Goal: Task Accomplishment & Management: Complete application form

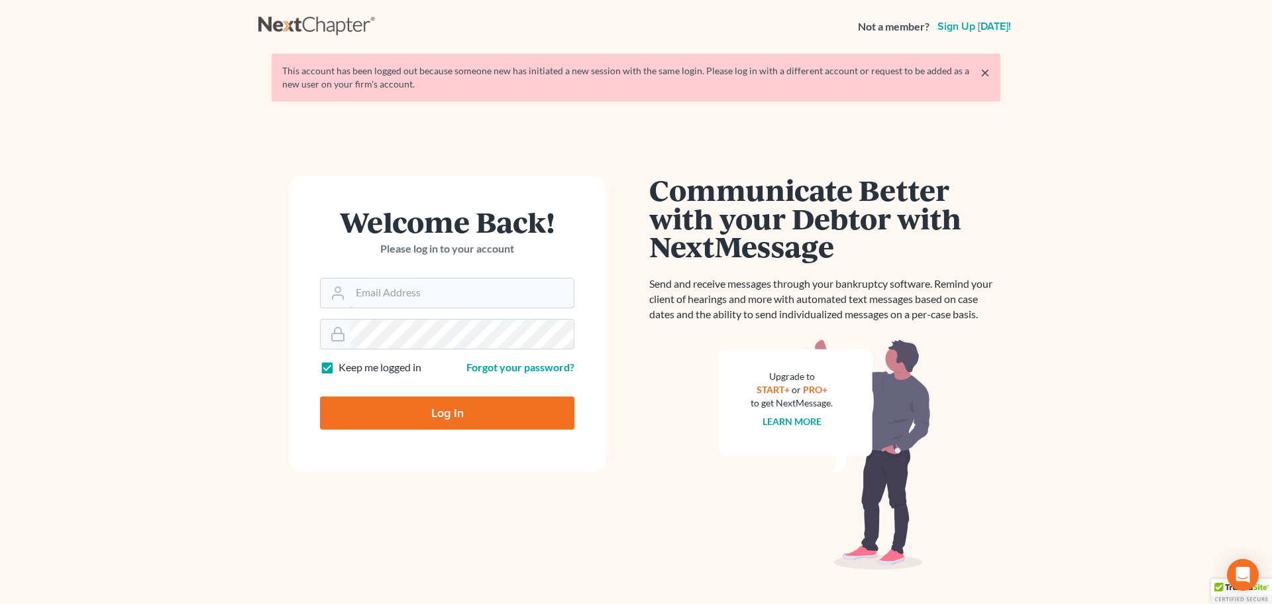
type input "vmajano@scura.com"
click at [437, 410] on input "Log In" at bounding box center [447, 412] width 254 height 33
type input "Thinking..."
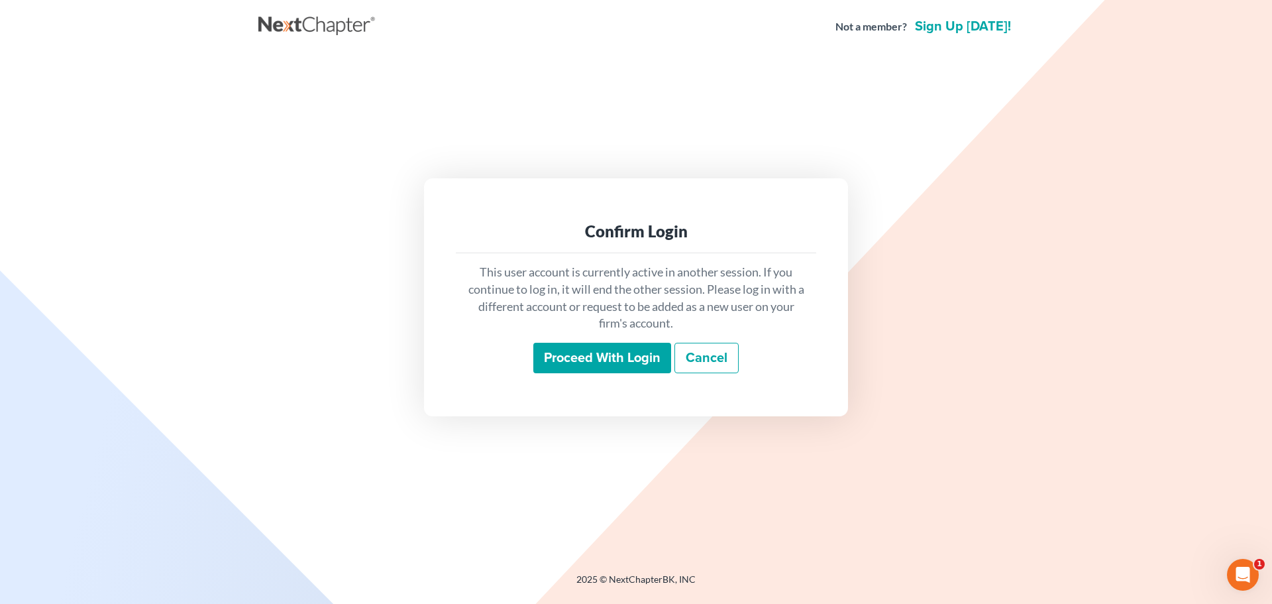
click at [577, 363] on input "Proceed with login" at bounding box center [602, 358] width 138 height 30
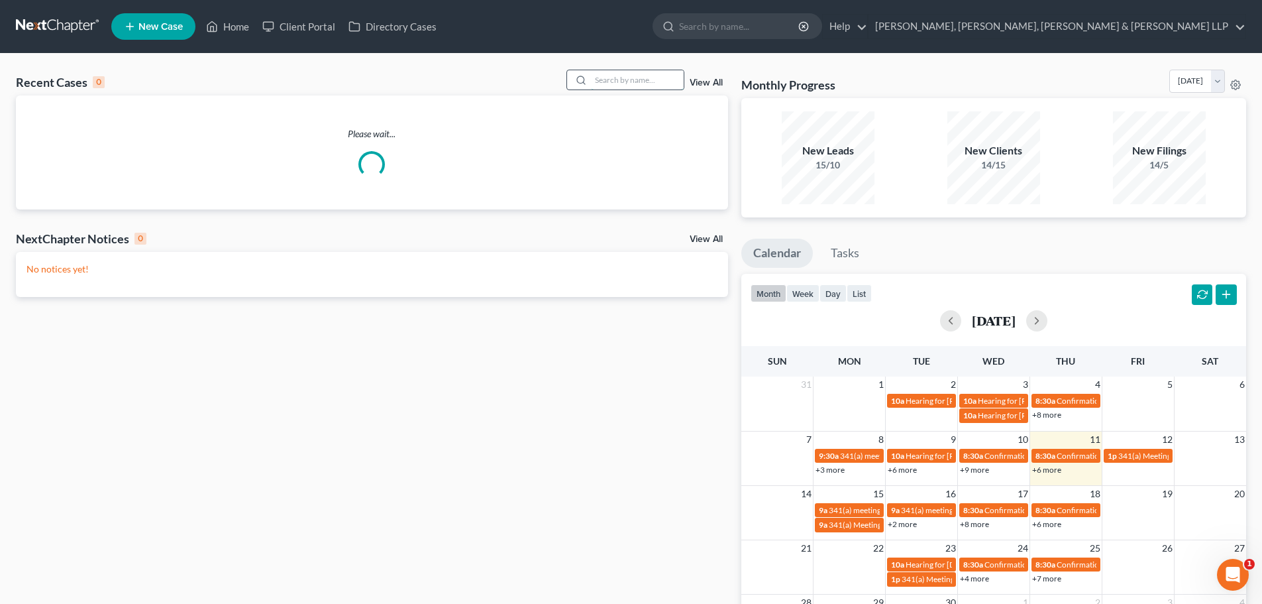
click at [616, 78] on input "search" at bounding box center [637, 79] width 93 height 19
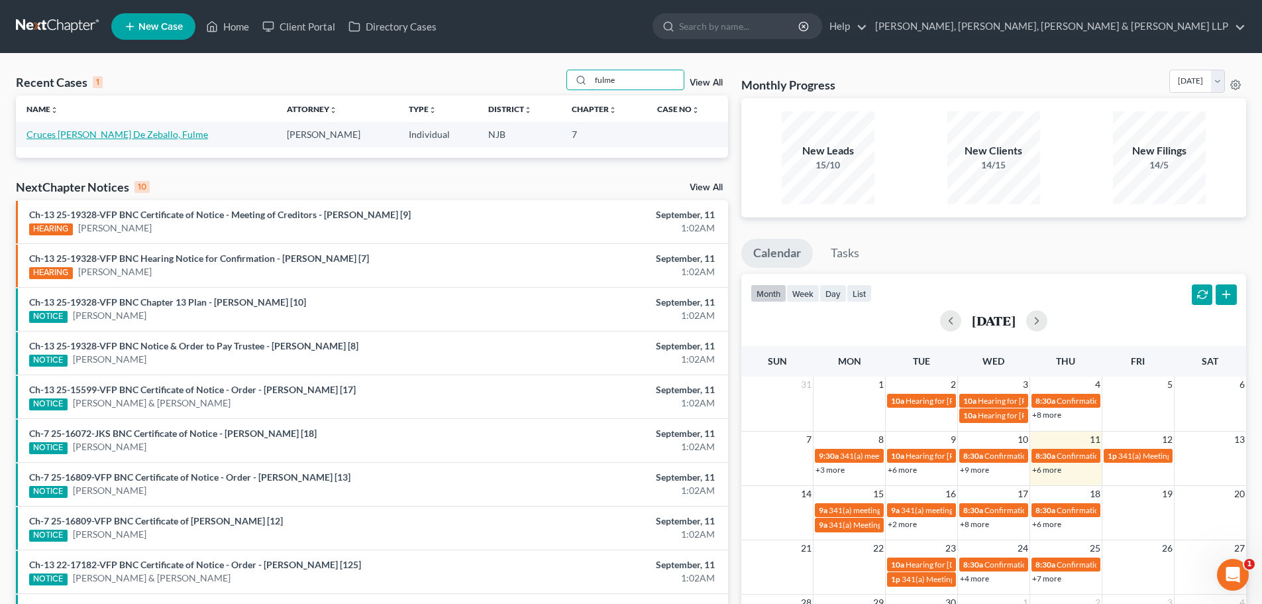
type input "fulme"
click at [124, 131] on link "Cruces Cabrera De Zeballo, Fulme" at bounding box center [118, 134] width 182 height 11
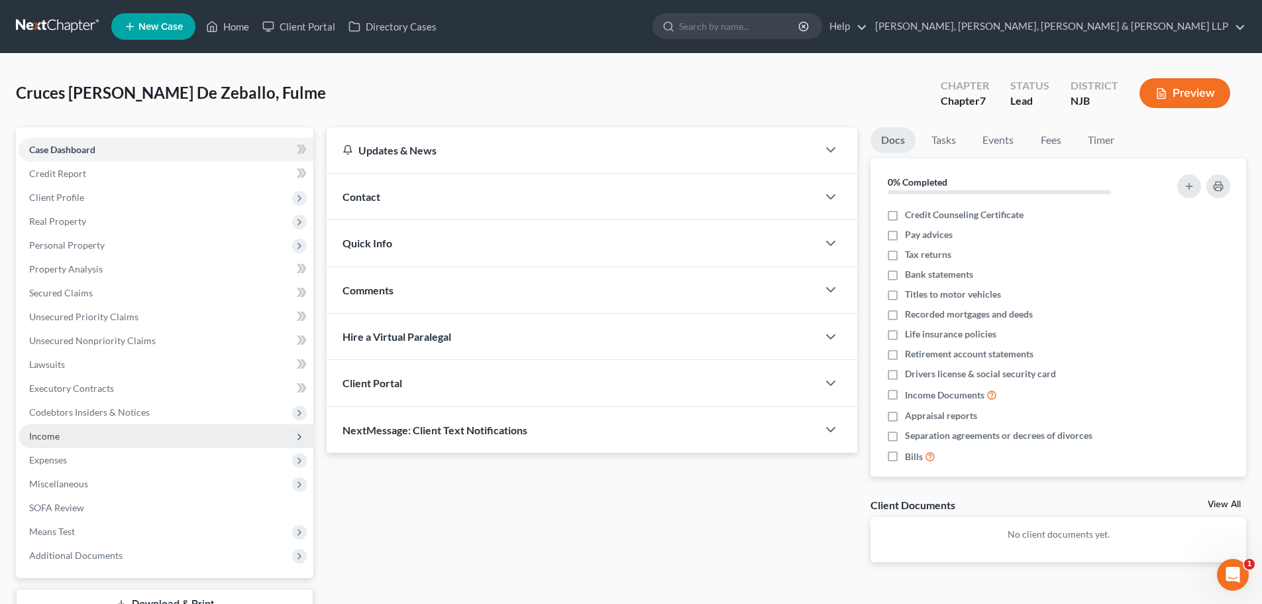
click at [81, 437] on span "Income" at bounding box center [166, 436] width 295 height 24
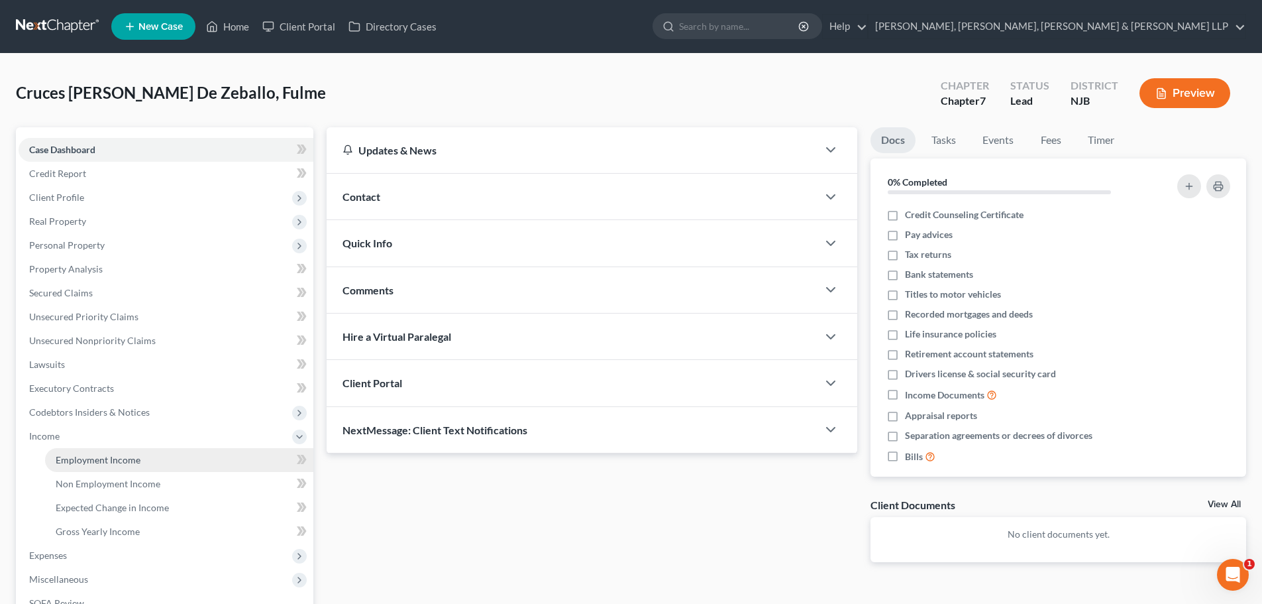
click at [95, 456] on span "Employment Income" at bounding box center [98, 459] width 85 height 11
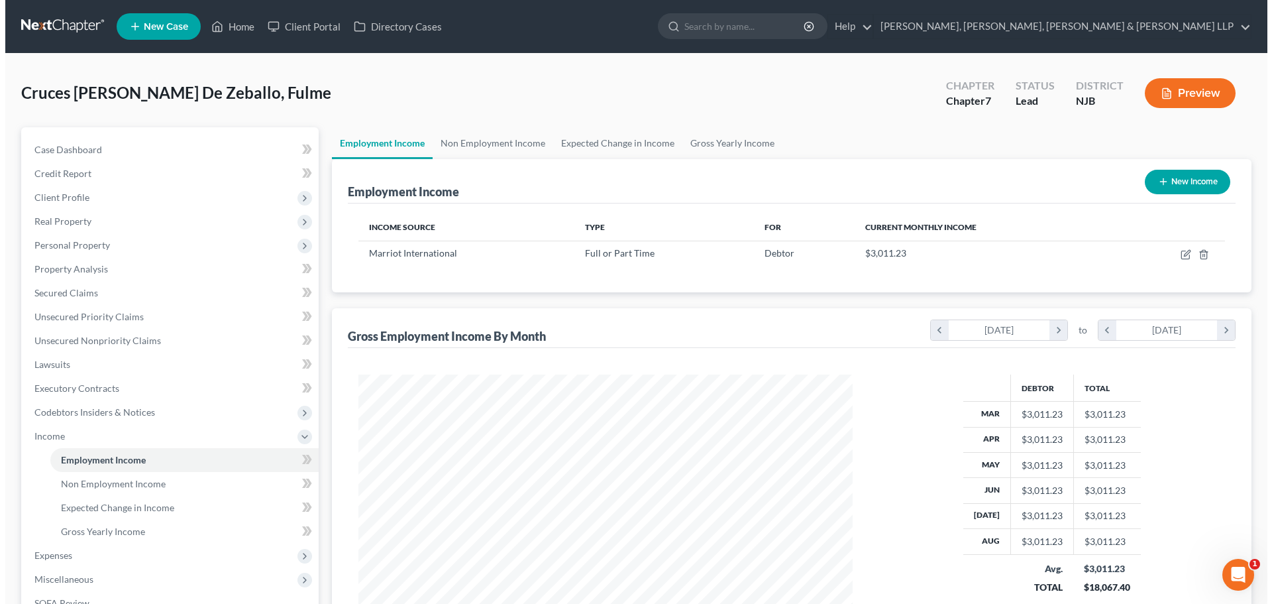
scroll to position [247, 521]
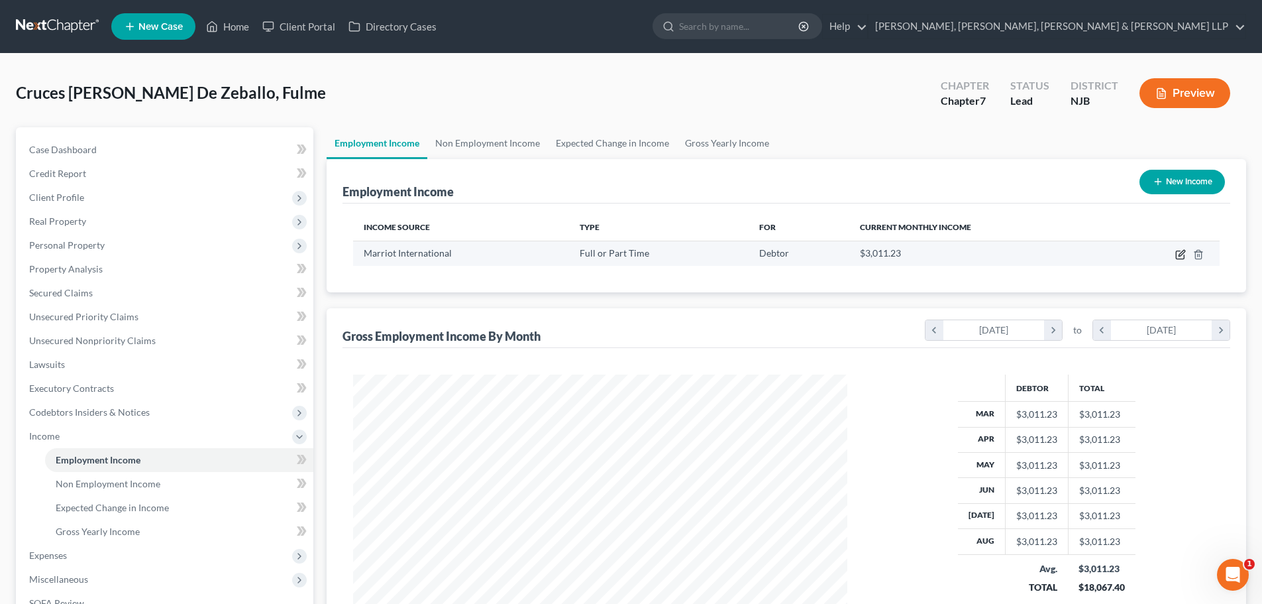
click at [1180, 254] on icon "button" at bounding box center [1182, 253] width 6 height 6
select select "0"
select select "21"
select select "2"
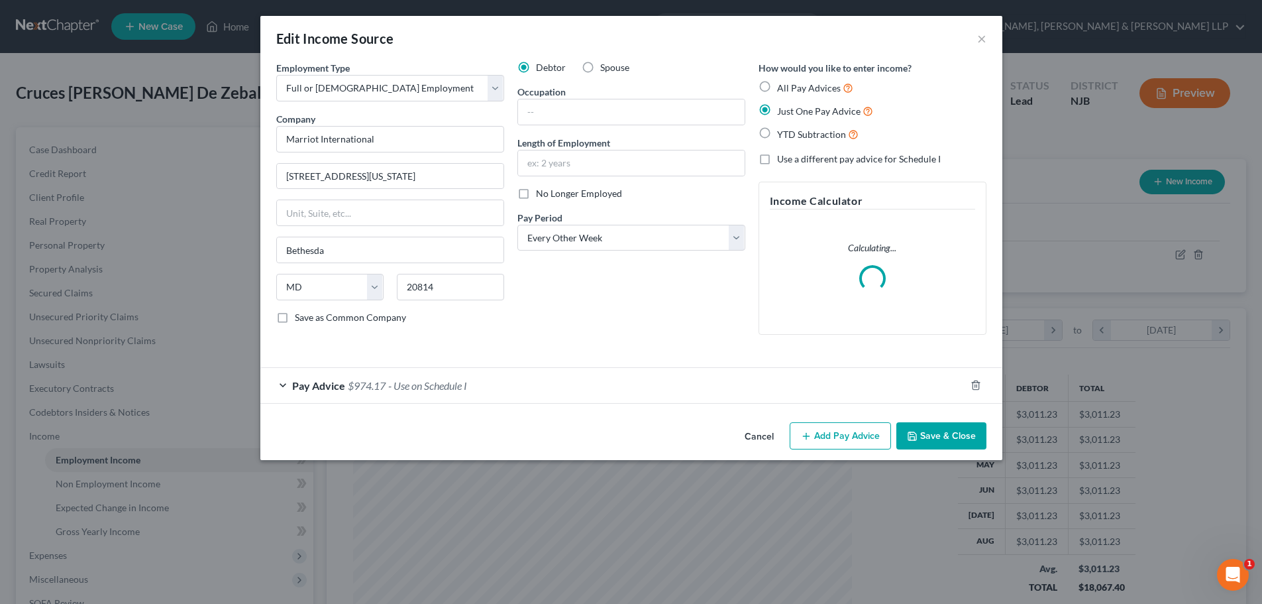
scroll to position [249, 525]
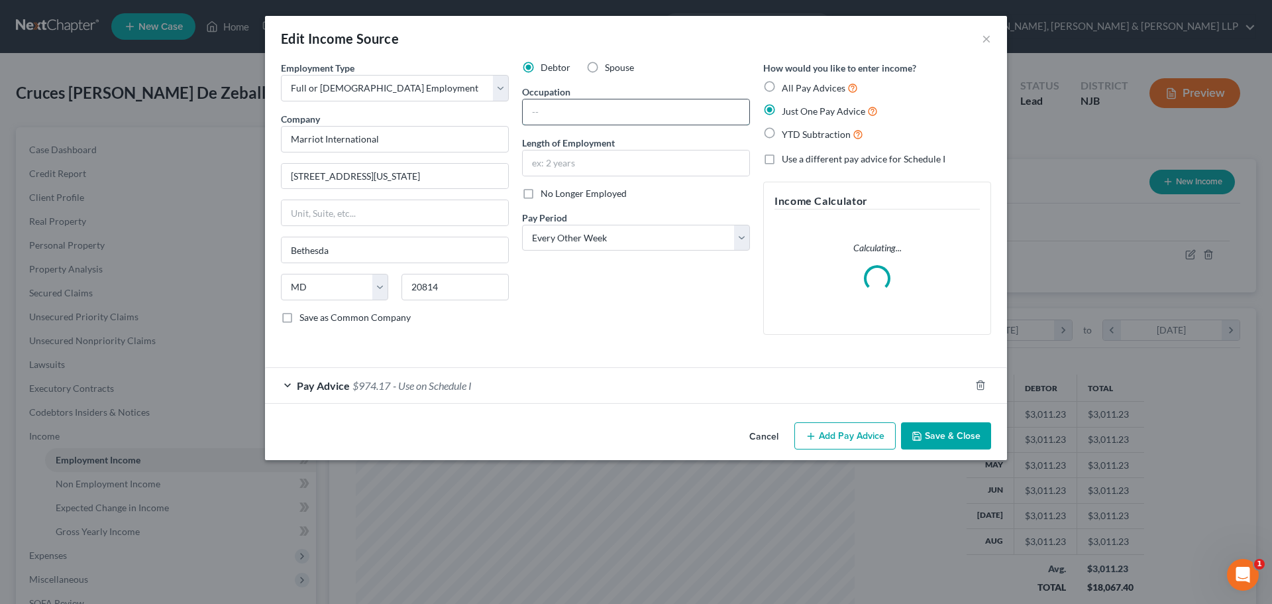
click at [635, 119] on input "text" at bounding box center [636, 111] width 227 height 25
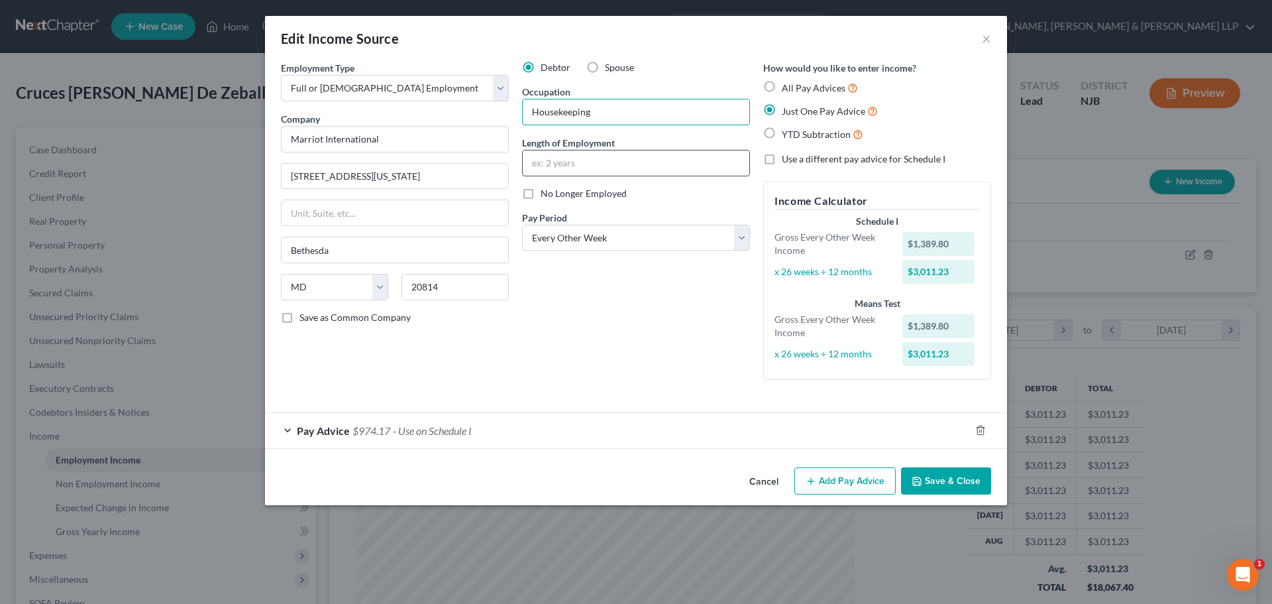
type input "Housekeeping"
click at [618, 154] on input "text" at bounding box center [636, 162] width 227 height 25
type input "5"
type input "2 Years"
click at [971, 484] on button "Save & Close" at bounding box center [946, 481] width 90 height 28
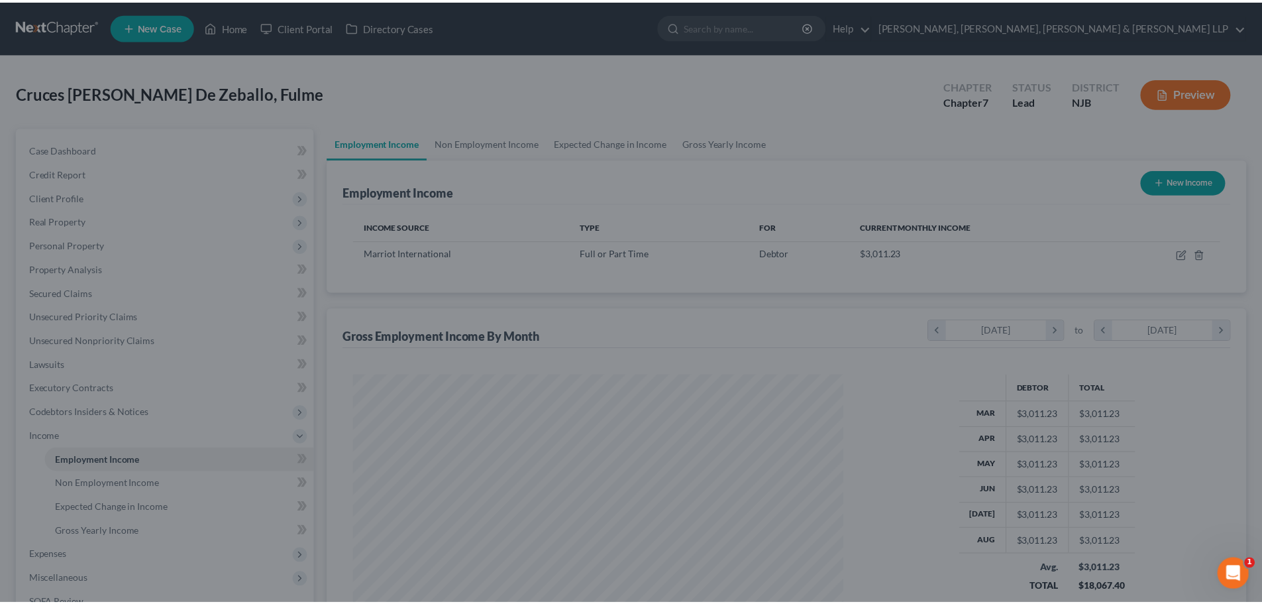
scroll to position [662352, 662078]
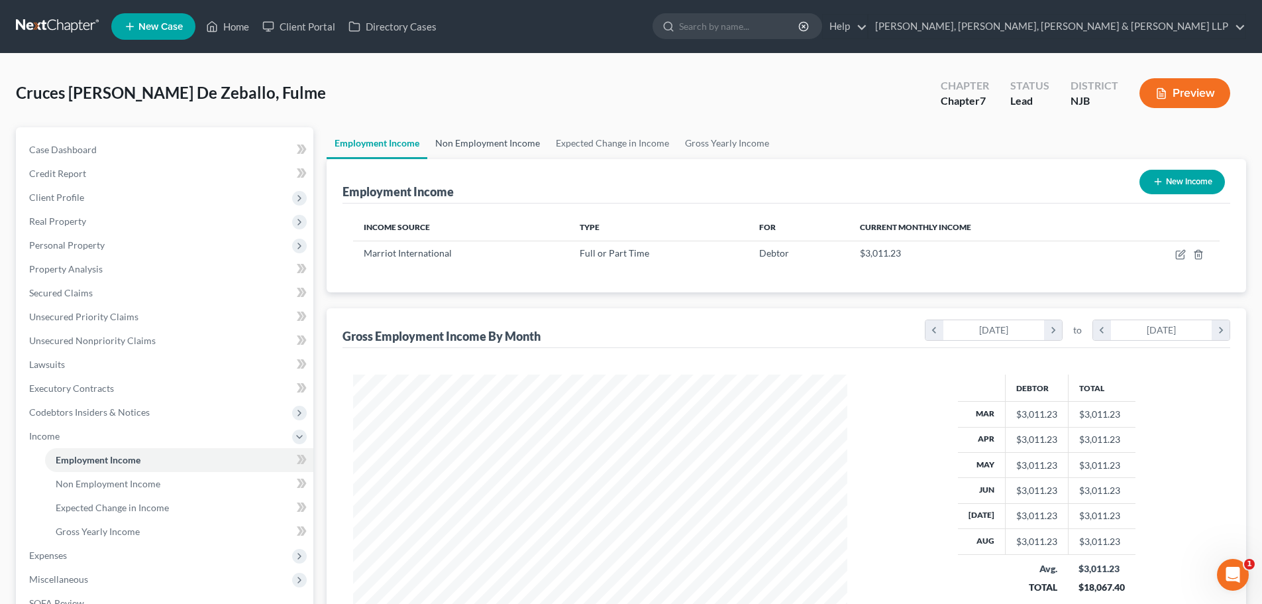
click at [526, 145] on link "Non Employment Income" at bounding box center [487, 143] width 121 height 32
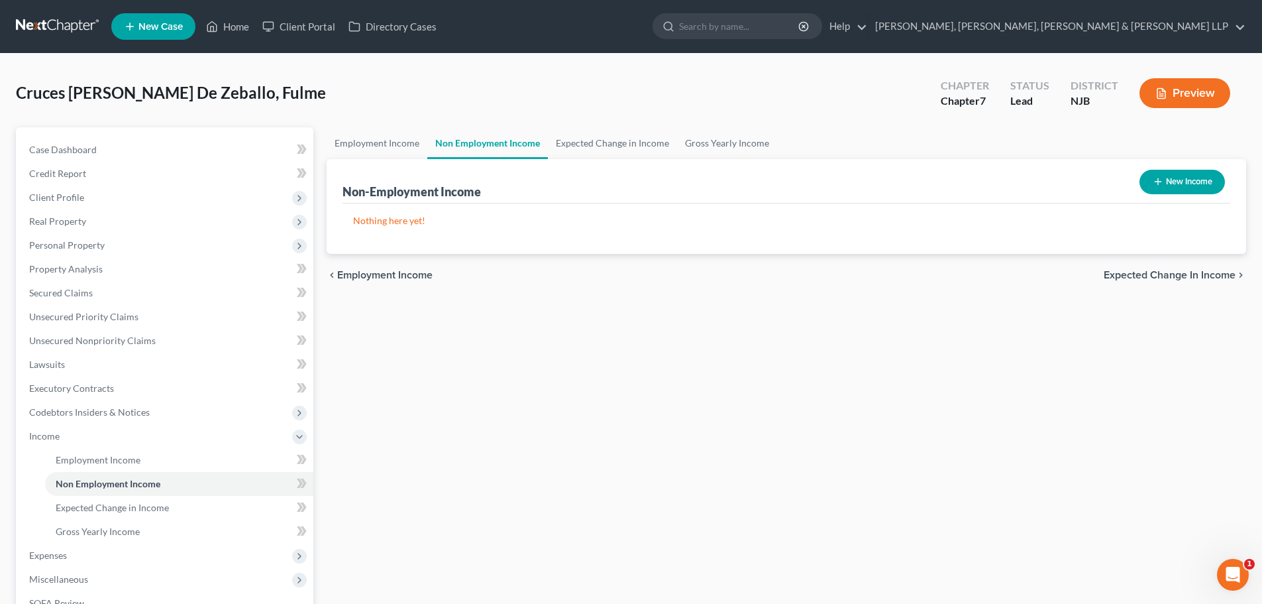
click at [1163, 184] on button "New Income" at bounding box center [1182, 182] width 85 height 25
select select "0"
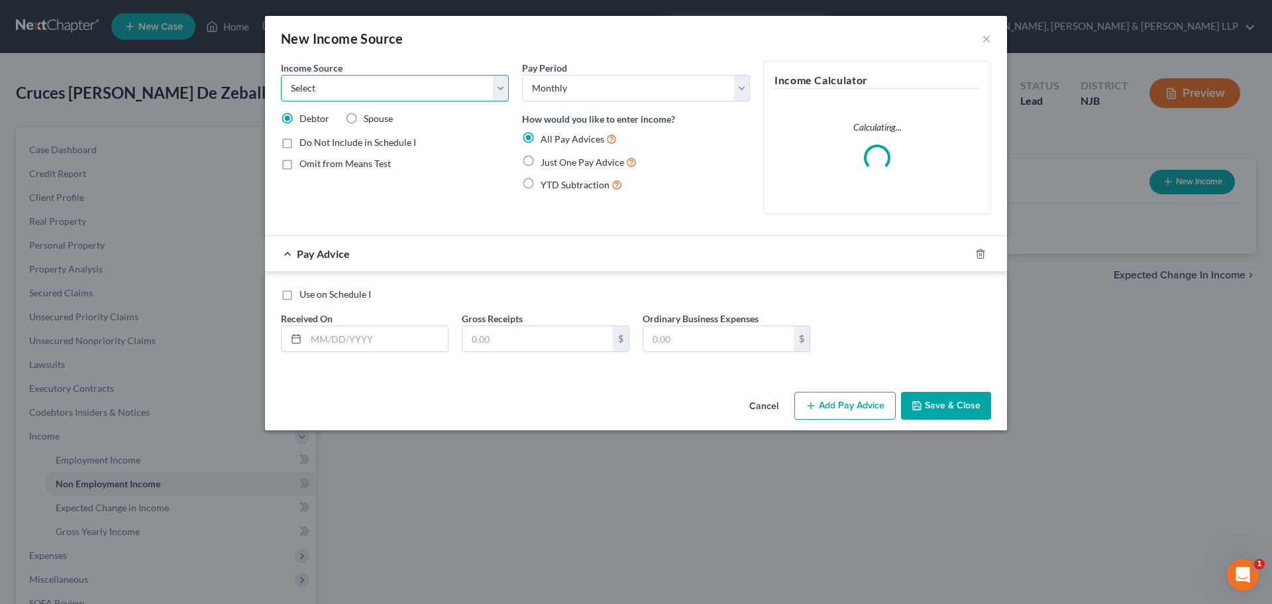
click at [350, 89] on select "Select Unemployment Disability (from employer) Pension Retirement Social Securi…" at bounding box center [395, 88] width 228 height 27
select select "4"
click at [281, 75] on select "Select Unemployment Disability (from employer) Pension Retirement Social Securi…" at bounding box center [395, 88] width 228 height 27
click at [541, 154] on label "Just One Pay Advice" at bounding box center [589, 161] width 96 height 15
click at [546, 154] on input "Just One Pay Advice" at bounding box center [550, 158] width 9 height 9
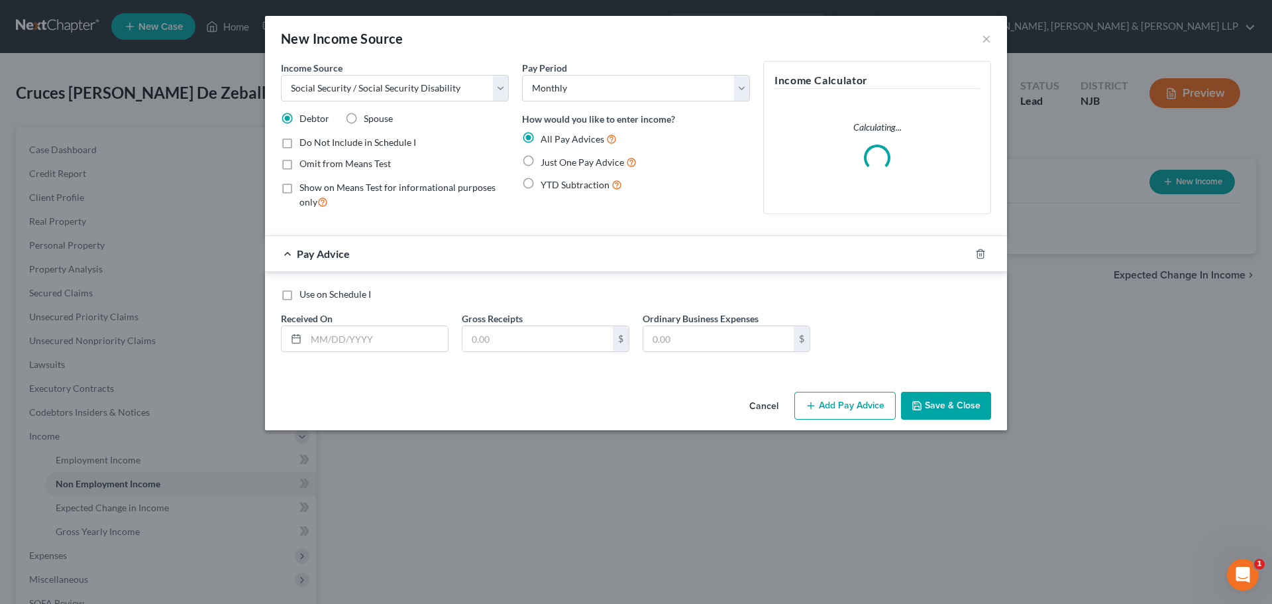
radio input "true"
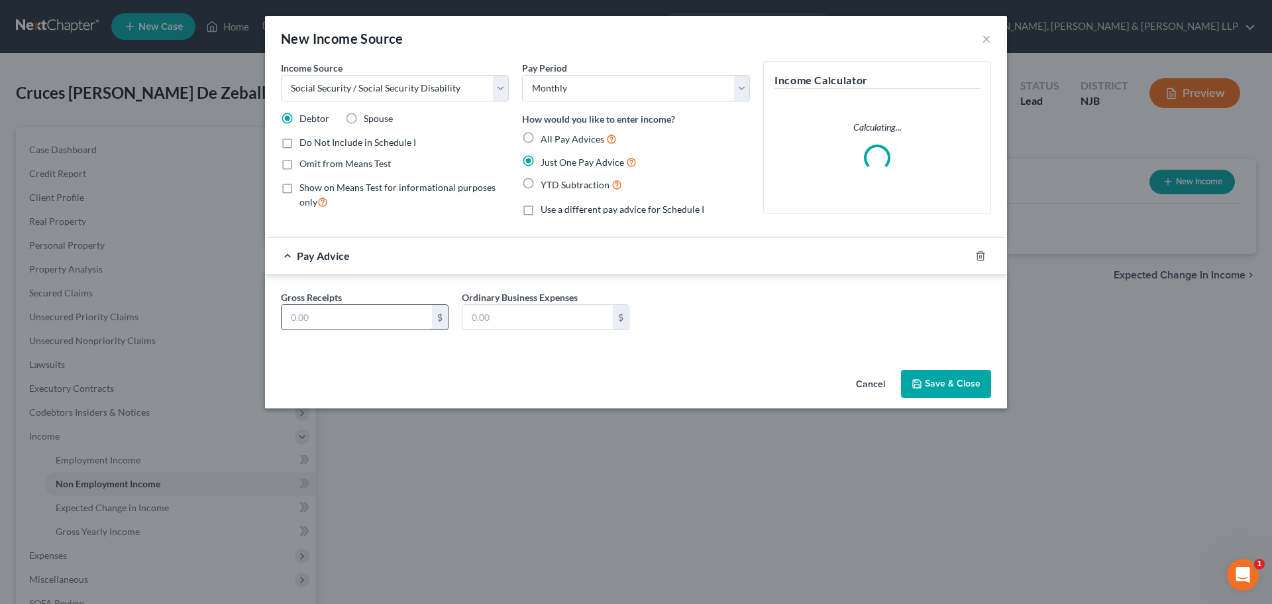
click at [359, 308] on input "text" at bounding box center [357, 317] width 150 height 25
type input "700"
click at [969, 378] on button "Save & Close" at bounding box center [946, 384] width 90 height 28
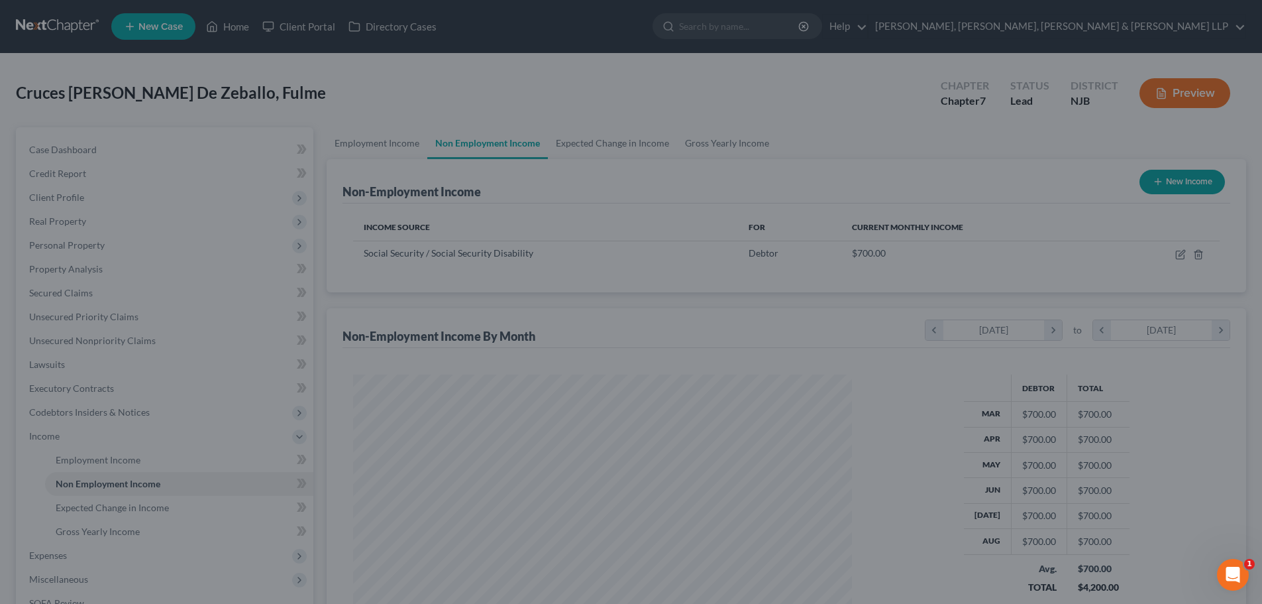
scroll to position [662352, 662078]
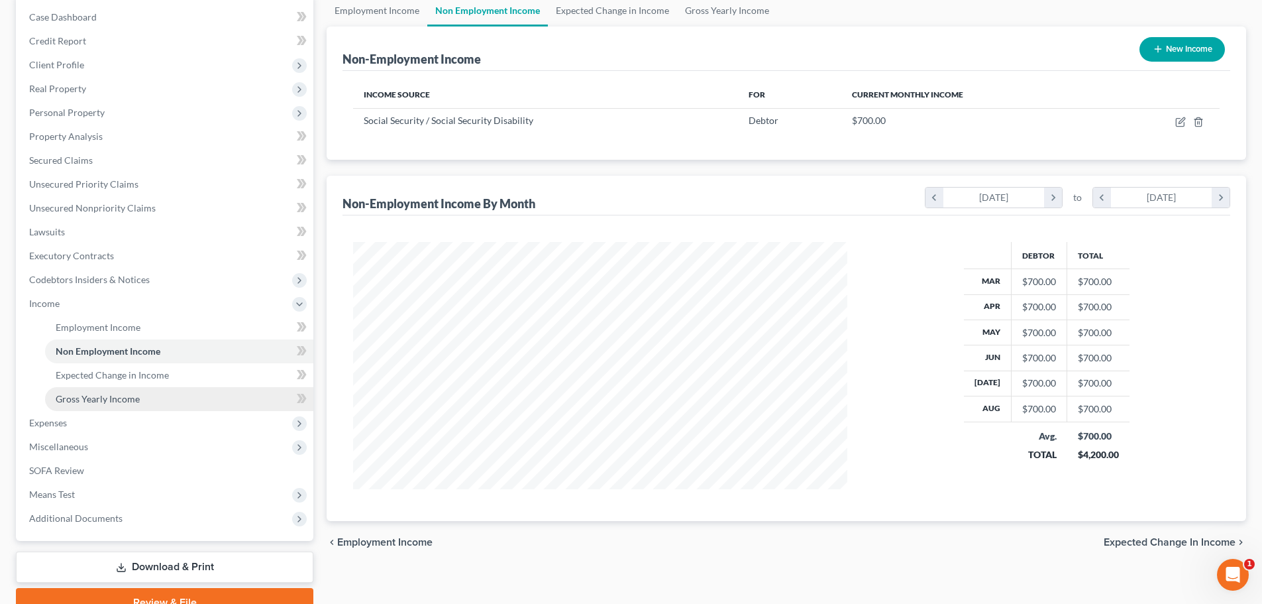
click at [72, 407] on link "Gross Yearly Income" at bounding box center [179, 399] width 268 height 24
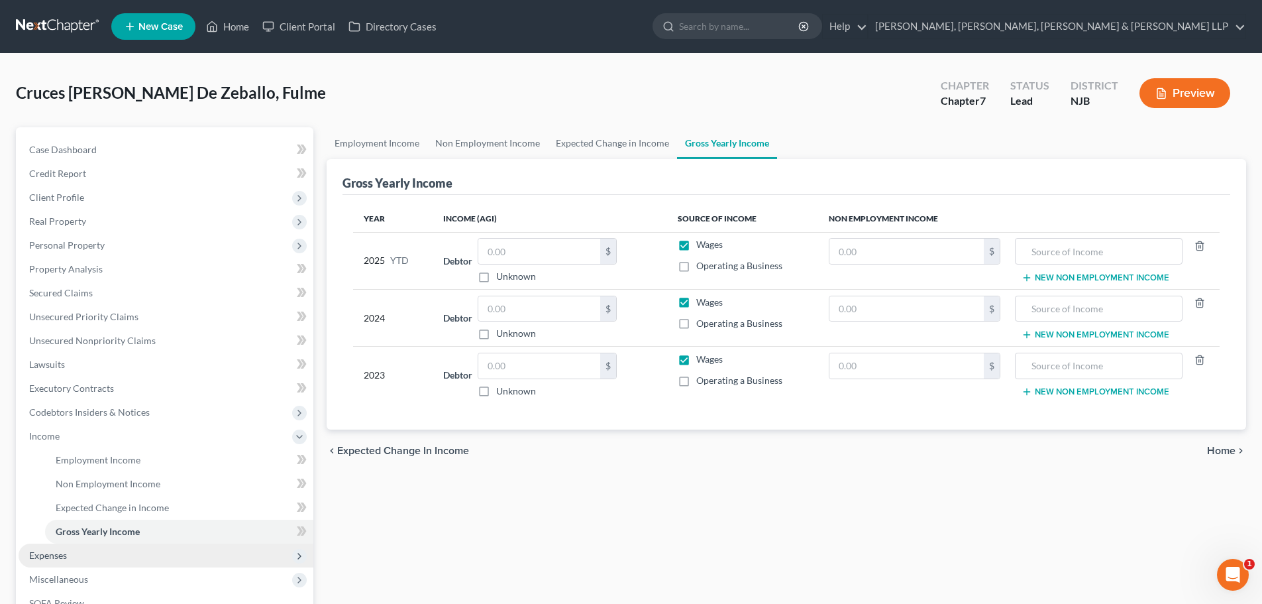
click at [62, 544] on span "Expenses" at bounding box center [166, 555] width 295 height 24
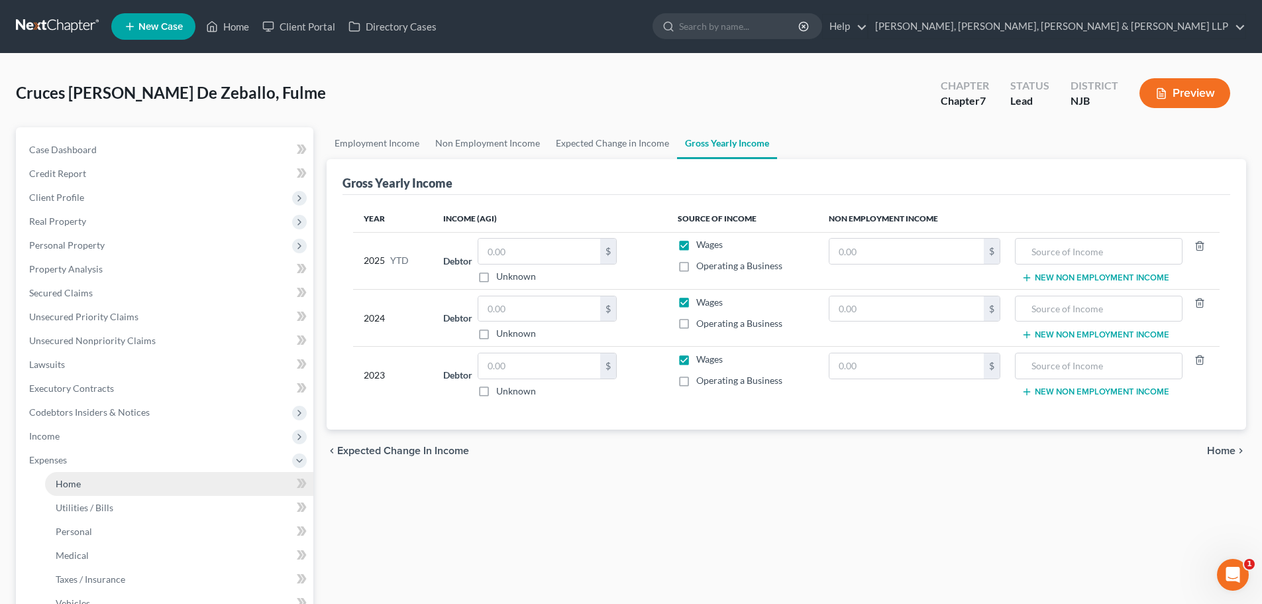
click at [95, 482] on link "Home" at bounding box center [179, 484] width 268 height 24
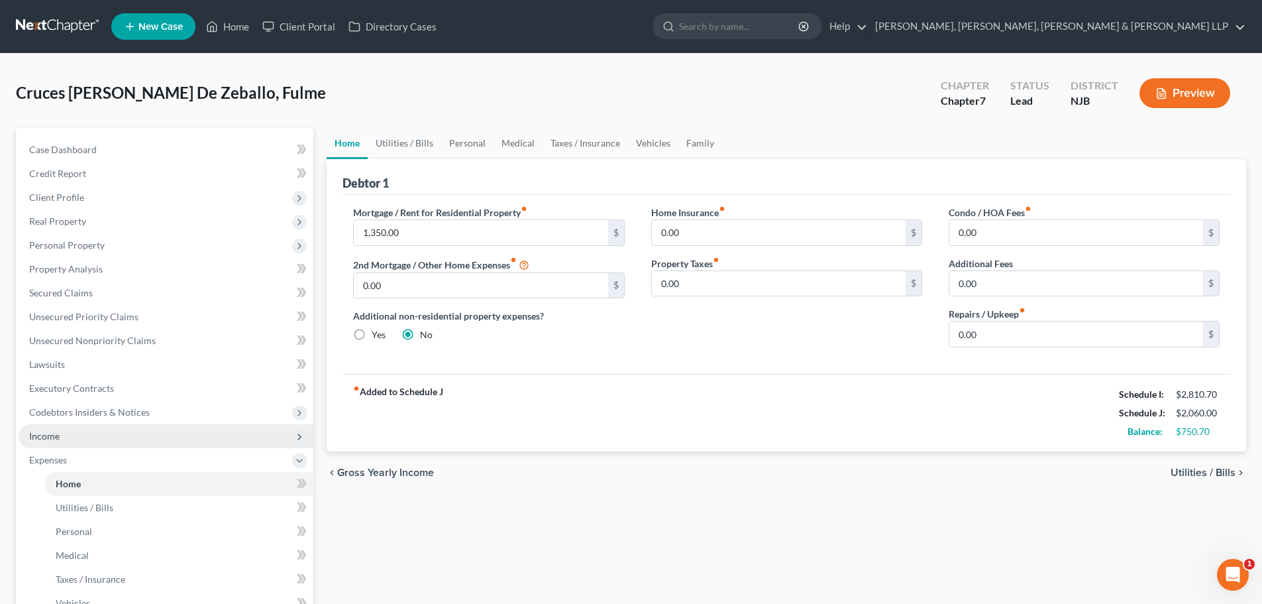
click at [78, 433] on span "Income" at bounding box center [166, 436] width 295 height 24
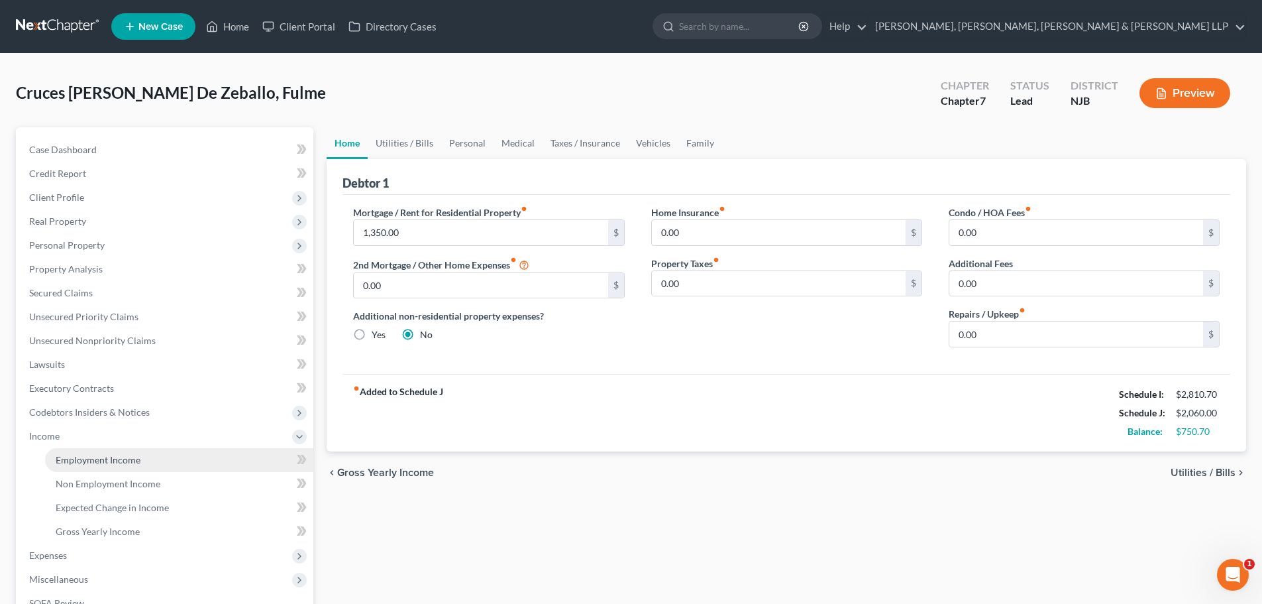
drag, startPoint x: 83, startPoint y: 450, endPoint x: 93, endPoint y: 447, distance: 10.5
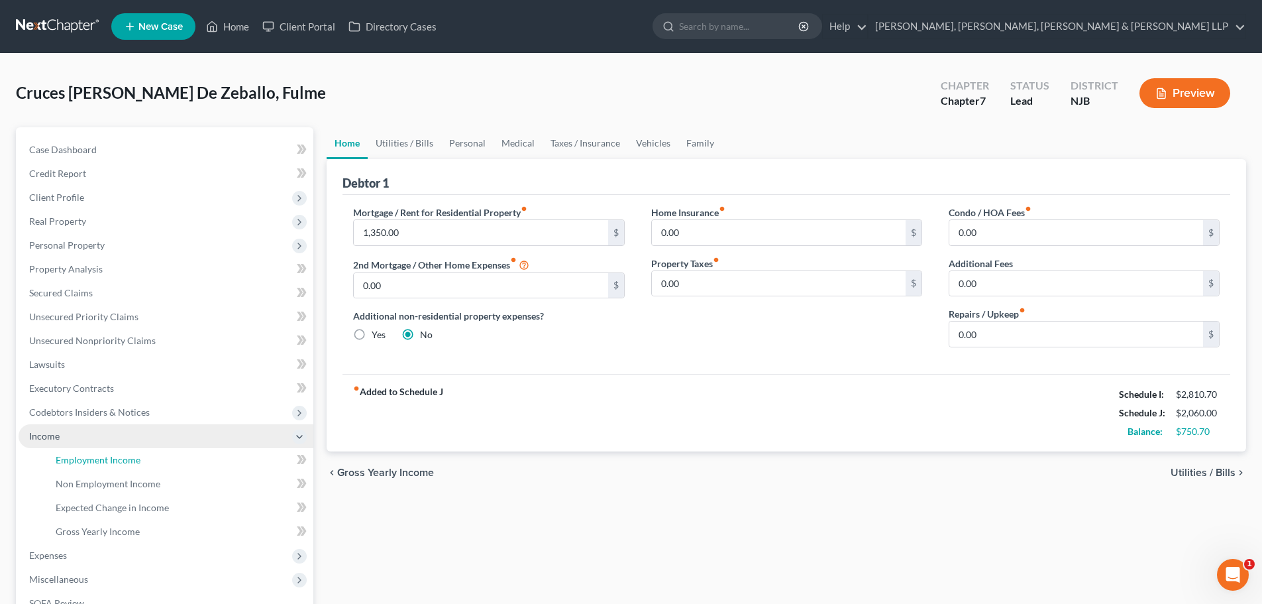
click at [83, 451] on link "Employment Income" at bounding box center [179, 460] width 268 height 24
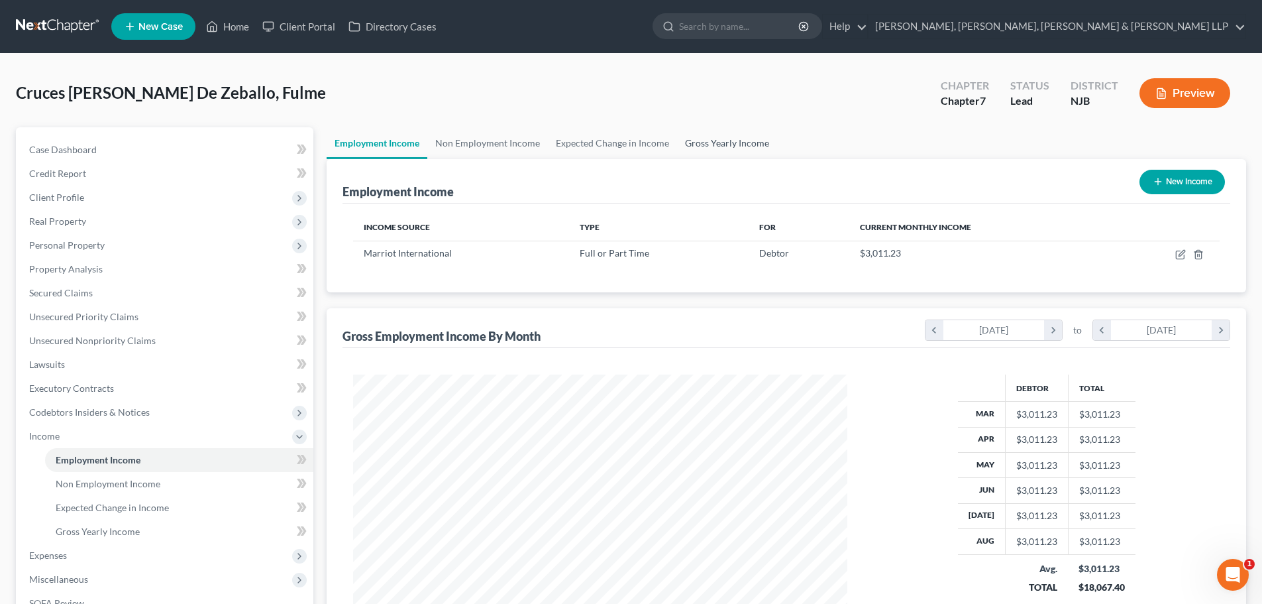
click at [692, 147] on link "Gross Yearly Income" at bounding box center [727, 143] width 100 height 32
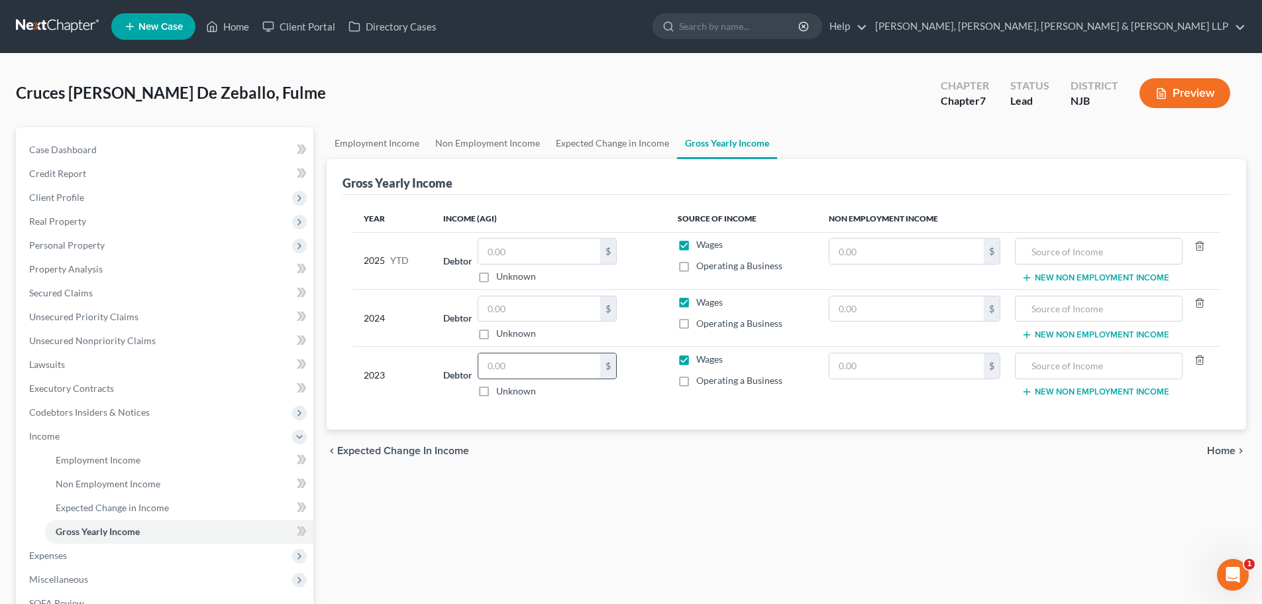
click at [496, 356] on input "text" at bounding box center [539, 365] width 122 height 25
type input "53,622.00"
click at [936, 374] on input "text" at bounding box center [907, 365] width 154 height 25
type input "8,520.00"
click at [1095, 355] on input "text" at bounding box center [1098, 365] width 152 height 25
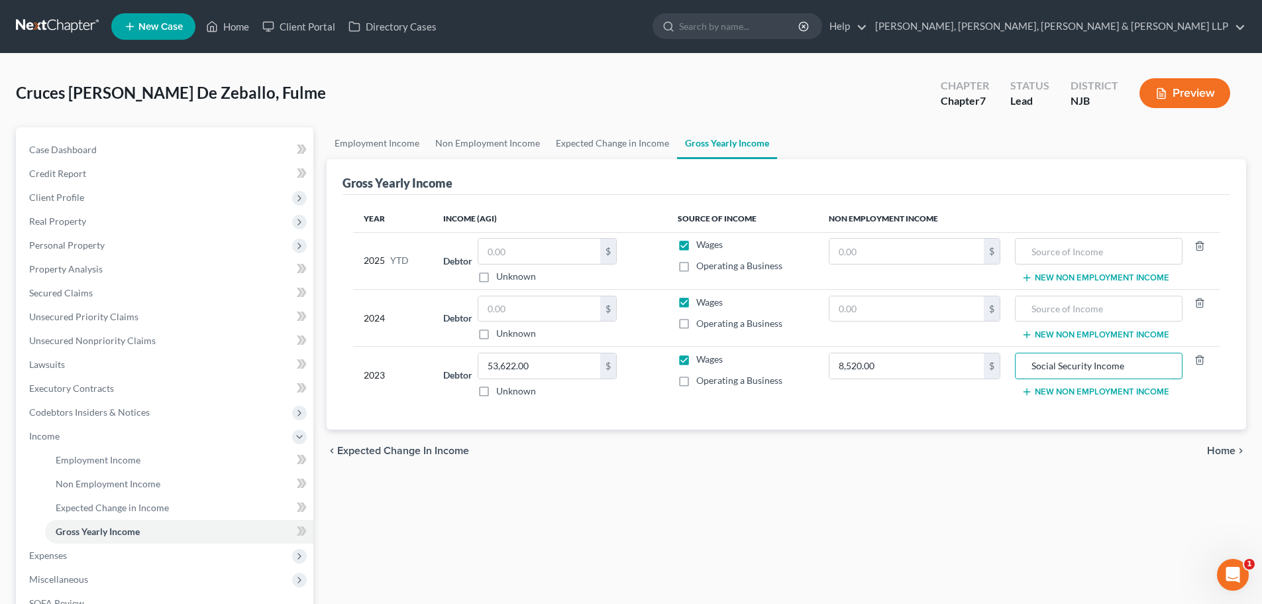
type input "Social Security Income"
drag, startPoint x: 78, startPoint y: 244, endPoint x: 91, endPoint y: 254, distance: 17.5
click at [78, 245] on span "Personal Property" at bounding box center [67, 244] width 76 height 11
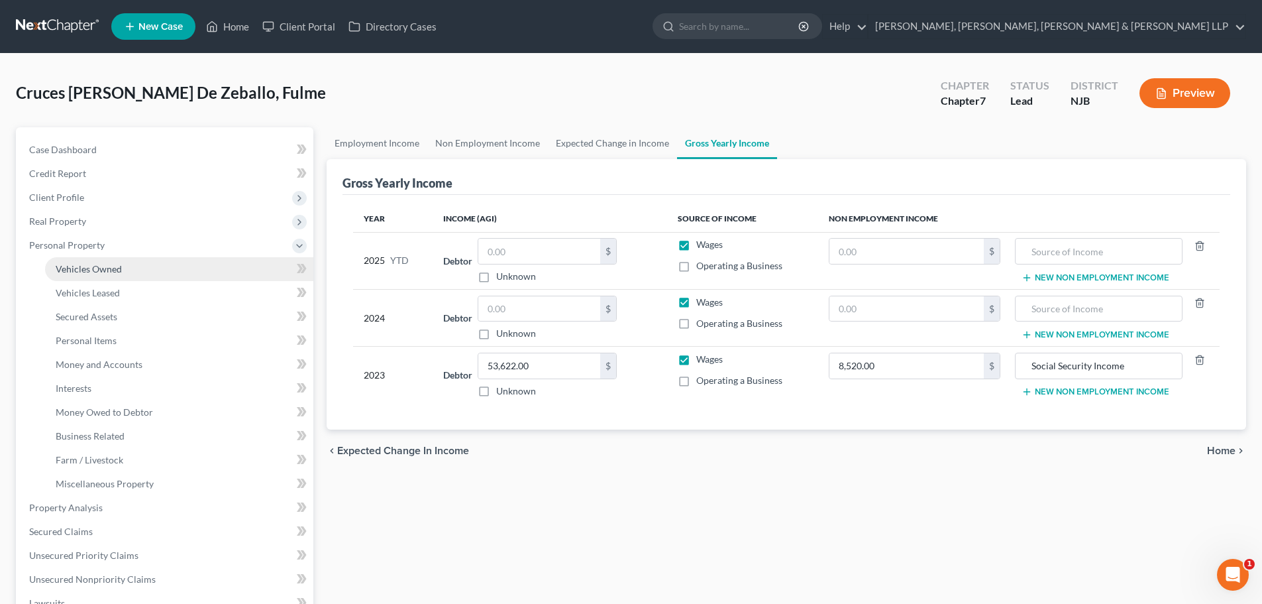
click at [102, 265] on span "Vehicles Owned" at bounding box center [89, 268] width 66 height 11
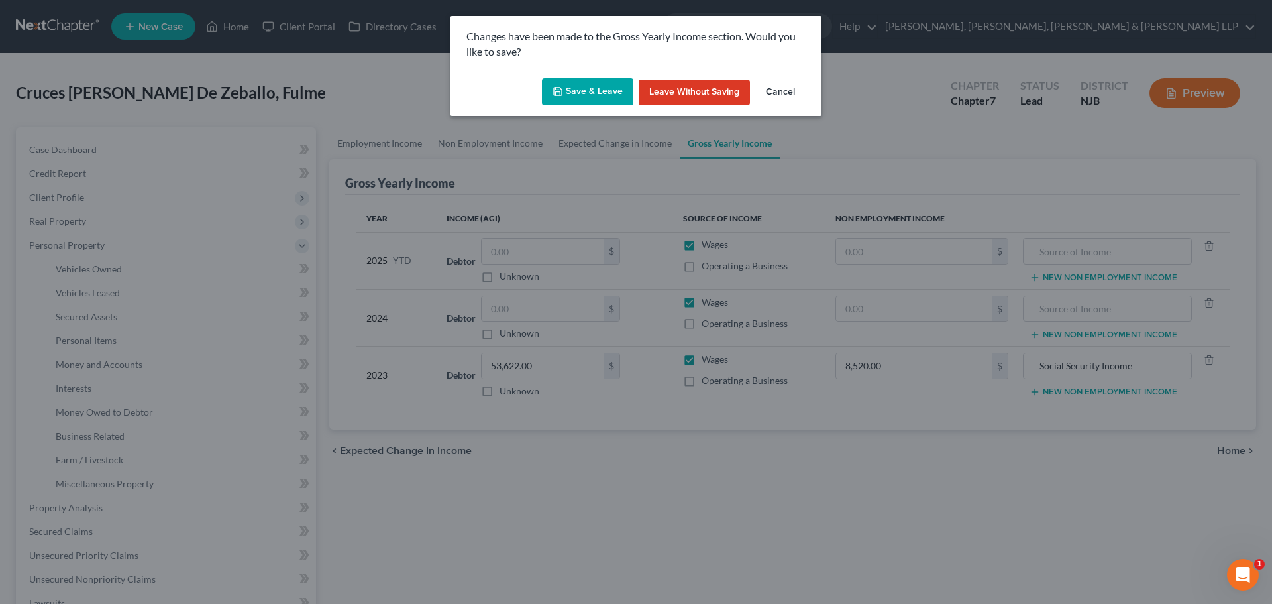
click at [598, 95] on button "Save & Leave" at bounding box center [587, 92] width 91 height 28
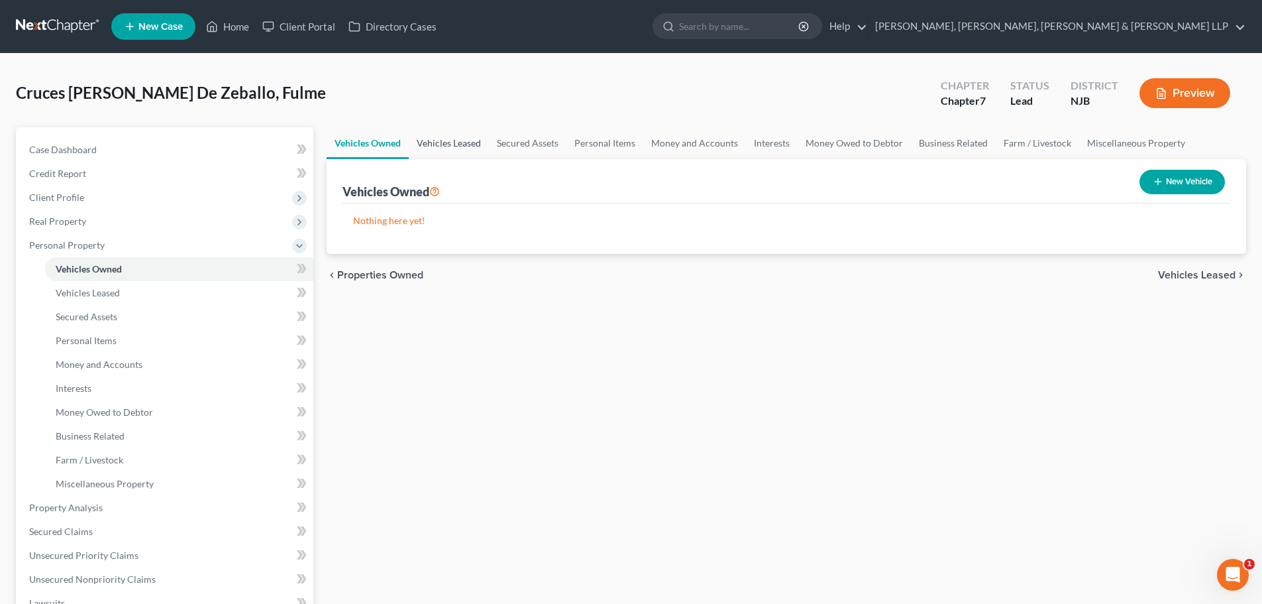
click at [473, 149] on link "Vehicles Leased" at bounding box center [449, 143] width 80 height 32
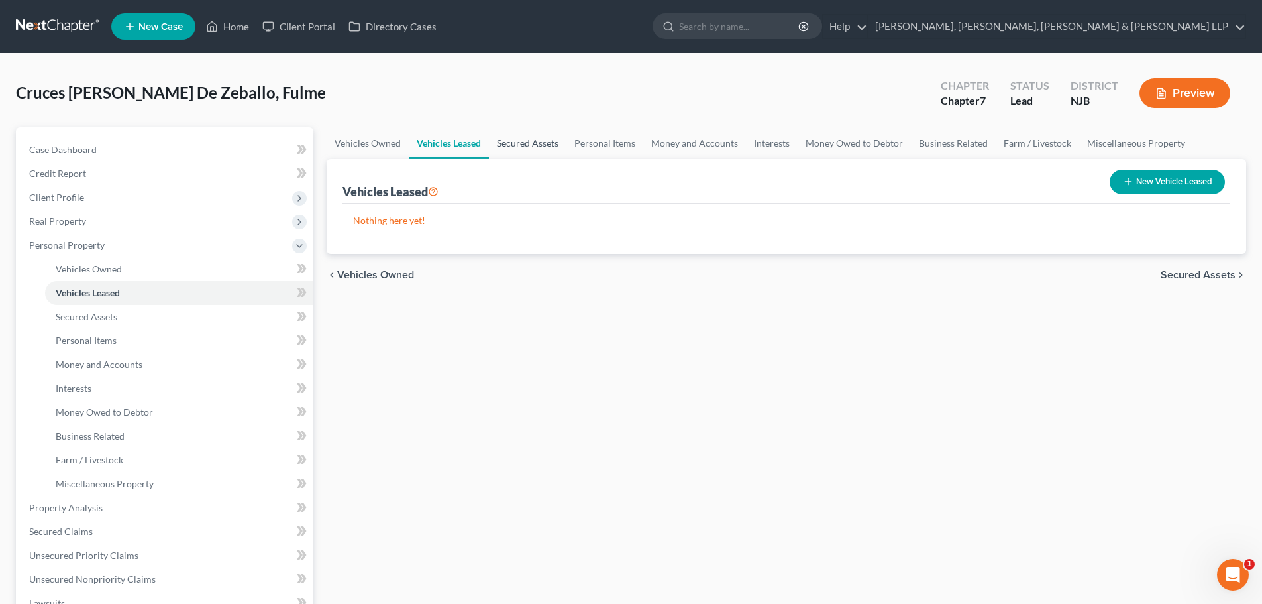
click at [529, 142] on link "Secured Assets" at bounding box center [528, 143] width 78 height 32
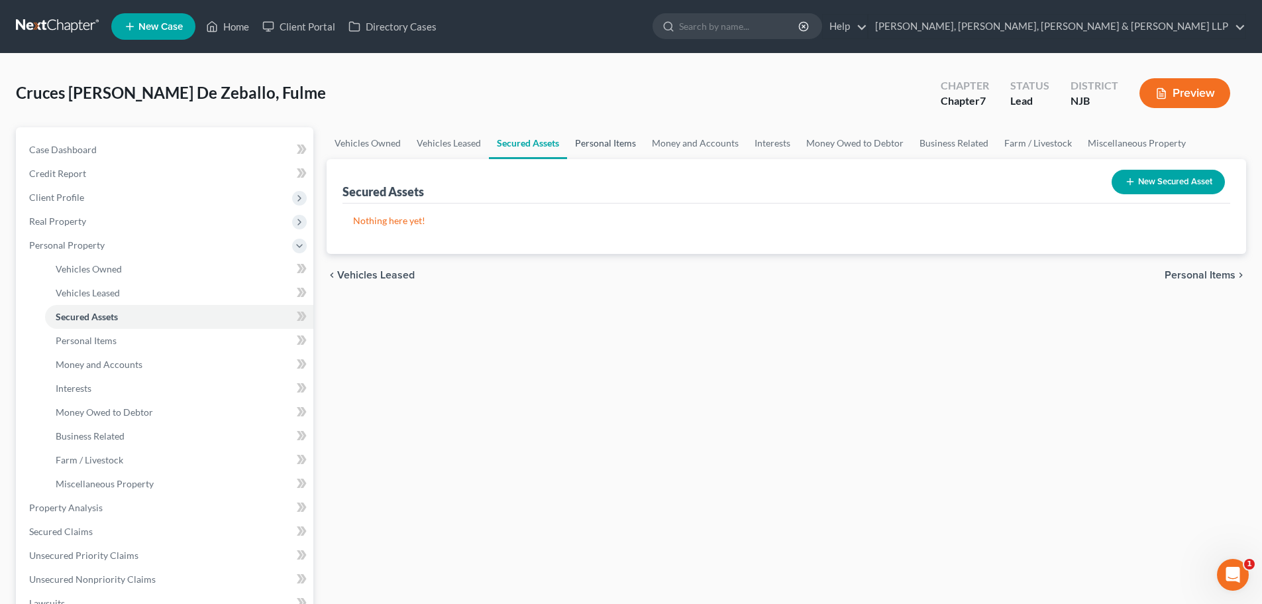
click at [597, 144] on link "Personal Items" at bounding box center [605, 143] width 77 height 32
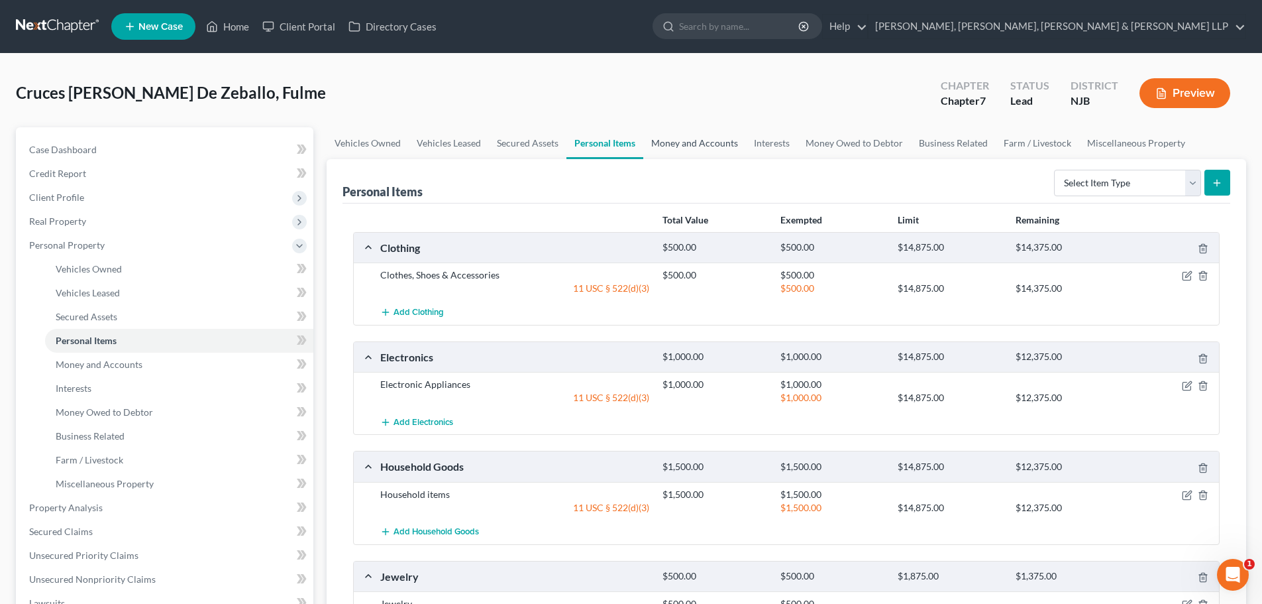
click at [673, 144] on link "Money and Accounts" at bounding box center [694, 143] width 103 height 32
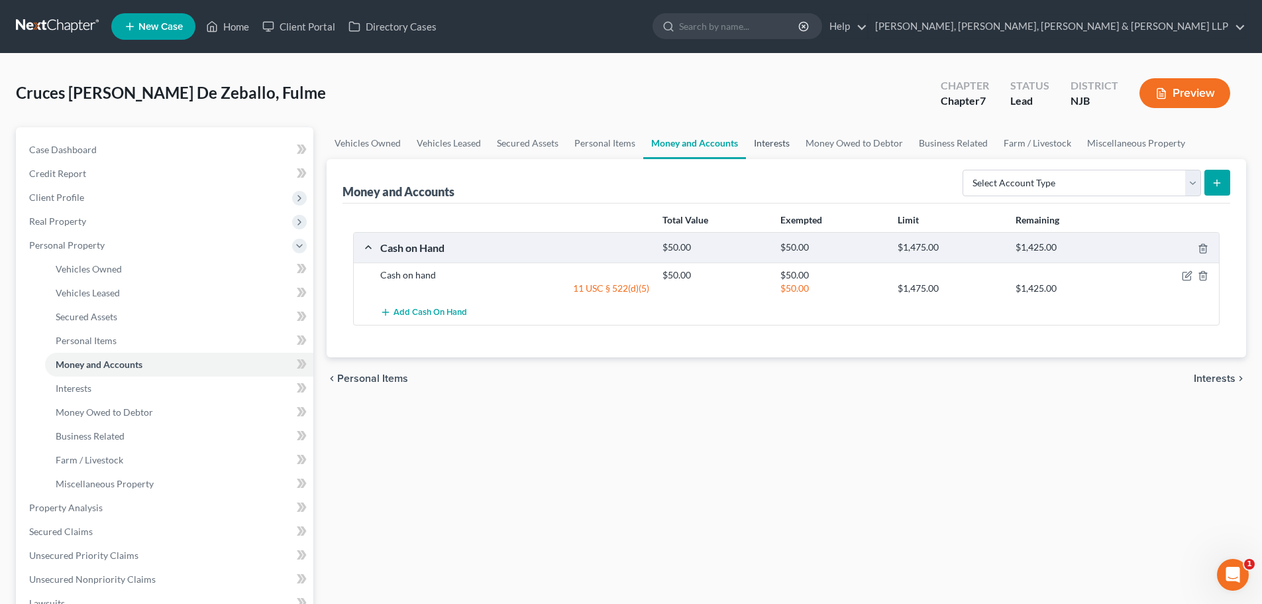
click at [756, 149] on link "Interests" at bounding box center [772, 143] width 52 height 32
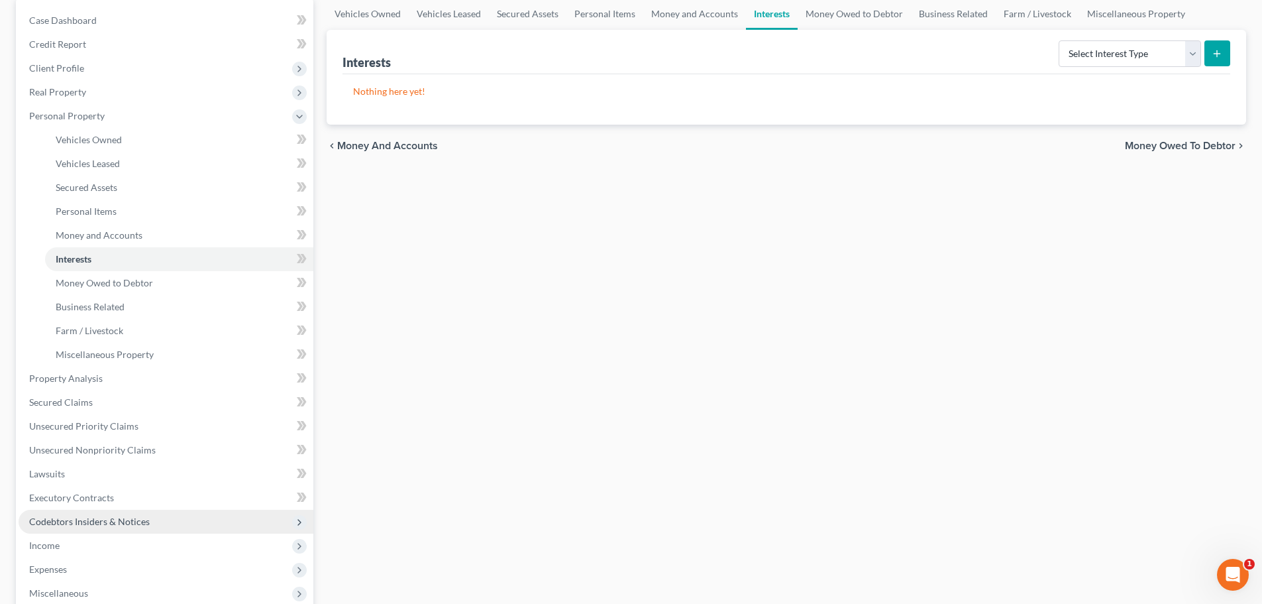
scroll to position [133, 0]
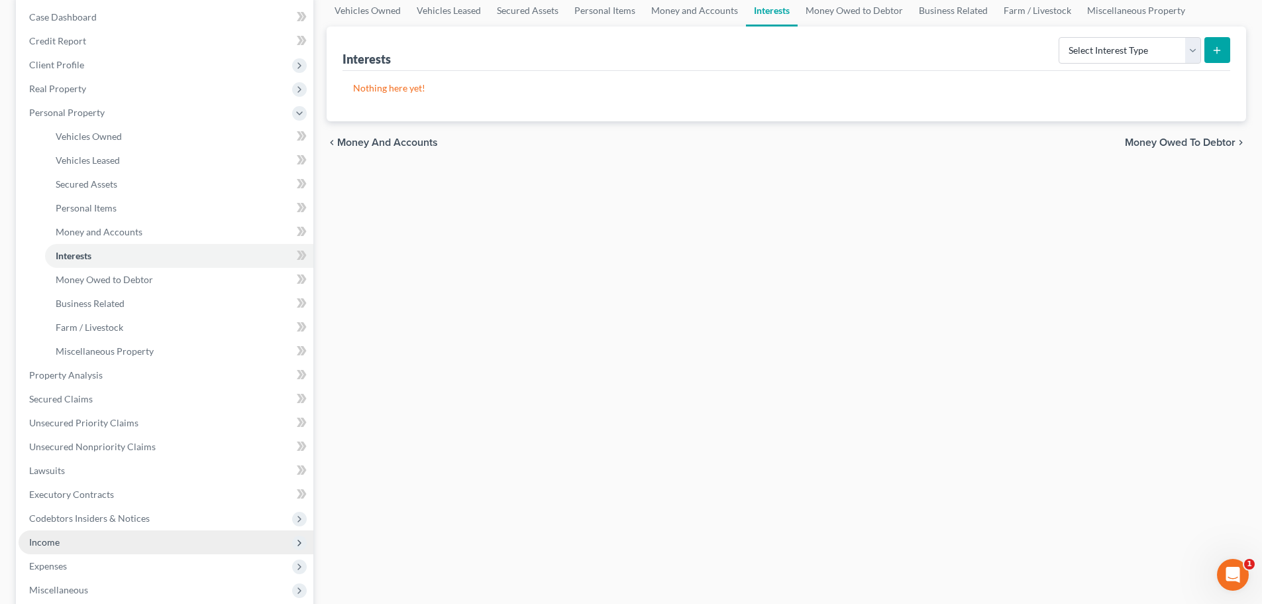
click at [58, 543] on span "Income" at bounding box center [44, 541] width 30 height 11
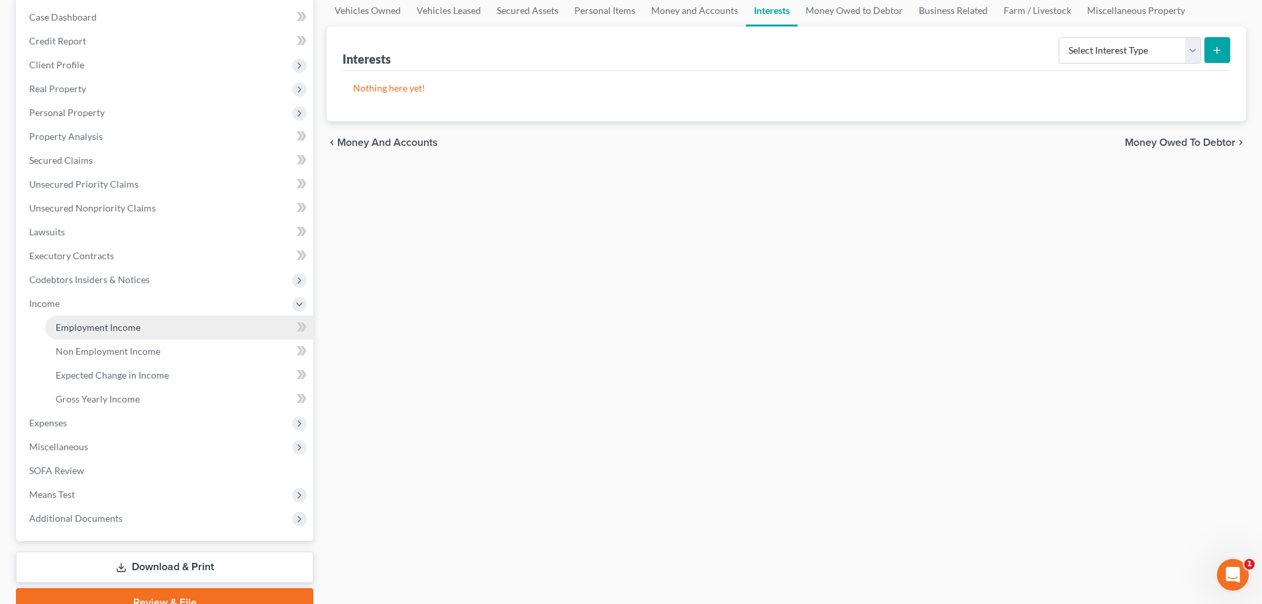
click at [106, 325] on span "Employment Income" at bounding box center [98, 326] width 85 height 11
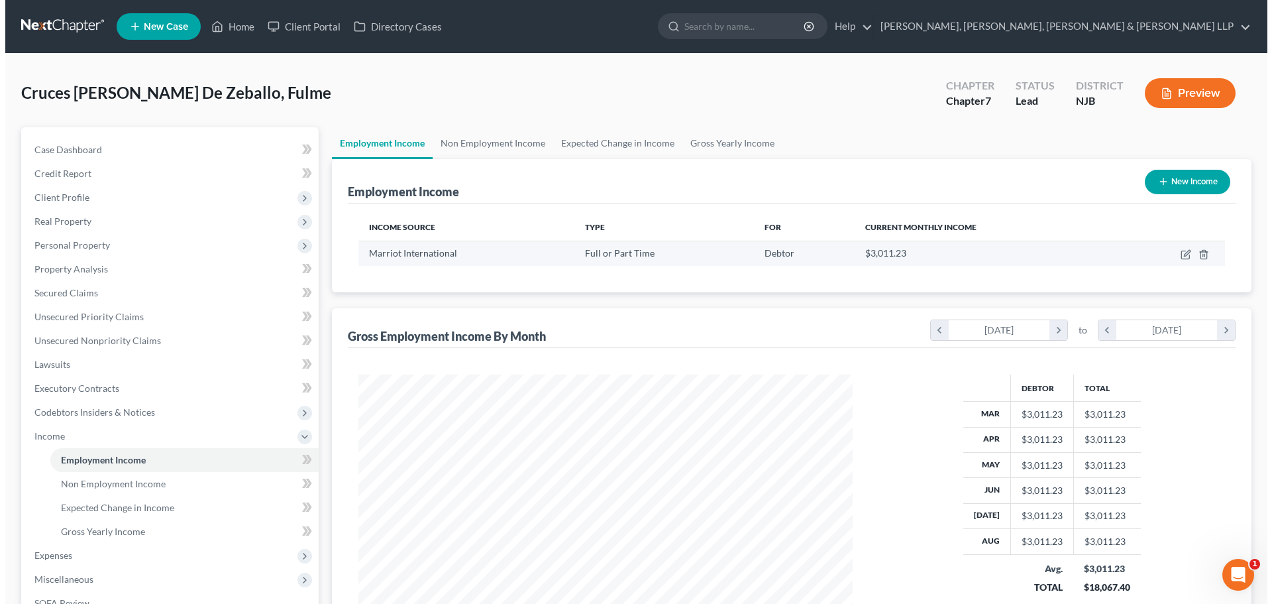
scroll to position [247, 521]
click at [1177, 251] on icon "button" at bounding box center [1180, 255] width 8 height 8
select select "0"
select select "21"
select select "2"
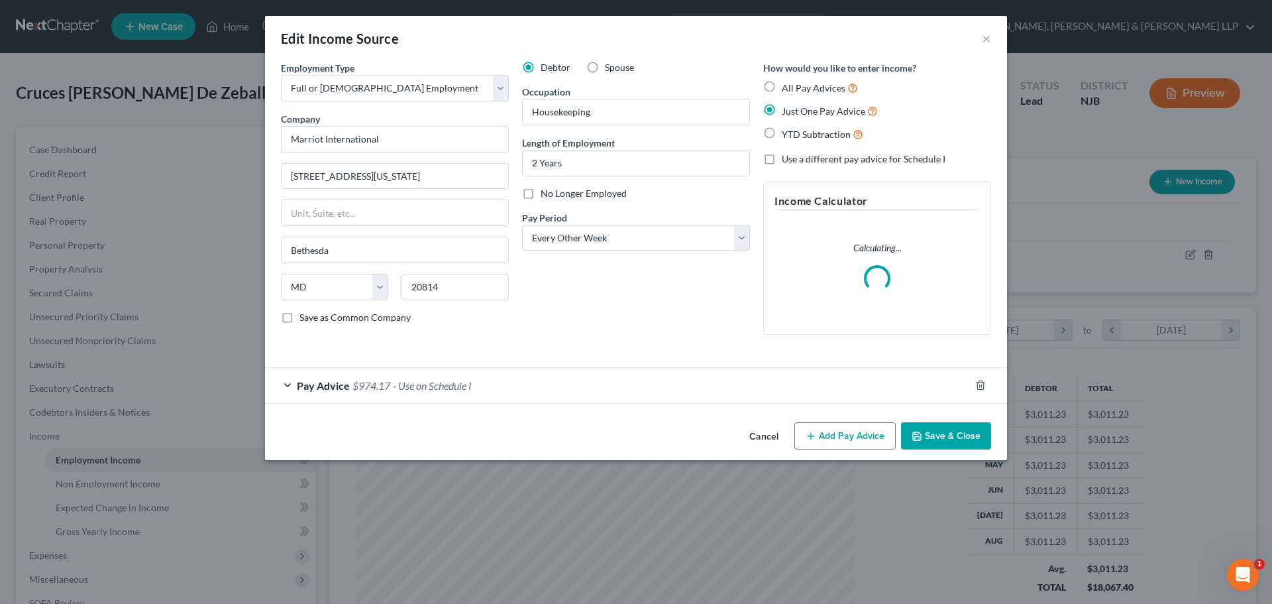
scroll to position [249, 525]
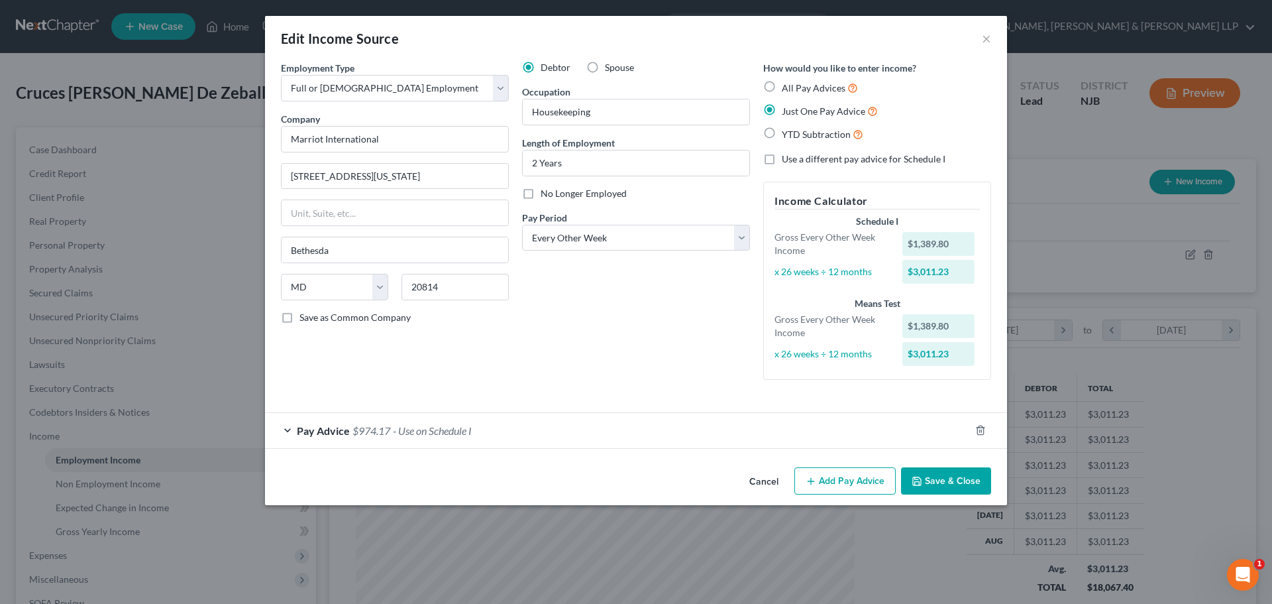
click at [789, 85] on span "All Pay Advices" at bounding box center [814, 87] width 64 height 11
click at [789, 85] on input "All Pay Advices" at bounding box center [791, 84] width 9 height 9
radio input "true"
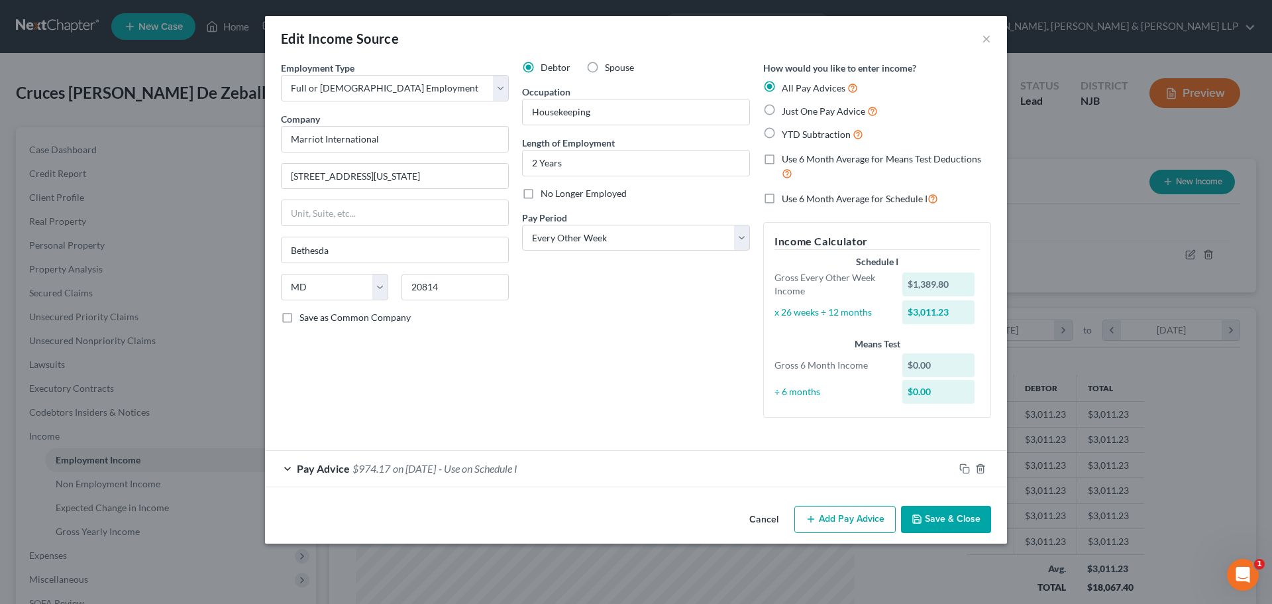
click at [845, 521] on button "Add Pay Advice" at bounding box center [844, 520] width 101 height 28
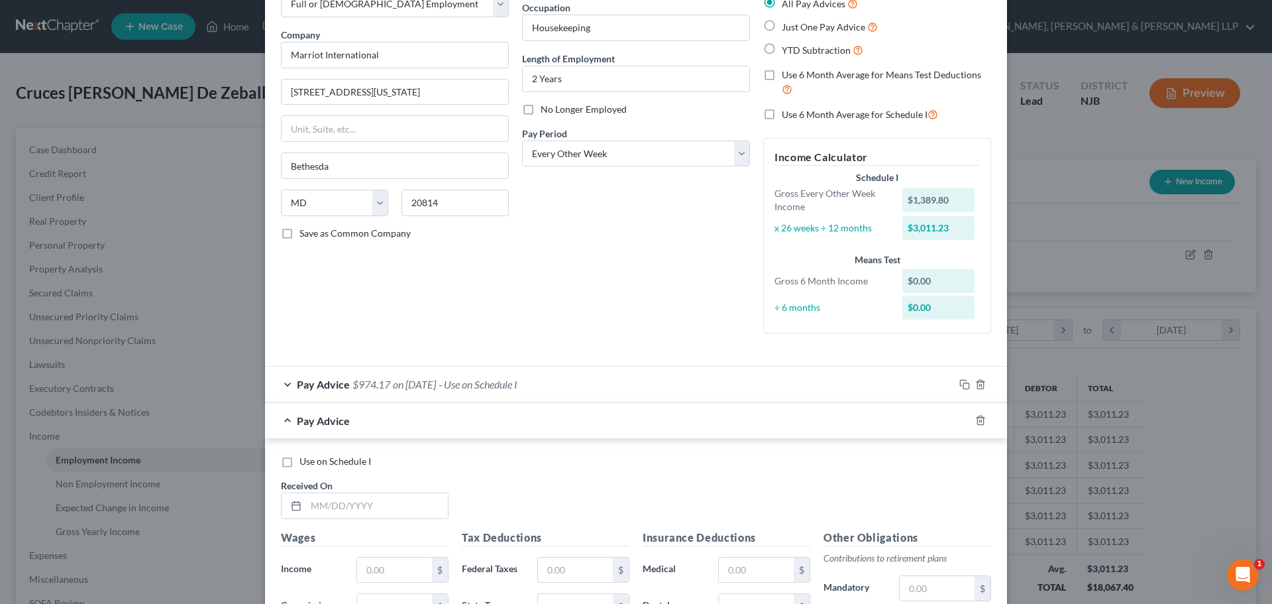
scroll to position [199, 0]
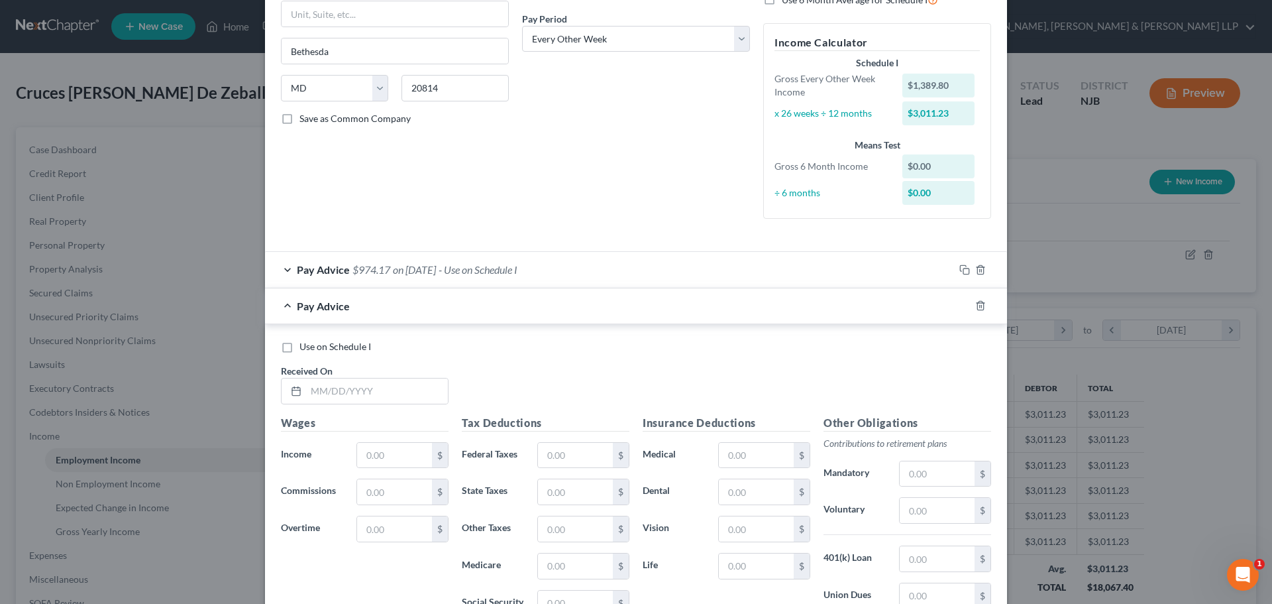
click at [370, 367] on div "Received On *" at bounding box center [364, 384] width 181 height 40
click at [353, 383] on input "text" at bounding box center [377, 390] width 142 height 25
type input "04/04/2024"
click at [365, 451] on input "text" at bounding box center [394, 455] width 75 height 25
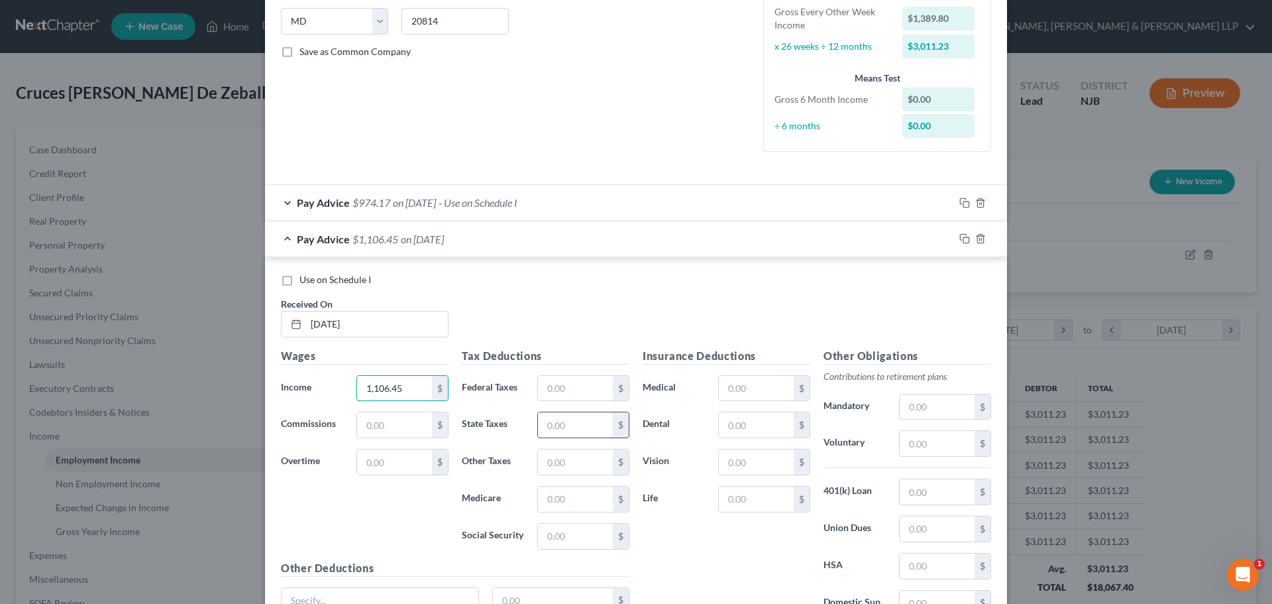
scroll to position [390, 0]
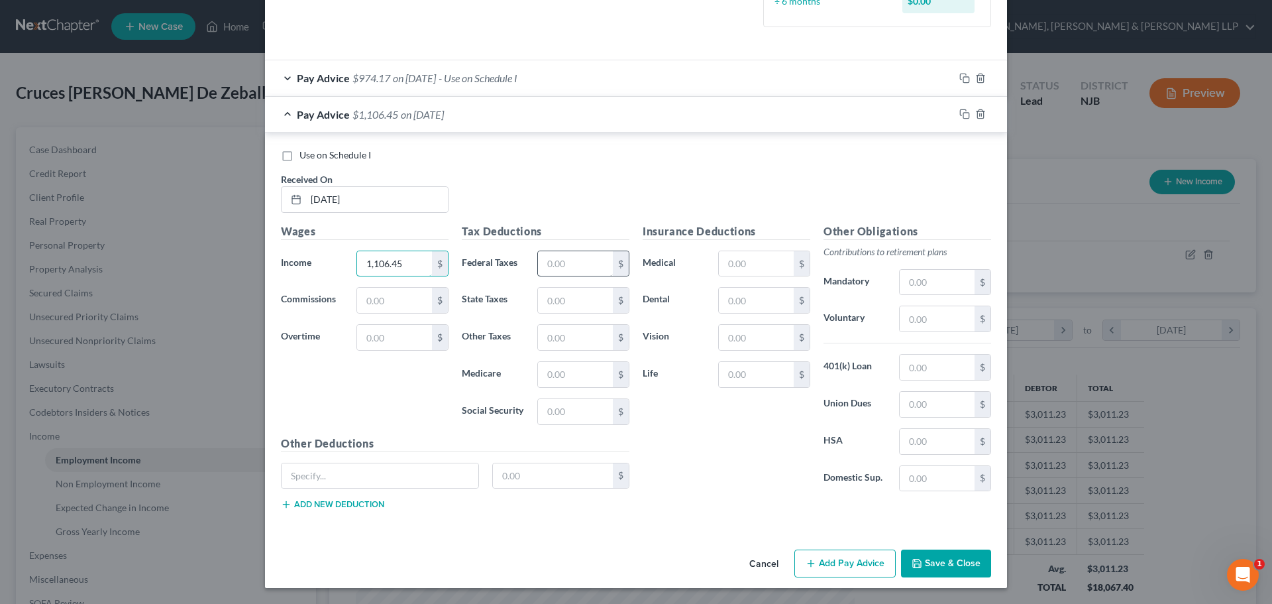
type input "1,106.45"
click at [577, 264] on input "text" at bounding box center [575, 263] width 75 height 25
type input "103.20"
click at [553, 296] on input "text" at bounding box center [575, 300] width 75 height 25
type input "30.46"
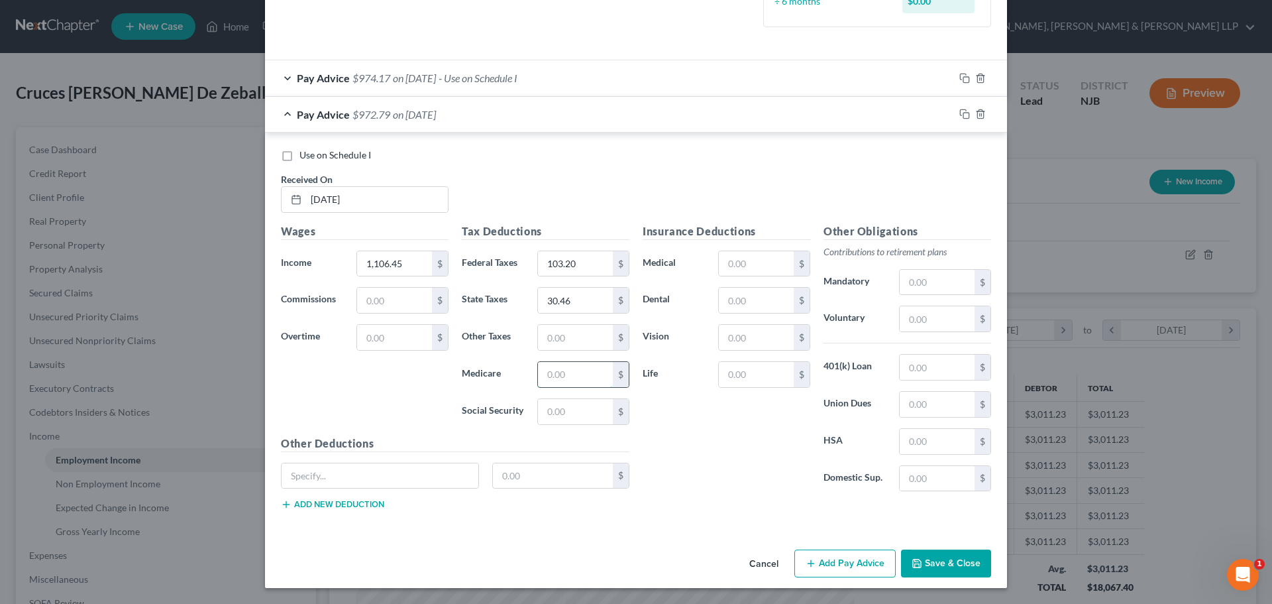
click at [560, 373] on input "text" at bounding box center [575, 374] width 75 height 25
type input "15.96"
click at [561, 408] on input "text" at bounding box center [575, 411] width 75 height 25
type input "68.27"
click at [567, 337] on input "text" at bounding box center [575, 337] width 75 height 25
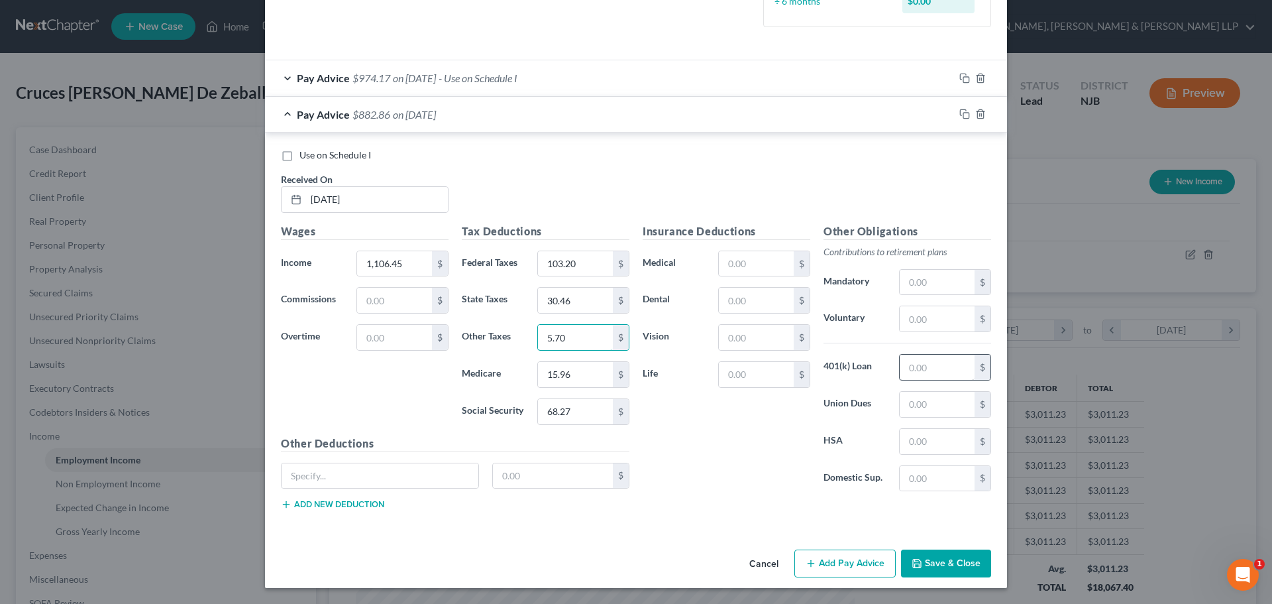
type input "5.70"
click at [902, 365] on input "text" at bounding box center [937, 366] width 75 height 25
type input "73.11"
click at [735, 301] on input "text" at bounding box center [756, 300] width 75 height 25
type input "3.95"
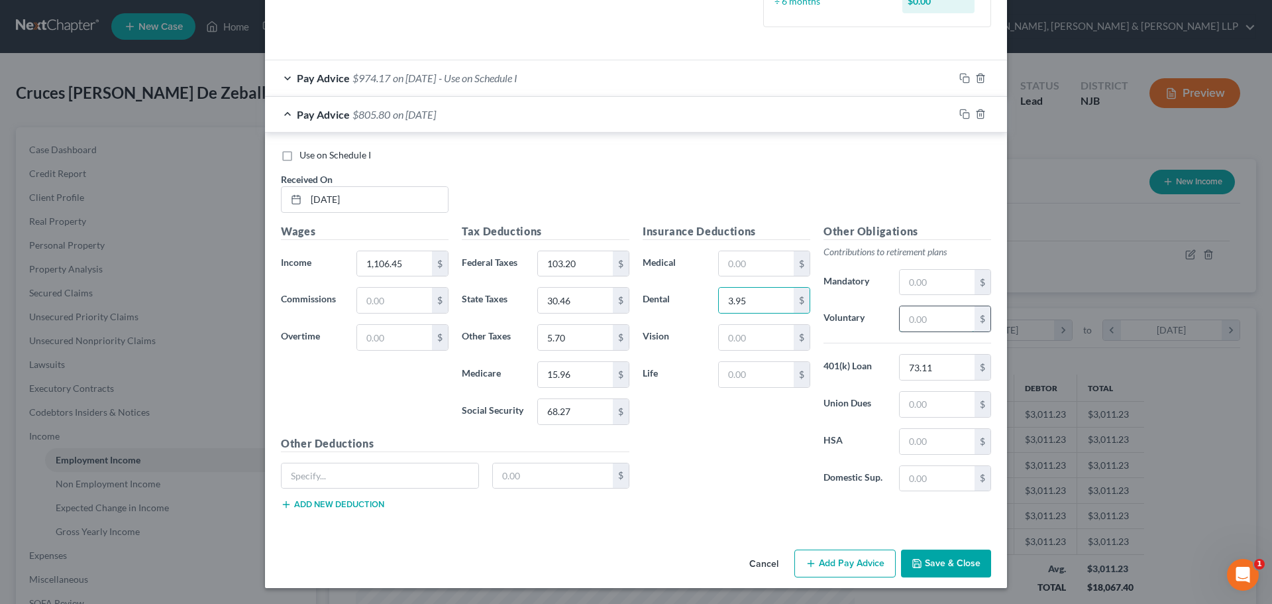
click at [922, 316] on input "text" at bounding box center [937, 318] width 75 height 25
type input "88.52"
click at [730, 378] on input "text" at bounding box center [756, 374] width 75 height 25
click at [761, 346] on input "text" at bounding box center [756, 337] width 75 height 25
type input "1.44"
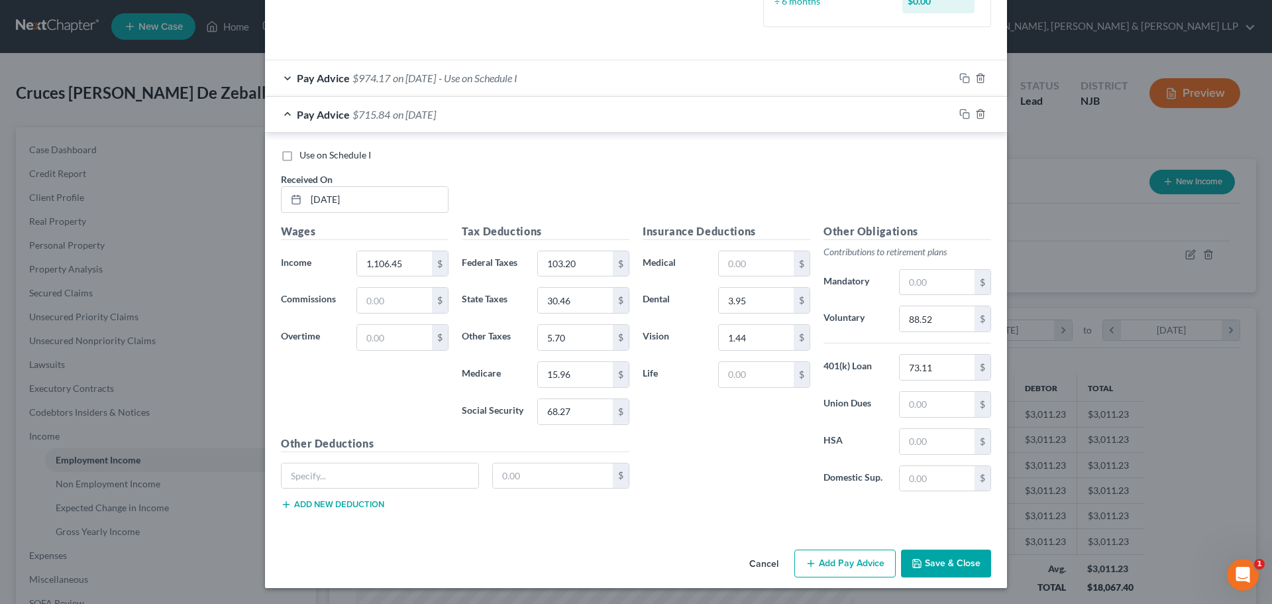
click at [829, 560] on button "Add Pay Advice" at bounding box center [844, 563] width 101 height 28
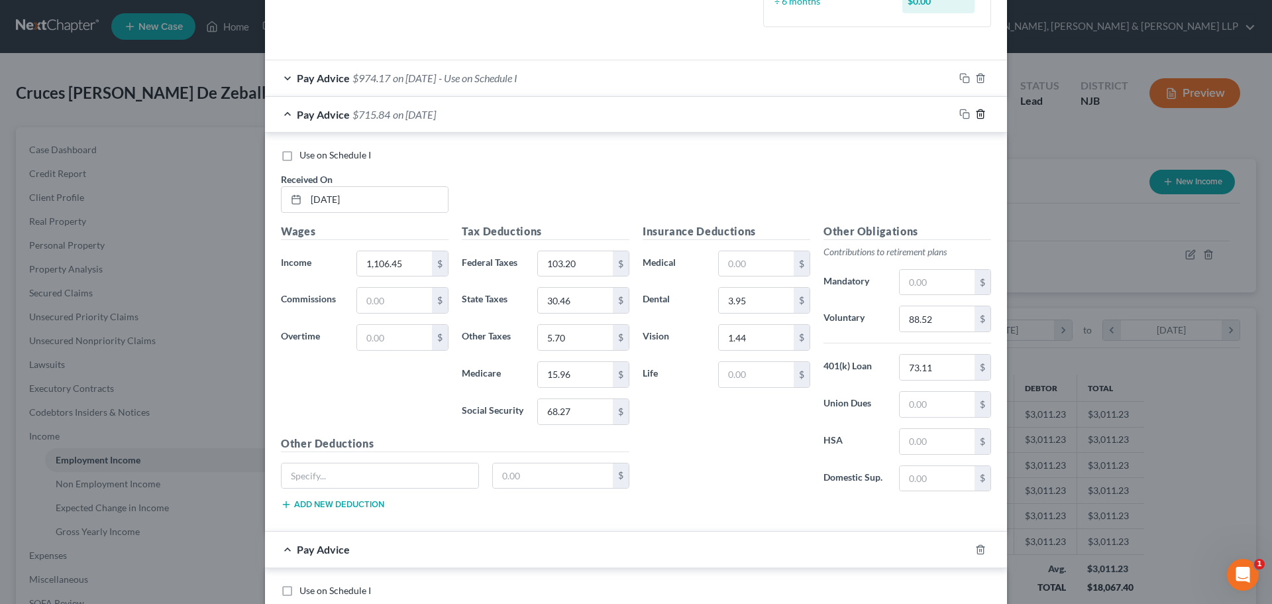
click at [975, 117] on icon "button" at bounding box center [980, 114] width 11 height 11
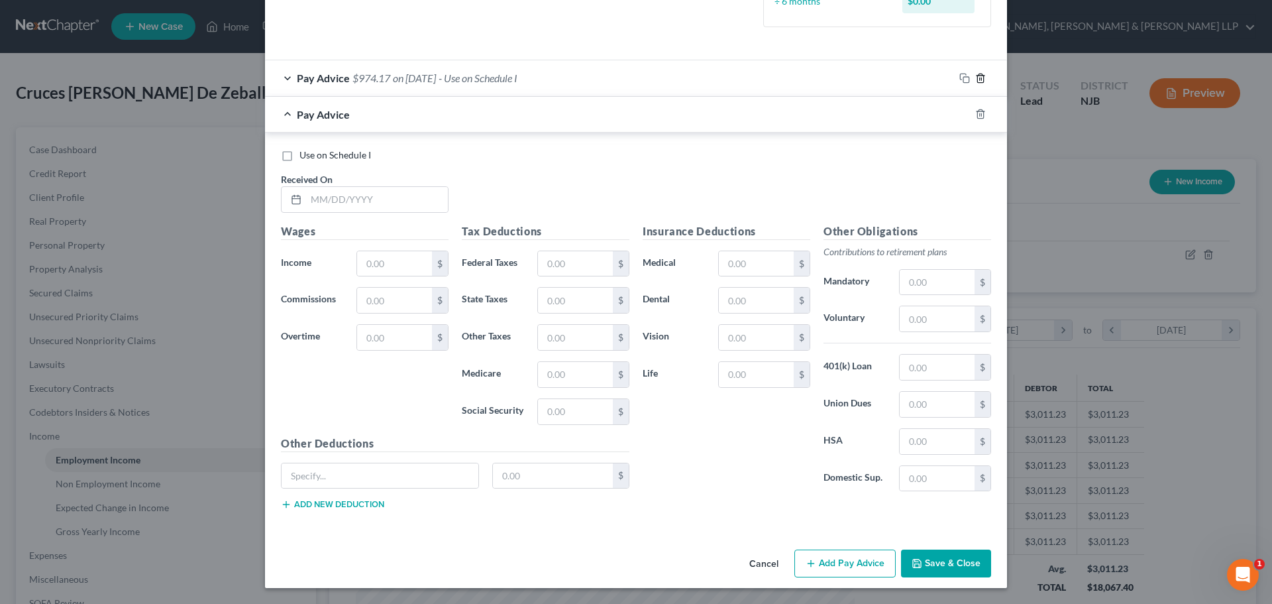
click at [977, 77] on icon "button" at bounding box center [980, 78] width 6 height 9
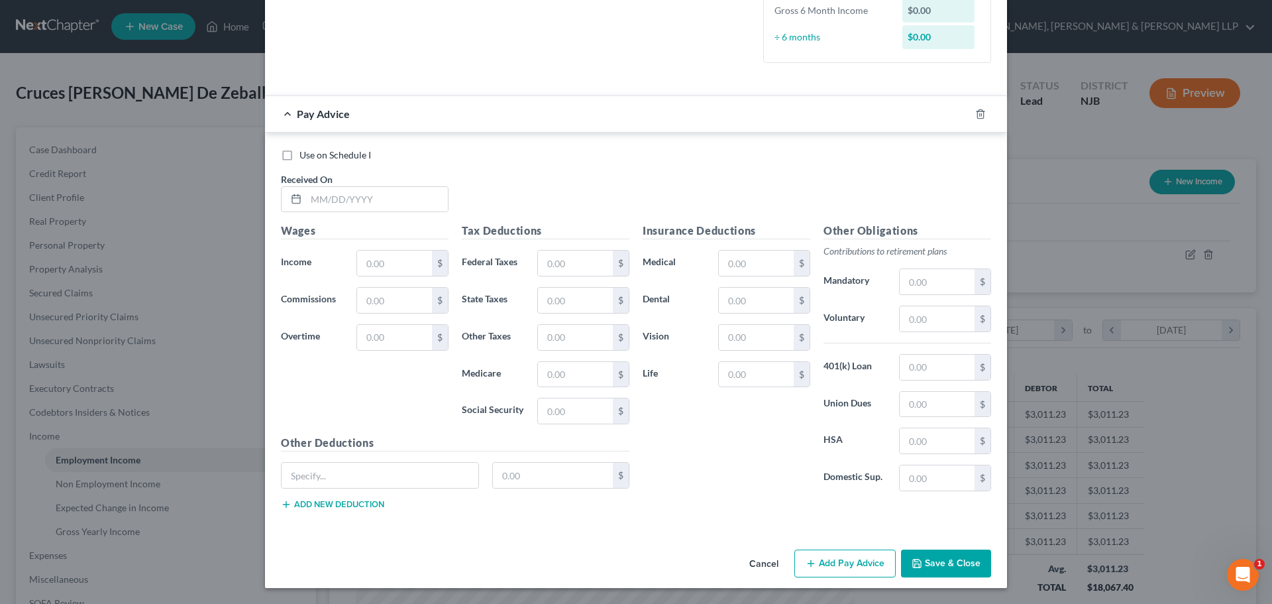
scroll to position [354, 0]
click at [350, 198] on input "text" at bounding box center [377, 199] width 142 height 25
type input "03/06/2025"
click at [378, 266] on input "text" at bounding box center [394, 262] width 75 height 25
type input "1,052.11"
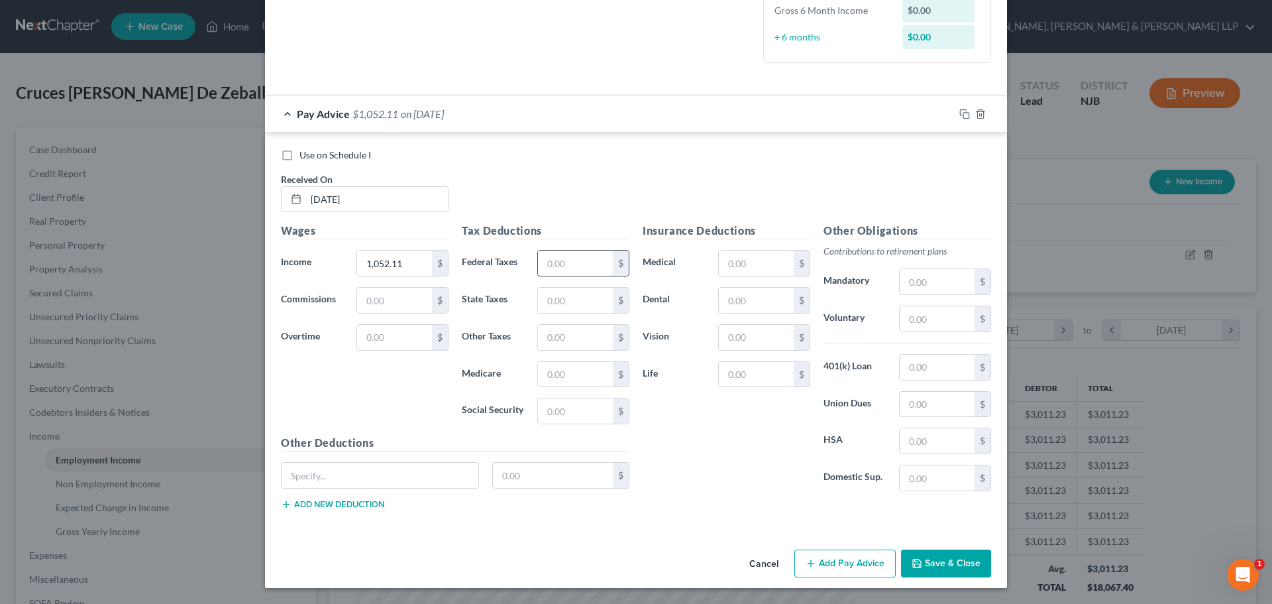
click at [569, 267] on input "text" at bounding box center [575, 262] width 75 height 25
type input "91.08"
click at [549, 297] on input "text" at bounding box center [575, 300] width 75 height 25
type input "24.84"
click at [545, 370] on input "text" at bounding box center [575, 374] width 75 height 25
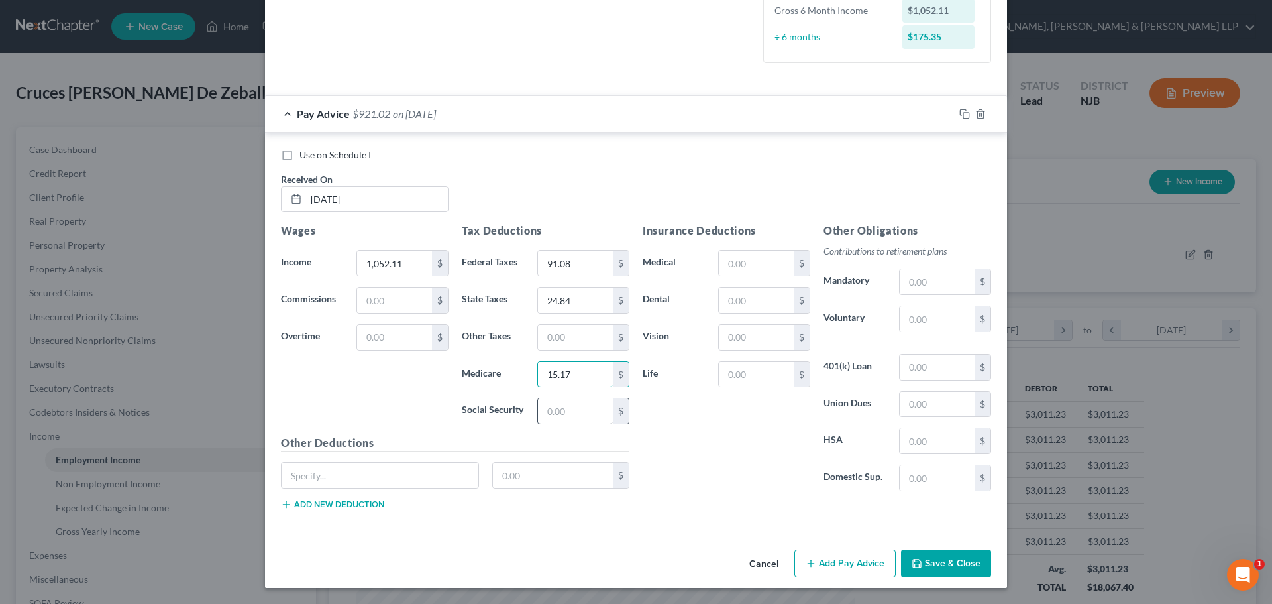
type input "15.17"
click at [569, 407] on input "text" at bounding box center [575, 410] width 75 height 25
type input "64.89"
click at [565, 331] on input "text" at bounding box center [575, 337] width 75 height 25
type input "10.37"
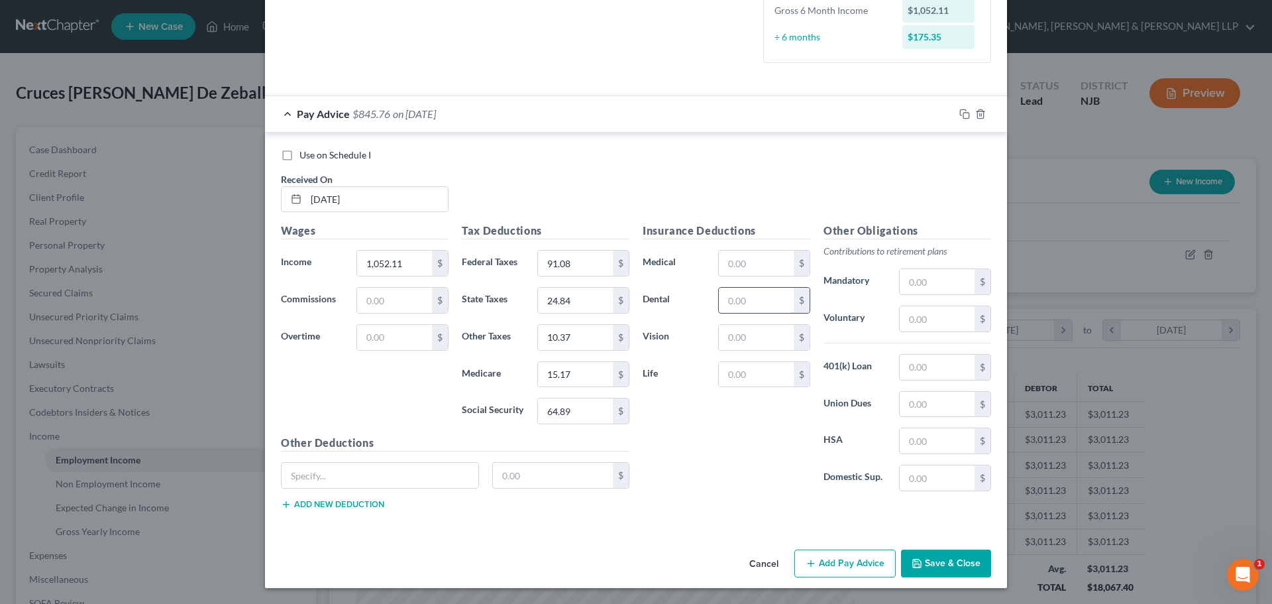
click at [737, 292] on input "text" at bounding box center [756, 300] width 75 height 25
type input "4.10"
click at [927, 321] on input "text" at bounding box center [937, 318] width 75 height 25
type input "126.25"
click at [769, 337] on input "text" at bounding box center [756, 337] width 75 height 25
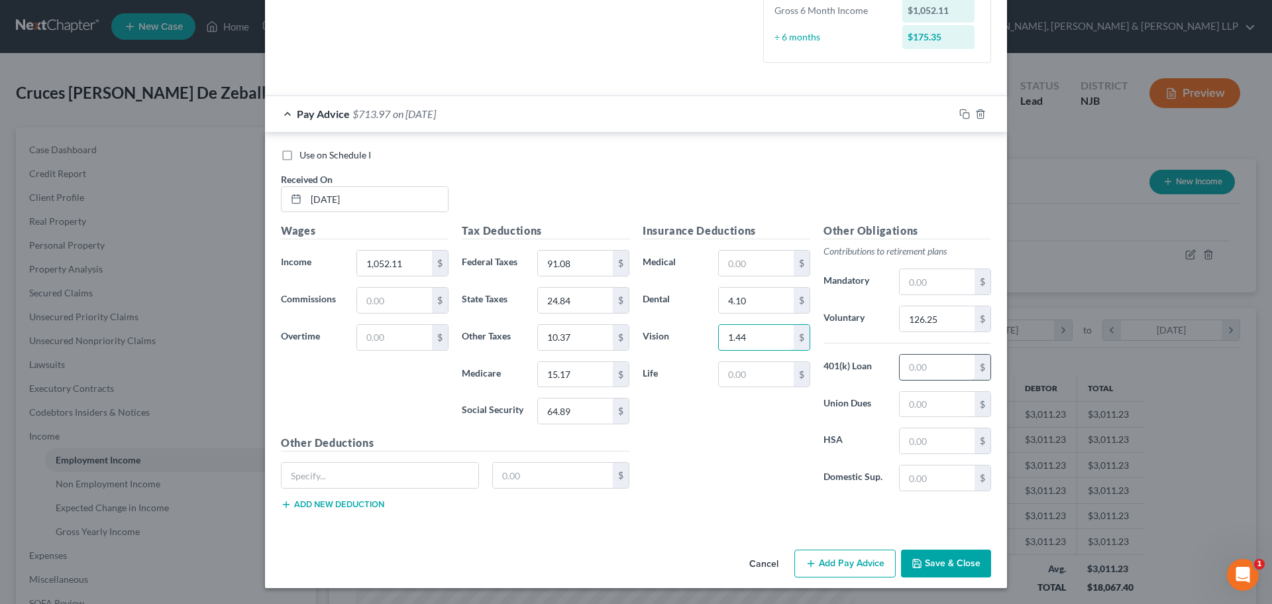
type input "1.44"
click at [925, 367] on input "text" at bounding box center [937, 366] width 75 height 25
type input "100"
click at [959, 325] on input "126.25" at bounding box center [937, 318] width 75 height 25
type input "189.38"
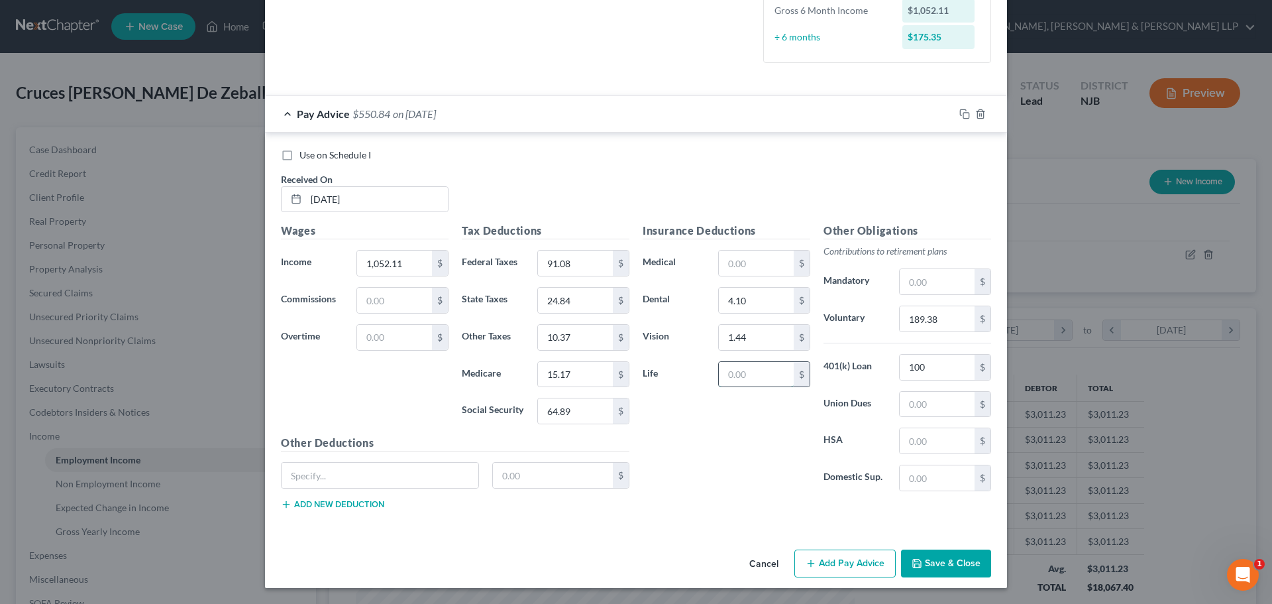
click at [739, 380] on input "text" at bounding box center [756, 374] width 75 height 25
type input "3.22"
click at [859, 559] on button "Add Pay Advice" at bounding box center [844, 563] width 101 height 28
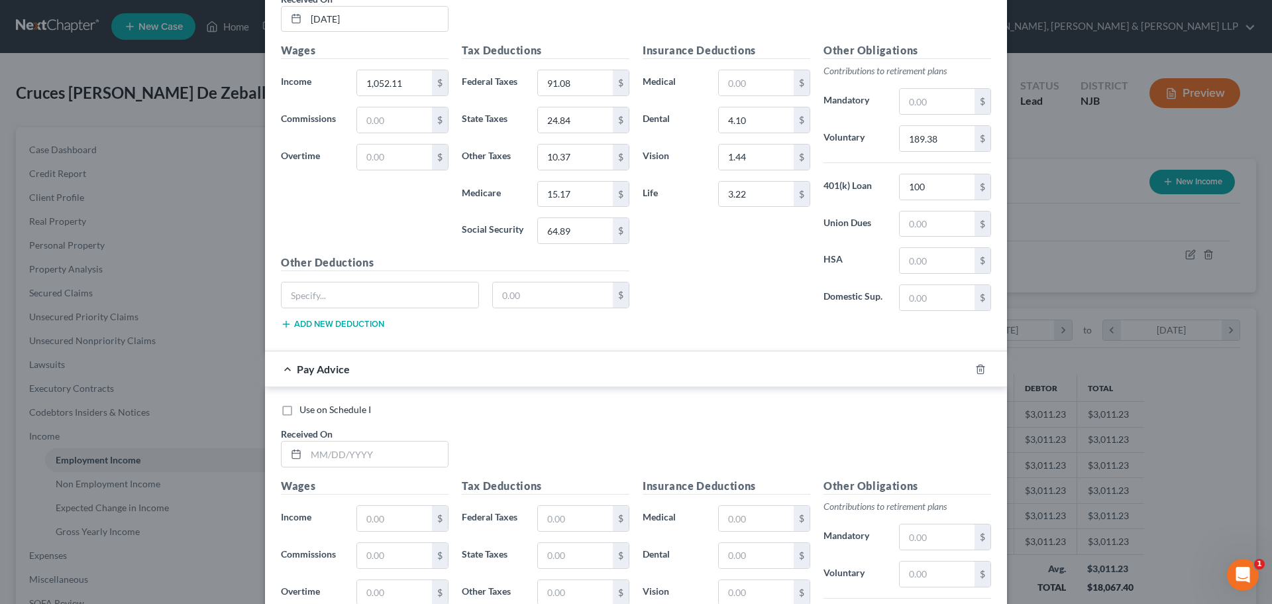
scroll to position [553, 0]
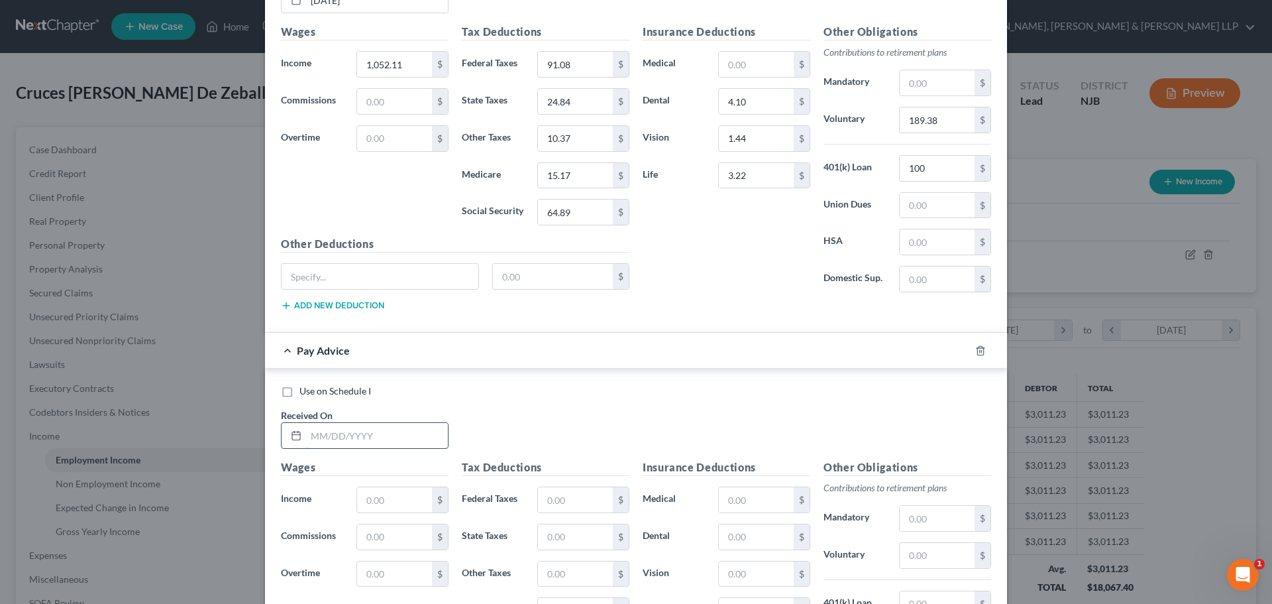
click at [374, 441] on input "text" at bounding box center [377, 435] width 142 height 25
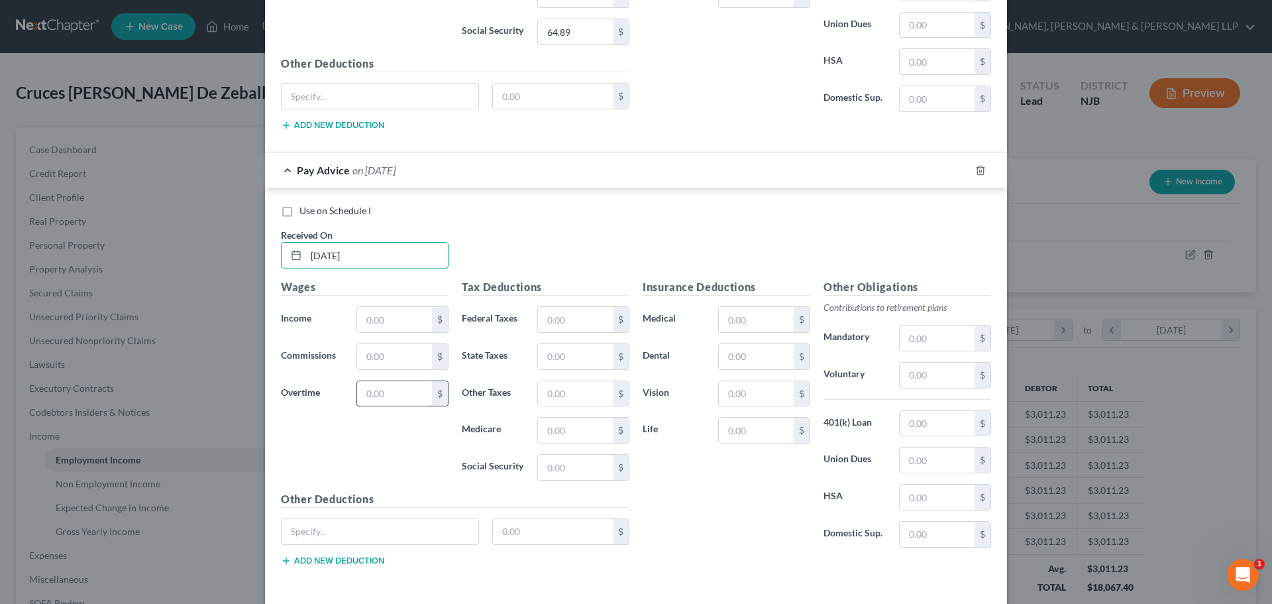
scroll to position [752, 0]
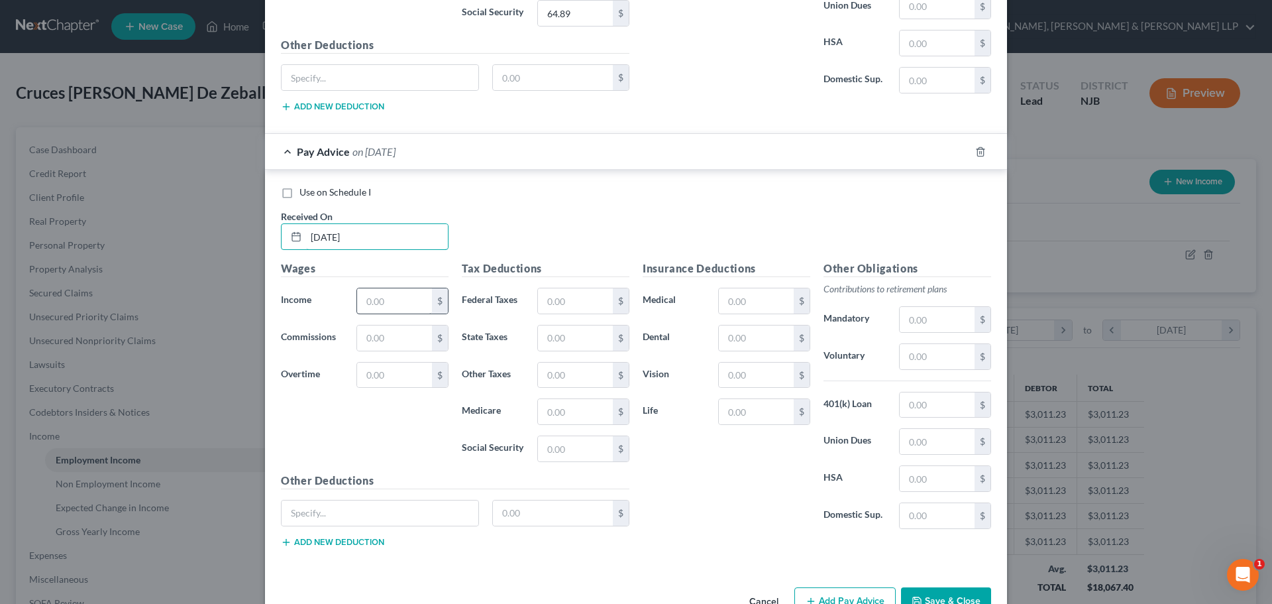
type input "03/13/2025"
click at [382, 307] on input "text" at bounding box center [394, 300] width 75 height 25
type input "1,058.75"
click at [570, 306] on input "text" at bounding box center [575, 300] width 75 height 25
type input "91.78"
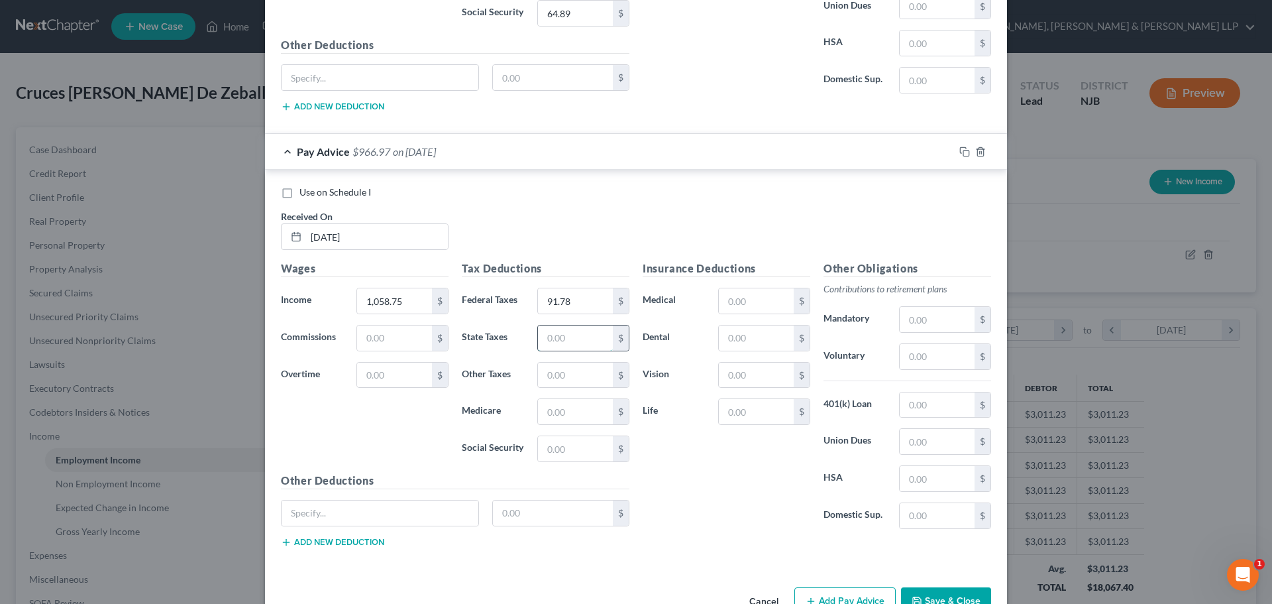
click at [541, 330] on input "text" at bounding box center [575, 337] width 75 height 25
type input "25.20"
click at [576, 404] on input "text" at bounding box center [575, 411] width 75 height 25
type input "15.28"
click at [571, 445] on input "text" at bounding box center [575, 448] width 75 height 25
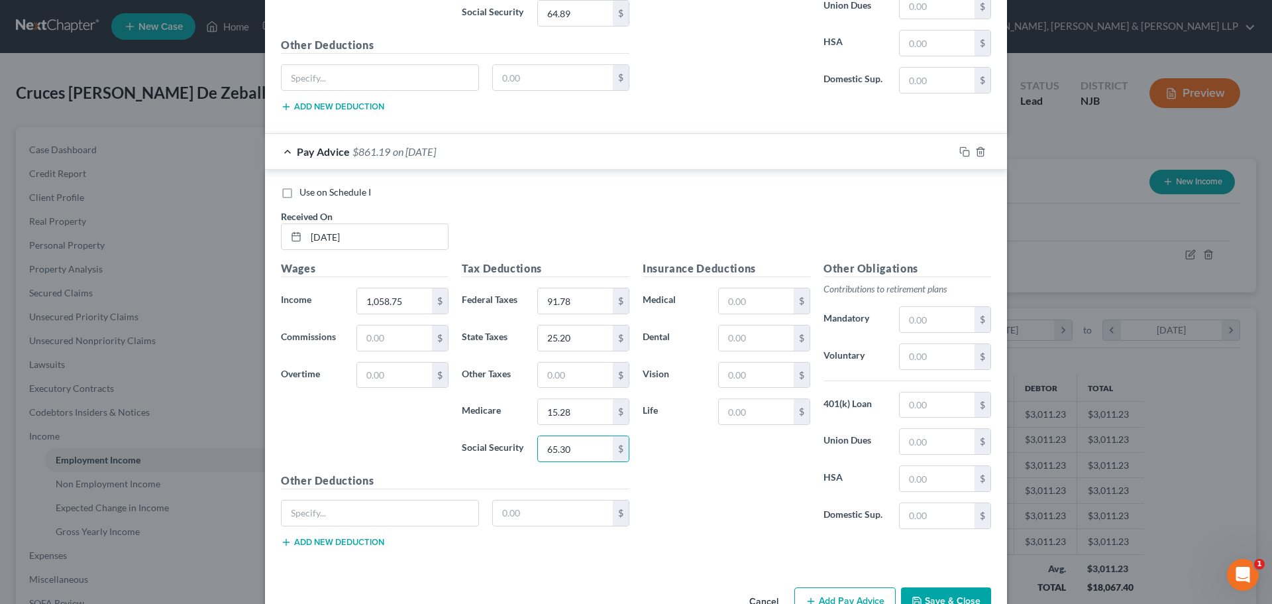
type input "65.30"
click at [552, 380] on input "text" at bounding box center [575, 374] width 75 height 25
type input "10.44"
click at [732, 298] on input "text" at bounding box center [756, 300] width 75 height 25
click at [732, 325] on div "$" at bounding box center [764, 338] width 92 height 27
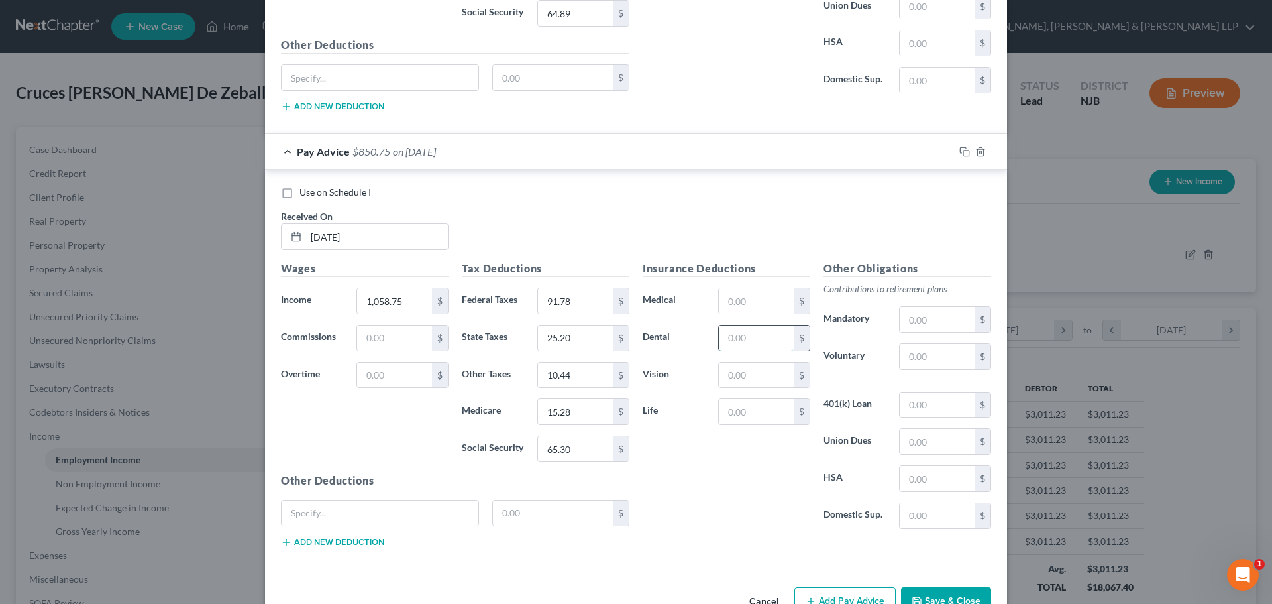
click at [732, 340] on input "text" at bounding box center [756, 337] width 75 height 25
type input "4.10"
click at [729, 372] on input "text" at bounding box center [756, 374] width 75 height 25
type input "1.44"
click at [751, 409] on input "text" at bounding box center [756, 411] width 75 height 25
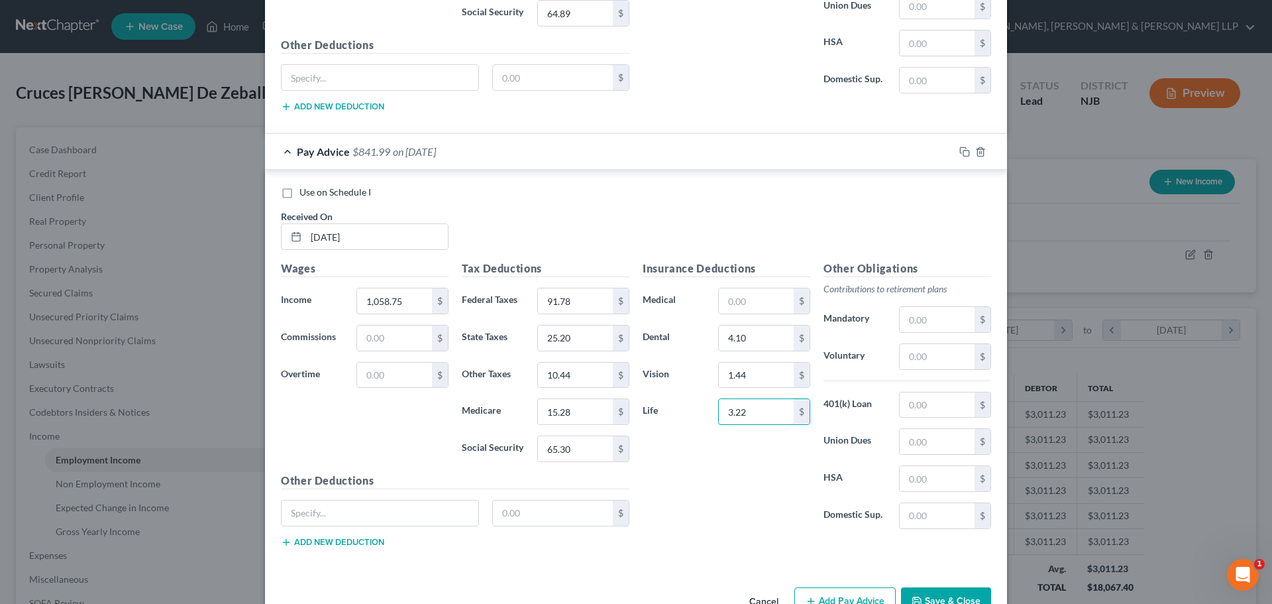
type input "3.22"
click at [878, 410] on label "401(k) Loan" at bounding box center [855, 405] width 76 height 27
click at [953, 400] on input "text" at bounding box center [937, 404] width 75 height 25
type input "100.24"
click at [932, 363] on input "text" at bounding box center [937, 356] width 75 height 25
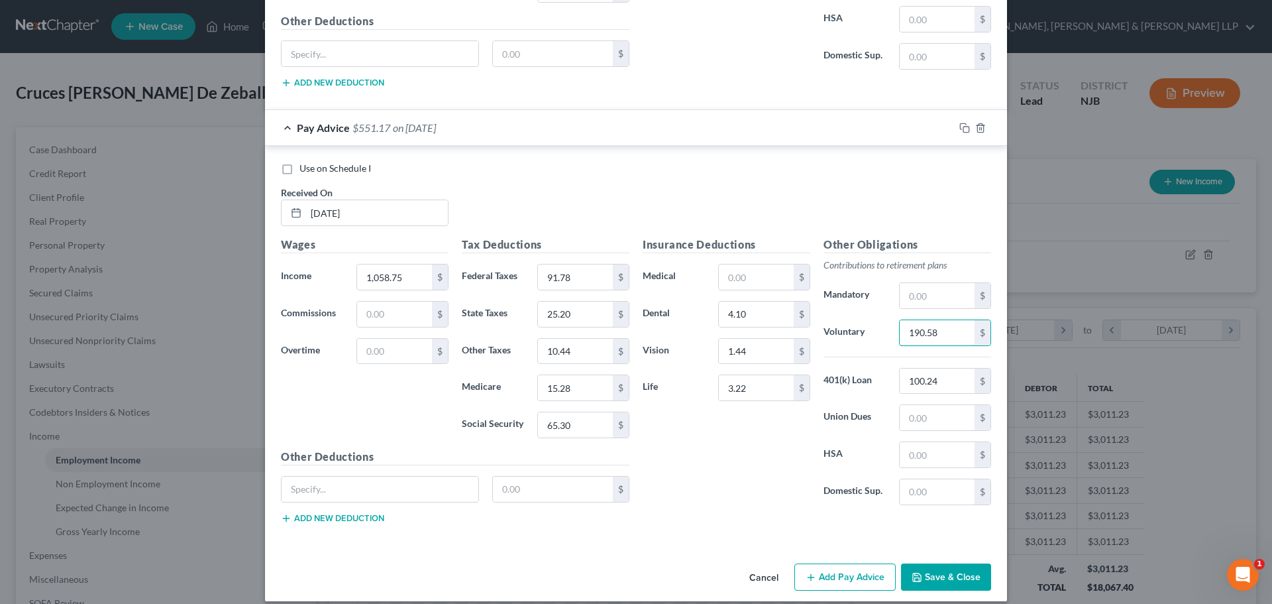
scroll to position [789, 0]
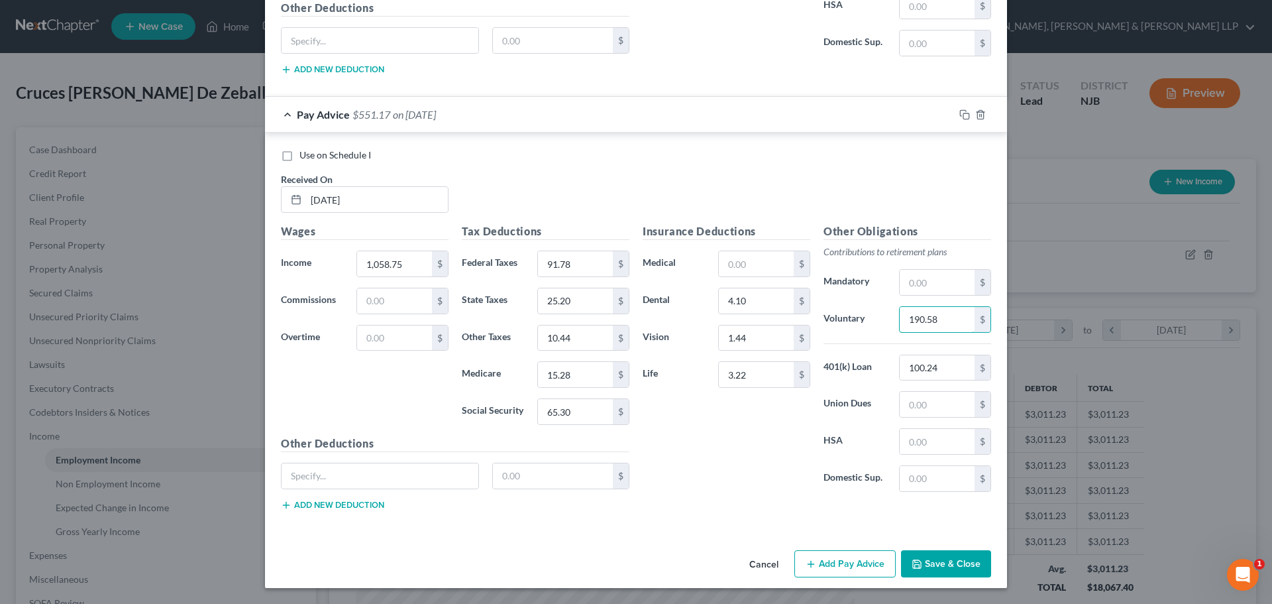
type input "190.58"
click at [834, 559] on button "Add Pay Advice" at bounding box center [844, 564] width 101 height 28
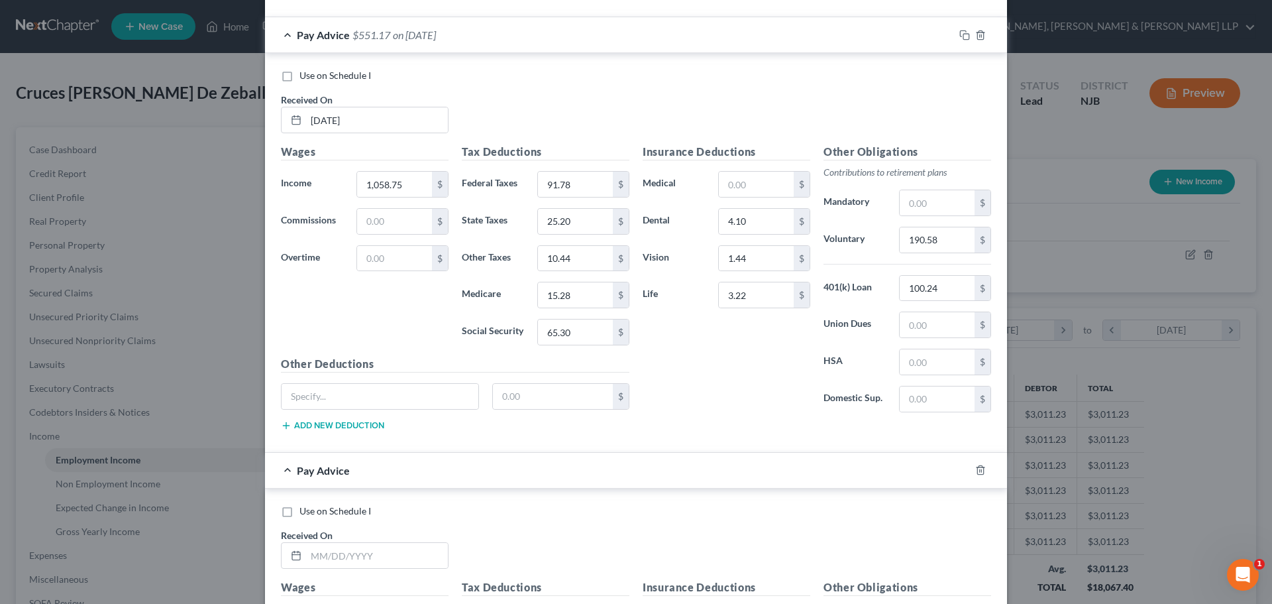
scroll to position [1054, 0]
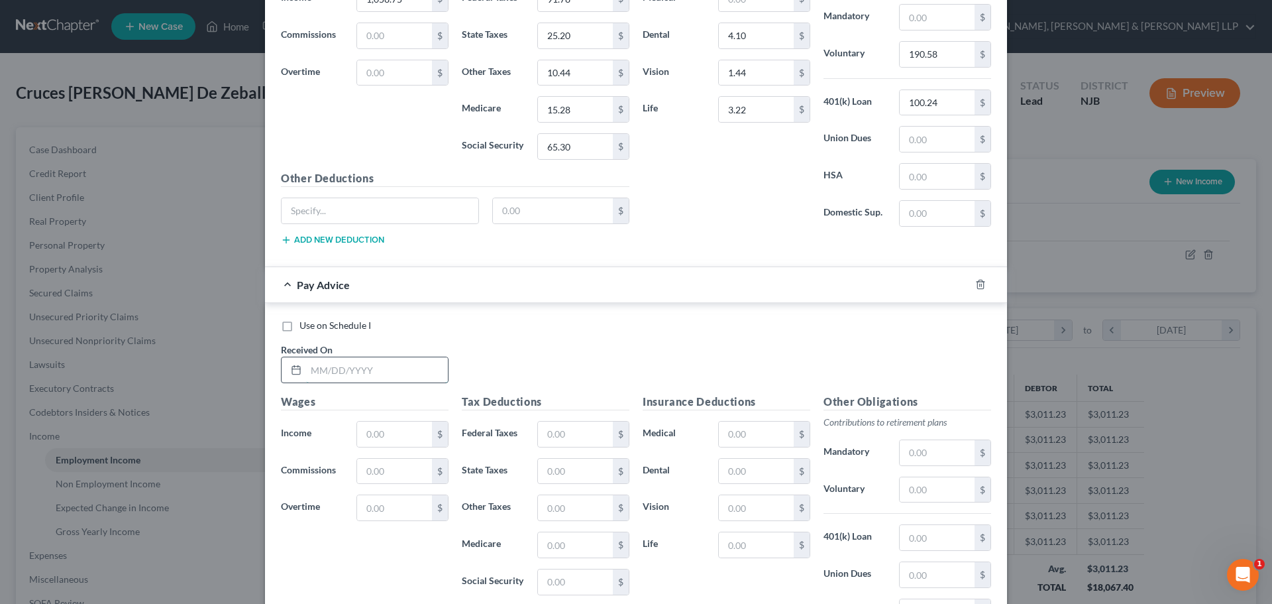
click at [370, 377] on input "text" at bounding box center [377, 369] width 142 height 25
type input "03/20/2025"
click at [398, 430] on input "text" at bounding box center [394, 433] width 75 height 25
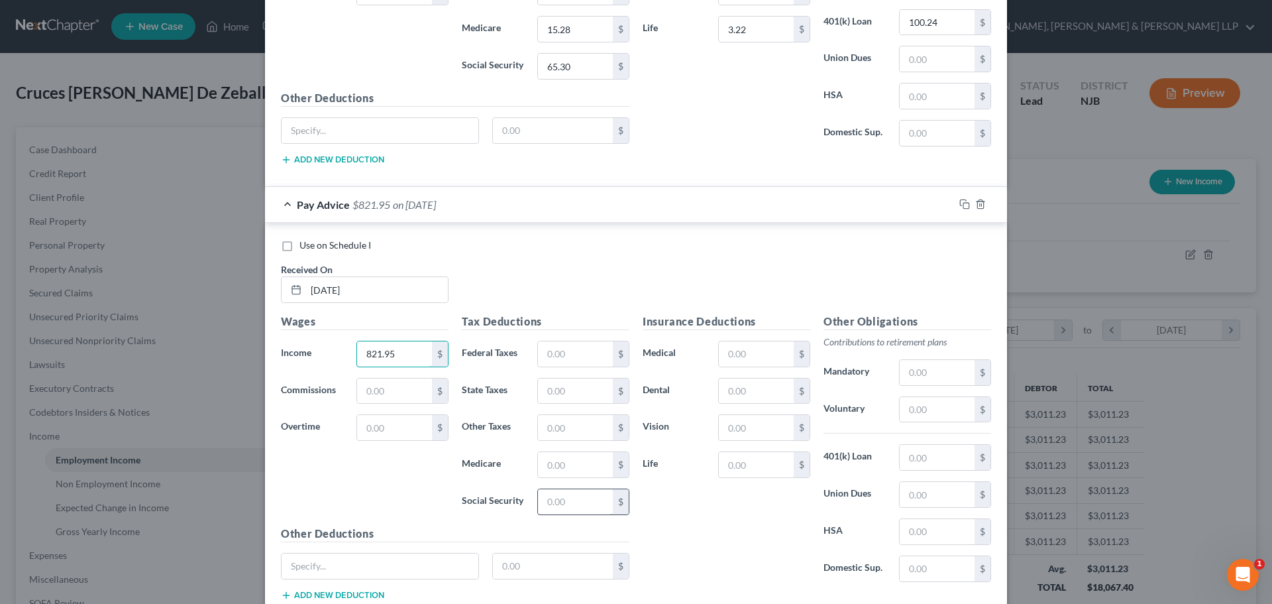
scroll to position [1224, 0]
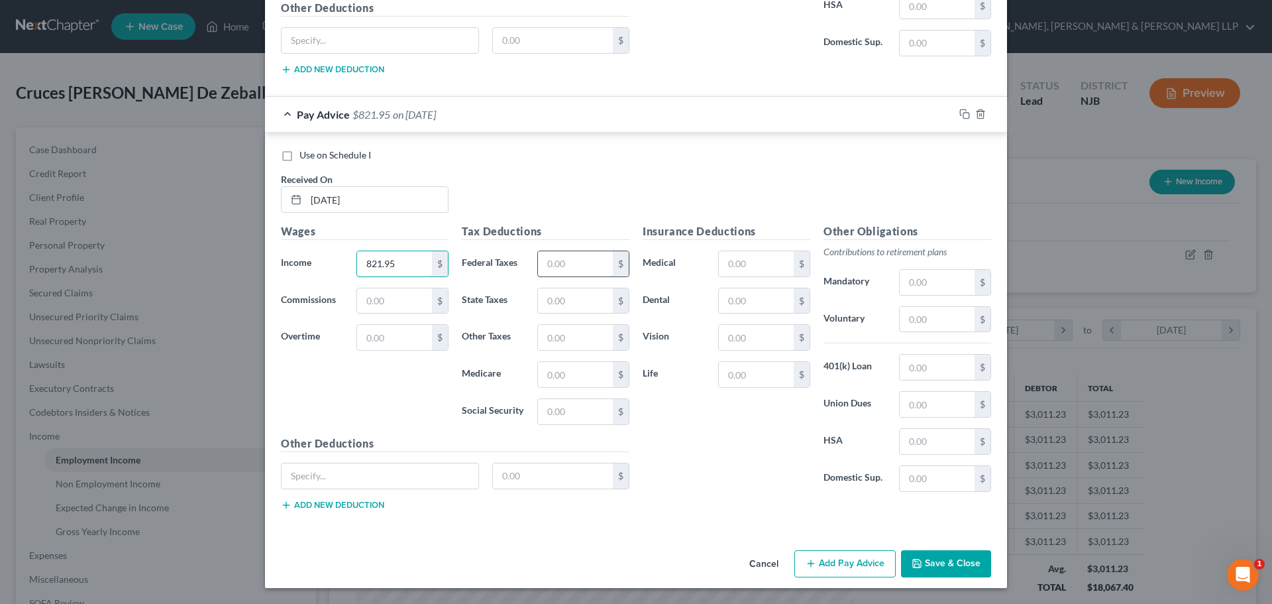
type input "821.95"
click at [557, 269] on input "text" at bounding box center [575, 263] width 75 height 25
type input "66.78"
click at [572, 301] on input "text" at bounding box center [575, 300] width 75 height 25
type input "13.50"
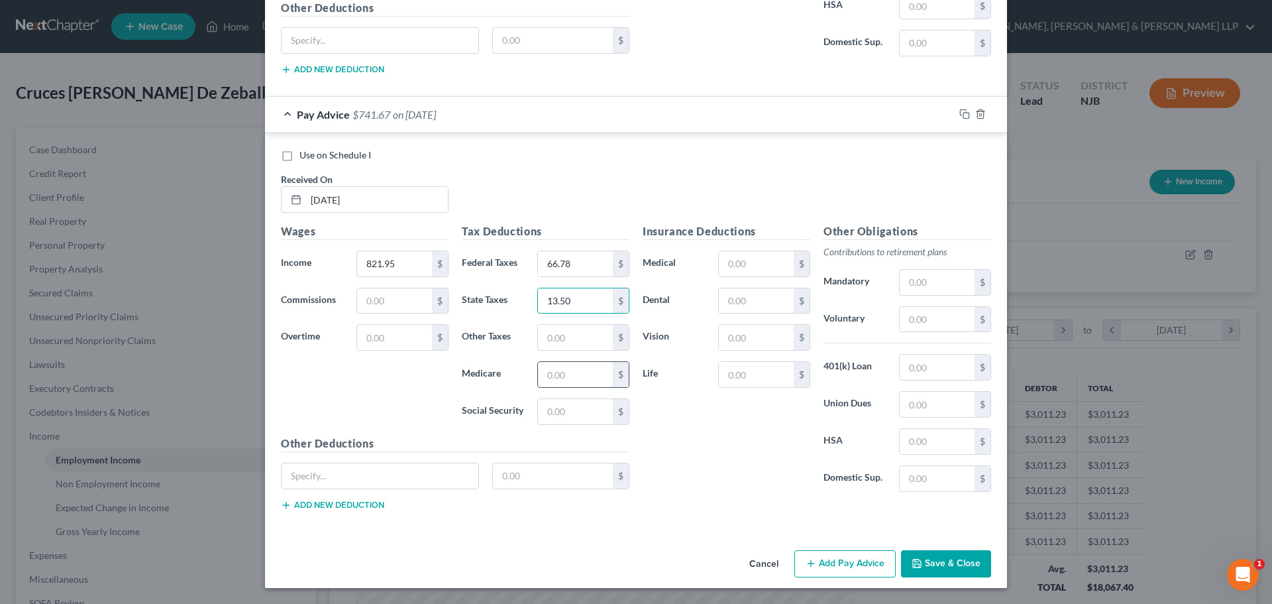
click at [571, 378] on input "text" at bounding box center [575, 374] width 75 height 25
type input "11.83"
click at [551, 420] on input "text" at bounding box center [575, 411] width 75 height 25
type input "50.61"
click at [547, 334] on input "text" at bounding box center [575, 337] width 75 height 25
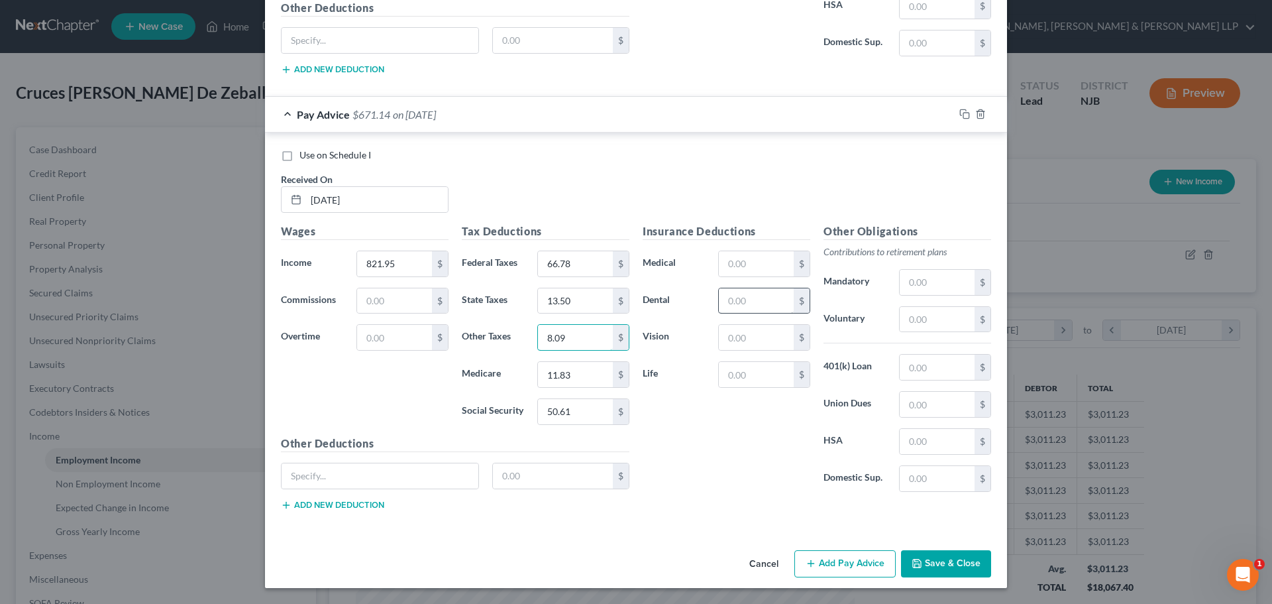
type input "8.09"
click at [749, 299] on input "text" at bounding box center [756, 300] width 75 height 25
type input "4.10"
click at [741, 335] on input "text" at bounding box center [756, 337] width 75 height 25
type input "1.44"
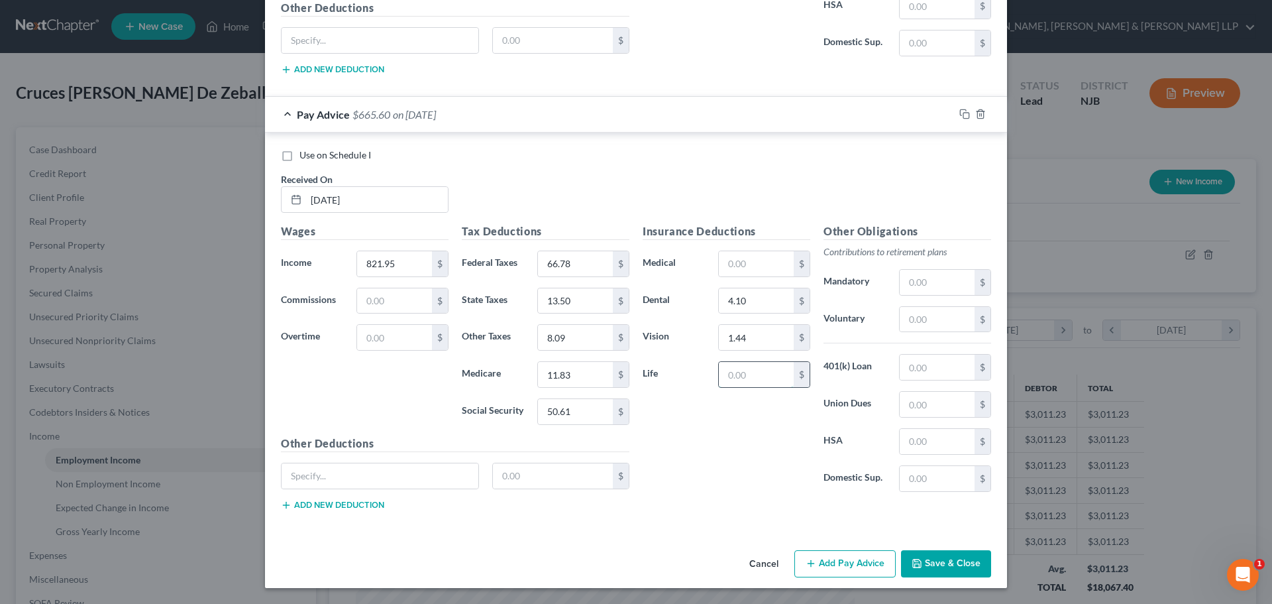
click at [747, 369] on input "text" at bounding box center [756, 374] width 75 height 25
type input "3.22"
click at [928, 378] on input "text" at bounding box center [937, 366] width 75 height 25
type input "100.24"
click at [956, 324] on input "text" at bounding box center [937, 319] width 75 height 25
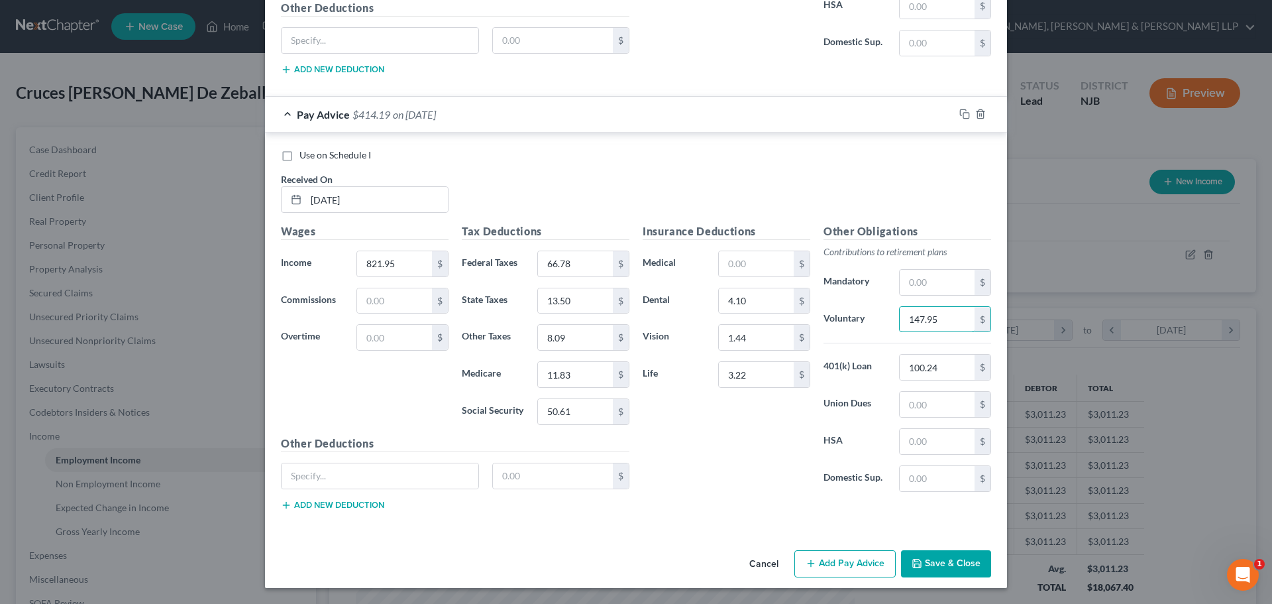
type input "147.95"
click at [838, 555] on button "Add Pay Advice" at bounding box center [844, 564] width 101 height 28
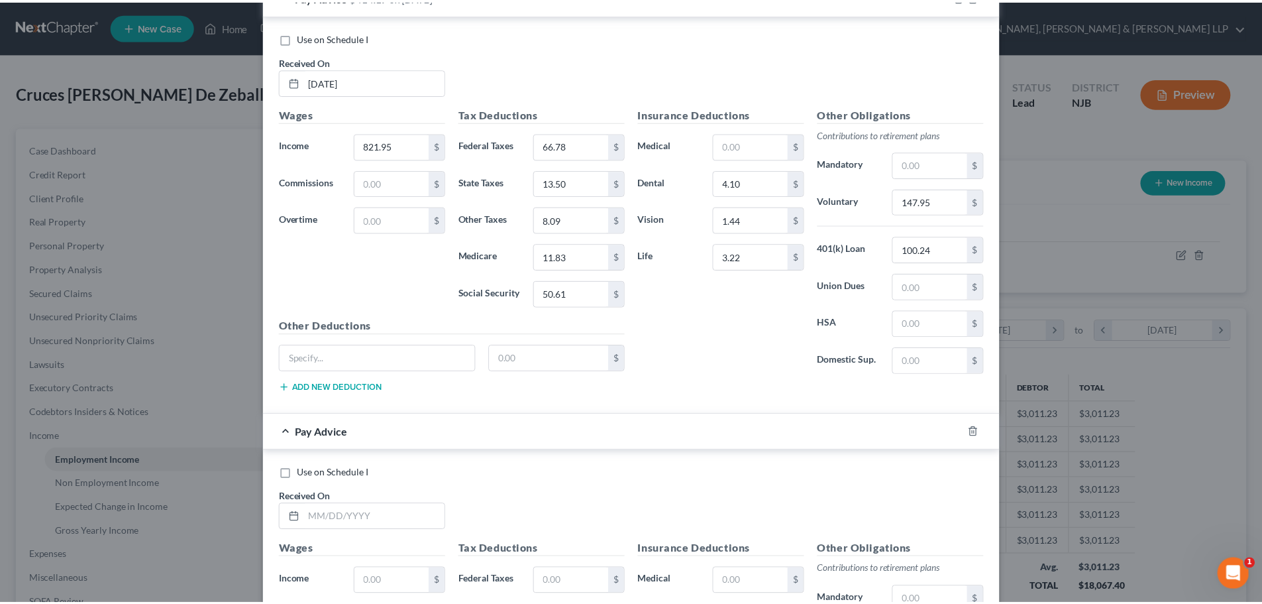
scroll to position [1622, 0]
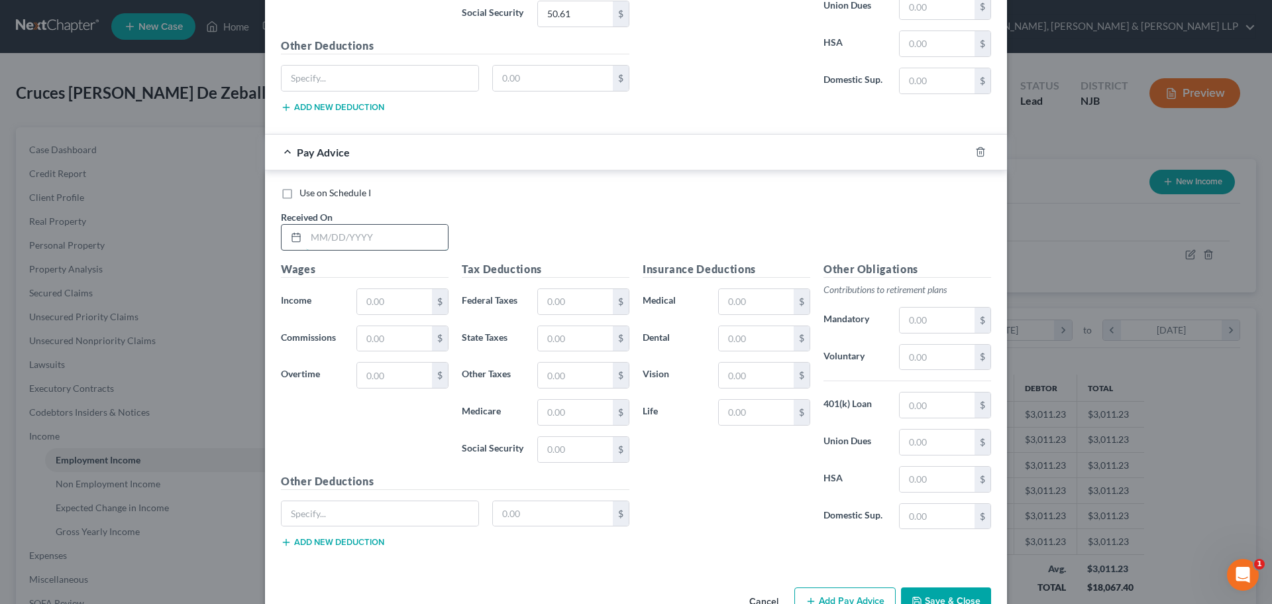
click at [347, 242] on input "text" at bounding box center [377, 237] width 142 height 25
type input "03/27/2025"
click at [368, 305] on input "text" at bounding box center [394, 301] width 75 height 25
type input "1,123.09"
click at [558, 296] on input "text" at bounding box center [575, 301] width 75 height 25
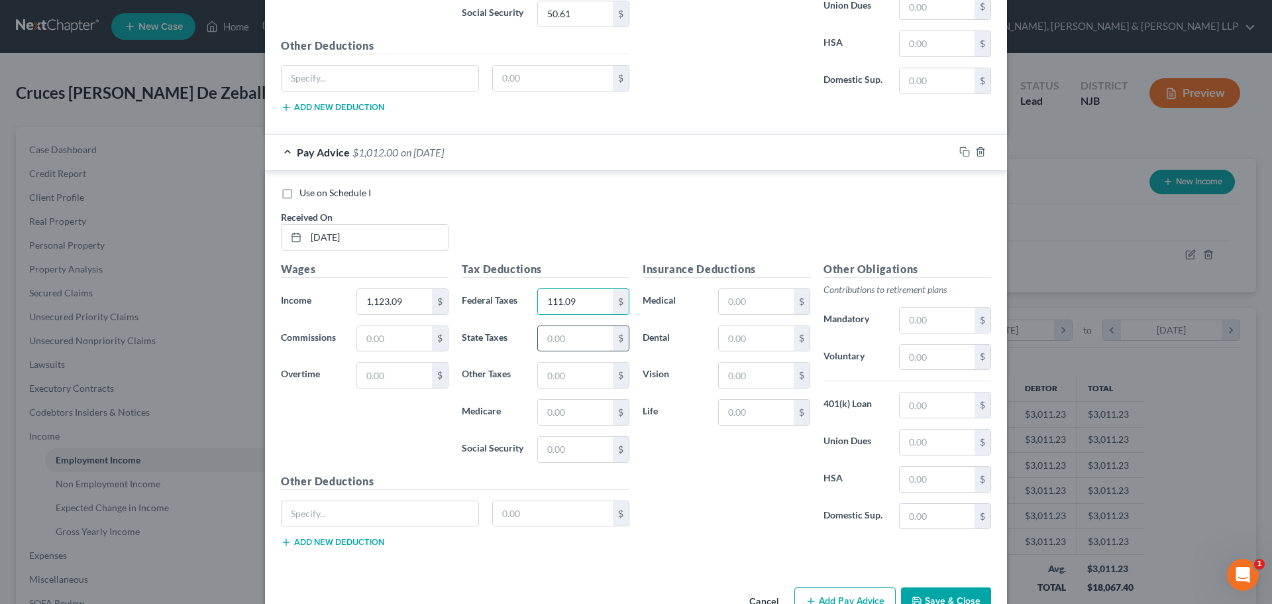
type input "111.09"
click at [573, 337] on input "text" at bounding box center [575, 338] width 75 height 25
type input "34.13"
click at [567, 407] on input "text" at bounding box center [575, 412] width 75 height 25
type input "16.21"
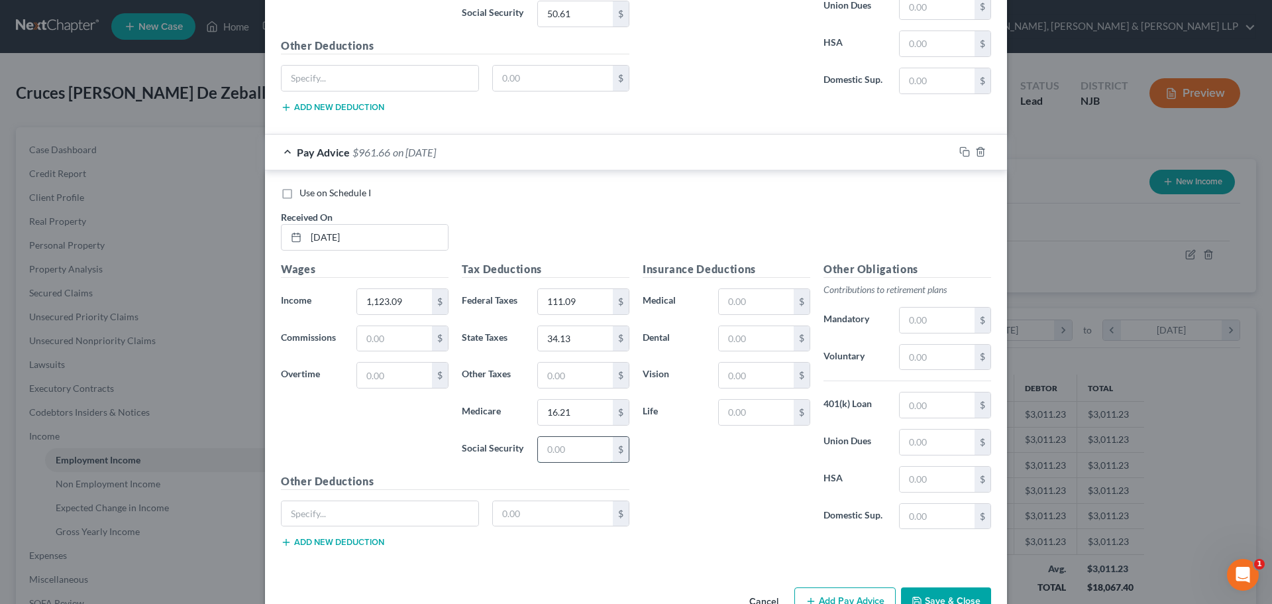
click at [569, 443] on input "text" at bounding box center [575, 449] width 75 height 25
type input "69.29"
click at [564, 368] on input "text" at bounding box center [575, 374] width 75 height 25
type input "11.05"
click at [741, 334] on input "text" at bounding box center [756, 338] width 75 height 25
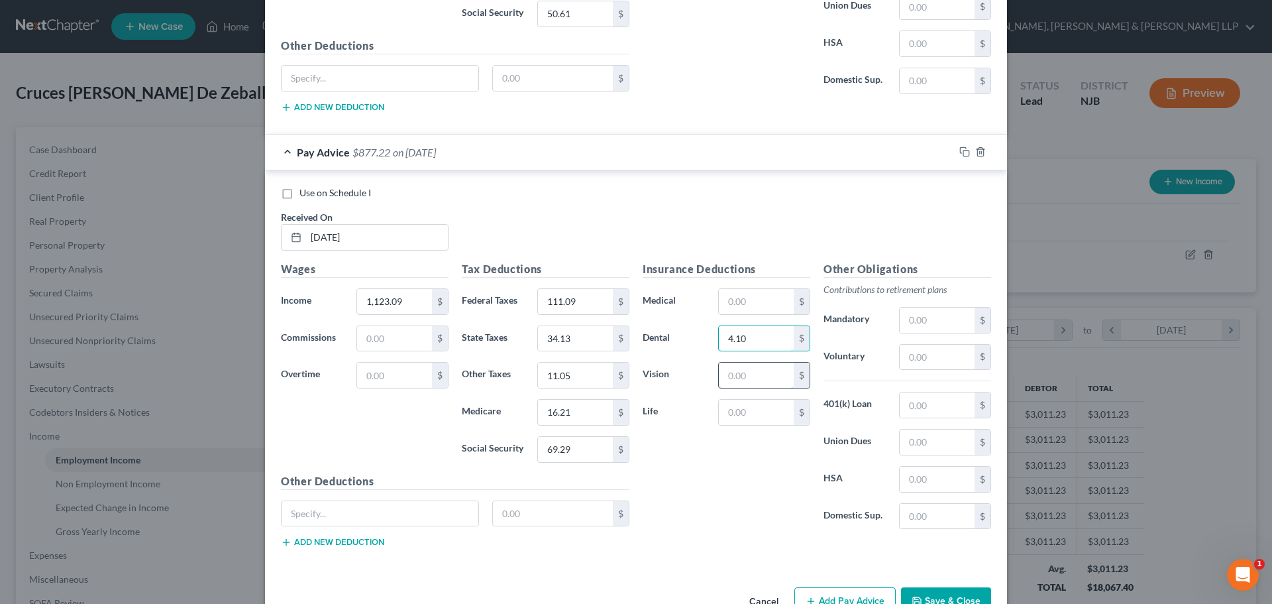
type input "4.10"
click at [742, 370] on input "text" at bounding box center [756, 374] width 75 height 25
type input "1.44"
click at [743, 413] on input "text" at bounding box center [756, 412] width 75 height 25
type input "3.22"
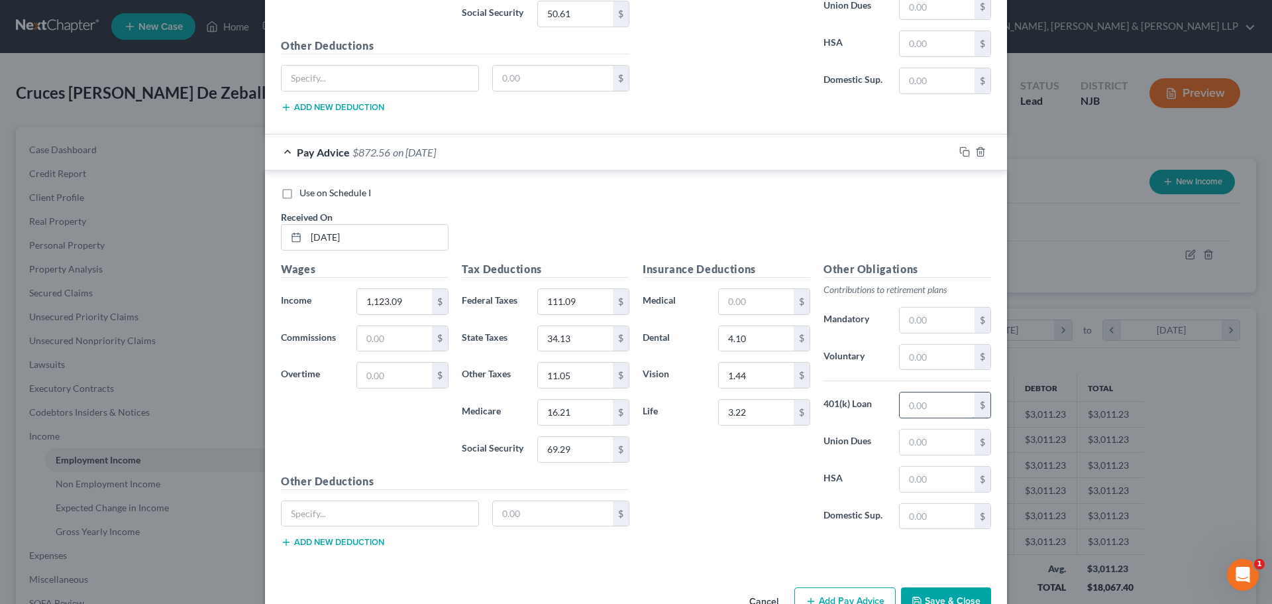
click at [923, 407] on input "text" at bounding box center [937, 404] width 75 height 25
type input "100.24"
click at [926, 355] on input "text" at bounding box center [937, 357] width 75 height 25
type input "56.15"
click at [965, 600] on button "Save & Close" at bounding box center [946, 601] width 90 height 28
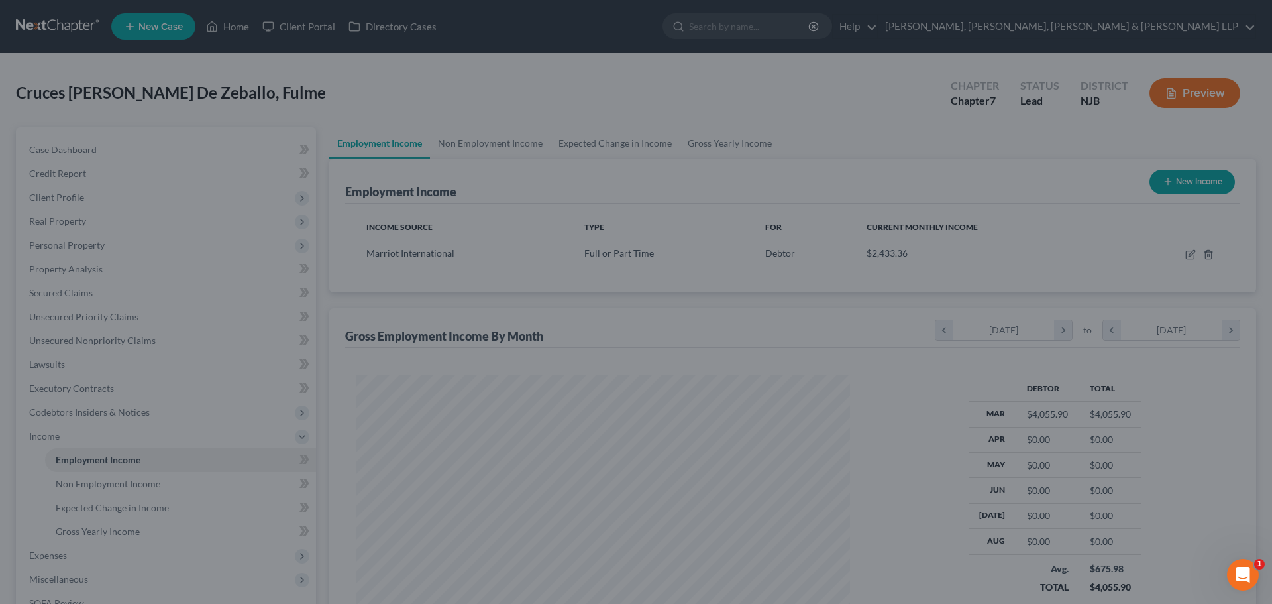
scroll to position [662352, 662078]
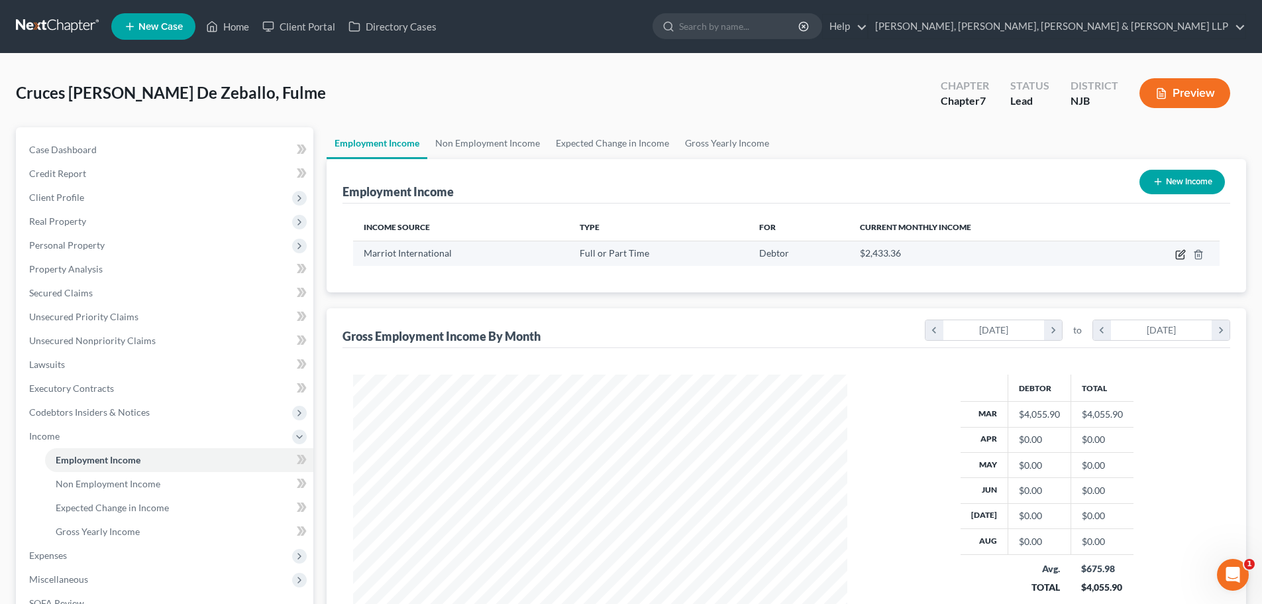
click at [1182, 249] on icon "button" at bounding box center [1180, 254] width 11 height 11
select select "0"
select select "21"
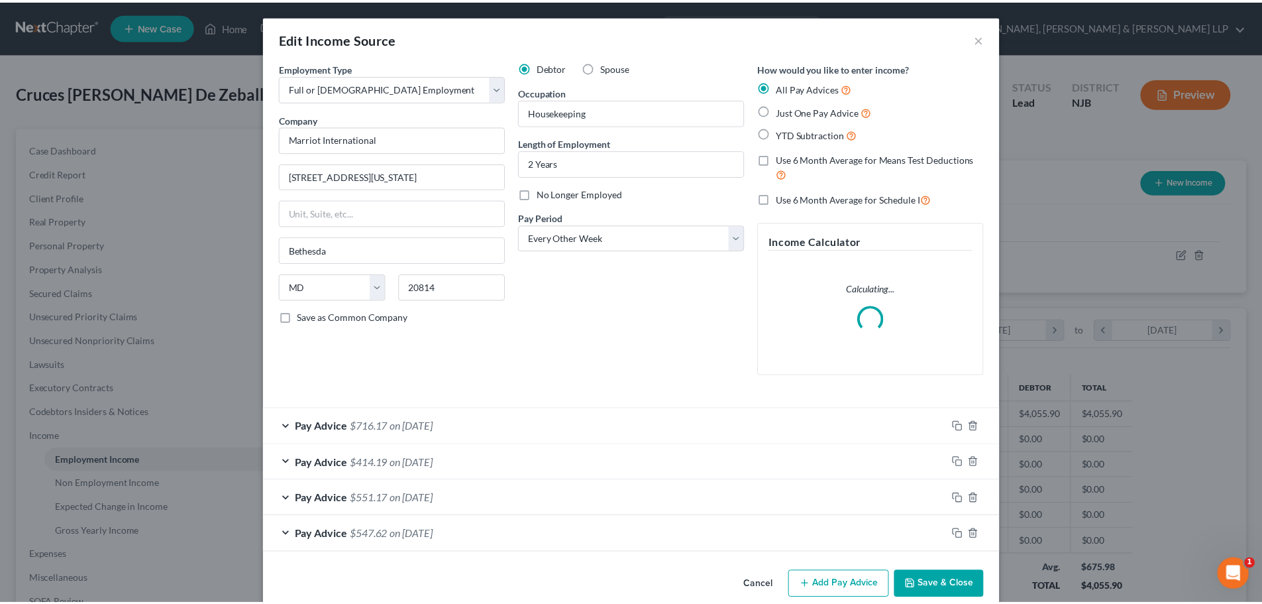
scroll to position [249, 525]
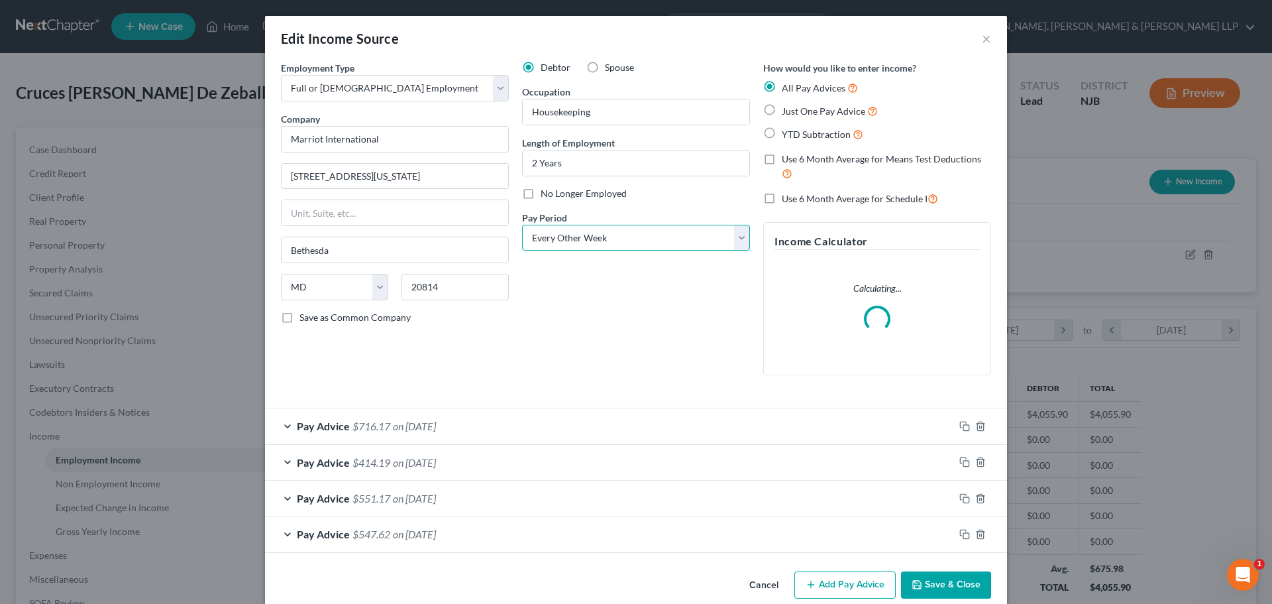
click at [644, 235] on select "Select Monthly Twice Monthly Every Other Week Weekly" at bounding box center [636, 238] width 228 height 27
select select "3"
click at [522, 225] on select "Select Monthly Twice Monthly Every Other Week Weekly" at bounding box center [636, 238] width 228 height 27
click at [931, 582] on button "Save & Close" at bounding box center [946, 585] width 90 height 28
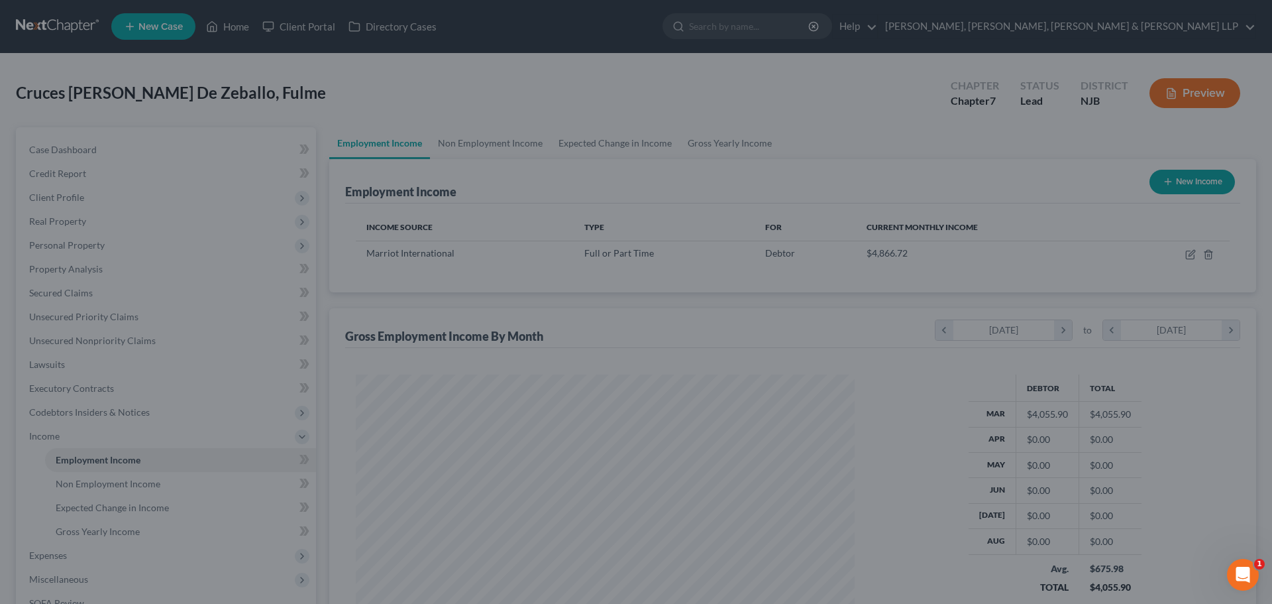
scroll to position [662352, 662078]
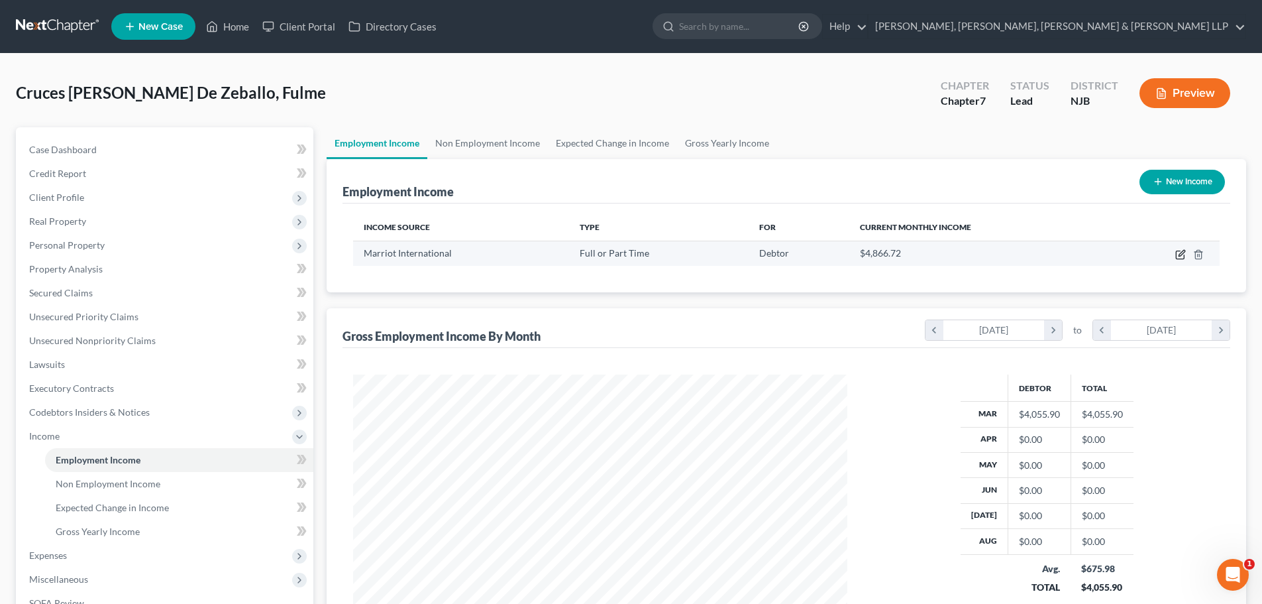
click at [1181, 255] on icon "button" at bounding box center [1182, 253] width 6 height 6
select select "0"
select select "21"
select select "3"
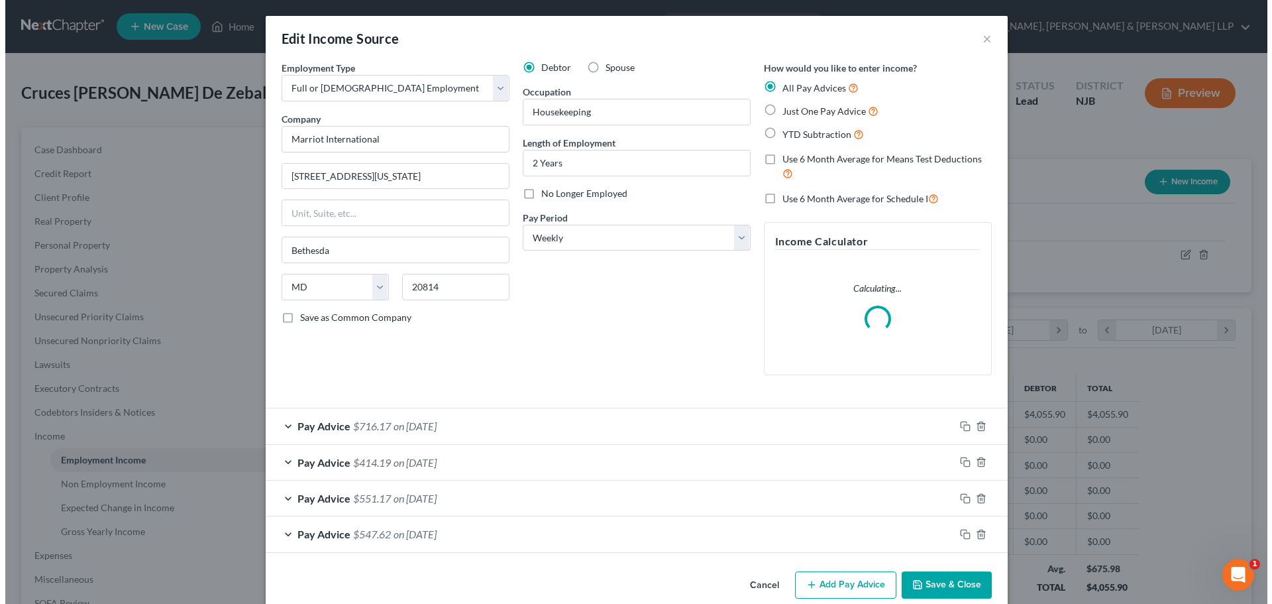
scroll to position [249, 525]
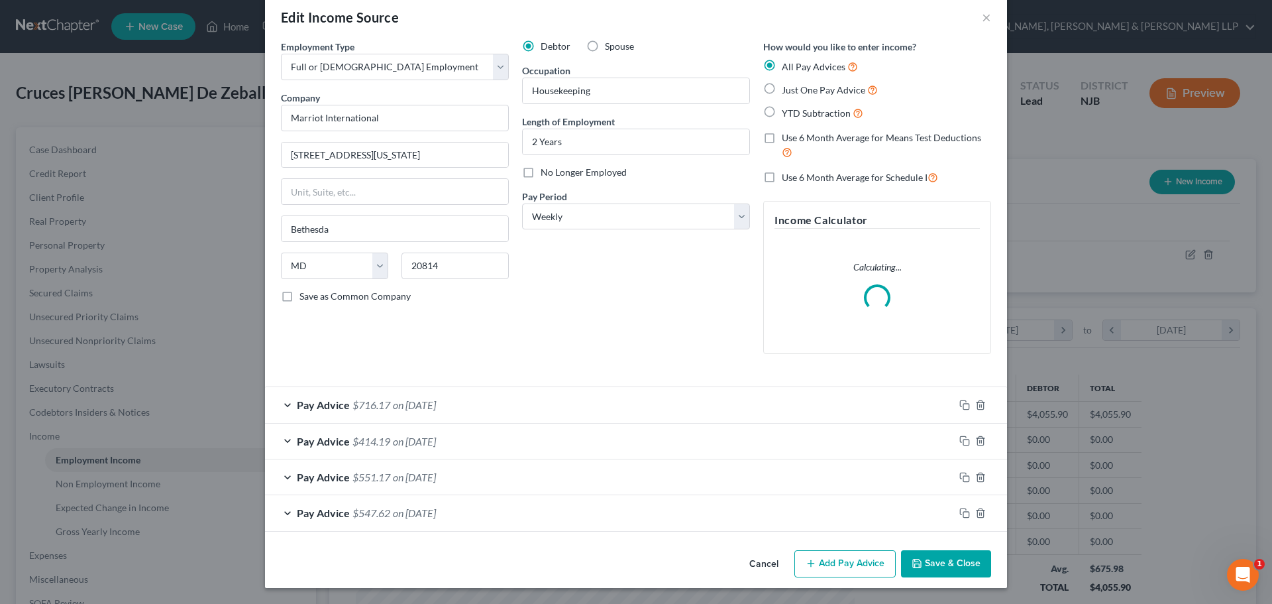
click at [849, 572] on button "Add Pay Advice" at bounding box center [844, 564] width 101 height 28
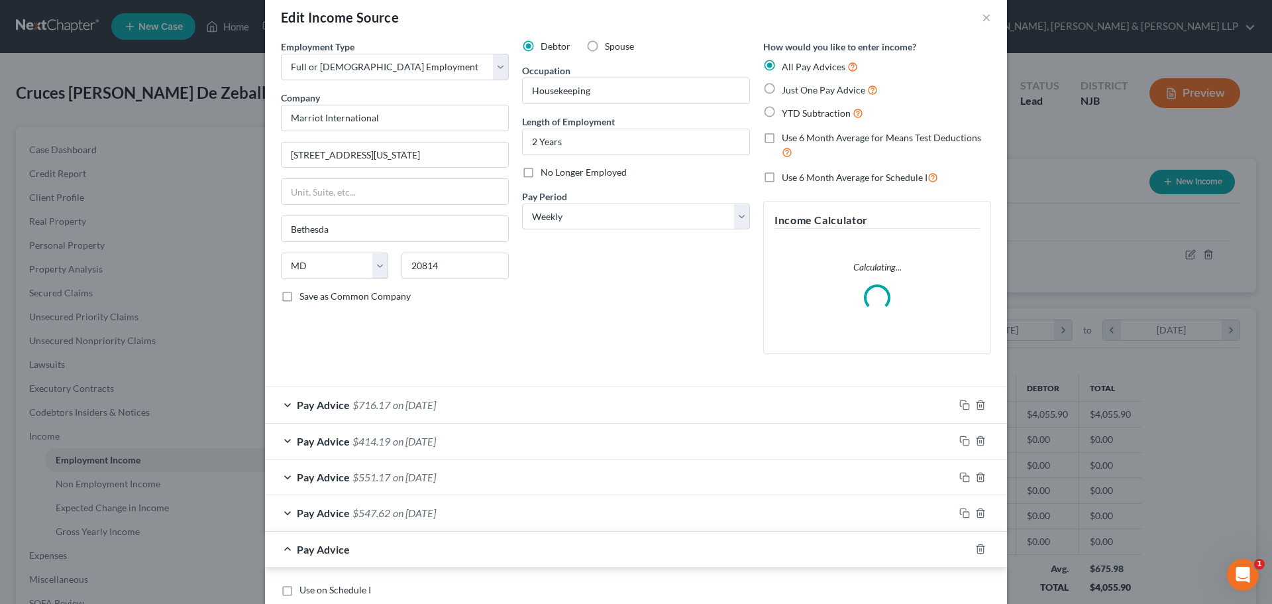
scroll to position [419, 0]
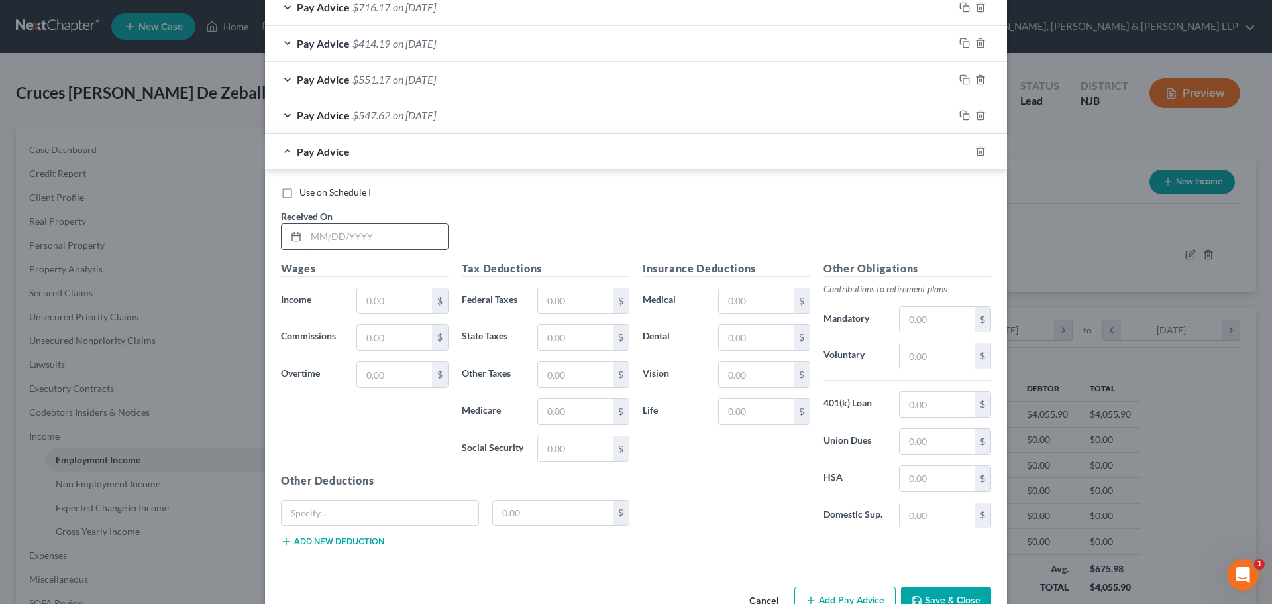
click at [360, 238] on input "text" at bounding box center [377, 236] width 142 height 25
type input "04/03/2025"
click at [384, 304] on input "text" at bounding box center [394, 300] width 75 height 25
type input "1,106.71"
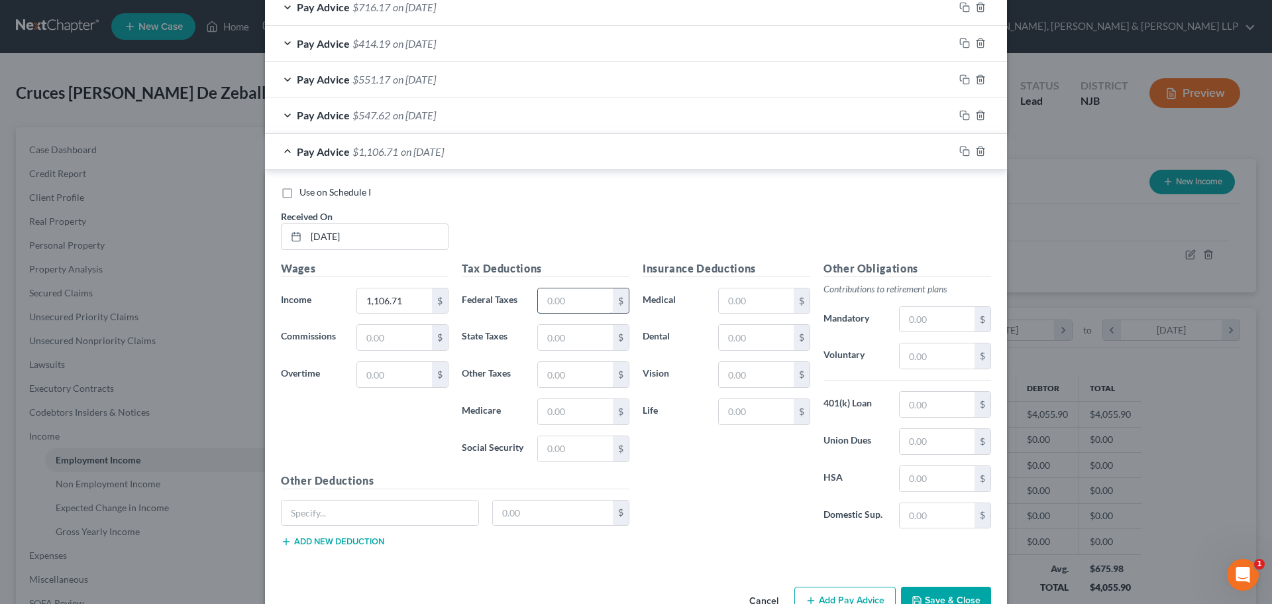
click at [570, 298] on input "text" at bounding box center [575, 300] width 75 height 25
type input "107.63"
click at [574, 347] on input "text" at bounding box center [575, 337] width 75 height 25
type input "33.17"
click at [572, 410] on input "text" at bounding box center [575, 411] width 75 height 25
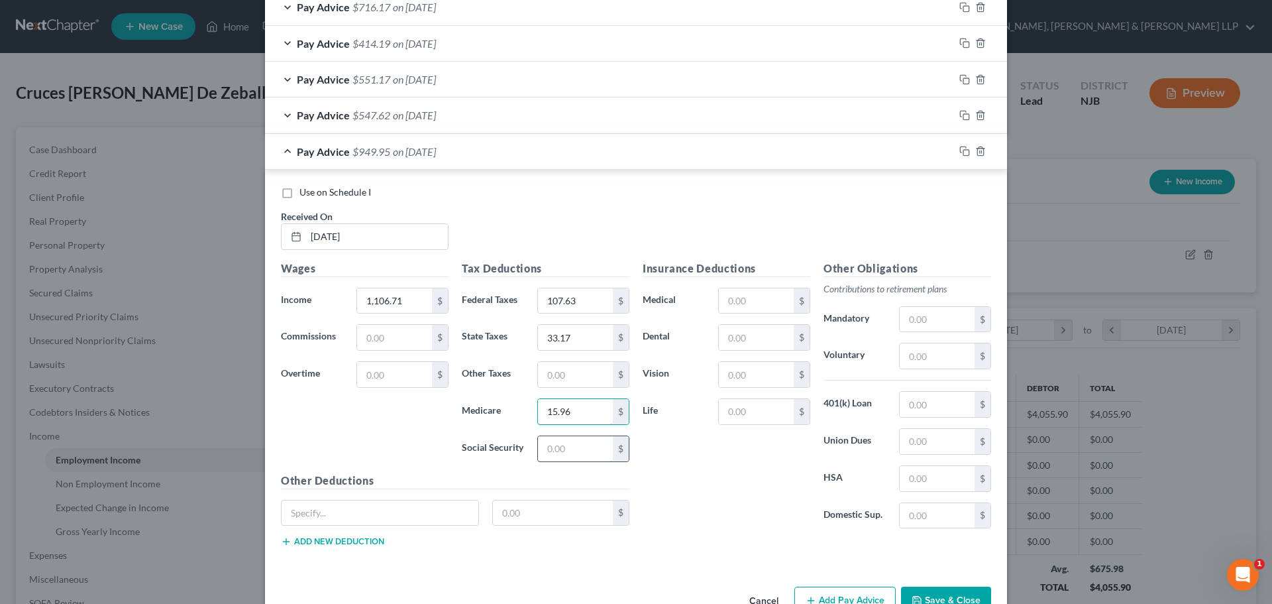
type input "15.96"
click at [546, 453] on input "text" at bounding box center [575, 448] width 75 height 25
type input "68.27"
click at [552, 374] on input "text" at bounding box center [575, 374] width 75 height 25
type input "10.91"
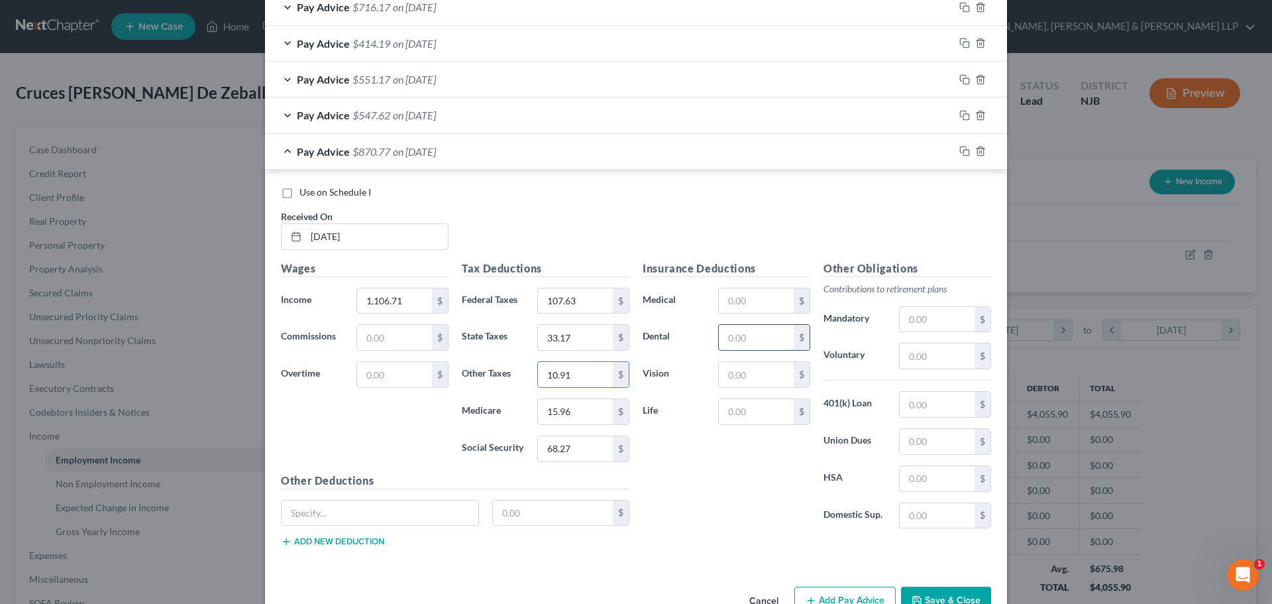
click at [747, 331] on input "text" at bounding box center [756, 337] width 75 height 25
type input "4.10"
click at [747, 369] on input "text" at bounding box center [756, 374] width 75 height 25
type input "1.44"
click at [753, 410] on input "text" at bounding box center [756, 411] width 75 height 25
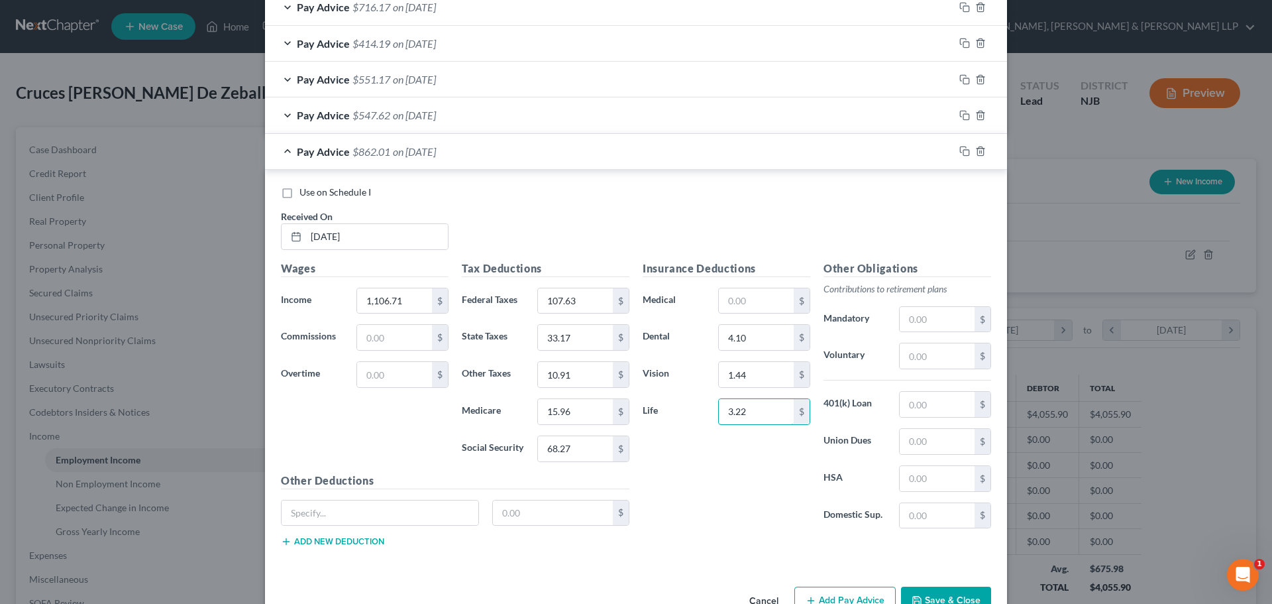
type input "3.22"
click at [922, 406] on input "text" at bounding box center [937, 404] width 75 height 25
type input "100.24"
click at [934, 357] on input "text" at bounding box center [937, 355] width 75 height 25
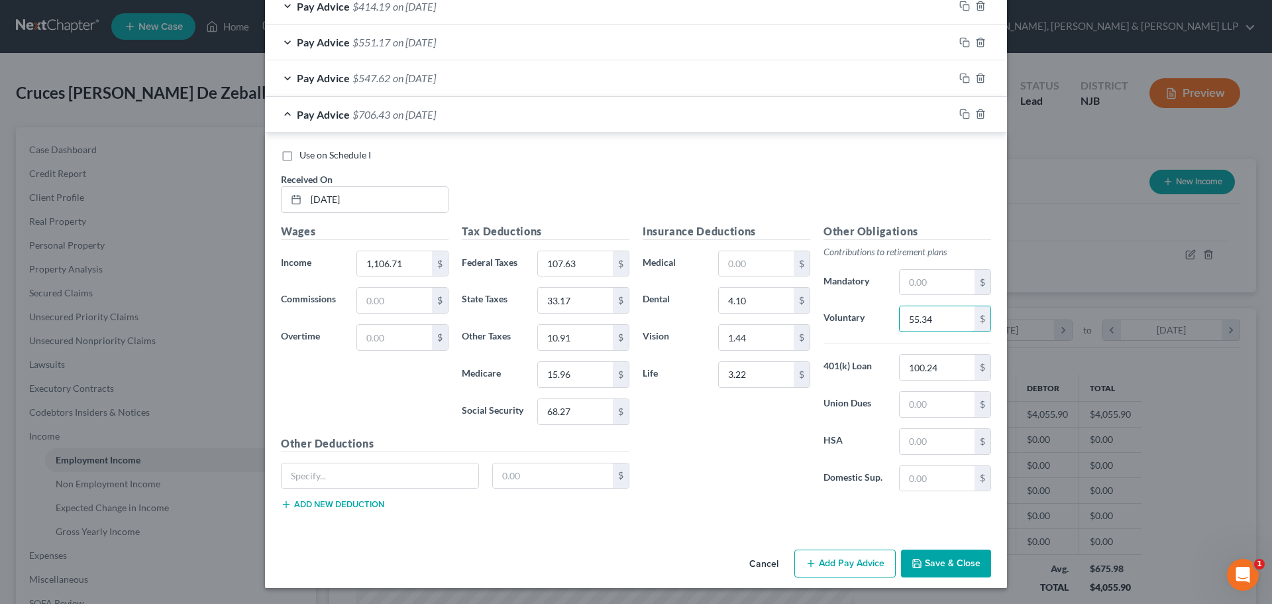
type input "55.34"
click at [863, 570] on button "Add Pay Advice" at bounding box center [844, 563] width 101 height 28
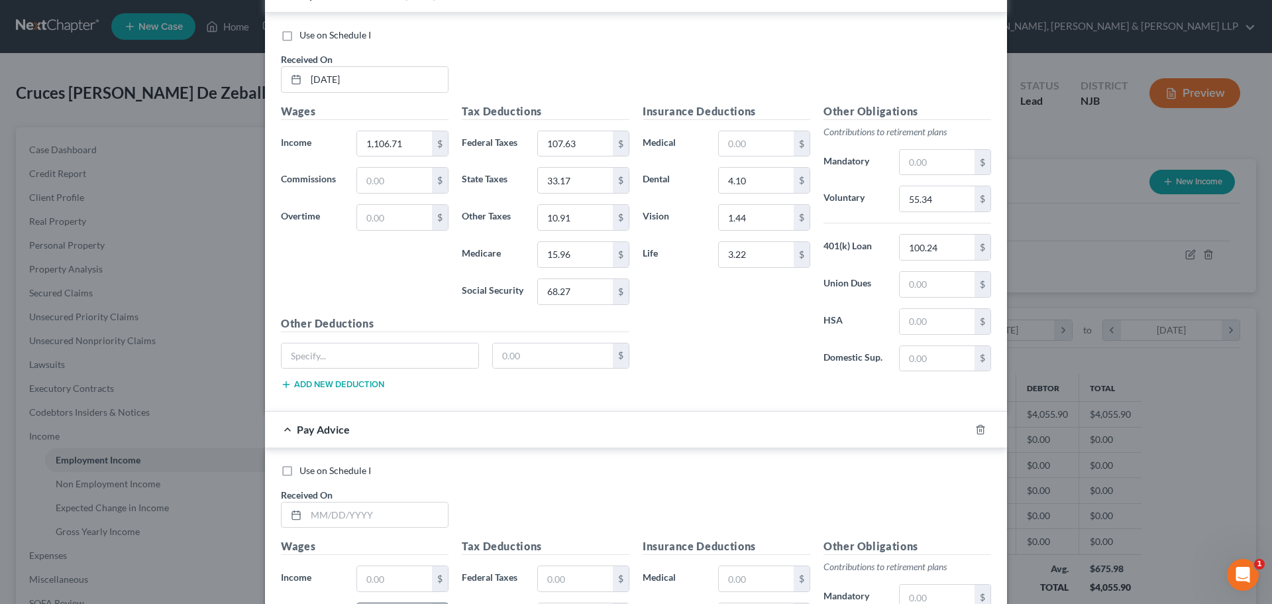
scroll to position [827, 0]
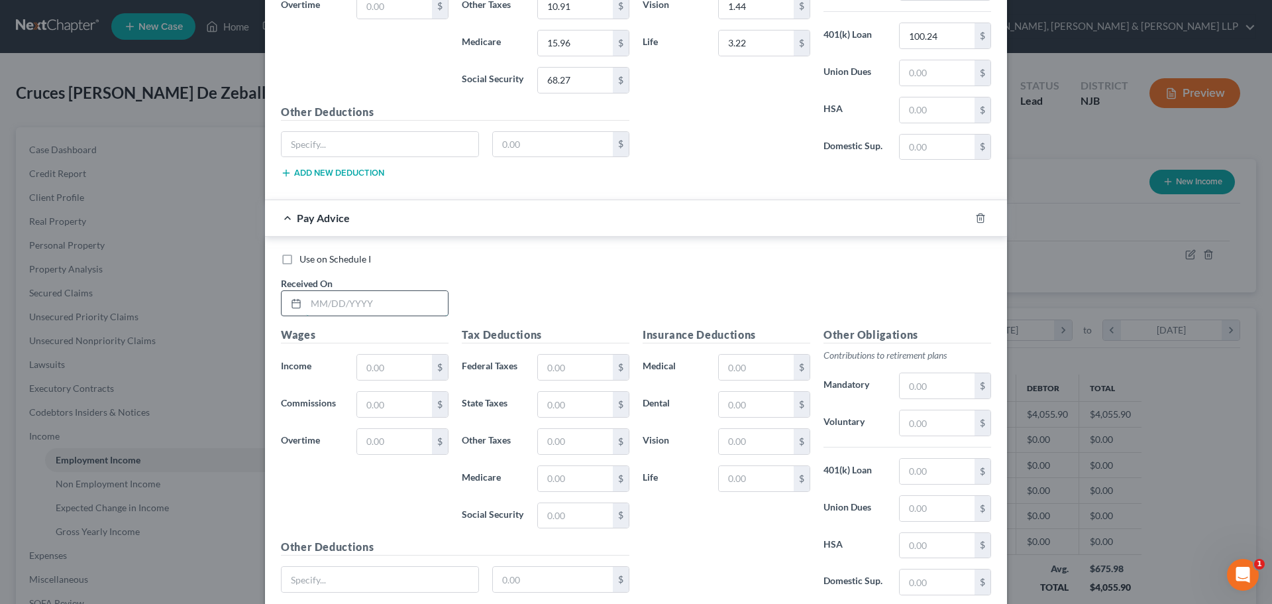
click at [370, 303] on input "text" at bounding box center [377, 303] width 142 height 25
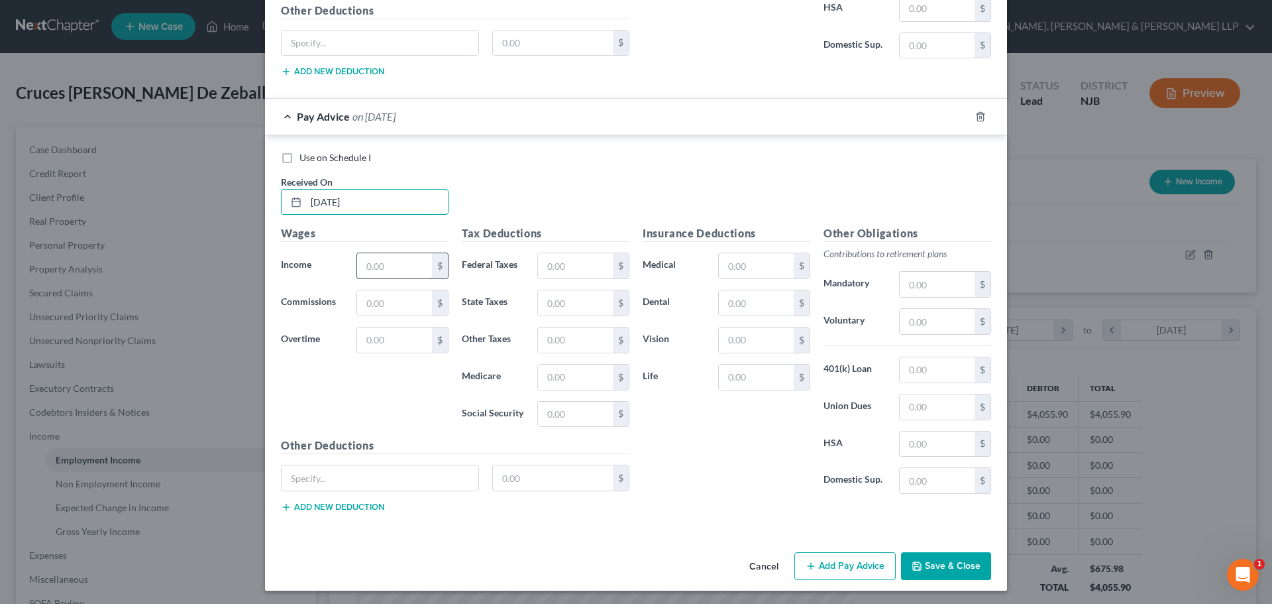
scroll to position [931, 0]
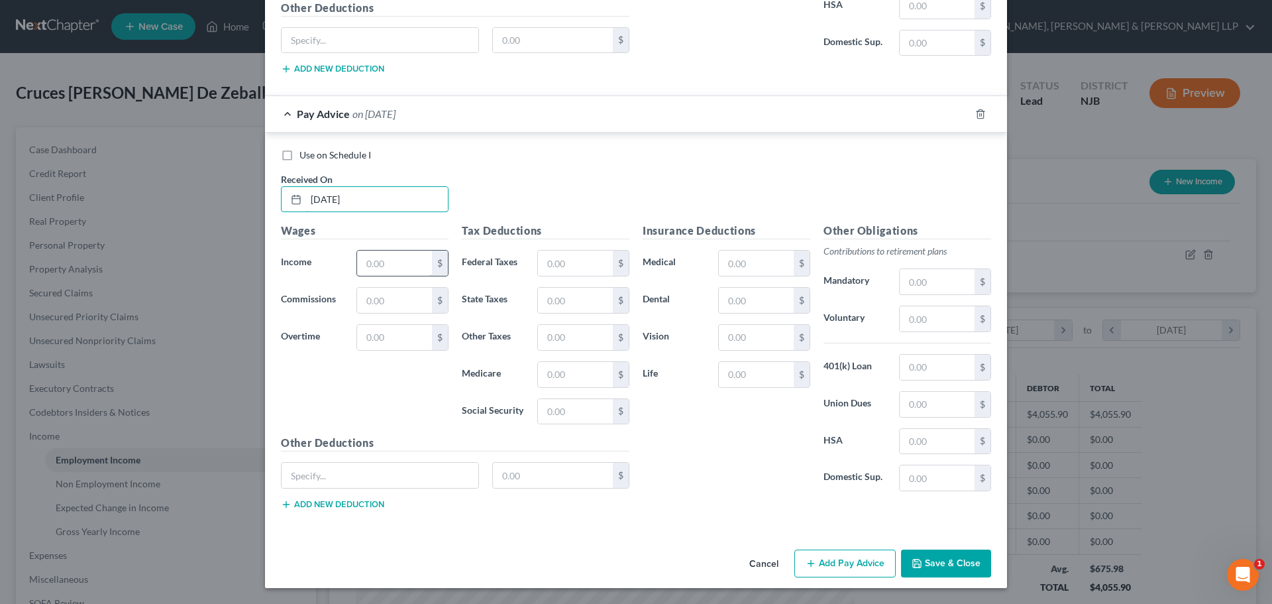
type input "4/10/2025"
click at [359, 260] on input "text" at bounding box center [394, 262] width 75 height 25
type input "1,330.96"
click at [559, 260] on input "text" at bounding box center [575, 262] width 75 height 25
type input "138.61"
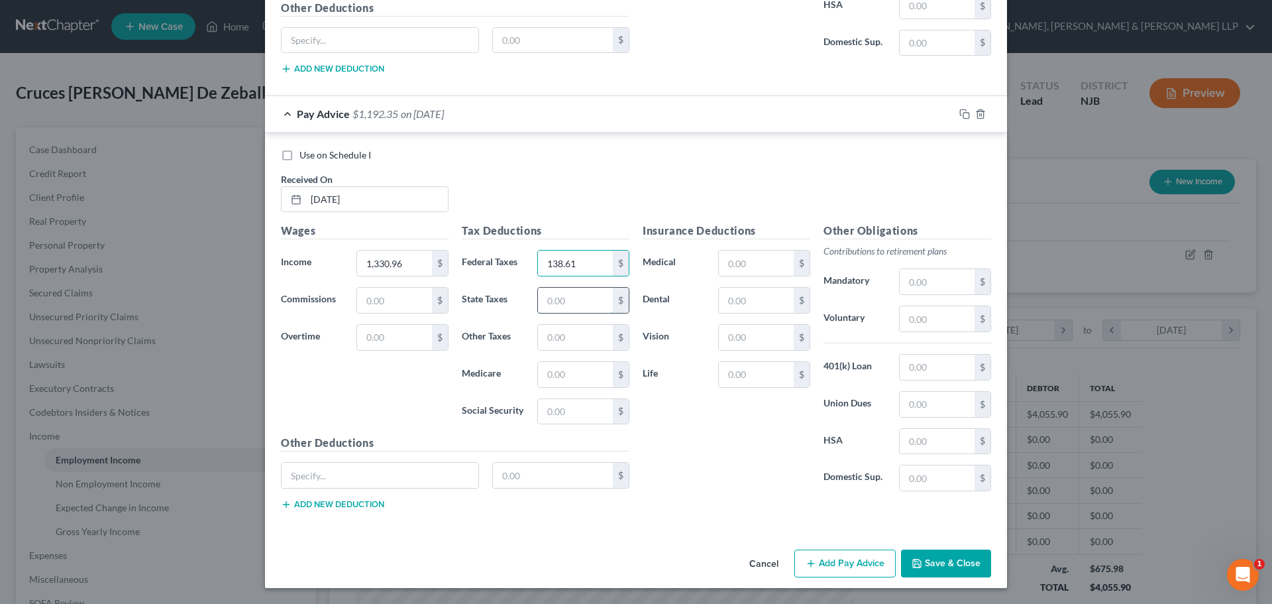
click at [565, 300] on input "text" at bounding box center [575, 300] width 75 height 25
type input "56.31"
click at [555, 377] on input "text" at bounding box center [575, 374] width 75 height 25
type input "19.22"
click at [556, 410] on input "text" at bounding box center [575, 411] width 75 height 25
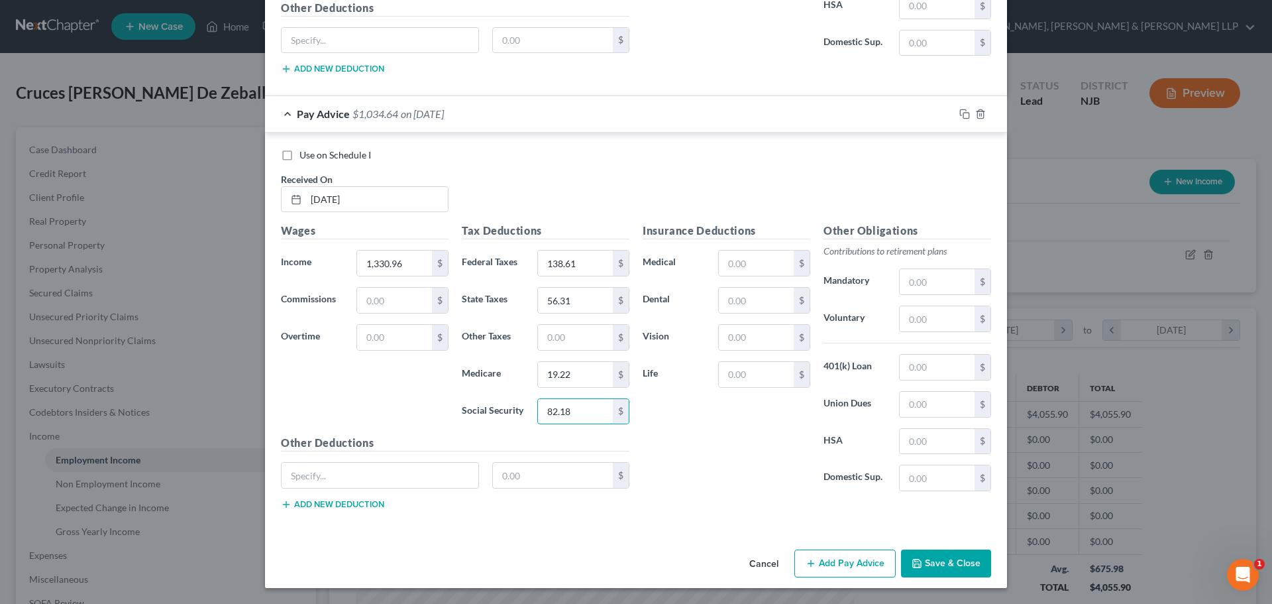
type input "82.18"
click at [567, 340] on input "text" at bounding box center [575, 337] width 75 height 25
type input "13.11"
click at [748, 296] on input "text" at bounding box center [756, 300] width 75 height 25
type input "4.10"
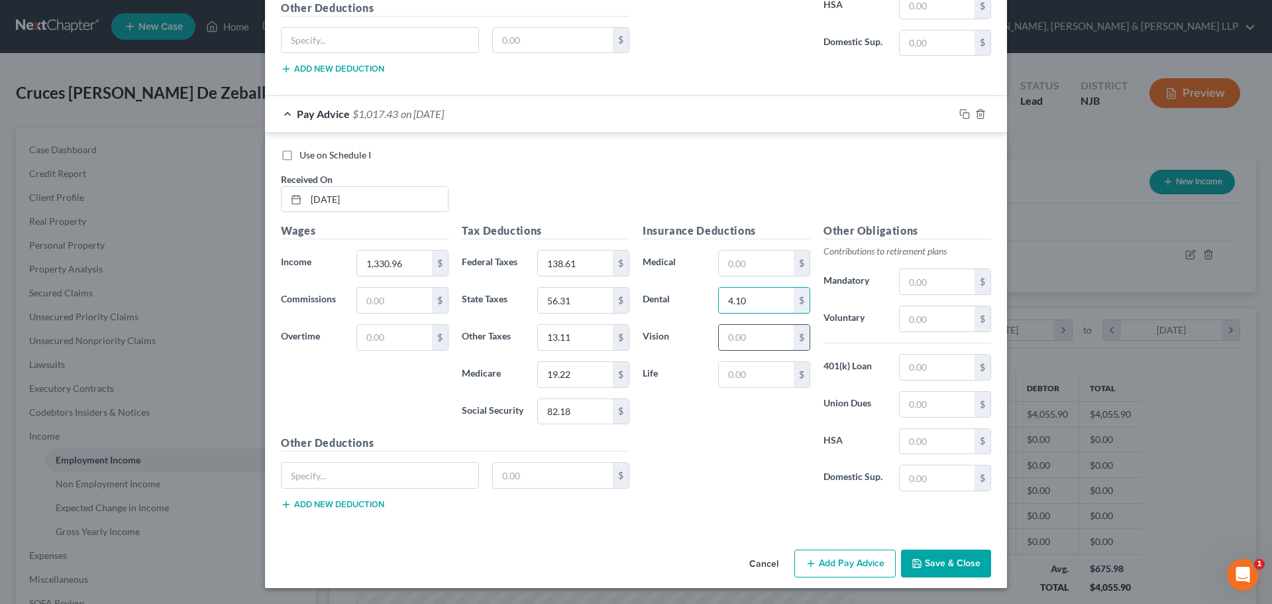
click at [731, 337] on input "text" at bounding box center [756, 337] width 75 height 25
type input "1.44"
click at [743, 371] on input "text" at bounding box center [756, 374] width 75 height 25
type input "3.22"
click at [922, 322] on input "text" at bounding box center [937, 318] width 75 height 25
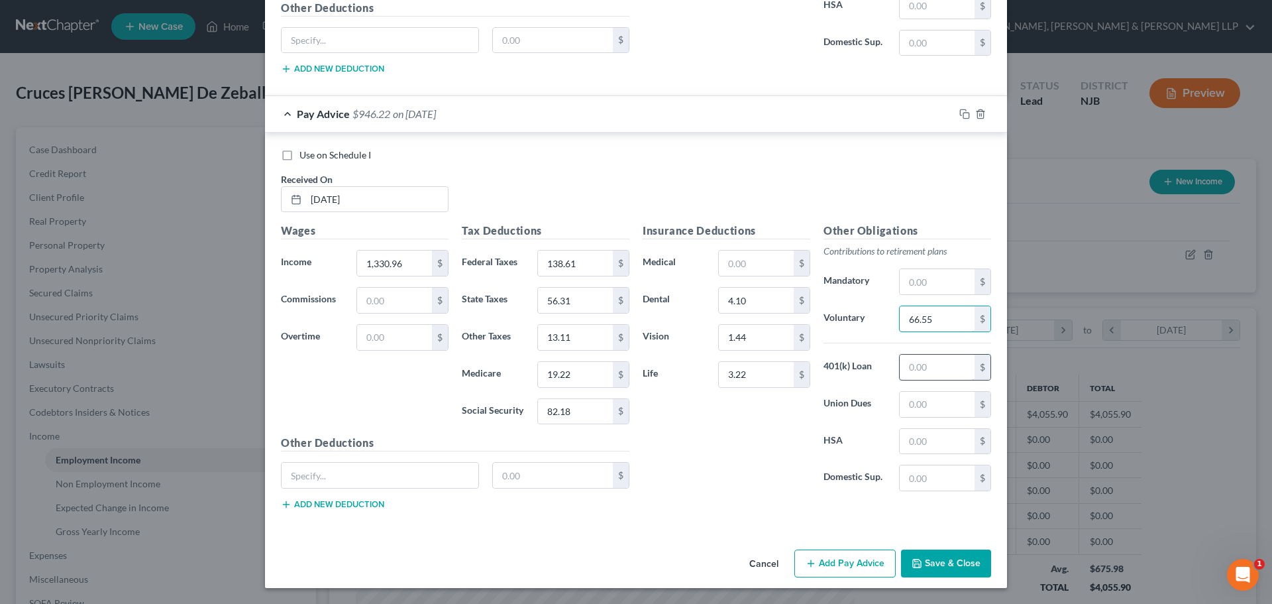
type input "66.55"
click at [944, 357] on input "text" at bounding box center [937, 366] width 75 height 25
type input "100.24"
click at [859, 558] on button "Add Pay Advice" at bounding box center [844, 563] width 101 height 28
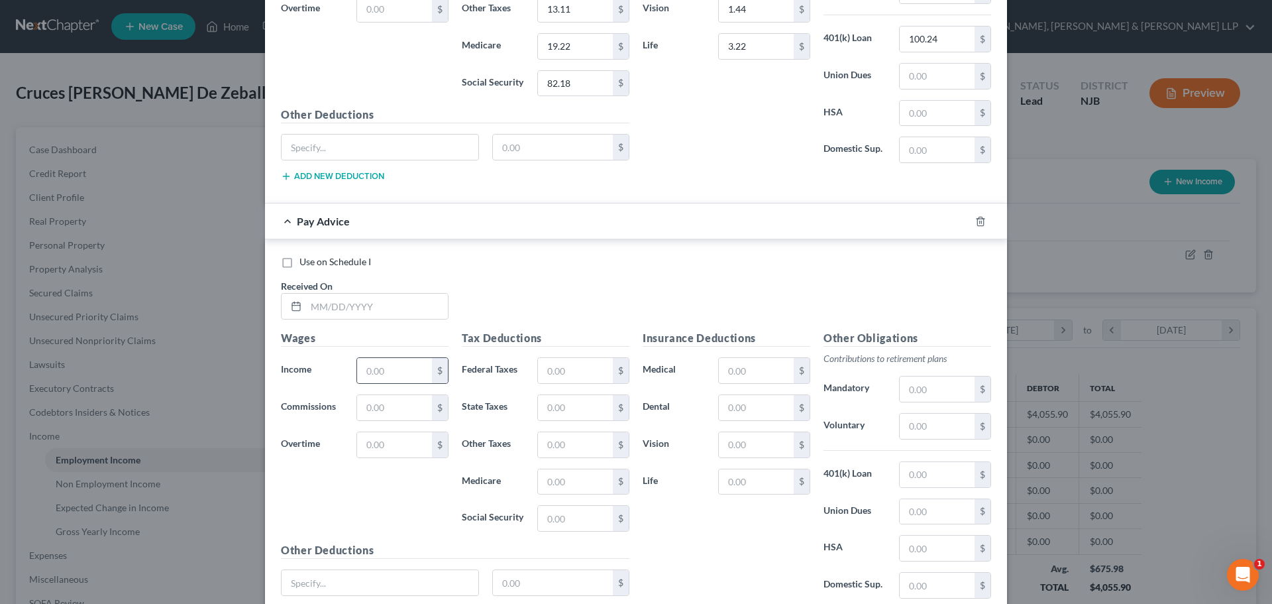
scroll to position [1262, 0]
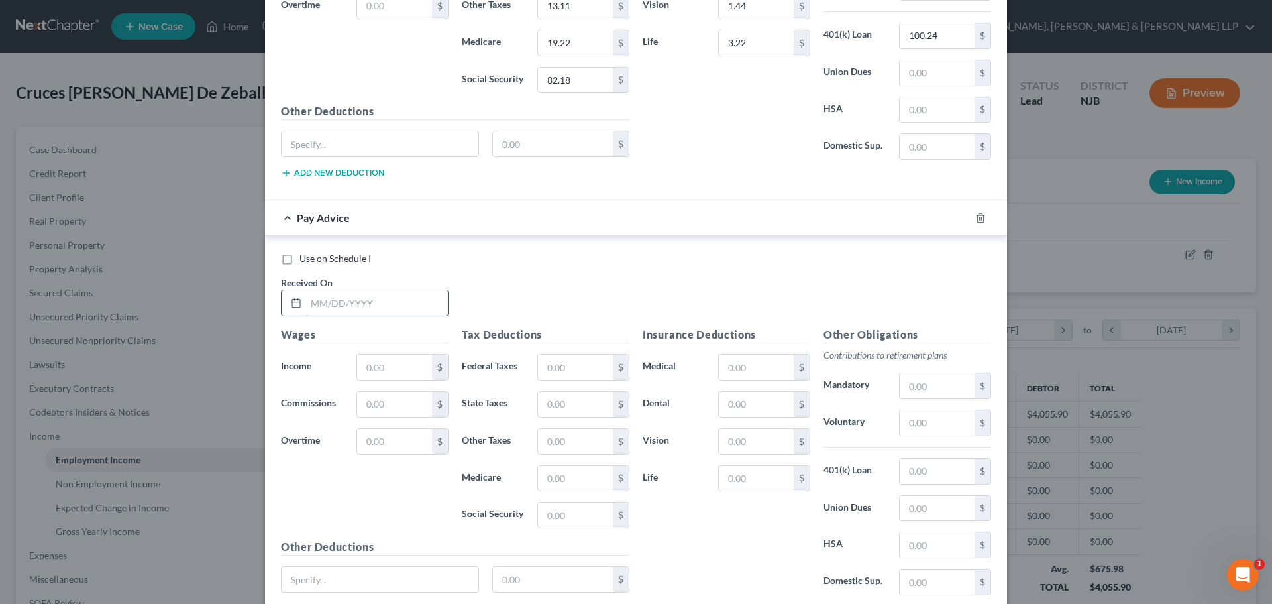
drag, startPoint x: 358, startPoint y: 316, endPoint x: 360, endPoint y: 305, distance: 11.4
click at [359, 312] on div at bounding box center [365, 303] width 168 height 27
click at [361, 304] on input "text" at bounding box center [377, 302] width 142 height 25
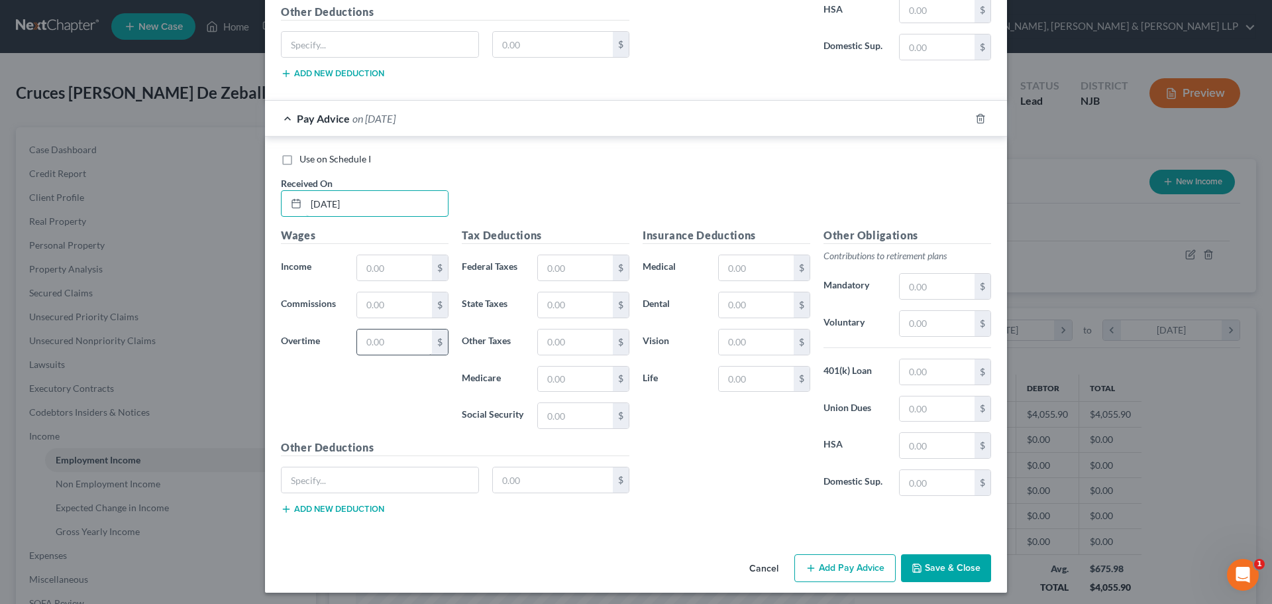
scroll to position [1366, 0]
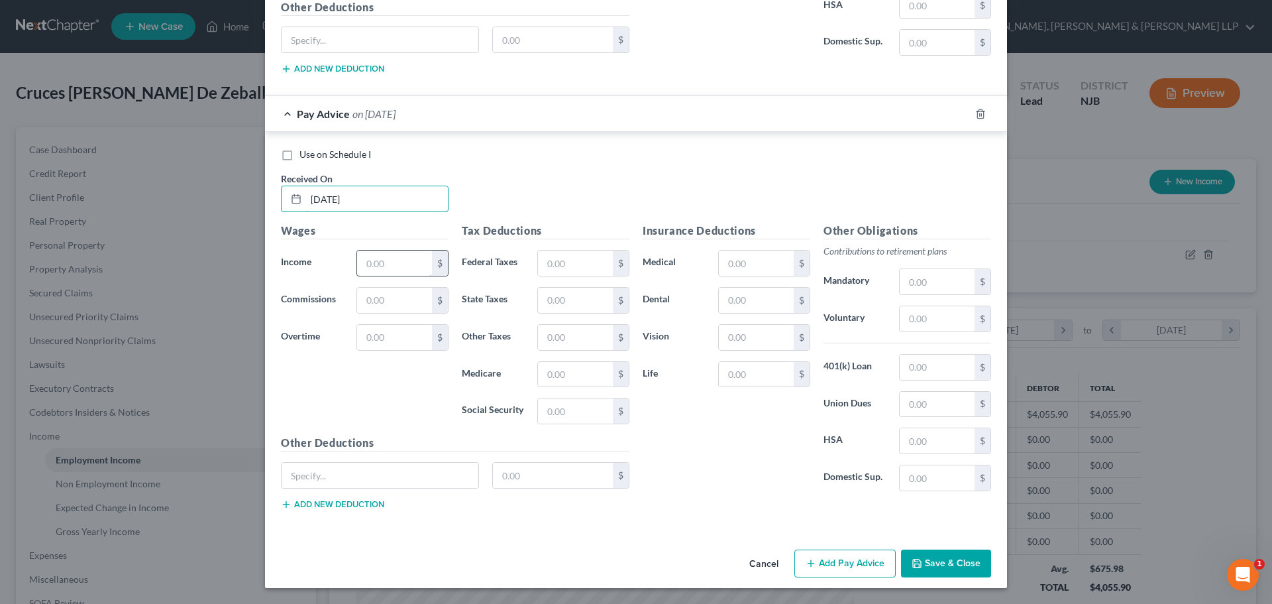
type input "4/17/2025"
click at [391, 259] on input "text" at bounding box center [394, 262] width 75 height 25
type input "1,186.16"
click at [580, 270] on input "text" at bounding box center [575, 262] width 75 height 25
type input "116.78"
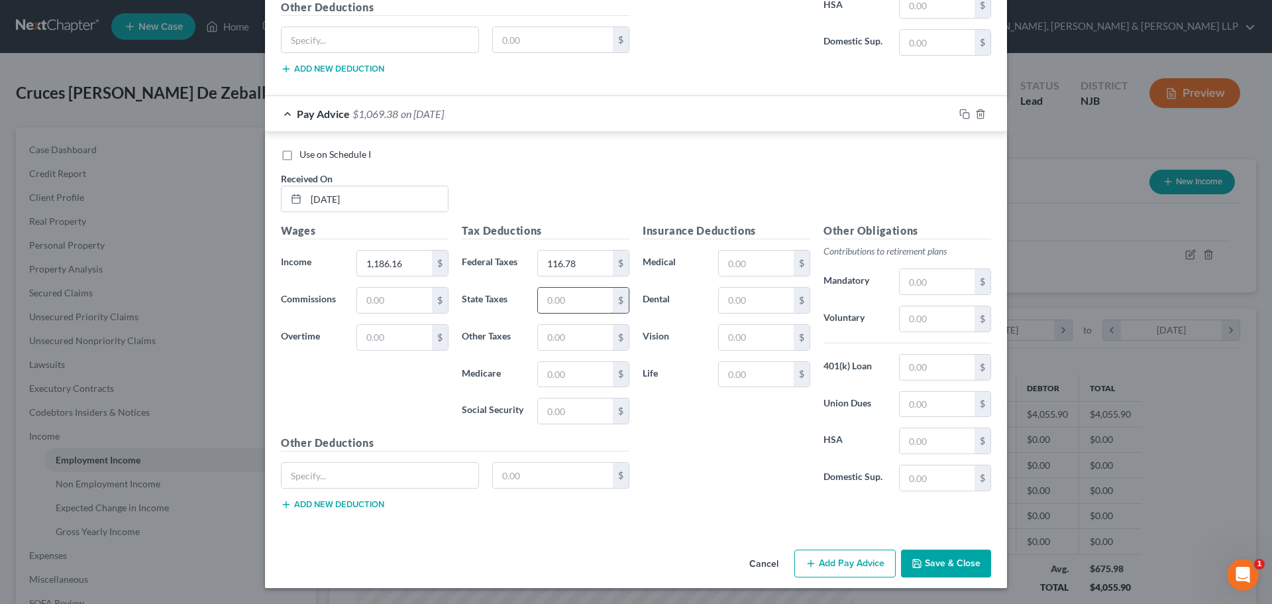
click at [538, 308] on input "text" at bounding box center [575, 300] width 75 height 25
type input "47.83"
click at [574, 374] on input "text" at bounding box center [575, 374] width 75 height 25
type input "17.12"
click at [567, 406] on input "text" at bounding box center [575, 410] width 75 height 25
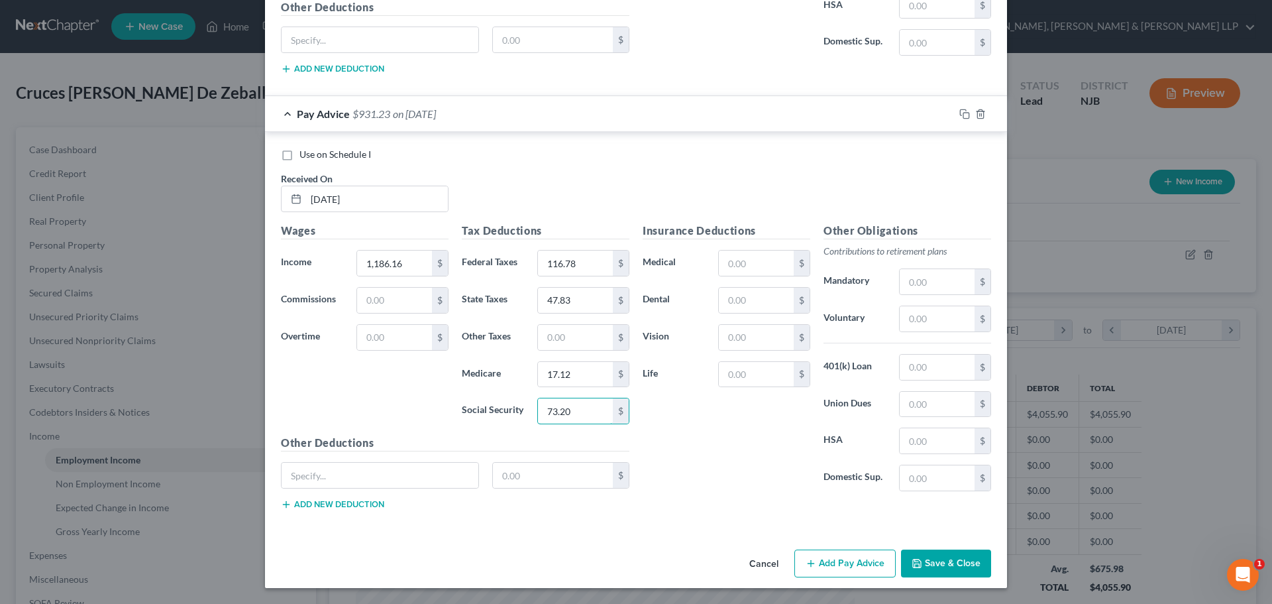
type input "73.20"
click at [557, 335] on input "text" at bounding box center [575, 337] width 75 height 25
type input "11.67"
click at [735, 304] on input "text" at bounding box center [756, 300] width 75 height 25
type input "4.10"
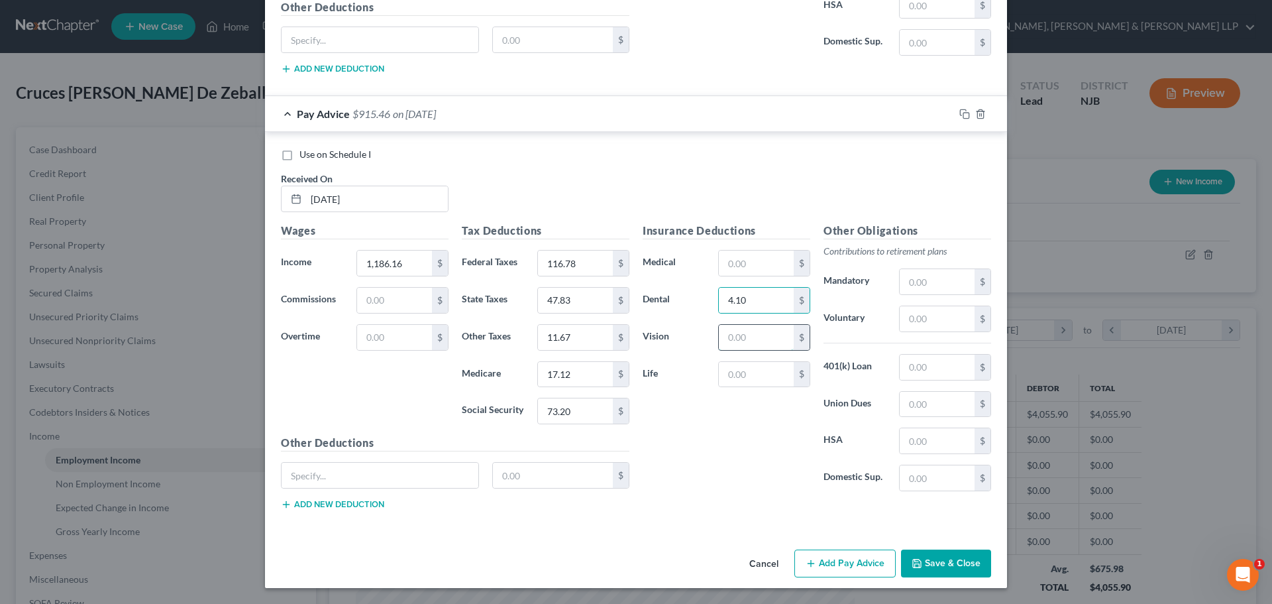
click at [724, 333] on input "text" at bounding box center [756, 337] width 75 height 25
type input "1.44"
click at [725, 380] on input "text" at bounding box center [756, 374] width 75 height 25
type input "3.22"
click at [948, 367] on input "text" at bounding box center [937, 366] width 75 height 25
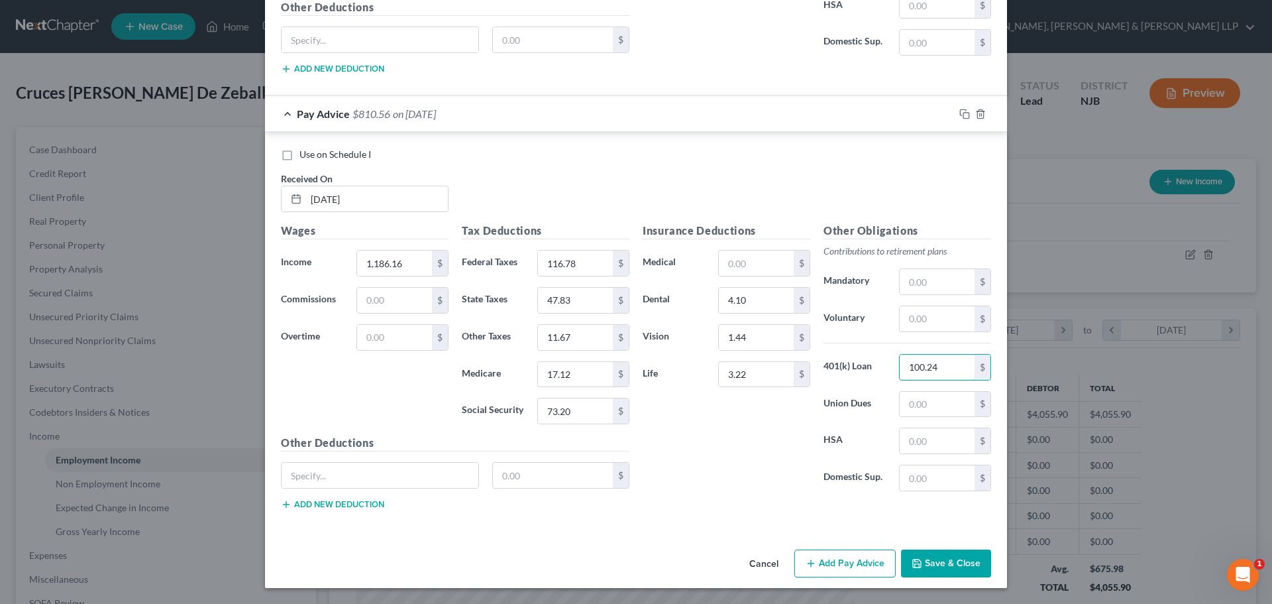
type input "100.24"
click at [950, 330] on input "text" at bounding box center [937, 318] width 75 height 25
type input "59.31"
click at [856, 572] on button "Add Pay Advice" at bounding box center [844, 563] width 101 height 28
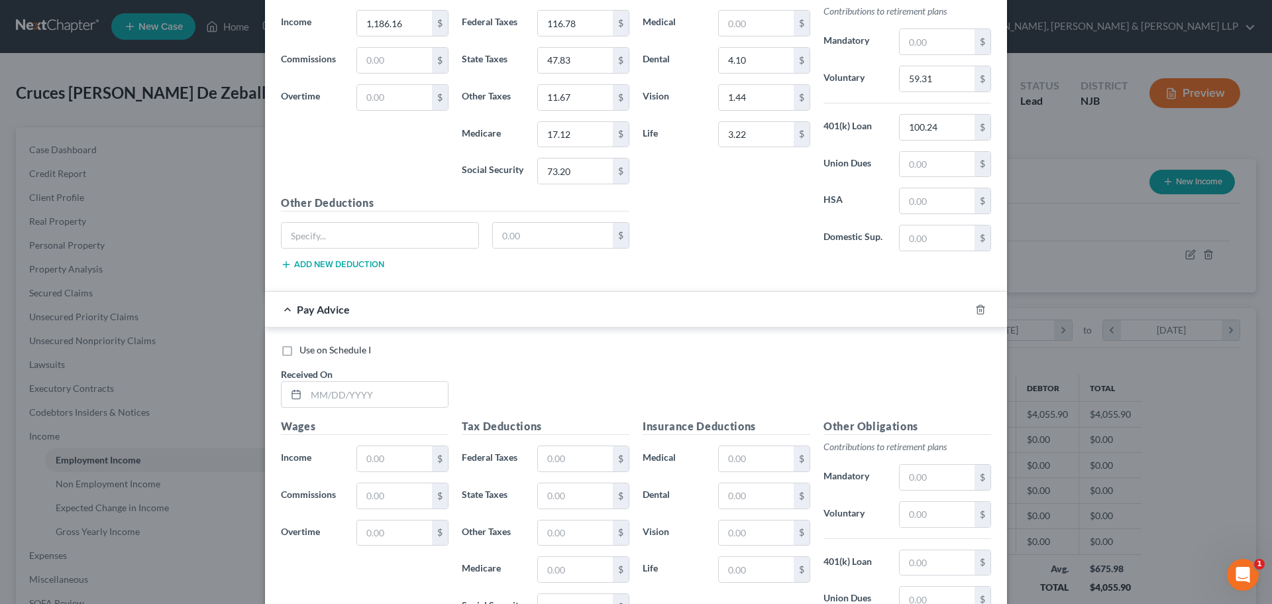
scroll to position [1631, 0]
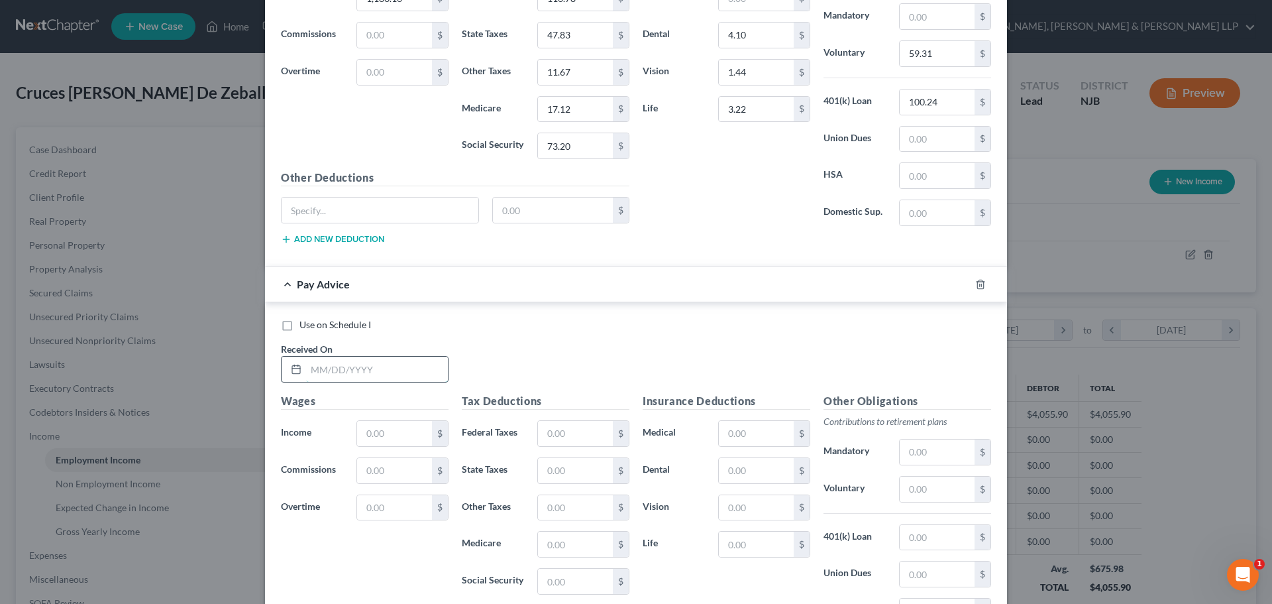
click at [370, 377] on input "text" at bounding box center [377, 368] width 142 height 25
type input "04/24/2025"
click at [380, 432] on input "text" at bounding box center [394, 433] width 75 height 25
type input "1,239.06"
click at [548, 429] on input "text" at bounding box center [575, 433] width 75 height 25
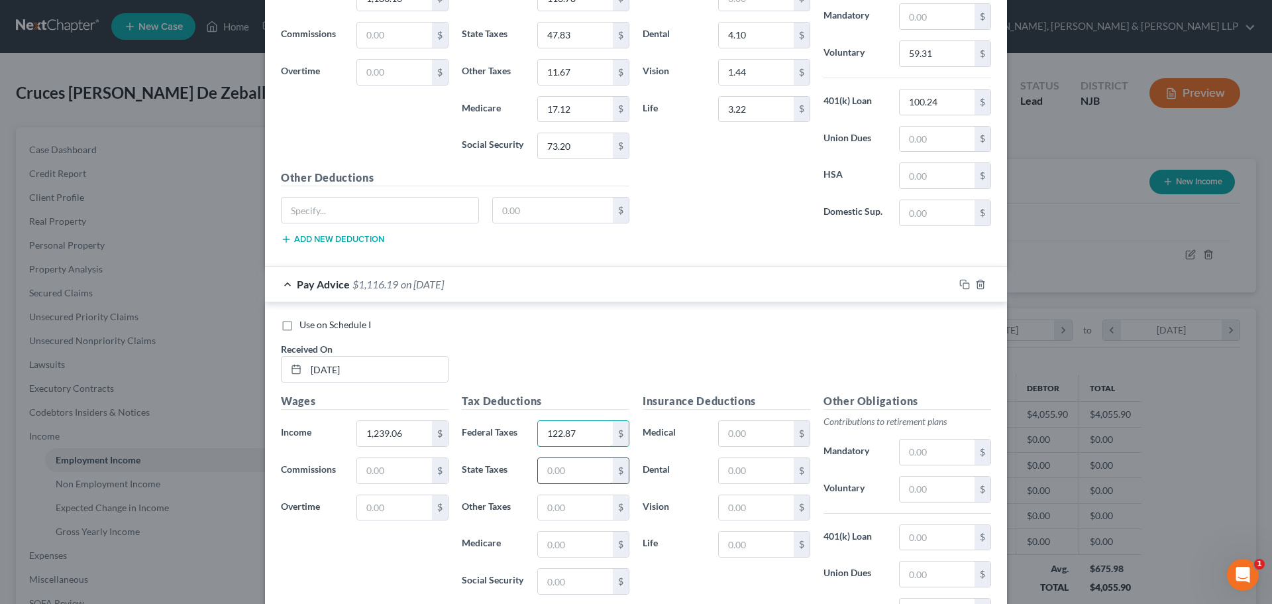
type input "122.87"
click at [549, 472] on input "text" at bounding box center [575, 470] width 75 height 25
type input "50.92"
click at [578, 548] on input "text" at bounding box center [575, 543] width 75 height 25
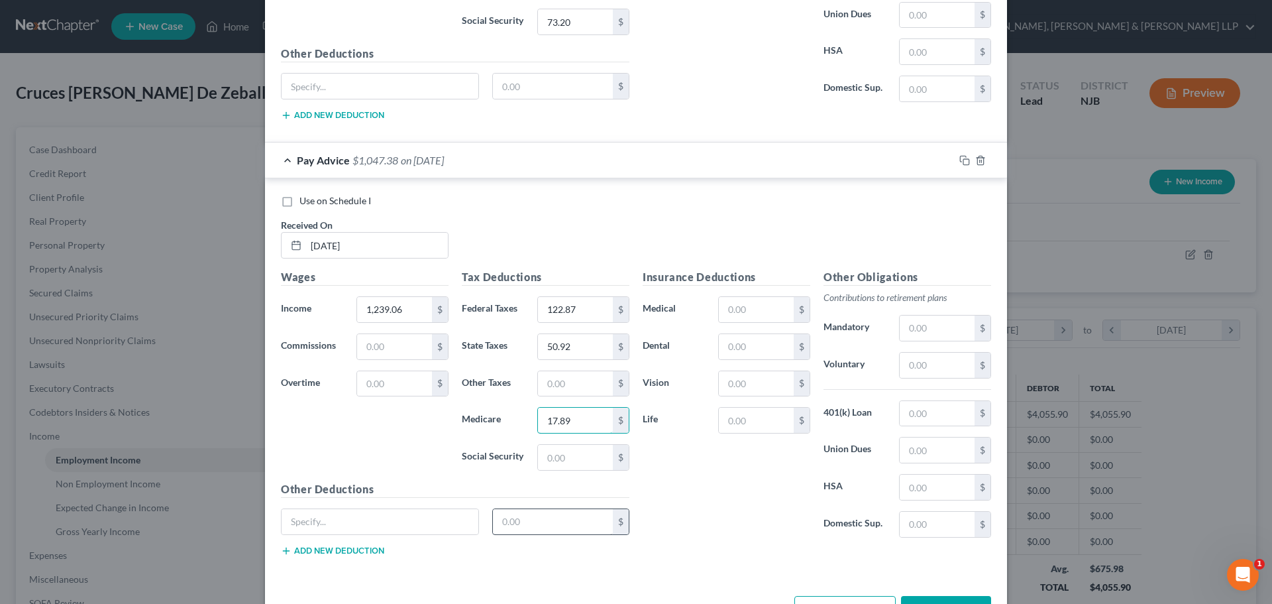
scroll to position [1764, 0]
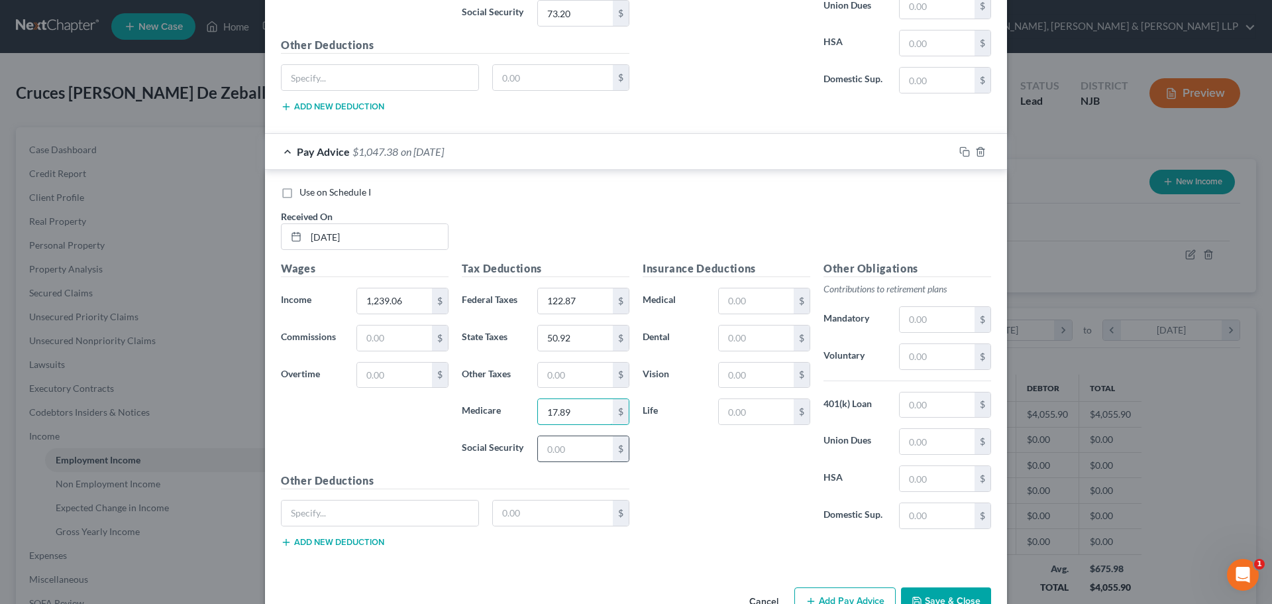
type input "17.89"
click at [567, 448] on input "text" at bounding box center [575, 448] width 75 height 25
type input "76.48"
click at [571, 380] on input "text" at bounding box center [575, 374] width 75 height 25
type input "12.21"
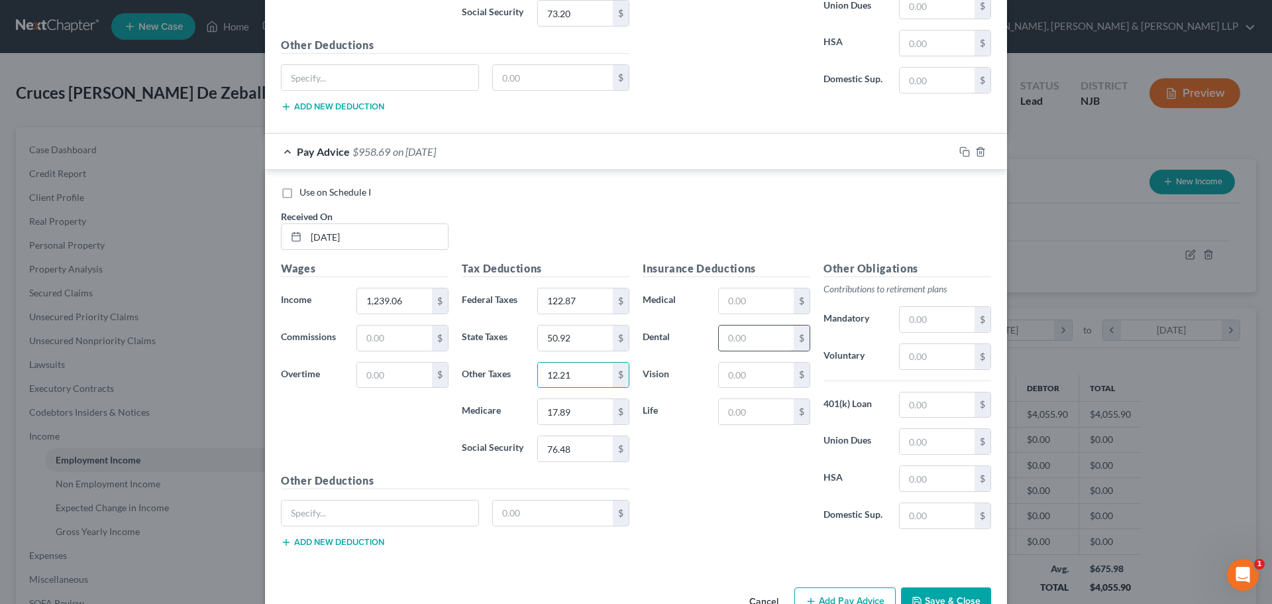
click at [738, 344] on input "text" at bounding box center [756, 337] width 75 height 25
type input "4.10"
click at [728, 376] on input "text" at bounding box center [756, 374] width 75 height 25
type input "1.44"
click at [759, 415] on input "text" at bounding box center [756, 411] width 75 height 25
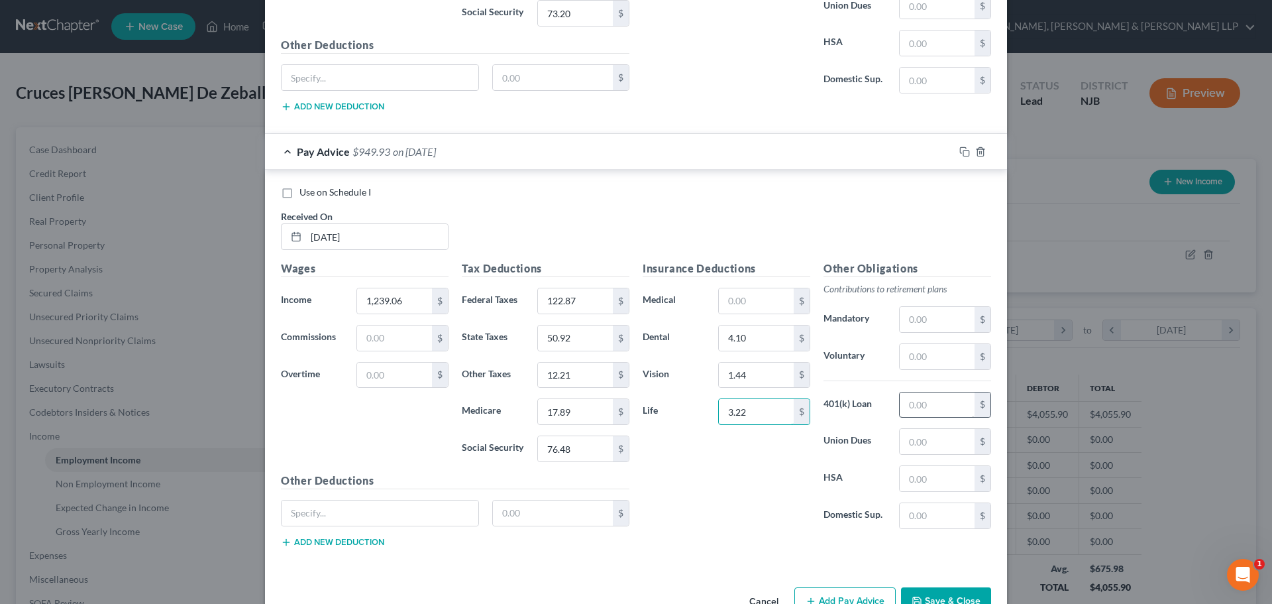
type input "3.22"
click at [907, 405] on input "text" at bounding box center [937, 404] width 75 height 25
type input "100.24"
click at [924, 354] on input "text" at bounding box center [937, 356] width 75 height 25
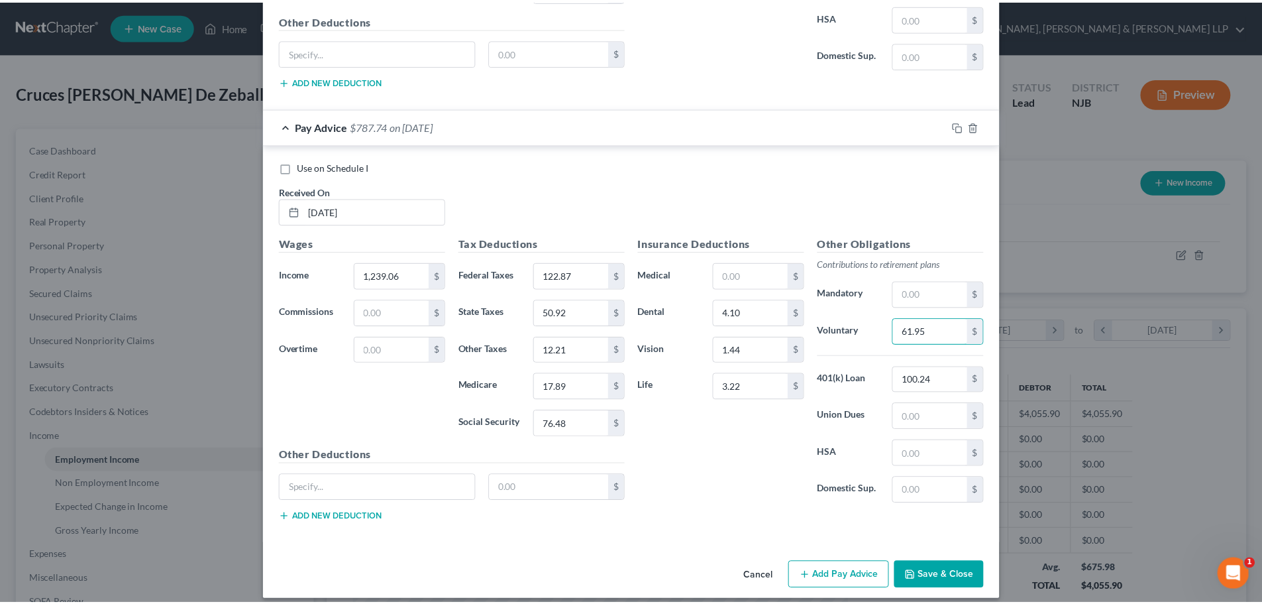
scroll to position [1801, 0]
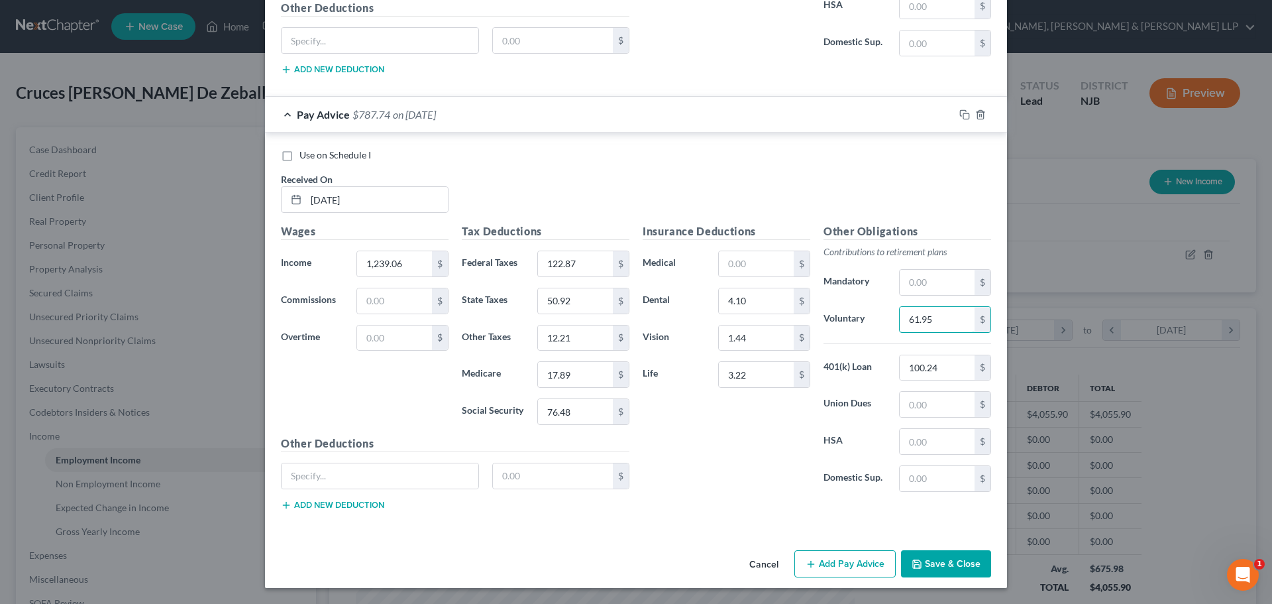
type input "61.95"
click at [926, 562] on button "Save & Close" at bounding box center [946, 564] width 90 height 28
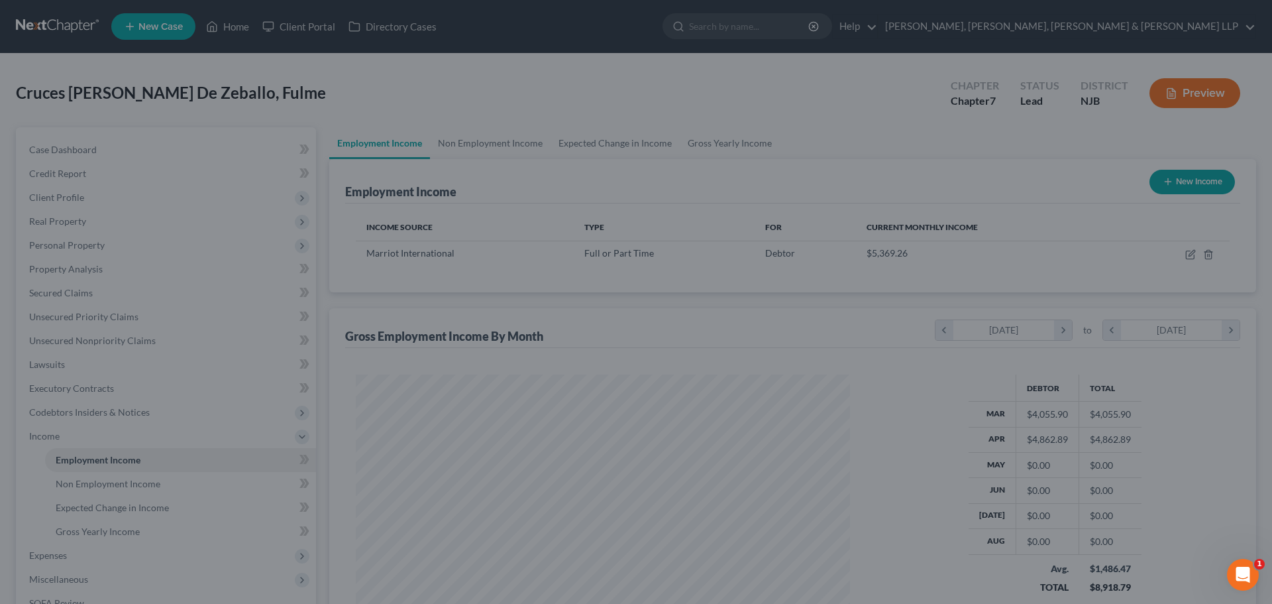
scroll to position [662352, 662078]
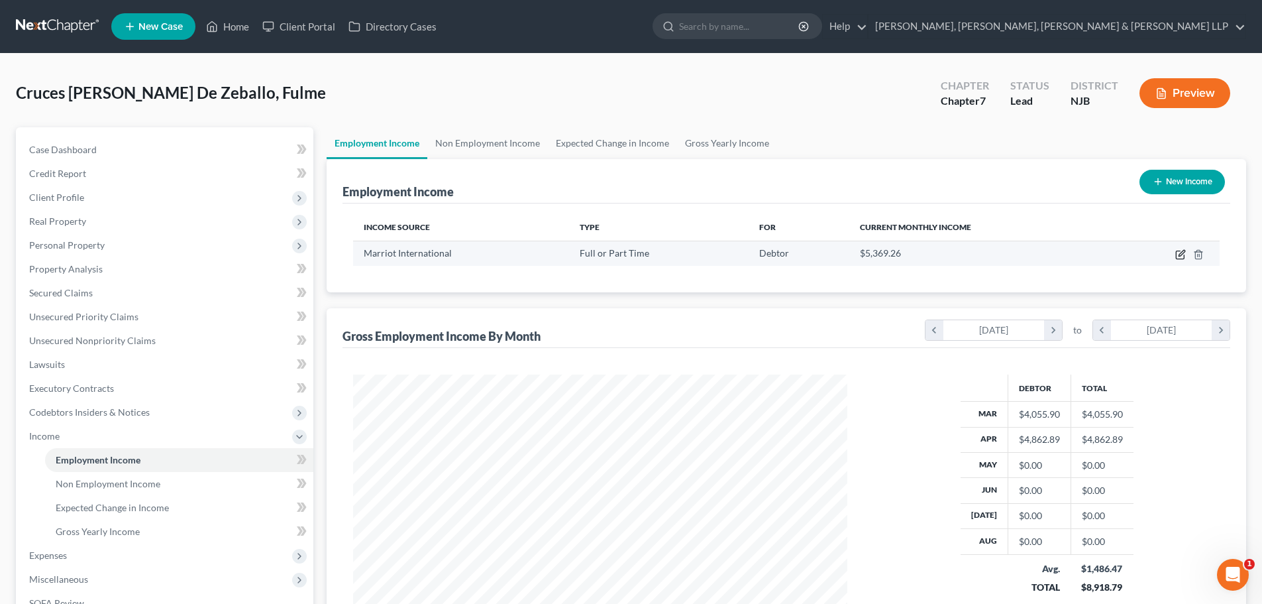
click at [1182, 251] on icon "button" at bounding box center [1180, 254] width 11 height 11
select select "0"
select select "21"
select select "3"
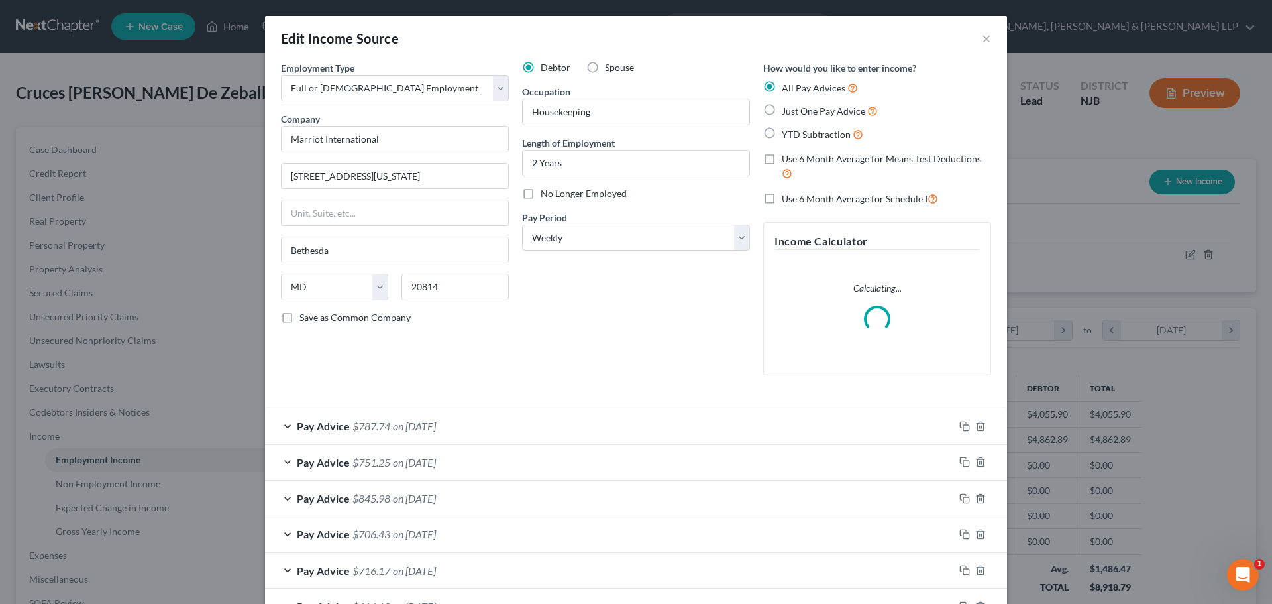
scroll to position [165, 0]
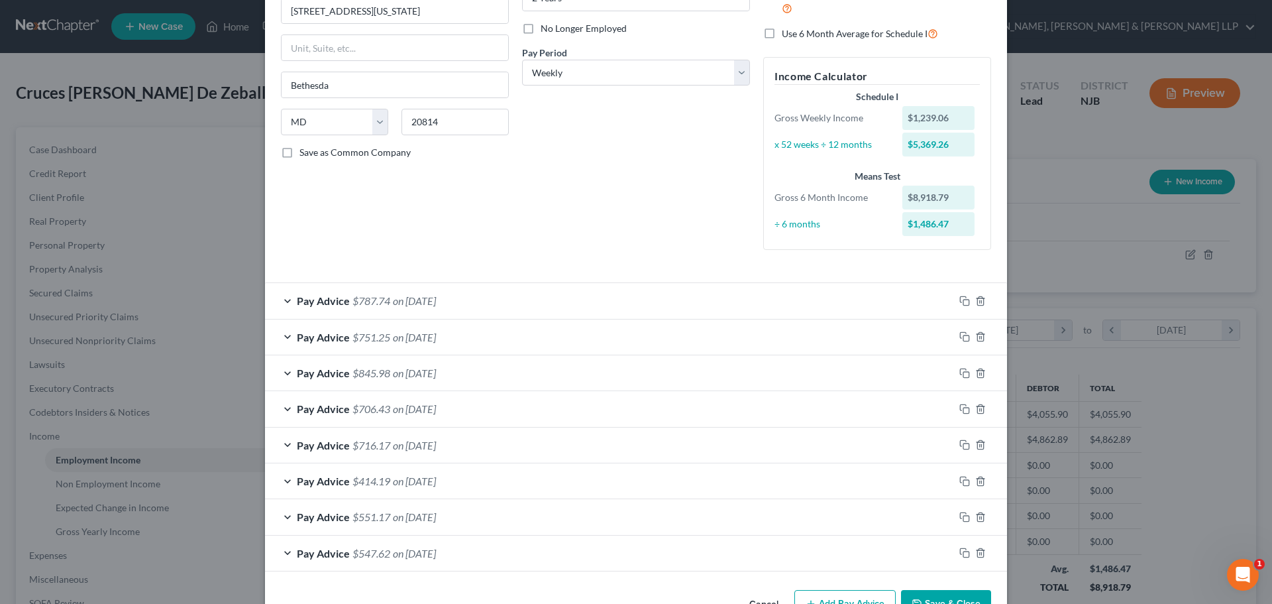
click at [869, 570] on div "Pay Advice $547.62 on 03/06/2025" at bounding box center [609, 552] width 689 height 35
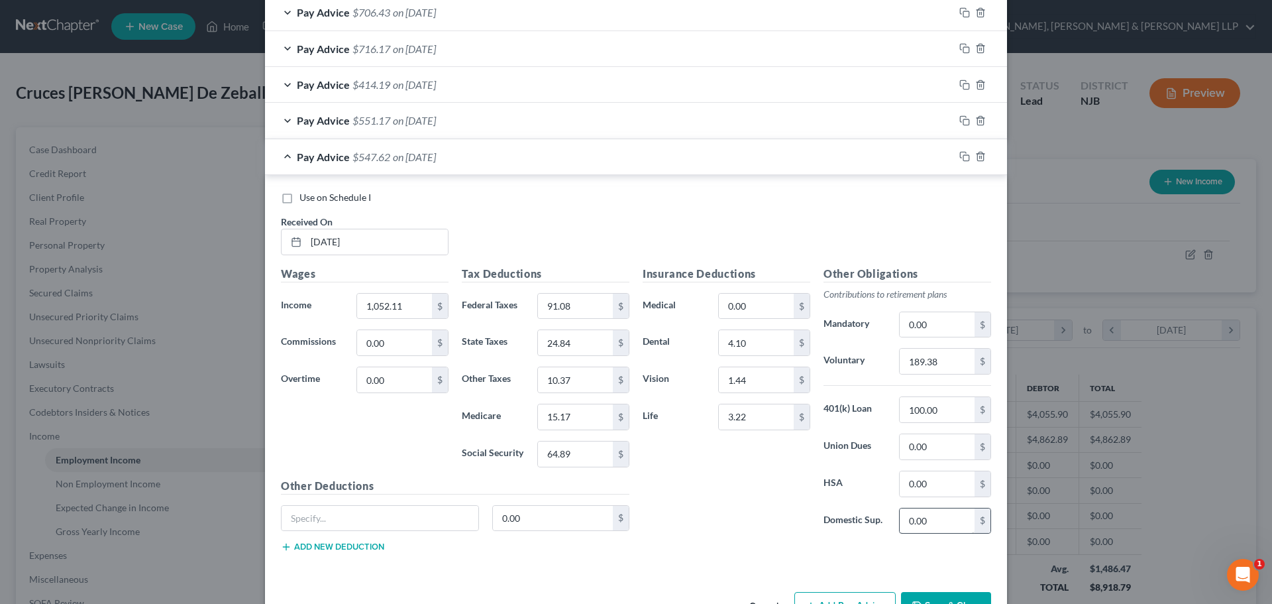
scroll to position [604, 0]
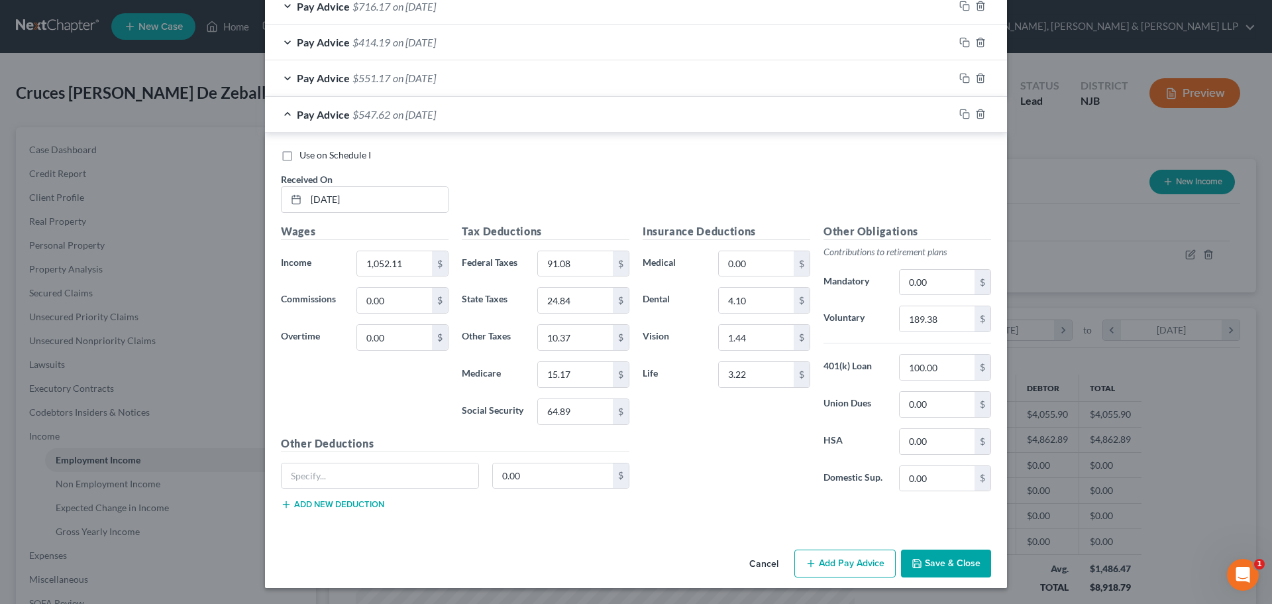
click at [850, 555] on button "Add Pay Advice" at bounding box center [844, 563] width 101 height 28
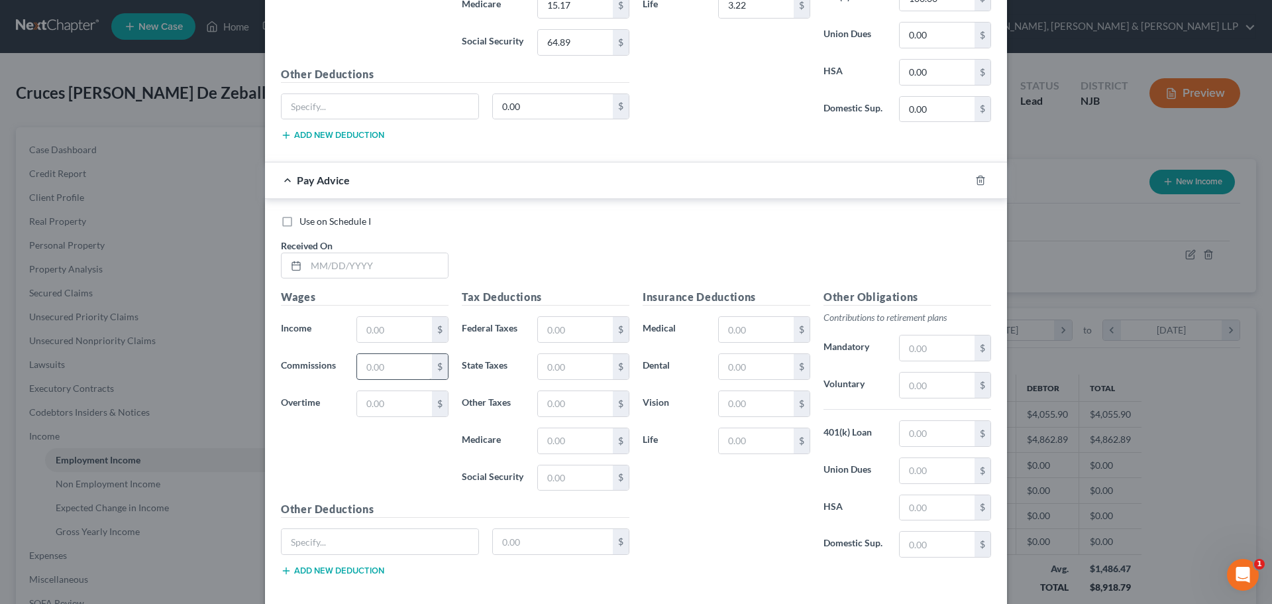
scroll to position [1039, 0]
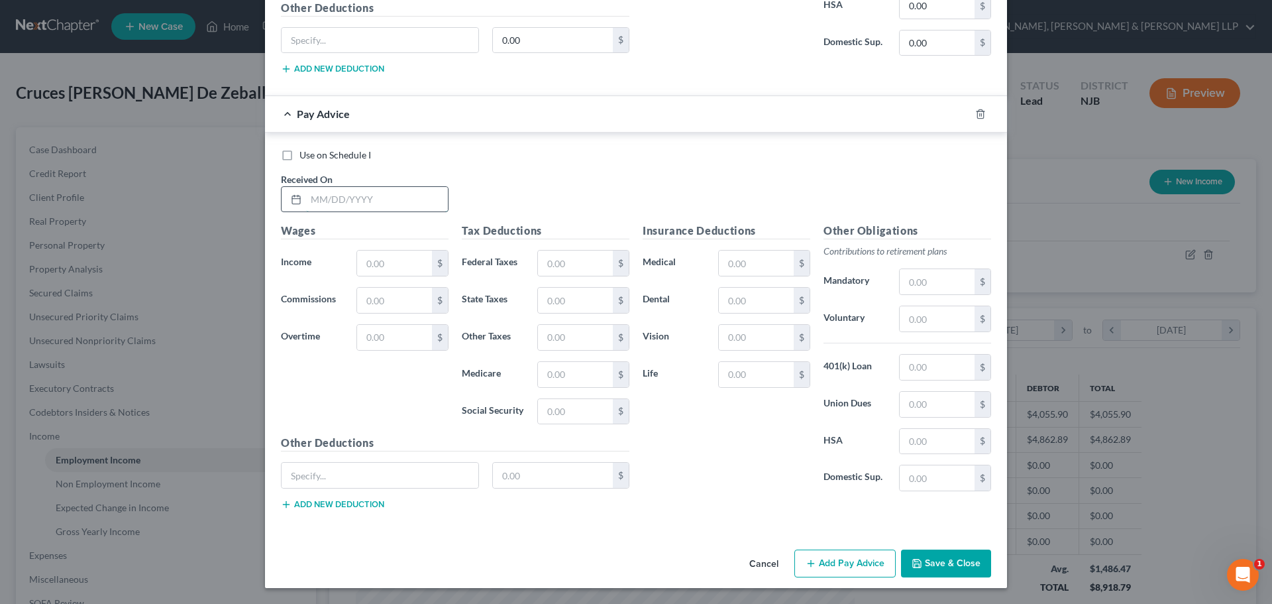
click at [346, 205] on input "text" at bounding box center [377, 199] width 142 height 25
type input "05/01/2025"
click at [363, 260] on input "text" at bounding box center [394, 262] width 75 height 25
type input "1,230.13"
click at [604, 274] on input "text" at bounding box center [575, 262] width 75 height 25
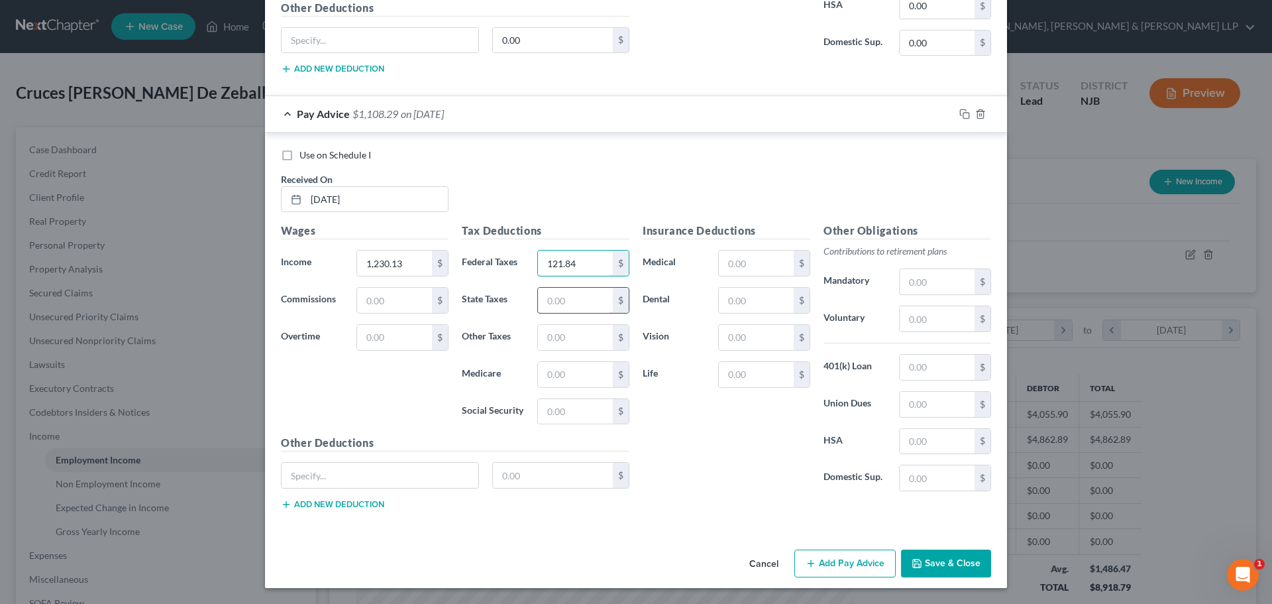
type input "121.84"
click at [574, 304] on input "text" at bounding box center [575, 300] width 75 height 25
type input "50.40"
click at [573, 370] on input "text" at bounding box center [575, 374] width 75 height 25
type input "17.75"
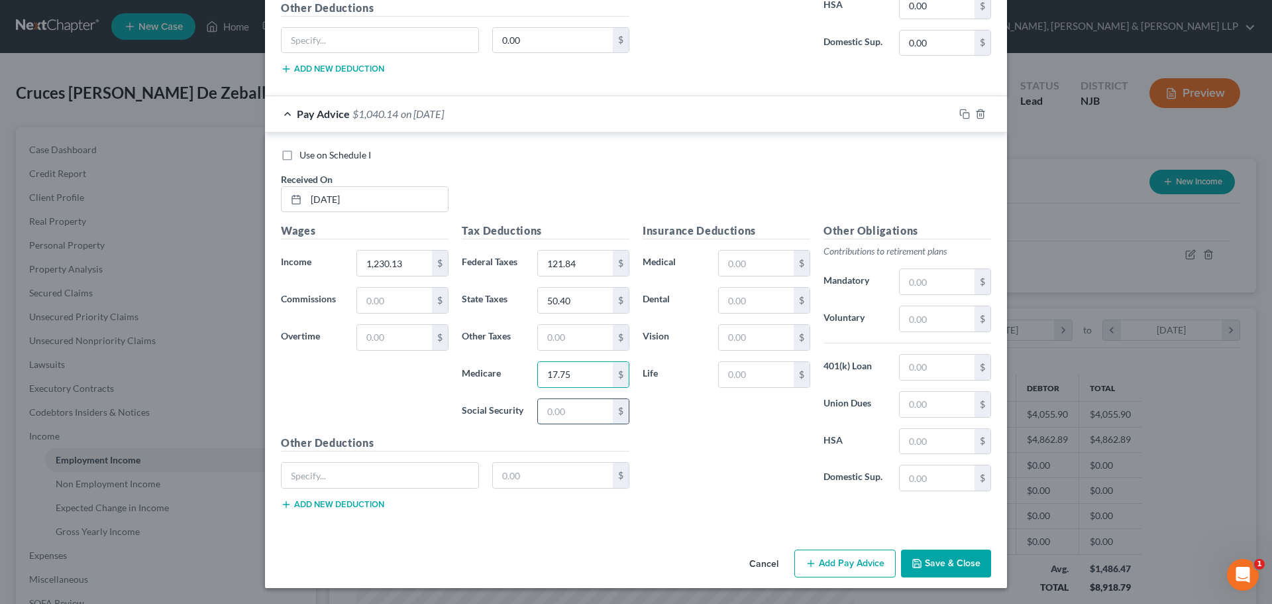
click at [554, 404] on input "text" at bounding box center [575, 411] width 75 height 25
type input "75.92"
click at [561, 337] on input "text" at bounding box center [575, 337] width 75 height 25
type input "12.12"
click at [741, 278] on div "Insurance Deductions Medical $ Dental $ Vision $ Life $" at bounding box center [726, 362] width 181 height 279
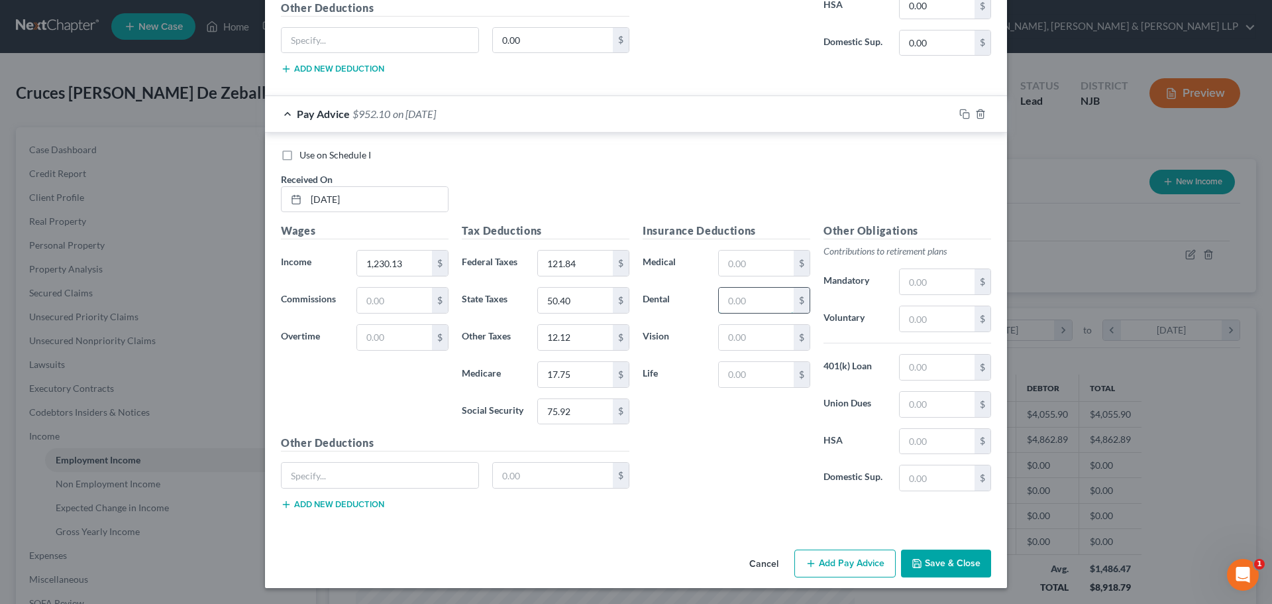
click at [747, 294] on input "text" at bounding box center [756, 300] width 75 height 25
type input "4.10"
click at [721, 337] on input "text" at bounding box center [756, 337] width 75 height 25
type input "1.44"
click at [737, 375] on input "text" at bounding box center [756, 374] width 75 height 25
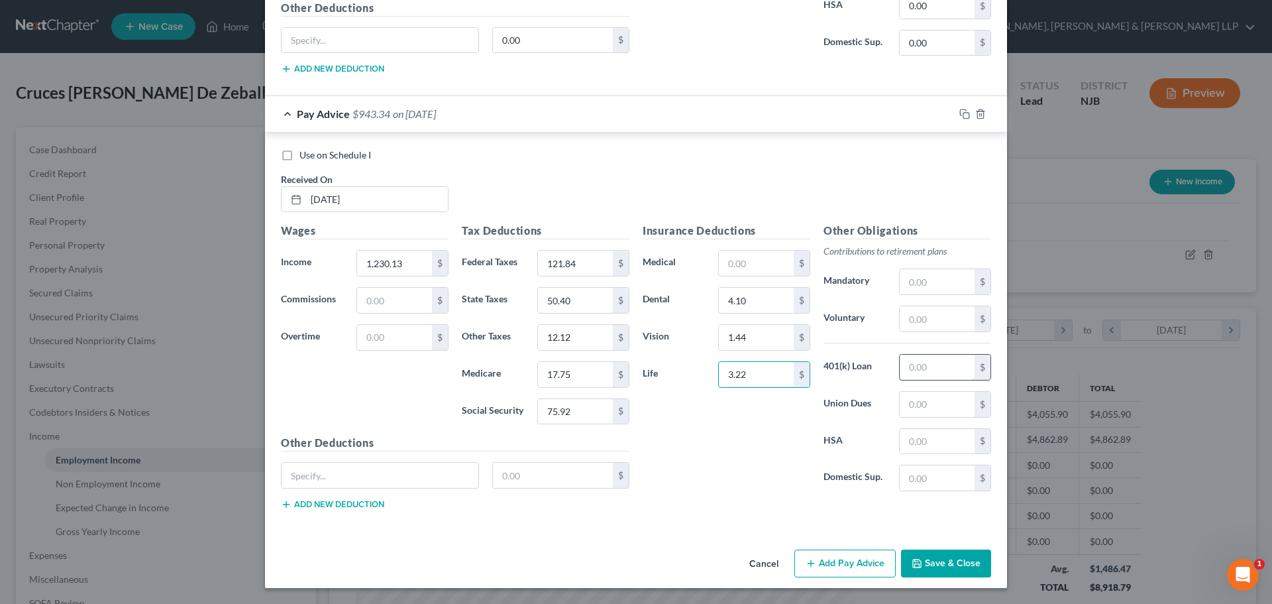
type input "3.22"
click at [926, 372] on input "text" at bounding box center [937, 366] width 75 height 25
type input "100.24"
click at [949, 330] on input "text" at bounding box center [937, 318] width 75 height 25
type input "61.51"
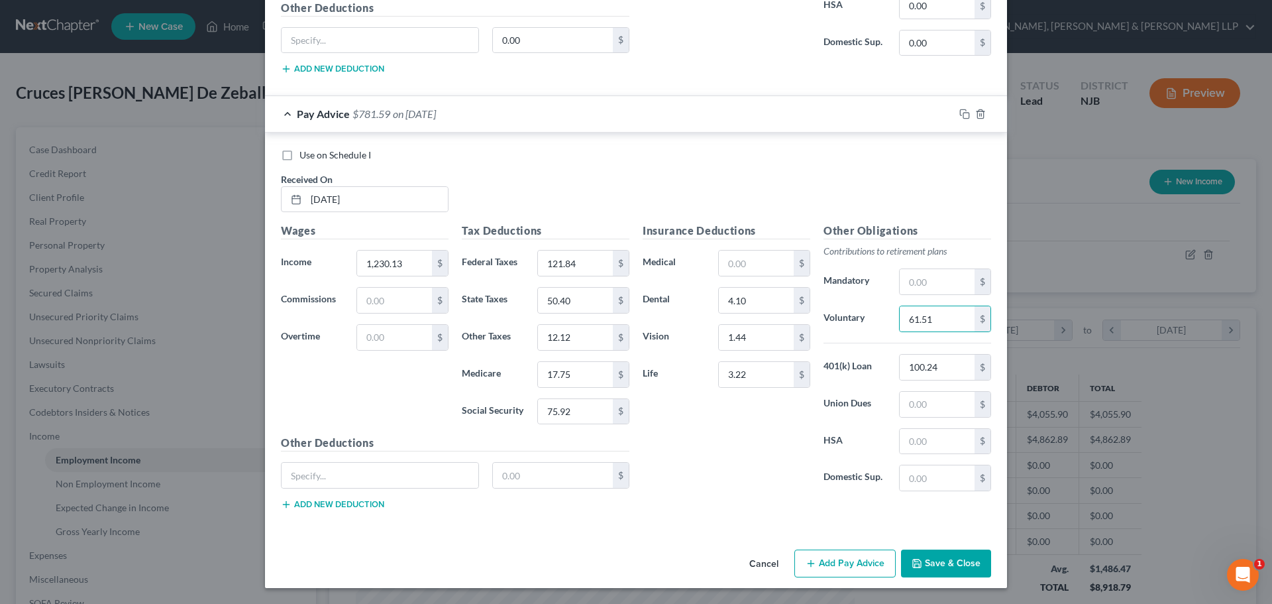
click at [822, 562] on button "Add Pay Advice" at bounding box center [844, 563] width 101 height 28
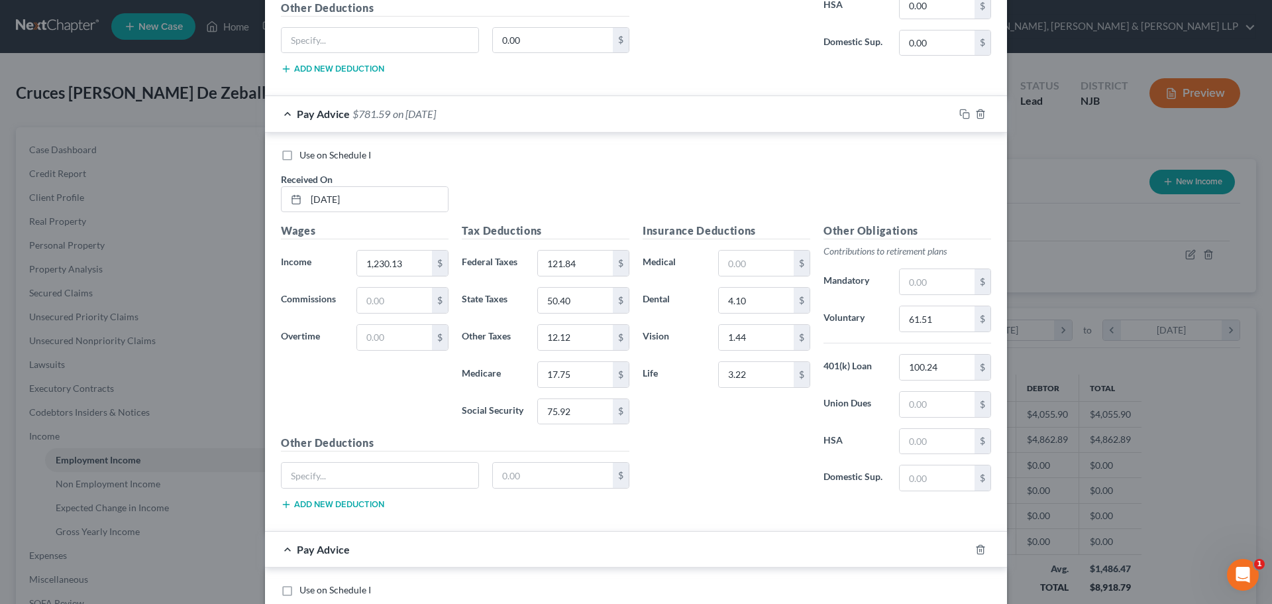
scroll to position [1370, 0]
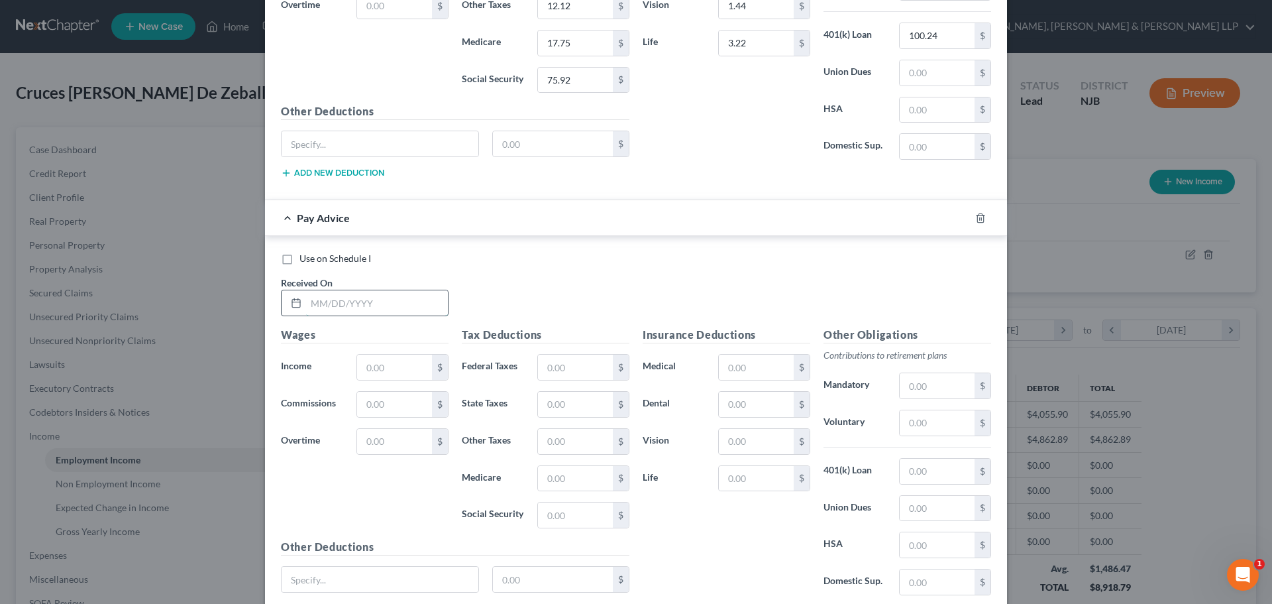
click at [386, 311] on input "text" at bounding box center [377, 302] width 142 height 25
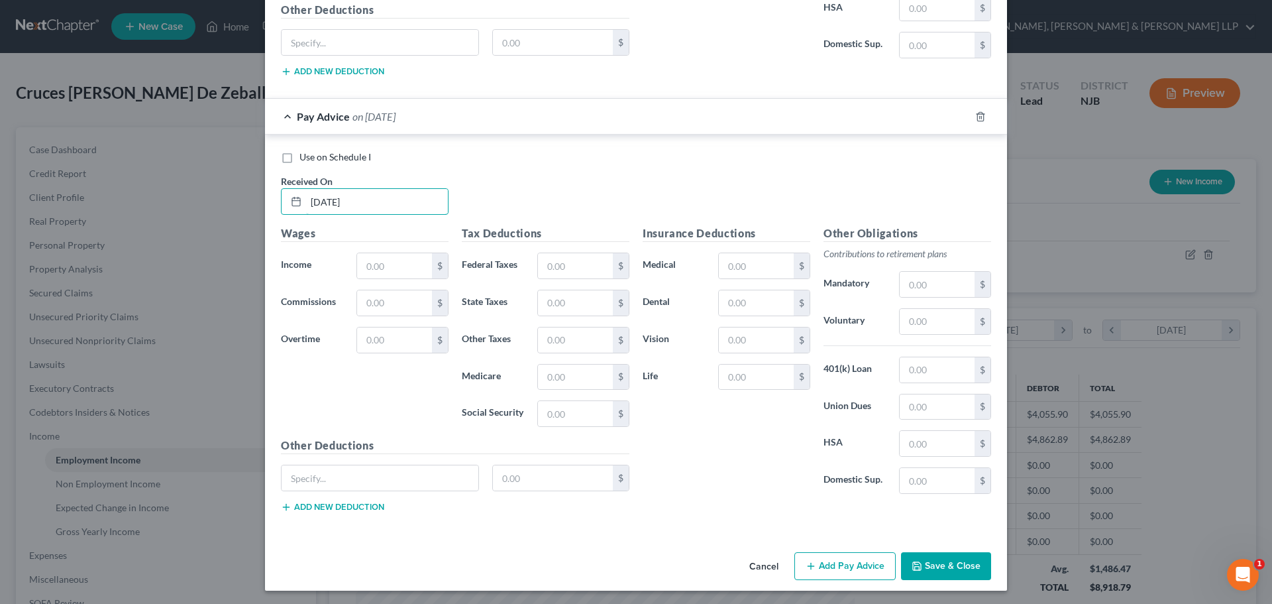
scroll to position [1474, 0]
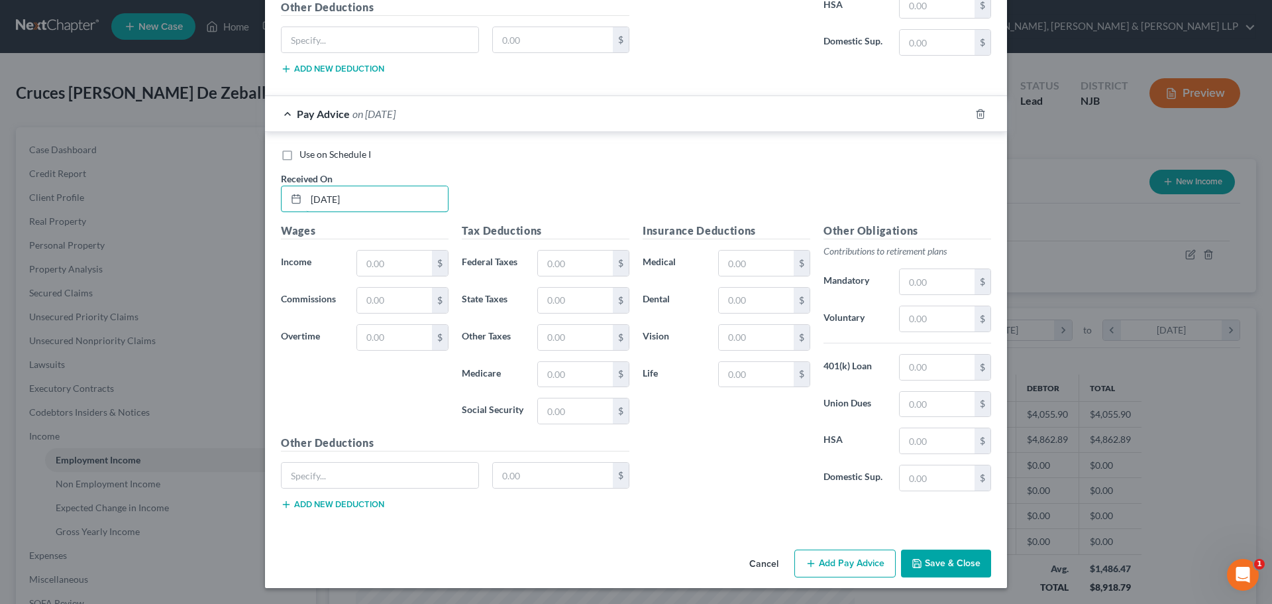
type input "05/08/2025"
click at [388, 247] on div "Wages Income * $ Commissions $ Overtime $" at bounding box center [364, 329] width 181 height 212
click at [380, 258] on input "text" at bounding box center [394, 262] width 75 height 25
type input "1,155.97"
click at [540, 271] on input "text" at bounding box center [575, 262] width 75 height 25
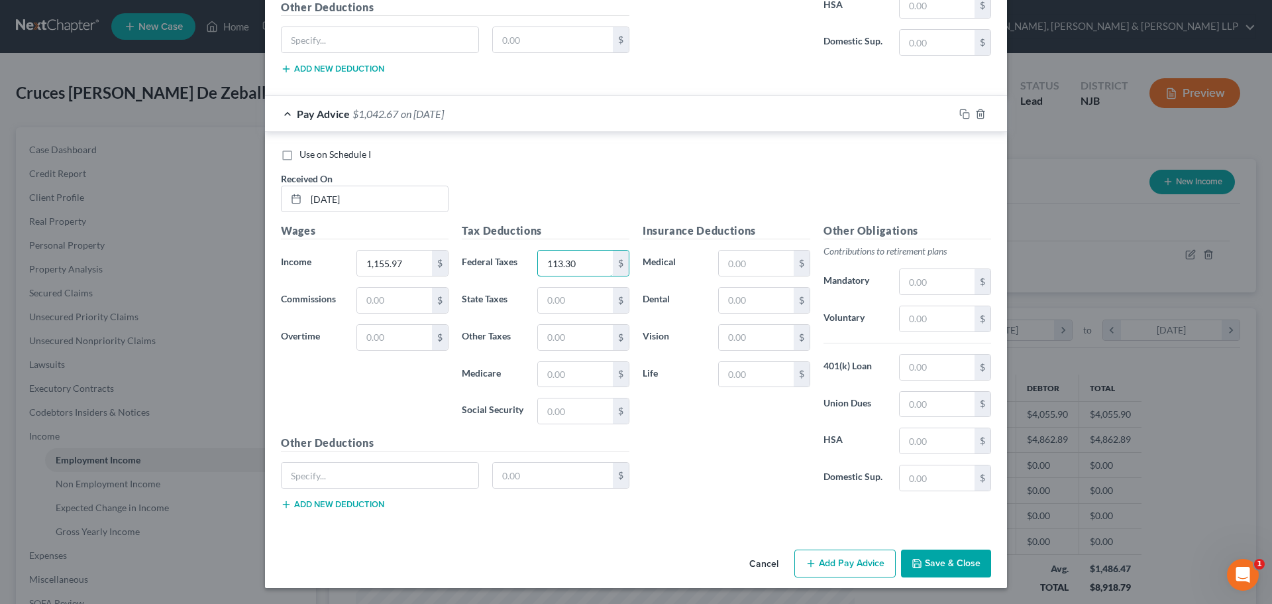
type input "113.30"
click at [561, 316] on div "Tax Deductions Federal Taxes 113.30 $ State Taxes $ Other Taxes $ Medicare $ So…" at bounding box center [545, 329] width 181 height 212
click at [562, 306] on input "text" at bounding box center [575, 300] width 75 height 25
type input "46.06"
click at [569, 368] on input "text" at bounding box center [575, 374] width 75 height 25
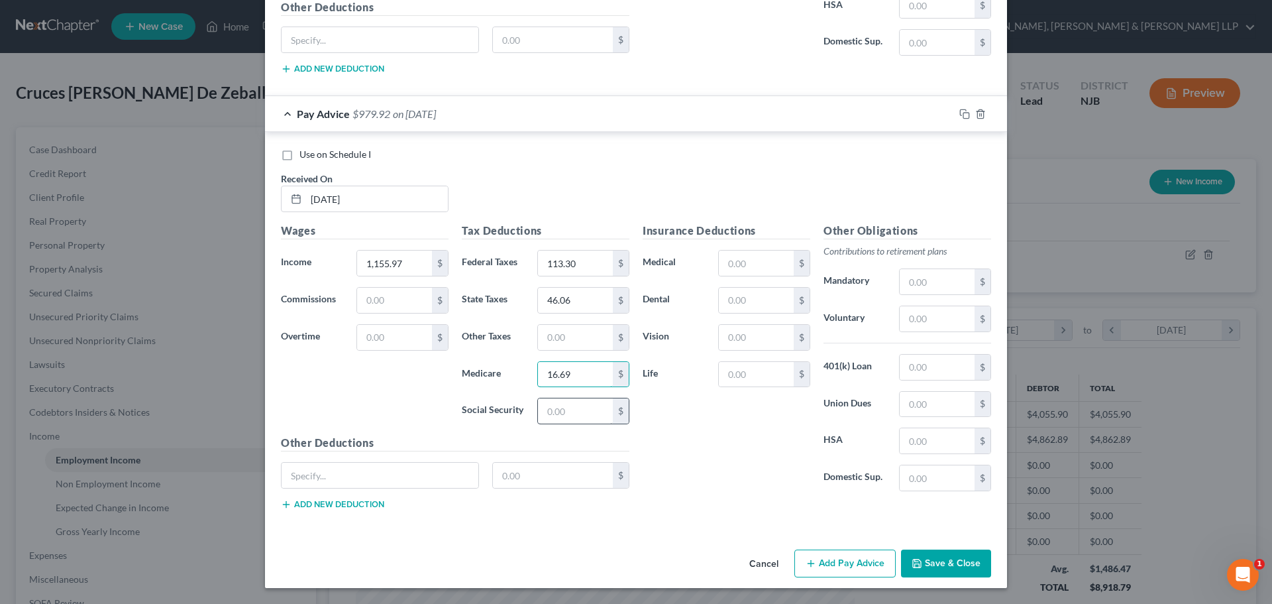
type input "16.69"
click at [567, 409] on input "text" at bounding box center [575, 410] width 75 height 25
type input "71.33"
click at [568, 335] on input "text" at bounding box center [575, 337] width 75 height 25
type input "11.39"
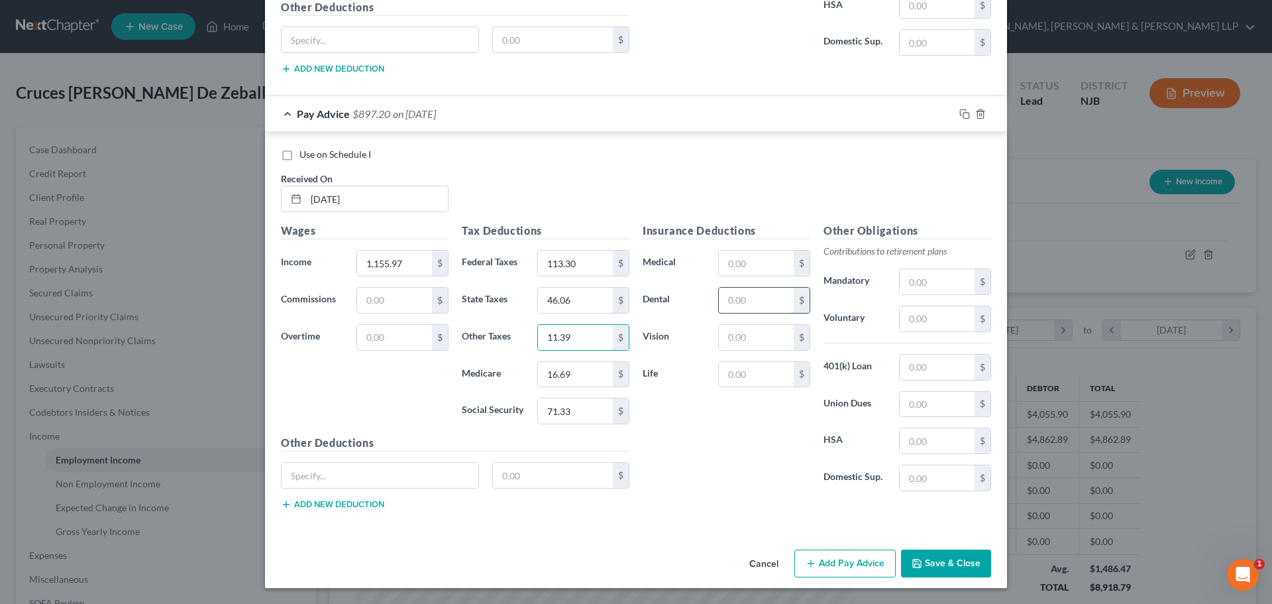
click at [754, 296] on input "text" at bounding box center [756, 300] width 75 height 25
type input "4.10"
click at [724, 332] on input "text" at bounding box center [756, 337] width 75 height 25
type input "1.44"
click at [738, 370] on input "text" at bounding box center [756, 374] width 75 height 25
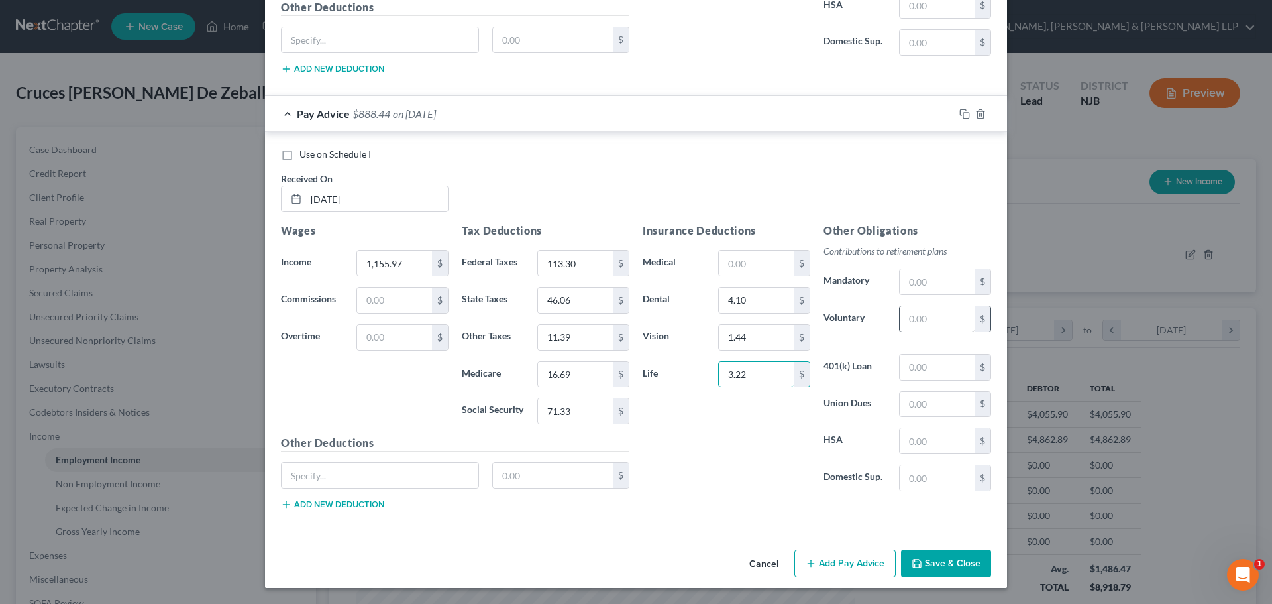
type input "3.22"
click at [940, 317] on input "text" at bounding box center [937, 318] width 75 height 25
click at [912, 366] on input "text" at bounding box center [937, 366] width 75 height 25
type input "100.24"
click at [964, 323] on input "text" at bounding box center [937, 318] width 75 height 25
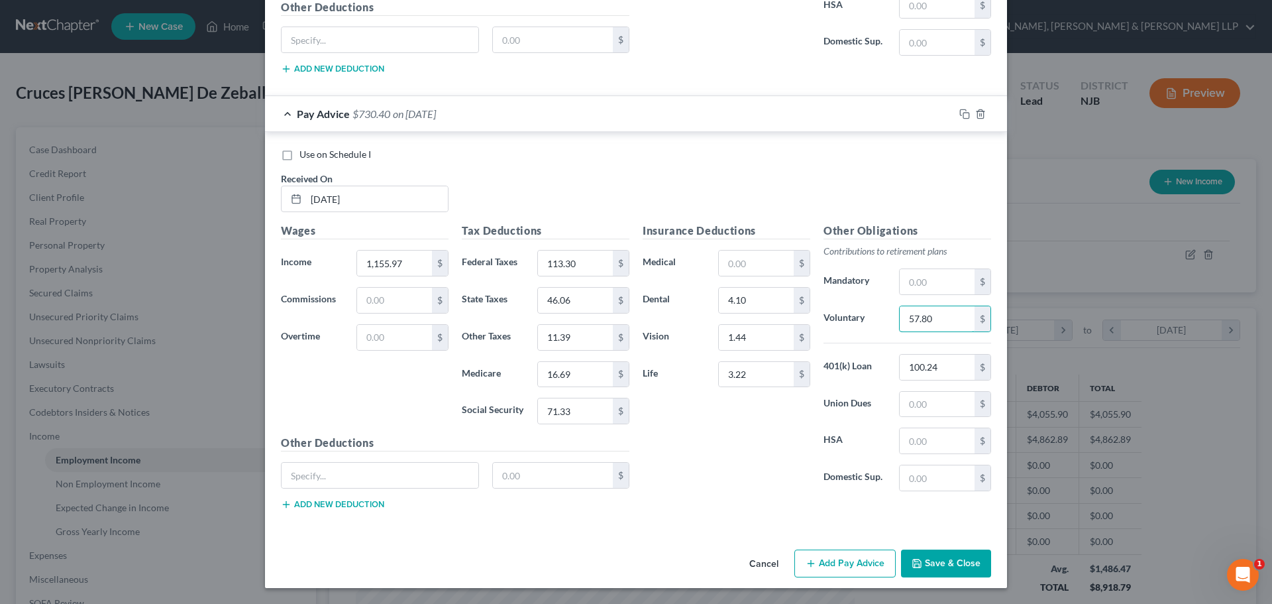
type input "57.80"
click at [859, 566] on button "Add Pay Advice" at bounding box center [844, 563] width 101 height 28
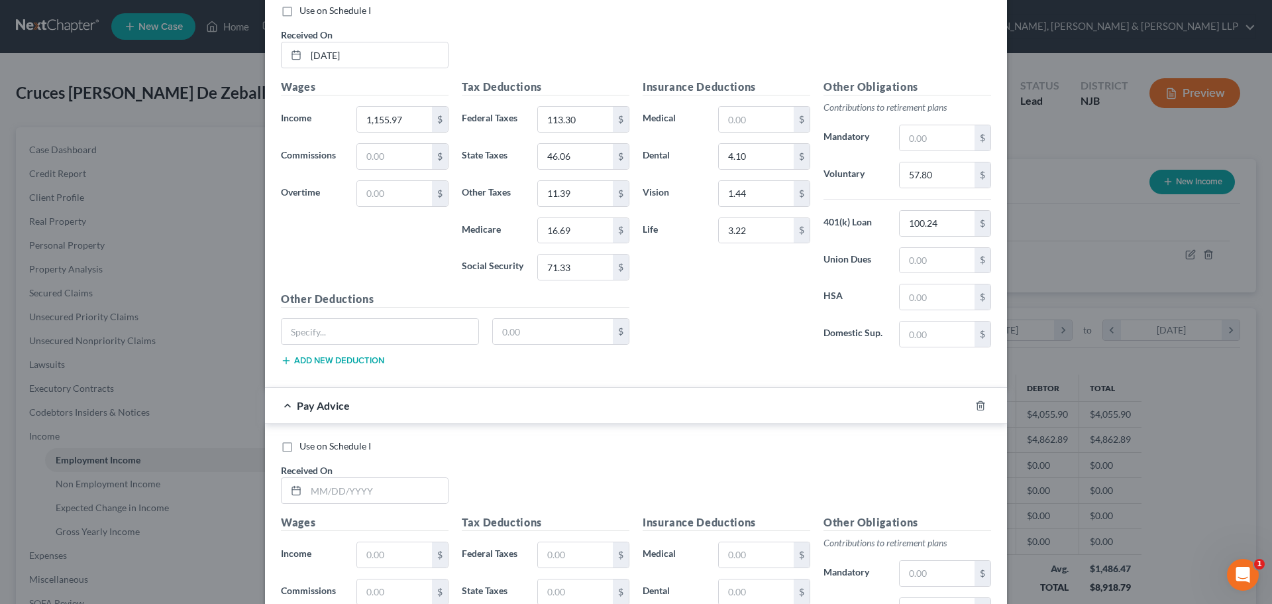
scroll to position [1806, 0]
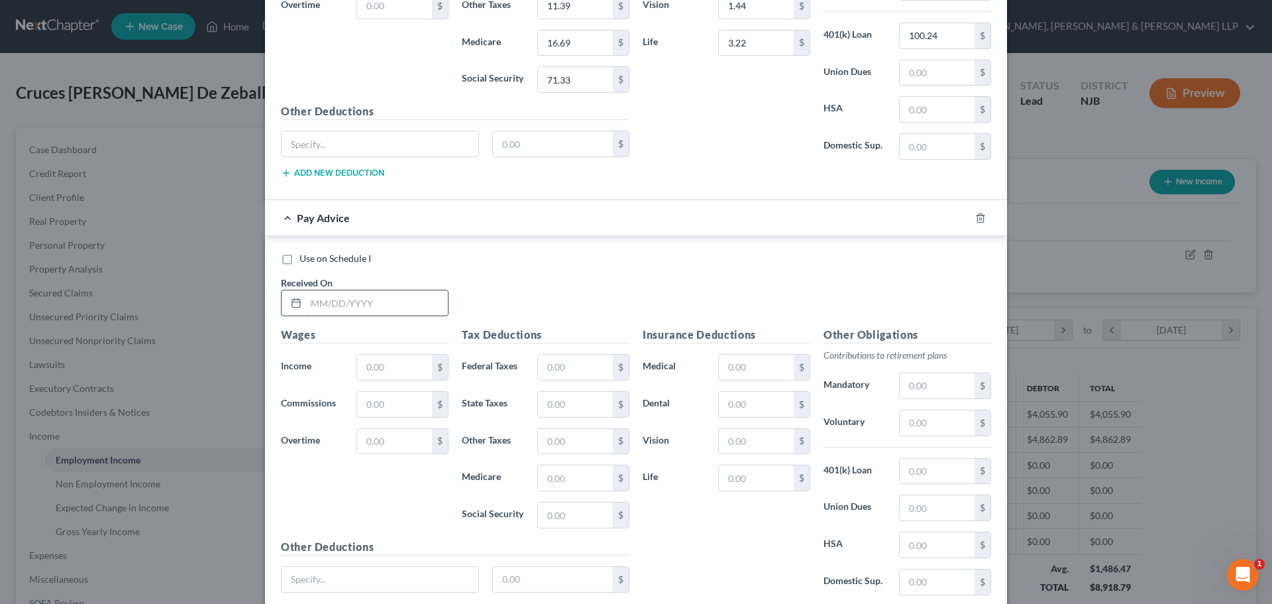
click at [371, 315] on input "text" at bounding box center [377, 302] width 142 height 25
type input "5/15/2025"
click at [394, 359] on input "text" at bounding box center [394, 366] width 75 height 25
type input "1,143.69"
click at [560, 374] on input "text" at bounding box center [575, 366] width 75 height 25
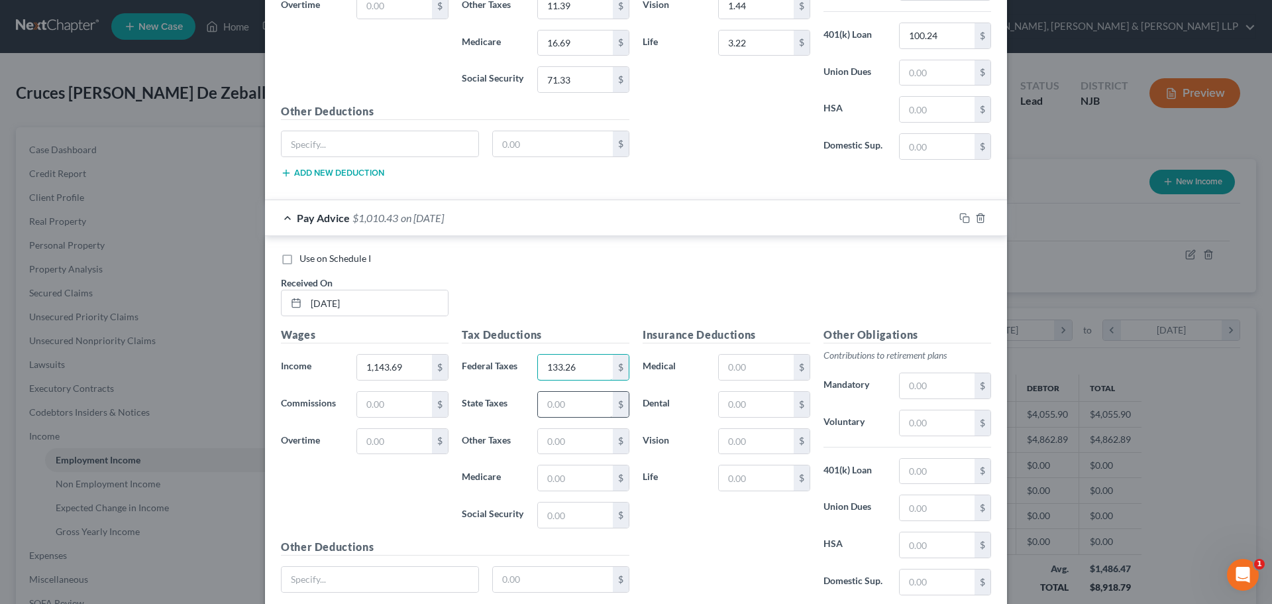
type input "133.26"
click at [555, 413] on input "text" at bounding box center [575, 404] width 75 height 25
type input "41.04"
click at [549, 471] on input "text" at bounding box center [575, 477] width 75 height 25
type input "16.50"
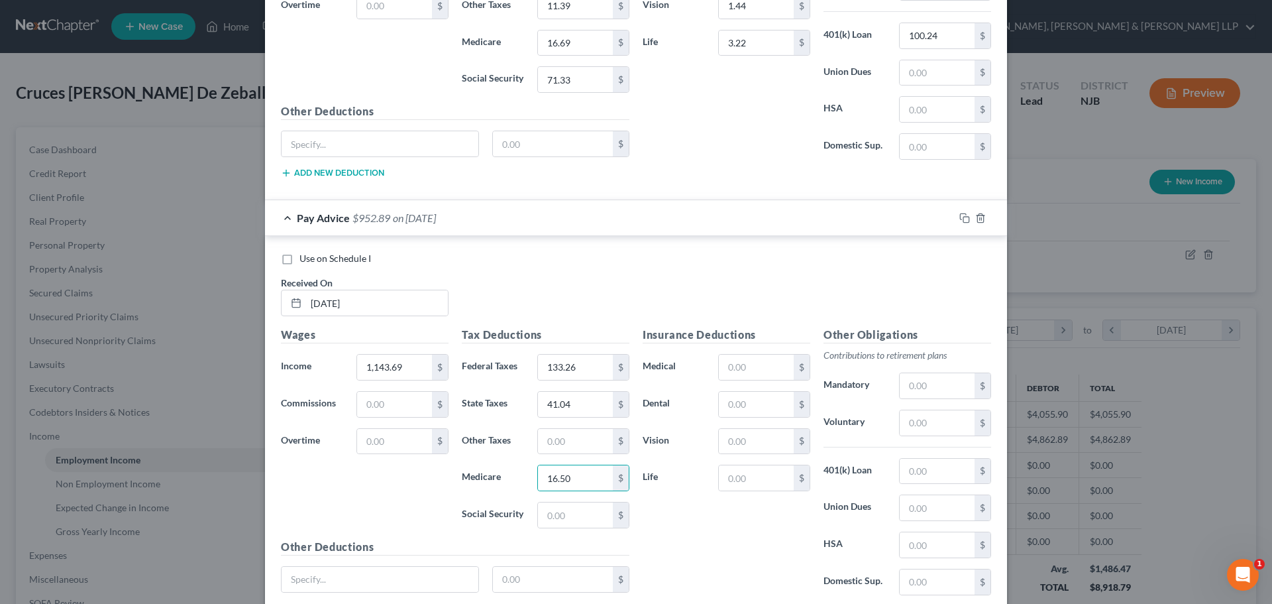
click at [541, 494] on div "Tax Deductions Federal Taxes 133.26 $ State Taxes 41.04 $ Other Taxes $ Medicar…" at bounding box center [545, 433] width 181 height 212
click at [541, 510] on input "text" at bounding box center [575, 514] width 75 height 25
type input "70.56"
click at [566, 447] on input "text" at bounding box center [575, 441] width 75 height 25
type input "11.26"
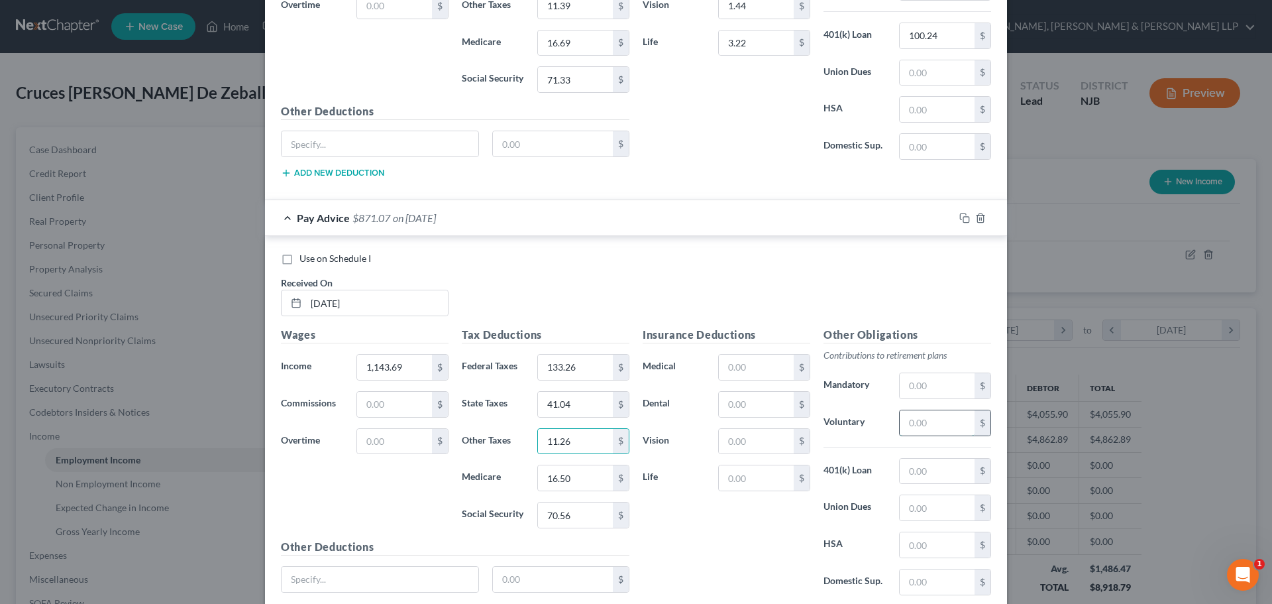
click at [922, 422] on input "text" at bounding box center [937, 422] width 75 height 25
click at [902, 468] on input "text" at bounding box center [937, 471] width 75 height 25
type input "100.24"
click at [732, 409] on input "text" at bounding box center [756, 404] width 75 height 25
type input "4.10"
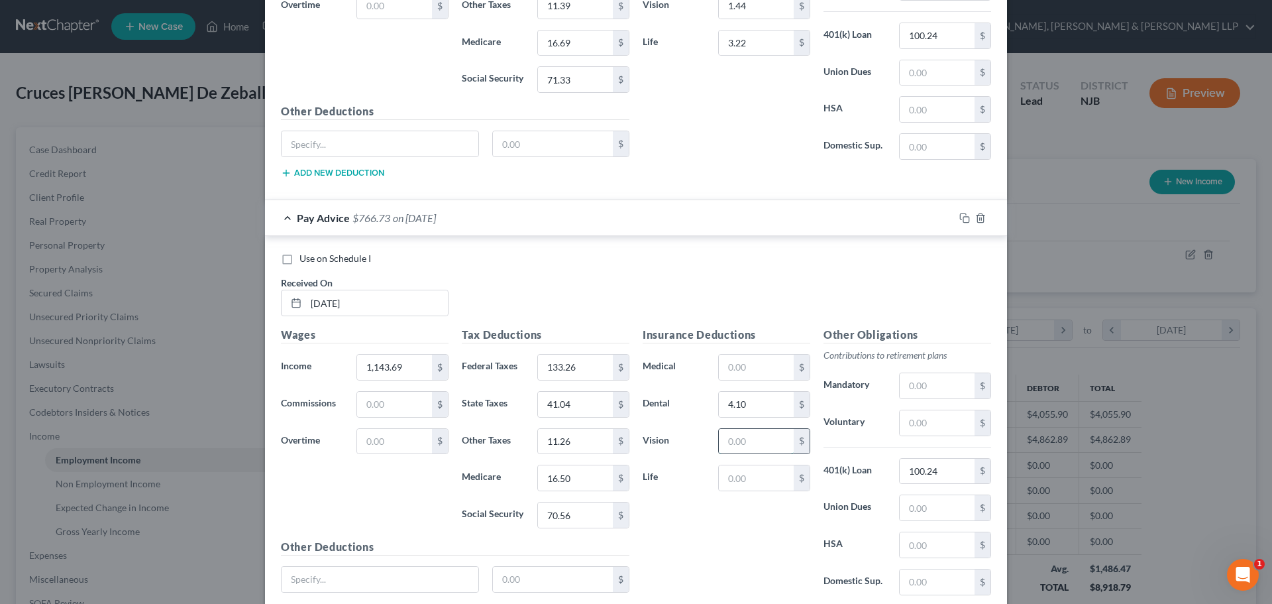
click at [727, 445] on input "text" at bounding box center [756, 441] width 75 height 25
type input "1.44"
click at [727, 482] on input "text" at bounding box center [756, 477] width 75 height 25
type input "3.34"
click at [924, 420] on input "text" at bounding box center [937, 422] width 75 height 25
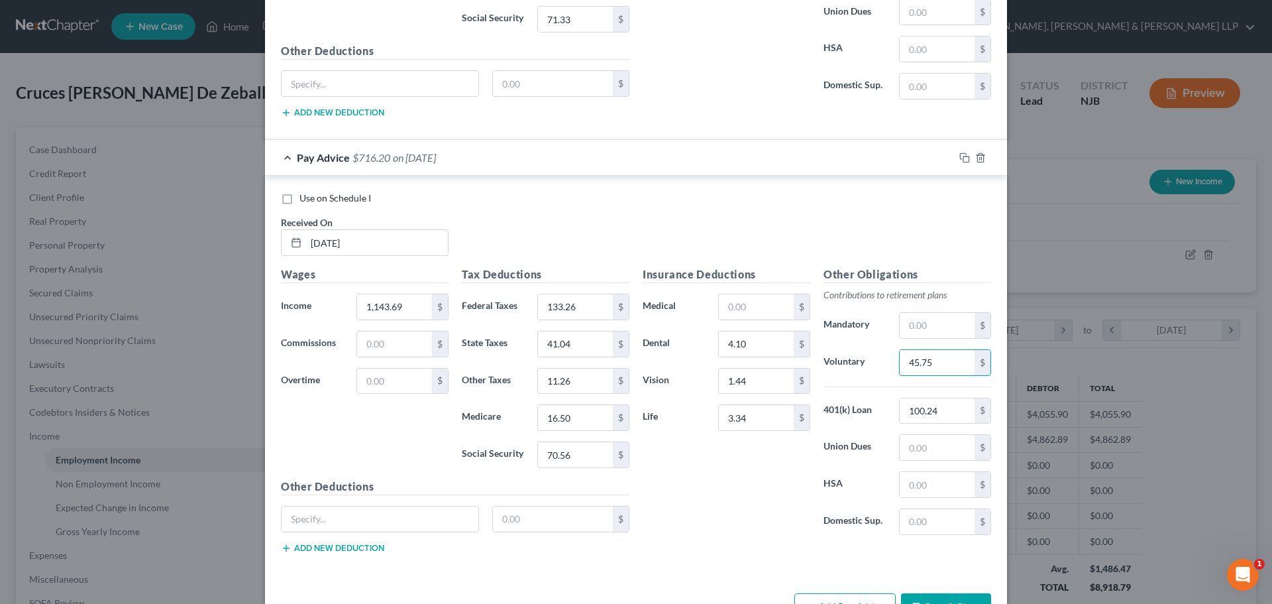
scroll to position [1909, 0]
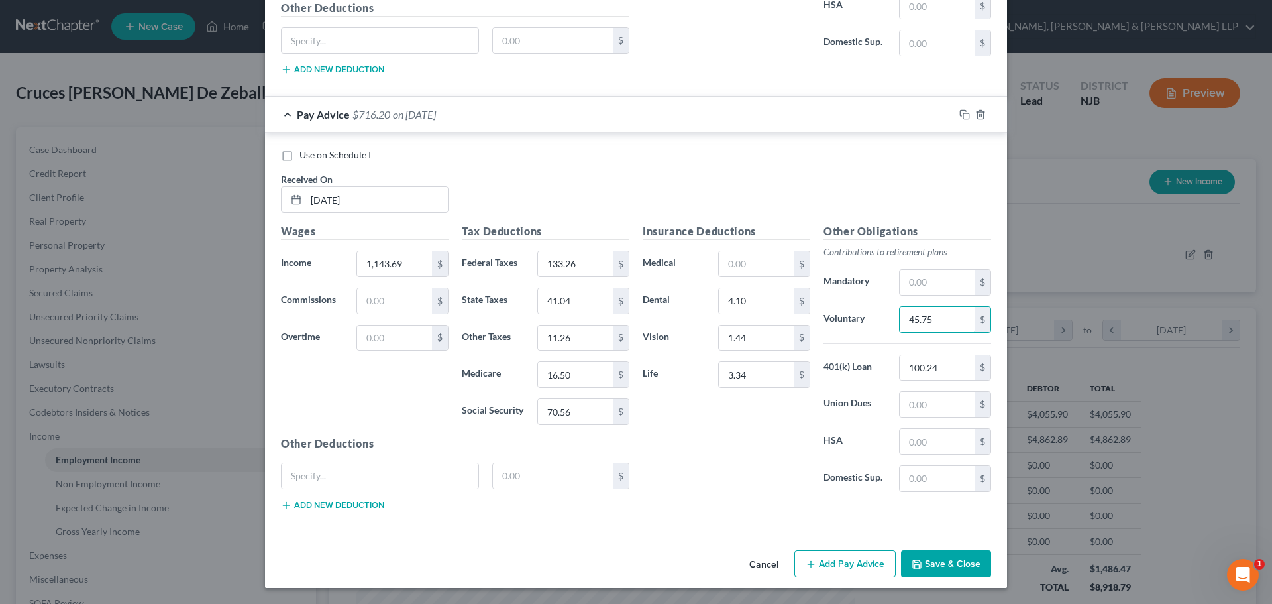
type input "45.75"
click at [823, 565] on button "Add Pay Advice" at bounding box center [844, 564] width 101 height 28
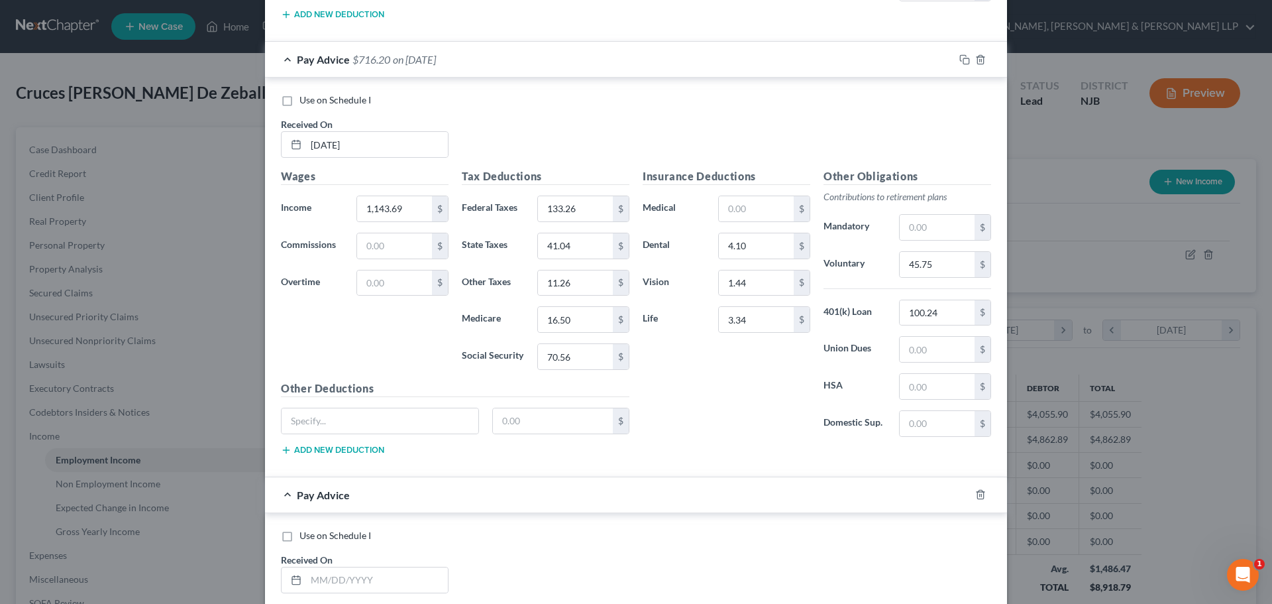
scroll to position [2174, 0]
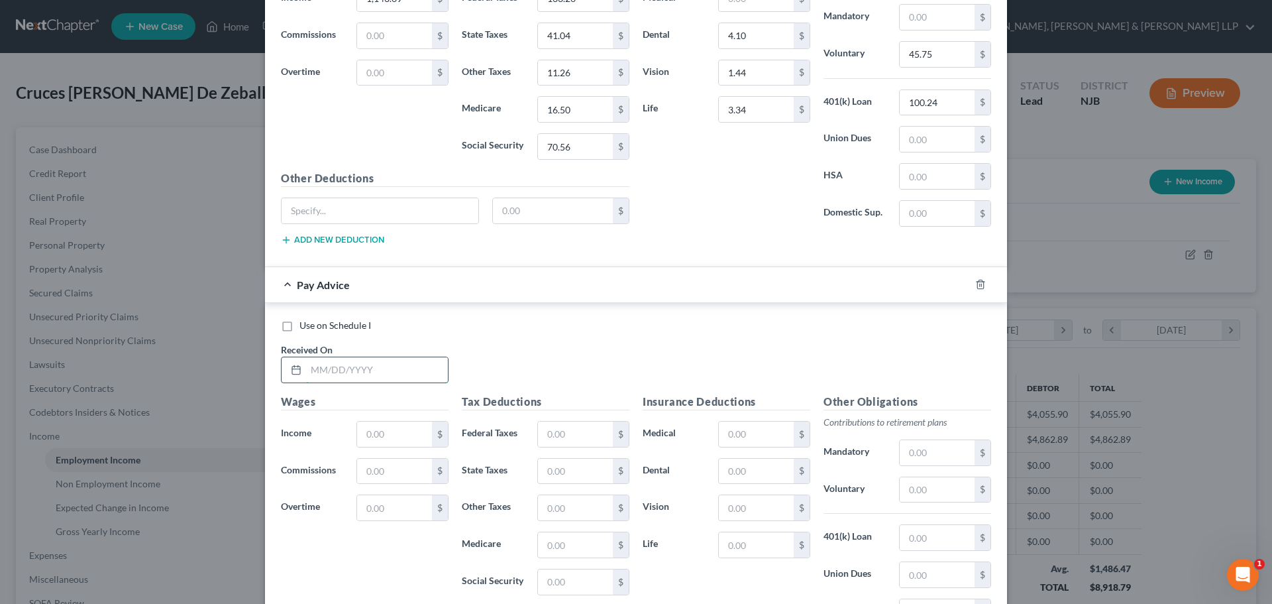
click at [325, 361] on input "text" at bounding box center [377, 369] width 142 height 25
type input "5/22/2025"
click at [380, 437] on input "text" at bounding box center [394, 433] width 75 height 25
type input "1,126.48"
click at [572, 435] on input "text" at bounding box center [575, 433] width 75 height 25
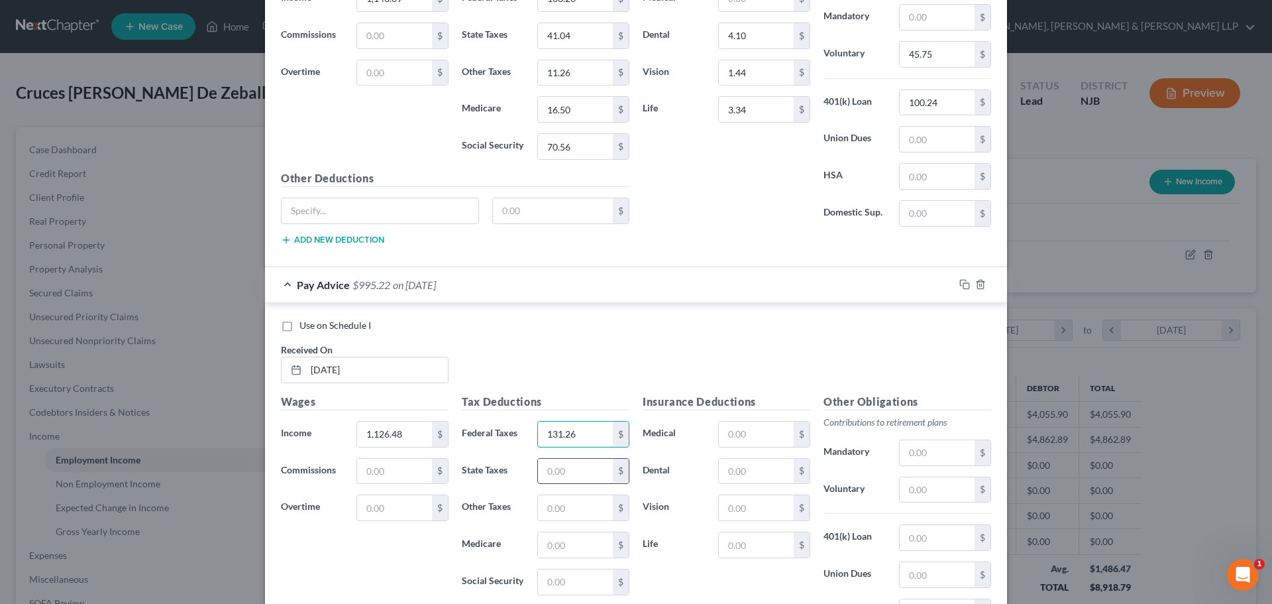
type input "131.26"
click at [561, 482] on input "text" at bounding box center [575, 471] width 75 height 25
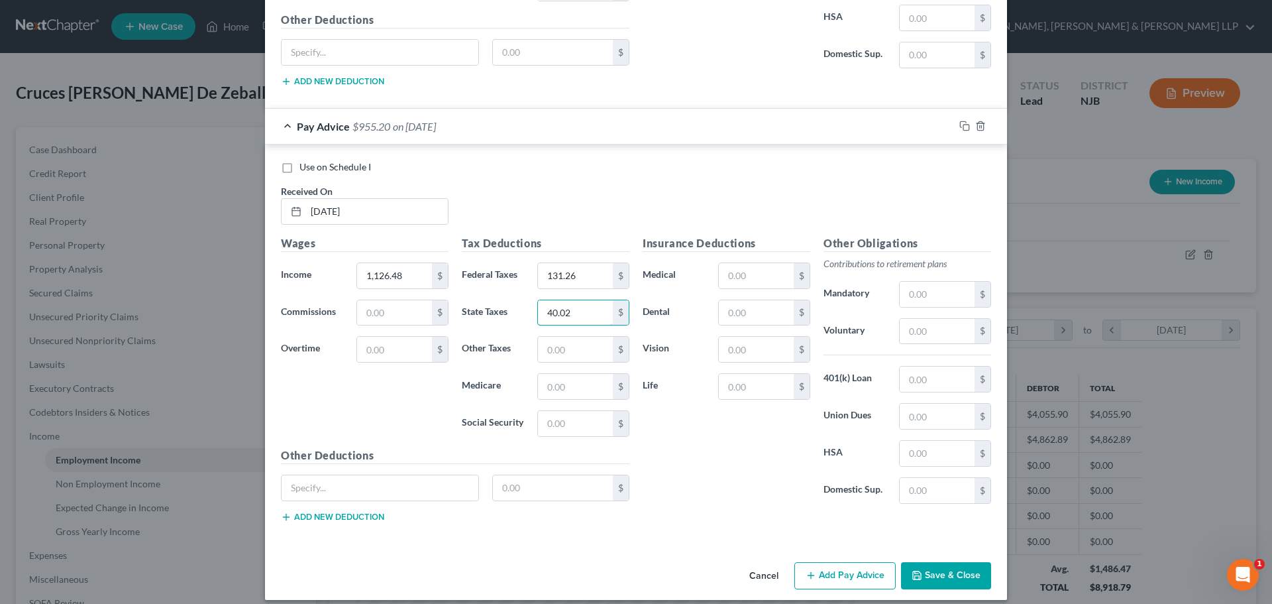
scroll to position [2344, 0]
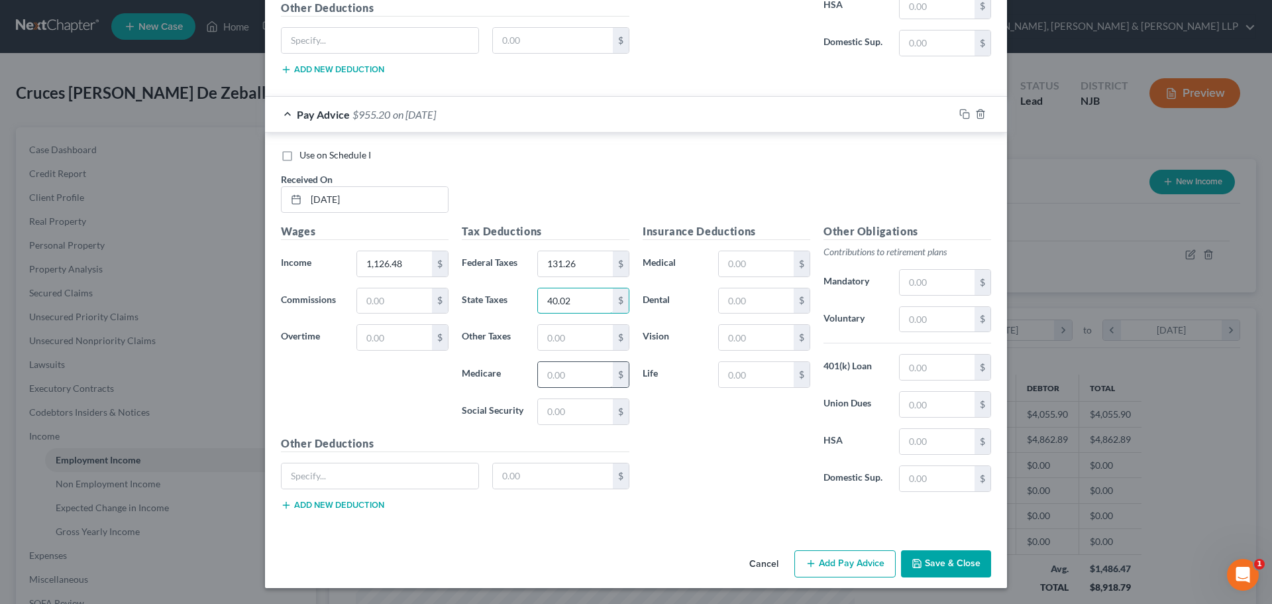
type input "40.02"
click at [553, 368] on input "text" at bounding box center [575, 374] width 75 height 25
type input "16.25"
click at [554, 404] on input "text" at bounding box center [575, 411] width 75 height 25
type input "69.50"
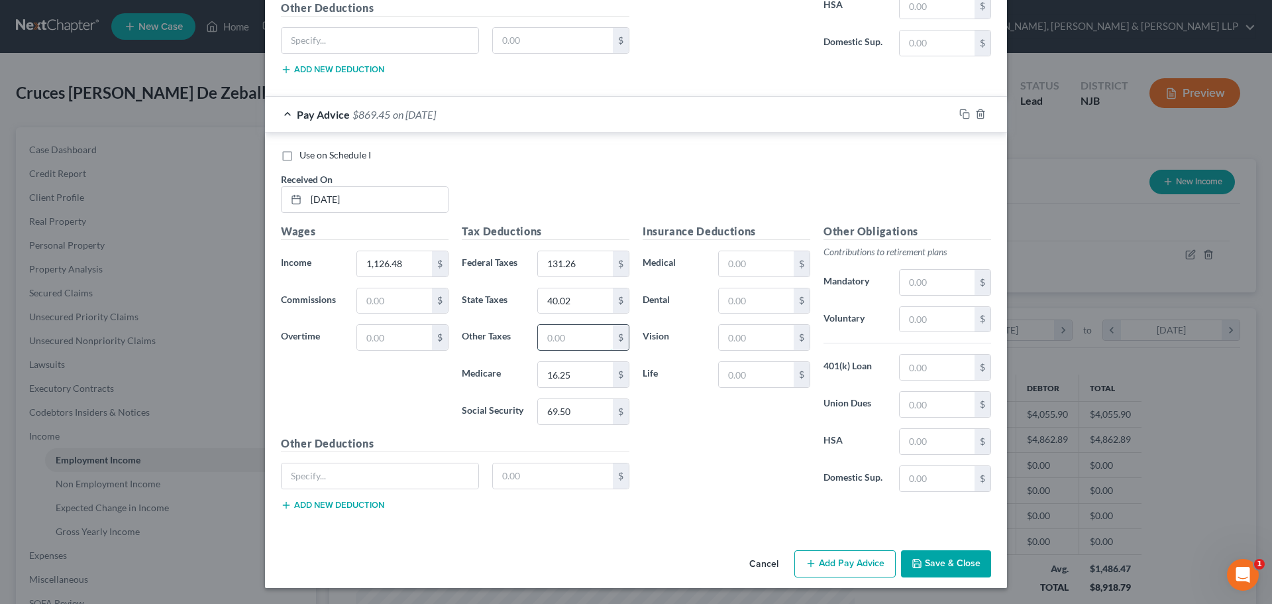
click at [567, 340] on input "text" at bounding box center [575, 337] width 75 height 25
type input "11.10"
click at [744, 294] on input "text" at bounding box center [756, 300] width 75 height 25
type input "4.10"
click at [725, 332] on input "text" at bounding box center [756, 337] width 75 height 25
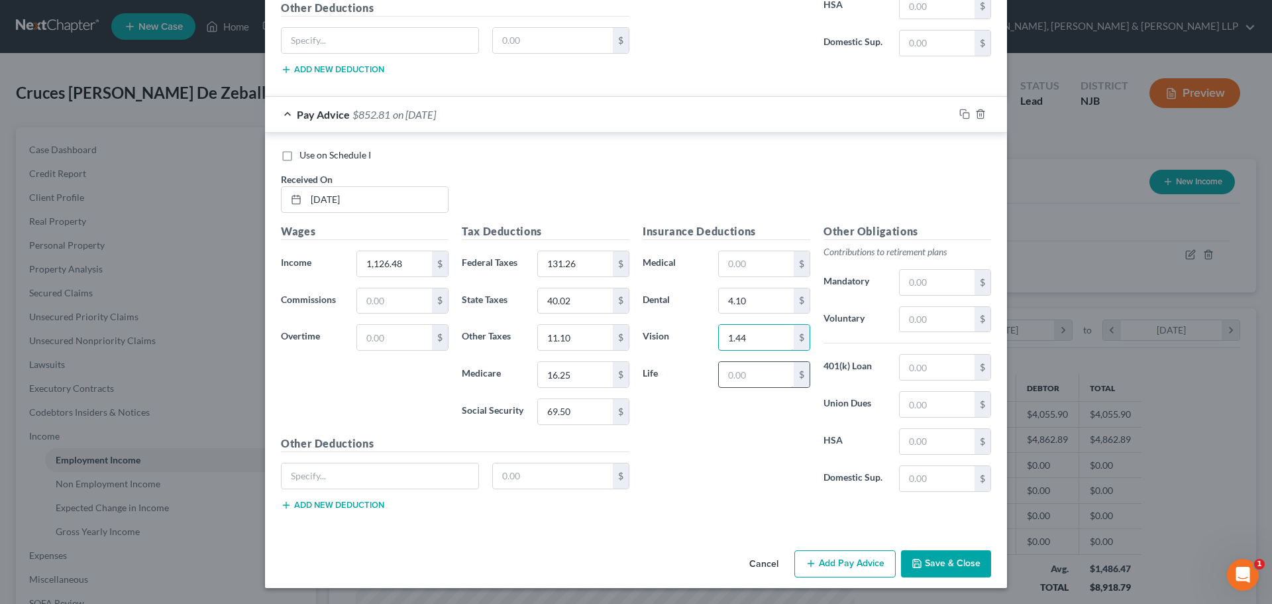
type input "1.44"
click at [750, 368] on input "text" at bounding box center [756, 374] width 75 height 25
type input "3.34"
click at [954, 370] on input "text" at bounding box center [937, 366] width 75 height 25
type input "100.24"
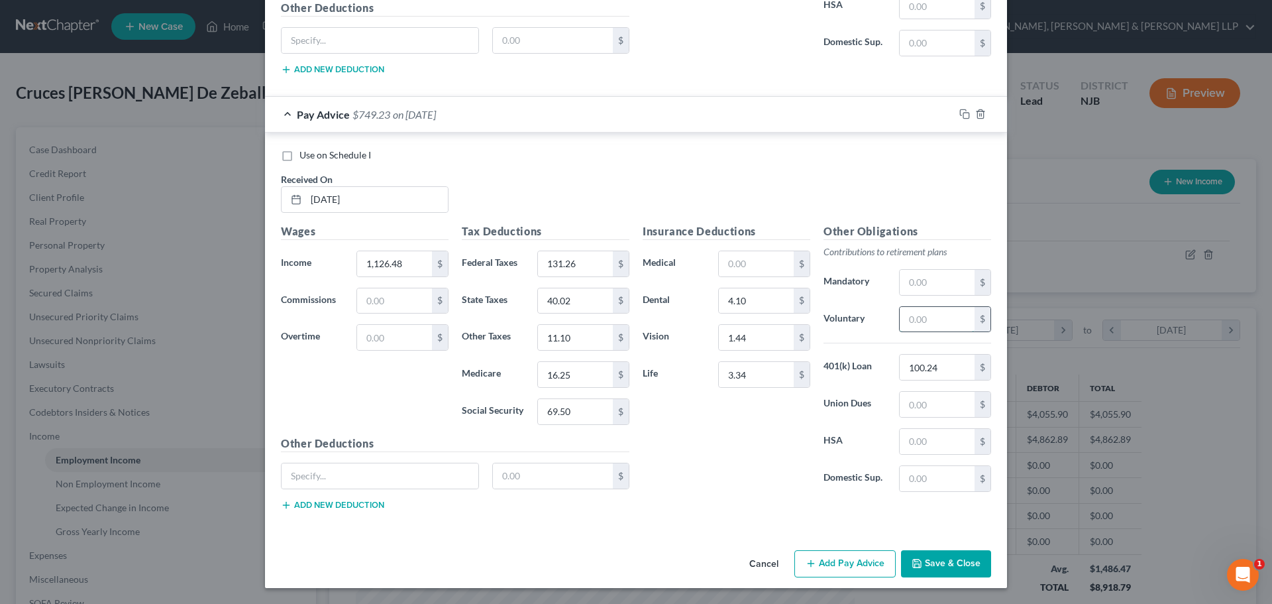
click at [912, 315] on input "text" at bounding box center [937, 319] width 75 height 25
type input "45.05"
click at [835, 563] on button "Add Pay Advice" at bounding box center [844, 564] width 101 height 28
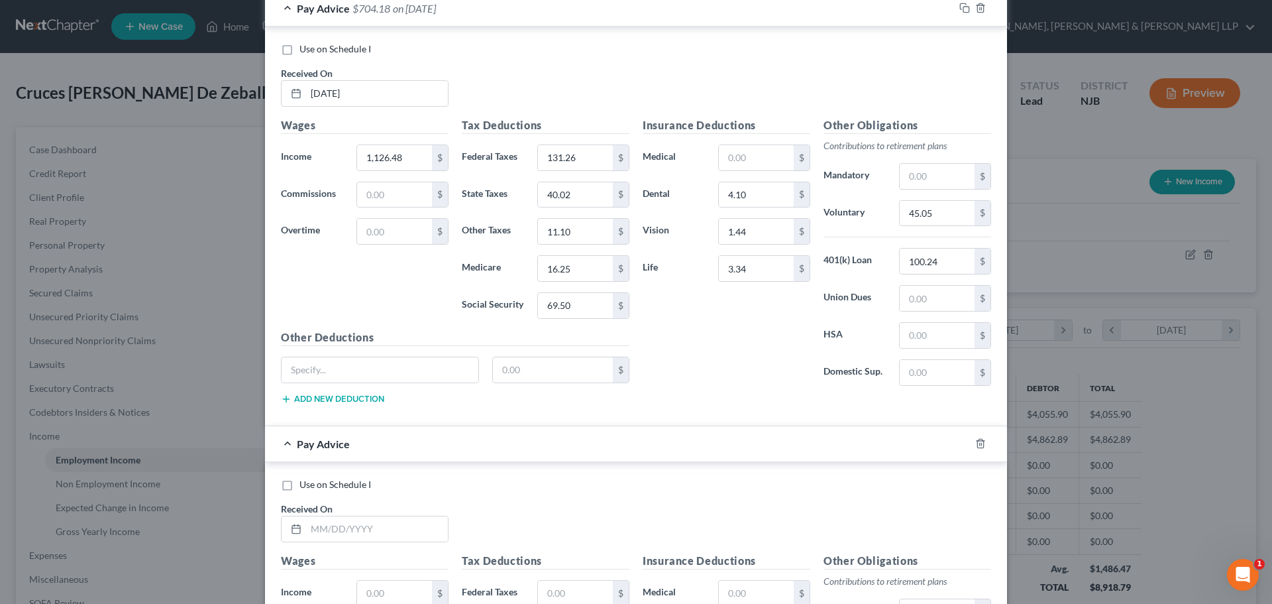
scroll to position [2609, 0]
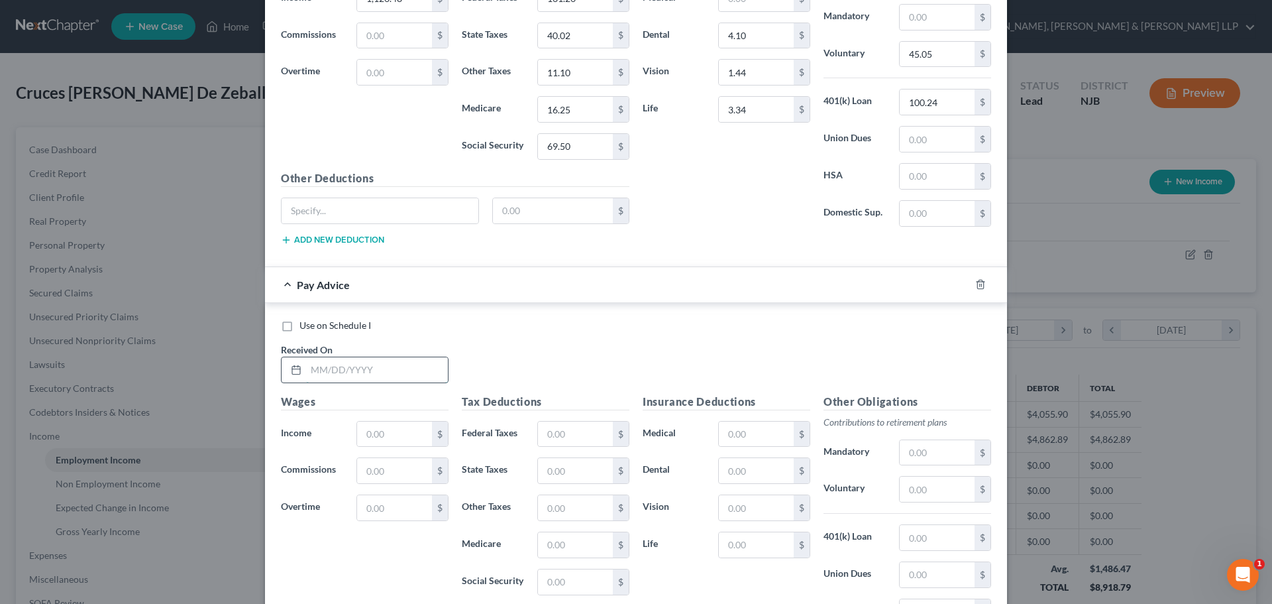
click at [370, 365] on input "text" at bounding box center [377, 369] width 142 height 25
type input "5/29/2025"
click at [400, 433] on input "text" at bounding box center [394, 433] width 75 height 25
type input "1,134.59"
click at [559, 435] on input "text" at bounding box center [575, 433] width 75 height 25
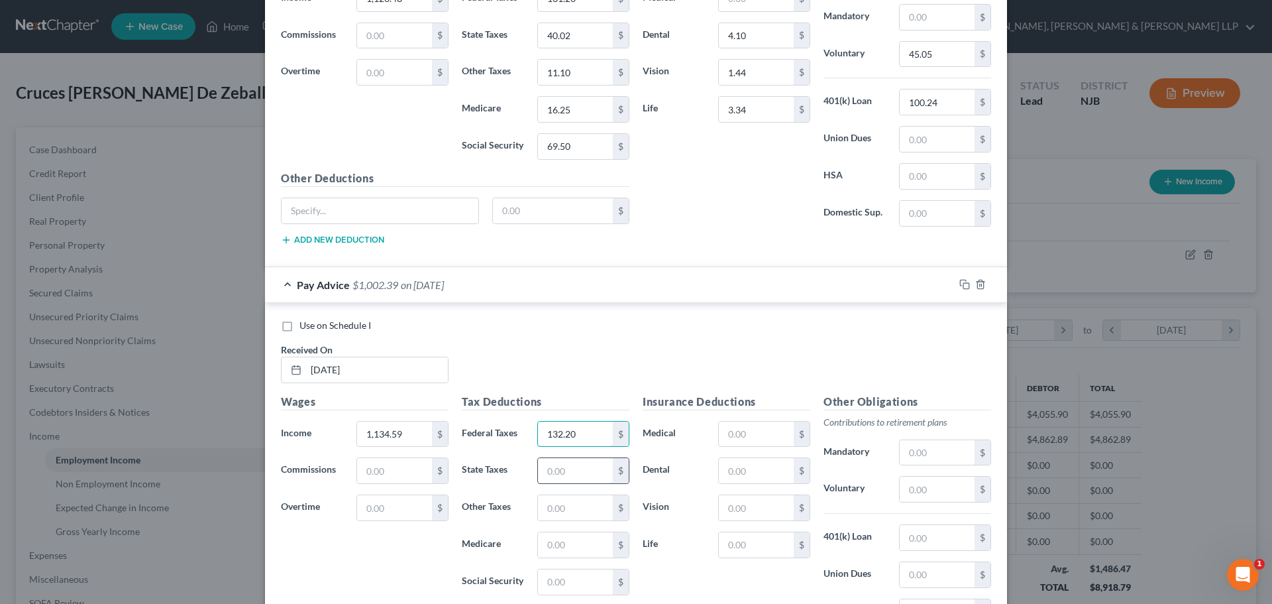
type input "132.20"
click at [559, 462] on input "text" at bounding box center [575, 470] width 75 height 25
type input "40.50"
click at [547, 545] on input "text" at bounding box center [575, 544] width 75 height 25
type input "16.37"
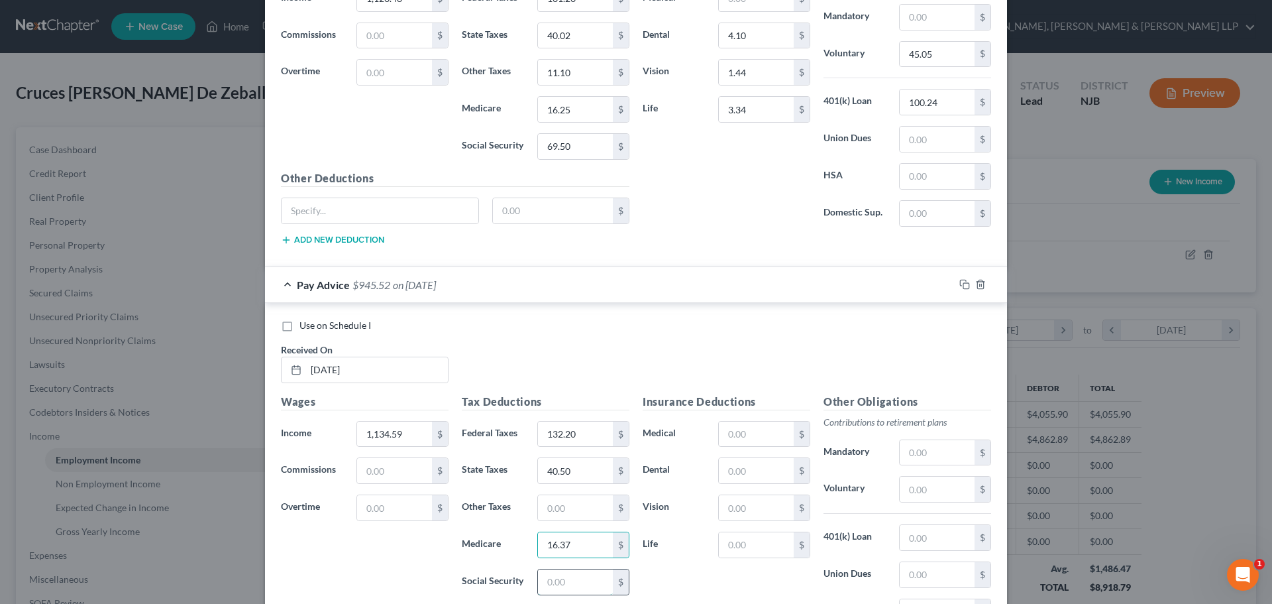
click at [553, 580] on input "text" at bounding box center [575, 581] width 75 height 25
type input "70"
click at [573, 506] on input "text" at bounding box center [575, 507] width 75 height 25
type input "11.18"
click at [741, 471] on input "text" at bounding box center [756, 470] width 75 height 25
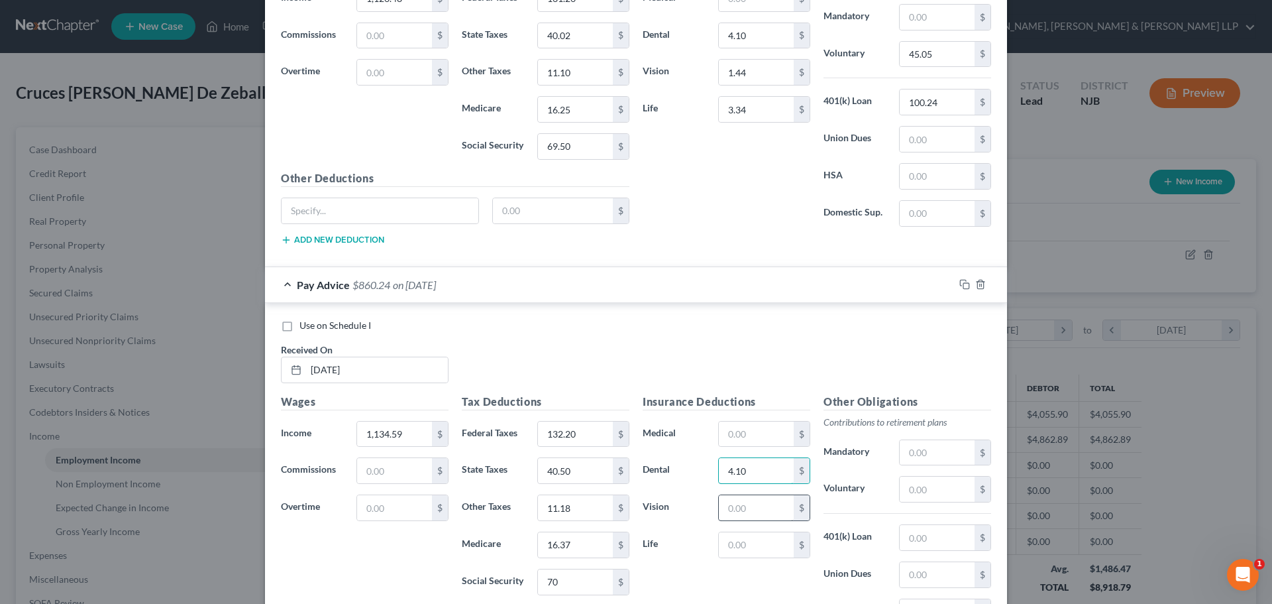
type input "4.10"
click at [722, 510] on input "text" at bounding box center [756, 507] width 75 height 25
type input "1.44"
click at [730, 541] on input "text" at bounding box center [756, 544] width 75 height 25
type input "3.34"
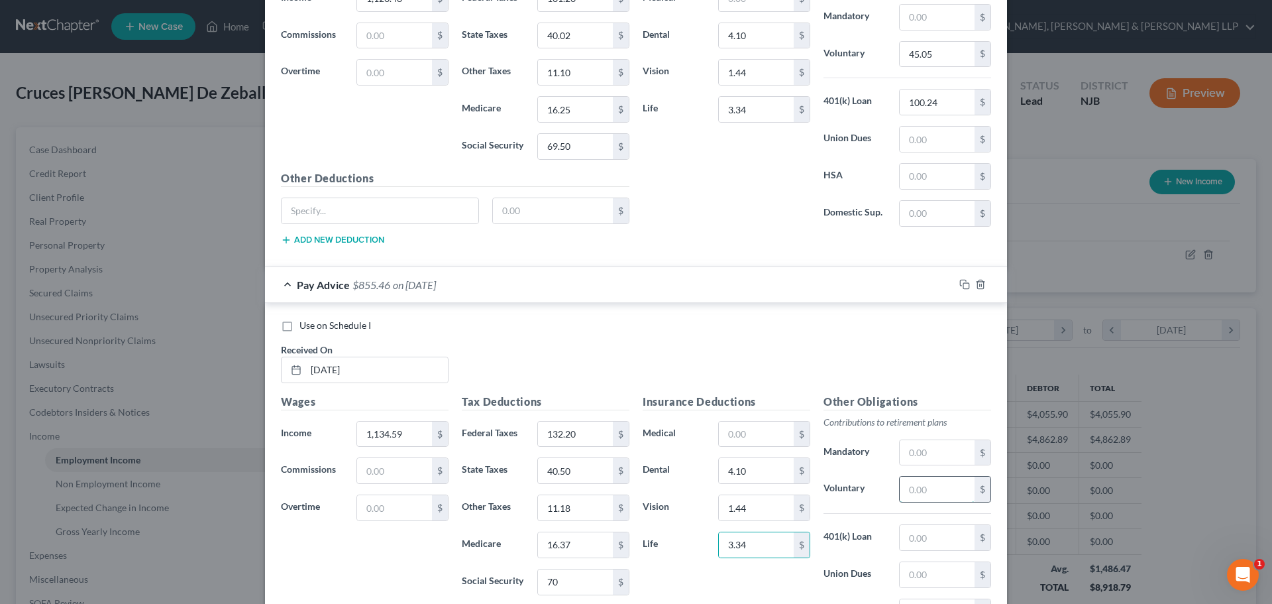
click at [900, 485] on input "text" at bounding box center [937, 488] width 75 height 25
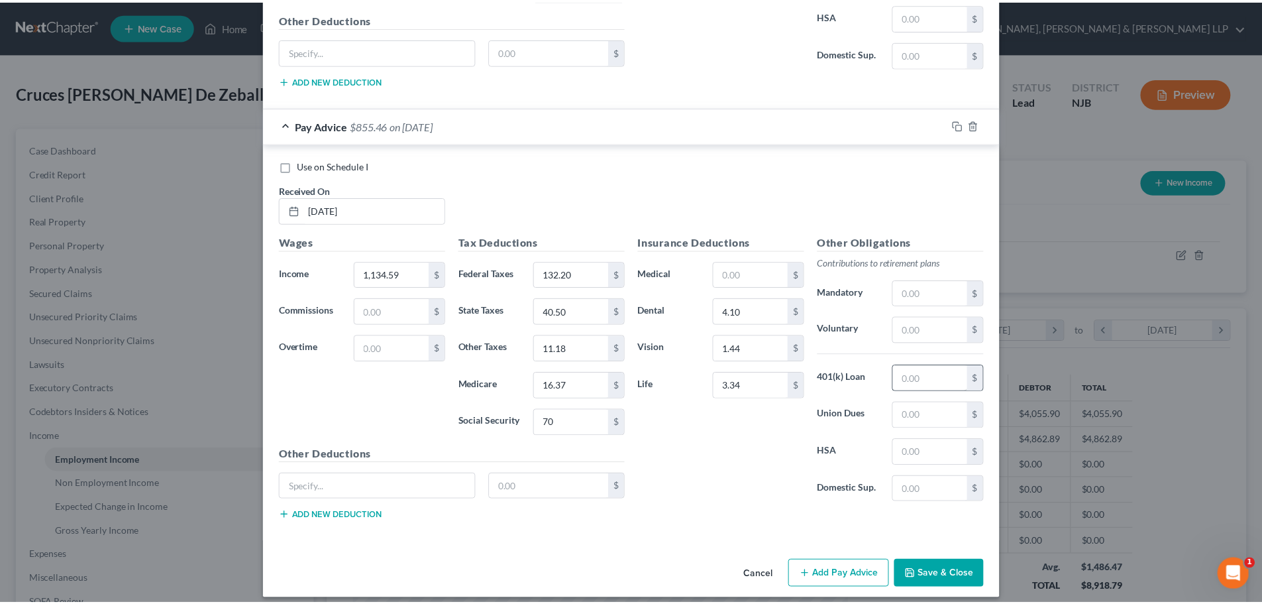
scroll to position [2780, 0]
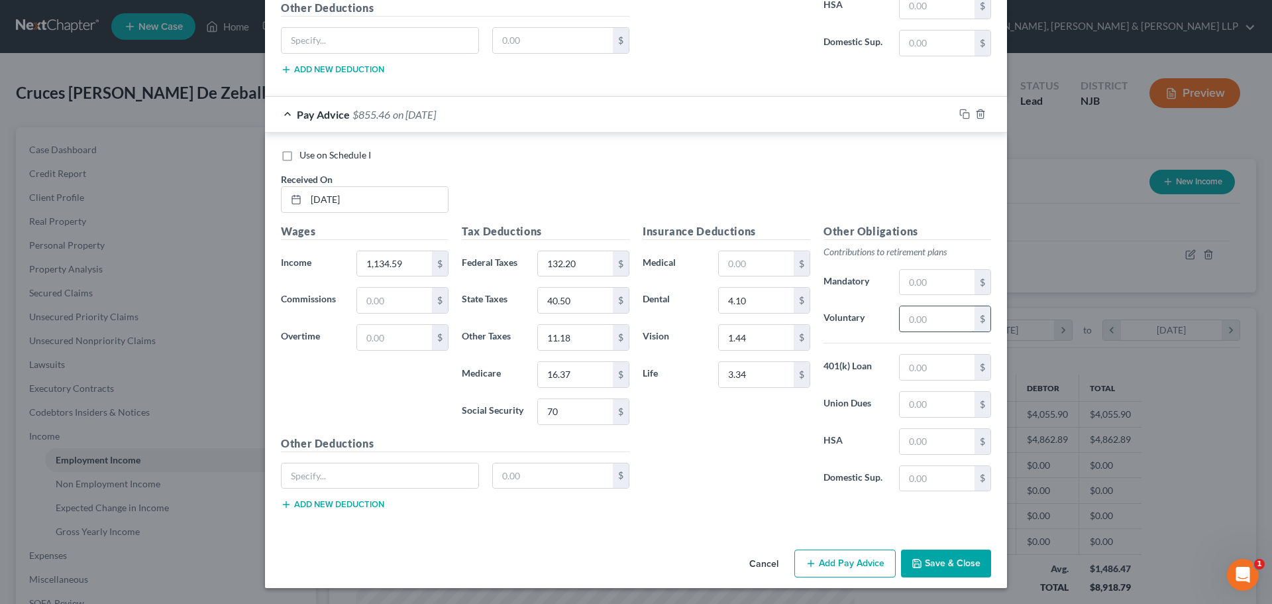
drag, startPoint x: 912, startPoint y: 338, endPoint x: 917, endPoint y: 321, distance: 17.2
click at [913, 335] on div "Other Obligations Contributions to retirement plans Mandatory $ Voluntary $ 401…" at bounding box center [907, 362] width 181 height 279
click at [918, 319] on input "text" at bounding box center [937, 318] width 75 height 25
type input "45.39"
click at [948, 373] on input "text" at bounding box center [937, 366] width 75 height 25
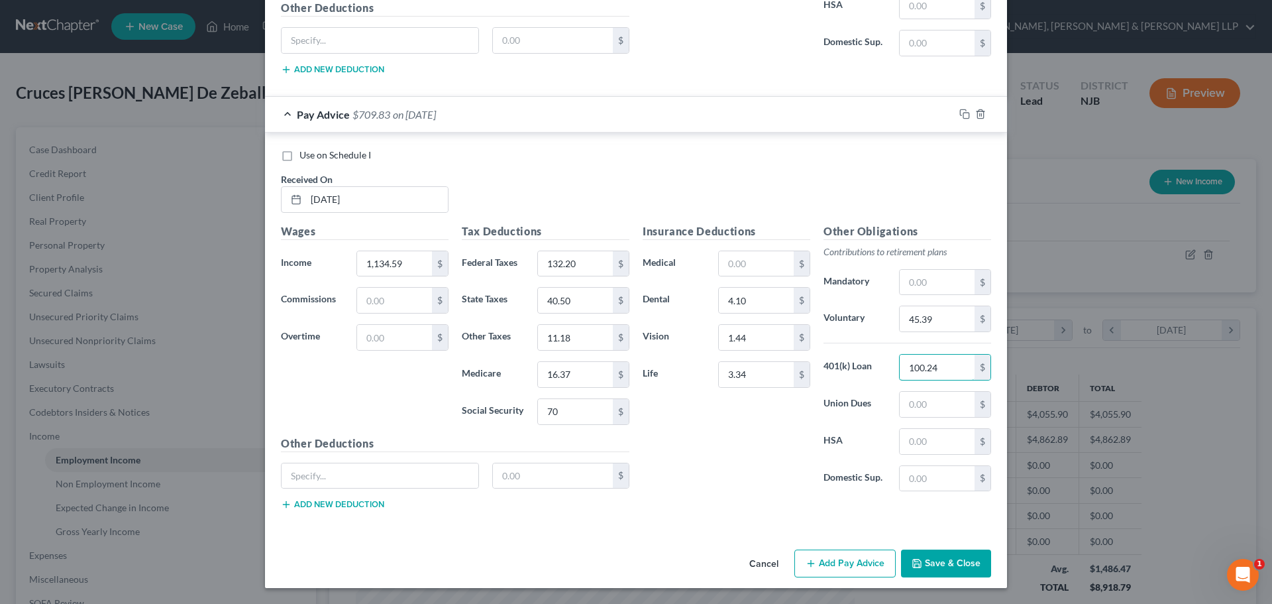
type input "100.24"
click at [940, 555] on button "Save & Close" at bounding box center [946, 563] width 90 height 28
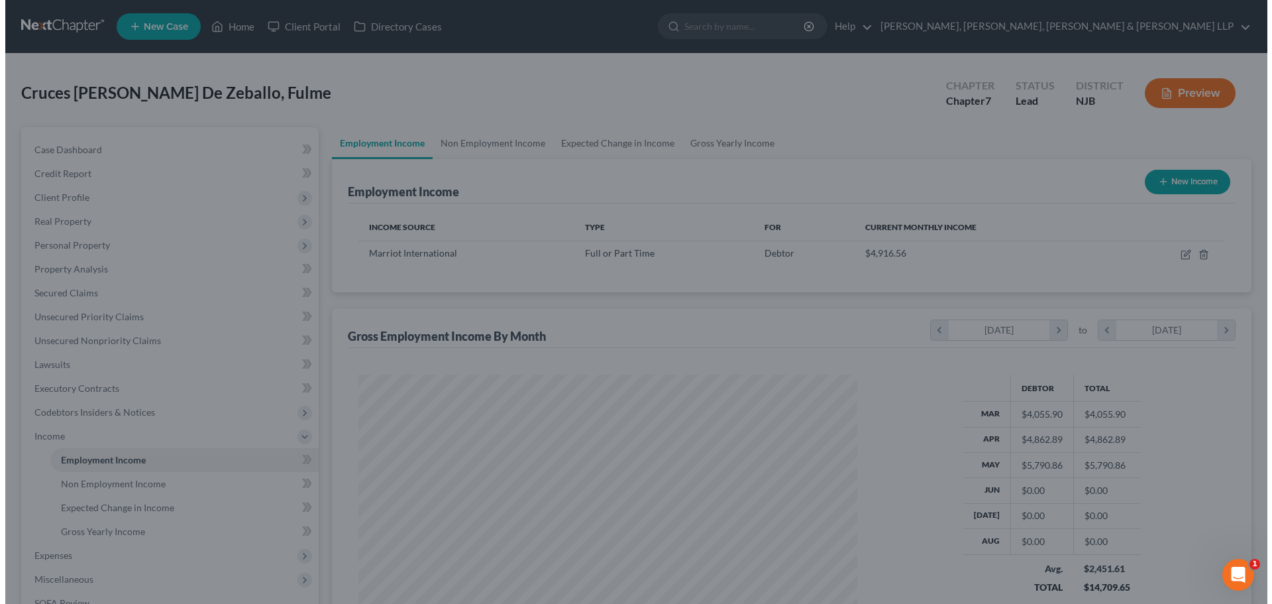
scroll to position [662352, 662078]
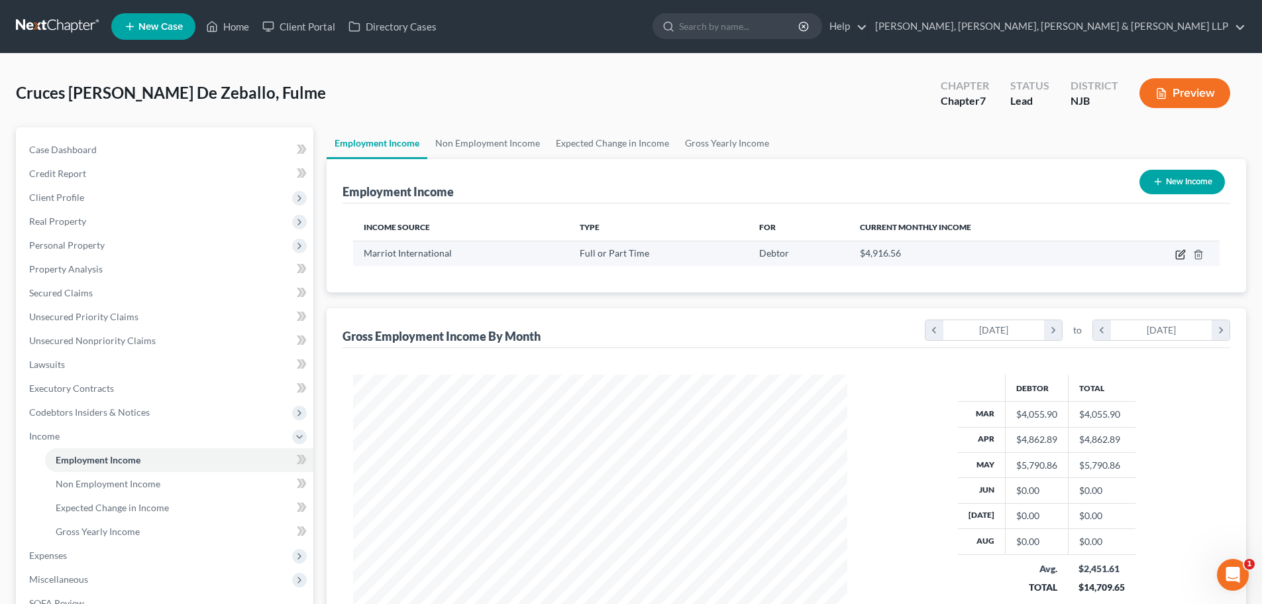
click at [1179, 253] on icon "button" at bounding box center [1180, 254] width 11 height 11
select select "0"
select select "21"
select select "3"
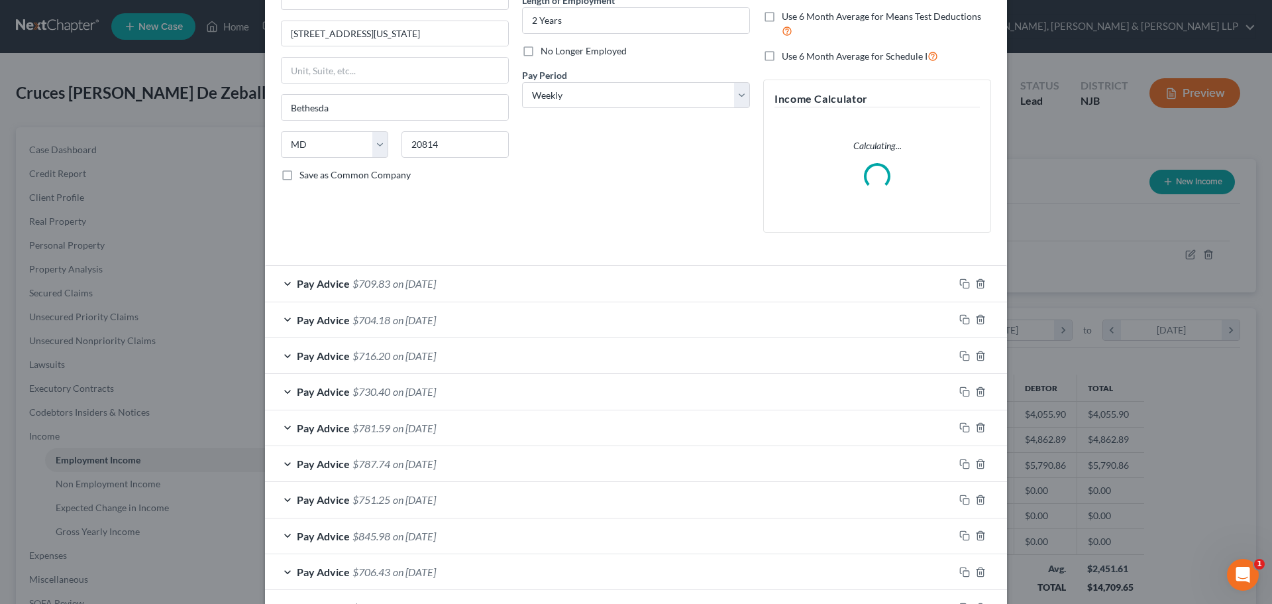
scroll to position [345, 0]
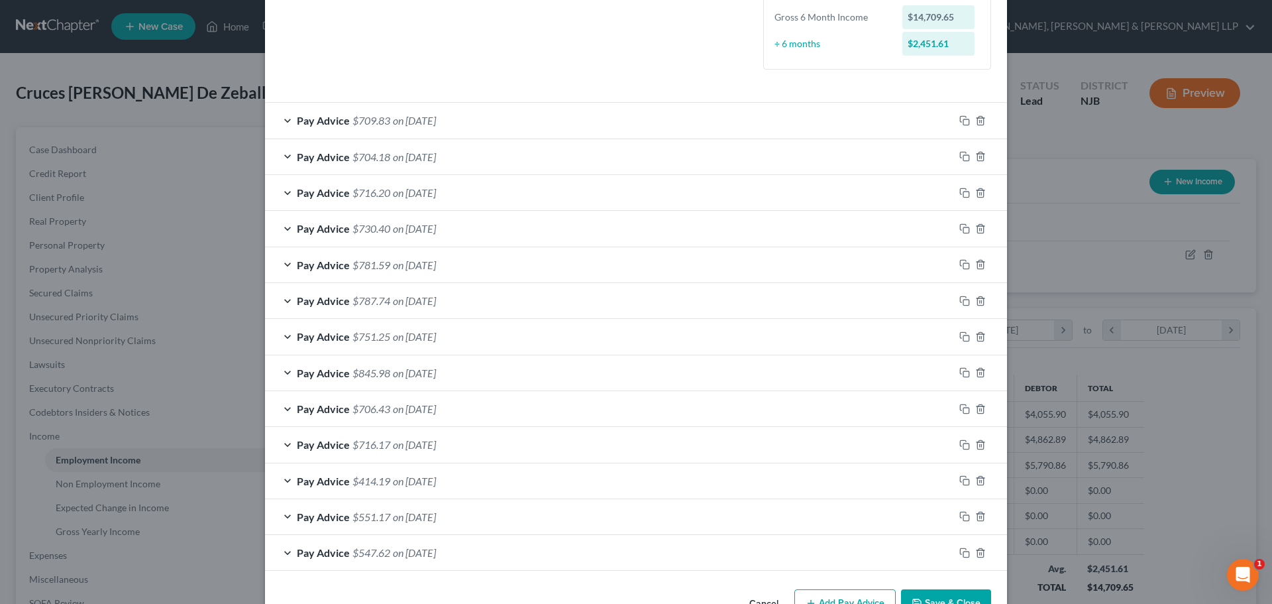
click at [409, 231] on span "on 05/08/2025" at bounding box center [414, 228] width 43 height 13
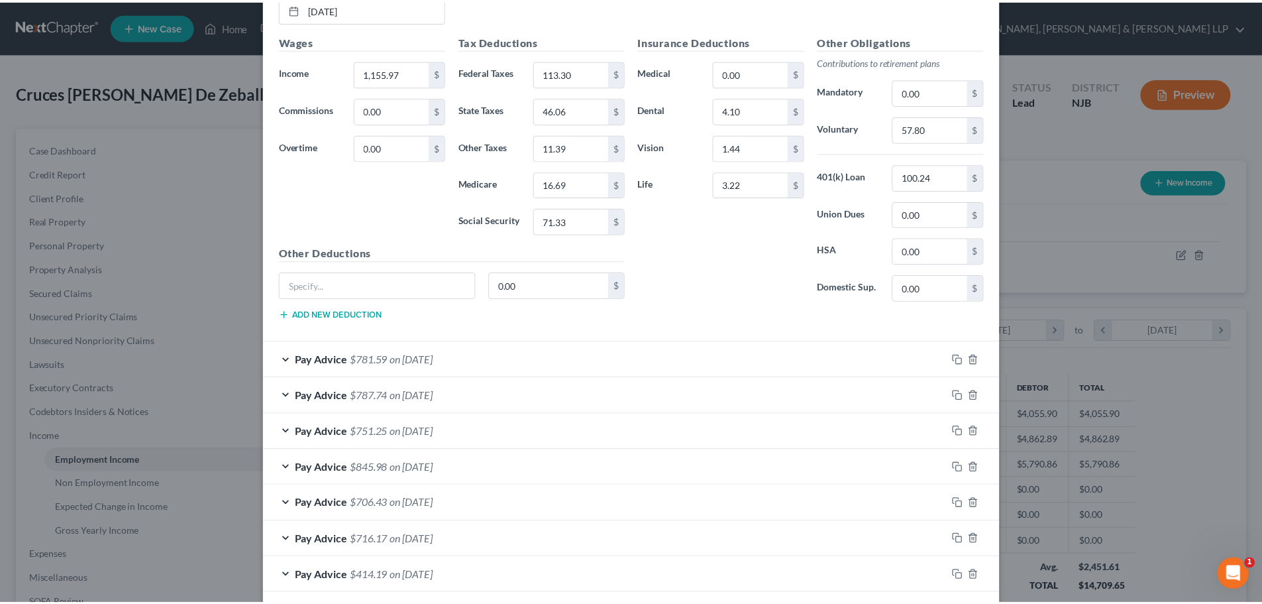
scroll to position [785, 0]
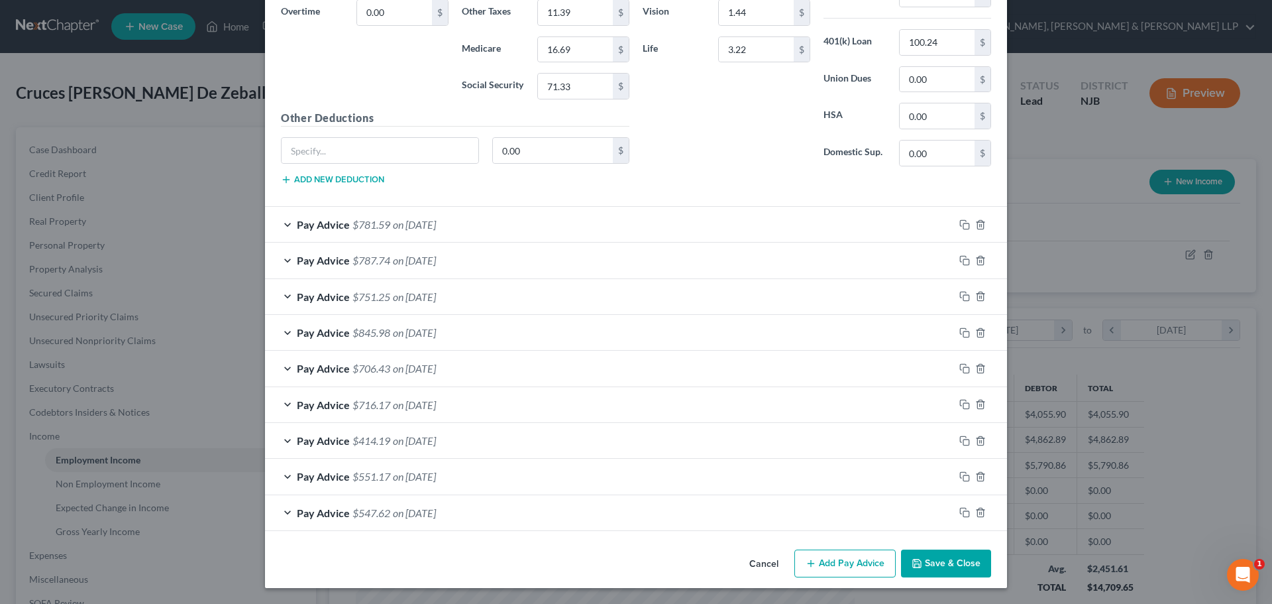
click at [951, 564] on button "Save & Close" at bounding box center [946, 563] width 90 height 28
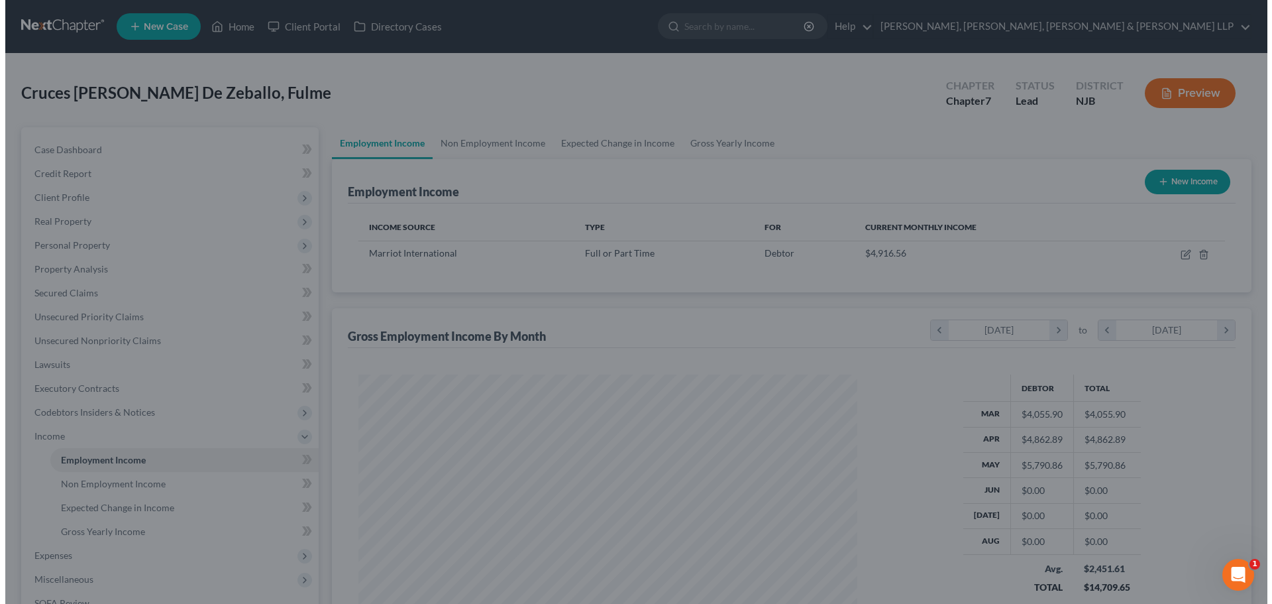
scroll to position [662352, 662078]
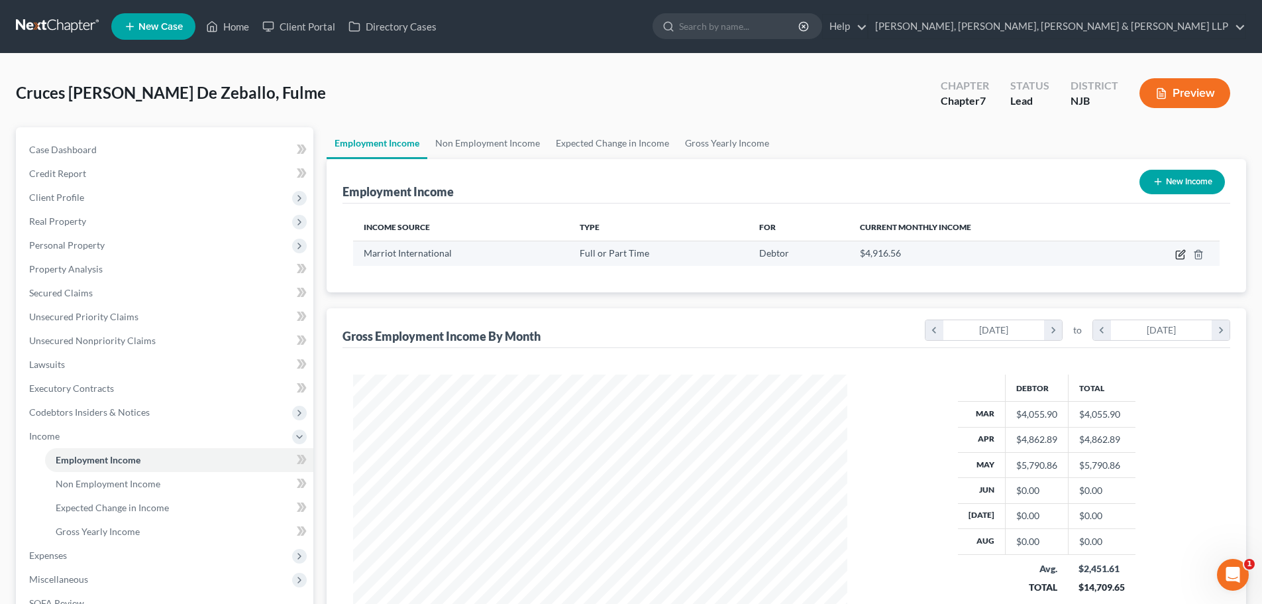
click at [1181, 256] on icon "button" at bounding box center [1182, 253] width 6 height 6
select select "0"
select select "21"
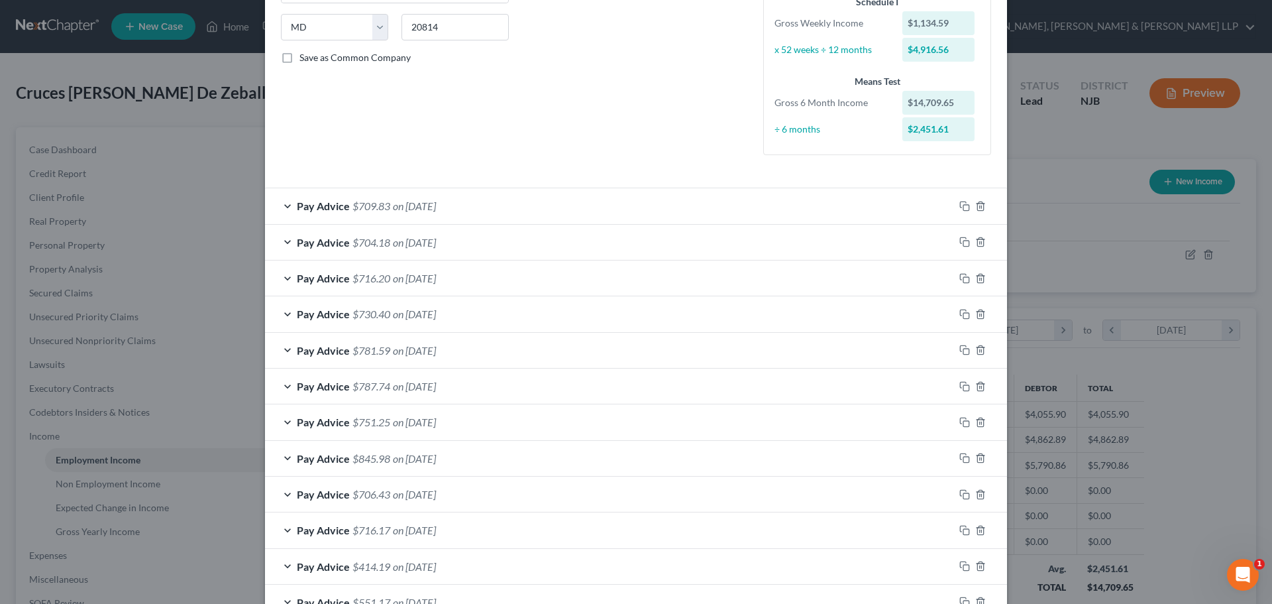
scroll to position [385, 0]
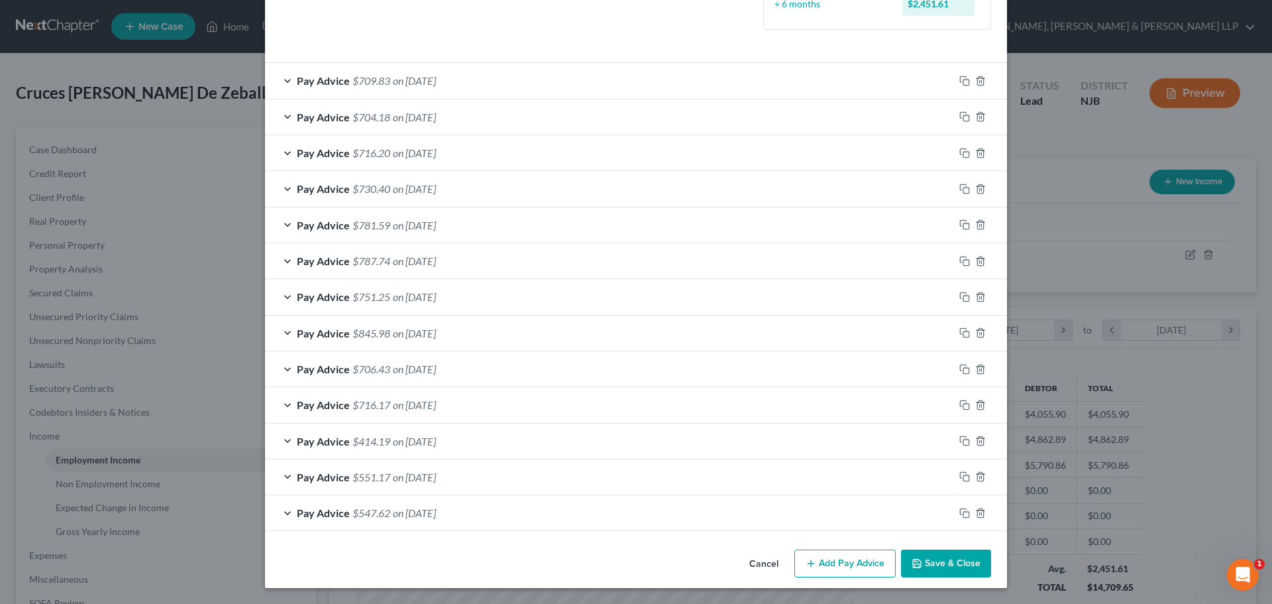
click at [842, 559] on button "Add Pay Advice" at bounding box center [844, 563] width 101 height 28
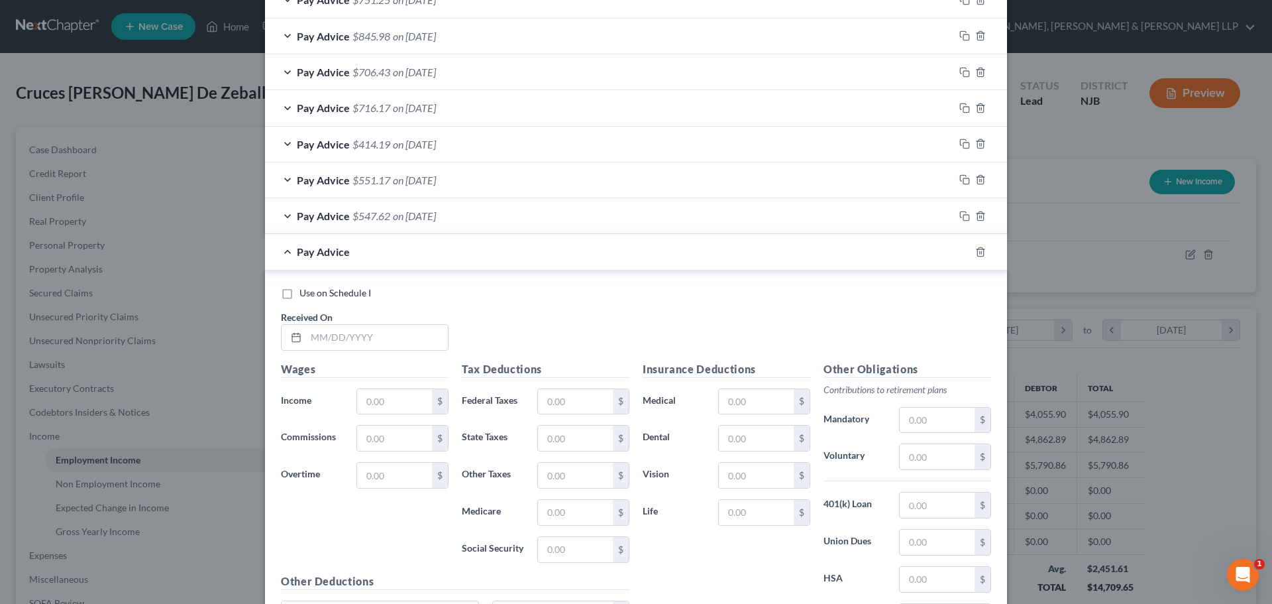
scroll to position [716, 0]
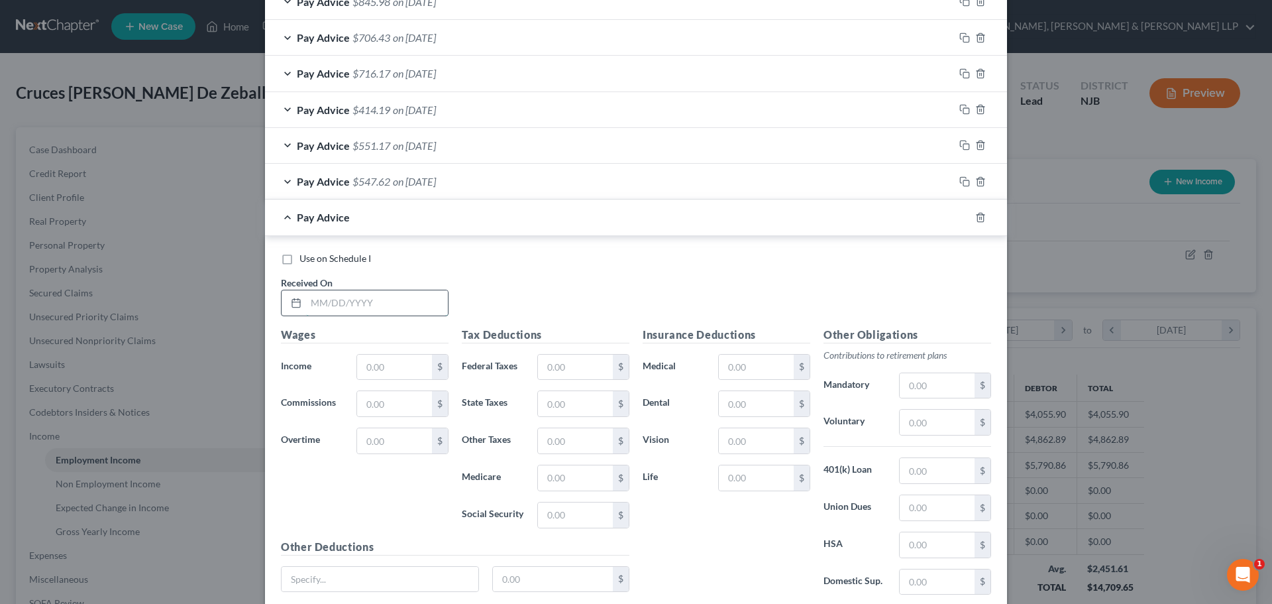
click at [325, 311] on input "text" at bounding box center [377, 302] width 142 height 25
click at [423, 373] on input "text" at bounding box center [394, 366] width 75 height 25
click at [553, 362] on input "text" at bounding box center [575, 366] width 75 height 25
click at [562, 404] on input "text" at bounding box center [575, 403] width 75 height 25
click at [563, 435] on input "text" at bounding box center [575, 440] width 75 height 25
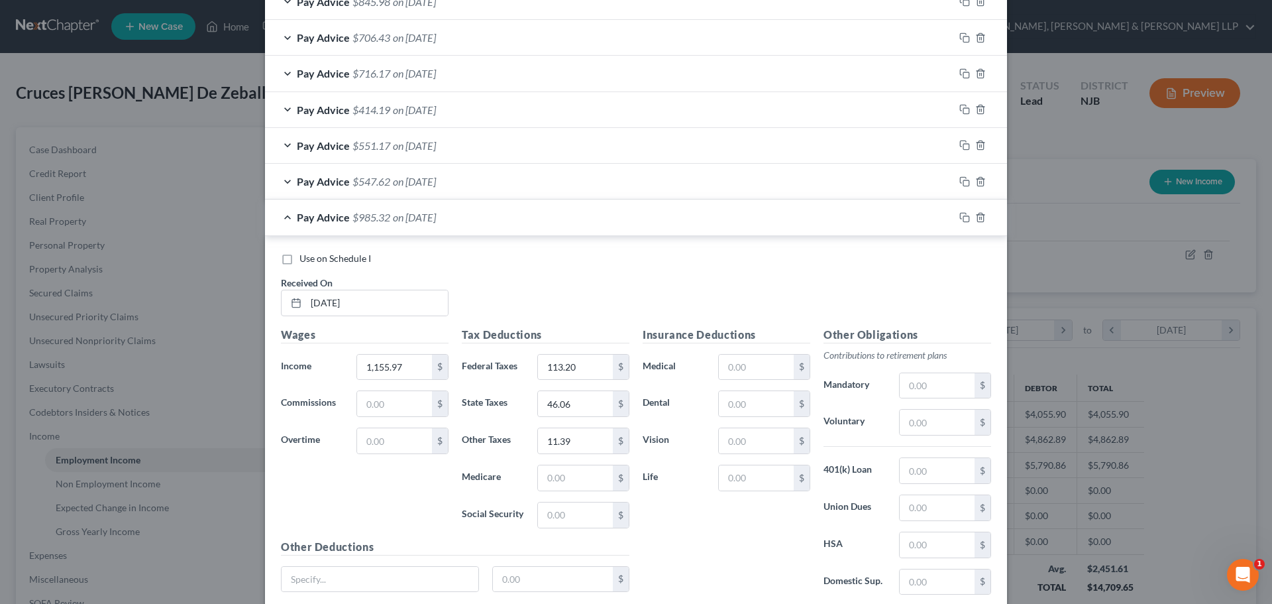
click at [531, 477] on div "$" at bounding box center [583, 477] width 105 height 27
click at [547, 476] on input "text" at bounding box center [575, 477] width 75 height 25
click at [547, 519] on input "text" at bounding box center [575, 514] width 75 height 25
click at [723, 402] on input "text" at bounding box center [756, 403] width 75 height 25
click at [723, 435] on input "text" at bounding box center [756, 440] width 75 height 25
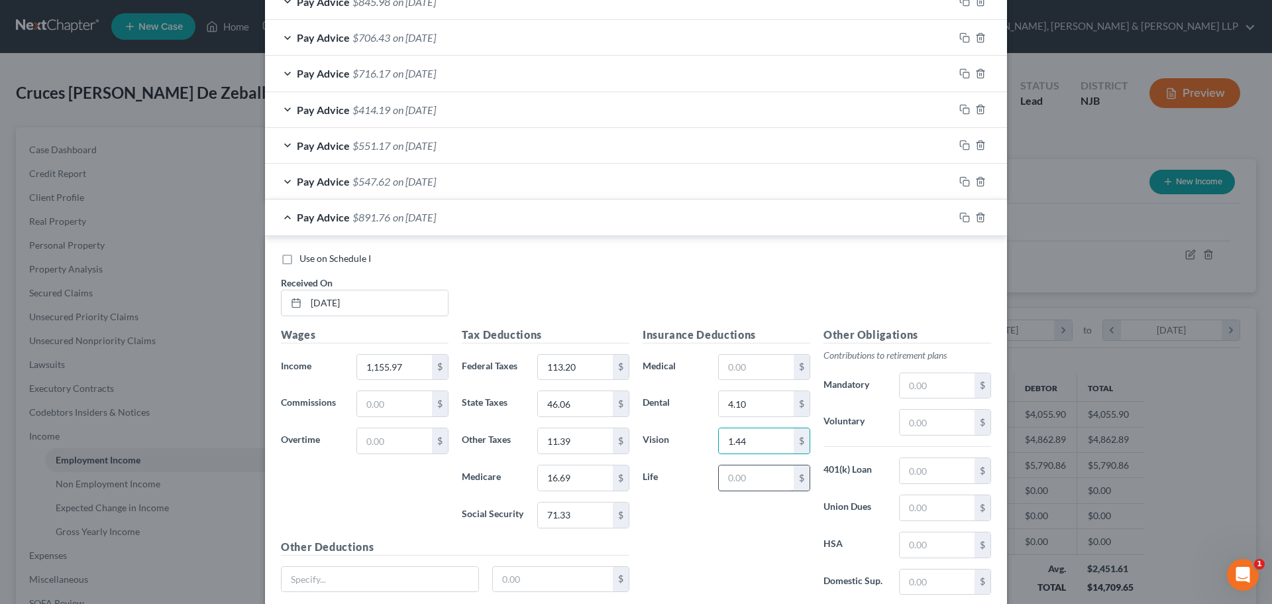
click at [732, 467] on input "text" at bounding box center [756, 477] width 75 height 25
click at [918, 478] on input "text" at bounding box center [937, 470] width 75 height 25
click at [912, 420] on input "text" at bounding box center [937, 421] width 75 height 25
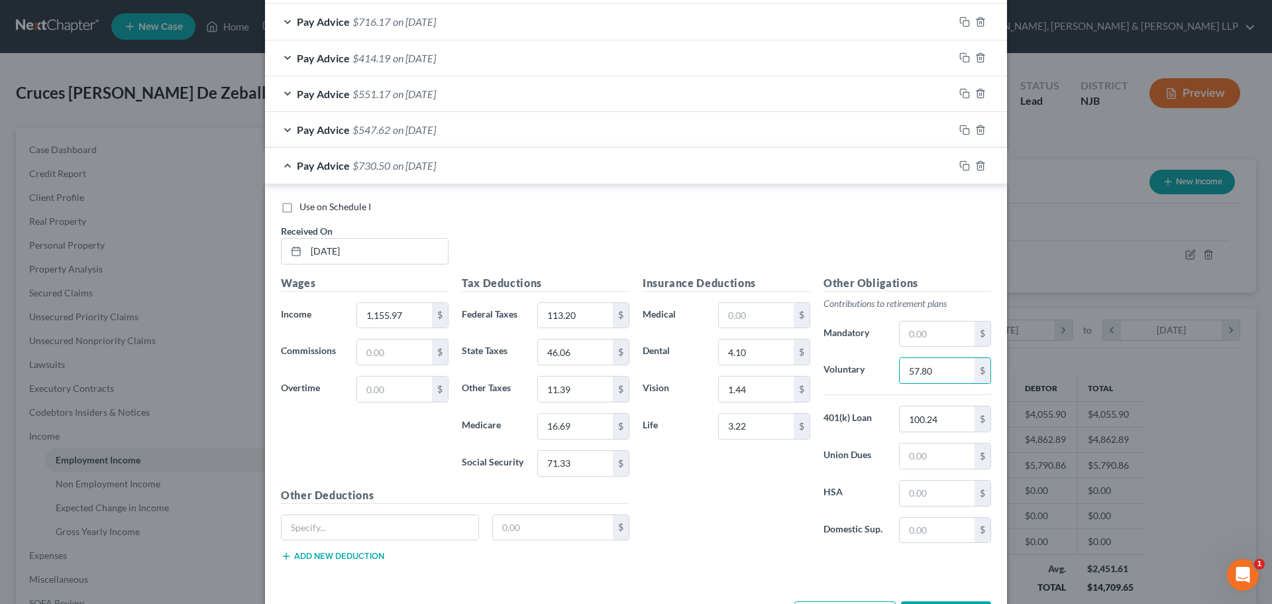
scroll to position [820, 0]
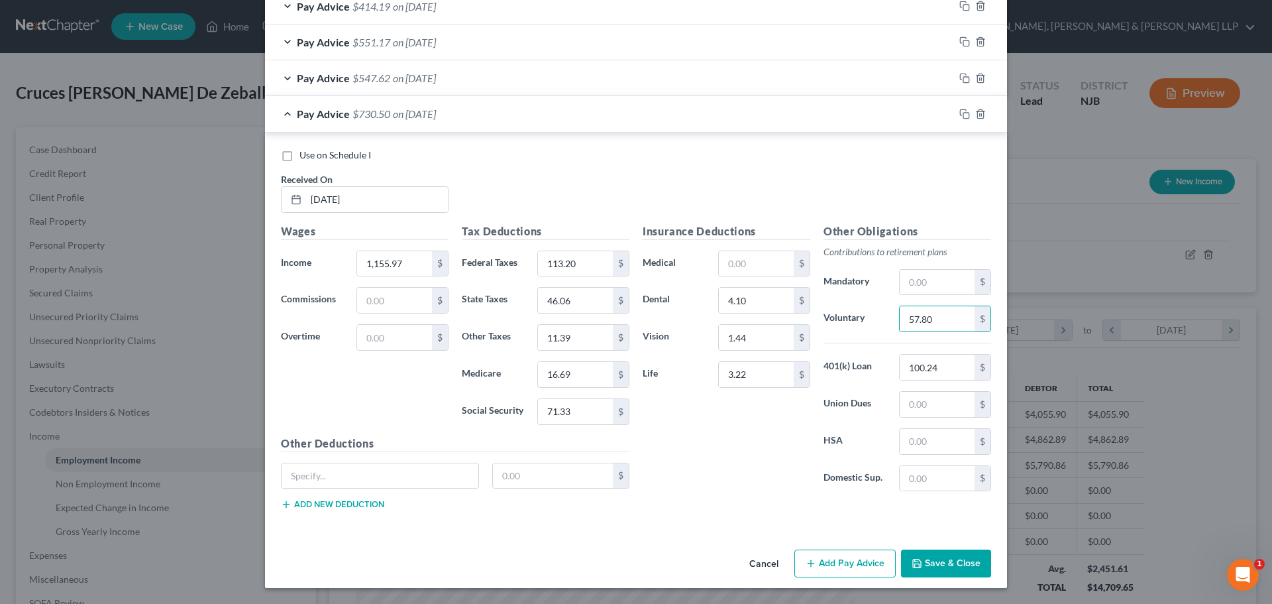
click at [816, 557] on button "Add Pay Advice" at bounding box center [844, 563] width 101 height 28
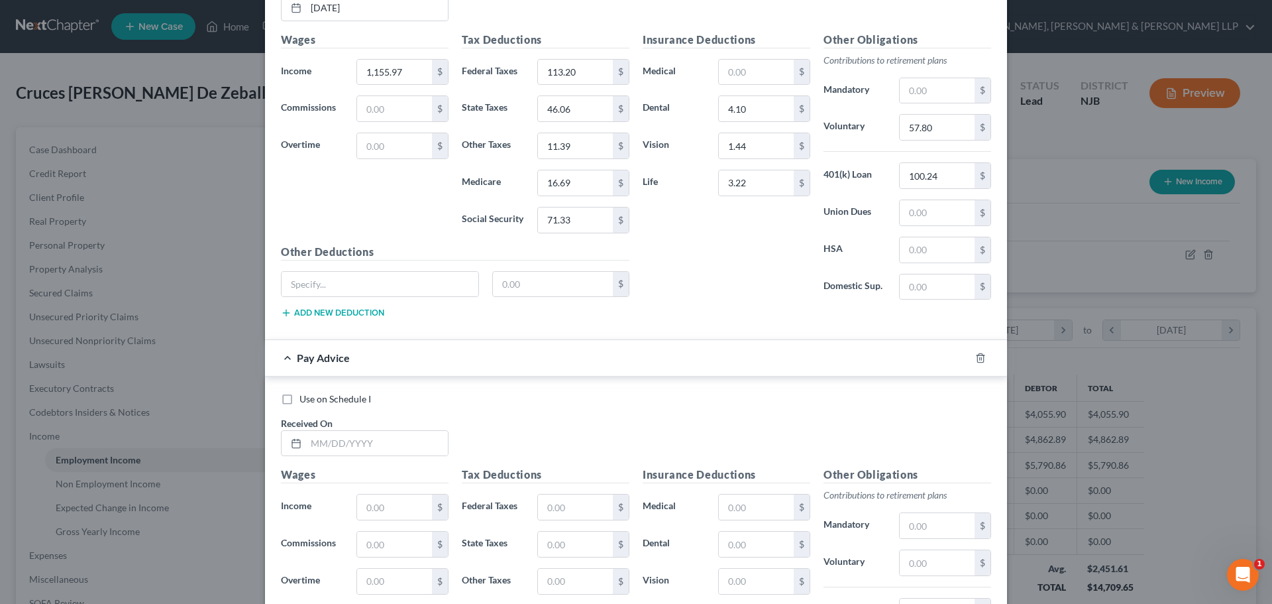
scroll to position [1018, 0]
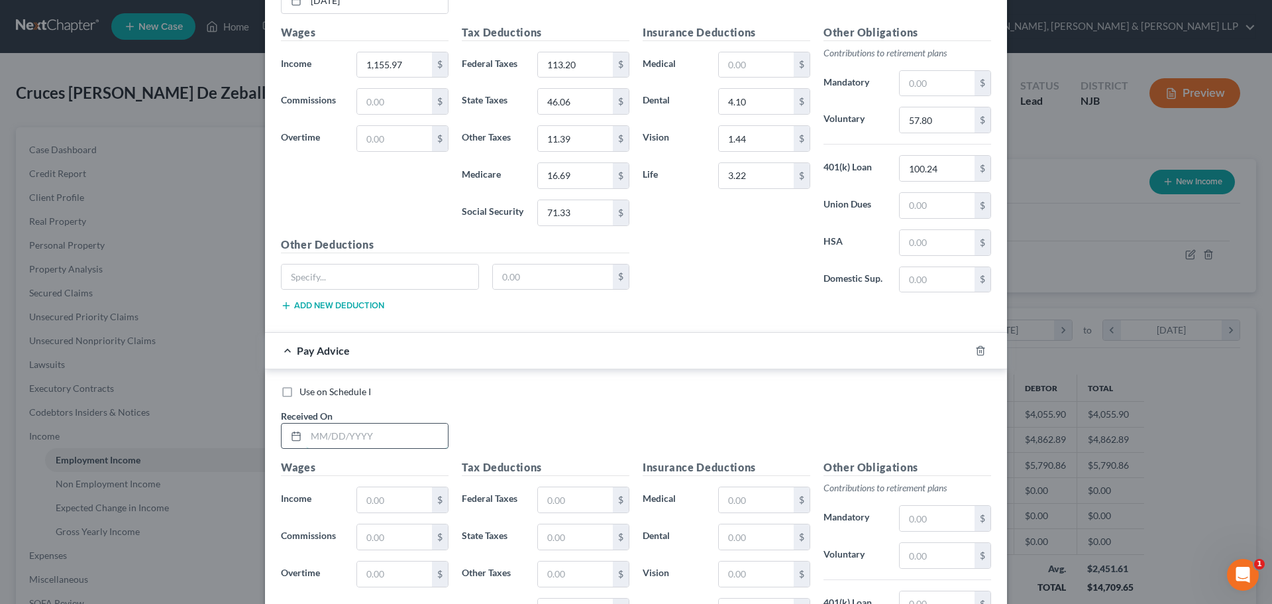
click at [351, 438] on input "text" at bounding box center [377, 435] width 142 height 25
click at [412, 68] on input "1,155.97" at bounding box center [394, 64] width 75 height 25
click at [391, 500] on input "text" at bounding box center [394, 499] width 75 height 25
paste input "1,155.97"
click at [579, 72] on input "113.20" at bounding box center [575, 64] width 75 height 25
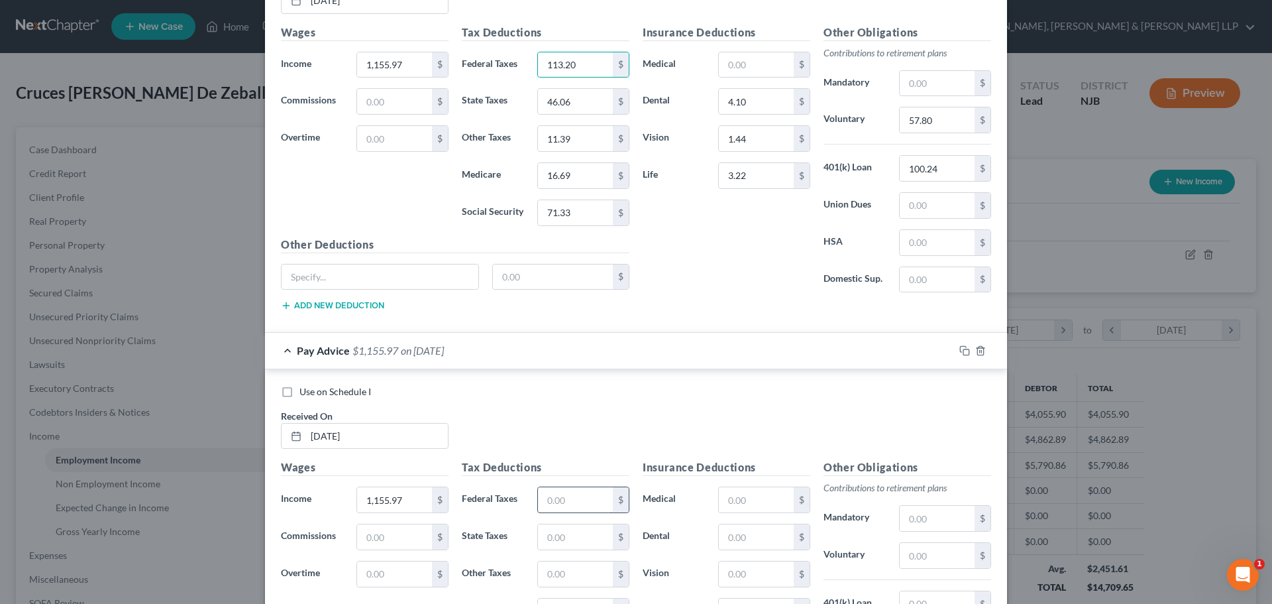
click at [563, 500] on input "text" at bounding box center [575, 499] width 75 height 25
paste input "113.20"
click at [569, 105] on input "46.06" at bounding box center [575, 101] width 75 height 25
click at [557, 534] on input "text" at bounding box center [575, 536] width 75 height 25
paste input "46.06"
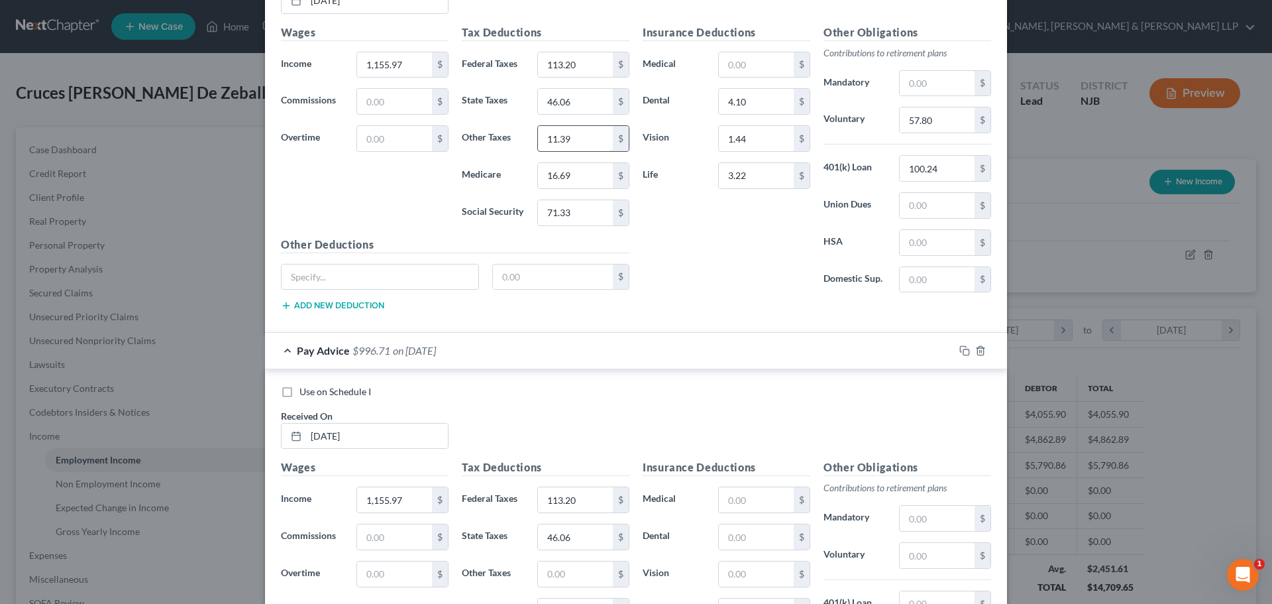
click at [572, 136] on input "11.39" at bounding box center [575, 138] width 75 height 25
click at [567, 576] on input "text" at bounding box center [575, 573] width 75 height 25
paste input "11.39"
click at [582, 178] on input "16.69" at bounding box center [575, 175] width 75 height 25
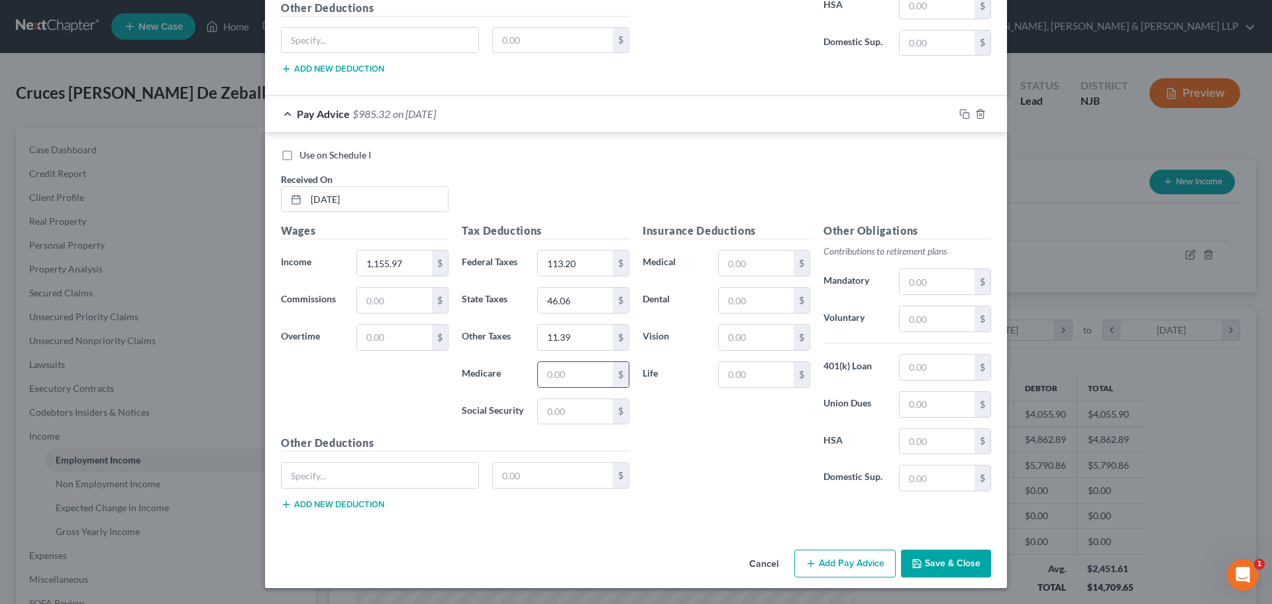
click at [569, 382] on input "text" at bounding box center [575, 374] width 75 height 25
paste input "16.69"
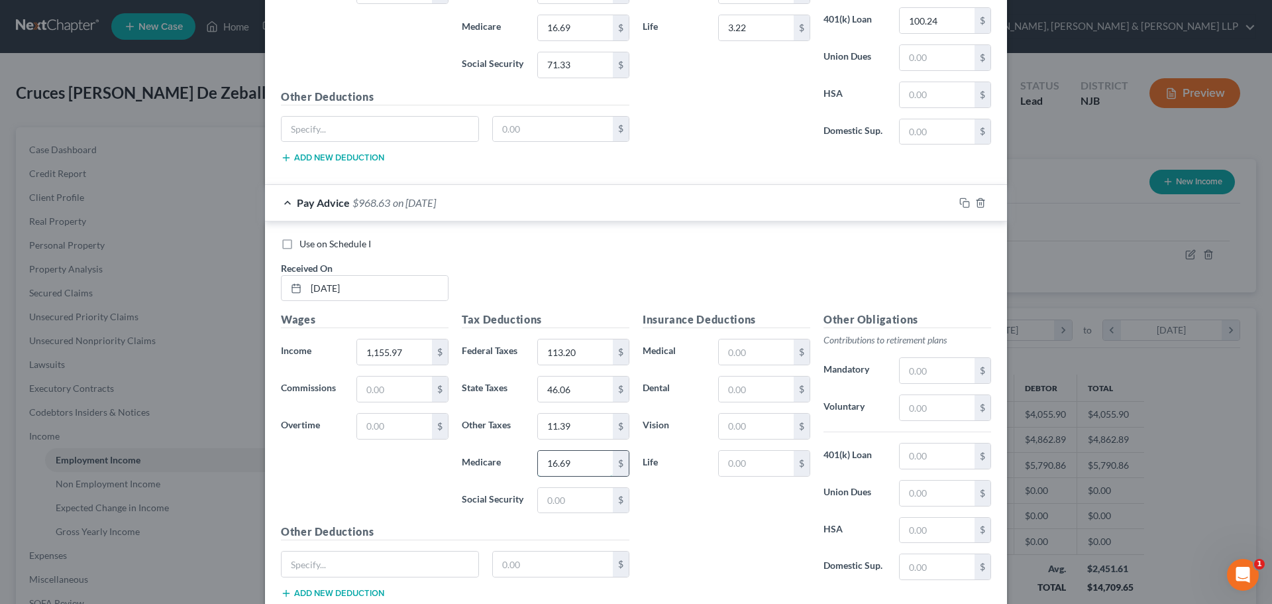
scroll to position [924, 0]
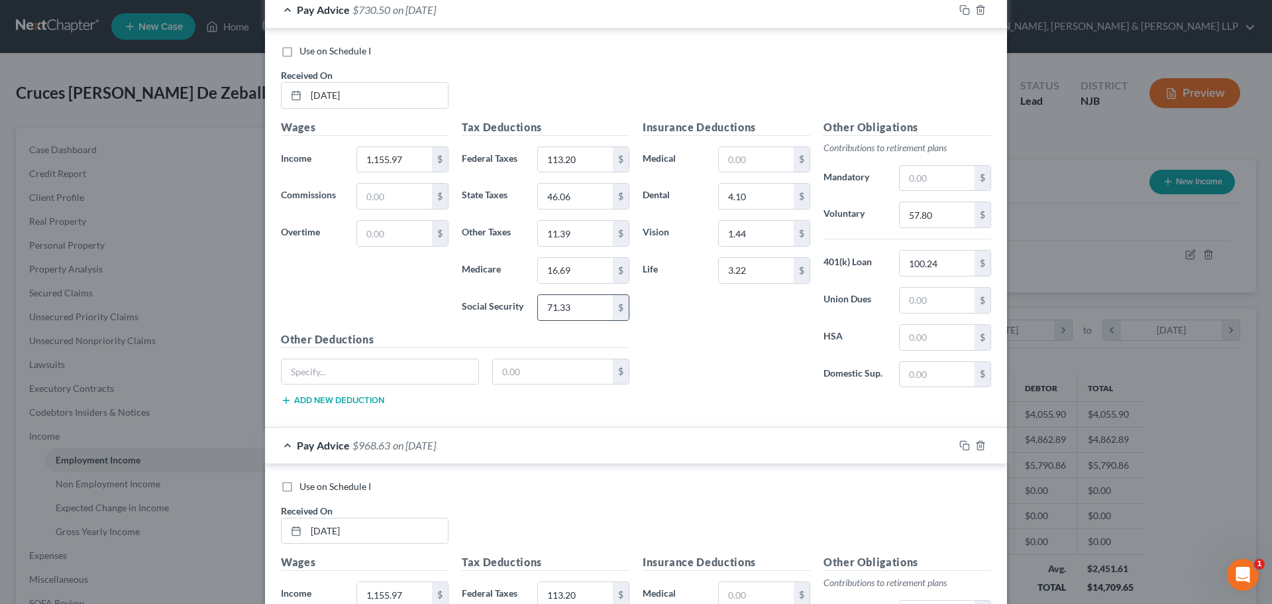
click at [574, 305] on input "71.33" at bounding box center [575, 307] width 75 height 25
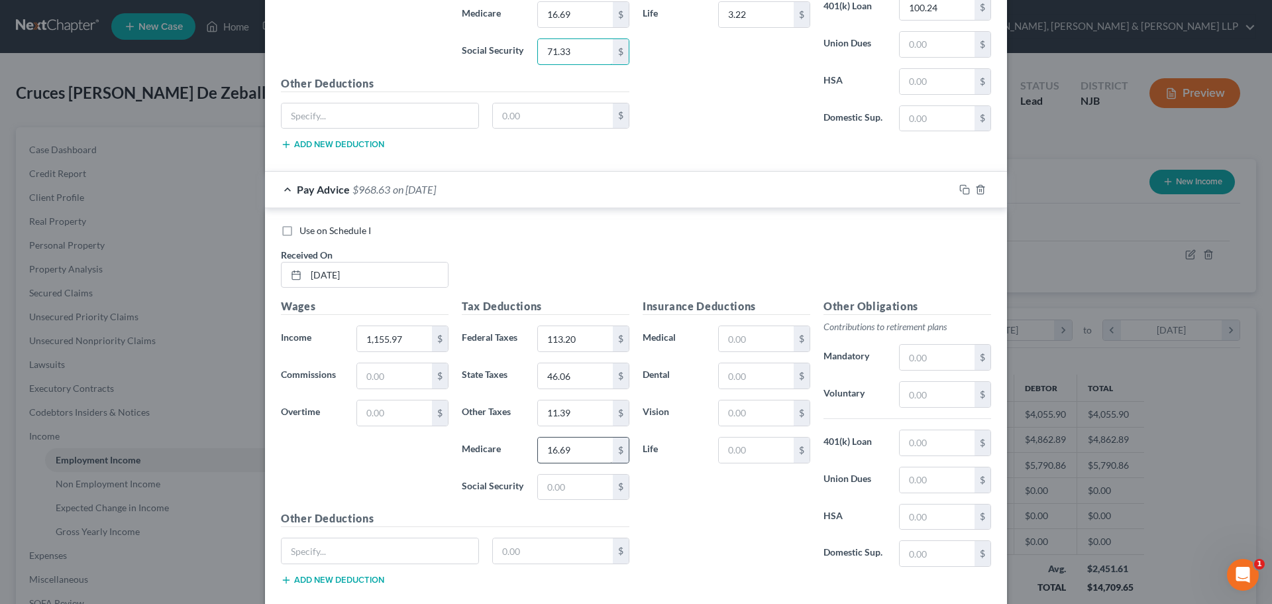
scroll to position [1189, 0]
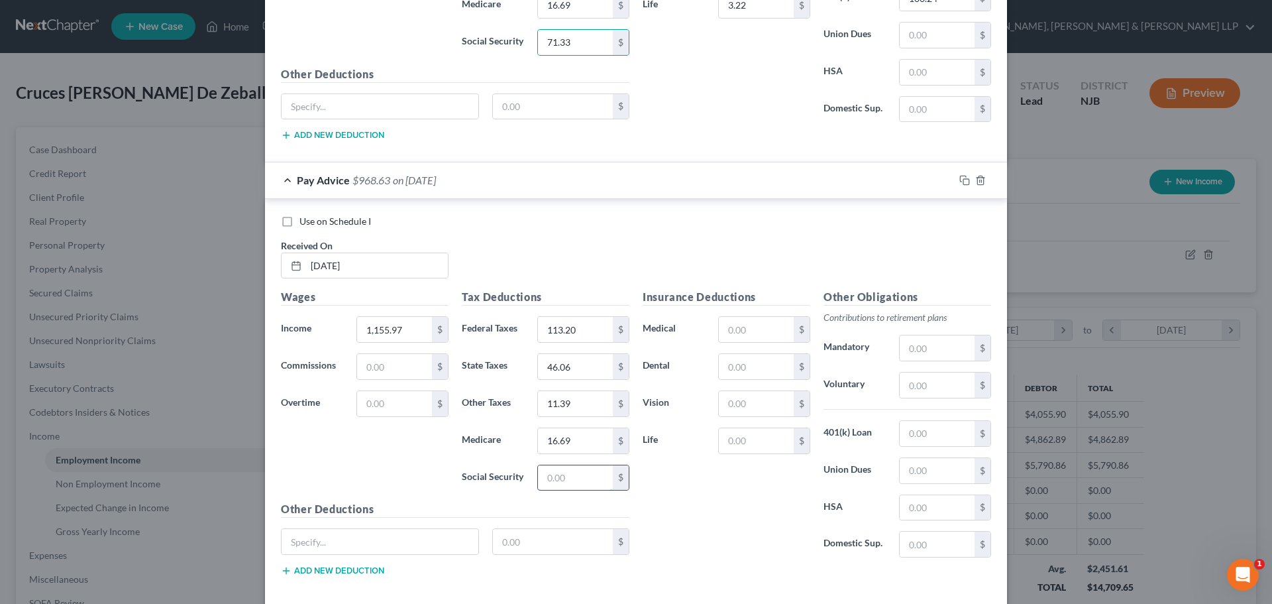
click at [559, 466] on input "text" at bounding box center [575, 477] width 75 height 25
paste input "71.33"
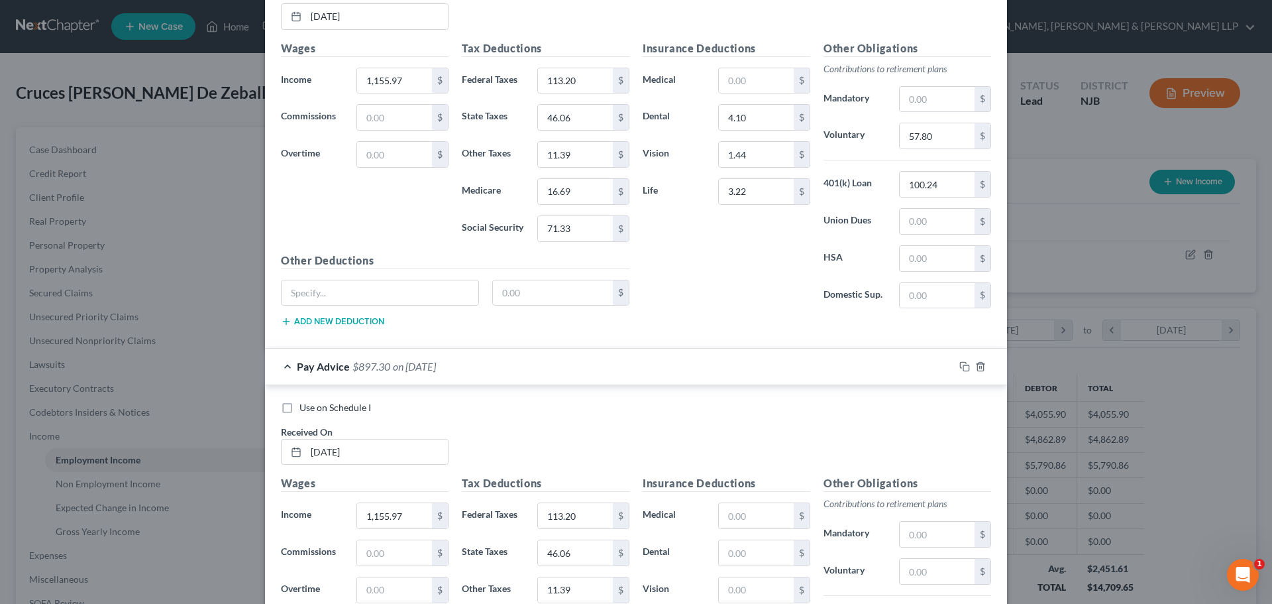
scroll to position [990, 0]
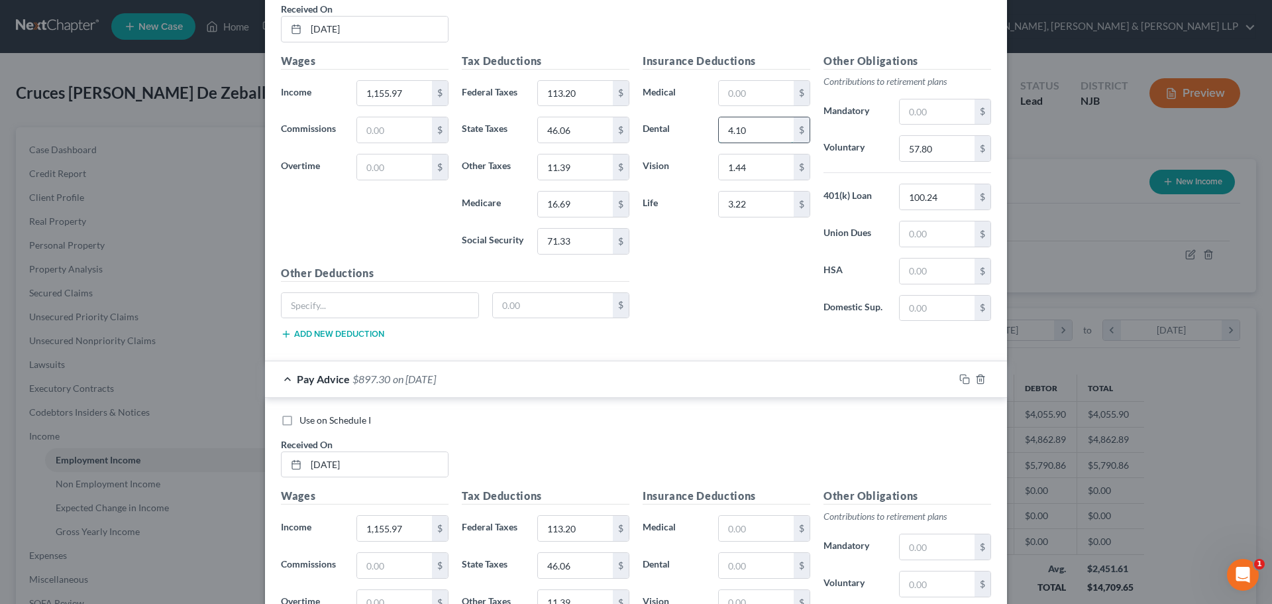
click at [755, 129] on input "4.10" at bounding box center [756, 129] width 75 height 25
click at [741, 567] on input "text" at bounding box center [756, 565] width 75 height 25
paste input "4.10"
click at [794, 174] on div "$" at bounding box center [802, 166] width 16 height 25
click at [779, 167] on input "1.44" at bounding box center [756, 166] width 75 height 25
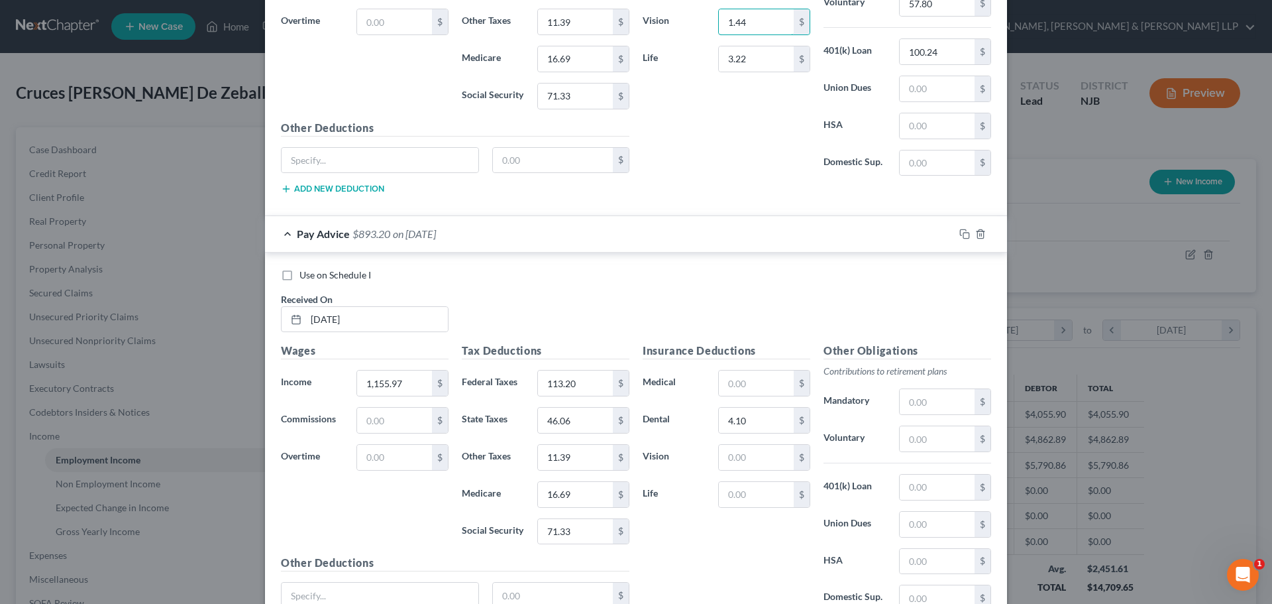
scroll to position [1189, 0]
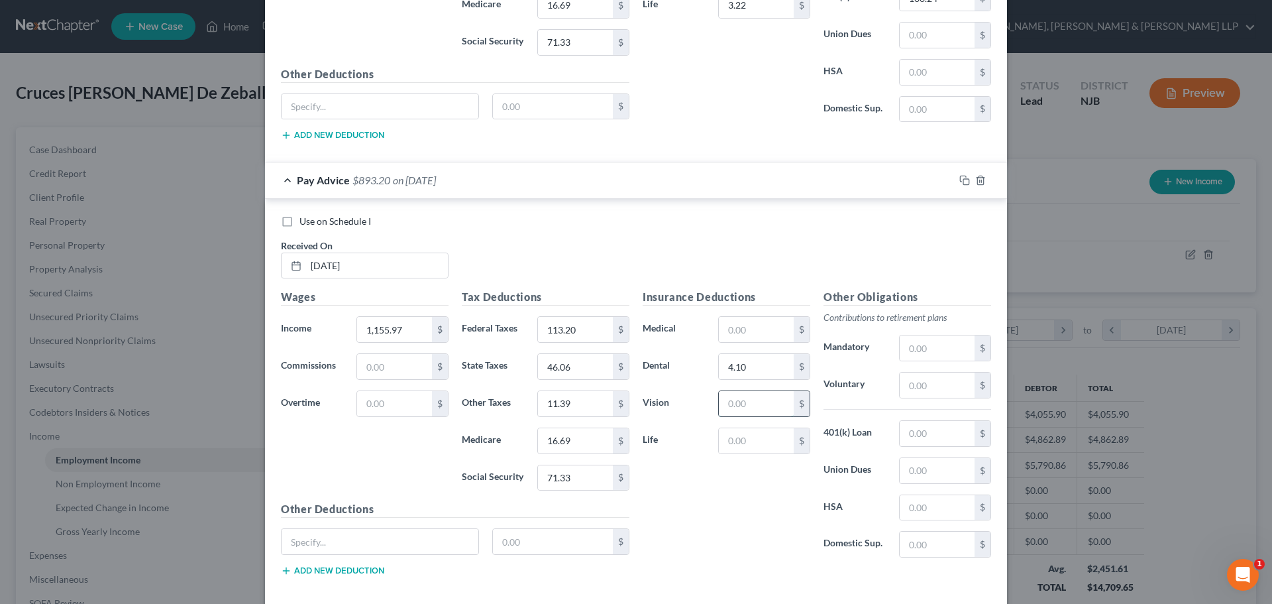
click at [749, 399] on input "text" at bounding box center [756, 403] width 75 height 25
paste input "1.44"
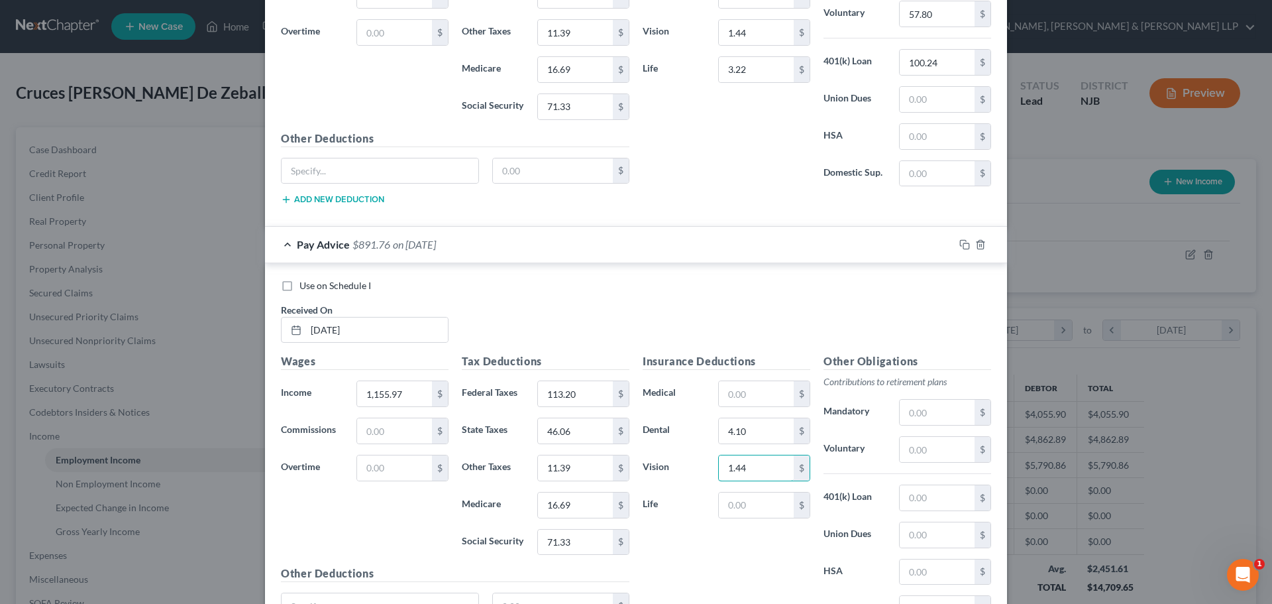
scroll to position [924, 0]
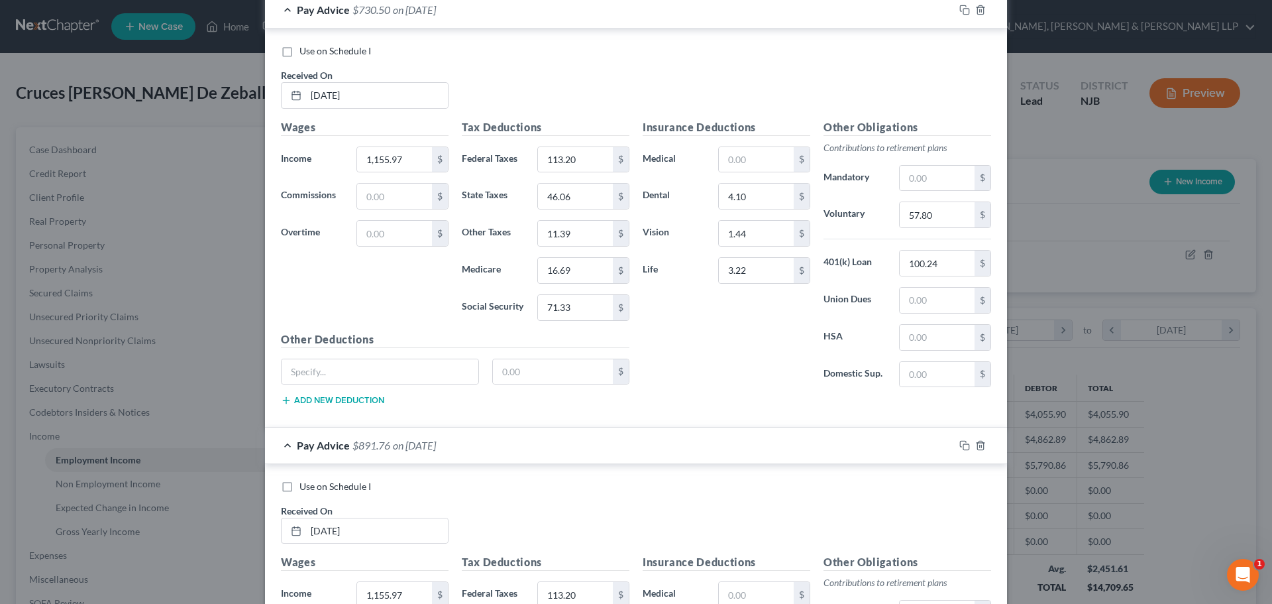
click at [761, 288] on div "Insurance Deductions Medical $ Dental 4.10 $ Vision 1.44 $ Life 3.22 $" at bounding box center [726, 258] width 181 height 279
click at [759, 272] on input "3.22" at bounding box center [756, 270] width 75 height 25
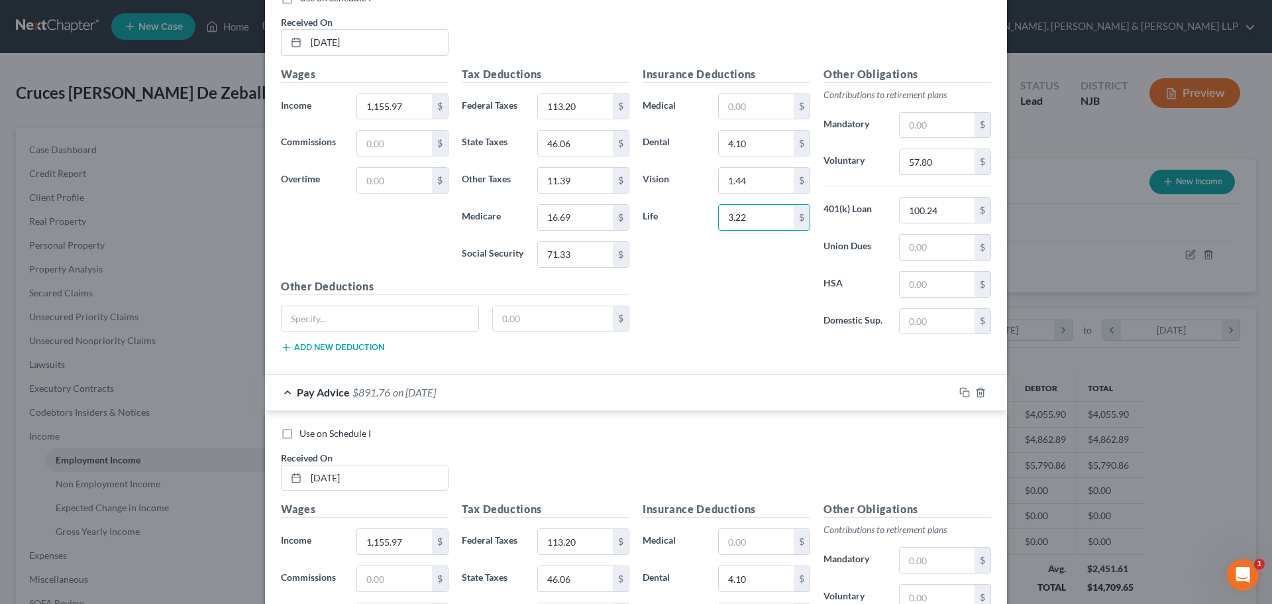
scroll to position [1189, 0]
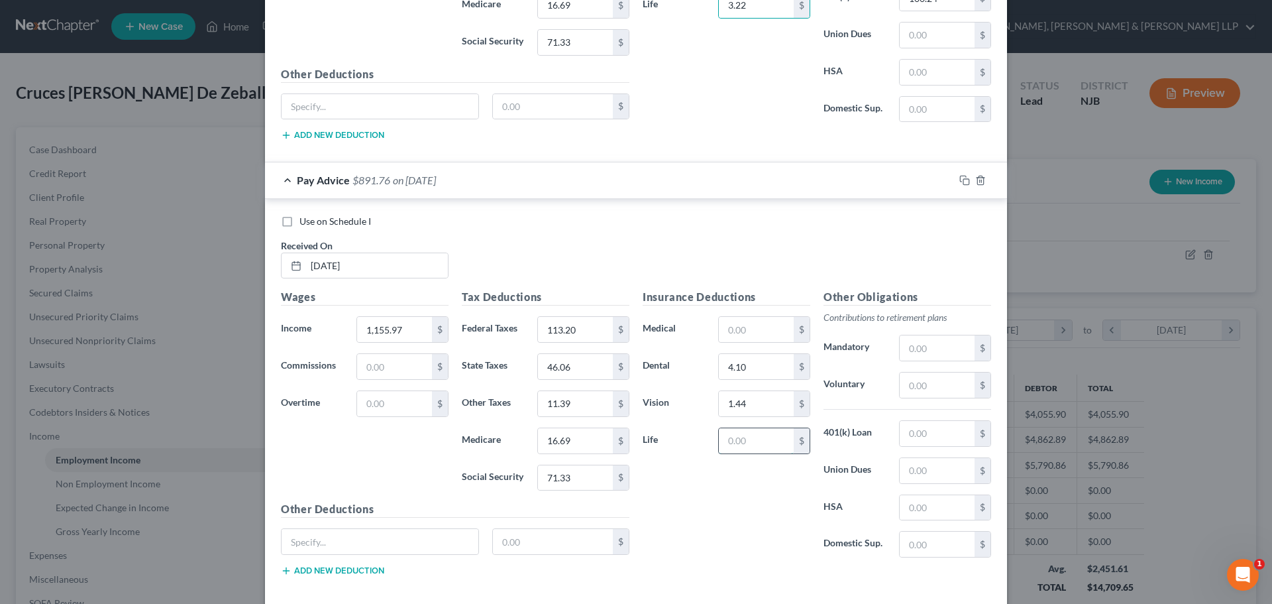
click at [764, 446] on input "text" at bounding box center [756, 440] width 75 height 25
paste input "3.22"
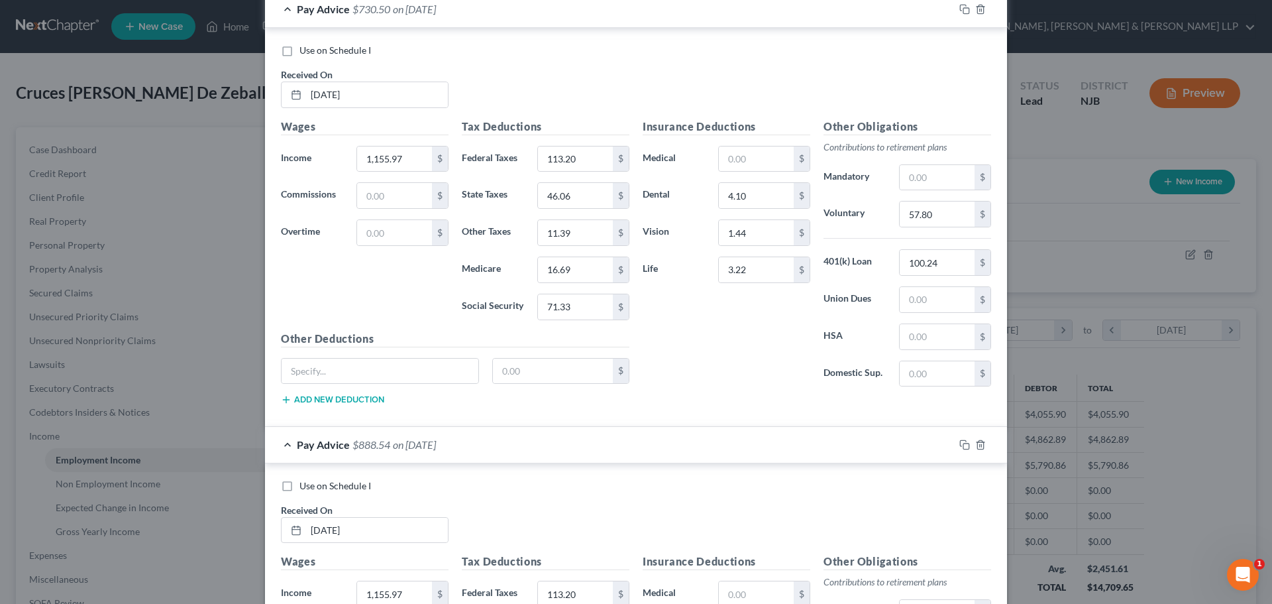
scroll to position [924, 0]
click at [934, 221] on input "57.80" at bounding box center [937, 214] width 75 height 25
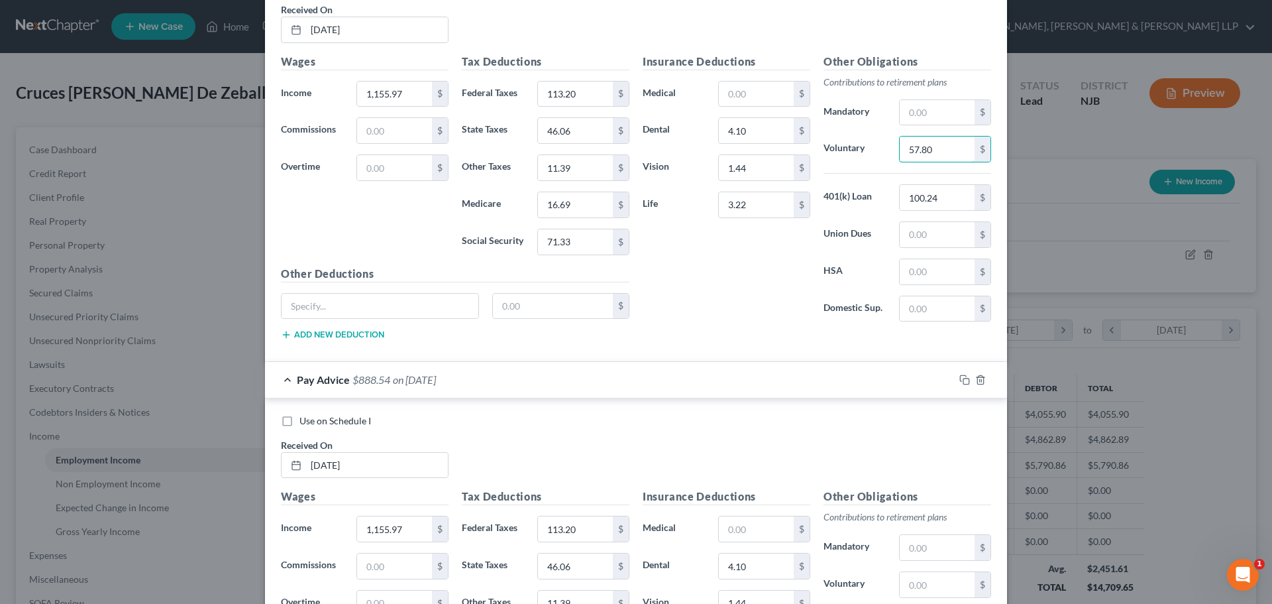
scroll to position [1122, 0]
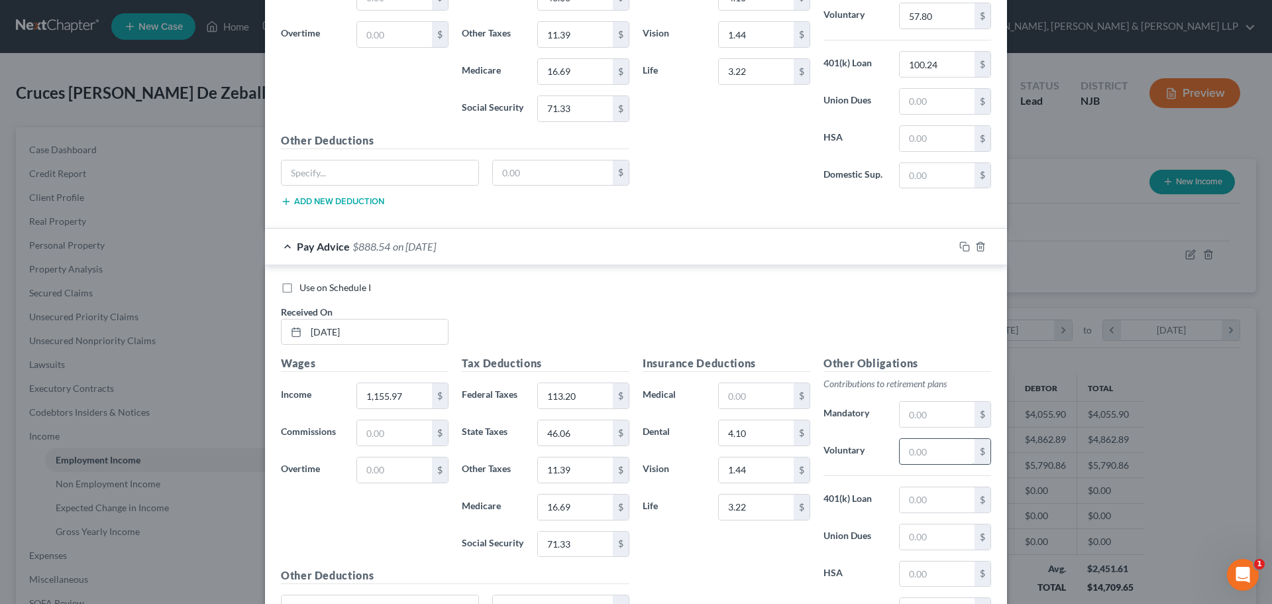
click at [924, 454] on input "text" at bounding box center [937, 451] width 75 height 25
paste input "57.80"
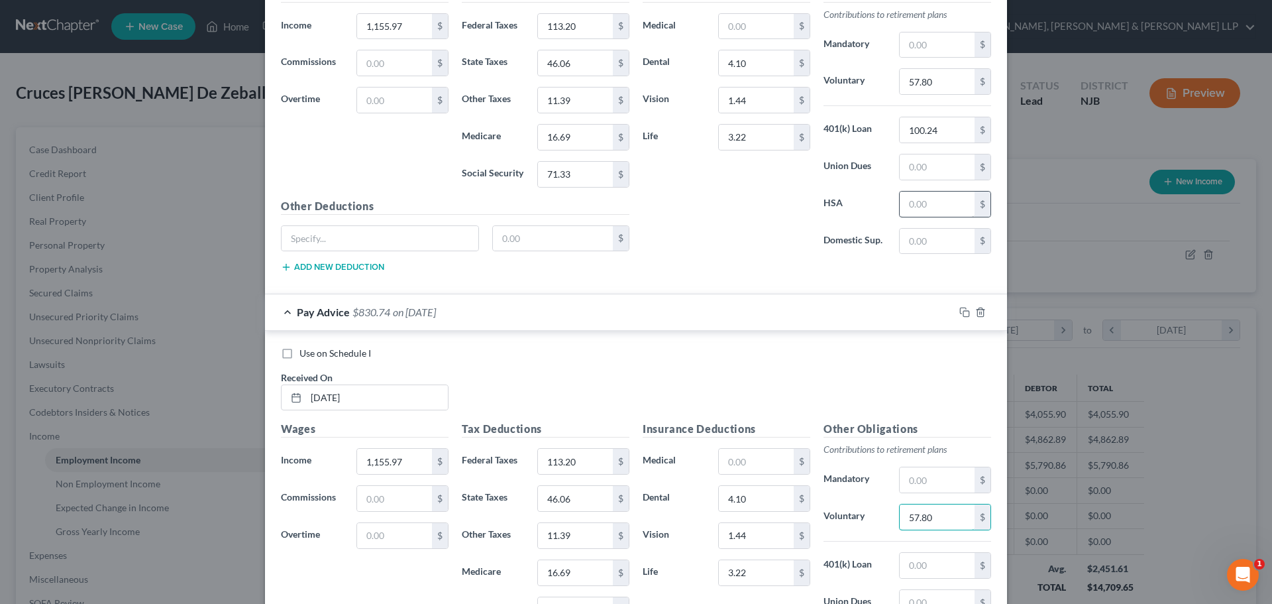
scroll to position [1056, 0]
click at [943, 138] on input "100.24" at bounding box center [937, 130] width 75 height 25
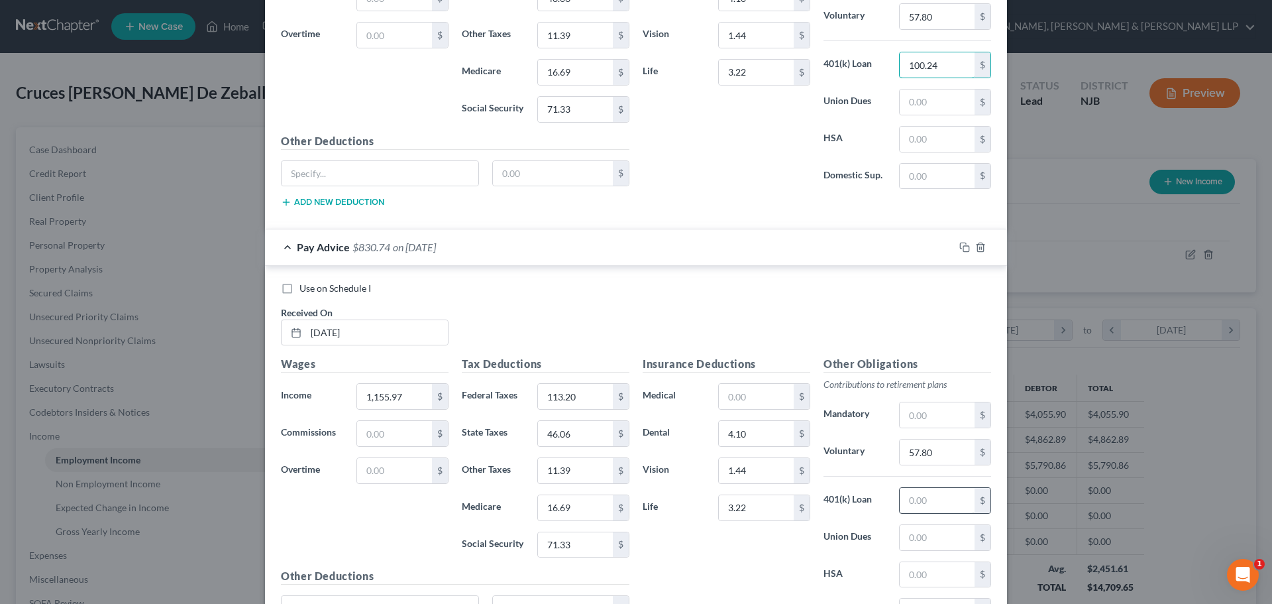
scroll to position [1122, 0]
click at [923, 497] on input "text" at bounding box center [937, 499] width 75 height 25
paste input "100.24"
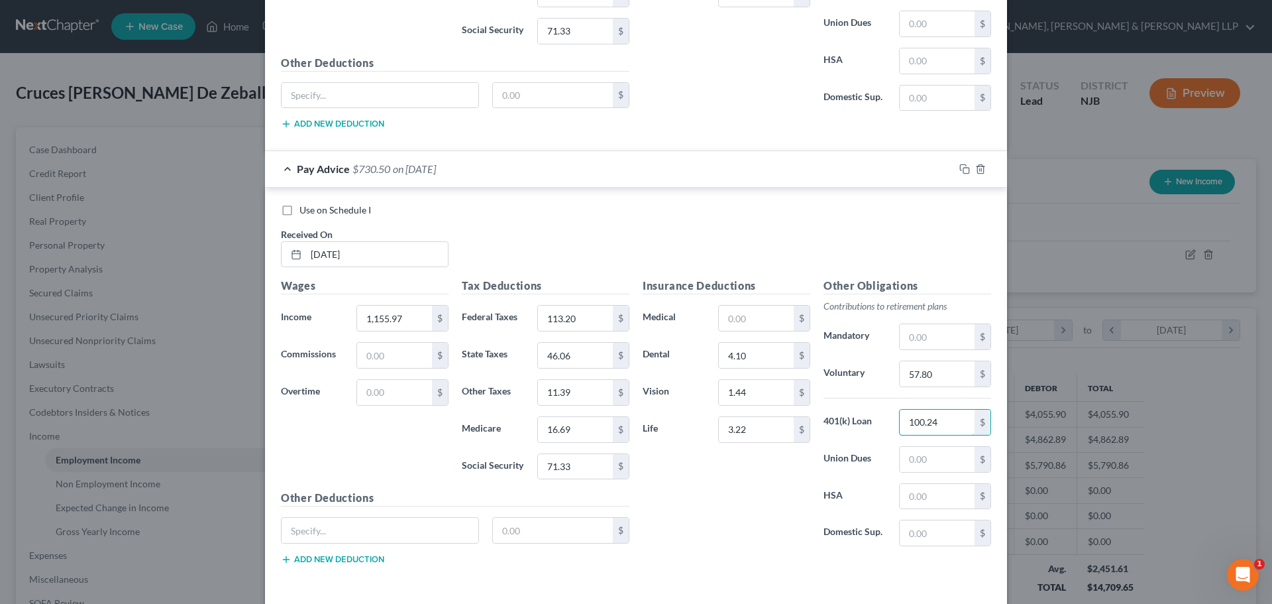
scroll to position [1255, 0]
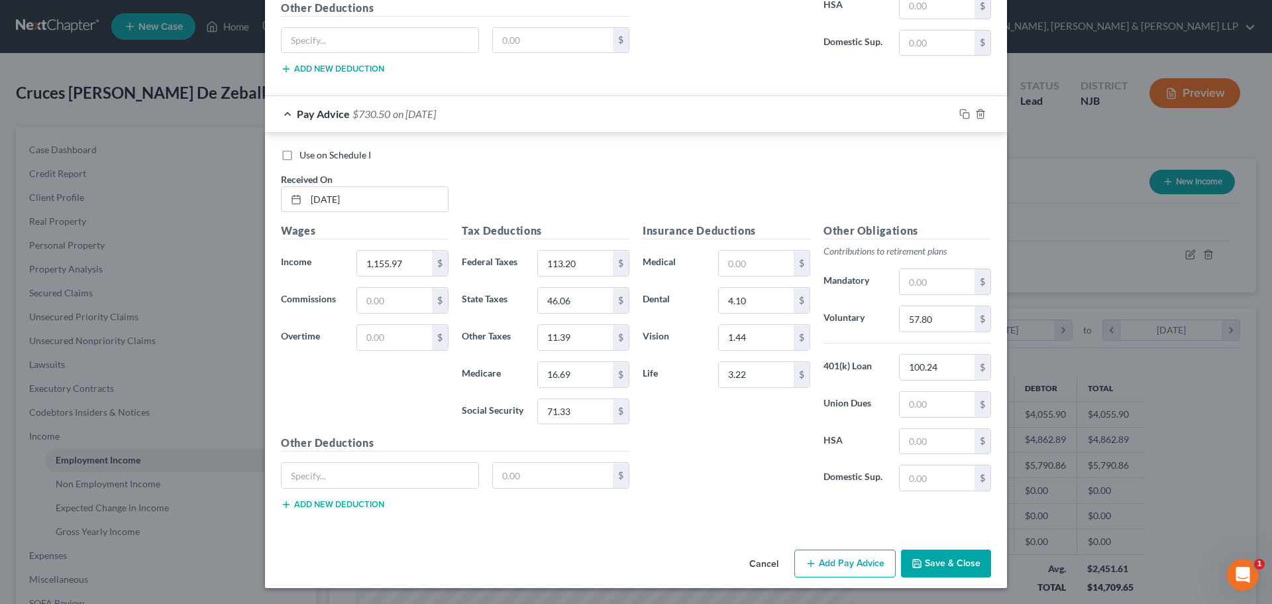
click at [823, 556] on button "Add Pay Advice" at bounding box center [844, 563] width 101 height 28
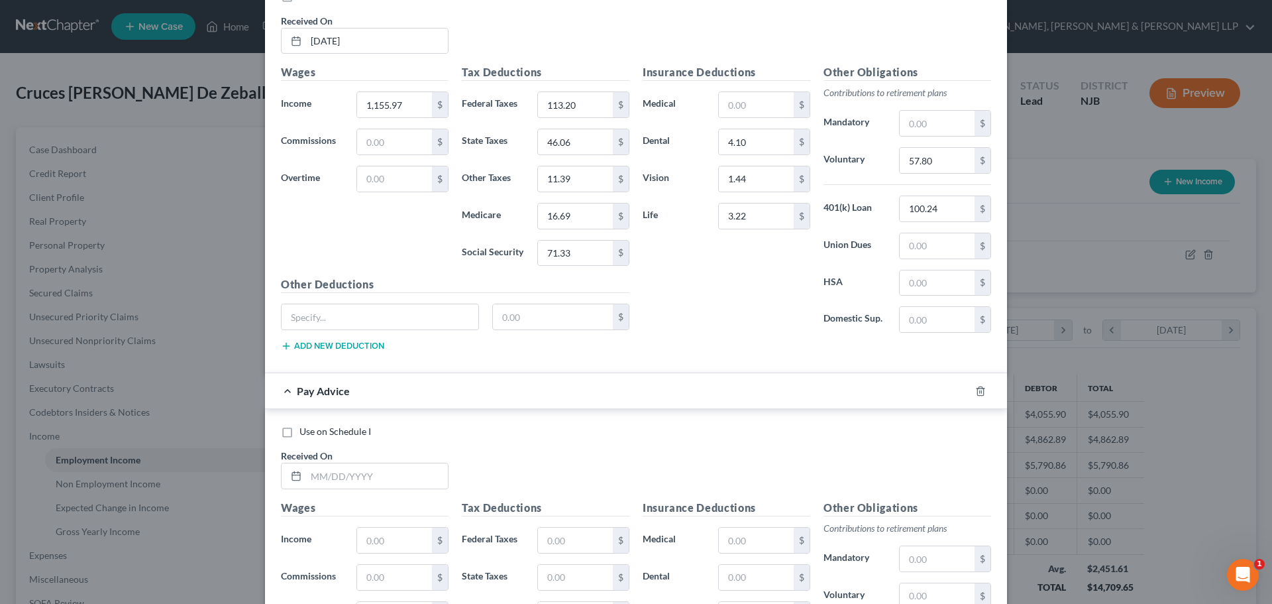
scroll to position [1454, 0]
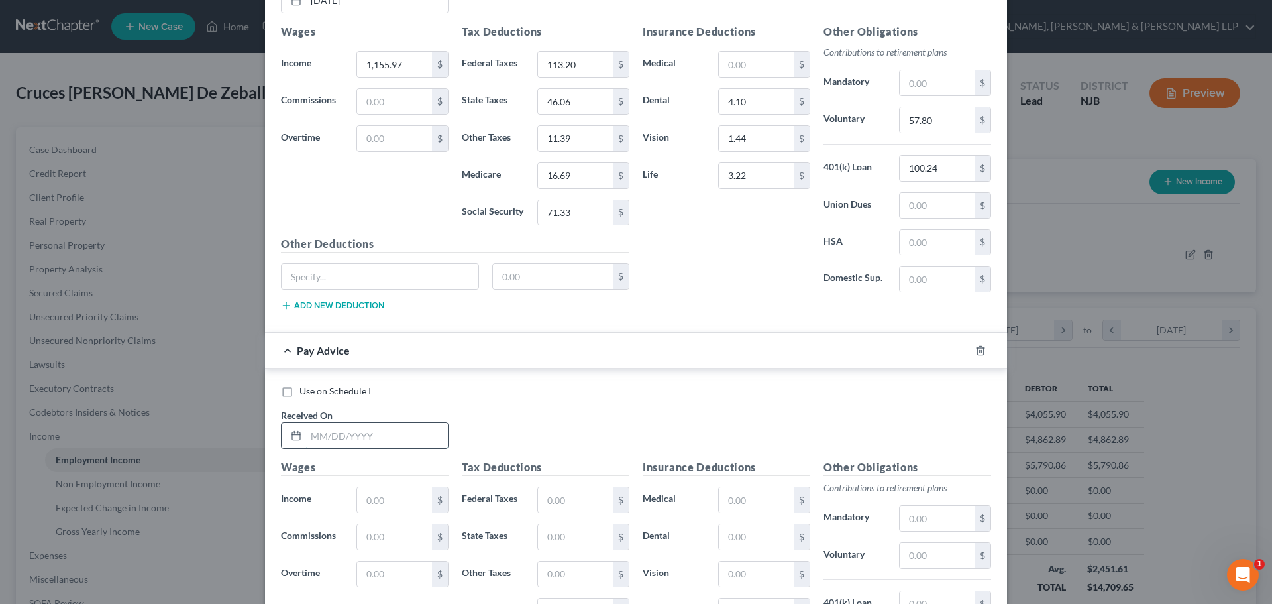
click at [351, 435] on input "text" at bounding box center [377, 435] width 142 height 25
click at [404, 66] on input "1,155.97" at bounding box center [394, 64] width 75 height 25
click at [393, 501] on input "text" at bounding box center [394, 499] width 75 height 25
paste input "1,155.97"
click at [580, 65] on input "113.20" at bounding box center [575, 64] width 75 height 25
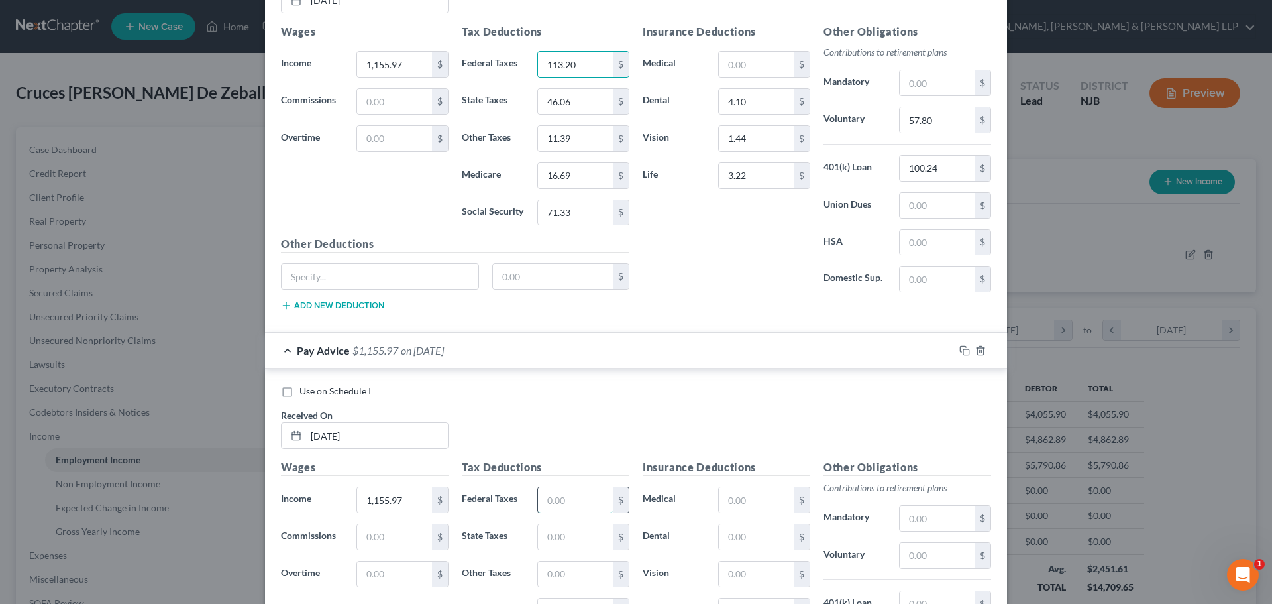
click at [580, 511] on input "text" at bounding box center [575, 499] width 75 height 25
paste input "113.20"
click at [584, 91] on input "46.06" at bounding box center [575, 101] width 75 height 25
click at [574, 530] on input "text" at bounding box center [575, 536] width 75 height 25
paste input "46.06"
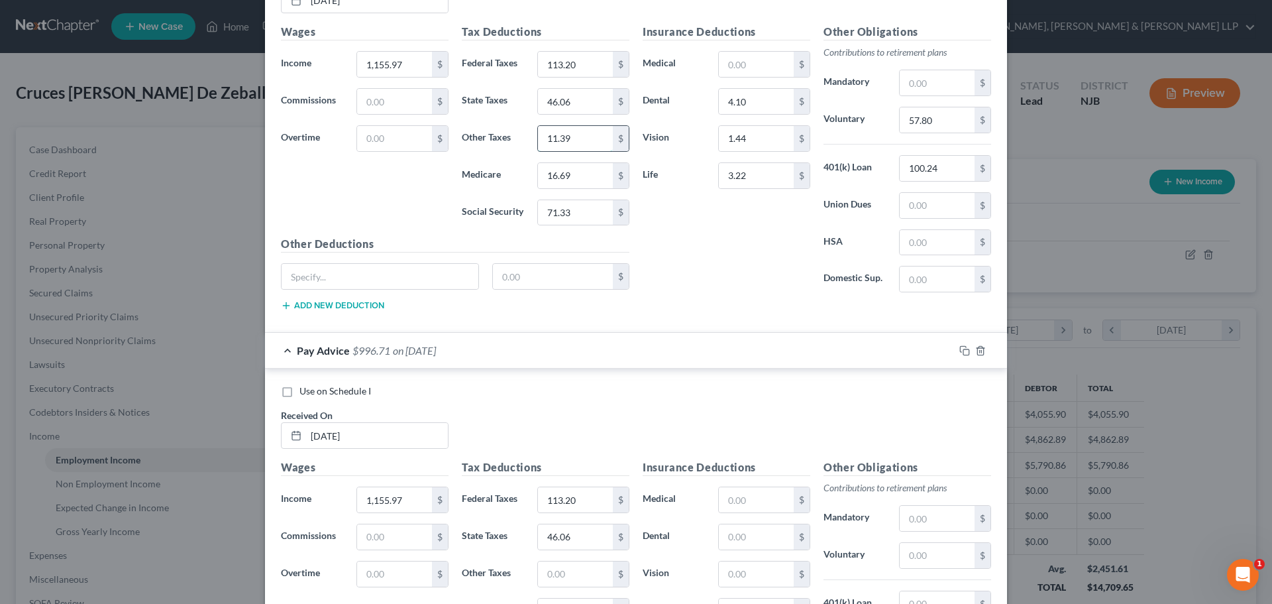
click at [569, 150] on input "11.39" at bounding box center [575, 138] width 75 height 25
click at [570, 572] on input "text" at bounding box center [575, 573] width 75 height 25
paste input "11.39"
click at [572, 182] on input "16.69" at bounding box center [575, 175] width 75 height 25
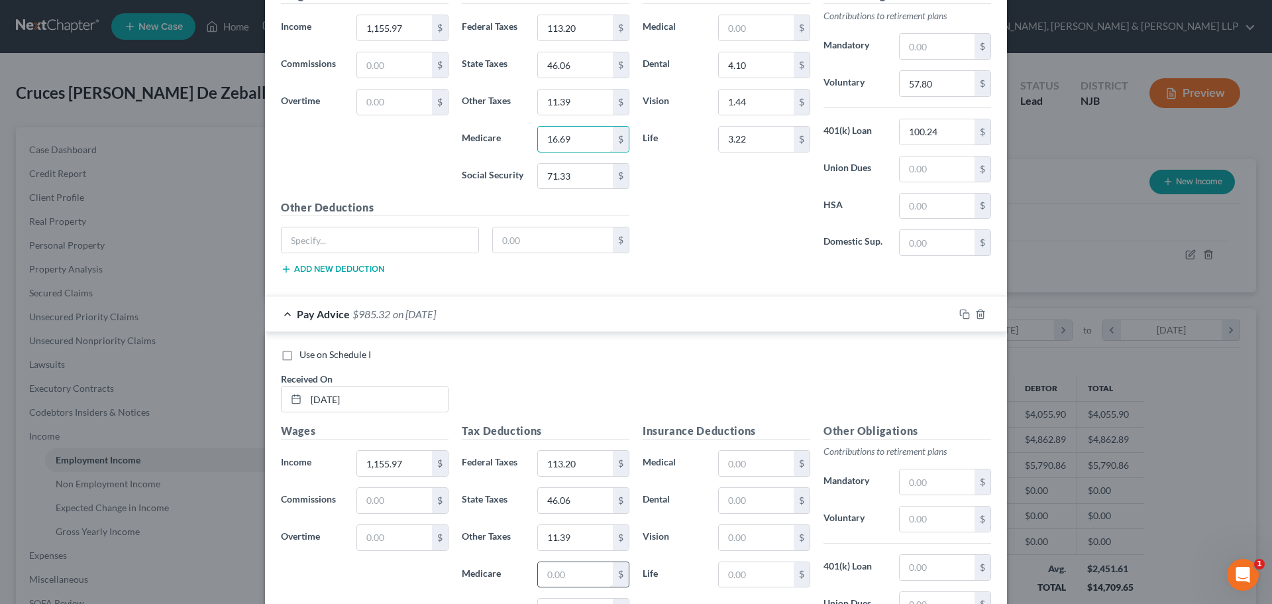
scroll to position [1520, 0]
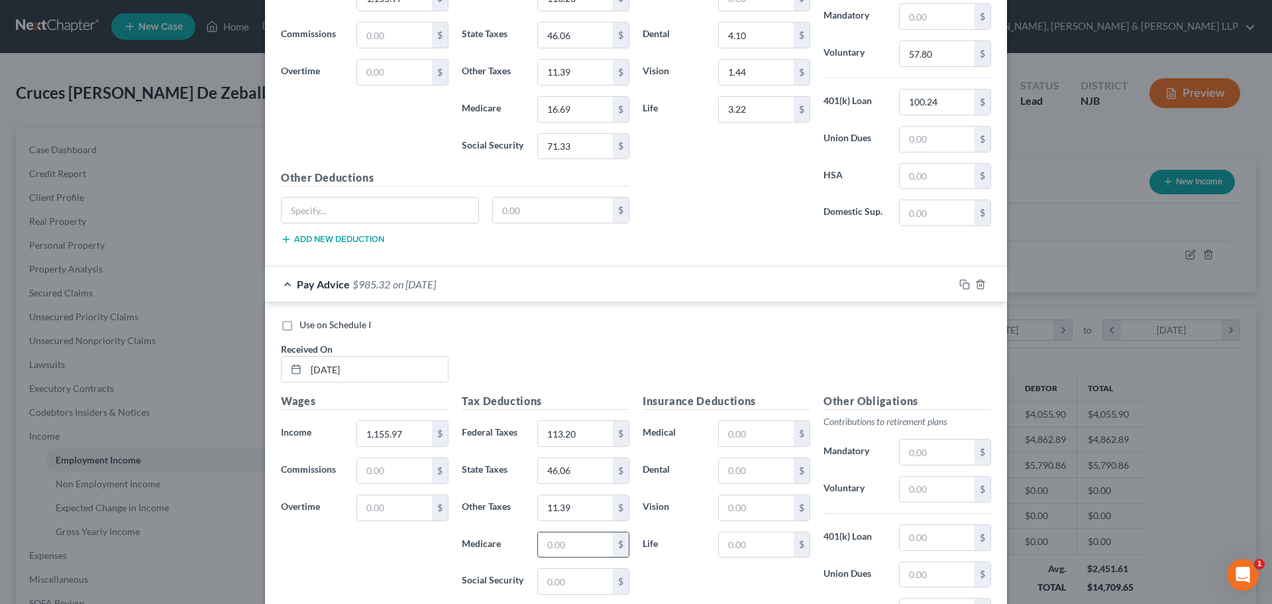
click at [590, 544] on input "text" at bounding box center [575, 544] width 75 height 25
paste input "16.69"
click at [572, 147] on input "71.33" at bounding box center [575, 146] width 75 height 25
click at [590, 581] on input "text" at bounding box center [575, 581] width 75 height 25
paste input "71.33"
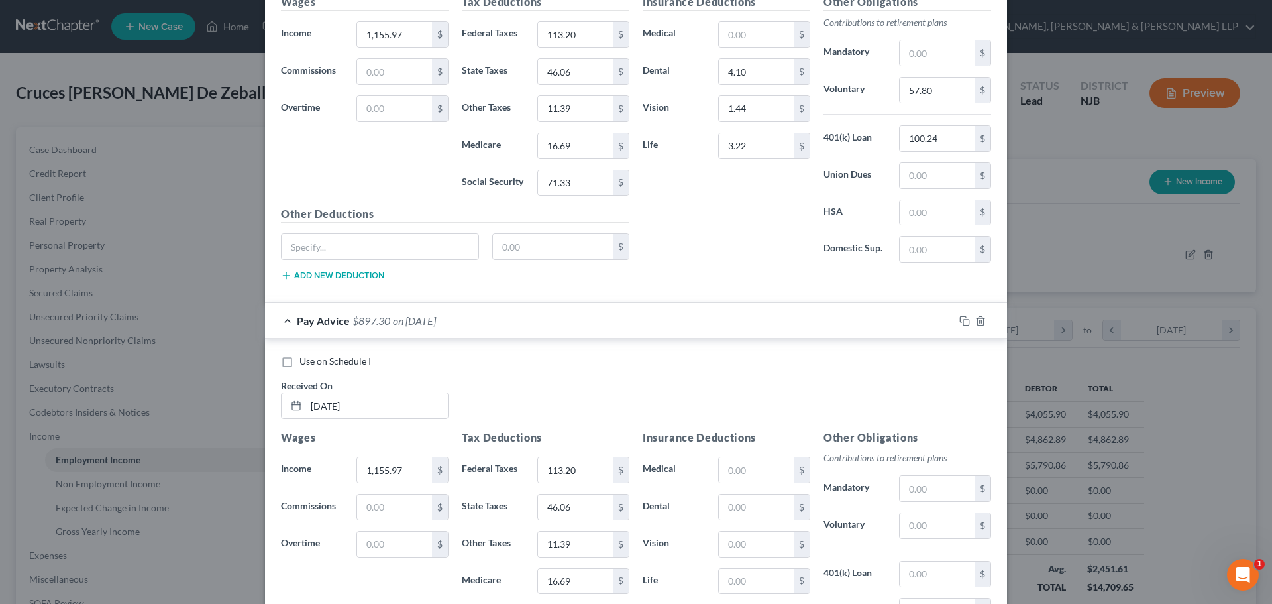
scroll to position [1454, 0]
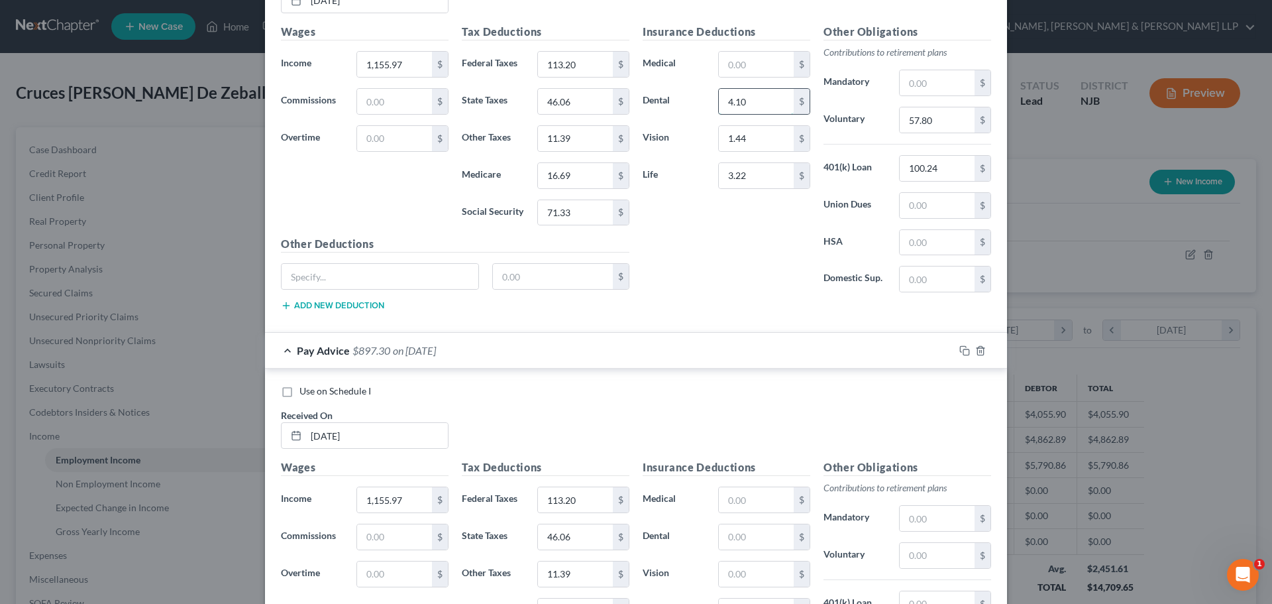
click at [779, 101] on input "4.10" at bounding box center [756, 101] width 75 height 25
click at [748, 545] on input "text" at bounding box center [756, 536] width 75 height 25
paste input "4.10"
click at [755, 149] on input "1.44" at bounding box center [756, 138] width 75 height 25
click at [747, 565] on input "text" at bounding box center [756, 573] width 75 height 25
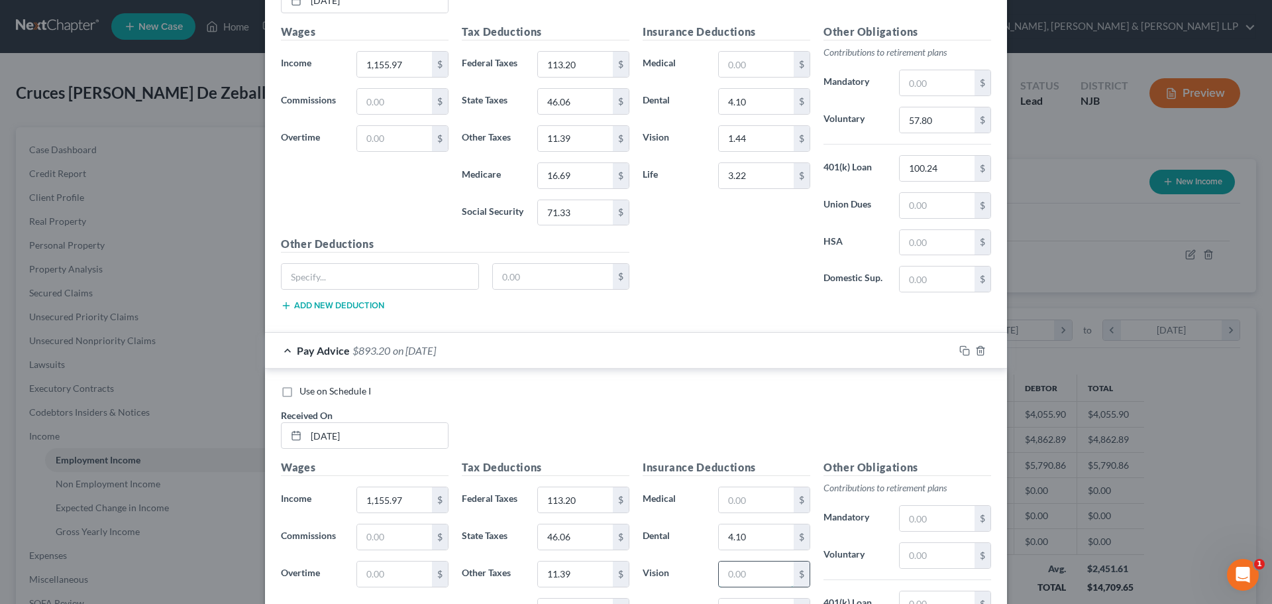
paste input "1.44"
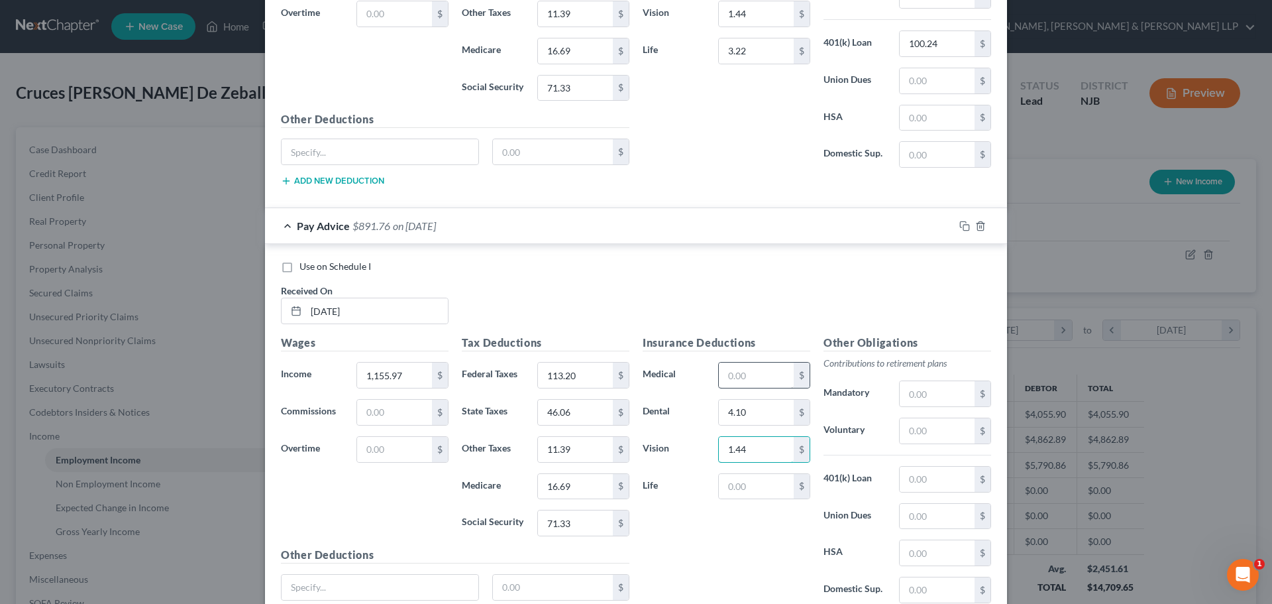
scroll to position [1586, 0]
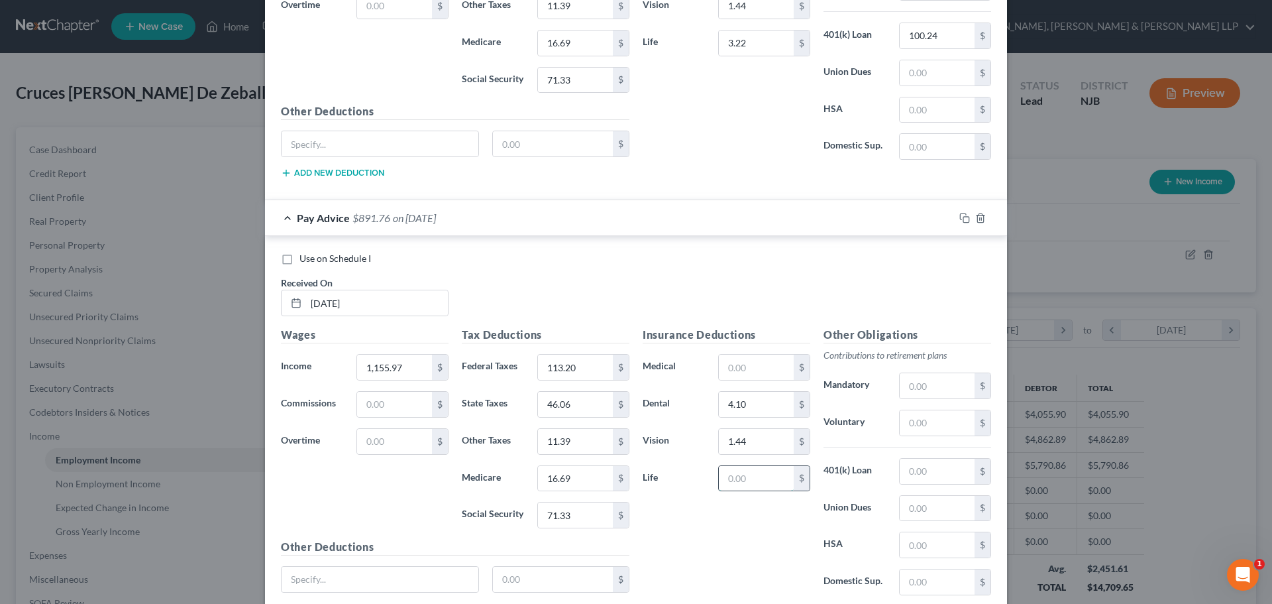
click at [728, 480] on input "text" at bounding box center [756, 478] width 75 height 25
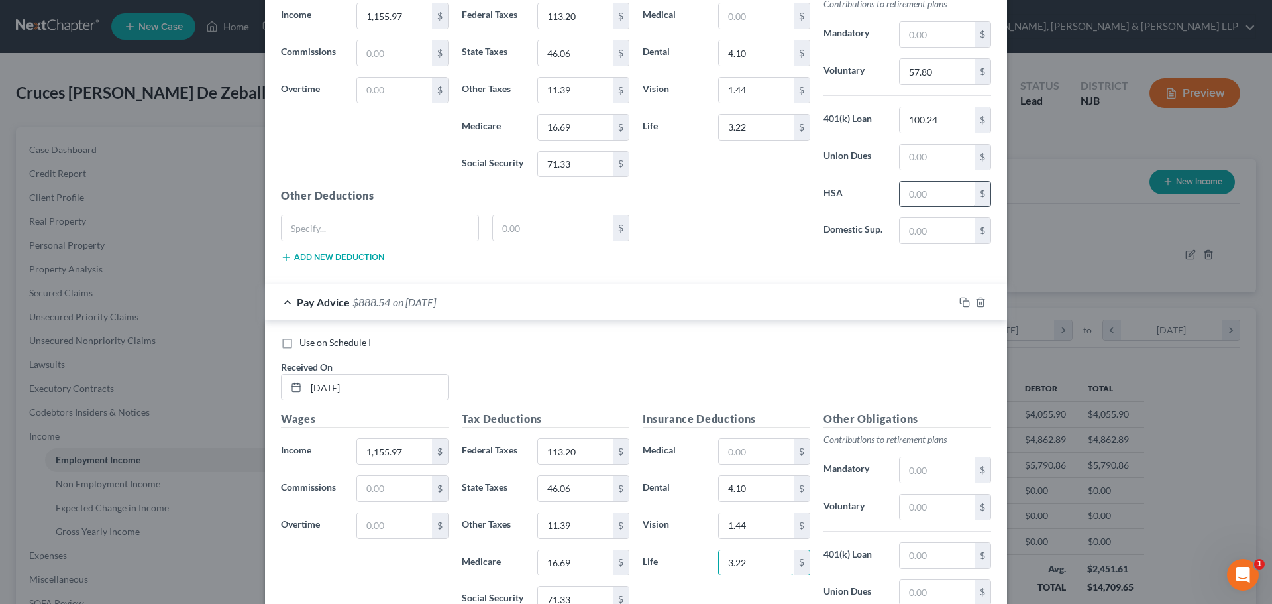
scroll to position [1454, 0]
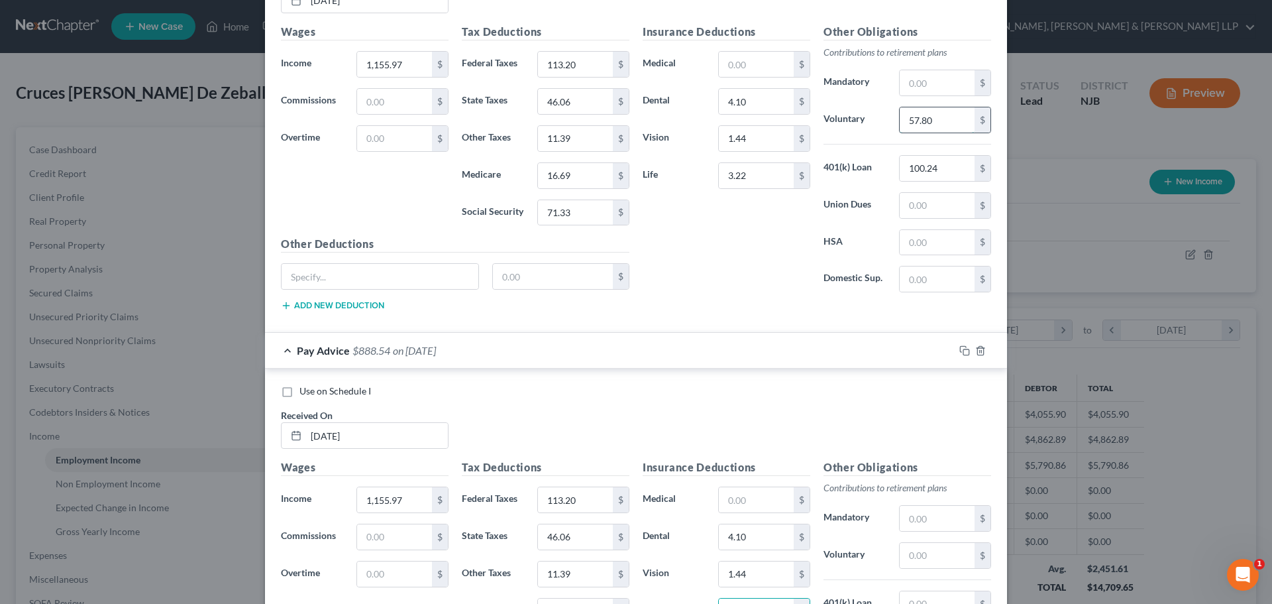
click at [942, 121] on input "57.80" at bounding box center [937, 119] width 75 height 25
click at [929, 553] on input "text" at bounding box center [937, 555] width 75 height 25
paste input "57.80"
click at [938, 171] on input "100.24" at bounding box center [937, 168] width 75 height 25
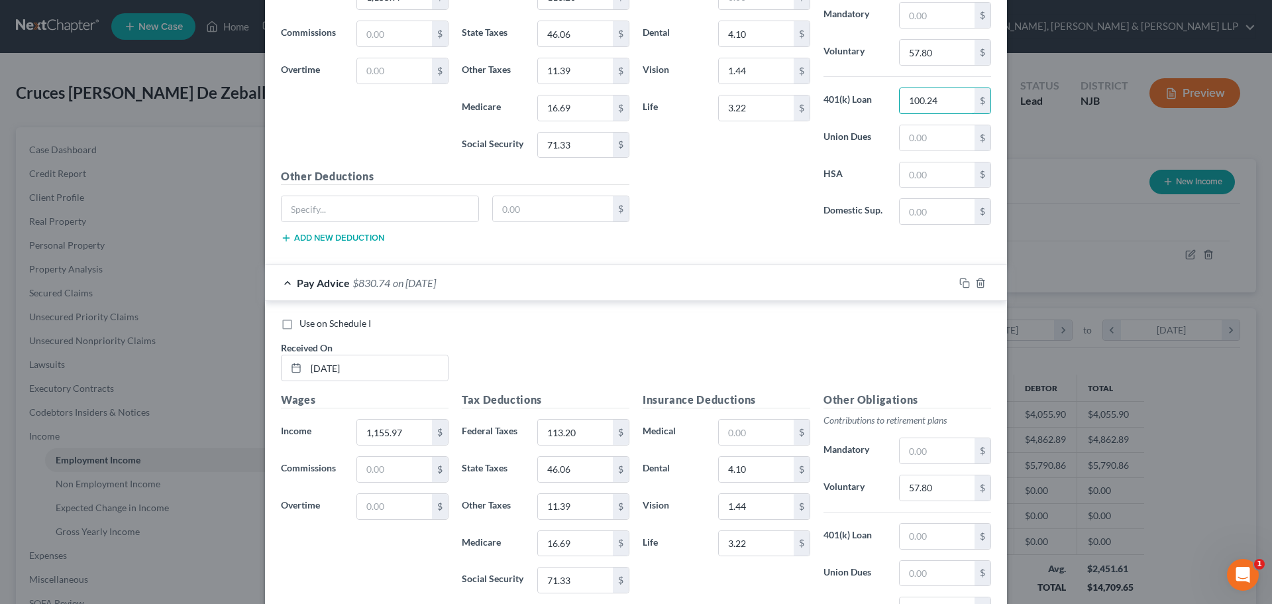
scroll to position [1586, 0]
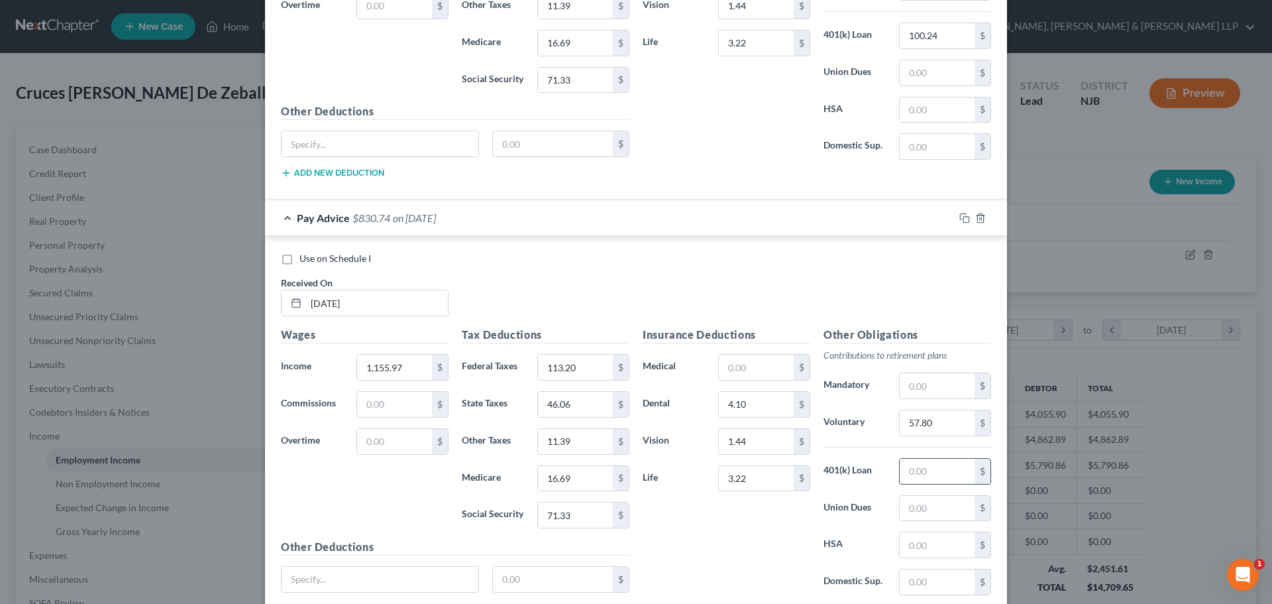
click at [938, 472] on input "text" at bounding box center [937, 471] width 75 height 25
paste input "100.24"
click at [517, 327] on h5 "Tax Deductions" at bounding box center [546, 335] width 168 height 17
click at [569, 372] on input "113.20" at bounding box center [575, 366] width 75 height 25
click at [561, 367] on input "113.20" at bounding box center [575, 366] width 75 height 25
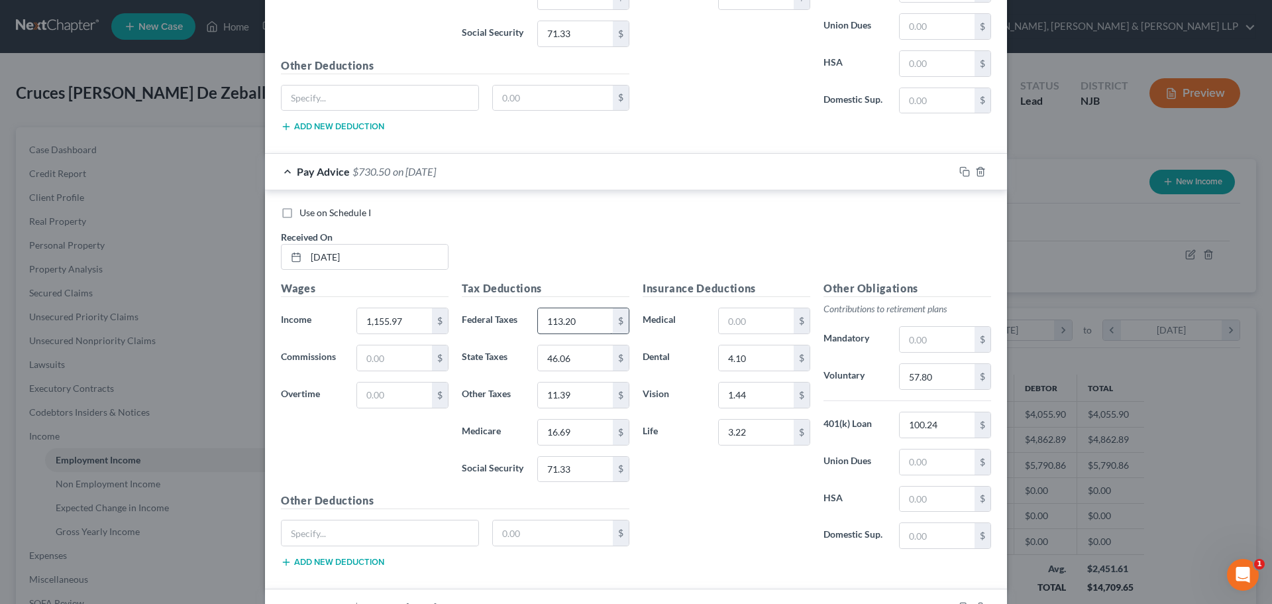
scroll to position [1189, 0]
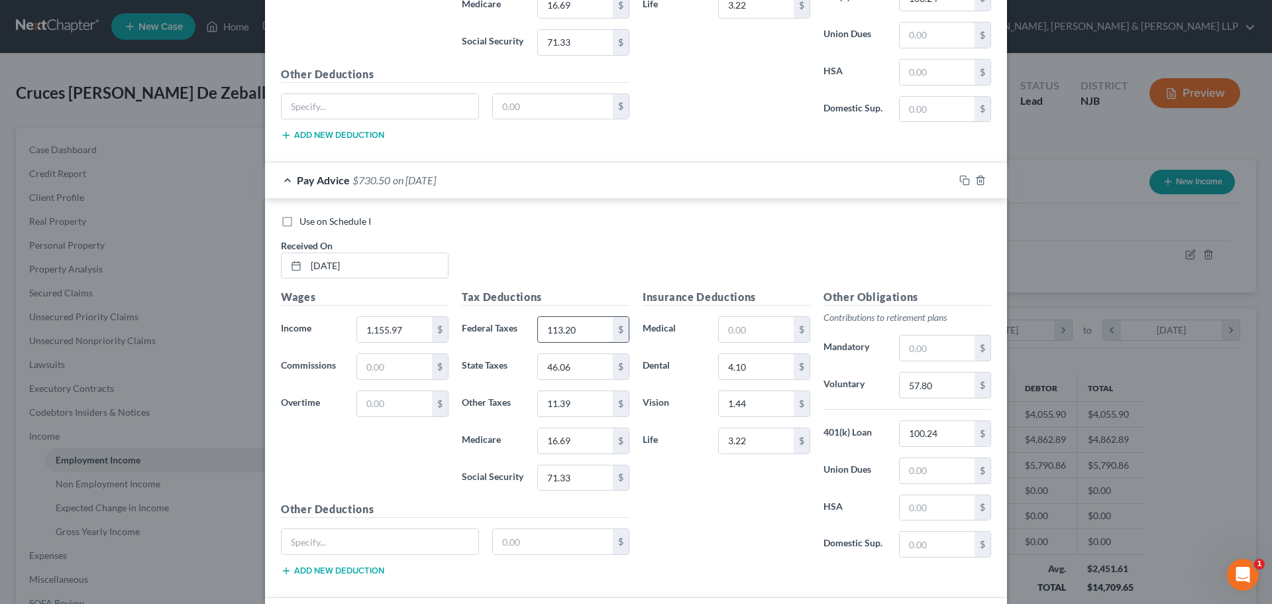
click at [569, 329] on input "113.20" at bounding box center [575, 329] width 75 height 25
click at [578, 335] on input "113.20" at bounding box center [575, 329] width 75 height 25
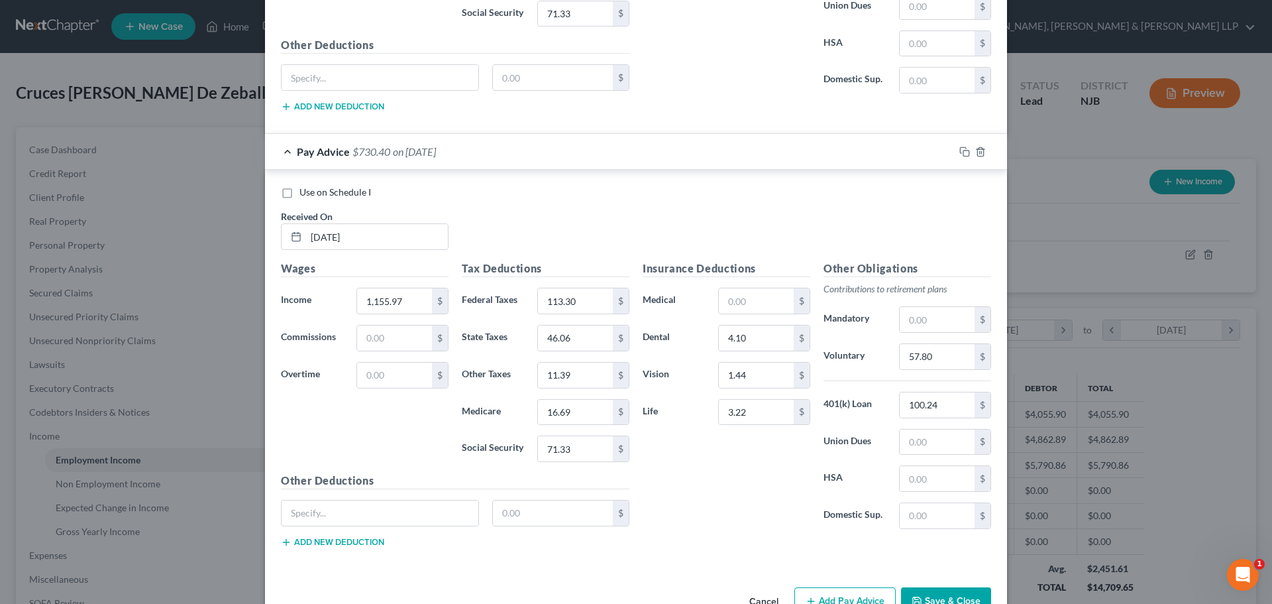
scroll to position [1690, 0]
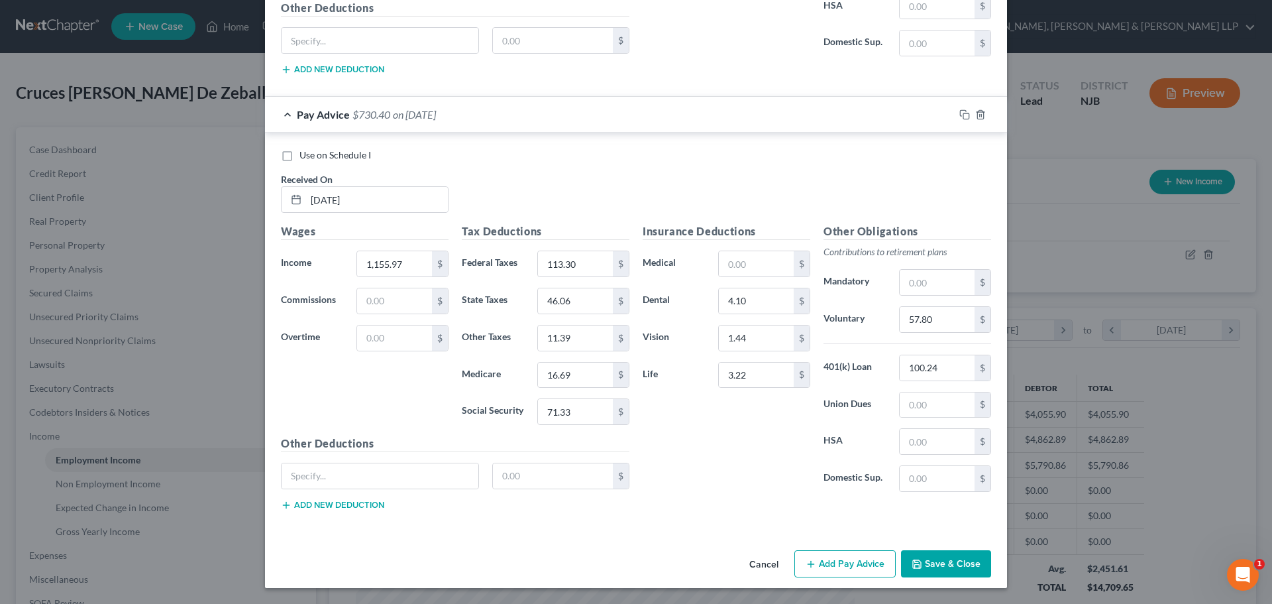
click at [823, 561] on button "Add Pay Advice" at bounding box center [844, 564] width 101 height 28
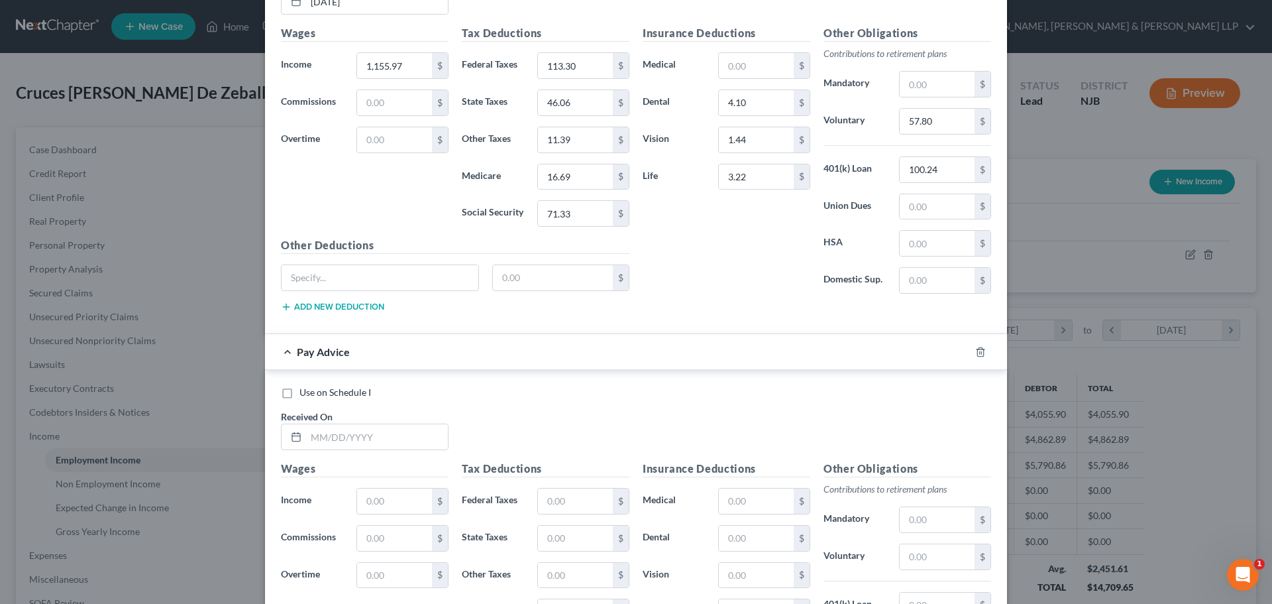
scroll to position [1888, 0]
click at [355, 431] on input "text" at bounding box center [377, 435] width 142 height 25
click at [415, 68] on input "1,155.97" at bounding box center [394, 64] width 75 height 25
click at [413, 492] on input "text" at bounding box center [394, 500] width 75 height 25
paste input "1,155.97"
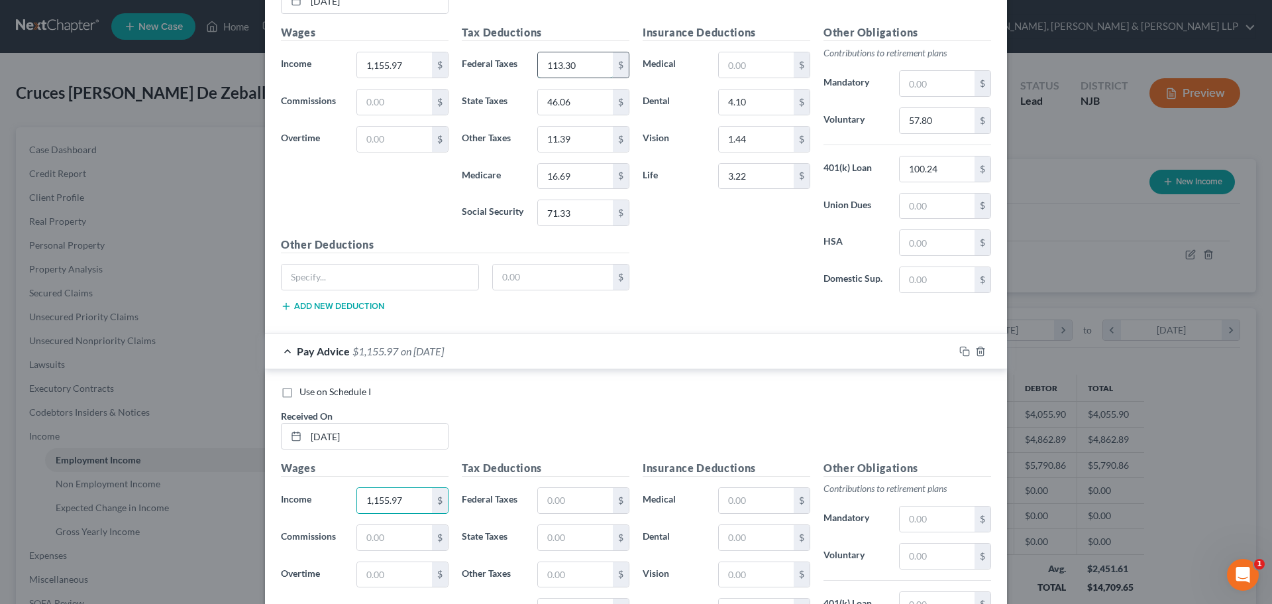
click at [575, 72] on input "113.30" at bounding box center [575, 64] width 75 height 25
click at [598, 500] on input "text" at bounding box center [575, 500] width 75 height 25
paste input "113.30"
click at [591, 103] on input "46.06" at bounding box center [575, 101] width 75 height 25
click at [573, 533] on input "text" at bounding box center [575, 537] width 75 height 25
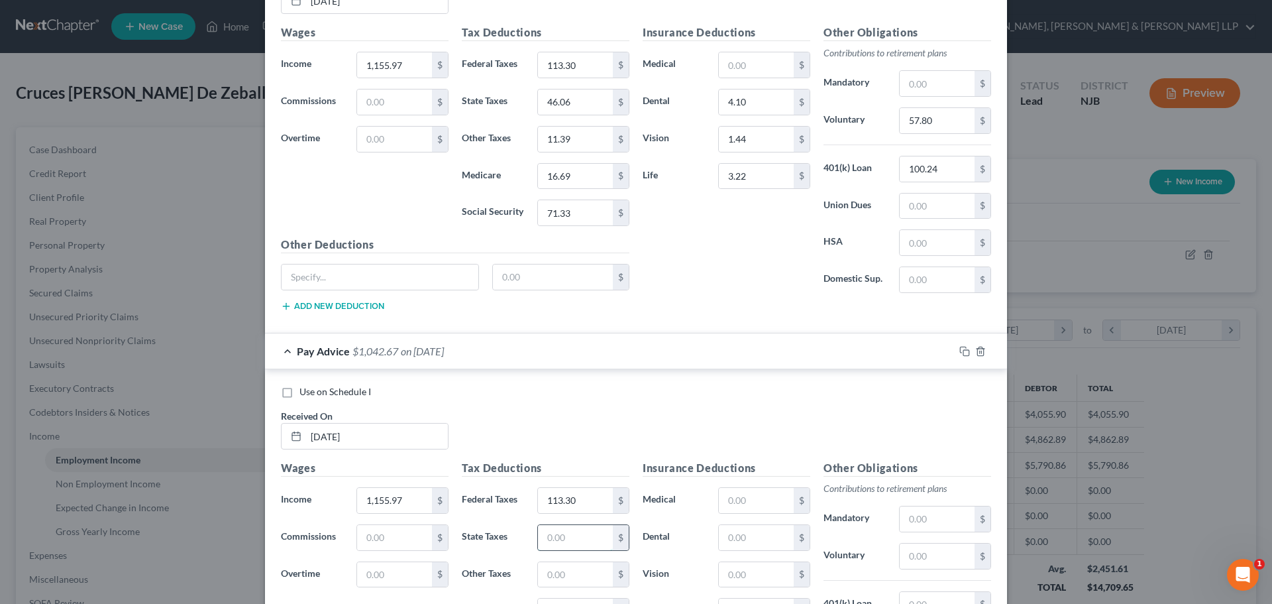
paste input "46.06"
click at [584, 140] on input "11.39" at bounding box center [575, 139] width 75 height 25
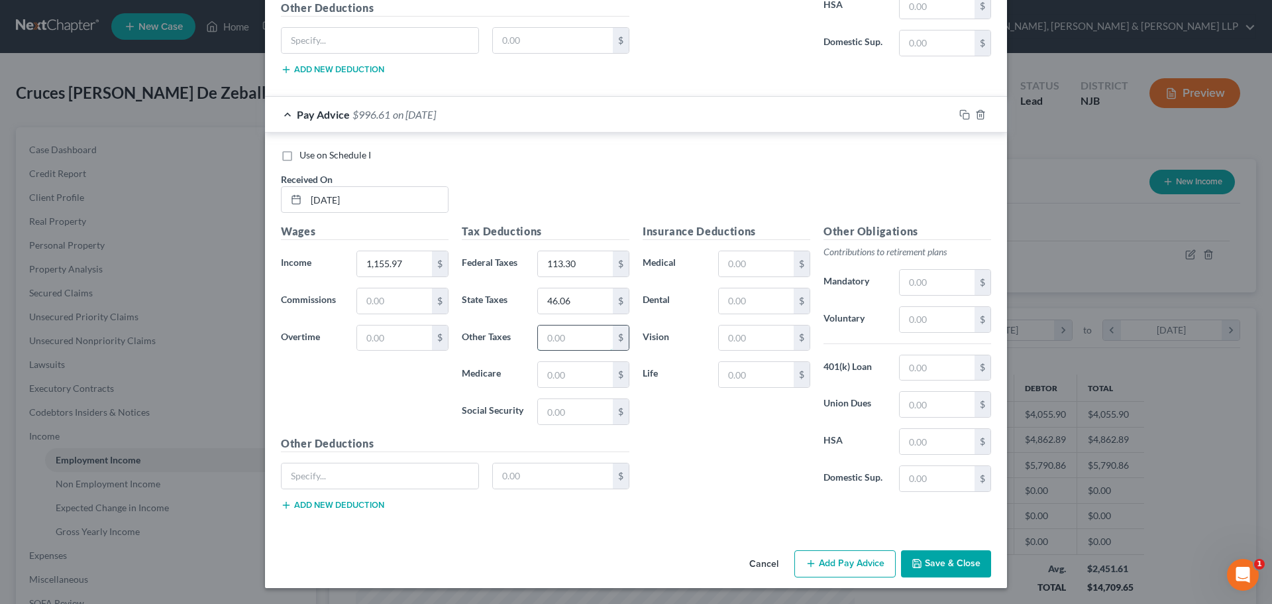
click at [562, 342] on input "text" at bounding box center [575, 337] width 75 height 25
paste input "11.39"
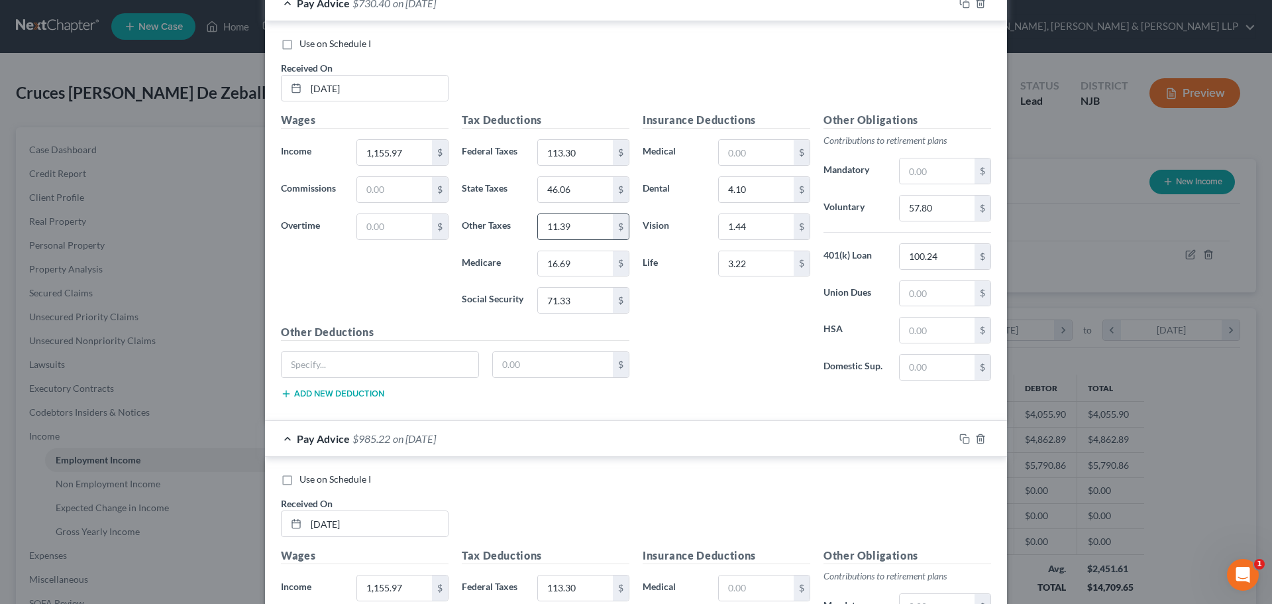
scroll to position [1794, 0]
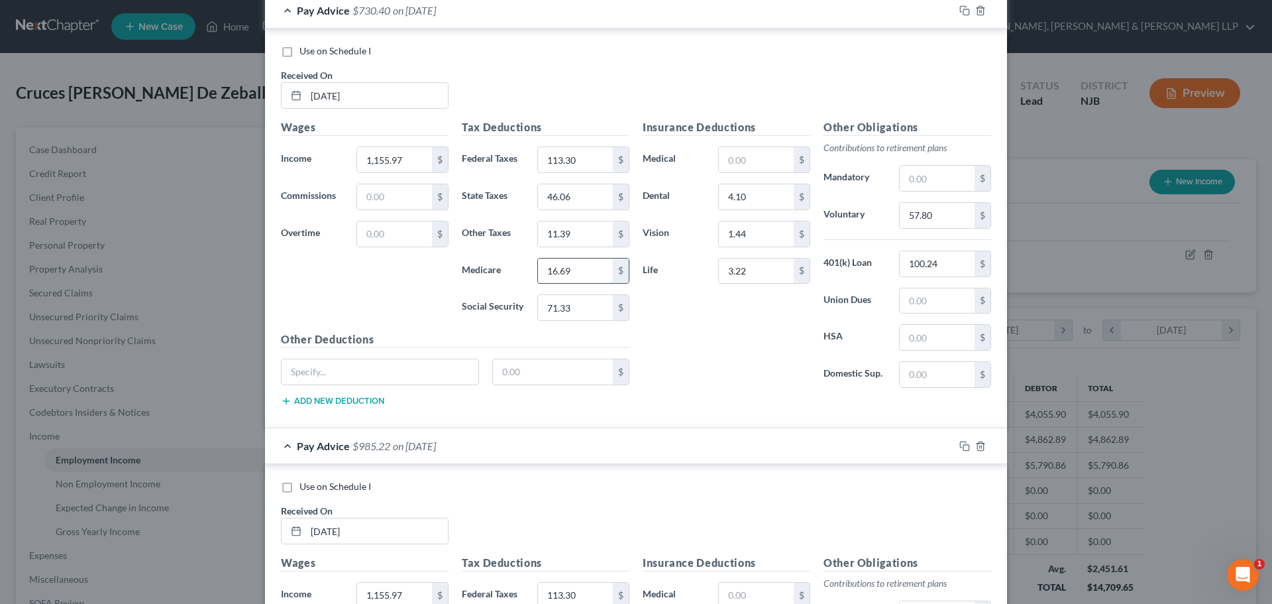
click at [579, 266] on input "16.69" at bounding box center [575, 270] width 75 height 25
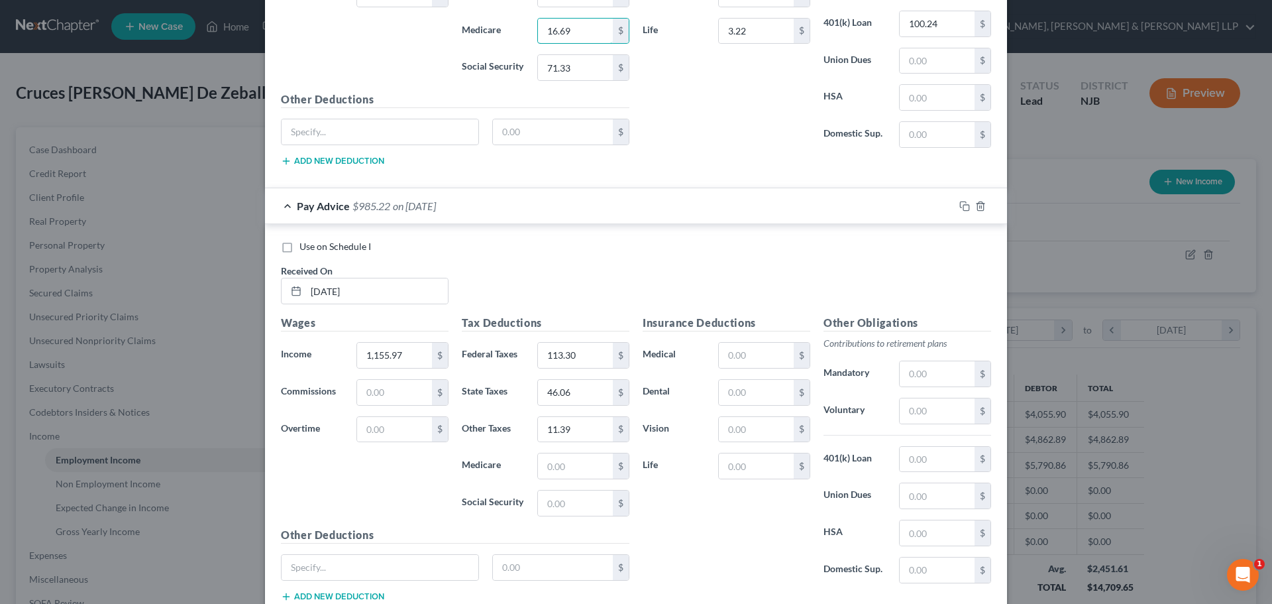
scroll to position [2059, 0]
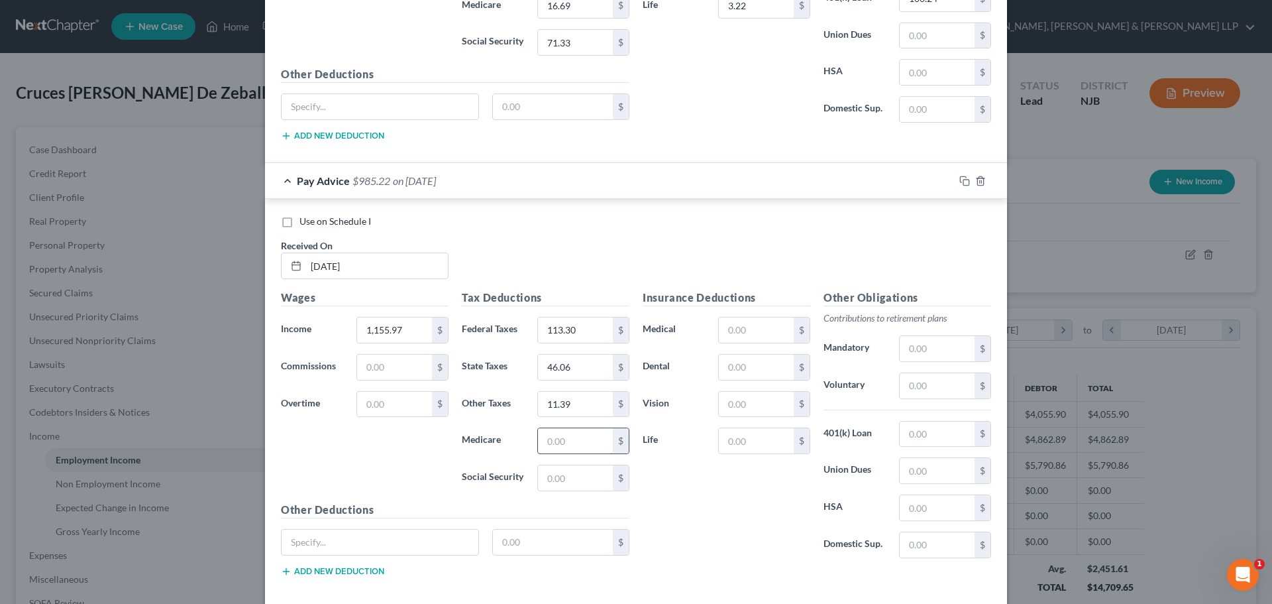
click at [561, 447] on input "text" at bounding box center [575, 440] width 75 height 25
paste input "16.69"
click at [564, 40] on input "71.33" at bounding box center [575, 42] width 75 height 25
click at [584, 483] on input "text" at bounding box center [575, 477] width 75 height 25
paste input "71.33"
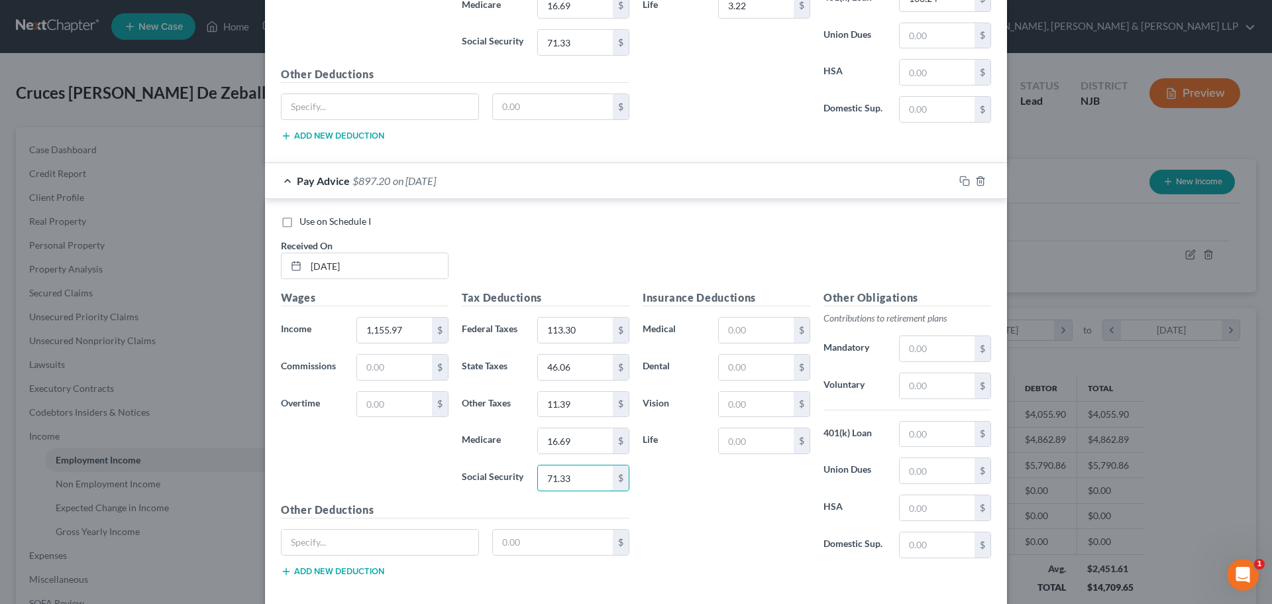
scroll to position [1794, 0]
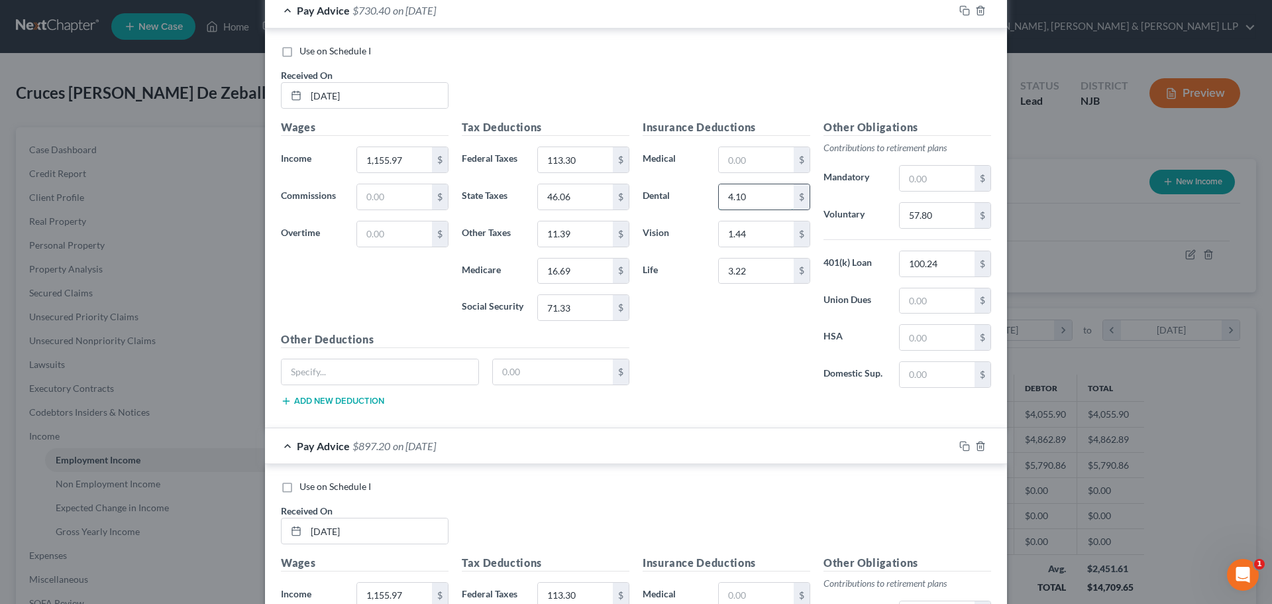
click at [760, 199] on input "4.10" at bounding box center [756, 196] width 75 height 25
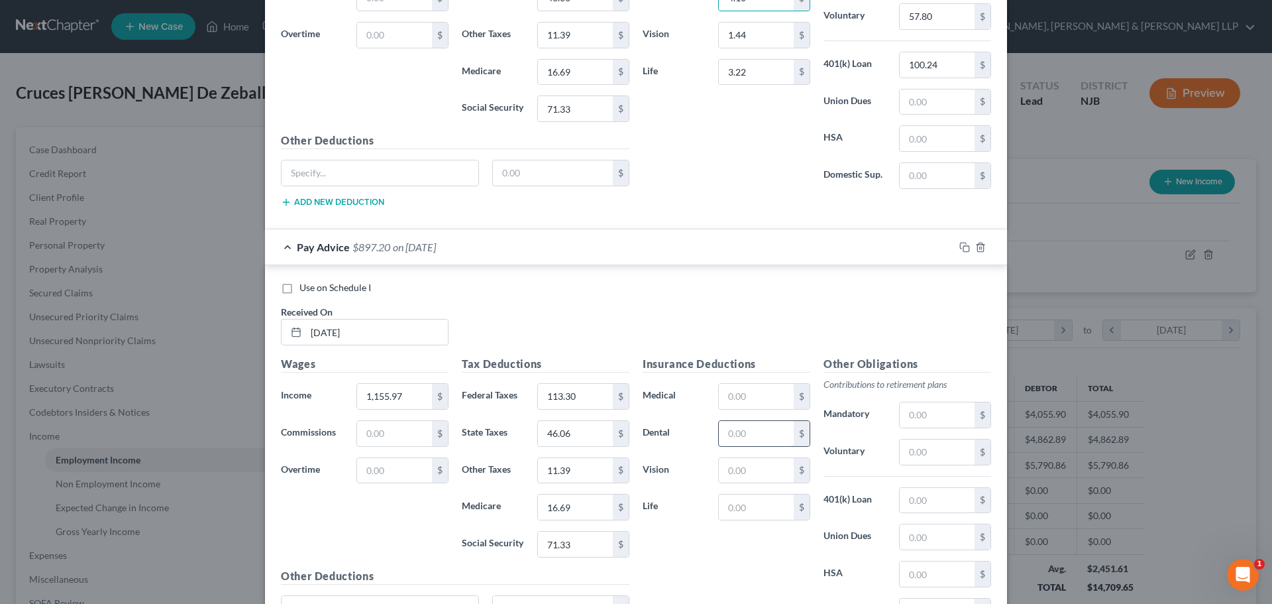
click at [737, 435] on input "text" at bounding box center [756, 433] width 75 height 25
paste input "4.10"
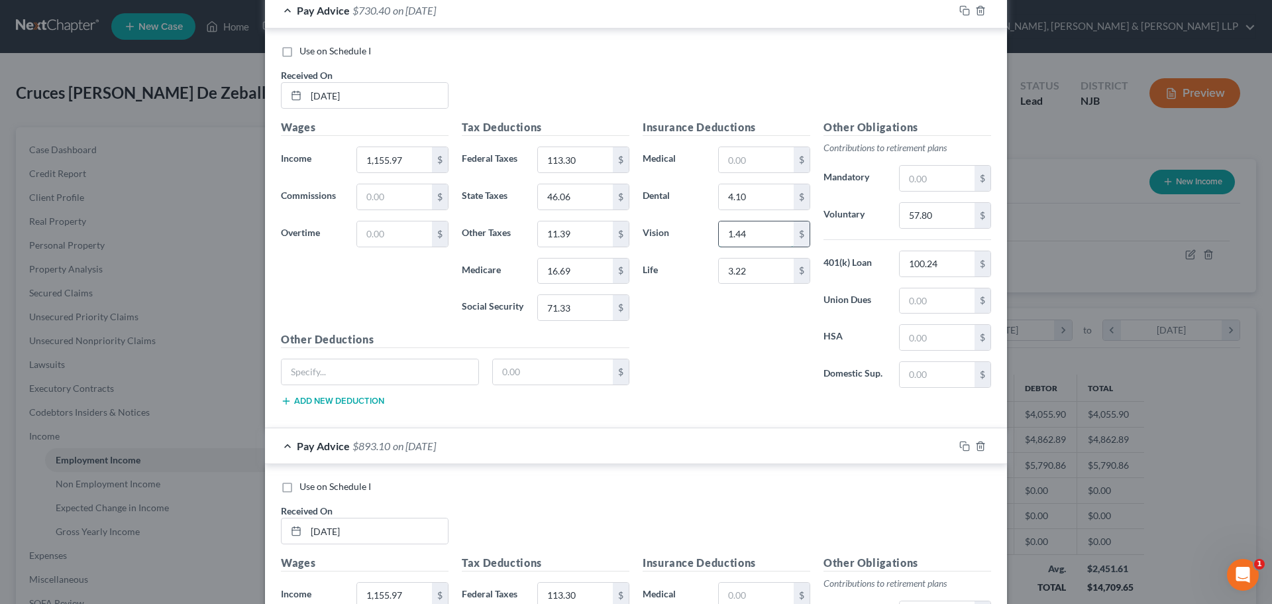
click at [759, 243] on input "1.44" at bounding box center [756, 233] width 75 height 25
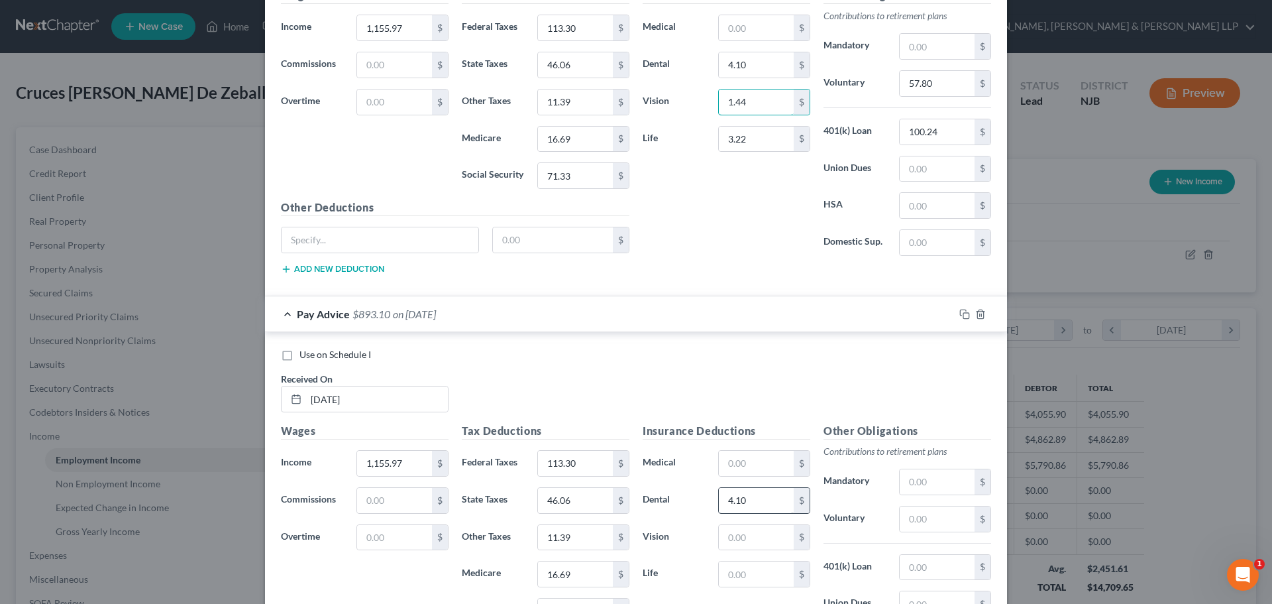
scroll to position [1926, 0]
click at [745, 530] on input "text" at bounding box center [756, 536] width 75 height 25
paste input "1.44"
click at [765, 146] on input "3.22" at bounding box center [756, 138] width 75 height 25
click at [753, 581] on input "text" at bounding box center [756, 573] width 75 height 25
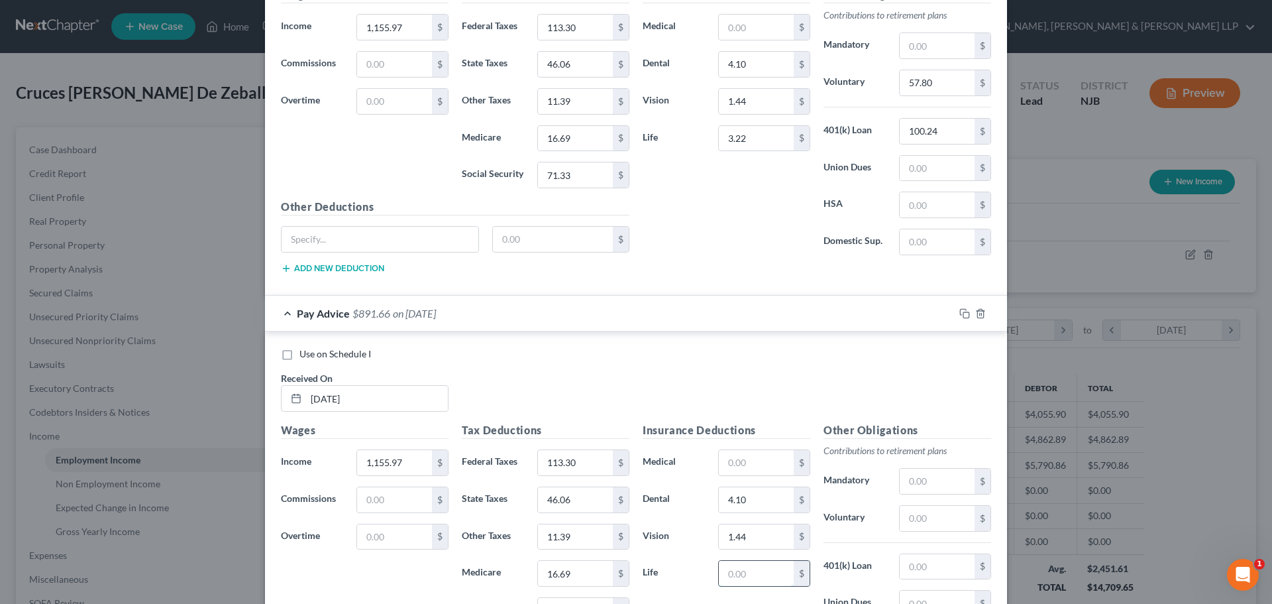
paste input "3.22"
click at [940, 136] on input "100.24" at bounding box center [937, 131] width 75 height 25
click at [924, 564] on input "text" at bounding box center [937, 566] width 75 height 25
paste input "100.24"
click at [951, 87] on input "57.80" at bounding box center [937, 82] width 75 height 25
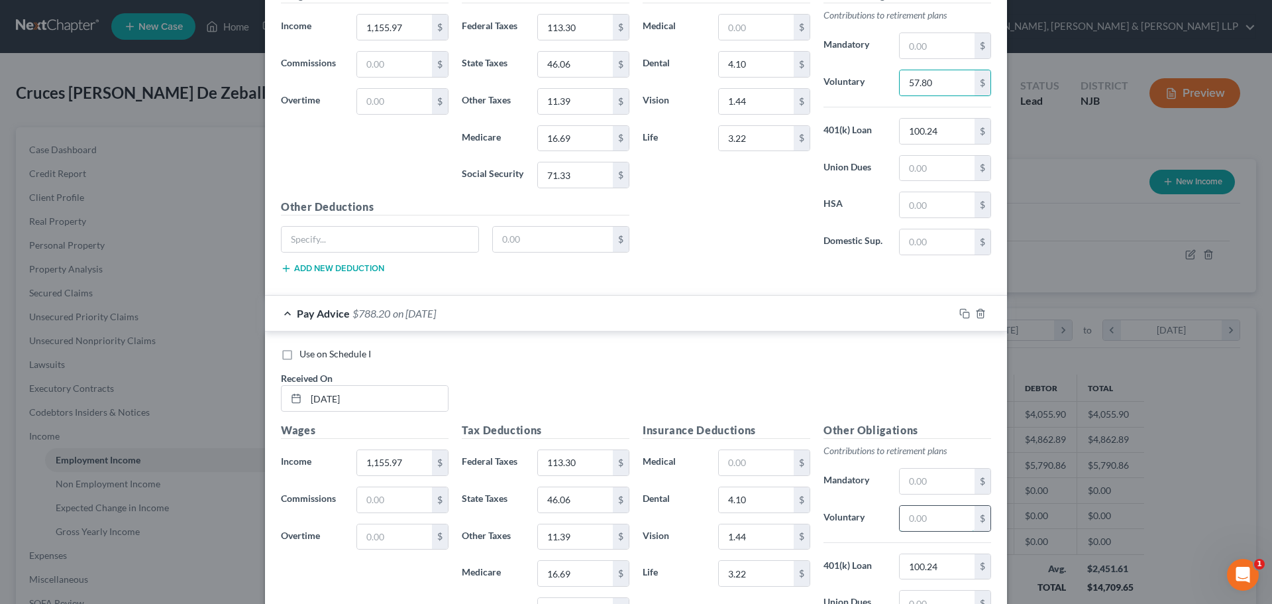
click at [935, 526] on input "text" at bounding box center [937, 518] width 75 height 25
paste input "57.80"
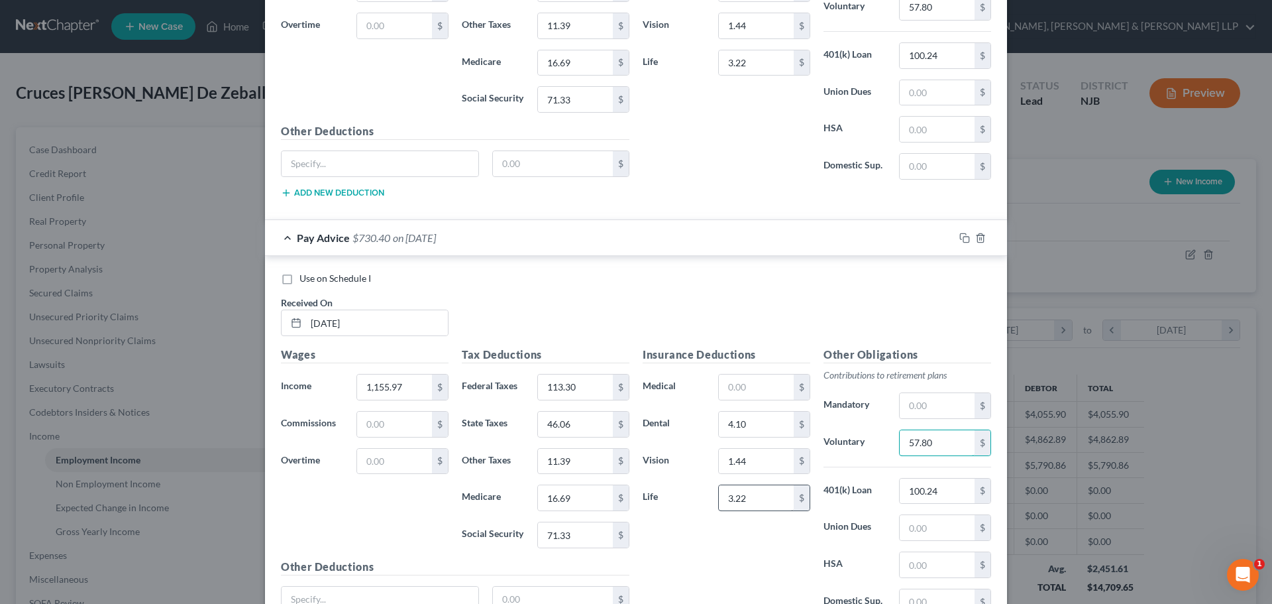
scroll to position [2125, 0]
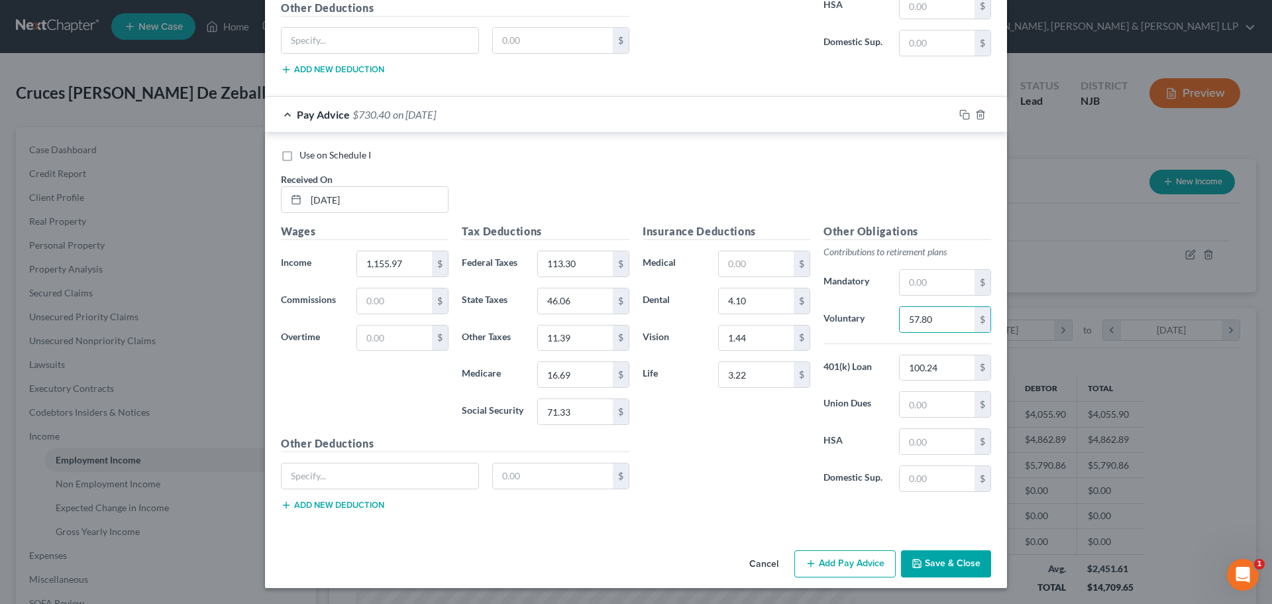
click at [857, 563] on button "Add Pay Advice" at bounding box center [844, 564] width 101 height 28
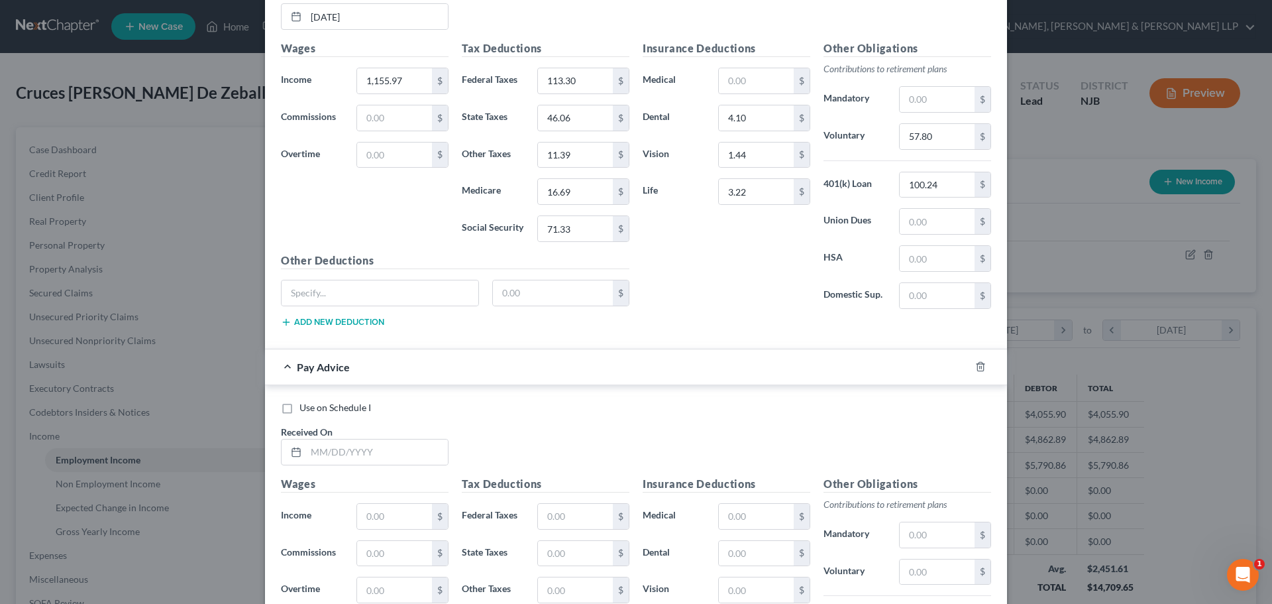
scroll to position [2324, 0]
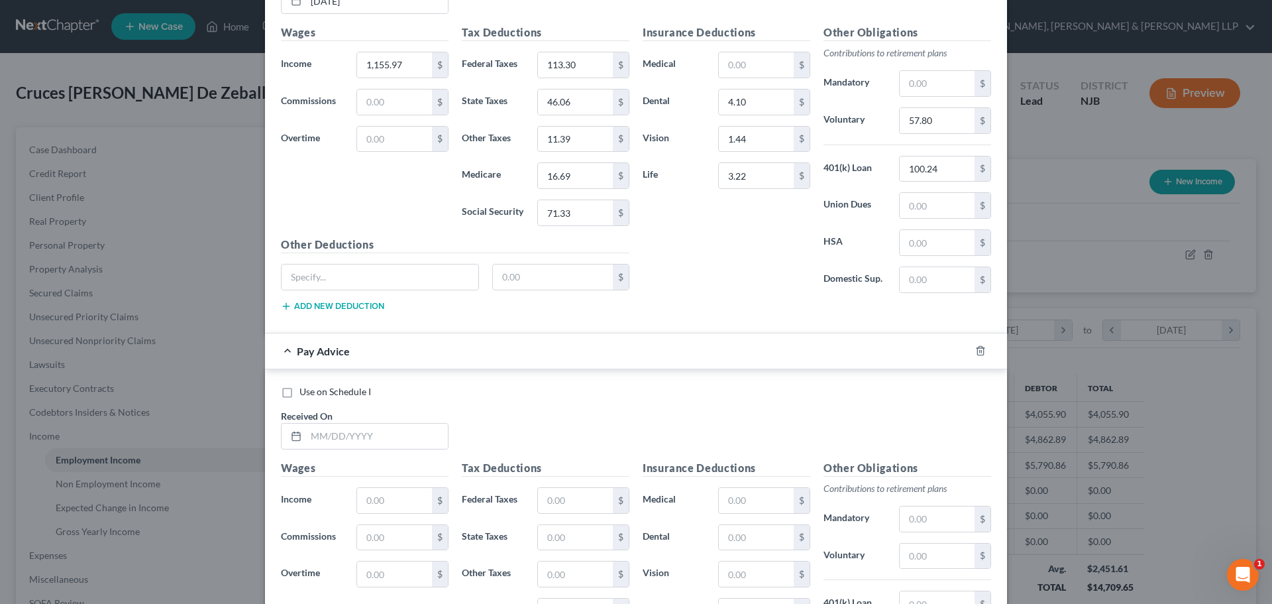
click at [377, 421] on div "Received On *" at bounding box center [364, 429] width 181 height 40
click at [372, 434] on input "text" at bounding box center [377, 435] width 142 height 25
click at [398, 64] on input "1,155.97" at bounding box center [394, 64] width 75 height 25
click at [397, 498] on input "text" at bounding box center [394, 500] width 75 height 25
paste input "1,155.97"
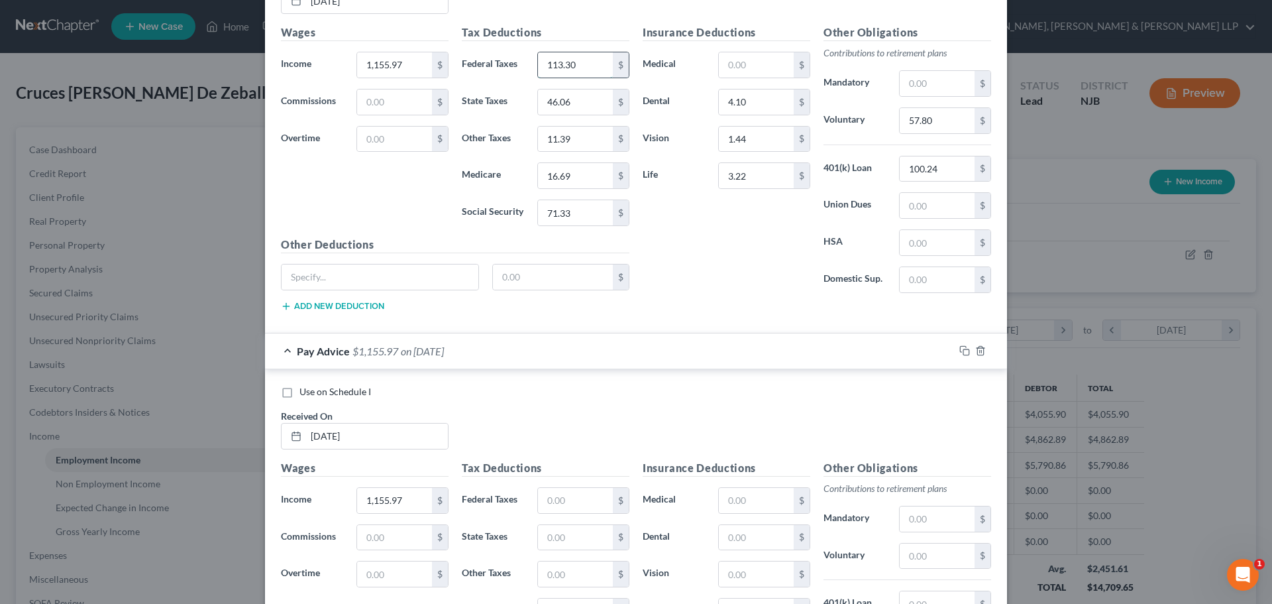
click at [581, 61] on input "113.30" at bounding box center [575, 64] width 75 height 25
click at [569, 485] on div "Tax Deductions Federal Taxes $ State Taxes $ Other Taxes $ Medicare $ Social Se…" at bounding box center [545, 566] width 181 height 212
click at [567, 494] on input "text" at bounding box center [575, 500] width 75 height 25
paste input "113.30"
drag, startPoint x: 571, startPoint y: 119, endPoint x: 575, endPoint y: 105, distance: 14.5
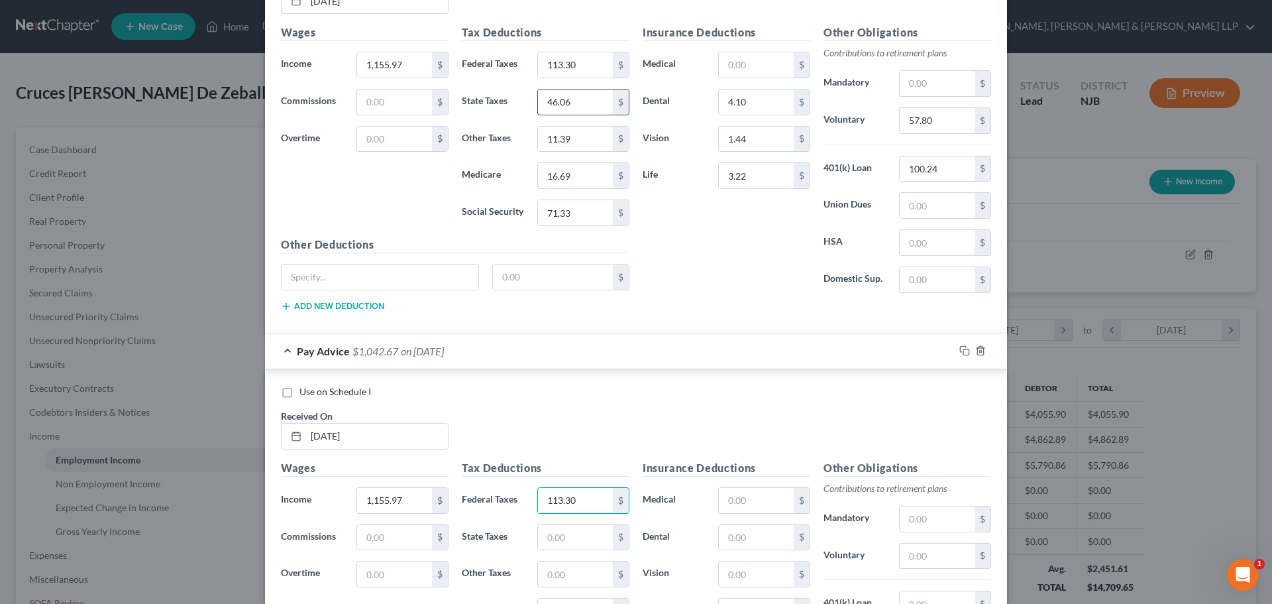
click at [571, 118] on div "Tax Deductions Federal Taxes 113.30 $ State Taxes 46.06 $ Other Taxes 11.39 $ M…" at bounding box center [545, 131] width 181 height 212
click at [575, 103] on input "46.06" at bounding box center [575, 101] width 75 height 25
click at [587, 539] on input "text" at bounding box center [575, 537] width 75 height 25
paste input "46.06"
click at [571, 146] on input "11.39" at bounding box center [575, 139] width 75 height 25
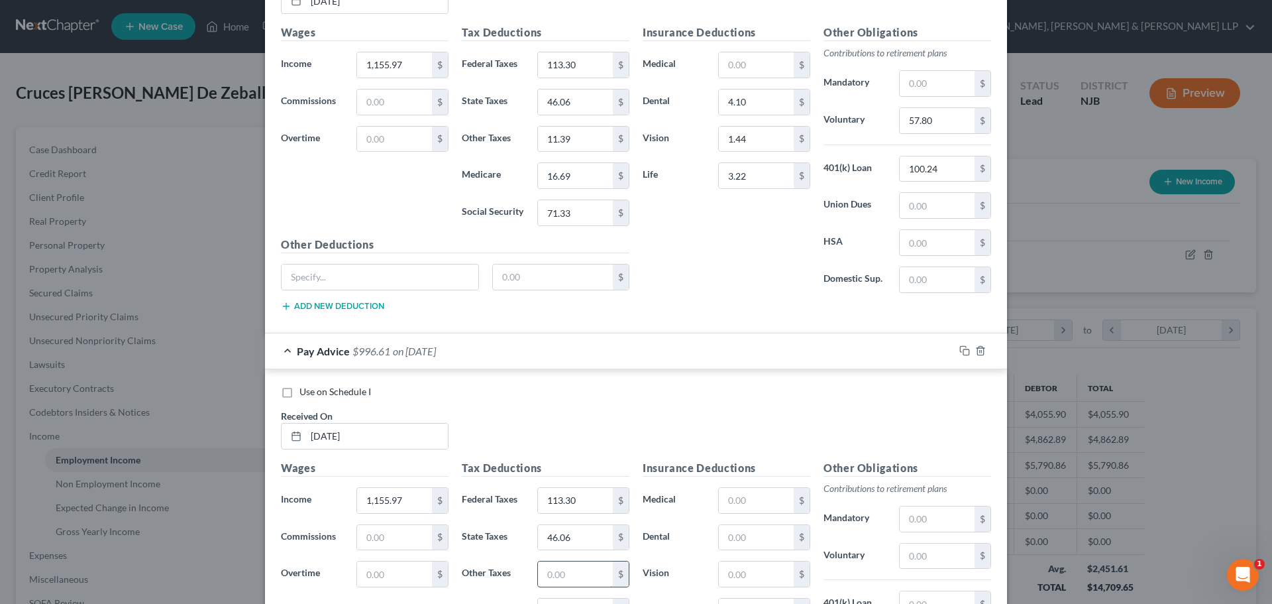
click at [567, 586] on input "text" at bounding box center [575, 573] width 75 height 25
paste input "11.39"
click at [580, 190] on div "Tax Deductions Federal Taxes 113.30 $ State Taxes 46.06 $ Other Taxes 11.39 $ M…" at bounding box center [545, 131] width 181 height 212
click at [580, 178] on input "16.69" at bounding box center [575, 175] width 75 height 25
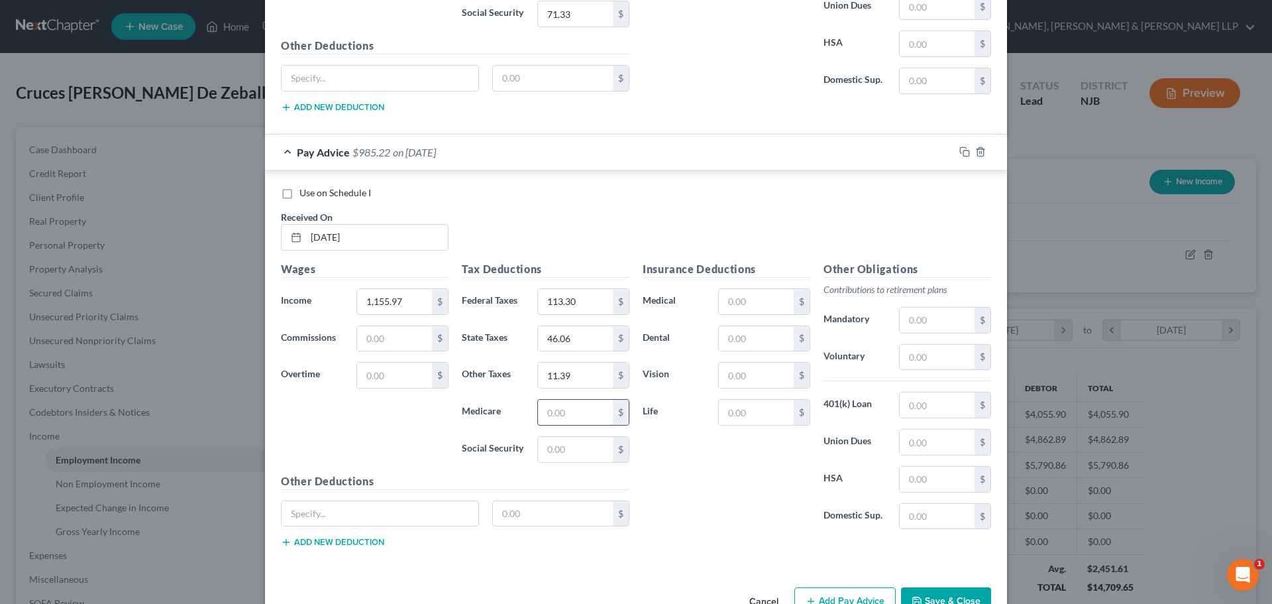
click at [574, 417] on input "text" at bounding box center [575, 412] width 75 height 25
paste input "16.69"
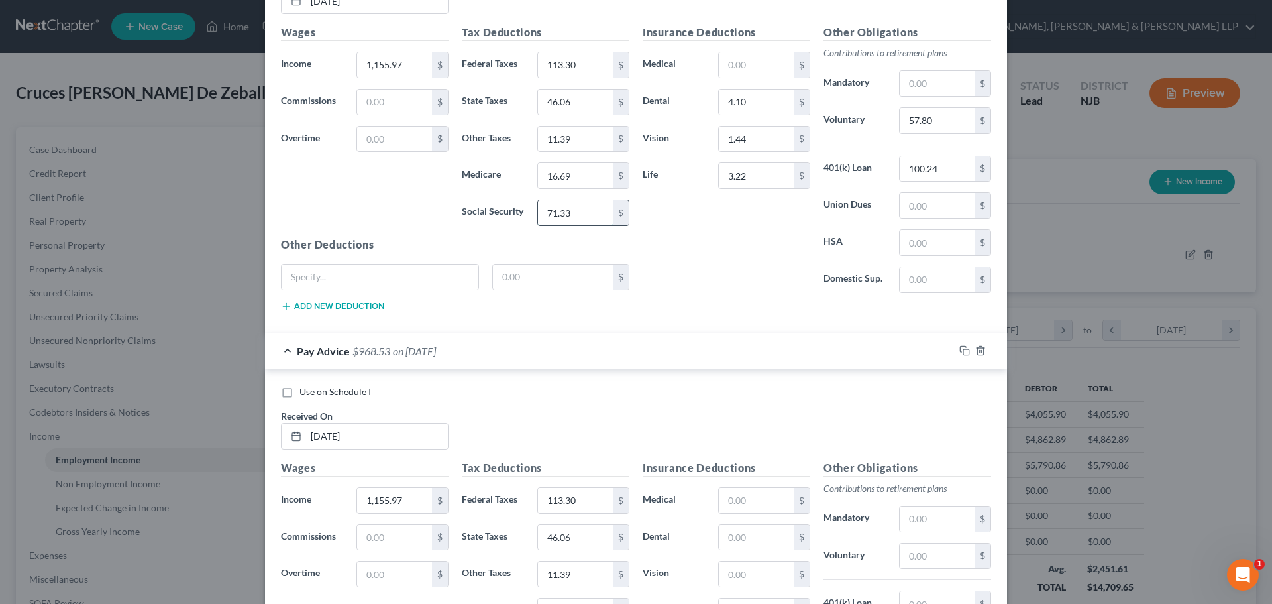
click at [576, 222] on input "71.33" at bounding box center [575, 212] width 75 height 25
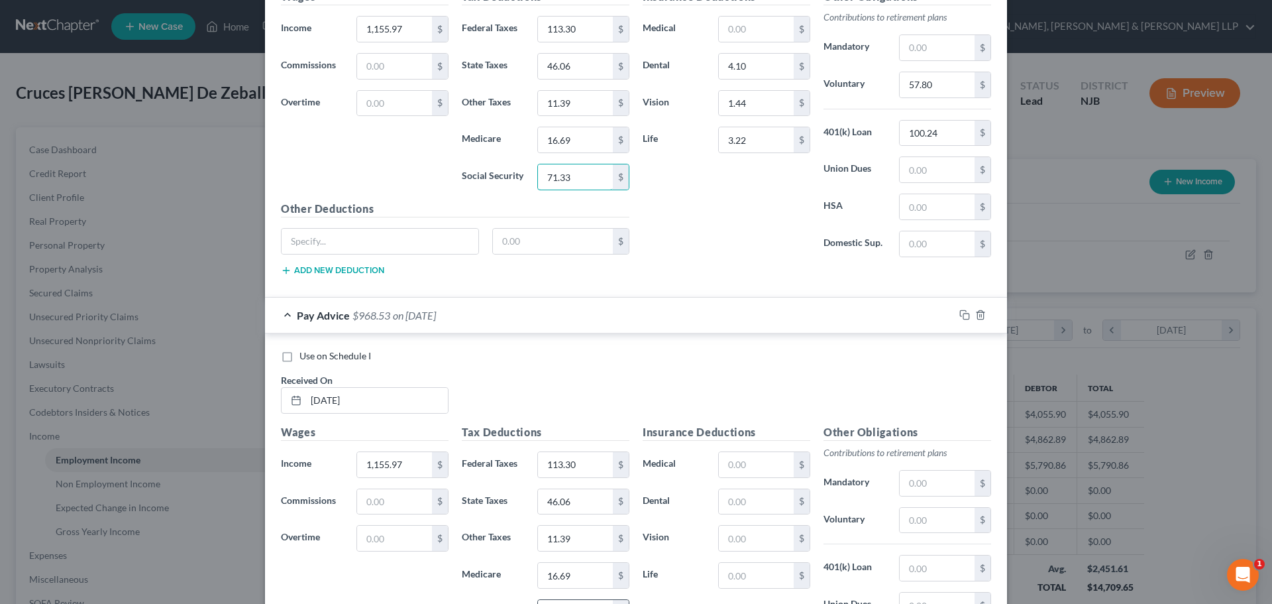
scroll to position [2390, 0]
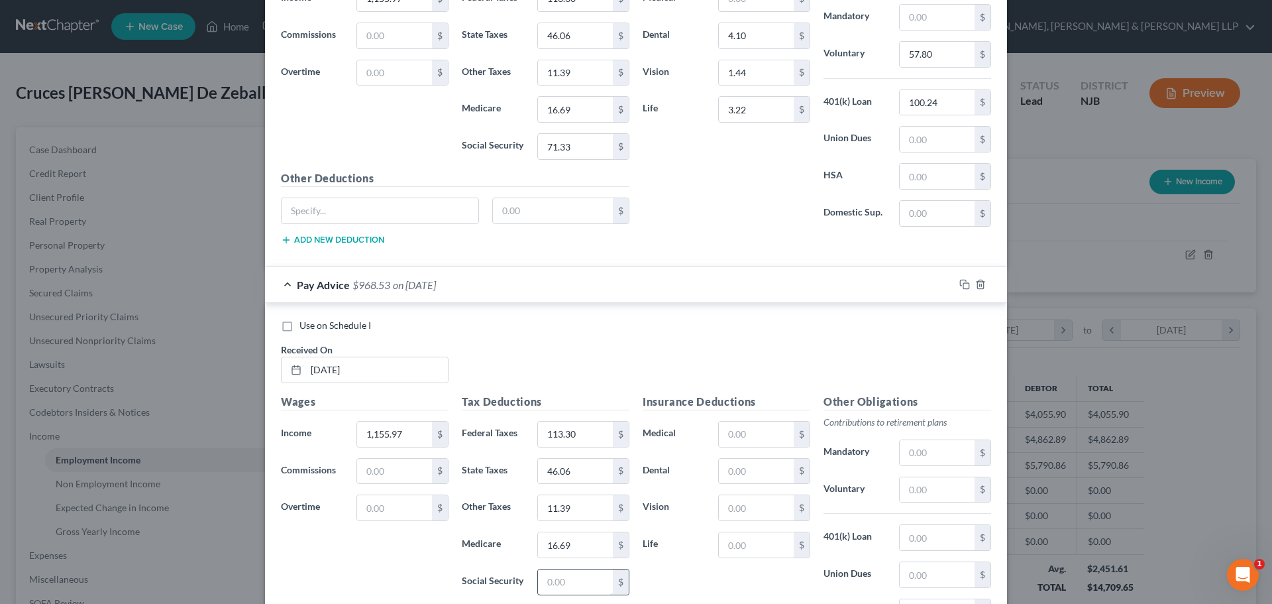
click at [575, 578] on input "text" at bounding box center [575, 581] width 75 height 25
paste input "71.33"
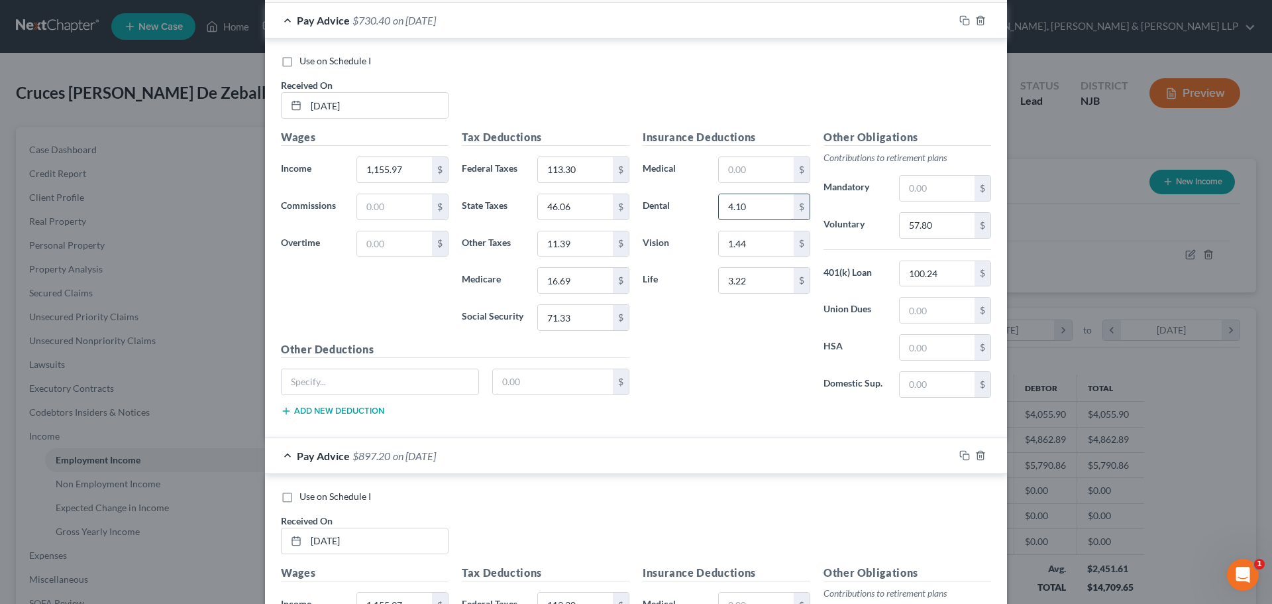
scroll to position [2191, 0]
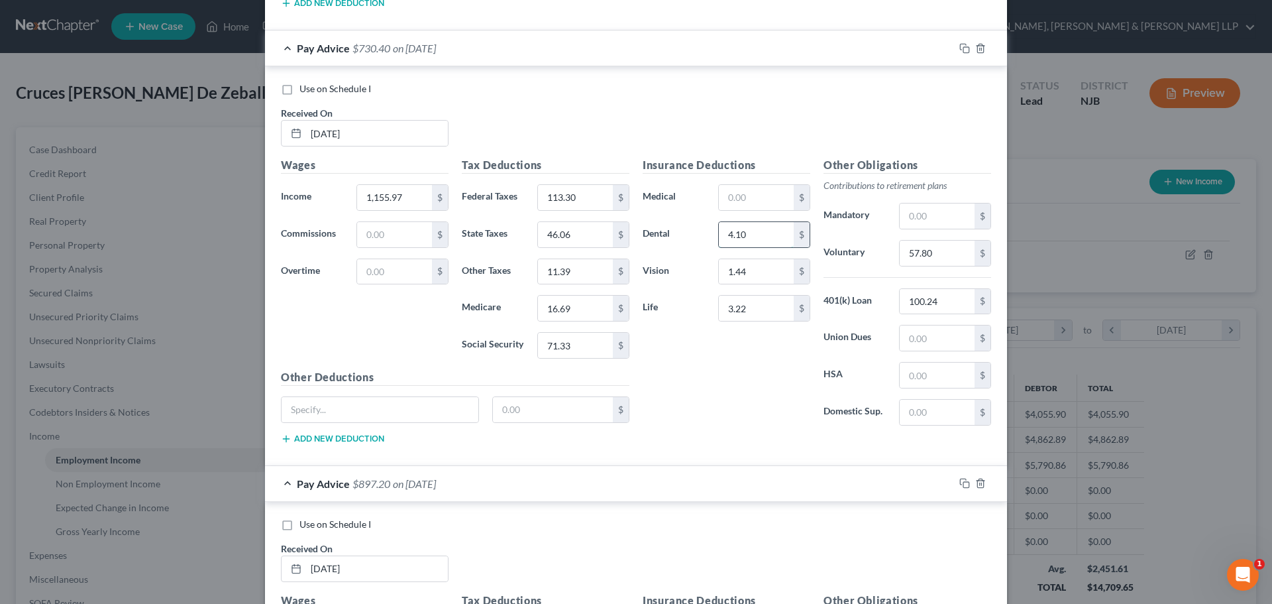
click at [759, 235] on input "4.10" at bounding box center [756, 234] width 75 height 25
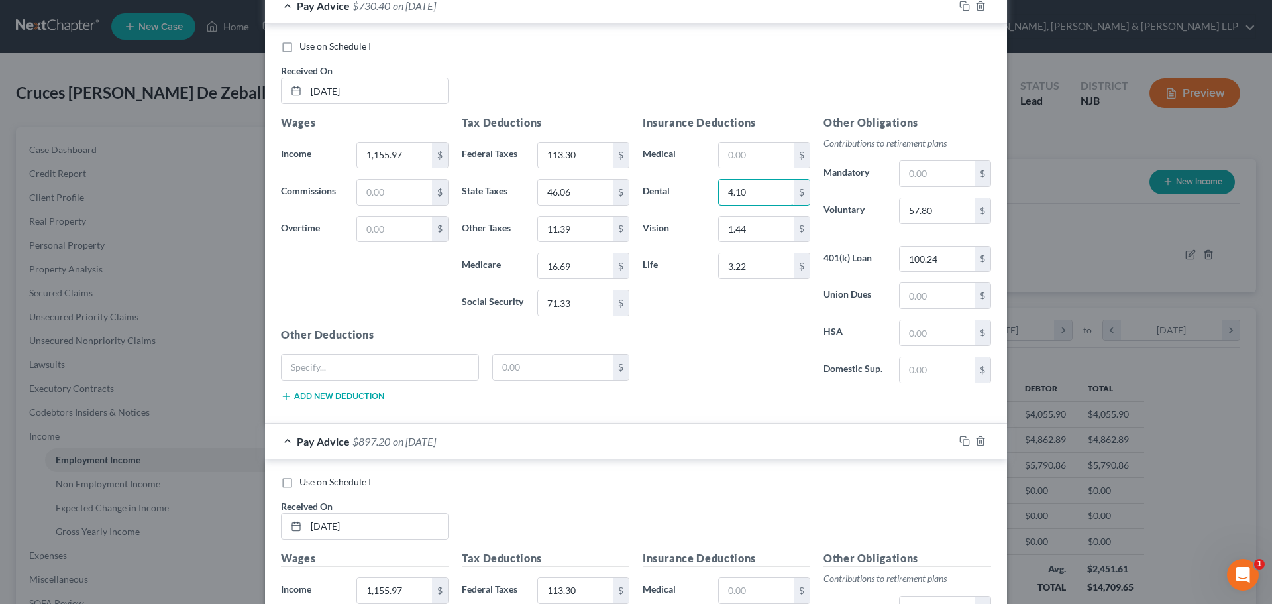
scroll to position [2257, 0]
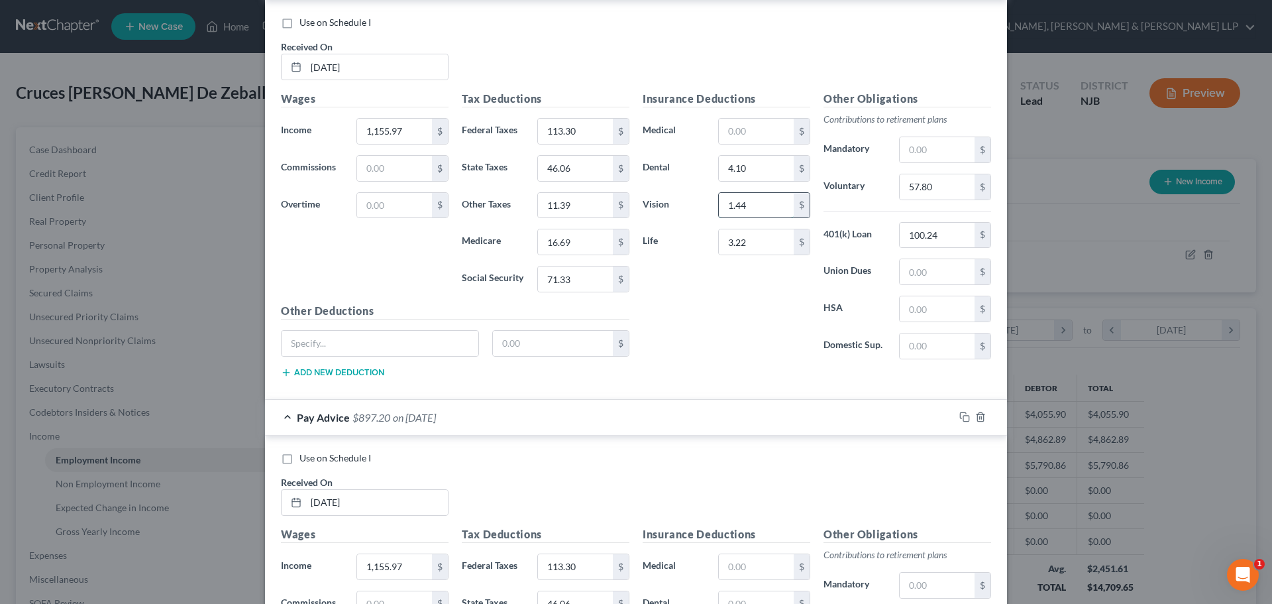
click at [744, 211] on input "1.44" at bounding box center [756, 205] width 75 height 25
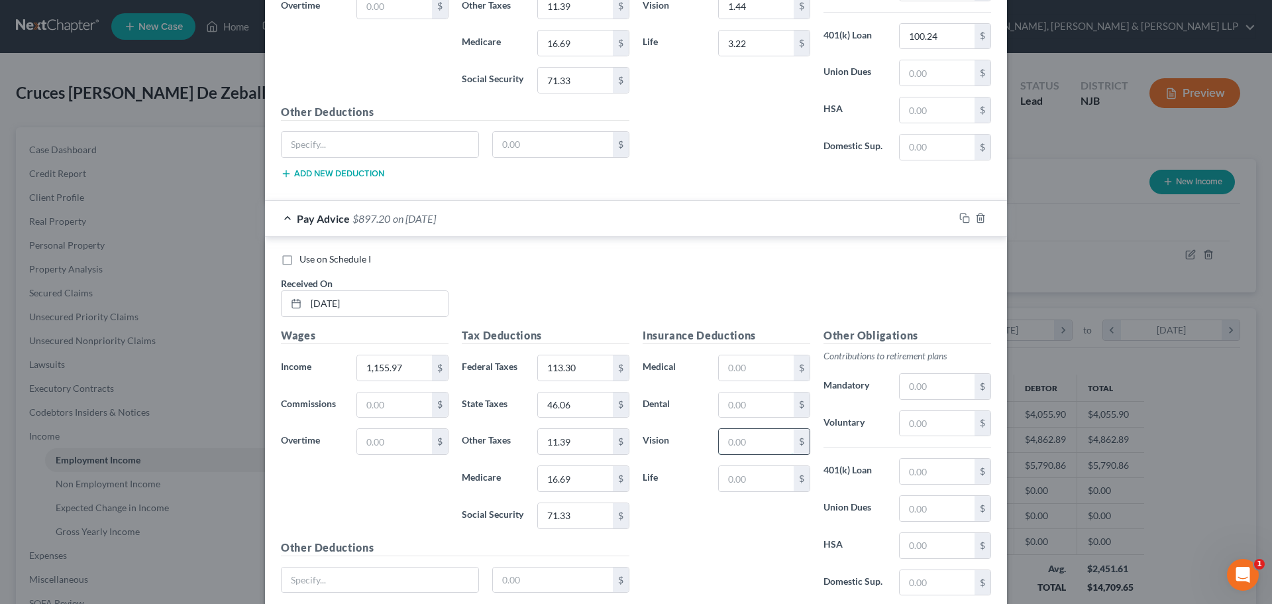
click at [743, 451] on input "text" at bounding box center [756, 441] width 75 height 25
paste input "1.44"
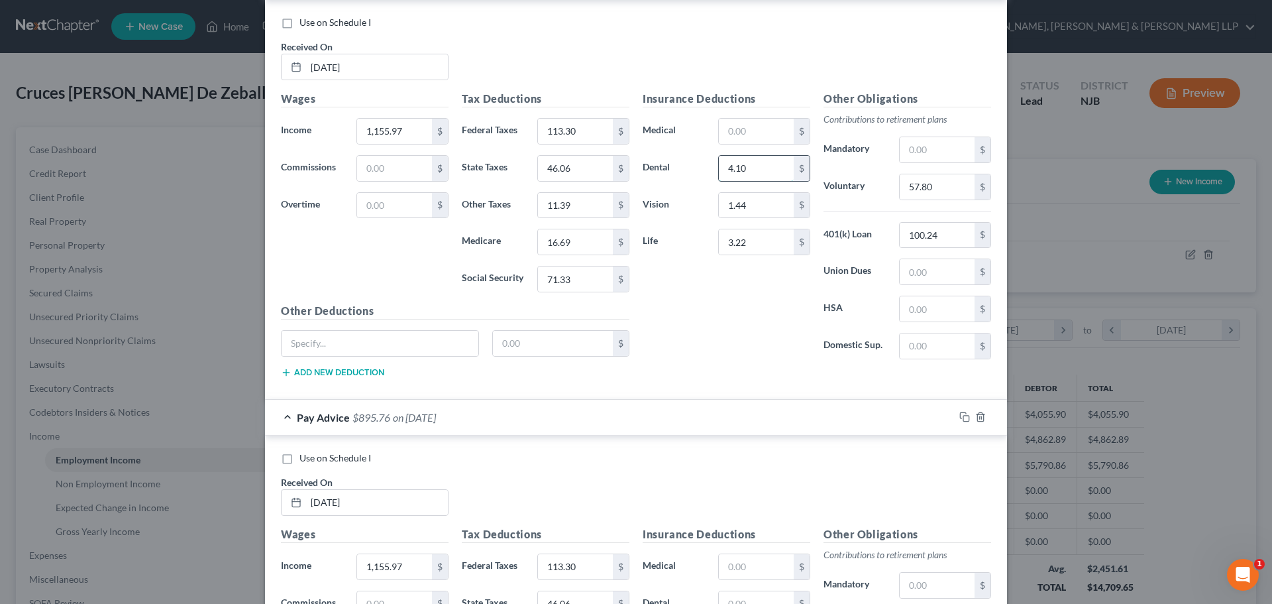
click at [753, 171] on input "4.10" at bounding box center [756, 168] width 75 height 25
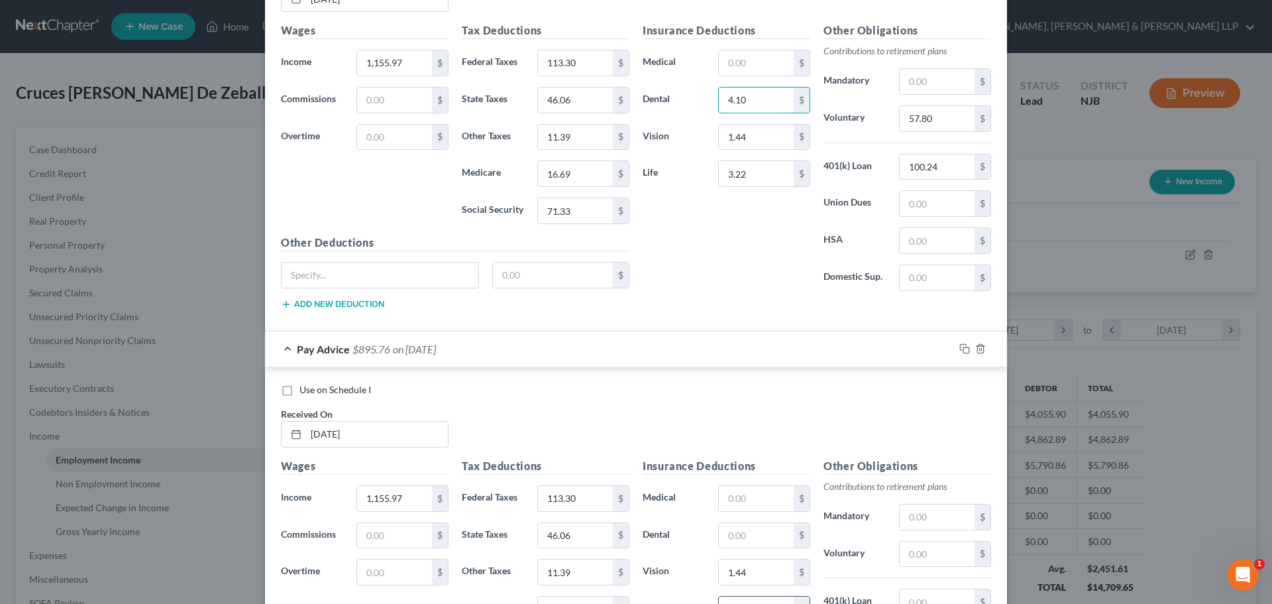
scroll to position [2390, 0]
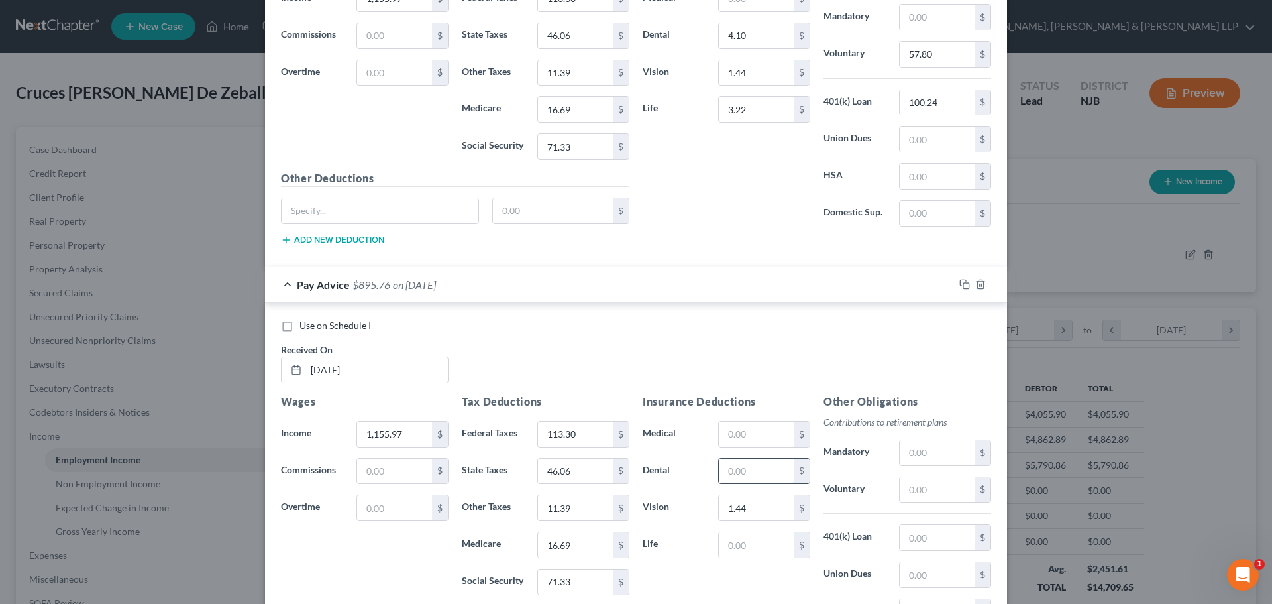
click at [745, 476] on input "text" at bounding box center [756, 471] width 75 height 25
paste input "4.10"
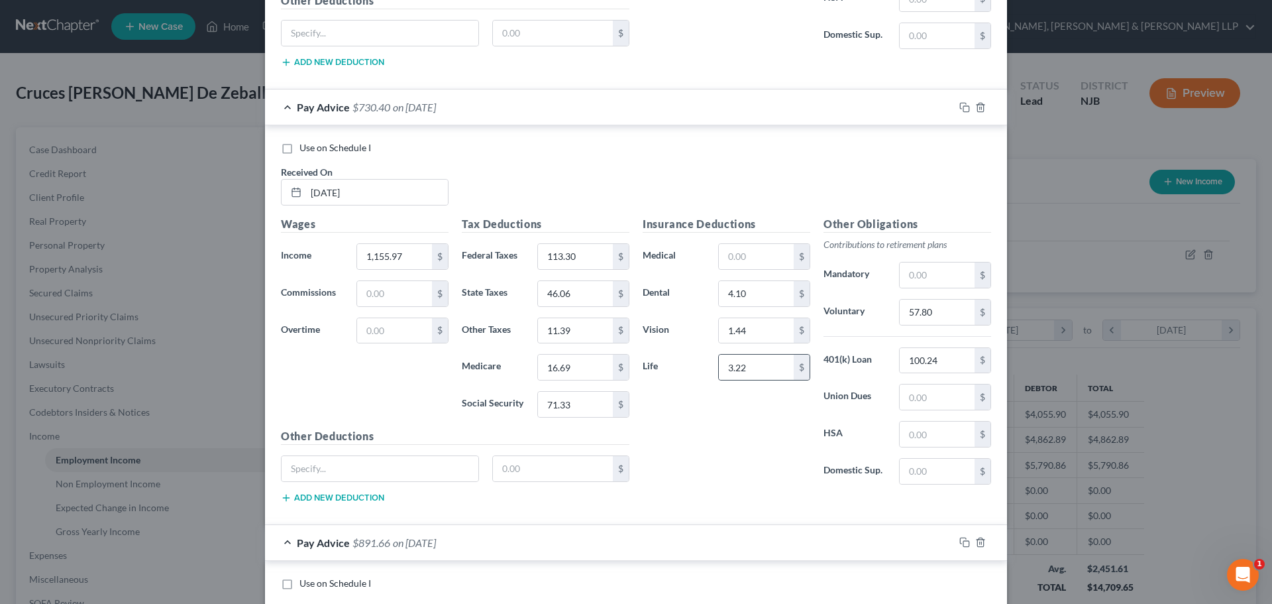
scroll to position [2125, 0]
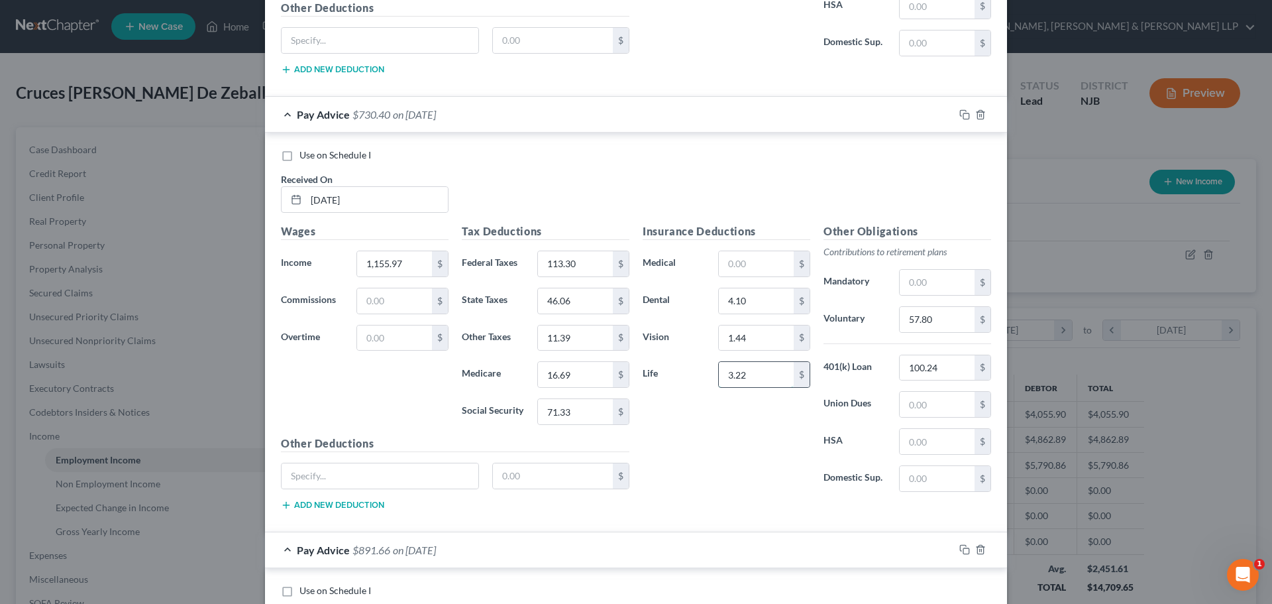
click at [762, 370] on input "3.22" at bounding box center [756, 374] width 75 height 25
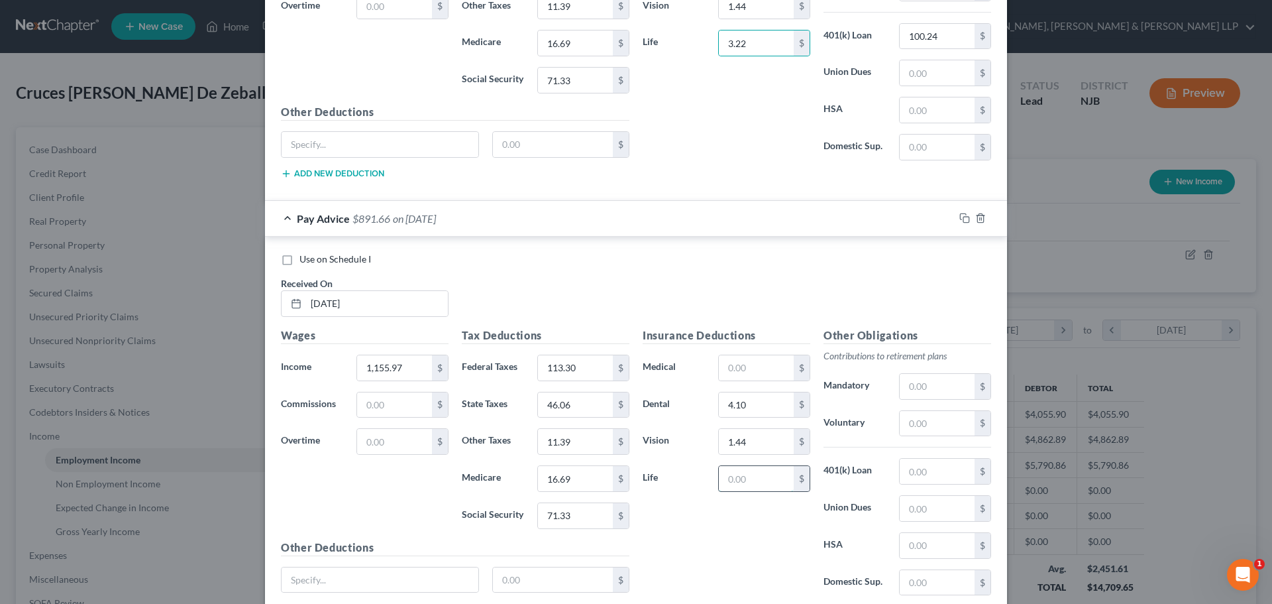
click at [743, 488] on input "text" at bounding box center [756, 478] width 75 height 25
paste input "3.22"
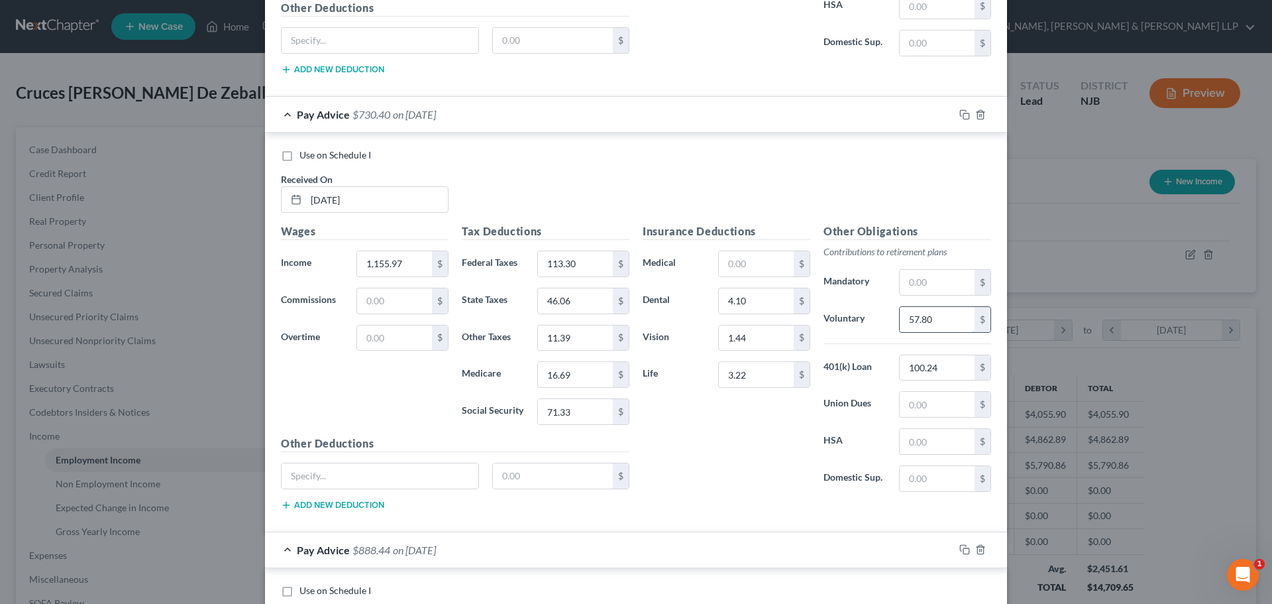
click at [940, 319] on input "57.80" at bounding box center [937, 319] width 75 height 25
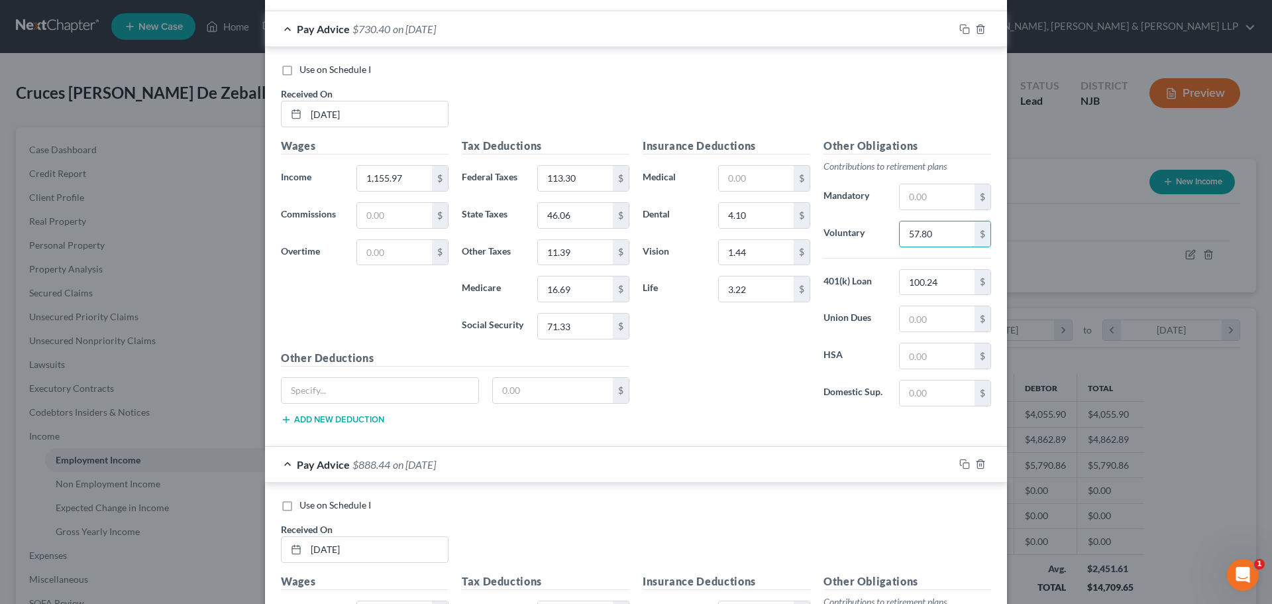
scroll to position [2324, 0]
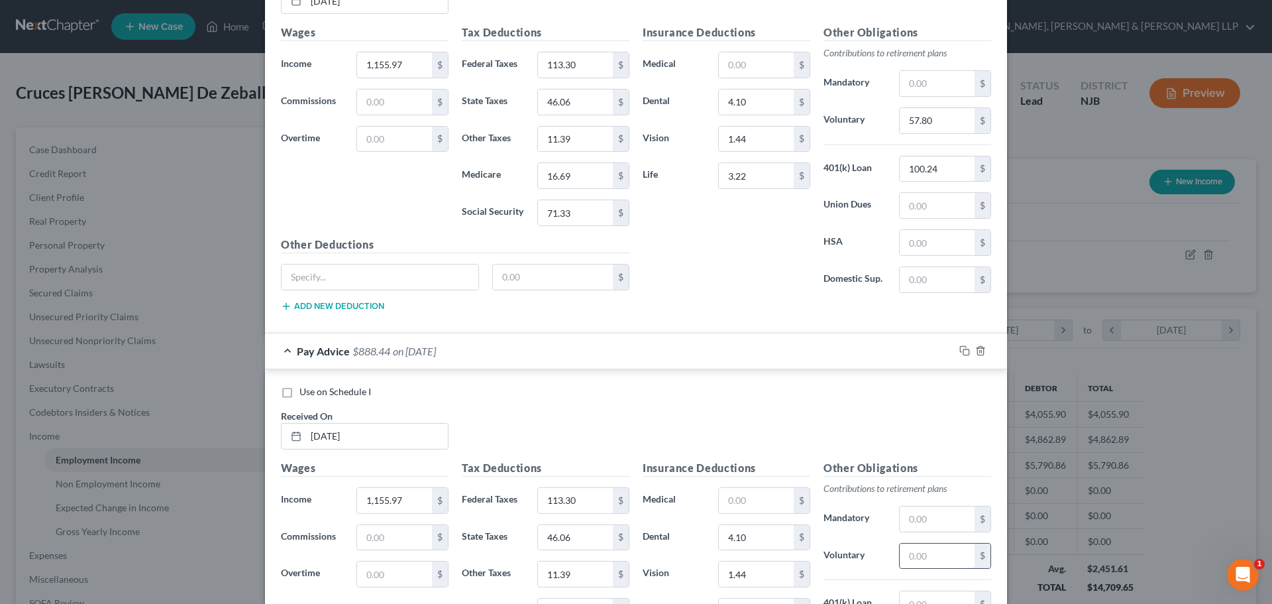
click at [910, 561] on input "text" at bounding box center [937, 555] width 75 height 25
paste input "57.80"
click at [942, 181] on input "100.24" at bounding box center [937, 168] width 75 height 25
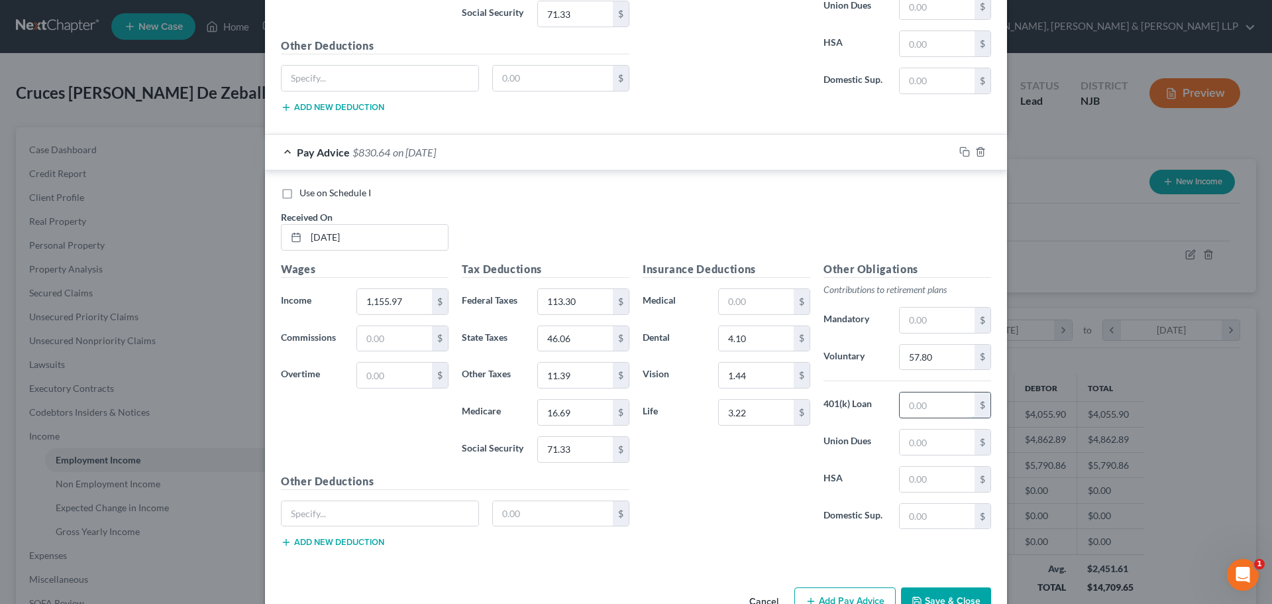
click at [918, 402] on input "text" at bounding box center [937, 404] width 75 height 25
paste input "100.24"
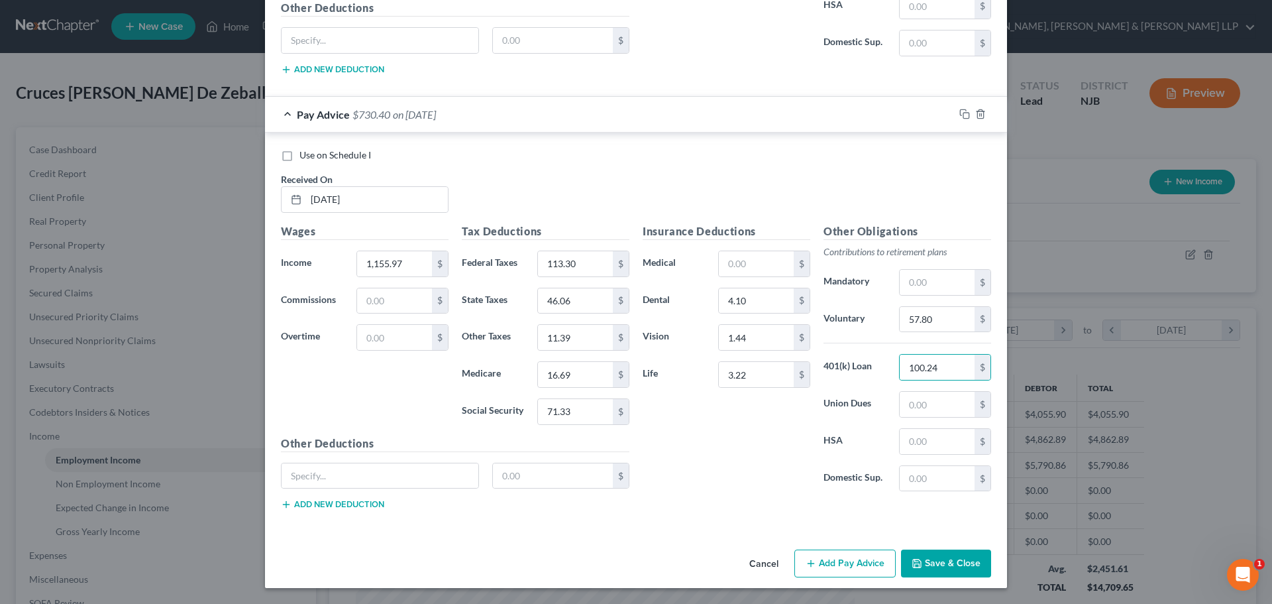
click at [834, 557] on button "Add Pay Advice" at bounding box center [844, 563] width 101 height 28
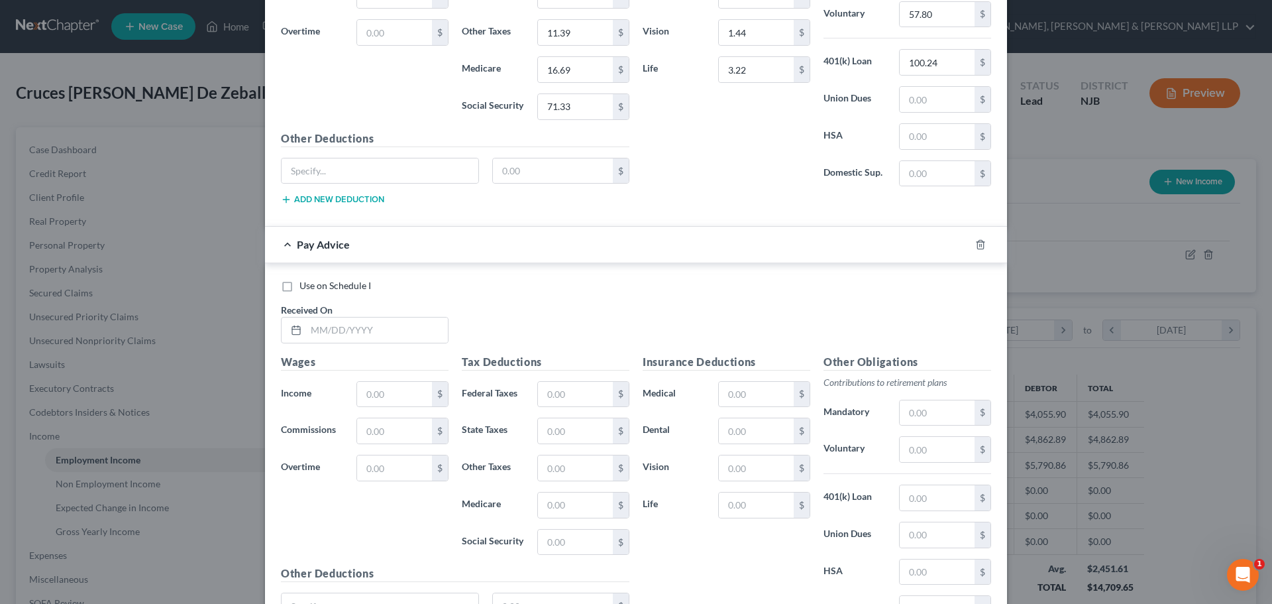
scroll to position [2892, 0]
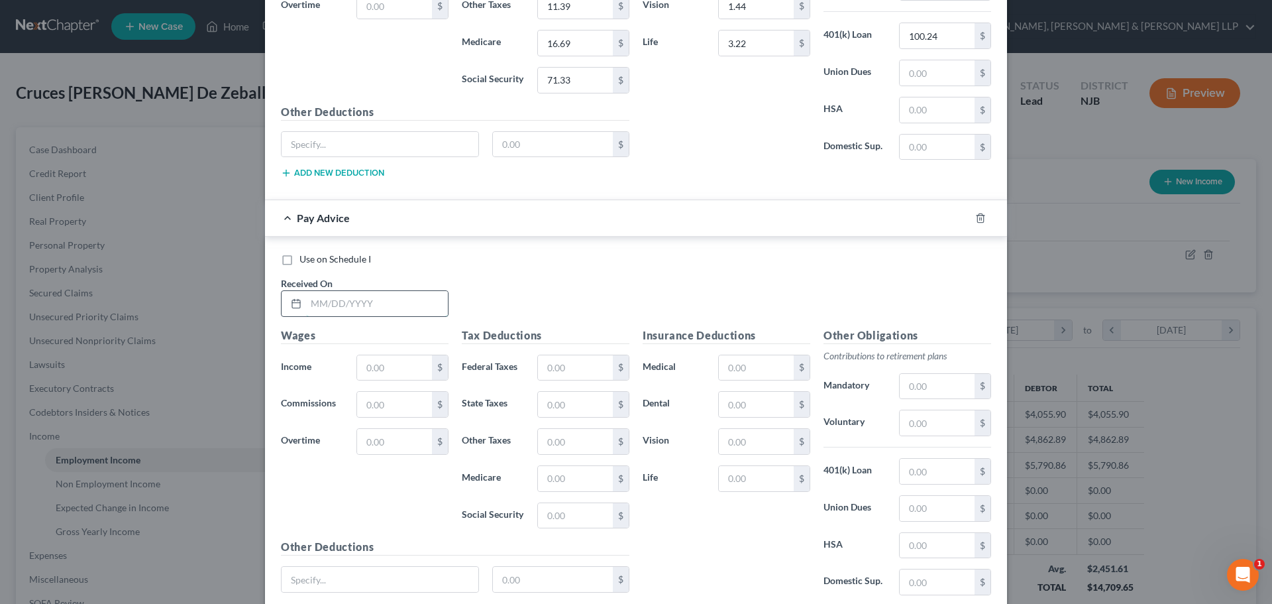
click at [402, 312] on input "text" at bounding box center [377, 303] width 142 height 25
click at [978, 219] on icon "button" at bounding box center [980, 218] width 11 height 11
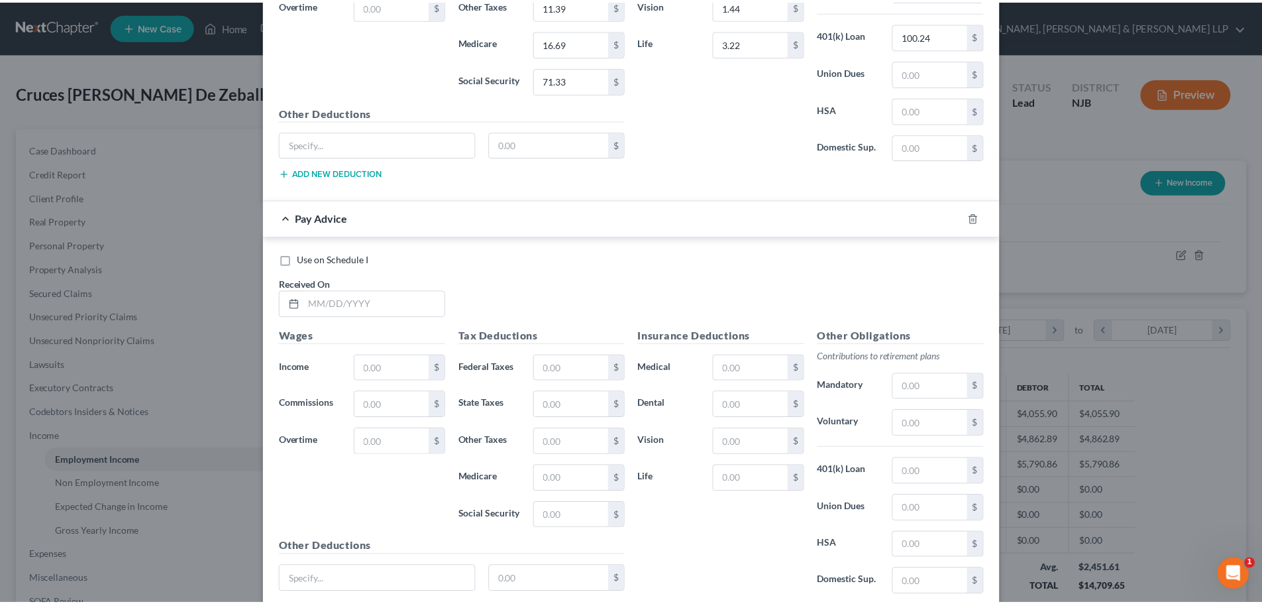
scroll to position [2560, 0]
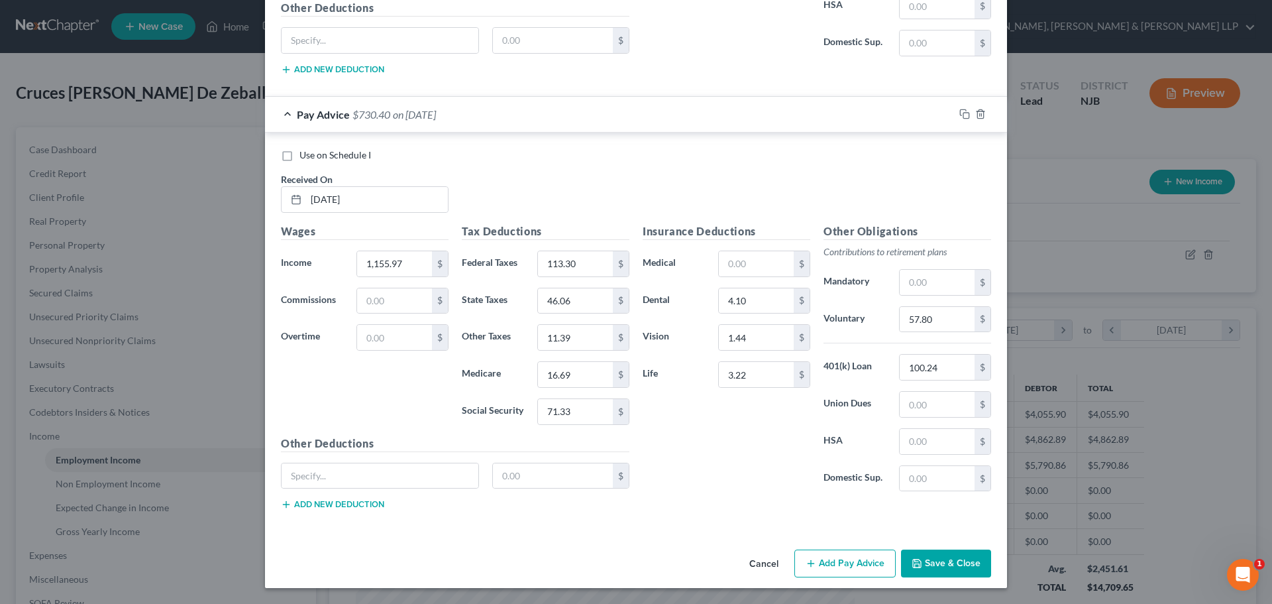
click at [933, 558] on button "Save & Close" at bounding box center [946, 563] width 90 height 28
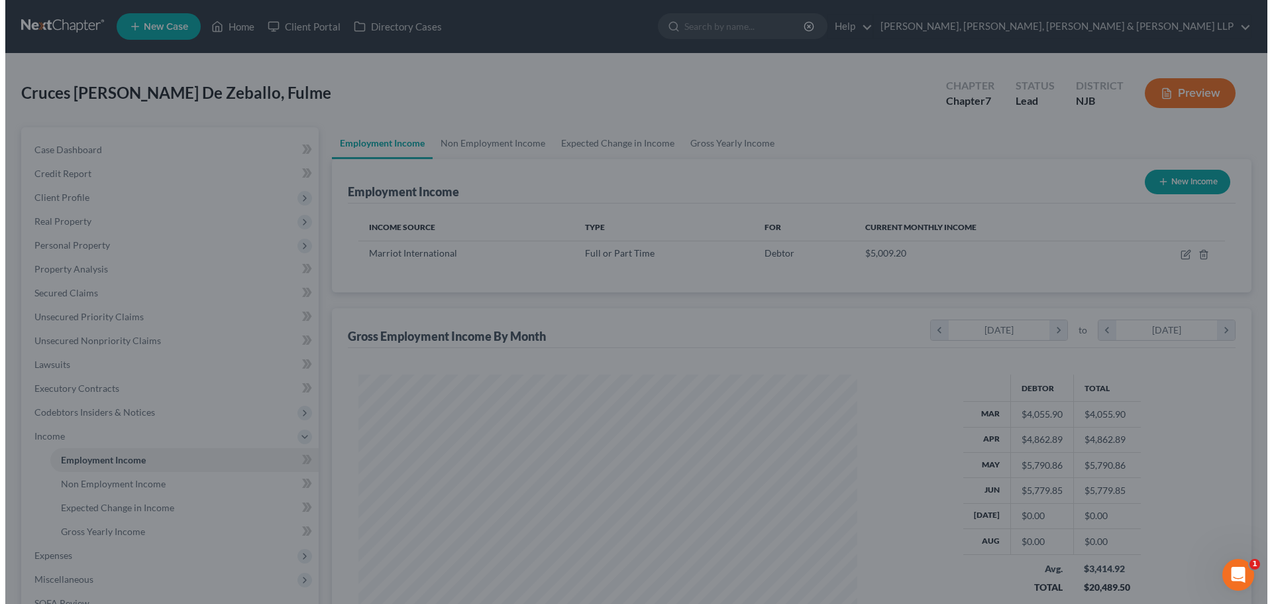
scroll to position [662352, 662078]
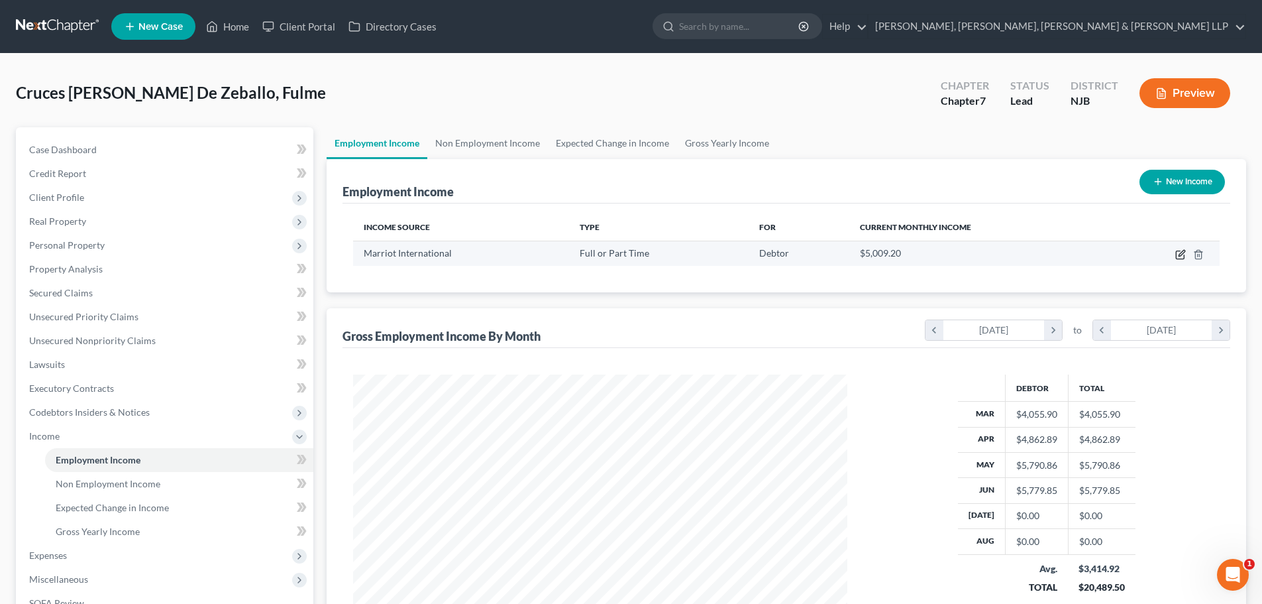
click at [1183, 254] on icon "button" at bounding box center [1180, 254] width 11 height 11
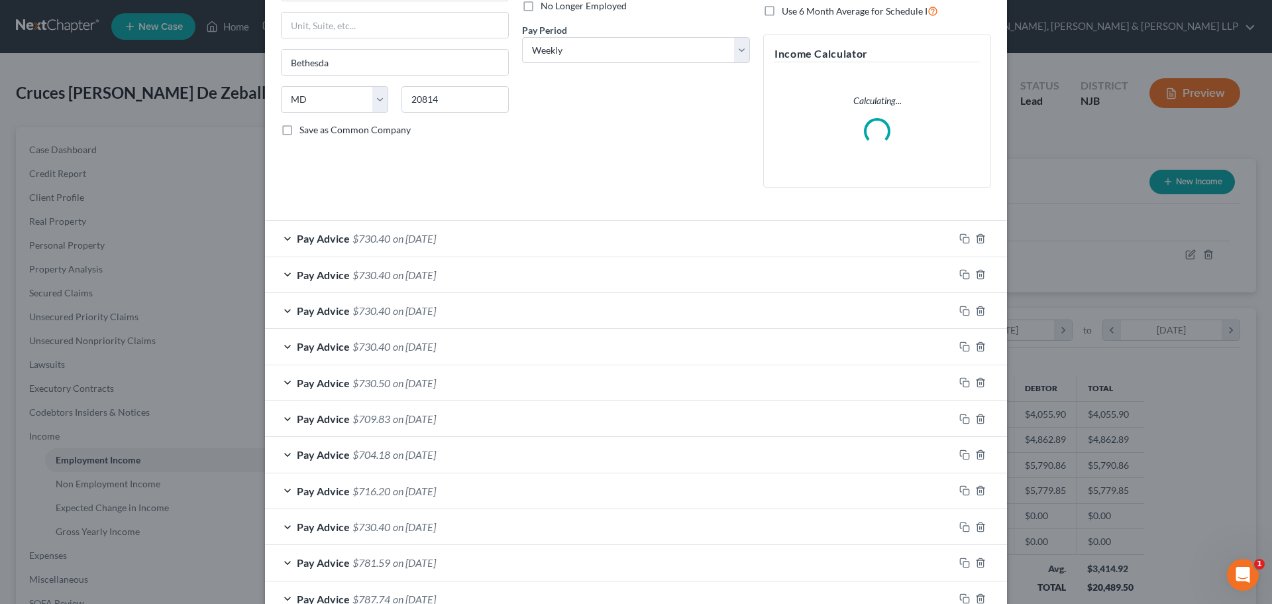
scroll to position [199, 0]
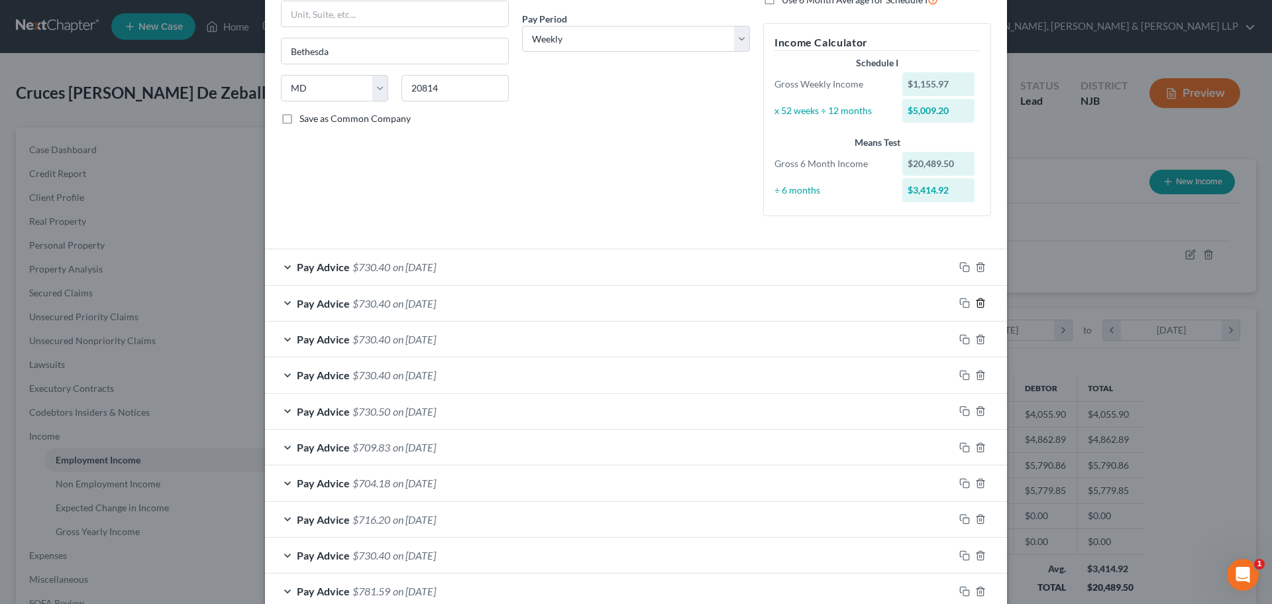
click at [976, 299] on icon "button" at bounding box center [980, 303] width 11 height 11
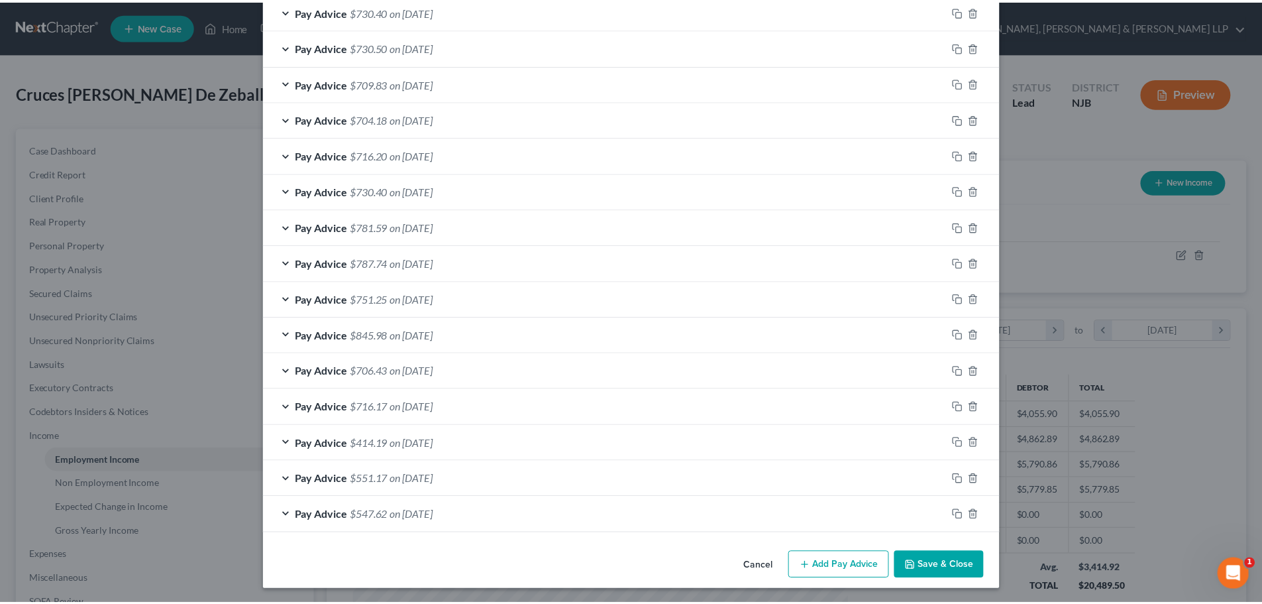
scroll to position [529, 0]
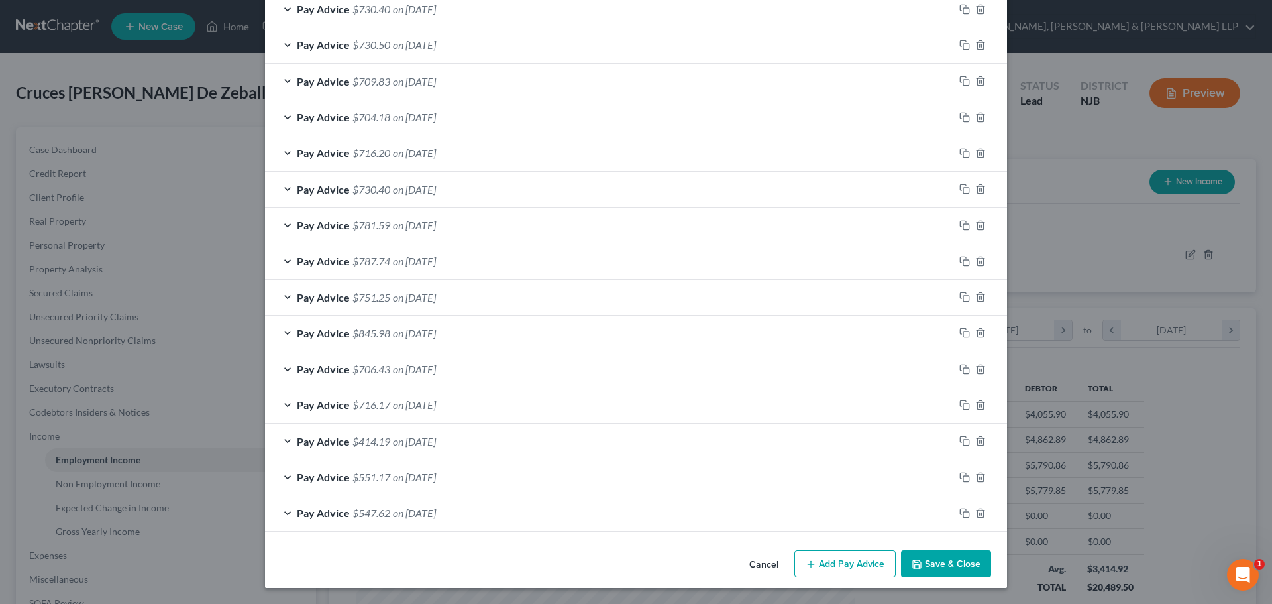
click at [962, 570] on button "Save & Close" at bounding box center [946, 564] width 90 height 28
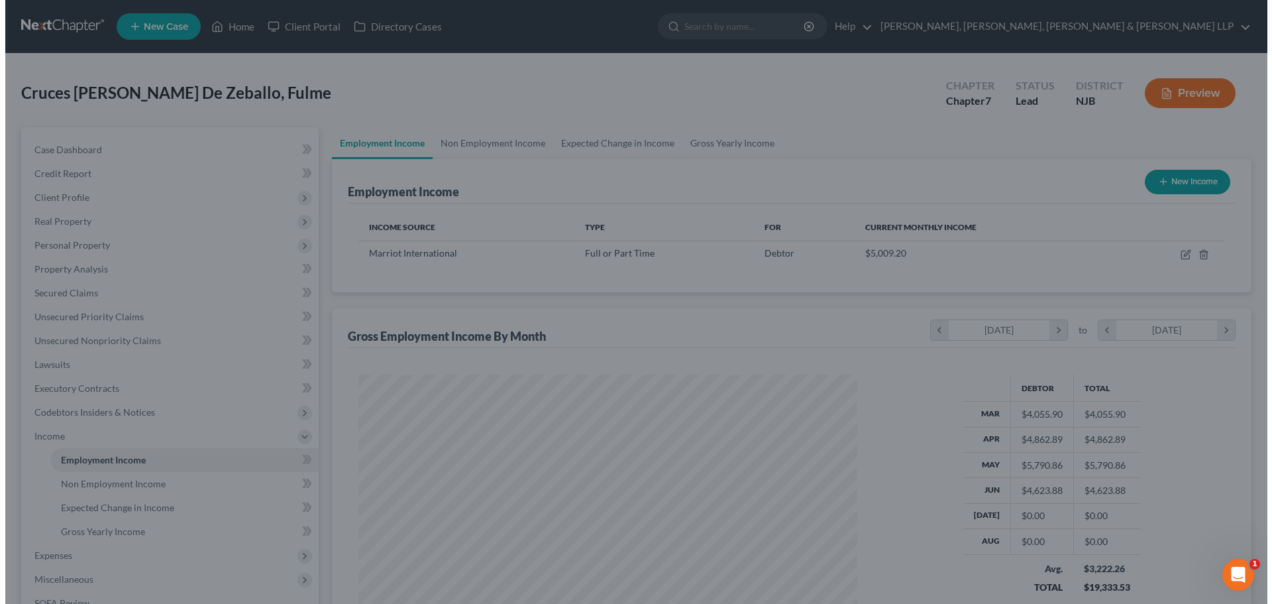
scroll to position [662352, 662078]
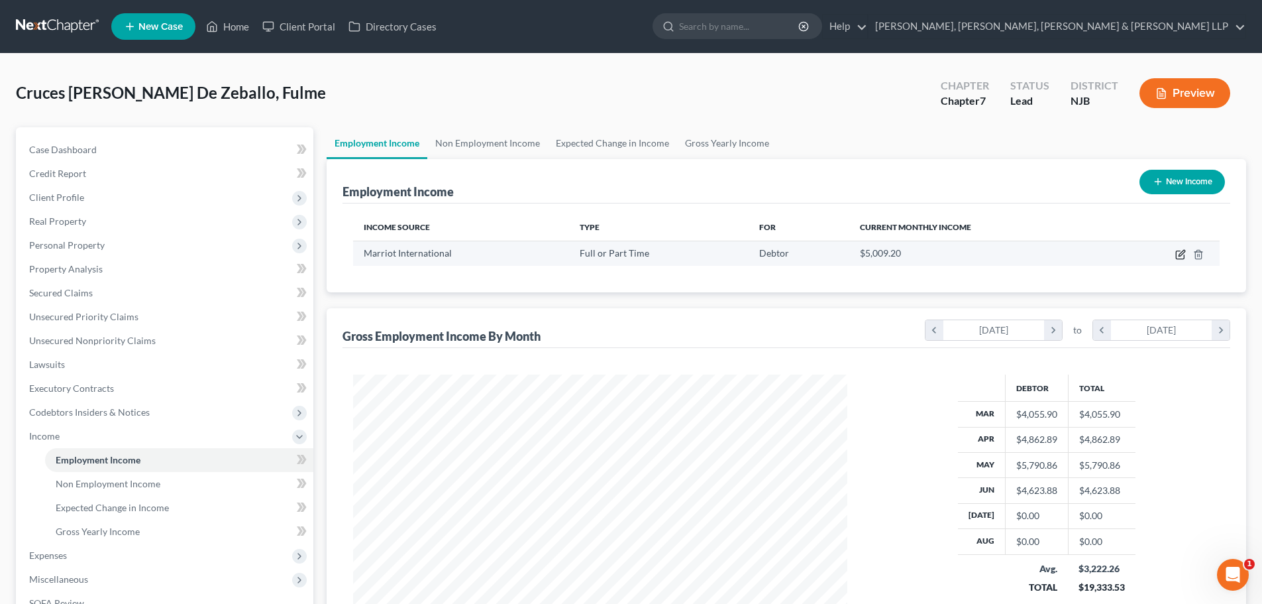
click at [1179, 253] on icon "button" at bounding box center [1180, 254] width 11 height 11
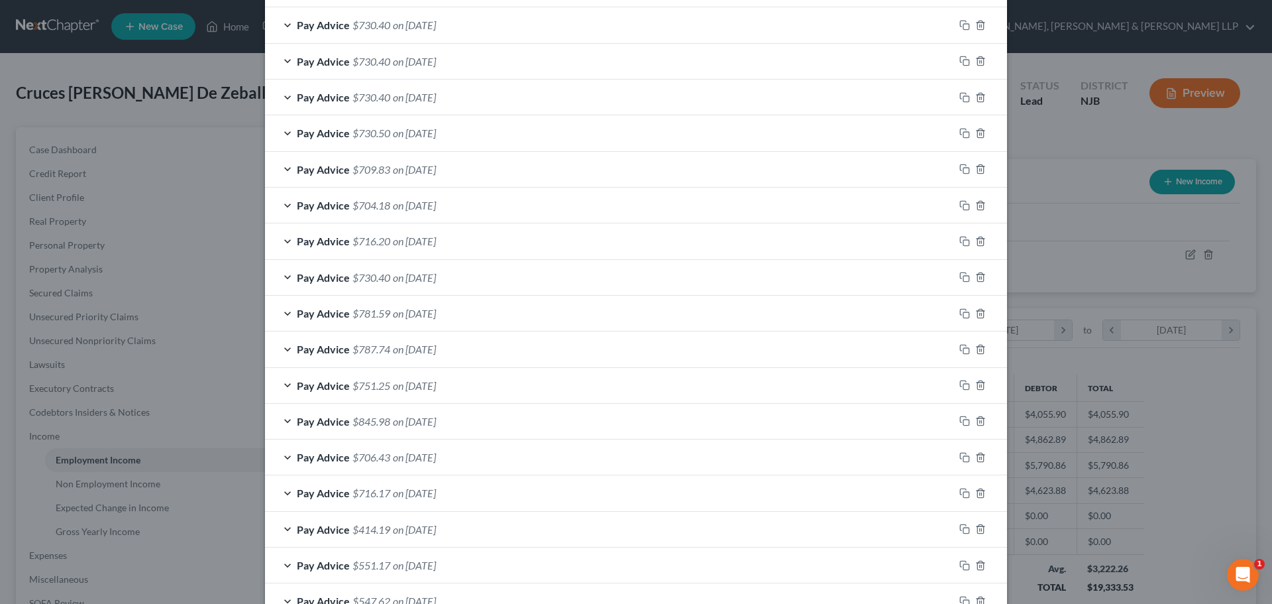
scroll to position [265, 0]
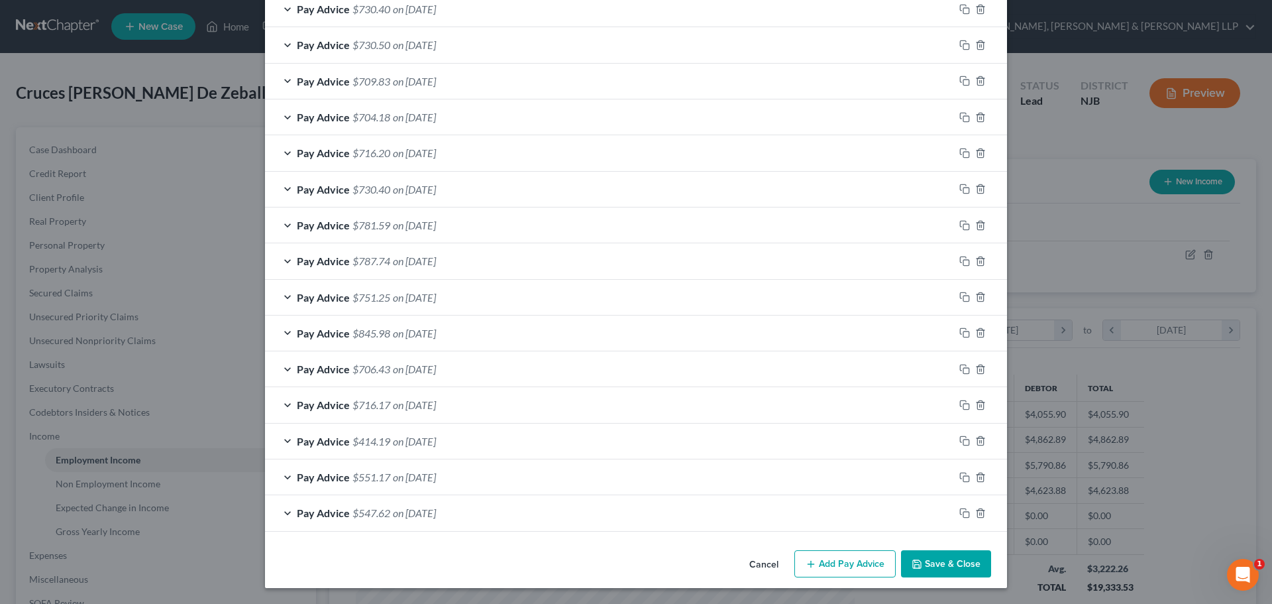
click at [859, 570] on button "Add Pay Advice" at bounding box center [844, 564] width 101 height 28
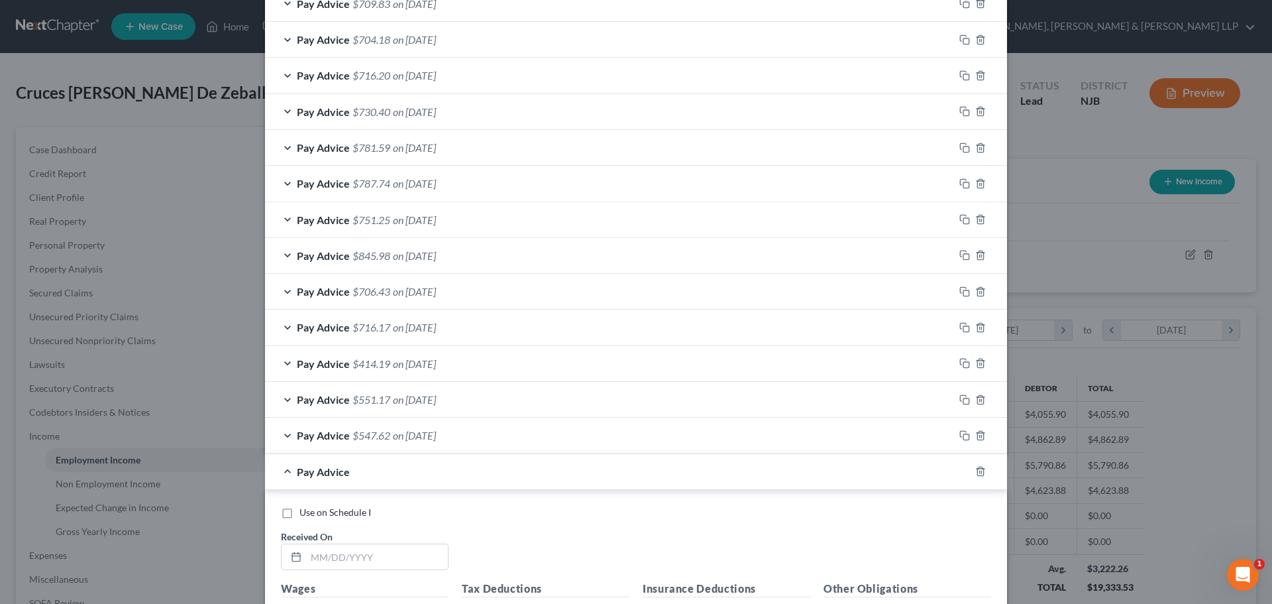
scroll to position [728, 0]
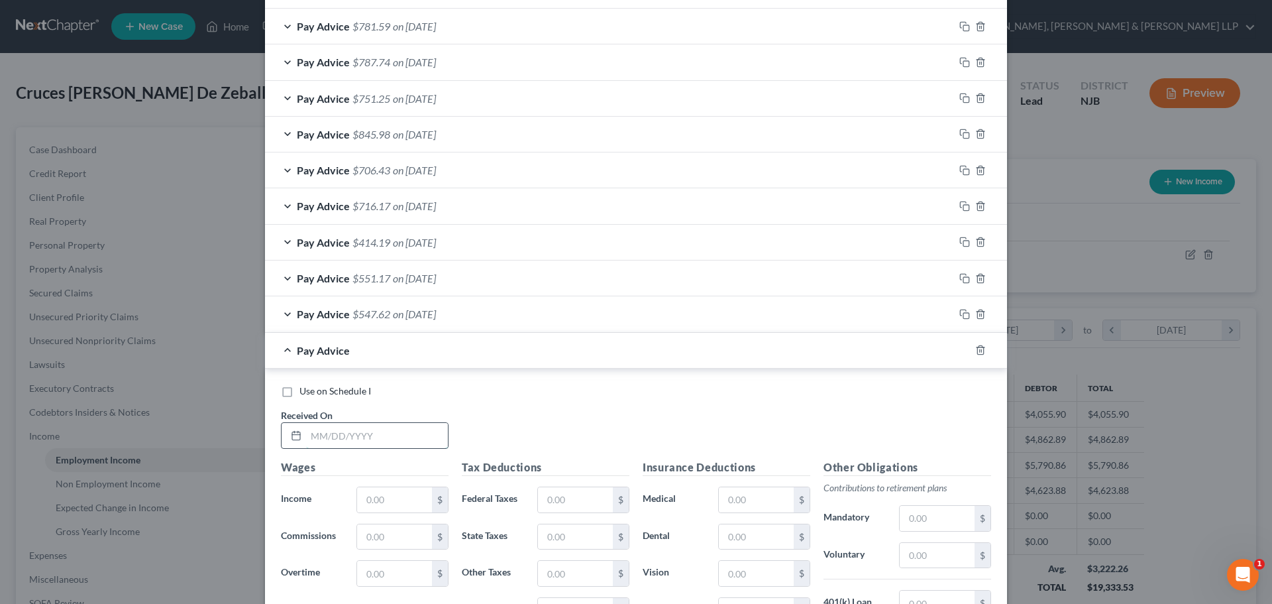
click at [344, 439] on input "text" at bounding box center [377, 435] width 142 height 25
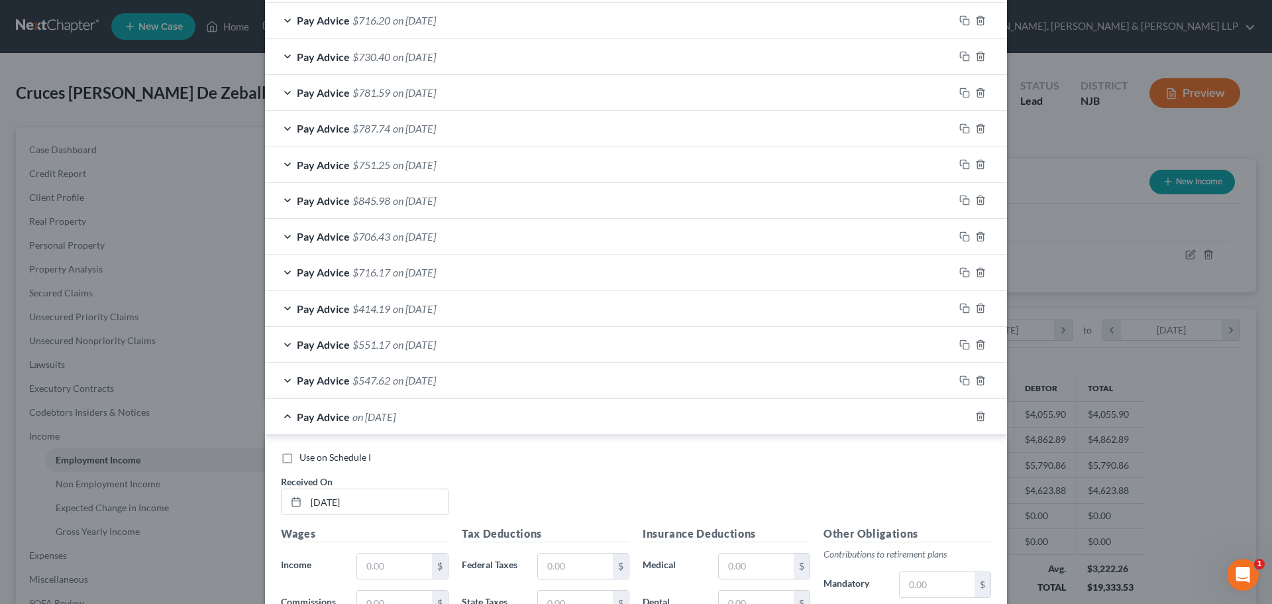
scroll to position [794, 0]
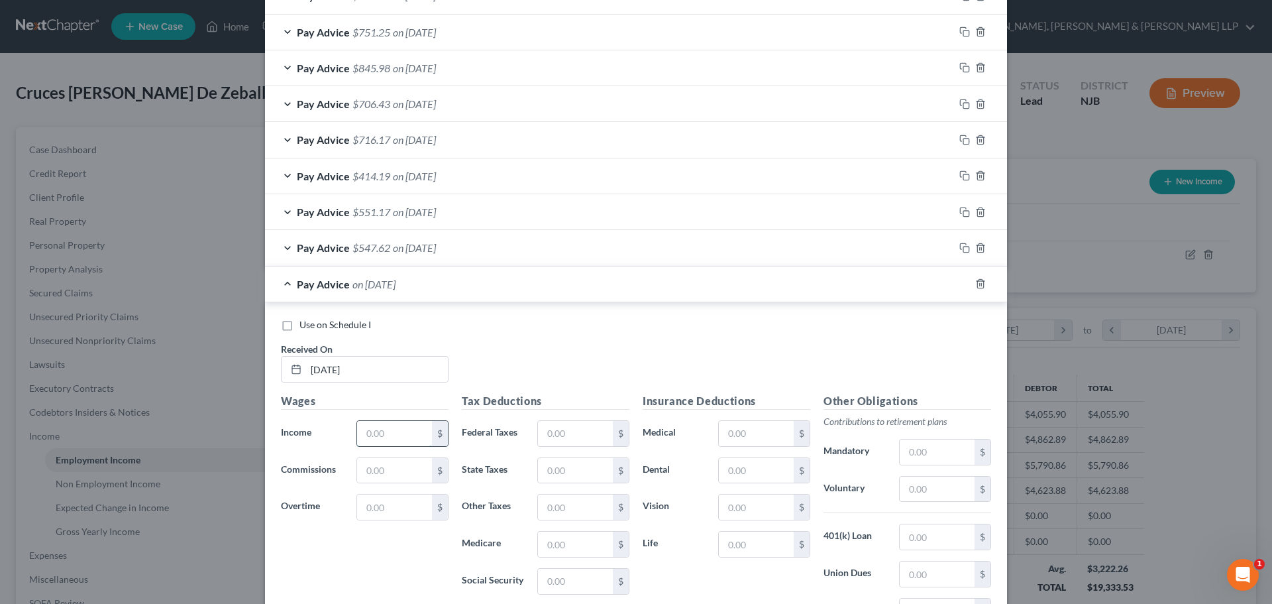
click at [380, 438] on input "text" at bounding box center [394, 433] width 75 height 25
click at [554, 431] on input "text" at bounding box center [575, 433] width 75 height 25
click at [567, 472] on input "text" at bounding box center [575, 470] width 75 height 25
click at [565, 514] on input "text" at bounding box center [575, 506] width 75 height 25
click at [564, 540] on input "text" at bounding box center [575, 543] width 75 height 25
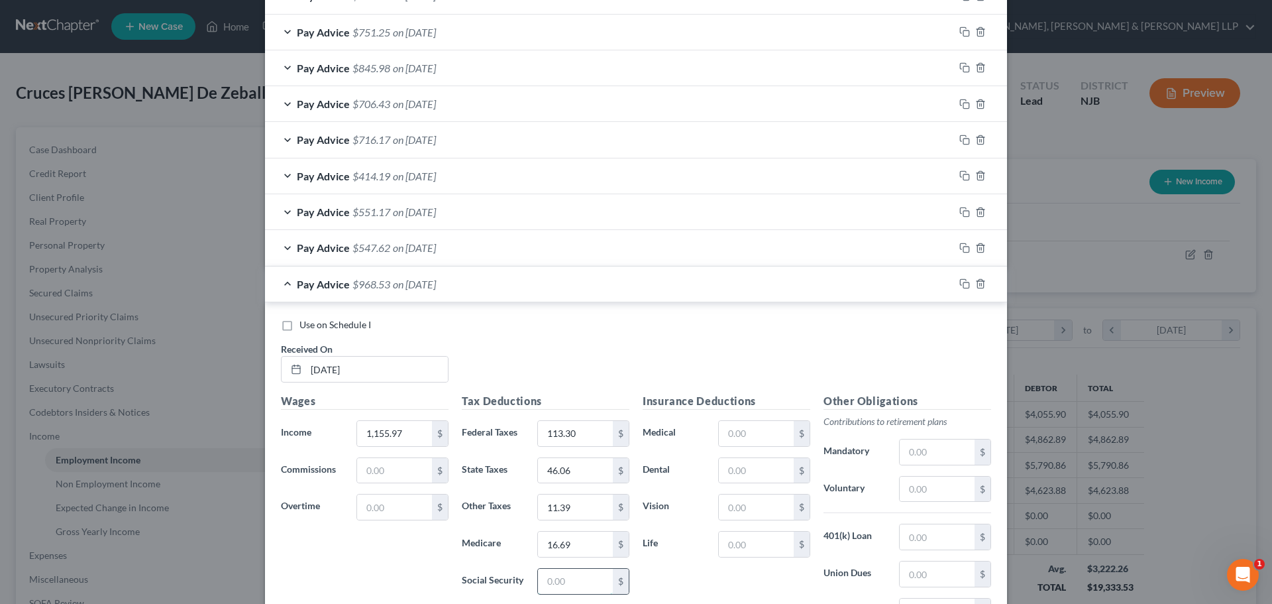
click at [551, 573] on input "text" at bounding box center [575, 581] width 75 height 25
click at [752, 474] on input "text" at bounding box center [756, 470] width 75 height 25
click at [732, 506] on input "text" at bounding box center [756, 506] width 75 height 25
click at [737, 537] on input "text" at bounding box center [756, 543] width 75 height 25
click at [935, 493] on input "text" at bounding box center [937, 488] width 75 height 25
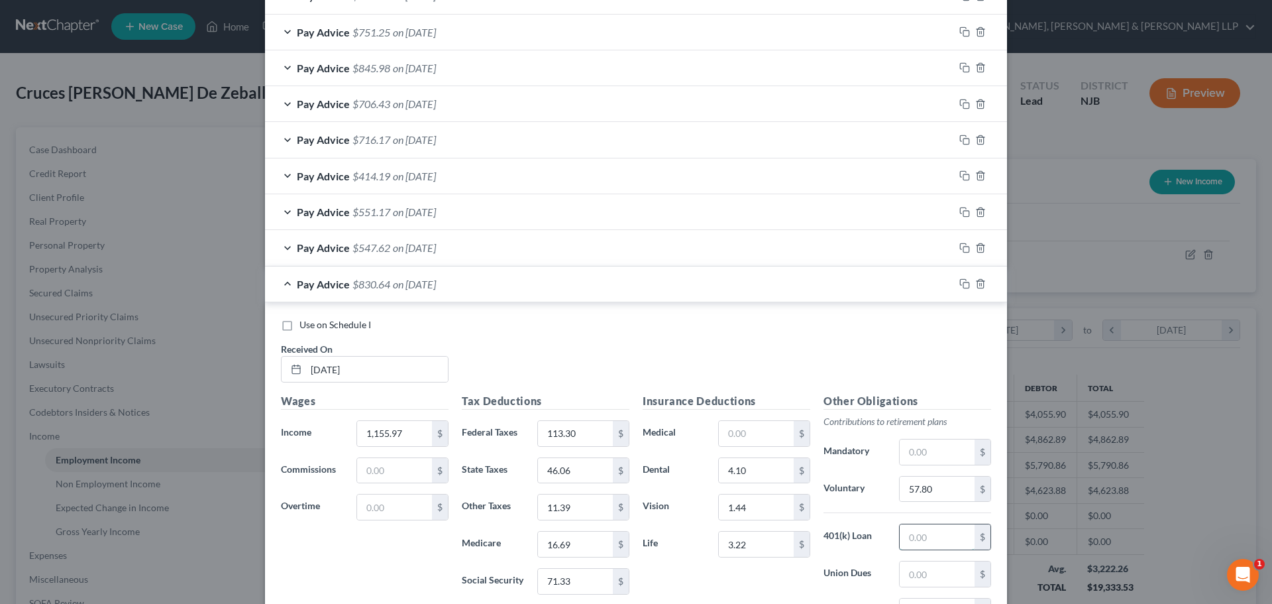
click at [932, 531] on input "text" at bounding box center [937, 536] width 75 height 25
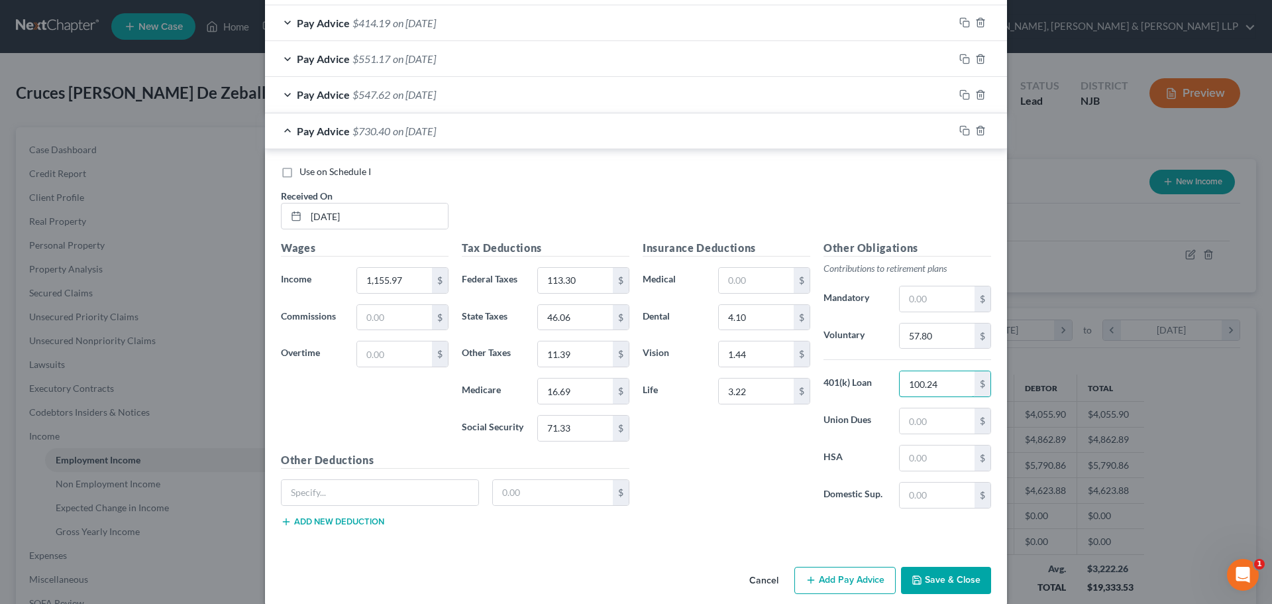
scroll to position [963, 0]
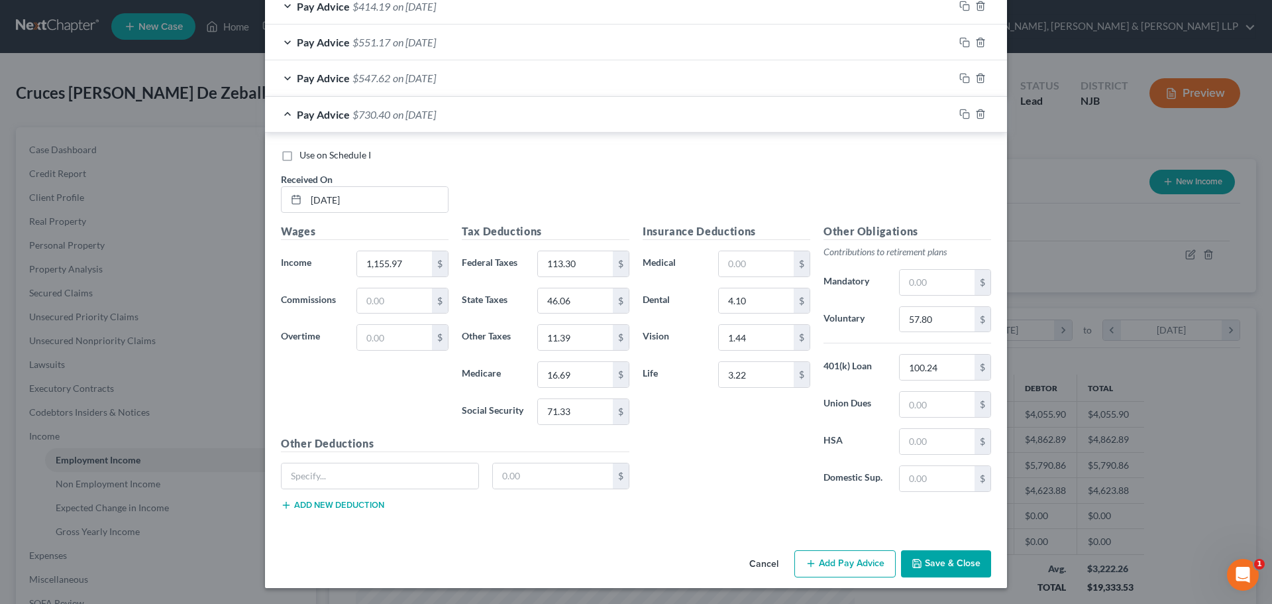
click at [840, 558] on button "Add Pay Advice" at bounding box center [844, 564] width 101 height 28
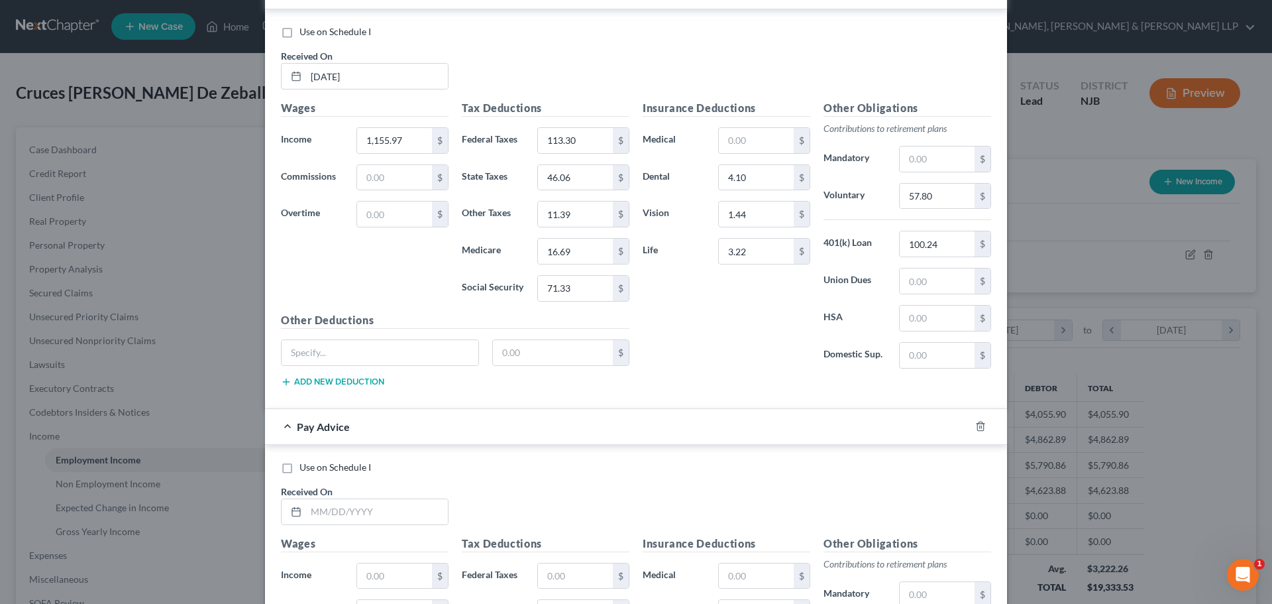
scroll to position [1096, 0]
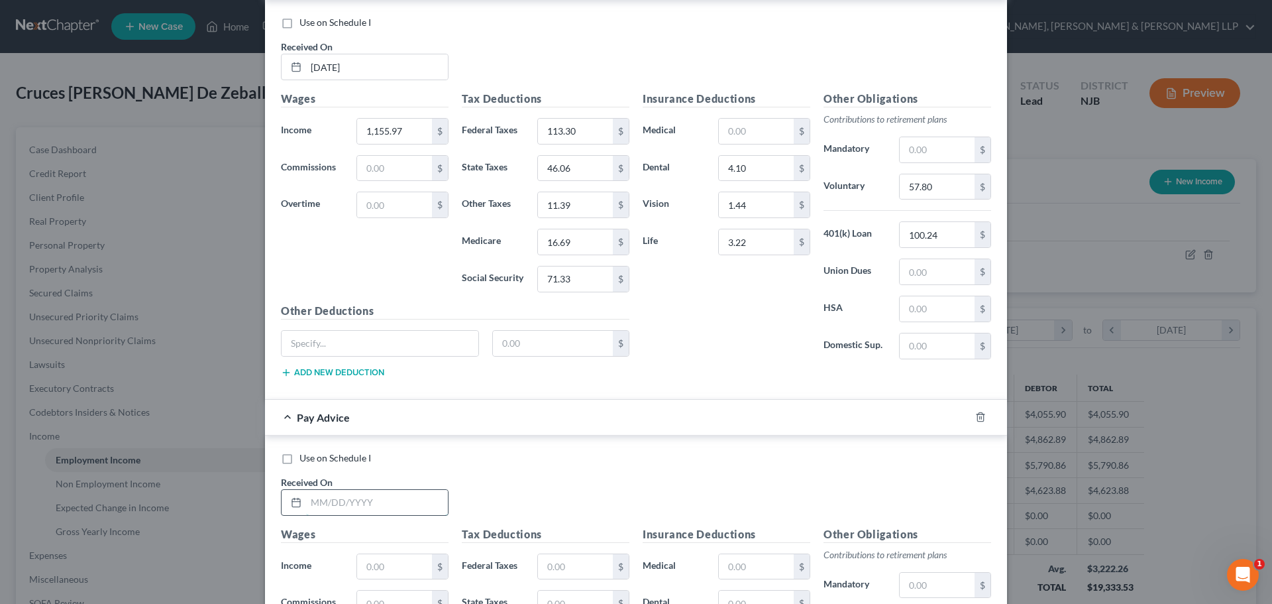
click at [366, 496] on input "text" at bounding box center [377, 502] width 142 height 25
click at [415, 133] on input "1,155.97" at bounding box center [394, 131] width 75 height 25
click at [394, 570] on input "text" at bounding box center [394, 566] width 75 height 25
paste input "1,155.97"
click at [599, 134] on input "113.30" at bounding box center [575, 131] width 75 height 25
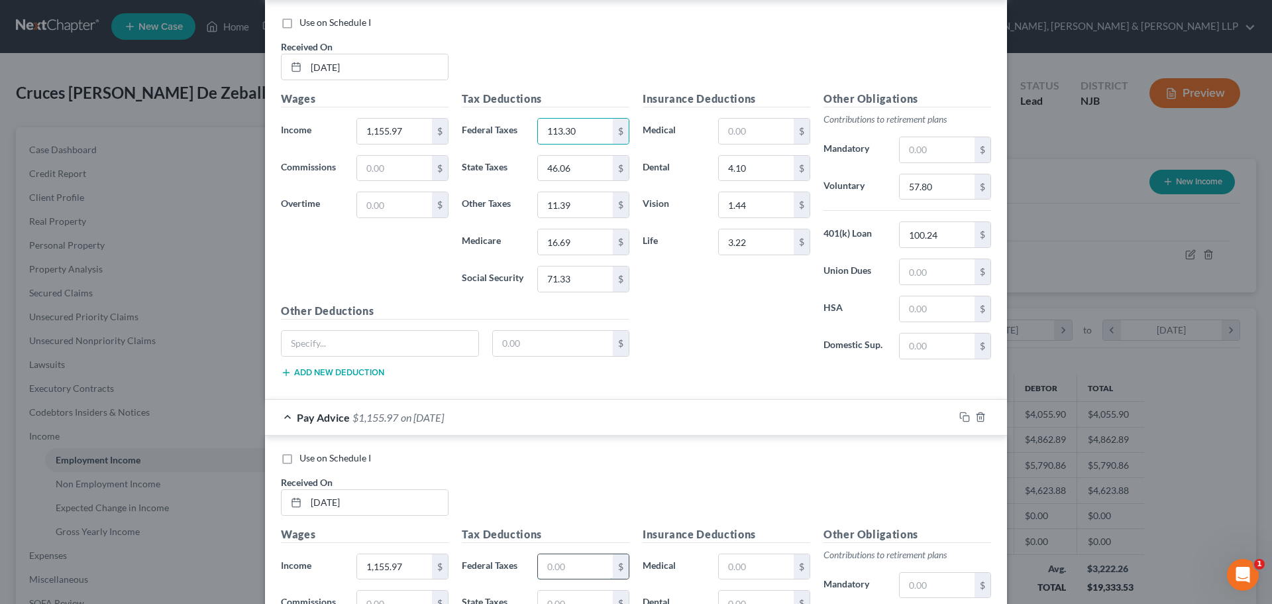
click at [551, 560] on input "text" at bounding box center [575, 566] width 75 height 25
paste input "113.30"
click at [575, 168] on input "46.06" at bounding box center [575, 168] width 75 height 25
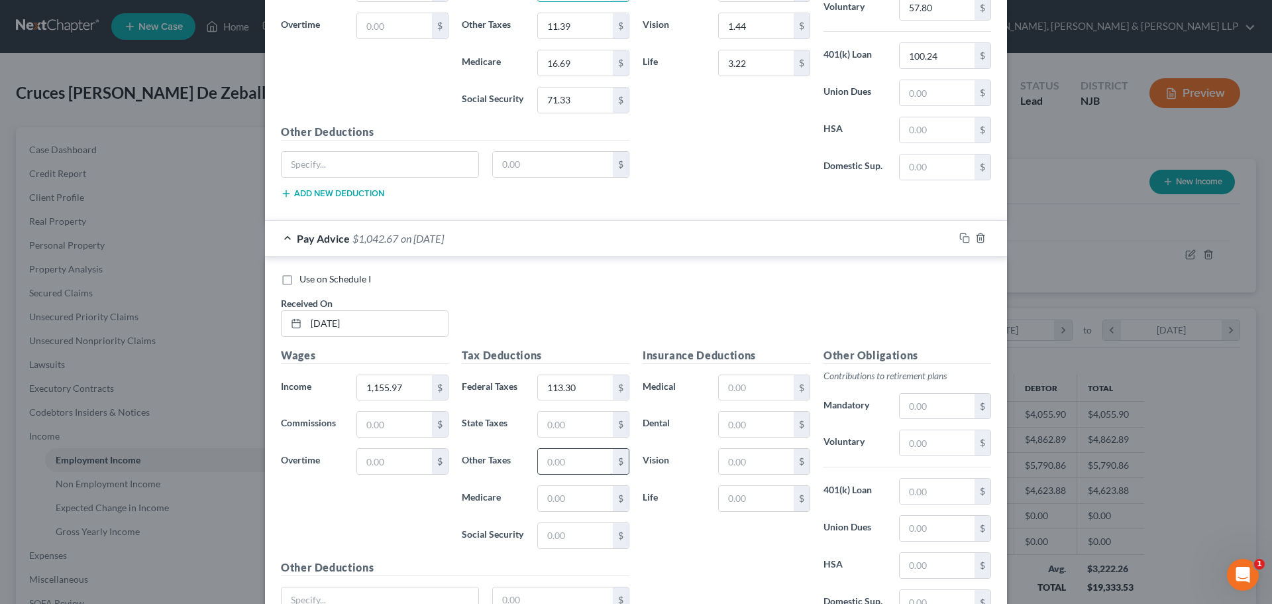
scroll to position [1295, 0]
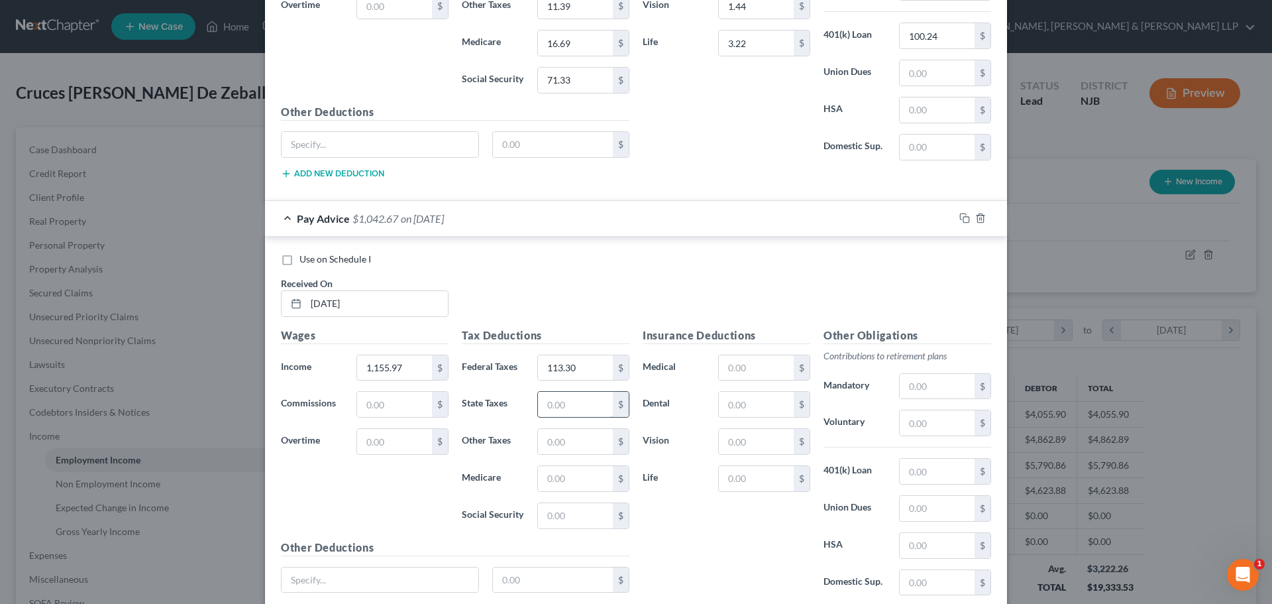
click at [567, 417] on input "text" at bounding box center [575, 404] width 75 height 25
paste input "46.06"
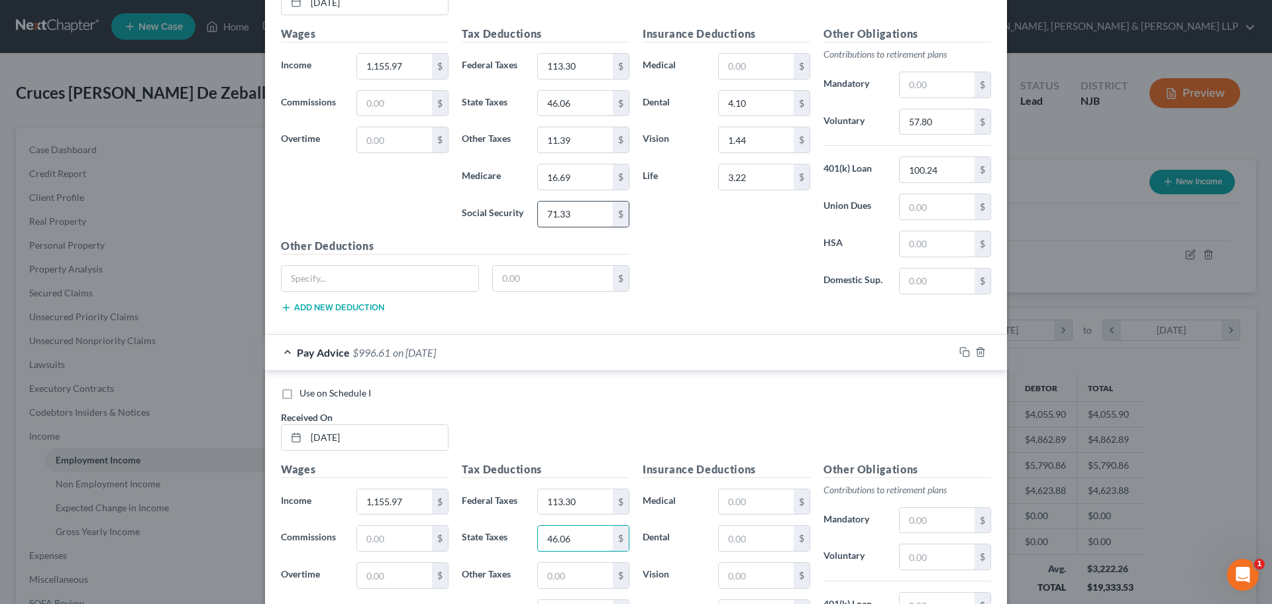
scroll to position [1030, 0]
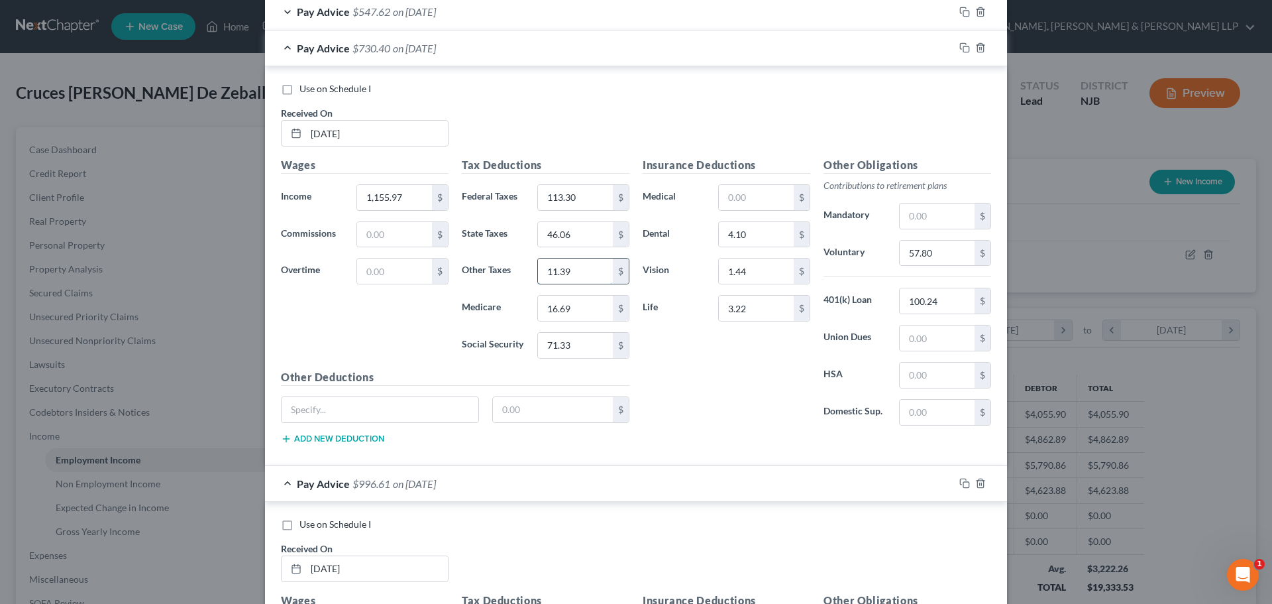
click at [569, 275] on input "11.39" at bounding box center [575, 270] width 75 height 25
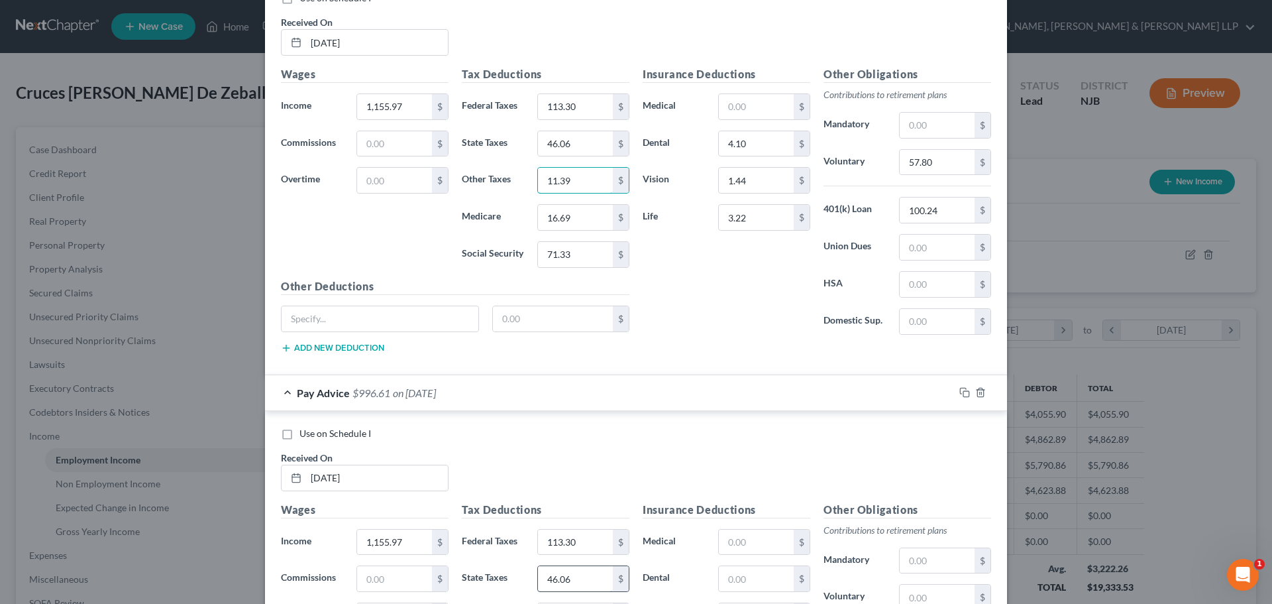
scroll to position [1228, 0]
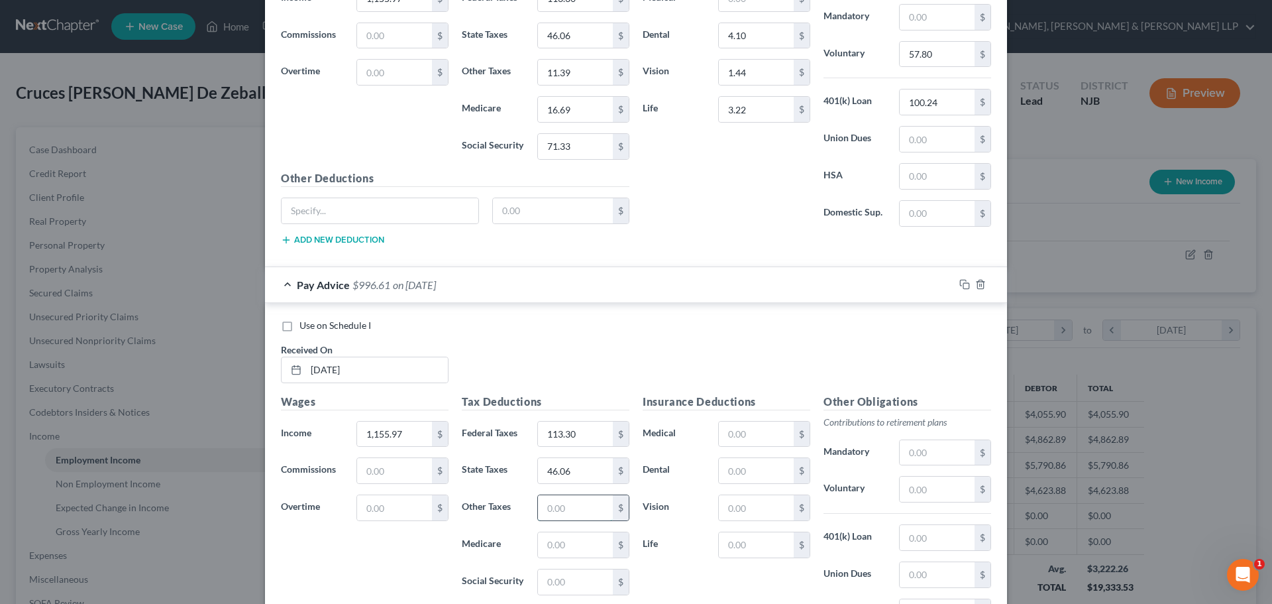
click at [569, 508] on input "text" at bounding box center [575, 507] width 75 height 25
paste input "11.39"
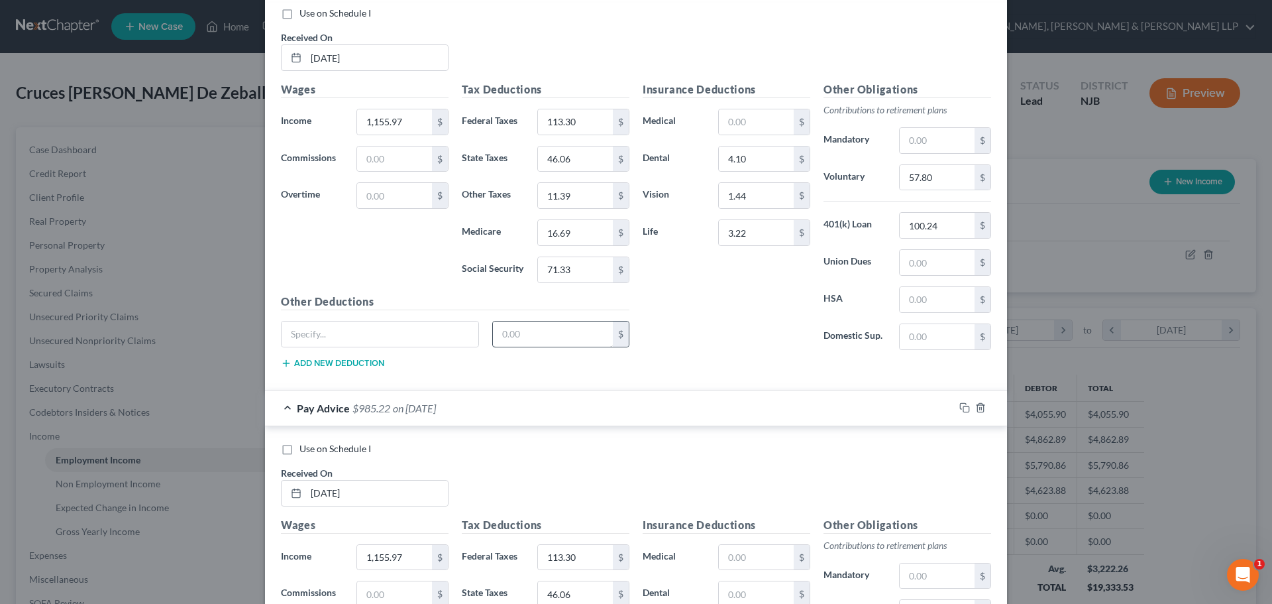
scroll to position [1096, 0]
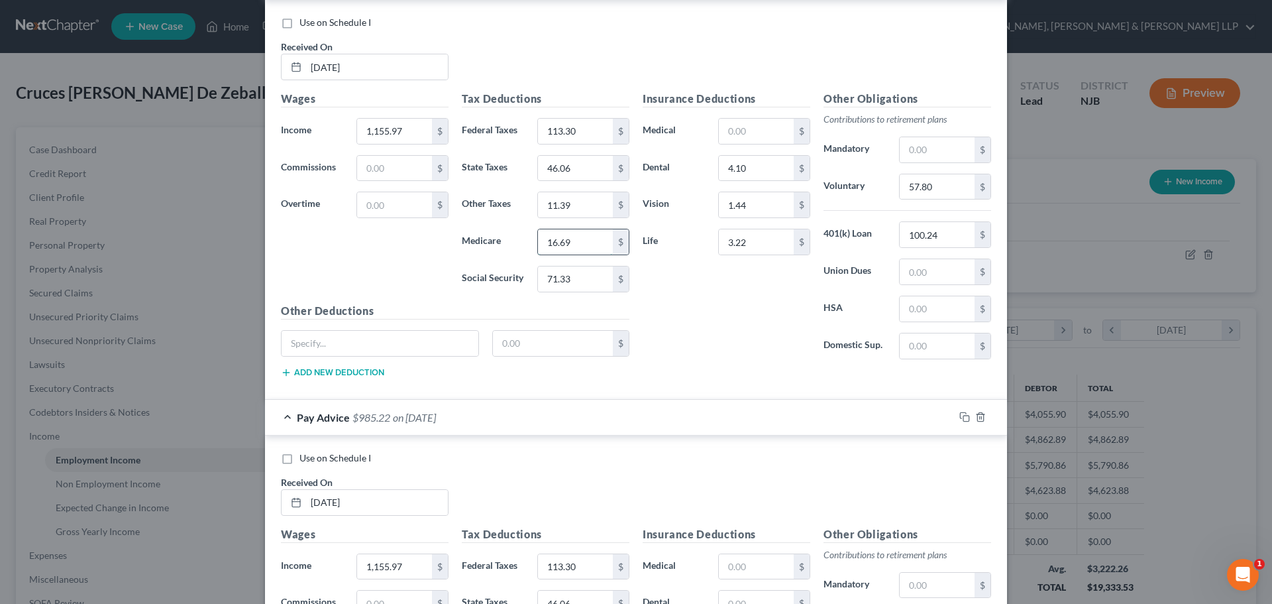
click at [575, 244] on input "16.69" at bounding box center [575, 241] width 75 height 25
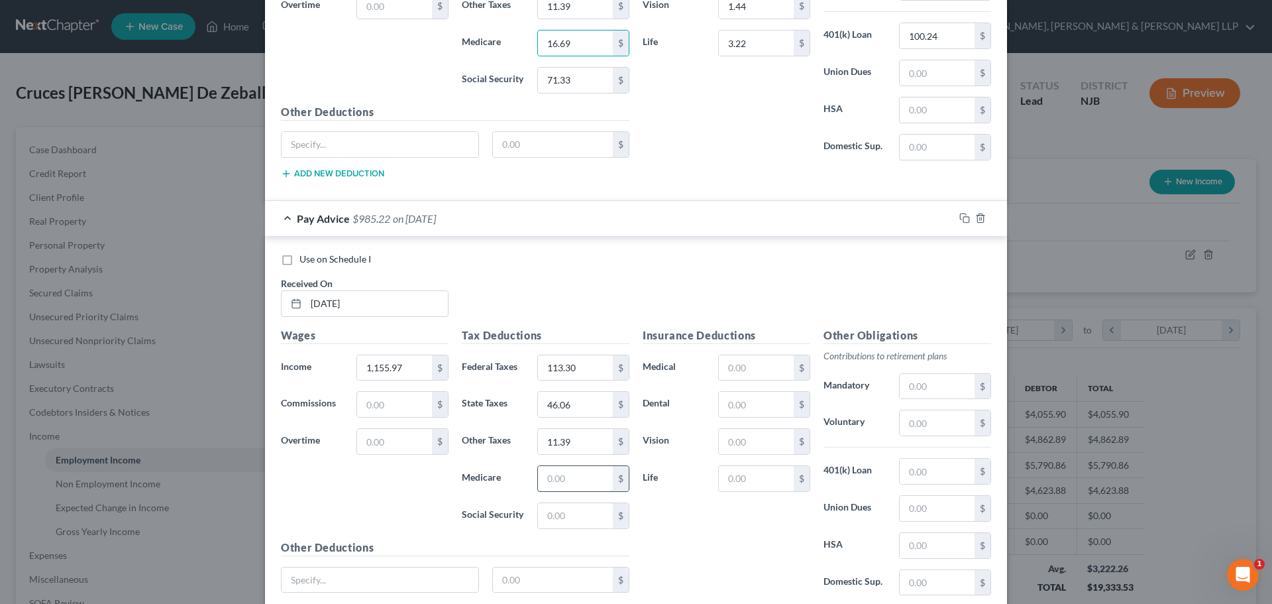
click at [572, 478] on input "text" at bounding box center [575, 478] width 75 height 25
paste input "16.69"
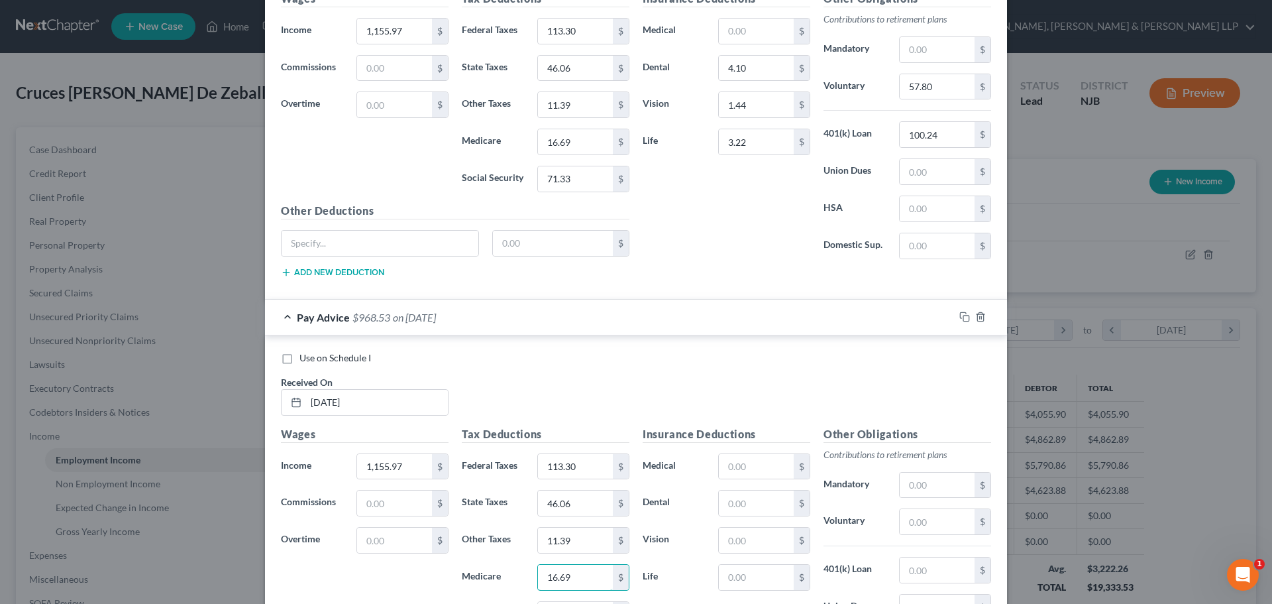
scroll to position [1030, 0]
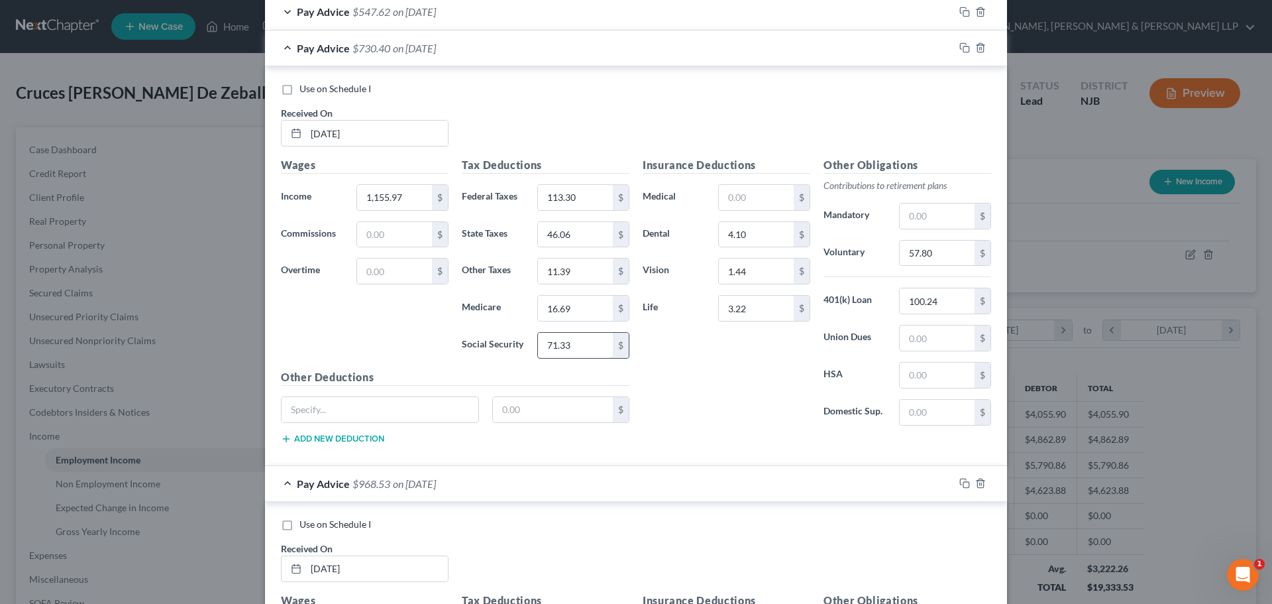
click at [591, 351] on input "71.33" at bounding box center [575, 345] width 75 height 25
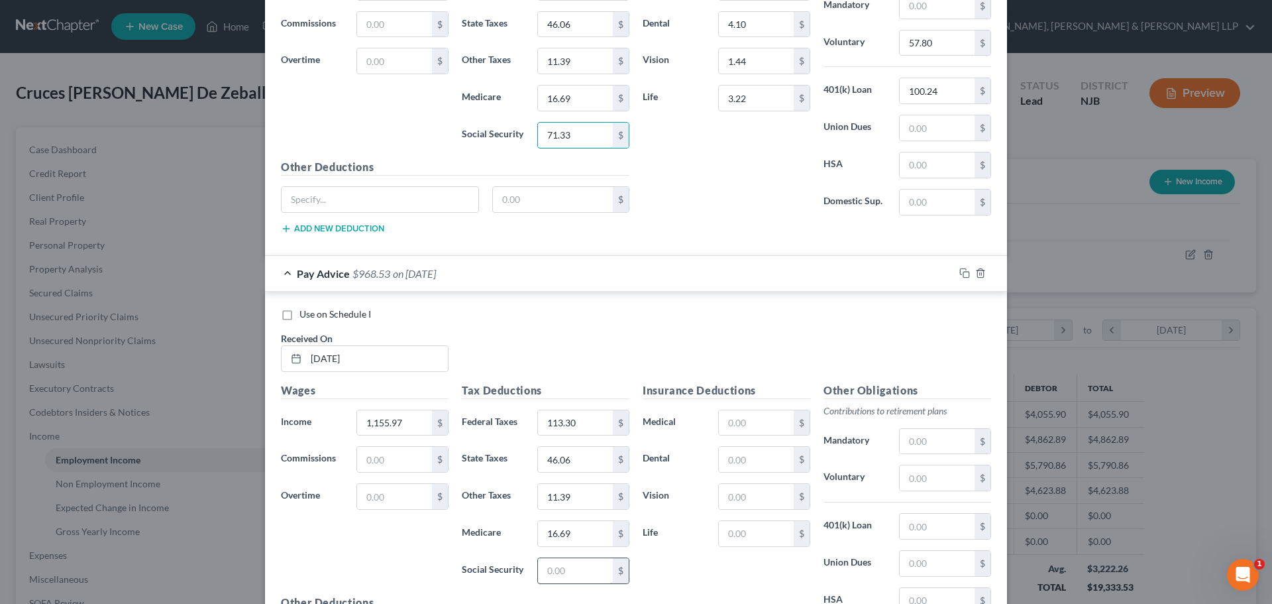
scroll to position [1295, 0]
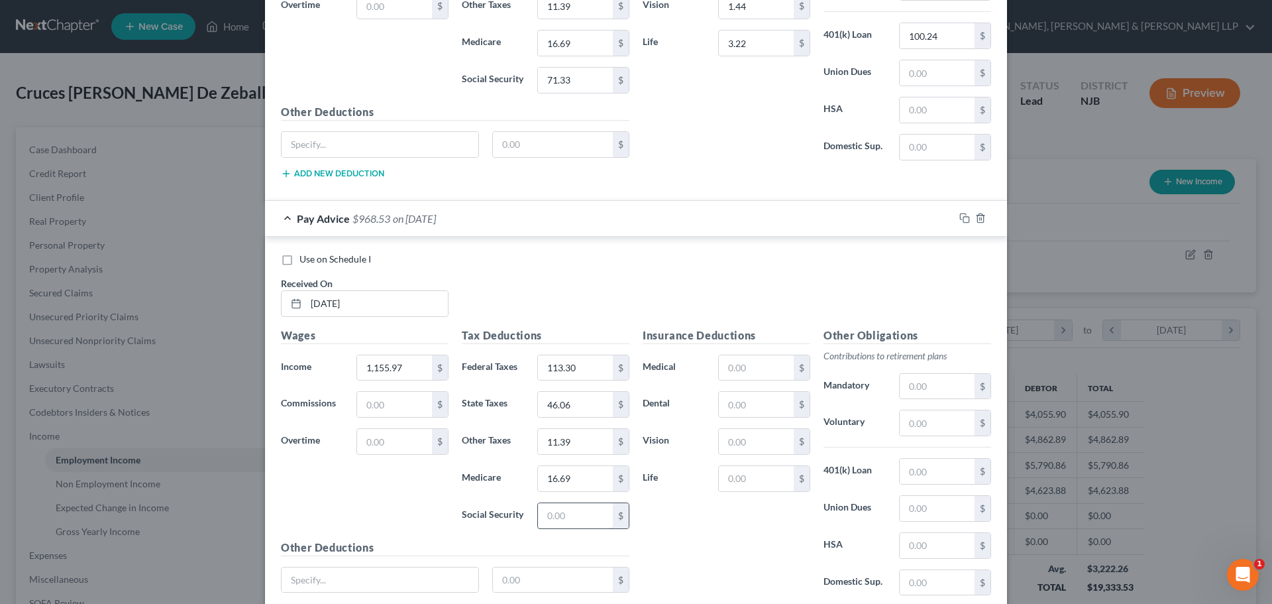
click at [563, 506] on input "text" at bounding box center [575, 515] width 75 height 25
paste input "71.33"
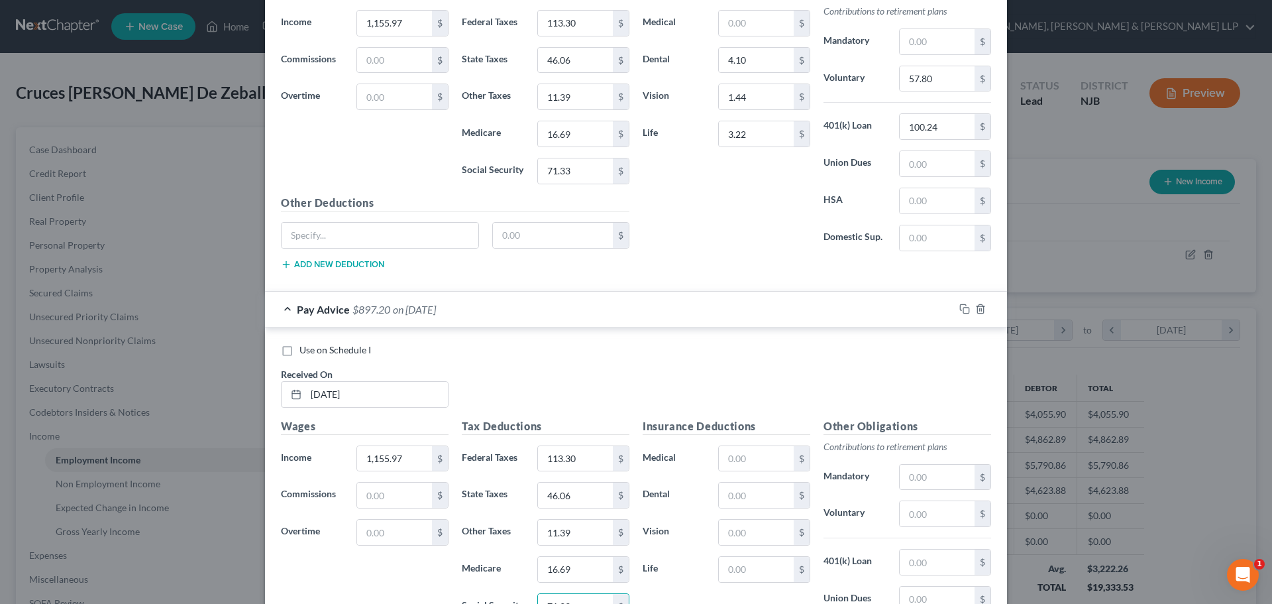
scroll to position [1030, 0]
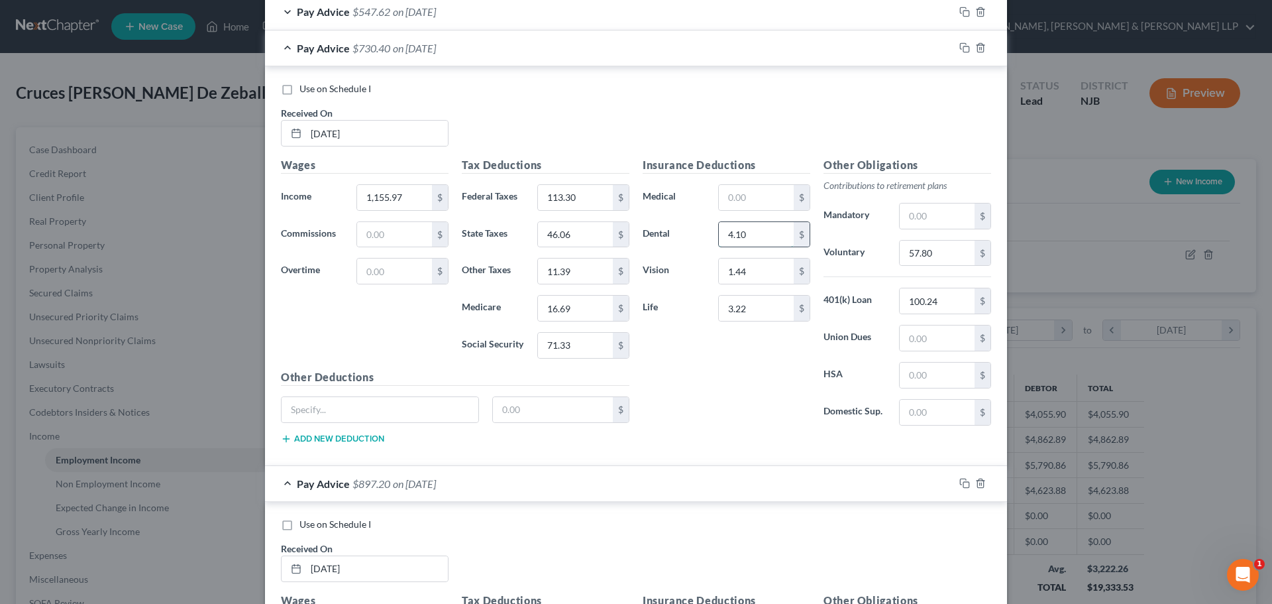
click at [751, 241] on input "4.10" at bounding box center [756, 234] width 75 height 25
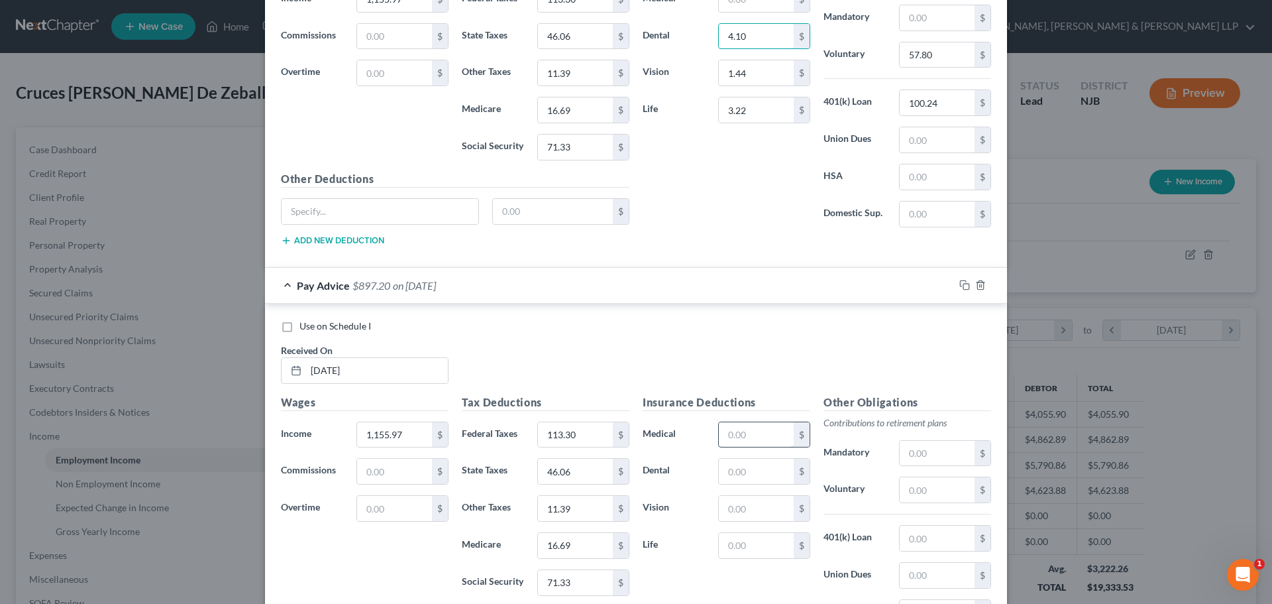
scroll to position [1228, 0]
click at [734, 475] on input "text" at bounding box center [756, 470] width 75 height 25
paste input "4.10"
click at [748, 76] on input "1.44" at bounding box center [756, 72] width 75 height 25
click at [753, 509] on input "text" at bounding box center [756, 507] width 75 height 25
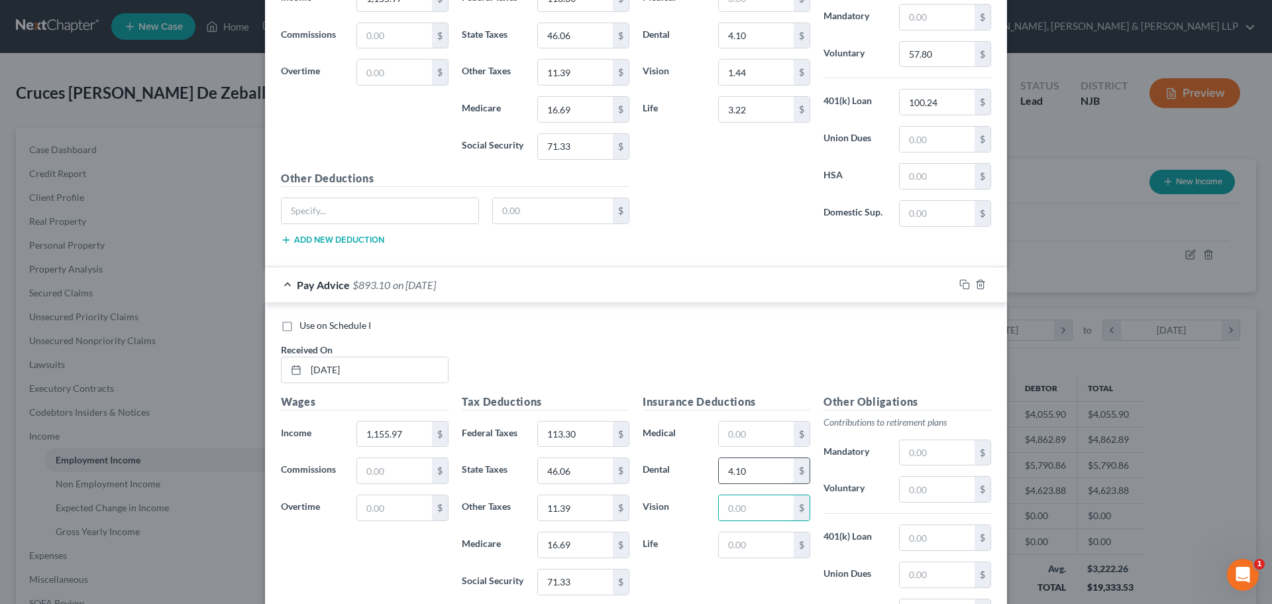
paste input "1.44"
click at [754, 108] on input "3.22" at bounding box center [756, 109] width 75 height 25
click at [740, 552] on input "text" at bounding box center [756, 544] width 75 height 25
paste input "3.22"
click at [946, 97] on input "100.24" at bounding box center [937, 101] width 75 height 25
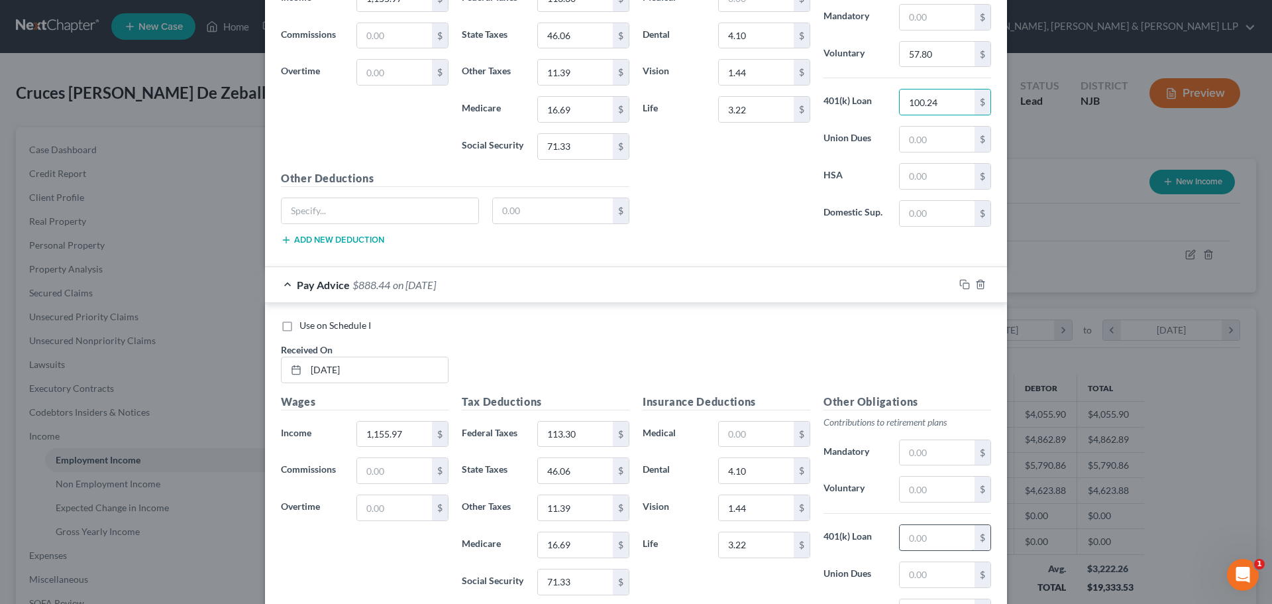
click at [941, 542] on input "text" at bounding box center [937, 537] width 75 height 25
paste input "100.24"
click at [936, 63] on input "57.80" at bounding box center [937, 54] width 75 height 25
click at [924, 487] on input "text" at bounding box center [937, 488] width 75 height 25
paste input "57.80"
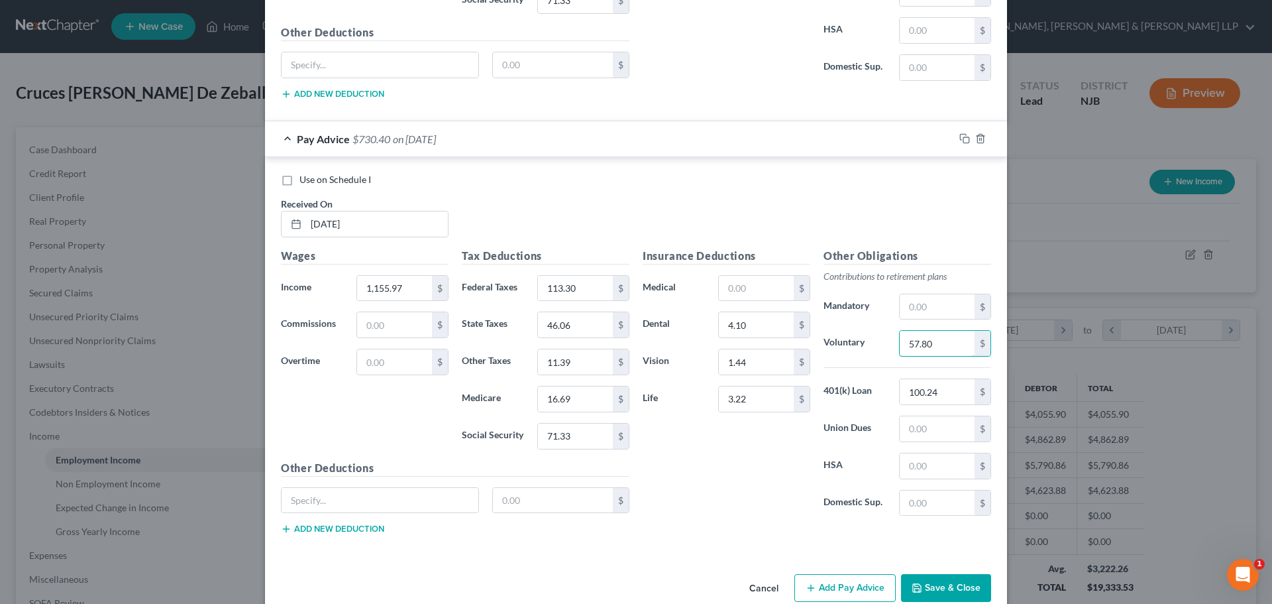
scroll to position [1399, 0]
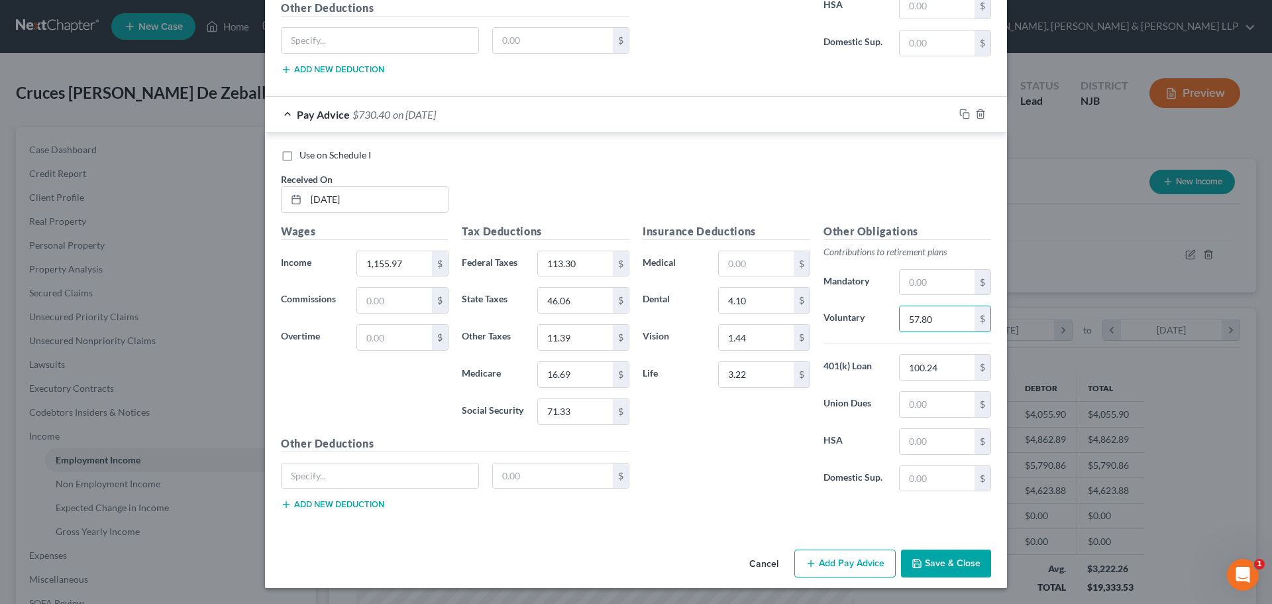
click at [830, 554] on button "Add Pay Advice" at bounding box center [844, 563] width 101 height 28
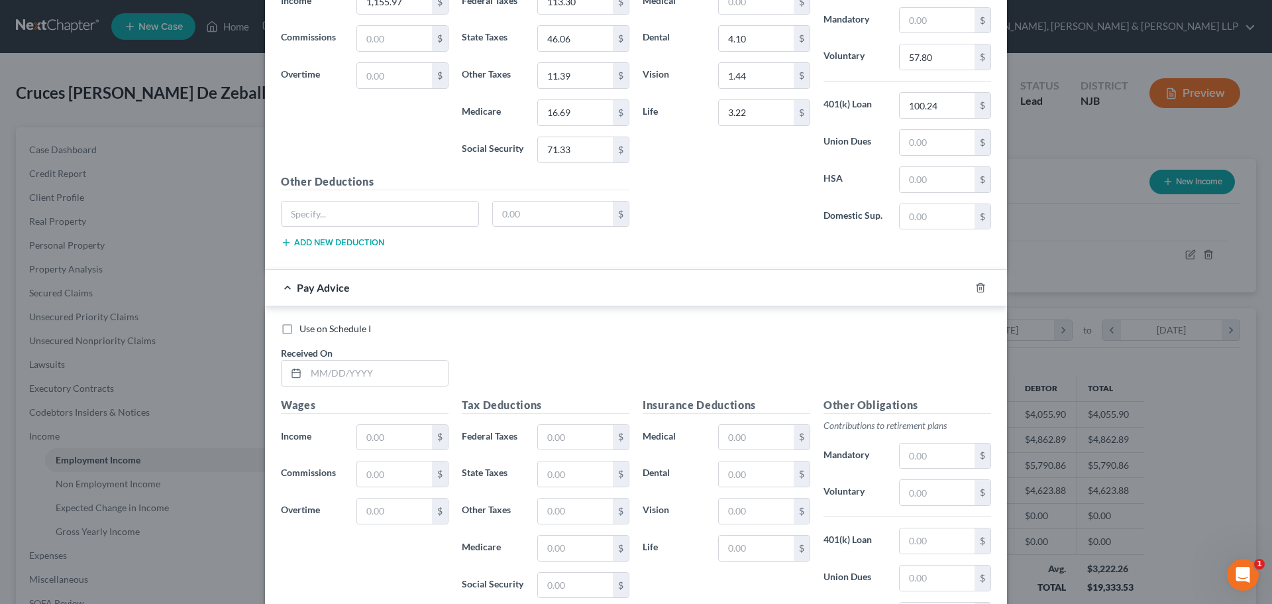
scroll to position [1664, 0]
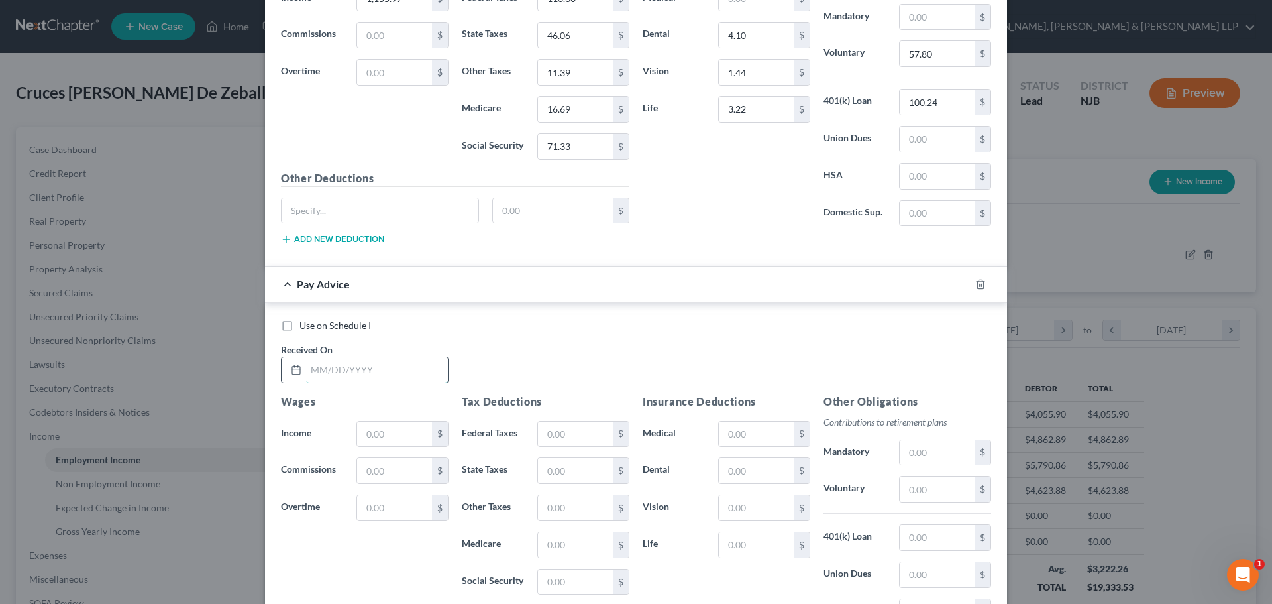
click at [322, 377] on input "text" at bounding box center [377, 369] width 142 height 25
click at [977, 280] on icon "button" at bounding box center [980, 284] width 6 height 9
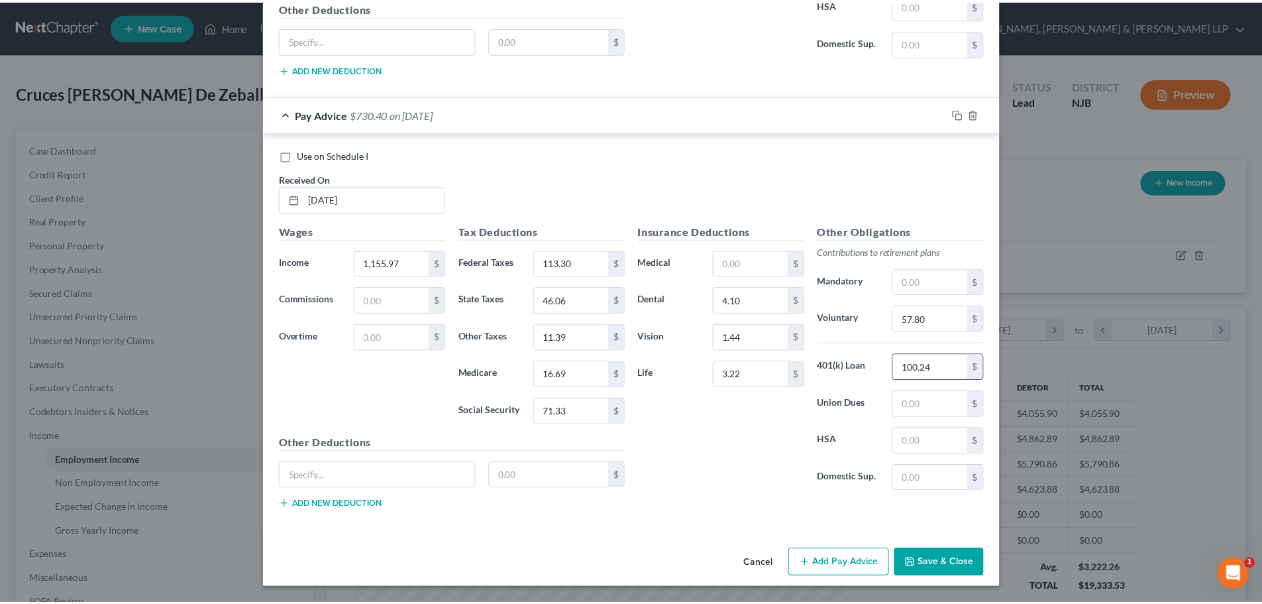
scroll to position [1399, 0]
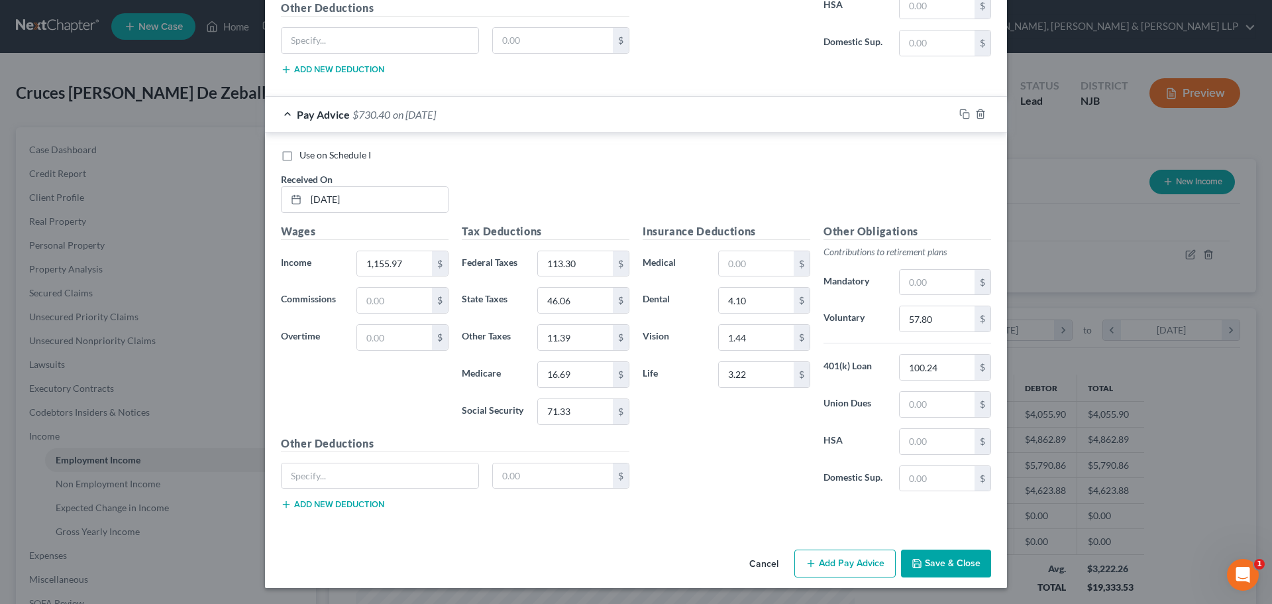
click at [923, 561] on button "Save & Close" at bounding box center [946, 563] width 90 height 28
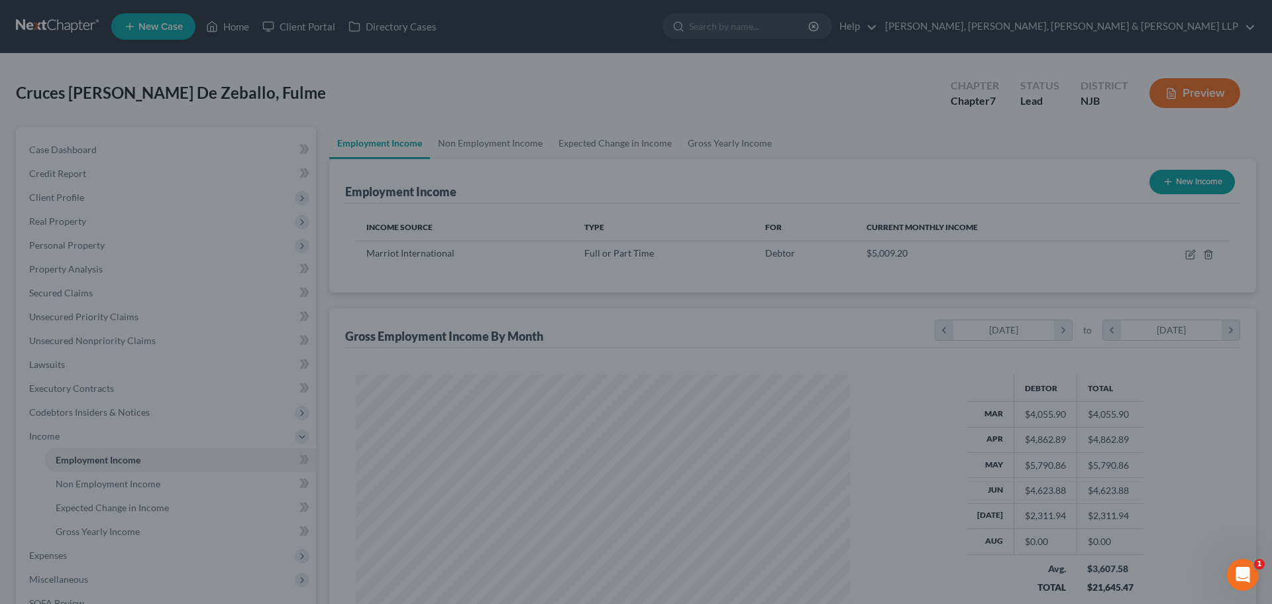
scroll to position [662352, 662078]
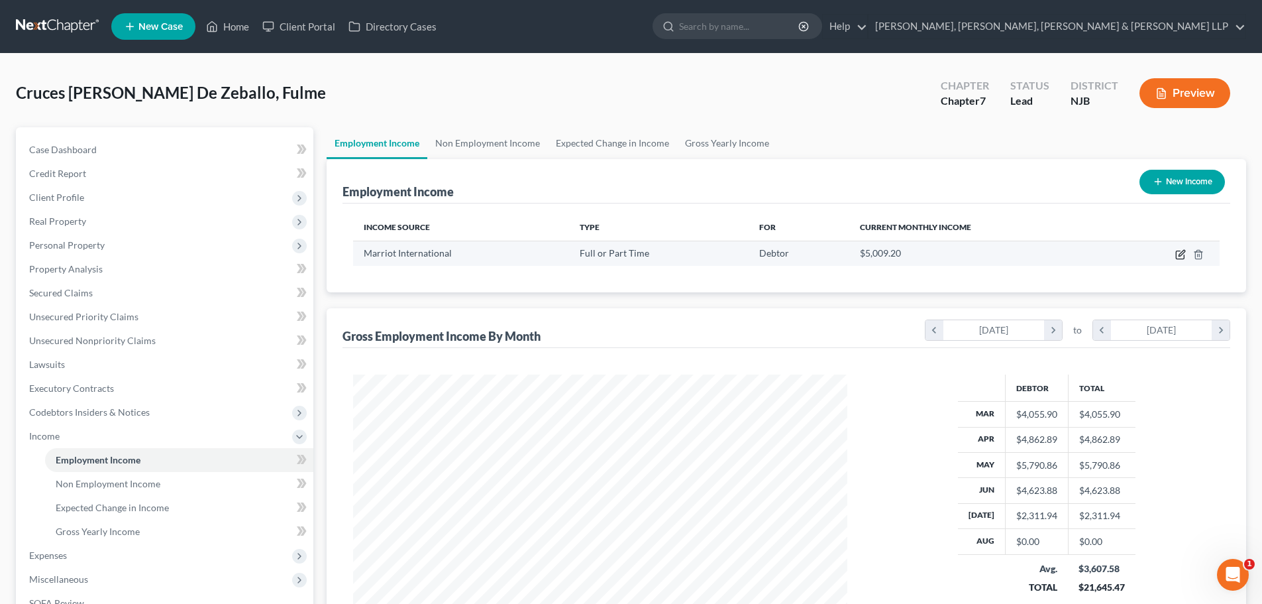
click at [1179, 256] on icon "button" at bounding box center [1180, 254] width 11 height 11
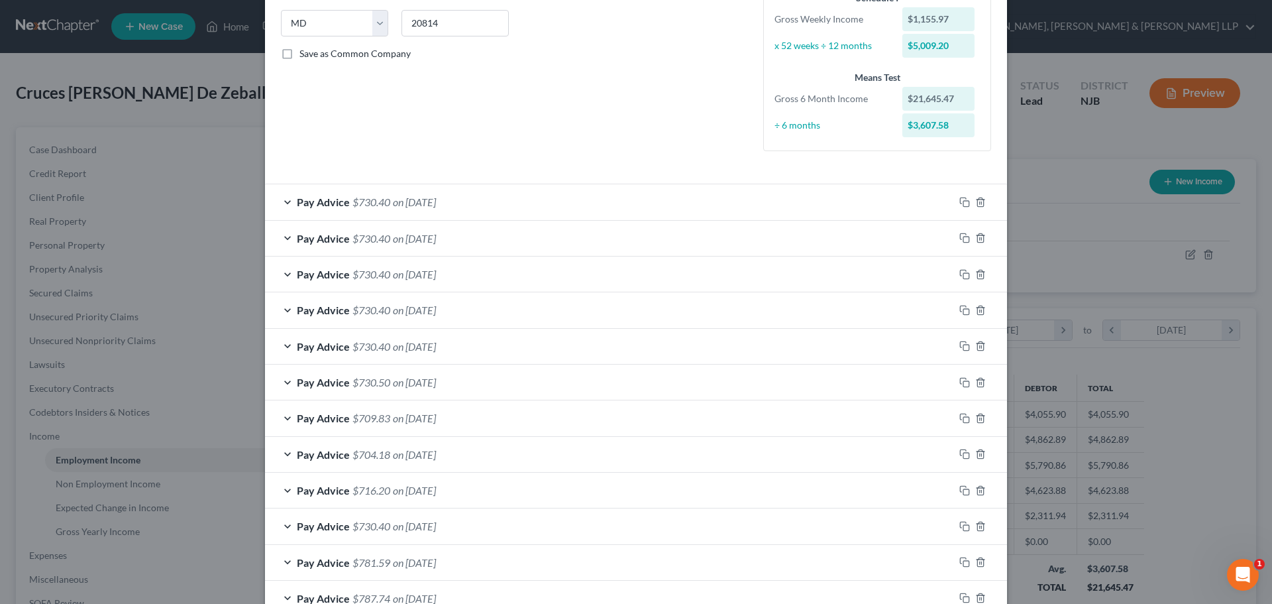
scroll to position [265, 0]
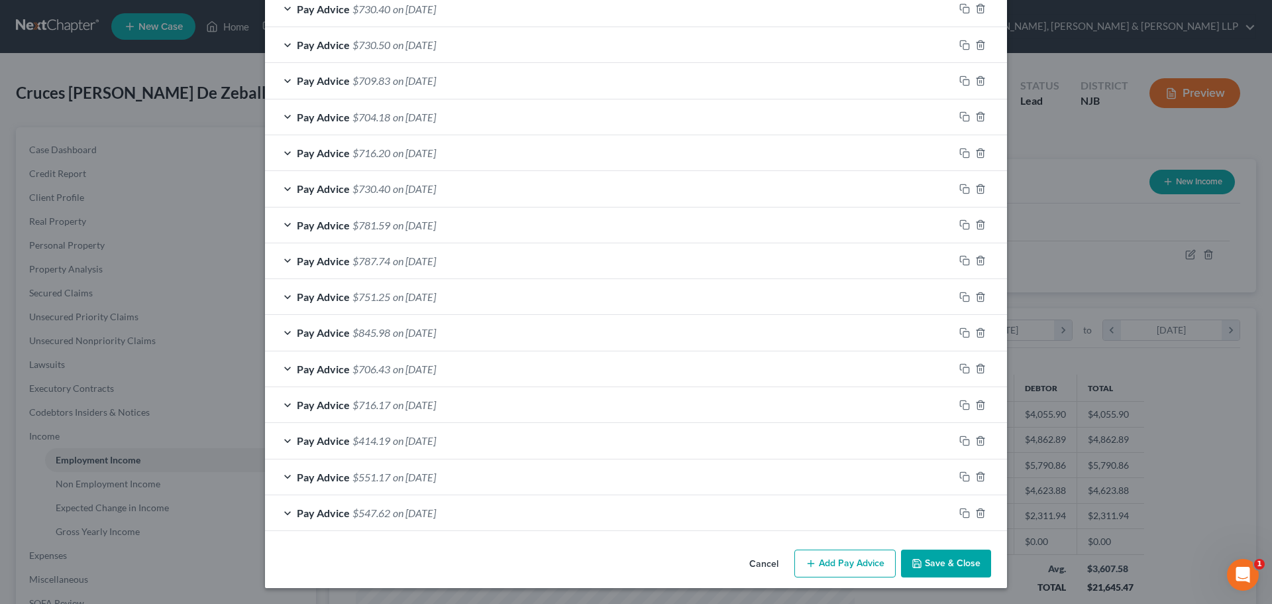
click at [872, 564] on button "Add Pay Advice" at bounding box center [844, 563] width 101 height 28
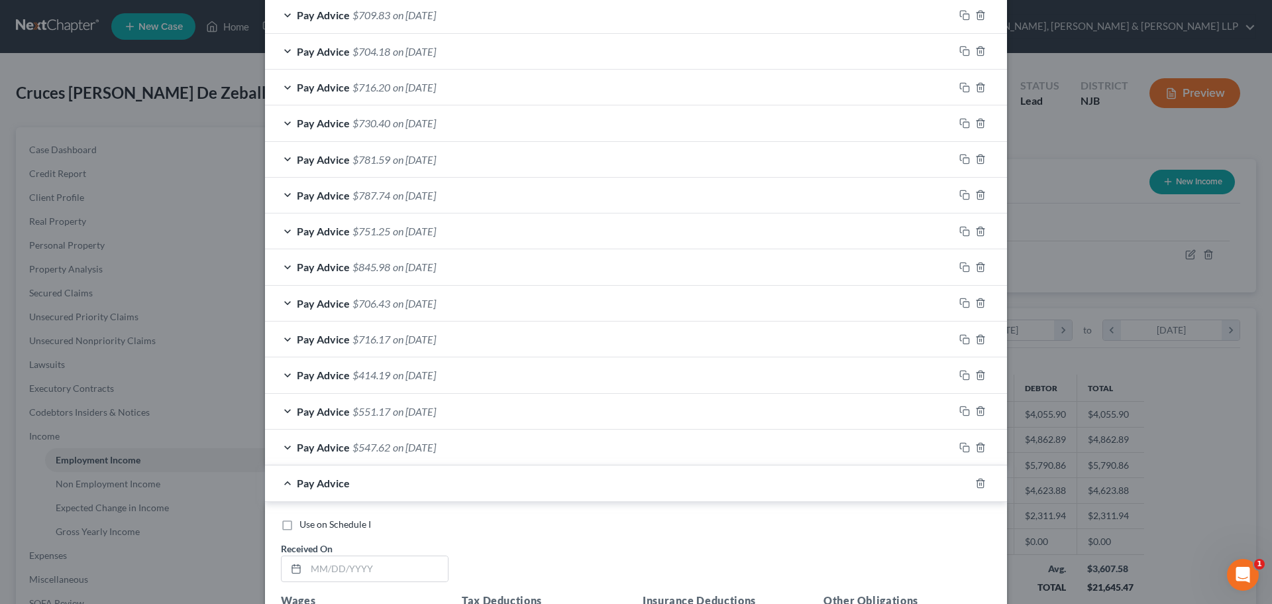
scroll to position [800, 0]
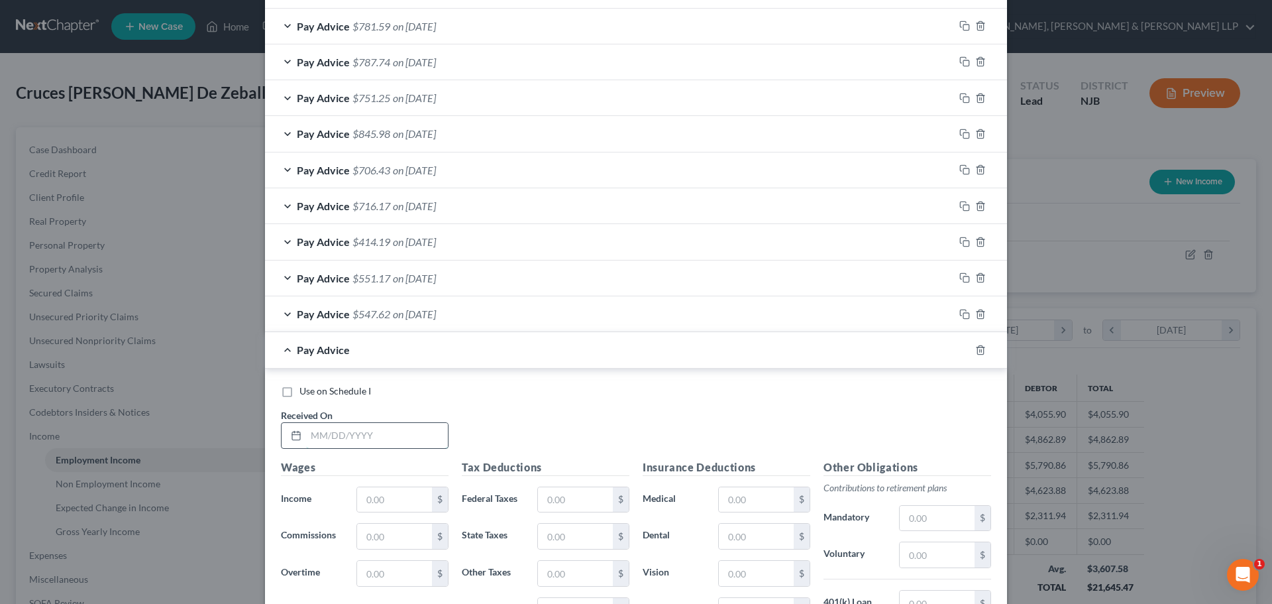
click at [396, 423] on input "text" at bounding box center [377, 435] width 142 height 25
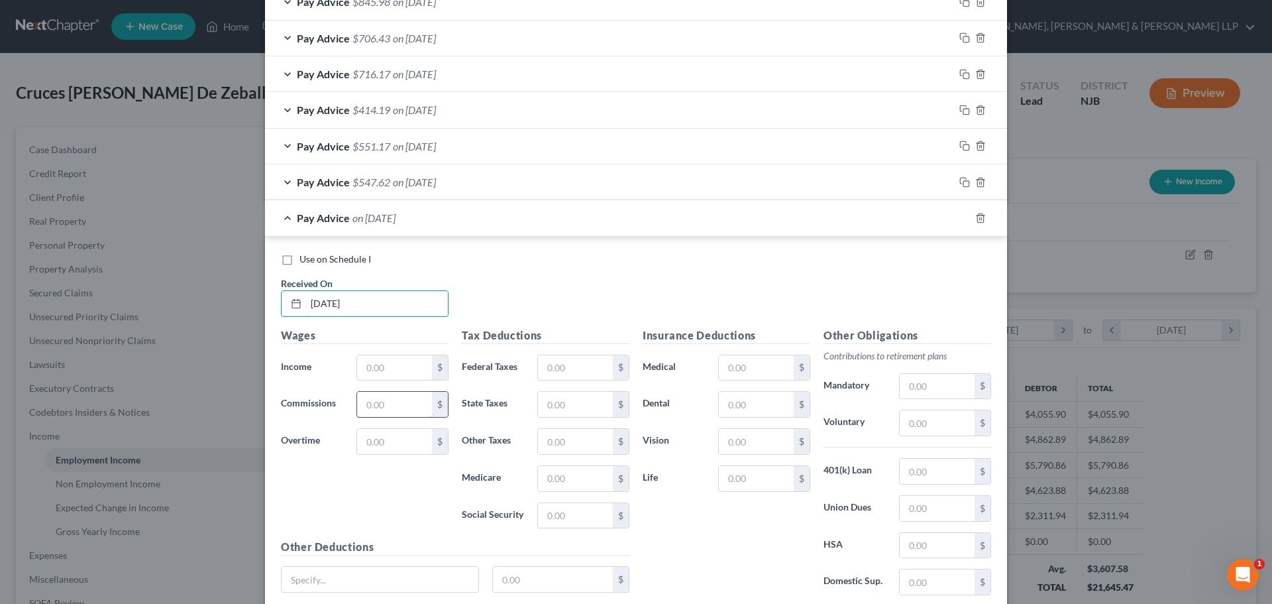
scroll to position [932, 0]
click at [389, 368] on input "text" at bounding box center [394, 366] width 75 height 25
click at [559, 363] on input "text" at bounding box center [575, 366] width 75 height 25
click at [576, 399] on input "text" at bounding box center [575, 403] width 75 height 25
click at [575, 425] on div "Tax Deductions Federal Taxes 113.30 $ State Taxes 46.06 $ Other Taxes $ Medicar…" at bounding box center [545, 433] width 181 height 212
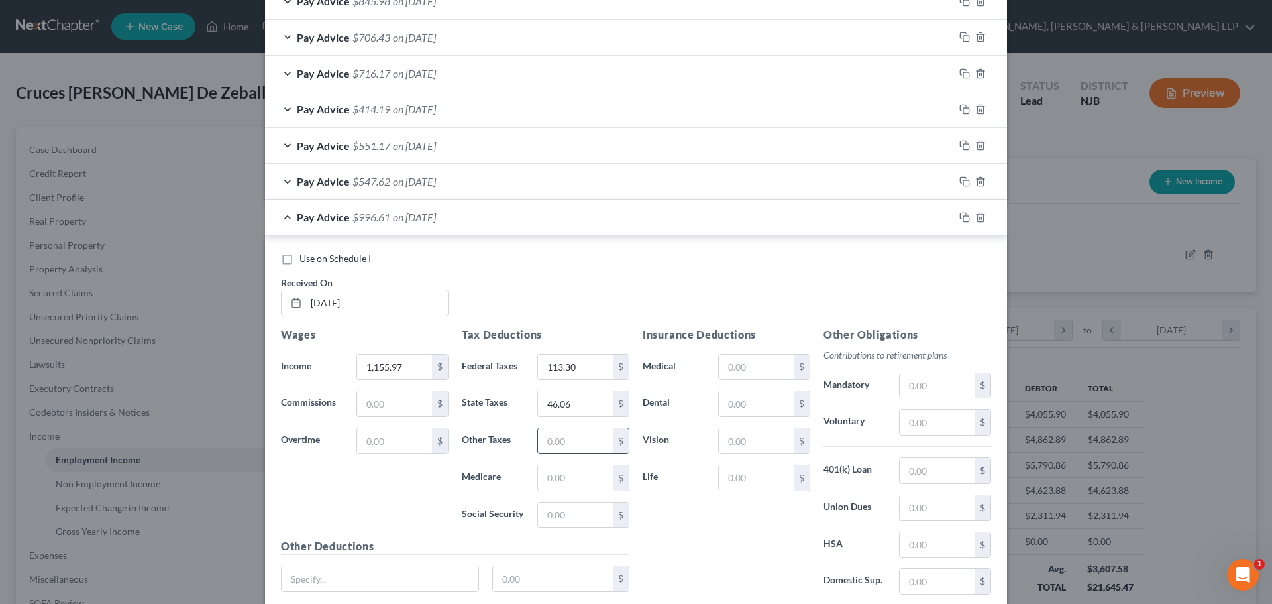
click at [575, 444] on input "text" at bounding box center [575, 440] width 75 height 25
click at [565, 480] on input "text" at bounding box center [575, 477] width 75 height 25
click at [559, 512] on input "text" at bounding box center [575, 514] width 75 height 25
click at [741, 411] on input "text" at bounding box center [756, 403] width 75 height 25
click at [725, 434] on input "text" at bounding box center [756, 440] width 75 height 25
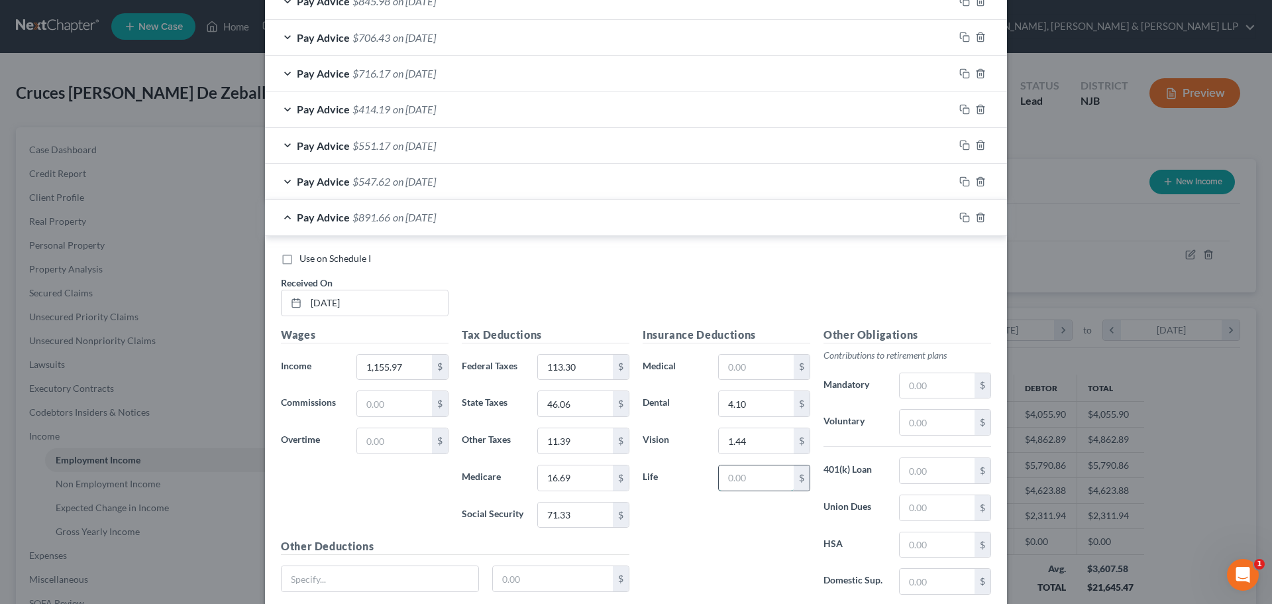
click at [743, 475] on input "text" at bounding box center [756, 477] width 75 height 25
click at [959, 421] on input "text" at bounding box center [937, 421] width 75 height 25
click at [946, 464] on input "text" at bounding box center [937, 470] width 75 height 25
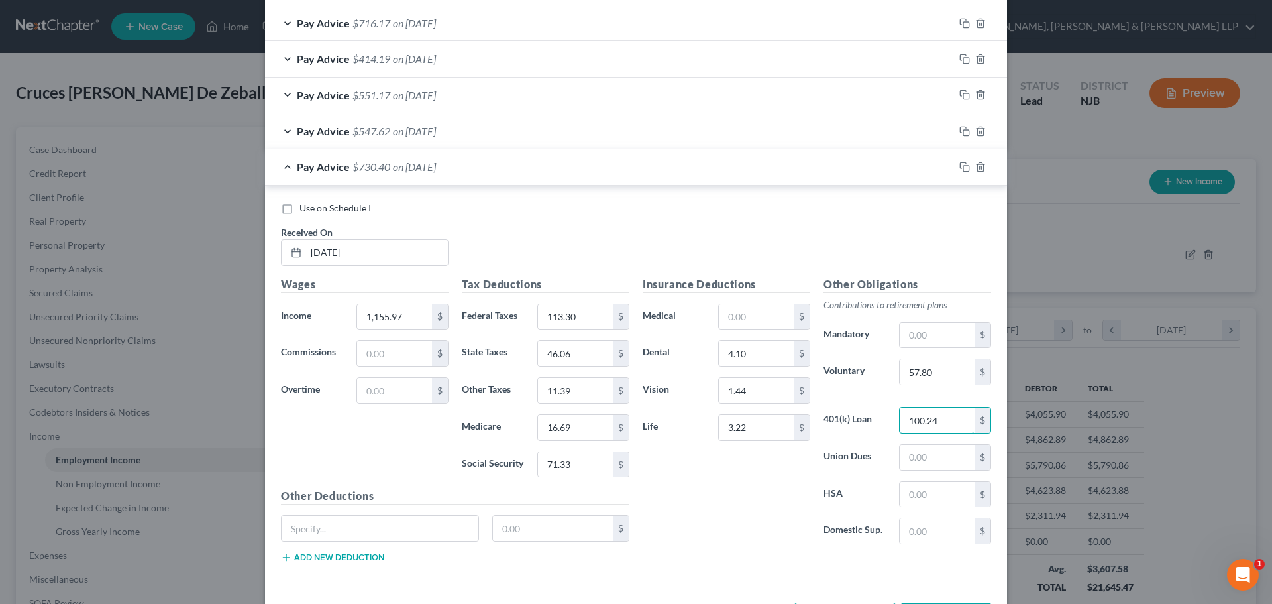
scroll to position [1036, 0]
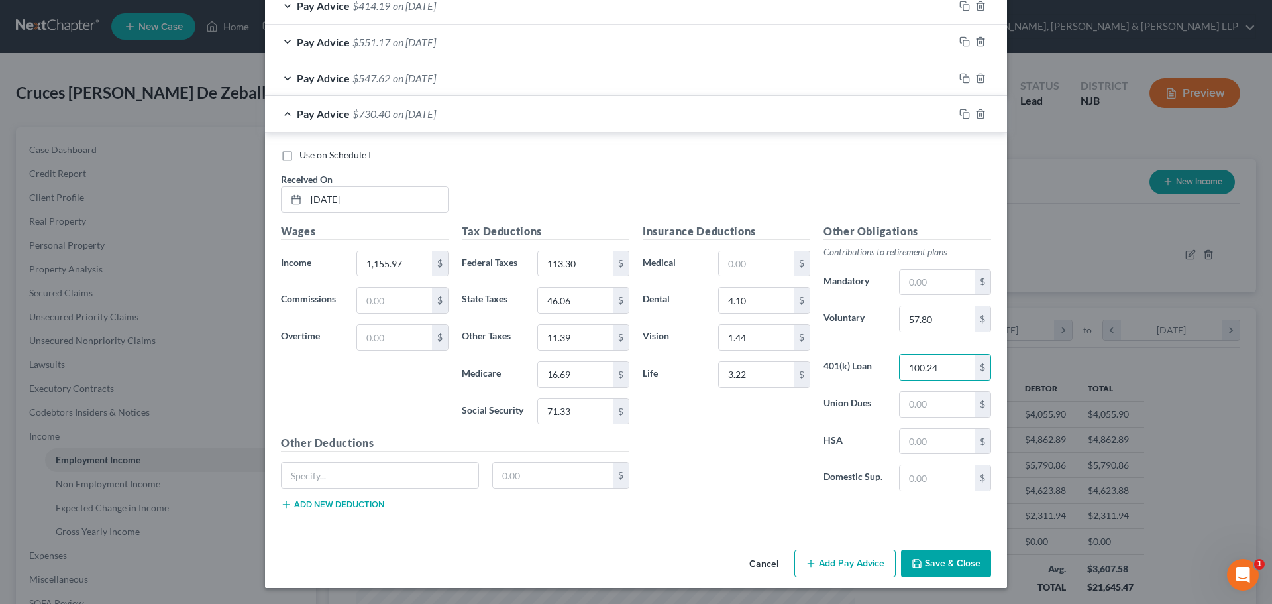
click at [824, 561] on button "Add Pay Advice" at bounding box center [844, 563] width 101 height 28
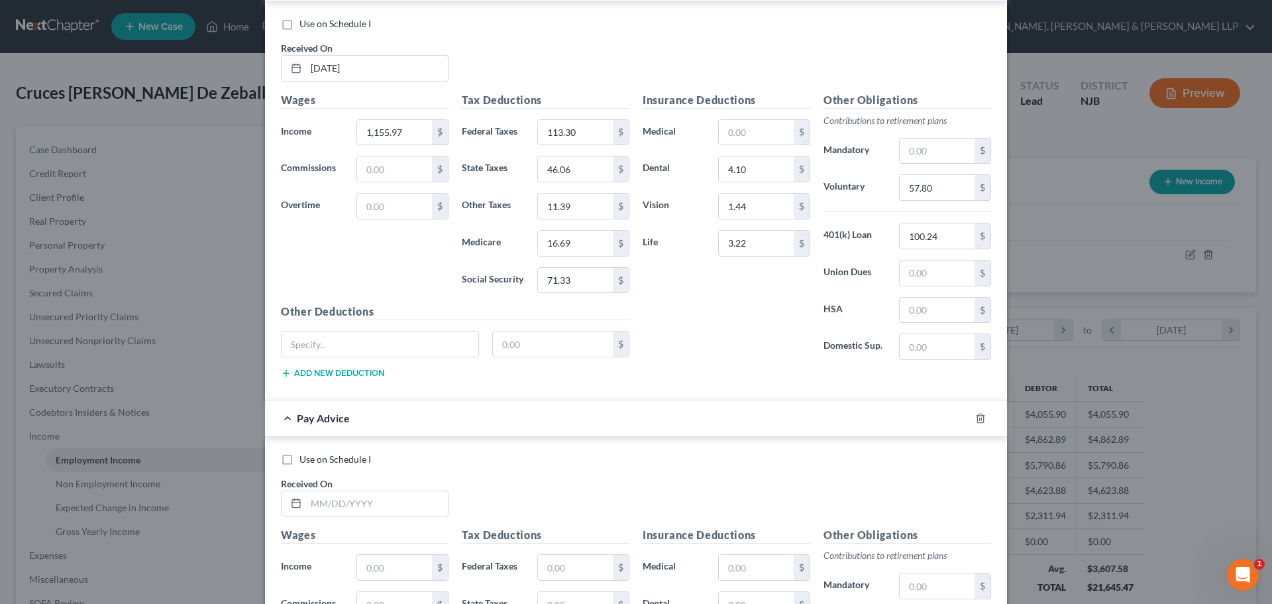
scroll to position [1168, 0]
click at [366, 503] on input "text" at bounding box center [377, 502] width 142 height 25
click at [357, 571] on input "text" at bounding box center [394, 565] width 75 height 25
click at [580, 559] on input "text" at bounding box center [575, 565] width 75 height 25
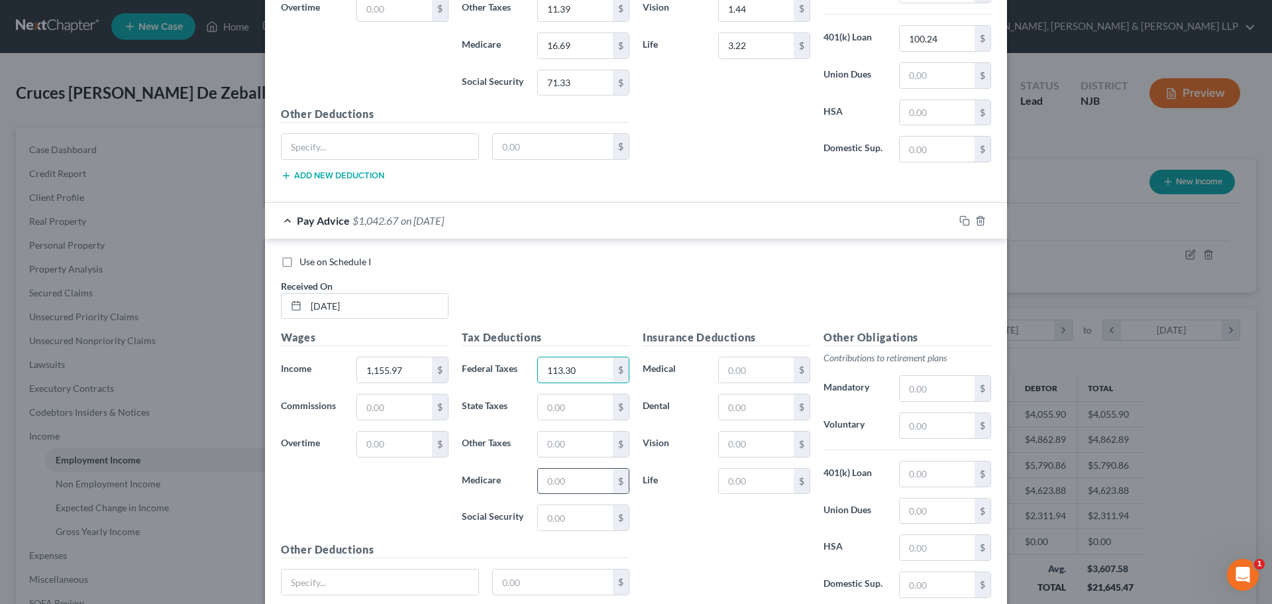
scroll to position [1367, 0]
click at [582, 412] on input "text" at bounding box center [575, 404] width 75 height 25
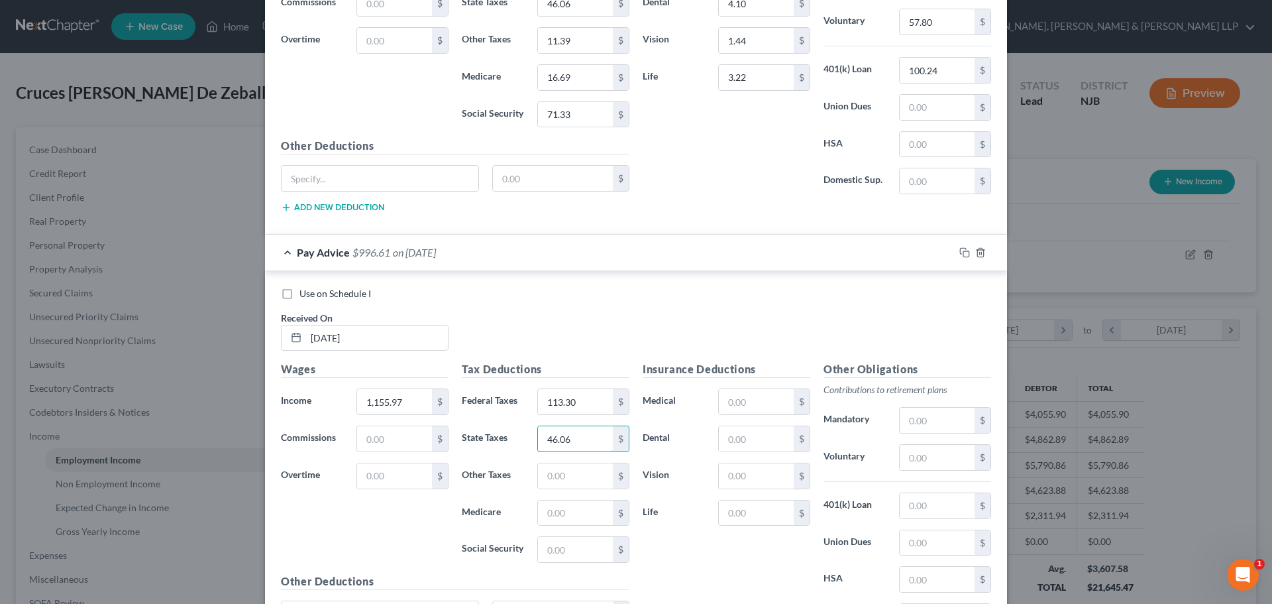
scroll to position [1301, 0]
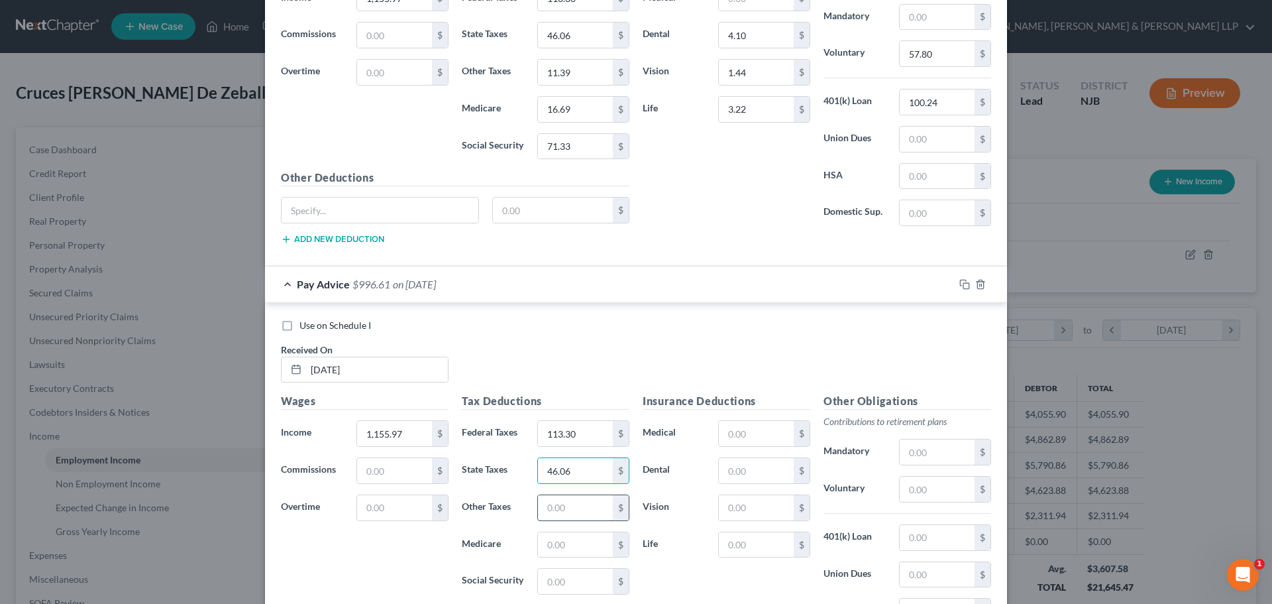
click at [558, 504] on input "text" at bounding box center [575, 507] width 75 height 25
click at [560, 546] on input "text" at bounding box center [575, 544] width 75 height 25
click at [568, 576] on input "text" at bounding box center [575, 581] width 75 height 25
click at [745, 473] on input "text" at bounding box center [756, 470] width 75 height 25
click at [724, 511] on input "text" at bounding box center [756, 507] width 75 height 25
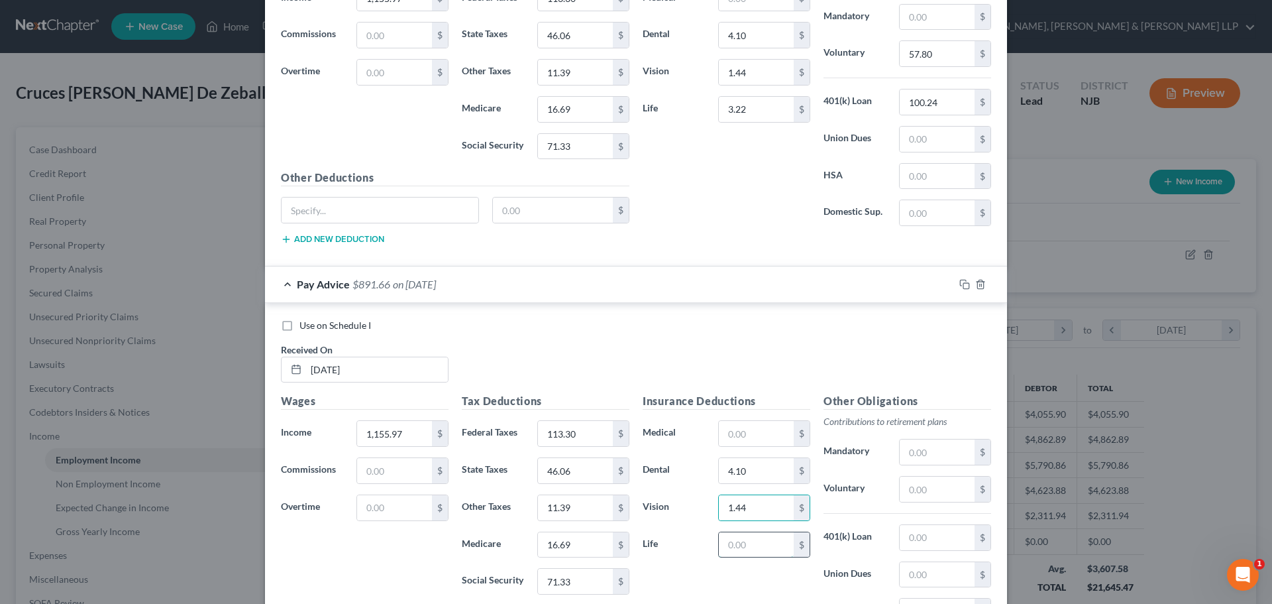
click at [736, 554] on input "text" at bounding box center [756, 544] width 75 height 25
click at [910, 496] on input "text" at bounding box center [937, 488] width 75 height 25
click at [916, 537] on input "text" at bounding box center [937, 537] width 75 height 25
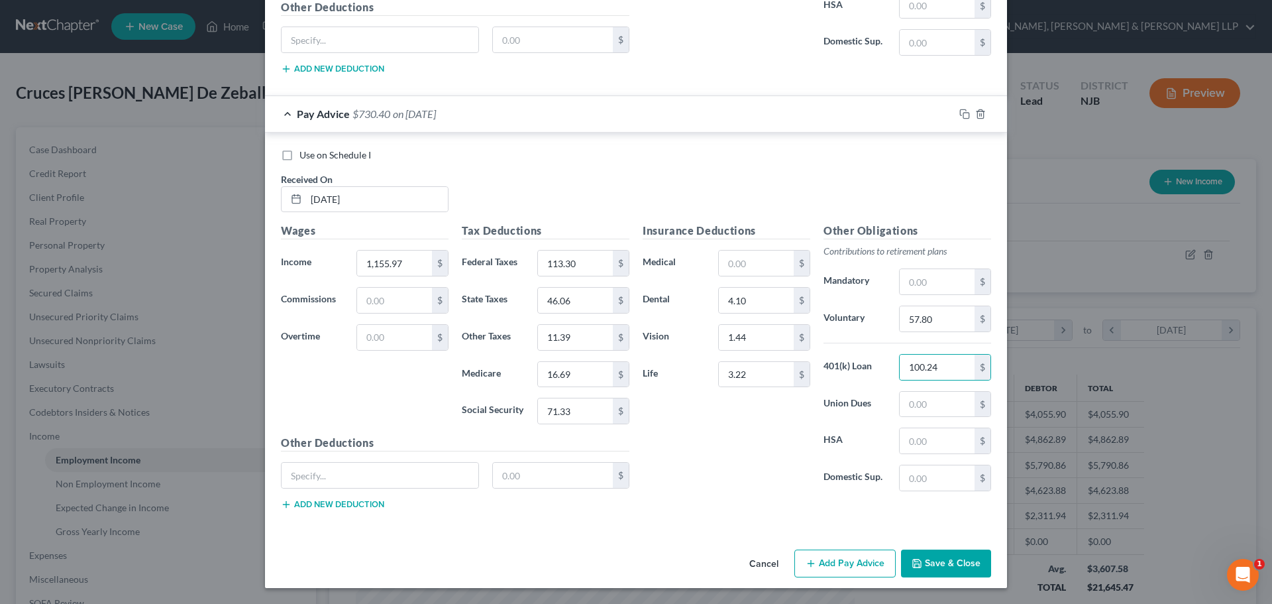
click at [870, 560] on button "Add Pay Advice" at bounding box center [844, 563] width 101 height 28
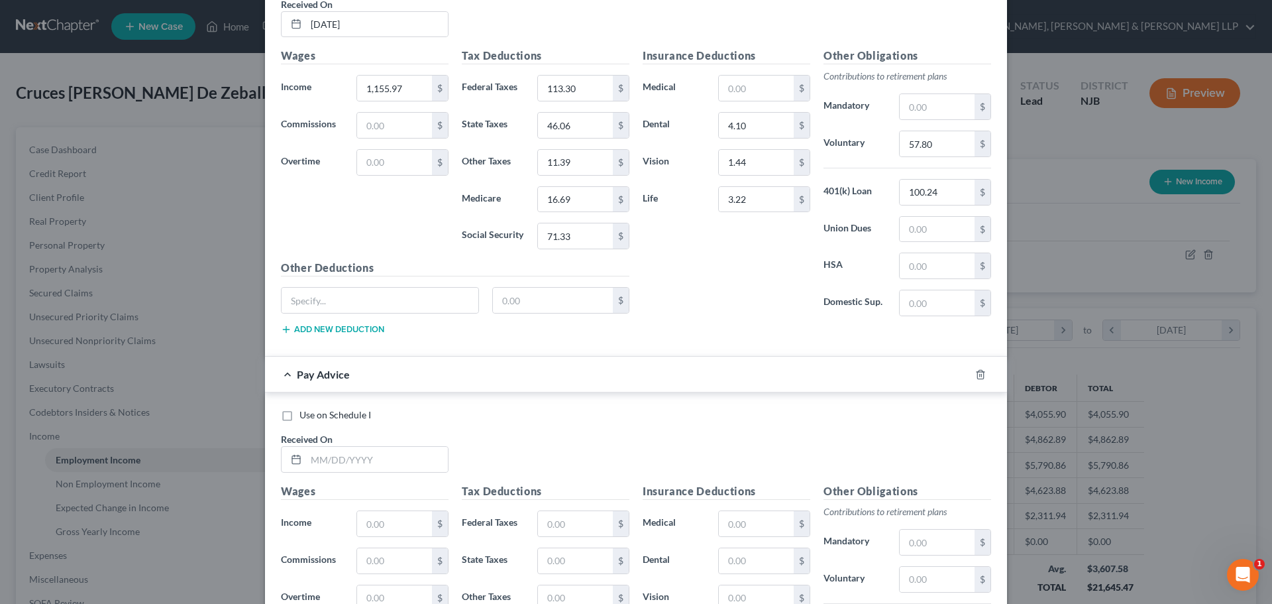
scroll to position [1670, 0]
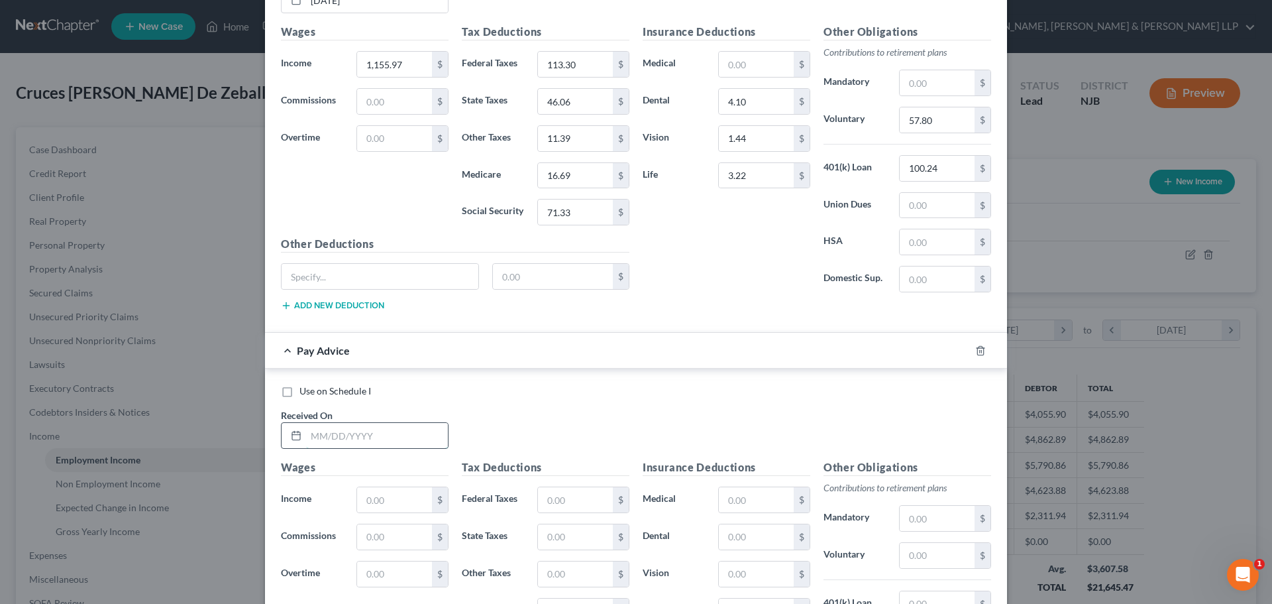
click at [351, 429] on input "text" at bounding box center [377, 435] width 142 height 25
click at [381, 500] on input "text" at bounding box center [394, 499] width 75 height 25
click at [572, 63] on input "113.30" at bounding box center [575, 64] width 75 height 25
click at [568, 494] on input "text" at bounding box center [575, 499] width 75 height 25
paste input "113.30"
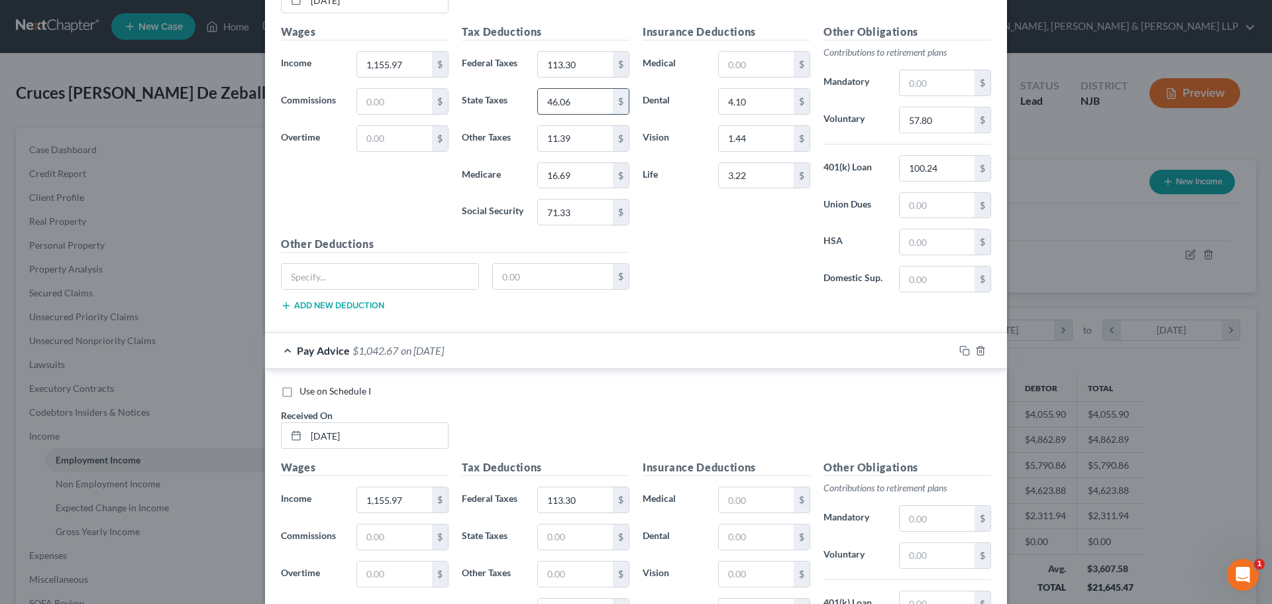
click at [578, 98] on input "46.06" at bounding box center [575, 101] width 75 height 25
click at [565, 545] on input "text" at bounding box center [575, 536] width 75 height 25
paste input "46.06"
click at [582, 141] on input "11.39" at bounding box center [575, 138] width 75 height 25
click at [558, 576] on input "text" at bounding box center [575, 573] width 75 height 25
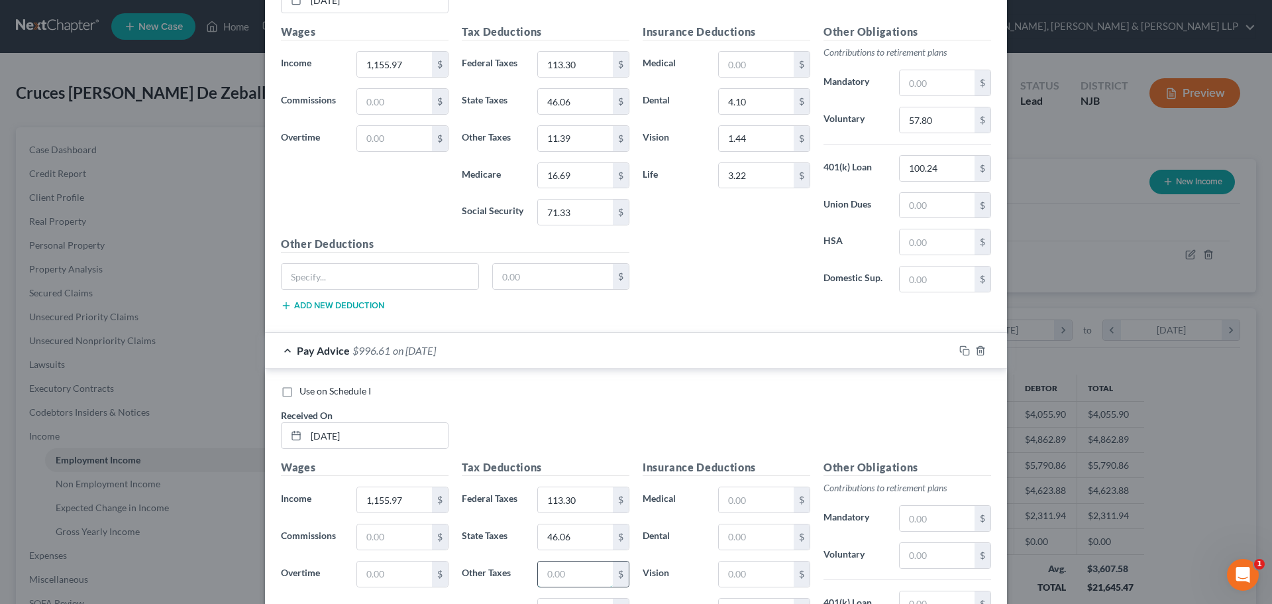
paste input "11.39"
click at [580, 176] on input "16.69" at bounding box center [575, 175] width 75 height 25
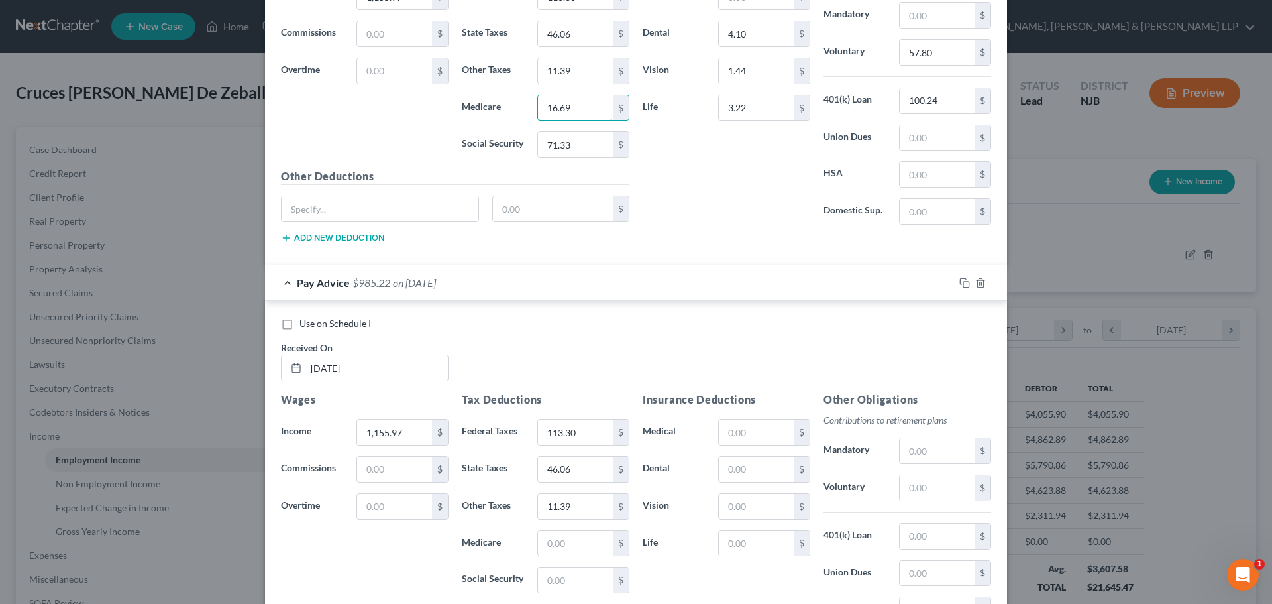
scroll to position [1802, 0]
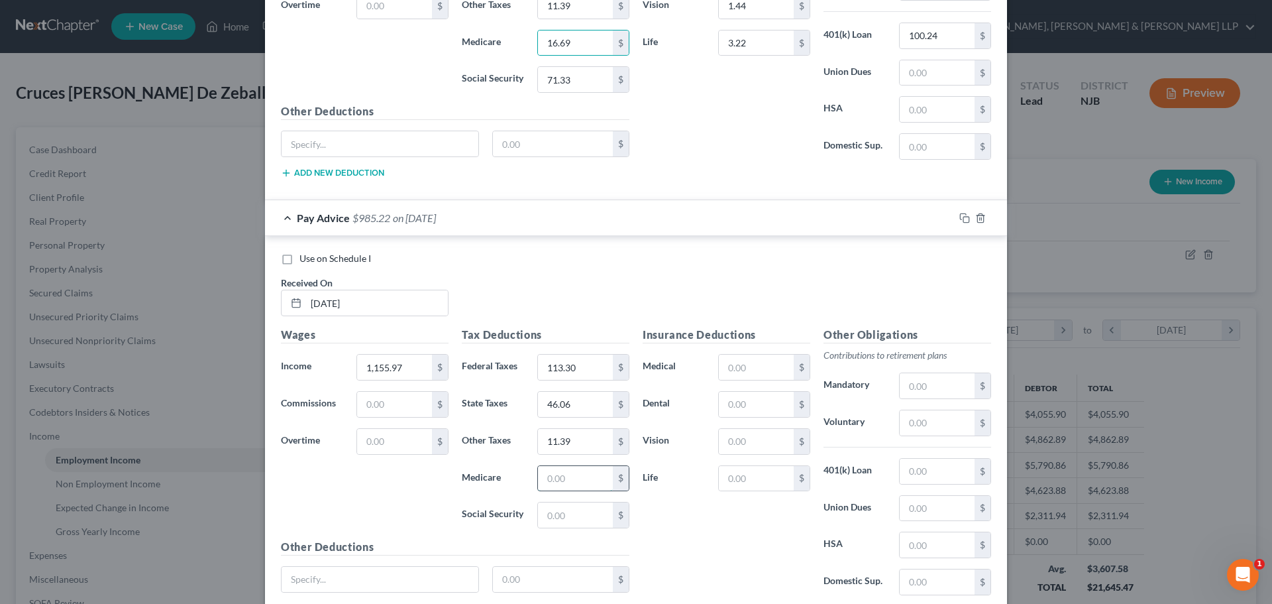
click at [564, 469] on input "text" at bounding box center [575, 478] width 75 height 25
paste input "16.69"
click at [579, 71] on input "71.33" at bounding box center [575, 79] width 75 height 25
click at [588, 506] on input "text" at bounding box center [575, 514] width 75 height 25
paste input "71.33"
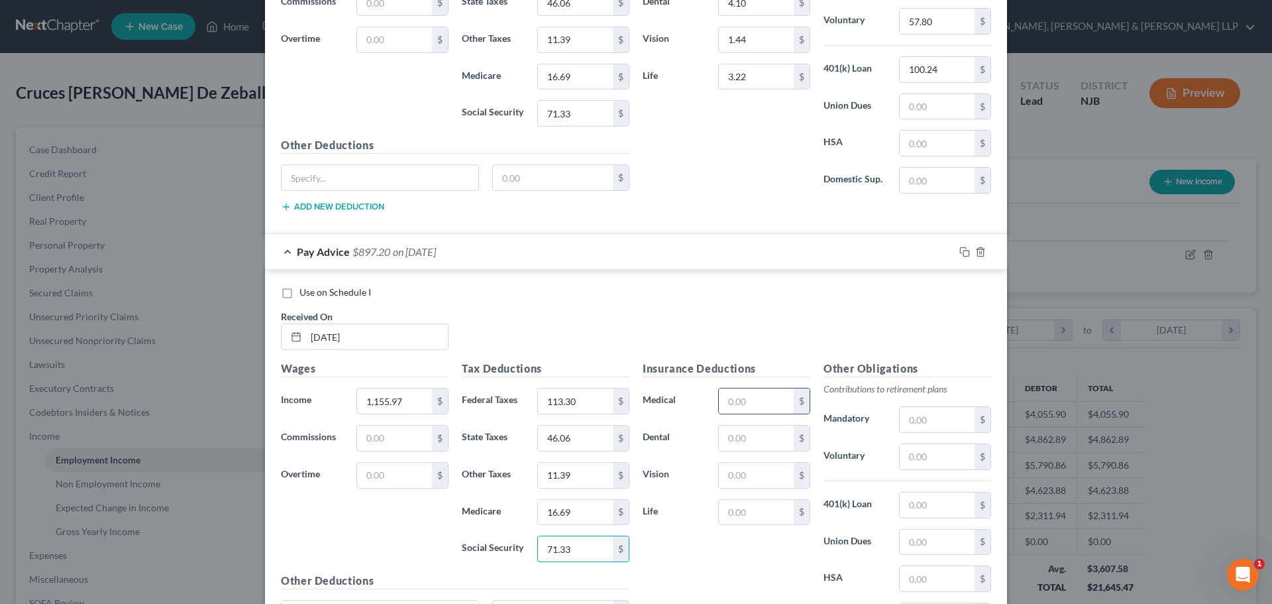
scroll to position [1736, 0]
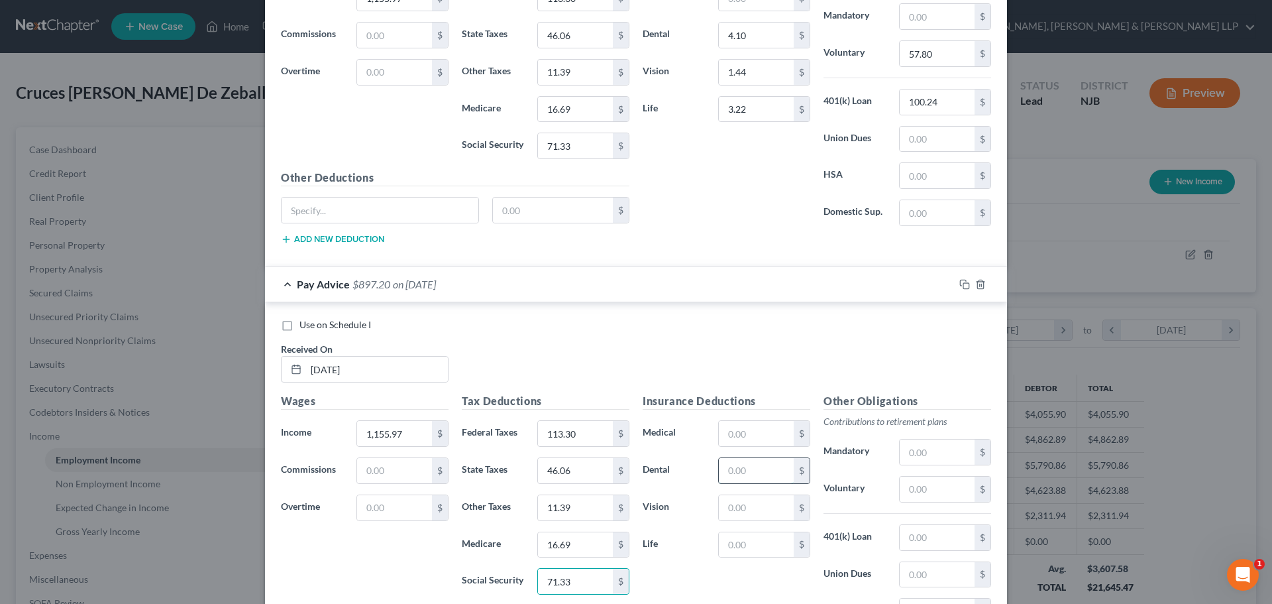
click at [731, 480] on input "text" at bounding box center [756, 470] width 75 height 25
click at [723, 507] on input "text" at bounding box center [756, 507] width 75 height 25
click at [721, 539] on input "text" at bounding box center [756, 544] width 75 height 25
click at [934, 496] on input "text" at bounding box center [937, 488] width 75 height 25
click at [925, 519] on div "Other Obligations Contributions to retirement plans Mandatory $ Voluntary 57.80…" at bounding box center [907, 532] width 181 height 279
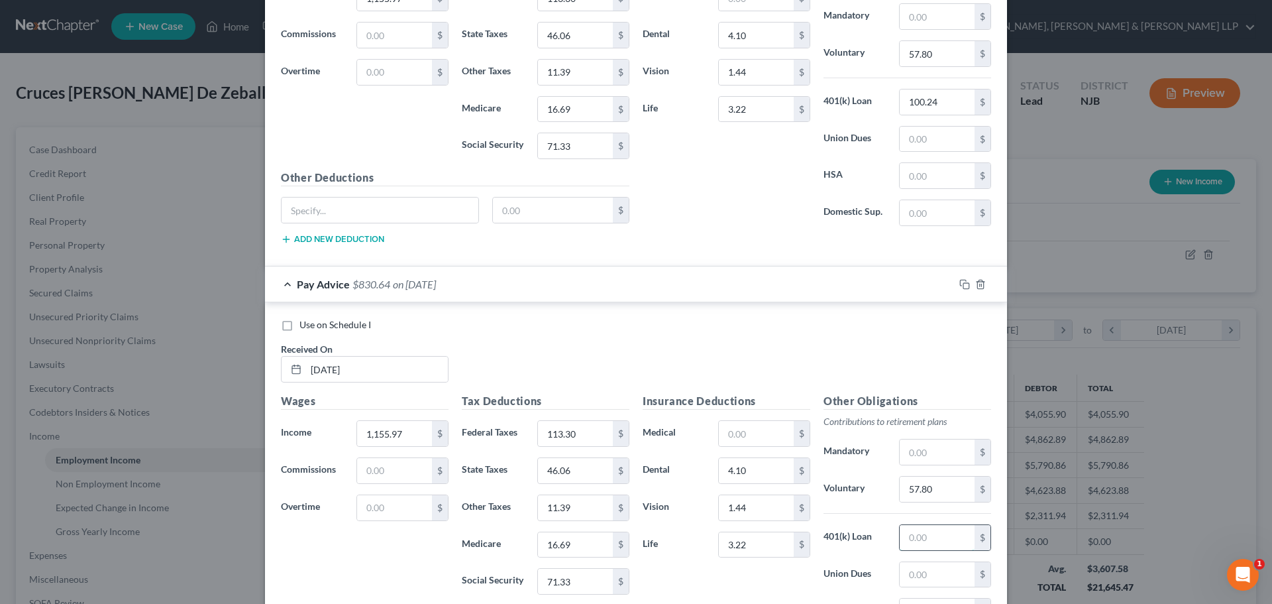
click at [922, 531] on input "text" at bounding box center [937, 537] width 75 height 25
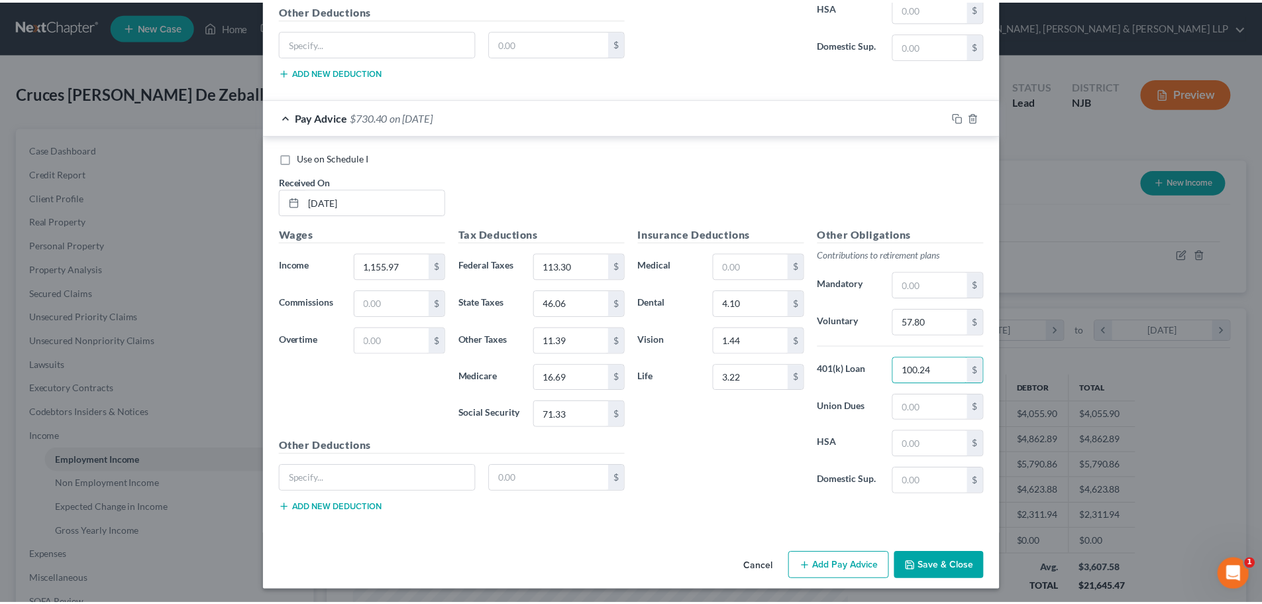
scroll to position [1906, 0]
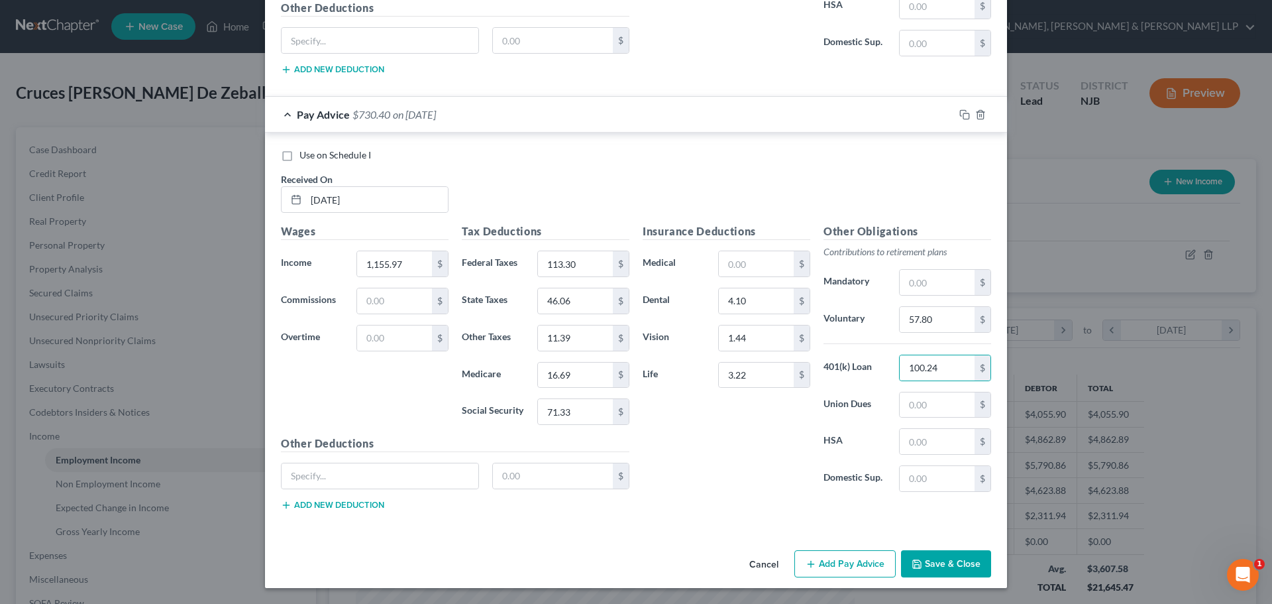
click at [938, 570] on button "Save & Close" at bounding box center [946, 564] width 90 height 28
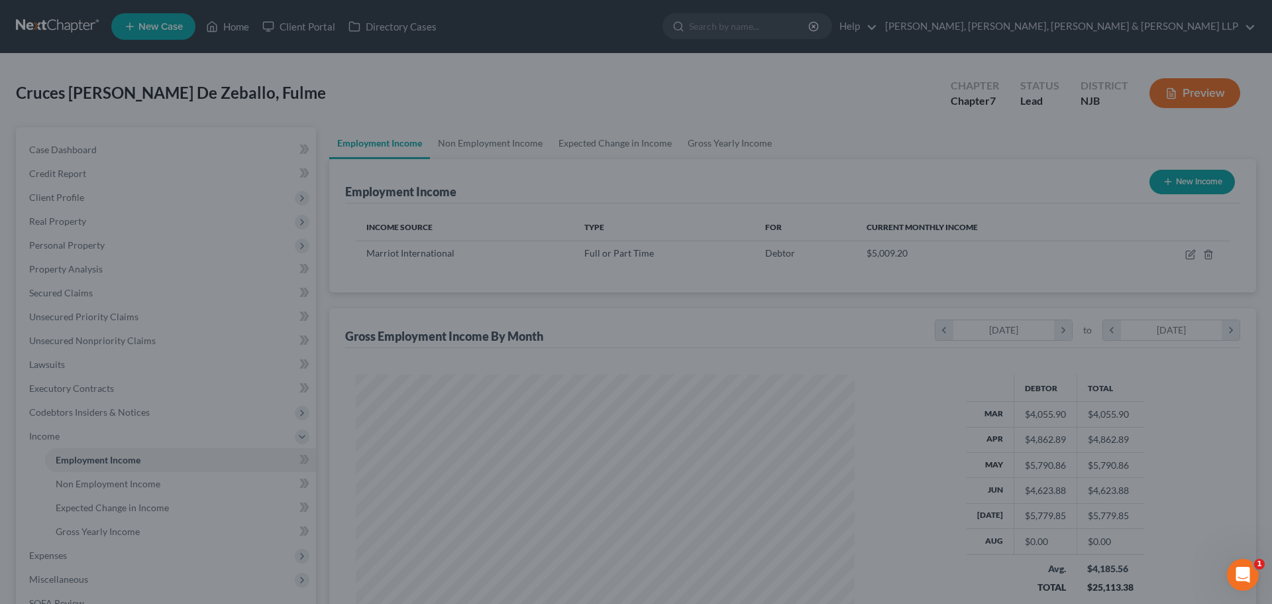
scroll to position [662352, 662078]
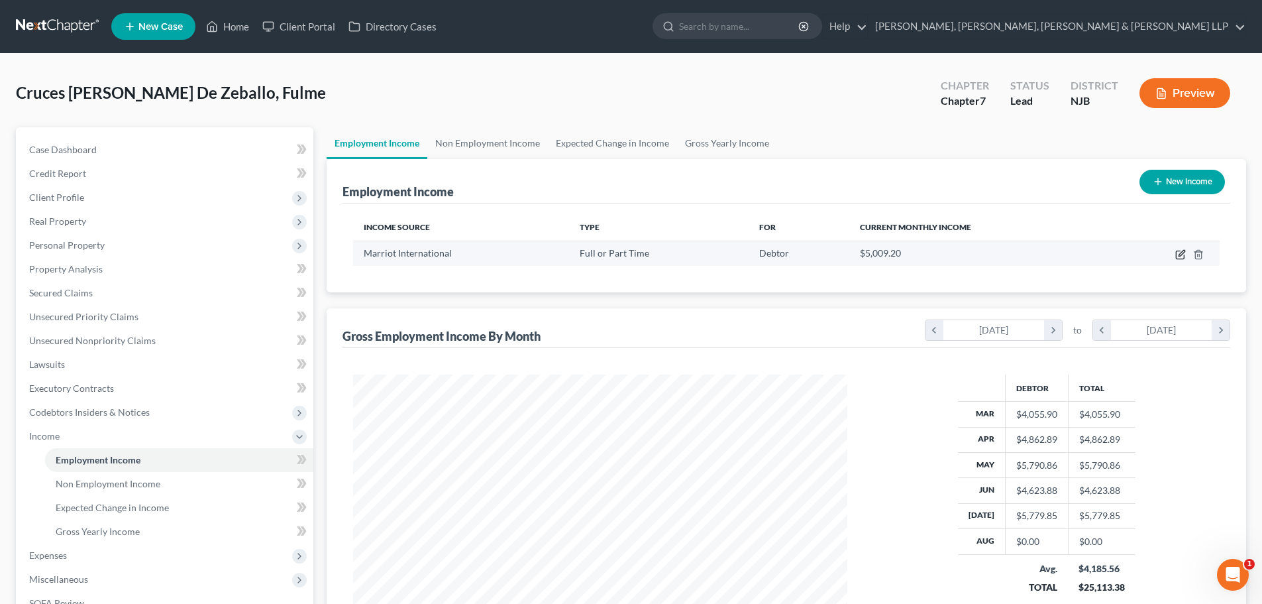
click at [1181, 252] on icon "button" at bounding box center [1180, 254] width 11 height 11
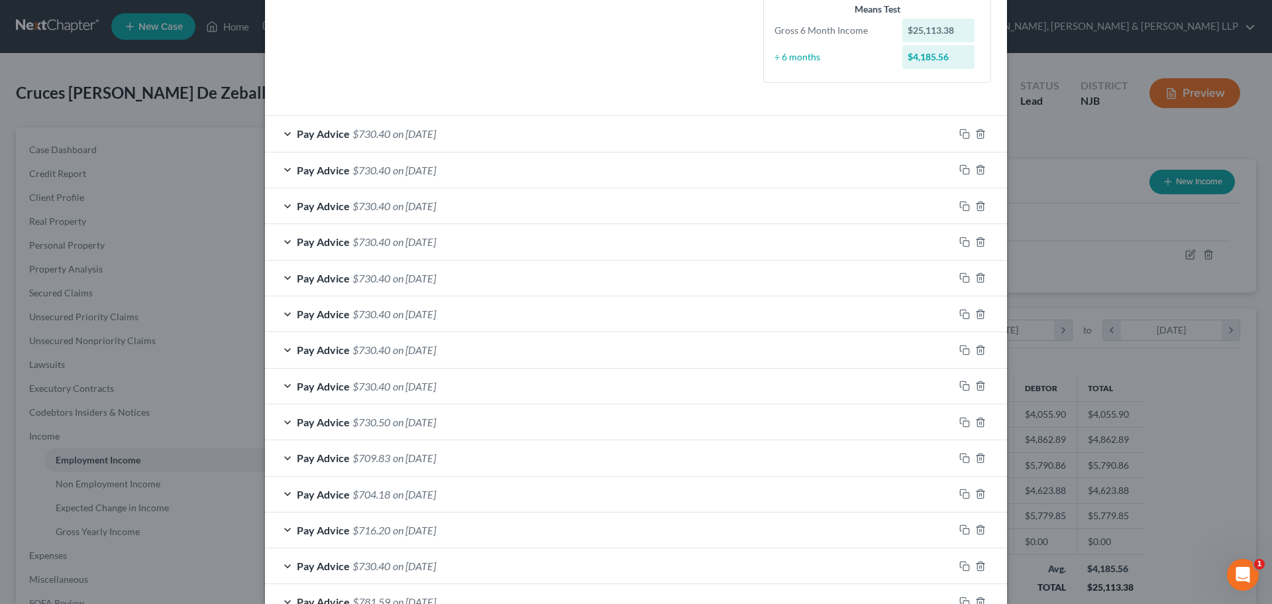
scroll to position [311, 0]
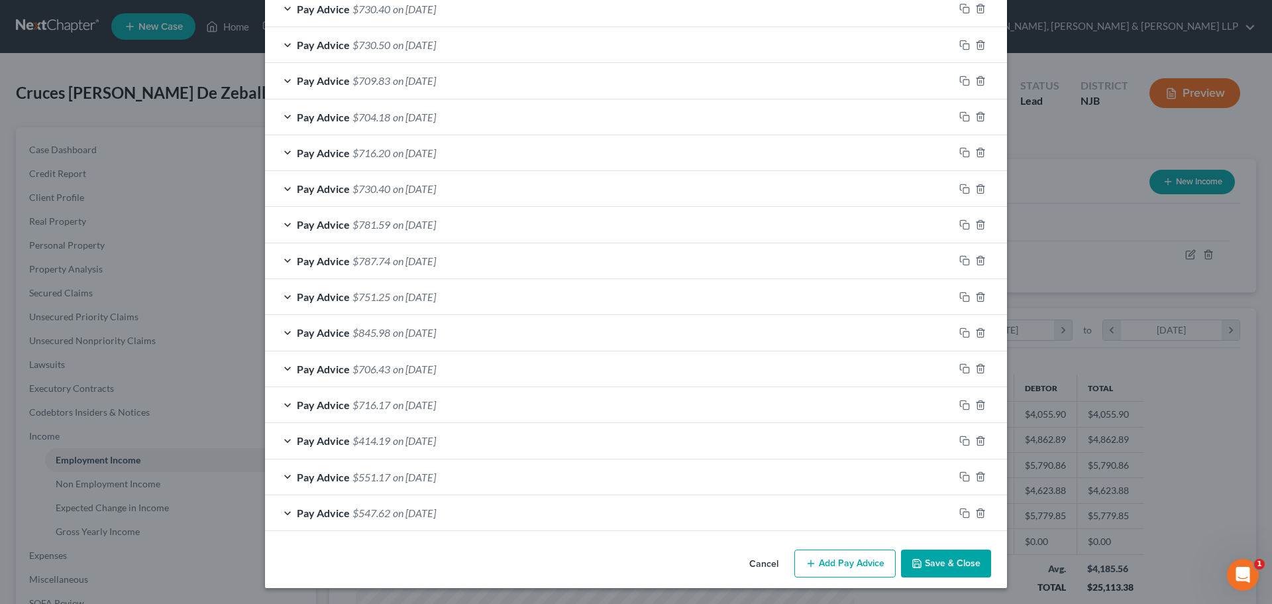
click at [829, 565] on button "Add Pay Advice" at bounding box center [844, 563] width 101 height 28
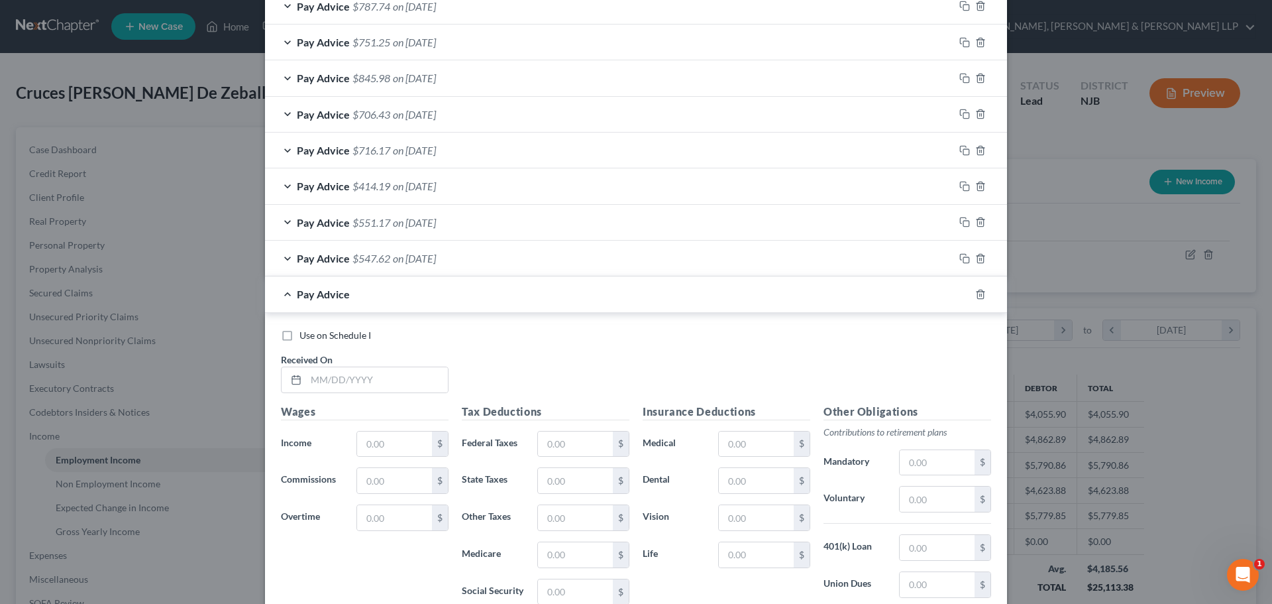
scroll to position [974, 0]
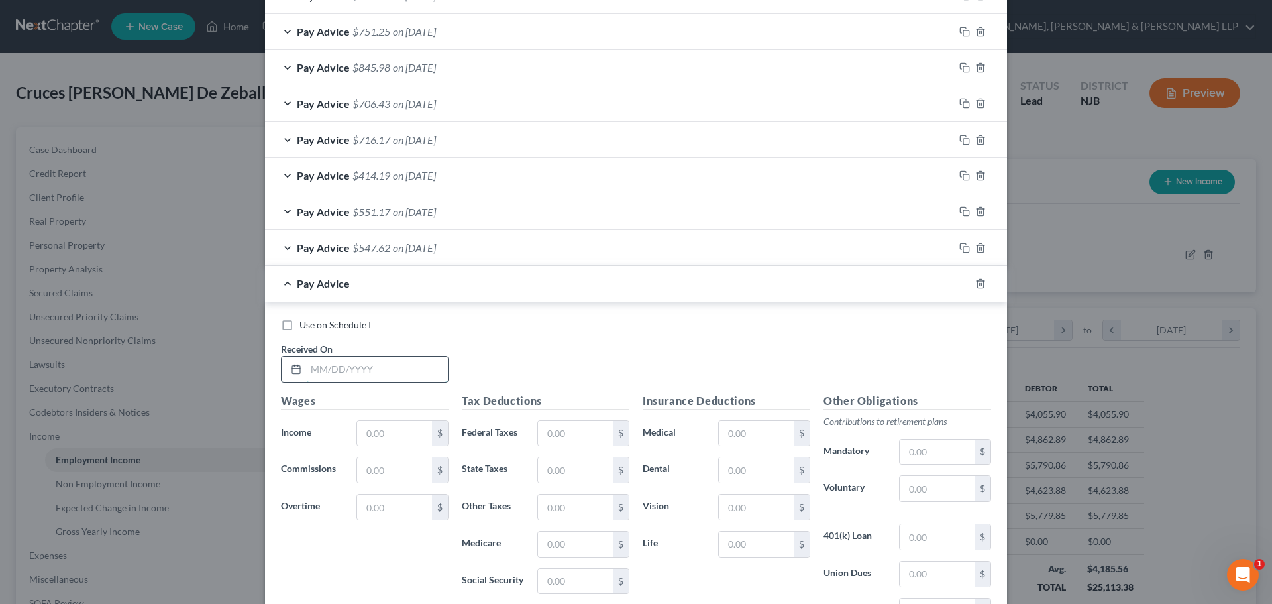
click at [348, 377] on input "text" at bounding box center [377, 368] width 142 height 25
drag, startPoint x: 382, startPoint y: 450, endPoint x: 392, endPoint y: 429, distance: 23.4
click at [384, 448] on div "Wages Income * $ Commissions $ Overtime $" at bounding box center [364, 499] width 181 height 212
click at [392, 429] on input "text" at bounding box center [394, 433] width 75 height 25
click at [595, 439] on input "text" at bounding box center [575, 433] width 75 height 25
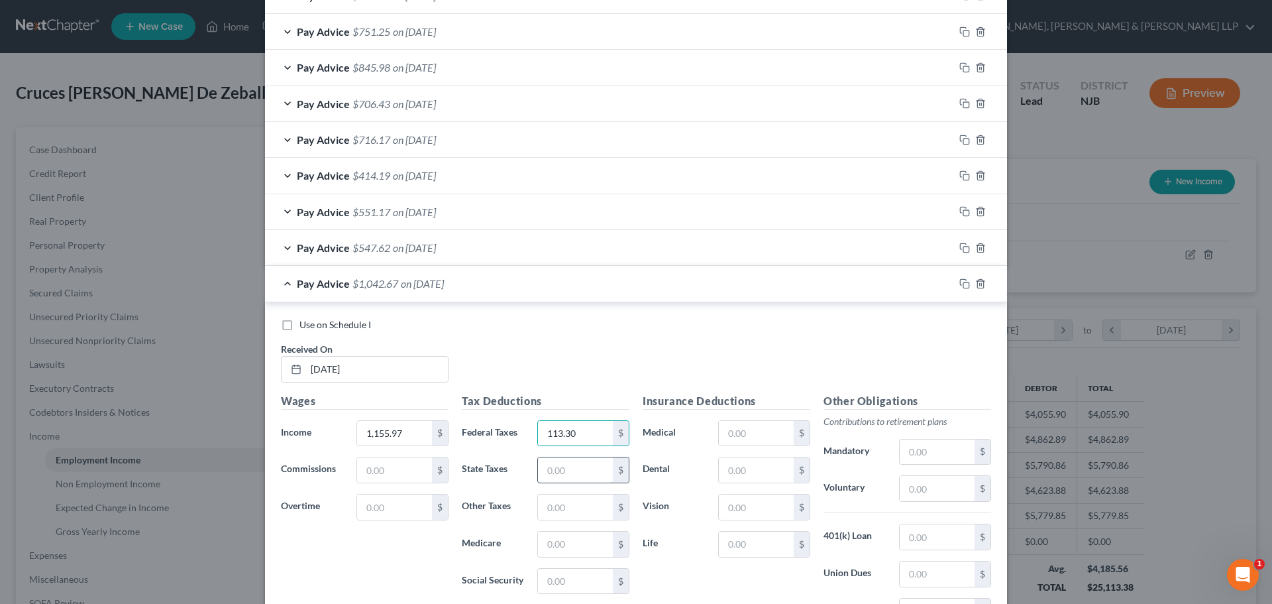
click at [557, 476] on input "text" at bounding box center [575, 469] width 75 height 25
click at [566, 495] on input "text" at bounding box center [575, 506] width 75 height 25
click at [568, 546] on input "text" at bounding box center [575, 543] width 75 height 25
click at [541, 578] on input "text" at bounding box center [575, 581] width 75 height 25
click at [751, 462] on input "text" at bounding box center [756, 469] width 75 height 25
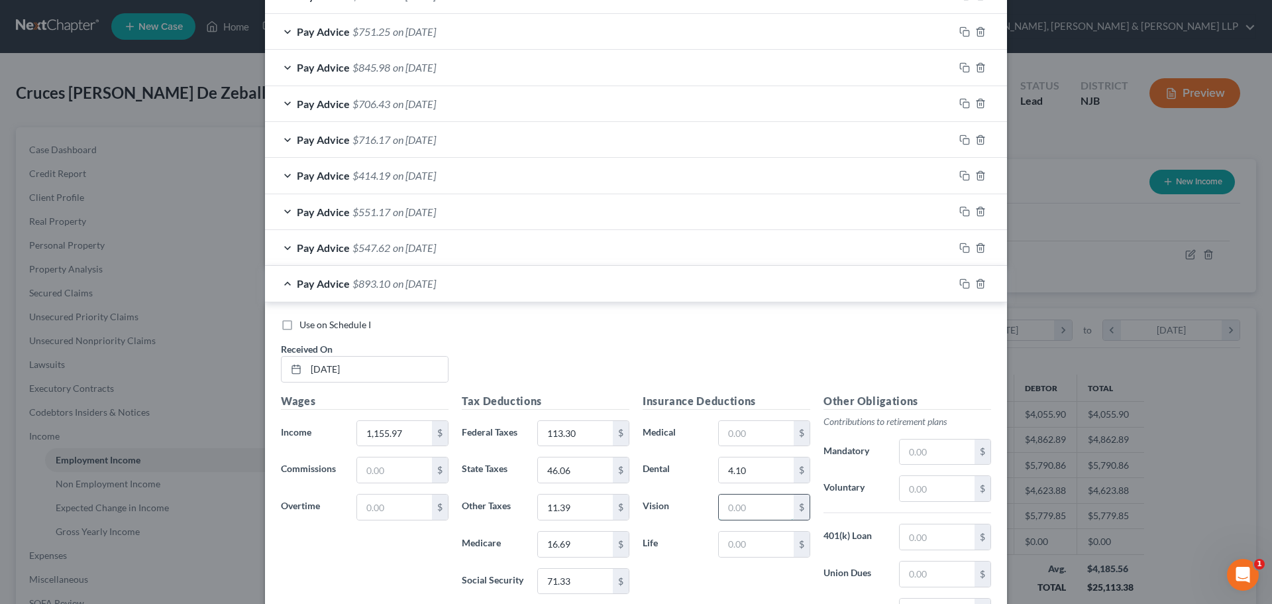
click at [727, 510] on input "text" at bounding box center [756, 506] width 75 height 25
click at [729, 540] on input "text" at bounding box center [756, 543] width 75 height 25
click at [934, 496] on input "text" at bounding box center [937, 488] width 75 height 25
click at [922, 536] on input "text" at bounding box center [937, 536] width 75 height 25
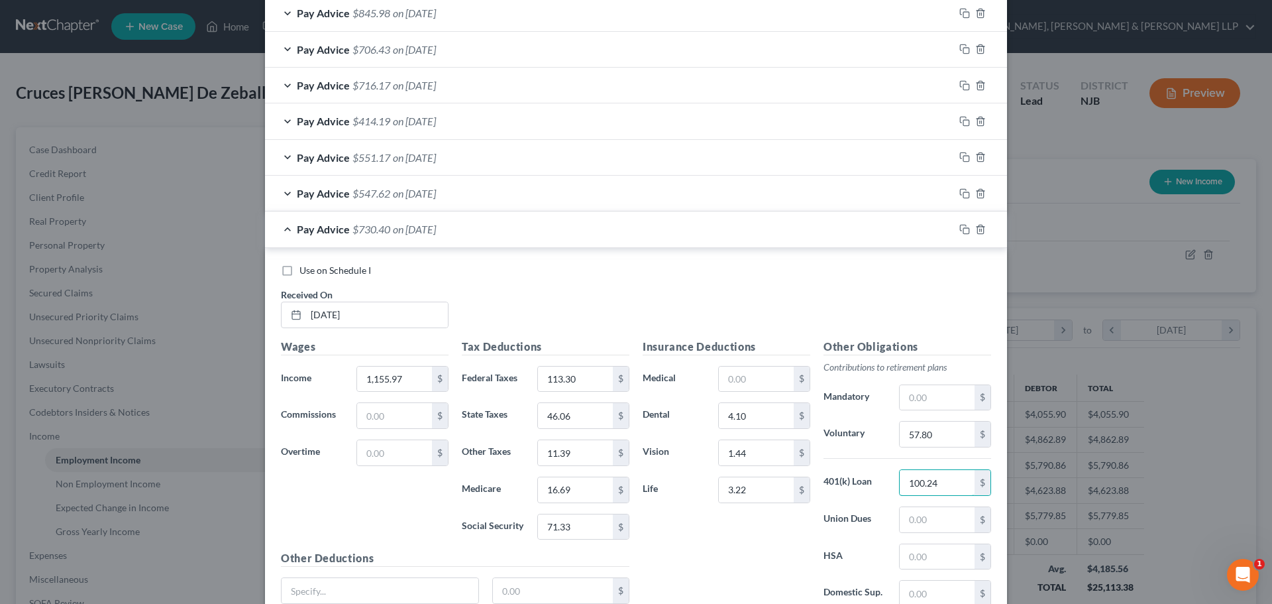
scroll to position [1144, 0]
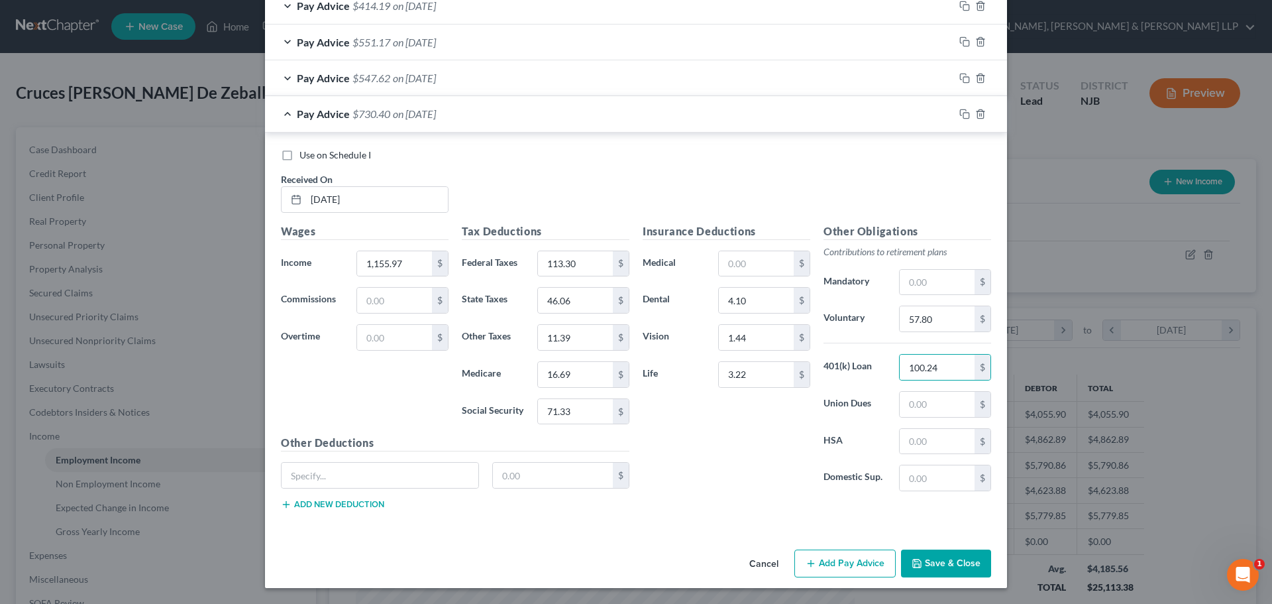
click at [823, 559] on button "Add Pay Advice" at bounding box center [844, 563] width 101 height 28
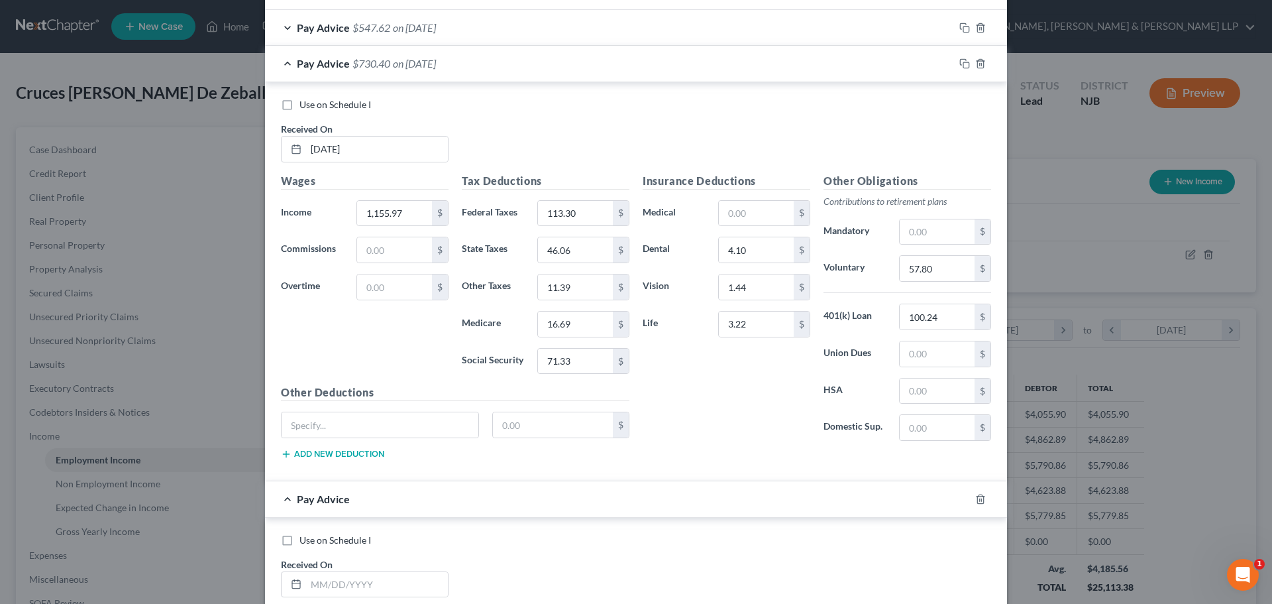
scroll to position [1342, 0]
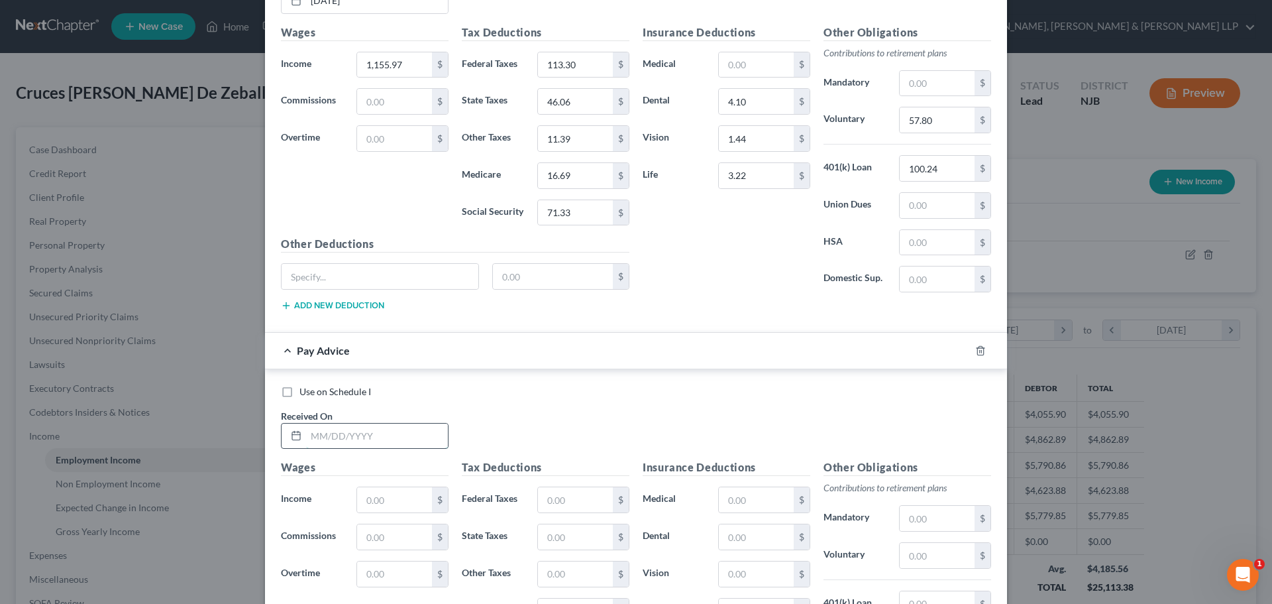
click at [367, 436] on input "text" at bounding box center [377, 435] width 142 height 25
click at [403, 65] on input "1,155.97" at bounding box center [394, 64] width 75 height 25
click at [387, 500] on input "text" at bounding box center [394, 499] width 75 height 25
paste input "1,155.97"
click at [578, 68] on input "113.30" at bounding box center [575, 64] width 75 height 25
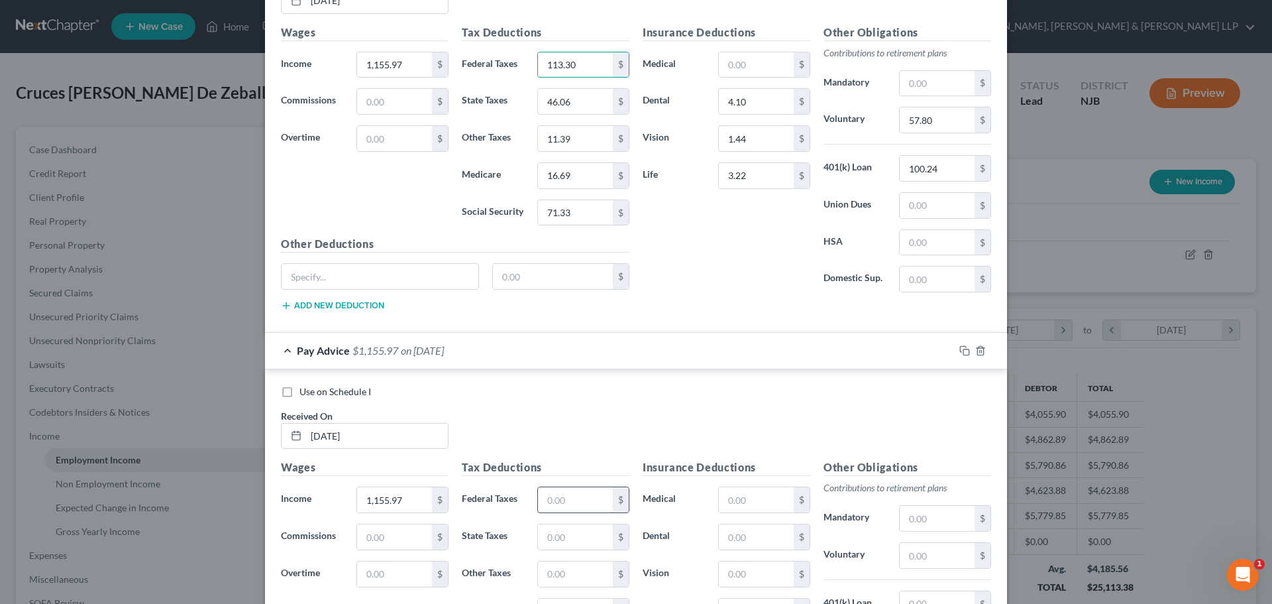
click at [556, 501] on input "text" at bounding box center [575, 499] width 75 height 25
paste input "113.30"
click at [572, 104] on input "46.06" at bounding box center [575, 101] width 75 height 25
click at [574, 534] on input "text" at bounding box center [575, 536] width 75 height 25
paste input "46.06"
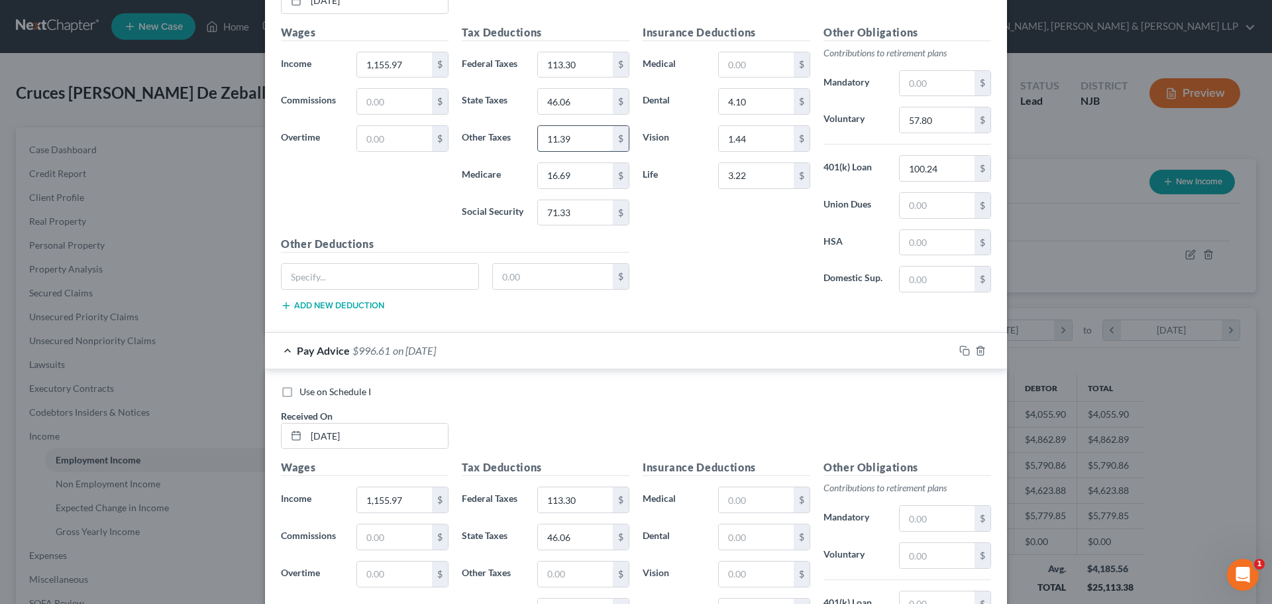
click at [582, 139] on input "11.39" at bounding box center [575, 138] width 75 height 25
click at [577, 582] on input "text" at bounding box center [575, 573] width 75 height 25
paste input "11.39"
click at [586, 184] on input "16.69" at bounding box center [575, 175] width 75 height 25
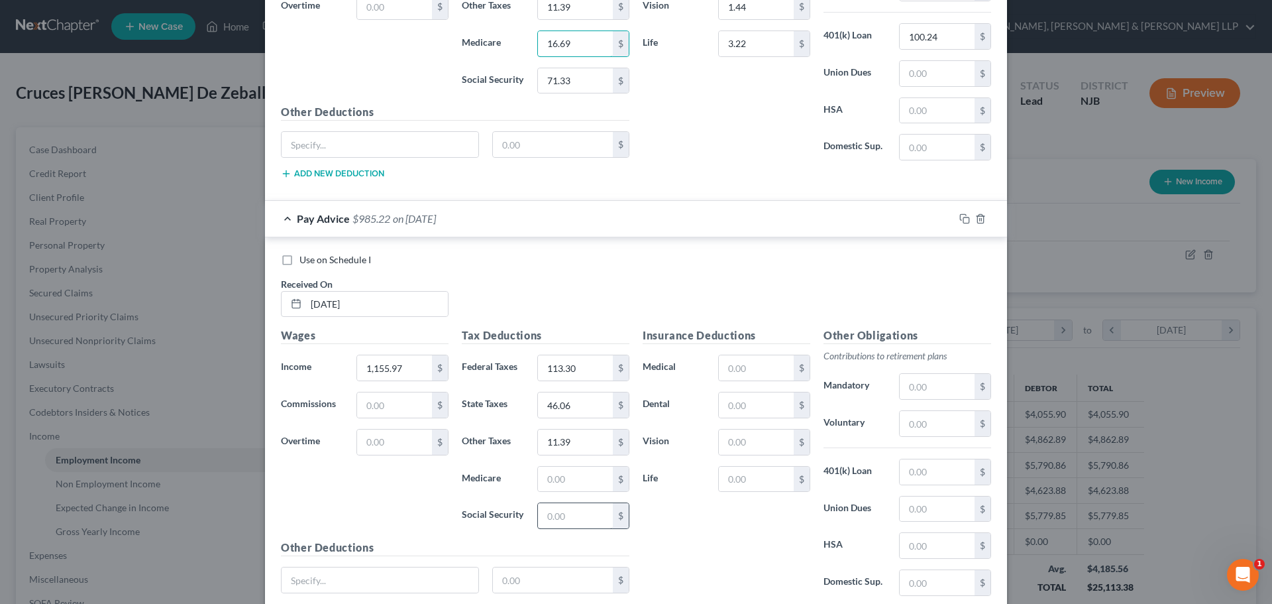
scroll to position [1475, 0]
click at [570, 479] on input "text" at bounding box center [575, 478] width 75 height 25
paste input "16.69"
click at [570, 80] on input "71.33" at bounding box center [575, 80] width 75 height 25
click at [580, 517] on input "text" at bounding box center [575, 514] width 75 height 25
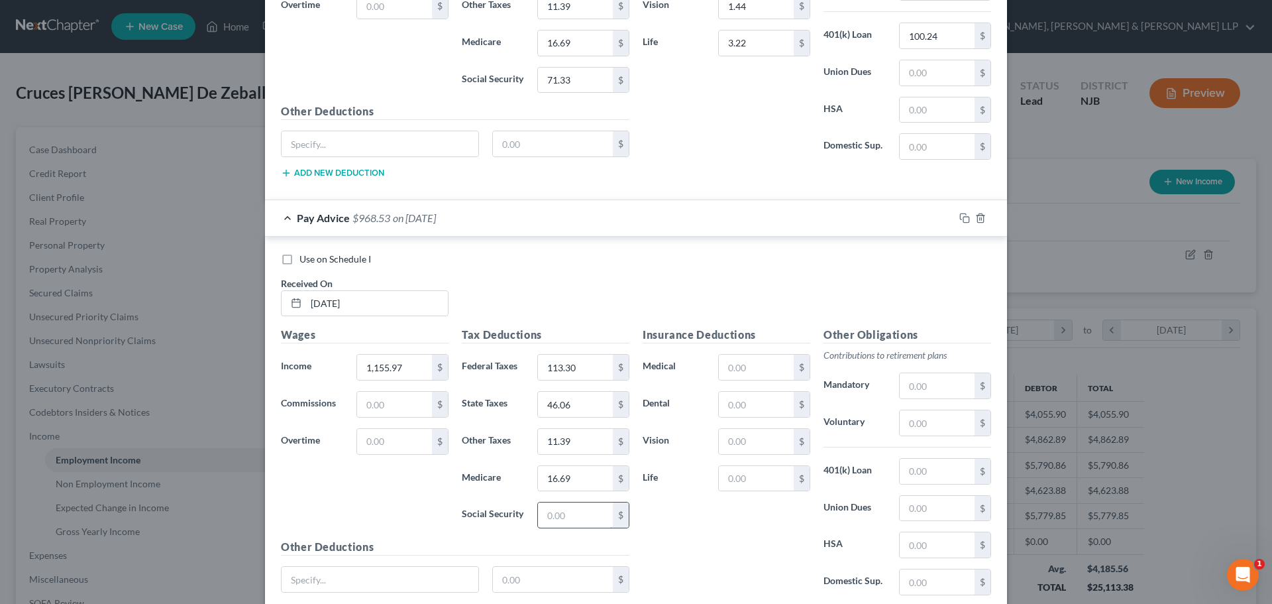
paste input "71.33"
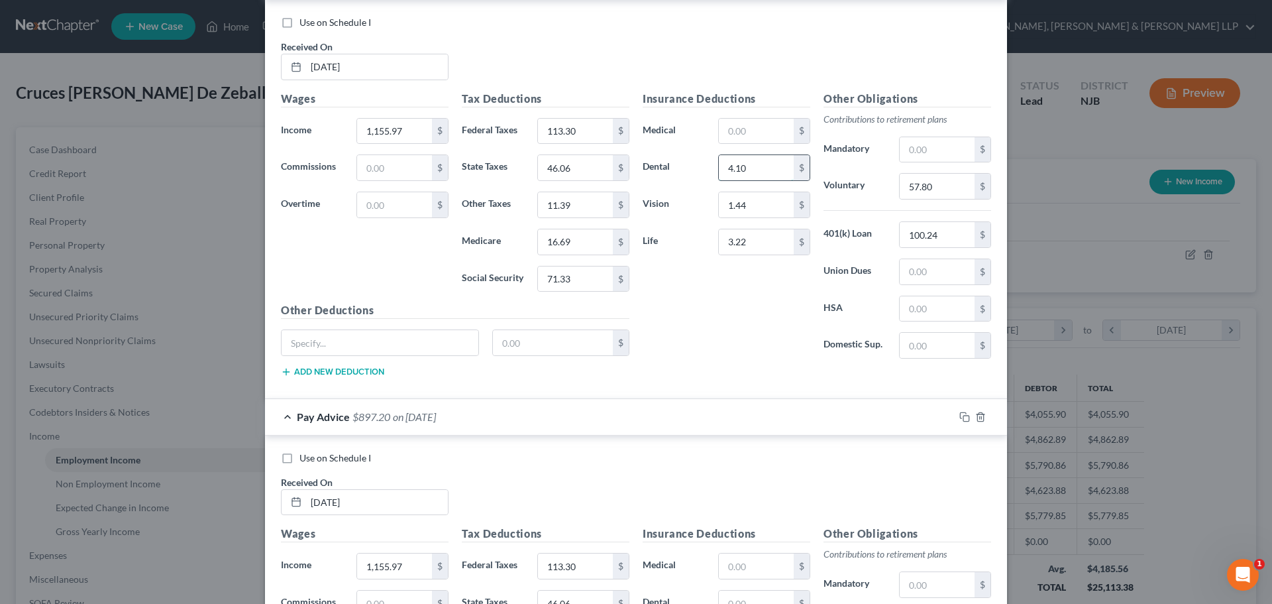
click at [757, 161] on input "4.10" at bounding box center [756, 167] width 75 height 25
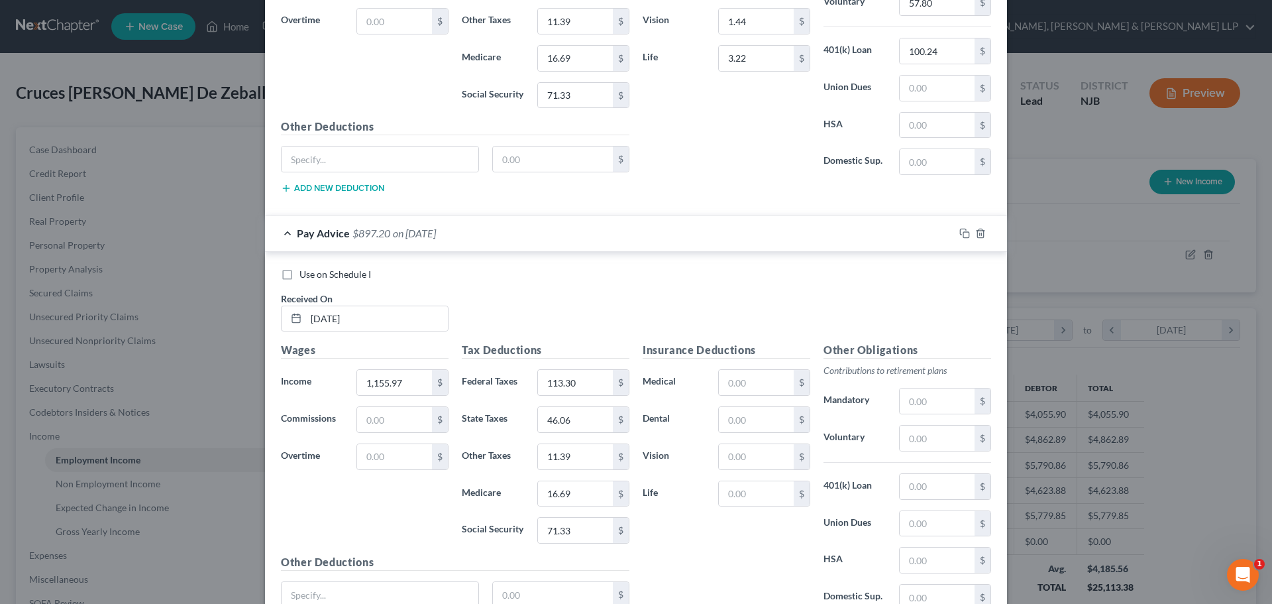
scroll to position [1475, 0]
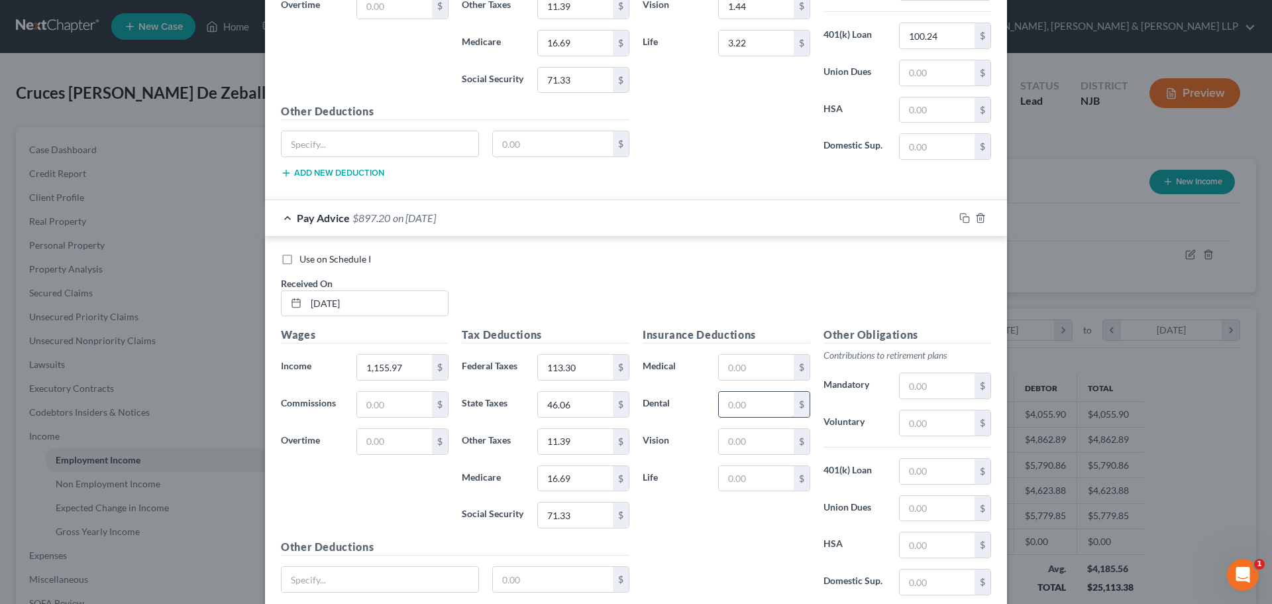
click at [741, 409] on input "text" at bounding box center [756, 404] width 75 height 25
paste input "4.10"
click at [733, 444] on input "text" at bounding box center [756, 441] width 75 height 25
click at [730, 474] on input "text" at bounding box center [756, 478] width 75 height 25
click at [941, 466] on input "text" at bounding box center [937, 471] width 75 height 25
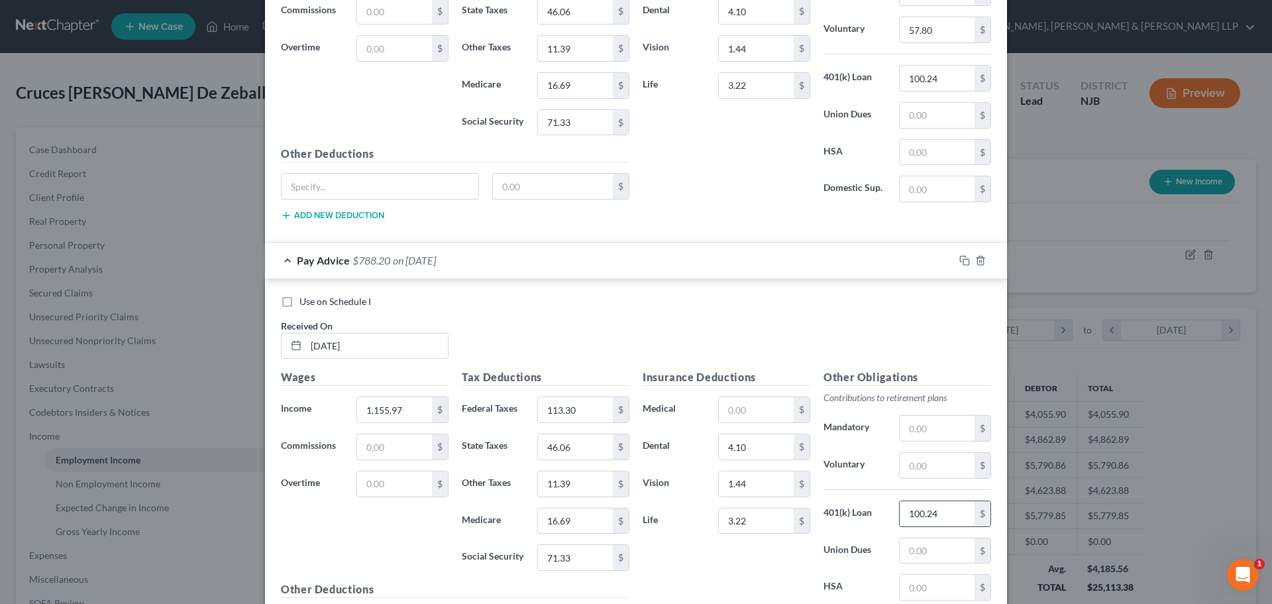
scroll to position [1409, 0]
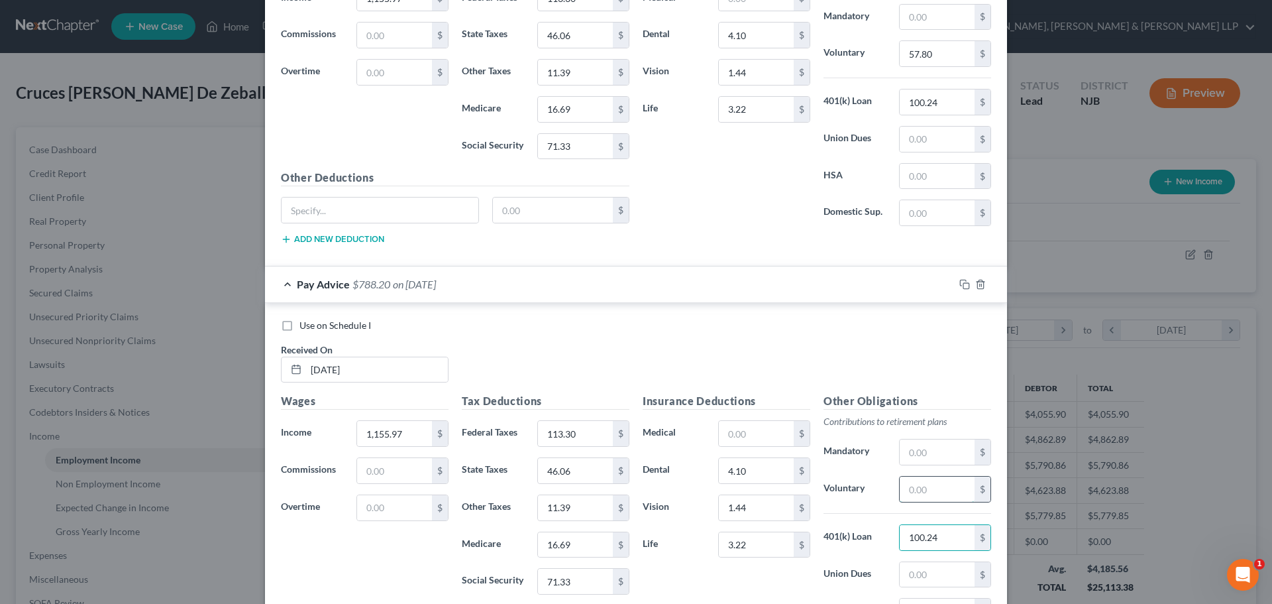
click at [926, 495] on input "text" at bounding box center [937, 488] width 75 height 25
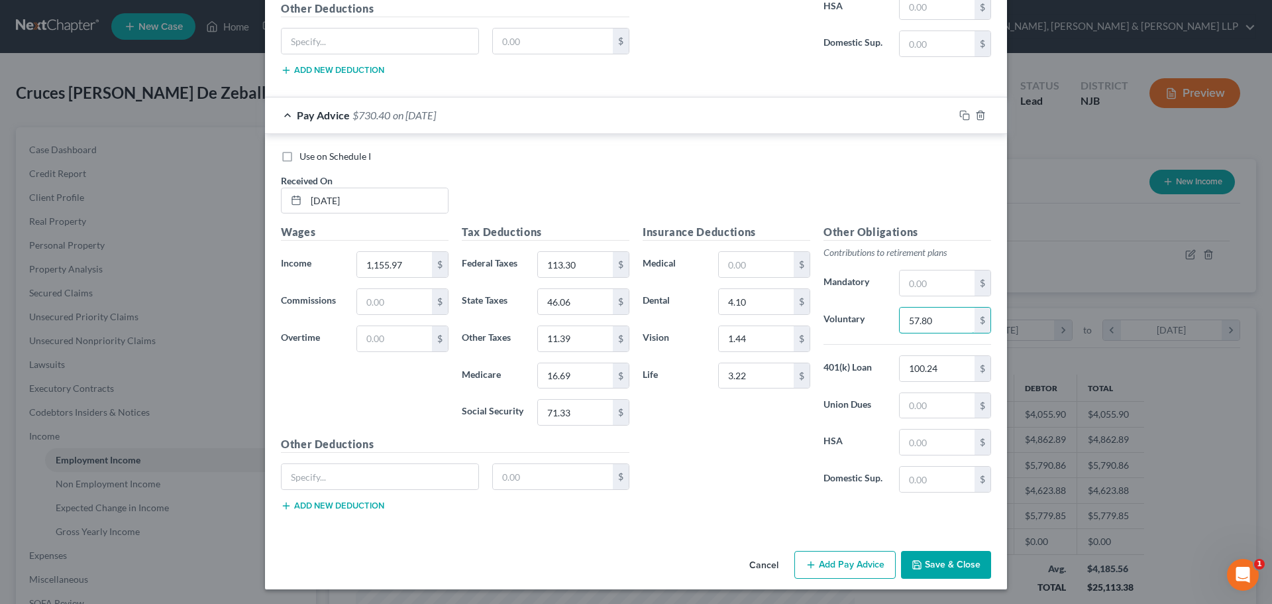
scroll to position [1579, 0]
click at [840, 561] on button "Add Pay Advice" at bounding box center [844, 563] width 101 height 28
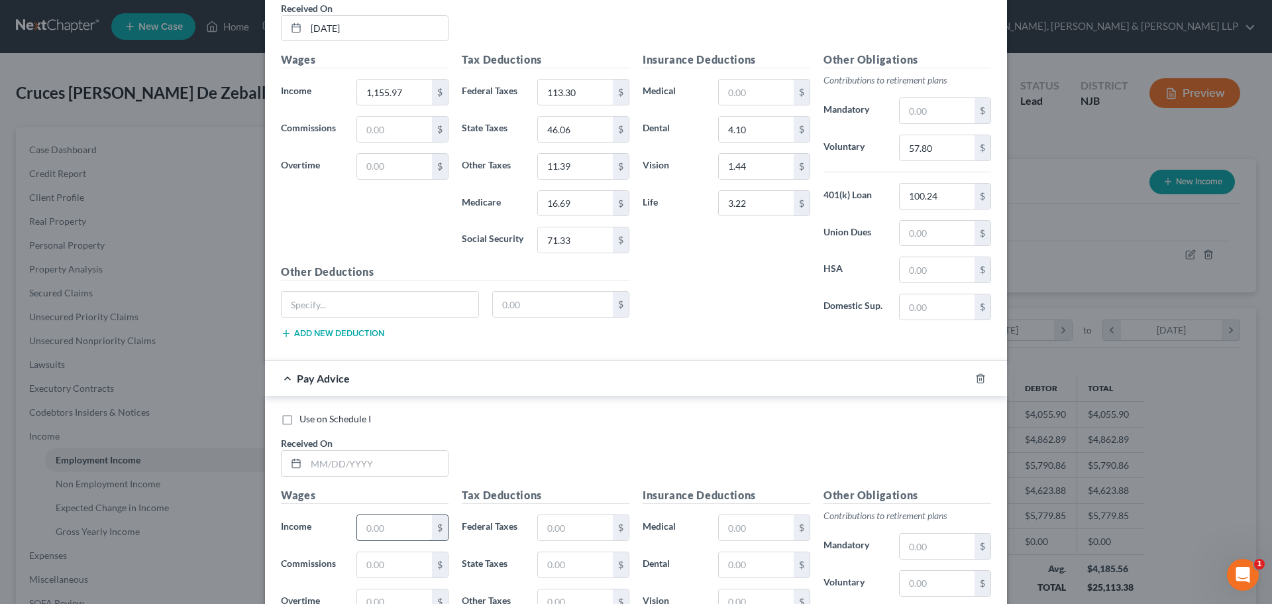
scroll to position [1778, 0]
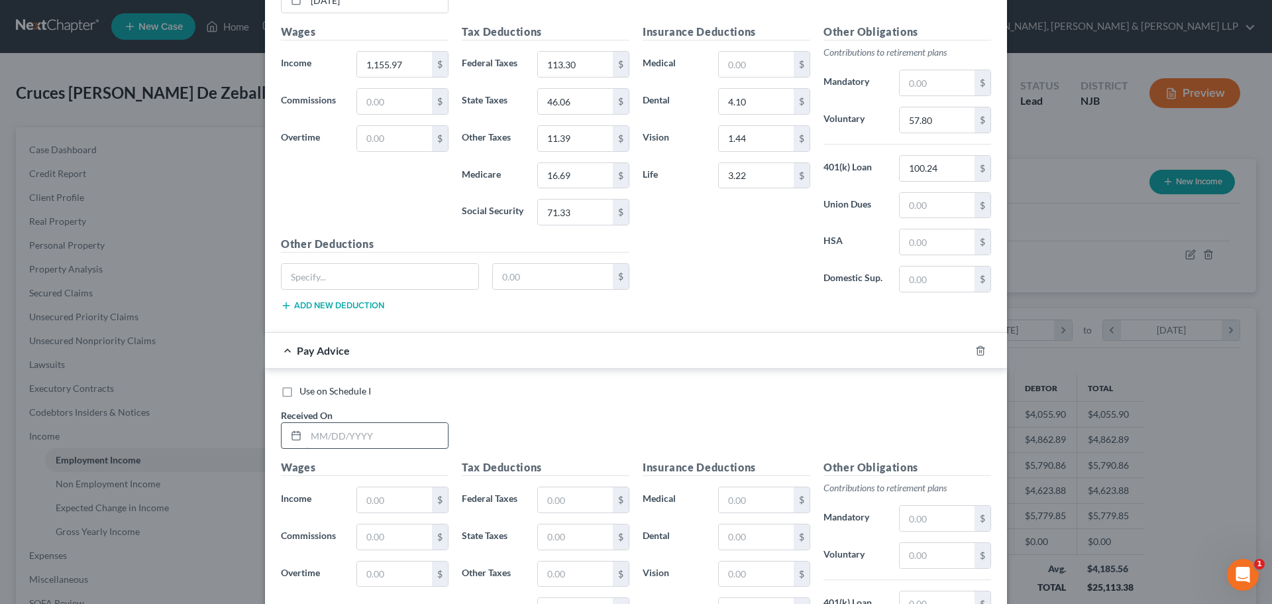
click at [396, 443] on input "text" at bounding box center [377, 435] width 142 height 25
click at [407, 74] on input "1,155.97" at bounding box center [394, 64] width 75 height 25
click at [393, 504] on input "text" at bounding box center [394, 499] width 75 height 25
paste input "1,155.97"
click at [584, 64] on input "113.30" at bounding box center [575, 64] width 75 height 25
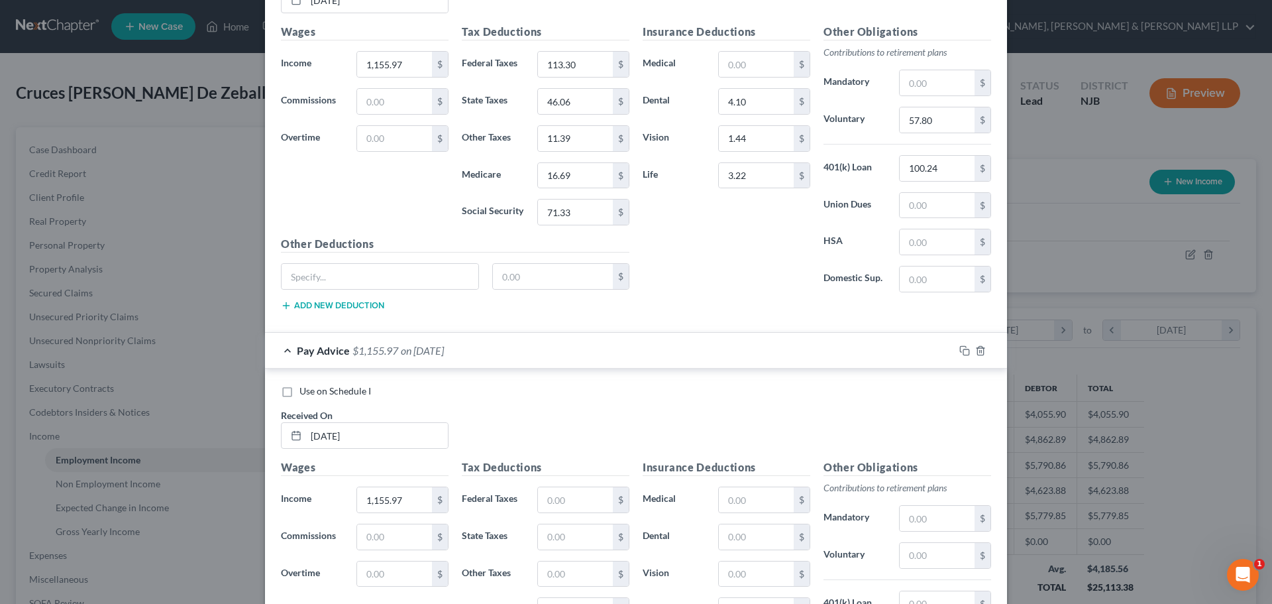
click at [569, 519] on div "Tax Deductions Federal Taxes $ State Taxes $ Other Taxes $ Medicare $ Social Se…" at bounding box center [545, 565] width 181 height 212
click at [568, 496] on input "text" at bounding box center [575, 499] width 75 height 25
paste input "113.30"
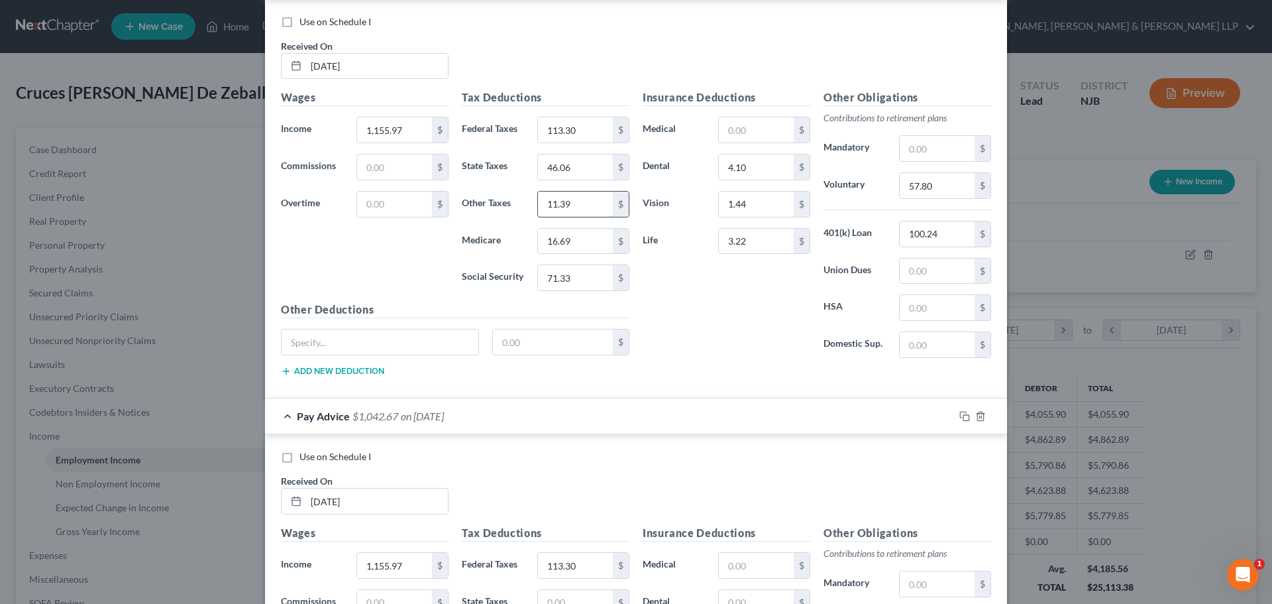
scroll to position [1711, 0]
click at [572, 176] on input "46.06" at bounding box center [575, 167] width 75 height 25
click at [573, 595] on input "text" at bounding box center [575, 602] width 75 height 25
paste input "46.06"
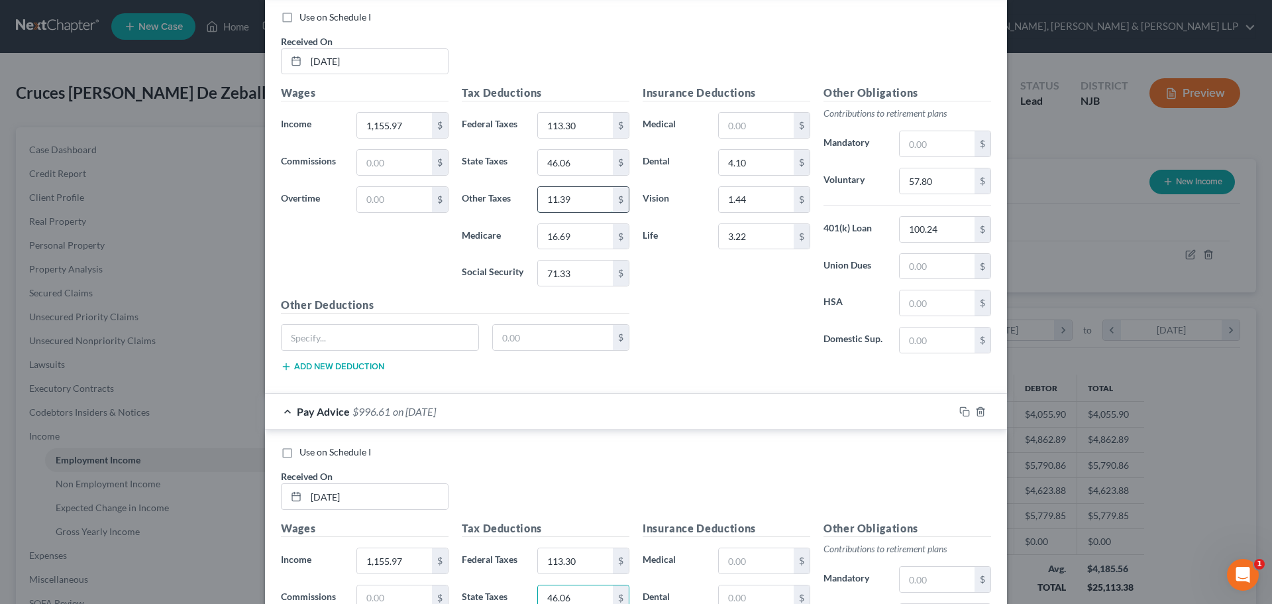
click at [577, 206] on input "11.39" at bounding box center [575, 199] width 75 height 25
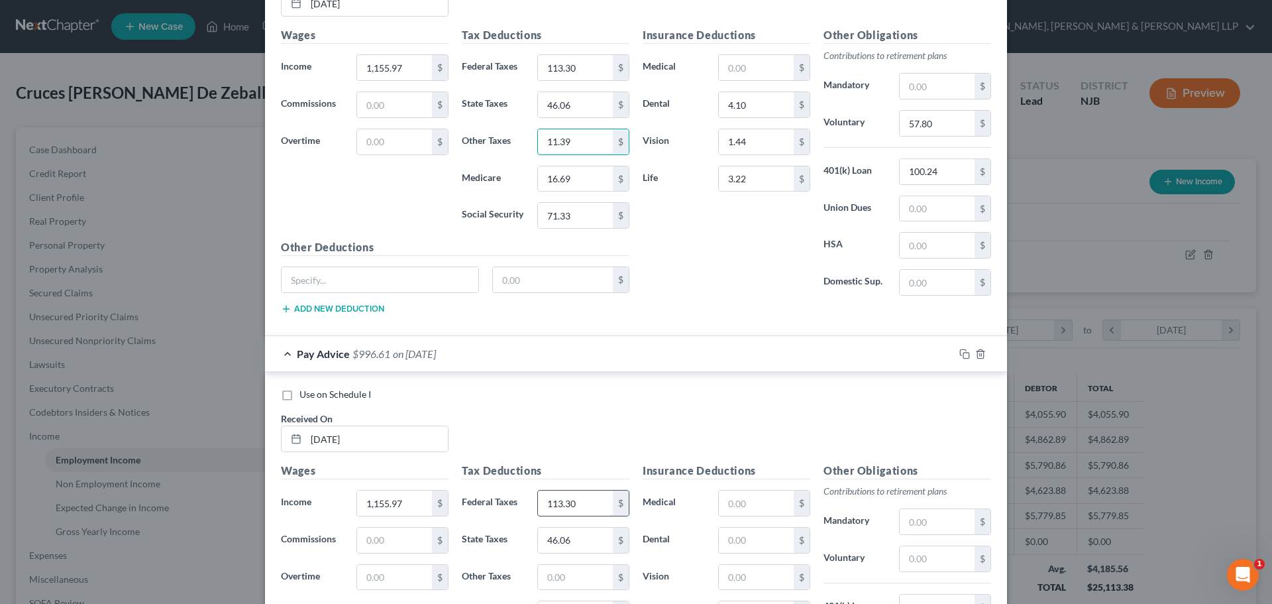
scroll to position [1849, 0]
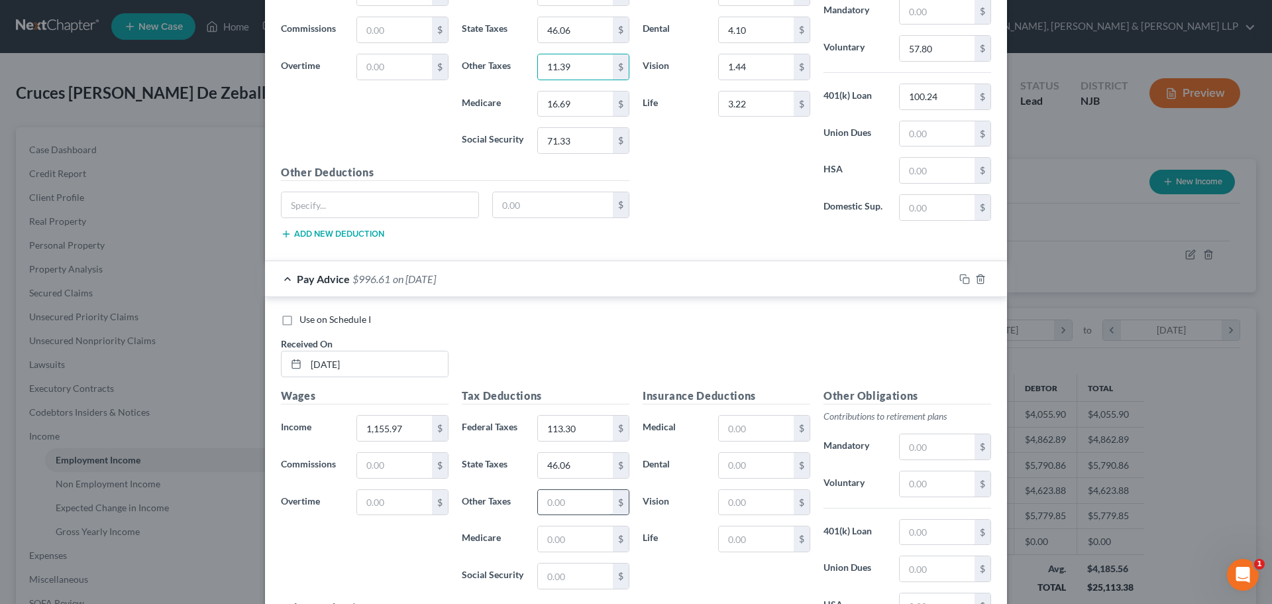
click at [564, 496] on input "text" at bounding box center [575, 502] width 75 height 25
paste input "11.39"
click at [572, 104] on input "16.69" at bounding box center [575, 103] width 75 height 25
click at [572, 541] on input "text" at bounding box center [575, 538] width 75 height 25
paste input "16.69"
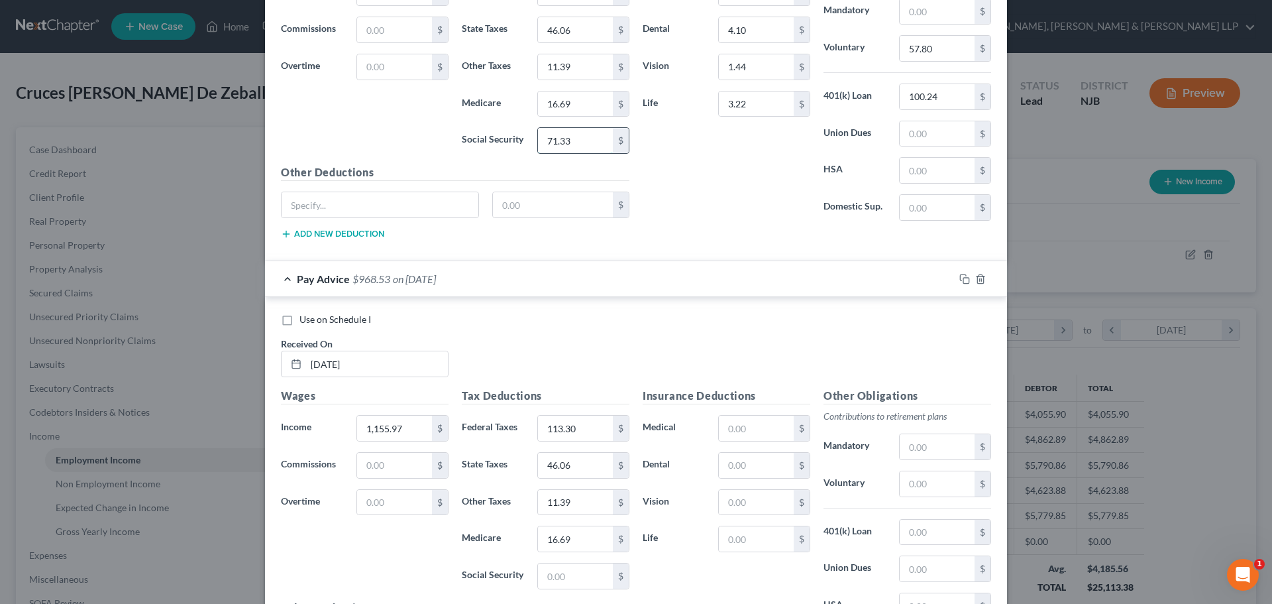
click at [584, 144] on input "71.33" at bounding box center [575, 140] width 75 height 25
click at [570, 578] on input "text" at bounding box center [575, 575] width 75 height 25
paste input "71.33"
click at [737, 472] on input "text" at bounding box center [756, 465] width 75 height 25
click at [733, 500] on input "text" at bounding box center [756, 502] width 75 height 25
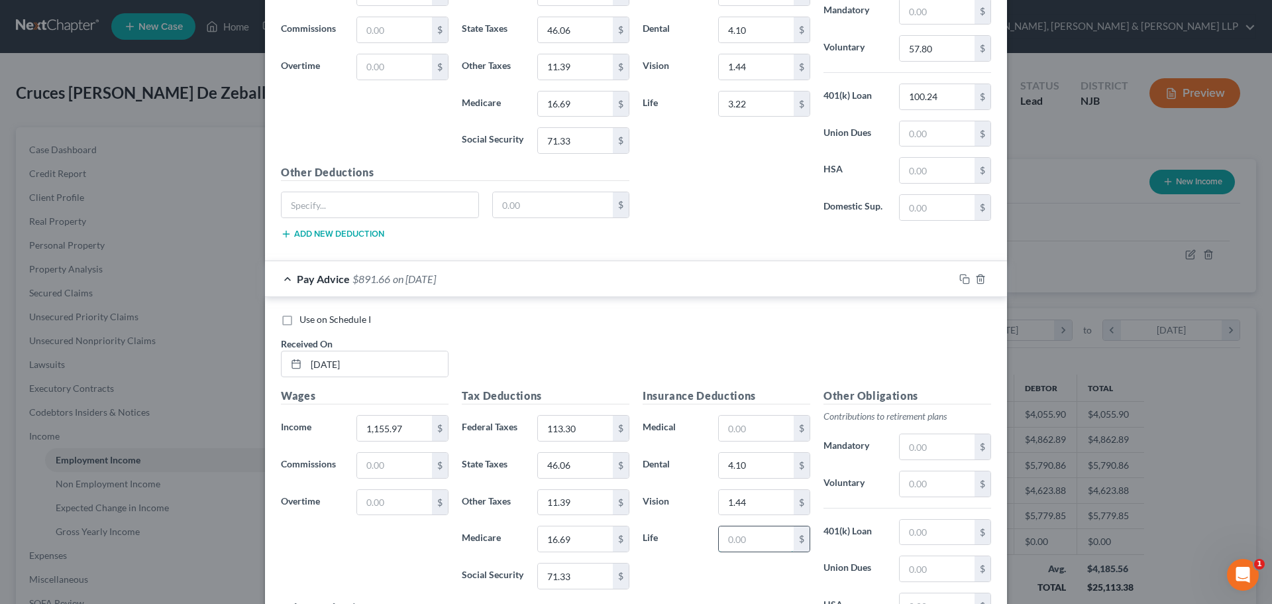
click at [743, 544] on input "text" at bounding box center [756, 538] width 75 height 25
click at [928, 483] on input "text" at bounding box center [937, 483] width 75 height 25
click at [915, 535] on input "text" at bounding box center [937, 531] width 75 height 25
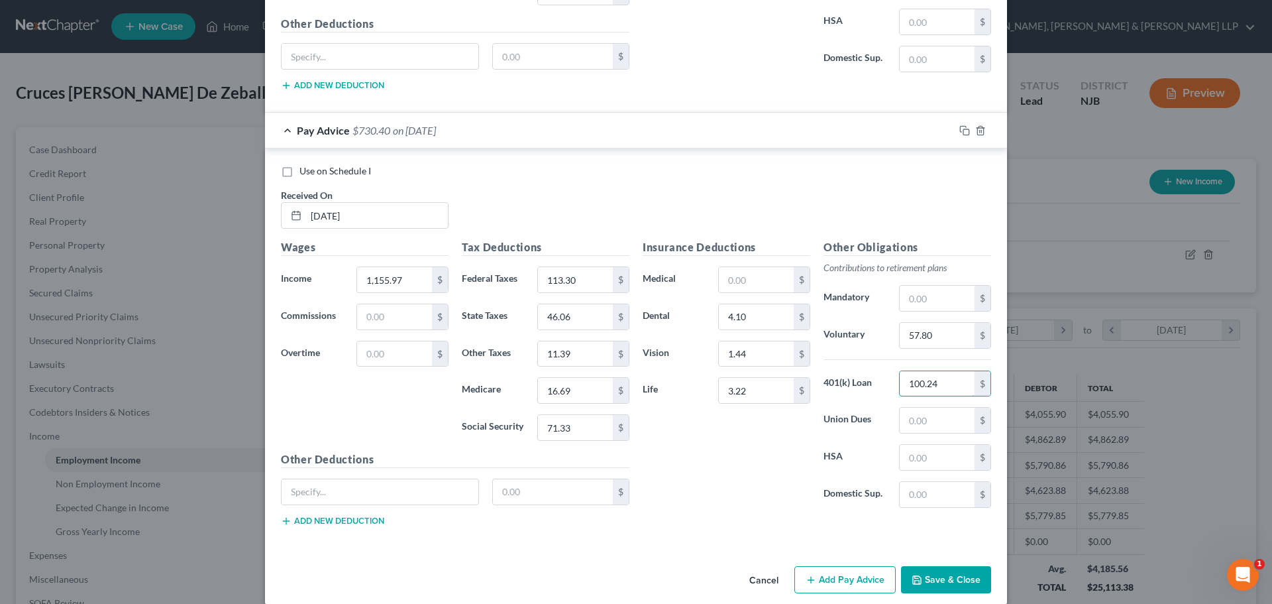
scroll to position [2014, 0]
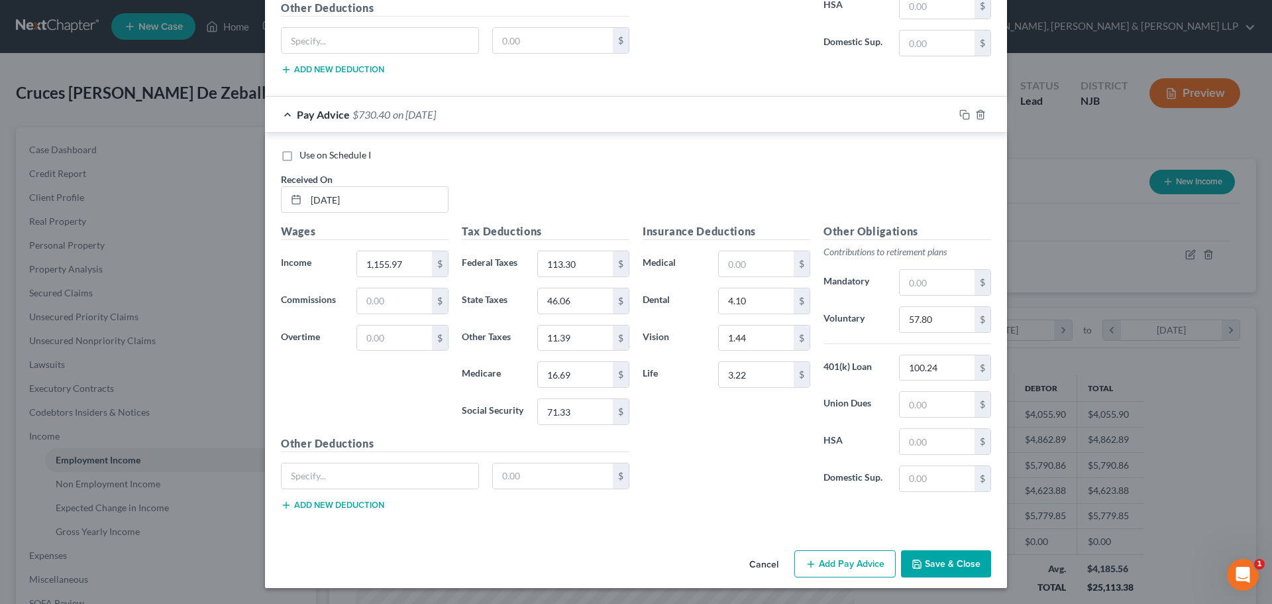
click at [832, 559] on button "Add Pay Advice" at bounding box center [844, 564] width 101 height 28
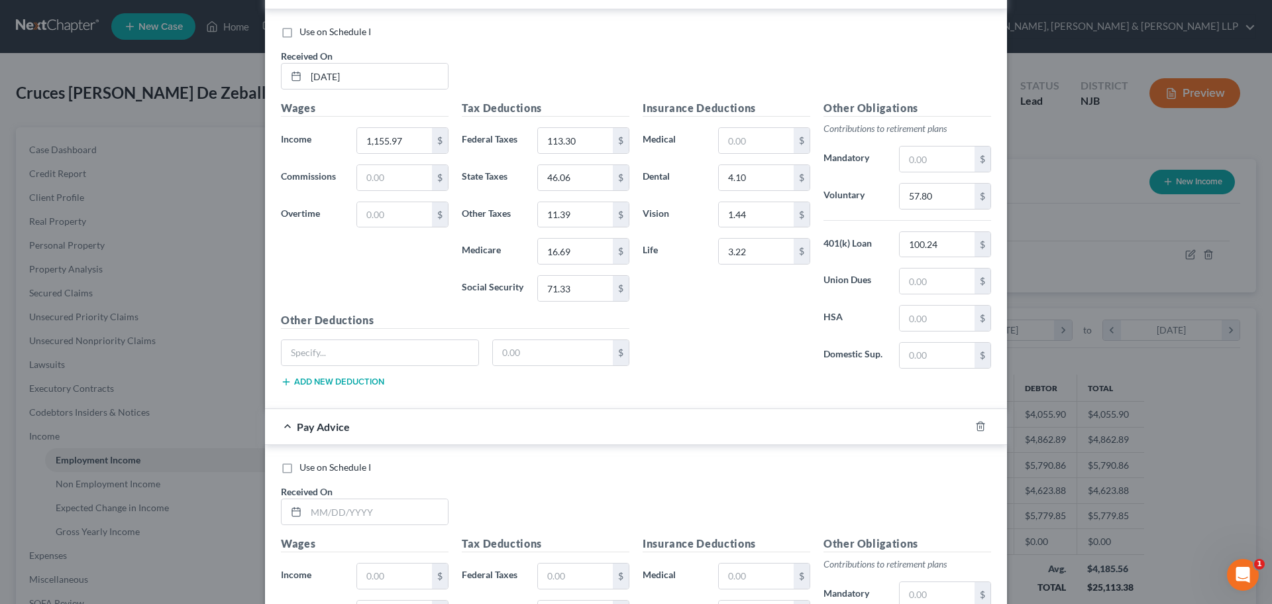
scroll to position [2146, 0]
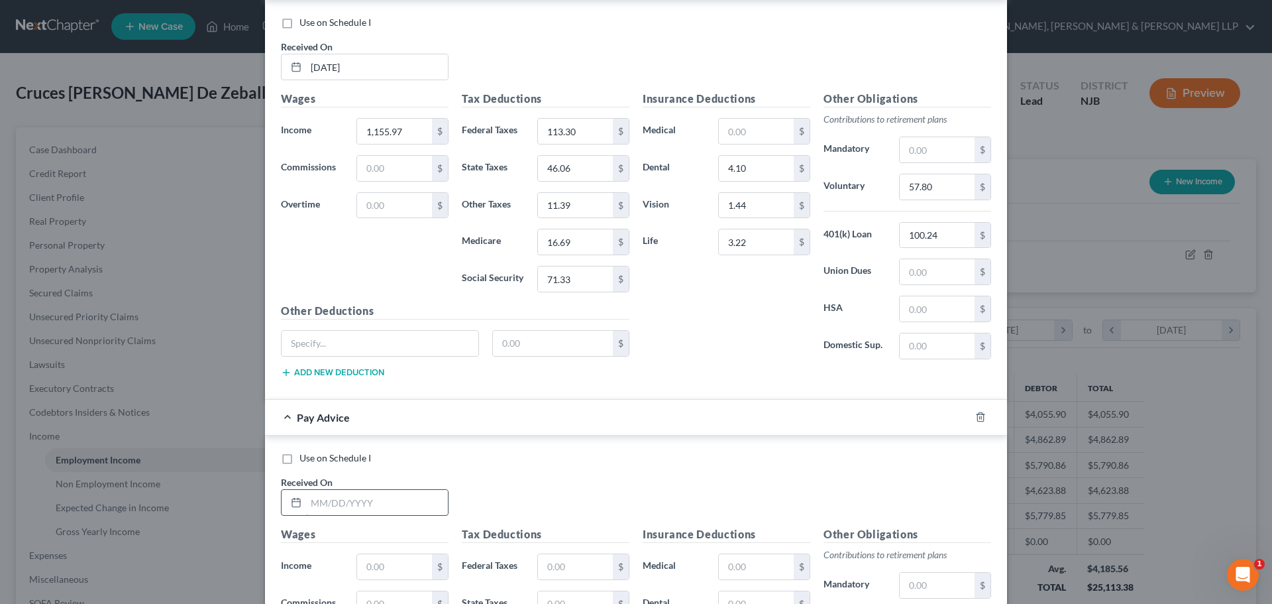
click at [372, 505] on input "text" at bounding box center [377, 502] width 142 height 25
click at [412, 137] on input "1,155.97" at bounding box center [394, 131] width 75 height 25
click at [384, 559] on input "text" at bounding box center [394, 566] width 75 height 25
paste input "1,155.97"
click at [578, 128] on input "113.30" at bounding box center [575, 131] width 75 height 25
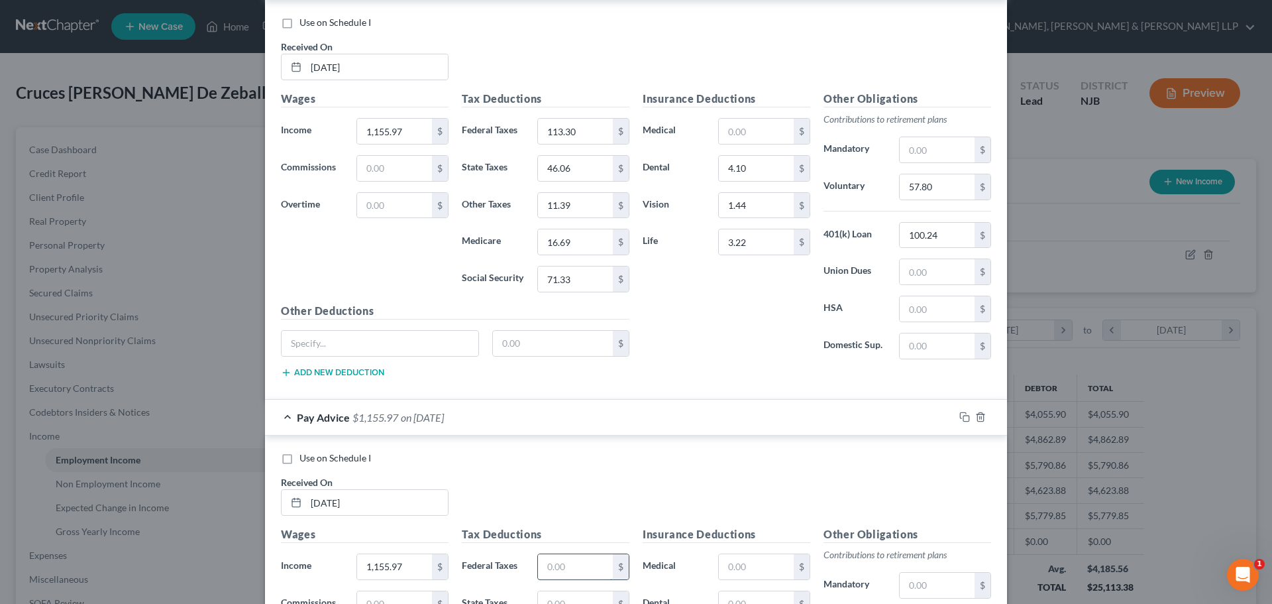
click at [565, 562] on input "text" at bounding box center [575, 566] width 75 height 25
paste input "113.30"
click at [584, 176] on input "46.06" at bounding box center [575, 168] width 75 height 25
click at [578, 592] on input "text" at bounding box center [575, 603] width 75 height 25
paste input "46.06"
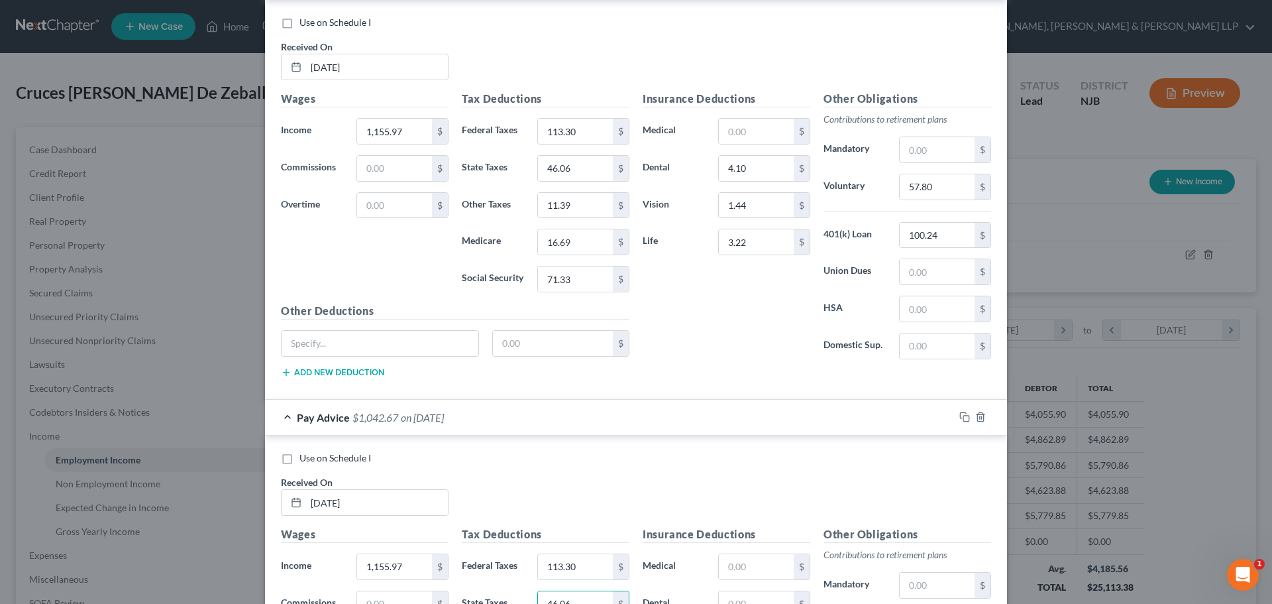
scroll to position [2152, 0]
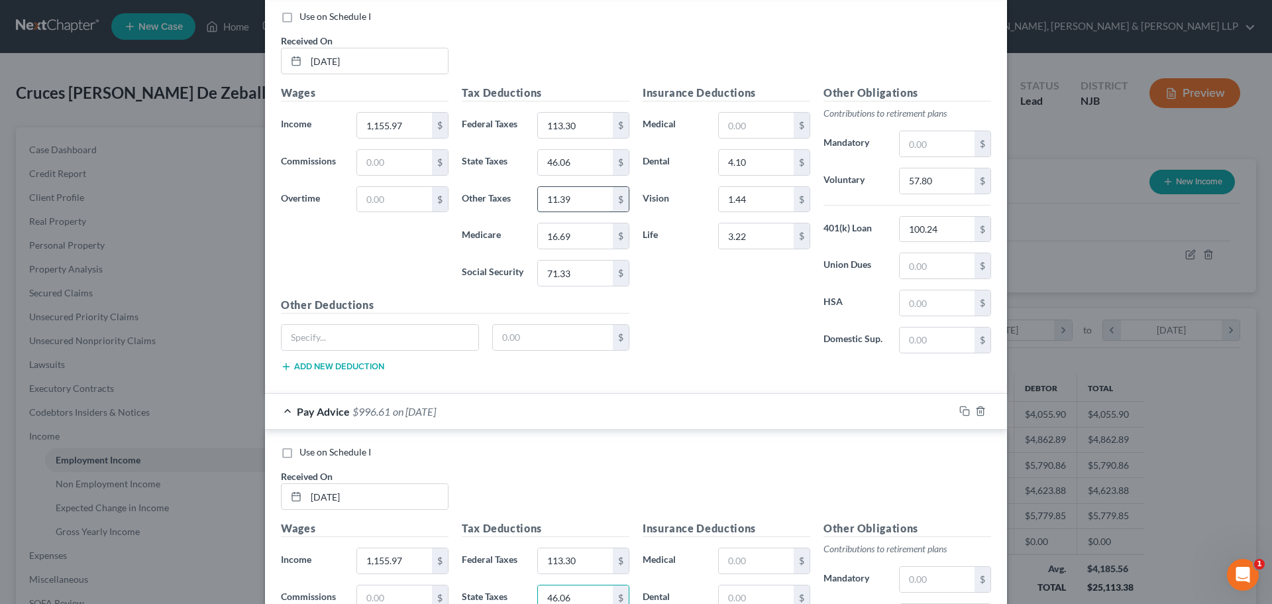
click at [576, 207] on input "11.39" at bounding box center [575, 199] width 75 height 25
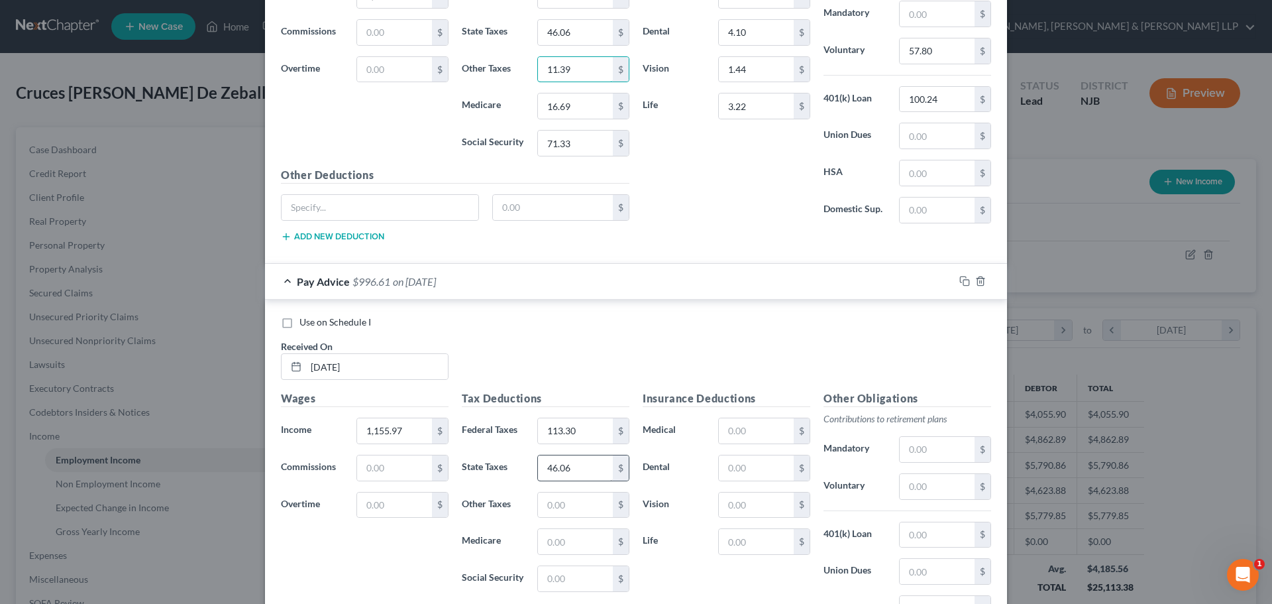
scroll to position [2285, 0]
click at [576, 506] on input "text" at bounding box center [575, 502] width 75 height 25
paste input "11.39"
click at [586, 110] on input "16.69" at bounding box center [575, 103] width 75 height 25
click at [560, 536] on input "text" at bounding box center [575, 538] width 75 height 25
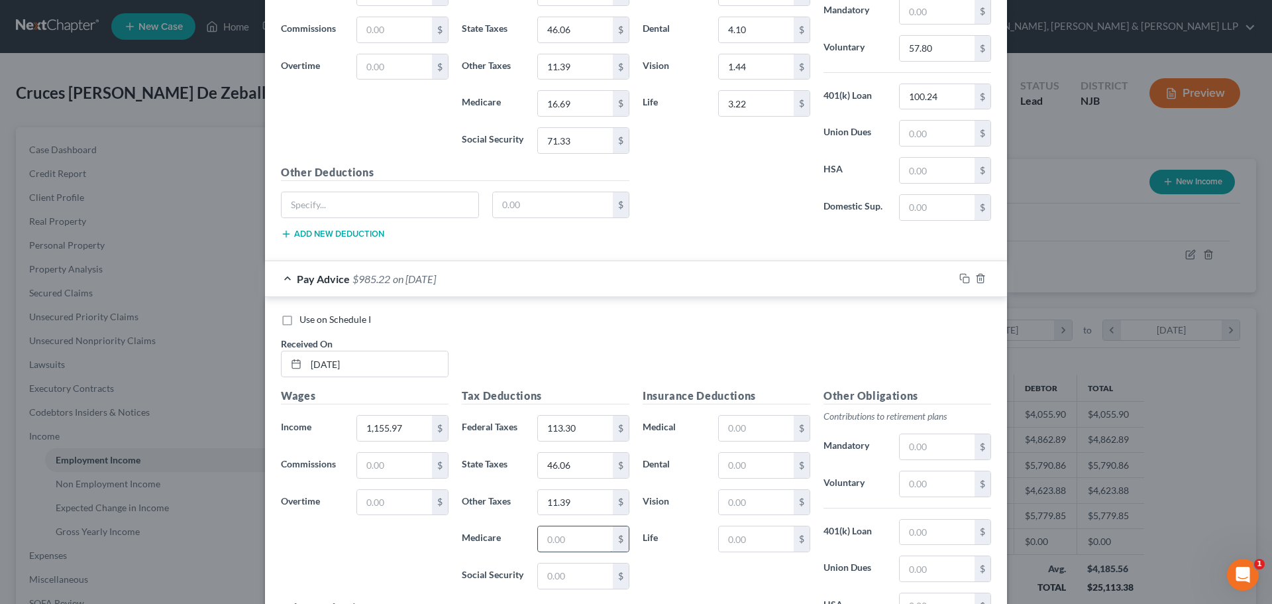
paste input "16.69"
click at [584, 148] on input "71.33" at bounding box center [575, 140] width 75 height 25
click at [560, 584] on input "text" at bounding box center [575, 575] width 75 height 25
paste input "71.33"
click at [743, 463] on input "text" at bounding box center [756, 465] width 75 height 25
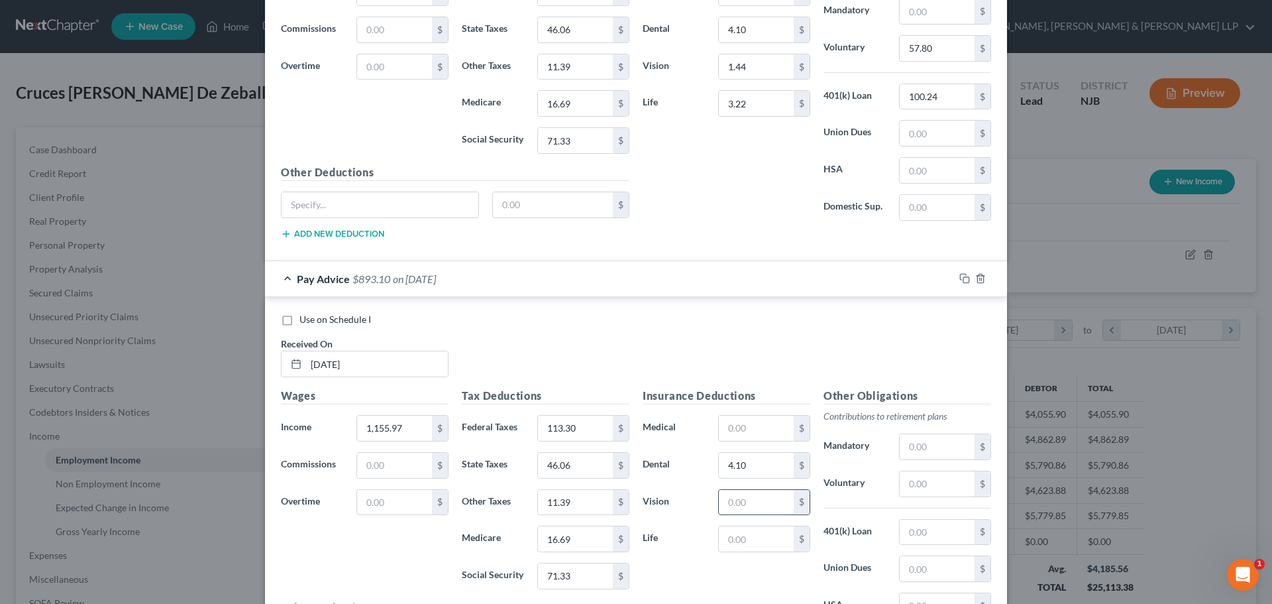
click at [732, 503] on input "text" at bounding box center [756, 502] width 75 height 25
click at [730, 538] on input "text" at bounding box center [756, 538] width 75 height 25
click at [914, 482] on input "text" at bounding box center [937, 483] width 75 height 25
click at [912, 542] on input "text" at bounding box center [937, 531] width 75 height 25
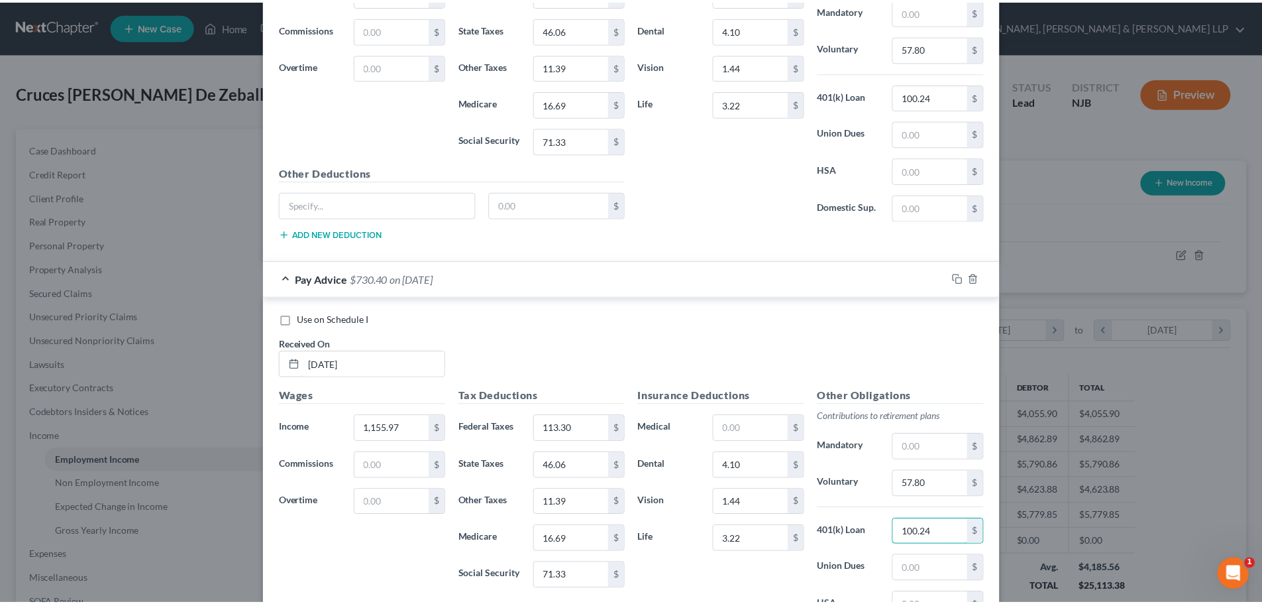
scroll to position [2449, 0]
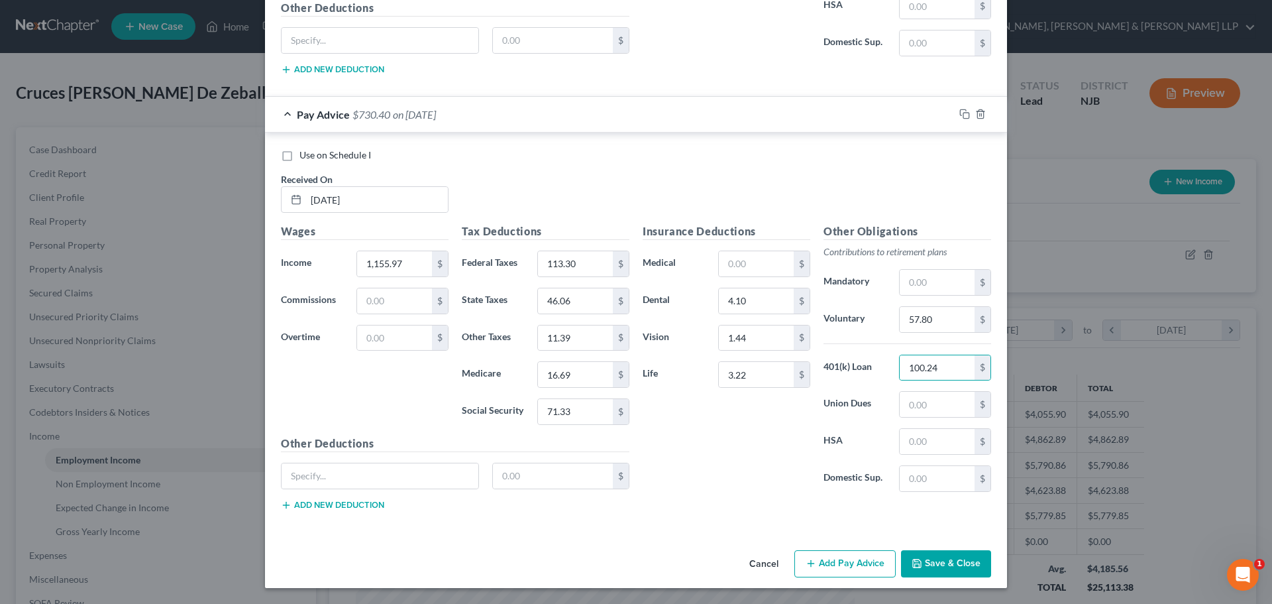
click at [951, 565] on button "Save & Close" at bounding box center [946, 564] width 90 height 28
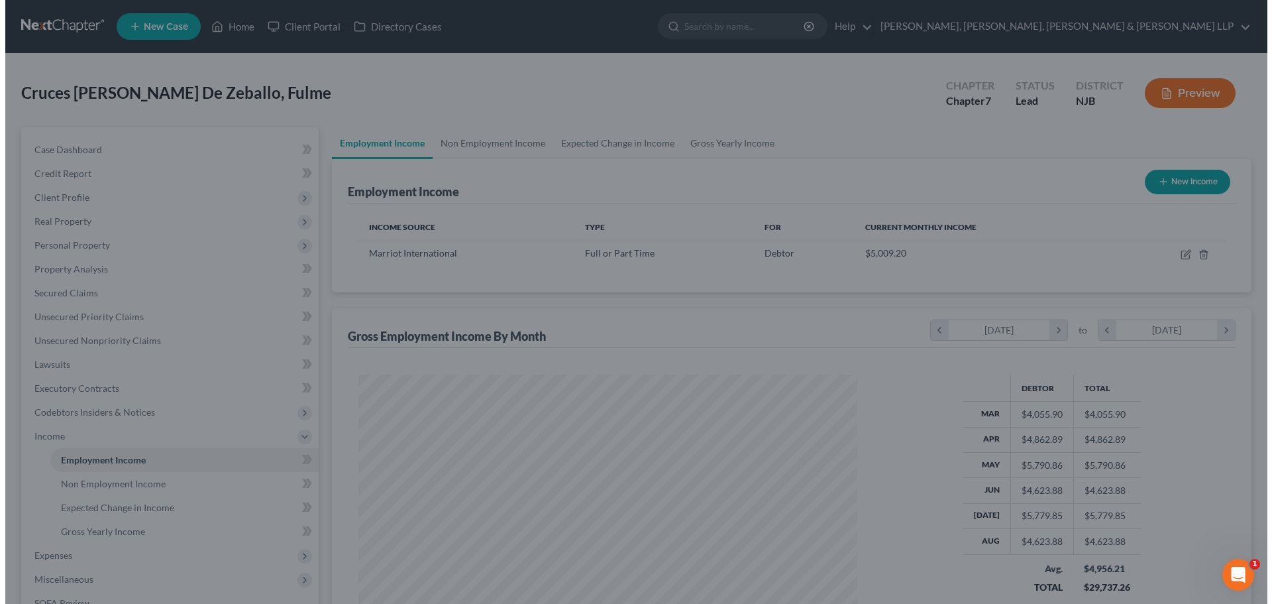
scroll to position [662352, 662078]
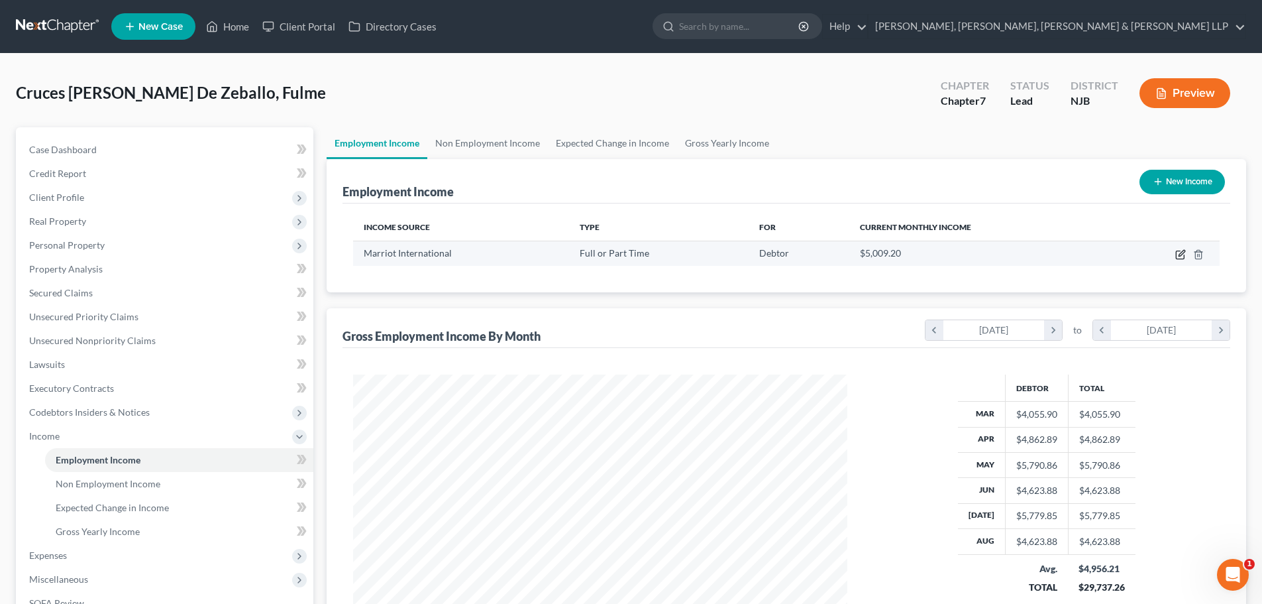
click at [1177, 253] on icon "button" at bounding box center [1180, 255] width 8 height 8
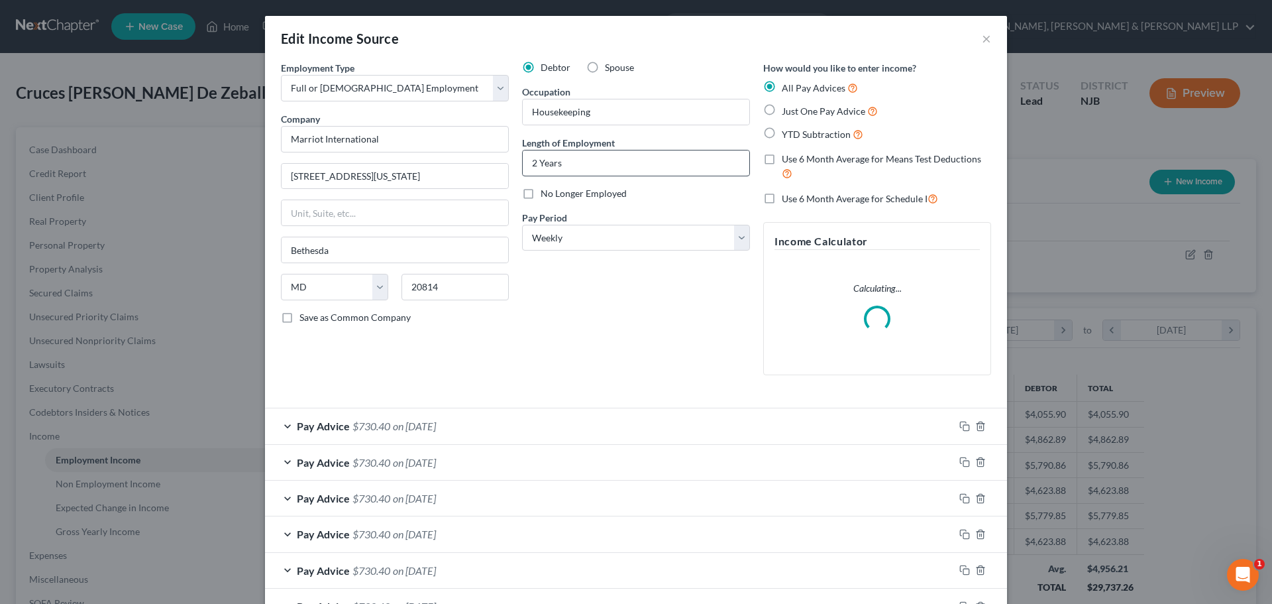
scroll to position [249, 525]
click at [782, 197] on label "Use 6 Month Average for Schedule I" at bounding box center [860, 198] width 156 height 15
click at [787, 197] on input "Use 6 Month Average for Schedule I" at bounding box center [791, 195] width 9 height 9
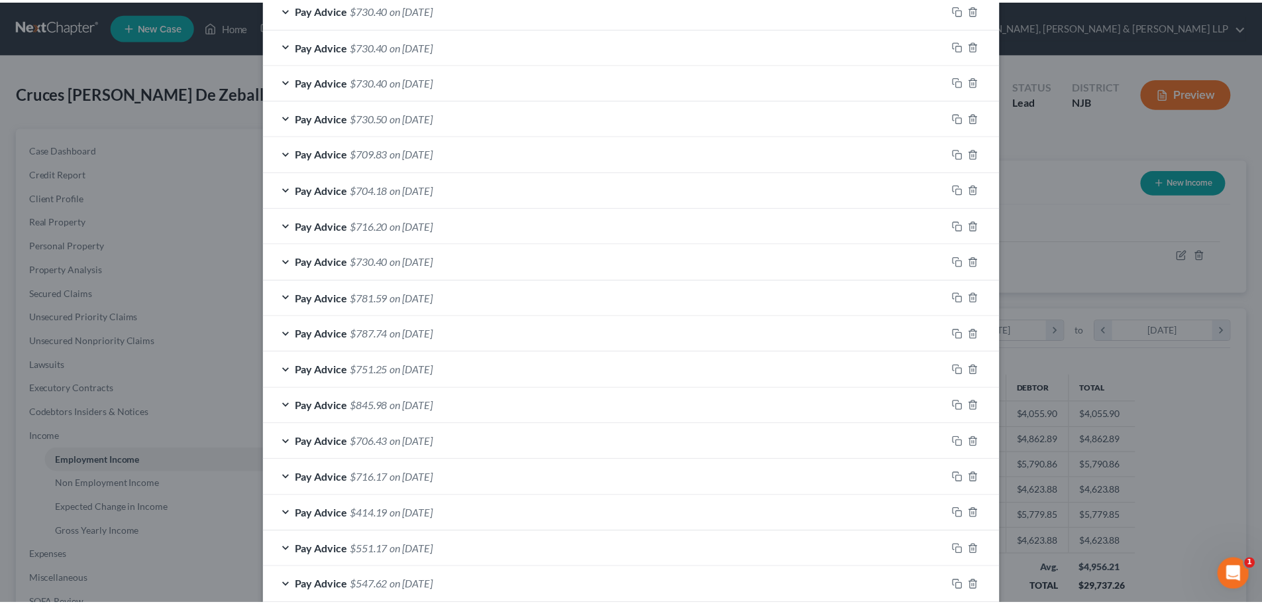
scroll to position [813, 0]
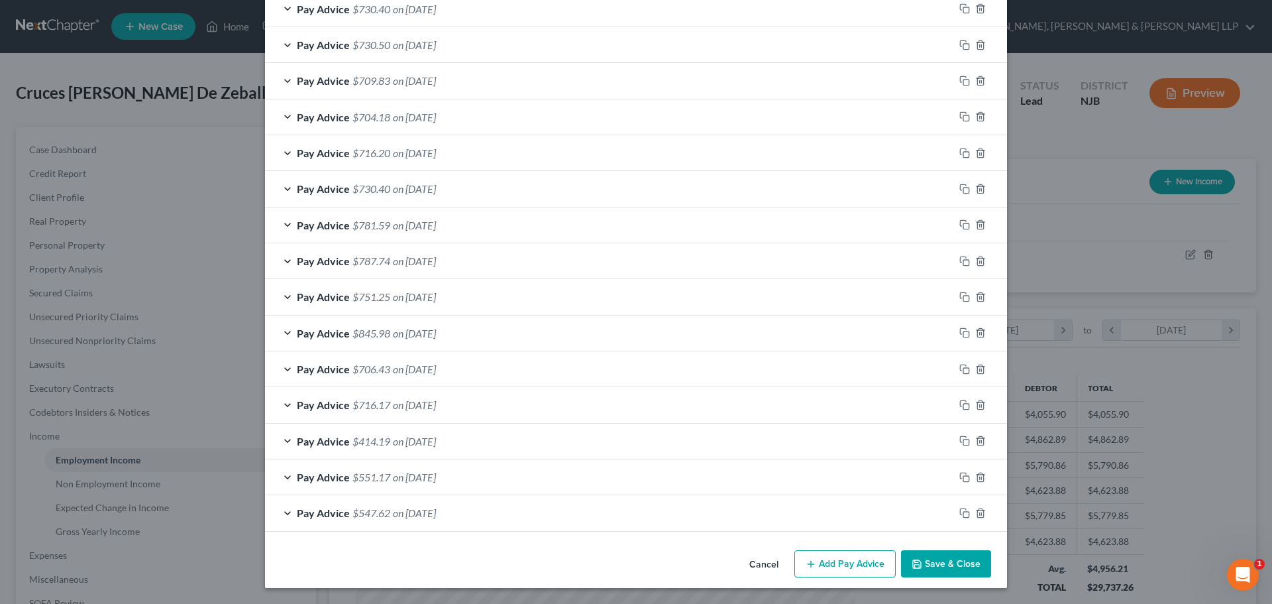
drag, startPoint x: 936, startPoint y: 567, endPoint x: 927, endPoint y: 557, distance: 14.1
click at [937, 568] on button "Save & Close" at bounding box center [946, 564] width 90 height 28
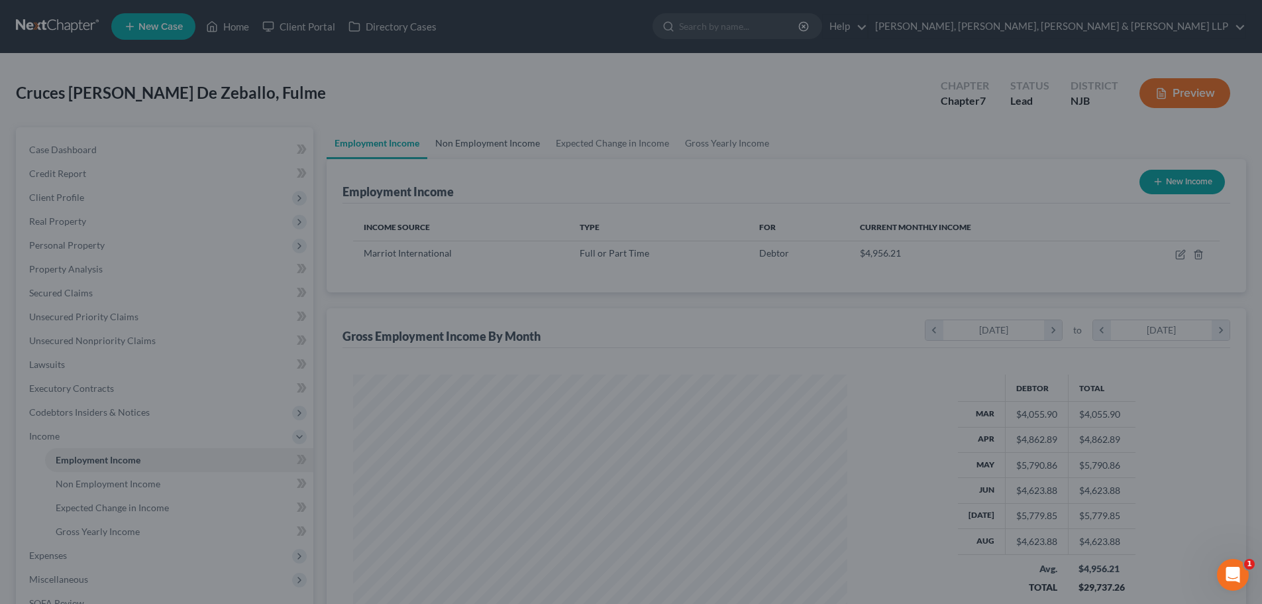
scroll to position [662352, 662078]
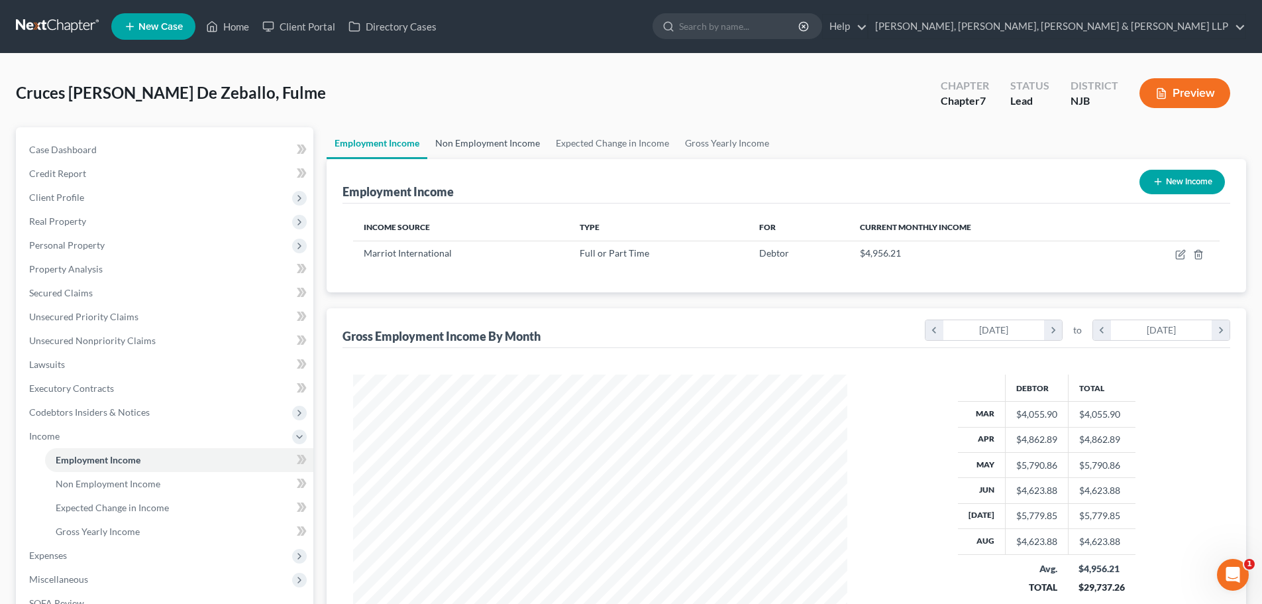
drag, startPoint x: 454, startPoint y: 142, endPoint x: 466, endPoint y: 142, distance: 11.9
click at [454, 142] on link "Non Employment Income" at bounding box center [487, 143] width 121 height 32
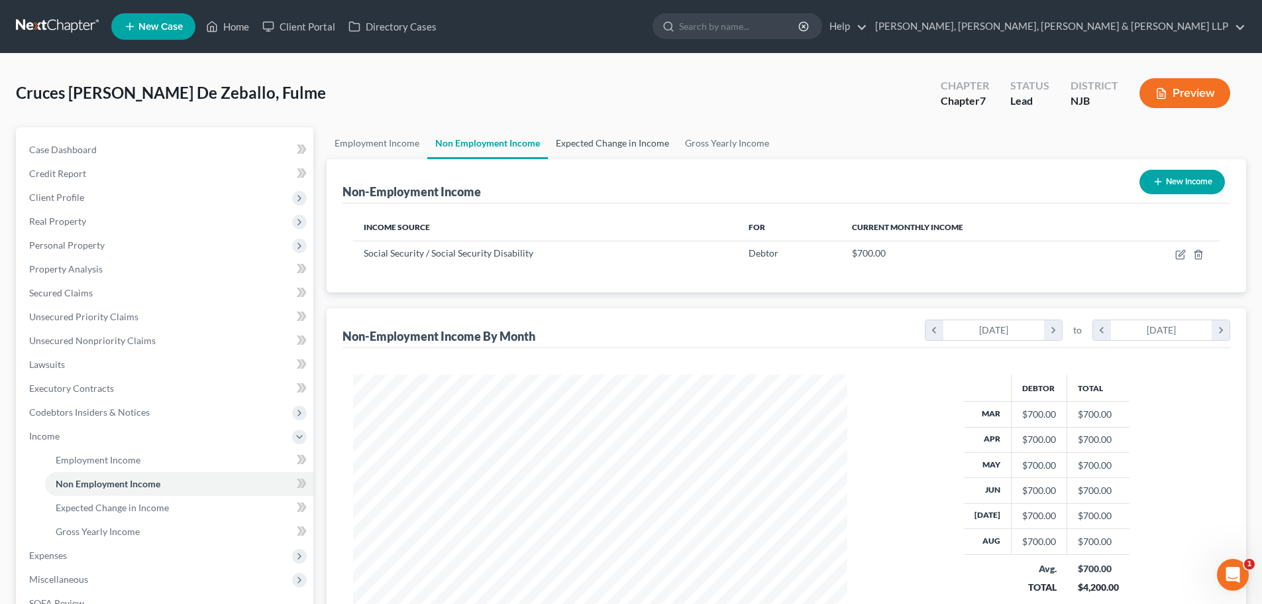
scroll to position [247, 521]
click at [602, 146] on link "Expected Change in Income" at bounding box center [612, 143] width 129 height 32
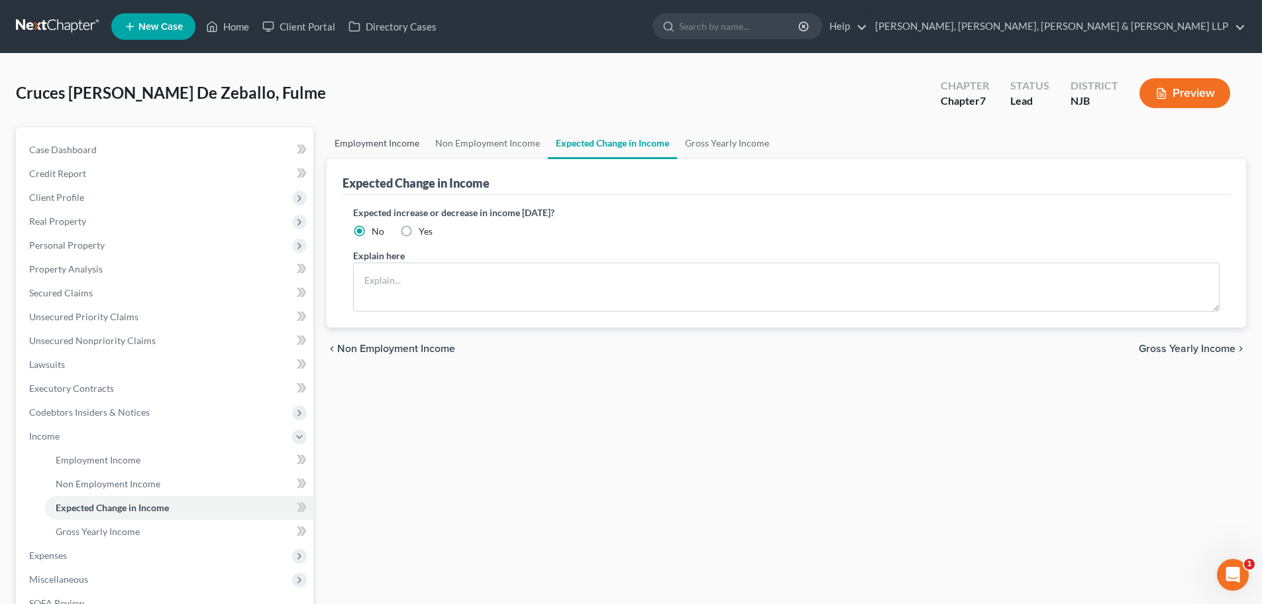
click at [421, 144] on link "Employment Income" at bounding box center [377, 143] width 101 height 32
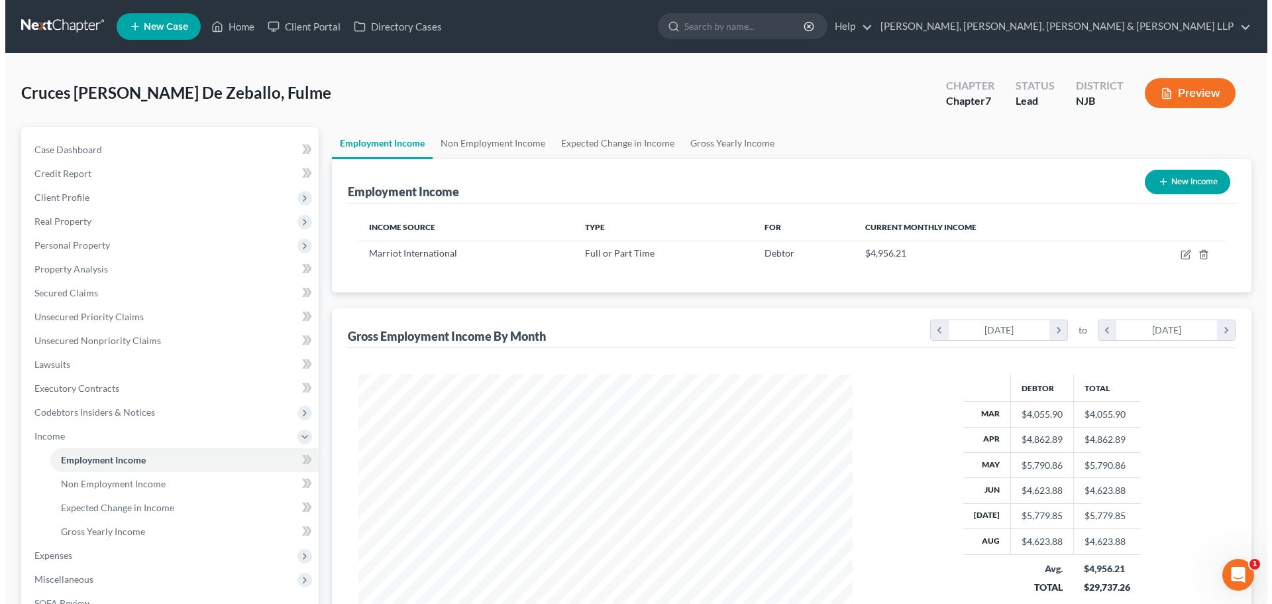
scroll to position [247, 521]
click at [724, 140] on link "Gross Yearly Income" at bounding box center [727, 143] width 100 height 32
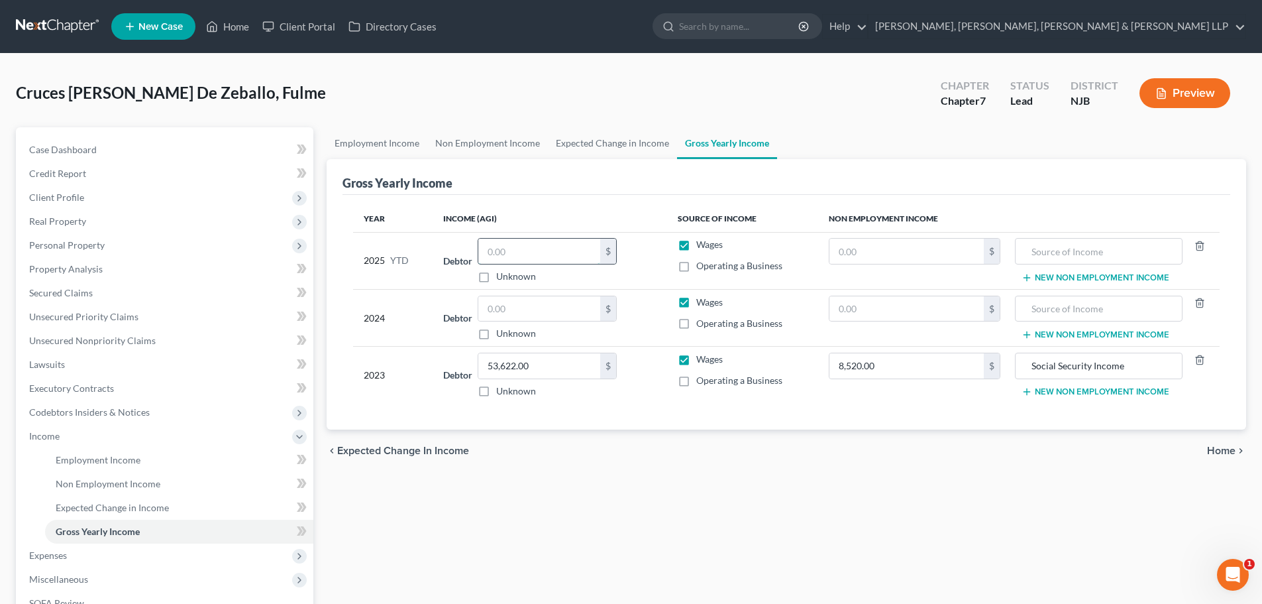
click at [531, 252] on input "text" at bounding box center [539, 251] width 122 height 25
paste input "36,503.1"
click at [545, 371] on input "53,622.00" at bounding box center [539, 365] width 122 height 25
click at [519, 301] on input "text" at bounding box center [539, 308] width 122 height 25
paste input "53,622.00"
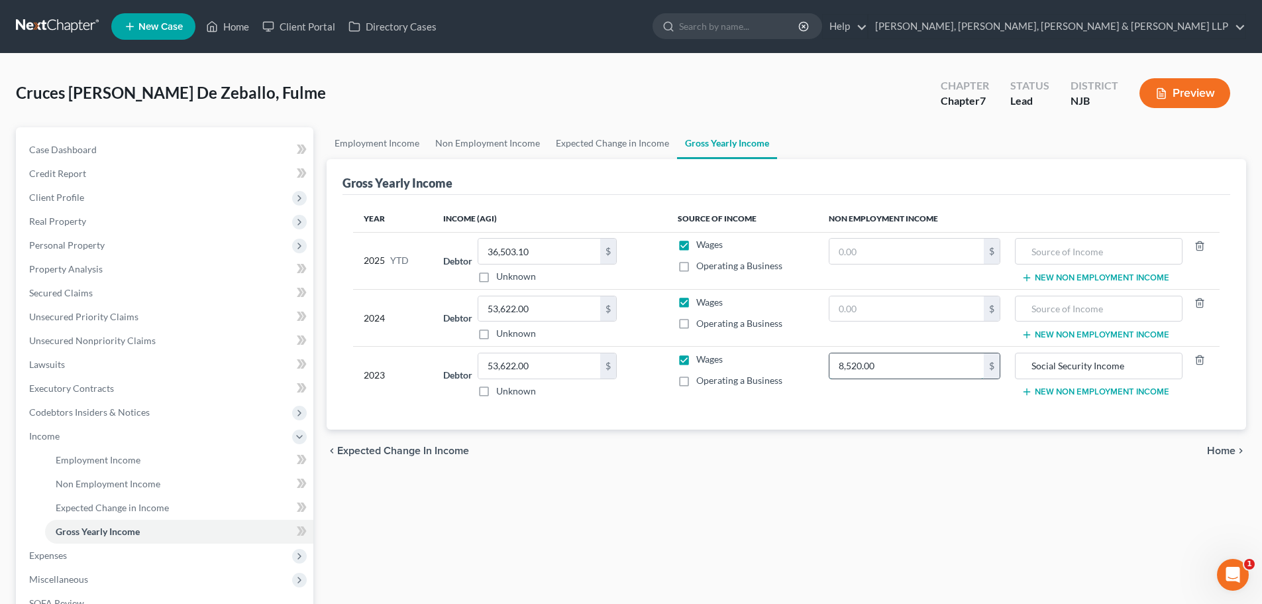
click at [904, 368] on input "8,520.00" at bounding box center [907, 365] width 154 height 25
drag, startPoint x: 900, startPoint y: 315, endPoint x: 928, endPoint y: 314, distance: 27.8
click at [900, 314] on input "text" at bounding box center [907, 308] width 154 height 25
paste input "8,520.00"
drag, startPoint x: 1148, startPoint y: 366, endPoint x: 989, endPoint y: 364, distance: 159.0
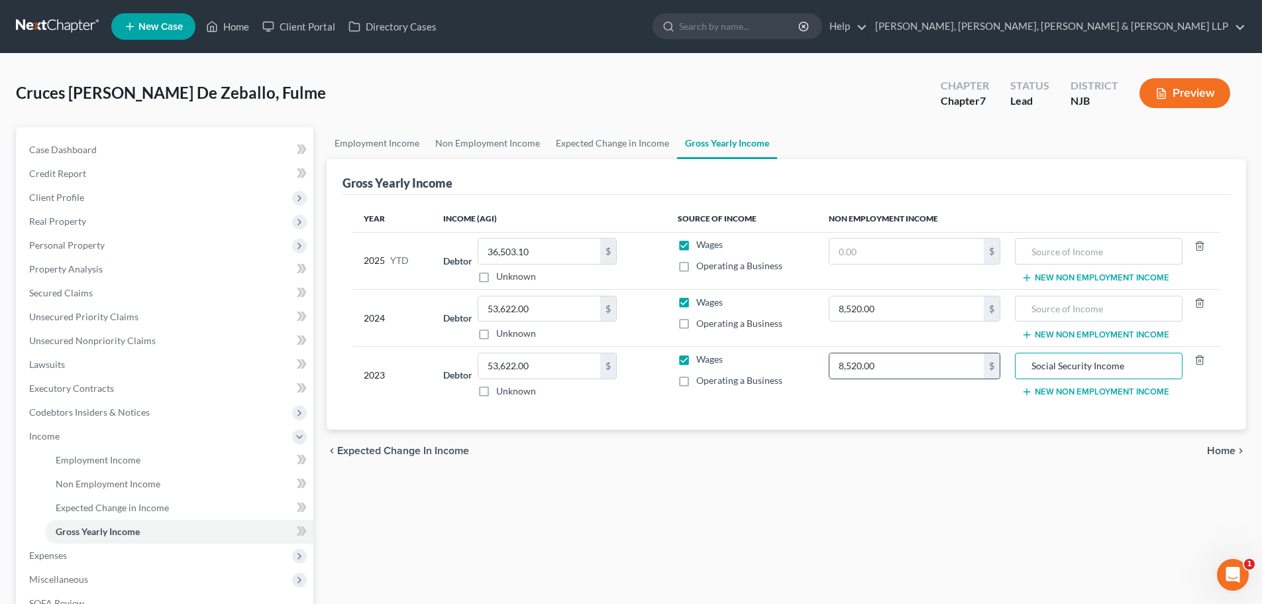
click at [989, 364] on tr "2023 Debtor 53,622.00 $ Unknown Balance Undetermined 53,622.00 $ Unknown Wages …" at bounding box center [786, 375] width 867 height 57
click at [1065, 298] on input "text" at bounding box center [1098, 308] width 152 height 25
paste input "Social Security Income"
click at [861, 250] on input "text" at bounding box center [907, 251] width 154 height 25
click at [1111, 251] on input "text" at bounding box center [1098, 251] width 152 height 25
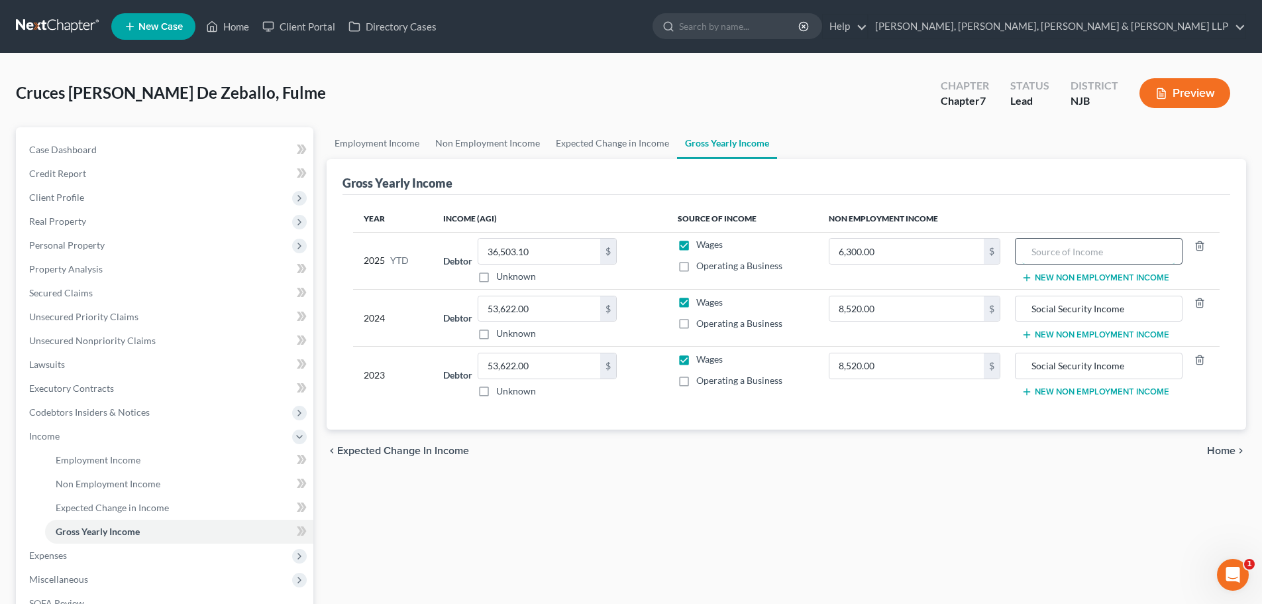
paste input "Social Security Income"
click at [602, 147] on link "Expected Change in Income" at bounding box center [612, 143] width 129 height 32
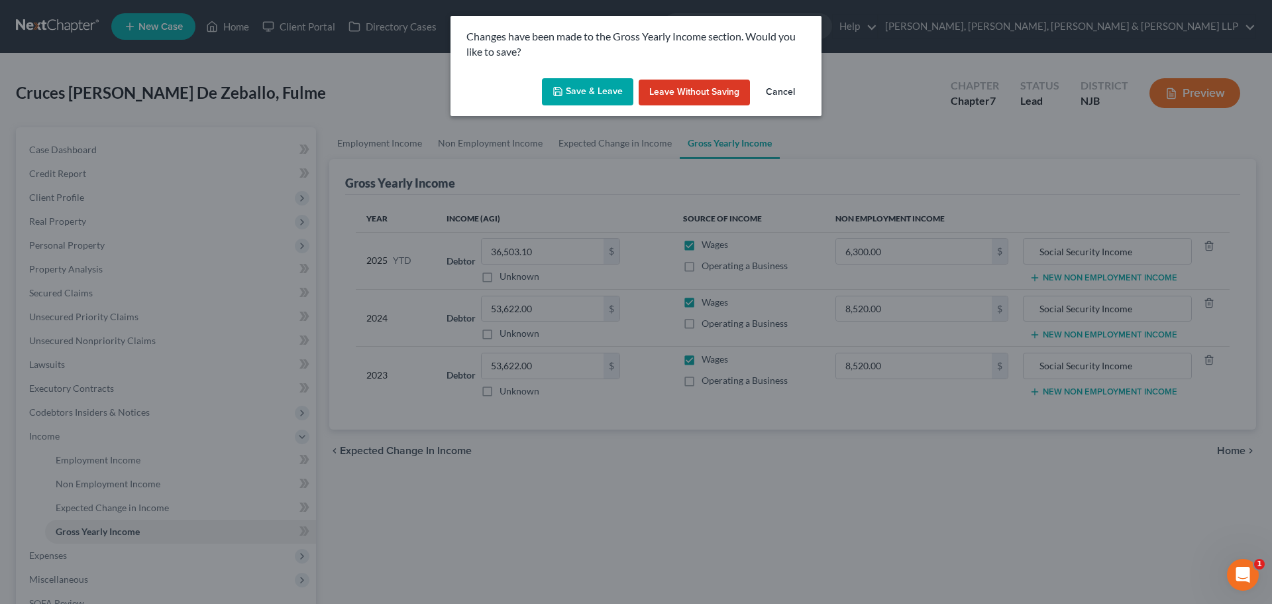
click at [582, 95] on button "Save & Leave" at bounding box center [587, 92] width 91 height 28
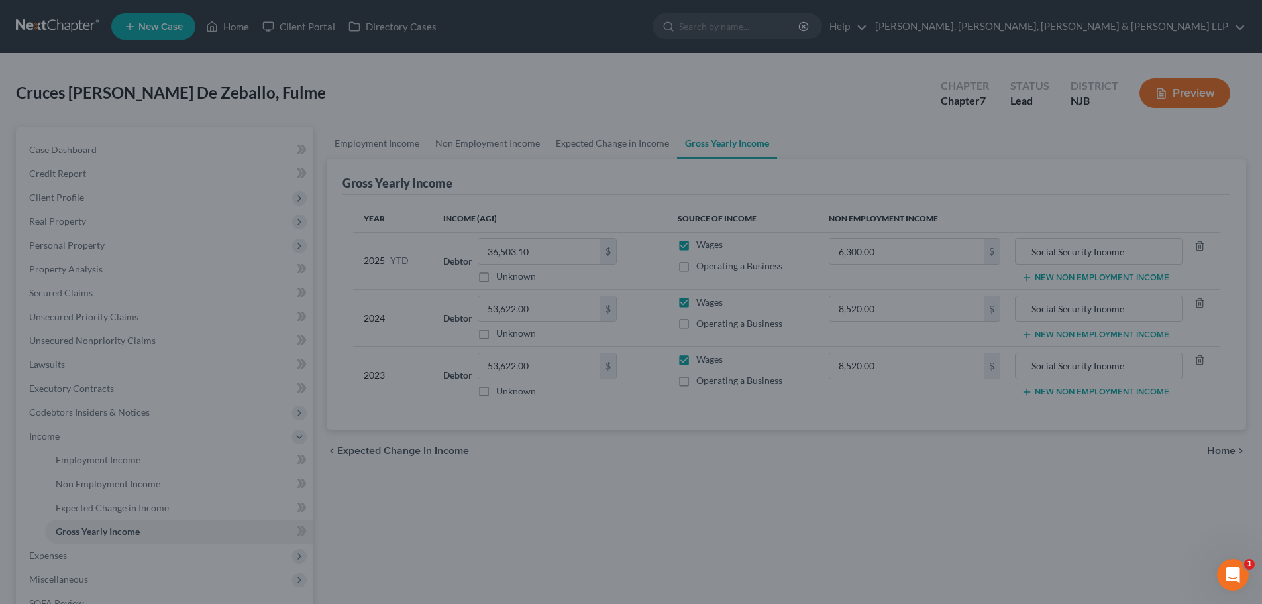
click at [493, 138] on div at bounding box center [631, 302] width 1262 height 604
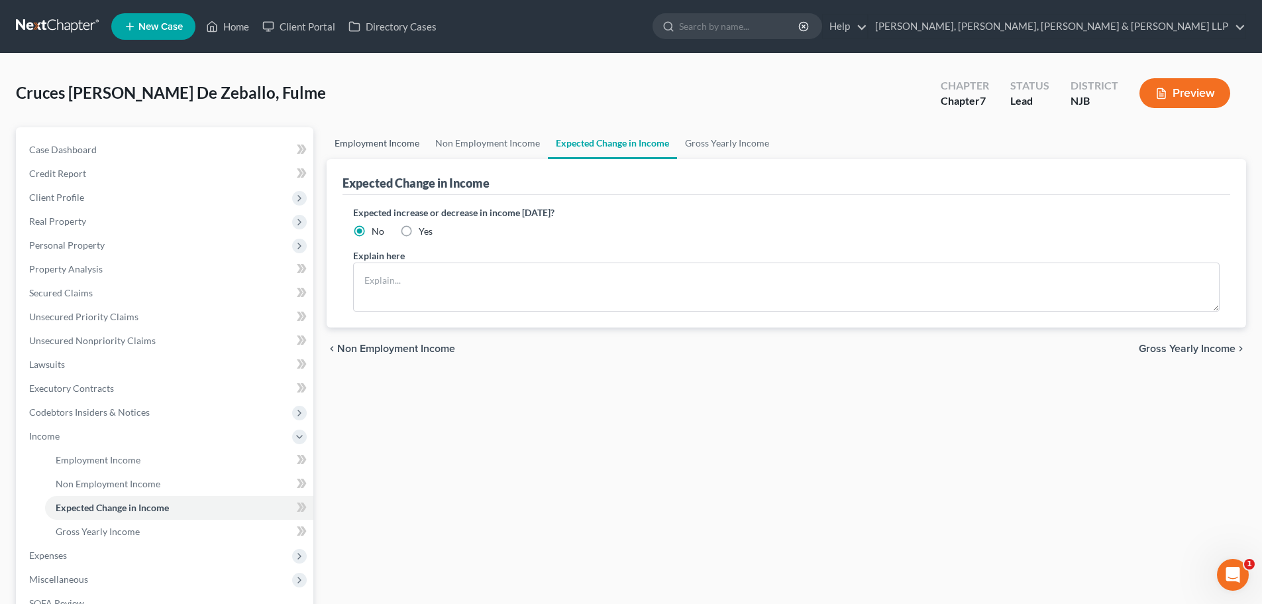
click at [374, 135] on link "Employment Income" at bounding box center [377, 143] width 101 height 32
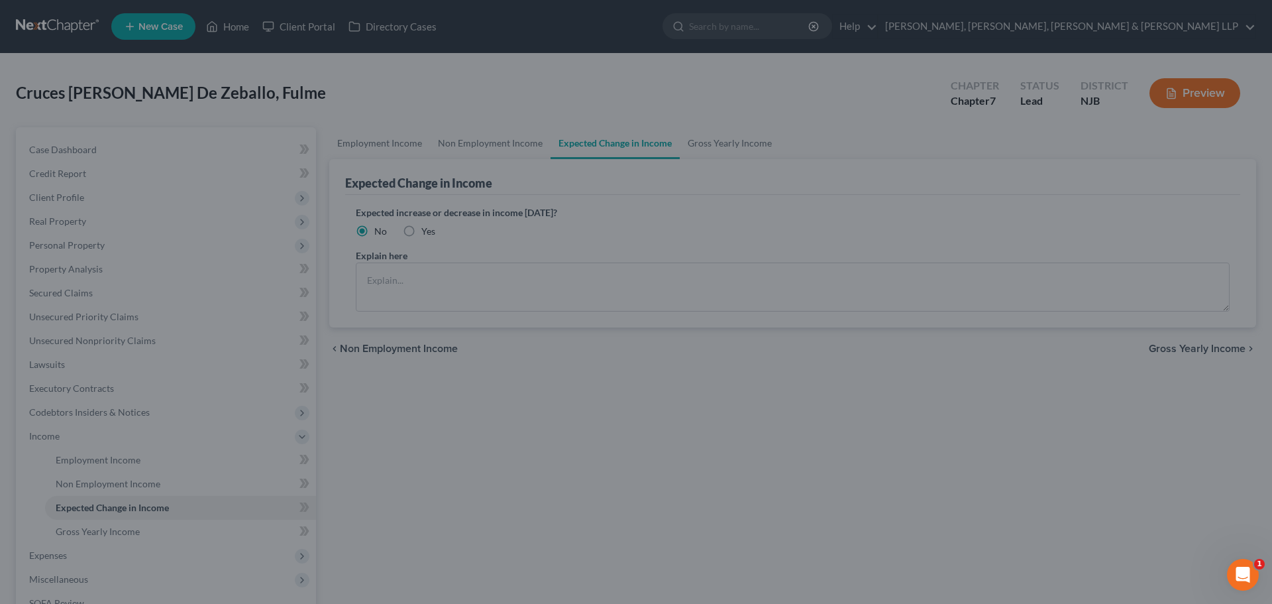
click at [390, 146] on div at bounding box center [636, 302] width 1272 height 604
click at [468, 306] on div at bounding box center [636, 302] width 1272 height 604
click at [439, 83] on div at bounding box center [636, 302] width 1272 height 604
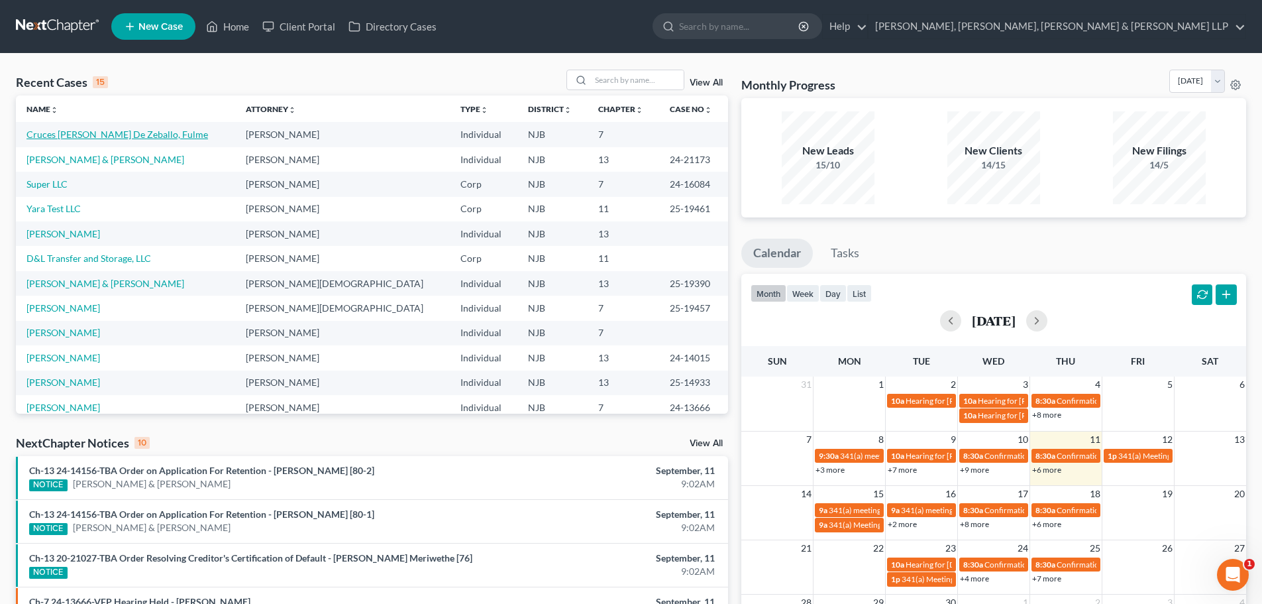
click at [131, 135] on link "Cruces Cabrera De Zeballo, Fulme" at bounding box center [118, 134] width 182 height 11
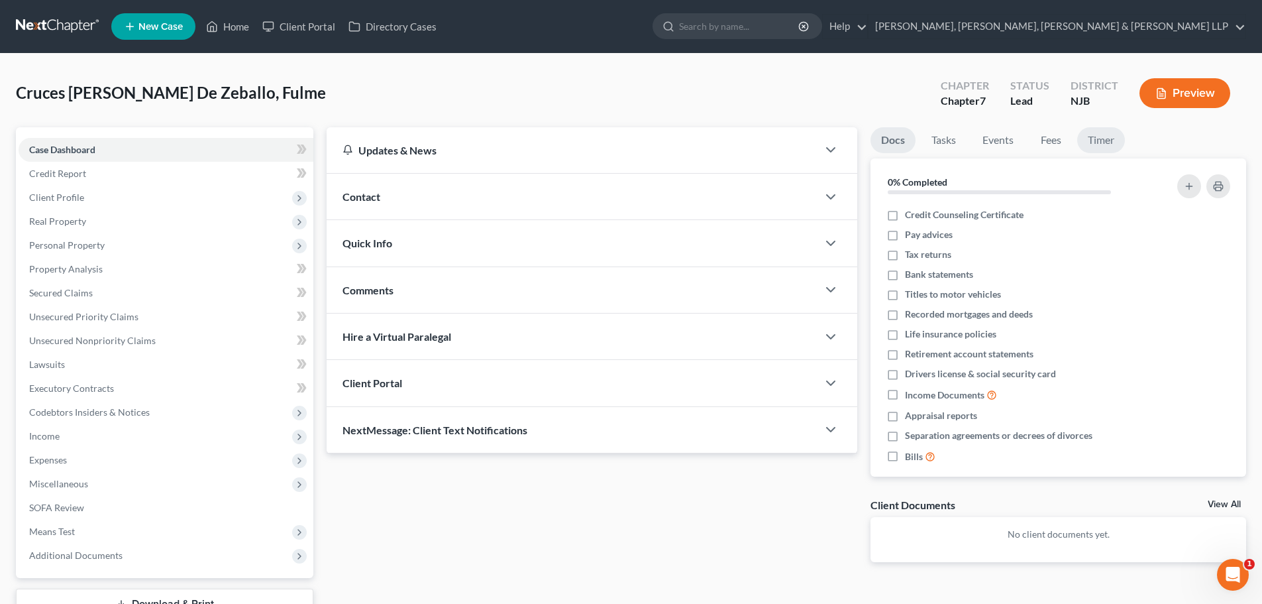
click at [1101, 146] on link "Timer" at bounding box center [1101, 140] width 48 height 26
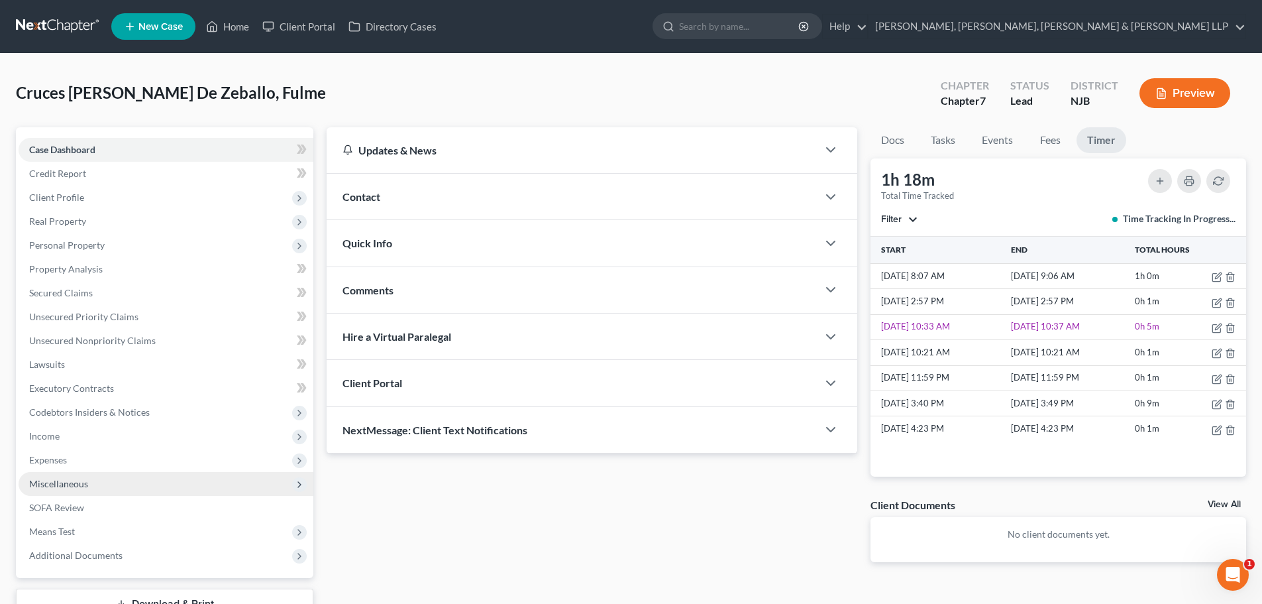
click at [74, 482] on span "Miscellaneous" at bounding box center [58, 483] width 59 height 11
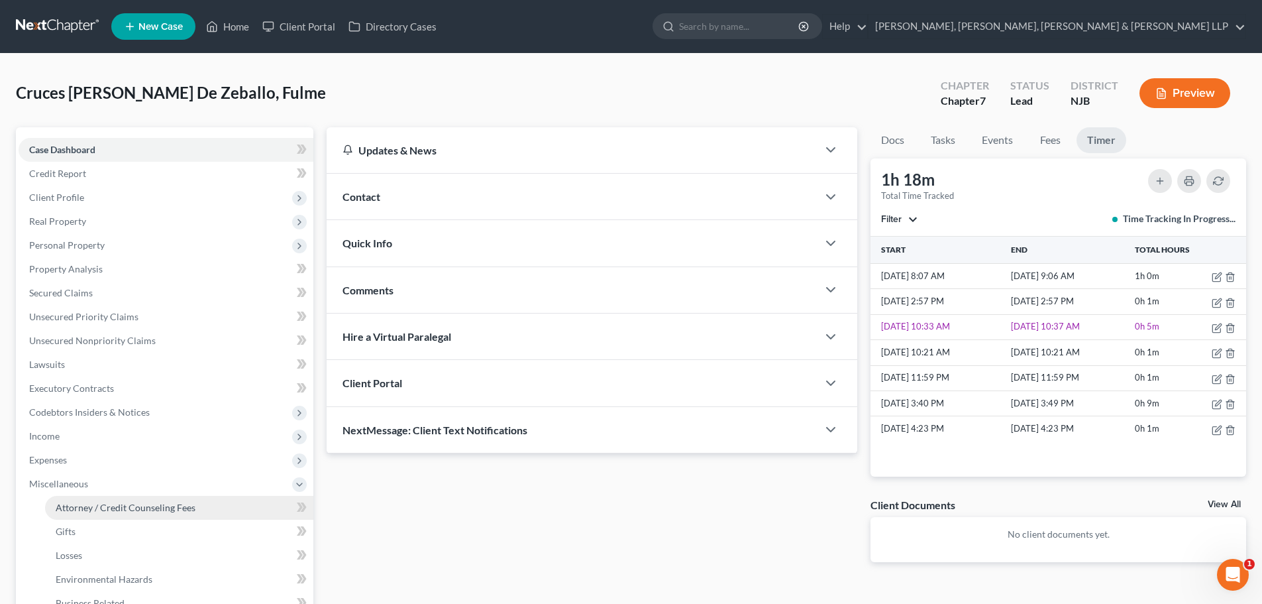
click at [119, 500] on link "Attorney / Credit Counseling Fees" at bounding box center [179, 508] width 268 height 24
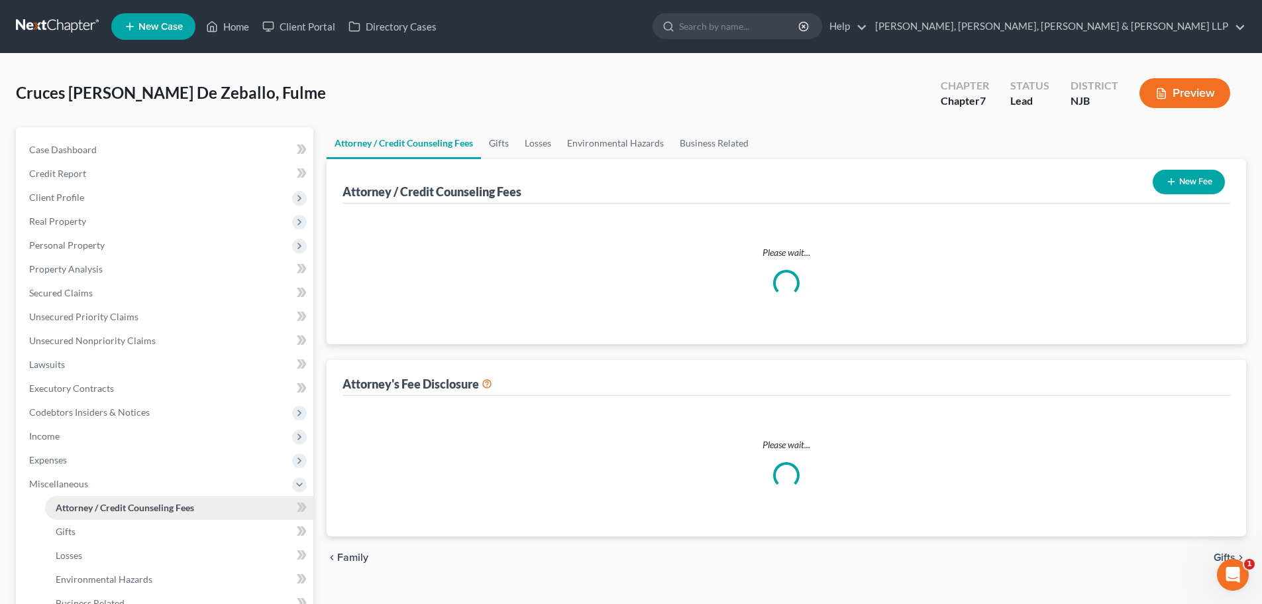
select select "1"
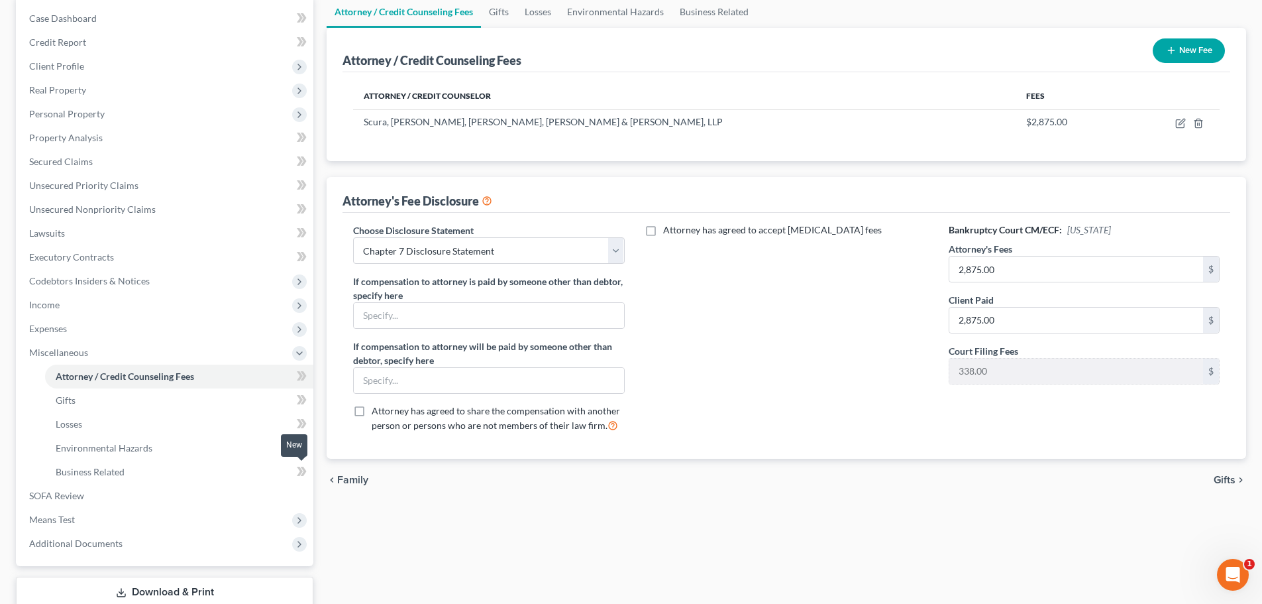
scroll to position [133, 0]
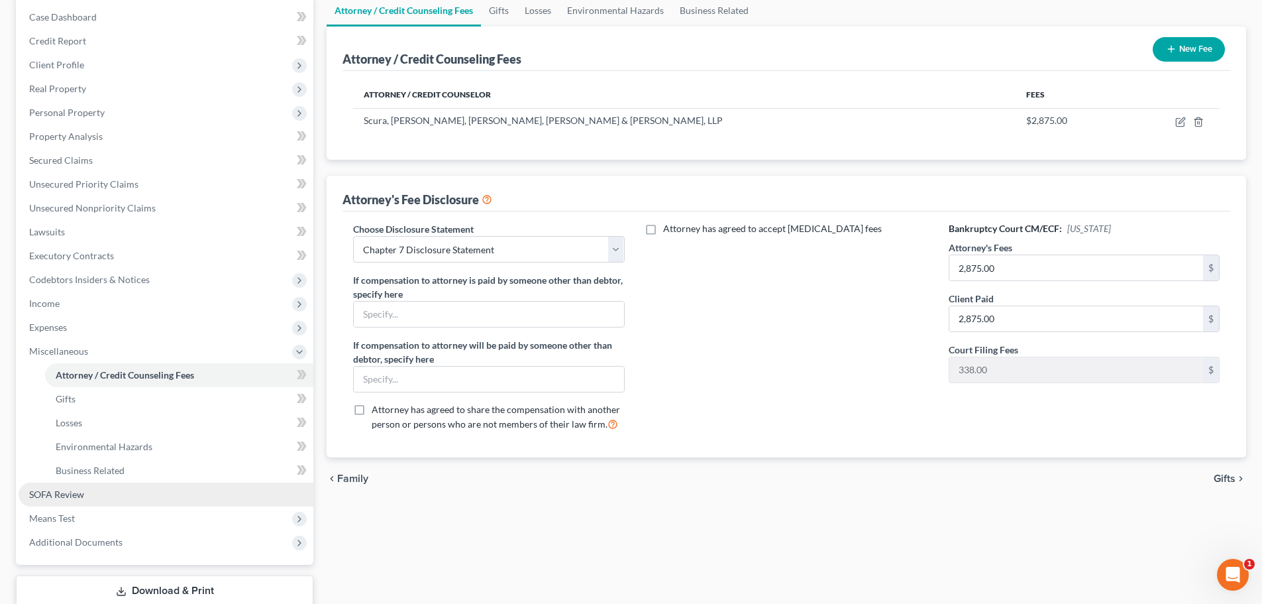
click at [80, 494] on span "SOFA Review" at bounding box center [56, 493] width 55 height 11
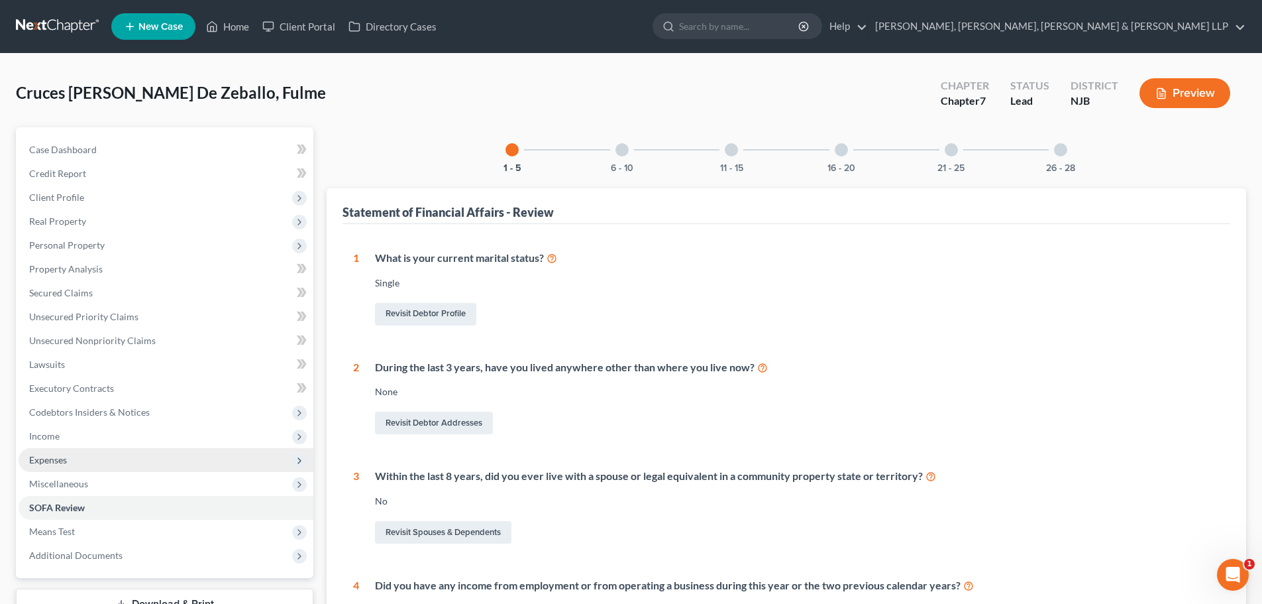
click at [62, 454] on span "Expenses" at bounding box center [48, 459] width 38 height 11
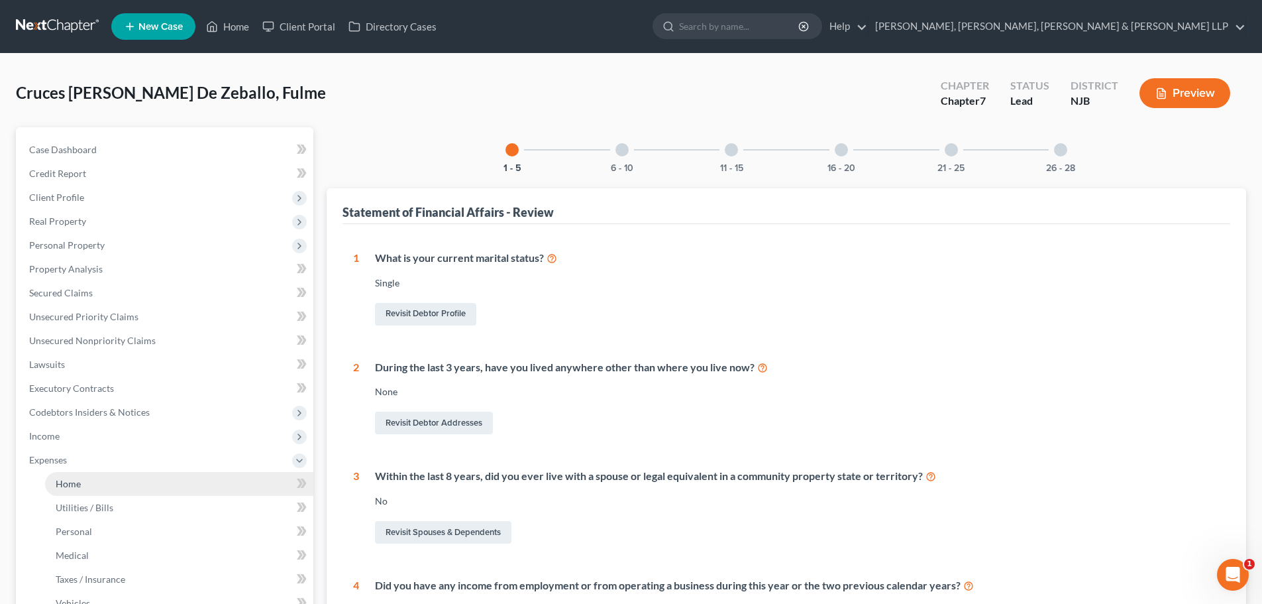
click at [76, 478] on span "Home" at bounding box center [68, 483] width 25 height 11
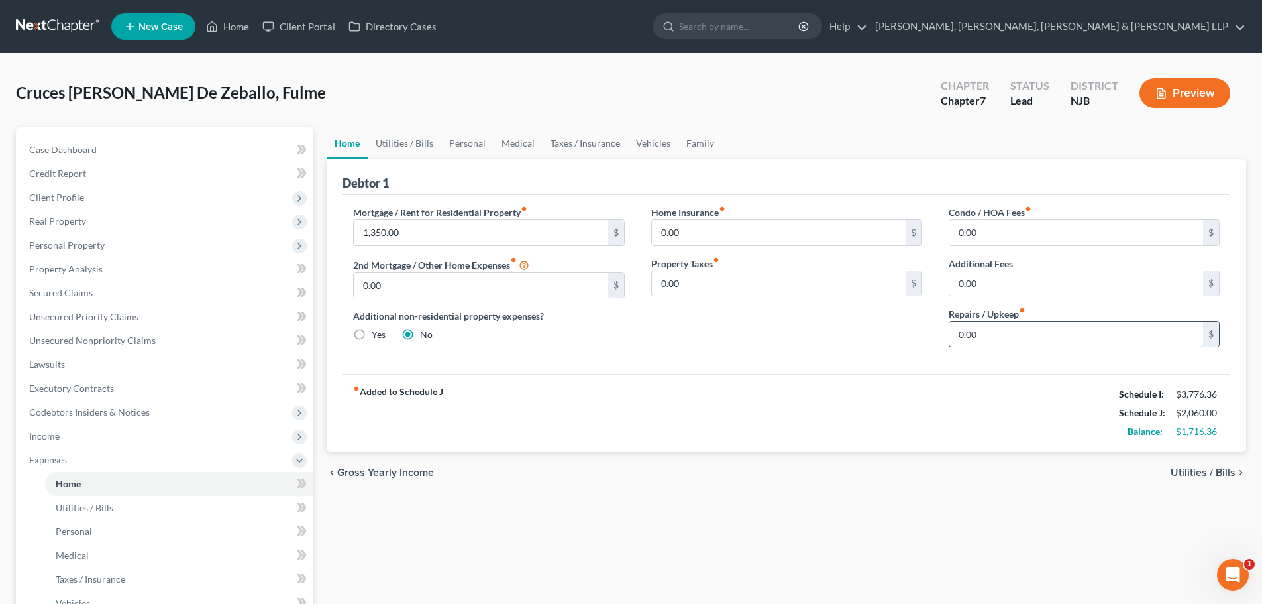
click at [1008, 337] on input "0.00" at bounding box center [1077, 333] width 254 height 25
type input "100"
click at [373, 157] on link "Utilities / Bills" at bounding box center [405, 143] width 74 height 32
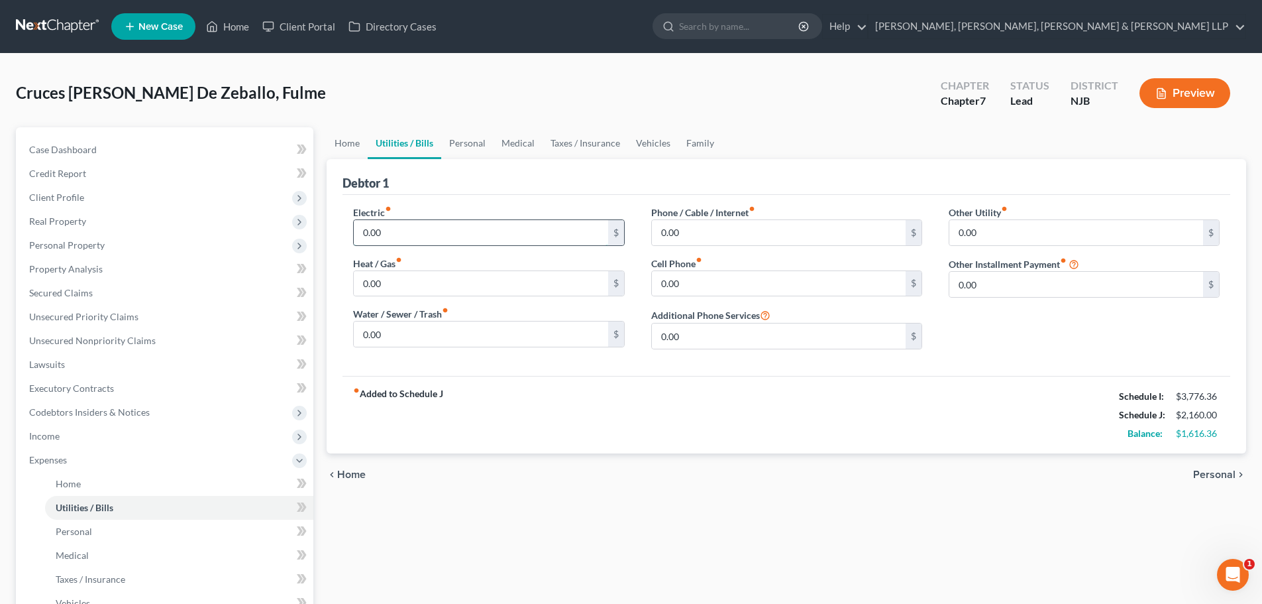
click at [406, 231] on input "0.00" at bounding box center [481, 232] width 254 height 25
click at [476, 145] on link "Personal" at bounding box center [467, 143] width 52 height 32
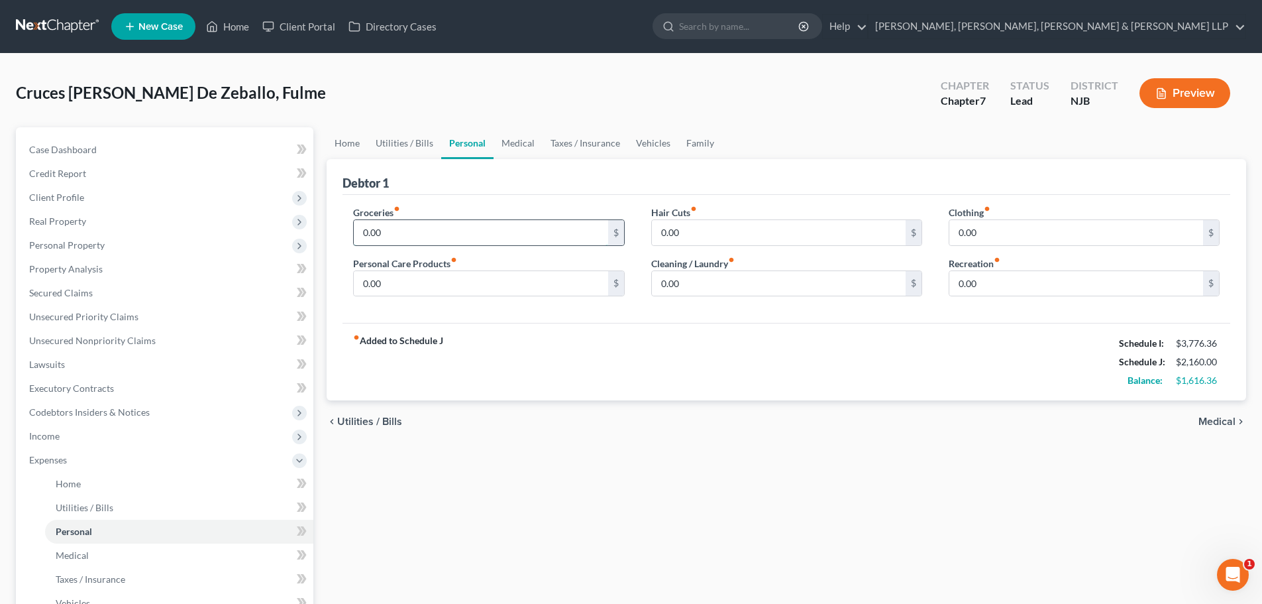
click at [420, 237] on input "0.00" at bounding box center [481, 232] width 254 height 25
type input "500"
click at [394, 278] on input "0.00" at bounding box center [481, 283] width 254 height 25
type input "100"
click at [702, 292] on input "0.00" at bounding box center [779, 283] width 254 height 25
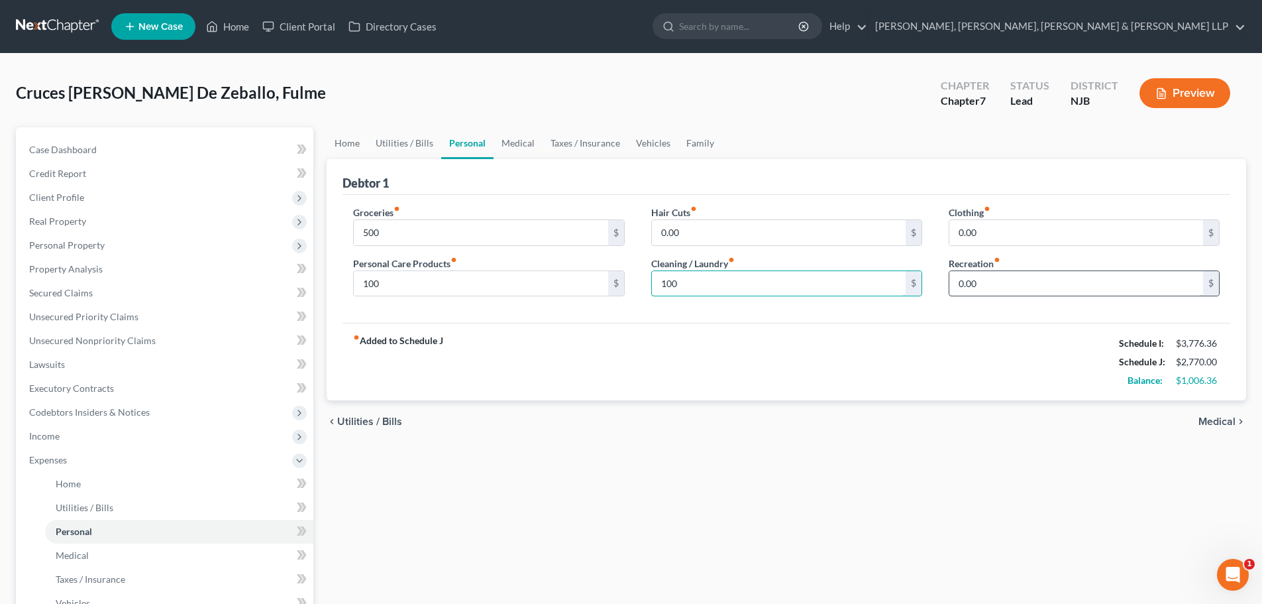
type input "100"
click at [1024, 288] on input "0.00" at bounding box center [1077, 283] width 254 height 25
type input "100"
click at [503, 138] on link "Medical" at bounding box center [518, 143] width 49 height 32
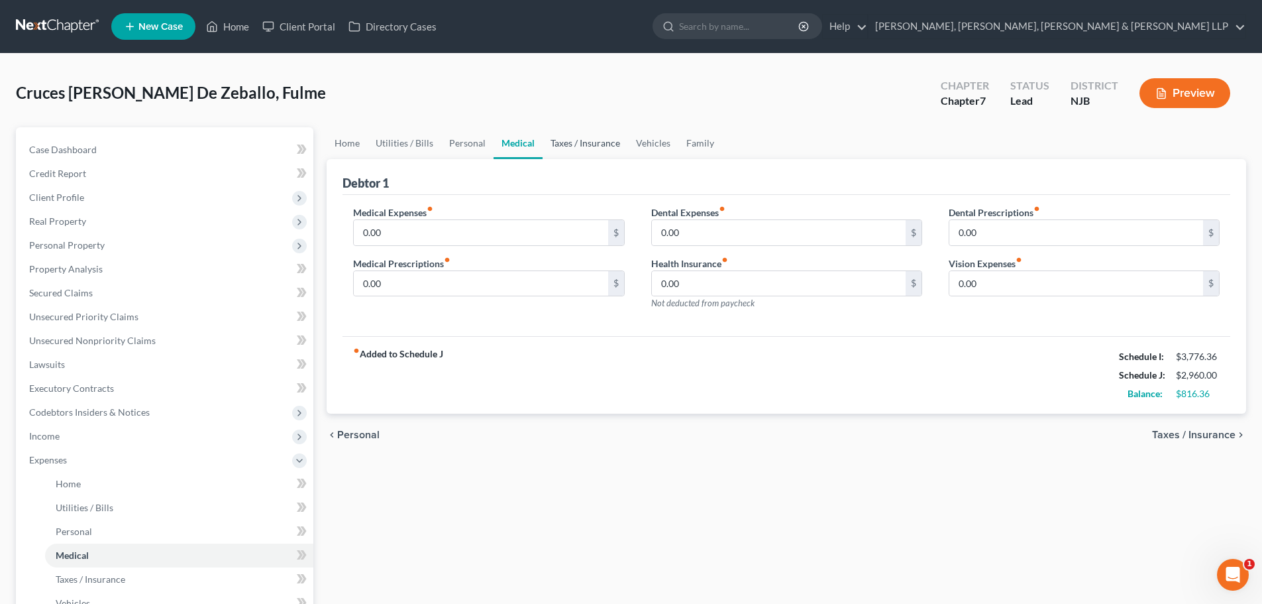
click at [569, 148] on link "Taxes / Insurance" at bounding box center [585, 143] width 85 height 32
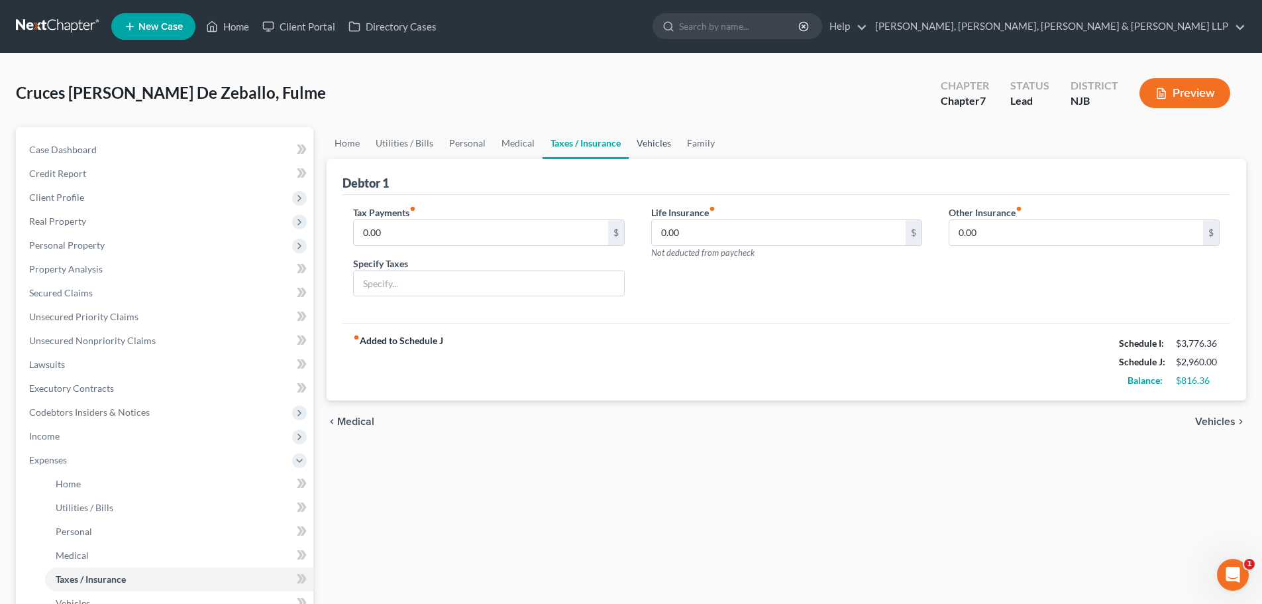
click at [639, 142] on link "Vehicles" at bounding box center [654, 143] width 50 height 32
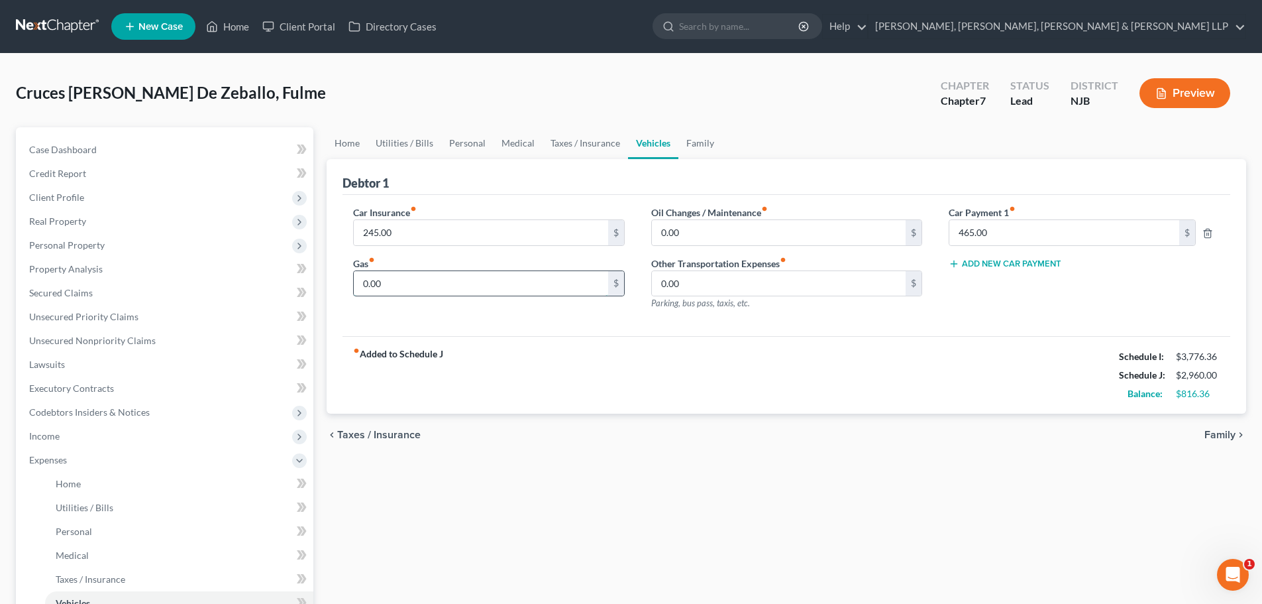
click at [469, 286] on input "0.00" at bounding box center [481, 283] width 254 height 25
type input "250"
click at [694, 146] on link "Family" at bounding box center [701, 143] width 44 height 32
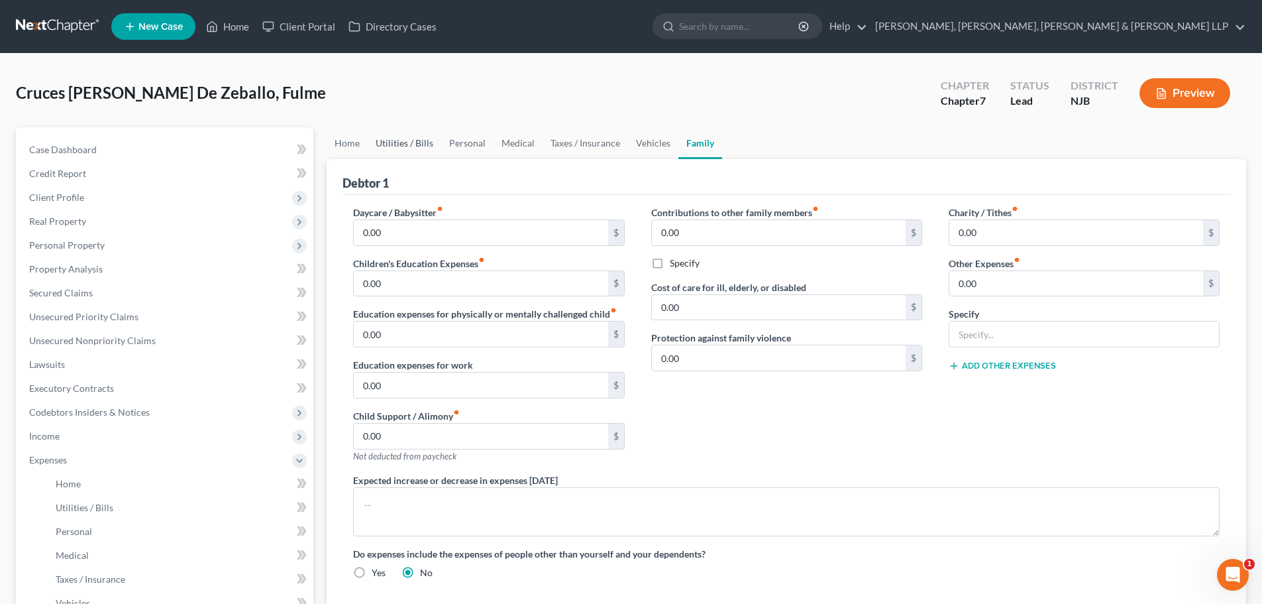
click at [411, 142] on link "Utilities / Bills" at bounding box center [405, 143] width 74 height 32
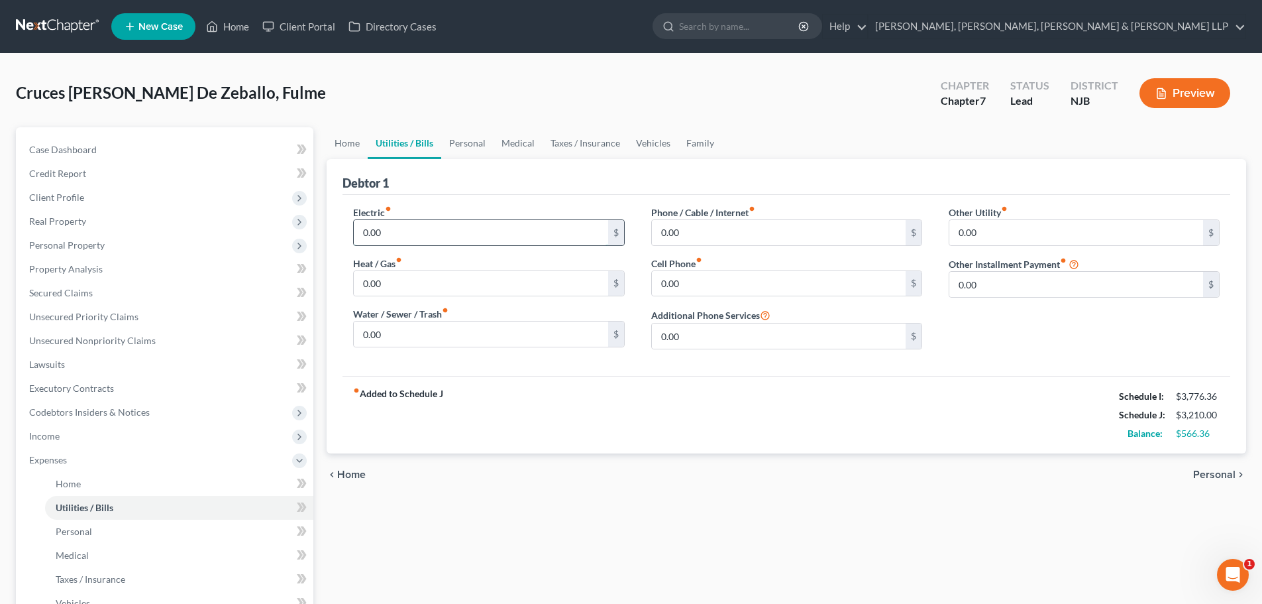
click at [402, 235] on input "0.00" at bounding box center [481, 232] width 254 height 25
type input "120"
click at [710, 231] on input "0.00" at bounding box center [779, 232] width 254 height 25
type input "140"
click at [344, 144] on link "Home" at bounding box center [347, 143] width 41 height 32
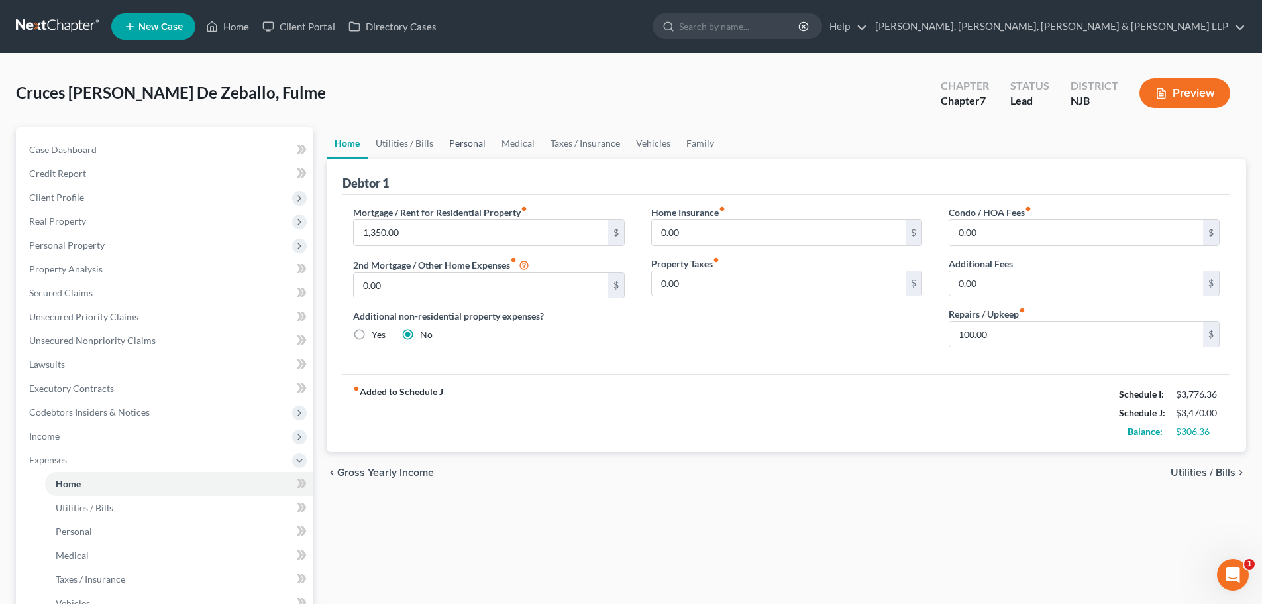
click at [466, 141] on link "Personal" at bounding box center [467, 143] width 52 height 32
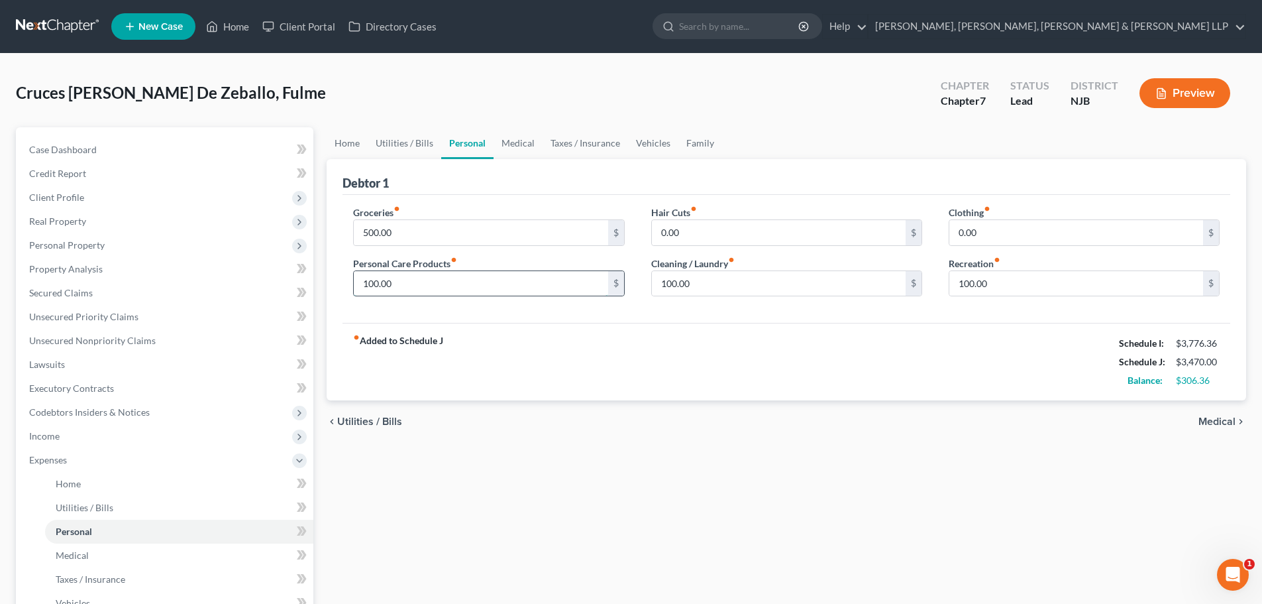
click at [409, 286] on input "100.00" at bounding box center [481, 283] width 254 height 25
type input "150"
click at [714, 295] on input "100.00" at bounding box center [779, 283] width 254 height 25
click at [1030, 288] on input "100.00" at bounding box center [1077, 283] width 254 height 25
type input "200"
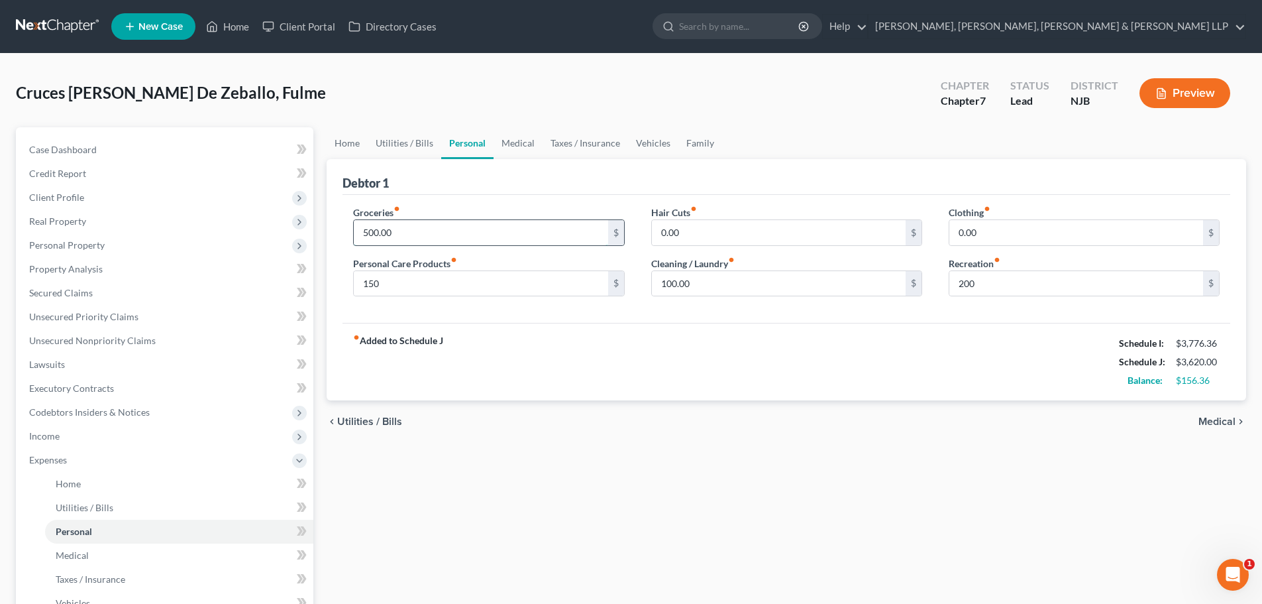
click at [402, 230] on input "500.00" at bounding box center [481, 232] width 254 height 25
type input "650"
click at [992, 288] on input "200" at bounding box center [1077, 283] width 254 height 25
type input "220"
click at [416, 233] on input "650" at bounding box center [481, 232] width 254 height 25
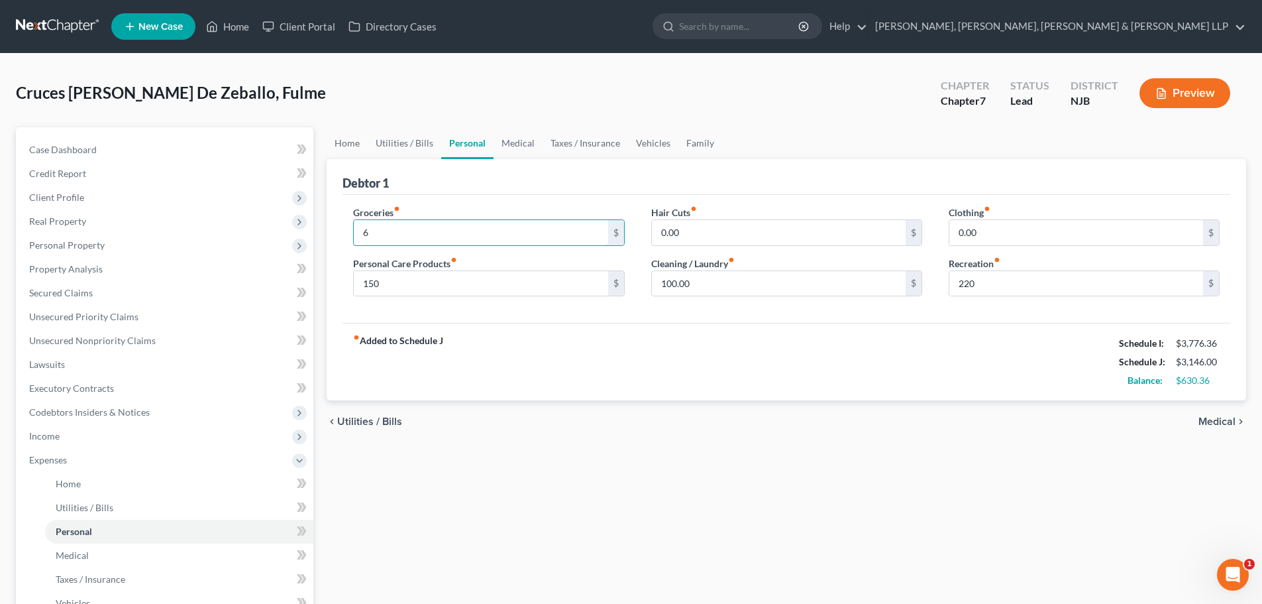
drag, startPoint x: 409, startPoint y: 233, endPoint x: 329, endPoint y: 231, distance: 80.2
click at [329, 231] on div "Debtor 1 Groceries fiber_manual_record 6 $ Personal Care Products fiber_manual_…" at bounding box center [787, 280] width 920 height 242
type input "550"
click at [708, 282] on input "100.00" at bounding box center [779, 283] width 254 height 25
type input "150"
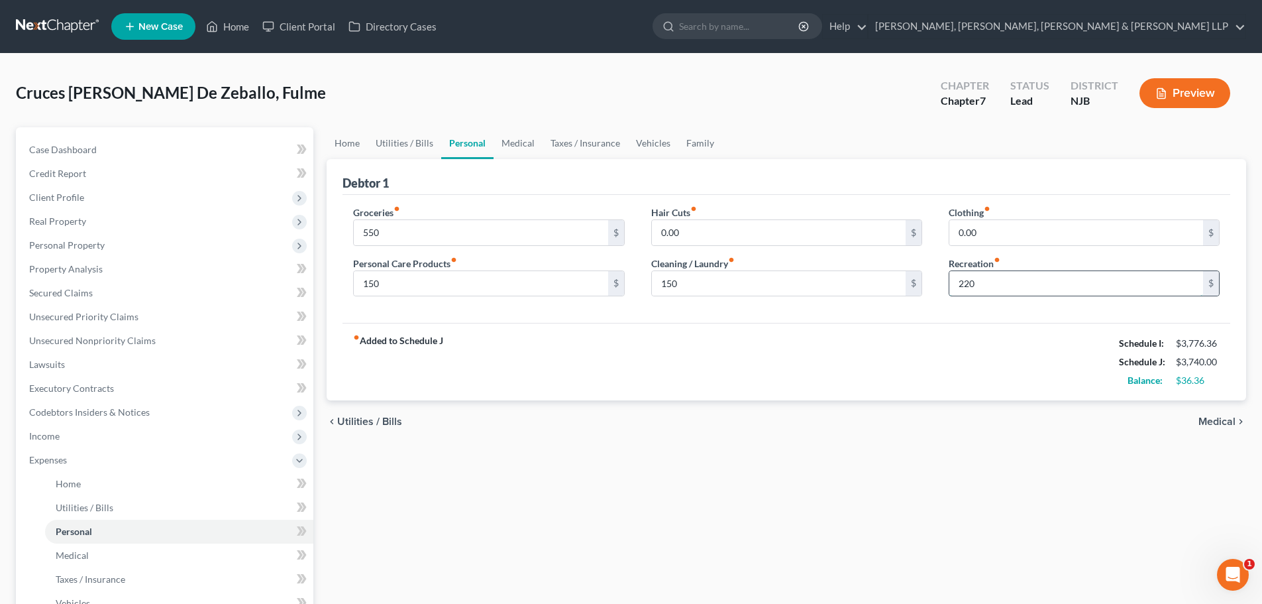
click at [989, 289] on input "220" at bounding box center [1077, 283] width 254 height 25
type input "230"
click at [395, 284] on input "150" at bounding box center [481, 283] width 254 height 25
type input "170"
drag, startPoint x: 715, startPoint y: 338, endPoint x: 707, endPoint y: 334, distance: 8.9
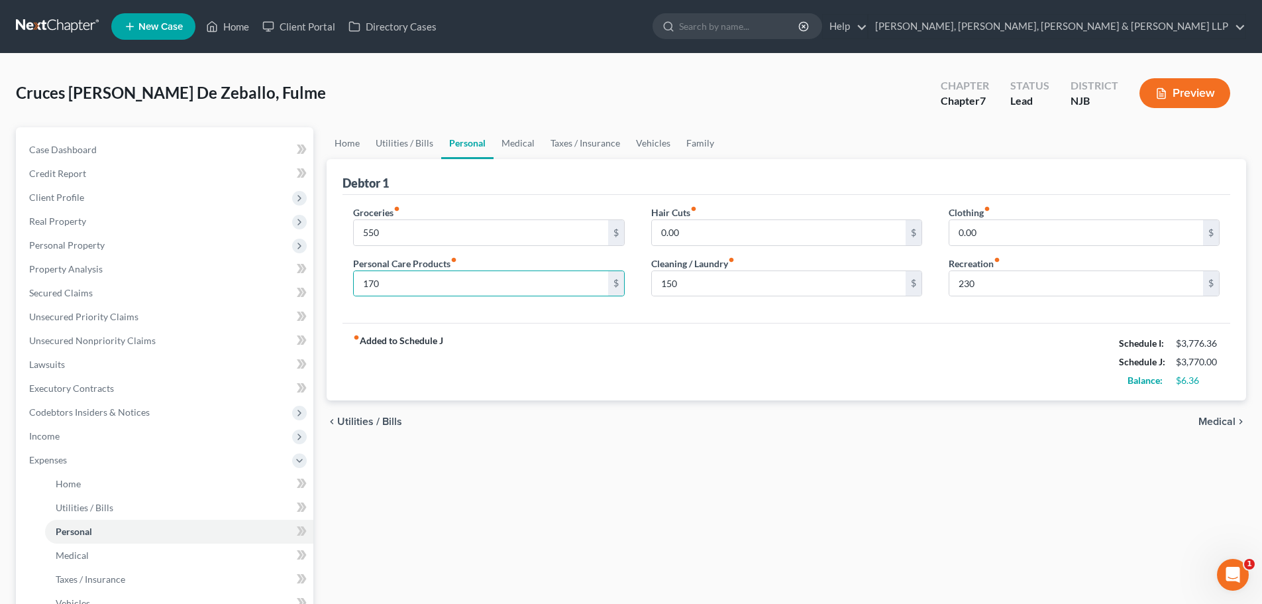
click at [714, 338] on div "fiber_manual_record Added to Schedule J Schedule I: $3,776.36 Schedule J: $3,77…" at bounding box center [787, 362] width 888 height 78
click at [400, 148] on link "Utilities / Bills" at bounding box center [405, 143] width 74 height 32
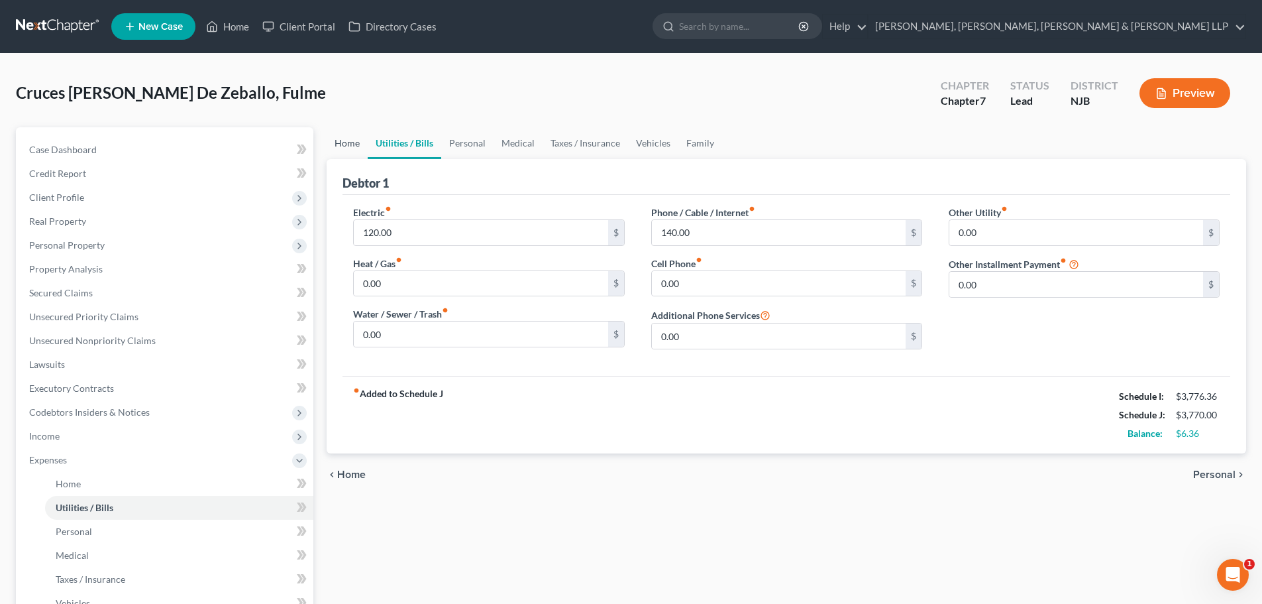
click at [347, 146] on link "Home" at bounding box center [347, 143] width 41 height 32
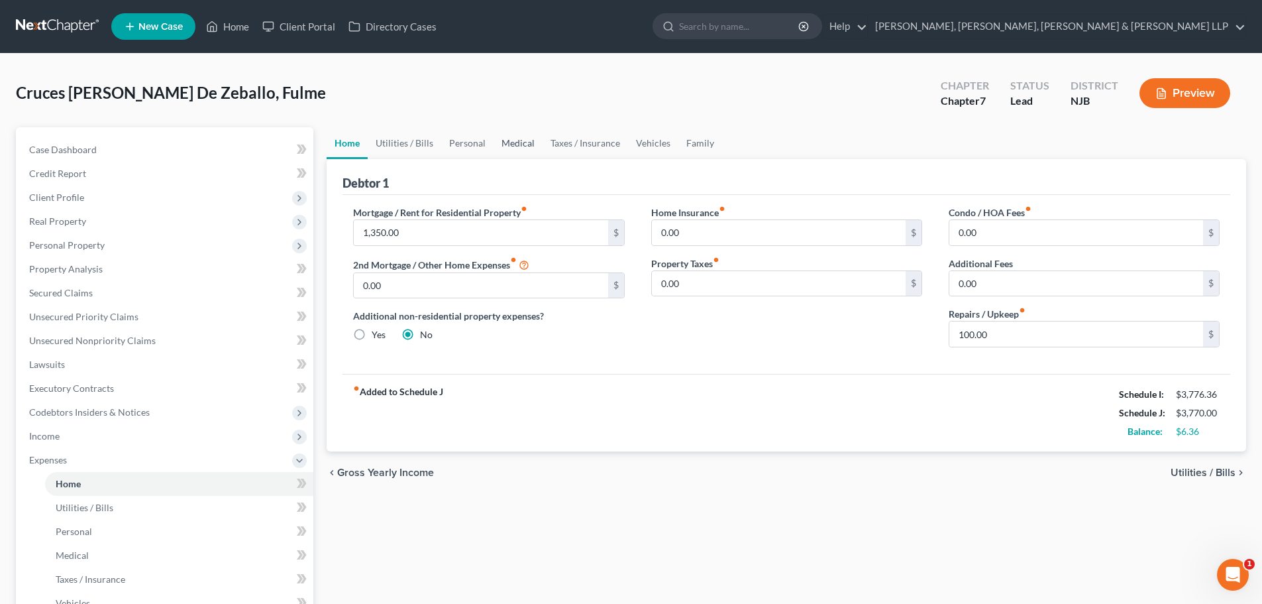
click at [510, 142] on link "Medical" at bounding box center [518, 143] width 49 height 32
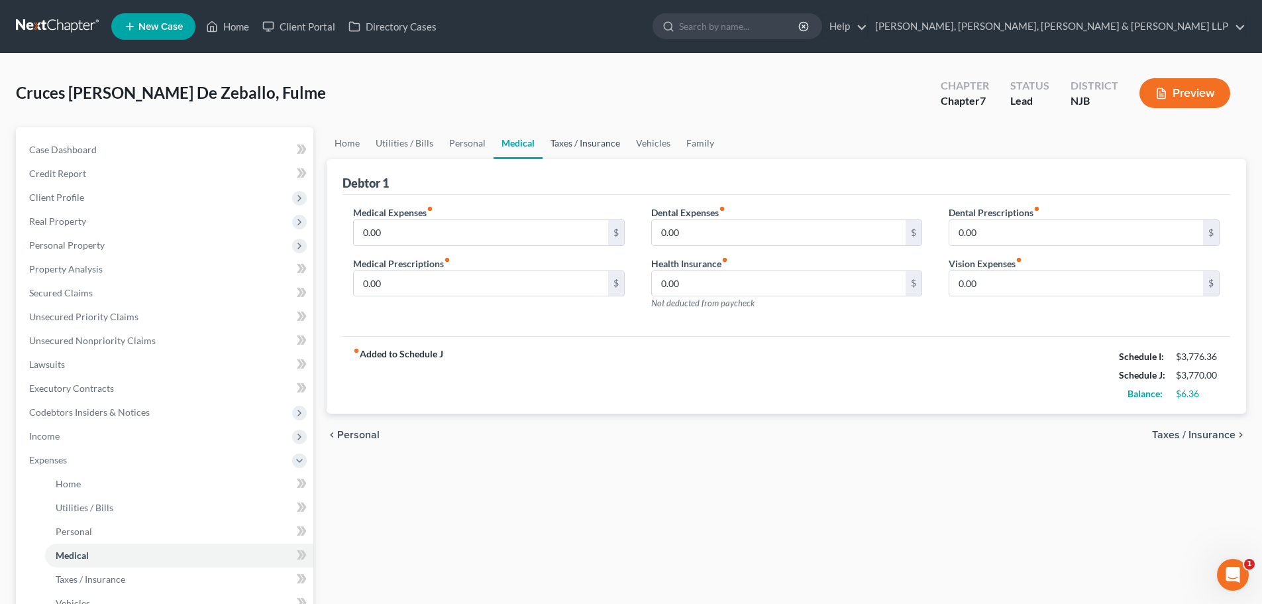
click at [598, 146] on link "Taxes / Insurance" at bounding box center [585, 143] width 85 height 32
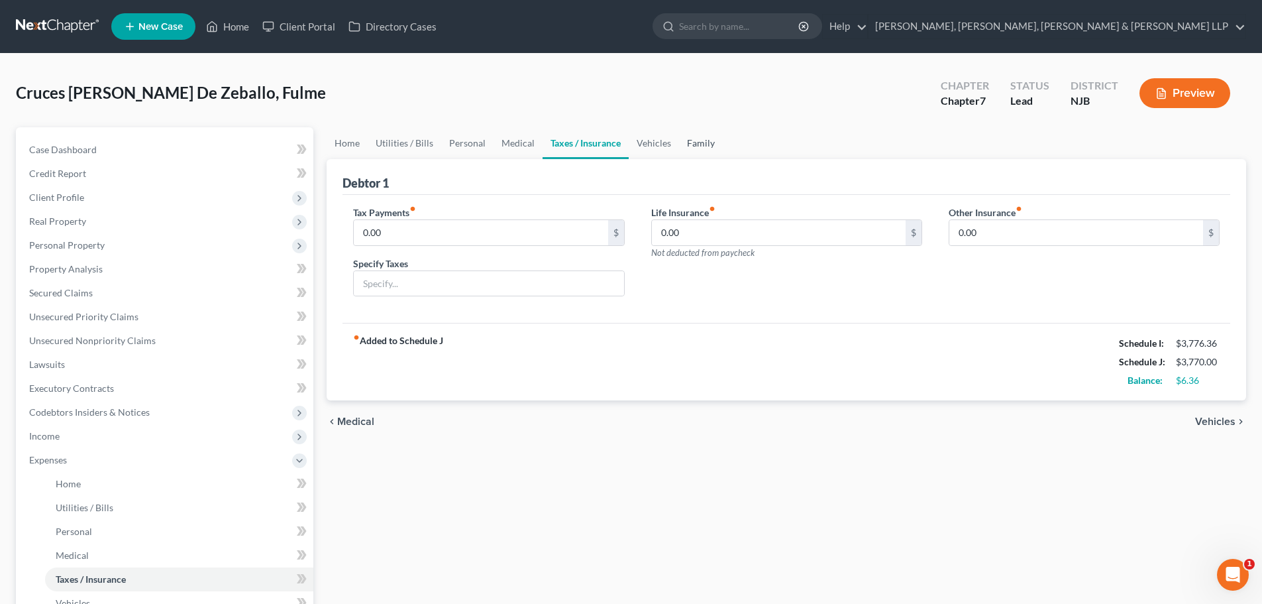
click at [694, 148] on link "Family" at bounding box center [701, 143] width 44 height 32
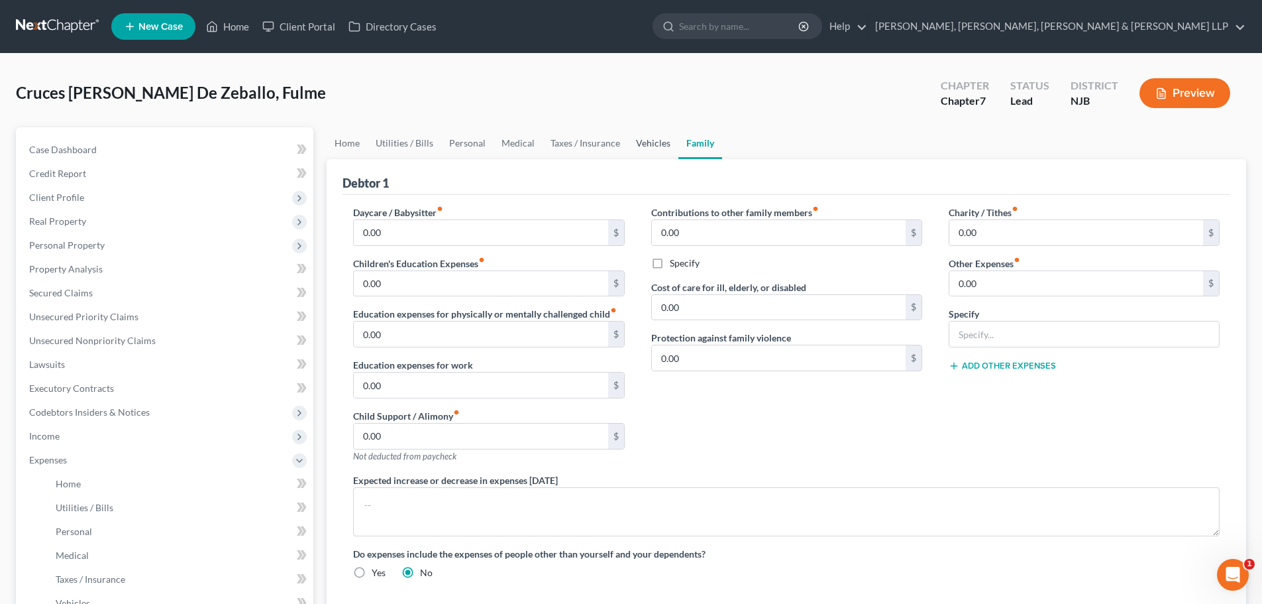
click at [645, 147] on link "Vehicles" at bounding box center [653, 143] width 50 height 32
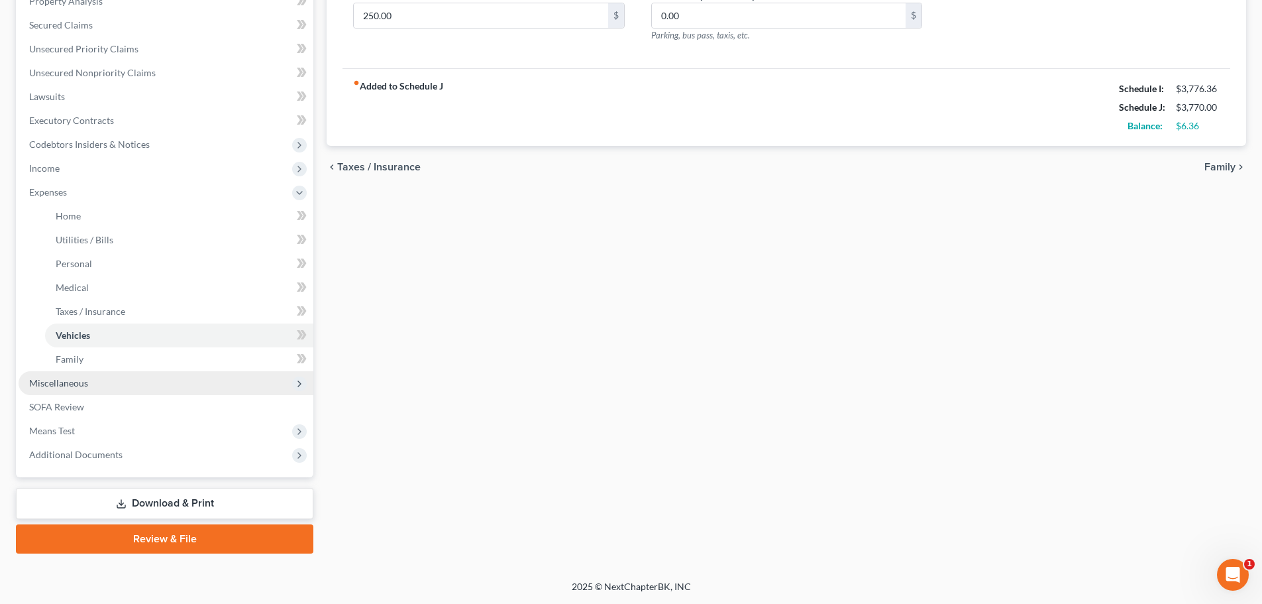
click at [86, 380] on span "Miscellaneous" at bounding box center [58, 382] width 59 height 11
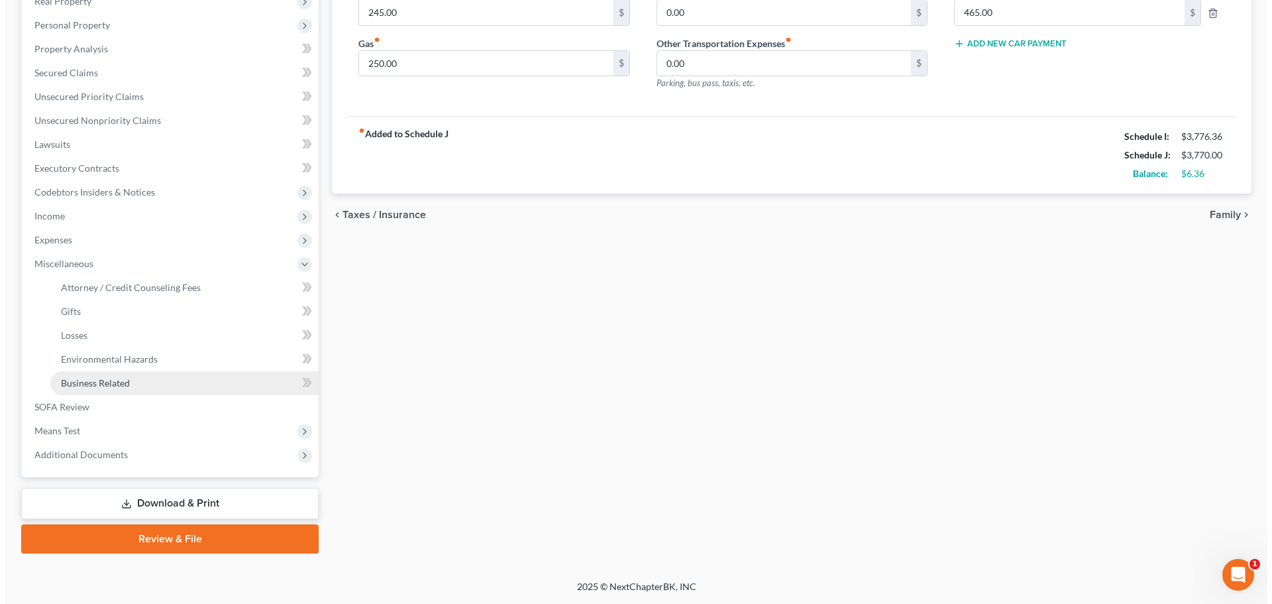
scroll to position [220, 0]
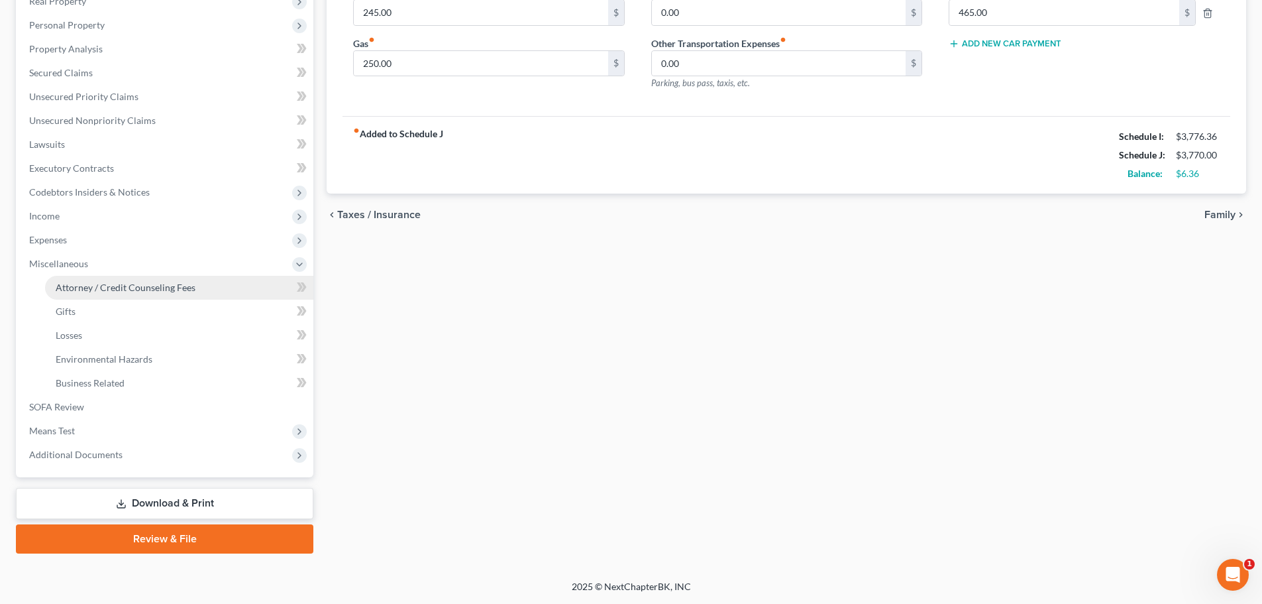
click at [165, 283] on span "Attorney / Credit Counseling Fees" at bounding box center [126, 287] width 140 height 11
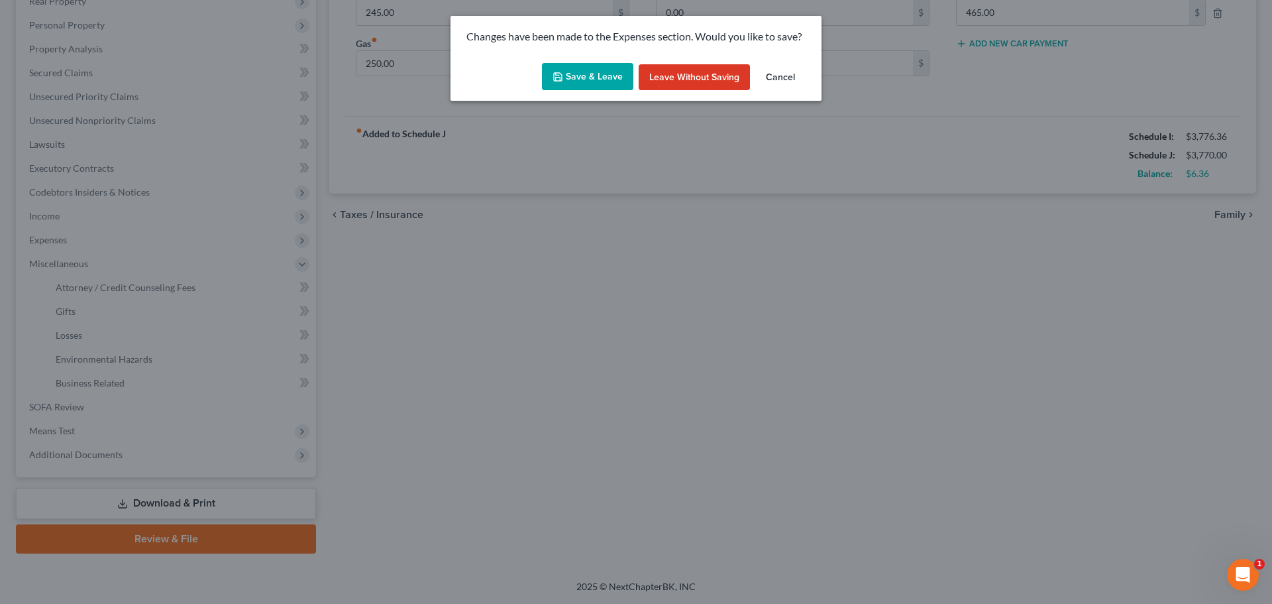
click at [616, 72] on button "Save & Leave" at bounding box center [587, 77] width 91 height 28
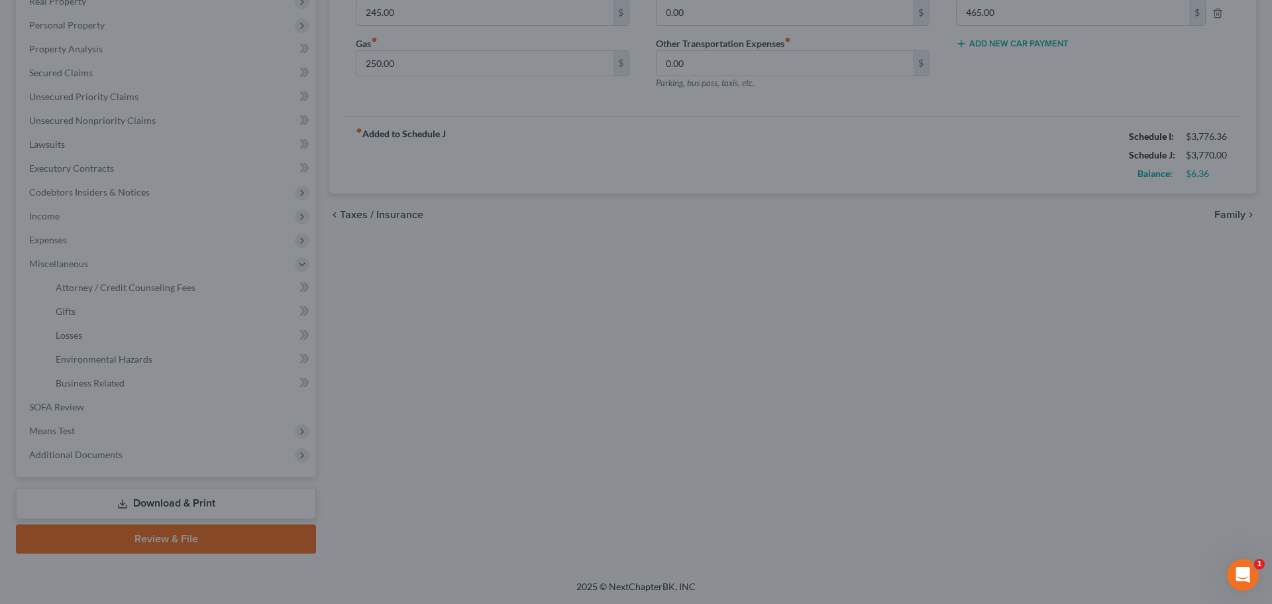
select select "1"
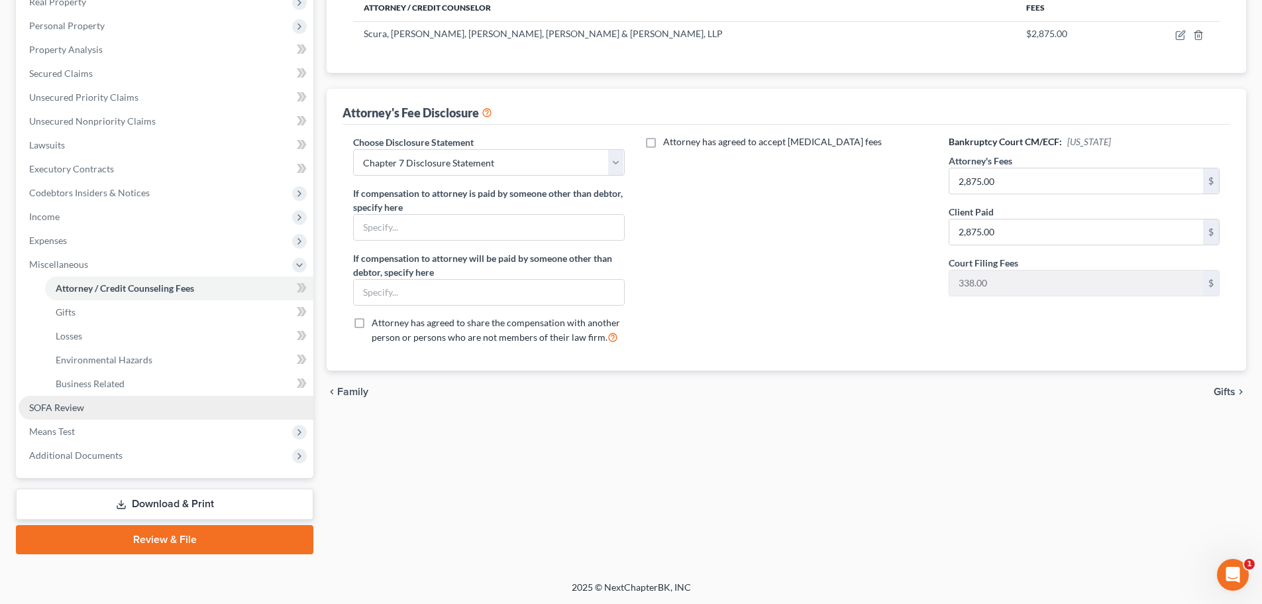
scroll to position [220, 0]
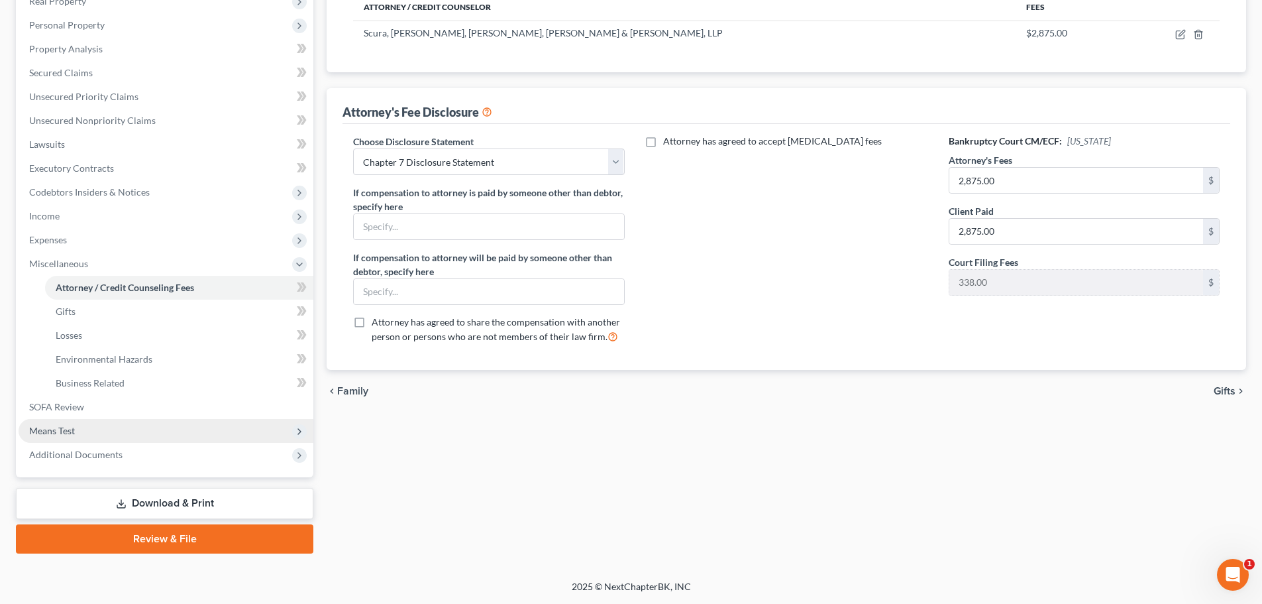
click at [122, 419] on span "Means Test" at bounding box center [166, 431] width 295 height 24
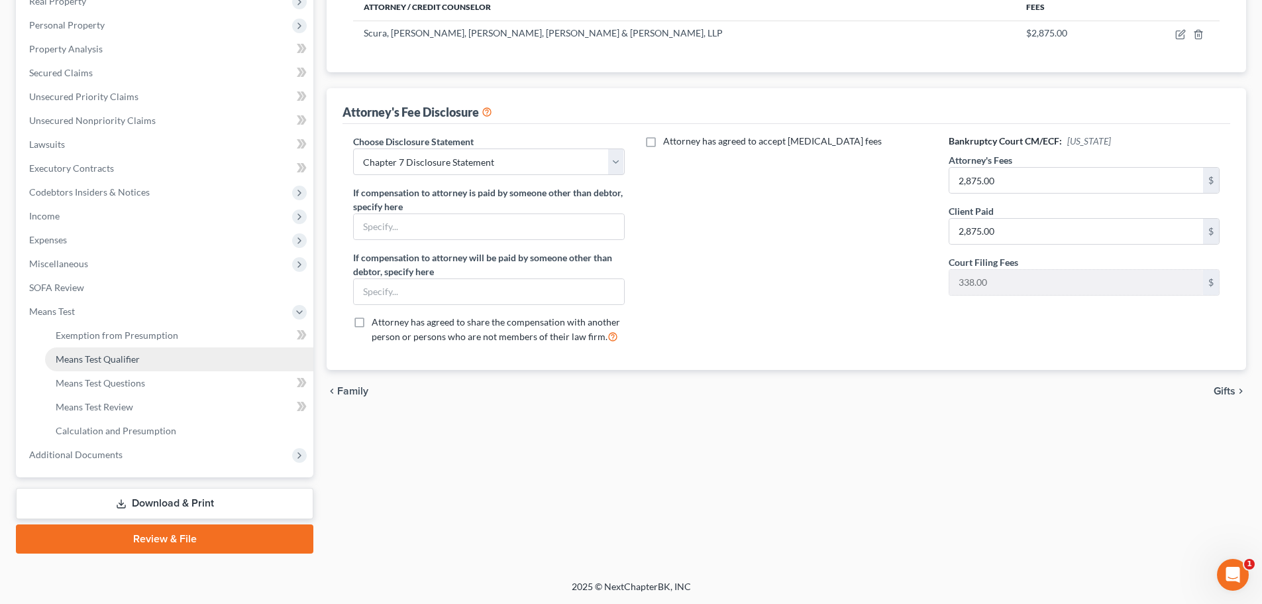
click at [156, 359] on link "Means Test Qualifier" at bounding box center [179, 359] width 268 height 24
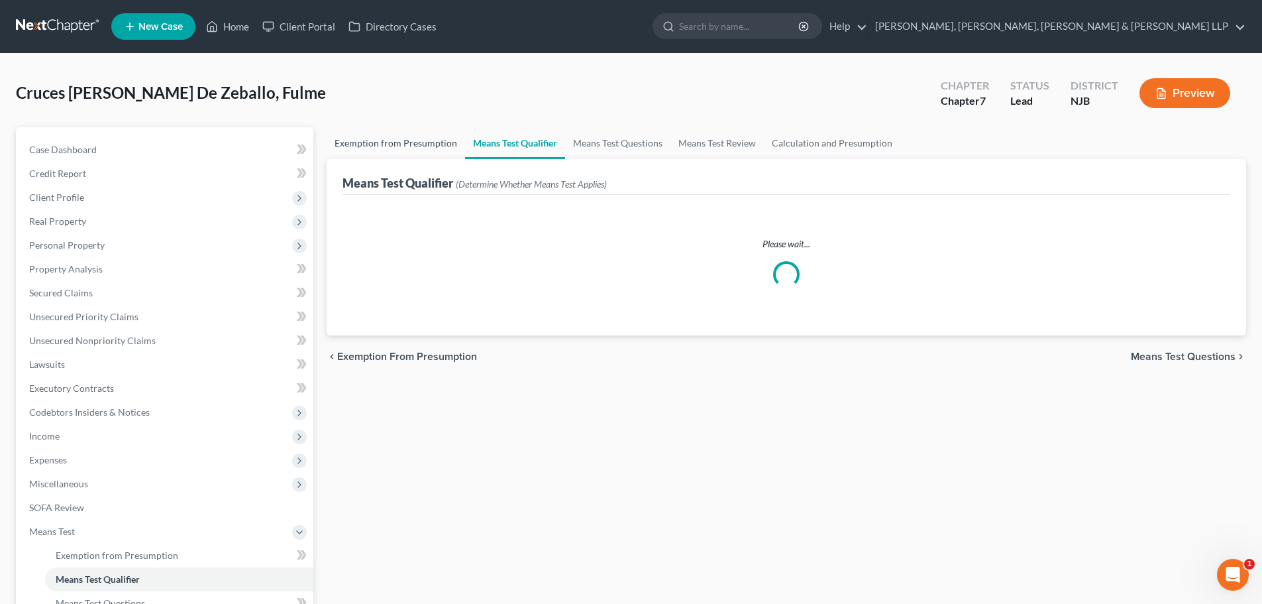
click at [412, 142] on link "Exemption from Presumption" at bounding box center [396, 143] width 138 height 32
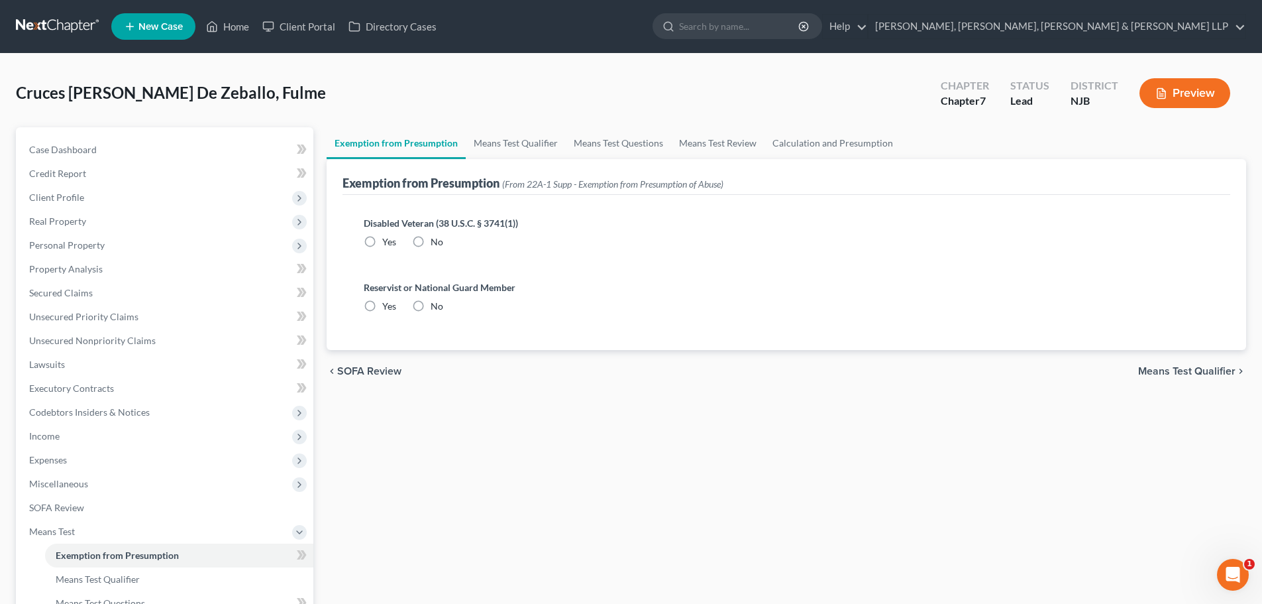
drag, startPoint x: 429, startPoint y: 237, endPoint x: 425, endPoint y: 250, distance: 13.2
click at [429, 237] on div "No" at bounding box center [427, 241] width 31 height 13
drag, startPoint x: 417, startPoint y: 241, endPoint x: 413, endPoint y: 321, distance: 81.0
click at [431, 244] on label "No" at bounding box center [437, 241] width 13 height 13
click at [436, 244] on input "No" at bounding box center [440, 239] width 9 height 9
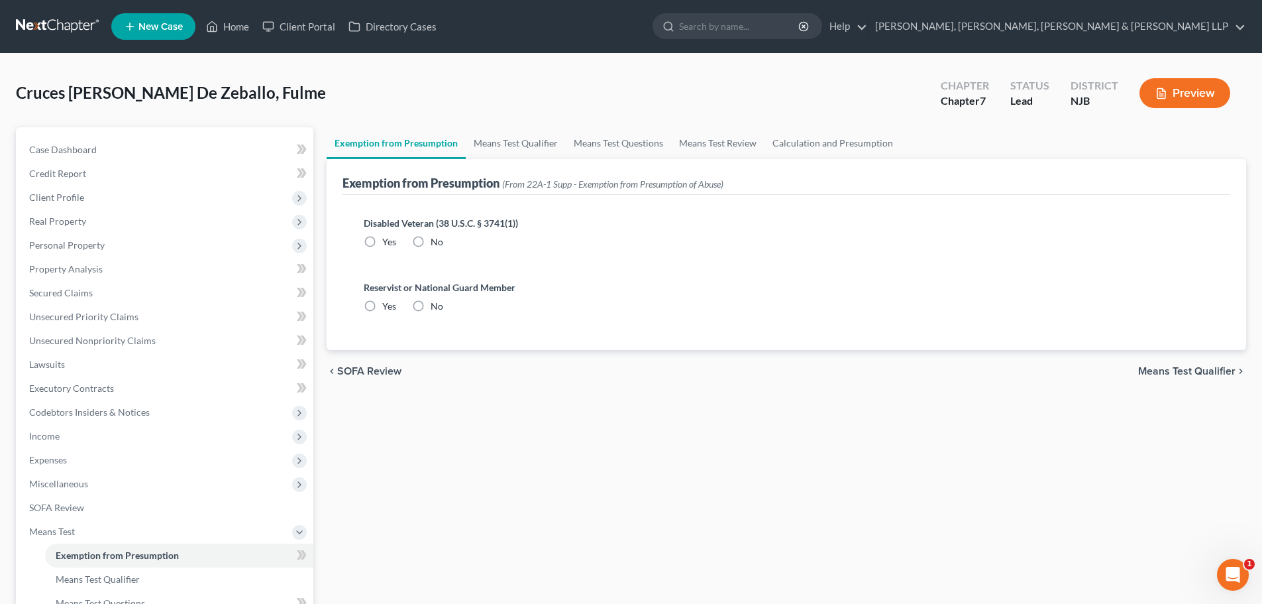
radio input "true"
drag, startPoint x: 413, startPoint y: 309, endPoint x: 427, endPoint y: 305, distance: 14.5
click at [431, 308] on label "No" at bounding box center [437, 305] width 13 height 13
click at [436, 308] on input "No" at bounding box center [440, 303] width 9 height 9
radio input "true"
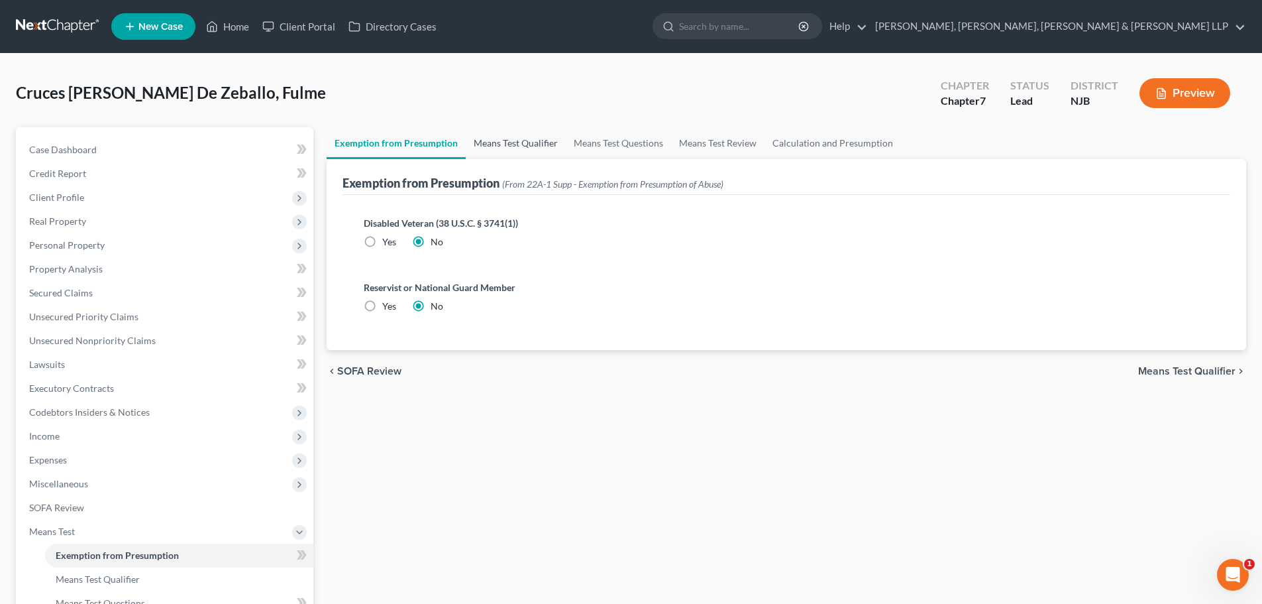
click at [506, 156] on link "Means Test Qualifier" at bounding box center [516, 143] width 100 height 32
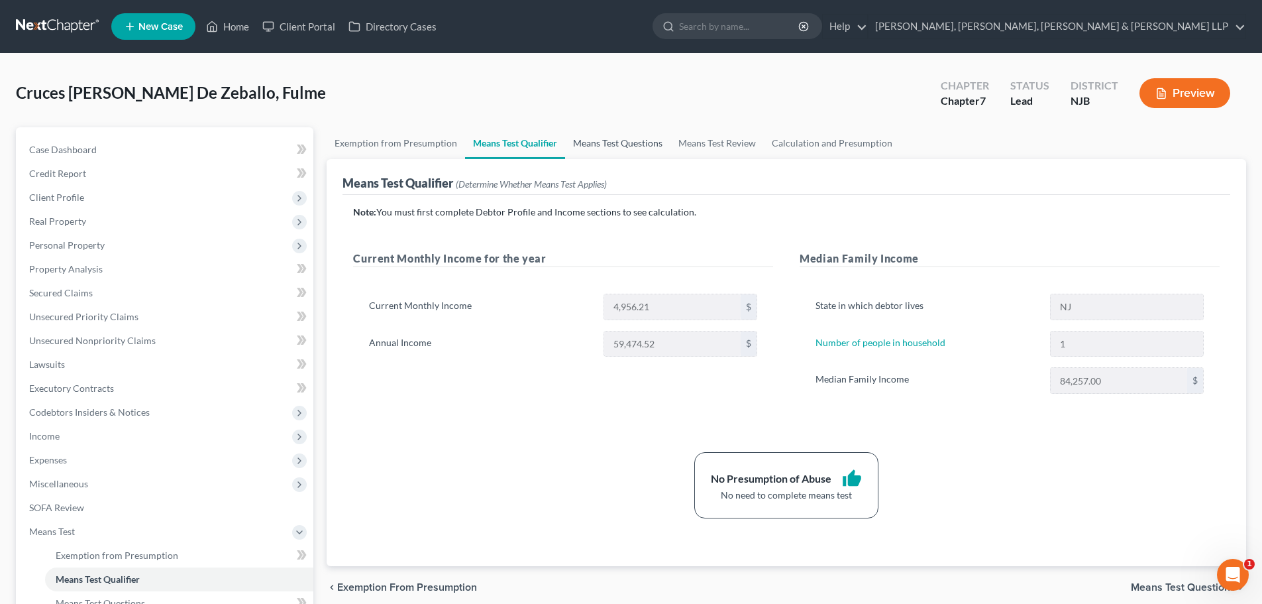
drag, startPoint x: 606, startPoint y: 147, endPoint x: 667, endPoint y: 148, distance: 60.3
click at [607, 147] on link "Means Test Questions" at bounding box center [617, 143] width 105 height 32
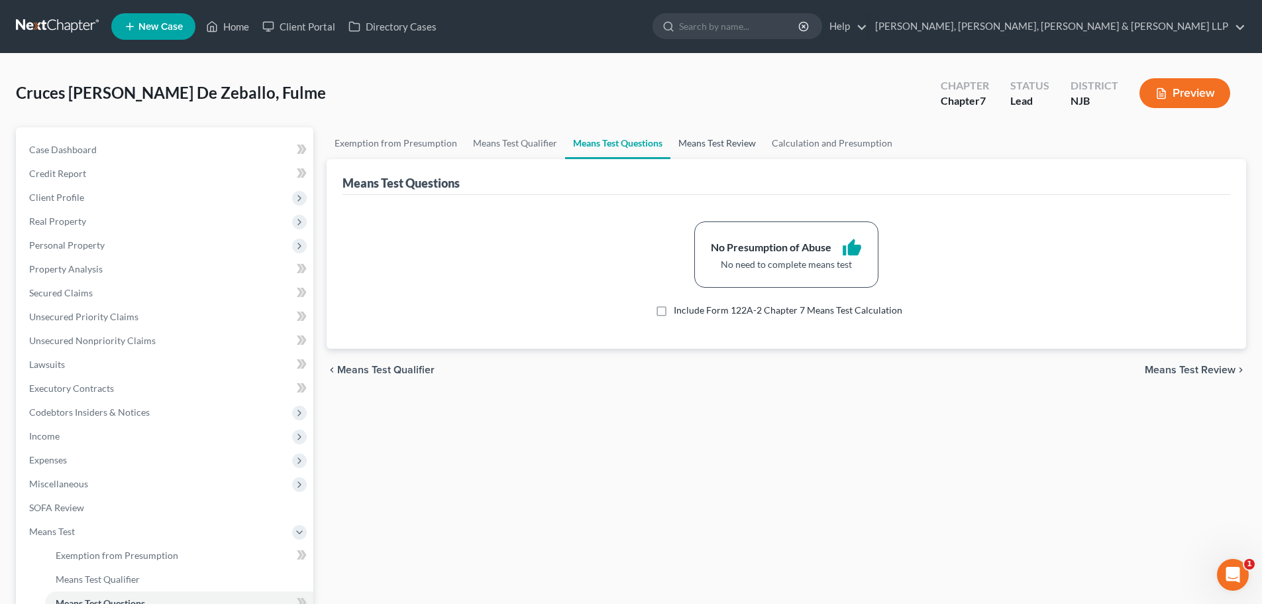
click at [719, 148] on link "Means Test Review" at bounding box center [717, 143] width 93 height 32
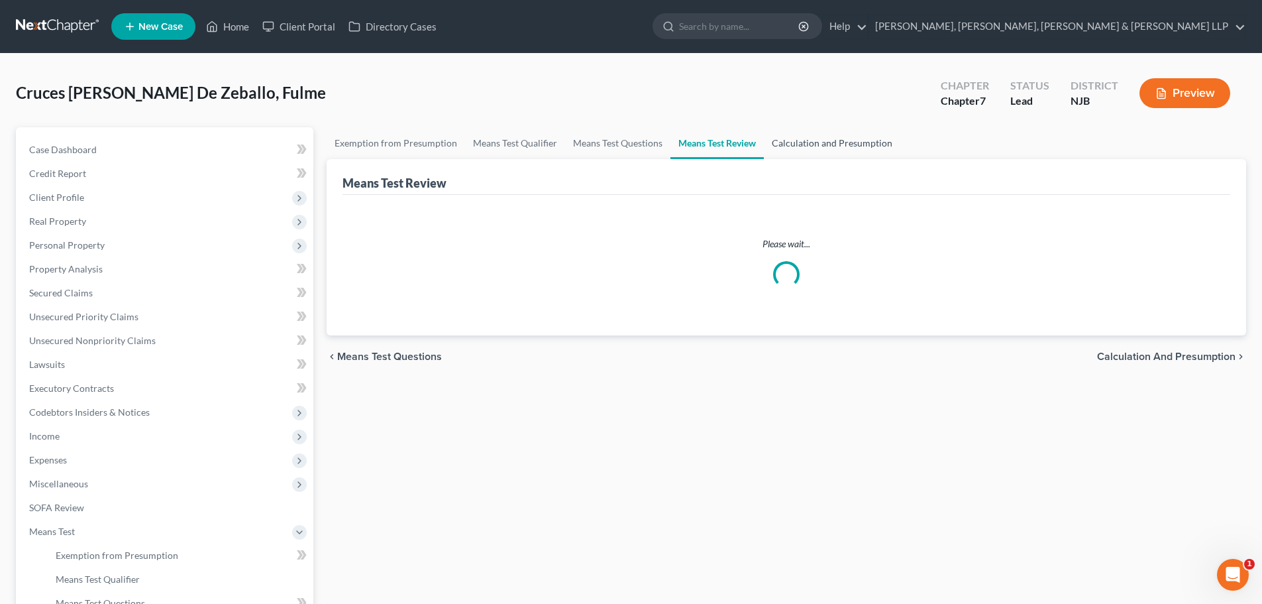
click at [816, 146] on link "Calculation and Presumption" at bounding box center [832, 143] width 136 height 32
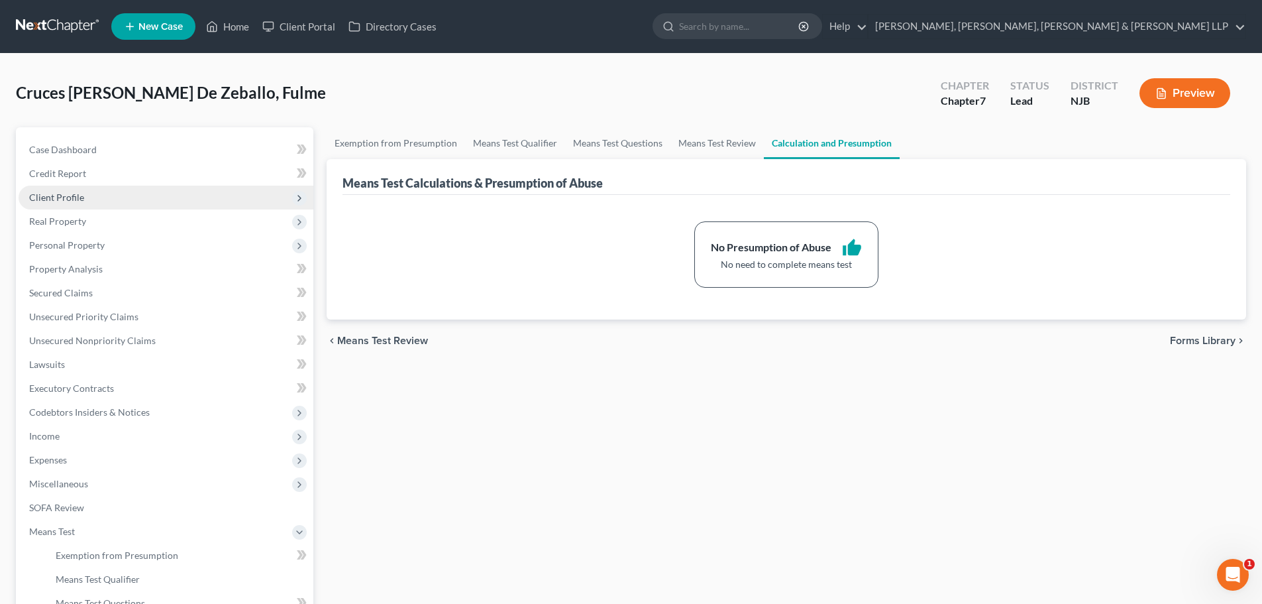
click at [102, 202] on span "Client Profile" at bounding box center [166, 198] width 295 height 24
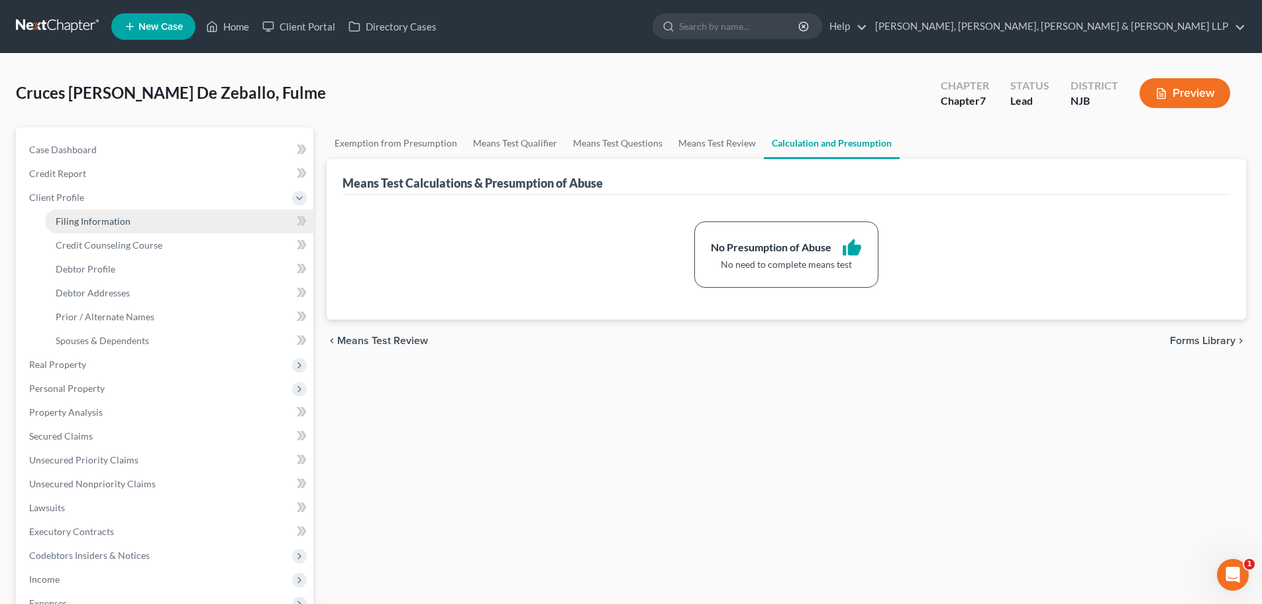
click at [104, 219] on span "Filing Information" at bounding box center [93, 220] width 75 height 11
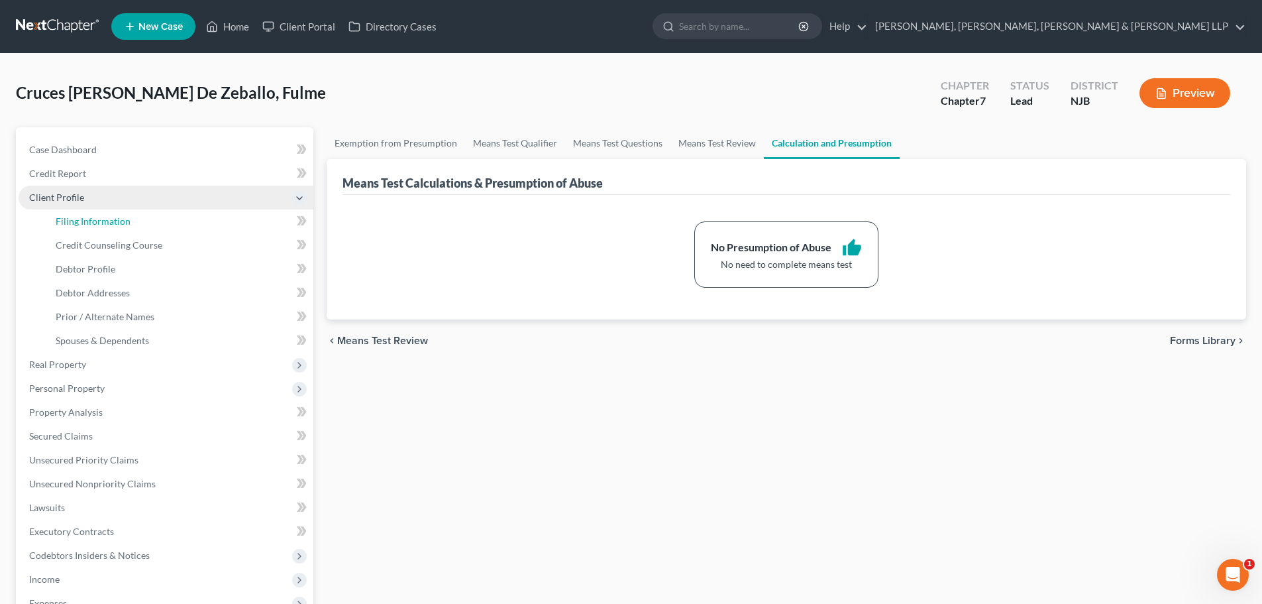
select select "1"
select select "0"
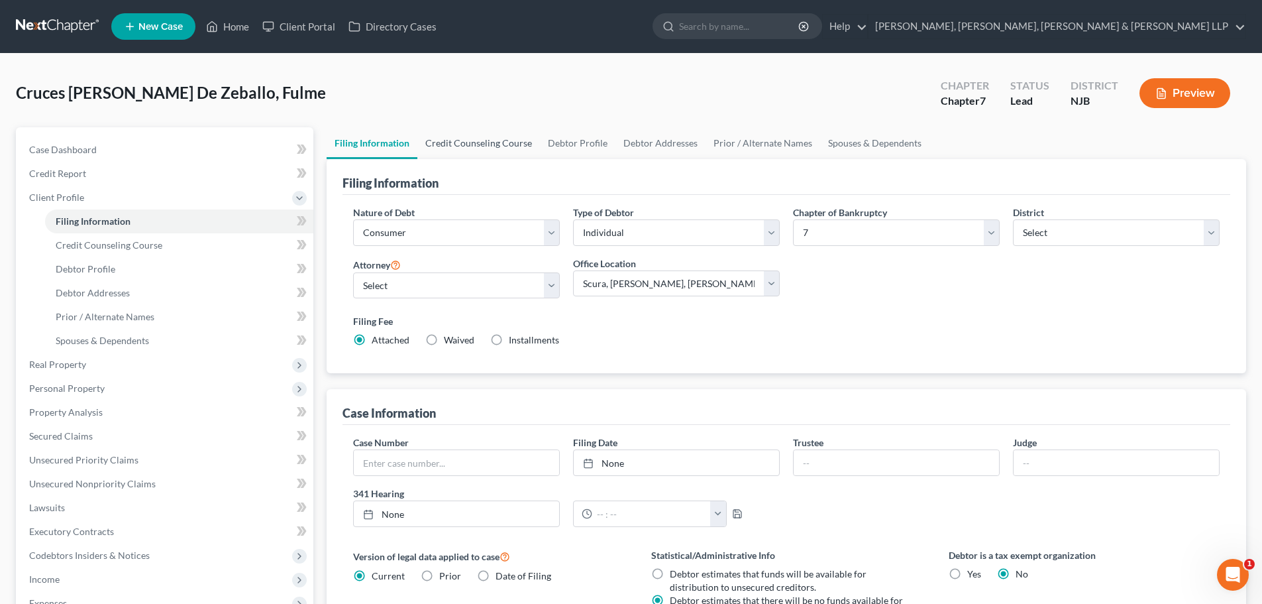
click at [461, 146] on link "Credit Counseling Course" at bounding box center [478, 143] width 123 height 32
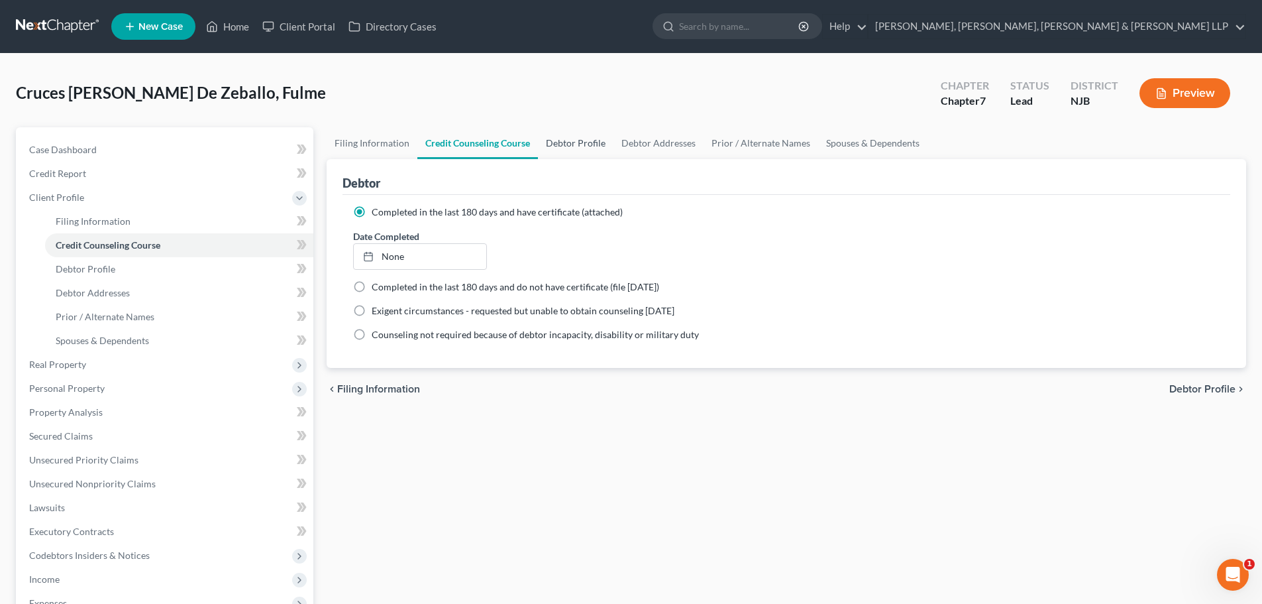
click at [568, 143] on link "Debtor Profile" at bounding box center [576, 143] width 76 height 32
select select "0"
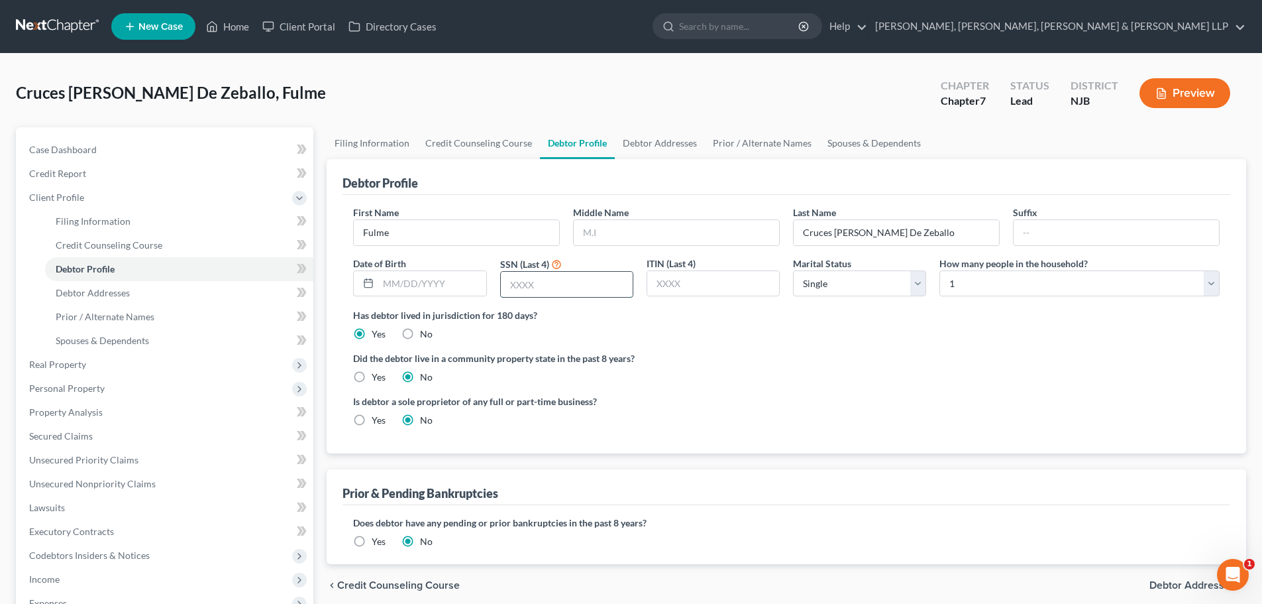
click at [520, 285] on input "text" at bounding box center [567, 284] width 132 height 25
type input "7619"
drag, startPoint x: 654, startPoint y: 137, endPoint x: 688, endPoint y: 139, distance: 34.5
click at [654, 137] on link "Debtor Addresses" at bounding box center [660, 143] width 90 height 32
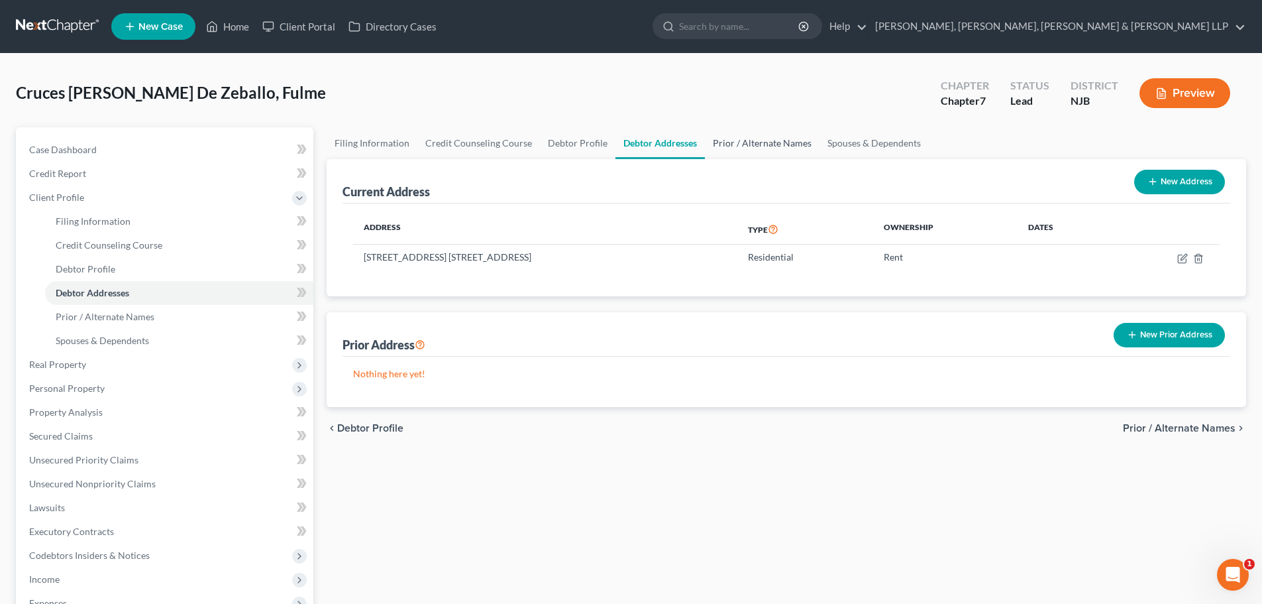
click at [741, 142] on link "Prior / Alternate Names" at bounding box center [762, 143] width 115 height 32
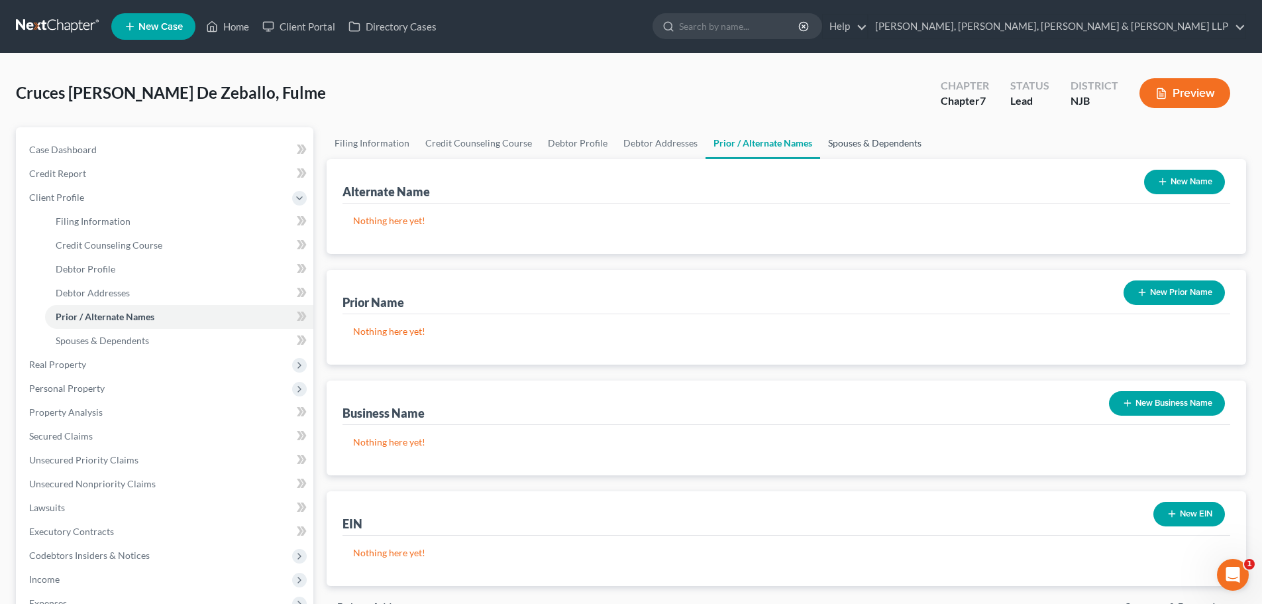
click at [865, 149] on link "Spouses & Dependents" at bounding box center [874, 143] width 109 height 32
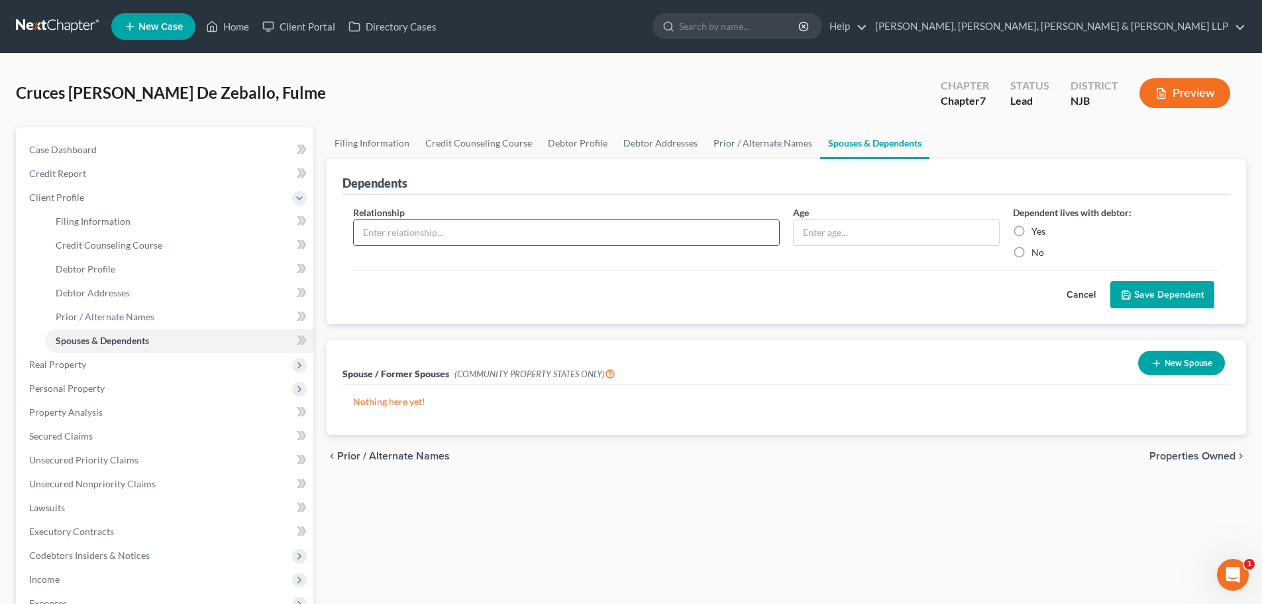
click at [546, 238] on input "text" at bounding box center [566, 232] width 425 height 25
type input "Son"
click at [1032, 250] on label "No" at bounding box center [1038, 252] width 13 height 13
click at [1037, 250] on input "No" at bounding box center [1041, 250] width 9 height 9
radio input "true"
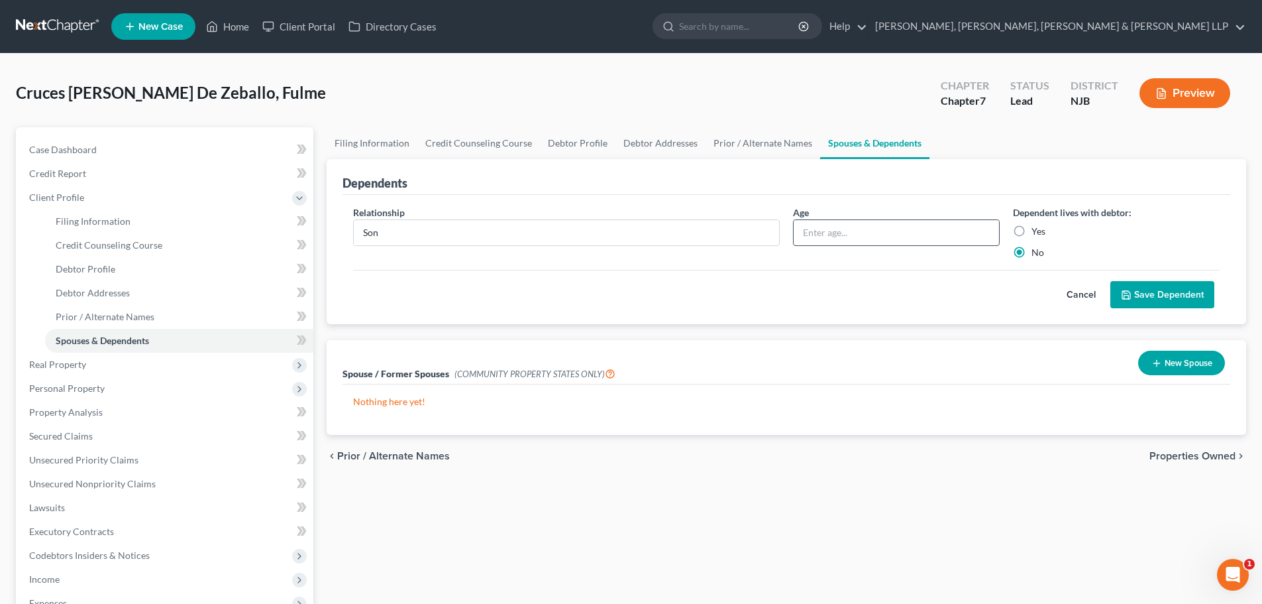
click at [829, 227] on input "text" at bounding box center [896, 232] width 205 height 25
type input "17"
click at [1154, 290] on button "Save Dependent" at bounding box center [1163, 295] width 104 height 28
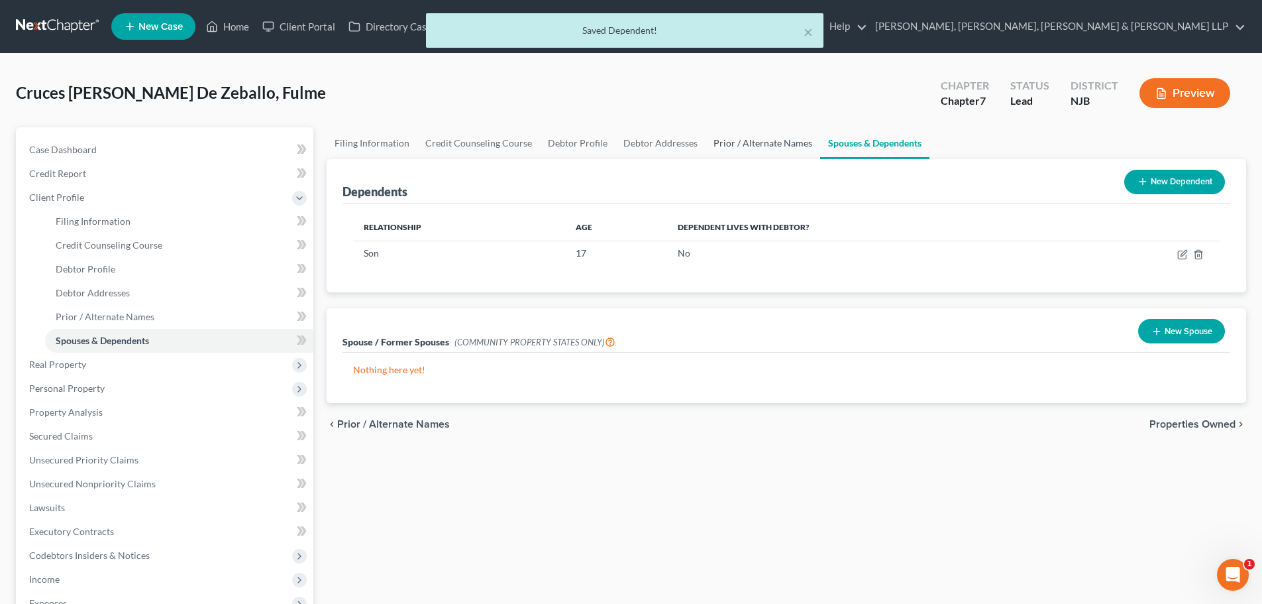
click at [796, 146] on link "Prior / Alternate Names" at bounding box center [763, 143] width 115 height 32
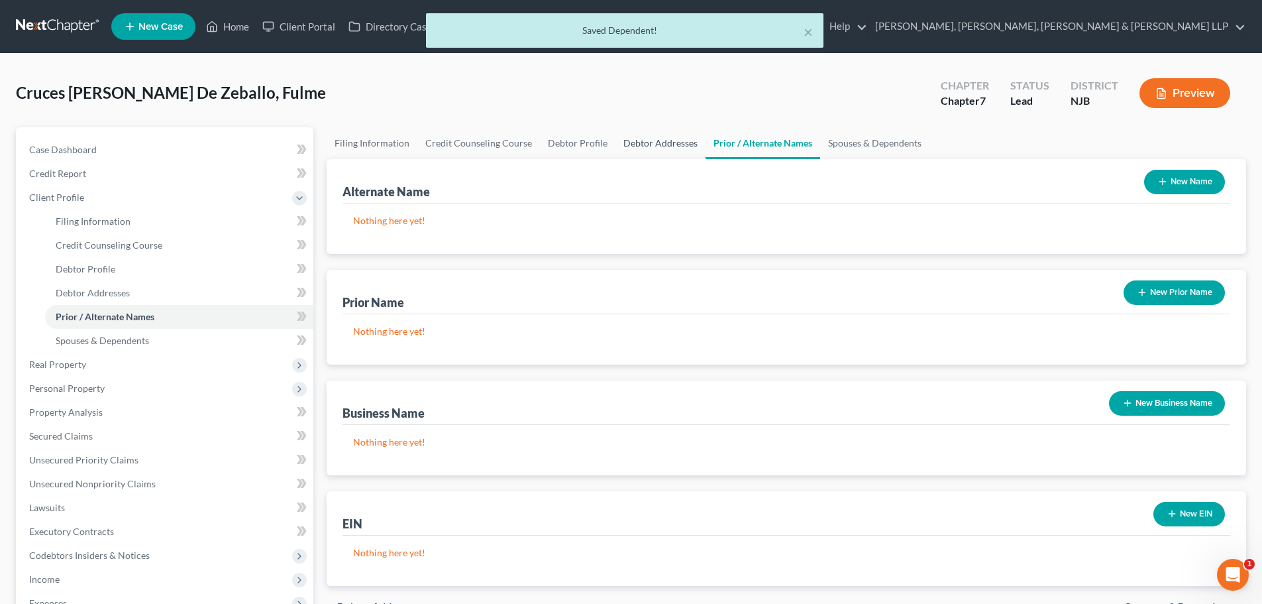
click at [645, 142] on link "Debtor Addresses" at bounding box center [661, 143] width 90 height 32
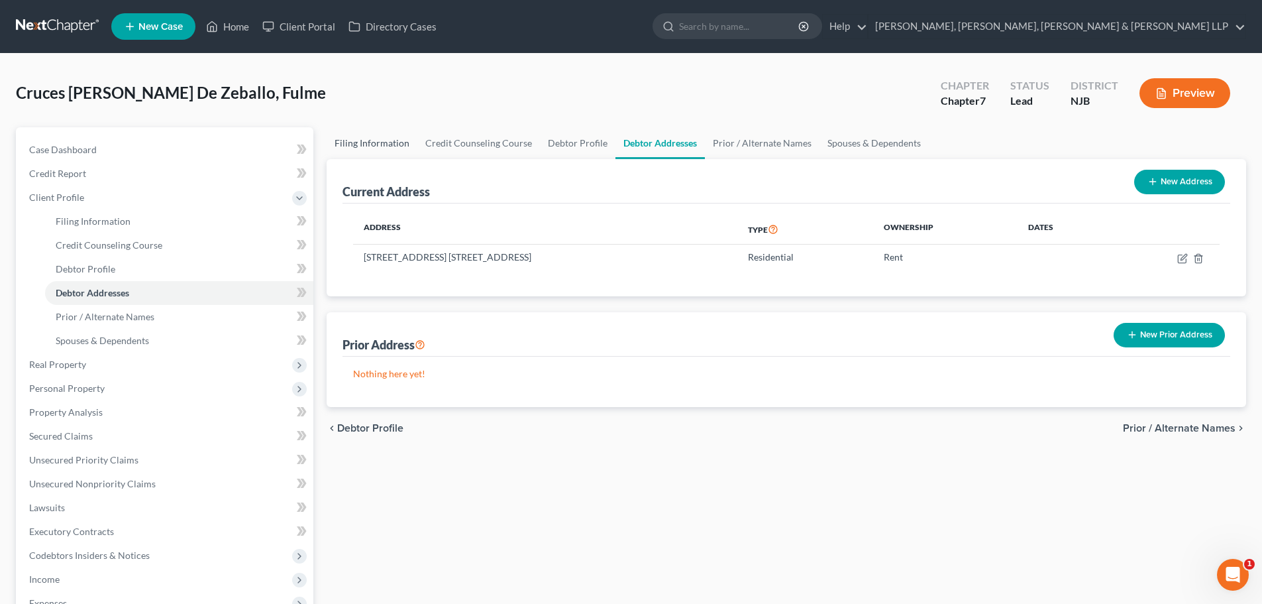
click at [390, 138] on link "Filing Information" at bounding box center [372, 143] width 91 height 32
select select "1"
select select "0"
select select "51"
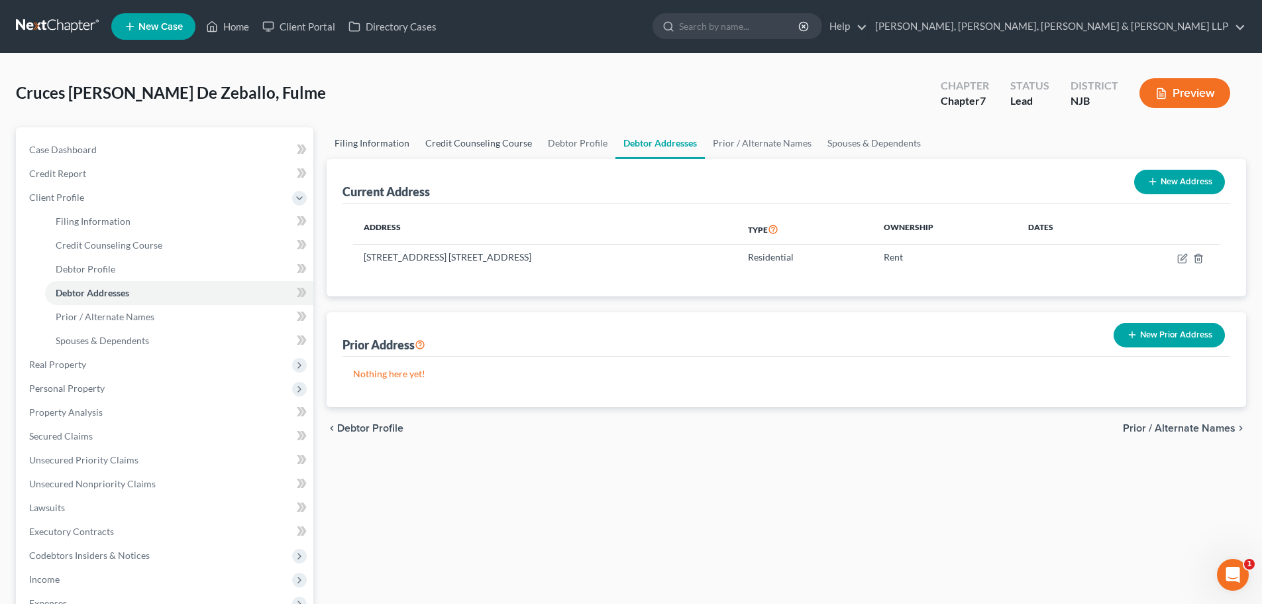
select select "4"
select select "0"
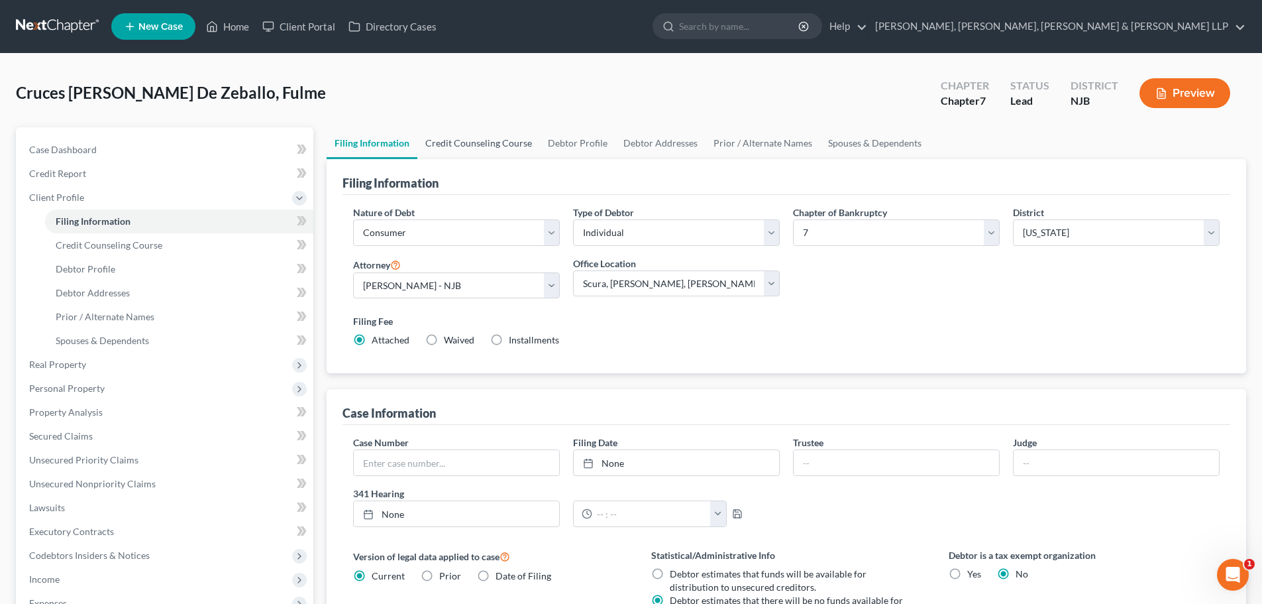
click at [462, 141] on link "Credit Counseling Course" at bounding box center [478, 143] width 123 height 32
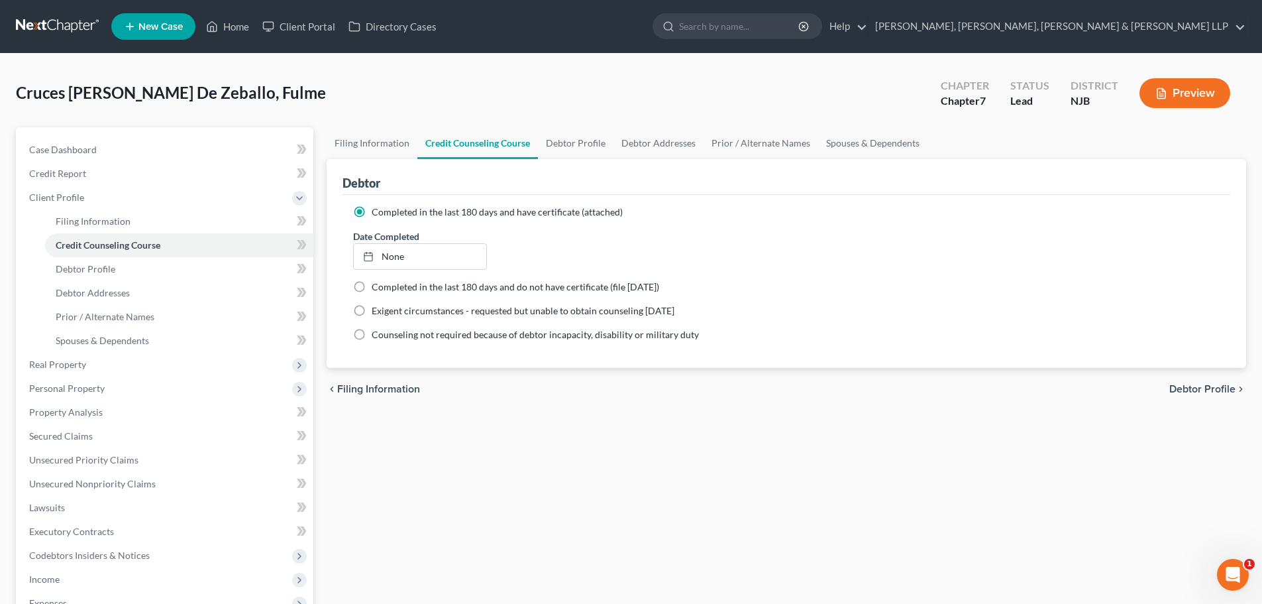
click at [536, 141] on link "Credit Counseling Course" at bounding box center [477, 143] width 121 height 32
click at [592, 143] on link "Debtor Profile" at bounding box center [576, 143] width 76 height 32
select select "0"
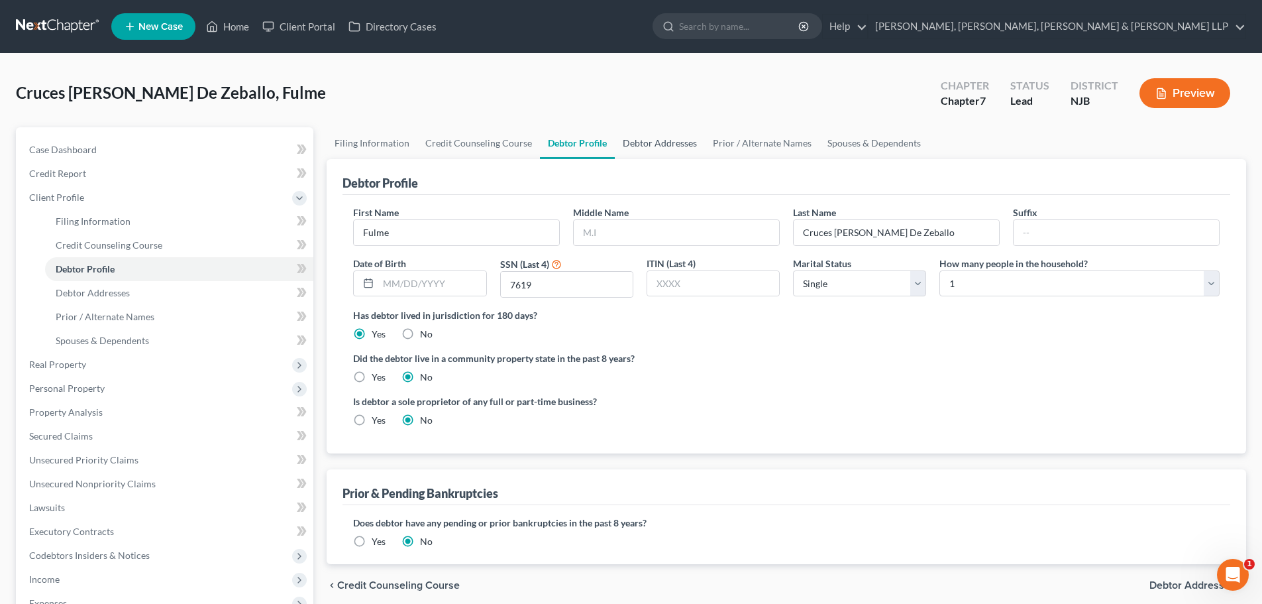
click at [646, 142] on link "Debtor Addresses" at bounding box center [660, 143] width 90 height 32
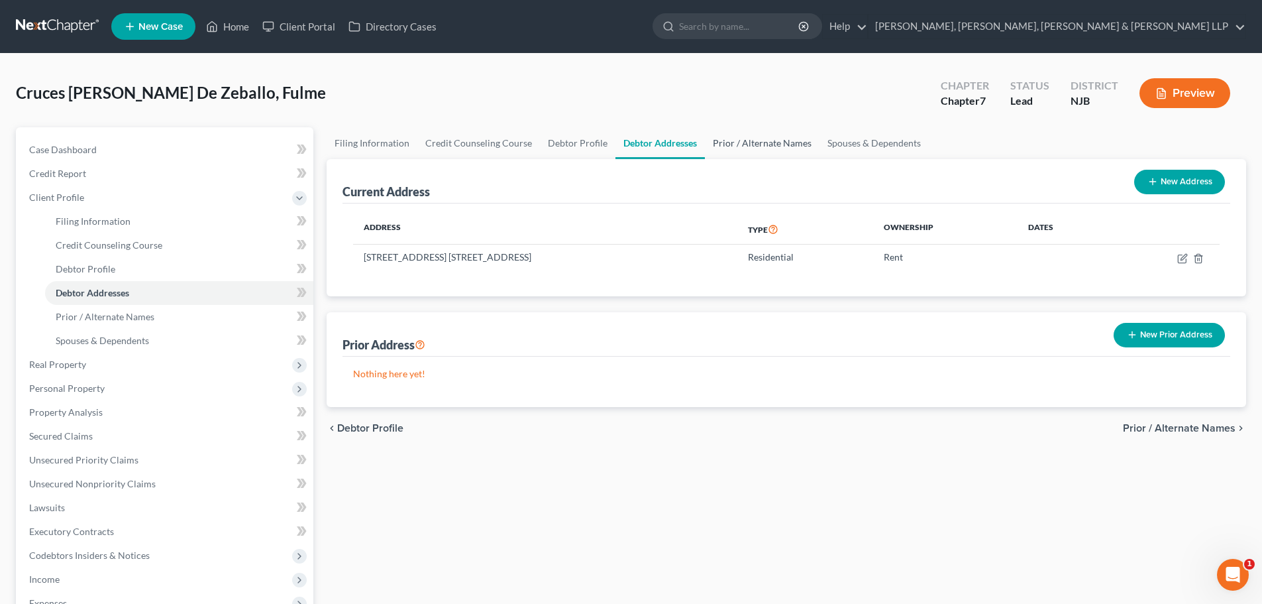
click at [705, 142] on link "Prior / Alternate Names" at bounding box center [762, 143] width 115 height 32
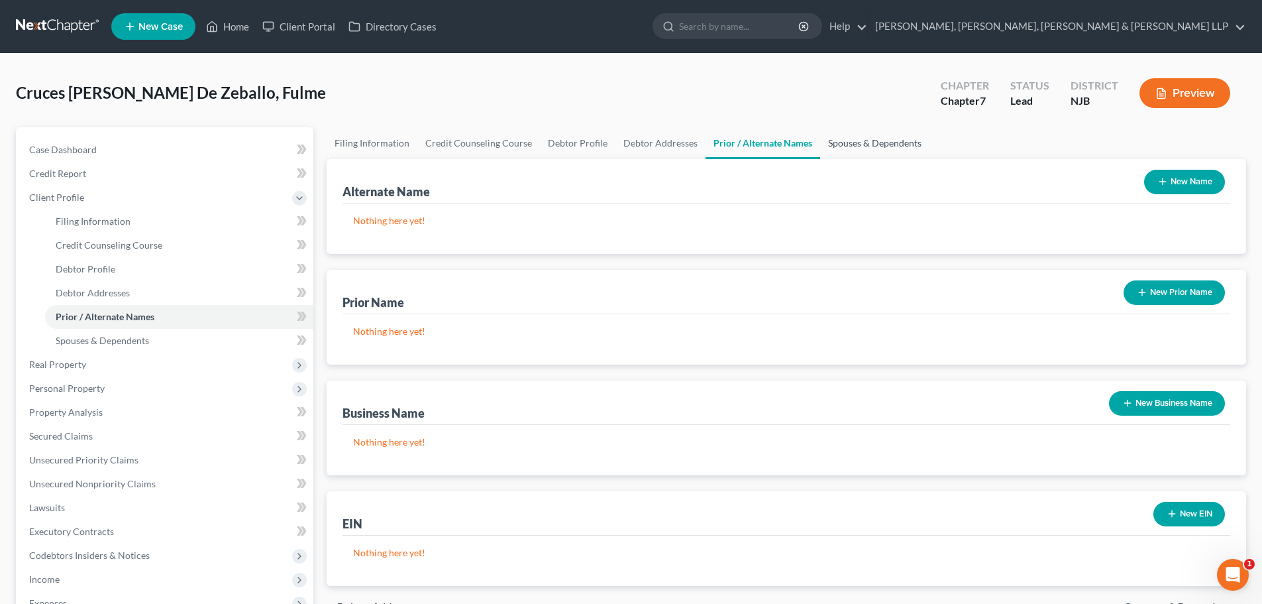
click at [830, 148] on link "Spouses & Dependents" at bounding box center [874, 143] width 109 height 32
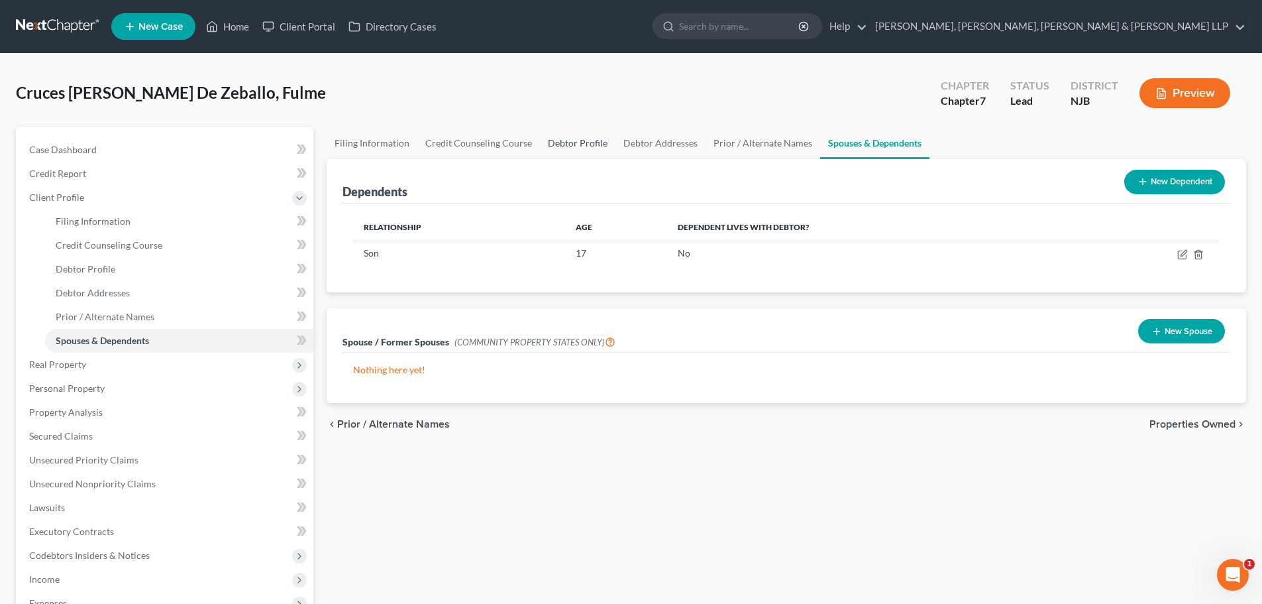
drag, startPoint x: 559, startPoint y: 145, endPoint x: 582, endPoint y: 151, distance: 23.3
click at [561, 145] on link "Debtor Profile" at bounding box center [578, 143] width 76 height 32
select select "0"
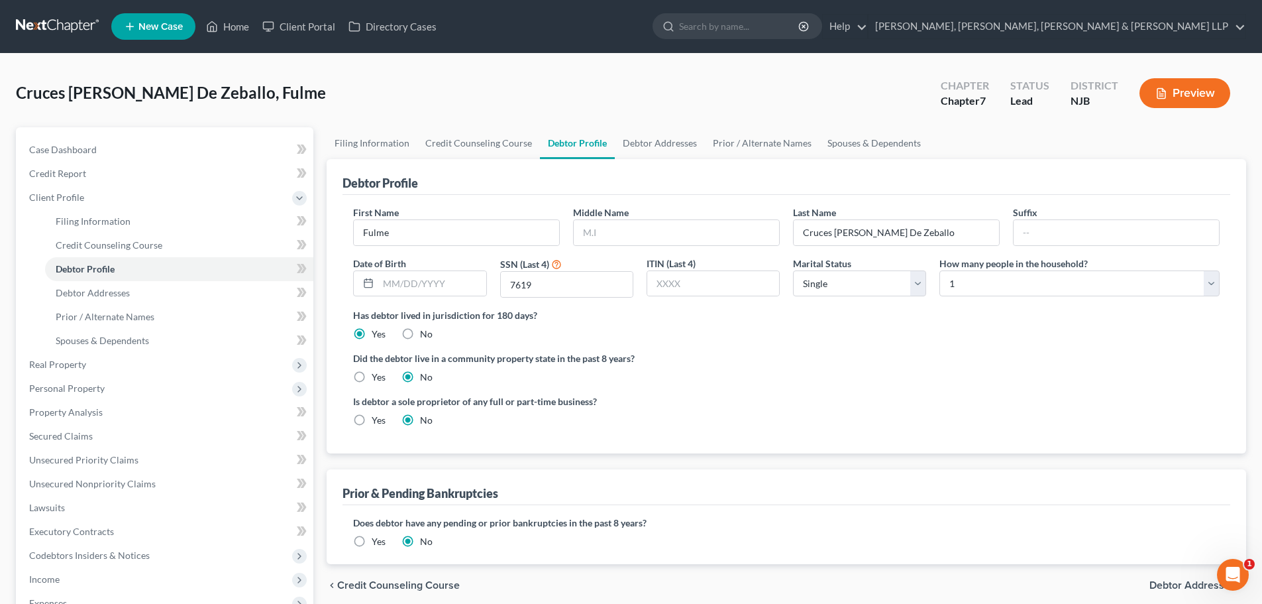
click at [609, 144] on link "Debtor Profile" at bounding box center [577, 143] width 75 height 32
click at [638, 146] on link "Debtor Addresses" at bounding box center [660, 143] width 90 height 32
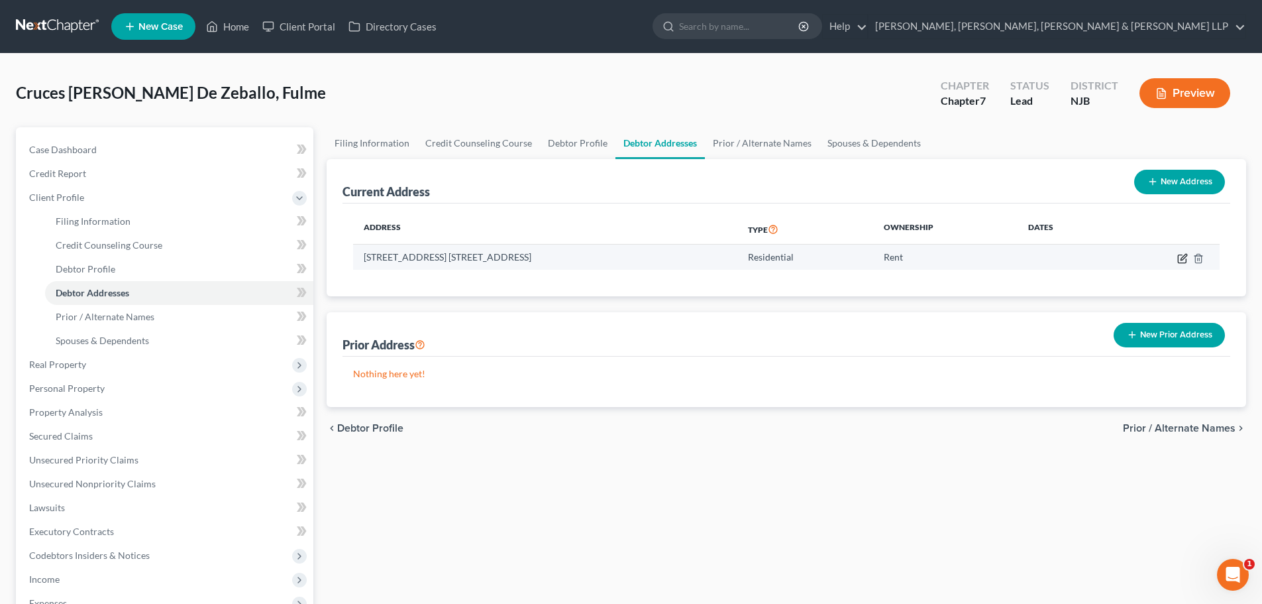
click at [1179, 255] on icon "button" at bounding box center [1182, 258] width 11 height 11
select select "33"
select select "8"
select select "0"
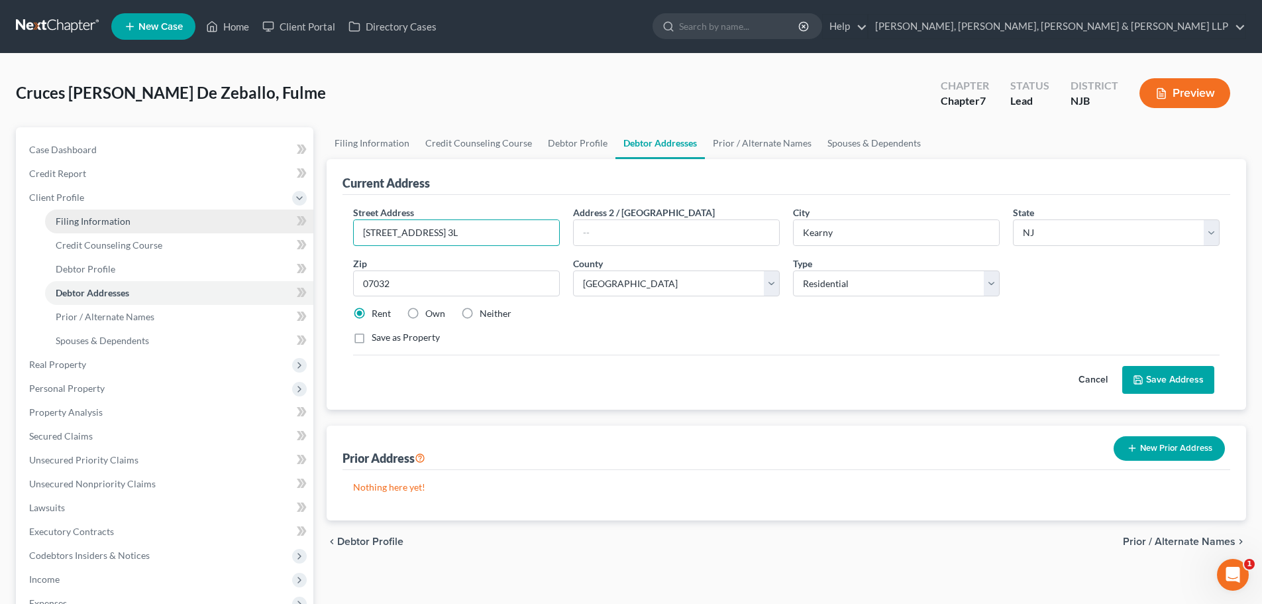
drag, startPoint x: 501, startPoint y: 233, endPoint x: 227, endPoint y: 223, distance: 274.5
click at [228, 224] on div "Petition Navigation Case Dashboard Payments Invoices Payments Payments Credit R…" at bounding box center [631, 462] width 1244 height 670
paste input "205 Gold St"
type input "205 Gold Street, Apt. 205H"
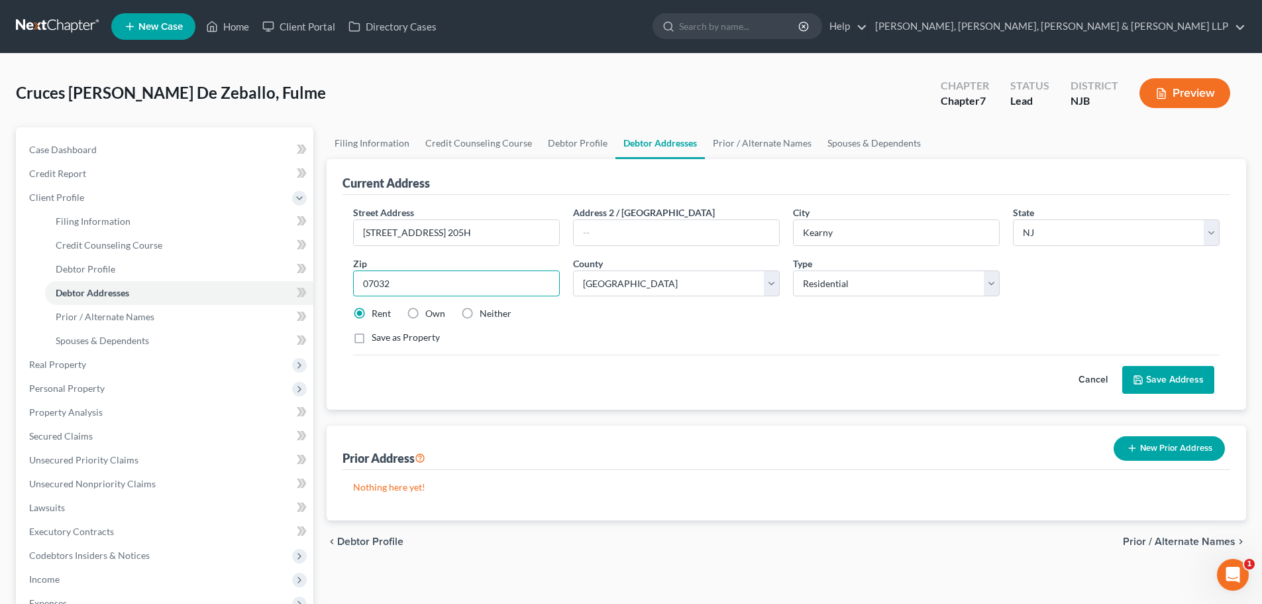
drag, startPoint x: 358, startPoint y: 290, endPoint x: 345, endPoint y: 290, distance: 12.6
click at [345, 290] on div "Street Address * 205 Gold Street, Apt. 205H Address 2 / PO Box City * Kearny St…" at bounding box center [787, 302] width 888 height 215
type input "07031"
type input "North Arlington"
click at [612, 235] on input "text" at bounding box center [676, 232] width 205 height 25
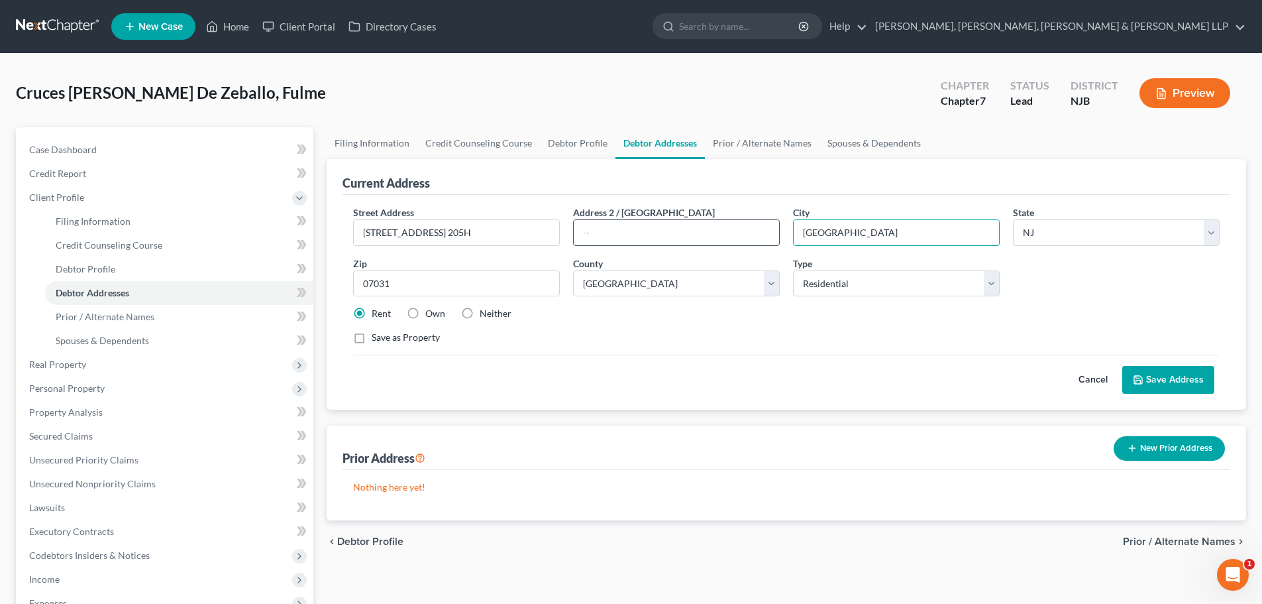
drag, startPoint x: 764, startPoint y: 227, endPoint x: 746, endPoint y: 227, distance: 17.9
click at [746, 227] on div "Street Address * 205 Gold Street, Apt. 205H Address 2 / PO Box City * North Arl…" at bounding box center [787, 280] width 880 height 150
click at [602, 278] on select "County Atlantic County Bergen County Burlington County Camden County Cape May C…" at bounding box center [676, 283] width 207 height 27
select select "1"
click at [573, 270] on select "County Atlantic County Bergen County Burlington County Camden County Cape May C…" at bounding box center [676, 283] width 207 height 27
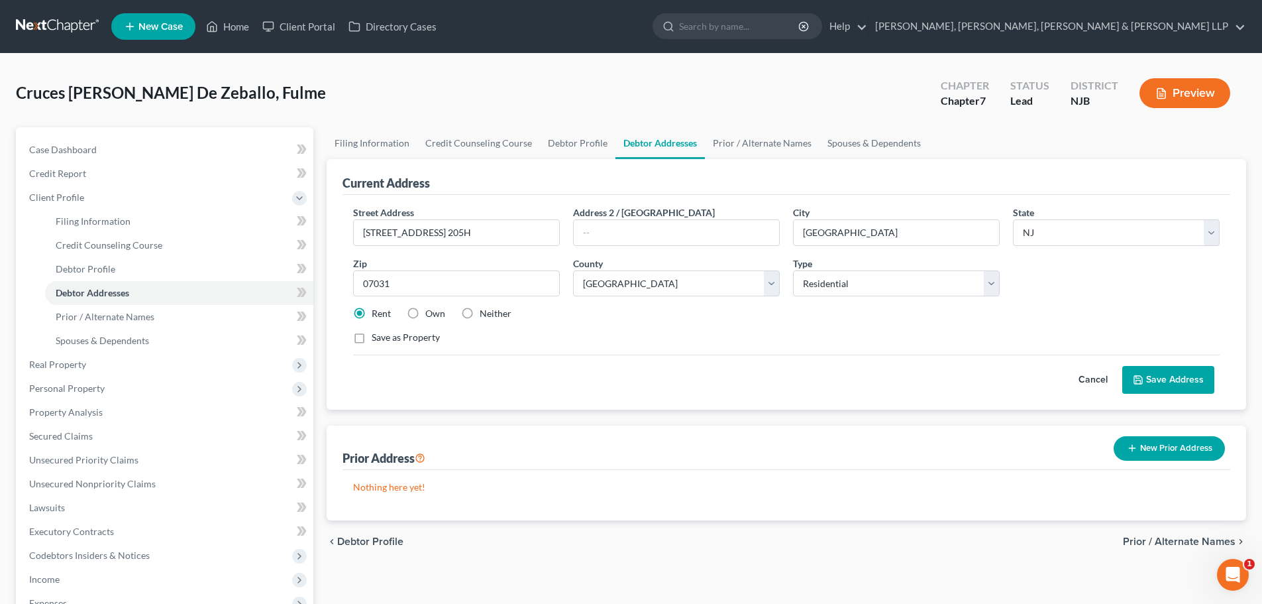
click at [1169, 379] on button "Save Address" at bounding box center [1168, 380] width 92 height 28
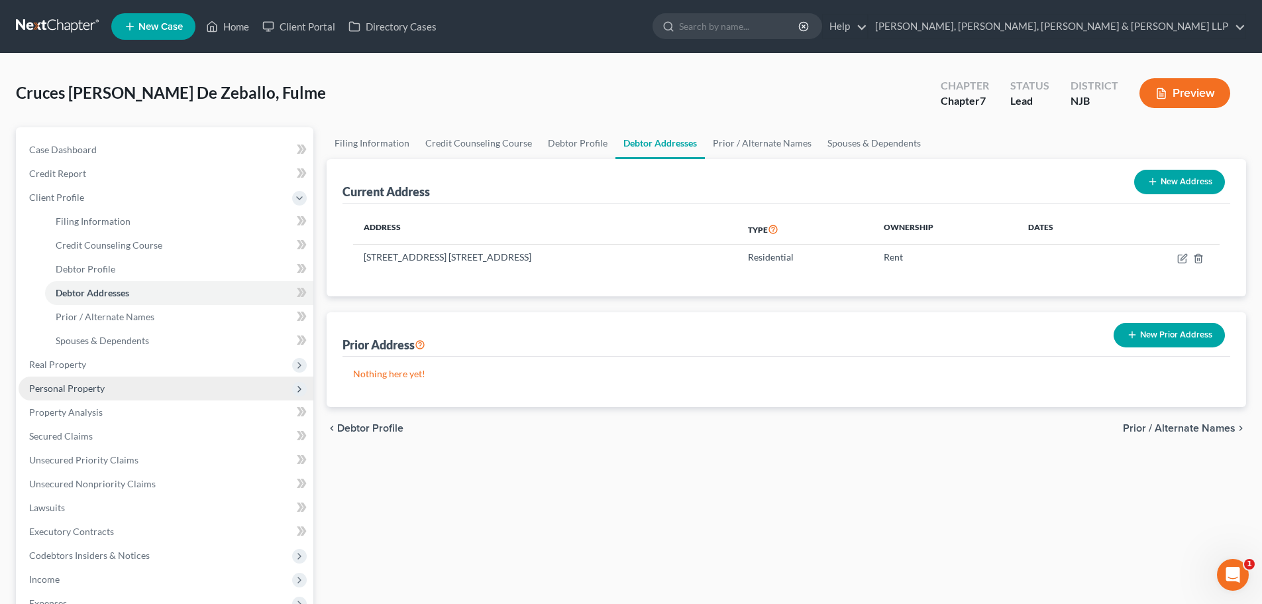
click at [88, 384] on span "Personal Property" at bounding box center [67, 387] width 76 height 11
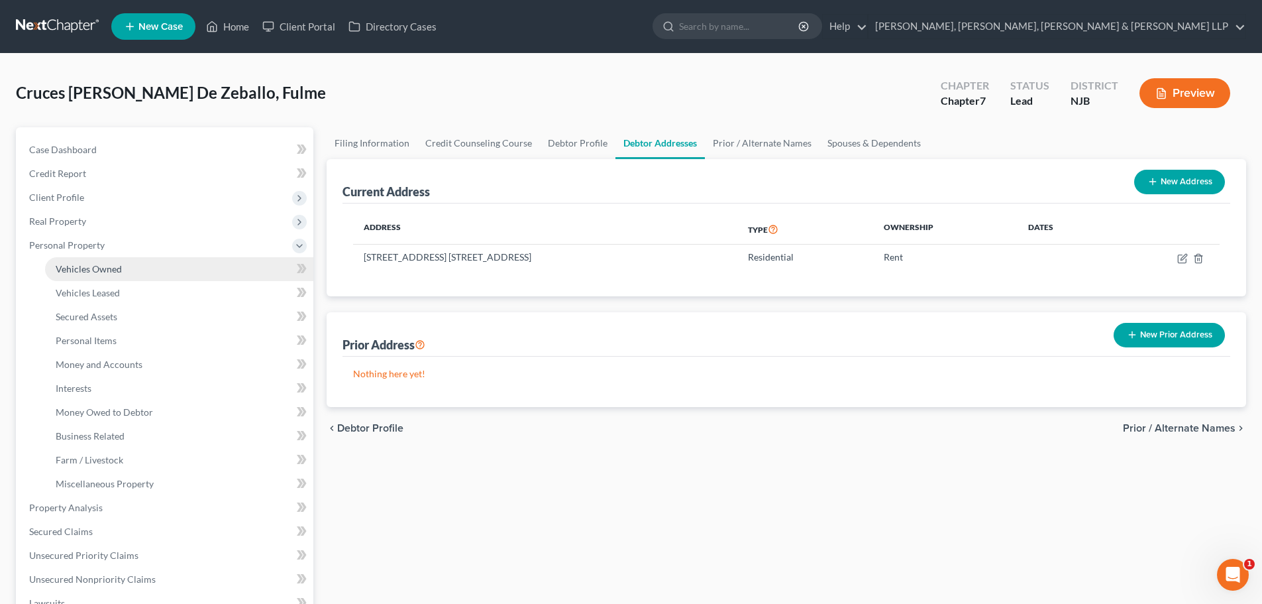
click at [143, 268] on link "Vehicles Owned" at bounding box center [179, 269] width 268 height 24
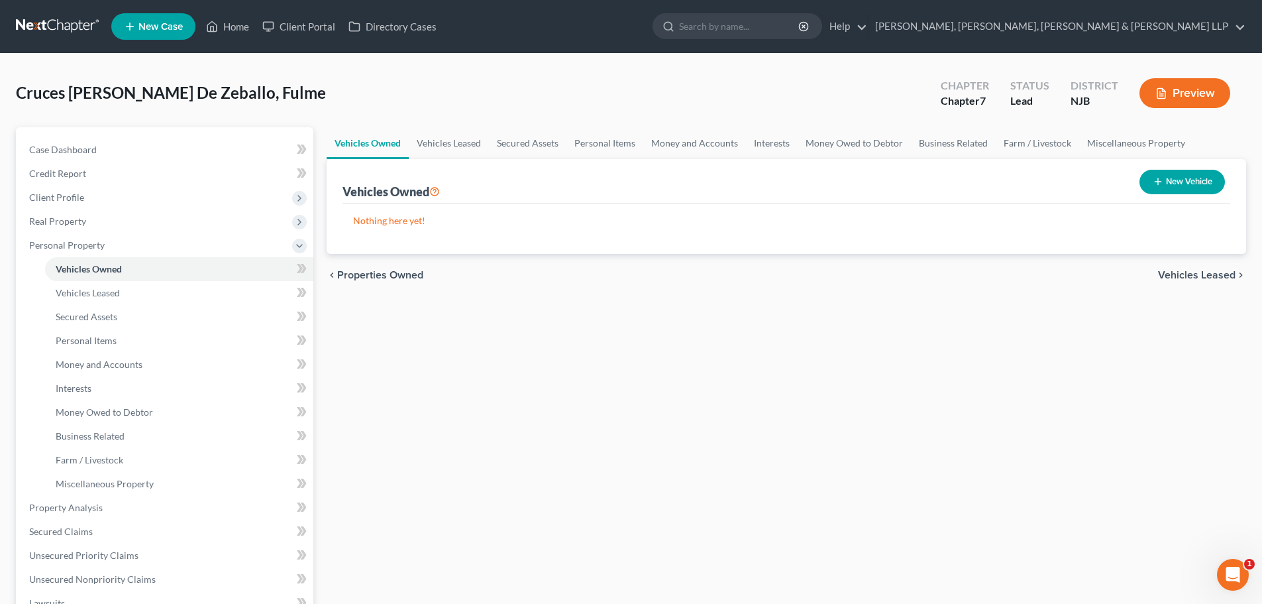
click at [1185, 184] on button "New Vehicle" at bounding box center [1182, 182] width 85 height 25
select select "0"
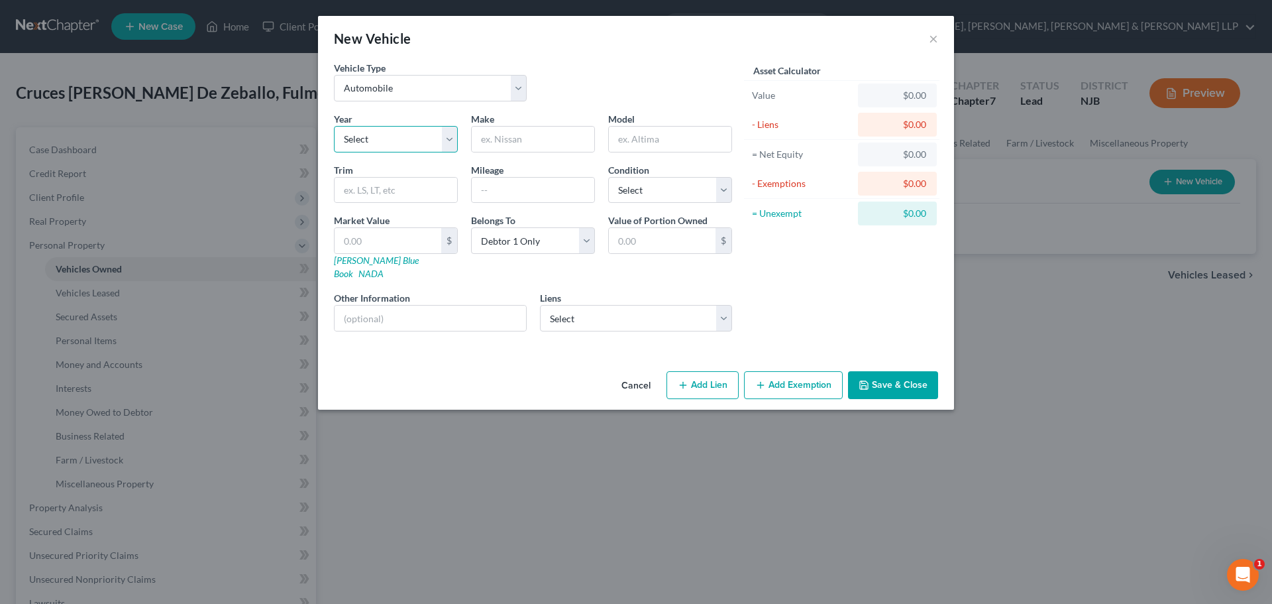
click at [383, 128] on select "Select 2026 2025 2024 2023 2022 2021 2020 2019 2018 2017 2016 2015 2014 2013 20…" at bounding box center [396, 139] width 124 height 27
select select "6"
click at [334, 126] on select "Select 2026 2025 2024 2023 2022 2021 2020 2019 2018 2017 2016 2015 2014 2013 20…" at bounding box center [396, 139] width 124 height 27
click at [518, 139] on input "text" at bounding box center [533, 139] width 123 height 25
type input "h"
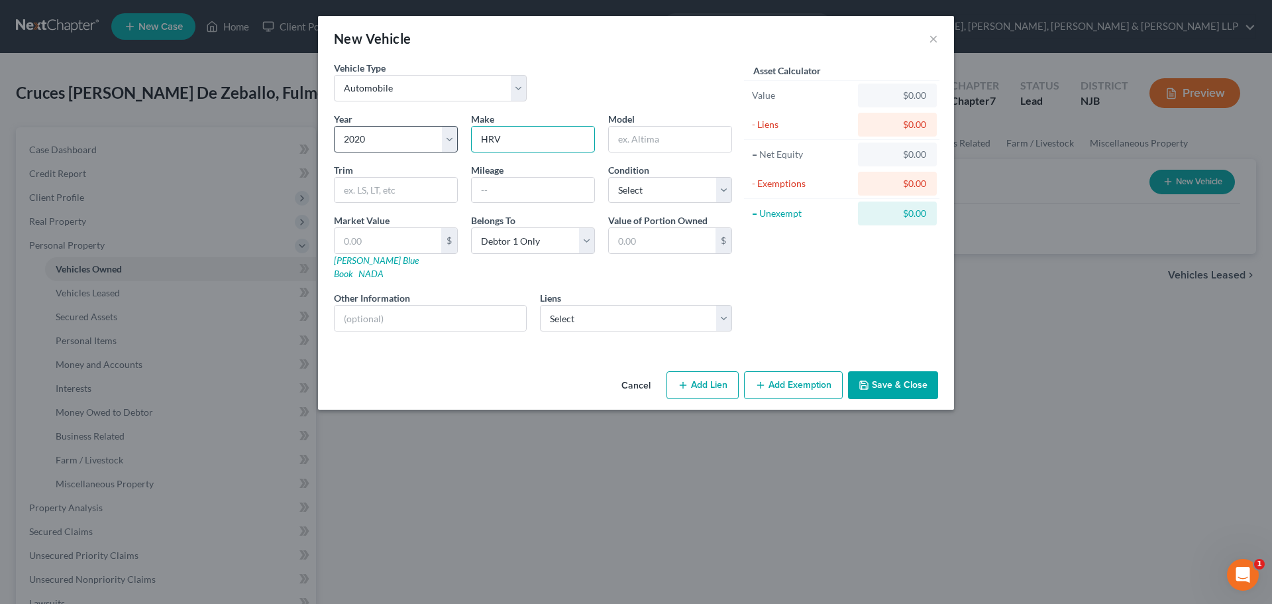
drag, startPoint x: 548, startPoint y: 143, endPoint x: 385, endPoint y: 142, distance: 163.0
click at [385, 142] on div "Year Select 2026 2025 2024 2023 2022 2021 2020 2019 2018 2017 2016 2015 2014 20…" at bounding box center [532, 227] width 411 height 230
type input "HRV"
click at [677, 133] on input "text" at bounding box center [670, 139] width 123 height 25
paste input "HRV"
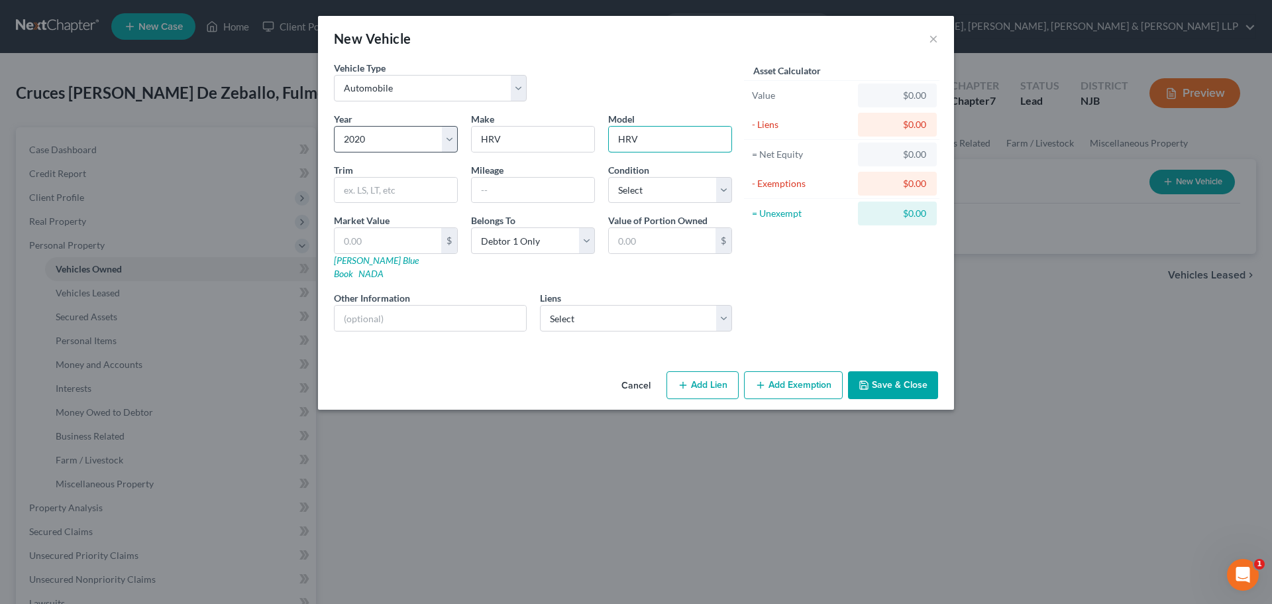
type input "HRV"
drag, startPoint x: 453, startPoint y: 144, endPoint x: 404, endPoint y: 144, distance: 49.7
click at [405, 144] on div "Year Select 2026 2025 2024 2023 2022 2021 2020 2019 2018 2017 2016 2015 2014 20…" at bounding box center [532, 227] width 411 height 230
type input "h"
type input "Honda"
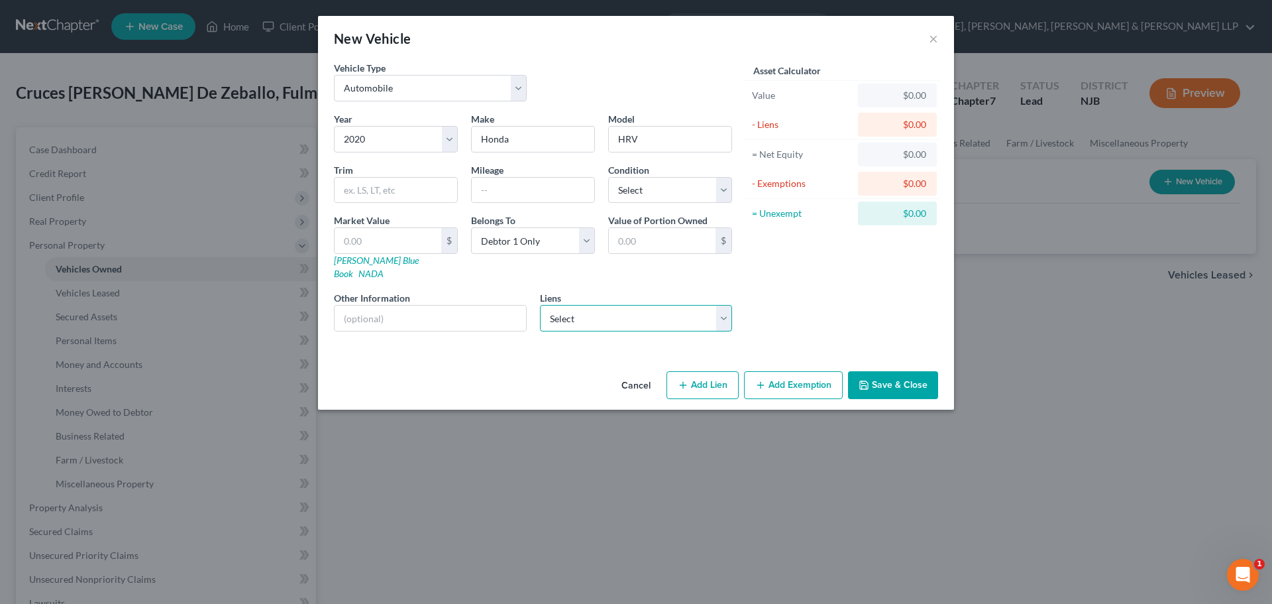
click at [612, 314] on select "Select Am Honda Fin - $12,116.00" at bounding box center [636, 318] width 193 height 27
select select "7"
select select "0"
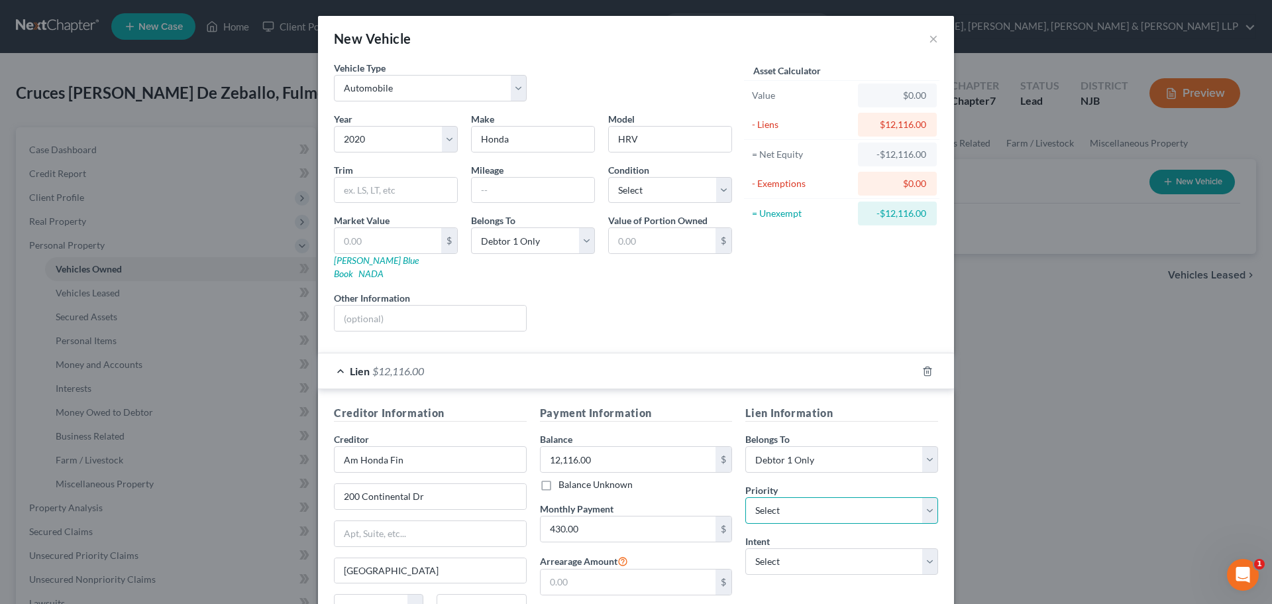
drag, startPoint x: 783, startPoint y: 500, endPoint x: 780, endPoint y: 490, distance: 10.5
click at [783, 500] on select "Select 1st 2nd 3rd 4th 5th 6th 7th 8th 9th 10th 11th 12th 13th 14th 15th 16th 1…" at bounding box center [841, 510] width 193 height 27
select select "0"
click at [745, 497] on select "Select 1st 2nd 3rd 4th 5th 6th 7th 8th 9th 10th 11th 12th 13th 14th 15th 16th 1…" at bounding box center [841, 510] width 193 height 27
click at [776, 553] on select "Select Surrender Redeem Reaffirm Avoid Other" at bounding box center [841, 561] width 193 height 27
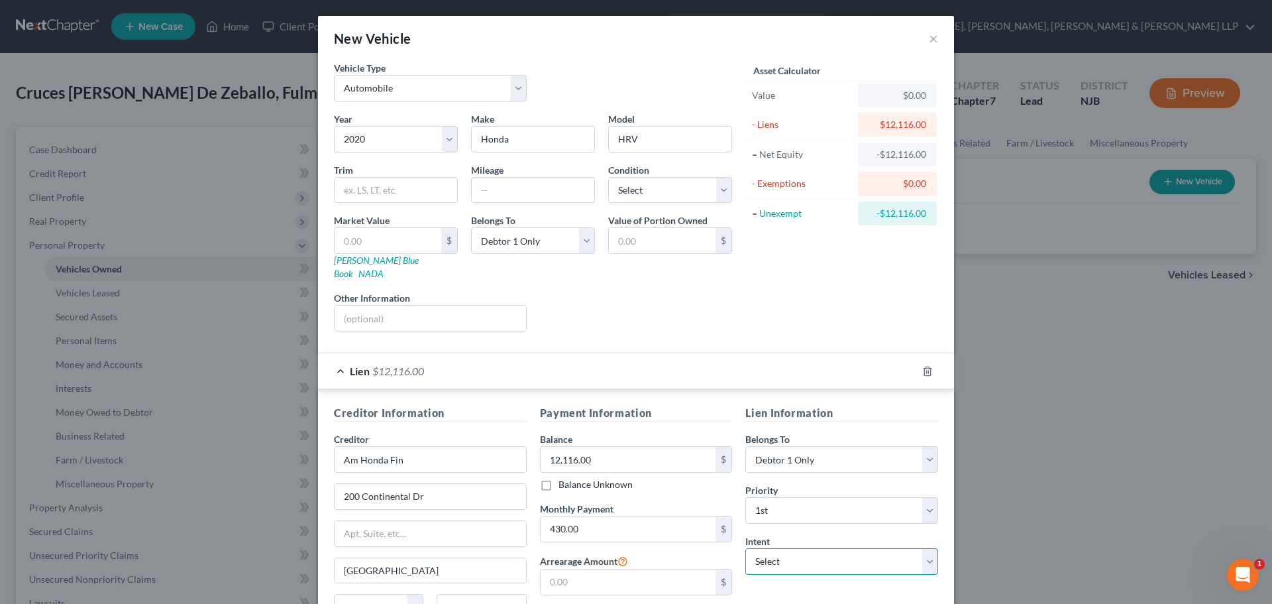
select select "2"
click at [745, 548] on select "Select Surrender Redeem Reaffirm Avoid Other" at bounding box center [841, 561] width 193 height 27
click at [392, 233] on input "text" at bounding box center [388, 240] width 107 height 25
click at [486, 175] on label "Mileage" at bounding box center [487, 170] width 32 height 14
click at [493, 187] on input "text" at bounding box center [533, 190] width 123 height 25
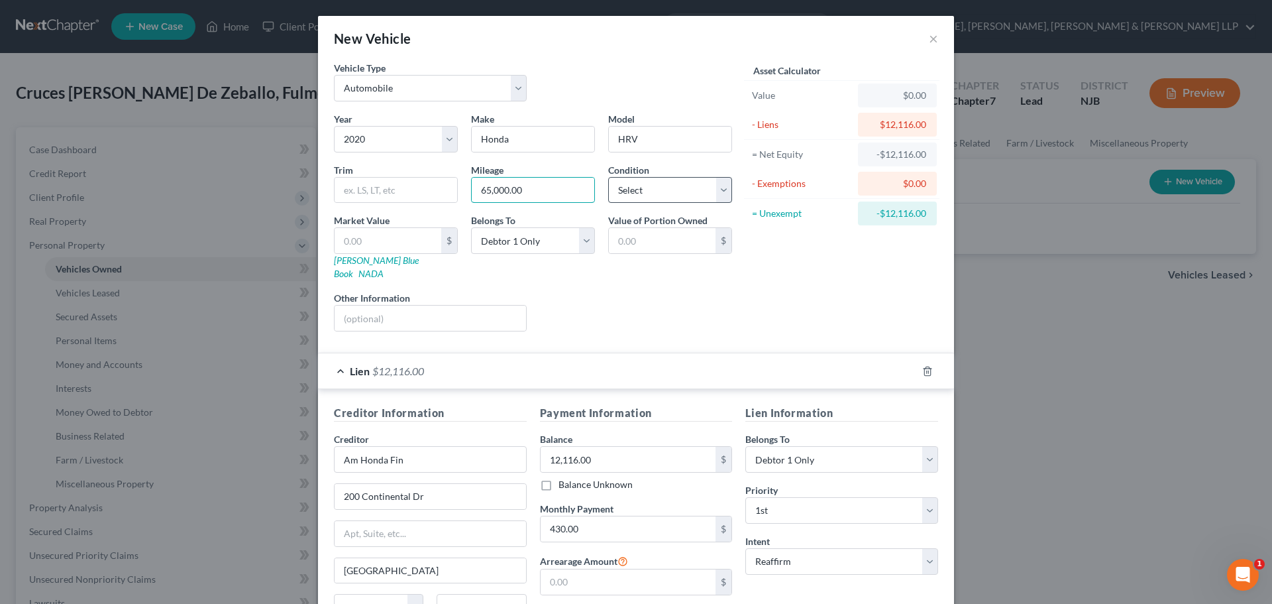
type input "65,000.00"
drag, startPoint x: 639, startPoint y: 181, endPoint x: 640, endPoint y: 191, distance: 10.6
click at [639, 181] on select "Select Excellent Very Good Good Fair Poor" at bounding box center [670, 190] width 124 height 27
select select "2"
click at [608, 177] on select "Select Excellent Very Good Good Fair Poor" at bounding box center [670, 190] width 124 height 27
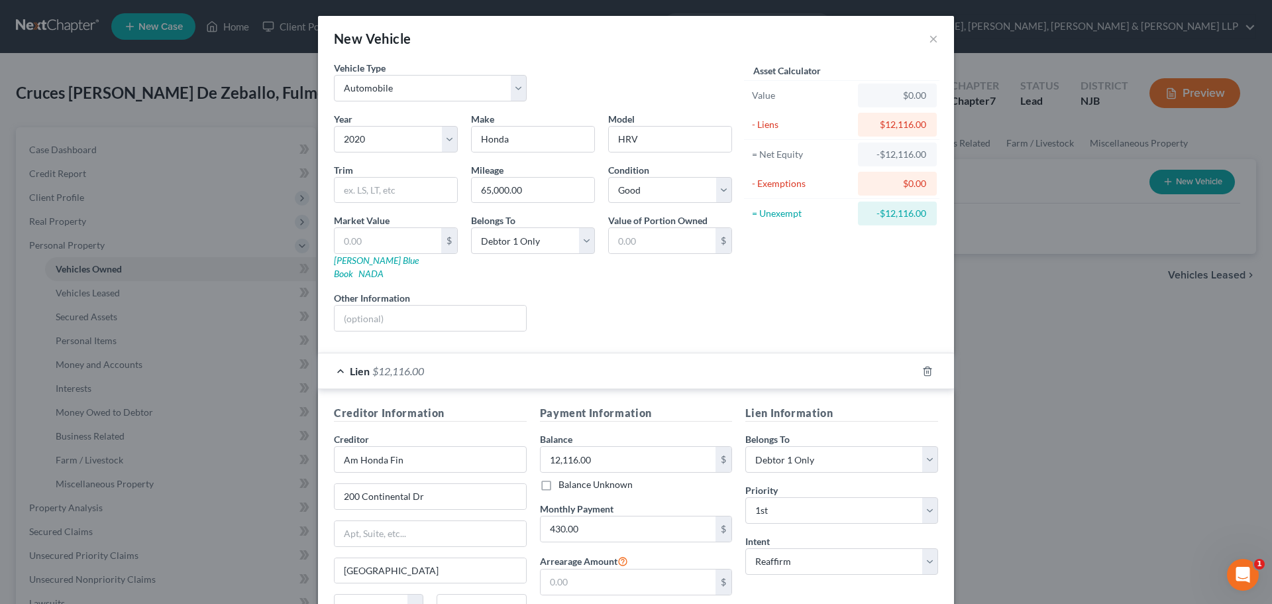
click at [379, 367] on div "Lien $12,116.00" at bounding box center [617, 370] width 599 height 35
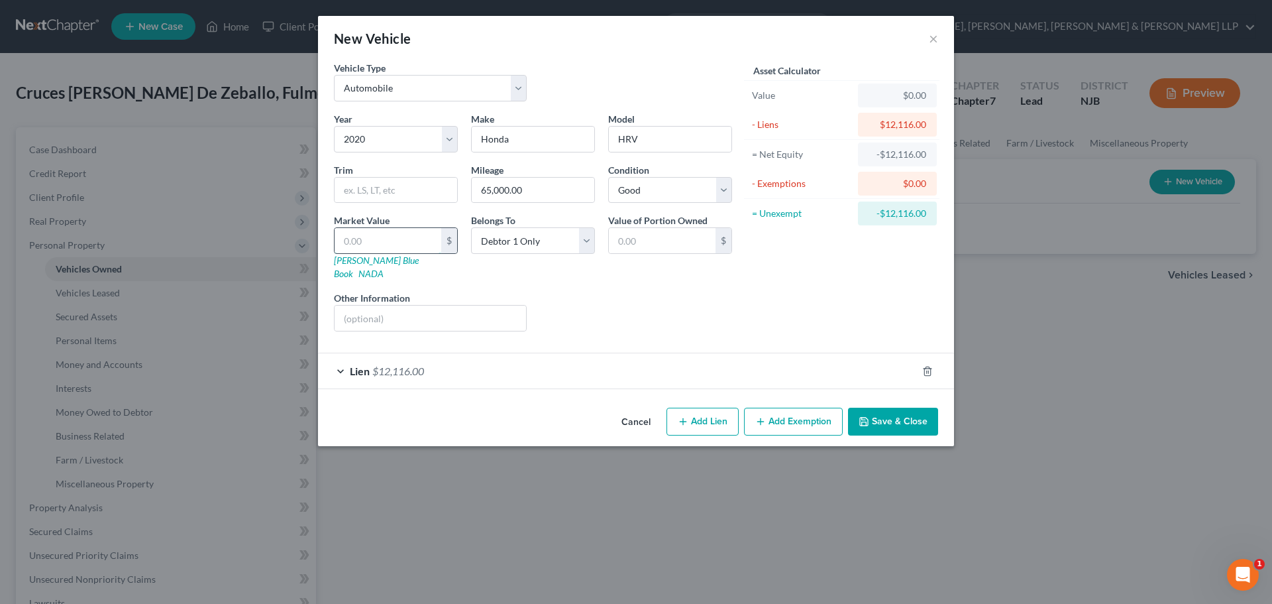
click at [408, 248] on input "text" at bounding box center [388, 240] width 107 height 25
type input "1"
type input "1.00"
type input "12"
type input "12.00"
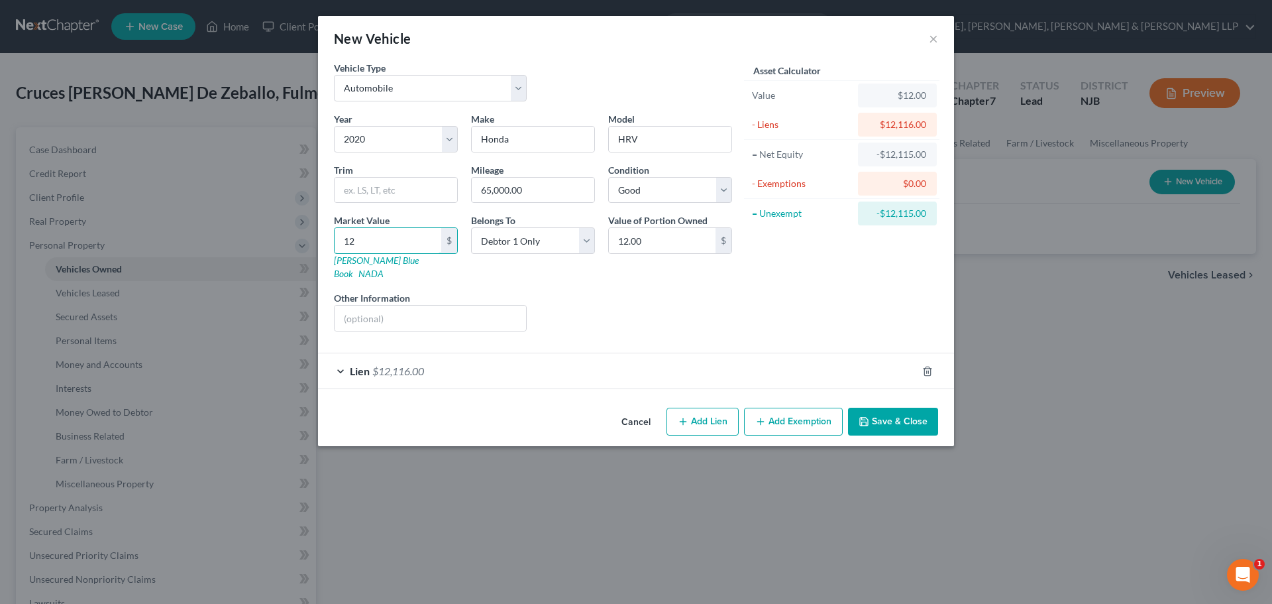
type input "123"
type input "123.00"
type input "1230"
type input "1,230.00"
type input "1,2300"
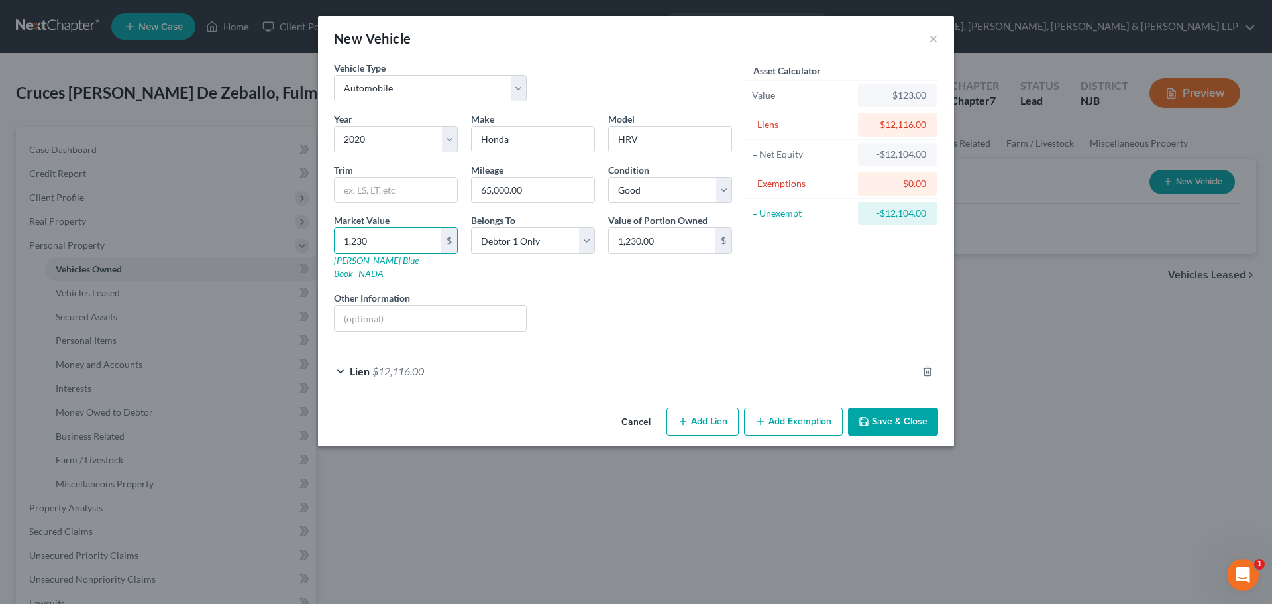
type input "12,300.00"
click at [775, 409] on button "Add Exemption" at bounding box center [793, 421] width 99 height 28
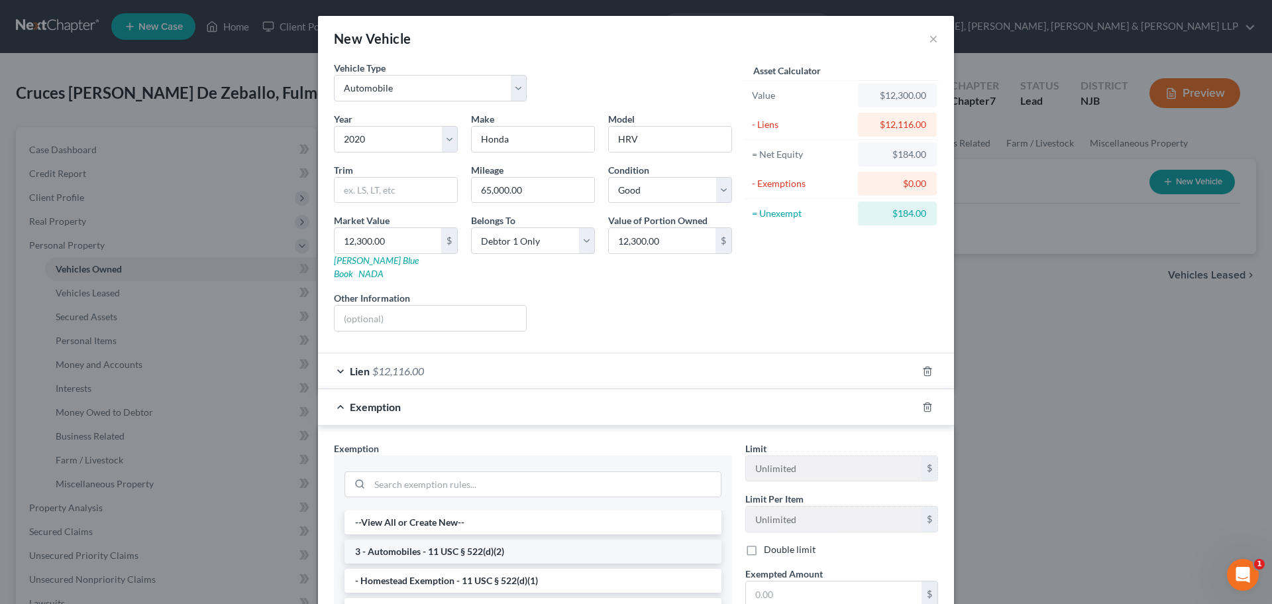
drag, startPoint x: 427, startPoint y: 546, endPoint x: 656, endPoint y: 540, distance: 228.7
click at [427, 545] on li "3 - Automobiles - 11 USC § 522(d)(2)" at bounding box center [533, 551] width 377 height 24
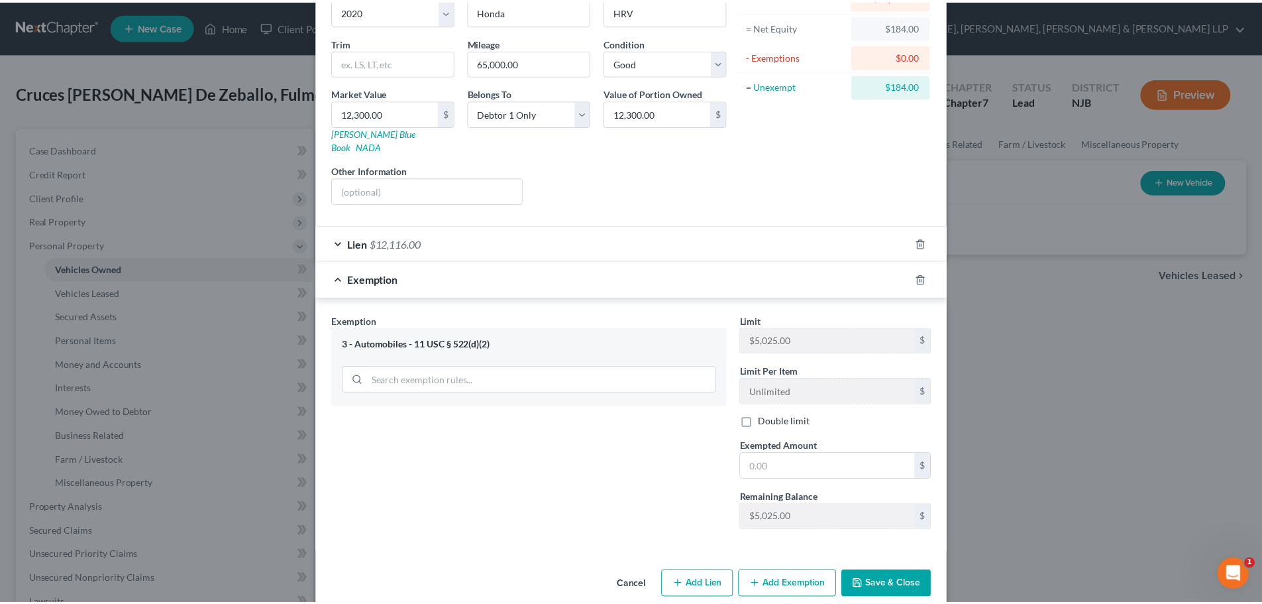
scroll to position [133, 0]
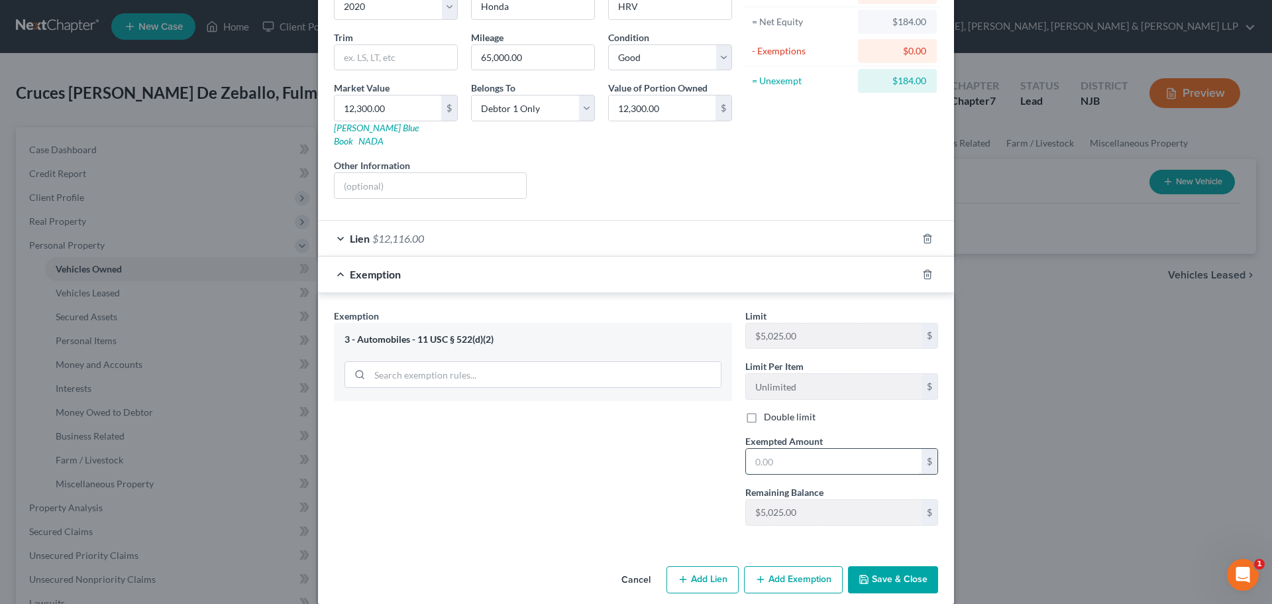
click at [808, 457] on input "text" at bounding box center [834, 461] width 176 height 25
type input "184.00"
click at [889, 566] on button "Save & Close" at bounding box center [893, 580] width 90 height 28
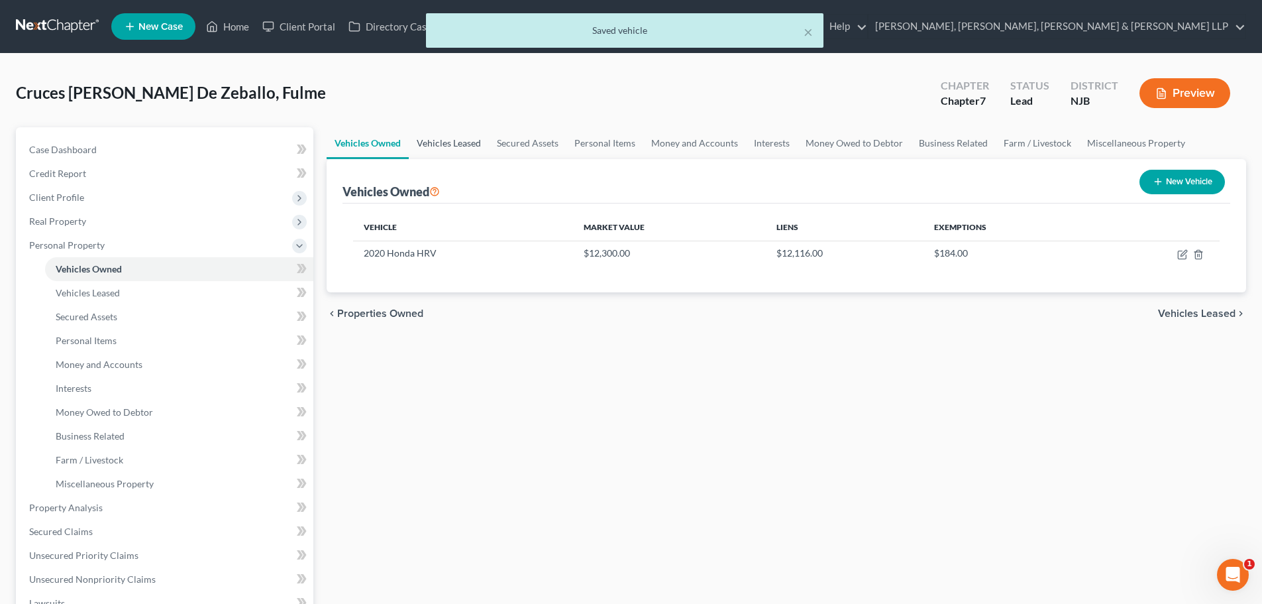
click at [449, 147] on link "Vehicles Leased" at bounding box center [449, 143] width 80 height 32
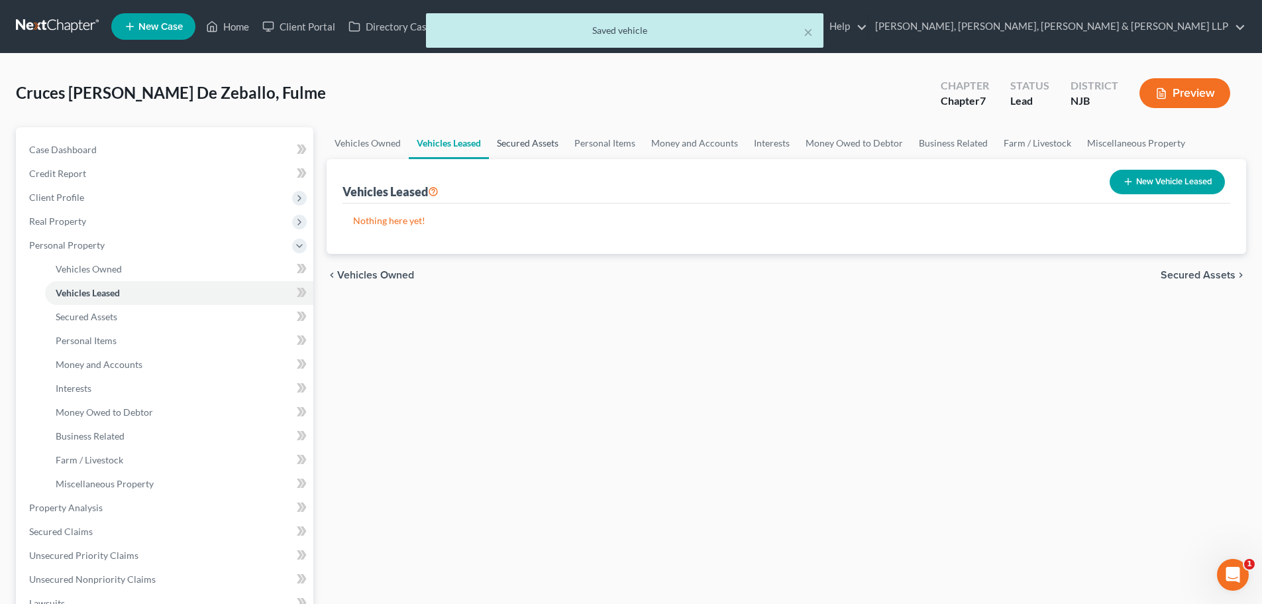
click at [516, 148] on link "Secured Assets" at bounding box center [528, 143] width 78 height 32
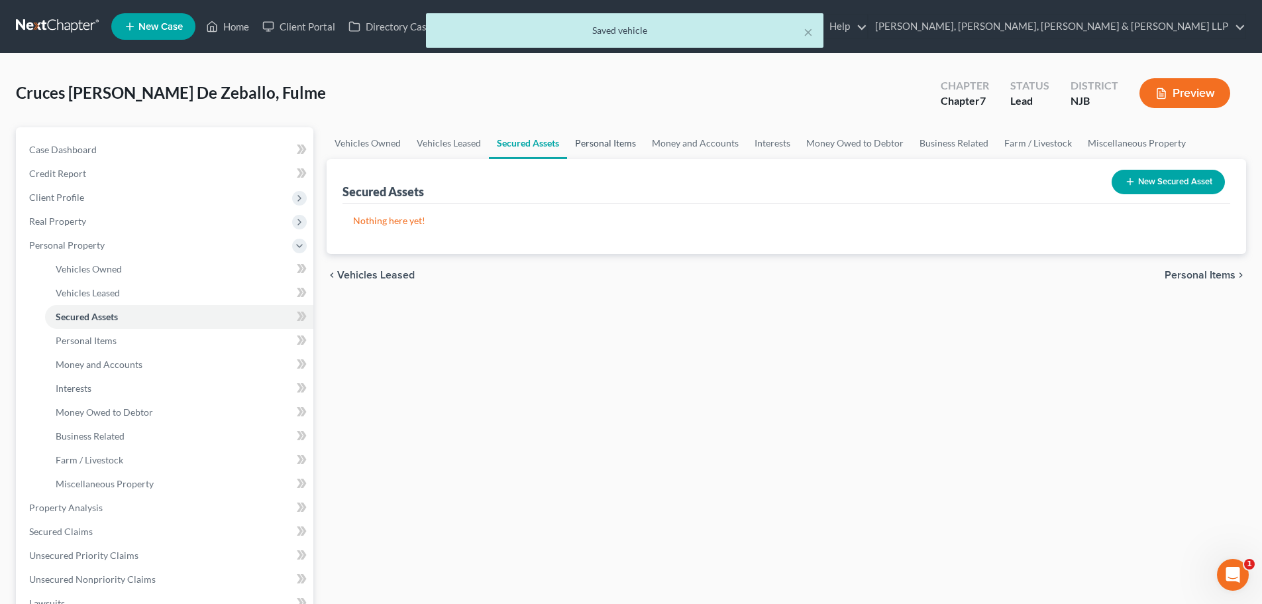
click at [596, 146] on link "Personal Items" at bounding box center [605, 143] width 77 height 32
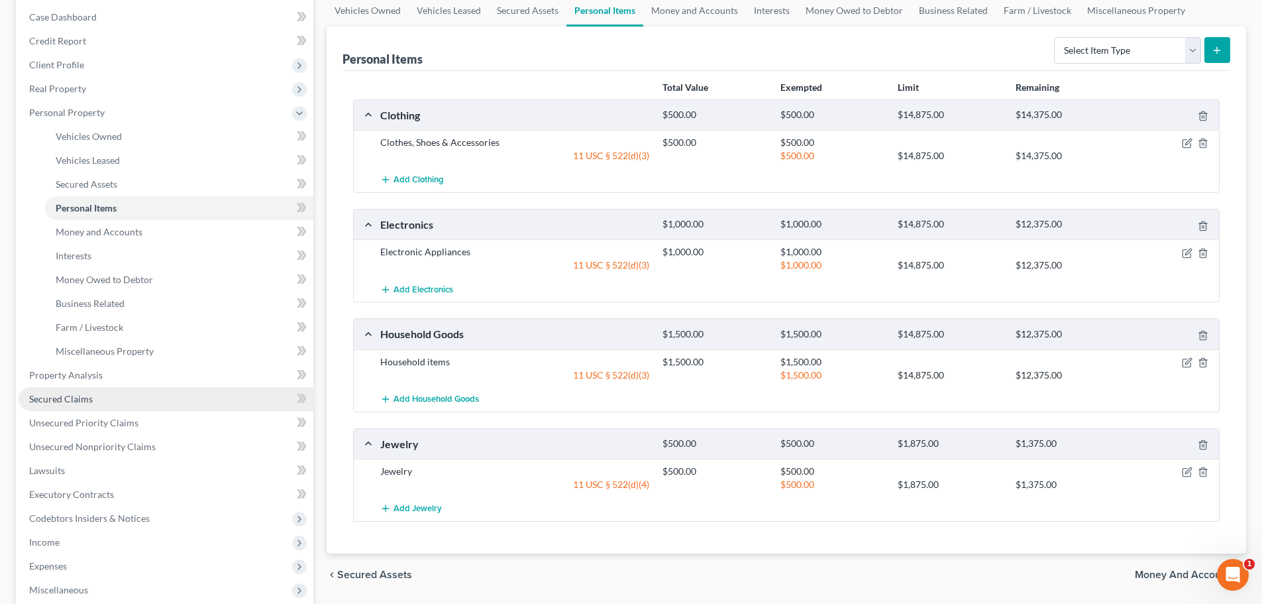
click at [81, 401] on span "Secured Claims" at bounding box center [61, 398] width 64 height 11
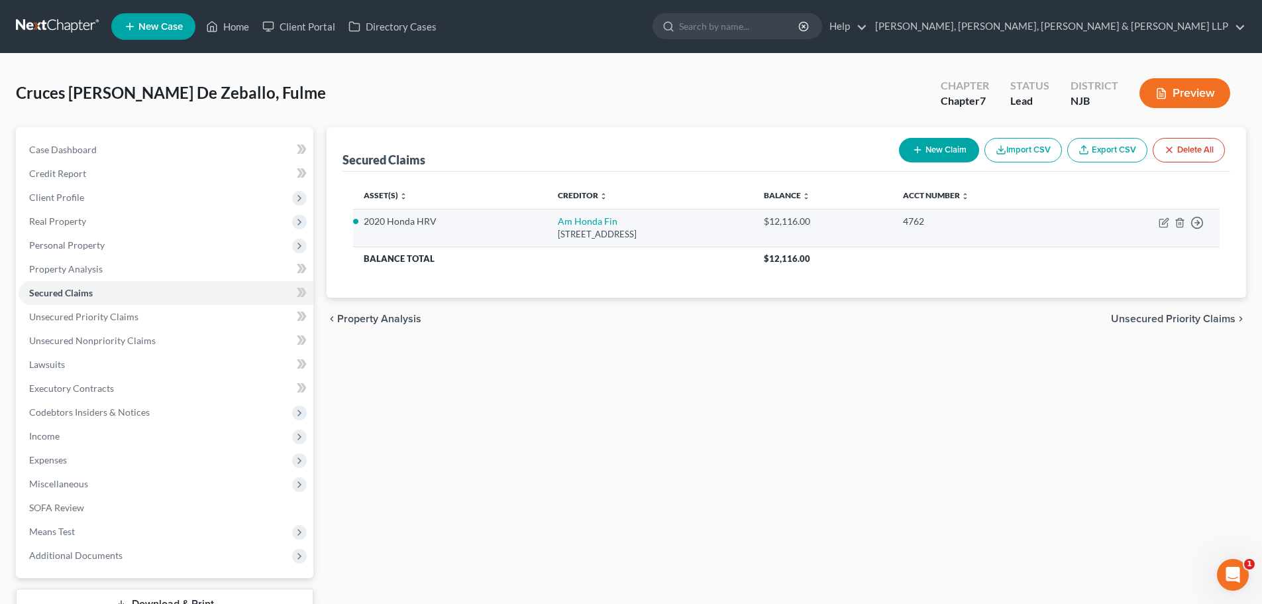
drag, startPoint x: 690, startPoint y: 229, endPoint x: 516, endPoint y: 216, distance: 175.4
click at [516, 216] on tr "2020 Honda HRV Am Honda Fin 200 Continental Dr, Newark, DE 19713 $12,116.00 476…" at bounding box center [786, 228] width 867 height 38
copy tr "Am Honda Fin 200 Continental Dr, Newark, DE 19713"
click at [1158, 222] on td "Move to E Move to F Move to G Move to Notice Only" at bounding box center [1146, 228] width 147 height 38
click at [1161, 222] on icon "button" at bounding box center [1164, 222] width 11 height 11
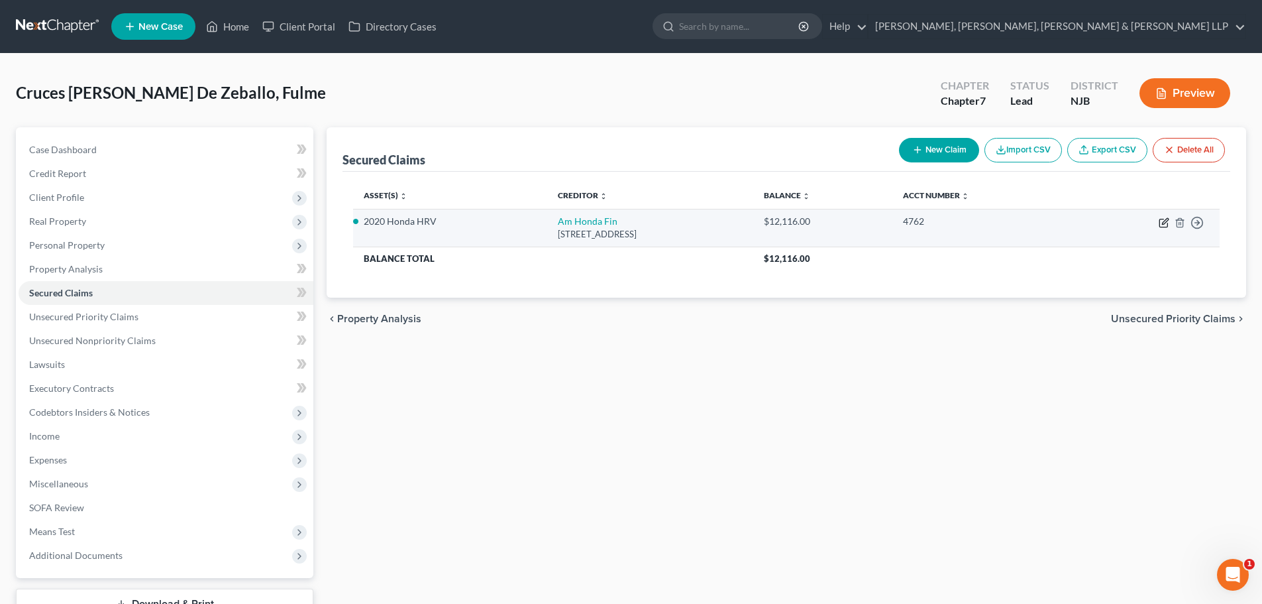
select select "7"
select select "2"
select select "0"
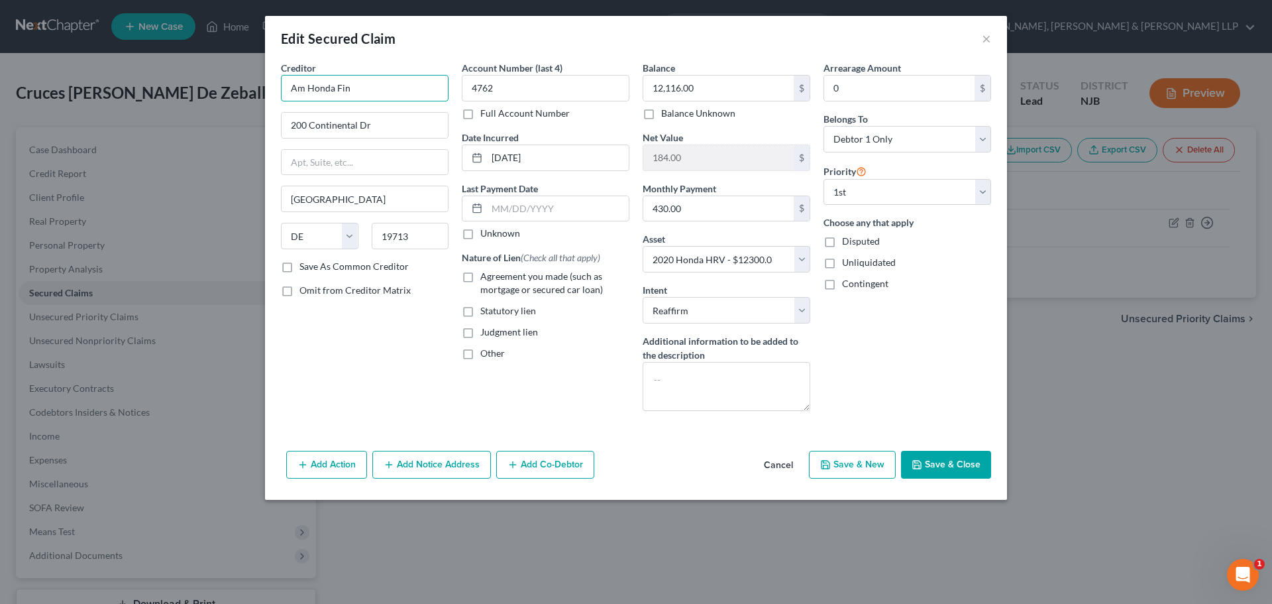
drag, startPoint x: 374, startPoint y: 83, endPoint x: 213, endPoint y: 84, distance: 161.0
click at [207, 72] on div "Edit Secured Claim × Creditor * Am Honda Fin 200 Continental Dr Newark State AL…" at bounding box center [636, 302] width 1272 height 604
paste input "erican Honda Finance"
type input "American Honda Finance"
click at [480, 270] on label "Agreement you made (such as mortgage or secured car loan)" at bounding box center [554, 283] width 149 height 27
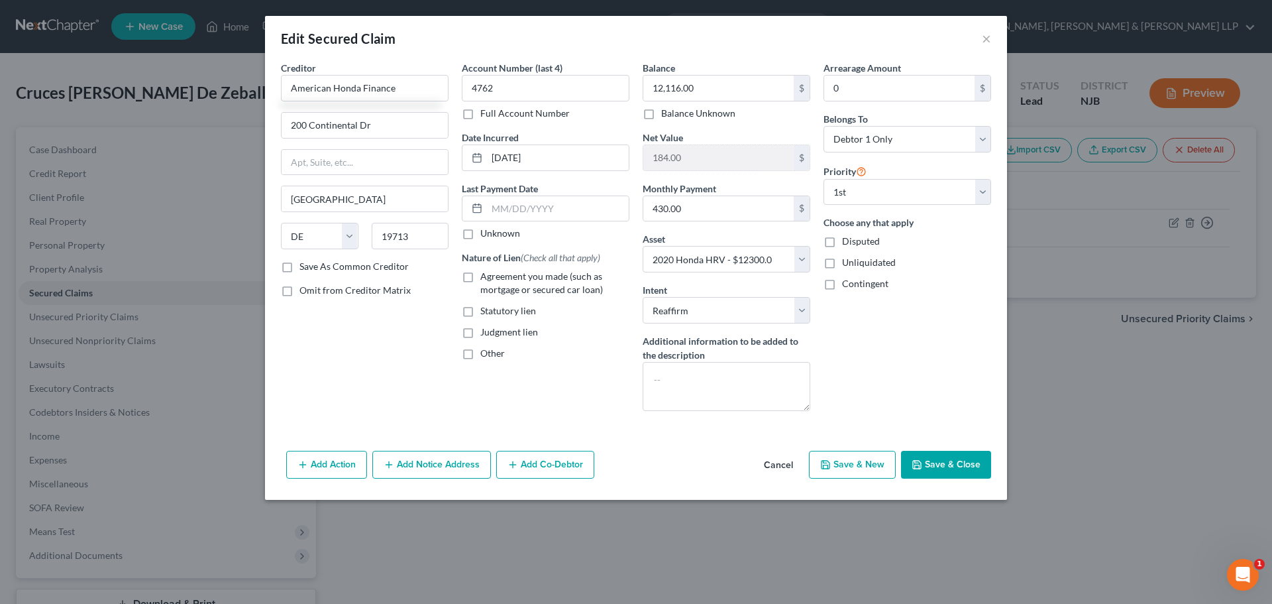
click at [486, 270] on input "Agreement you made (such as mortgage or secured car loan)" at bounding box center [490, 274] width 9 height 9
checkbox input "true"
click at [953, 455] on button "Save & Close" at bounding box center [946, 465] width 90 height 28
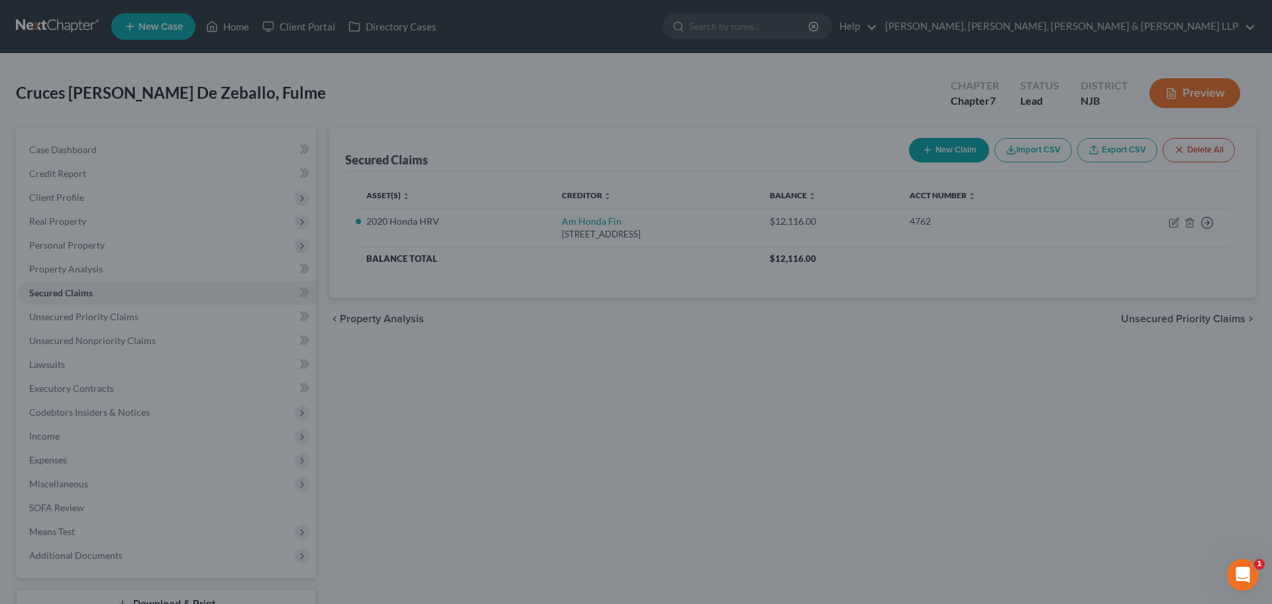
select select "2"
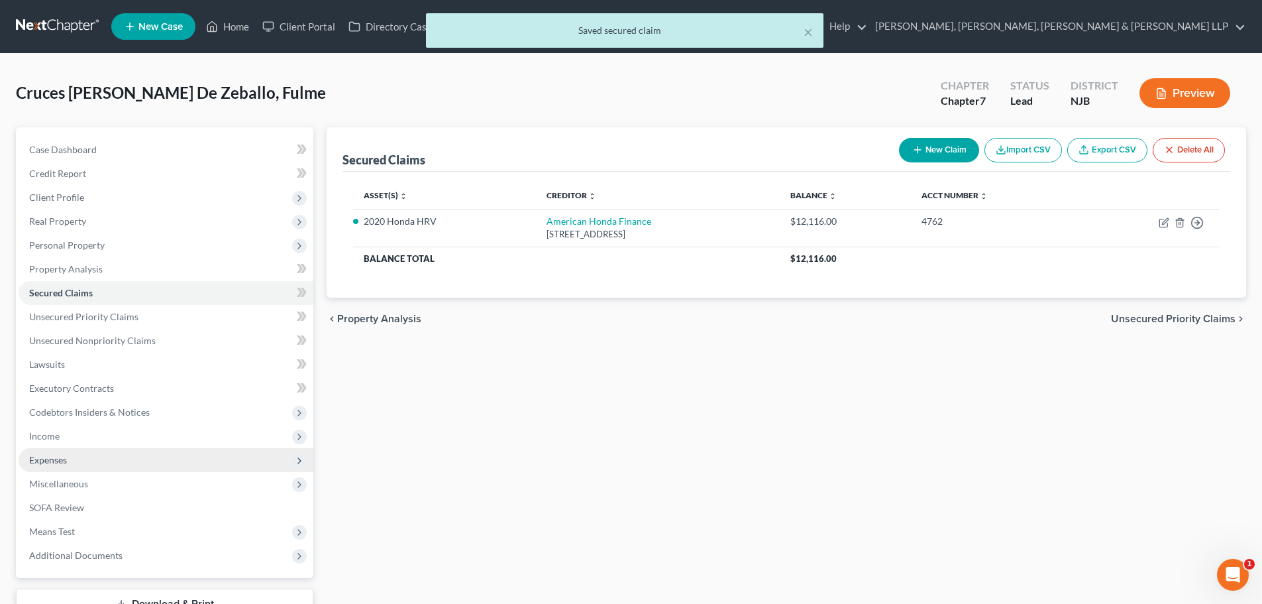
click at [73, 464] on span "Expenses" at bounding box center [166, 460] width 295 height 24
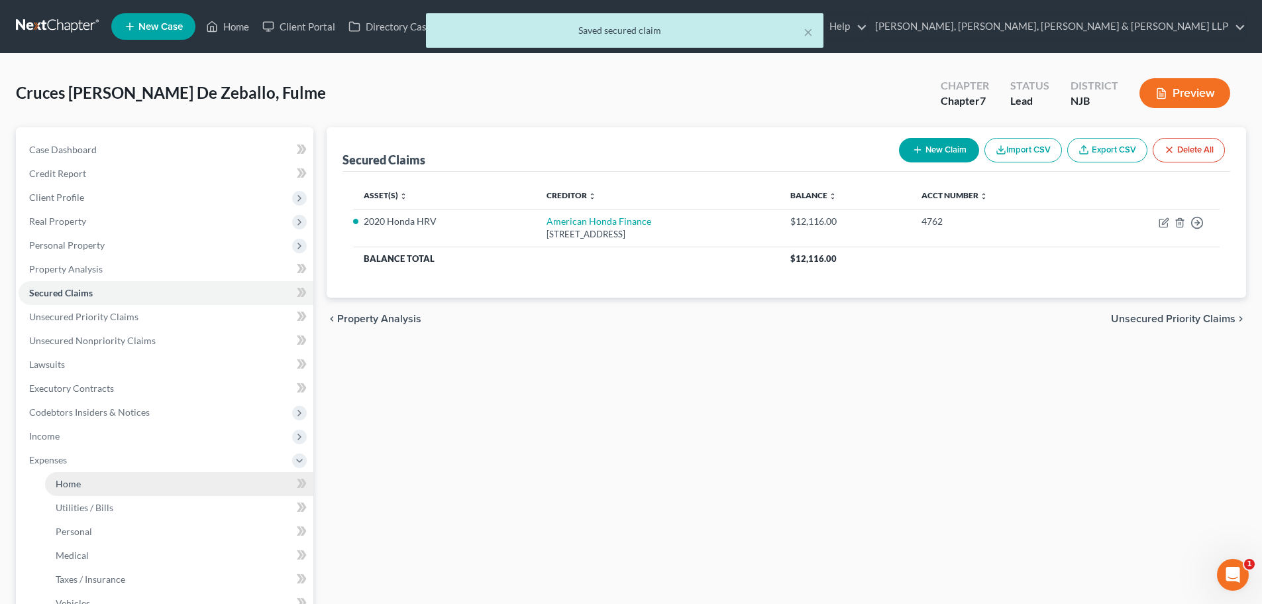
click at [70, 478] on span "Home" at bounding box center [68, 483] width 25 height 11
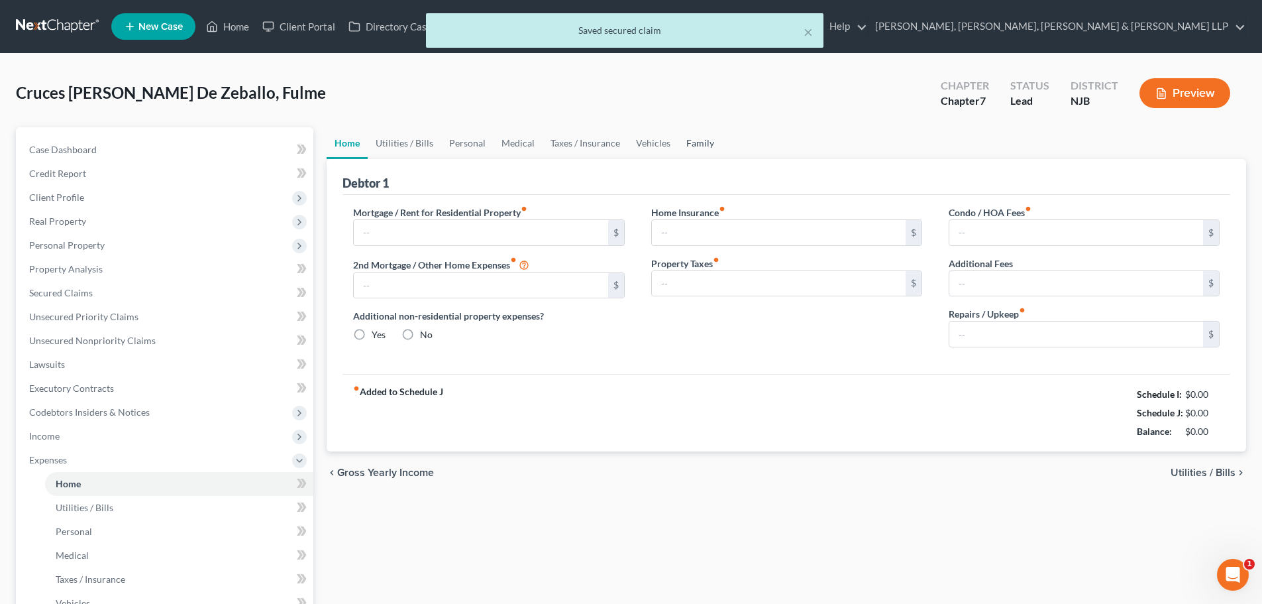
type input "1,350.00"
type input "0.00"
radio input "true"
type input "0.00"
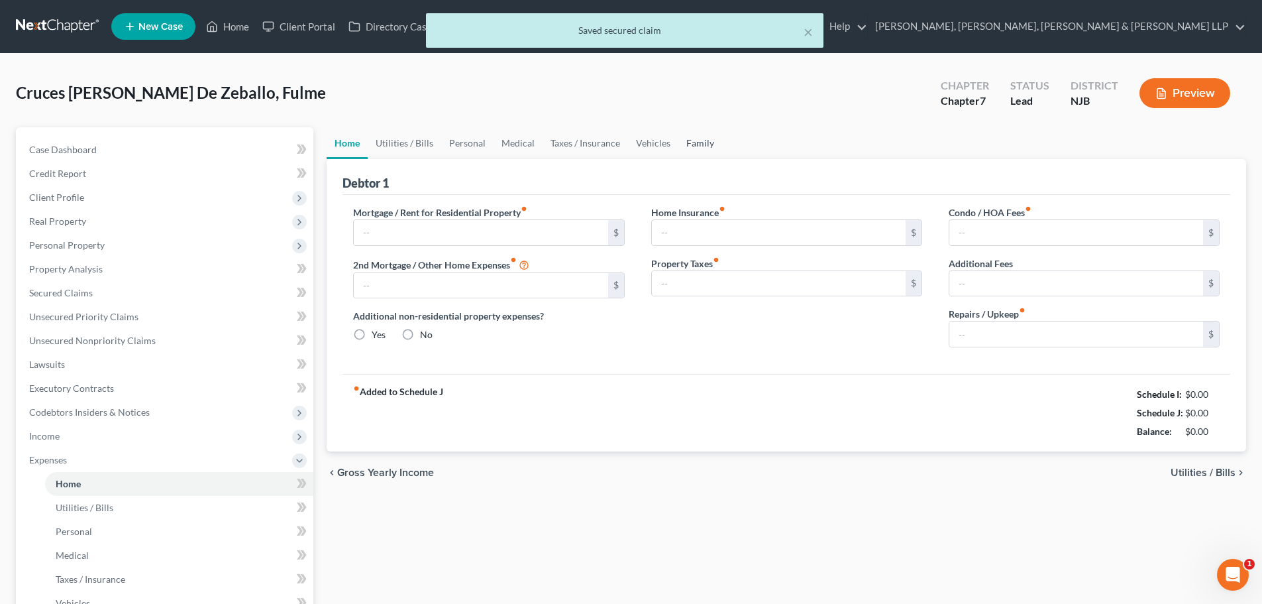
type input "0.00"
type input "100.00"
click at [686, 139] on link "Family" at bounding box center [701, 143] width 44 height 32
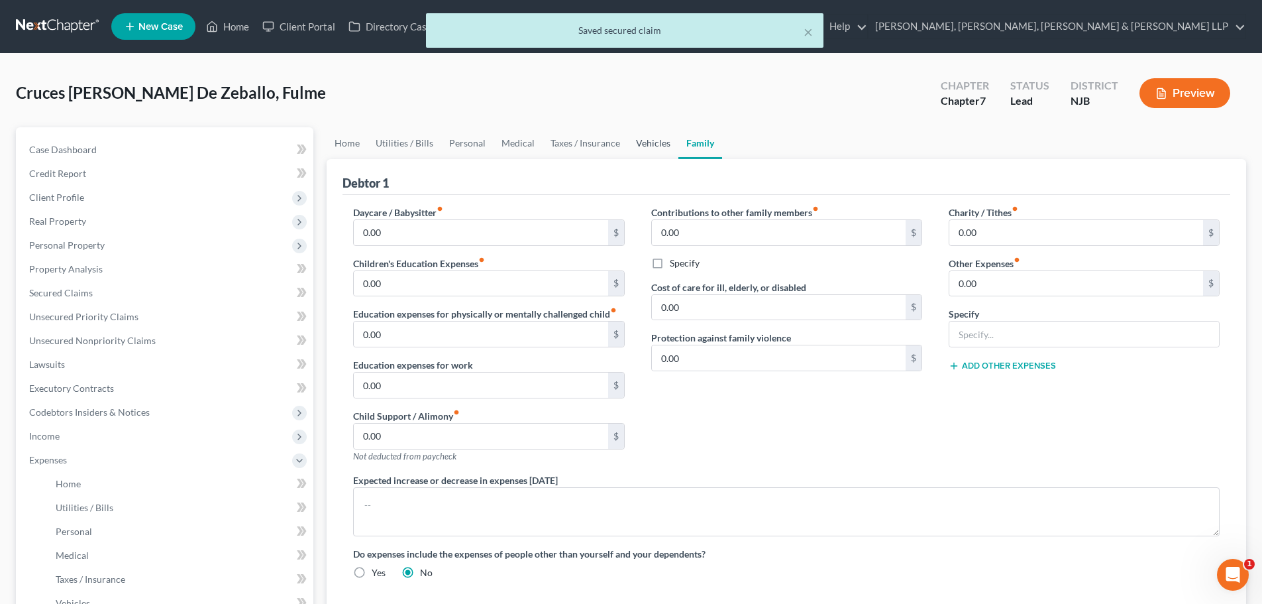
click at [665, 142] on link "Vehicles" at bounding box center [653, 143] width 50 height 32
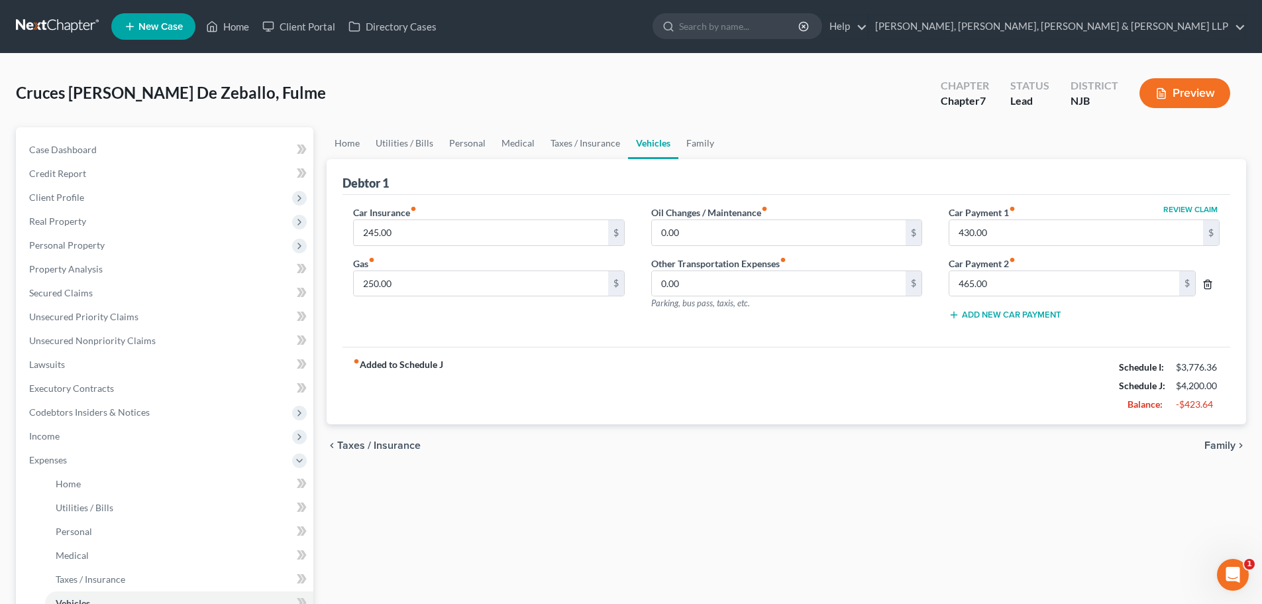
click at [1210, 283] on icon "button" at bounding box center [1208, 284] width 11 height 11
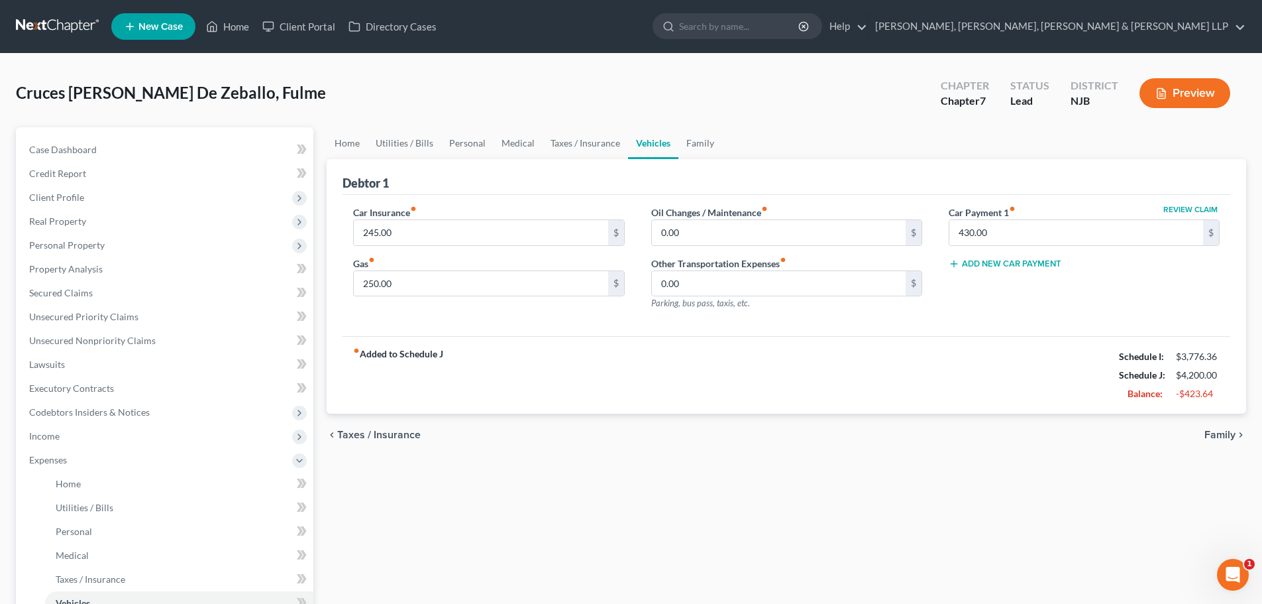
click at [735, 350] on div "fiber_manual_record Added to Schedule J Schedule I: $3,776.36 Schedule J: $4,20…" at bounding box center [787, 375] width 888 height 78
click at [457, 146] on link "Personal" at bounding box center [467, 143] width 52 height 32
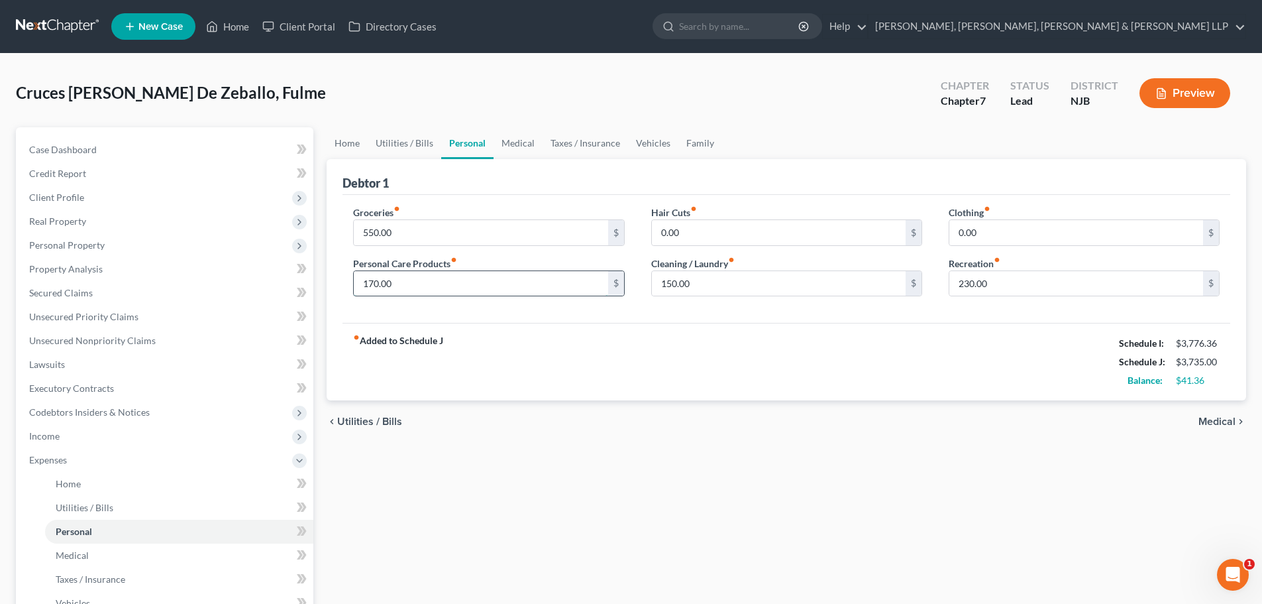
click at [413, 286] on input "170.00" at bounding box center [481, 283] width 254 height 25
type input "180"
click at [445, 239] on input "550.00" at bounding box center [481, 232] width 254 height 25
type input "560"
click at [455, 286] on input "180" at bounding box center [481, 283] width 254 height 25
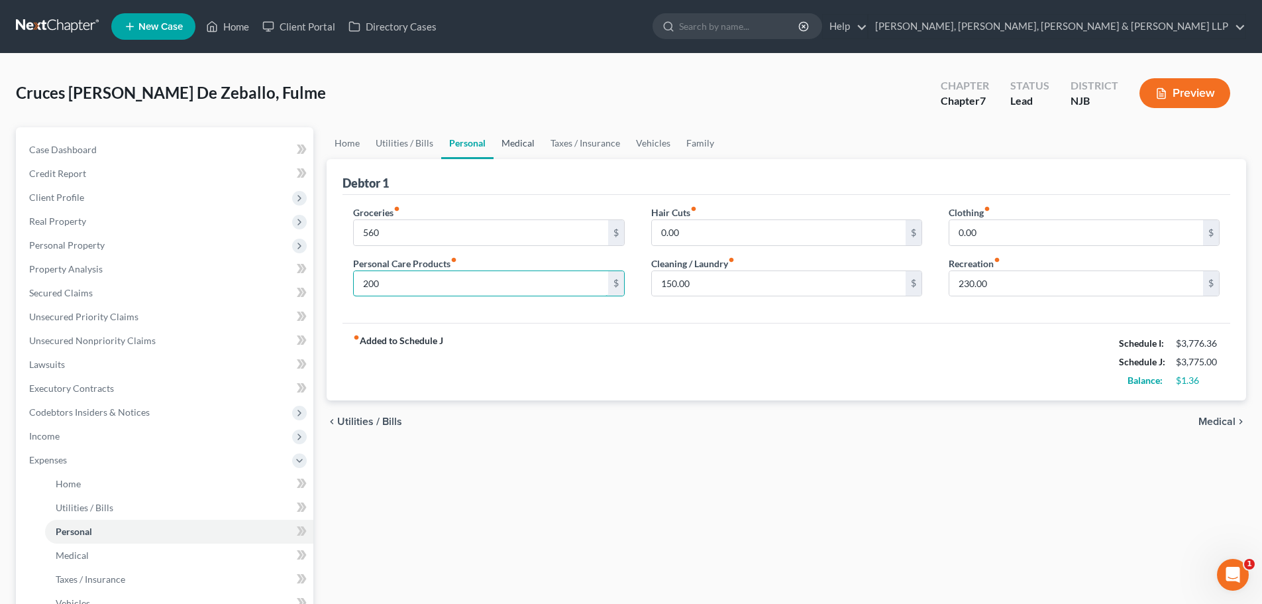
type input "200"
click at [509, 146] on link "Medical" at bounding box center [518, 143] width 49 height 32
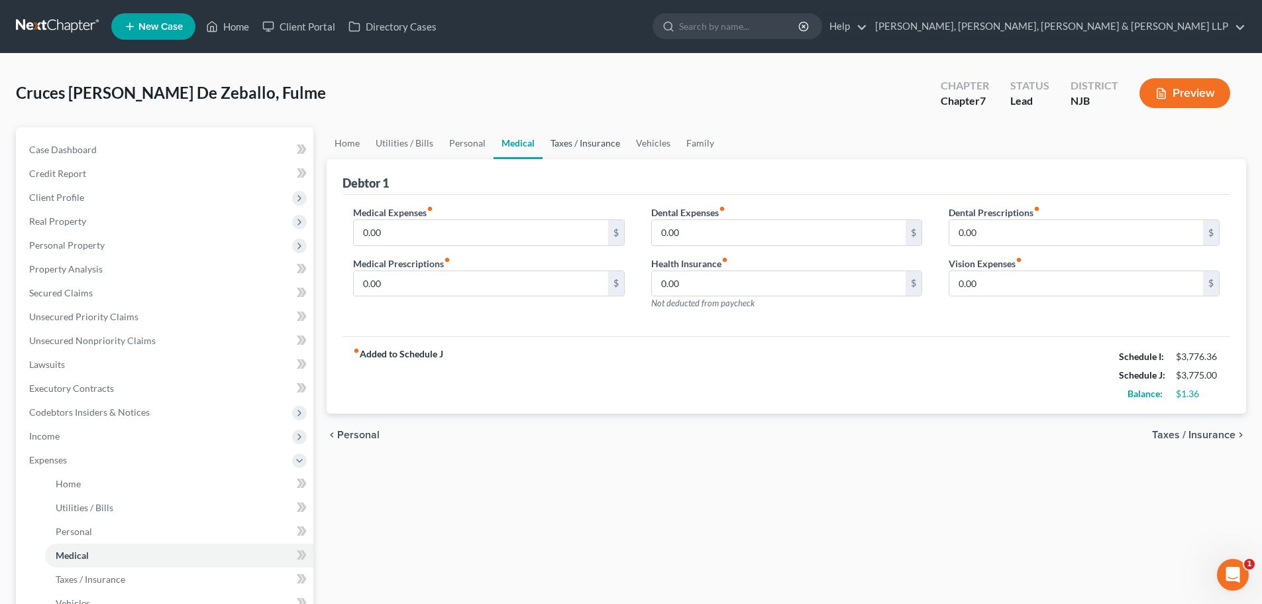
click at [576, 144] on link "Taxes / Insurance" at bounding box center [585, 143] width 85 height 32
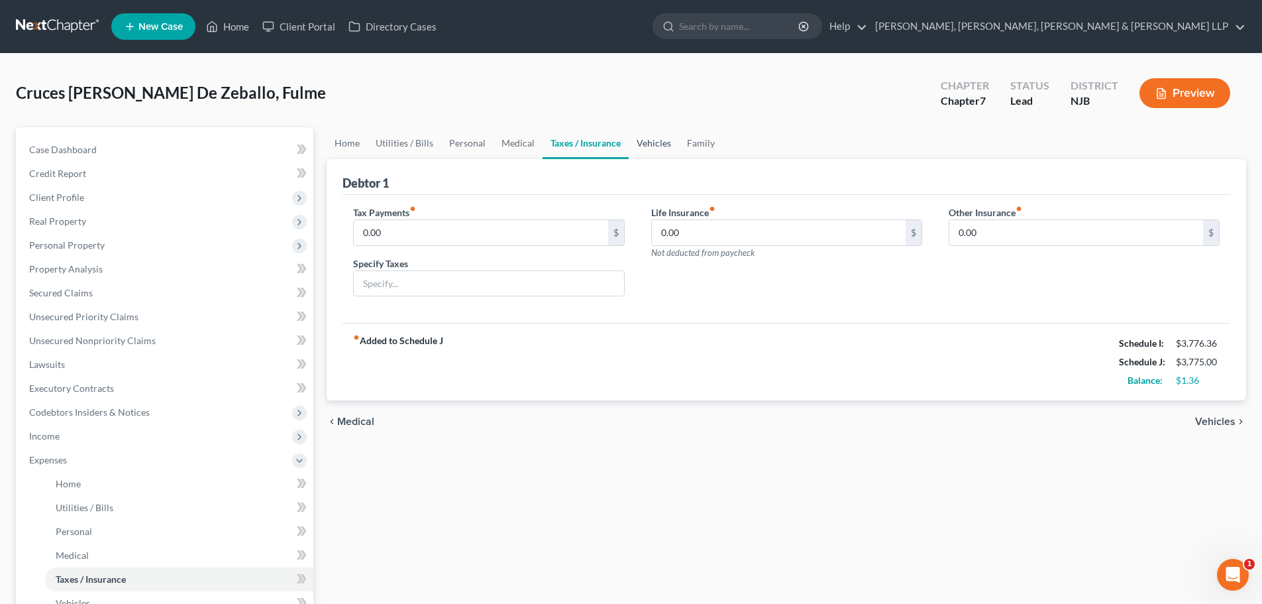
click at [644, 142] on link "Vehicles" at bounding box center [654, 143] width 50 height 32
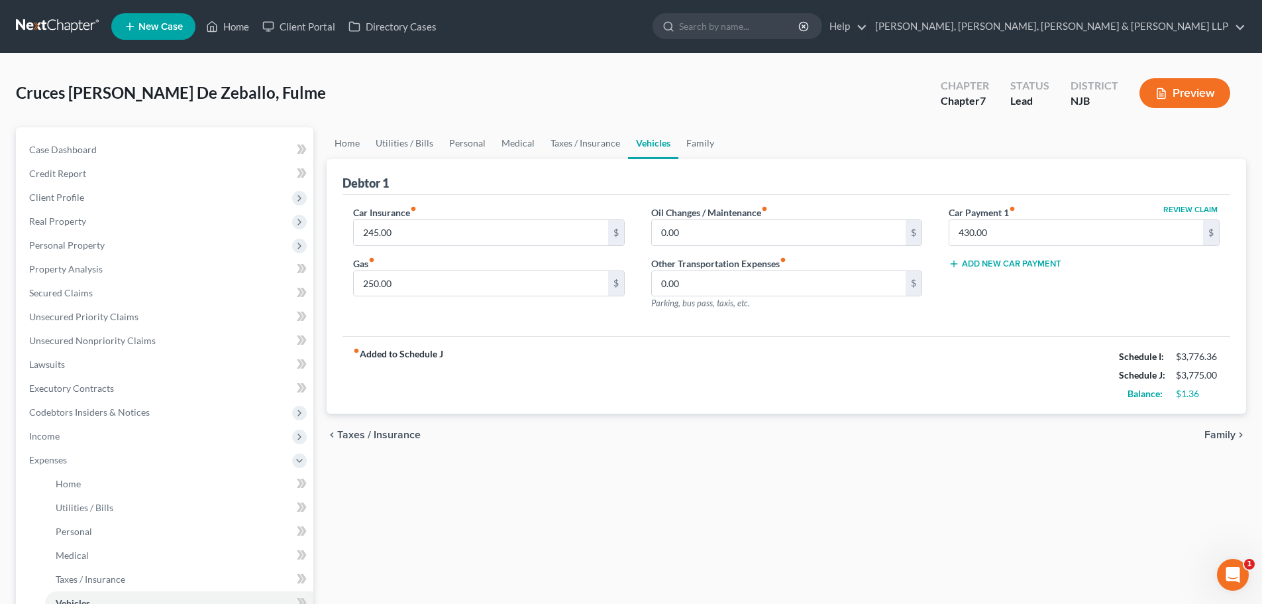
click at [727, 145] on ul "Home Utilities / Bills Personal Medical Taxes / Insurance Vehicles Family" at bounding box center [787, 143] width 920 height 32
click at [125, 333] on link "Unsecured Nonpriority Claims" at bounding box center [166, 341] width 295 height 24
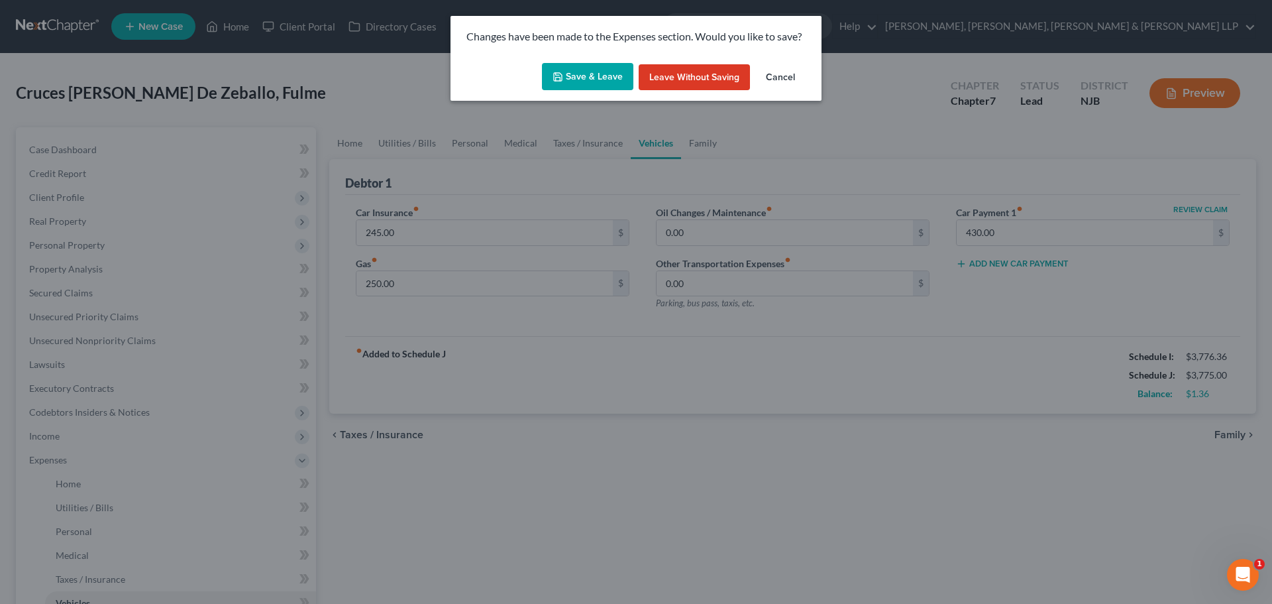
click at [601, 72] on button "Save & Leave" at bounding box center [587, 77] width 91 height 28
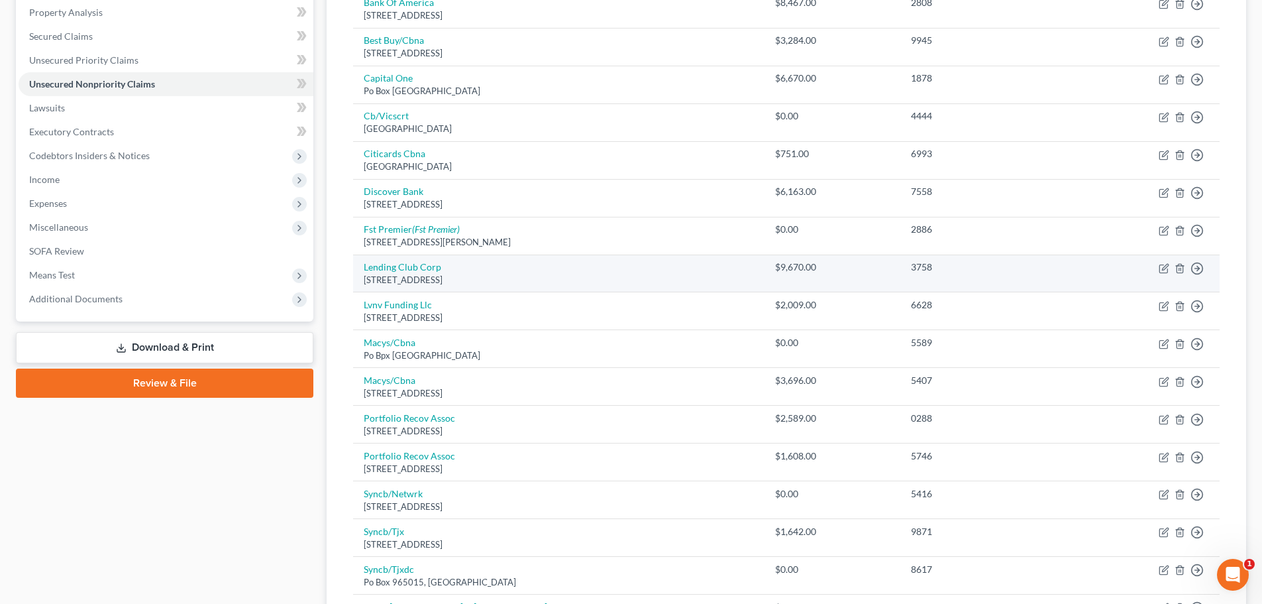
scroll to position [265, 0]
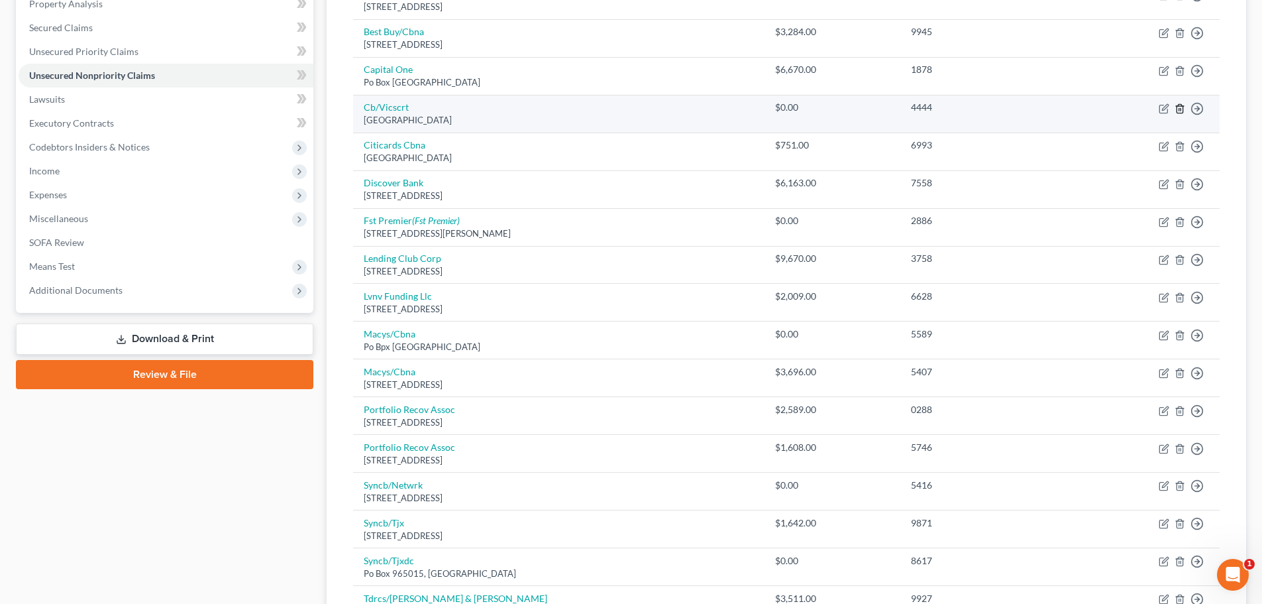
click at [1178, 108] on icon "button" at bounding box center [1180, 108] width 11 height 11
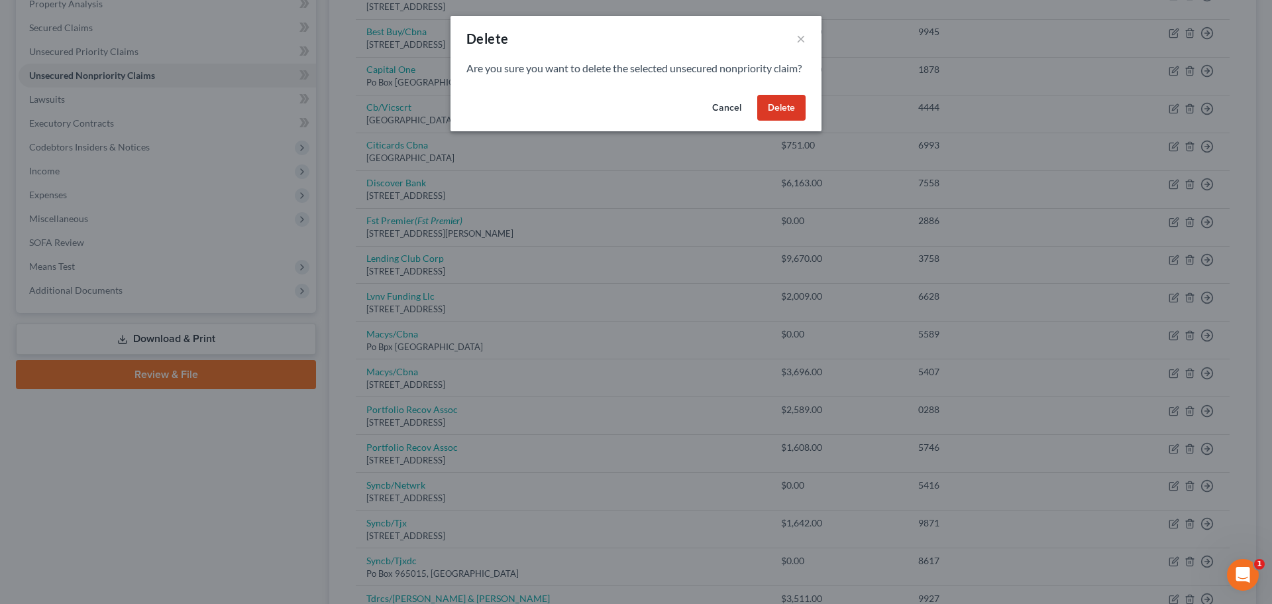
click at [798, 118] on button "Delete" at bounding box center [781, 108] width 48 height 27
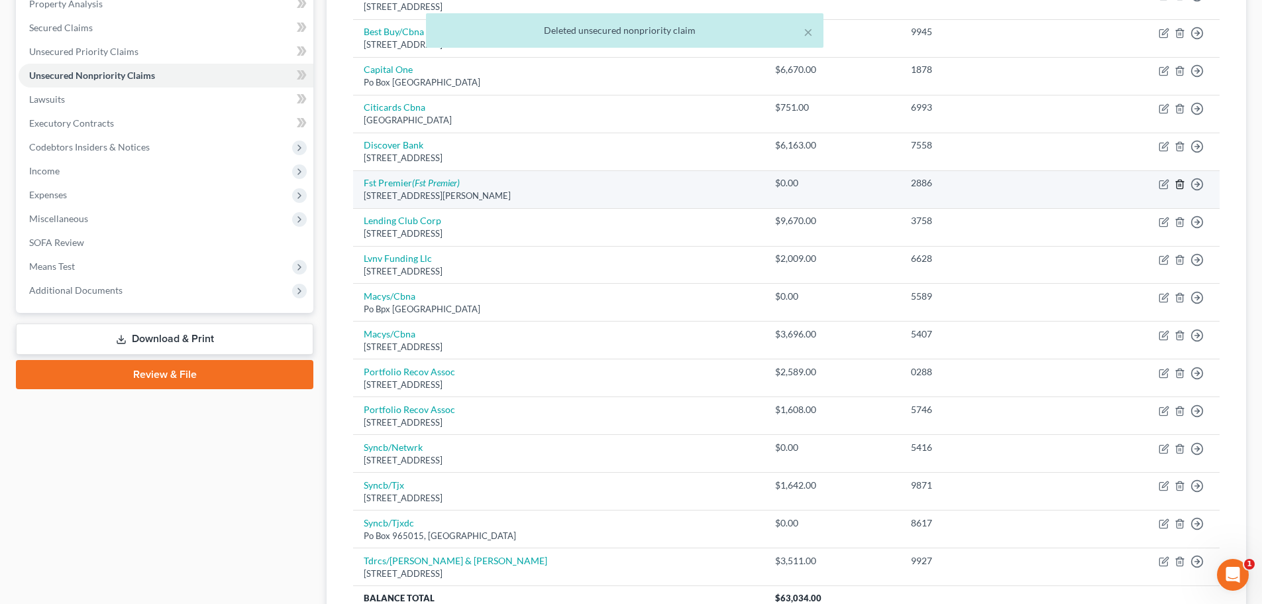
click at [1178, 182] on icon "button" at bounding box center [1180, 184] width 6 height 9
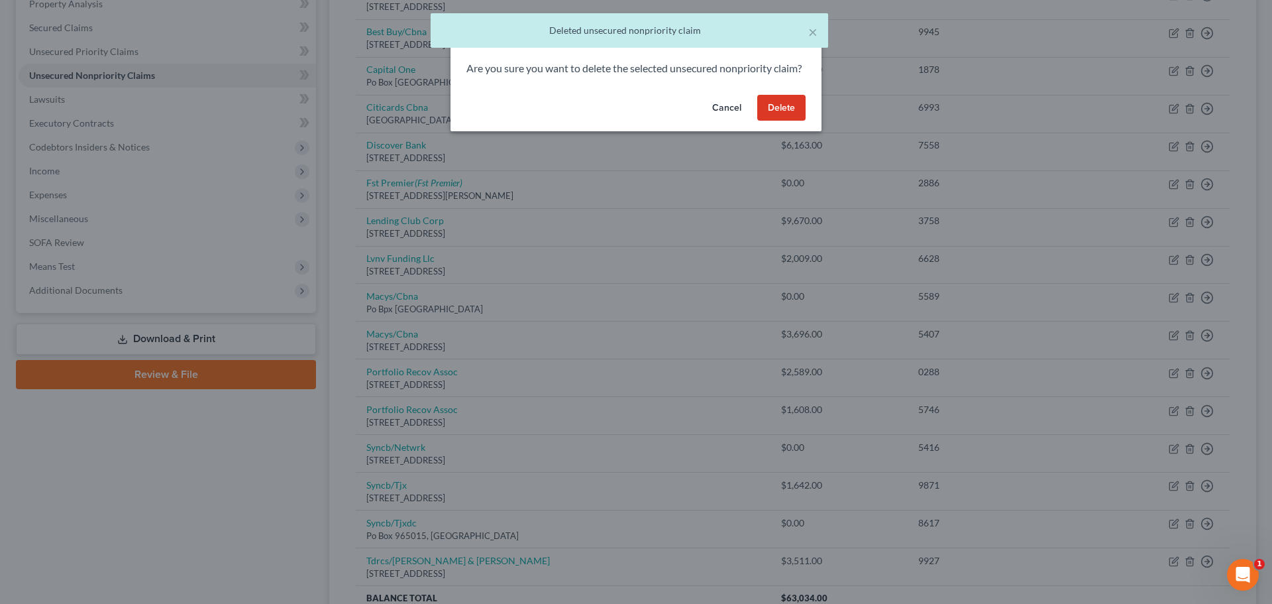
click at [791, 121] on button "Delete" at bounding box center [781, 108] width 48 height 27
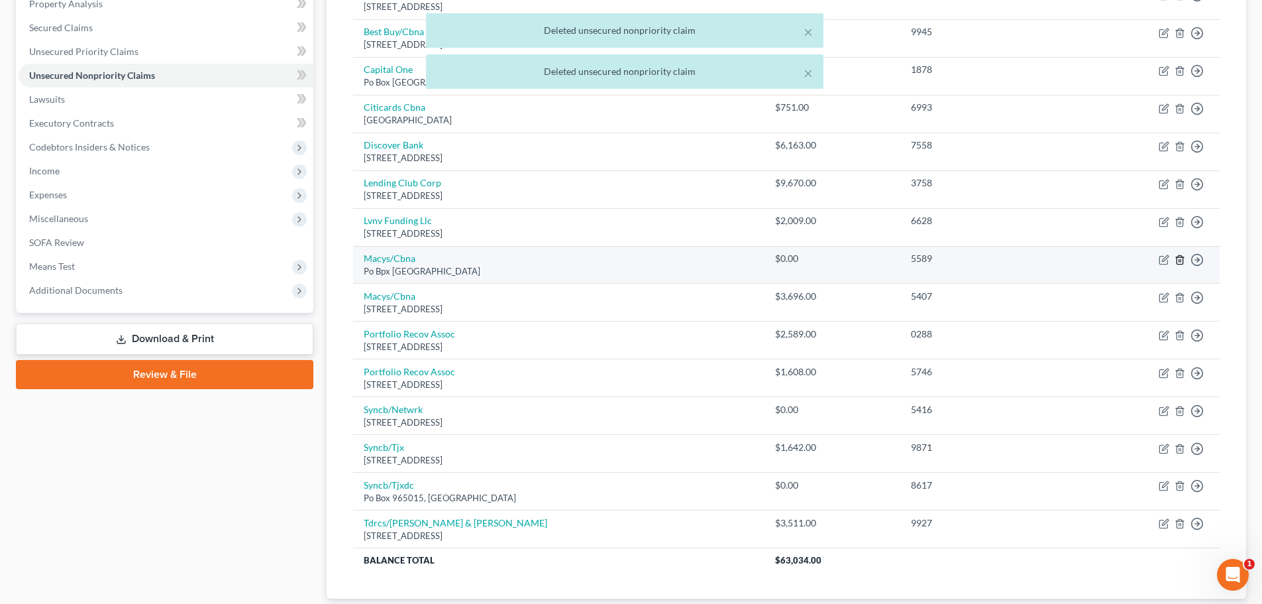
click at [1180, 259] on icon "button" at bounding box center [1180, 259] width 11 height 11
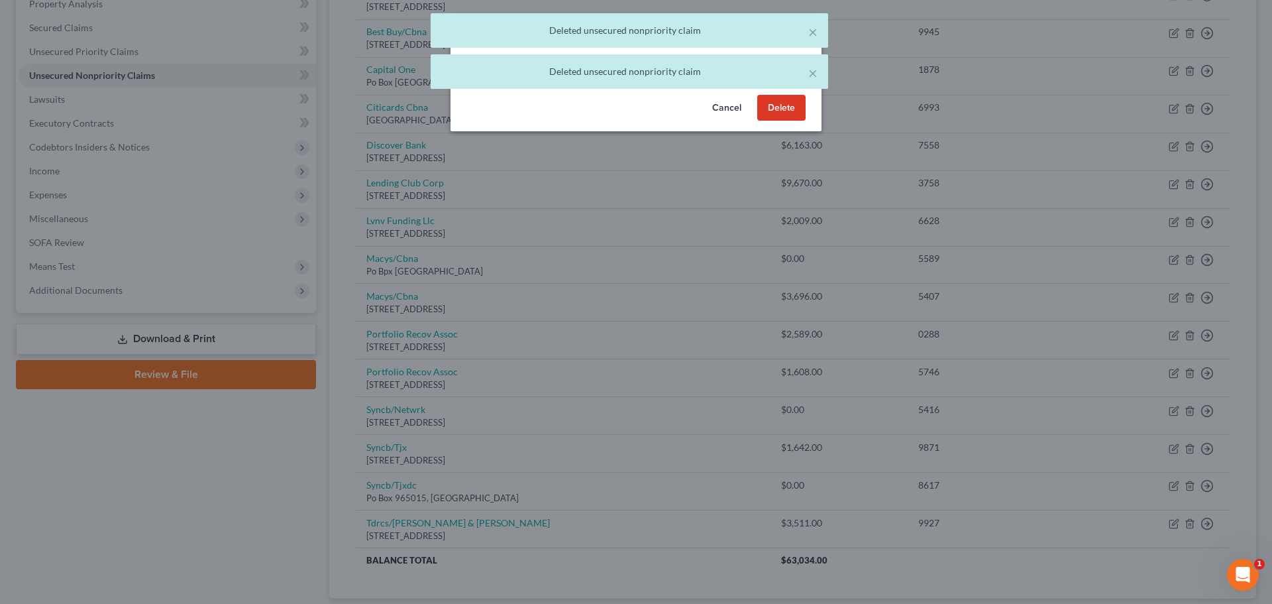
click at [775, 119] on button "Delete" at bounding box center [781, 108] width 48 height 27
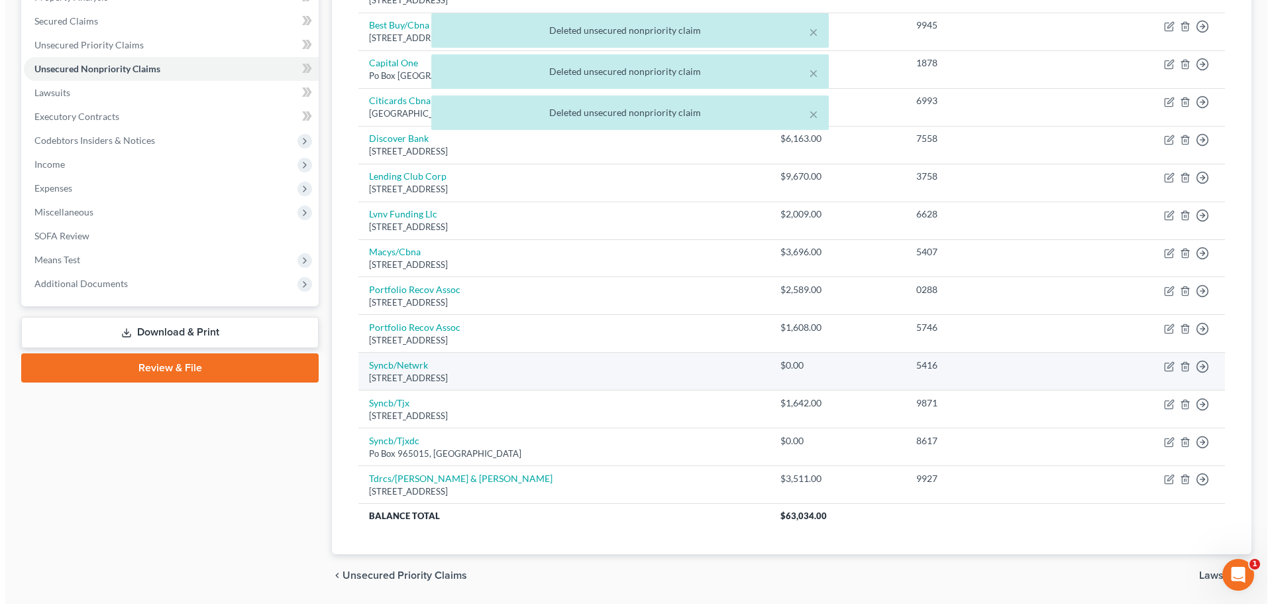
scroll to position [315, 0]
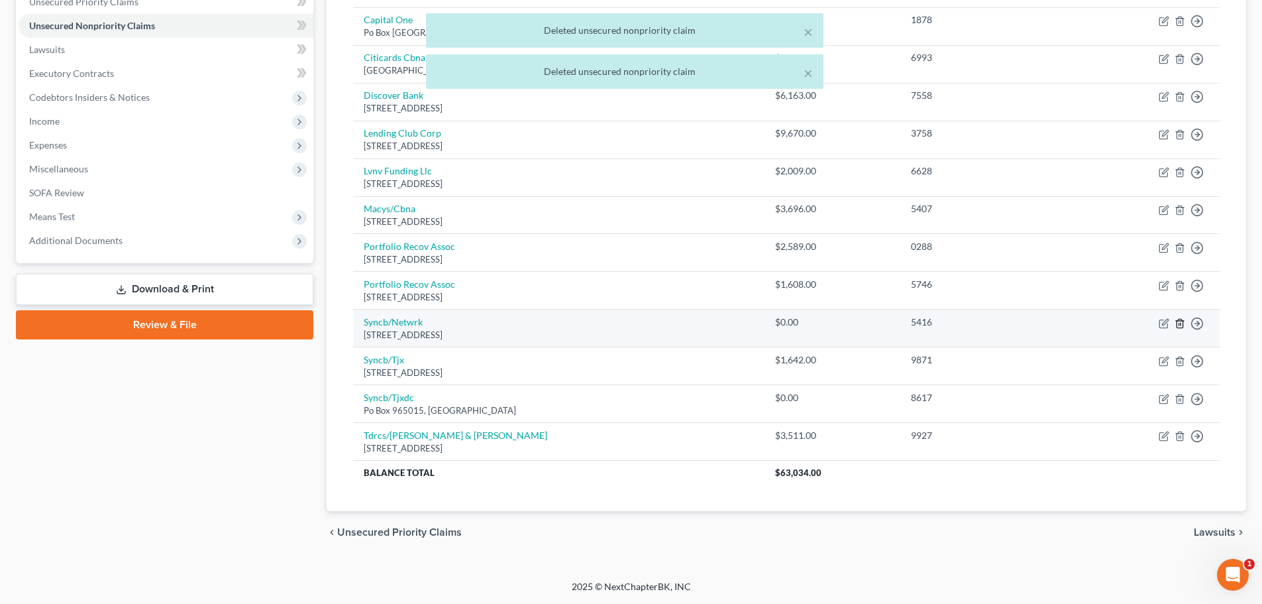
click at [1182, 325] on icon "button" at bounding box center [1180, 323] width 11 height 11
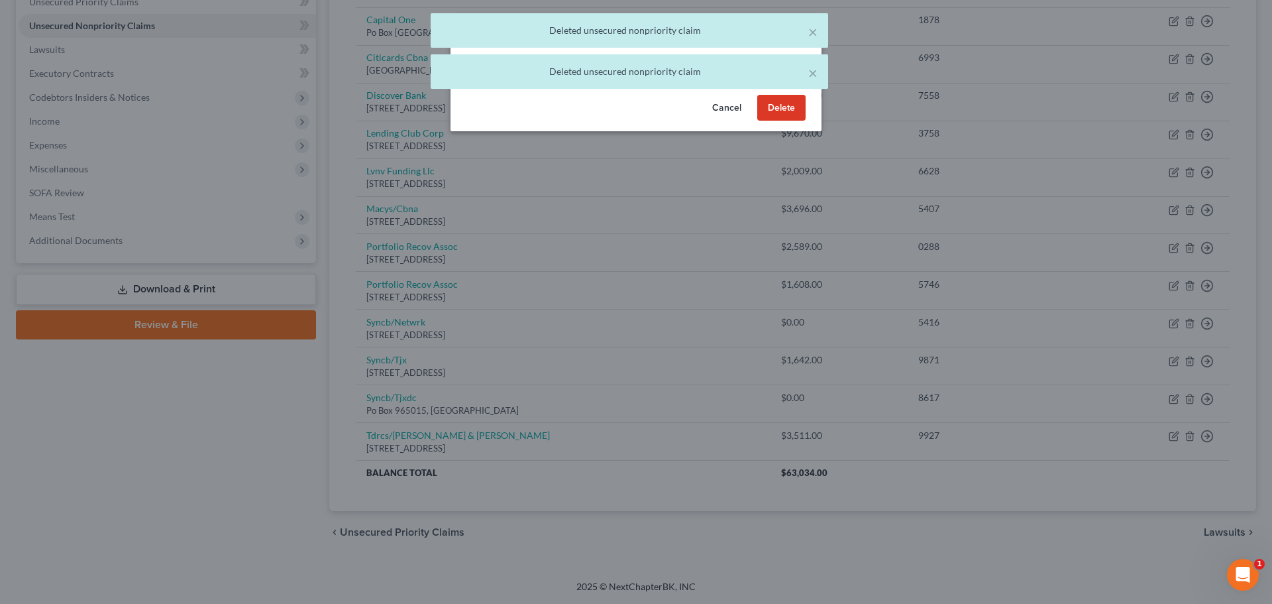
click at [796, 121] on button "Delete" at bounding box center [781, 108] width 48 height 27
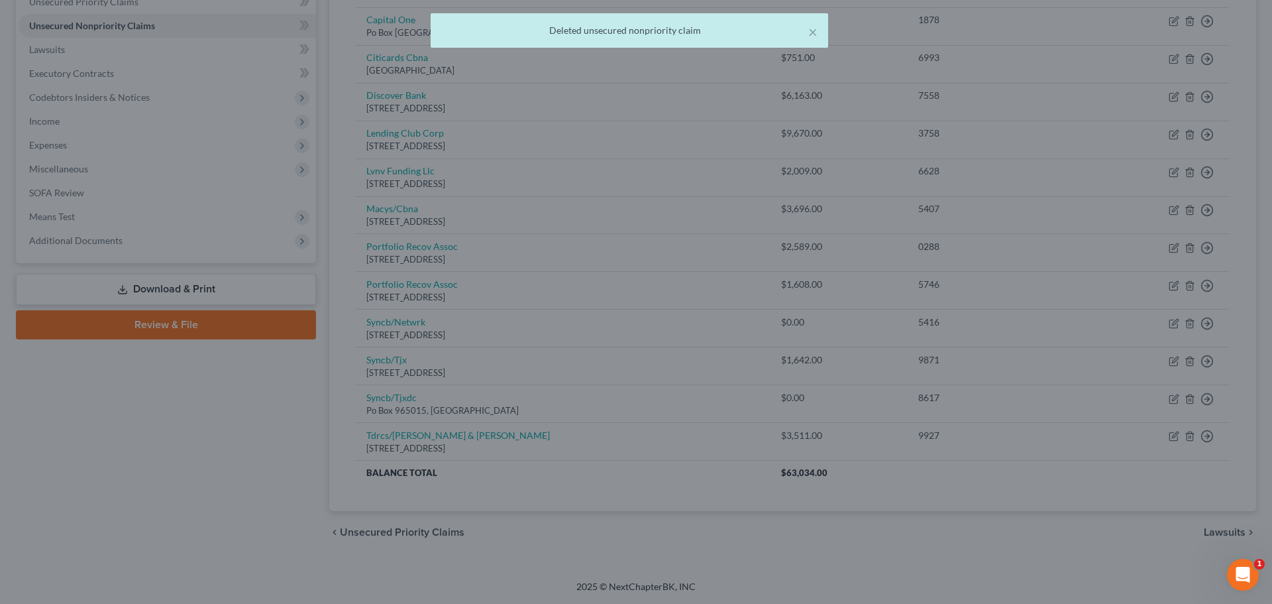
scroll to position [277, 0]
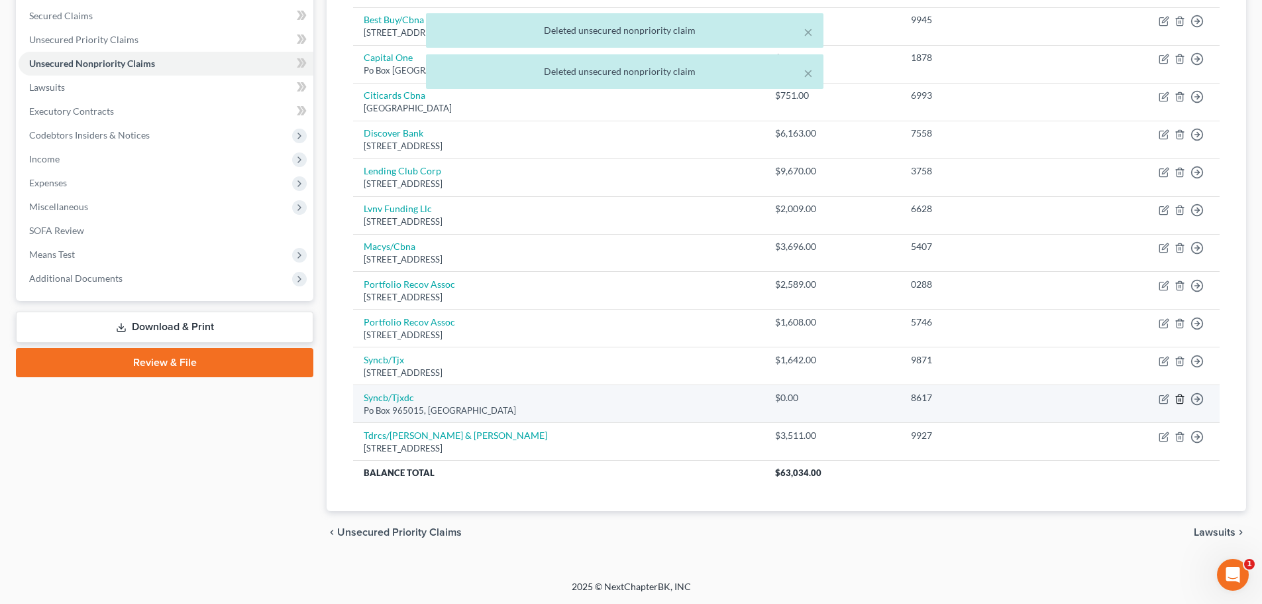
click at [1179, 398] on icon "button" at bounding box center [1180, 399] width 11 height 11
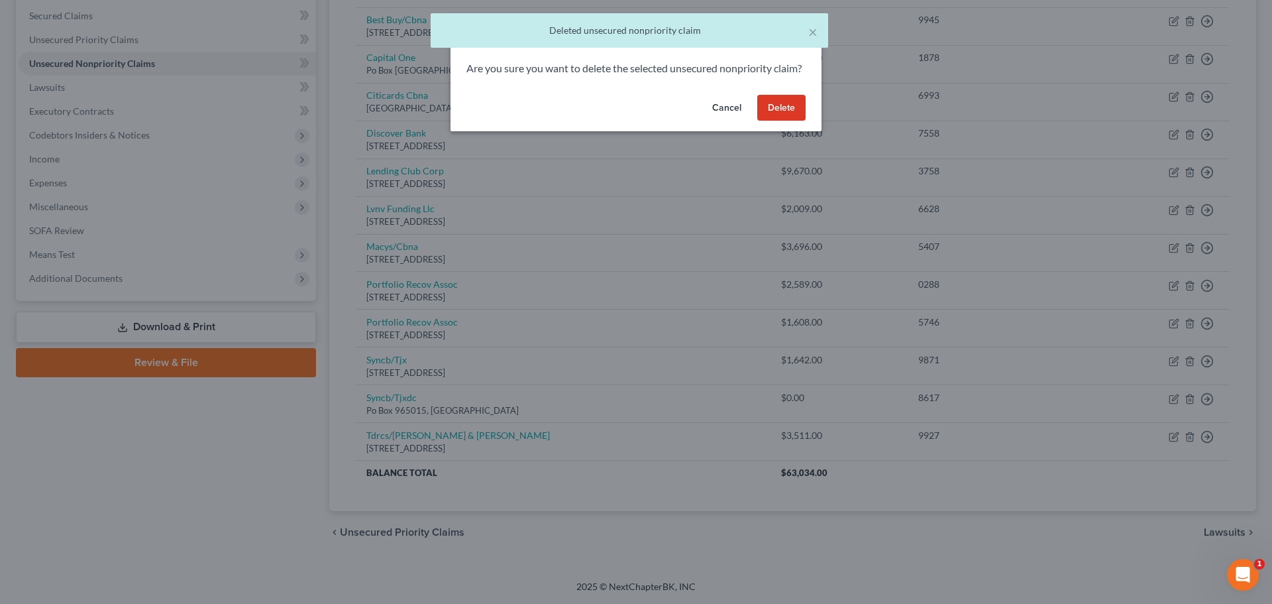
click at [779, 121] on button "Delete" at bounding box center [781, 108] width 48 height 27
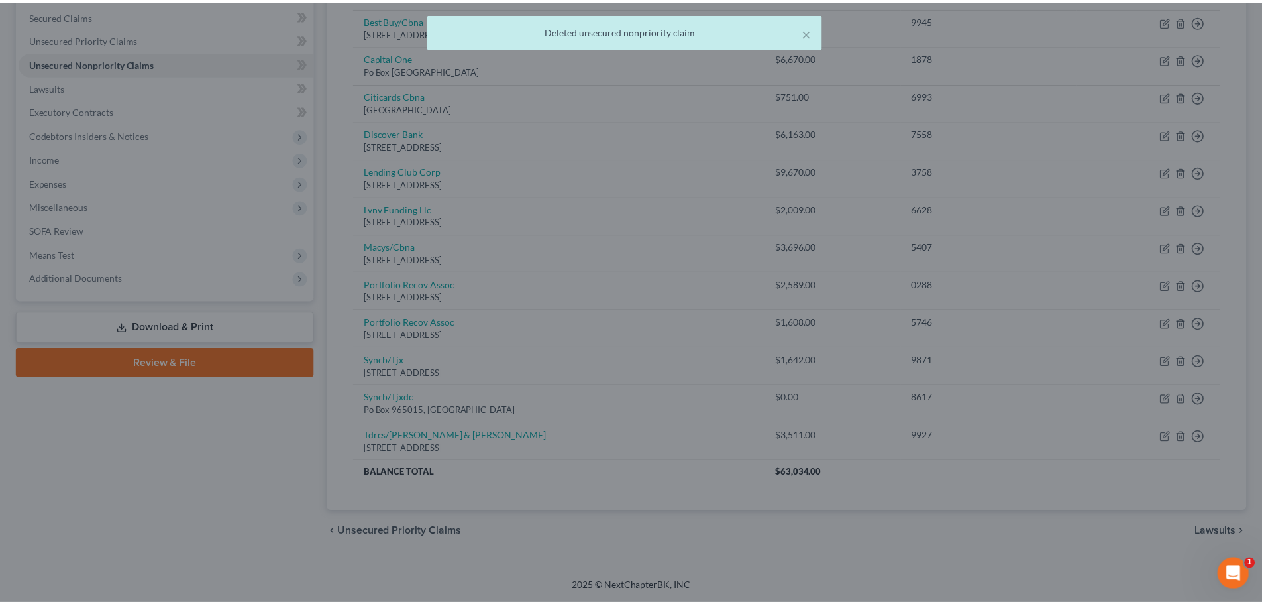
scroll to position [239, 0]
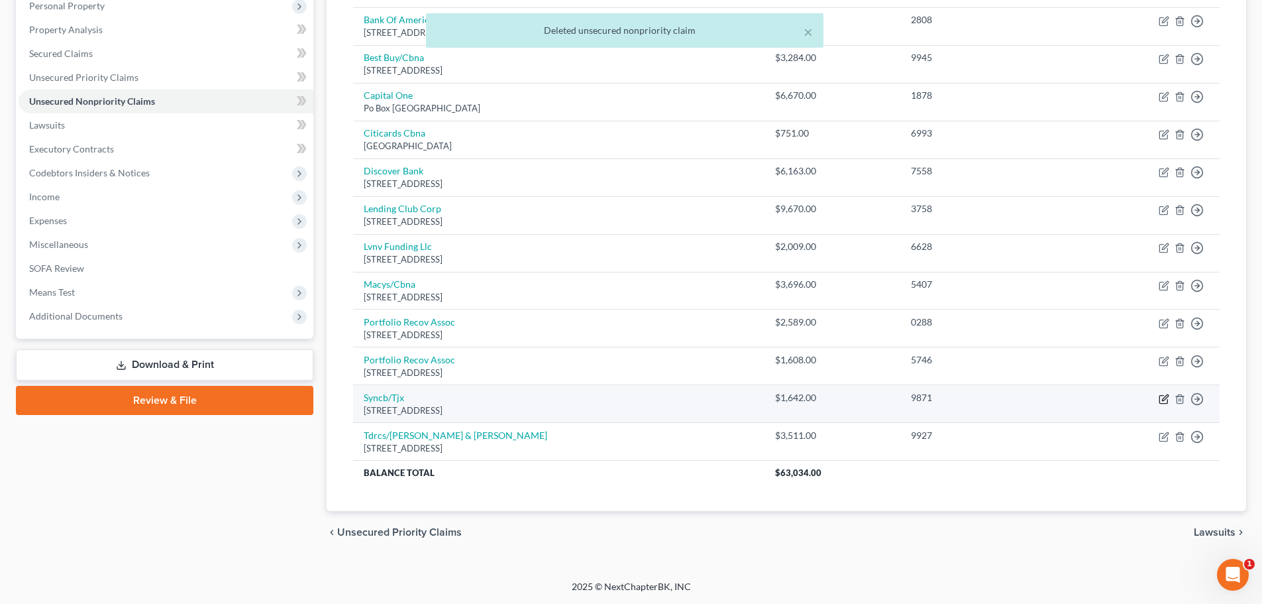
click at [1160, 402] on icon "button" at bounding box center [1164, 399] width 8 height 8
select select "10"
select select "1"
select select "0"
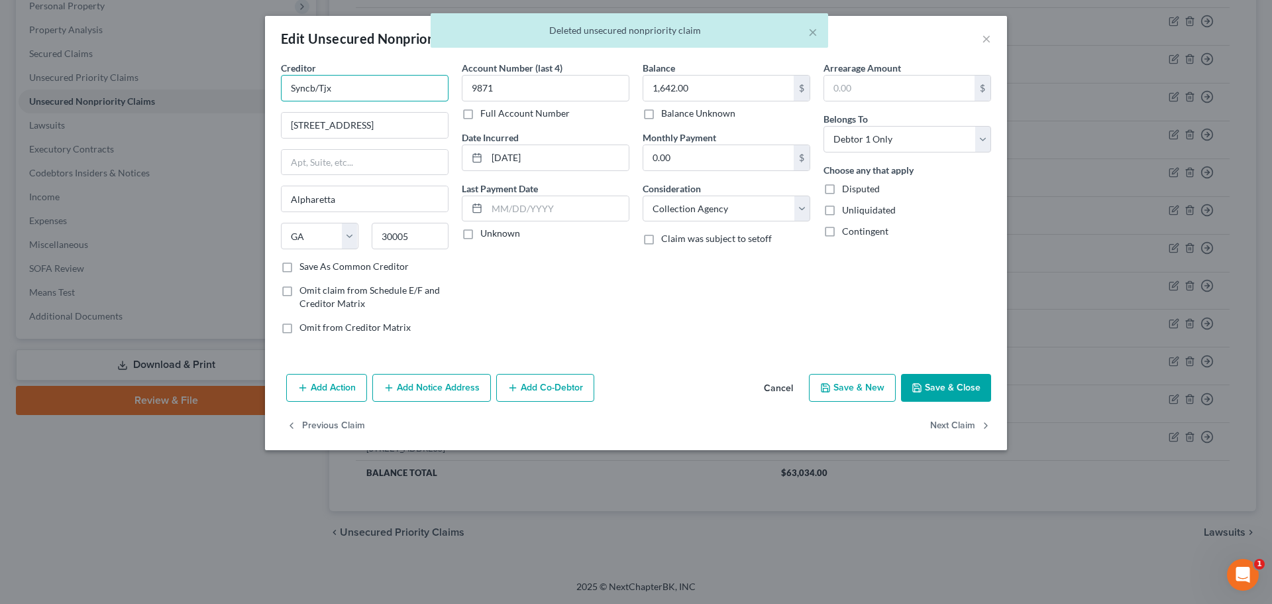
click at [304, 87] on input "Syncb/Tjx" at bounding box center [365, 88] width 168 height 27
click at [307, 87] on input "Syncb/Tjx" at bounding box center [365, 88] width 168 height 27
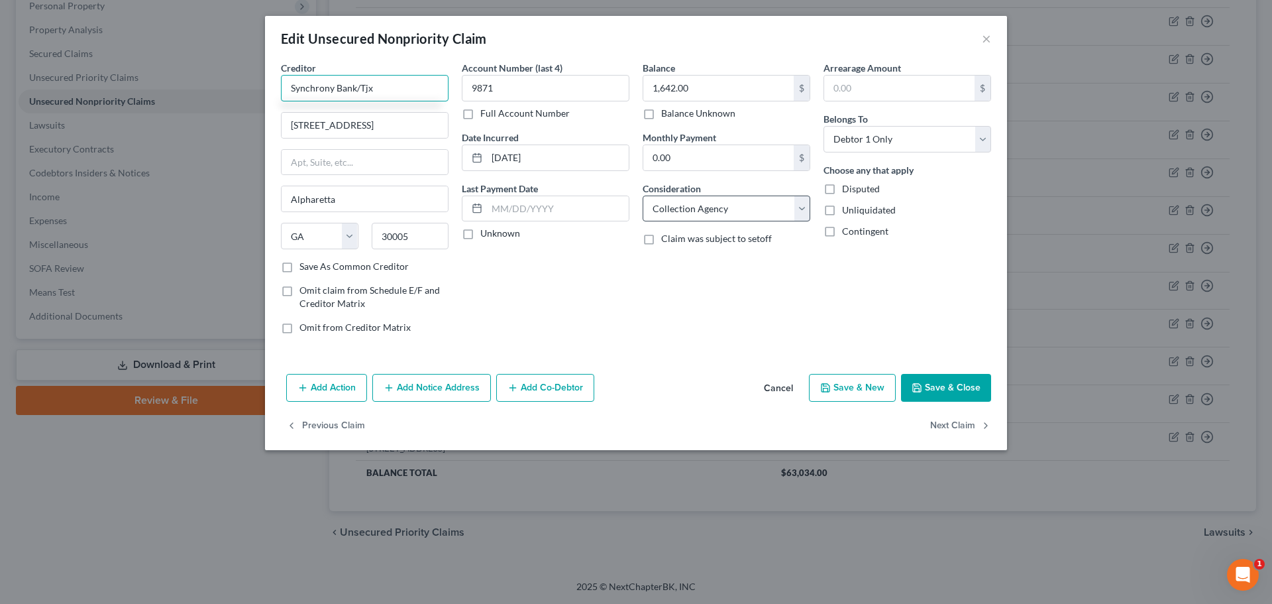
type input "Synchrony Bank/Tjx"
click at [725, 199] on select "Select Cable / Satellite Services Collection Agency Credit Card Debt Debt Couns…" at bounding box center [727, 208] width 168 height 27
select select "2"
click at [643, 195] on select "Select Cable / Satellite Services Collection Agency Credit Card Debt Debt Couns…" at bounding box center [727, 208] width 168 height 27
click at [936, 381] on button "Save & Close" at bounding box center [946, 388] width 90 height 28
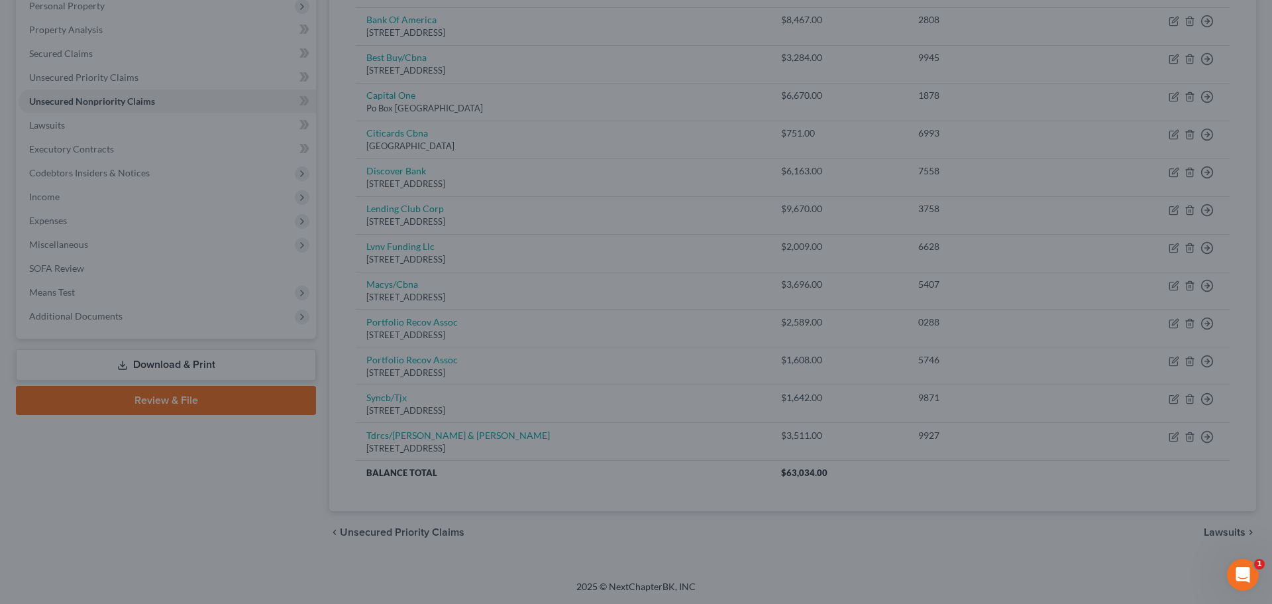
type input "0"
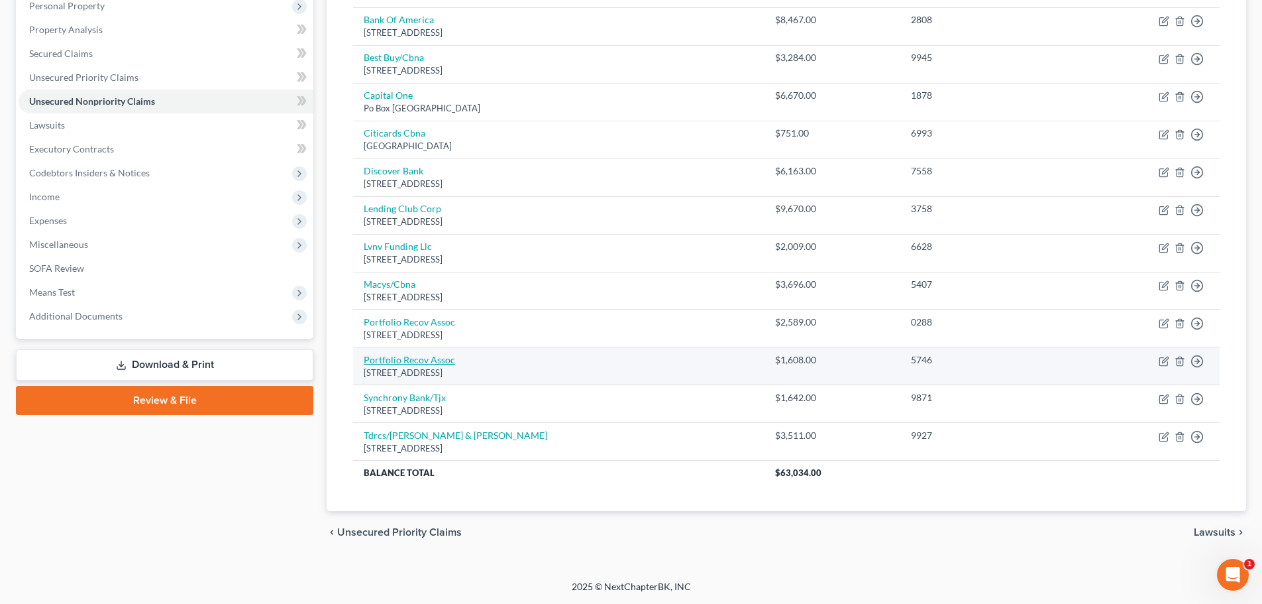
drag, startPoint x: 572, startPoint y: 374, endPoint x: 365, endPoint y: 358, distance: 208.0
click at [365, 358] on td "Portfolio Recov Assoc 120 Corporate Blvd Ste 1, Norfolk, VA 23502" at bounding box center [558, 366] width 411 height 38
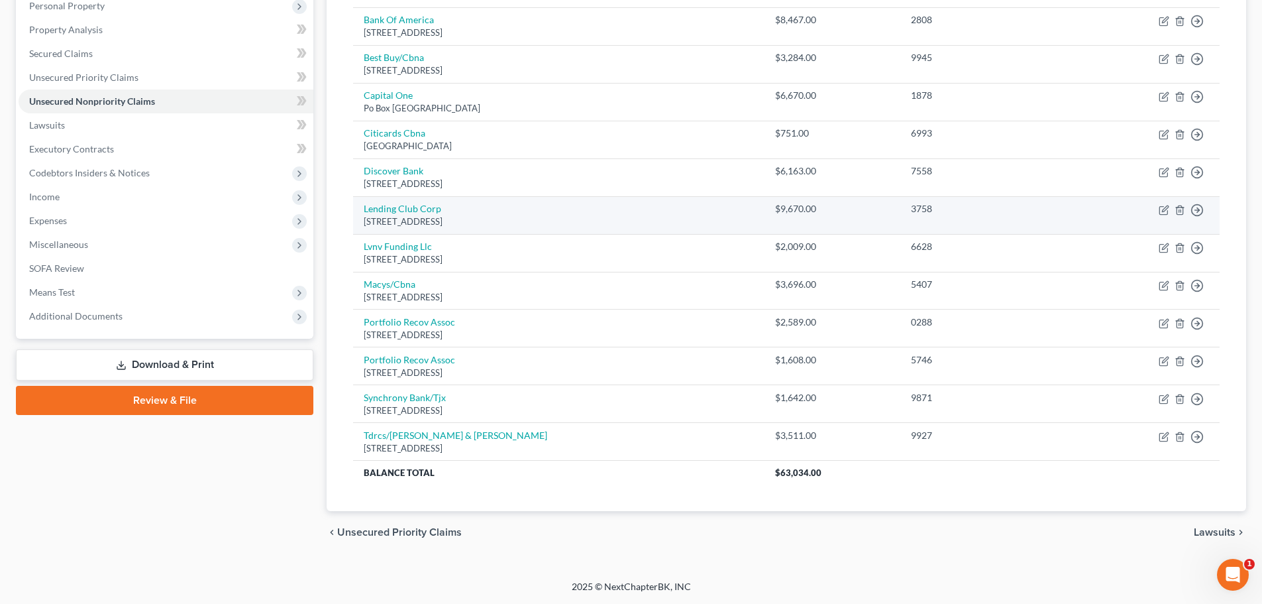
copy td "Portfolio Recov Assoc 120 Corporate Blvd Ste 1, Norfolk, VA 23502"
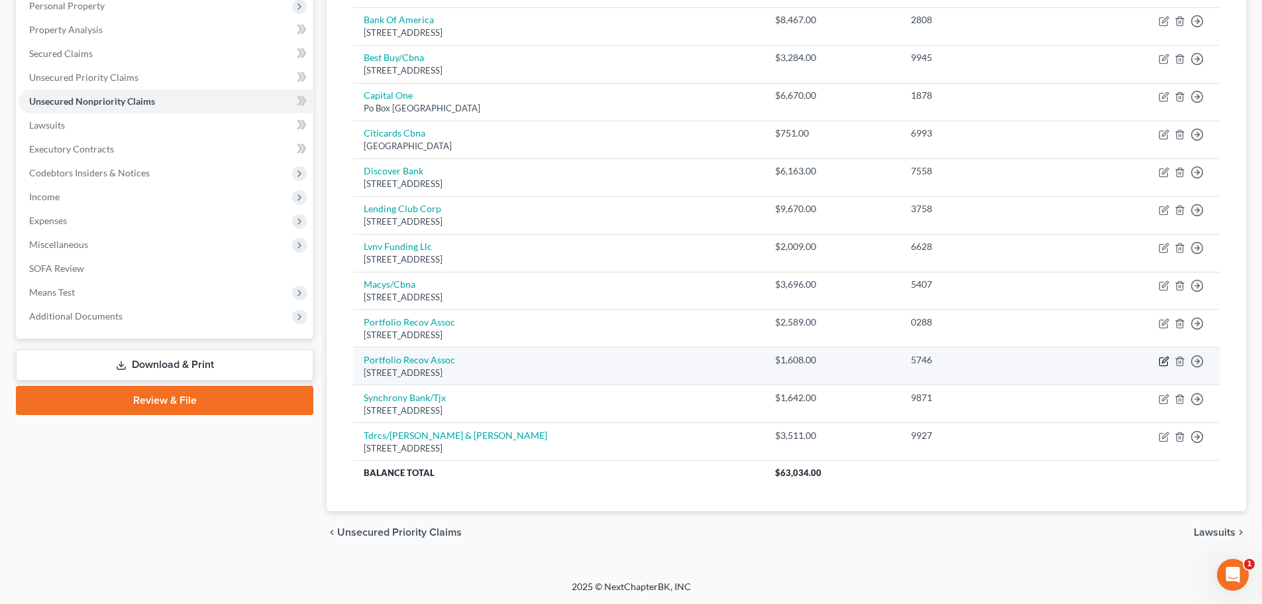
click at [1166, 359] on icon "button" at bounding box center [1164, 361] width 11 height 11
select select "48"
select select "0"
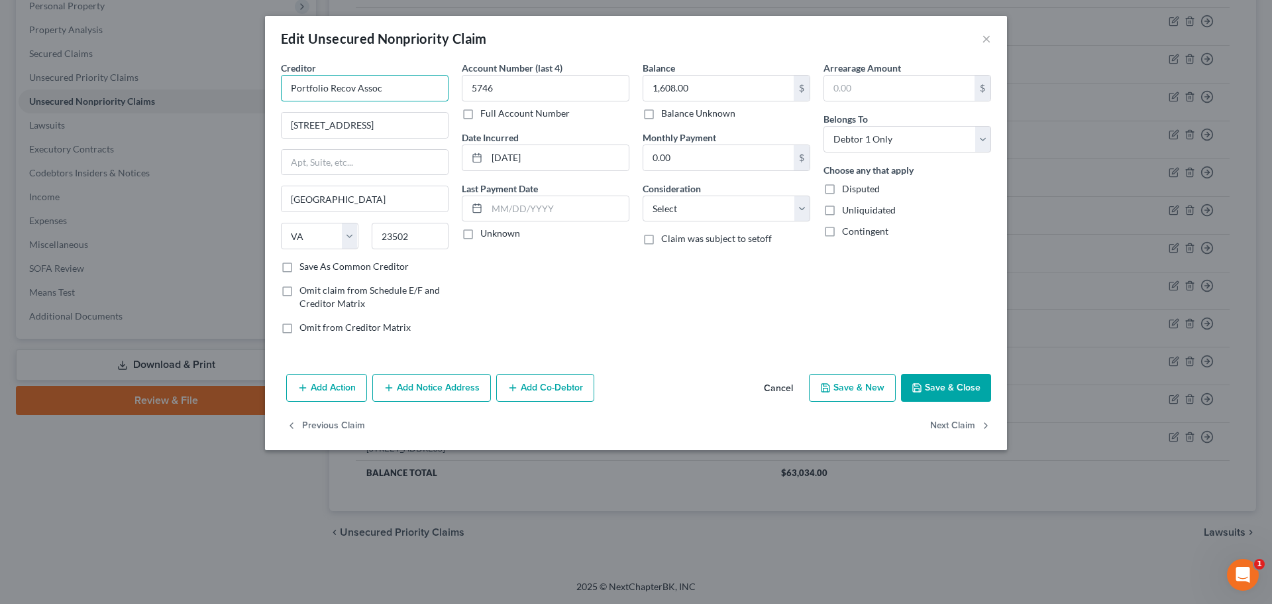
drag, startPoint x: 398, startPoint y: 89, endPoint x: 129, endPoint y: 67, distance: 269.9
click at [131, 73] on div "Edit Unsecured Nonpriority Claim × Creditor * Portfolio Recov Assoc 120 Corpora…" at bounding box center [636, 302] width 1272 height 604
paste input "ery Associates, LLC"
type input "Portfolio Recovery Associates, LLC"
click at [680, 215] on select "Select Cable / Satellite Services Collection Agency Credit Card Debt Debt Couns…" at bounding box center [727, 208] width 168 height 27
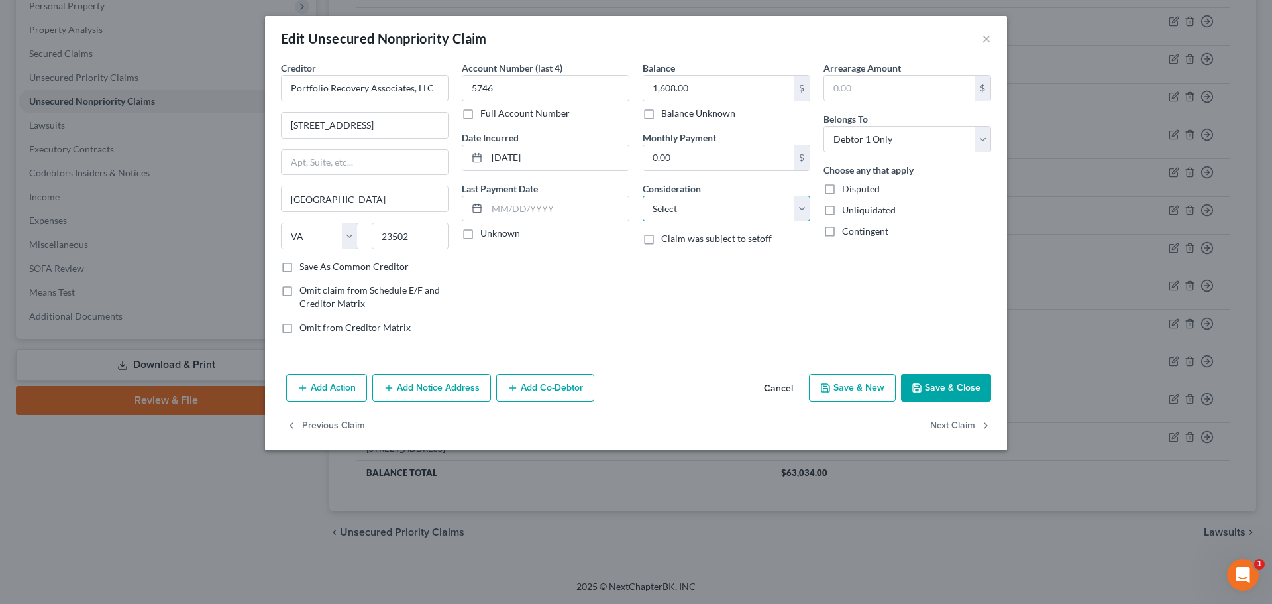
select select "1"
click at [643, 195] on select "Select Cable / Satellite Services Collection Agency Credit Card Debt Debt Couns…" at bounding box center [727, 208] width 168 height 27
click at [931, 382] on button "Save & Close" at bounding box center [946, 388] width 90 height 28
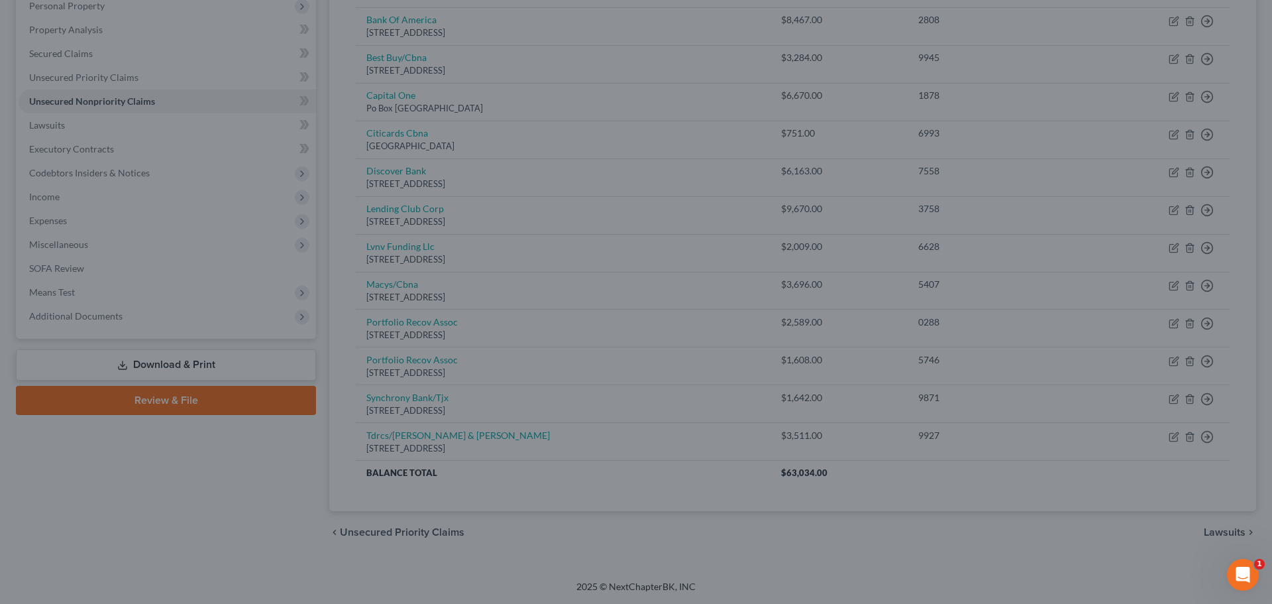
type input "0"
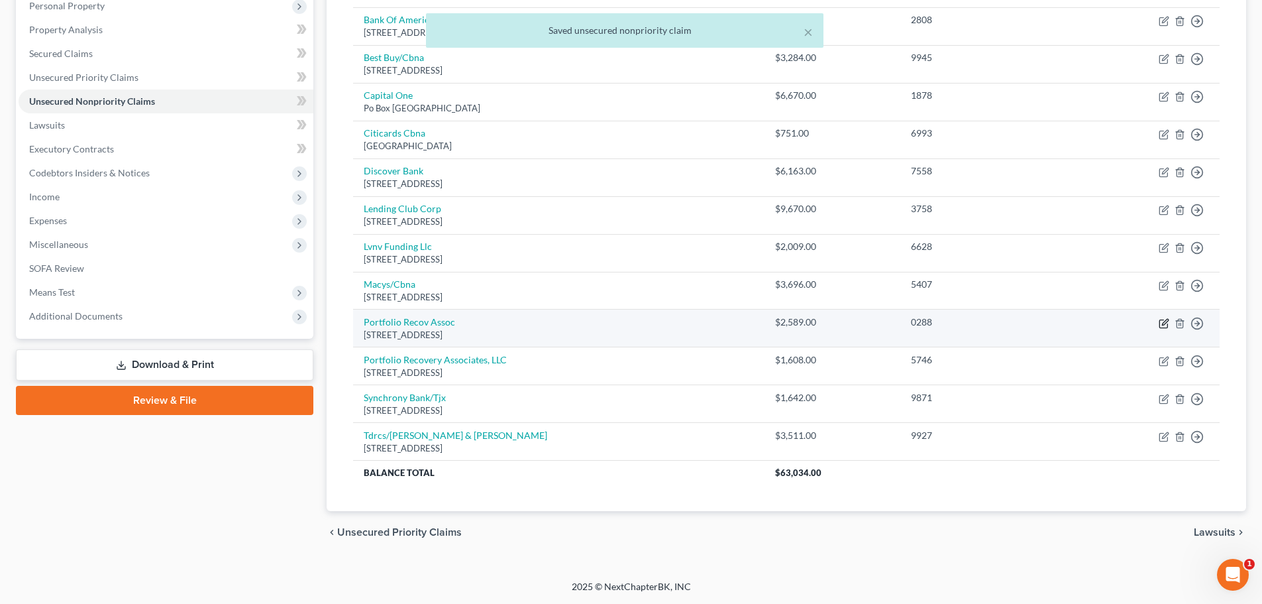
click at [1164, 323] on icon "button" at bounding box center [1165, 322] width 6 height 6
select select "48"
select select "0"
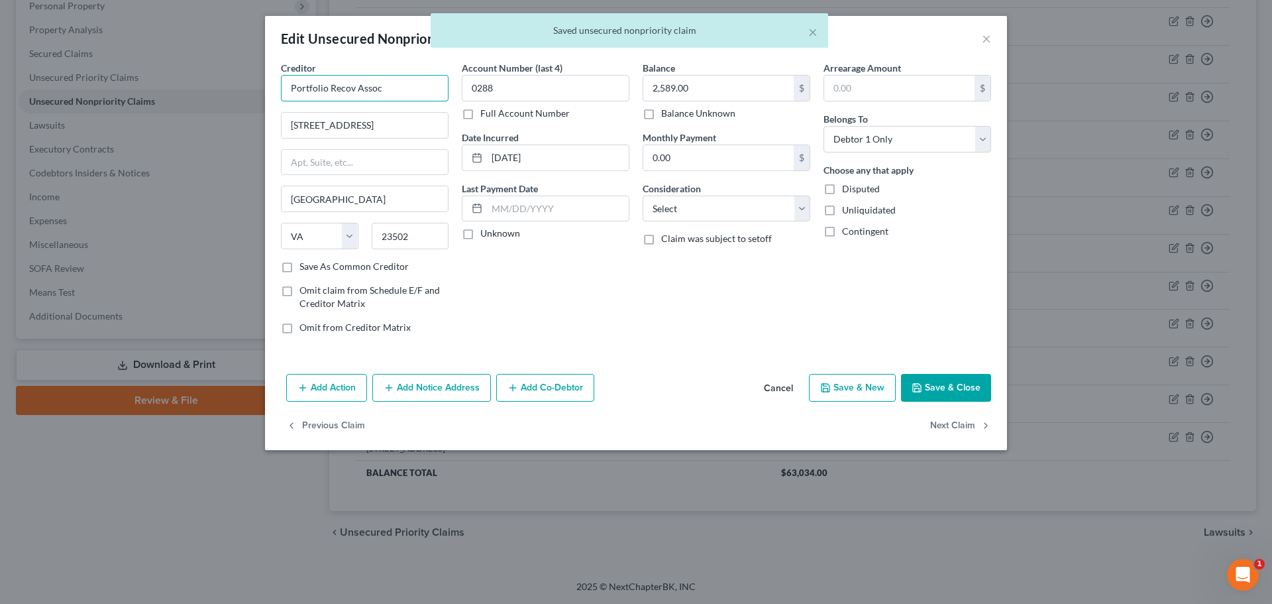
drag, startPoint x: 376, startPoint y: 87, endPoint x: 378, endPoint y: 101, distance: 14.7
click at [212, 85] on div "Edit Unsecured Nonpriority Claim × Creditor * Portfolio Recov Assoc 120 Corpora…" at bounding box center [636, 302] width 1272 height 604
paste input "ery Associates, LLC"
type input "Portfolio Recovery Associates, LLC"
drag, startPoint x: 692, startPoint y: 207, endPoint x: 690, endPoint y: 214, distance: 7.4
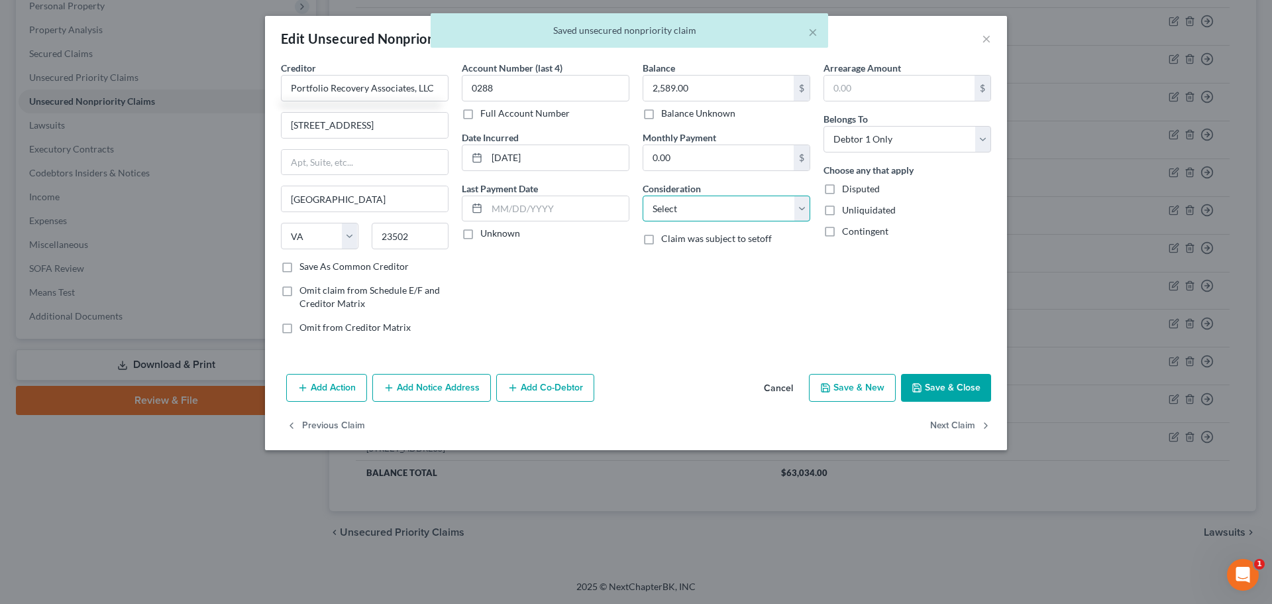
click at [692, 207] on select "Select Cable / Satellite Services Collection Agency Credit Card Debt Debt Couns…" at bounding box center [727, 208] width 168 height 27
select select "1"
click at [643, 195] on select "Select Cable / Satellite Services Collection Agency Credit Card Debt Debt Couns…" at bounding box center [727, 208] width 168 height 27
click at [936, 394] on button "Save & Close" at bounding box center [946, 388] width 90 height 28
type input "0"
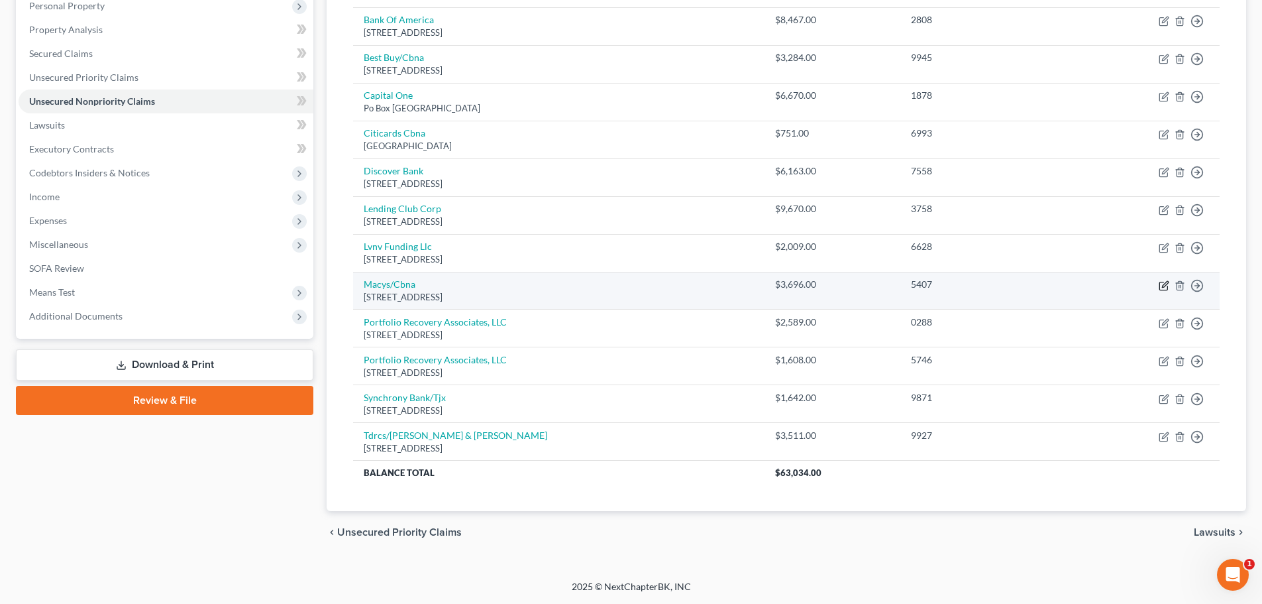
click at [1166, 282] on icon "button" at bounding box center [1165, 284] width 6 height 6
select select "36"
select select "2"
select select "0"
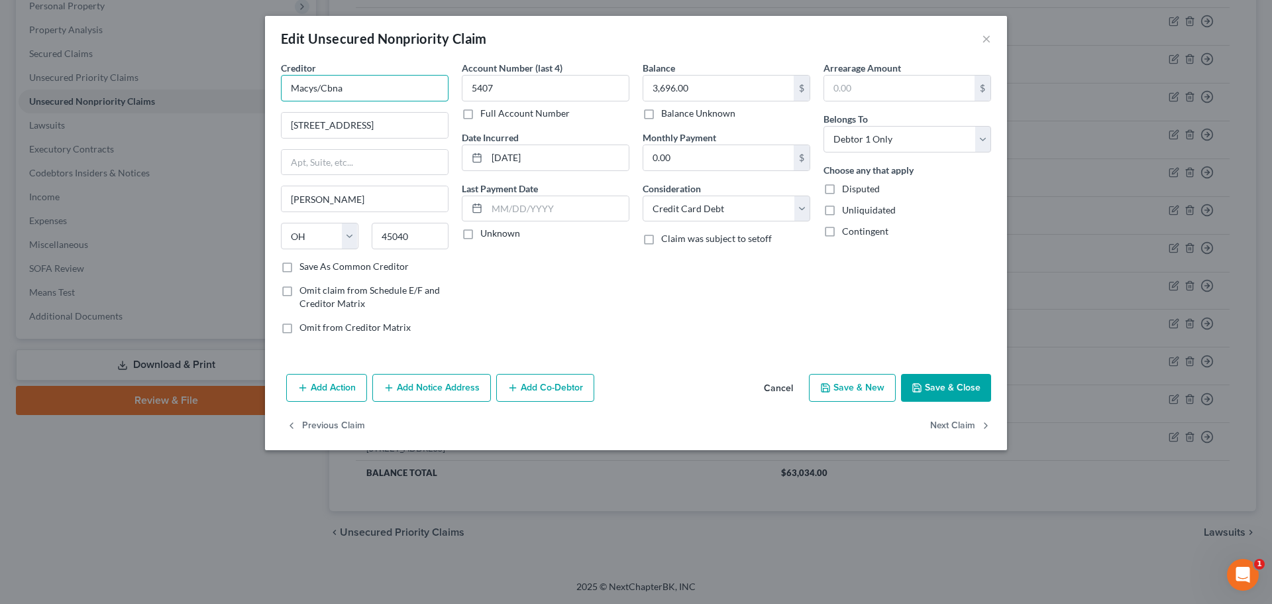
drag, startPoint x: 326, startPoint y: 87, endPoint x: 417, endPoint y: 90, distance: 90.8
click at [415, 90] on input "Macys/Cbna" at bounding box center [365, 88] width 168 height 27
type input "Macys/Citibank"
click at [724, 86] on input "3,696.00" at bounding box center [718, 88] width 150 height 25
type input "3,753.20"
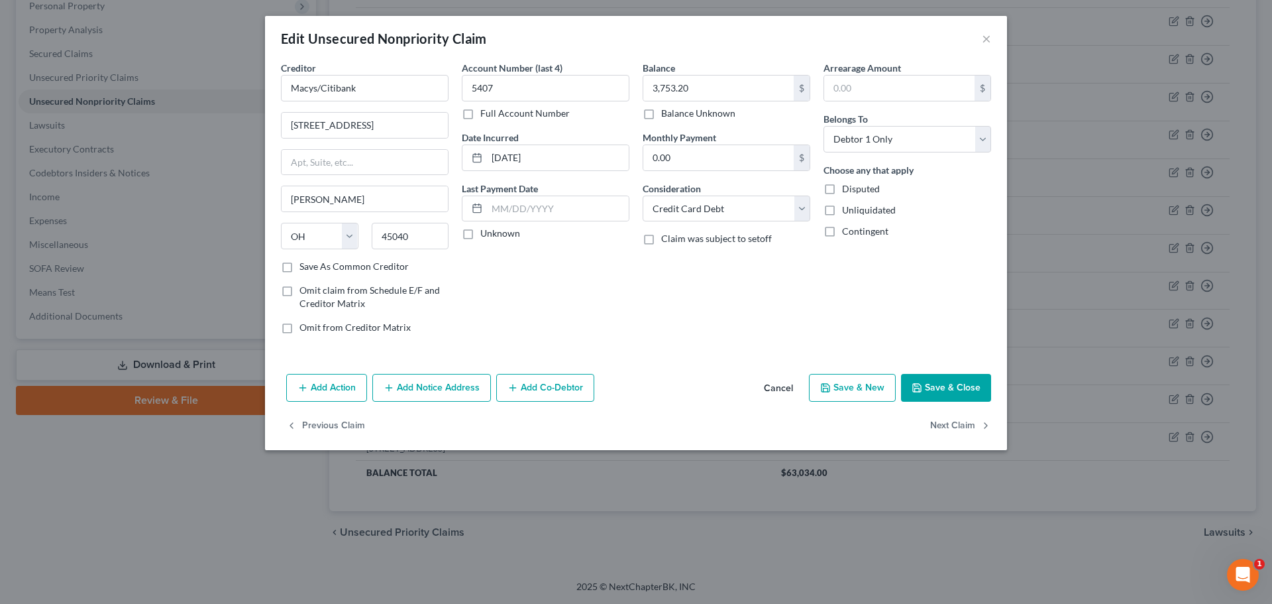
click at [442, 378] on button "Add Notice Address" at bounding box center [431, 388] width 119 height 28
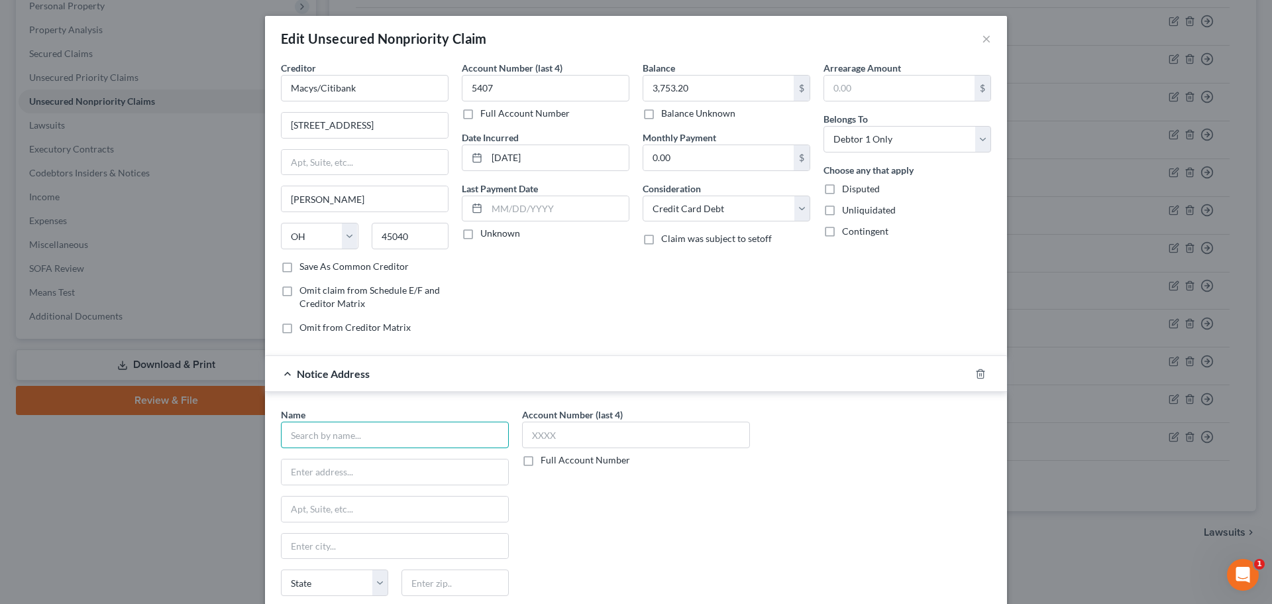
click at [390, 429] on input "text" at bounding box center [395, 434] width 228 height 27
type input "Rubin & Rothham, LLC"
click at [353, 463] on input "text" at bounding box center [395, 471] width 227 height 25
click at [380, 504] on input "text" at bounding box center [395, 508] width 227 height 25
type input "1787 Veterans Memorial Hwy"
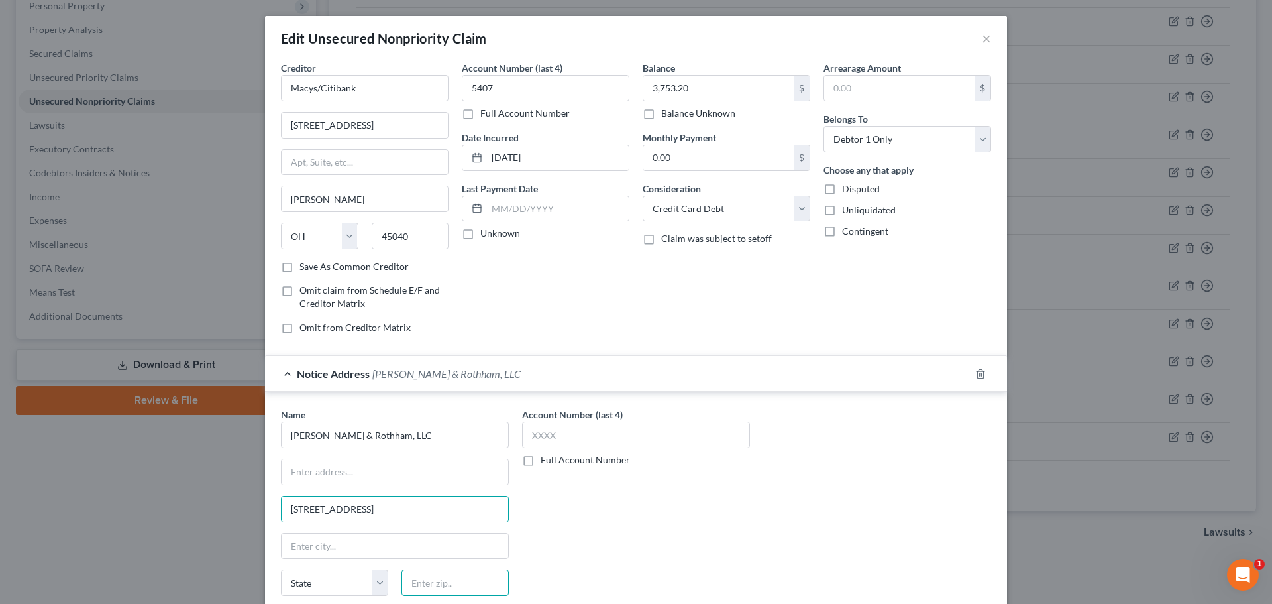
click at [413, 582] on input "text" at bounding box center [455, 582] width 107 height 27
type input "11749"
type input "Islandia"
select select "35"
click at [429, 549] on input "Islandia" at bounding box center [395, 545] width 227 height 25
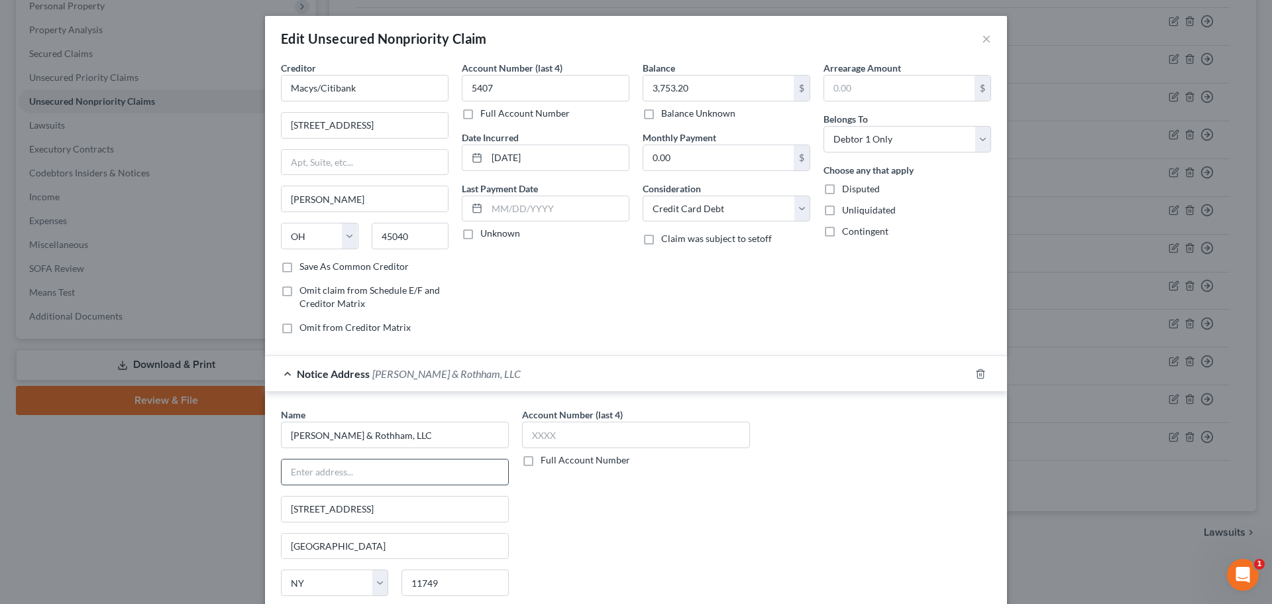
click at [392, 472] on input "text" at bounding box center [395, 471] width 227 height 25
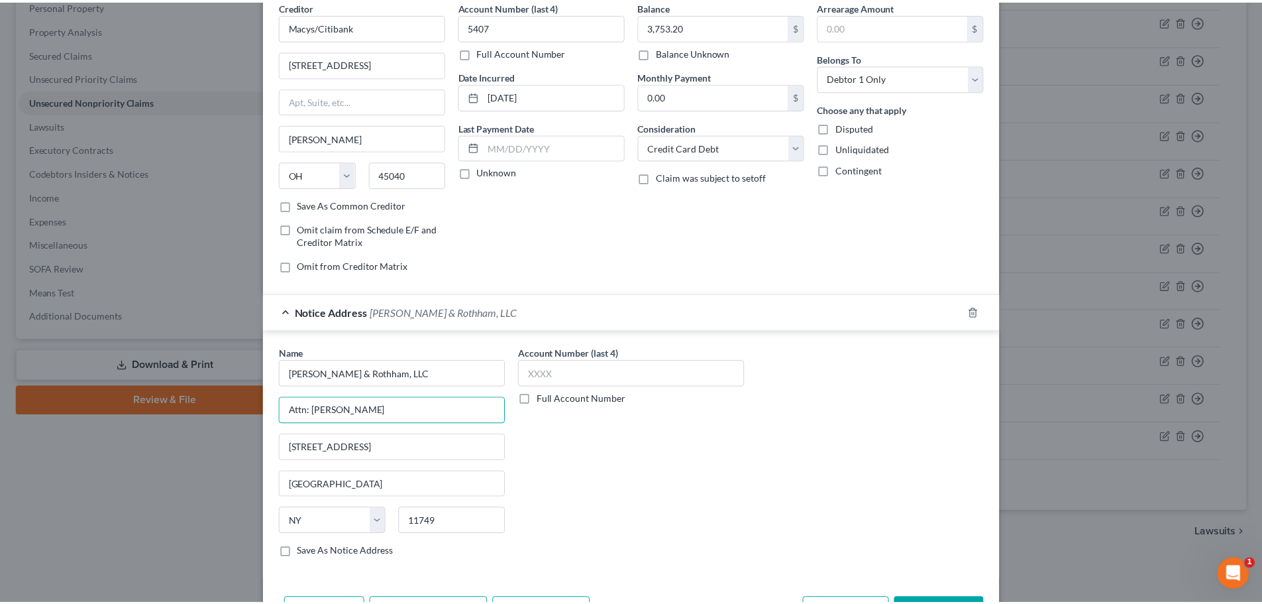
scroll to position [148, 0]
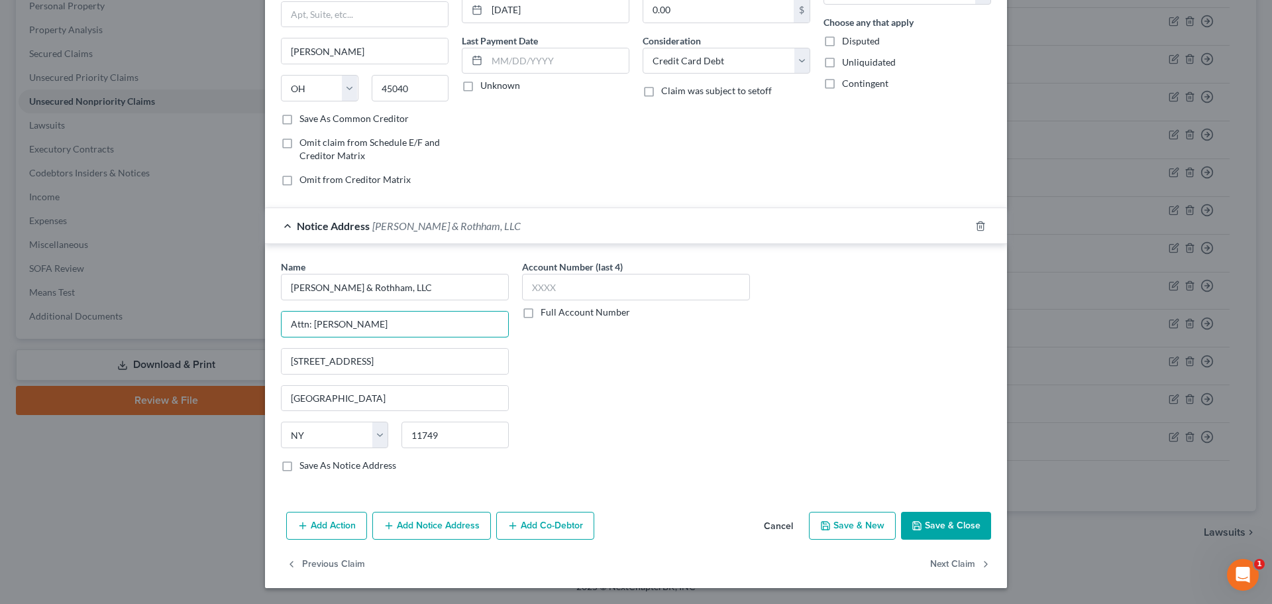
type input "Attn: Keith Jeffrey Gokub"
click at [934, 522] on button "Save & Close" at bounding box center [946, 526] width 90 height 28
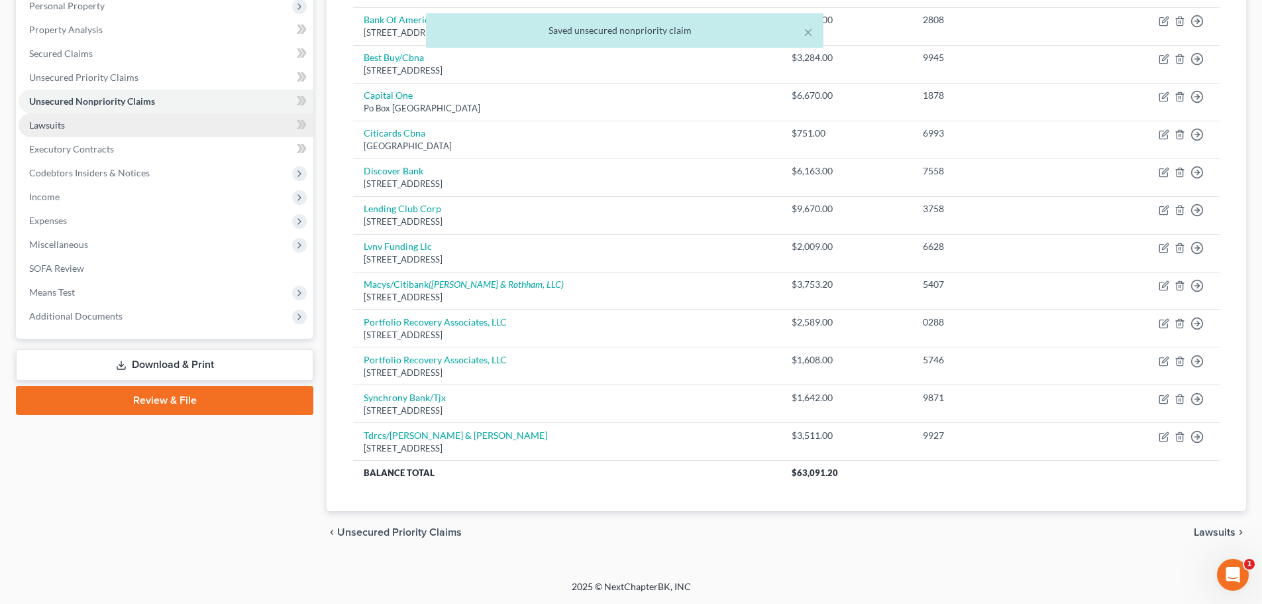
click at [66, 131] on link "Lawsuits" at bounding box center [166, 125] width 295 height 24
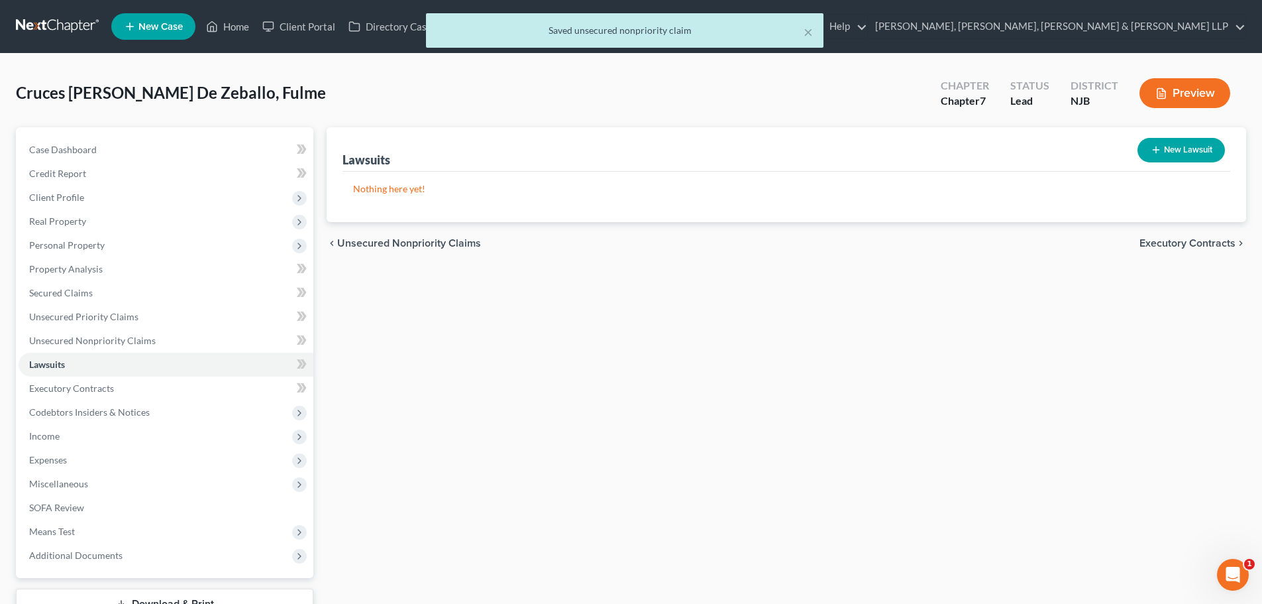
click at [1166, 143] on button "New Lawsuit" at bounding box center [1181, 150] width 87 height 25
select select "0"
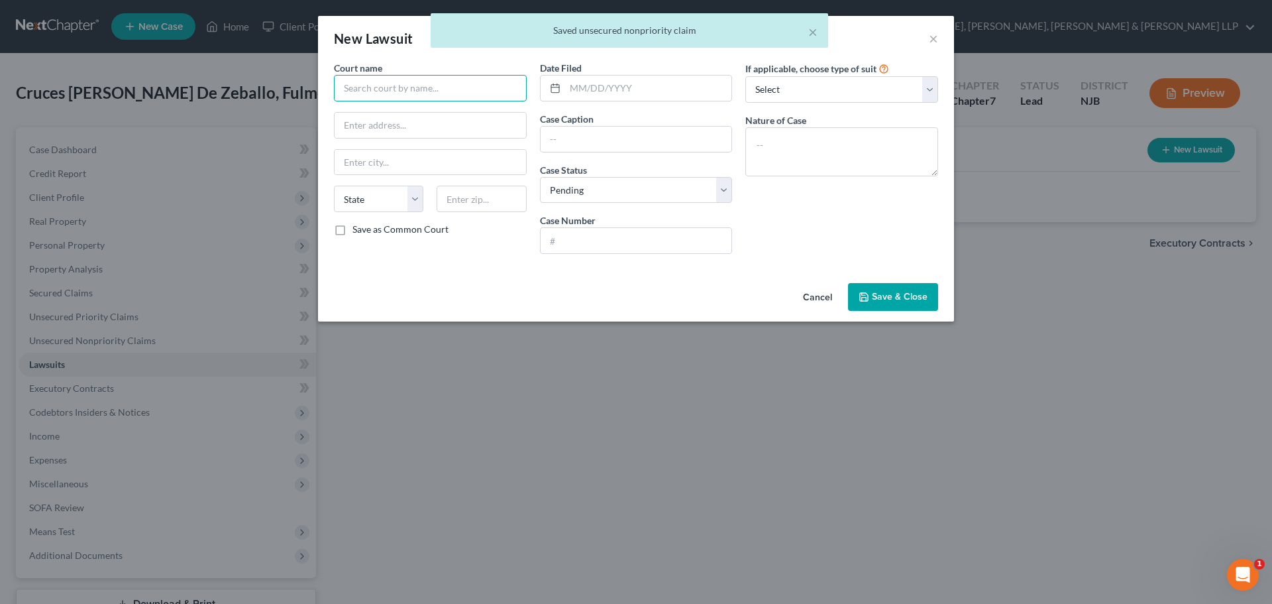
click at [414, 90] on input "text" at bounding box center [430, 88] width 193 height 27
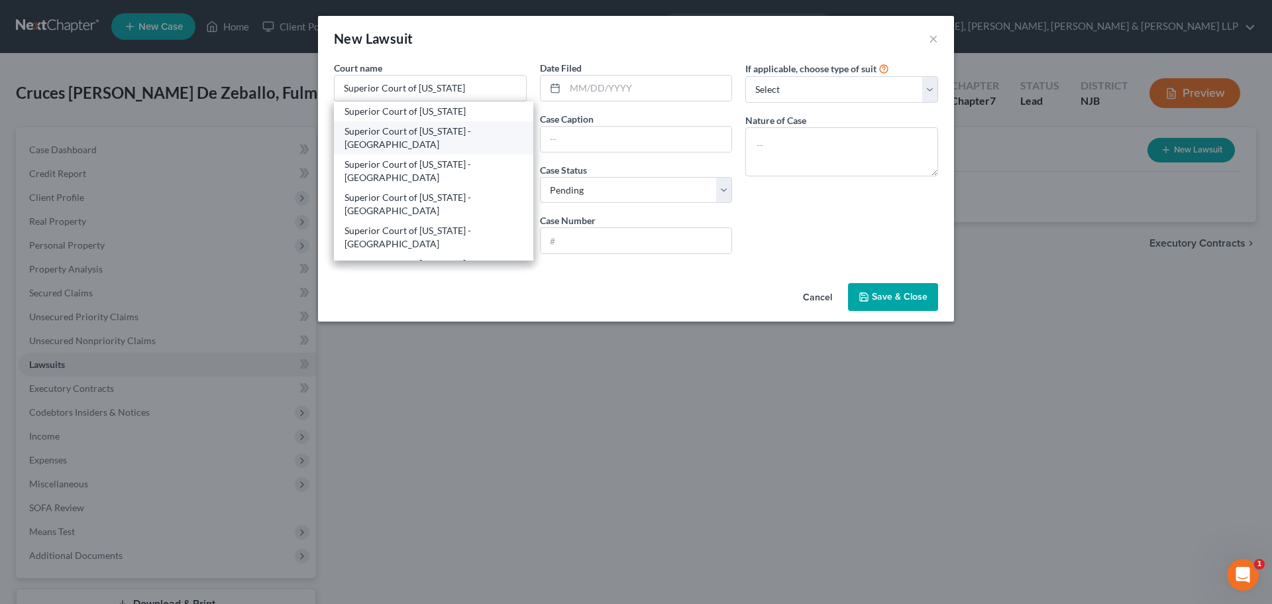
click at [431, 146] on div "Superior Court of [US_STATE] - [GEOGRAPHIC_DATA]" at bounding box center [434, 138] width 178 height 27
type input "Superior Court of [US_STATE] - [GEOGRAPHIC_DATA]"
type input "595 Newark Avenue"
type input "Jersey City"
select select "33"
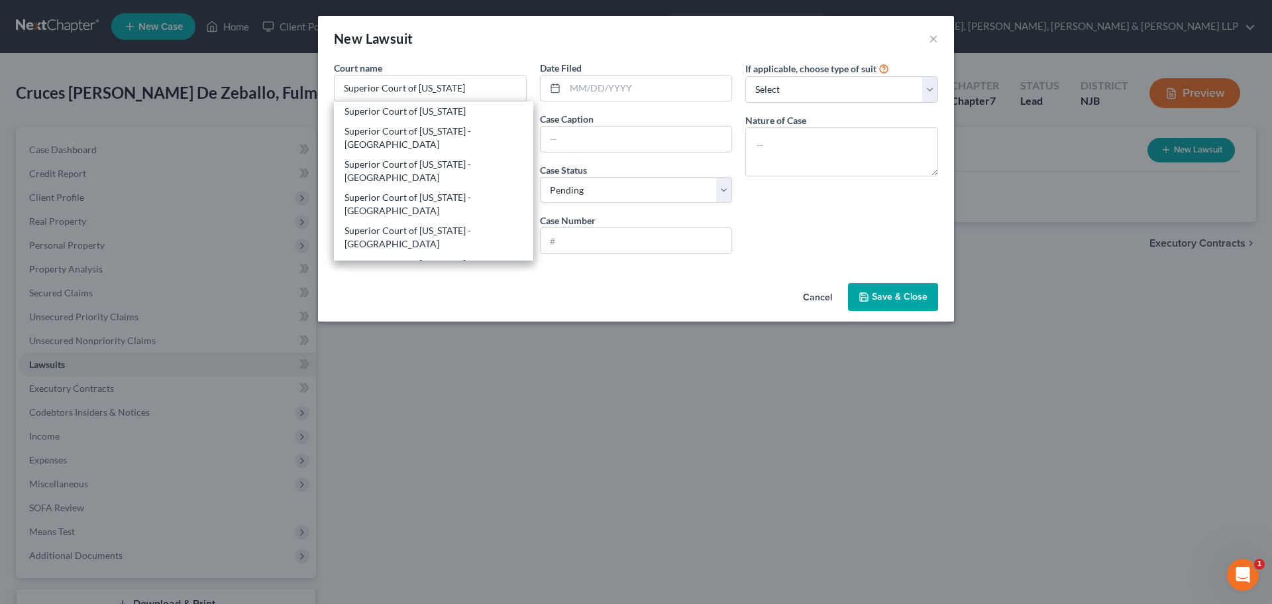
type input "07306"
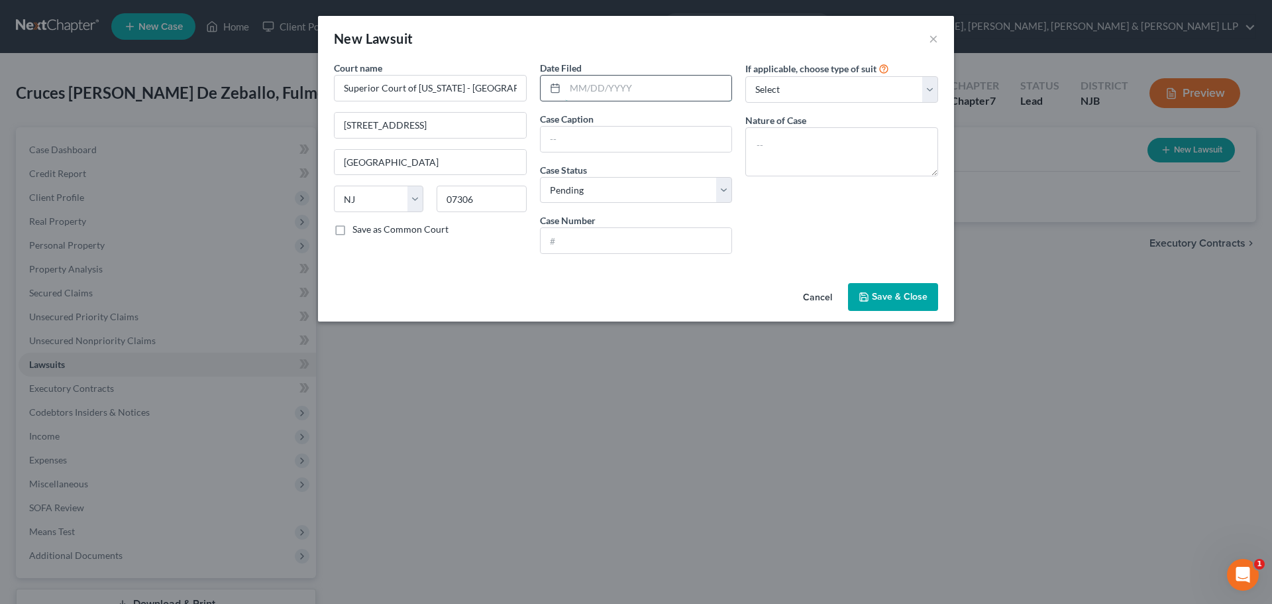
click at [596, 91] on input "text" at bounding box center [648, 88] width 167 height 25
type input "[DATE]"
click at [591, 131] on input "text" at bounding box center [636, 139] width 191 height 25
type input "Citibank v. Fulme Cruces"
click at [574, 243] on input "text" at bounding box center [636, 240] width 191 height 25
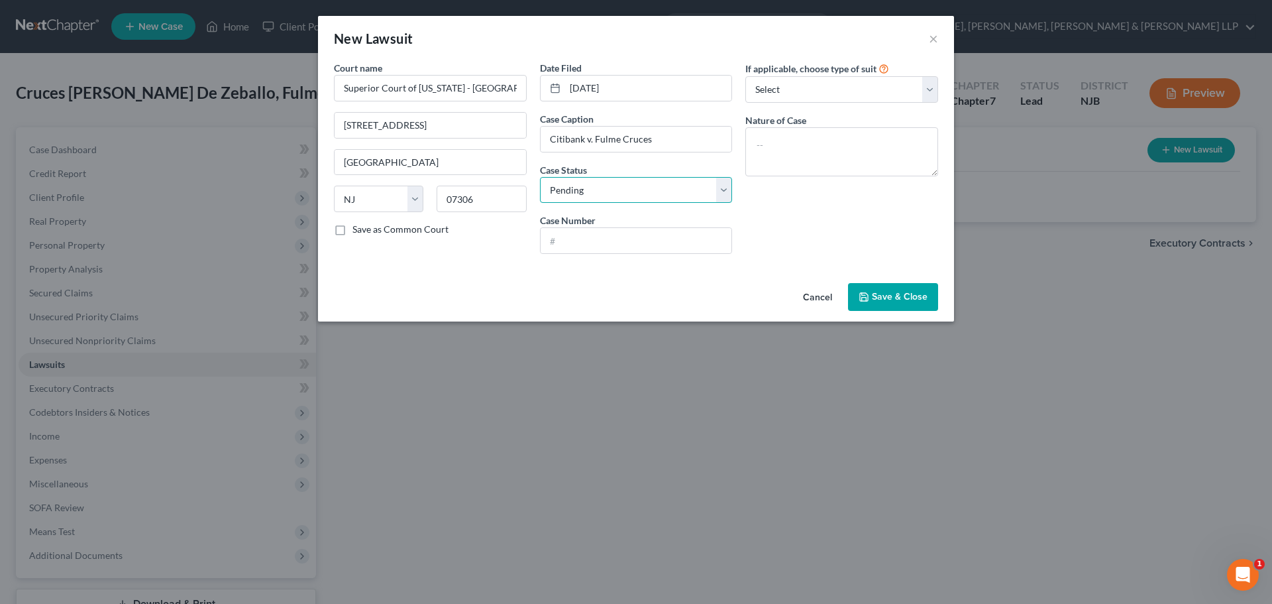
click at [584, 199] on select "Select Pending On Appeal Concluded" at bounding box center [636, 190] width 193 height 27
select select "2"
click at [540, 177] on select "Select Pending On Appeal Concluded" at bounding box center [636, 190] width 193 height 27
click at [574, 231] on input "text" at bounding box center [636, 240] width 191 height 25
type input "DC-016423-24"
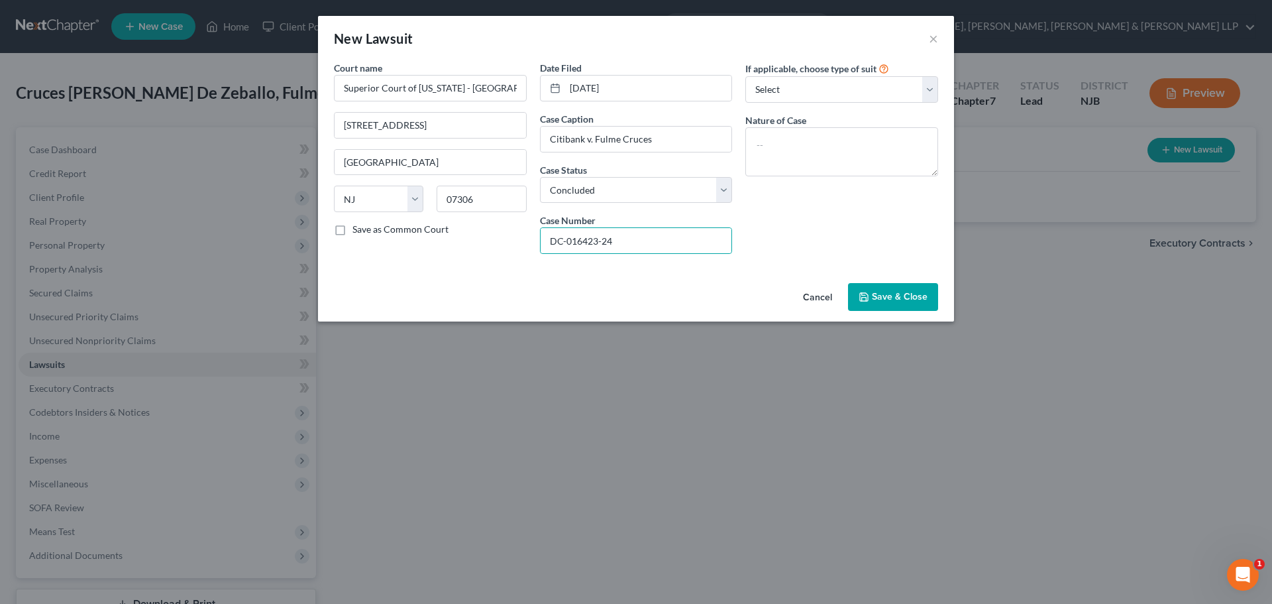
click at [905, 302] on span "Save & Close" at bounding box center [900, 296] width 56 height 11
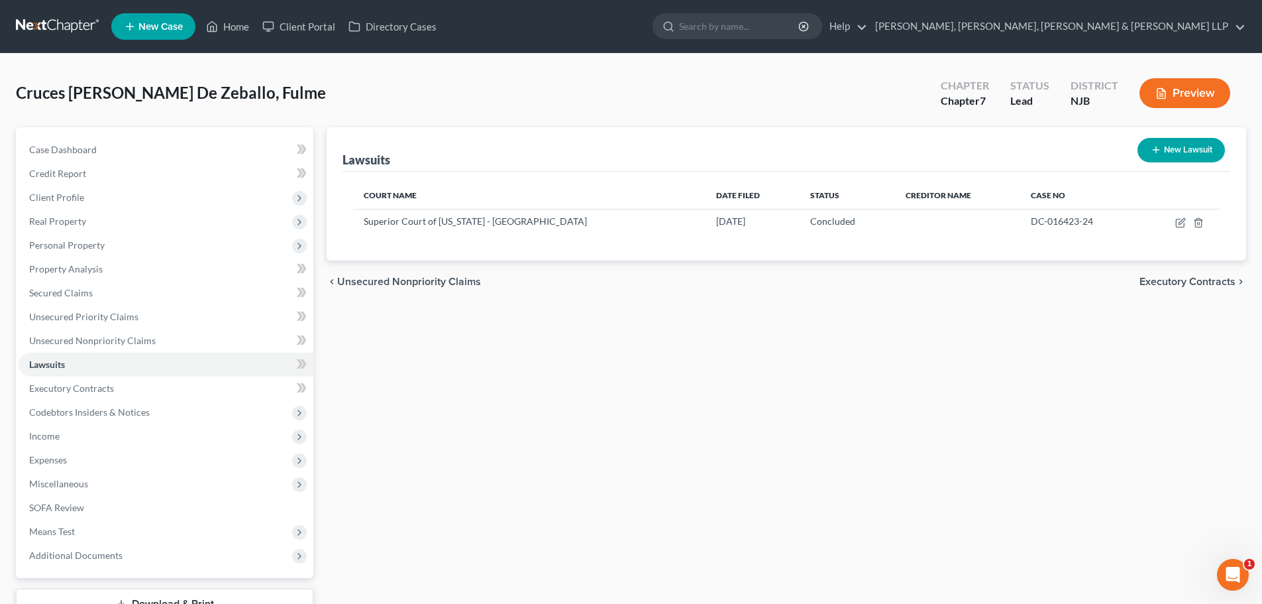
click at [1179, 156] on button "New Lawsuit" at bounding box center [1181, 150] width 87 height 25
select select "0"
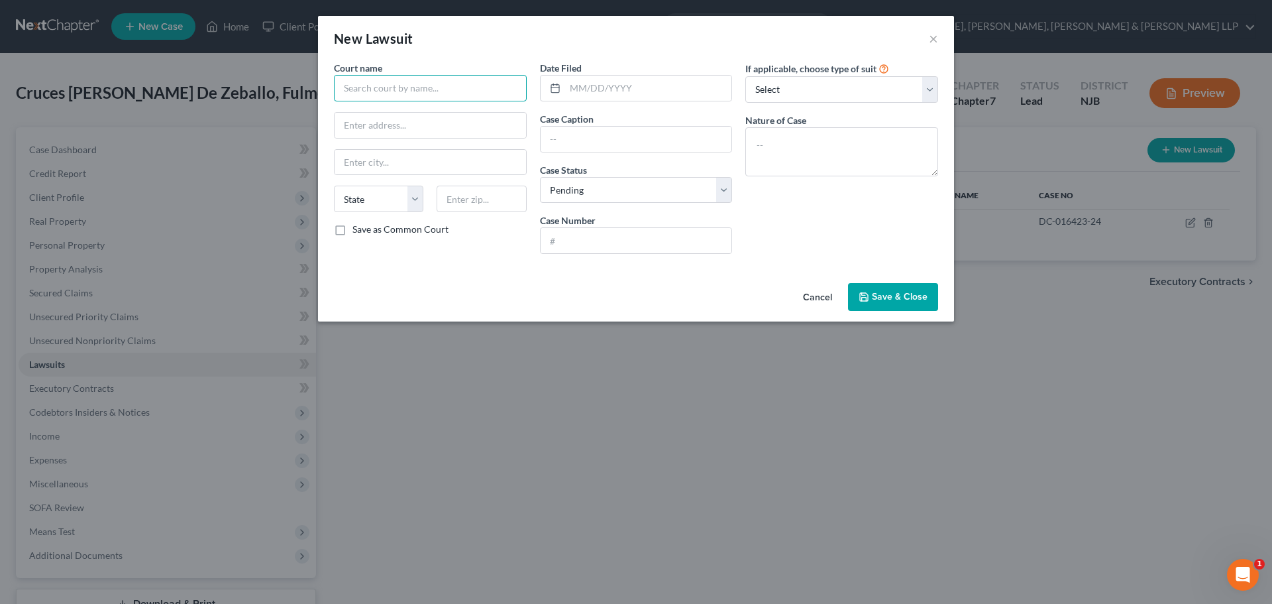
click at [378, 88] on input "text" at bounding box center [430, 88] width 193 height 27
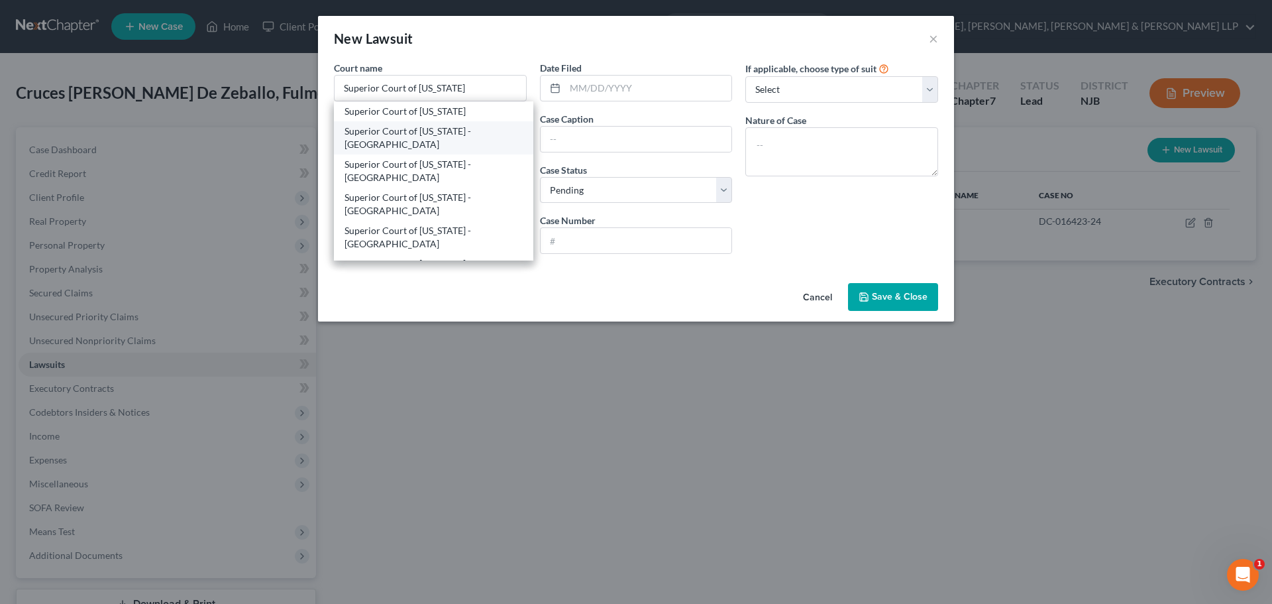
click at [381, 138] on div "Superior Court of [US_STATE] - [GEOGRAPHIC_DATA]" at bounding box center [434, 138] width 178 height 27
type input "Superior Court of [US_STATE] - [GEOGRAPHIC_DATA]"
type input "595 Newark Avenue"
type input "Jersey City"
select select "33"
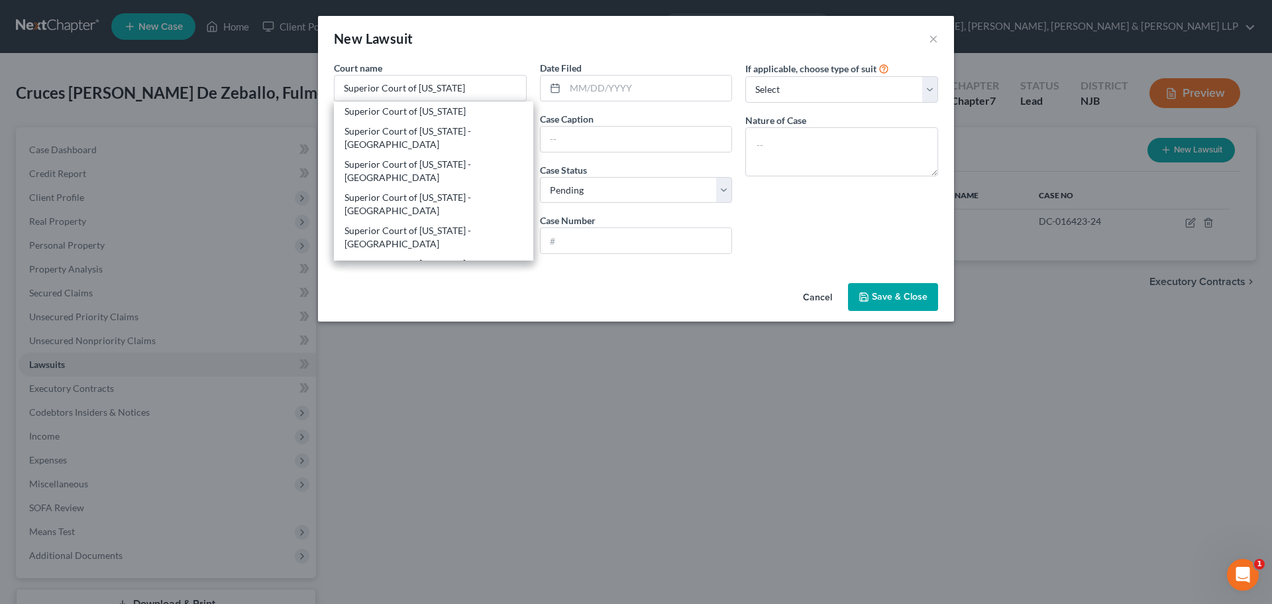
type input "07306"
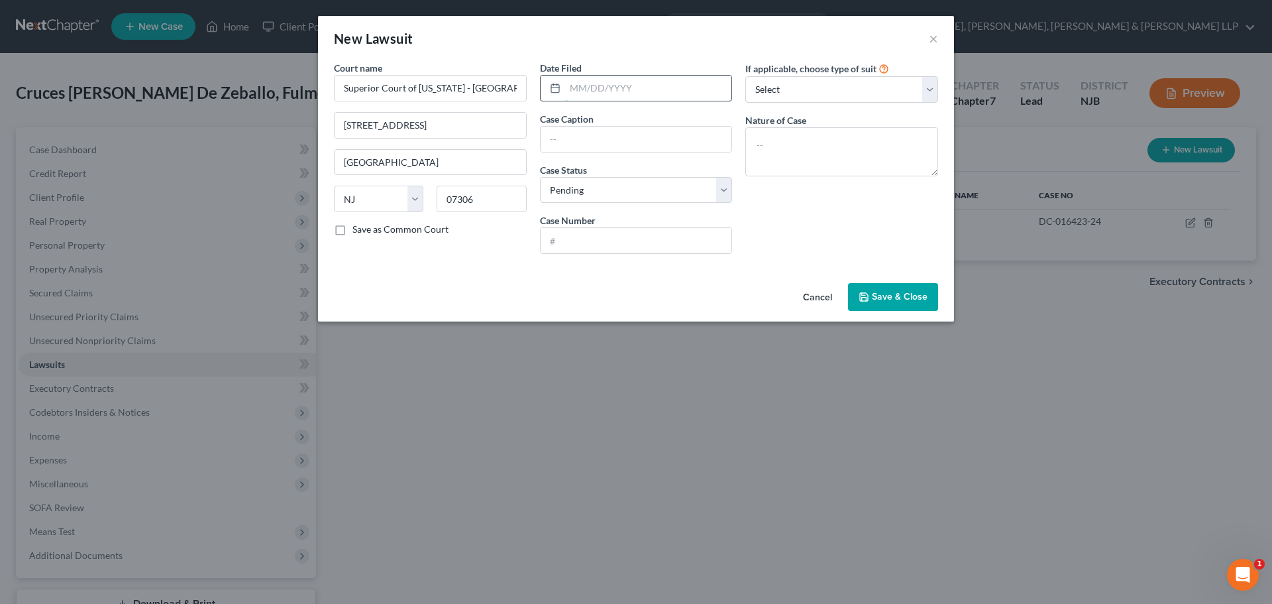
click at [581, 90] on input "text" at bounding box center [648, 88] width 167 height 25
type input "[DATE]"
click at [578, 138] on input "text" at bounding box center [636, 139] width 191 height 25
type input "Portfolio Recovery Associates, LLC v. Fulme Cruces"
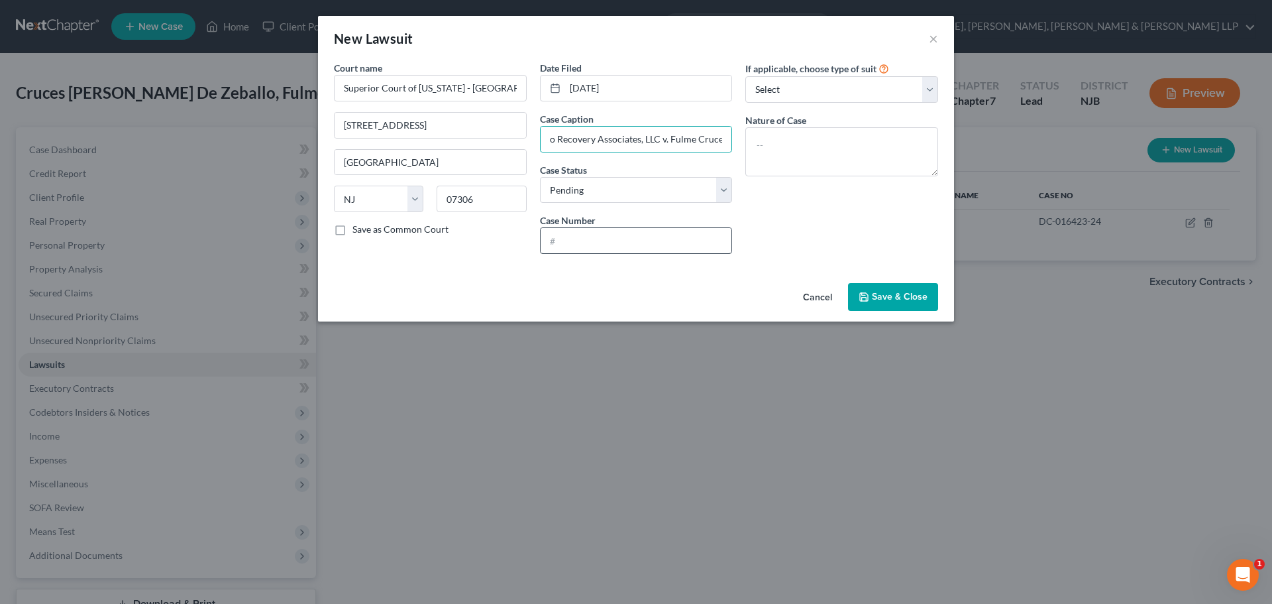
click at [570, 258] on div "Date Filed 02/03/2025 Case Caption Portfolio Recovery Associates, LLC v. Fulme …" at bounding box center [636, 162] width 206 height 203
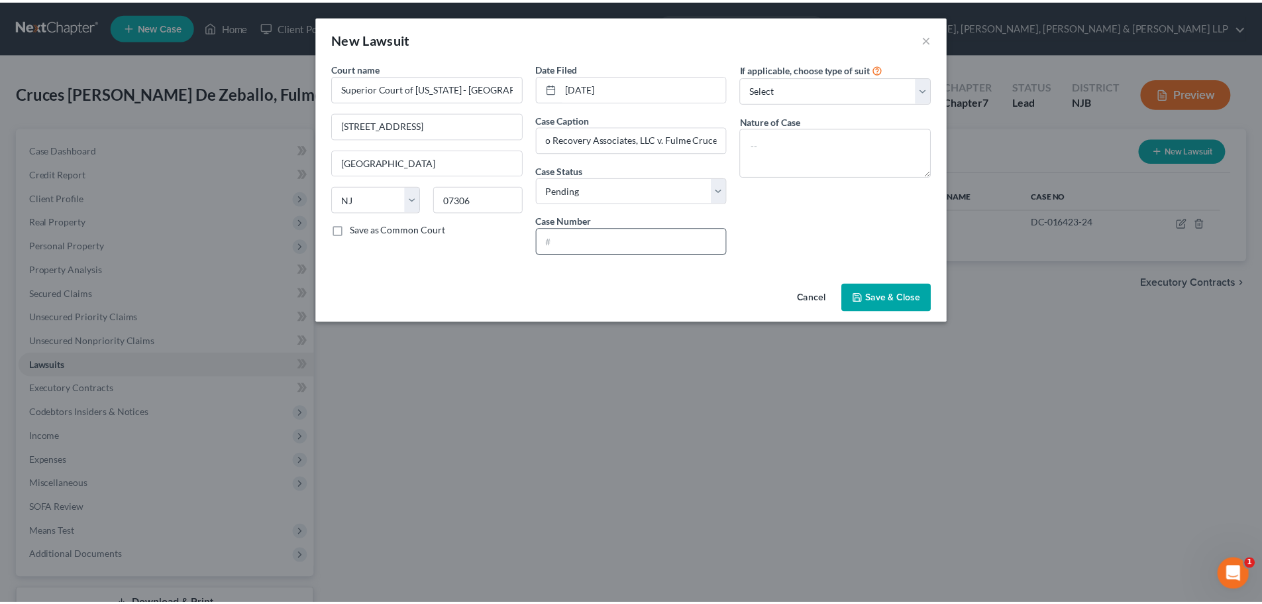
scroll to position [0, 0]
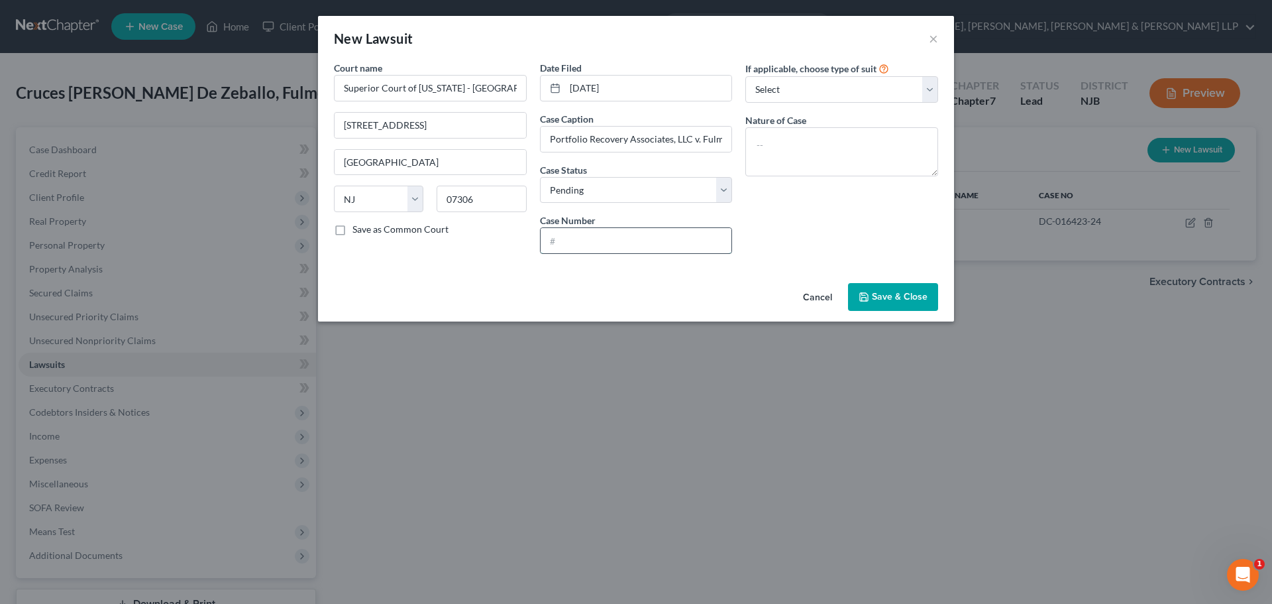
click at [571, 246] on input "text" at bounding box center [636, 240] width 191 height 25
type input "DC-002350-25"
click at [902, 288] on button "Save & Close" at bounding box center [893, 297] width 90 height 28
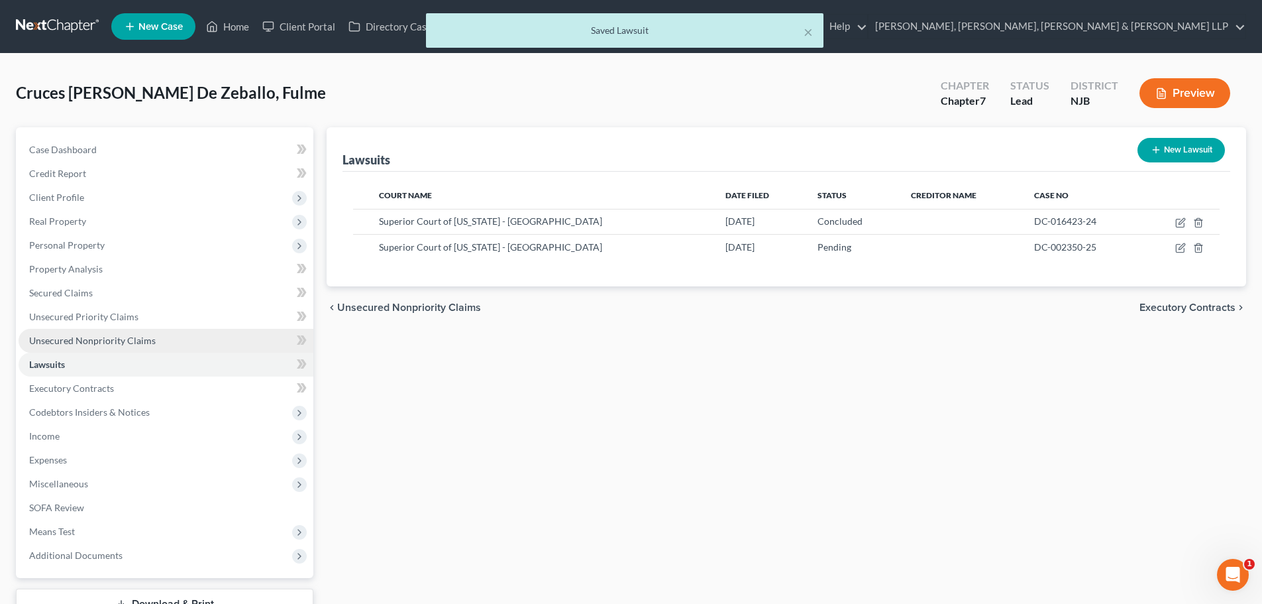
click at [167, 343] on link "Unsecured Nonpriority Claims" at bounding box center [166, 341] width 295 height 24
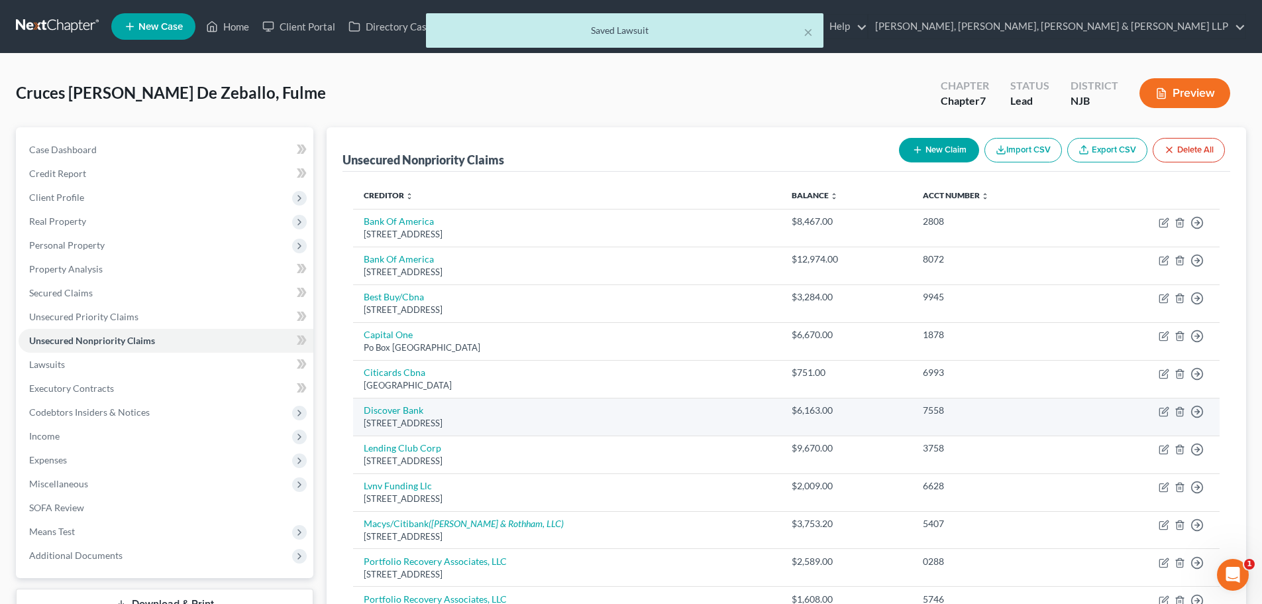
scroll to position [239, 0]
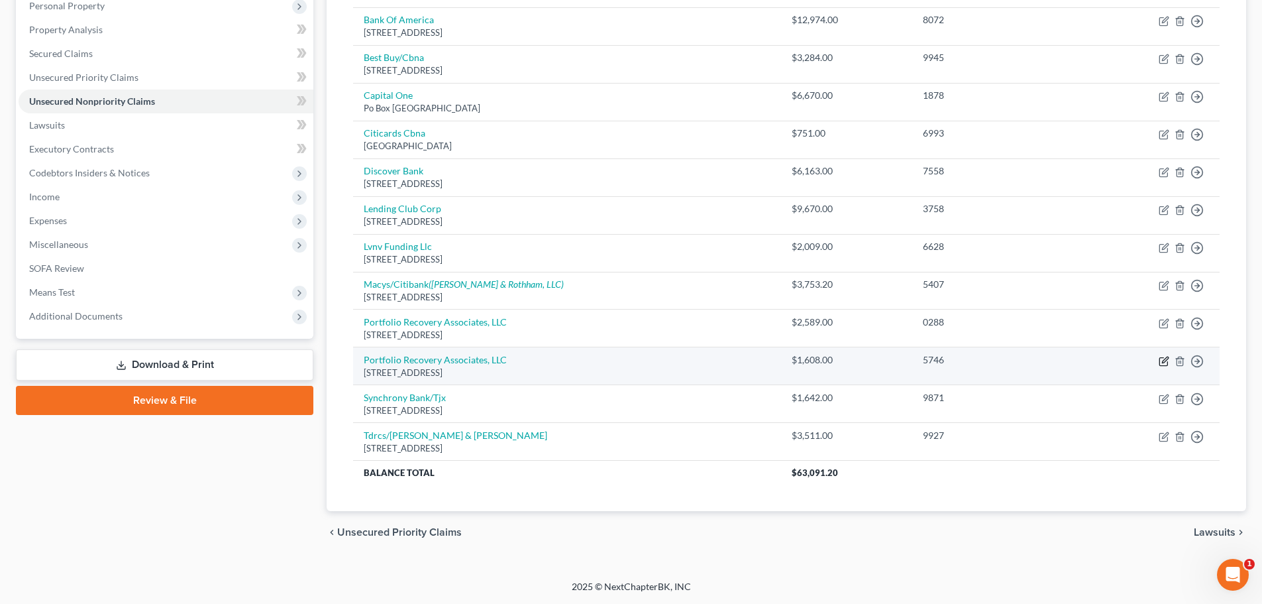
click at [1161, 361] on icon "button" at bounding box center [1164, 361] width 11 height 11
select select "48"
select select "1"
select select "0"
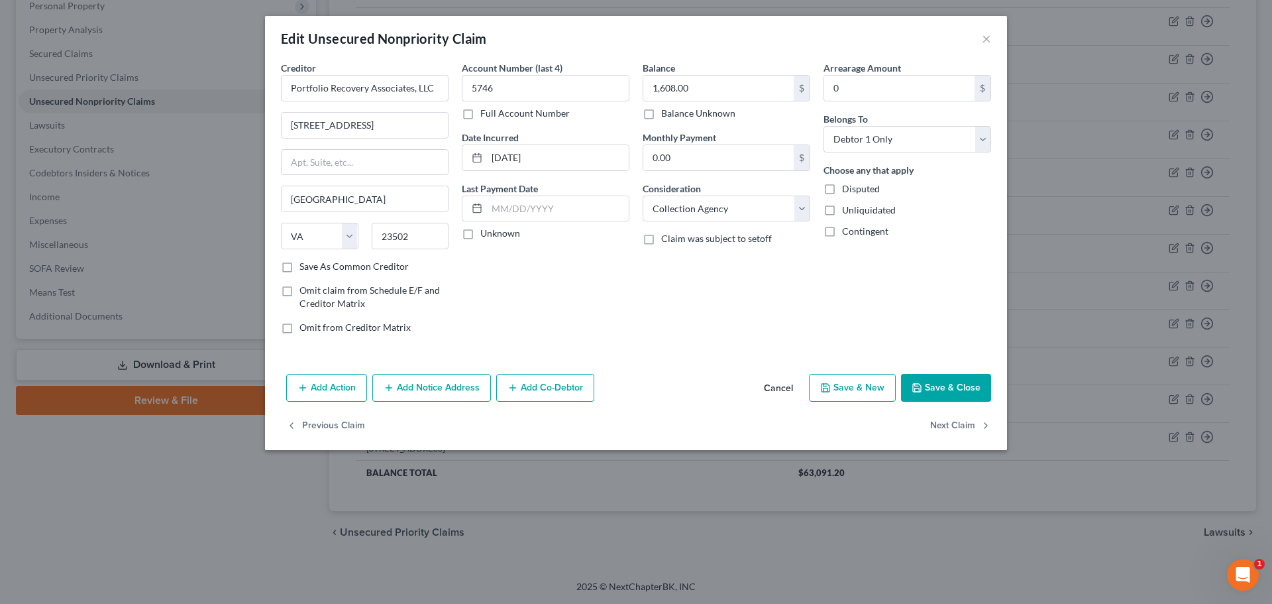
click at [453, 382] on button "Add Notice Address" at bounding box center [431, 388] width 119 height 28
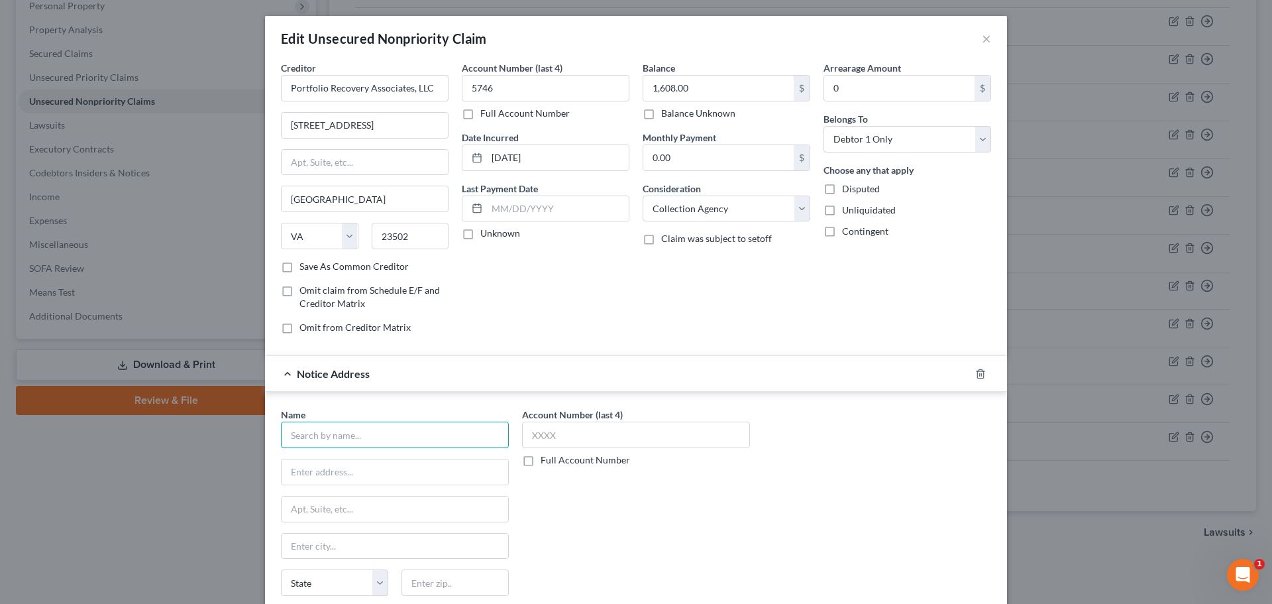
click at [345, 433] on input "text" at bounding box center [395, 434] width 228 height 27
drag, startPoint x: 397, startPoint y: 125, endPoint x: 253, endPoint y: 131, distance: 143.9
click at [246, 125] on div "Edit Unsecured Nonpriority Claim × Creditor * Portfolio Recovery Associates, LL…" at bounding box center [636, 302] width 1272 height 604
click at [982, 369] on div at bounding box center [988, 373] width 37 height 21
click at [979, 371] on icon "button" at bounding box center [980, 373] width 6 height 9
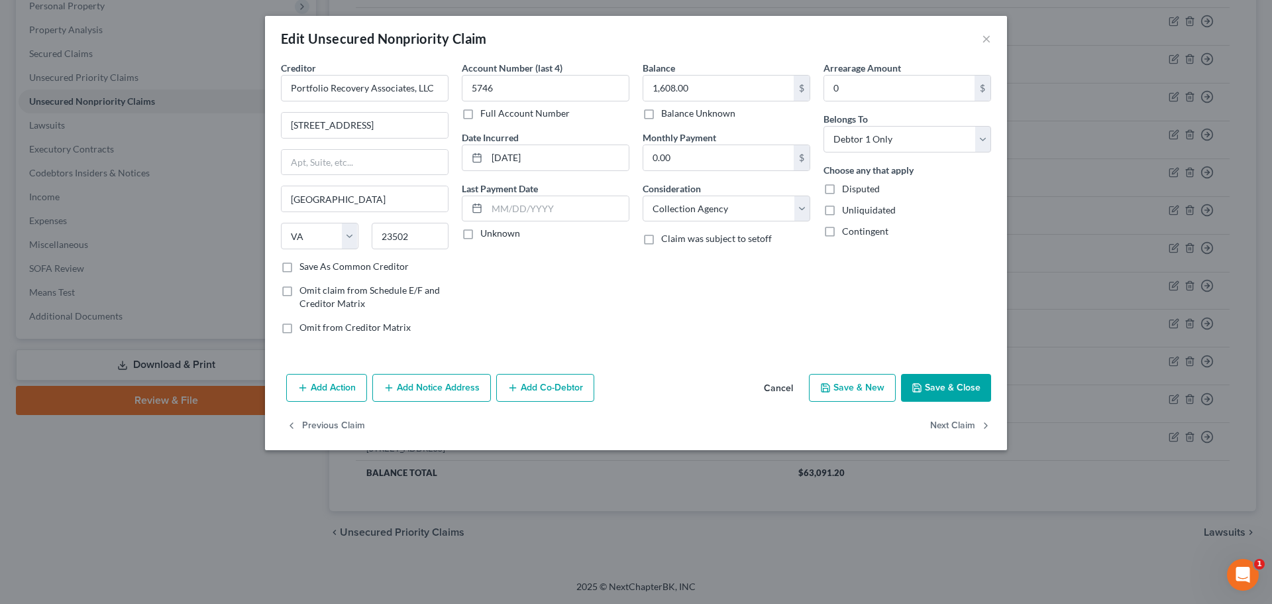
click at [948, 387] on button "Save & Close" at bounding box center [946, 388] width 90 height 28
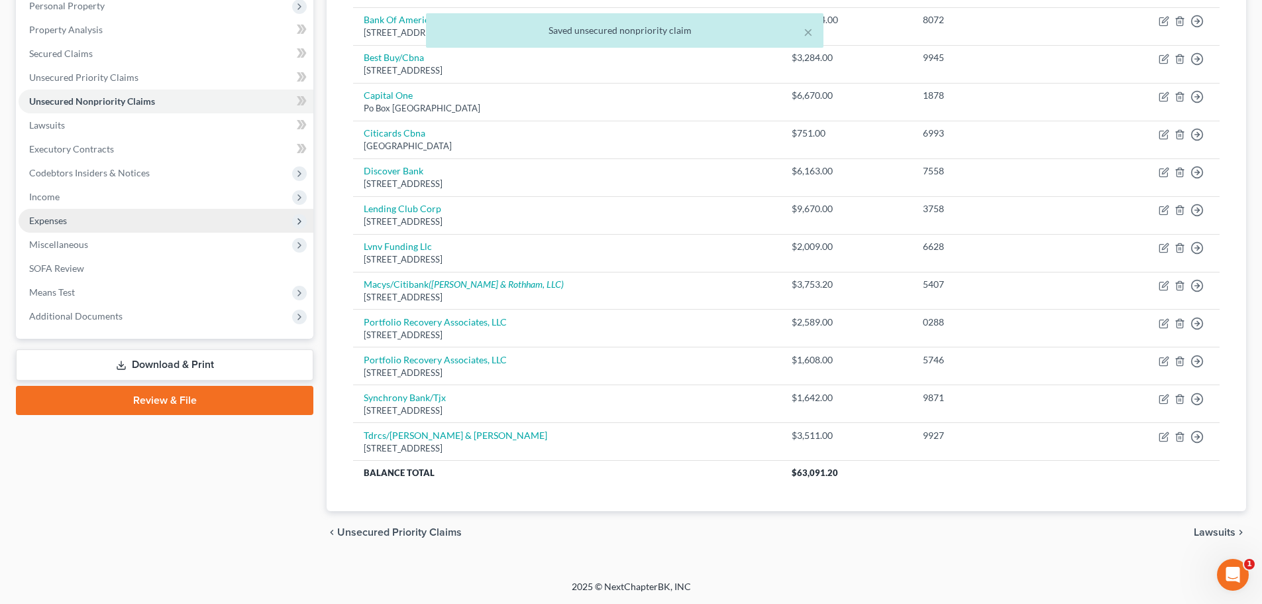
drag, startPoint x: 74, startPoint y: 212, endPoint x: 80, endPoint y: 229, distance: 17.6
click at [74, 212] on span "Expenses" at bounding box center [166, 221] width 295 height 24
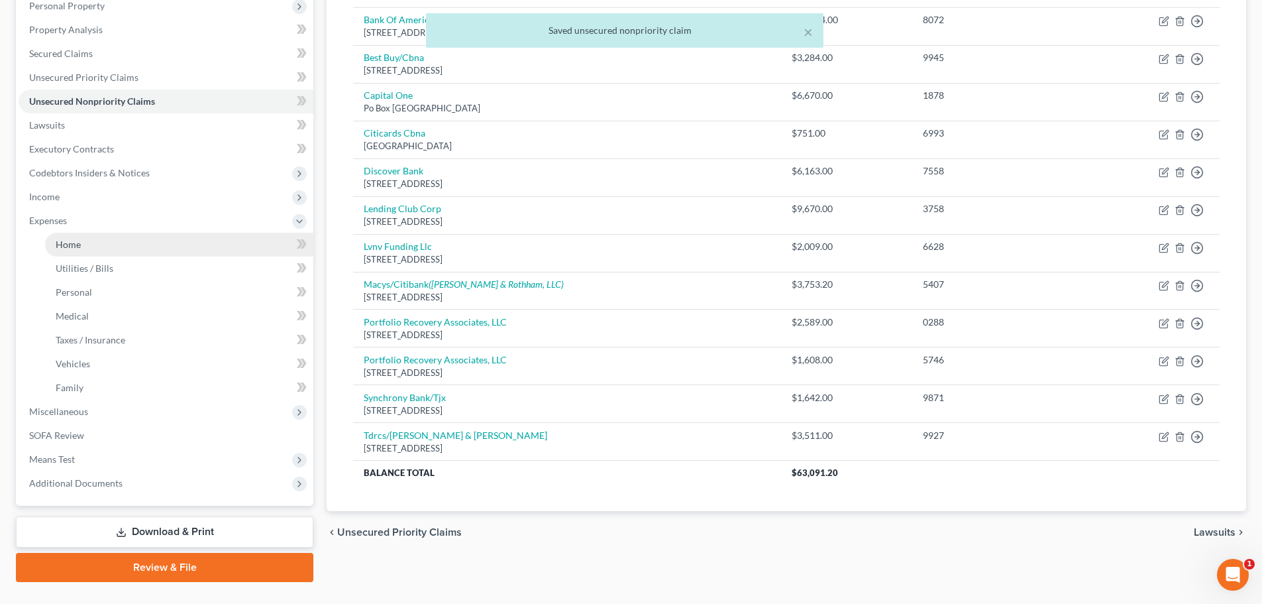
click at [83, 242] on link "Home" at bounding box center [179, 245] width 268 height 24
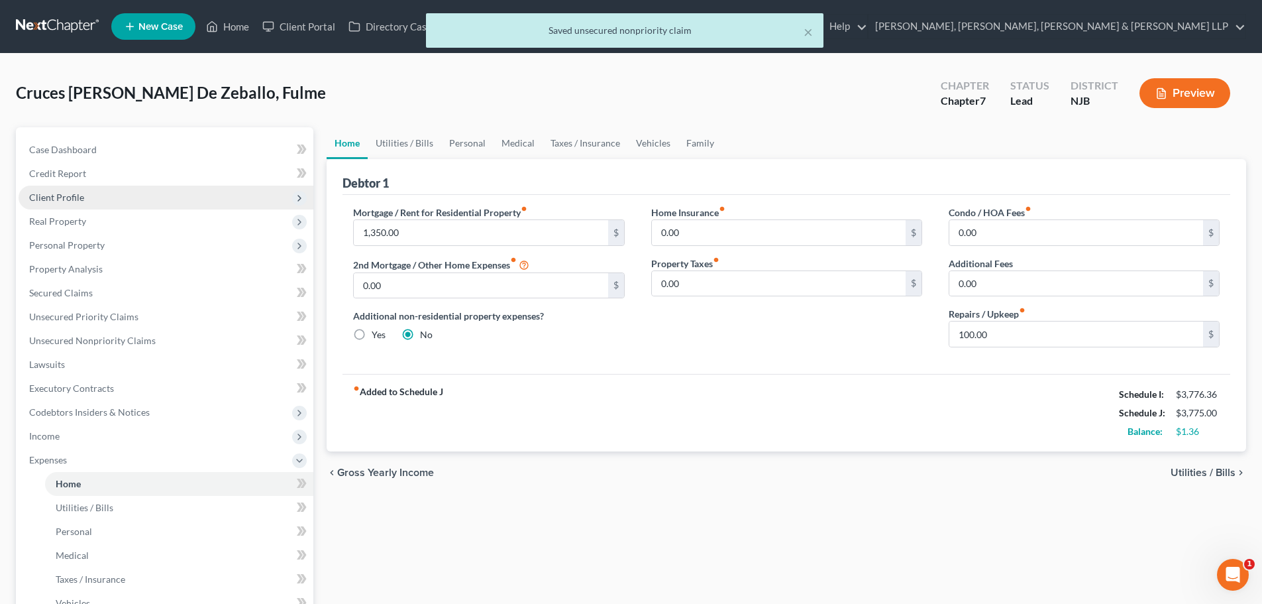
click at [65, 197] on span "Client Profile" at bounding box center [56, 196] width 55 height 11
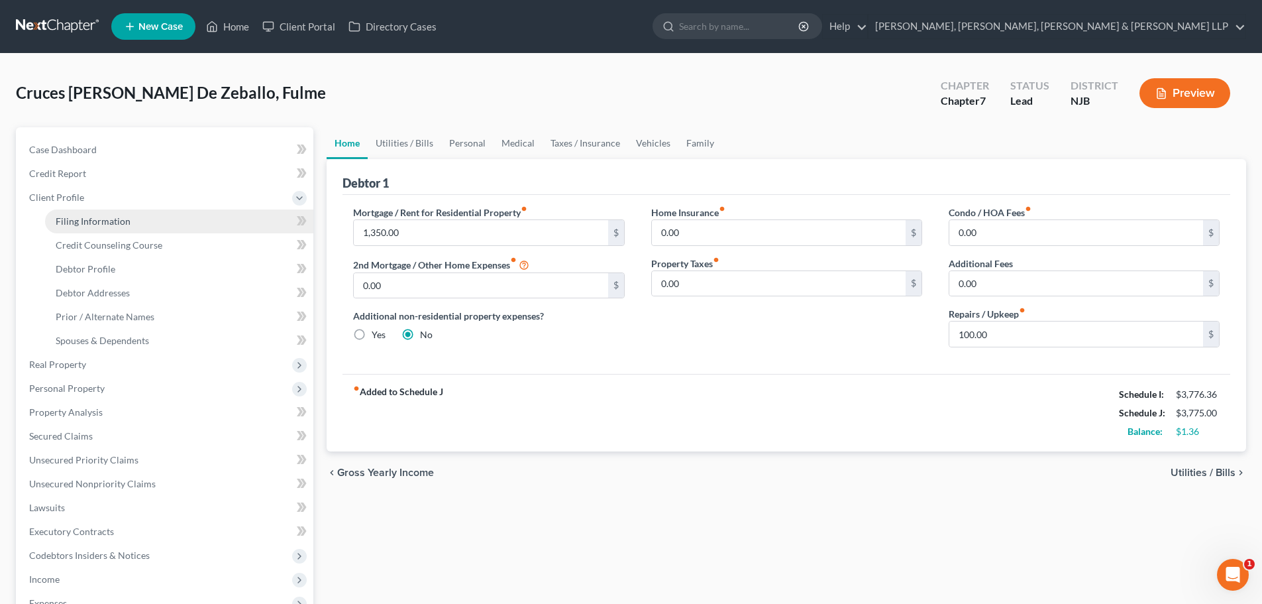
click at [87, 219] on span "Filing Information" at bounding box center [93, 220] width 75 height 11
select select "1"
select select "0"
select select "51"
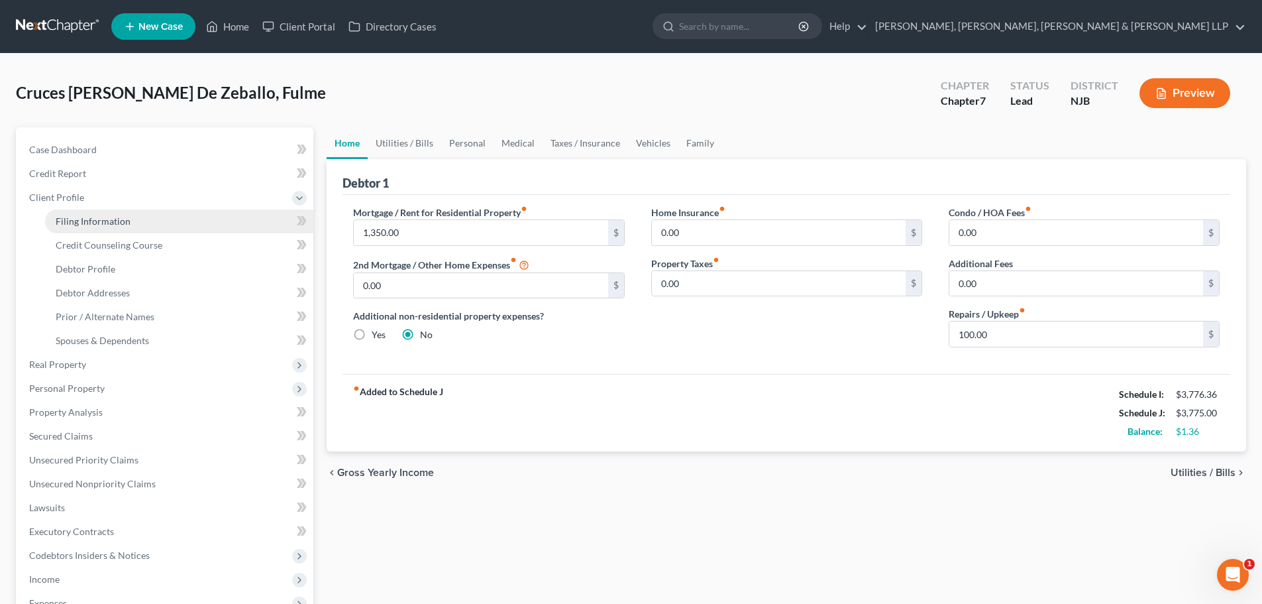
select select "4"
select select "0"
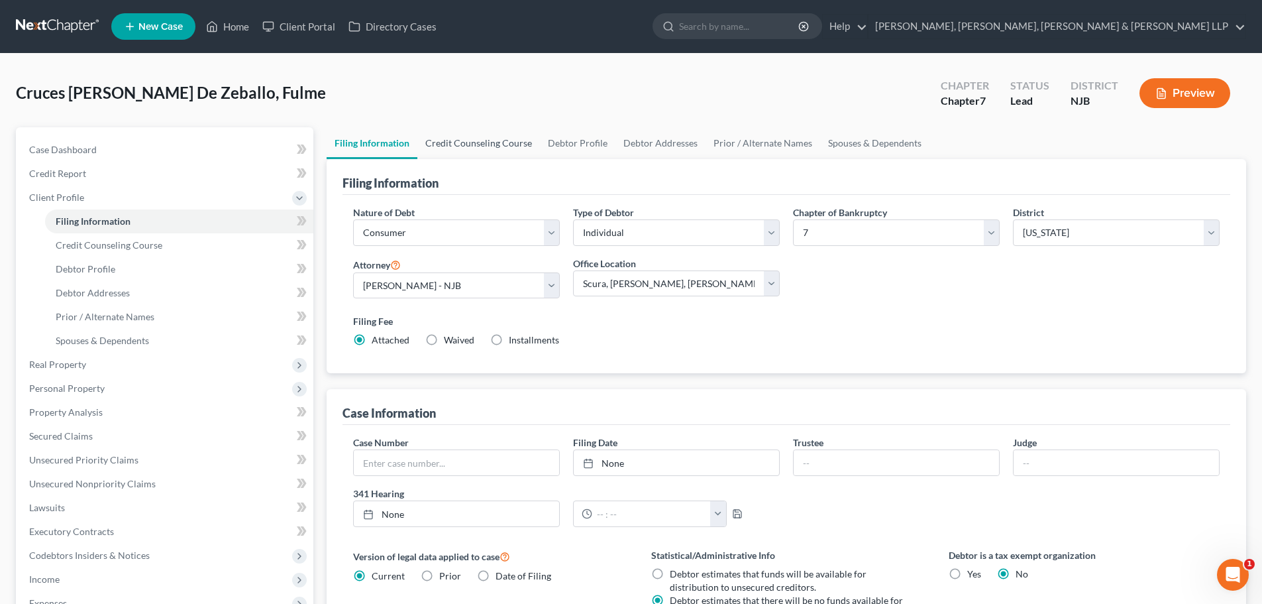
click at [447, 145] on link "Credit Counseling Course" at bounding box center [478, 143] width 123 height 32
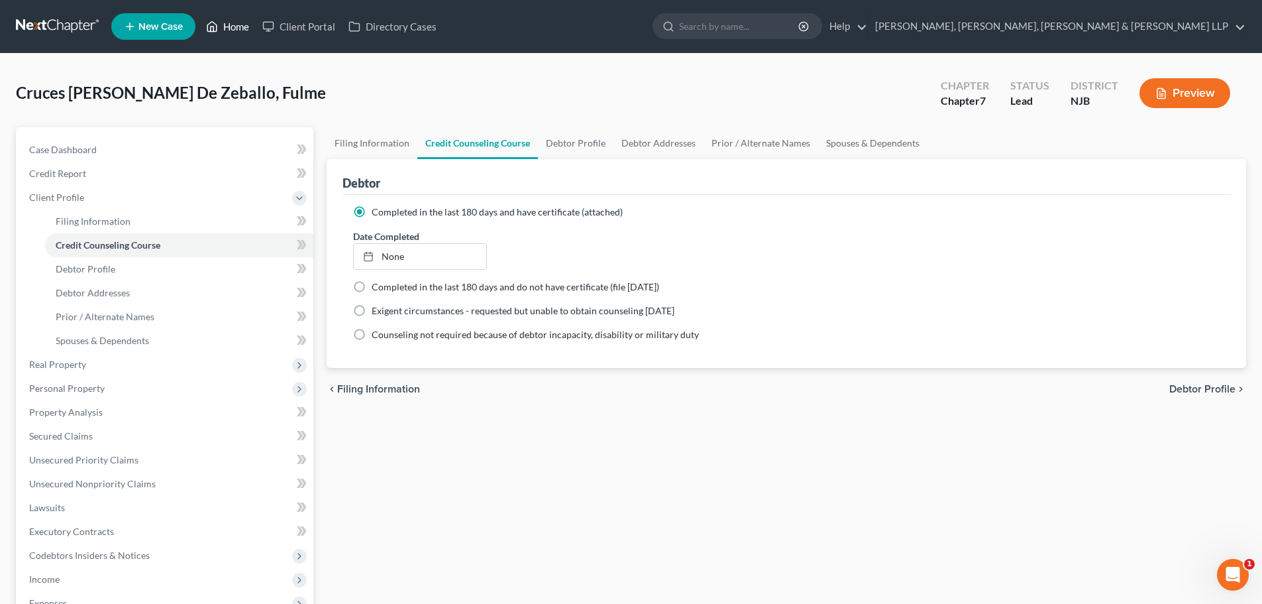
click at [243, 25] on link "Home" at bounding box center [227, 27] width 56 height 24
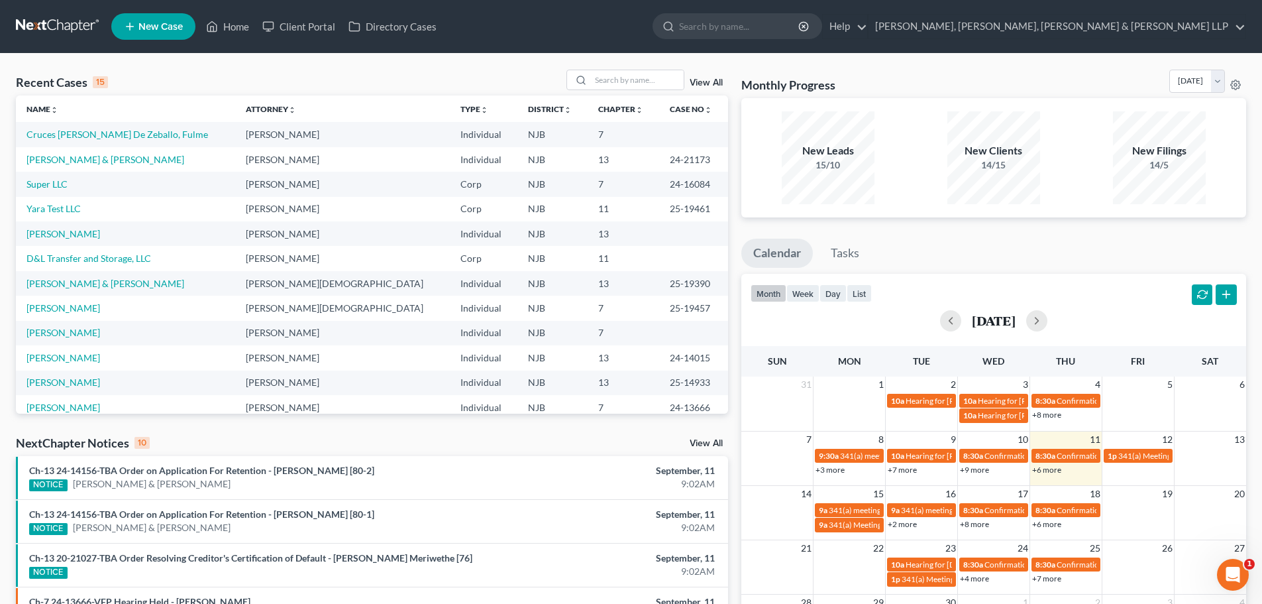
click at [173, 30] on span "New Case" at bounding box center [160, 27] width 44 height 10
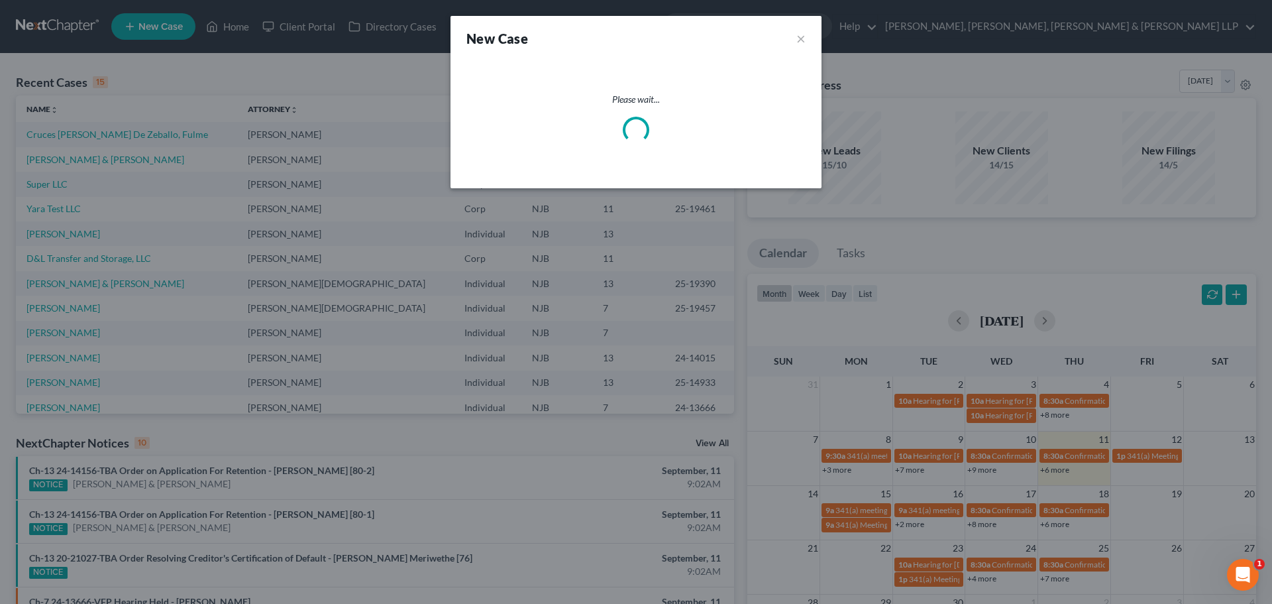
select select "51"
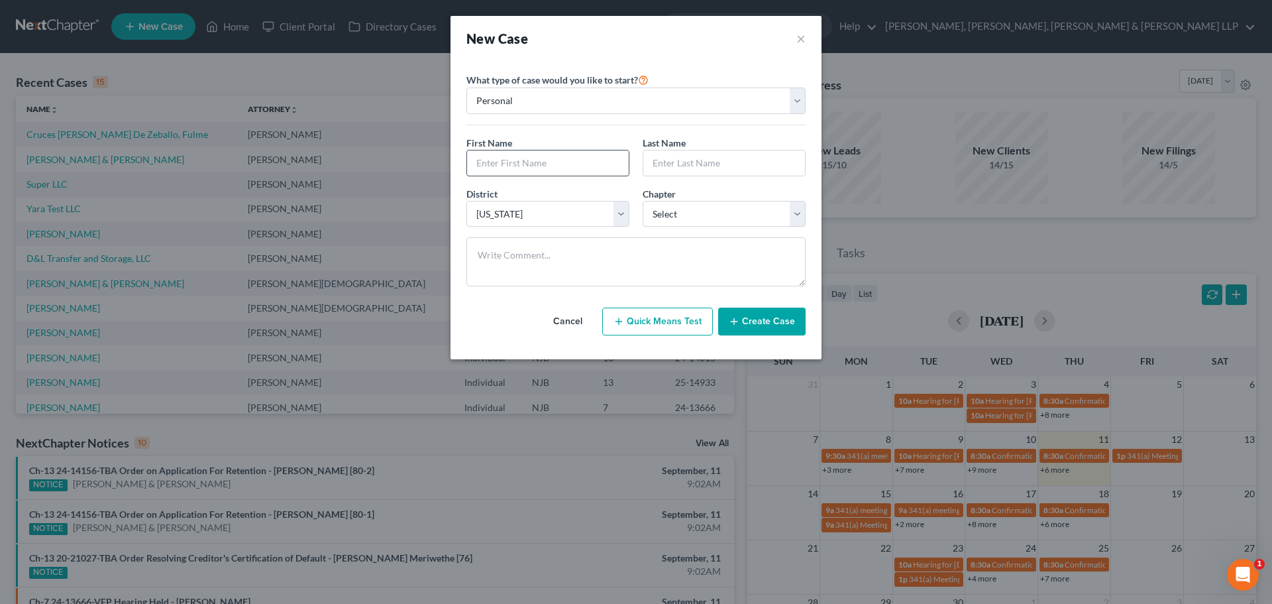
click at [510, 166] on input "text" at bounding box center [548, 162] width 162 height 25
type input "Juan"
click at [719, 162] on input "text" at bounding box center [724, 162] width 162 height 25
type input "Rodriguez Susana"
click at [665, 209] on select "Select 7 11 12 13" at bounding box center [724, 214] width 163 height 27
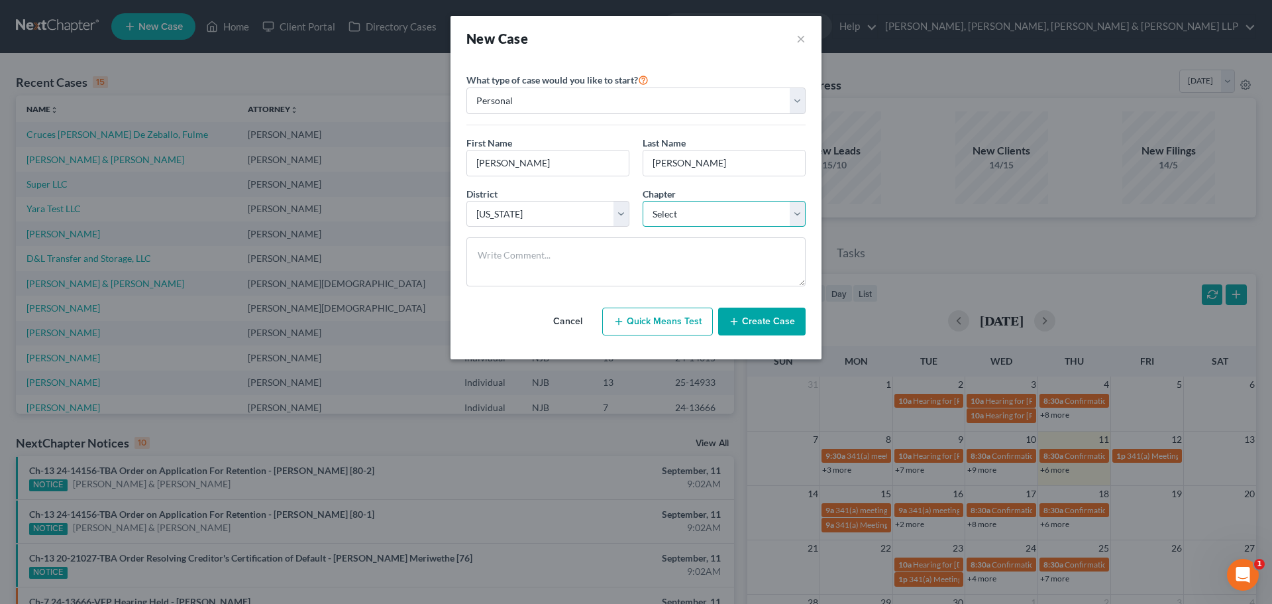
select select "0"
click at [643, 201] on select "Select 7 11 12 13" at bounding box center [724, 214] width 163 height 27
click at [757, 321] on button "Create Case" at bounding box center [761, 321] width 87 height 28
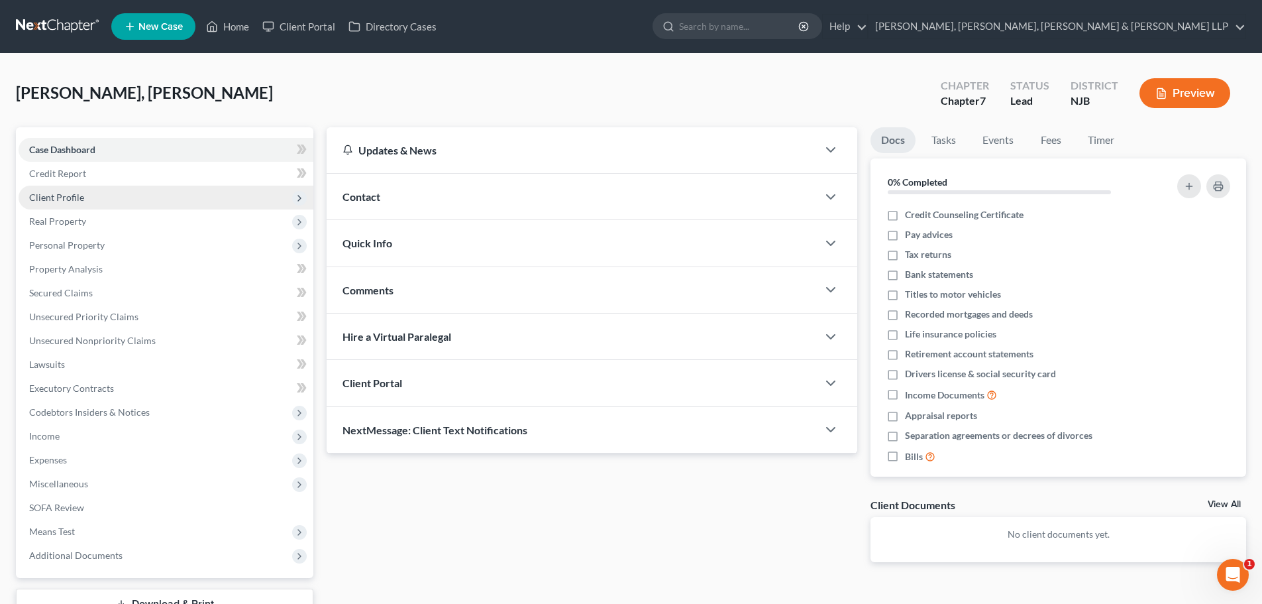
click at [80, 199] on span "Client Profile" at bounding box center [56, 196] width 55 height 11
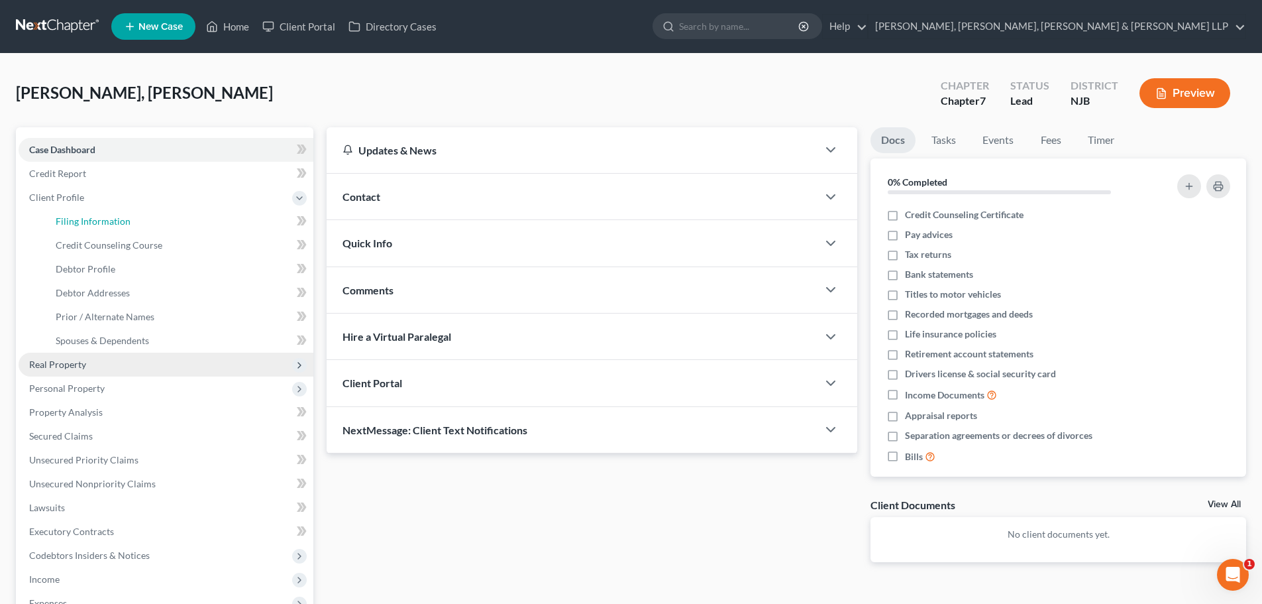
click at [106, 223] on span "Filing Information" at bounding box center [93, 220] width 75 height 11
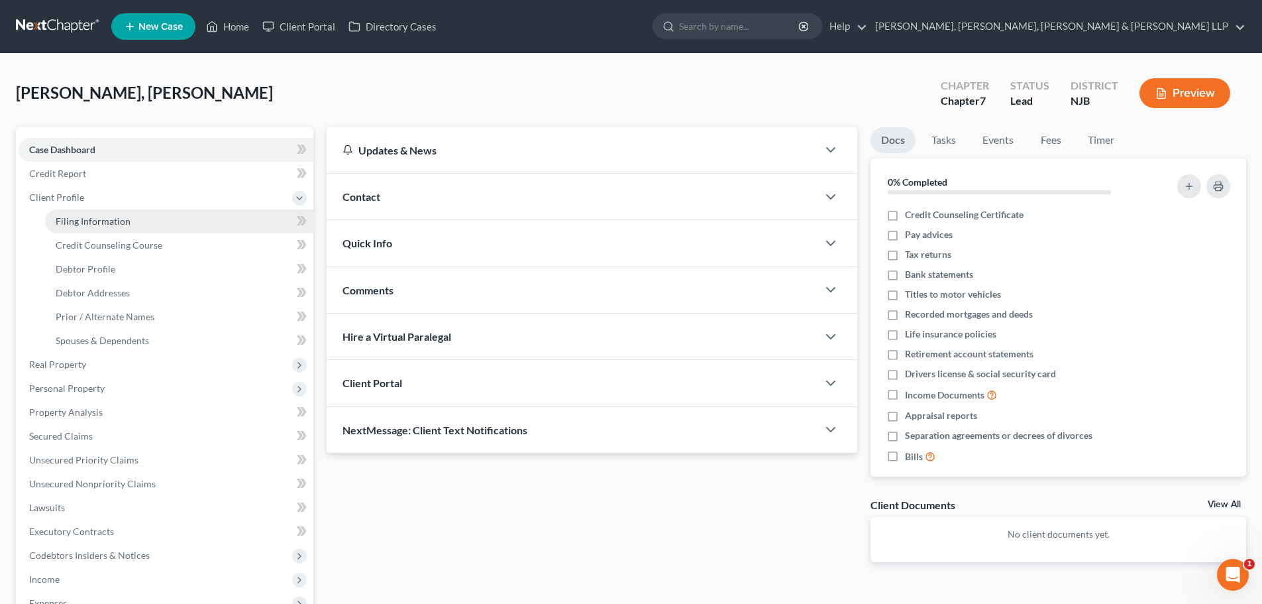
select select "1"
select select "0"
select select "51"
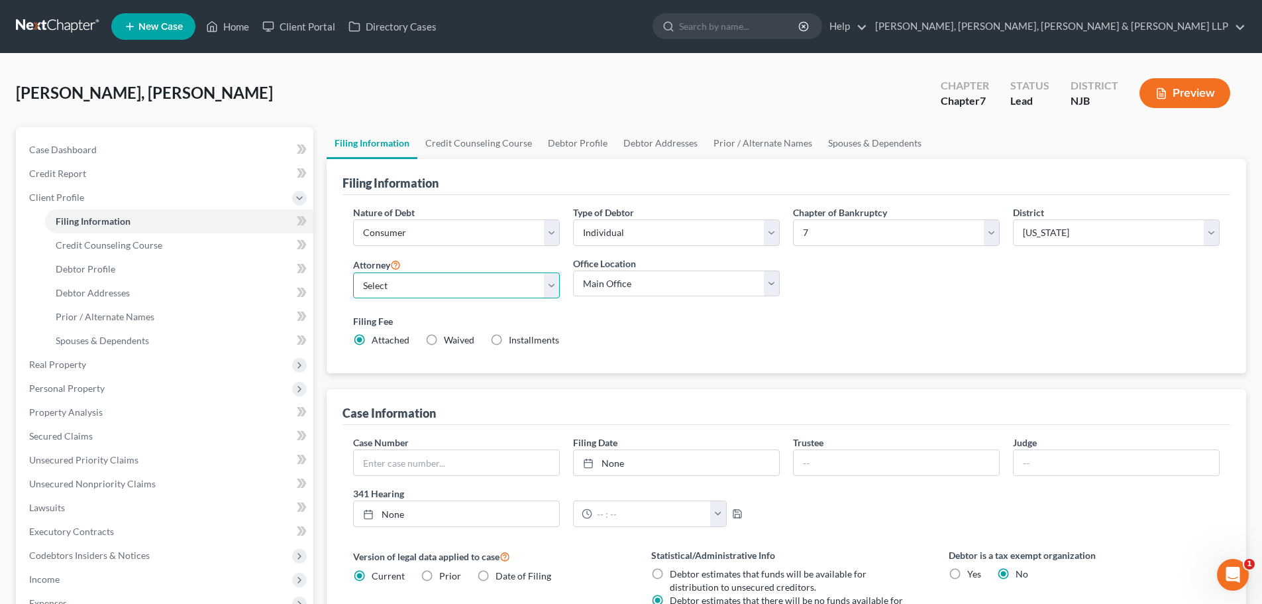
drag, startPoint x: 445, startPoint y: 286, endPoint x: 437, endPoint y: 286, distance: 7.3
click at [445, 286] on select "Select David Stevens - NJB David Stevens - NYNB David Stevens - NYEB David Stev…" at bounding box center [456, 285] width 207 height 27
select select "4"
click at [353, 272] on select "Select David Stevens - NJB David Stevens - NYNB David Stevens - NYEB David Stev…" at bounding box center [456, 285] width 207 height 27
click at [600, 294] on select "Main Office Scura, Wigfield, Heyer, Stevens & Cammarota, LLP" at bounding box center [676, 283] width 207 height 27
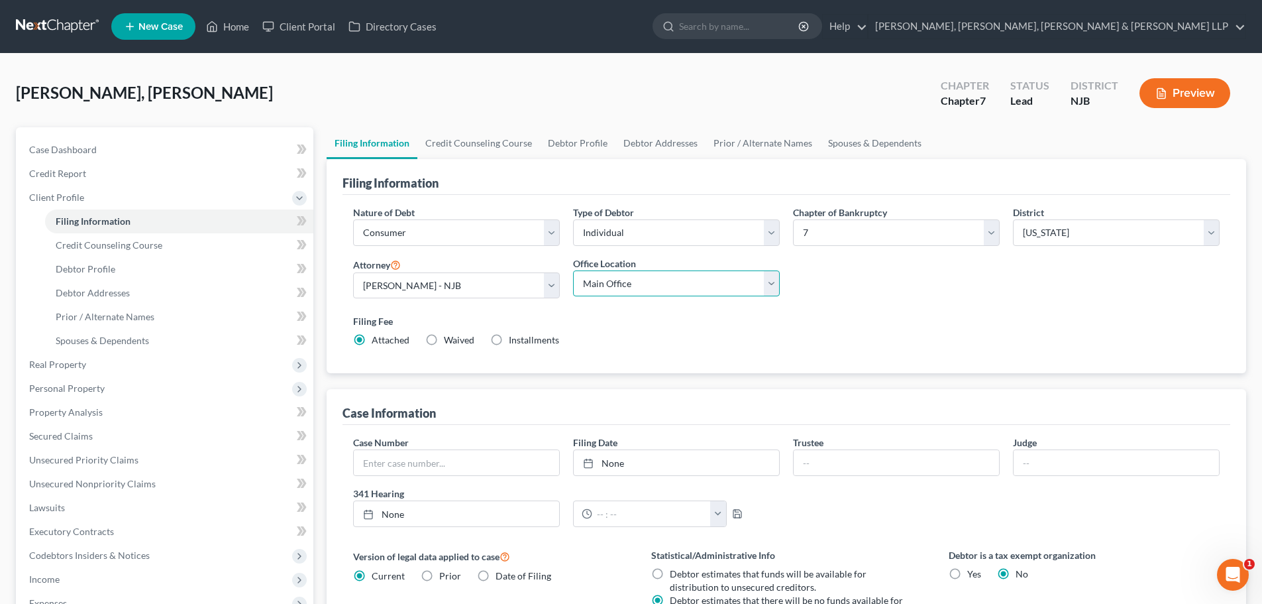
select select "0"
click at [573, 270] on select "Main Office Scura, Wigfield, Heyer, Stevens & Cammarota, LLP" at bounding box center [676, 283] width 207 height 27
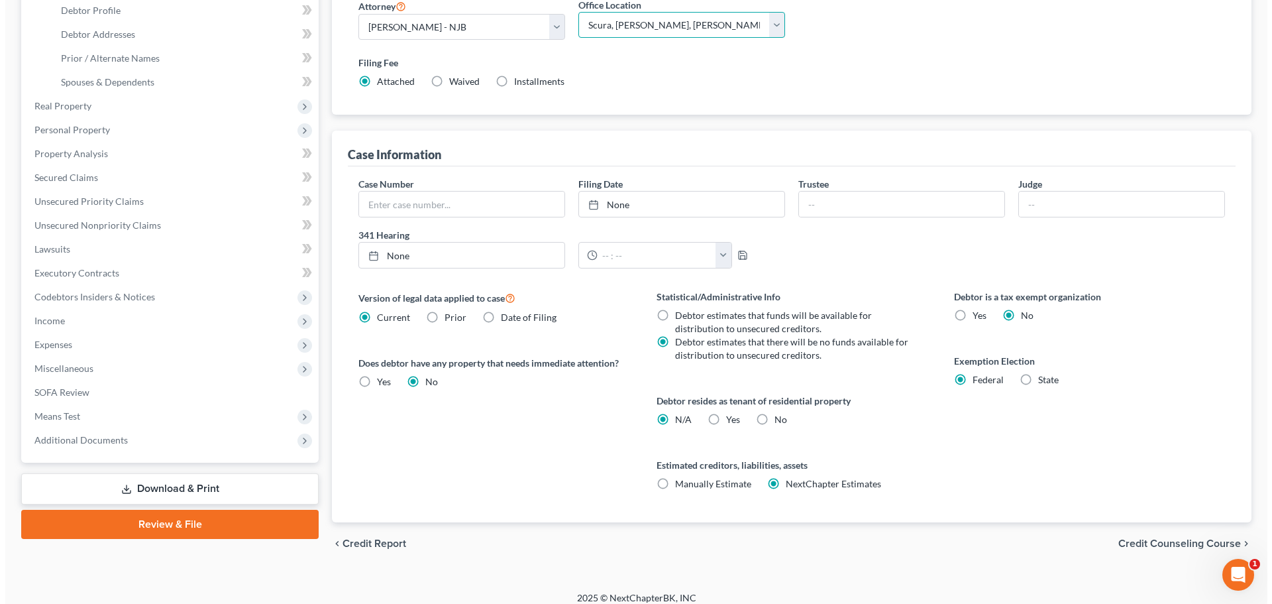
scroll to position [265, 0]
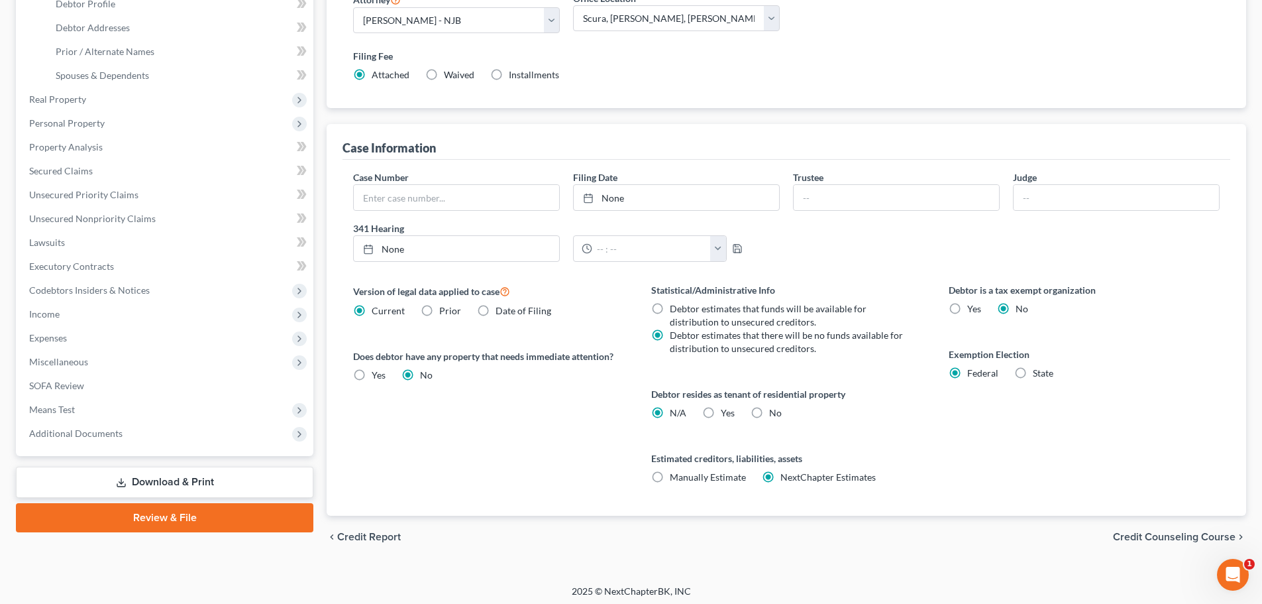
click at [721, 417] on label "Yes Yes" at bounding box center [728, 412] width 14 height 13
click at [726, 415] on input "Yes Yes" at bounding box center [730, 410] width 9 height 9
radio input "true"
radio input "false"
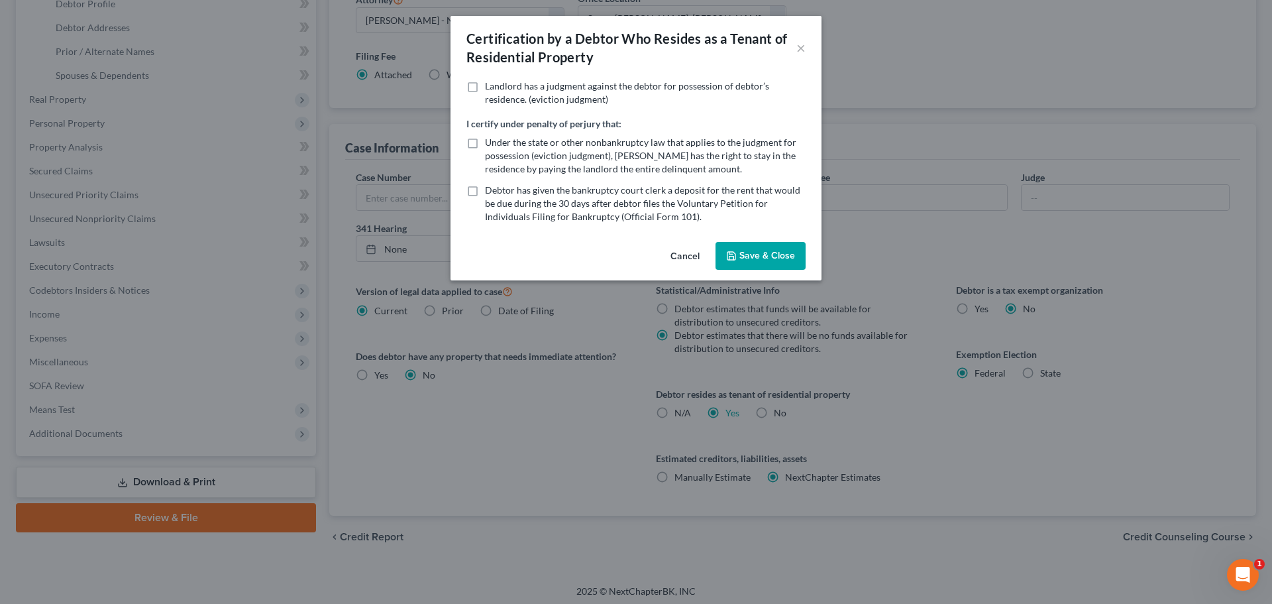
click at [750, 250] on button "Save & Close" at bounding box center [761, 256] width 90 height 28
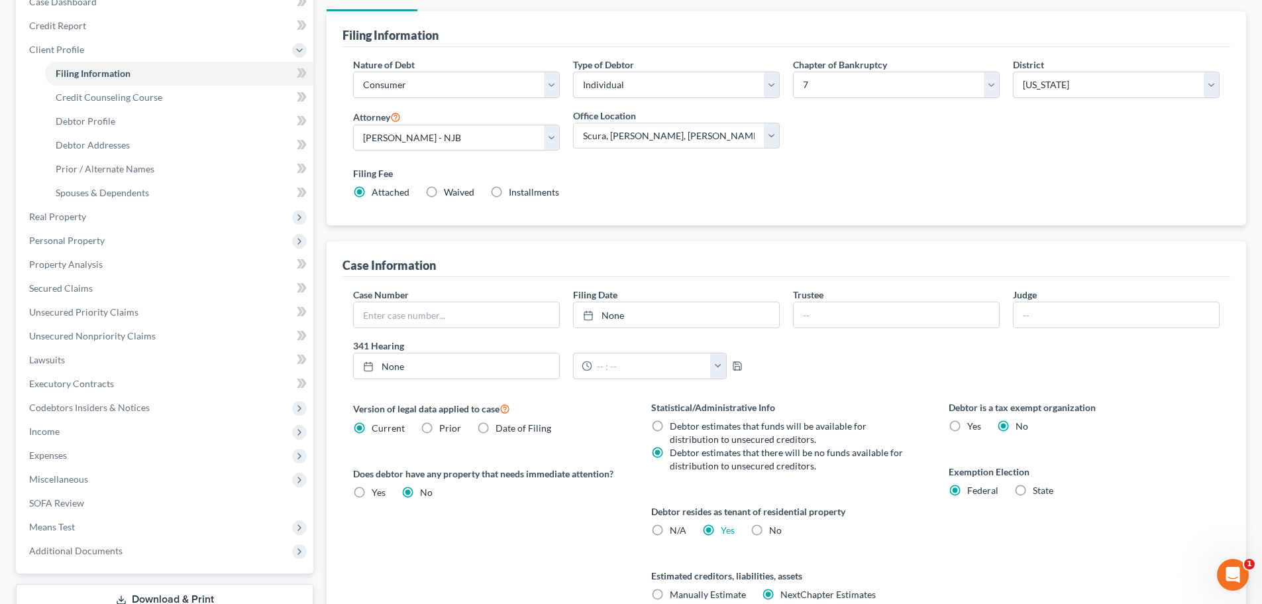
scroll to position [0, 0]
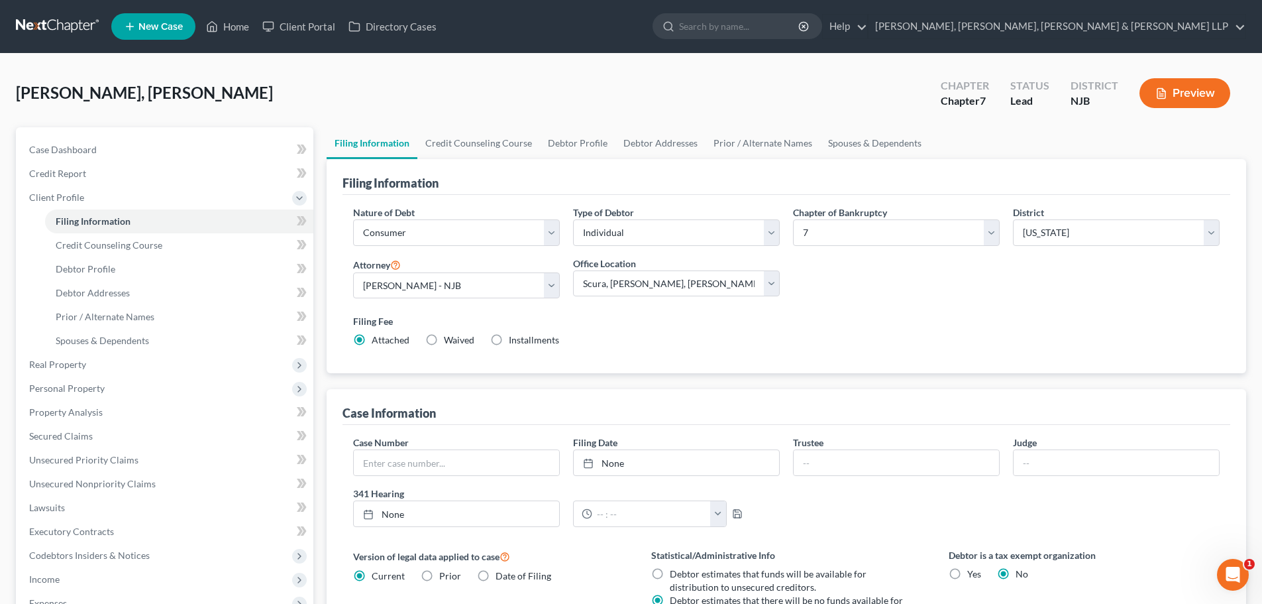
click at [463, 121] on div "Rodriguez Susana, Juan Upgraded Chapter Chapter 7 Status Lead District NJB Prev…" at bounding box center [631, 99] width 1230 height 58
click at [464, 141] on link "Credit Counseling Course" at bounding box center [478, 143] width 123 height 32
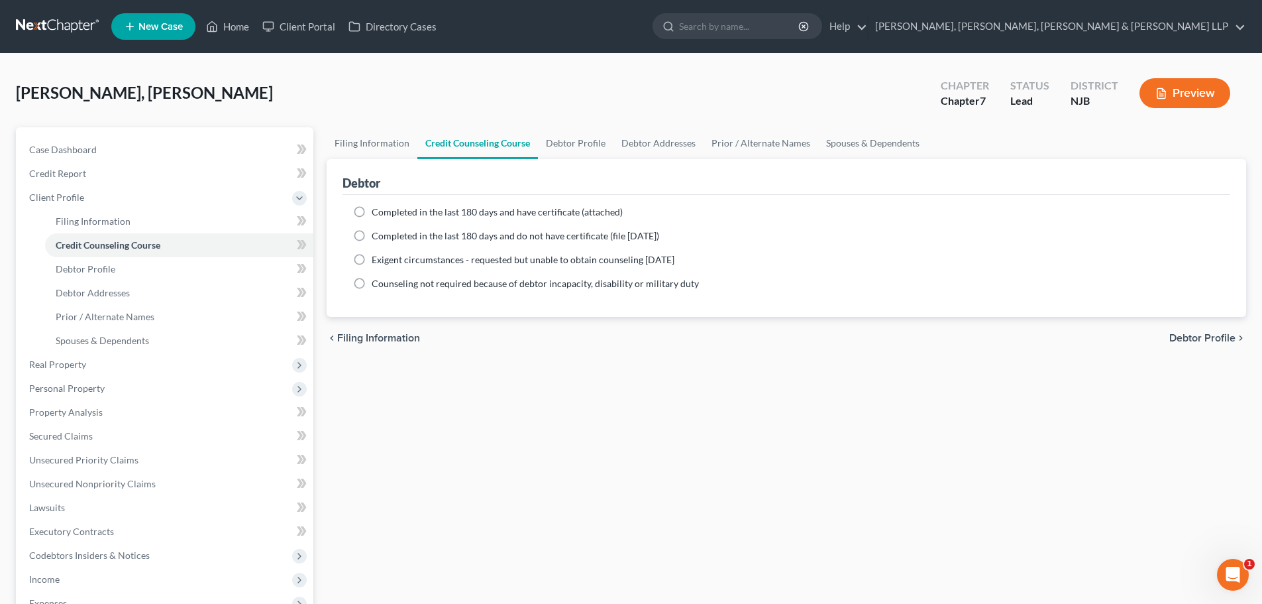
click at [417, 211] on span "Completed in the last 180 days and have certificate (attached)" at bounding box center [497, 211] width 251 height 11
click at [386, 211] on input "Completed in the last 180 days and have certificate (attached)" at bounding box center [381, 209] width 9 height 9
radio input "true"
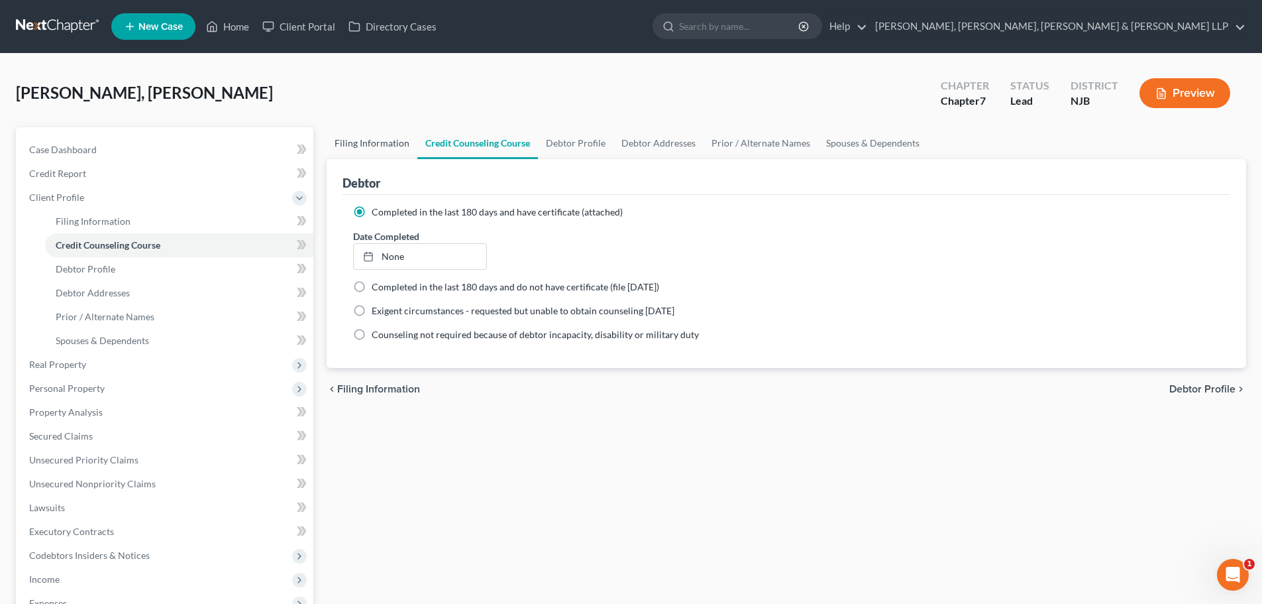
click at [374, 144] on link "Filing Information" at bounding box center [372, 143] width 91 height 32
select select "1"
select select "0"
select select "51"
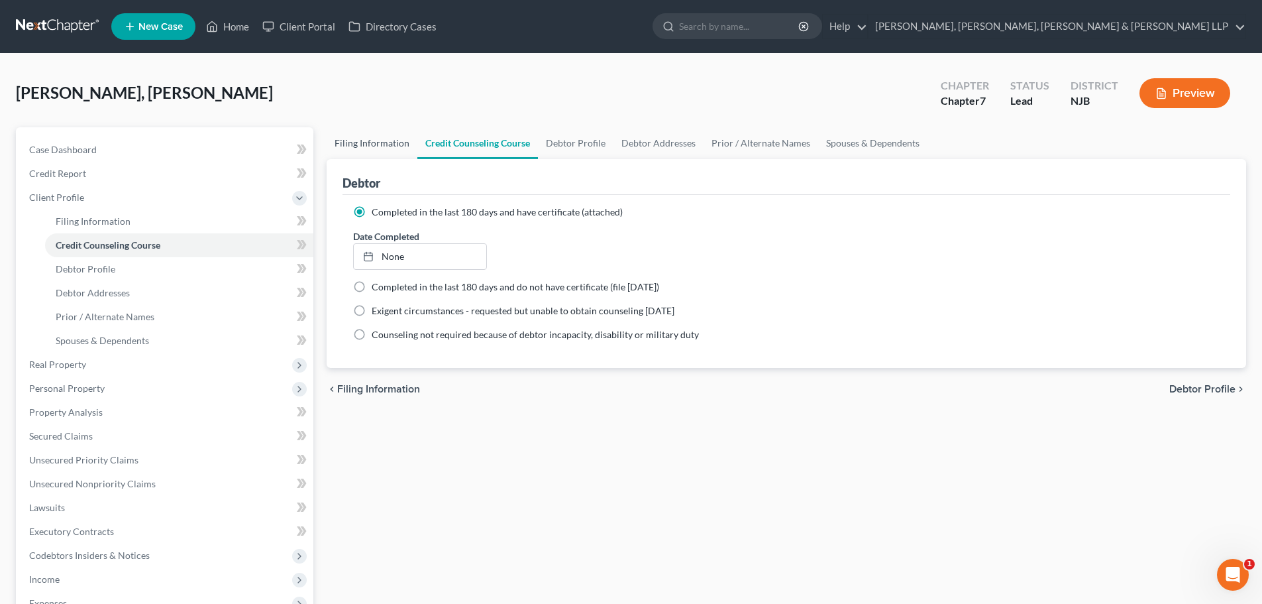
select select "4"
select select "0"
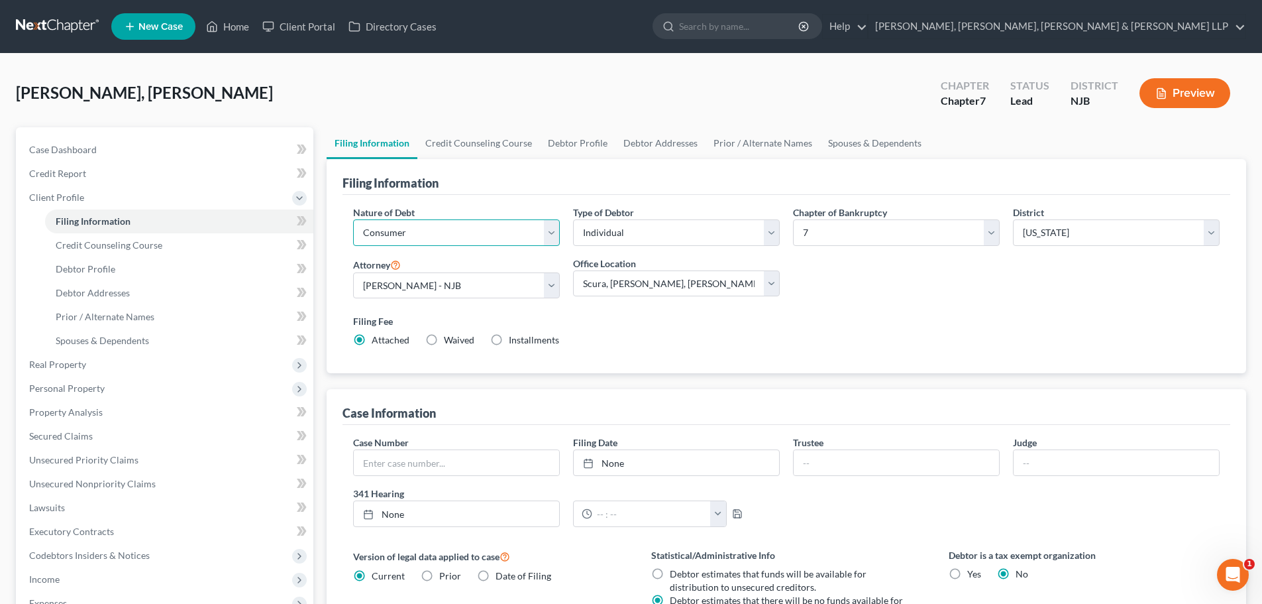
click at [435, 231] on select "Select Business Consumer Other" at bounding box center [456, 232] width 207 height 27
click at [641, 232] on select "Select Individual Joint" at bounding box center [676, 232] width 207 height 27
select select "1"
click at [573, 219] on select "Select Individual Joint" at bounding box center [676, 232] width 207 height 27
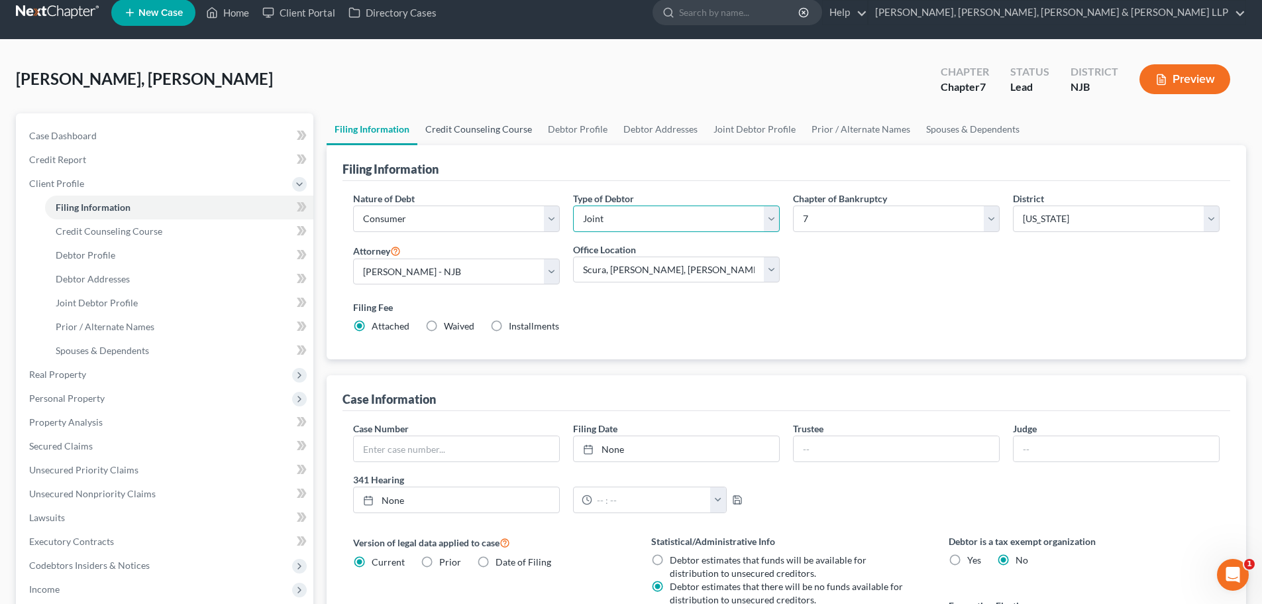
scroll to position [5, 0]
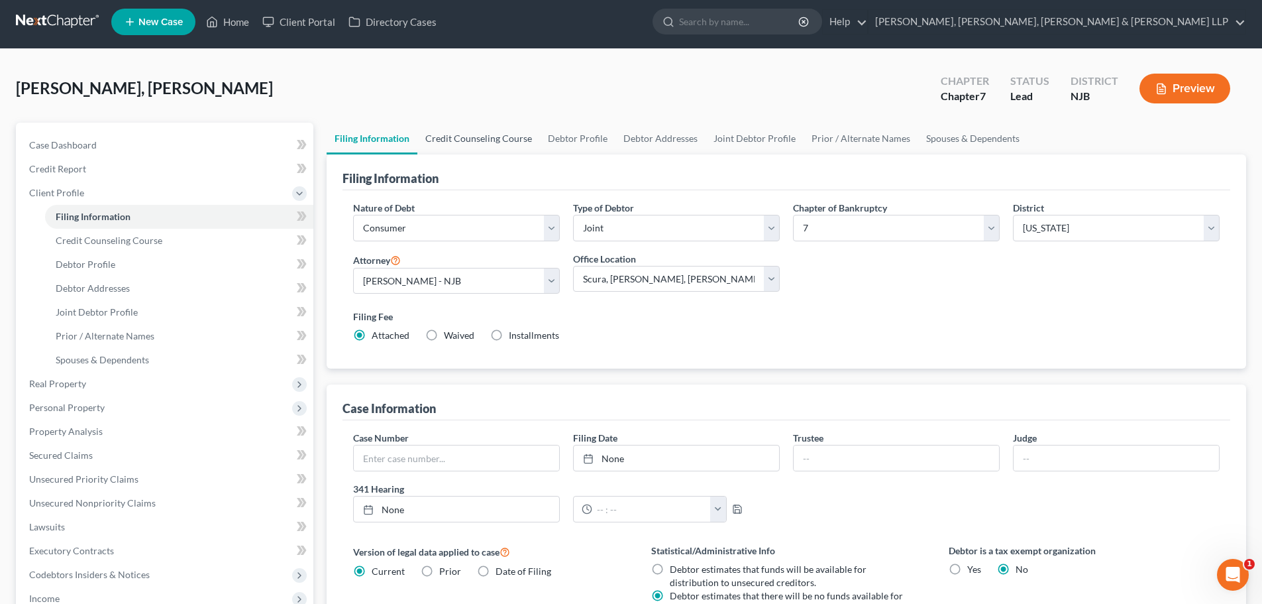
click at [489, 137] on link "Credit Counseling Course" at bounding box center [478, 139] width 123 height 32
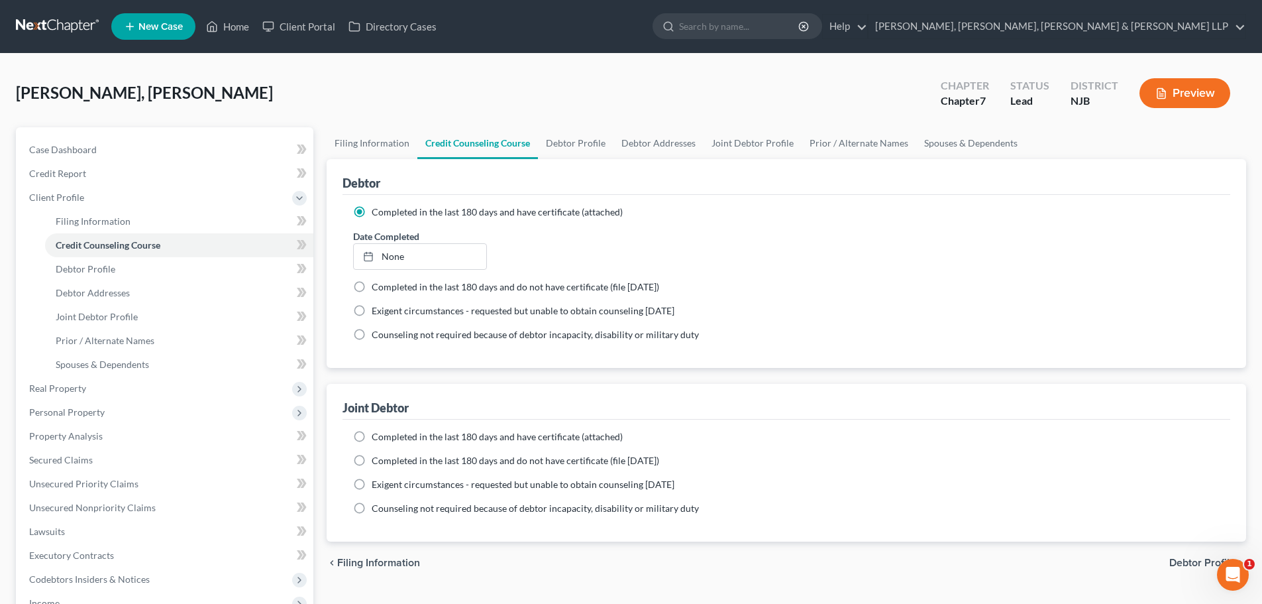
click at [380, 438] on span "Completed in the last 180 days and have certificate (attached)" at bounding box center [497, 436] width 251 height 11
click at [380, 438] on input "Completed in the last 180 days and have certificate (attached)" at bounding box center [381, 434] width 9 height 9
radio input "true"
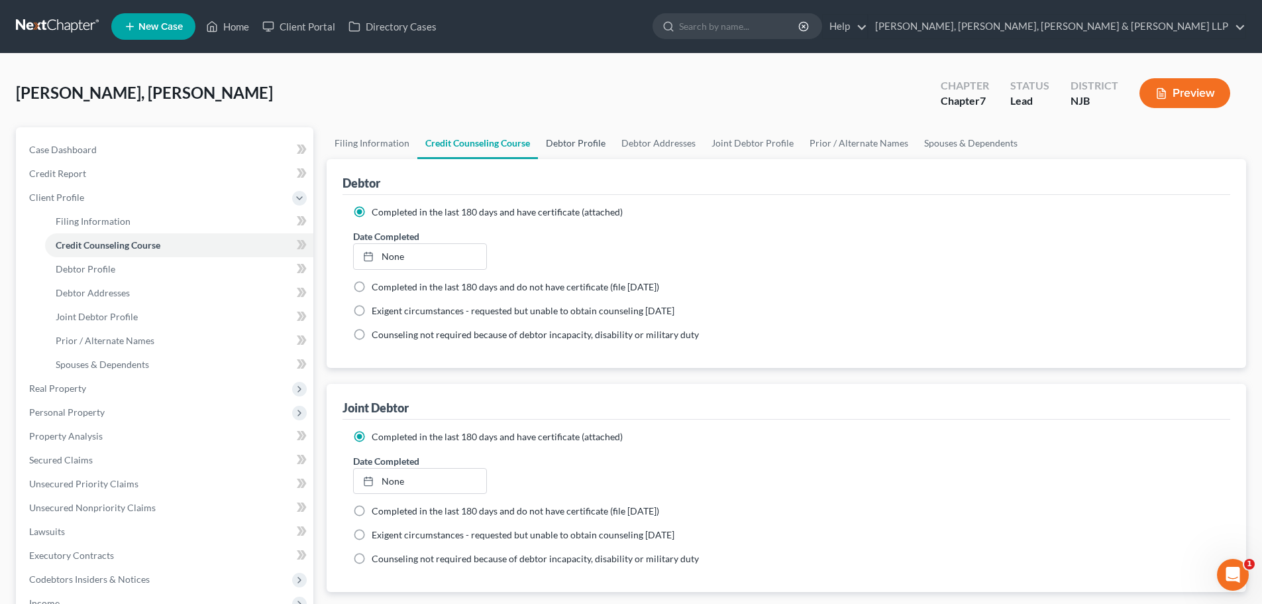
click at [569, 131] on link "Debtor Profile" at bounding box center [576, 143] width 76 height 32
select select "1"
select select "0"
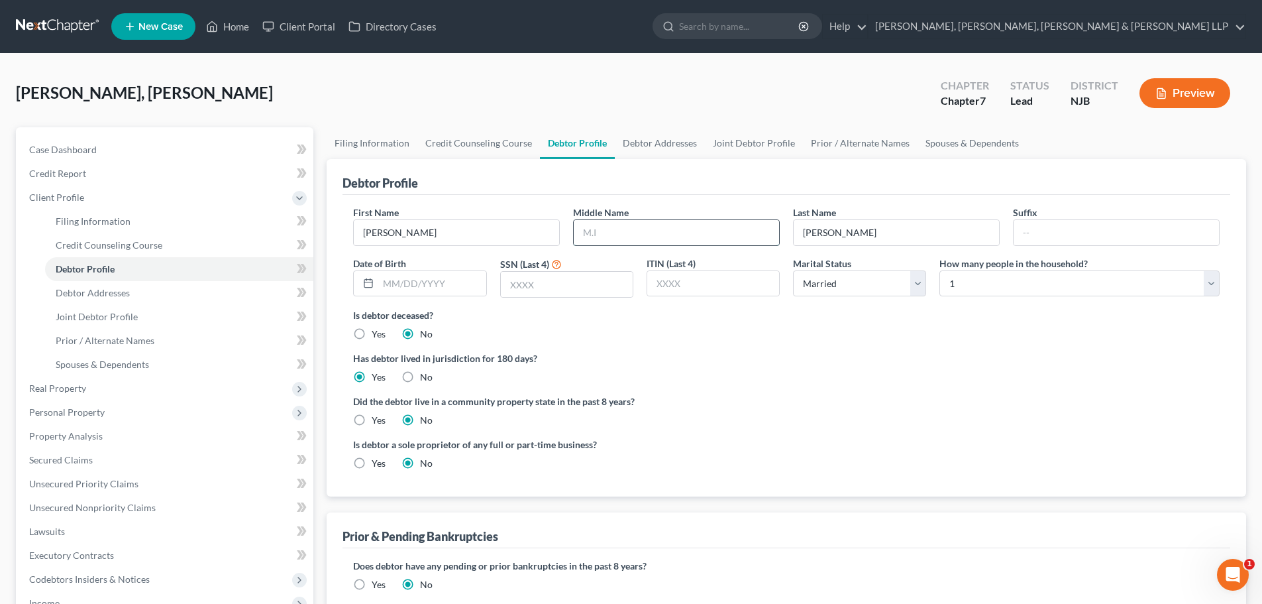
click at [598, 235] on input "text" at bounding box center [676, 232] width 205 height 25
type input "Carlos"
click at [555, 294] on input "text" at bounding box center [567, 284] width 132 height 25
type input "4286"
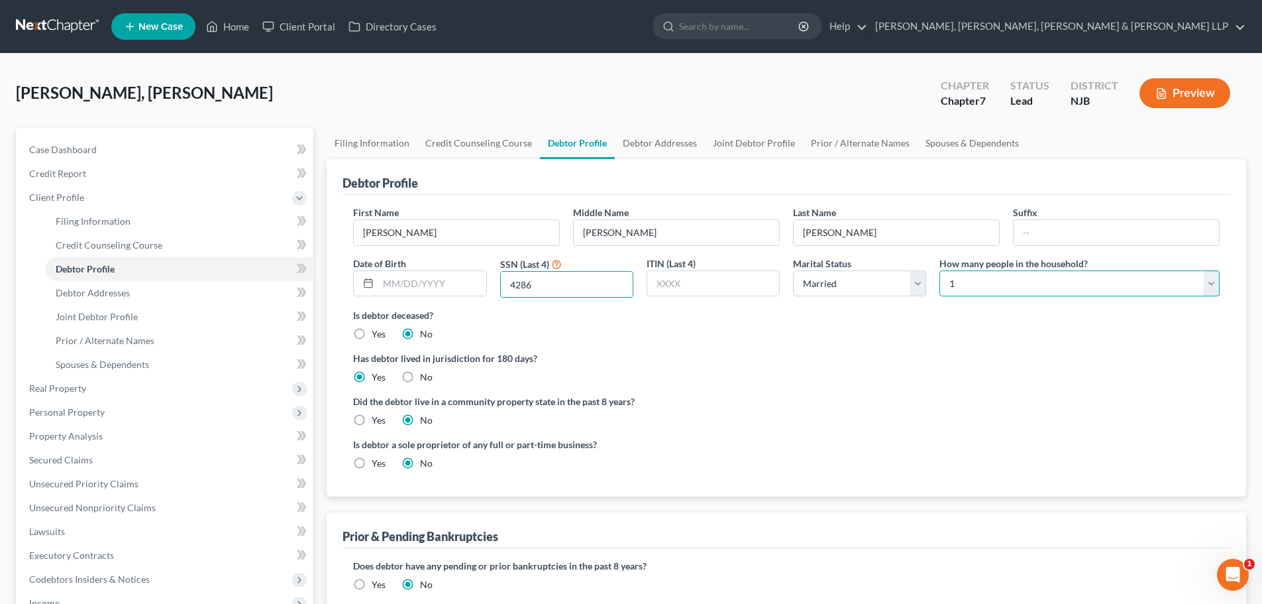
drag, startPoint x: 973, startPoint y: 292, endPoint x: 969, endPoint y: 299, distance: 9.2
click at [973, 292] on select "Select 1 2 3 4 5 6 7 8 9 10 11 12 13 14 15 16 17 18 19 20" at bounding box center [1080, 283] width 280 height 27
select select "2"
click at [940, 270] on select "Select 1 2 3 4 5 6 7 8 9 10 11 12 13 14 15 16 17 18 19 20" at bounding box center [1080, 283] width 280 height 27
click at [681, 129] on link "Debtor Addresses" at bounding box center [660, 143] width 90 height 32
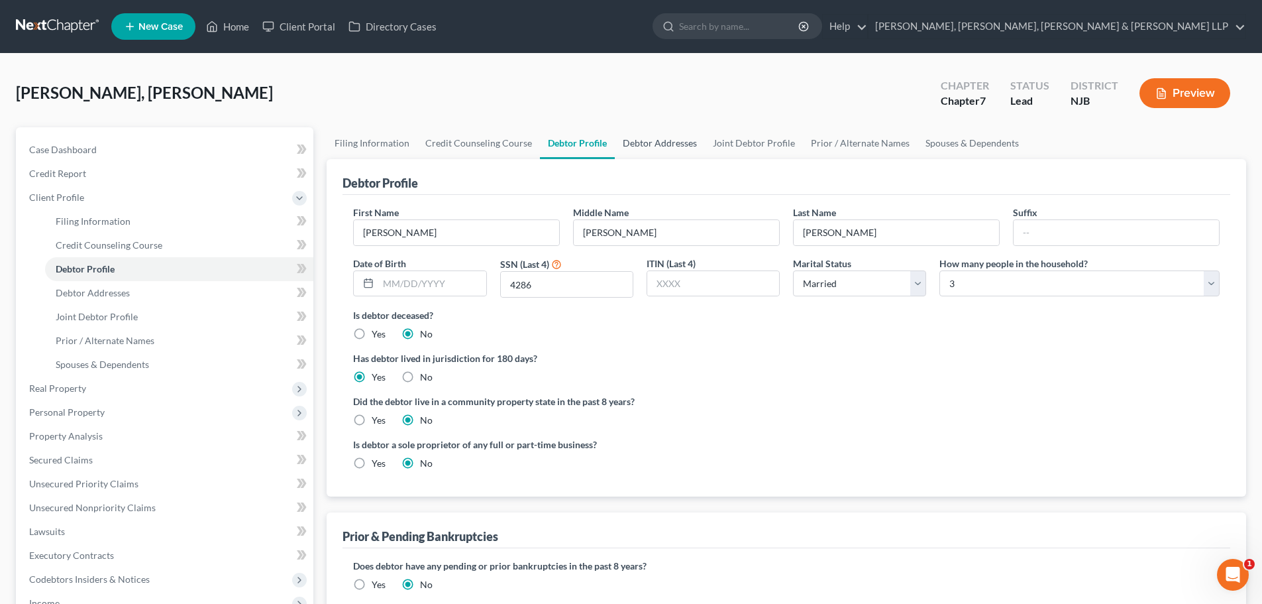
select select "0"
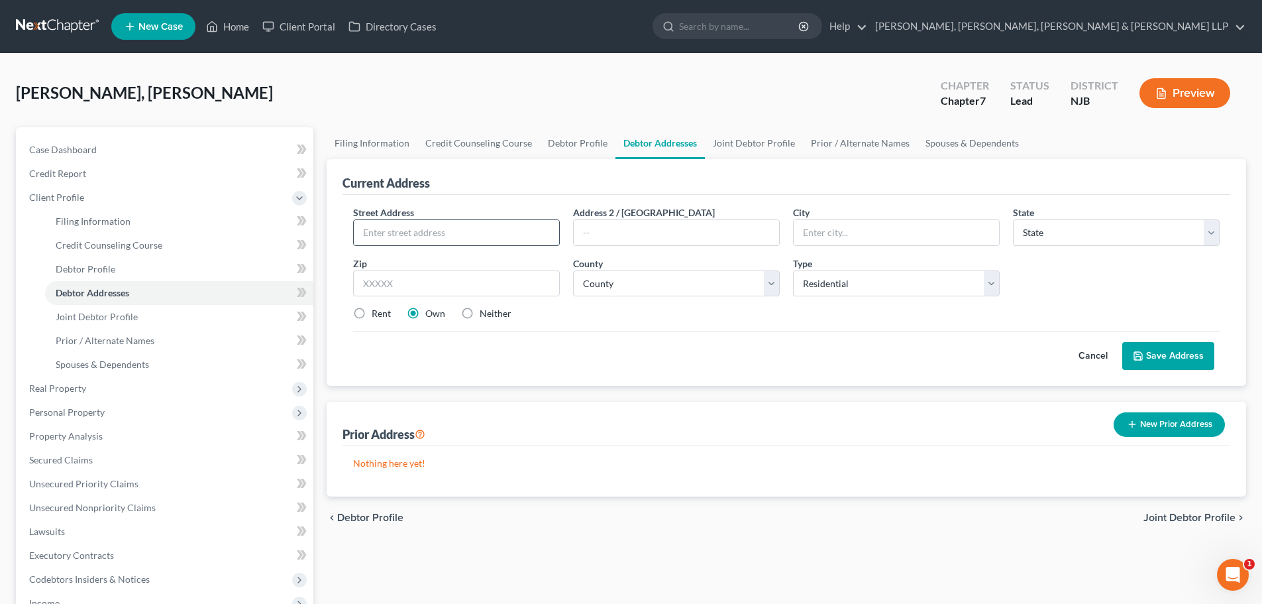
click at [431, 235] on input "text" at bounding box center [456, 232] width 205 height 25
type input "440 Walnut Street"
click at [378, 288] on input "text" at bounding box center [456, 283] width 207 height 27
type input "07201"
type input "Elizabeth"
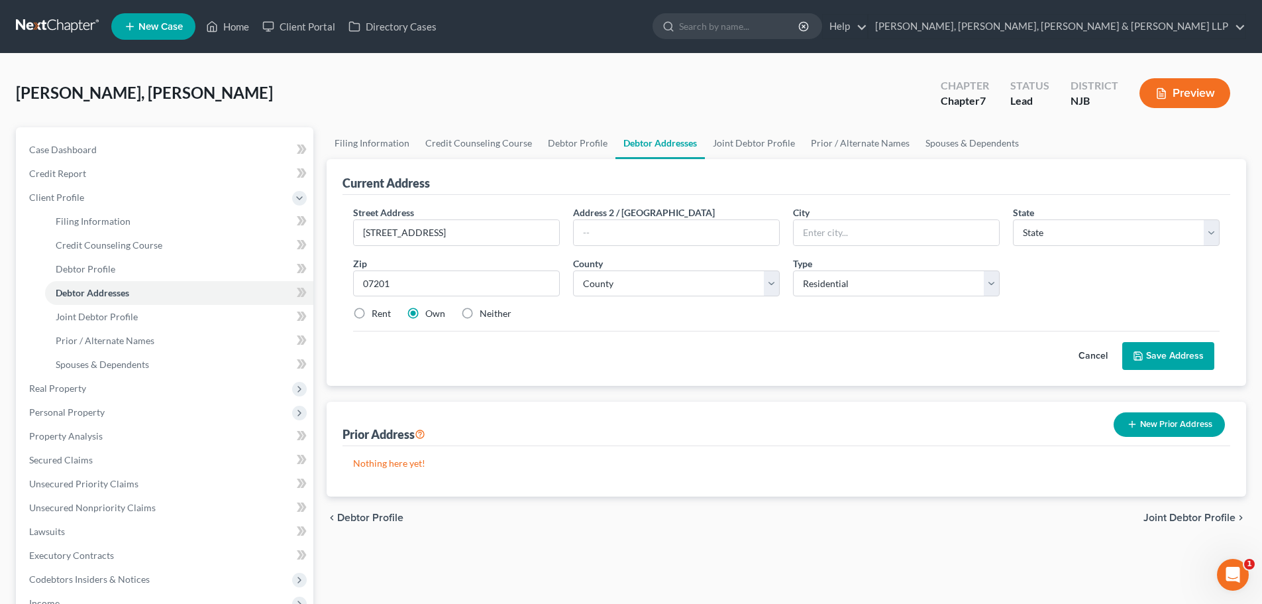
select select "33"
click at [378, 313] on label "Rent" at bounding box center [381, 313] width 19 height 13
click at [378, 313] on input "Rent" at bounding box center [381, 311] width 9 height 9
radio input "true"
drag, startPoint x: 873, startPoint y: 241, endPoint x: 755, endPoint y: 236, distance: 118.0
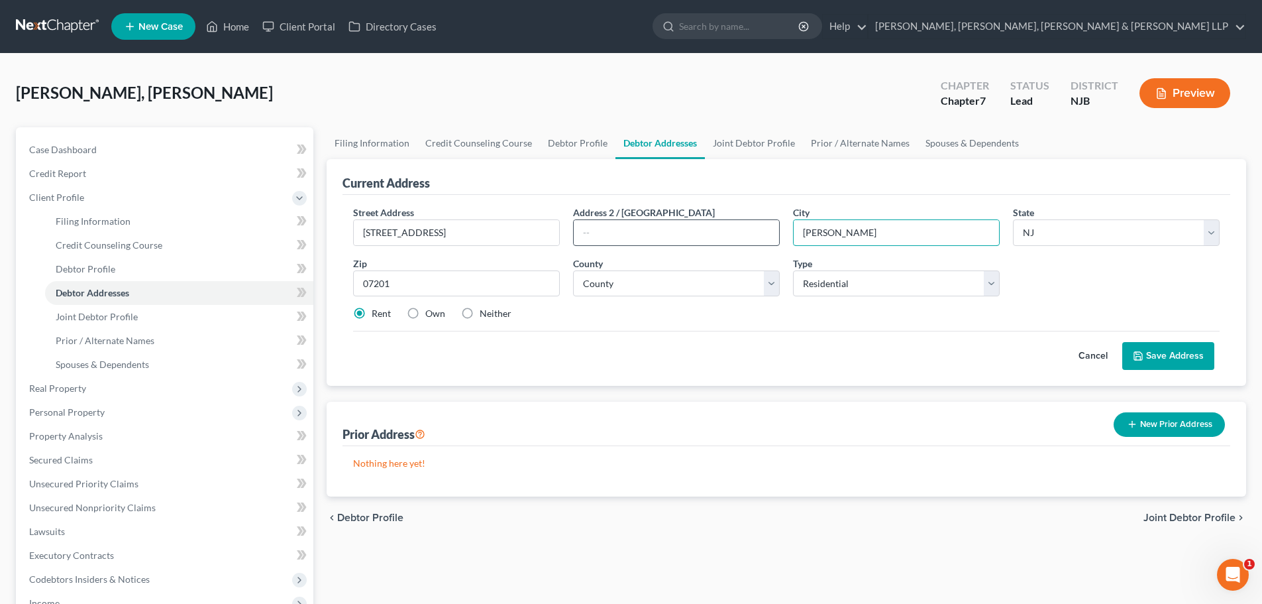
click at [755, 236] on div "Street Address * 440 Walnut Street Address 2 / PO Box City * Elizabeth State * …" at bounding box center [787, 268] width 880 height 126
click at [646, 291] on select "County Atlantic County Bergen County Burlington County Camden County Cape May C…" at bounding box center [676, 283] width 207 height 27
select select "19"
click at [573, 270] on select "County Atlantic County Bergen County Burlington County Camden County Cape May C…" at bounding box center [676, 283] width 207 height 27
drag, startPoint x: 1184, startPoint y: 359, endPoint x: 1052, endPoint y: 293, distance: 148.2
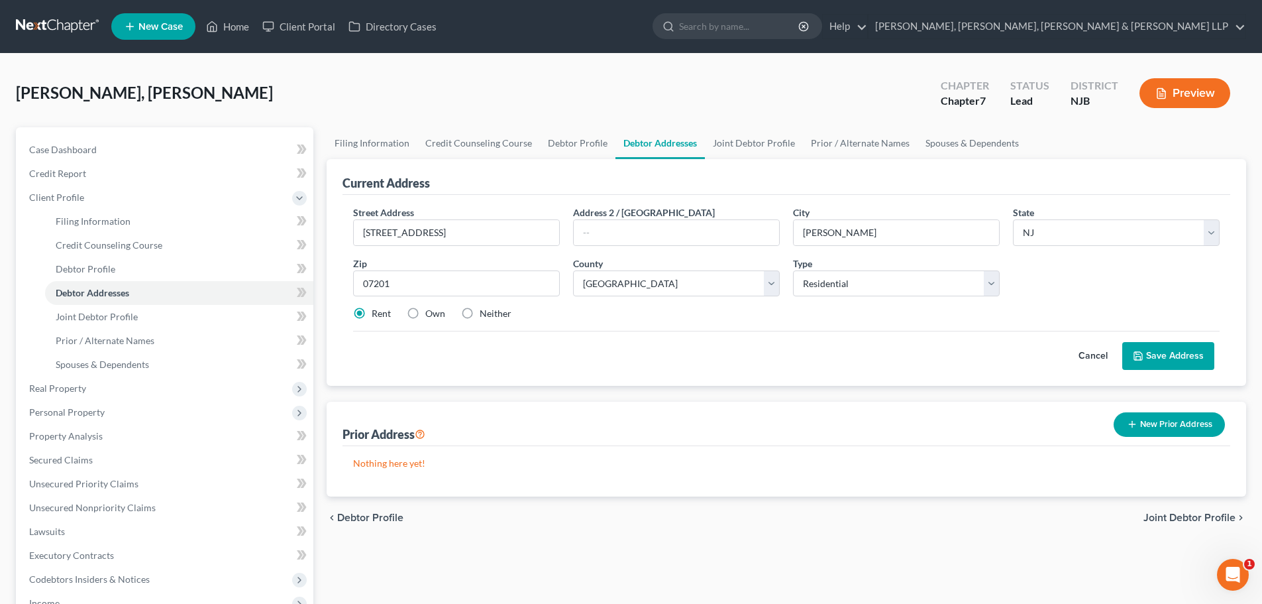
click at [1183, 359] on button "Save Address" at bounding box center [1168, 356] width 92 height 28
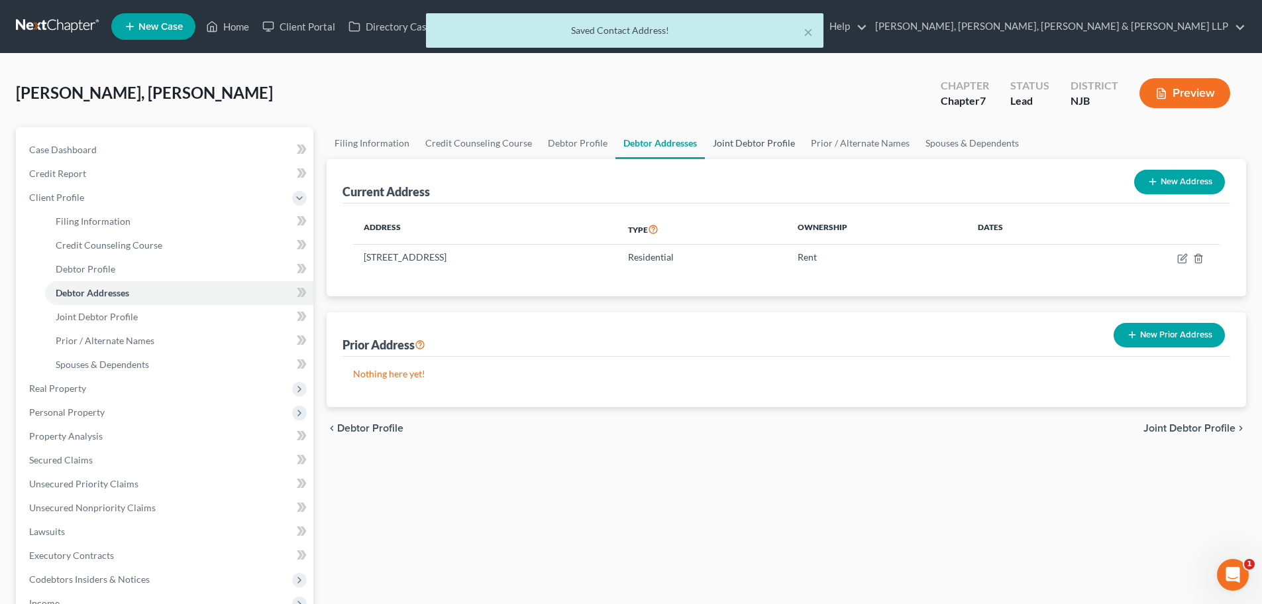
click at [757, 142] on link "Joint Debtor Profile" at bounding box center [754, 143] width 98 height 32
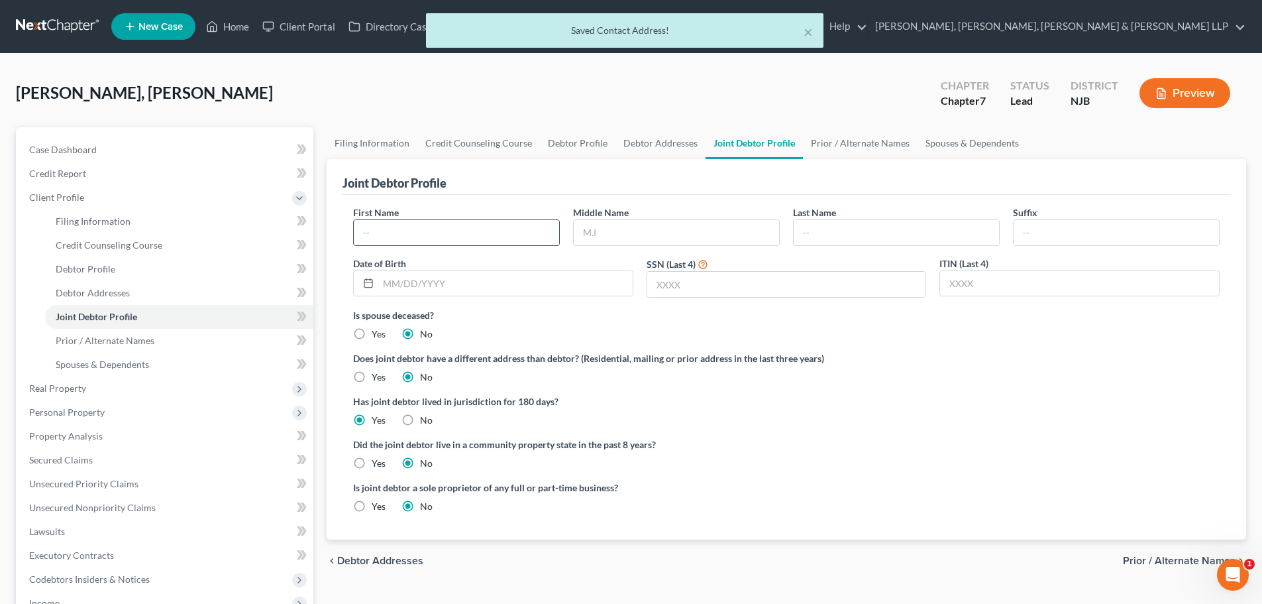
click at [456, 243] on input "text" at bounding box center [456, 232] width 205 height 25
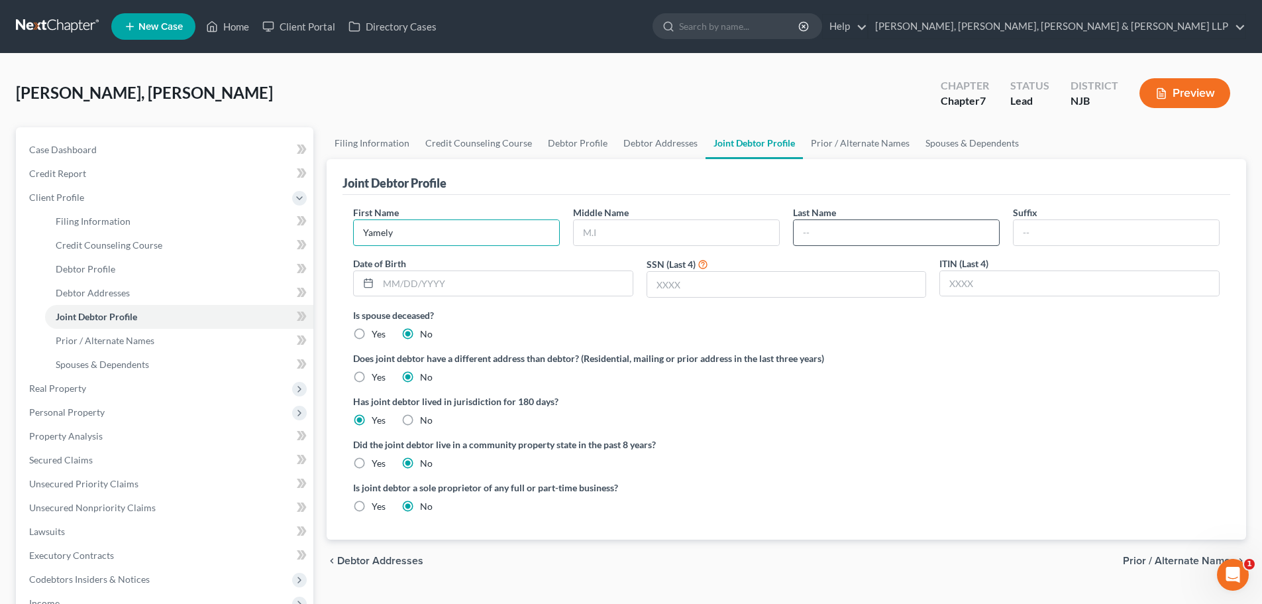
type input "Yamely"
click at [822, 237] on input "text" at bounding box center [896, 232] width 205 height 25
type input "Garcia Gratereaux"
click at [667, 288] on input "text" at bounding box center [786, 284] width 279 height 25
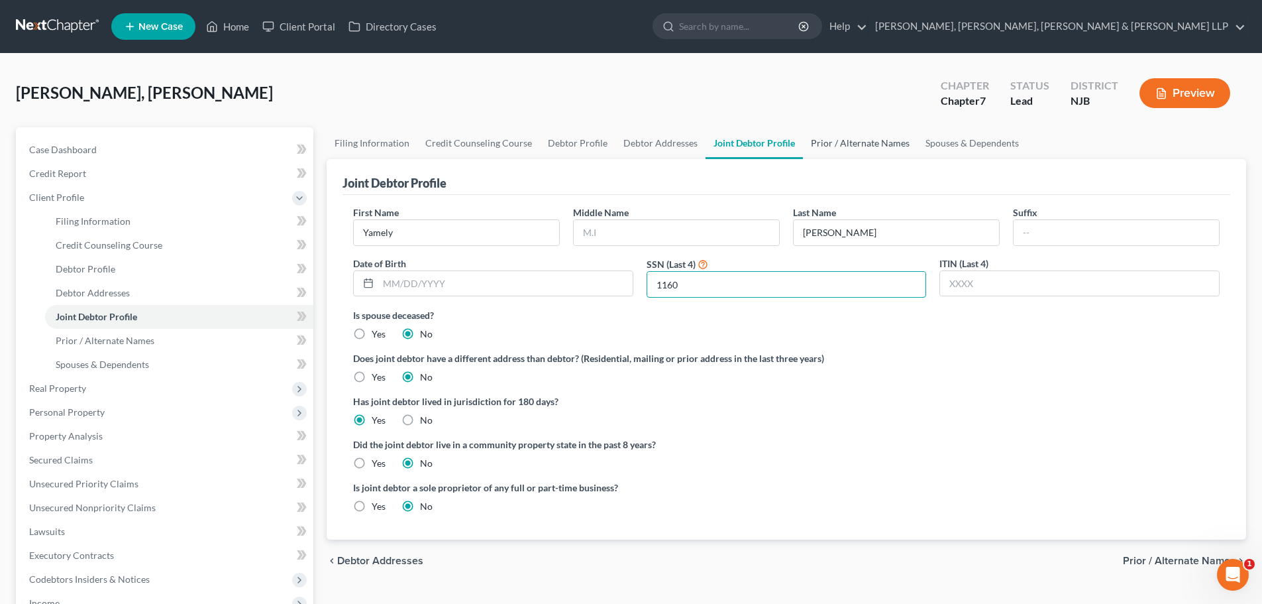
type input "1160"
click at [852, 144] on link "Prior / Alternate Names" at bounding box center [860, 143] width 115 height 32
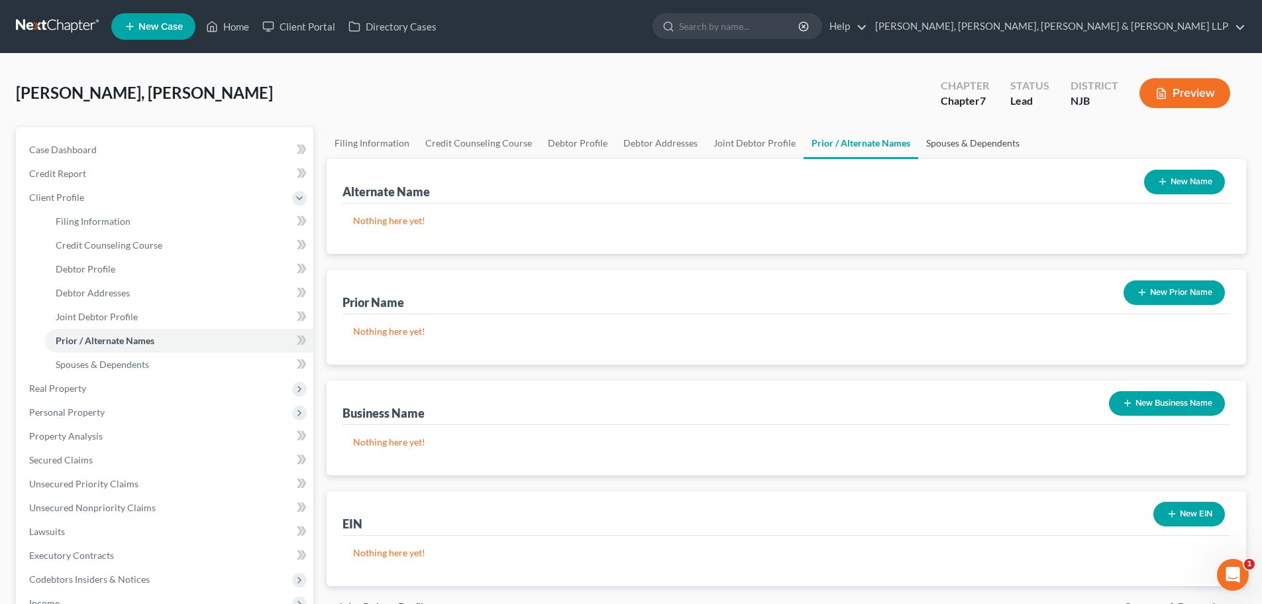
click at [957, 146] on link "Spouses & Dependents" at bounding box center [972, 143] width 109 height 32
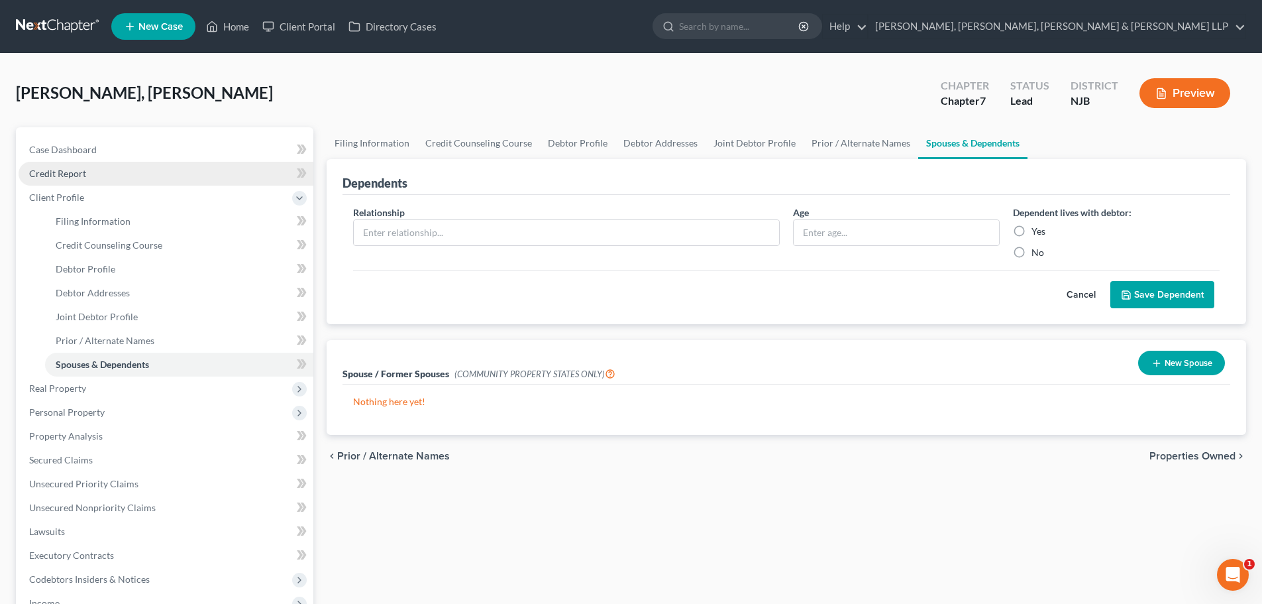
click at [94, 174] on link "Credit Report" at bounding box center [166, 174] width 295 height 24
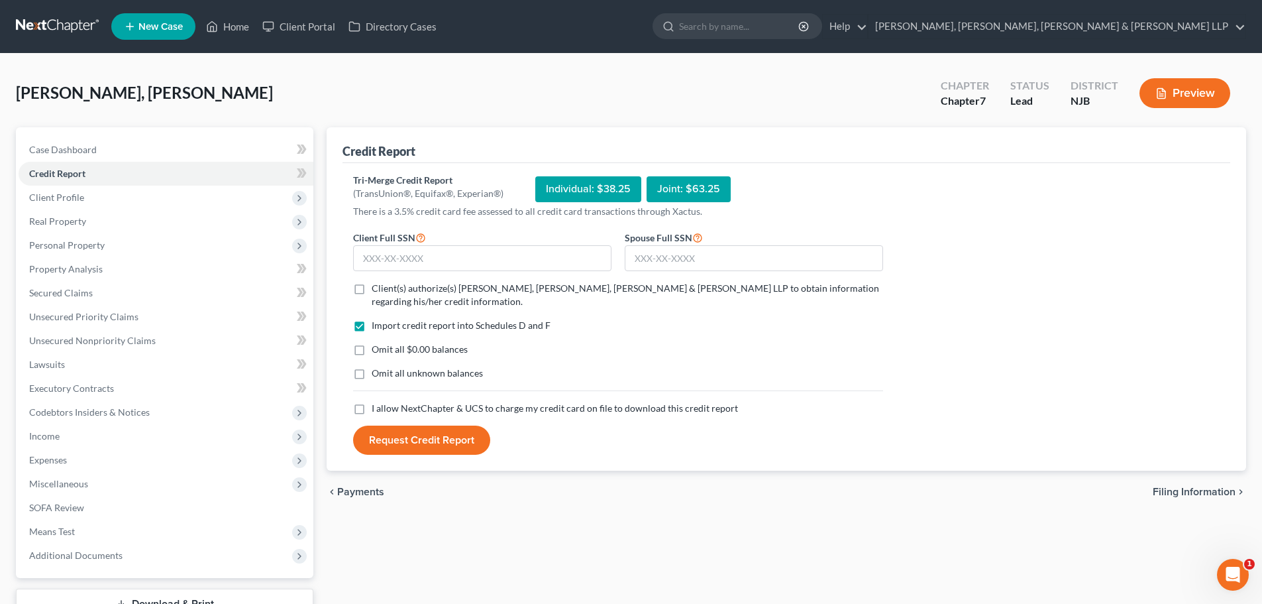
click at [372, 286] on label "Client(s) authorize(s) Scura Wigfield, Heyer, Stevens & Cammarota LLP to obtain…" at bounding box center [628, 295] width 512 height 27
click at [377, 286] on input "Client(s) authorize(s) Scura Wigfield, Heyer, Stevens & Cammarota LLP to obtain…" at bounding box center [381, 286] width 9 height 9
checkbox input "true"
drag, startPoint x: 358, startPoint y: 406, endPoint x: 397, endPoint y: 274, distance: 137.3
click at [372, 406] on label "I allow NextChapter & UCS to charge my credit card on file to download this cre…" at bounding box center [555, 408] width 366 height 13
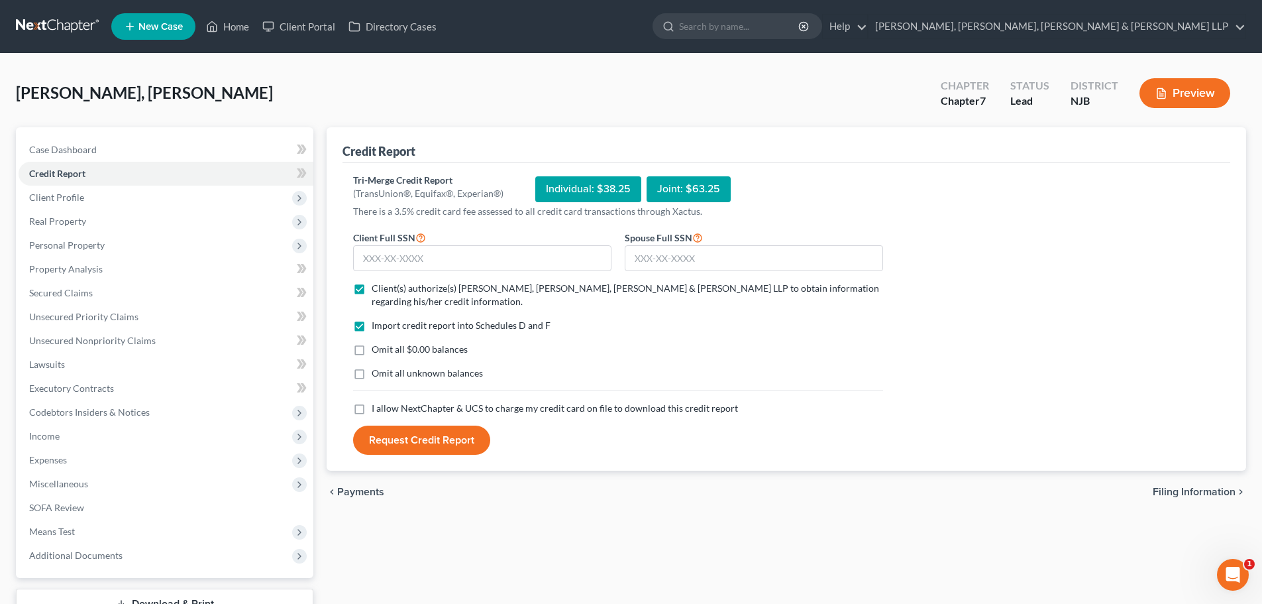
click at [377, 406] on input "I allow NextChapter & UCS to charge my credit card on file to download this cre…" at bounding box center [381, 406] width 9 height 9
checkbox input "true"
click at [393, 262] on input "text" at bounding box center [482, 258] width 258 height 27
type input "684-91-4286"
click at [684, 262] on input "text" at bounding box center [754, 258] width 258 height 27
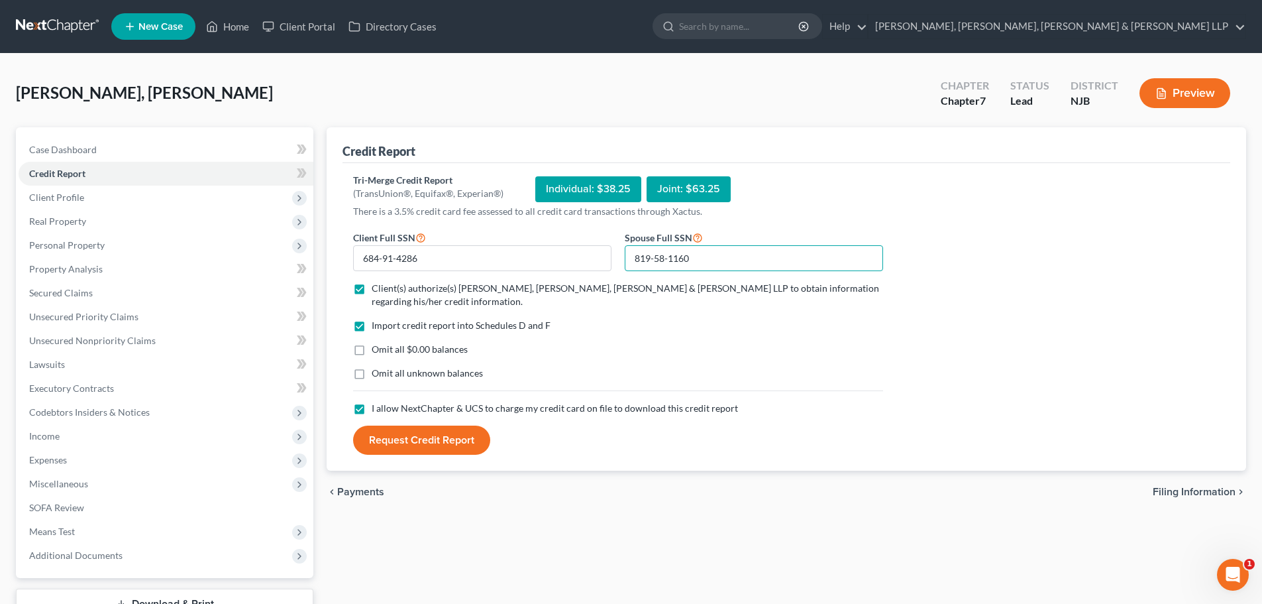
type input "819-58-1160"
click at [419, 430] on button "Request Credit Report" at bounding box center [421, 439] width 137 height 29
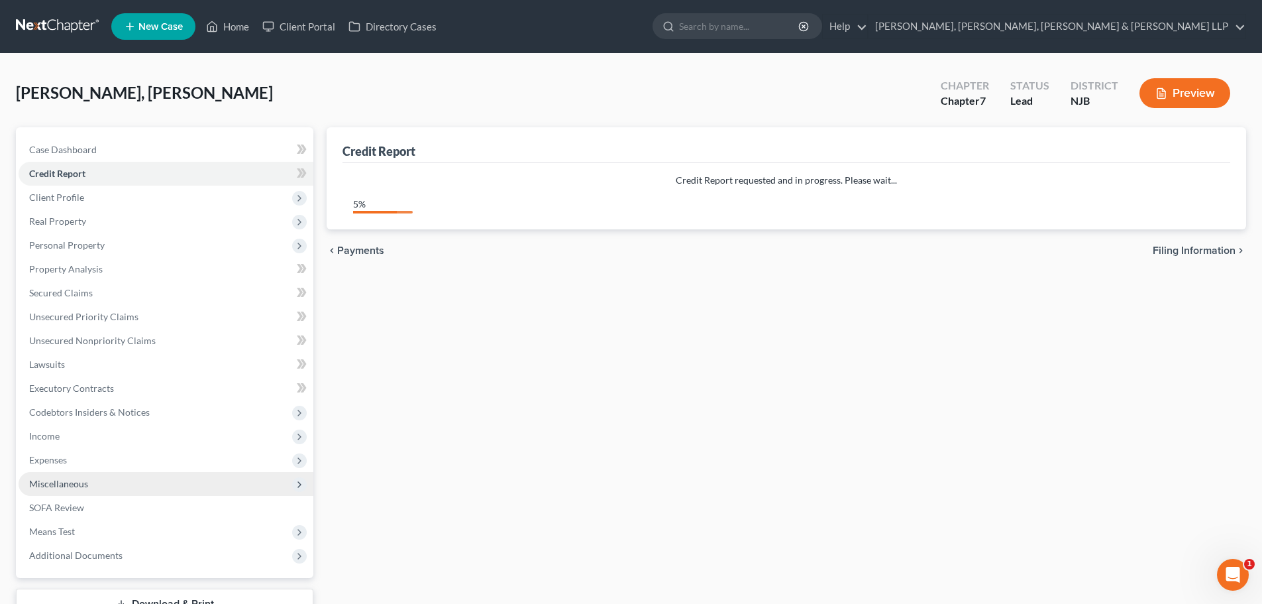
click at [98, 485] on span "Miscellaneous" at bounding box center [166, 484] width 295 height 24
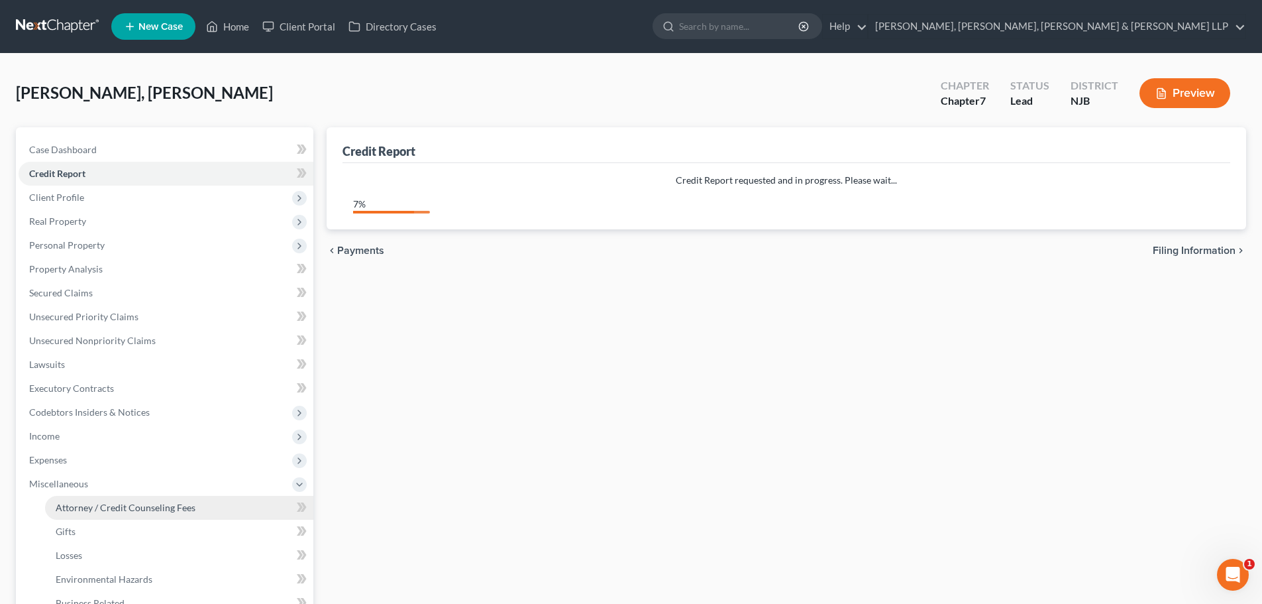
click at [96, 502] on span "Attorney / Credit Counseling Fees" at bounding box center [126, 507] width 140 height 11
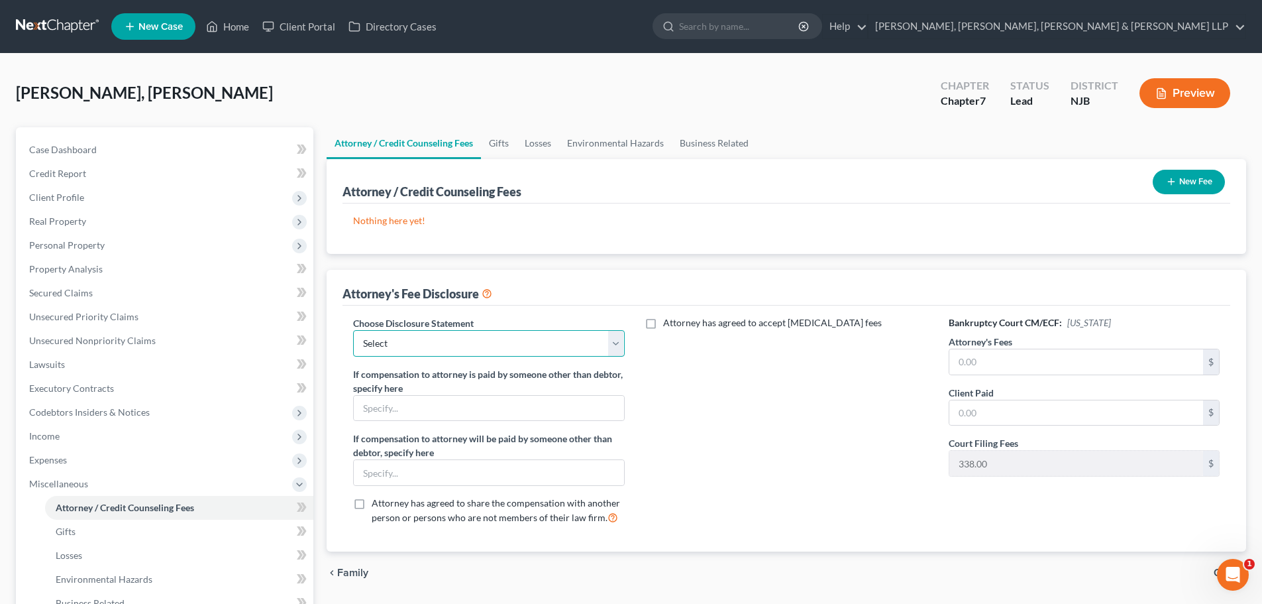
click at [430, 340] on select "Select Chapter 13 Disclosure Statement Chapter 7 Disclosure Statement" at bounding box center [488, 343] width 271 height 27
select select "1"
click at [353, 330] on select "Select Chapter 13 Disclosure Statement Chapter 7 Disclosure Statement" at bounding box center [488, 343] width 271 height 27
click at [990, 365] on input "text" at bounding box center [1077, 361] width 254 height 25
drag, startPoint x: 1040, startPoint y: 365, endPoint x: 887, endPoint y: 372, distance: 153.9
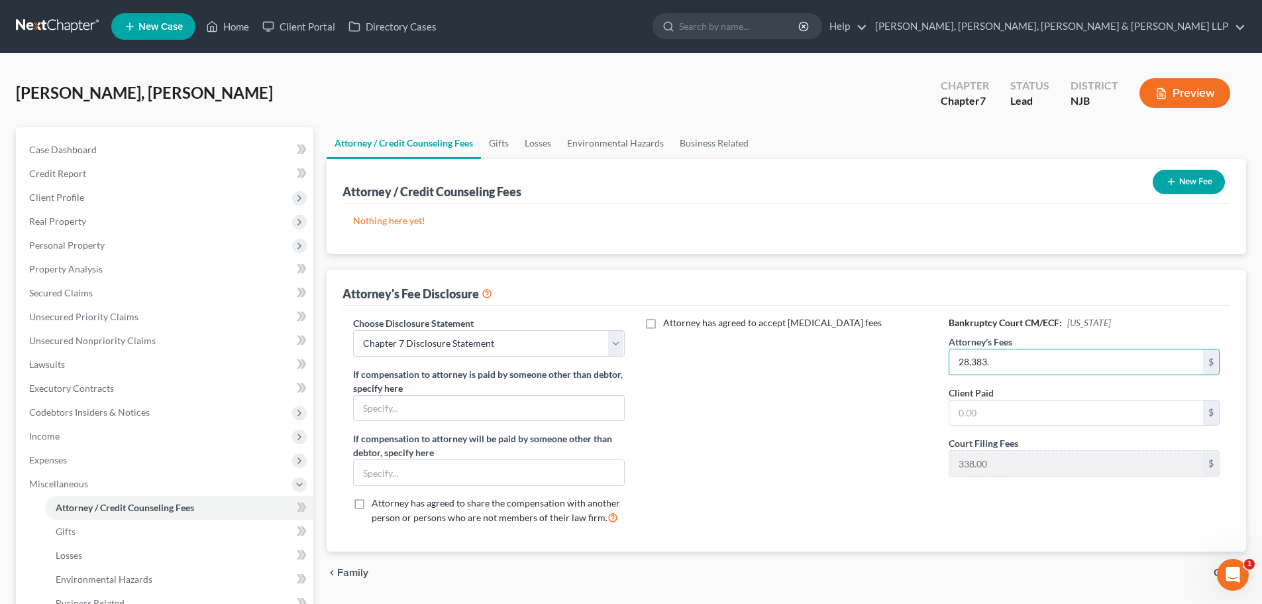
click at [887, 372] on div "Choose Disclosure Statement Select Chapter 13 Disclosure Statement Chapter 7 Di…" at bounding box center [786, 425] width 893 height 219
type input "2,838.00"
click at [967, 411] on input "text" at bounding box center [1077, 412] width 254 height 25
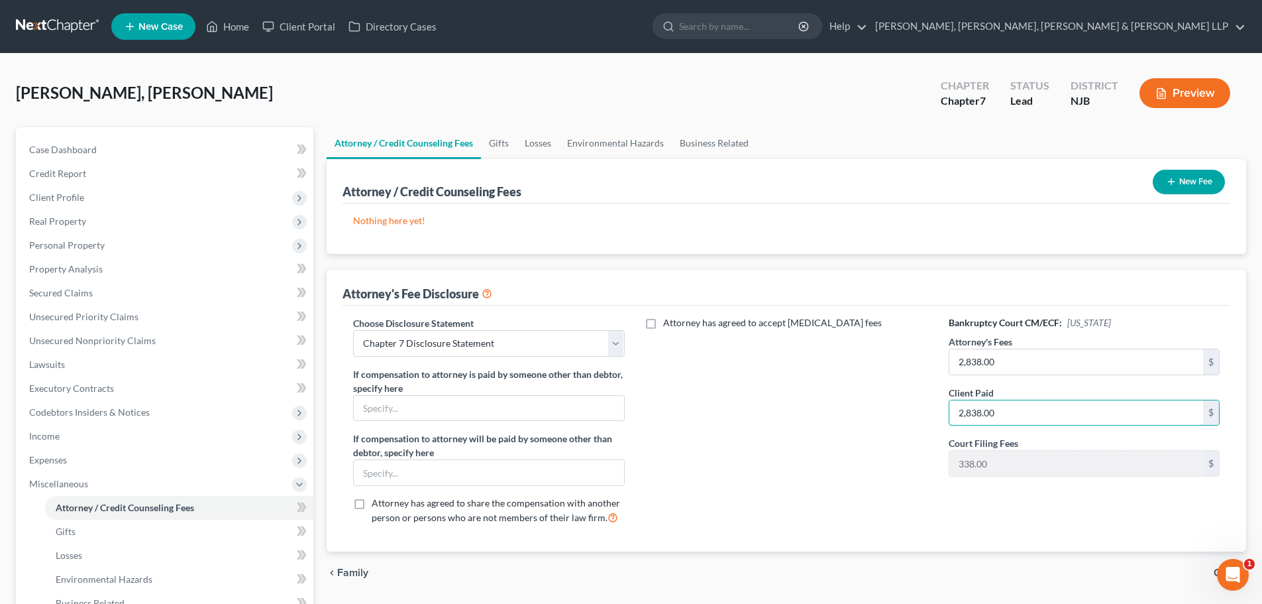
type input "2,838.00"
click at [1195, 176] on button "New Fee" at bounding box center [1189, 182] width 72 height 25
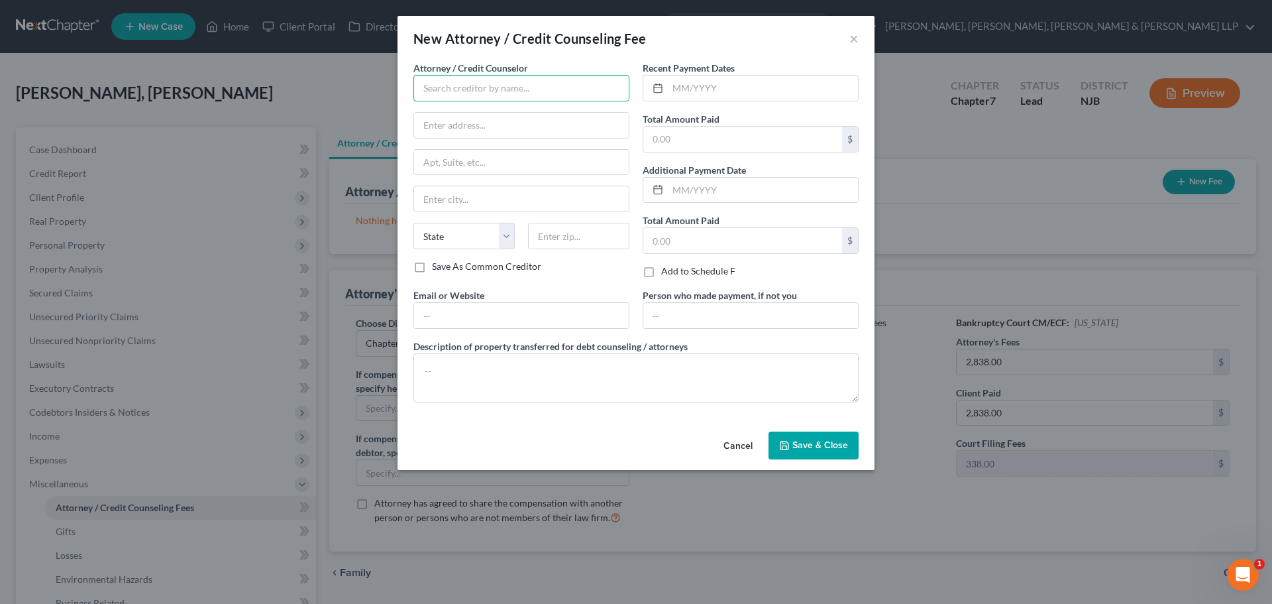
click at [476, 83] on input "text" at bounding box center [521, 88] width 216 height 27
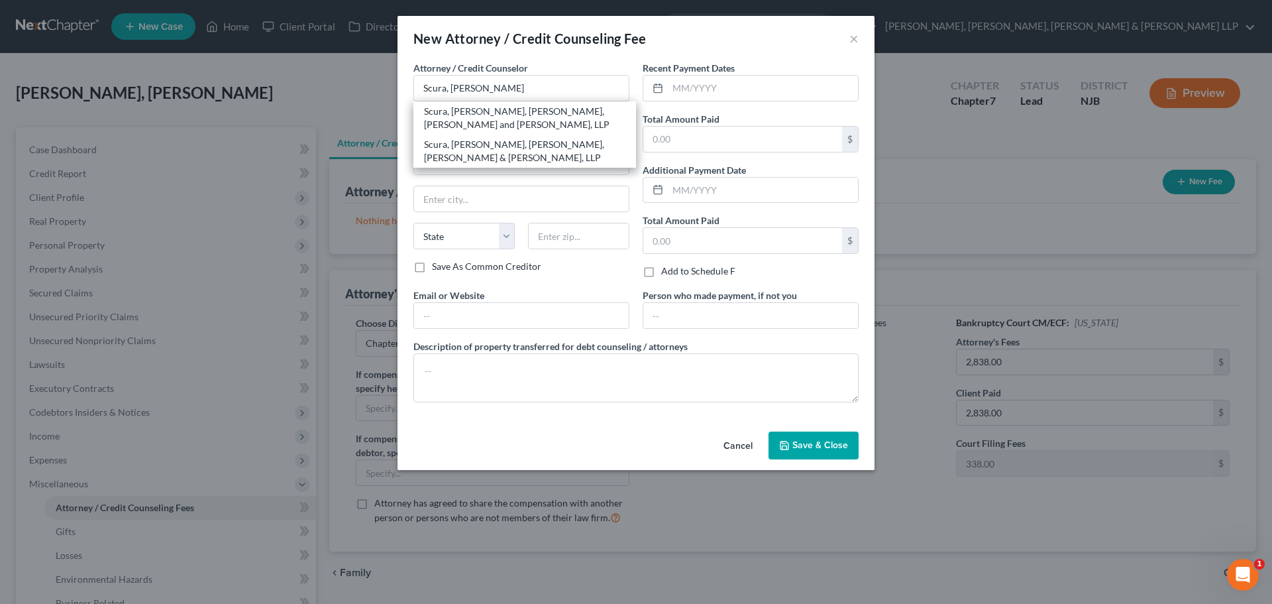
drag, startPoint x: 486, startPoint y: 137, endPoint x: 643, endPoint y: 109, distance: 159.5
click at [486, 140] on div "Scura, [PERSON_NAME], [PERSON_NAME], [PERSON_NAME] & [PERSON_NAME], LLP" at bounding box center [524, 151] width 201 height 27
type input "Scura, [PERSON_NAME], [PERSON_NAME], [PERSON_NAME] & [PERSON_NAME], LLP"
type input "1599 Hamburg turnpike"
type input "[PERSON_NAME]"
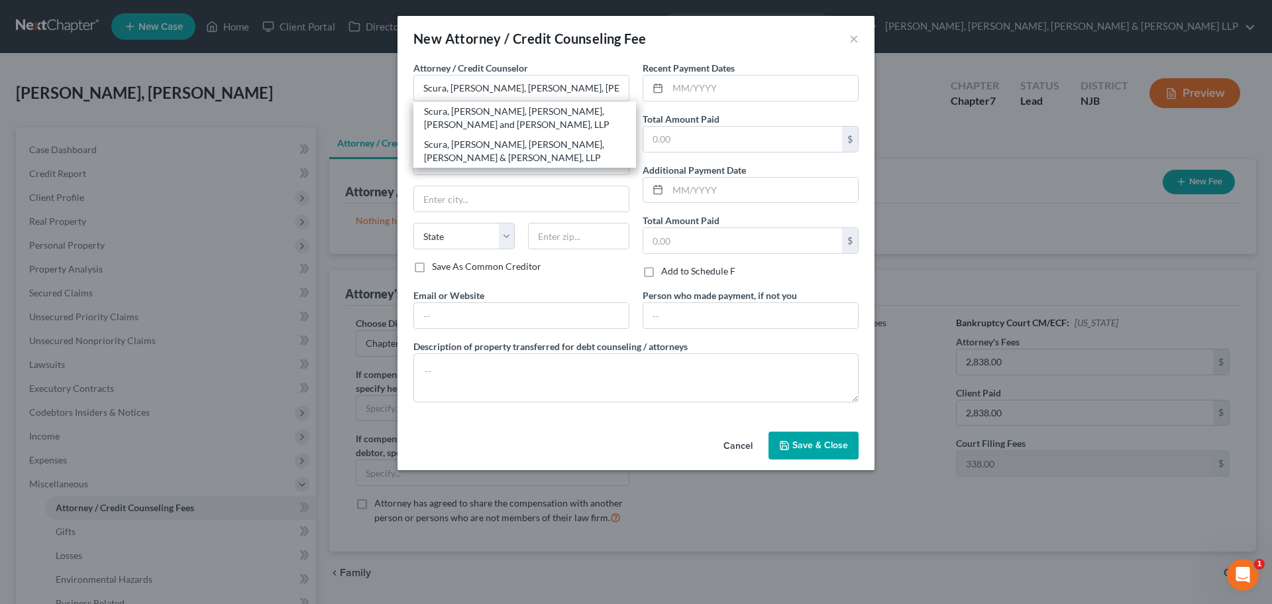
select select "33"
type input "07470"
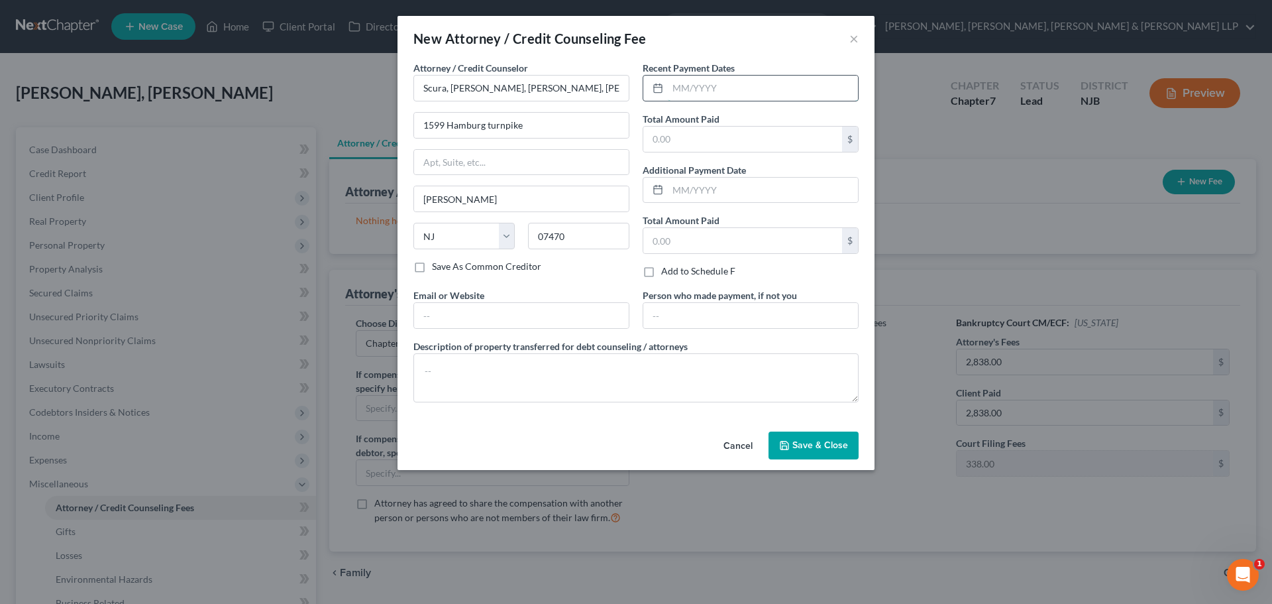
click at [697, 95] on input "text" at bounding box center [763, 88] width 190 height 25
type input "9/2025"
click at [702, 143] on input "text" at bounding box center [742, 139] width 199 height 25
type input "2,838.00"
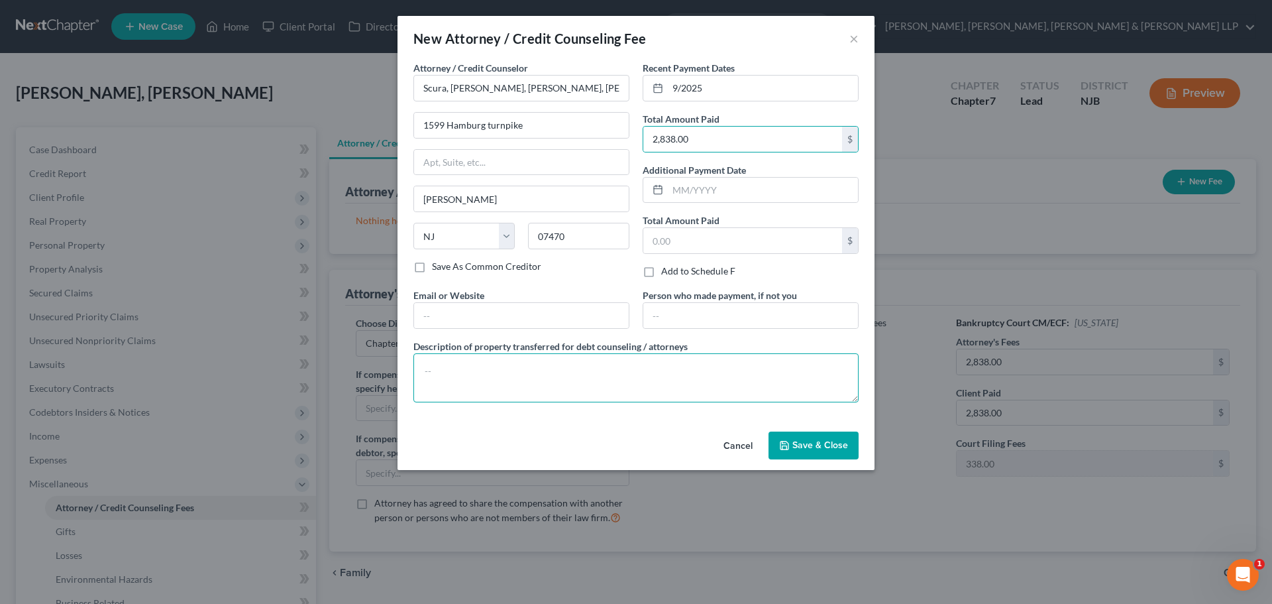
click at [519, 368] on textarea at bounding box center [635, 377] width 445 height 49
type textarea "Legal fees plus filing fee."
click at [798, 447] on span "Save & Close" at bounding box center [820, 444] width 56 height 11
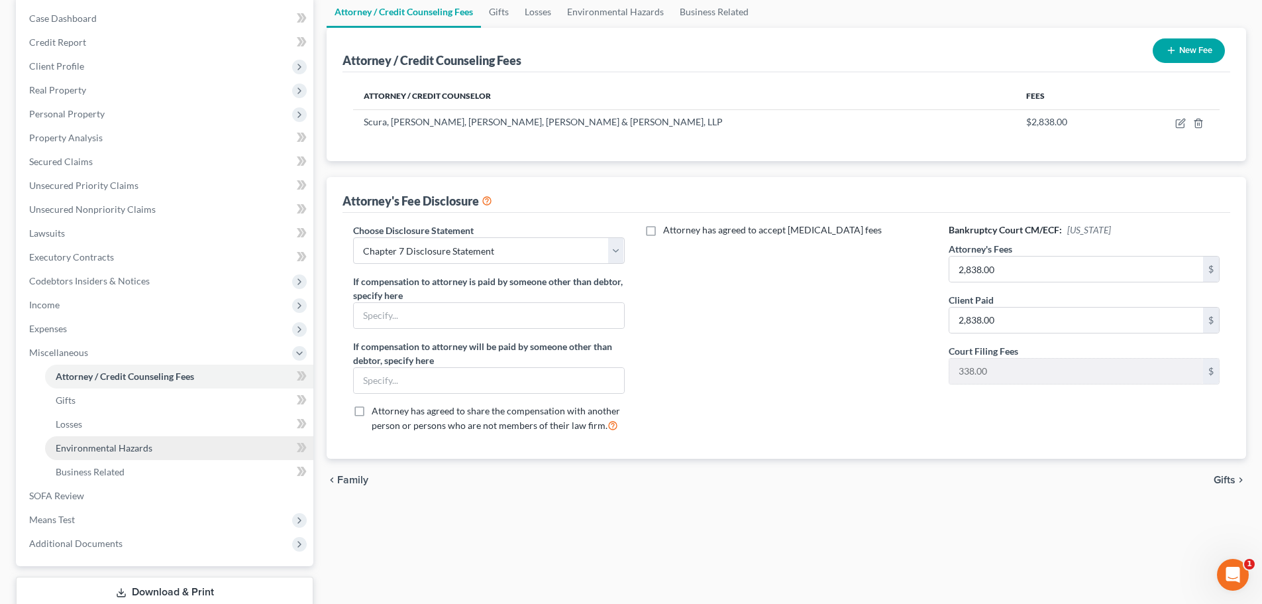
scroll to position [133, 0]
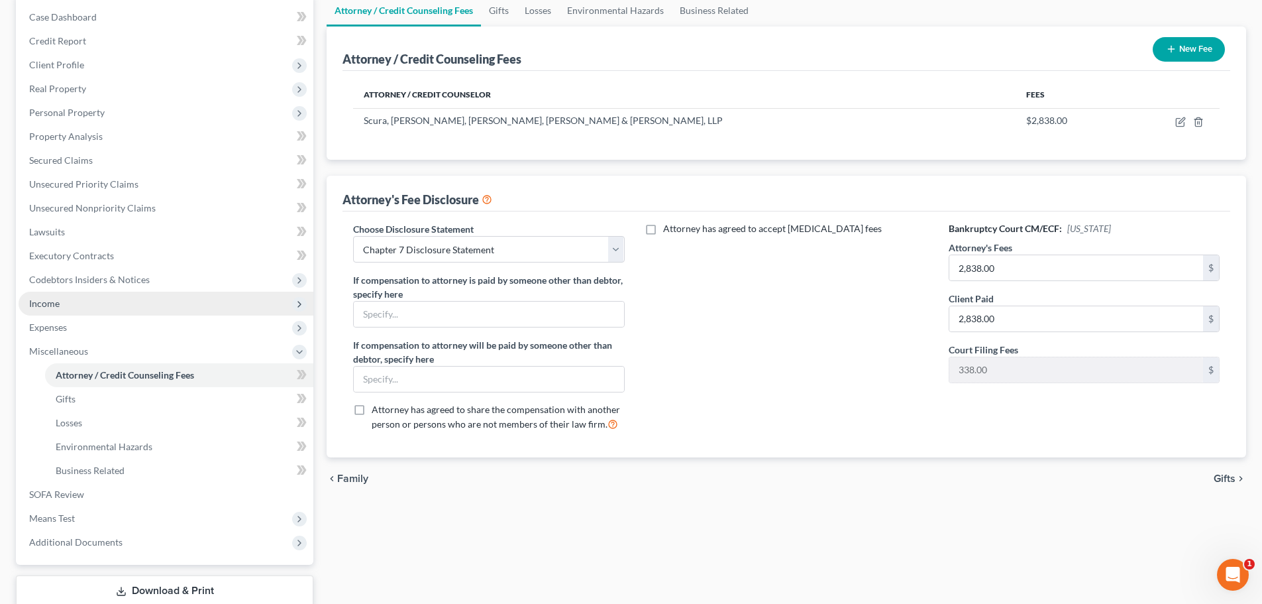
click at [59, 304] on span "Income" at bounding box center [44, 303] width 30 height 11
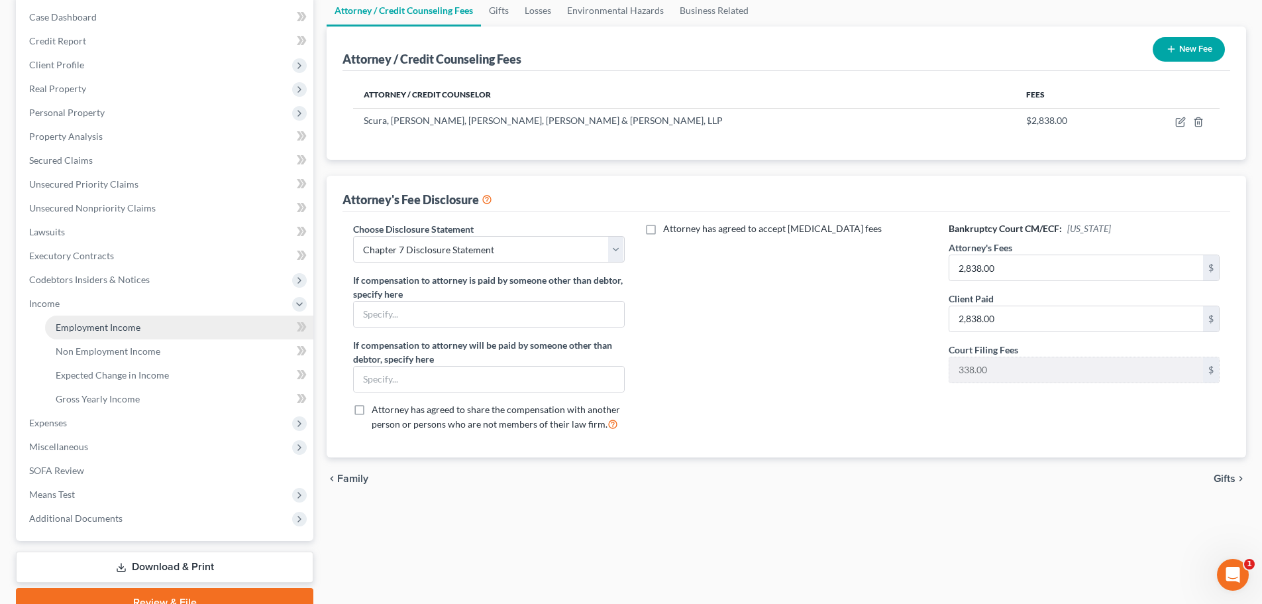
click at [83, 325] on span "Employment Income" at bounding box center [98, 326] width 85 height 11
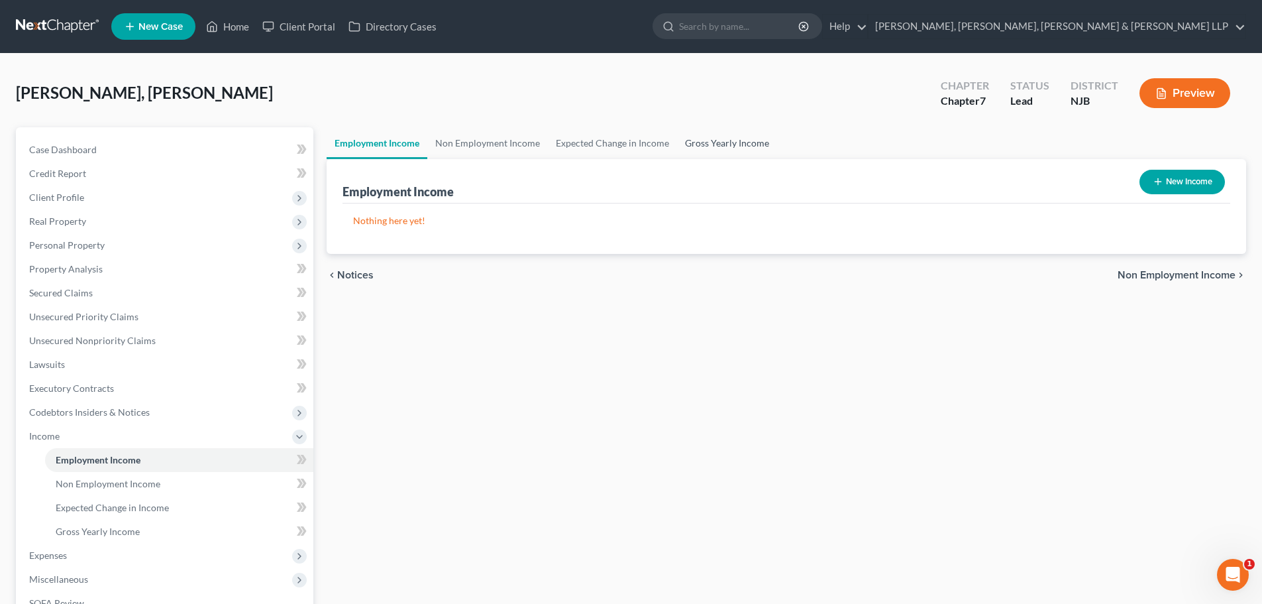
click at [726, 147] on link "Gross Yearly Income" at bounding box center [727, 143] width 100 height 32
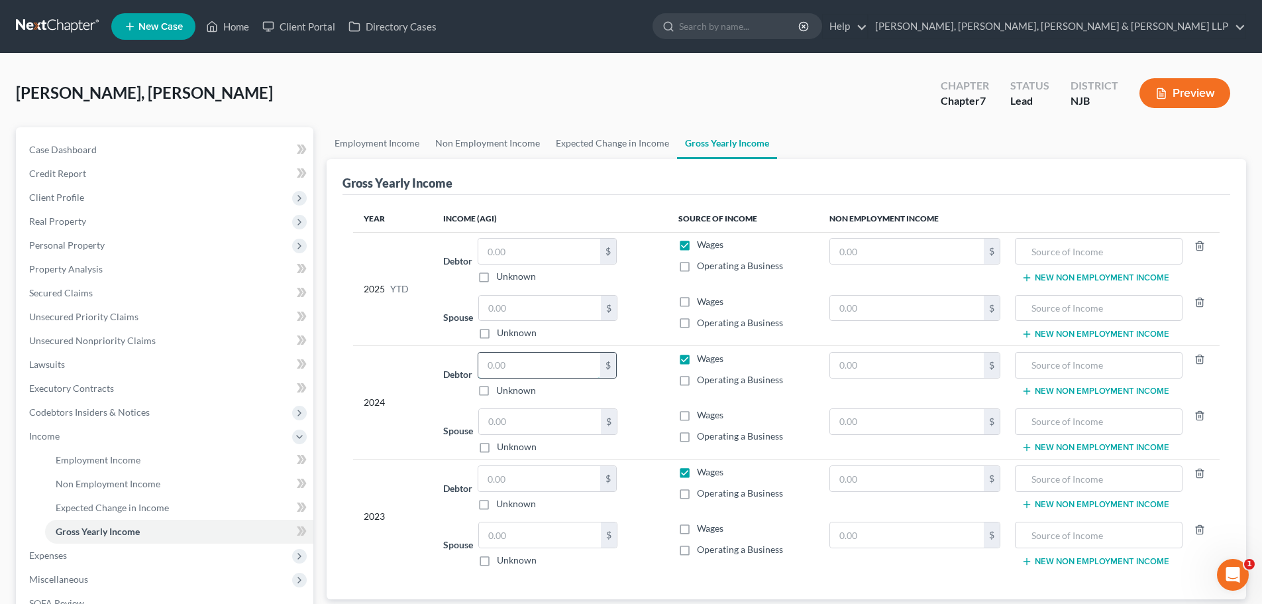
click at [513, 368] on input "text" at bounding box center [539, 365] width 122 height 25
type input "81,347.00"
click at [697, 384] on label "Operating a Business" at bounding box center [740, 379] width 86 height 13
click at [702, 382] on input "Operating a Business" at bounding box center [706, 377] width 9 height 9
click at [697, 354] on label "Wages" at bounding box center [710, 358] width 27 height 13
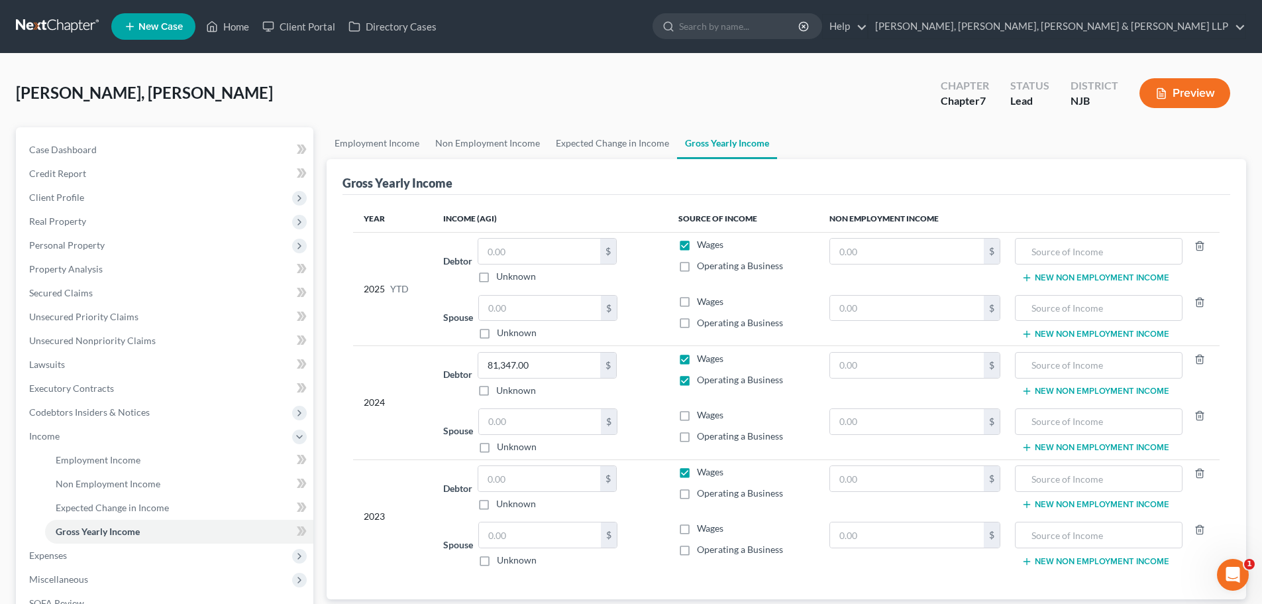
click at [702, 354] on input "Wages" at bounding box center [706, 356] width 9 height 9
click at [534, 366] on input "81,347.00" at bounding box center [539, 365] width 122 height 25
drag, startPoint x: 541, startPoint y: 366, endPoint x: 455, endPoint y: 361, distance: 86.3
click at [455, 361] on div "Debtor 81,347.00 $ Unknown Balance Undetermined 81,347.00 $ Unknown" at bounding box center [549, 374] width 213 height 45
paste input "90,371"
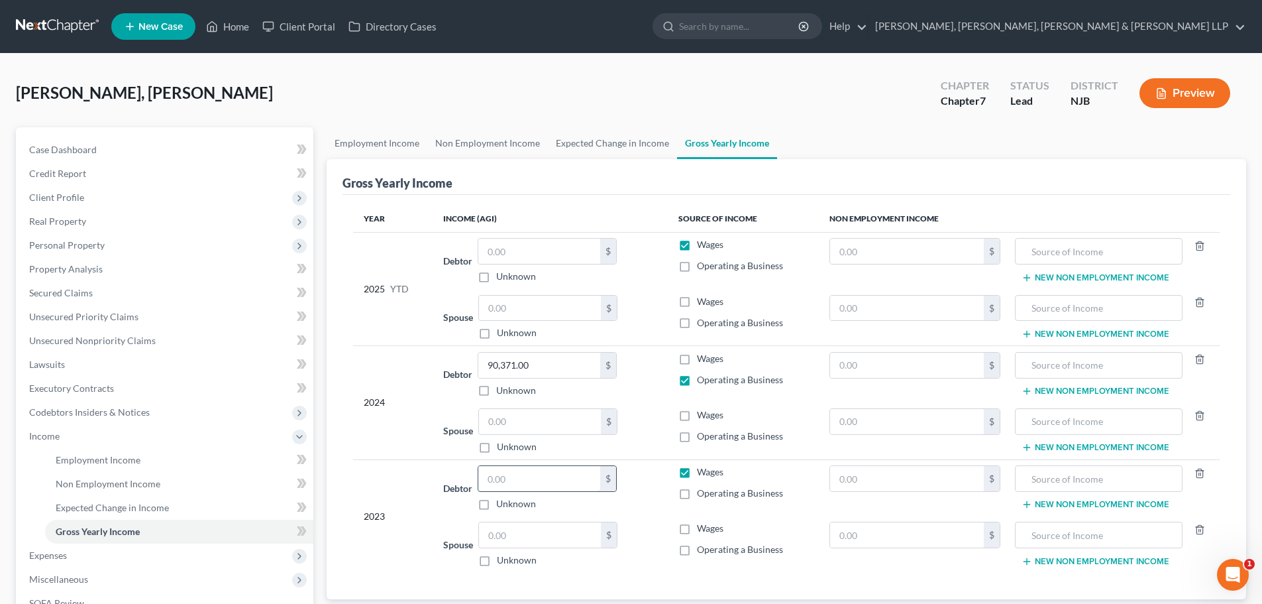
click at [514, 484] on input "text" at bounding box center [539, 478] width 122 height 25
click at [697, 496] on label "Operating a Business" at bounding box center [740, 492] width 86 height 13
click at [702, 495] on input "Operating a Business" at bounding box center [706, 490] width 9 height 9
click at [543, 480] on input "83,823.00" at bounding box center [539, 478] width 122 height 25
click at [551, 473] on input "83,823.00" at bounding box center [539, 478] width 122 height 25
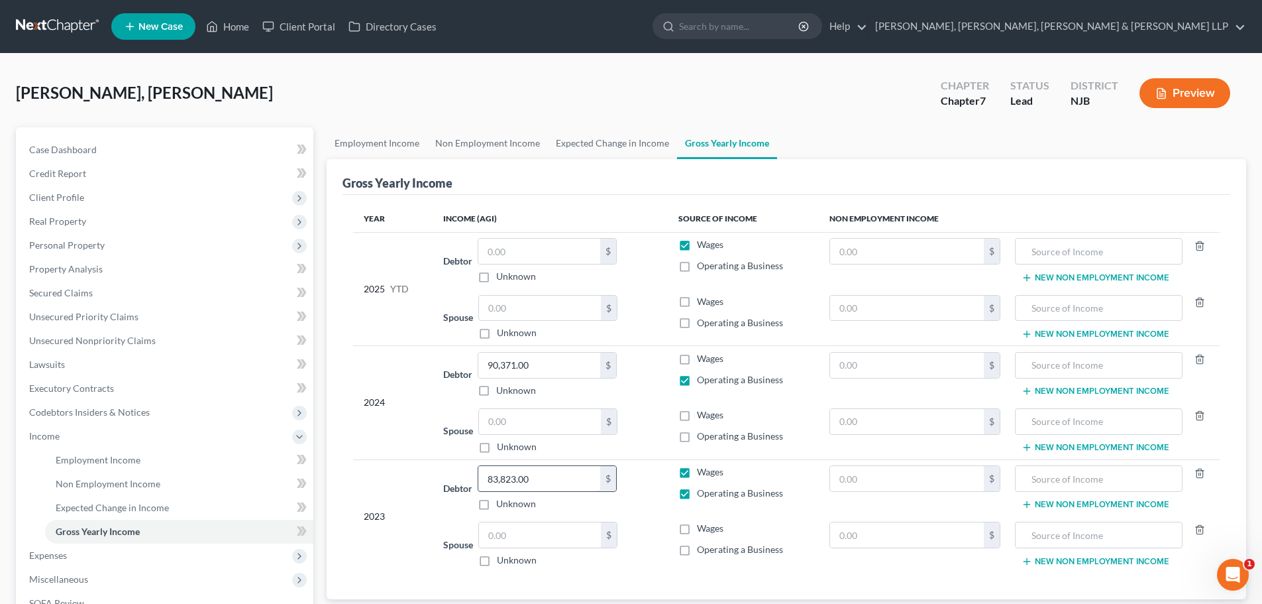
drag, startPoint x: 491, startPoint y: 481, endPoint x: 484, endPoint y: 482, distance: 7.3
click at [484, 482] on input "83,823.00" at bounding box center [539, 478] width 122 height 25
paste input "8,26"
click at [533, 543] on input "text" at bounding box center [540, 534] width 122 height 25
click at [697, 551] on label "Operating a Business" at bounding box center [740, 549] width 86 height 13
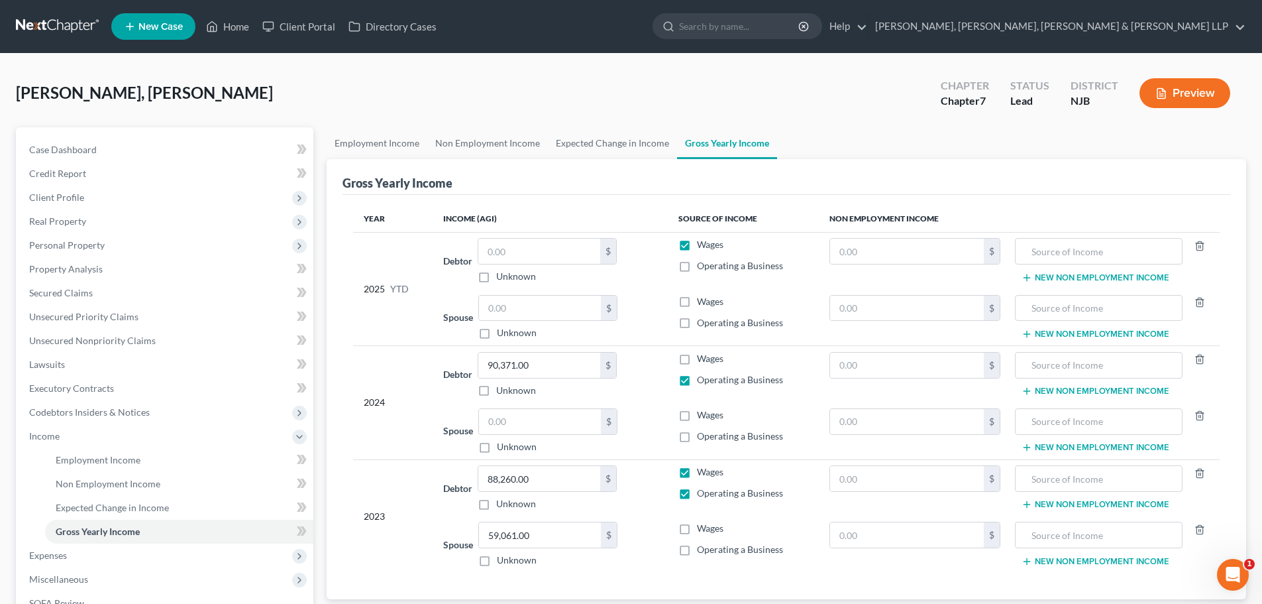
click at [702, 551] on input "Operating a Business" at bounding box center [706, 547] width 9 height 9
click at [697, 473] on label "Wages" at bounding box center [710, 471] width 27 height 13
click at [702, 473] on input "Wages" at bounding box center [706, 469] width 9 height 9
click at [144, 184] on link "Credit Report" at bounding box center [166, 174] width 295 height 24
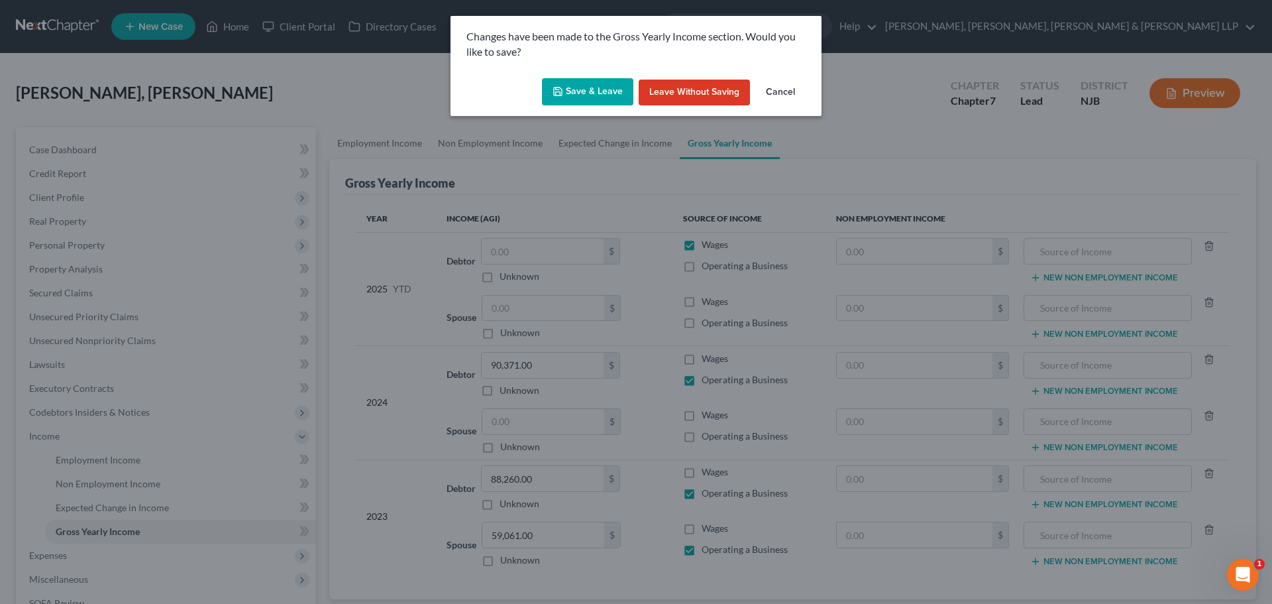
click at [601, 105] on button "Save & Leave" at bounding box center [587, 92] width 91 height 28
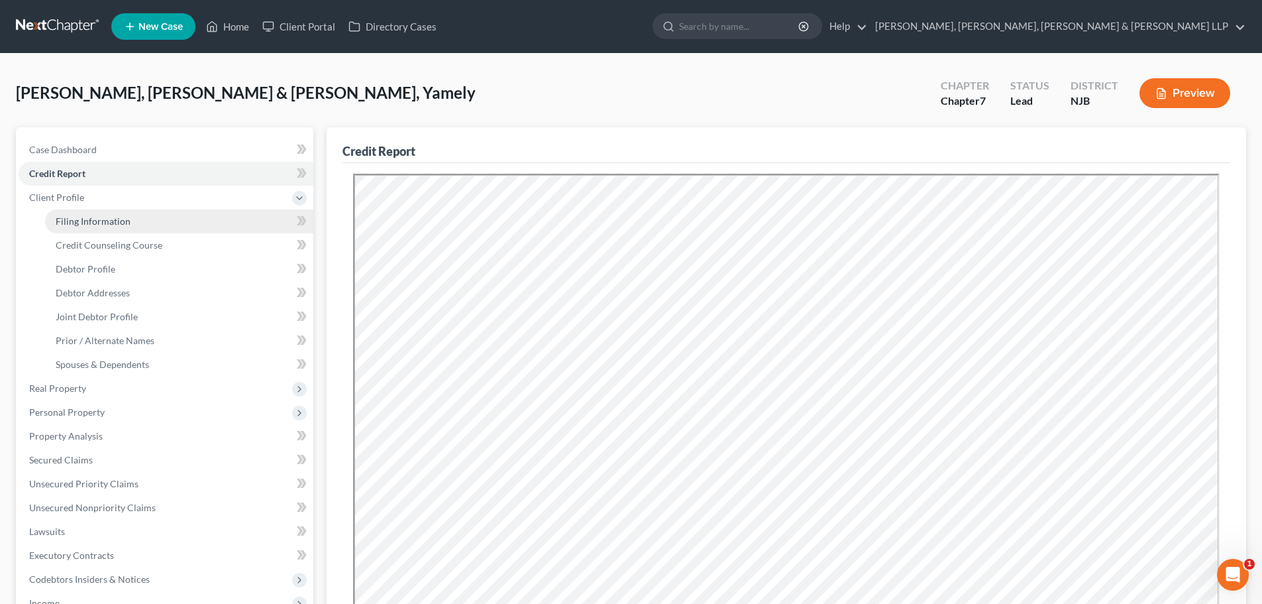
drag, startPoint x: 99, startPoint y: 225, endPoint x: 187, endPoint y: 215, distance: 88.6
click at [99, 225] on span "Filing Information" at bounding box center [93, 220] width 75 height 11
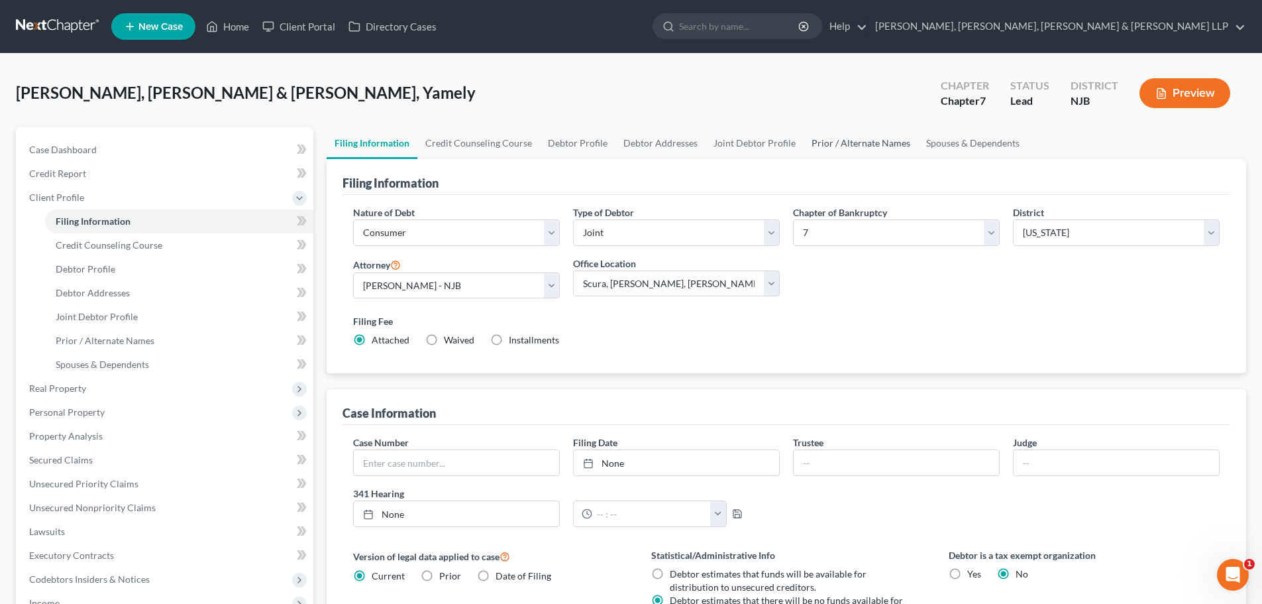
click at [828, 149] on link "Prior / Alternate Names" at bounding box center [861, 143] width 115 height 32
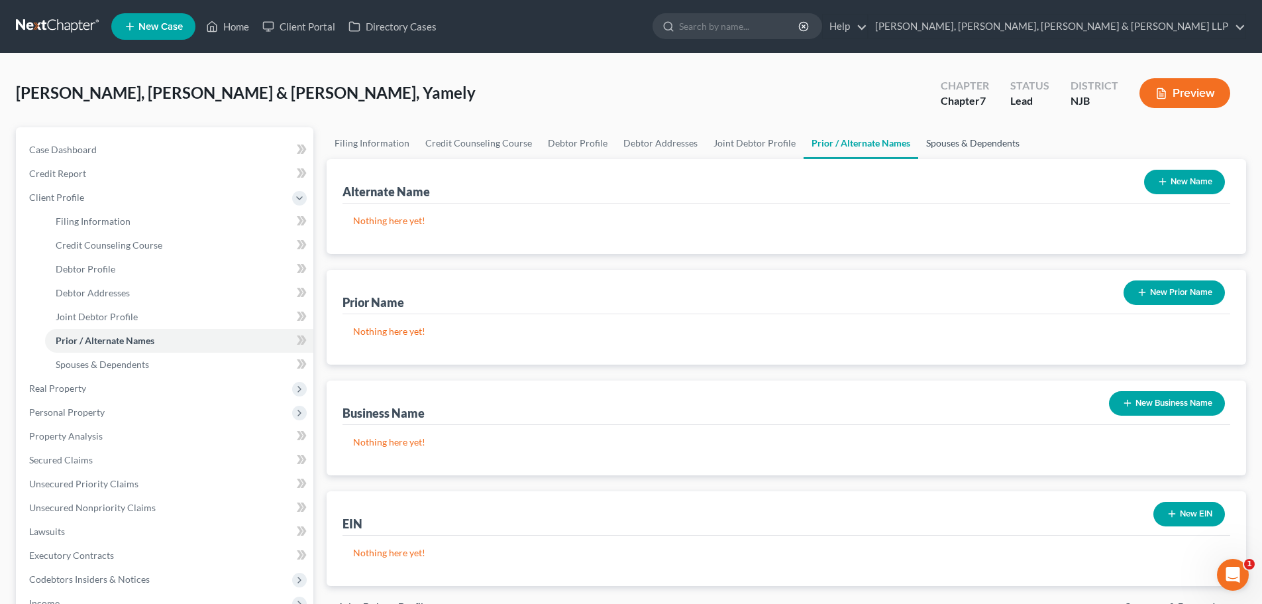
click at [935, 141] on link "Spouses & Dependents" at bounding box center [972, 143] width 109 height 32
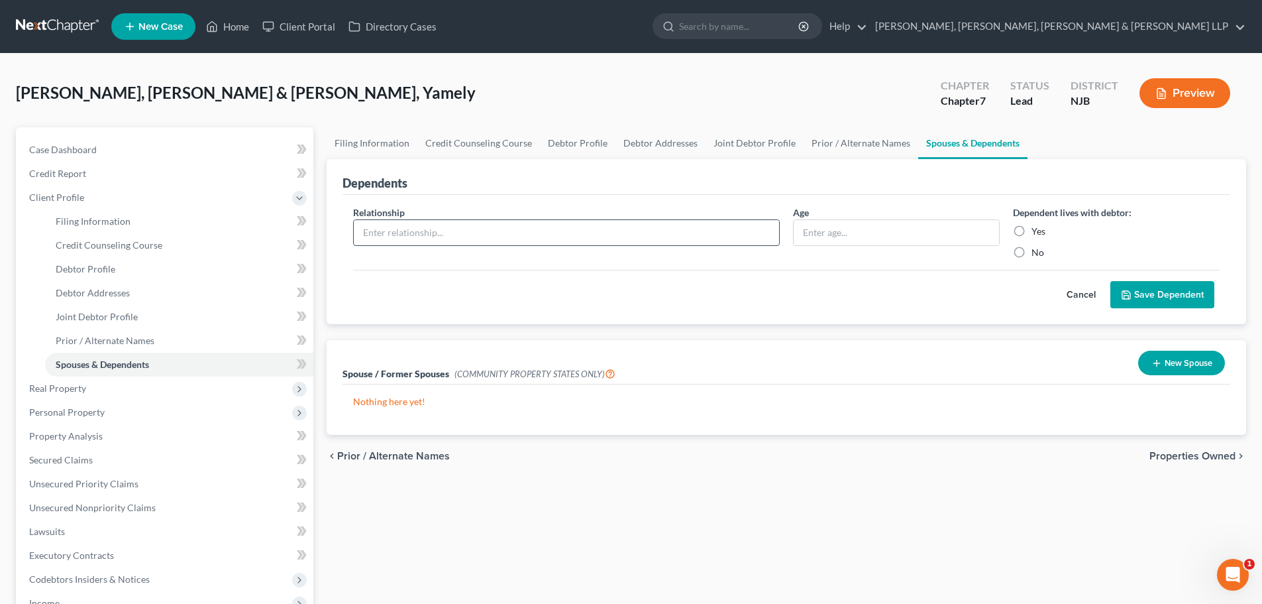
drag, startPoint x: 512, startPoint y: 220, endPoint x: 459, endPoint y: 239, distance: 56.4
click at [512, 221] on input "text" at bounding box center [566, 232] width 425 height 25
click at [866, 239] on input "text" at bounding box center [896, 232] width 205 height 25
click at [1032, 229] on label "Yes" at bounding box center [1039, 231] width 14 height 13
click at [1037, 229] on input "Yes" at bounding box center [1041, 229] width 9 height 9
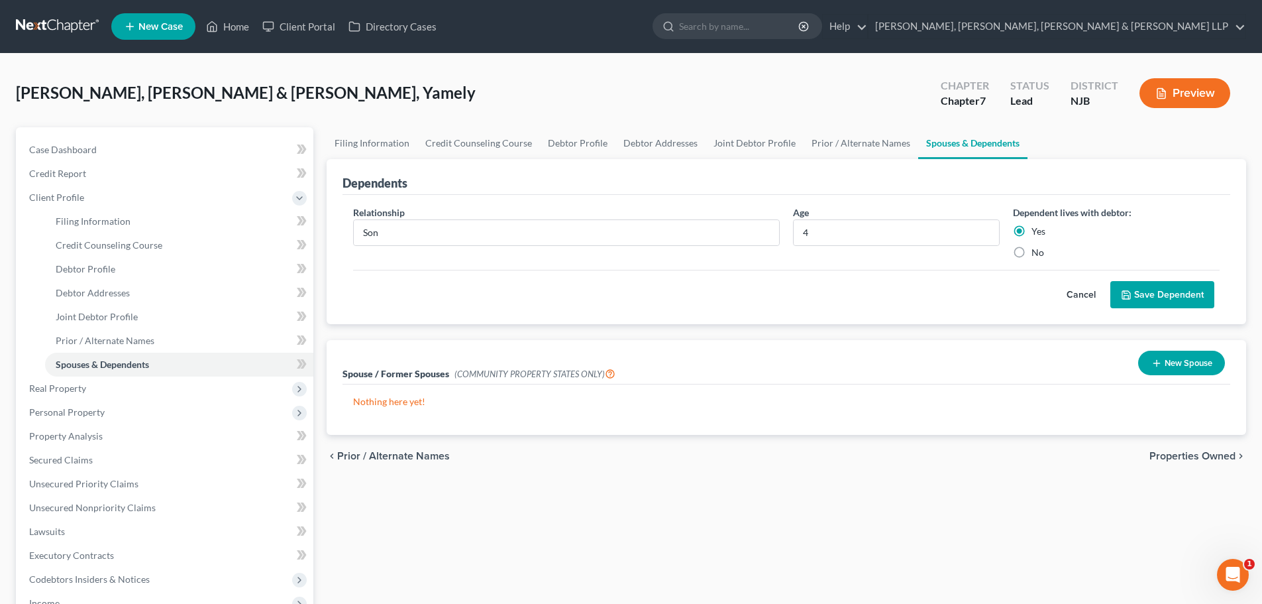
drag, startPoint x: 1143, startPoint y: 286, endPoint x: 1074, endPoint y: 268, distance: 71.0
click at [1144, 286] on button "Save Dependent" at bounding box center [1163, 295] width 104 height 28
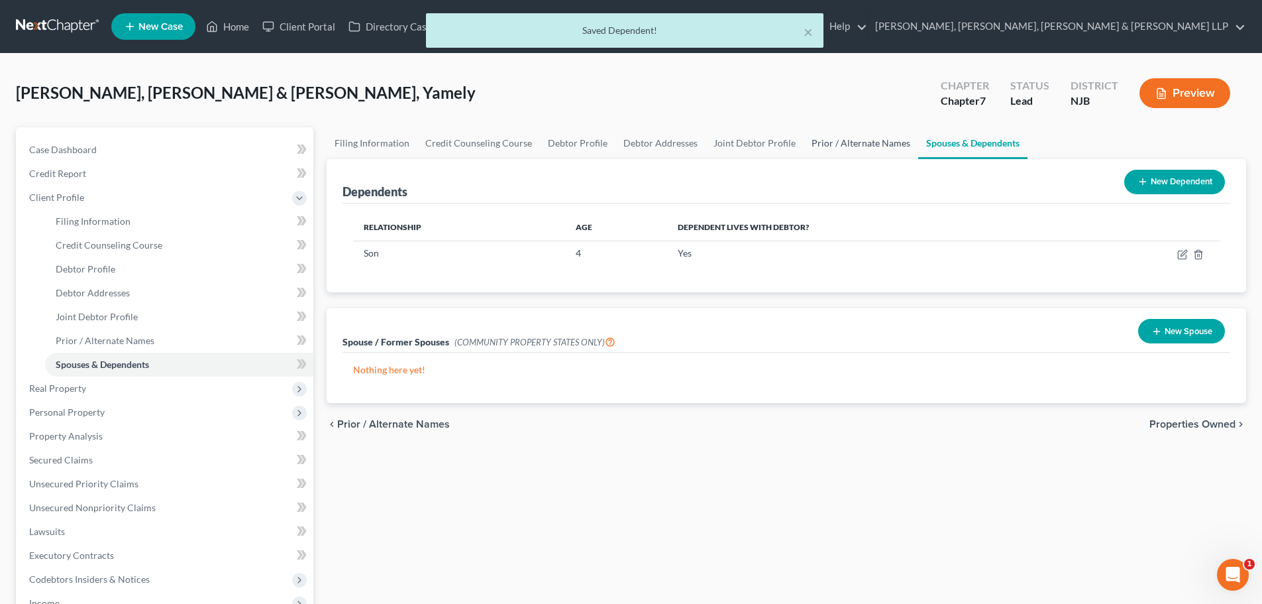
click at [845, 150] on link "Prior / Alternate Names" at bounding box center [861, 143] width 115 height 32
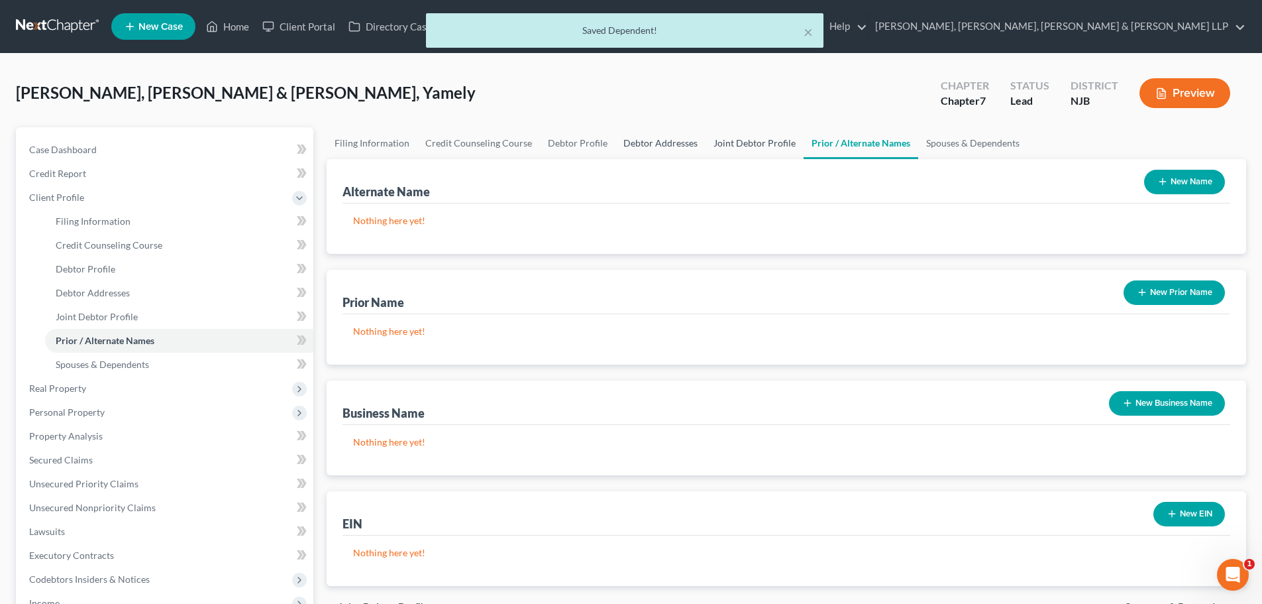
click at [751, 146] on link "Joint Debtor Profile" at bounding box center [755, 143] width 98 height 32
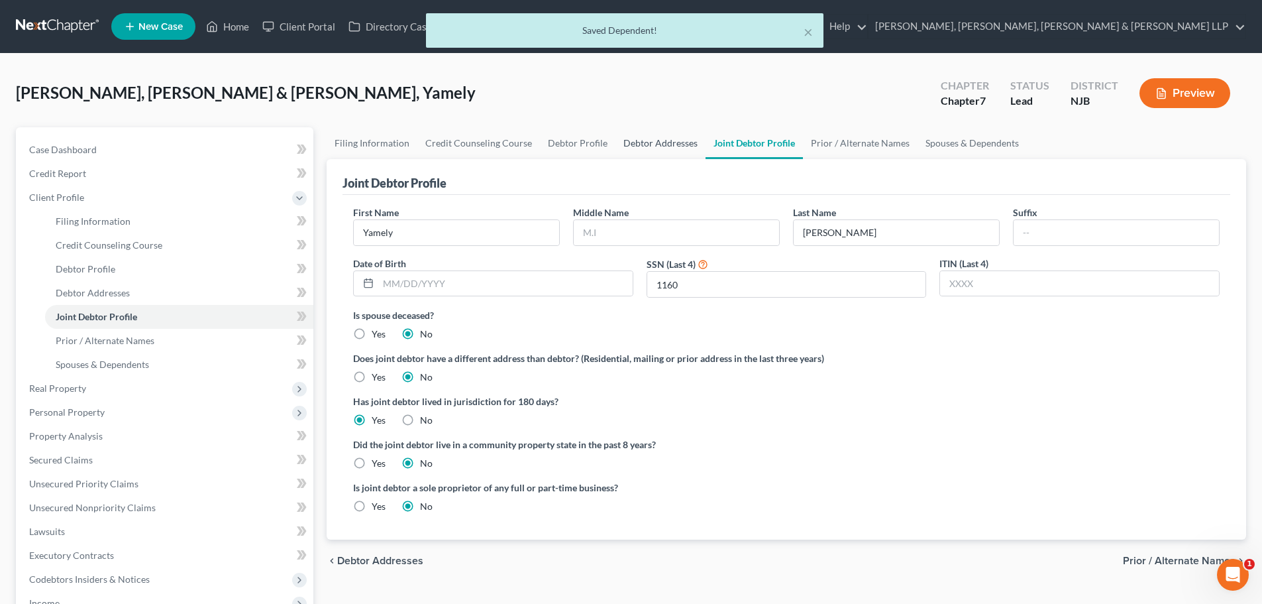
click at [652, 141] on link "Debtor Addresses" at bounding box center [661, 143] width 90 height 32
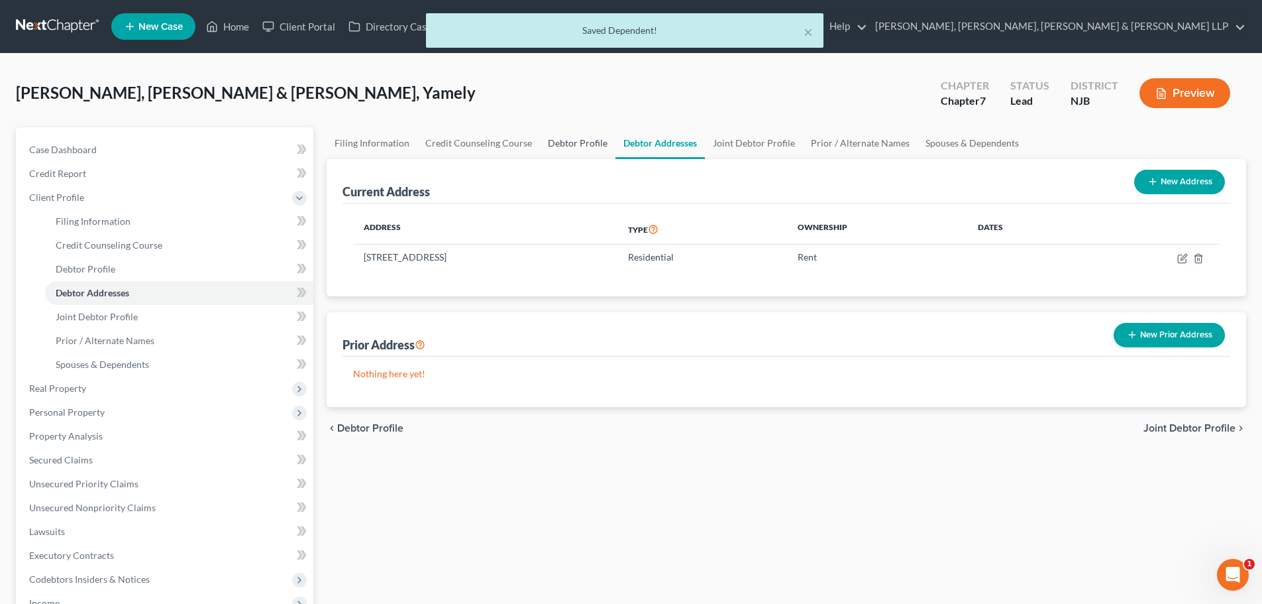
drag, startPoint x: 541, startPoint y: 143, endPoint x: 445, endPoint y: 140, distance: 96.8
click at [540, 143] on link "Debtor Profile" at bounding box center [578, 143] width 76 height 32
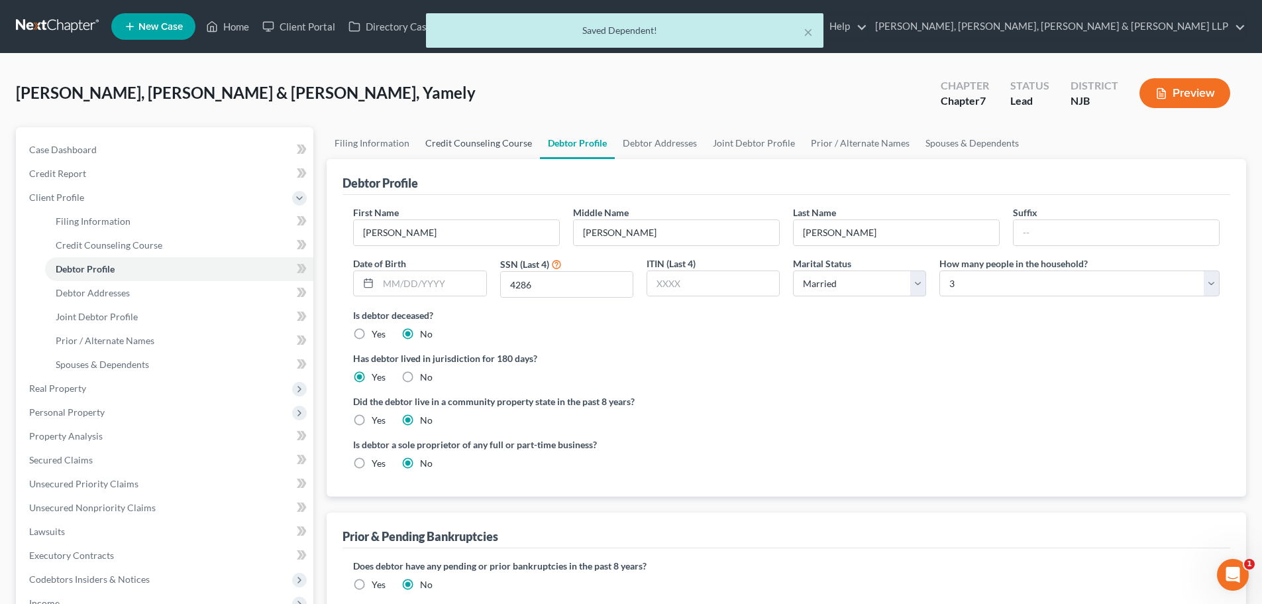
click at [445, 140] on link "Credit Counseling Course" at bounding box center [478, 143] width 123 height 32
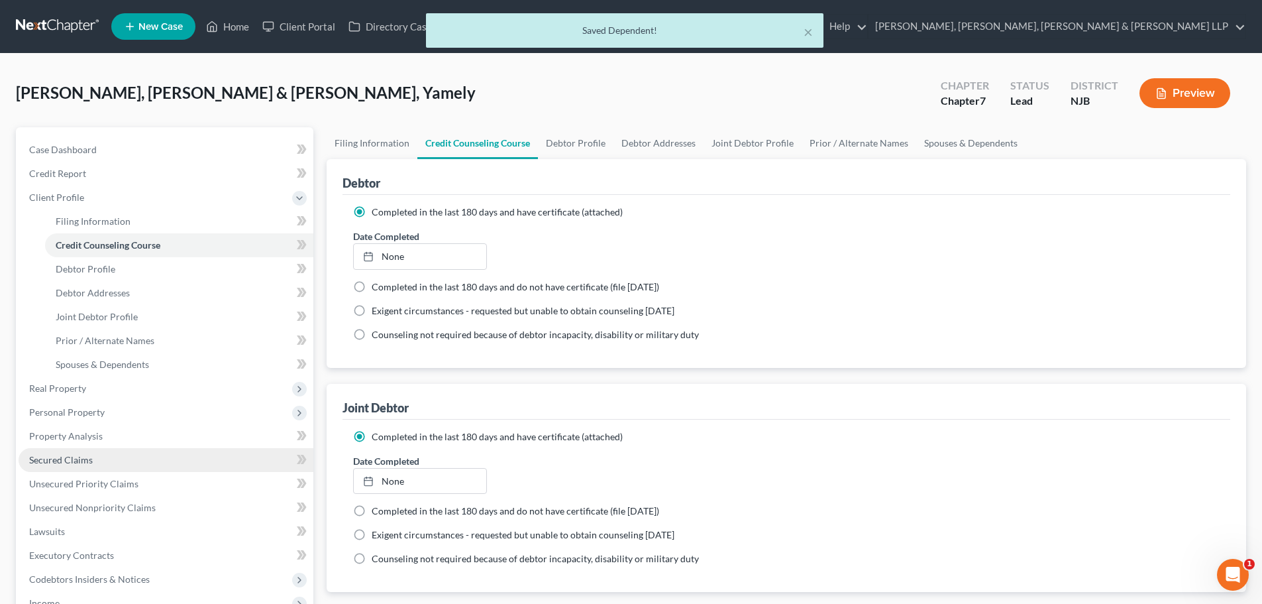
click at [85, 458] on span "Secured Claims" at bounding box center [61, 459] width 64 height 11
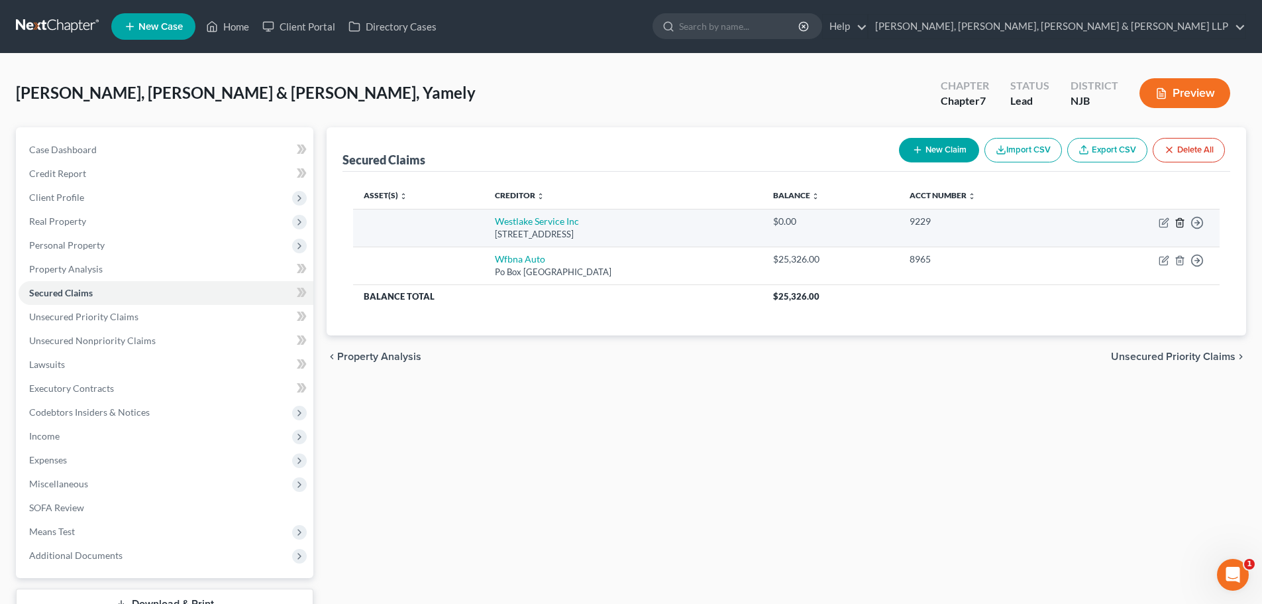
click at [1178, 222] on icon "button" at bounding box center [1180, 222] width 11 height 11
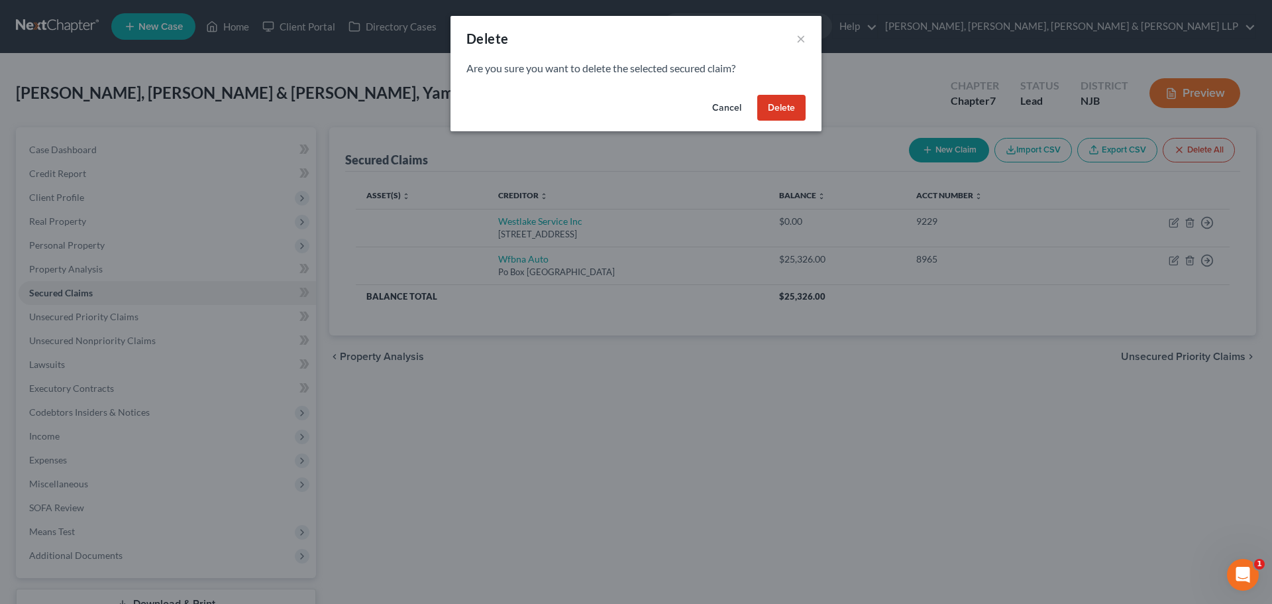
click at [794, 103] on button "Delete" at bounding box center [781, 108] width 48 height 27
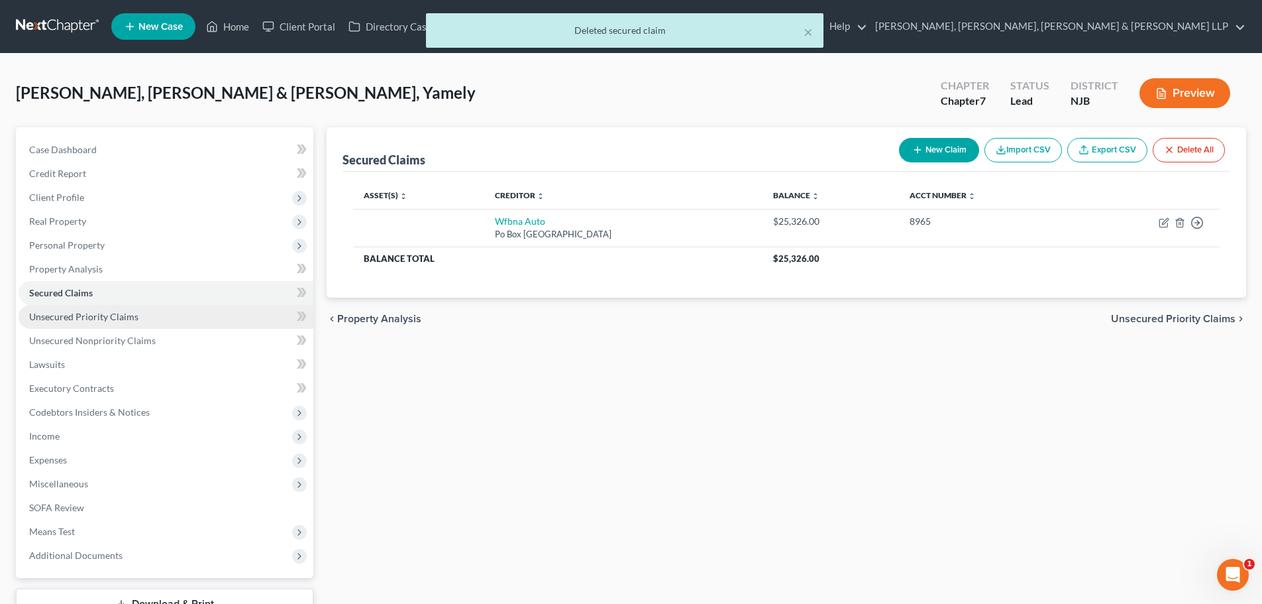
click at [97, 325] on link "Unsecured Priority Claims" at bounding box center [166, 317] width 295 height 24
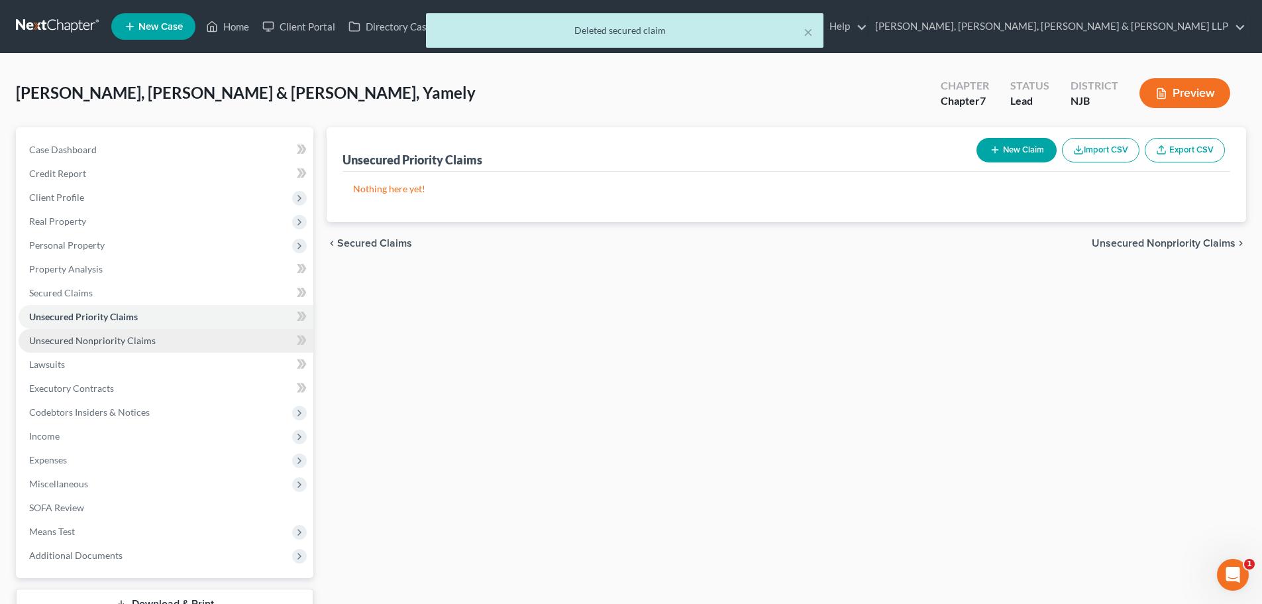
click at [97, 335] on span "Unsecured Nonpriority Claims" at bounding box center [92, 340] width 127 height 11
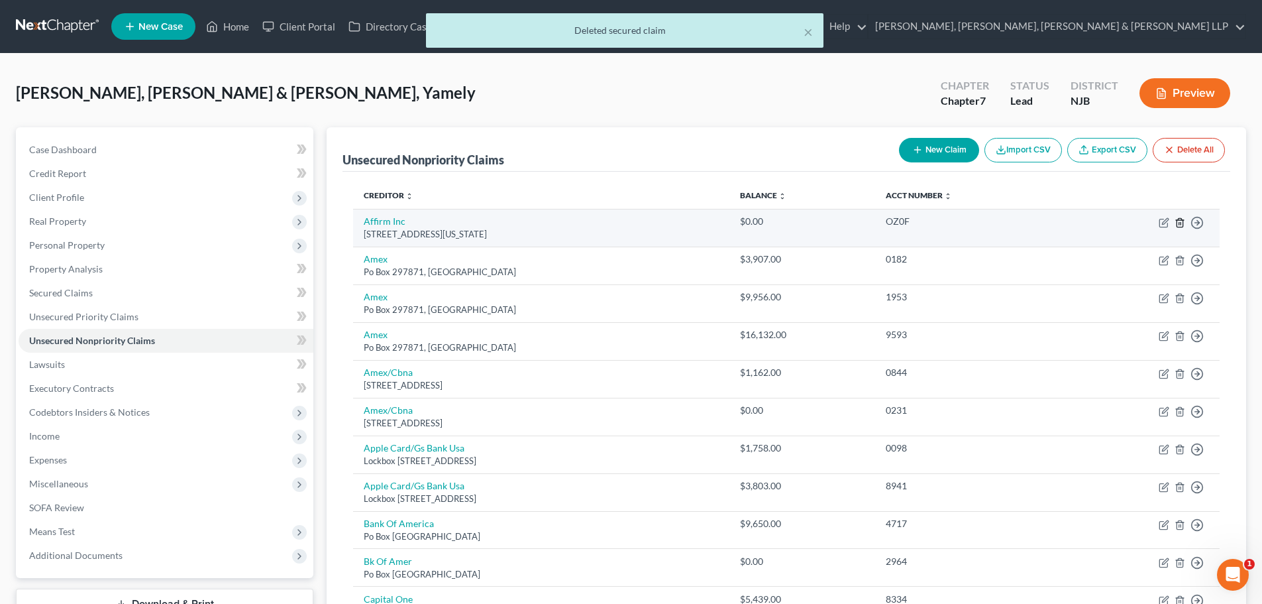
click at [1177, 223] on icon "button" at bounding box center [1180, 222] width 6 height 9
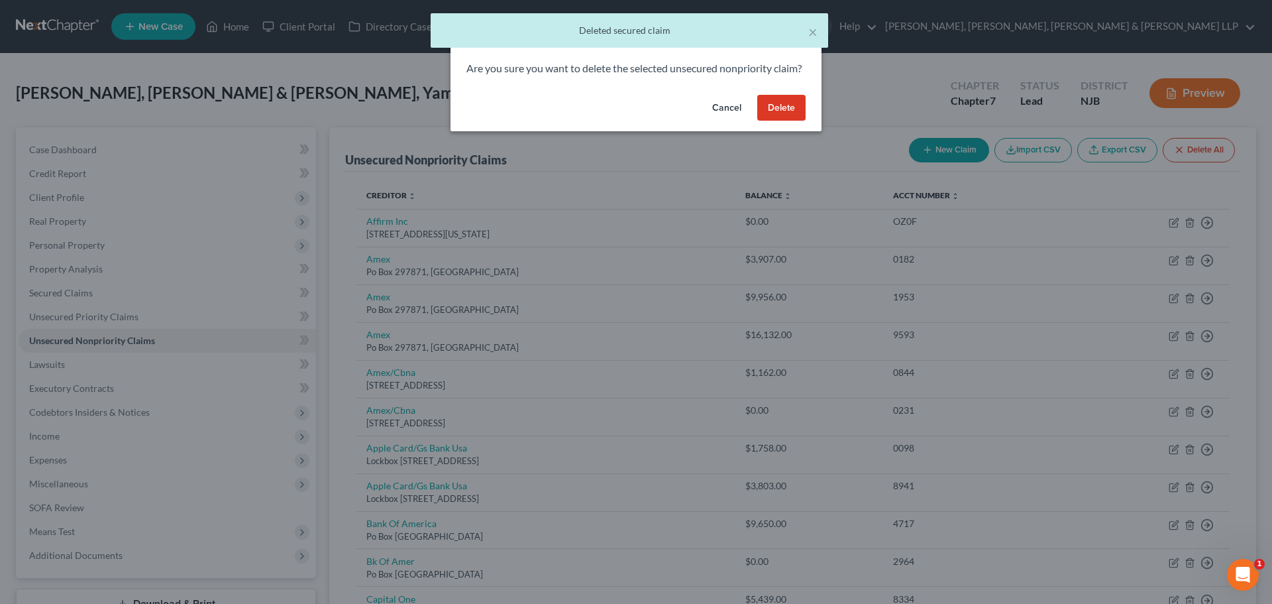
click at [779, 117] on button "Delete" at bounding box center [781, 108] width 48 height 27
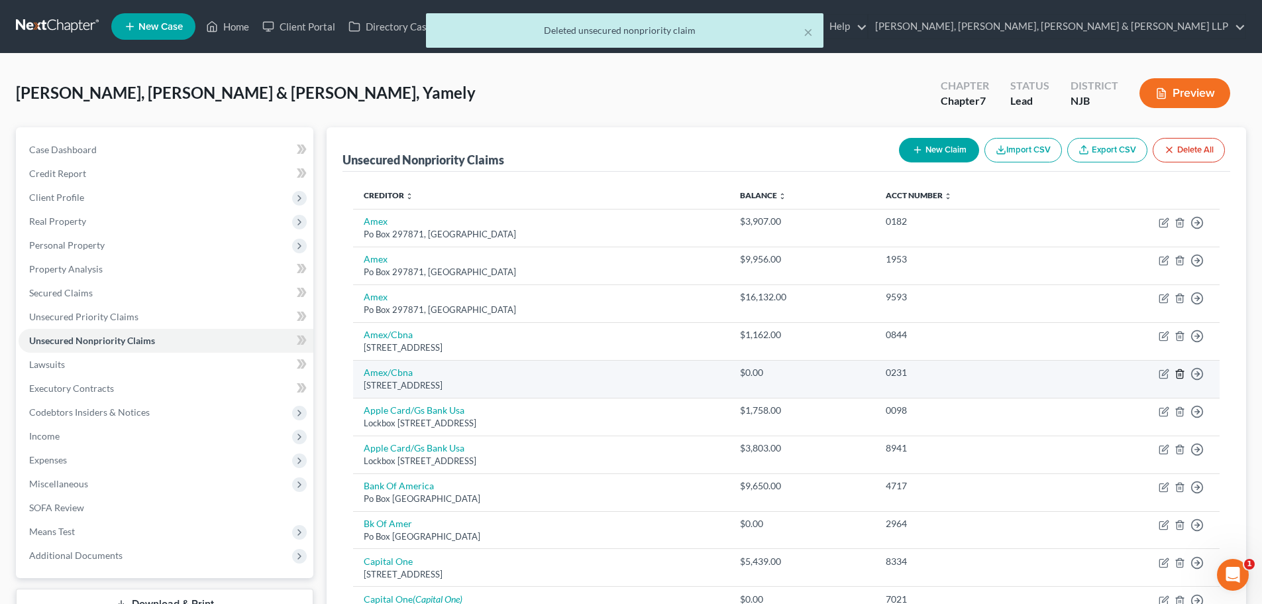
click at [1181, 372] on icon "button" at bounding box center [1180, 373] width 11 height 11
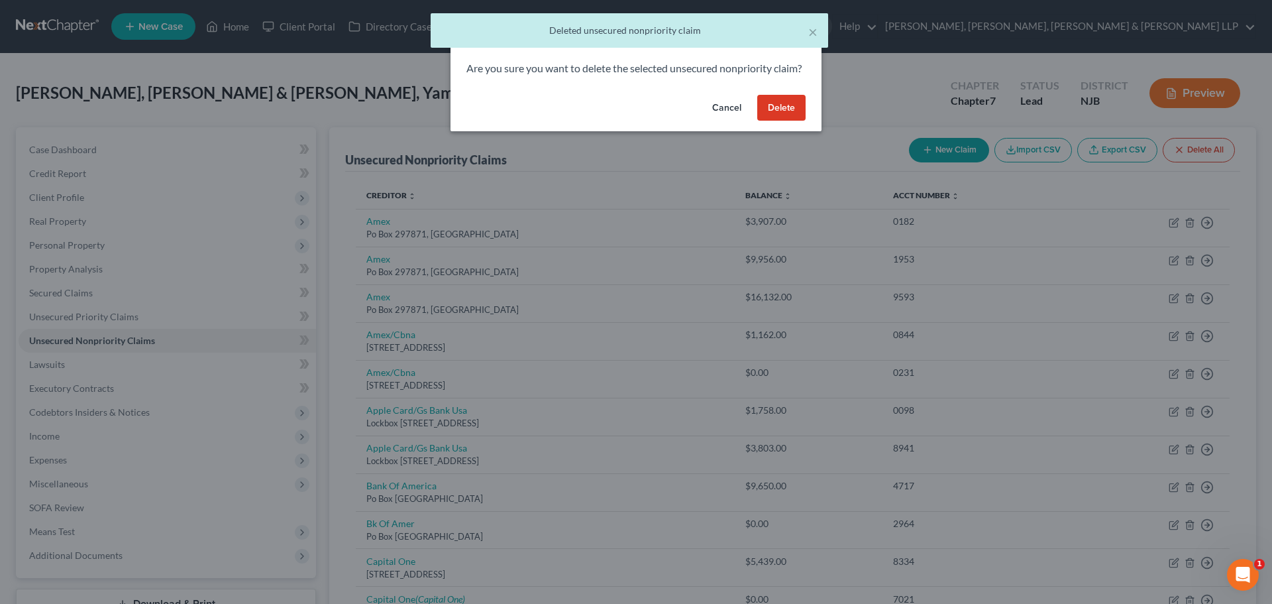
click at [798, 121] on button "Delete" at bounding box center [781, 108] width 48 height 27
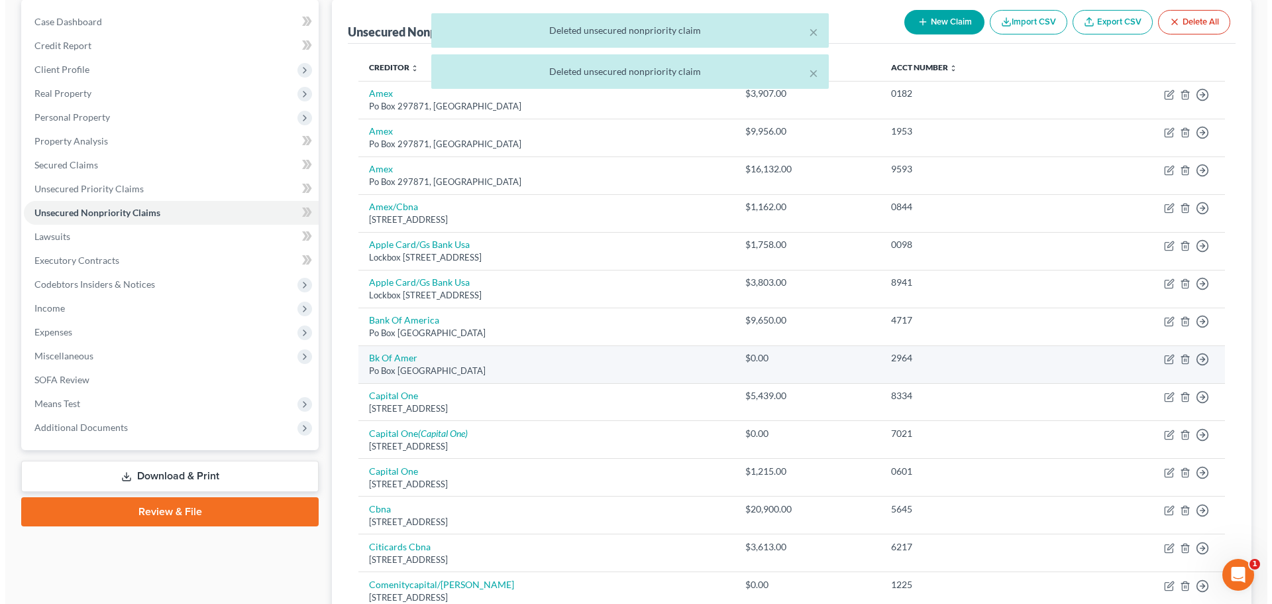
scroll to position [133, 0]
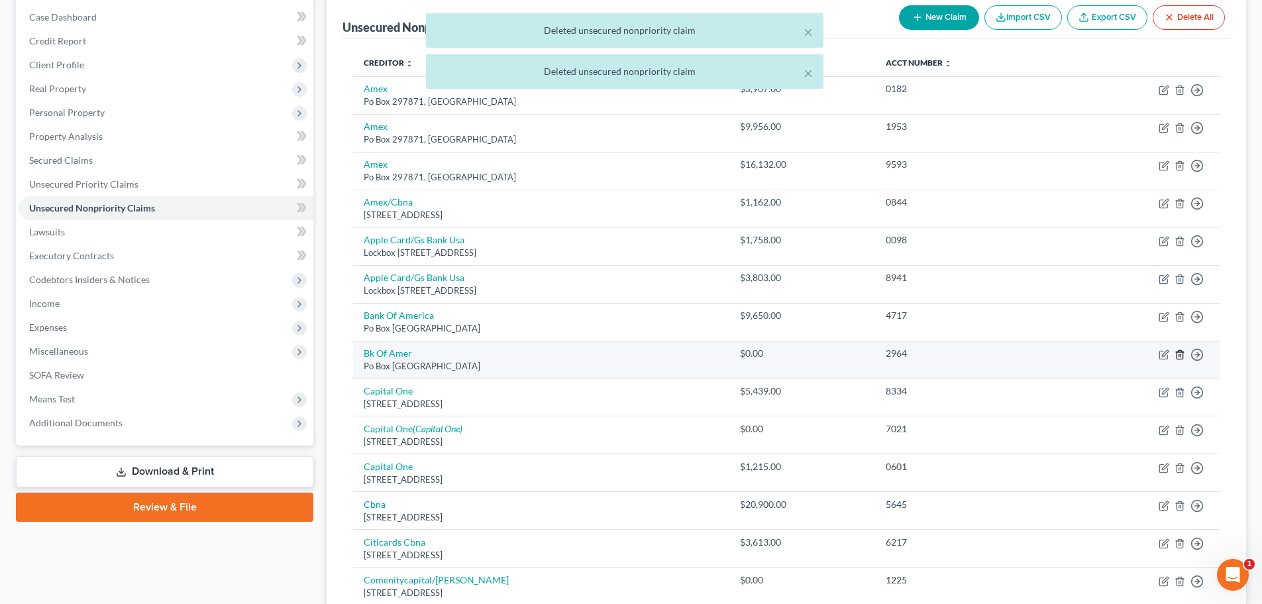
click at [1177, 351] on icon "button" at bounding box center [1180, 354] width 11 height 11
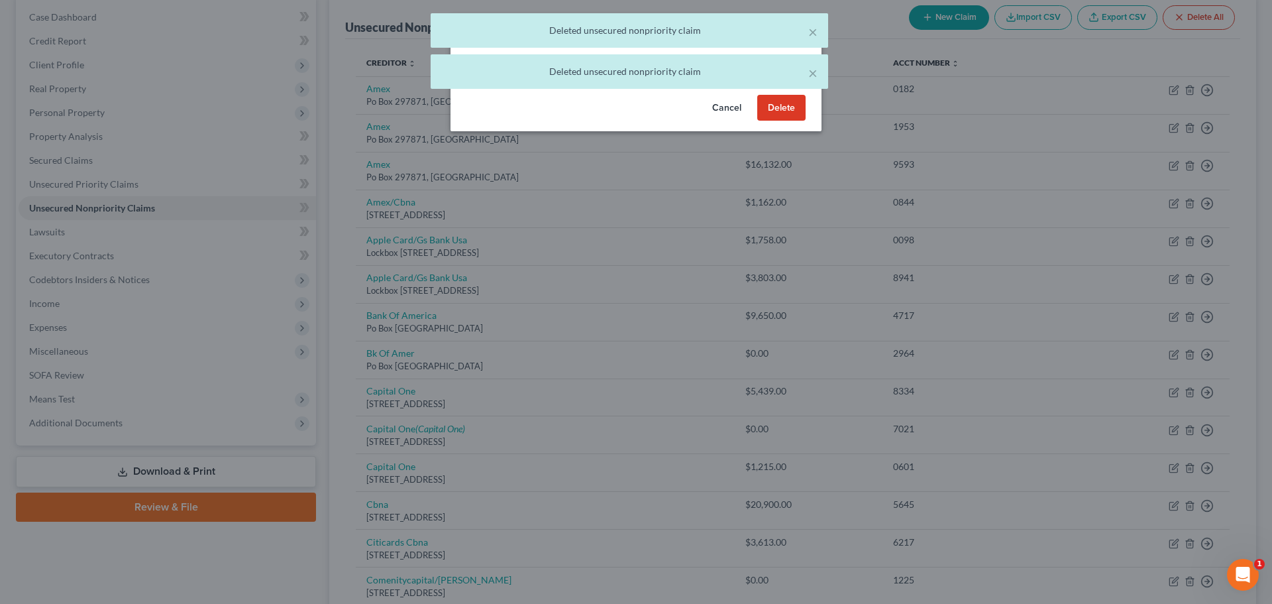
click at [771, 121] on button "Delete" at bounding box center [781, 108] width 48 height 27
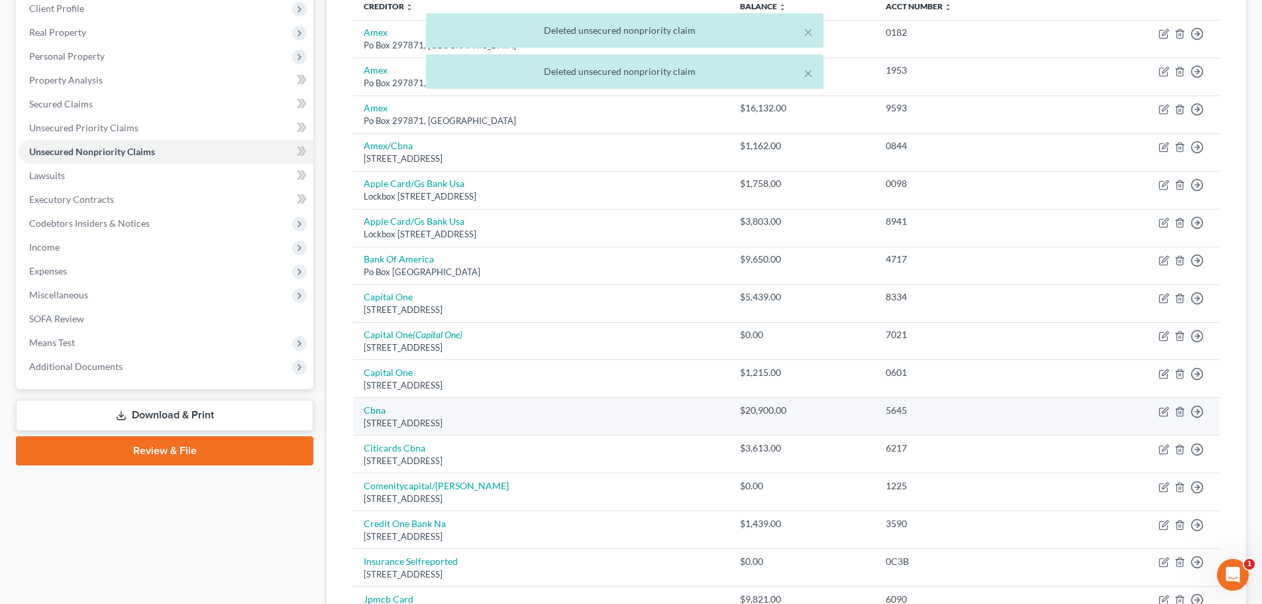
scroll to position [265, 0]
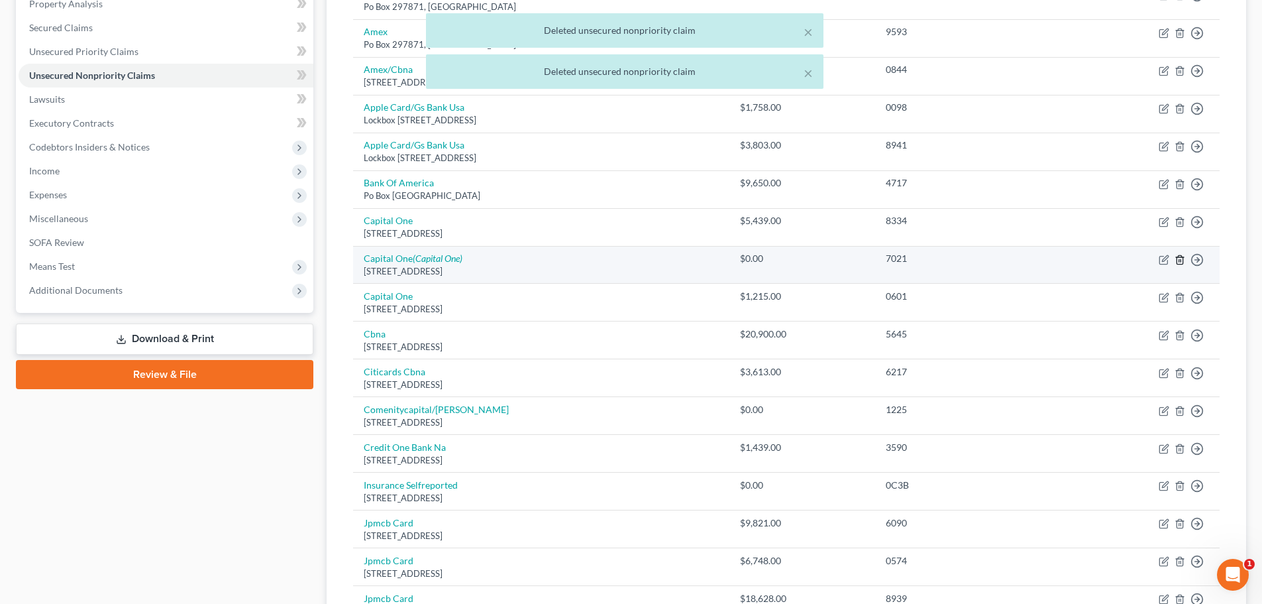
click at [1175, 258] on icon "button" at bounding box center [1180, 259] width 11 height 11
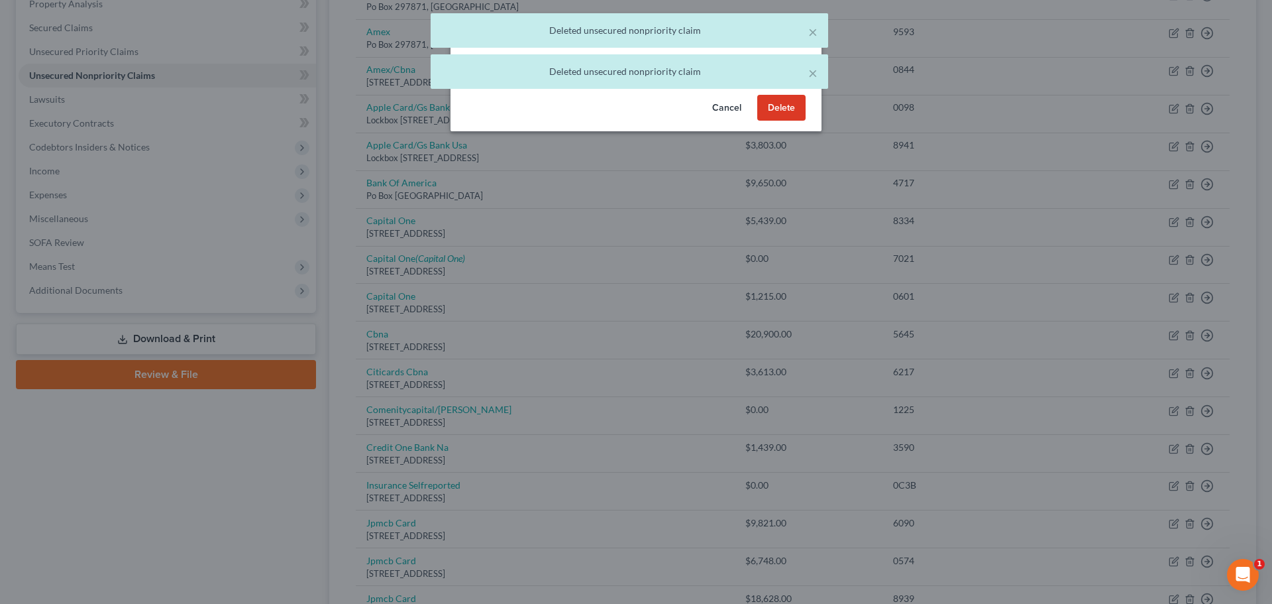
click at [777, 119] on button "Delete" at bounding box center [781, 108] width 48 height 27
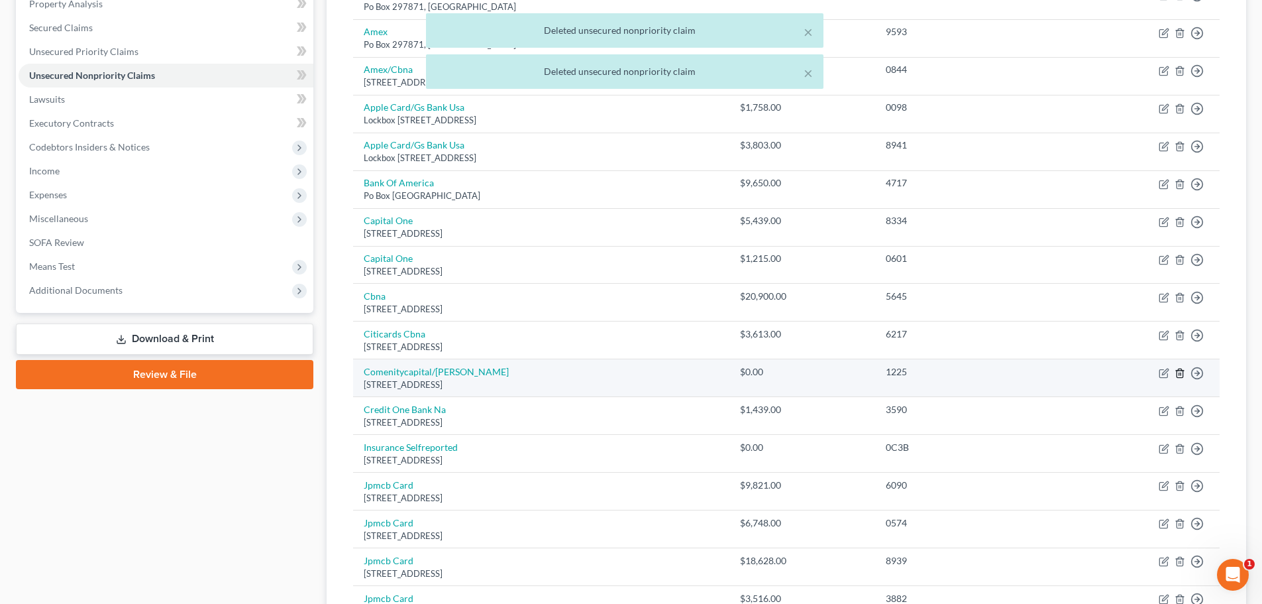
click at [1177, 371] on icon "button" at bounding box center [1180, 373] width 11 height 11
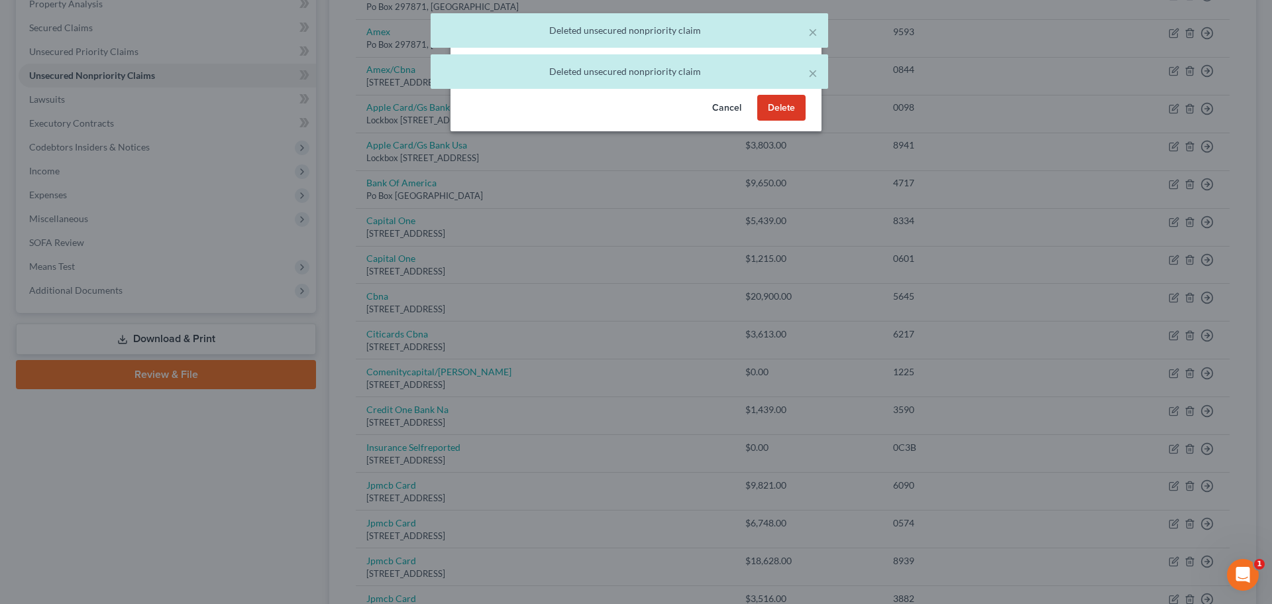
click at [773, 121] on button "Delete" at bounding box center [781, 108] width 48 height 27
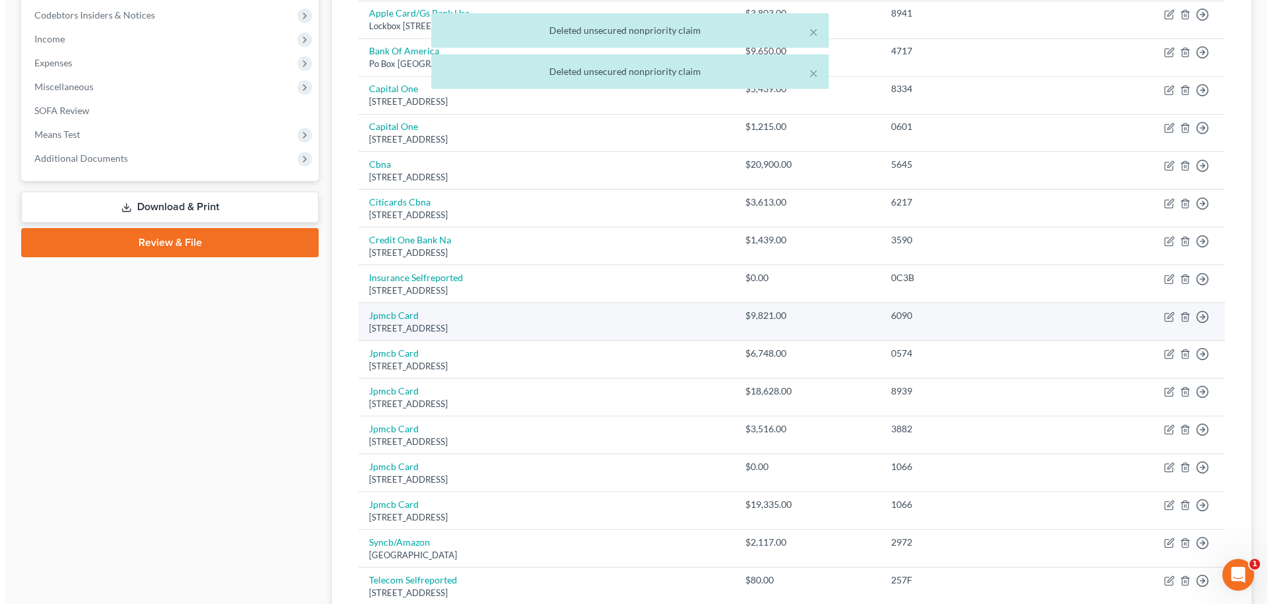
scroll to position [398, 0]
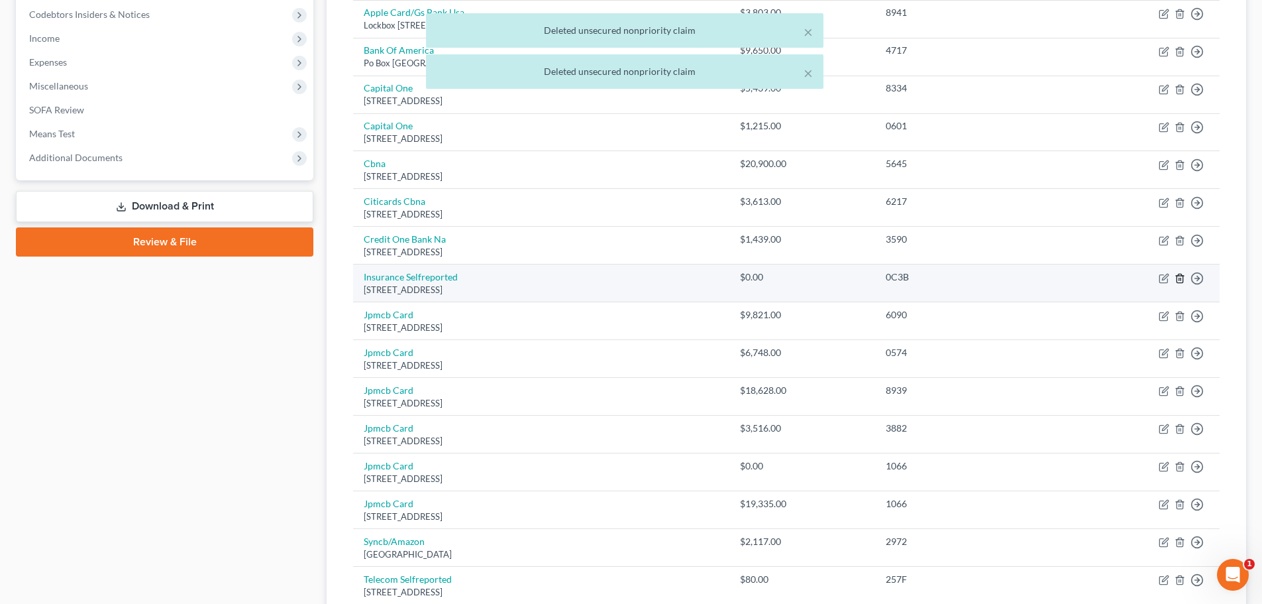
click at [1180, 278] on icon "button" at bounding box center [1180, 278] width 11 height 11
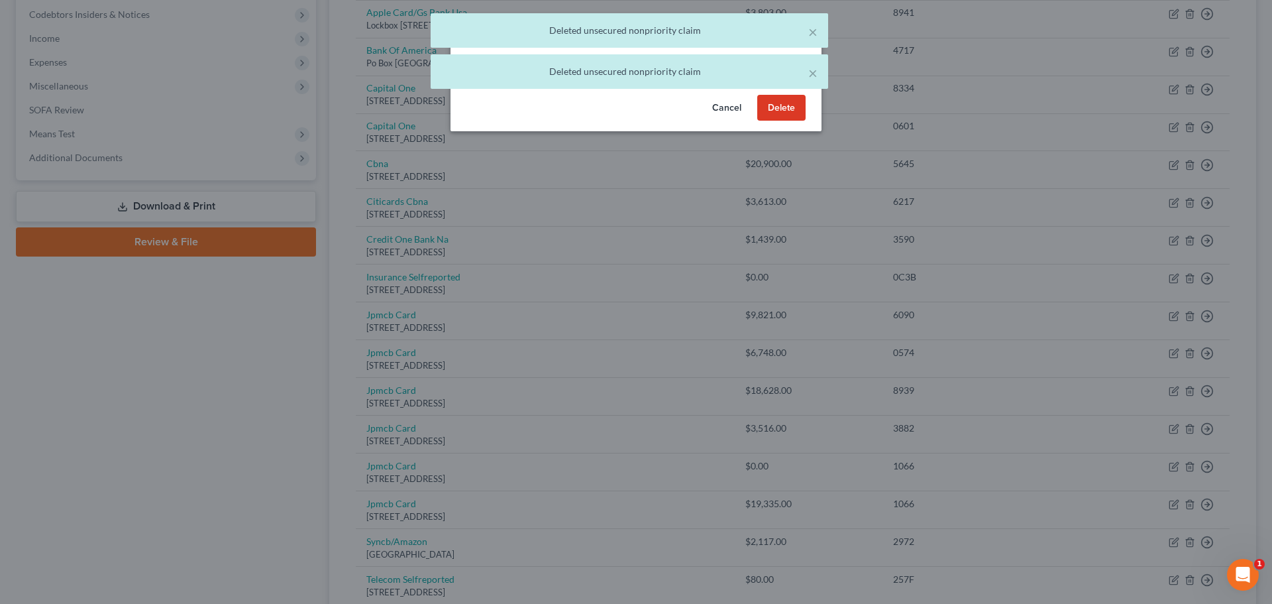
click at [751, 121] on button "Cancel" at bounding box center [727, 108] width 50 height 27
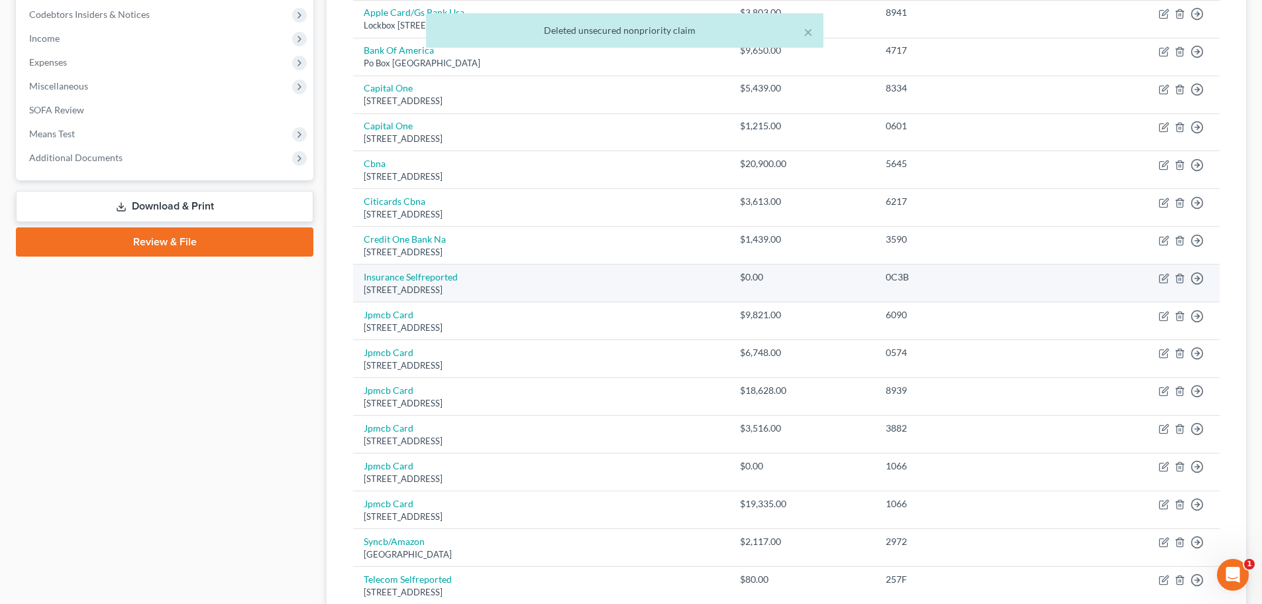
click at [1173, 280] on td "Move to D Move to E Move to G Move to Notice Only" at bounding box center [1142, 283] width 155 height 38
click at [1177, 278] on icon "button" at bounding box center [1180, 278] width 6 height 9
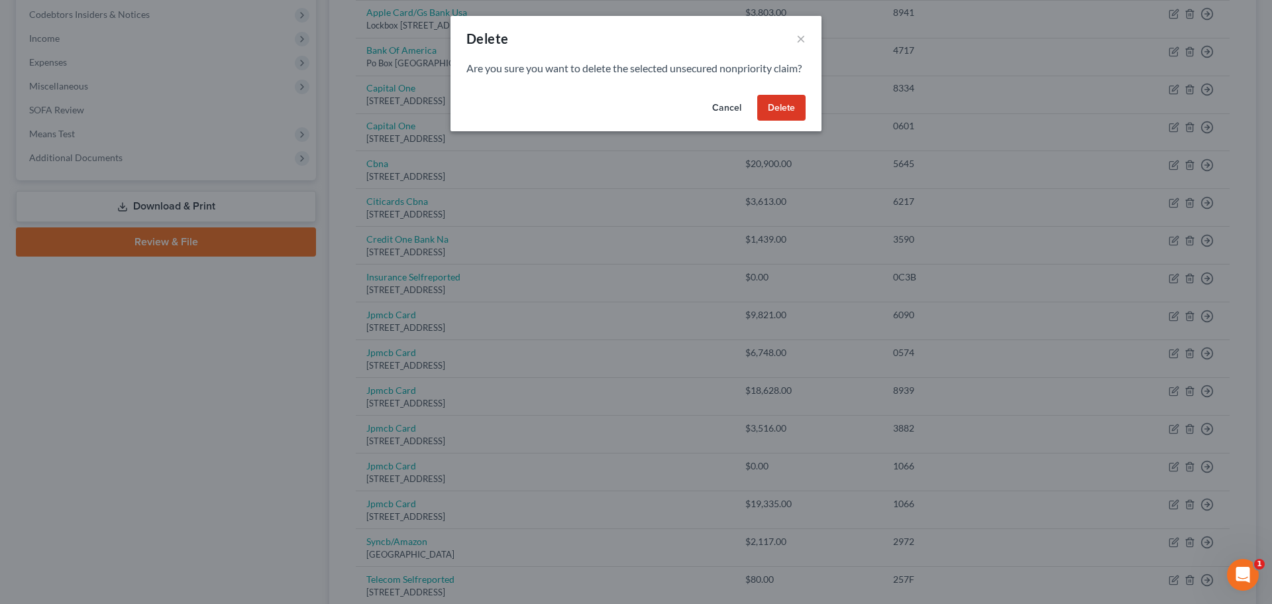
click at [794, 121] on button "Delete" at bounding box center [781, 108] width 48 height 27
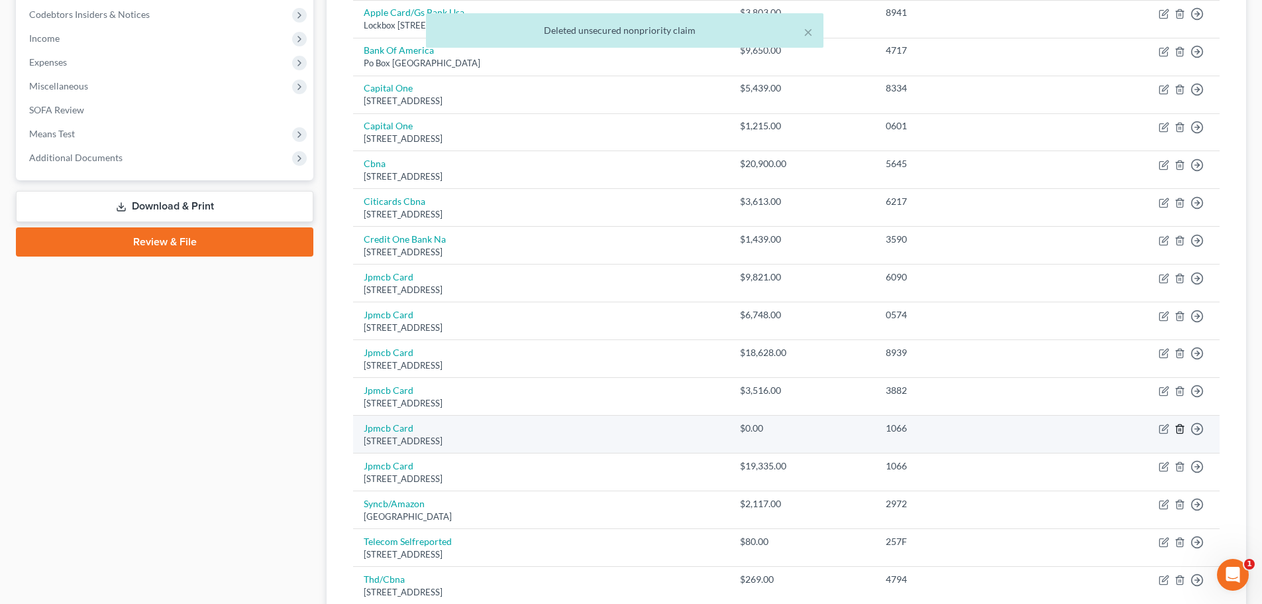
click at [1177, 430] on icon "button" at bounding box center [1180, 429] width 6 height 9
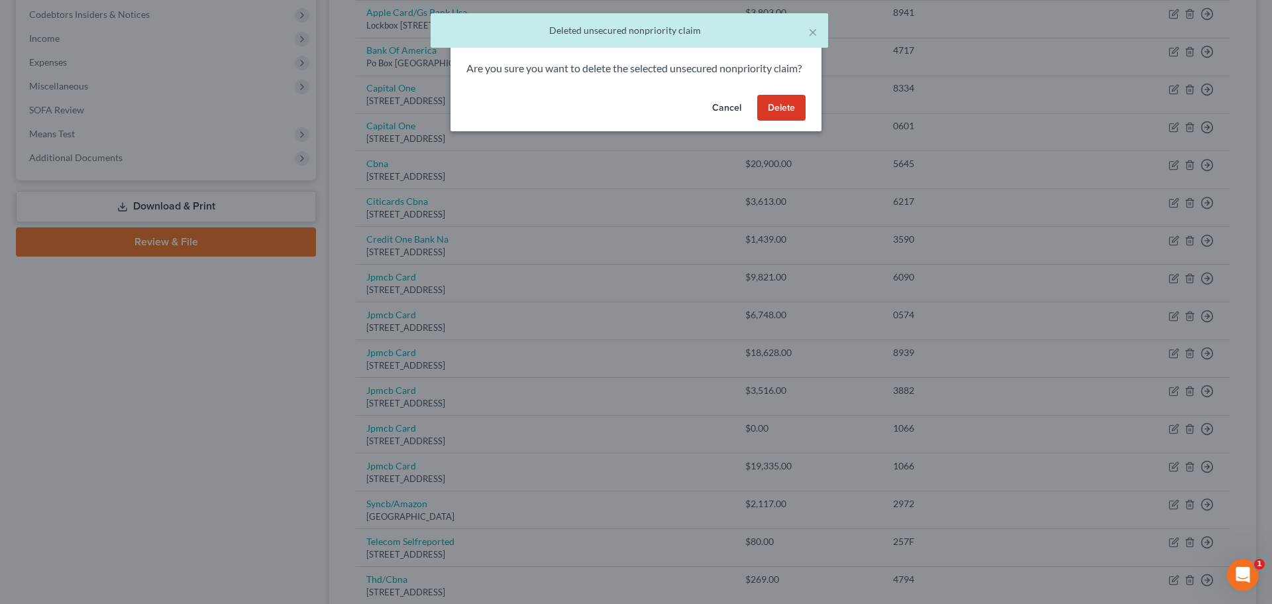
click at [783, 121] on button "Delete" at bounding box center [781, 108] width 48 height 27
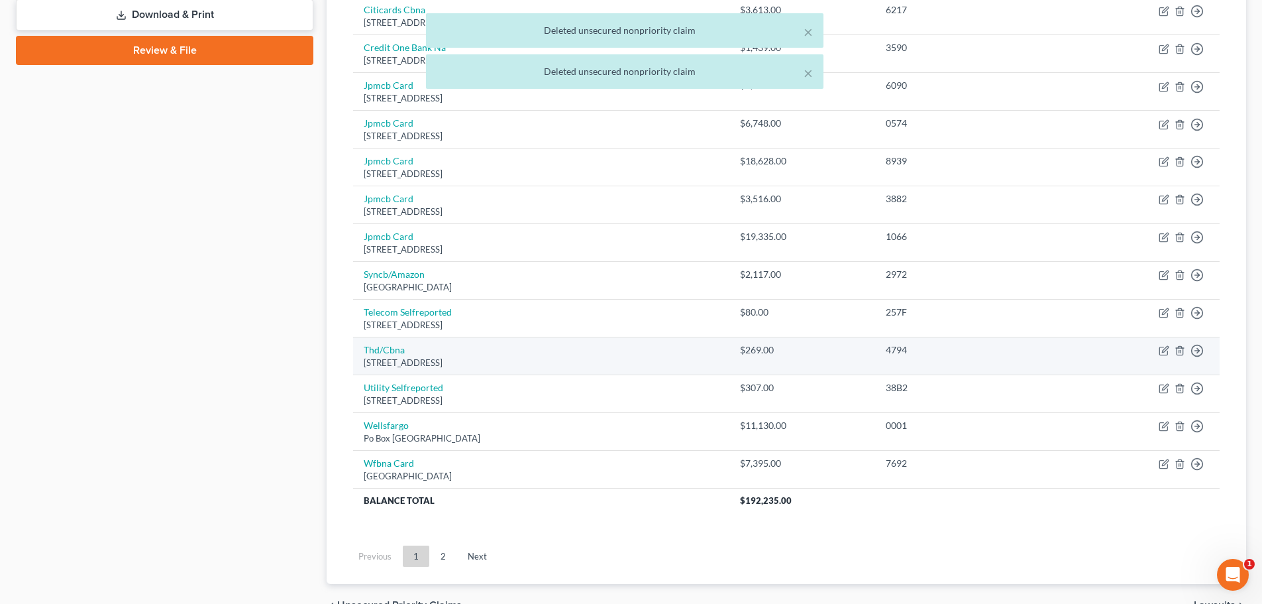
scroll to position [596, 0]
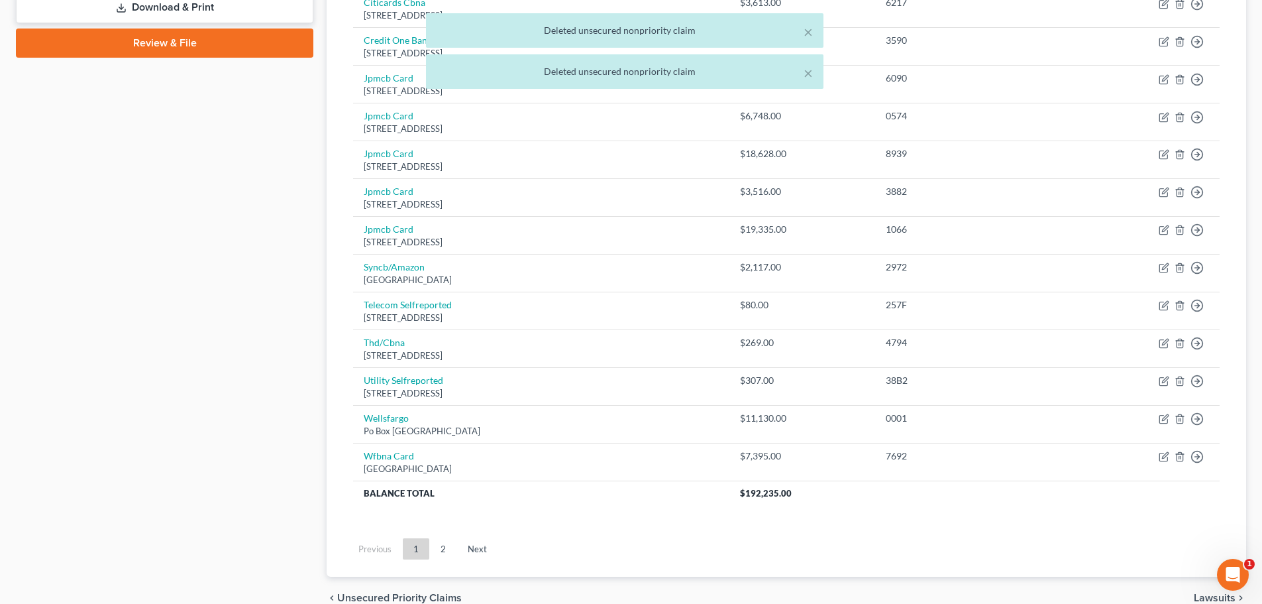
click at [443, 546] on link "2" at bounding box center [443, 548] width 27 height 21
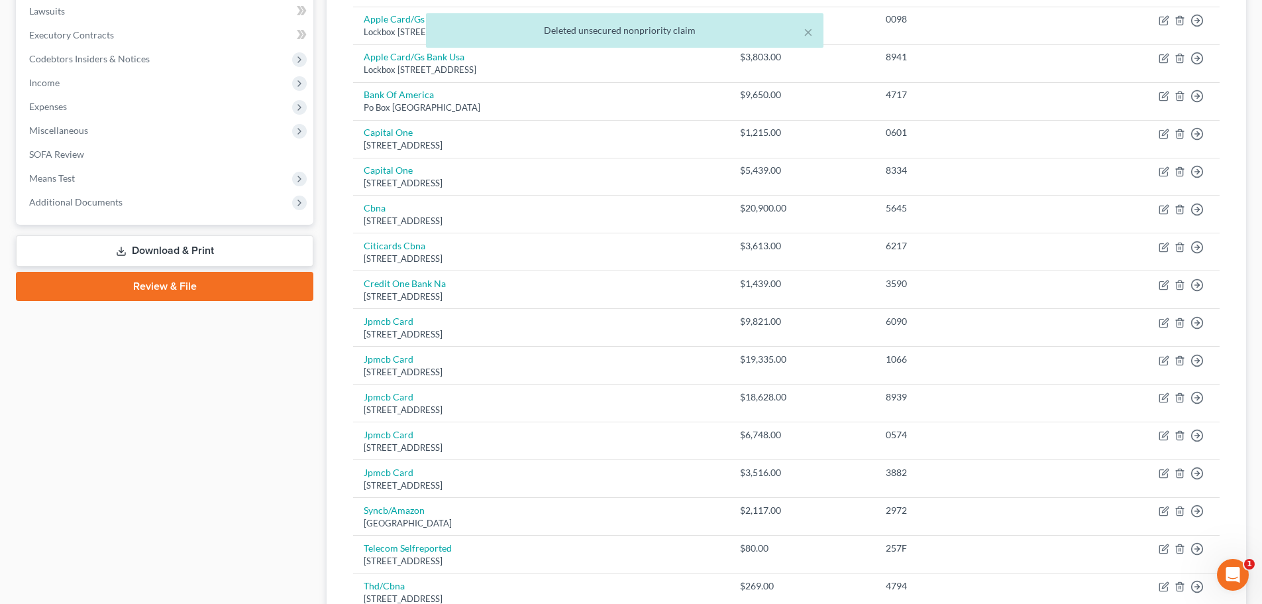
scroll to position [565, 0]
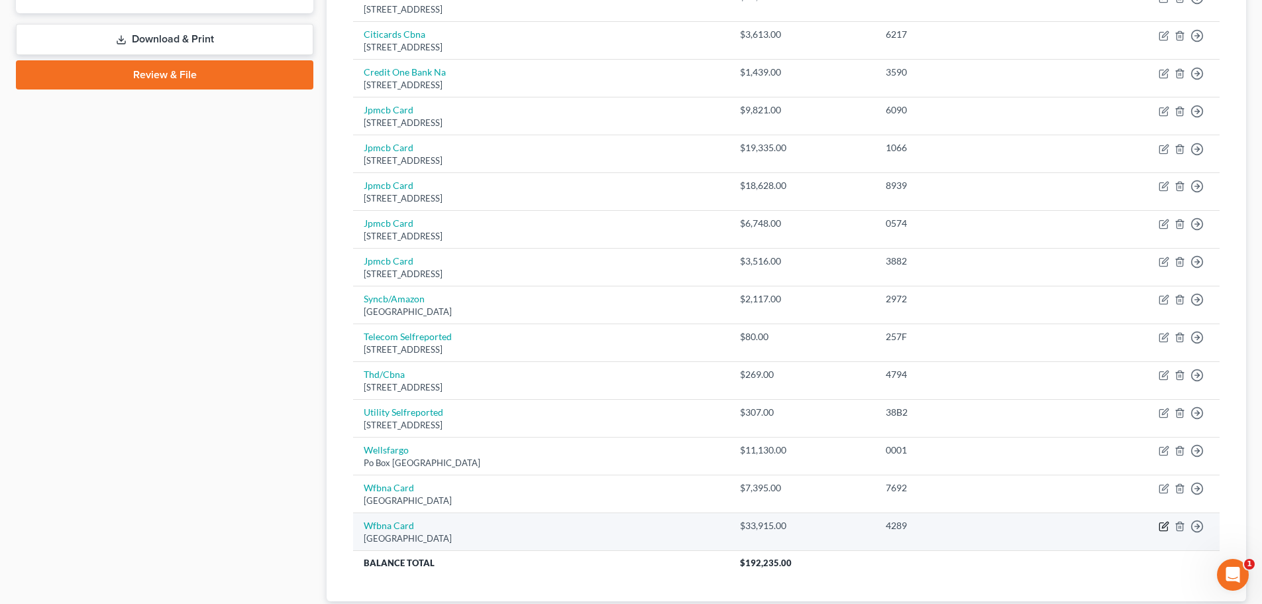
click at [1162, 529] on icon "button" at bounding box center [1164, 526] width 11 height 11
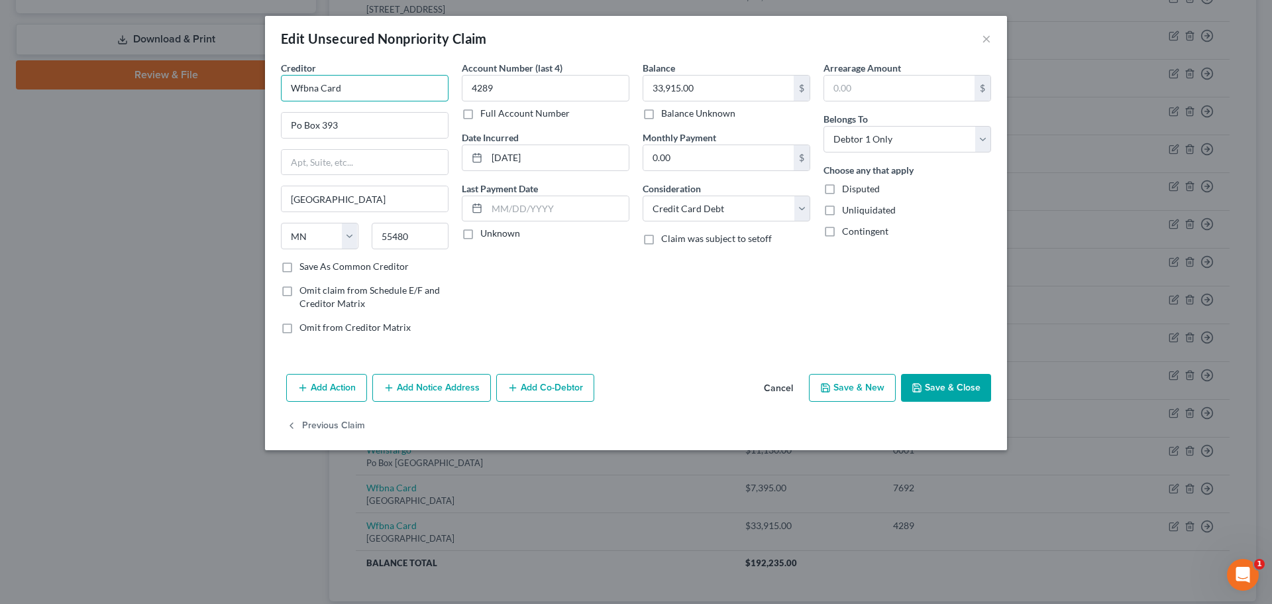
drag, startPoint x: 347, startPoint y: 91, endPoint x: 250, endPoint y: 95, distance: 96.9
click at [250, 95] on div "Edit Unsecured Nonpriority Claim × Creditor * Wfbna Card Po Box 393 Minneapolis…" at bounding box center [636, 302] width 1272 height 604
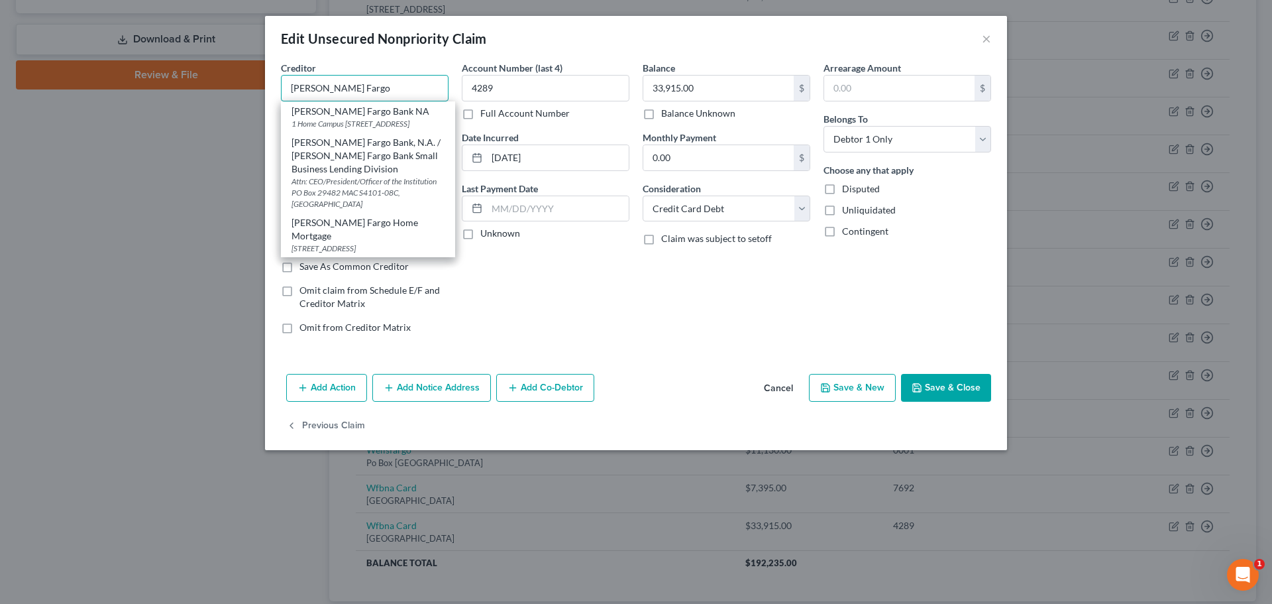
drag, startPoint x: 372, startPoint y: 86, endPoint x: 230, endPoint y: 91, distance: 142.5
click at [230, 91] on div "Edit Unsecured Nonpriority Claim × Creditor * Wells Fargo Wells Fargo Bank NA 1…" at bounding box center [636, 302] width 1272 height 604
drag, startPoint x: 951, startPoint y: 392, endPoint x: 918, endPoint y: 393, distance: 32.5
click at [951, 392] on button "Save & Close" at bounding box center [946, 388] width 90 height 28
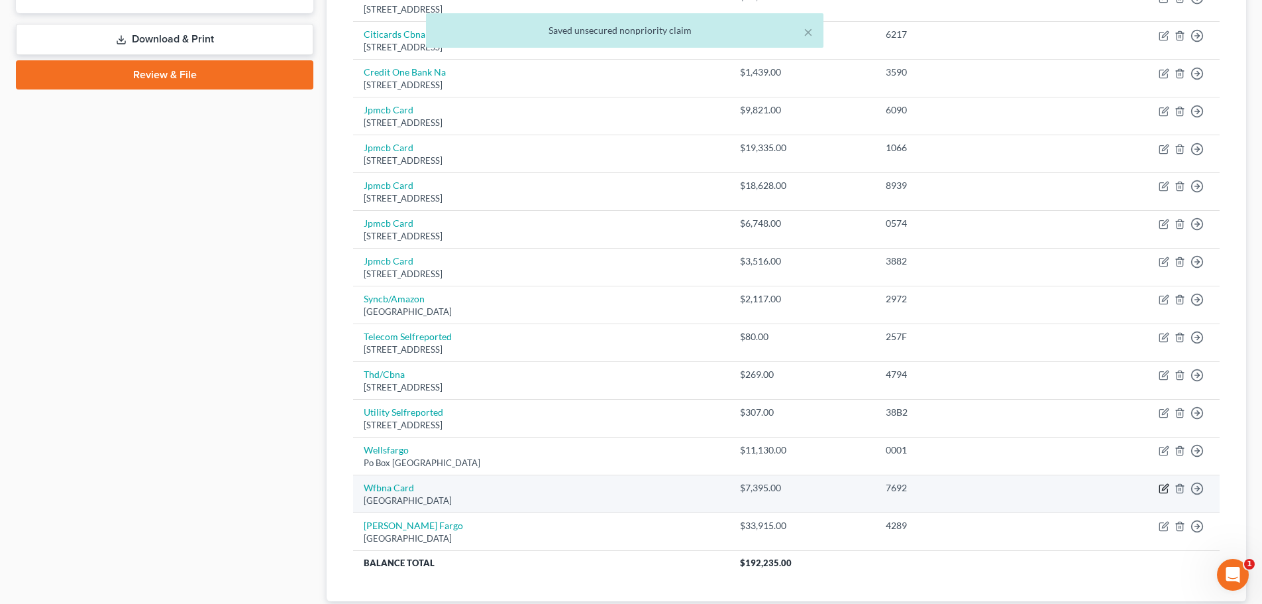
click at [1163, 488] on icon "button" at bounding box center [1164, 488] width 11 height 11
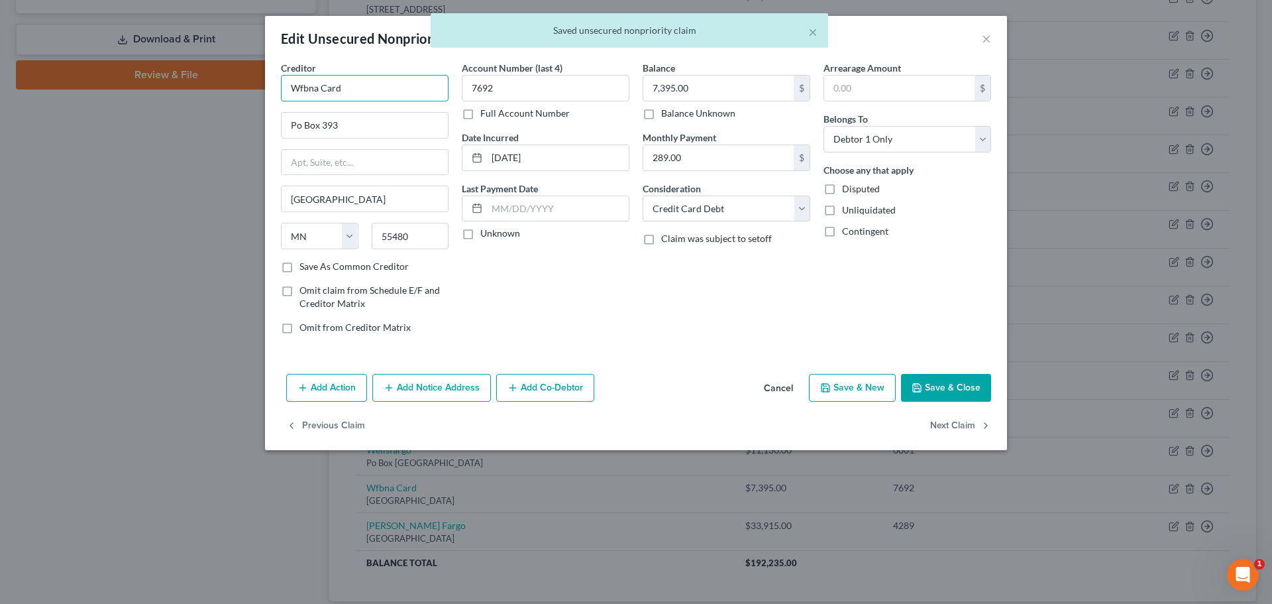
click at [373, 94] on input "Wfbna Card" at bounding box center [365, 88] width 168 height 27
paste input "[PERSON_NAME] Fargo"
drag, startPoint x: 415, startPoint y: 85, endPoint x: 824, endPoint y: 258, distance: 443.0
click at [190, 87] on div "Edit Unsecured Nonpriority Claim × Creditor * Wfbna CardWells Fargo Po Box 393 …" at bounding box center [636, 302] width 1272 height 604
paste input "text"
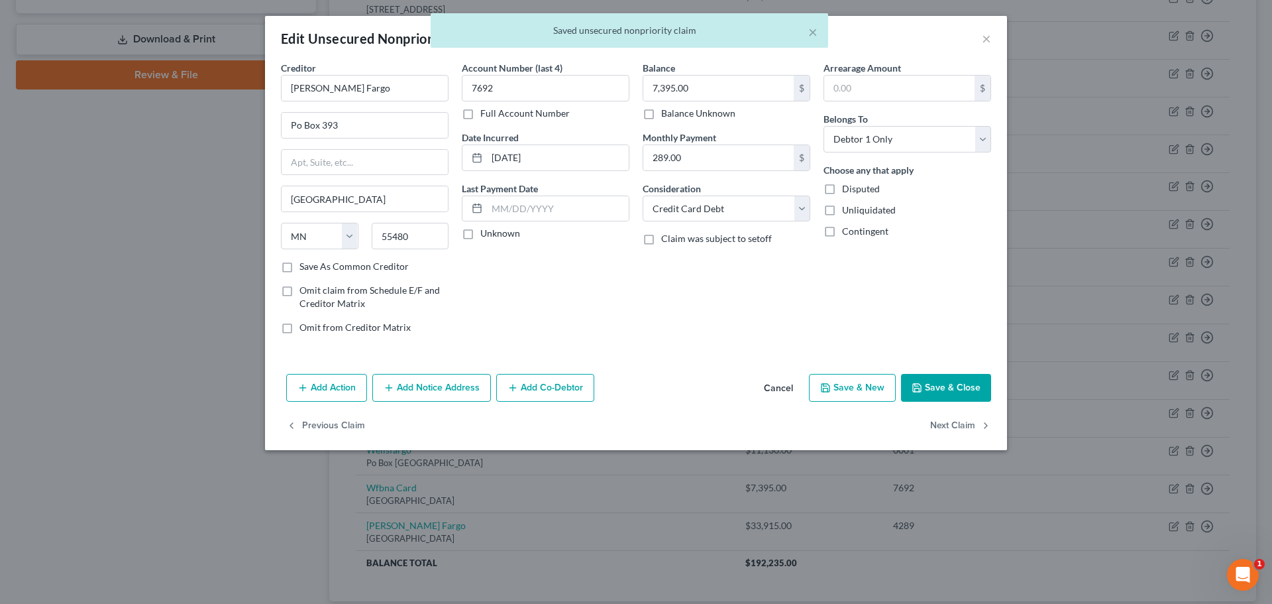
click at [967, 386] on button "Save & Close" at bounding box center [946, 388] width 90 height 28
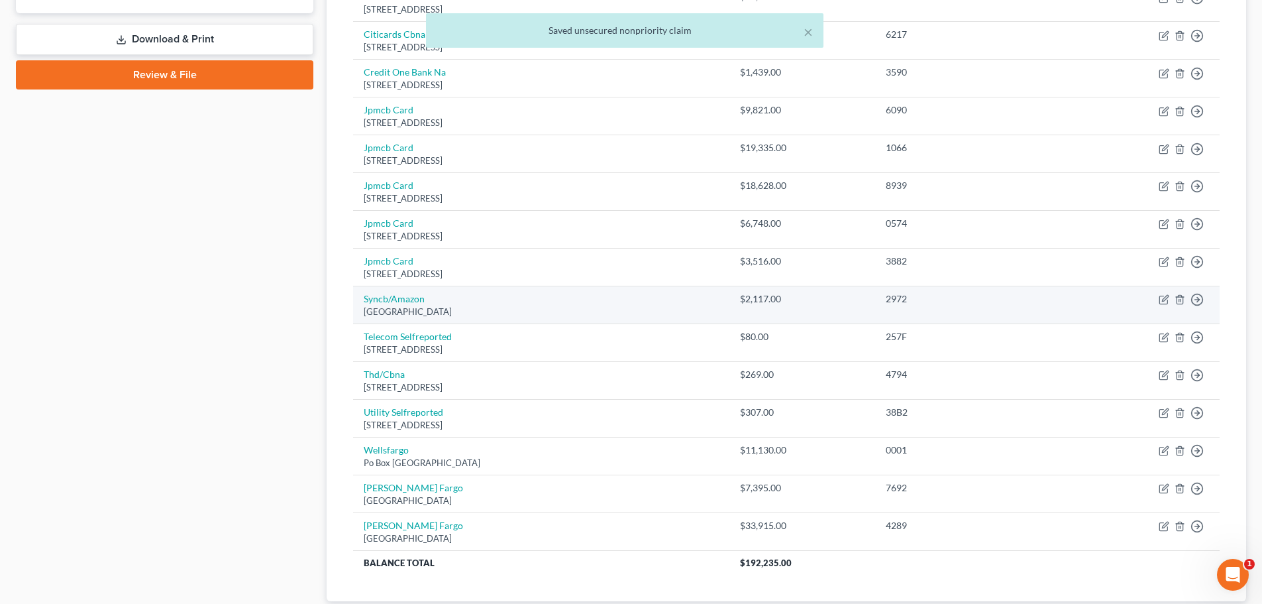
click at [1170, 299] on td "Move to D Move to E Move to G Move to Notice Only" at bounding box center [1142, 305] width 155 height 38
click at [1166, 298] on icon "button" at bounding box center [1165, 299] width 6 height 6
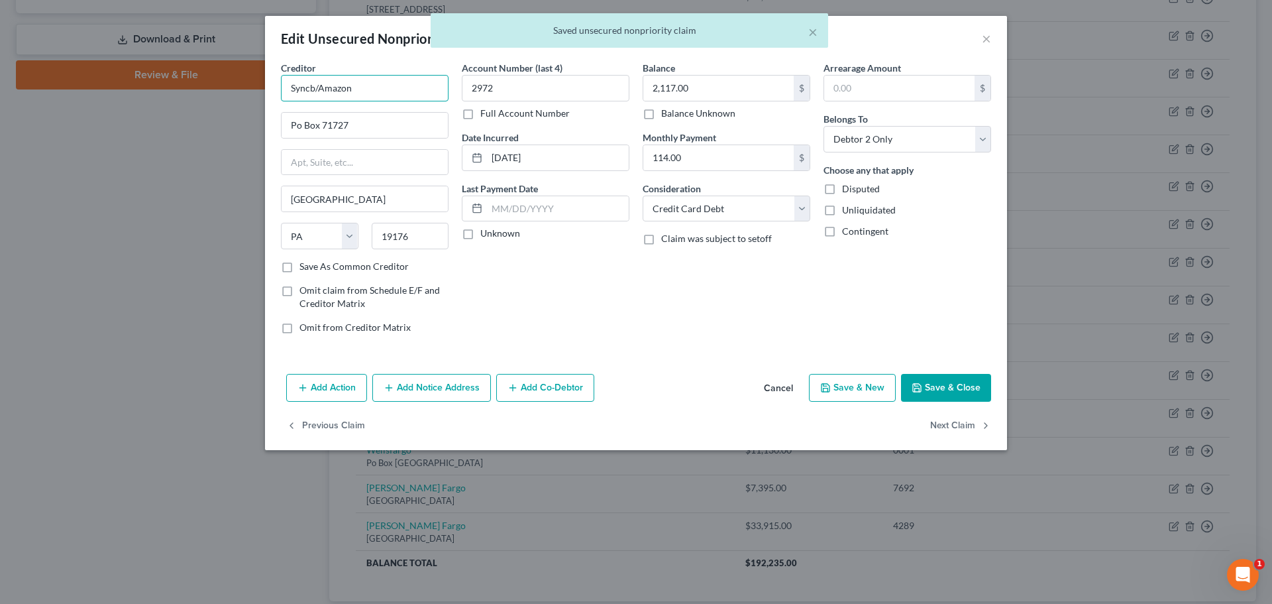
drag, startPoint x: 307, startPoint y: 87, endPoint x: 316, endPoint y: 93, distance: 10.5
click at [307, 87] on input "Syncb/Amazon" at bounding box center [365, 88] width 168 height 27
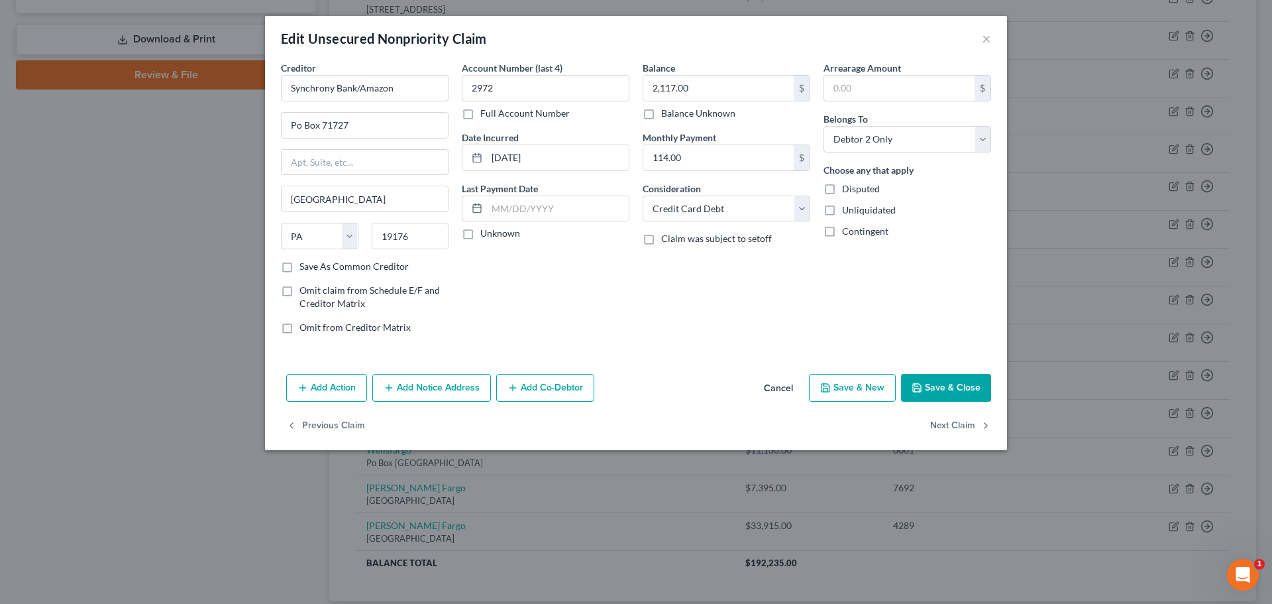
click at [932, 374] on div "Add Action Add Notice Address Add Co-Debtor Cancel Save & New Save & Close" at bounding box center [636, 390] width 742 height 44
click at [940, 388] on button "Save & Close" at bounding box center [946, 388] width 90 height 28
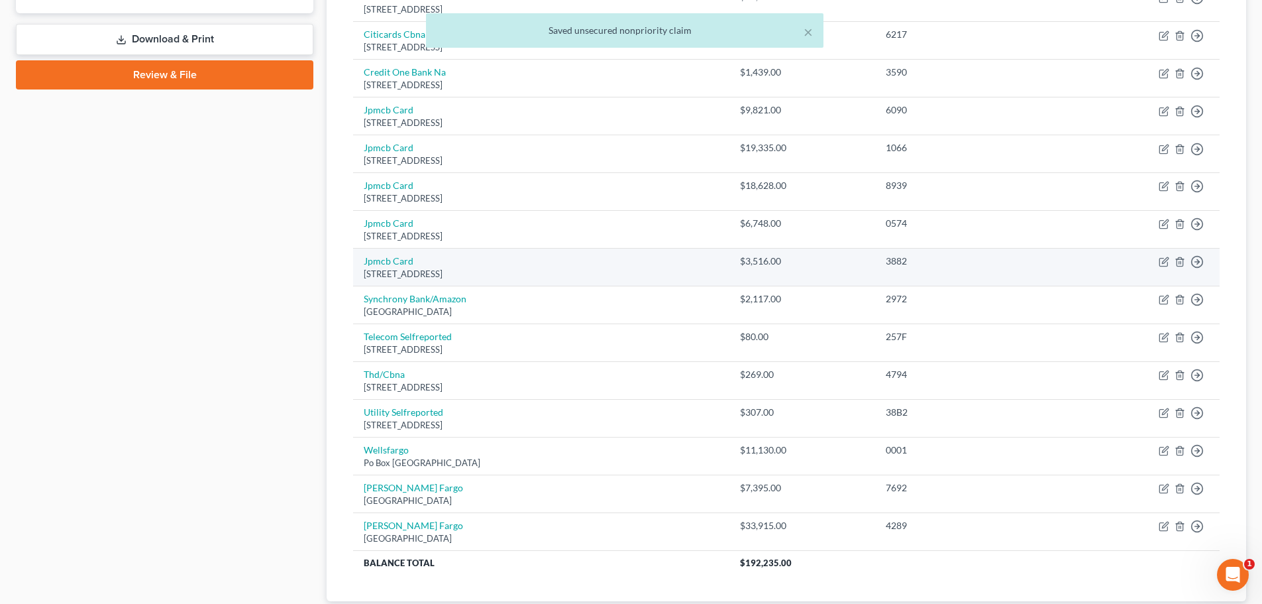
drag, startPoint x: 514, startPoint y: 272, endPoint x: 363, endPoint y: 255, distance: 152.0
click at [363, 255] on td "Jpmcb Card Po Box 15369, Wilmington, DE 19850" at bounding box center [541, 267] width 376 height 38
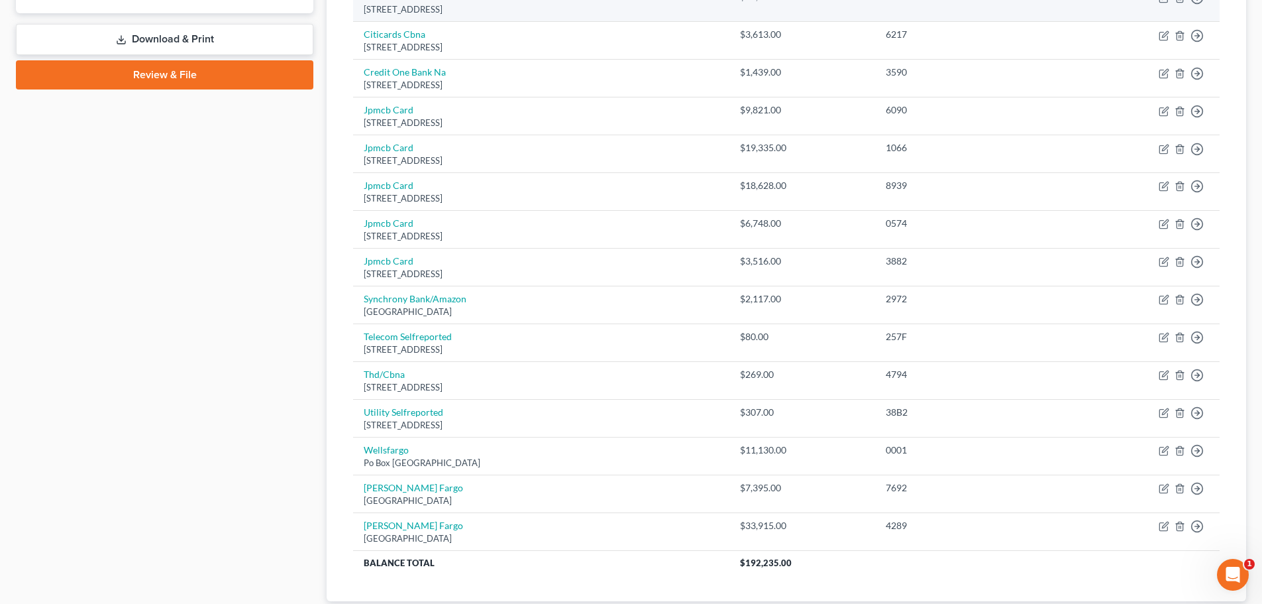
copy td "Jpmcb Card Po Box 15369, Wilmington, DE 19850"
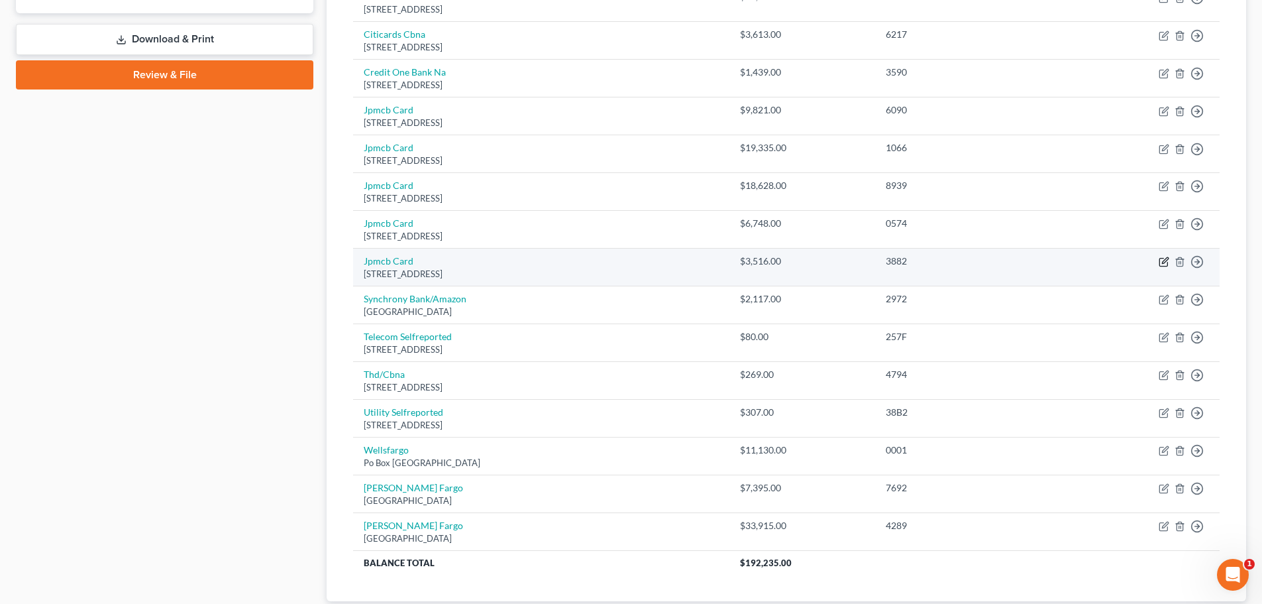
click at [1163, 260] on icon "button" at bounding box center [1164, 261] width 11 height 11
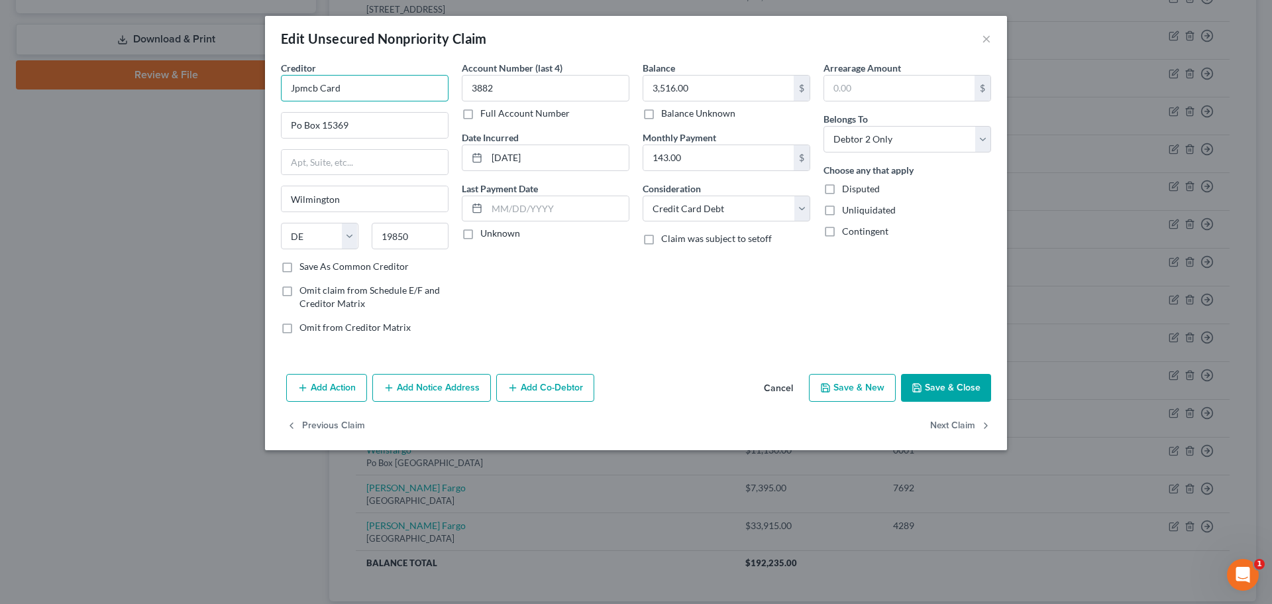
drag, startPoint x: 303, startPoint y: 89, endPoint x: 600, endPoint y: 184, distance: 312.2
click at [168, 80] on div "Edit Unsecured Nonpriority Claim × Creditor * Jpmcb Card Po Box 15369 Wilmingto…" at bounding box center [636, 302] width 1272 height 604
paste input "PMorgan Chase Bank"
drag, startPoint x: 963, startPoint y: 384, endPoint x: 956, endPoint y: 380, distance: 7.7
click at [962, 384] on button "Save & Close" at bounding box center [946, 388] width 90 height 28
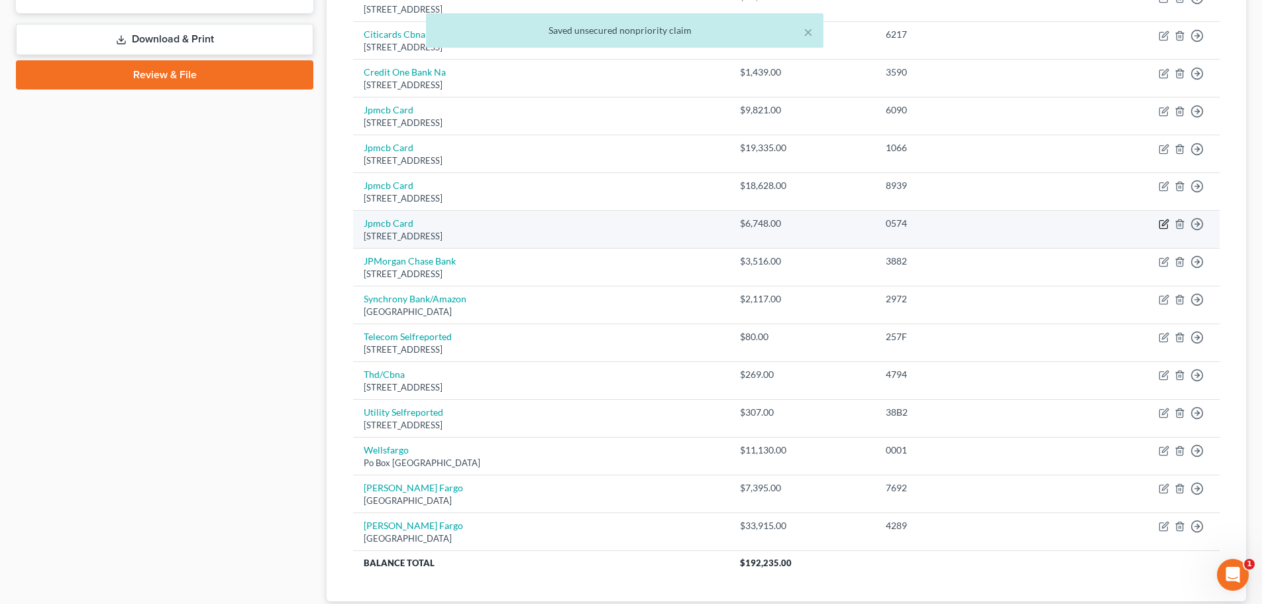
click at [1164, 219] on icon "button" at bounding box center [1164, 224] width 11 height 11
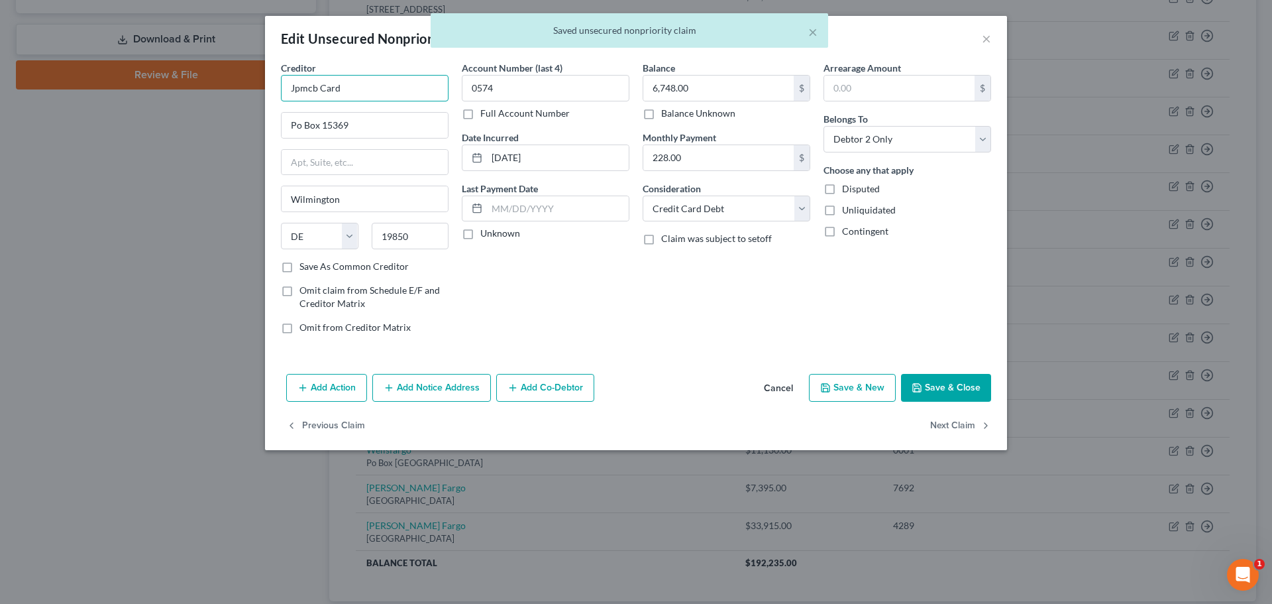
drag, startPoint x: 334, startPoint y: 83, endPoint x: 789, endPoint y: 189, distance: 467.2
click at [180, 85] on div "Edit Unsecured Nonpriority Claim × Creditor * Jpmcb Card Po Box 15369 Wilmingto…" at bounding box center [636, 302] width 1272 height 604
paste input "PMorgan Chase Bank"
click at [936, 389] on button "Save & Close" at bounding box center [946, 388] width 90 height 28
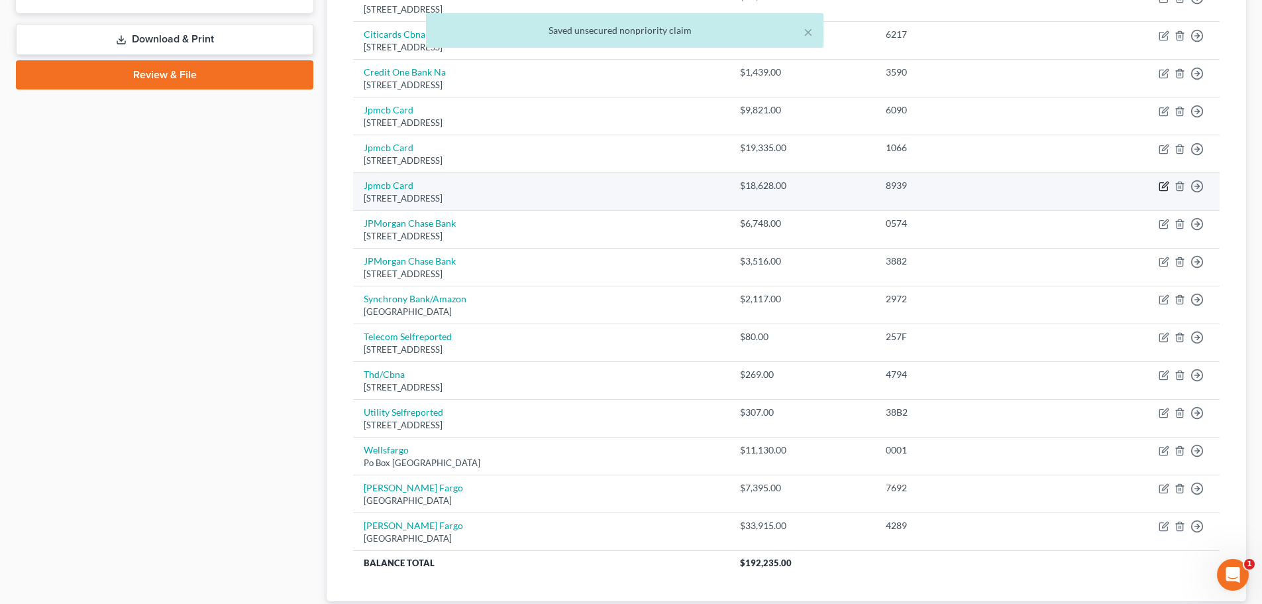
click at [1167, 184] on icon "button" at bounding box center [1164, 186] width 11 height 11
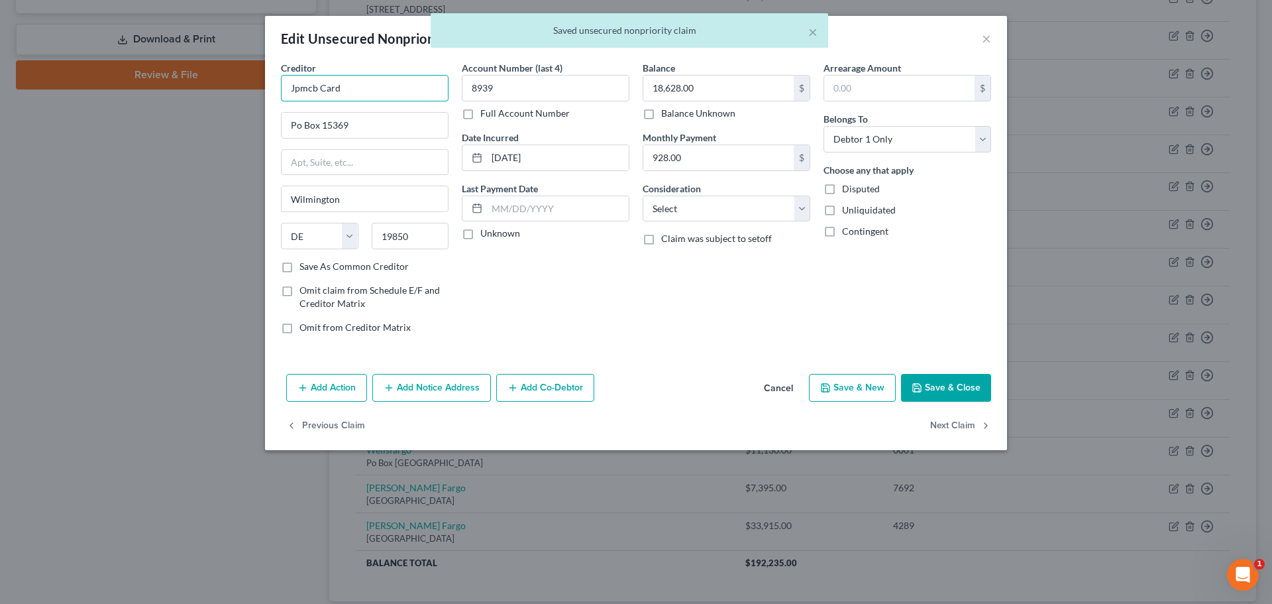
drag, startPoint x: 310, startPoint y: 91, endPoint x: 786, endPoint y: 225, distance: 494.0
click at [152, 89] on div "Edit Unsecured Nonpriority Claim × Creditor * Jpmcb Card Po Box 15369 Wilmingto…" at bounding box center [636, 302] width 1272 height 604
paste input "PMorgan Chase Bank"
drag, startPoint x: 692, startPoint y: 197, endPoint x: 692, endPoint y: 219, distance: 22.5
click at [692, 197] on select "Select Cable / Satellite Services Collection Agency Credit Card Debt Debt Couns…" at bounding box center [727, 208] width 168 height 27
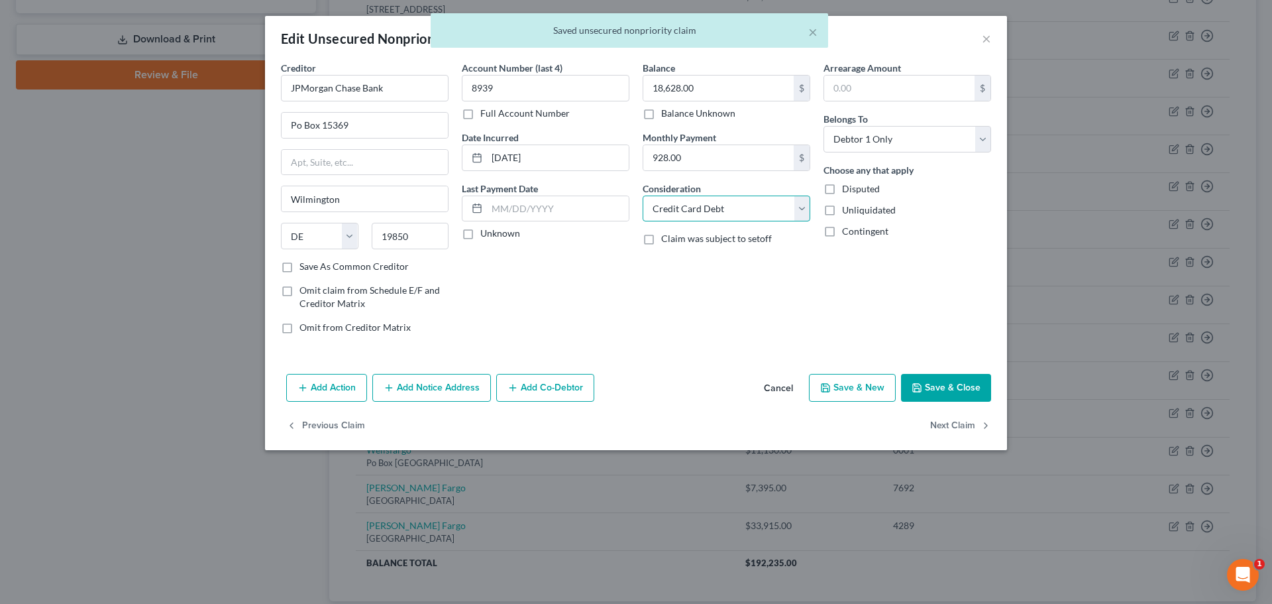
click at [643, 195] on select "Select Cable / Satellite Services Collection Agency Credit Card Debt Debt Couns…" at bounding box center [727, 208] width 168 height 27
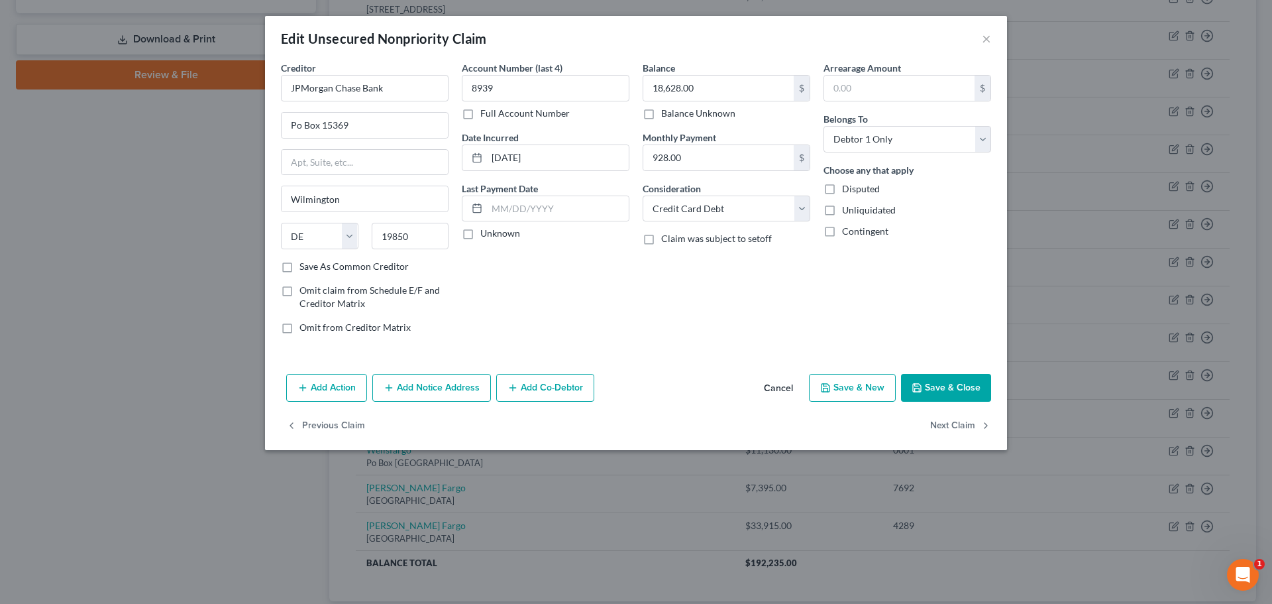
click at [966, 388] on button "Save & Close" at bounding box center [946, 388] width 90 height 28
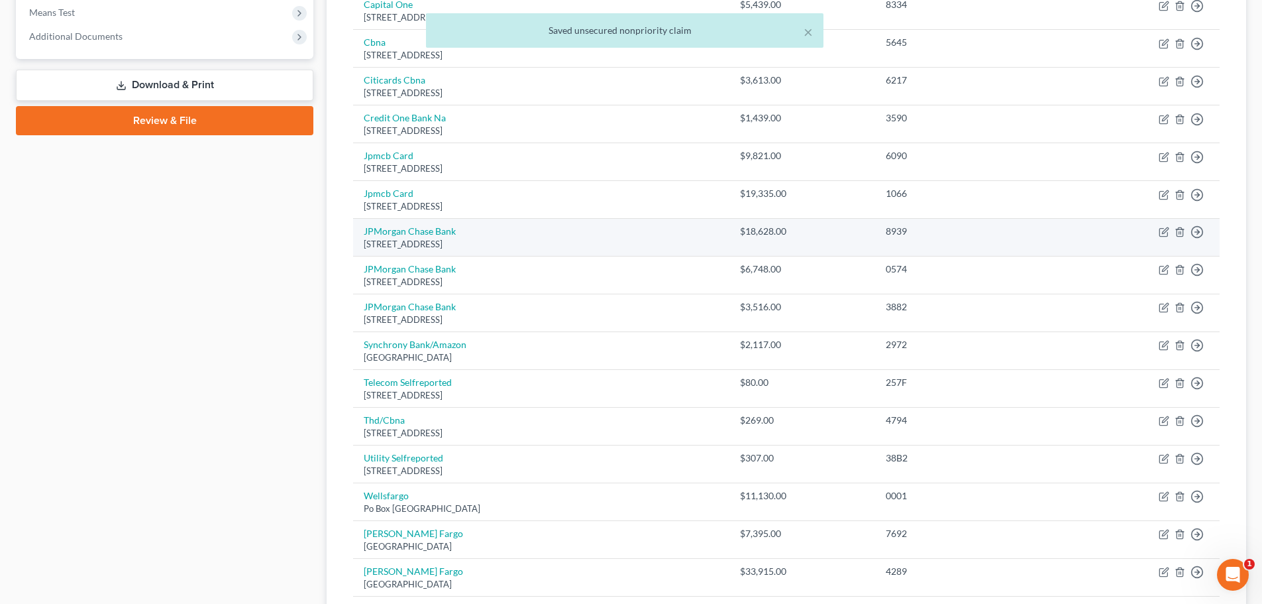
scroll to position [498, 0]
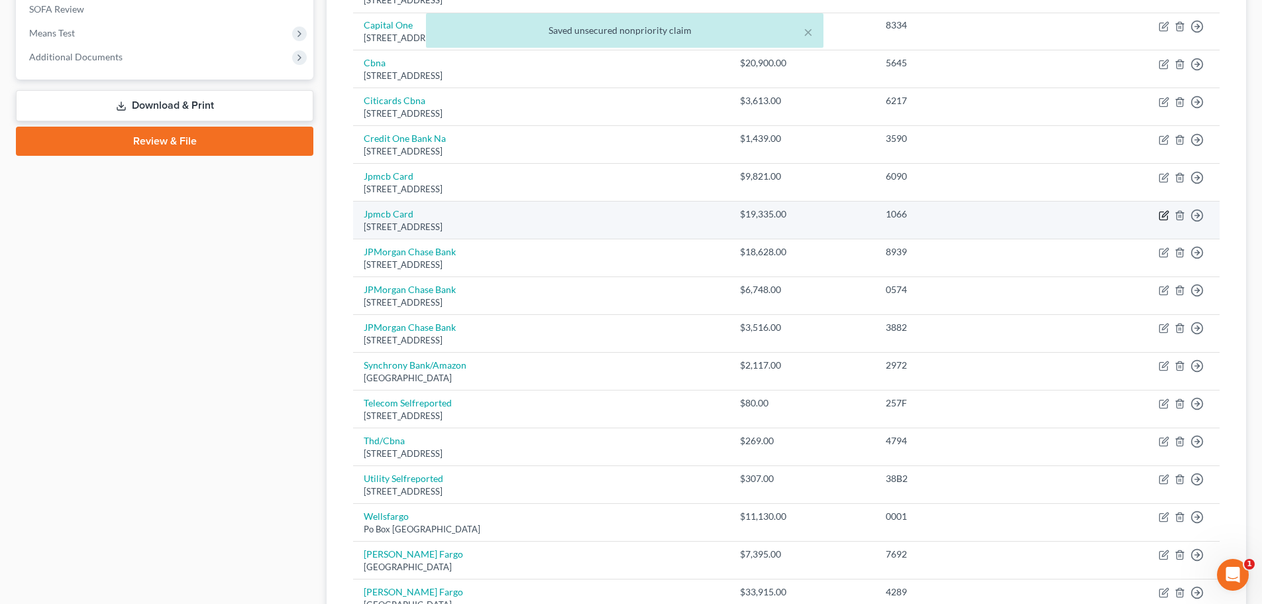
click at [1163, 215] on icon "button" at bounding box center [1165, 214] width 6 height 6
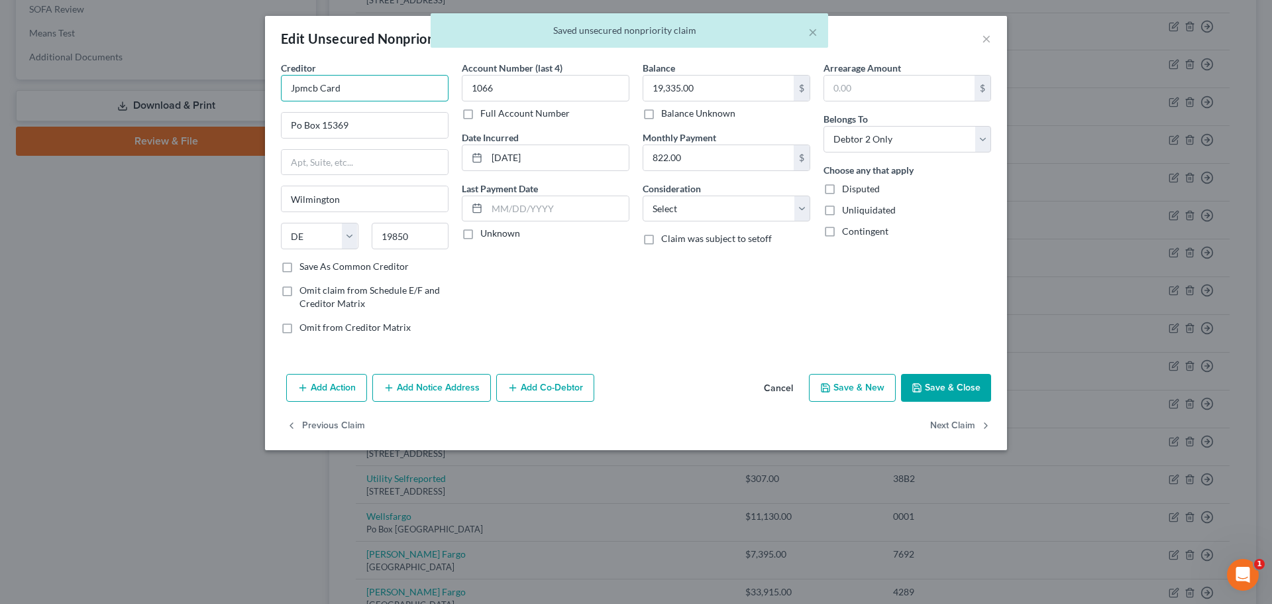
drag, startPoint x: 360, startPoint y: 99, endPoint x: 173, endPoint y: 98, distance: 186.9
click at [173, 98] on div "Edit Unsecured Nonpriority Claim × Creditor * Jpmcb Card Po Box 15369 Wilmingto…" at bounding box center [636, 302] width 1272 height 604
paste input "PMorgan Chase Bank"
click at [694, 209] on select "Select Cable / Satellite Services Collection Agency Credit Card Debt Debt Couns…" at bounding box center [727, 208] width 168 height 27
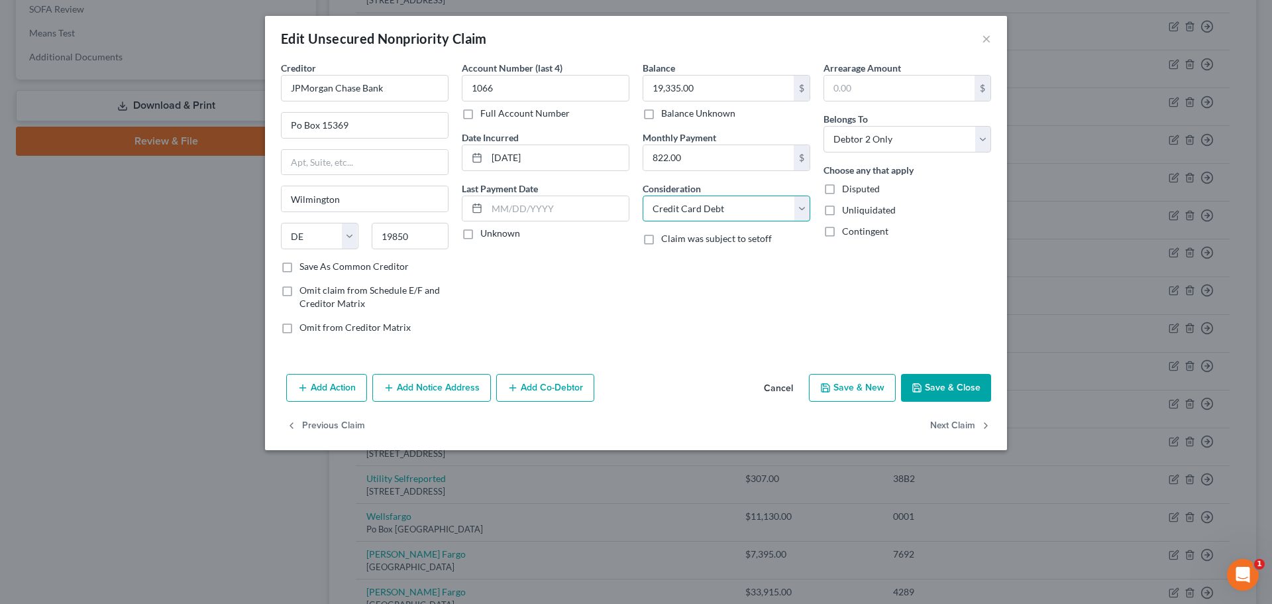
click at [643, 195] on select "Select Cable / Satellite Services Collection Agency Credit Card Debt Debt Couns…" at bounding box center [727, 208] width 168 height 27
click at [936, 390] on button "Save & Close" at bounding box center [946, 388] width 90 height 28
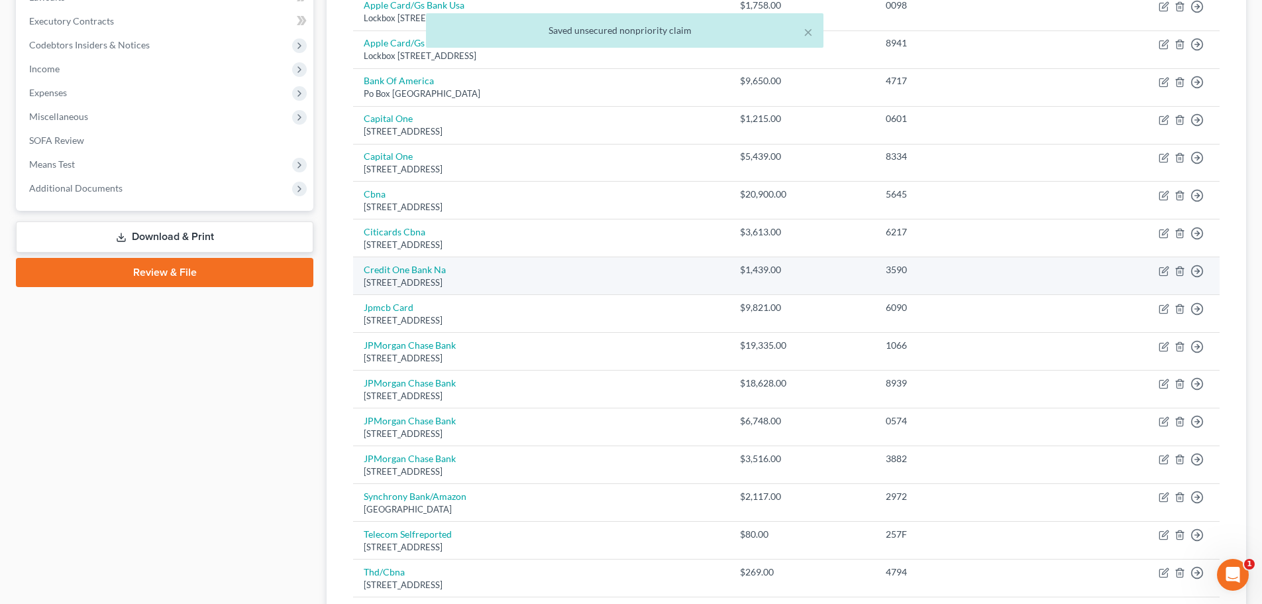
scroll to position [366, 0]
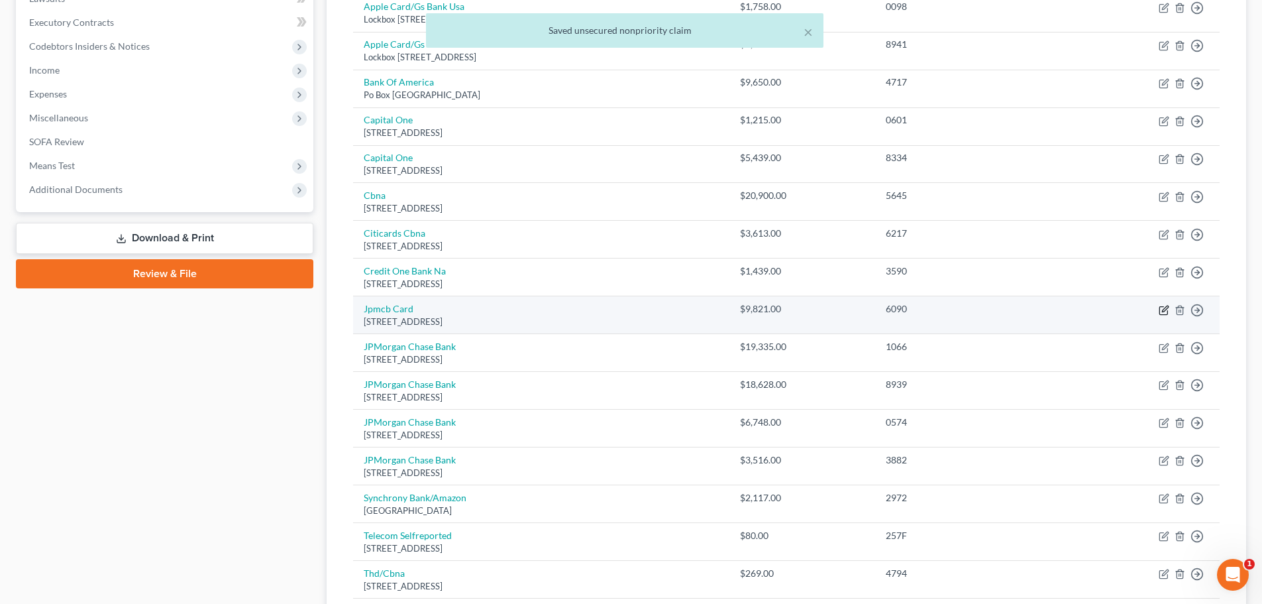
click at [1161, 310] on icon "button" at bounding box center [1164, 310] width 11 height 11
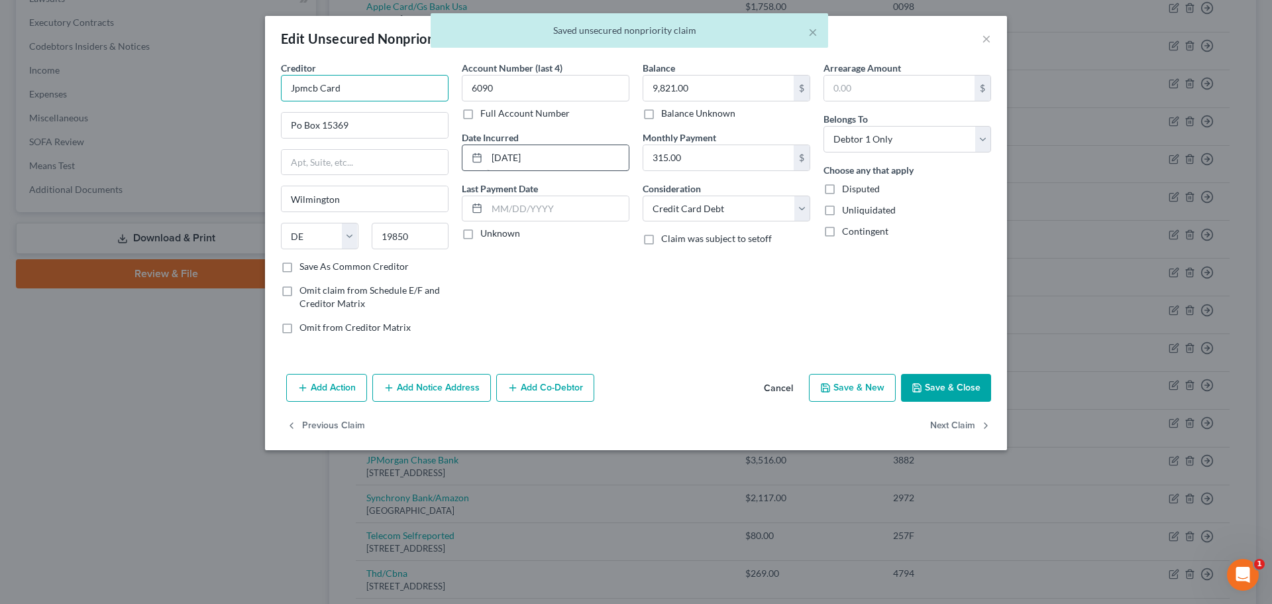
drag, startPoint x: 326, startPoint y: 93, endPoint x: 516, endPoint y: 168, distance: 204.4
click at [162, 92] on div "Edit Unsecured Nonpriority Claim × Creditor * Jpmcb Card Po Box 15369 Wilmingto…" at bounding box center [636, 302] width 1272 height 604
paste input "PMorgan Chase Bank"
click at [924, 381] on button "Save & Close" at bounding box center [946, 388] width 90 height 28
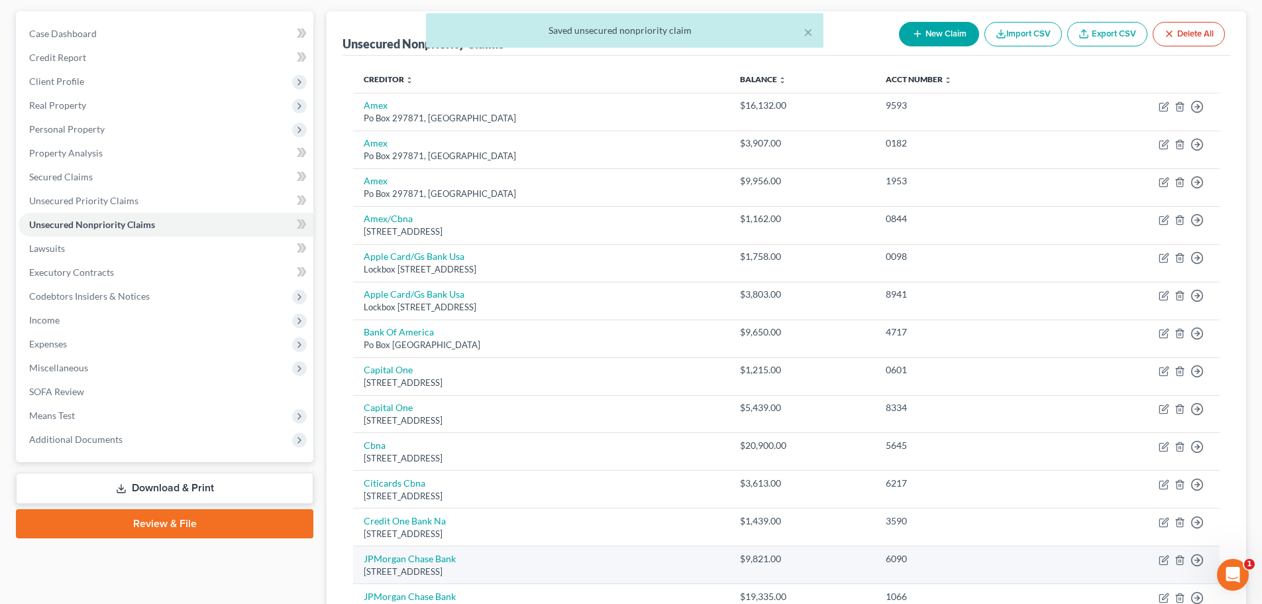
scroll to position [101, 0]
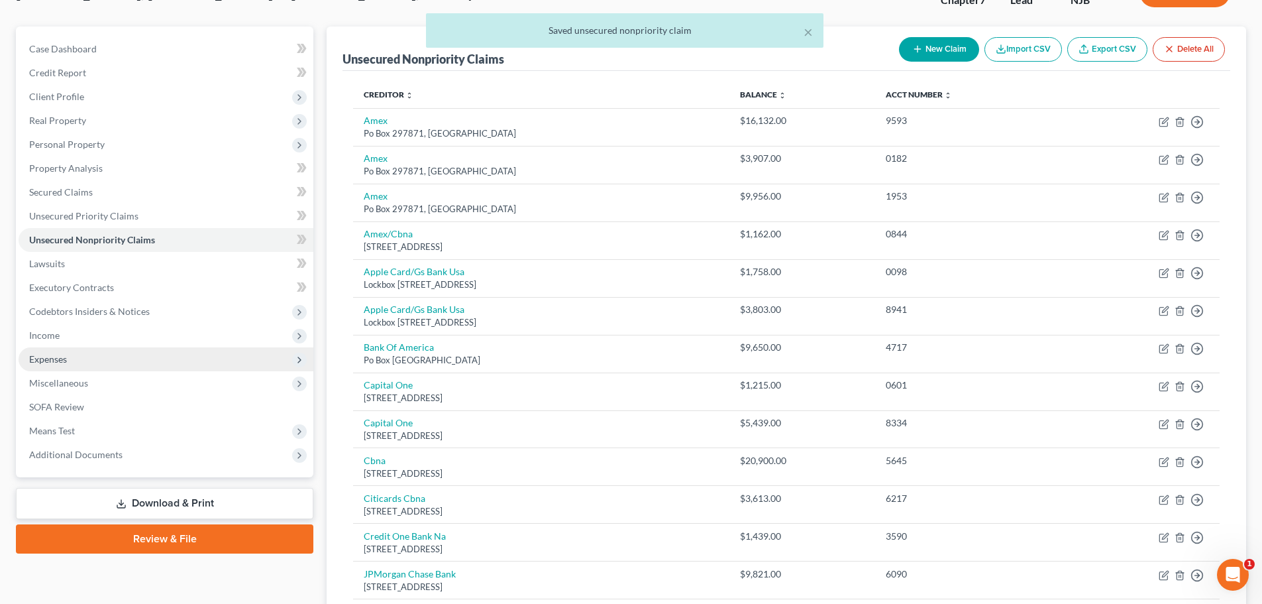
drag, startPoint x: 70, startPoint y: 334, endPoint x: 95, endPoint y: 354, distance: 32.0
click at [71, 335] on span "Income" at bounding box center [166, 335] width 295 height 24
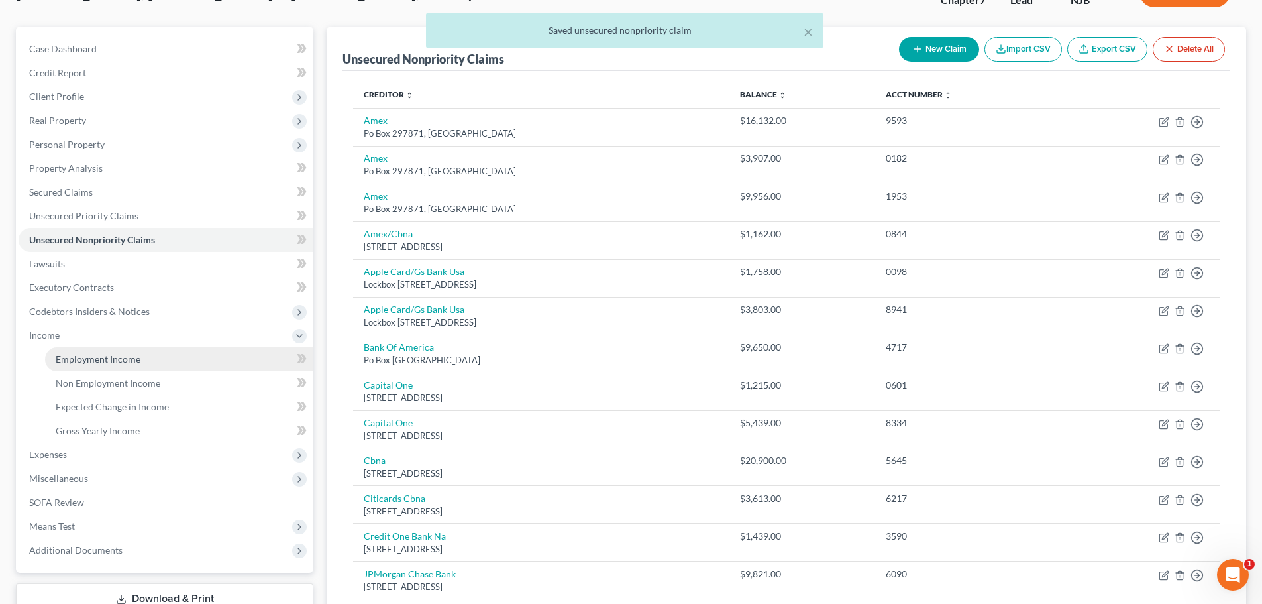
click at [104, 355] on span "Employment Income" at bounding box center [98, 358] width 85 height 11
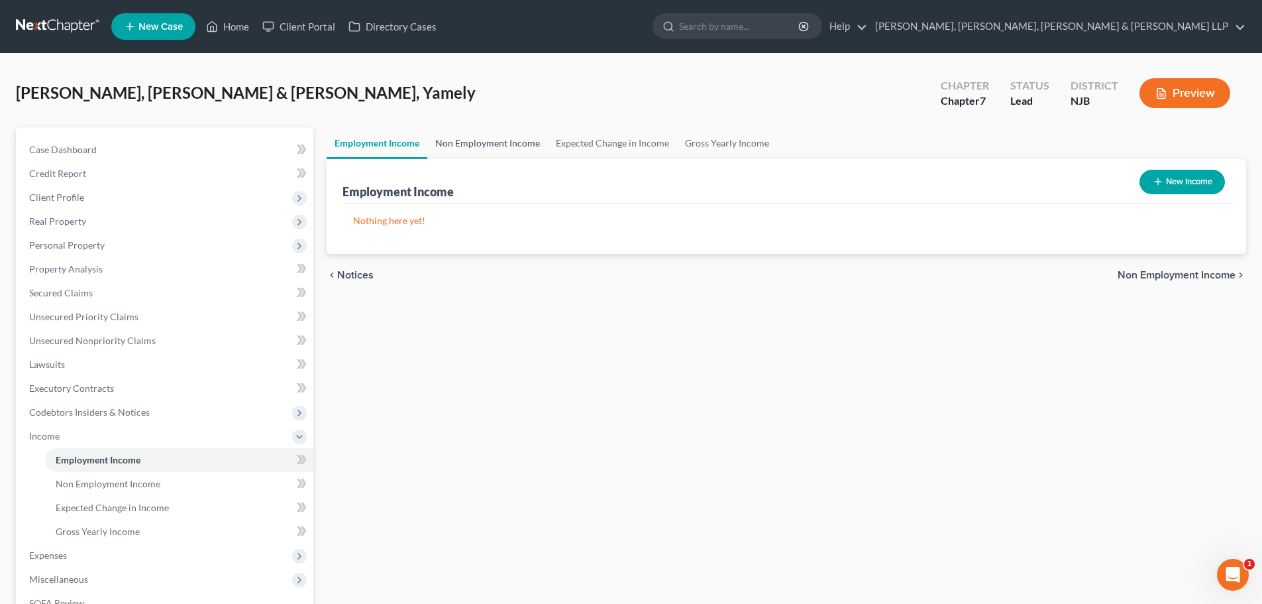
click at [472, 147] on link "Non Employment Income" at bounding box center [487, 143] width 121 height 32
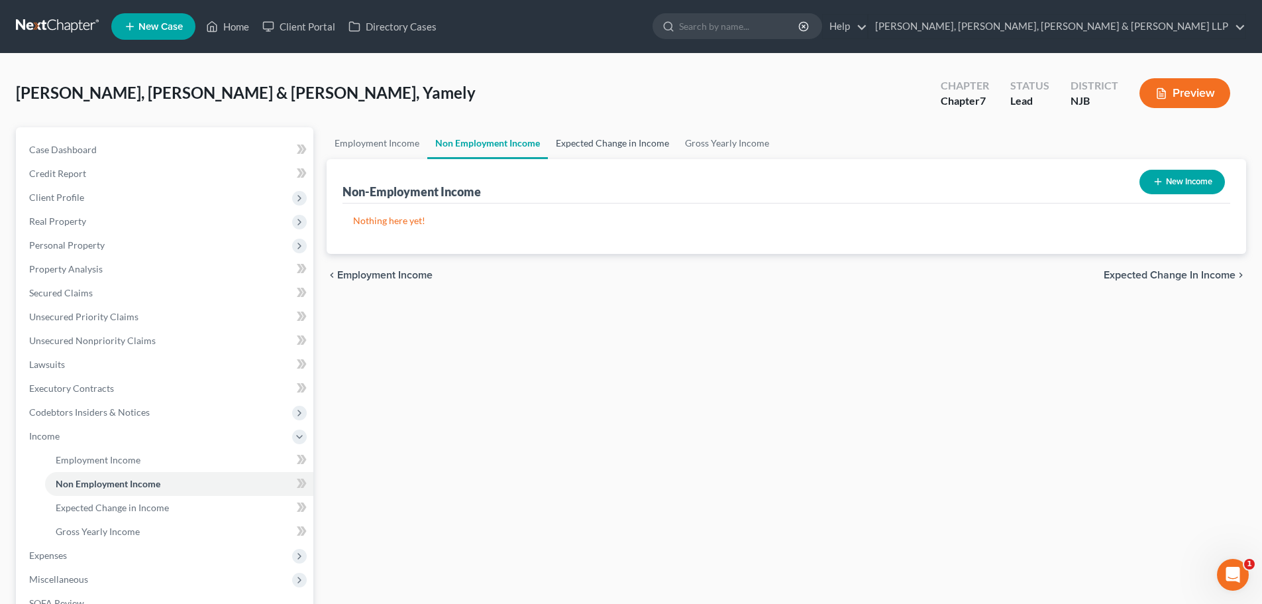
click at [629, 147] on link "Expected Change in Income" at bounding box center [612, 143] width 129 height 32
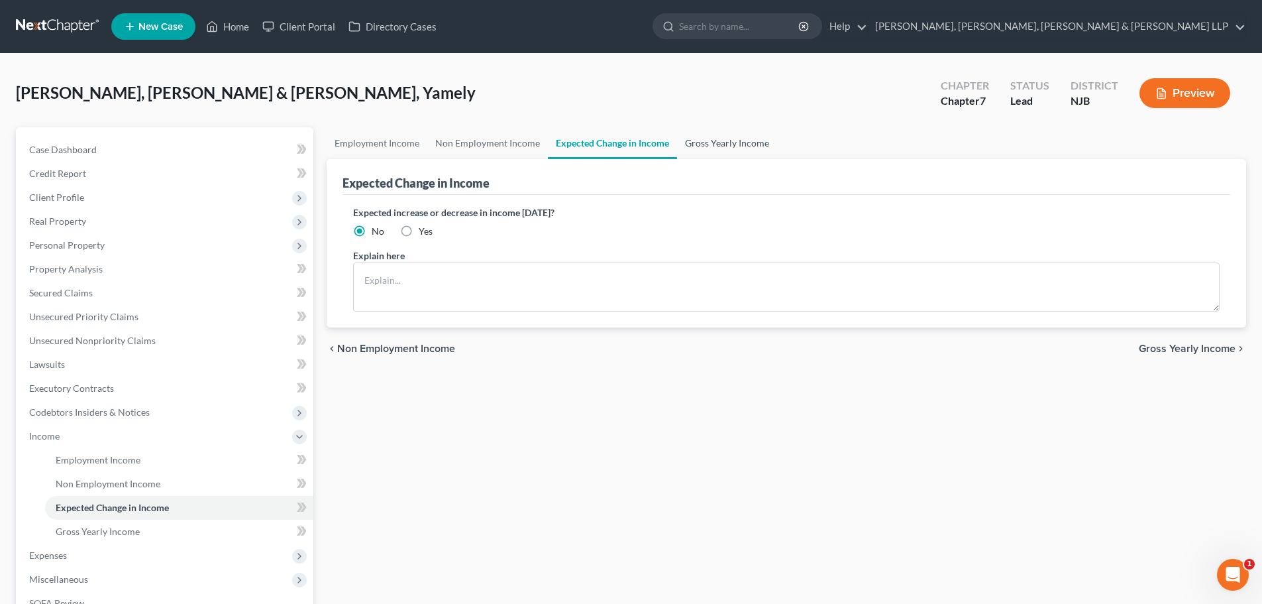
click at [730, 149] on link "Gross Yearly Income" at bounding box center [727, 143] width 100 height 32
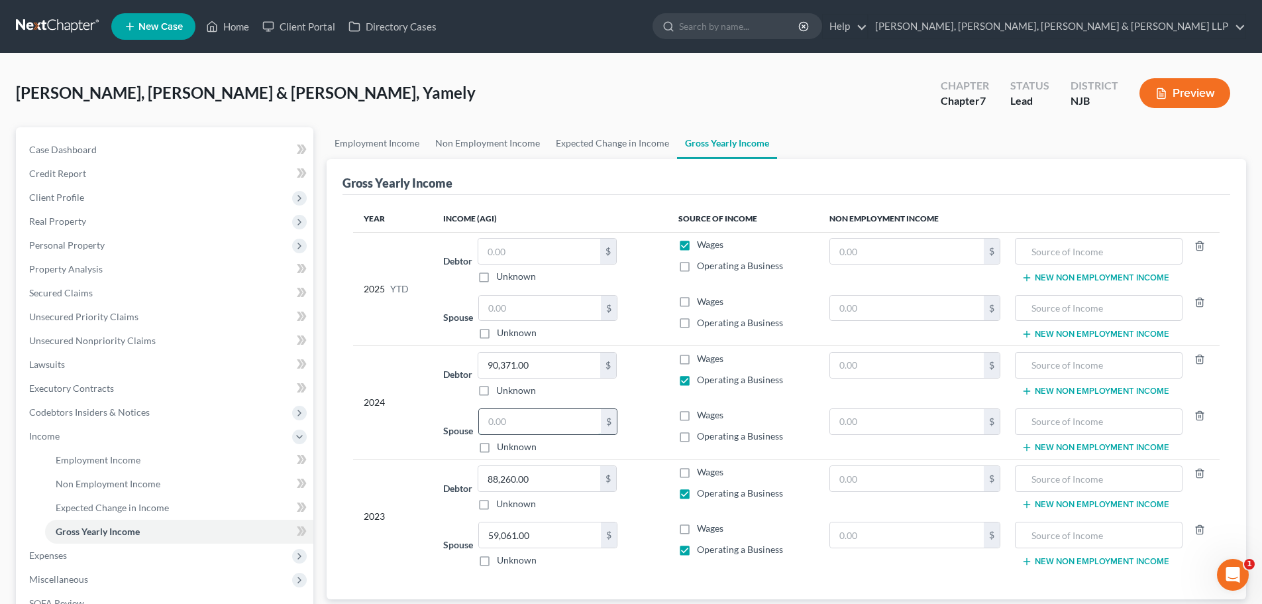
click at [538, 418] on input "text" at bounding box center [540, 421] width 122 height 25
click at [697, 435] on label "Operating a Business" at bounding box center [740, 435] width 86 height 13
click at [702, 435] on input "Operating a Business" at bounding box center [706, 433] width 9 height 9
click at [87, 303] on link "Secured Claims" at bounding box center [166, 293] width 295 height 24
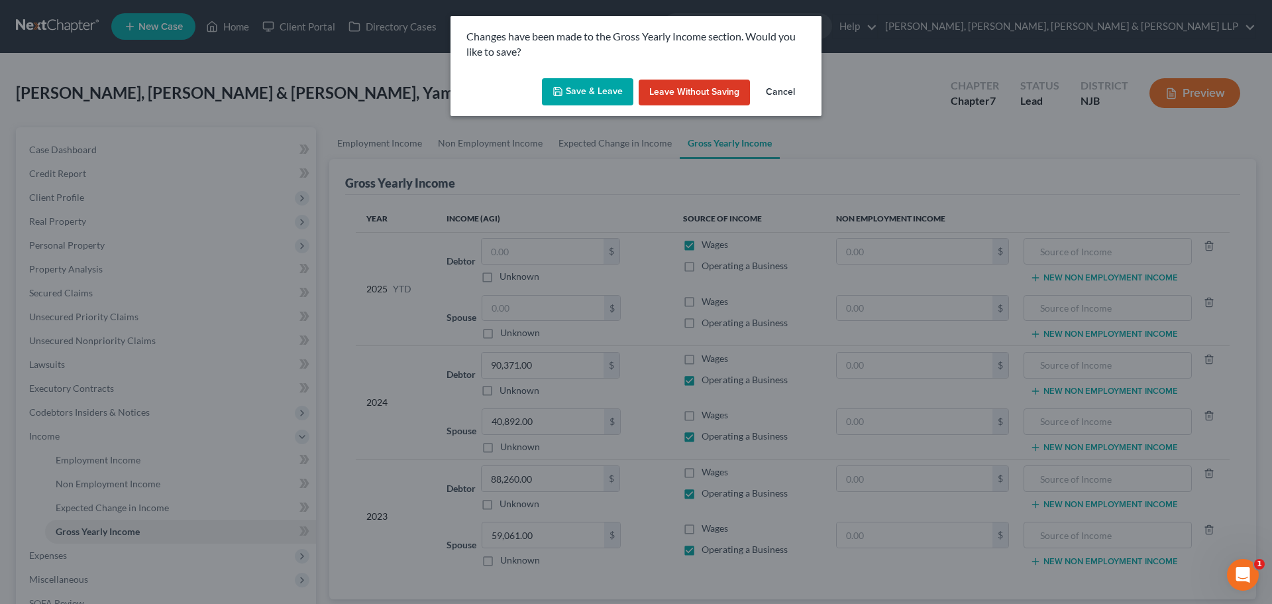
click at [586, 91] on button "Save & Leave" at bounding box center [587, 92] width 91 height 28
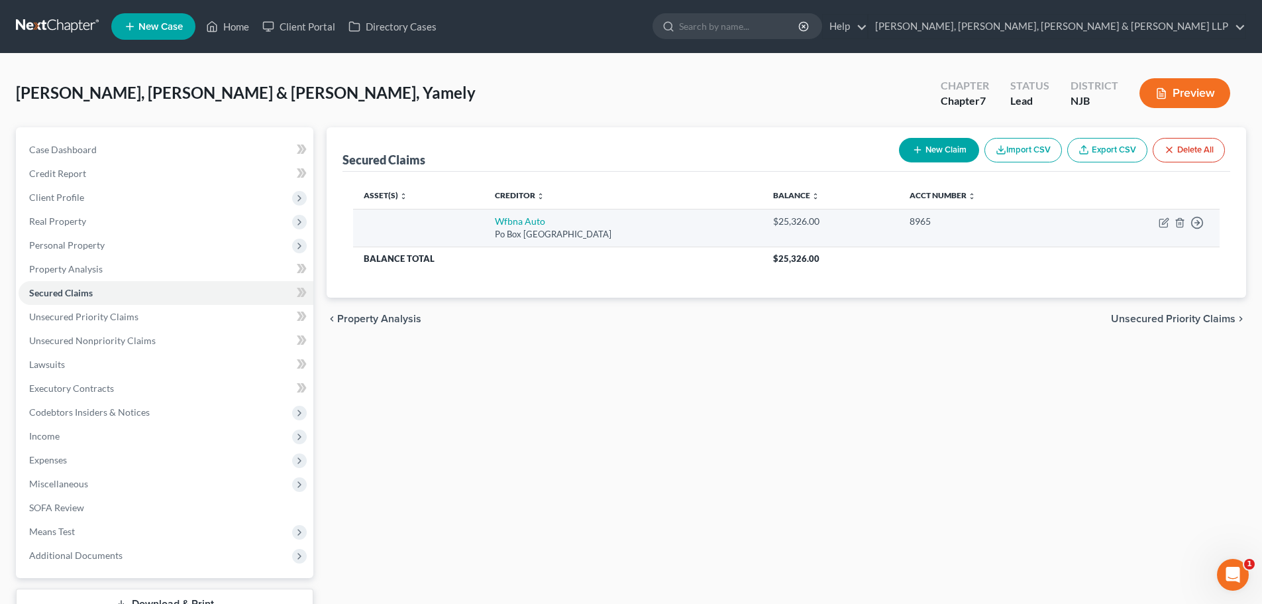
drag, startPoint x: 502, startPoint y: 227, endPoint x: 480, endPoint y: 223, distance: 22.4
click at [484, 223] on td "Wfbna Auto Po Box 71092, Charlotte, NC 28272" at bounding box center [623, 228] width 278 height 38
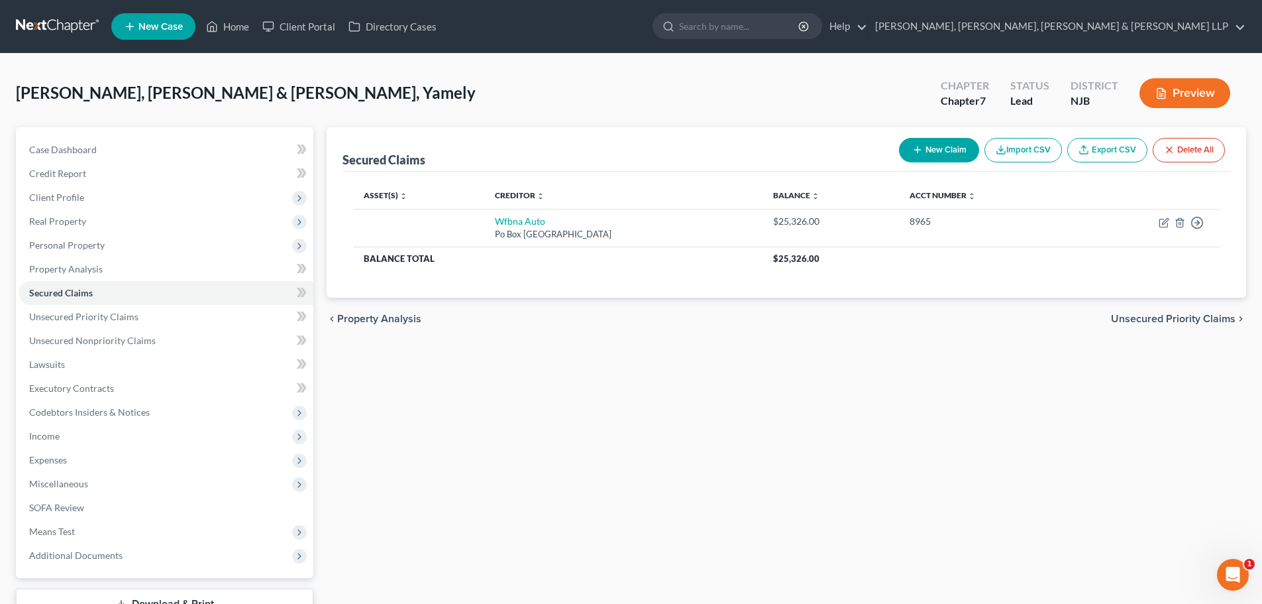
copy td "Wfbna Auto Po Box 71092, Charlotte, NC 28272"
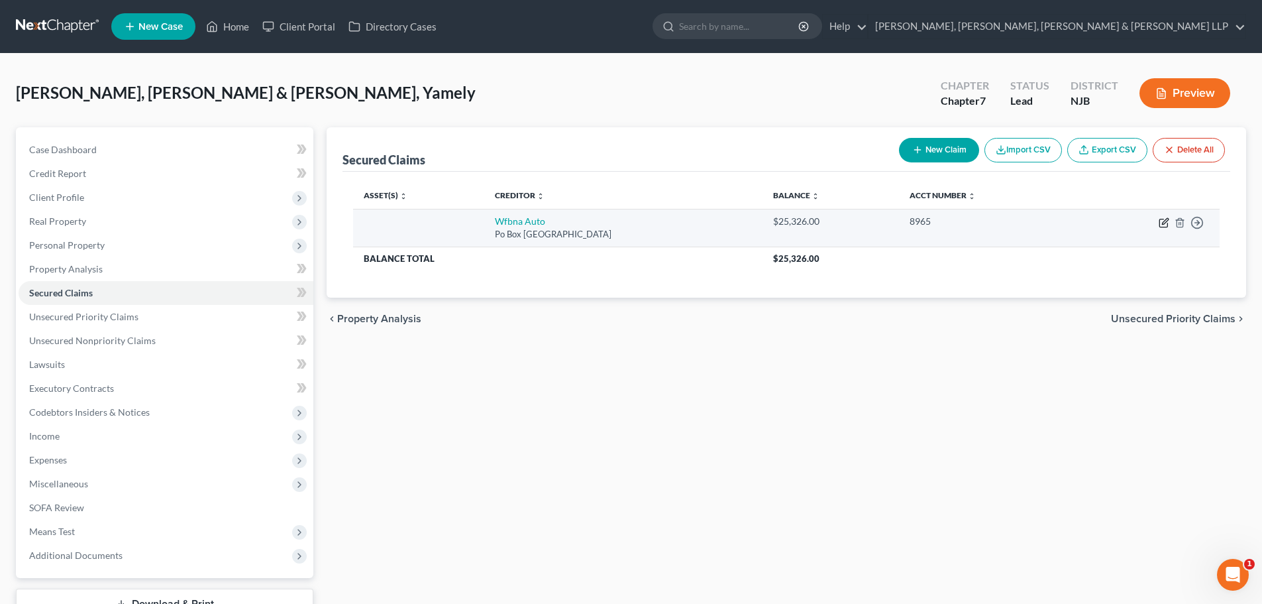
click at [1160, 219] on icon "button" at bounding box center [1164, 223] width 8 height 8
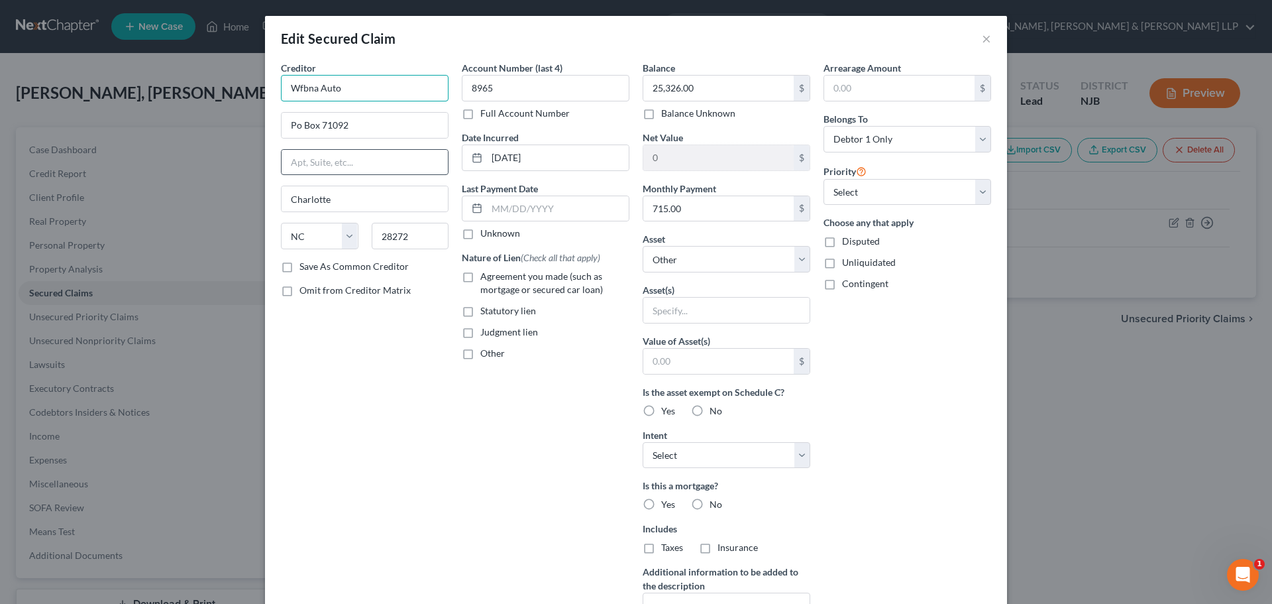
drag, startPoint x: 220, startPoint y: 97, endPoint x: 372, endPoint y: 152, distance: 161.4
click at [215, 99] on div "Edit Secured Claim × Creditor * Wfbna Auto Po Box 71092 Charlotte State AL AK A…" at bounding box center [636, 302] width 1272 height 604
paste input "ells Fargo"
drag, startPoint x: 460, startPoint y: 272, endPoint x: 688, endPoint y: 365, distance: 247.0
click at [480, 272] on label "Agreement you made (such as mortgage or secured car loan)" at bounding box center [554, 283] width 149 height 27
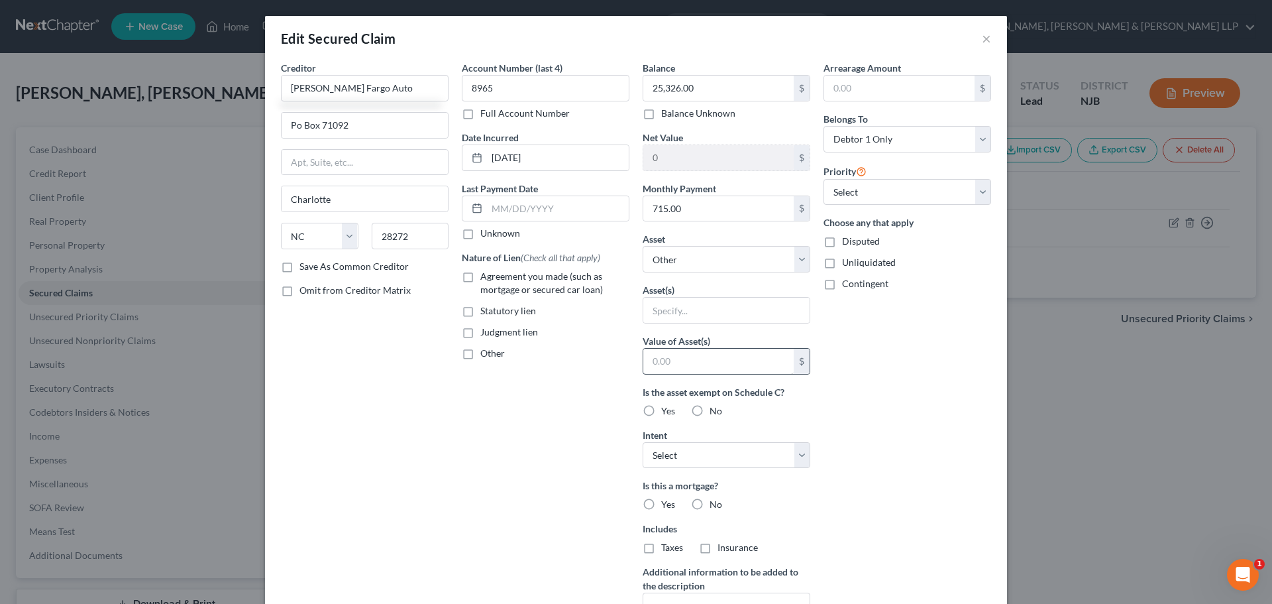
click at [486, 272] on input "Agreement you made (such as mortgage or secured car loan)" at bounding box center [490, 274] width 9 height 9
click at [691, 262] on select "Select Other Multiple Assets" at bounding box center [727, 259] width 168 height 27
click at [709, 459] on select "Select Surrender Redeem Reaffirm Avoid Other" at bounding box center [727, 455] width 168 height 27
click at [643, 442] on select "Select Surrender Redeem Reaffirm Avoid Other" at bounding box center [727, 455] width 168 height 27
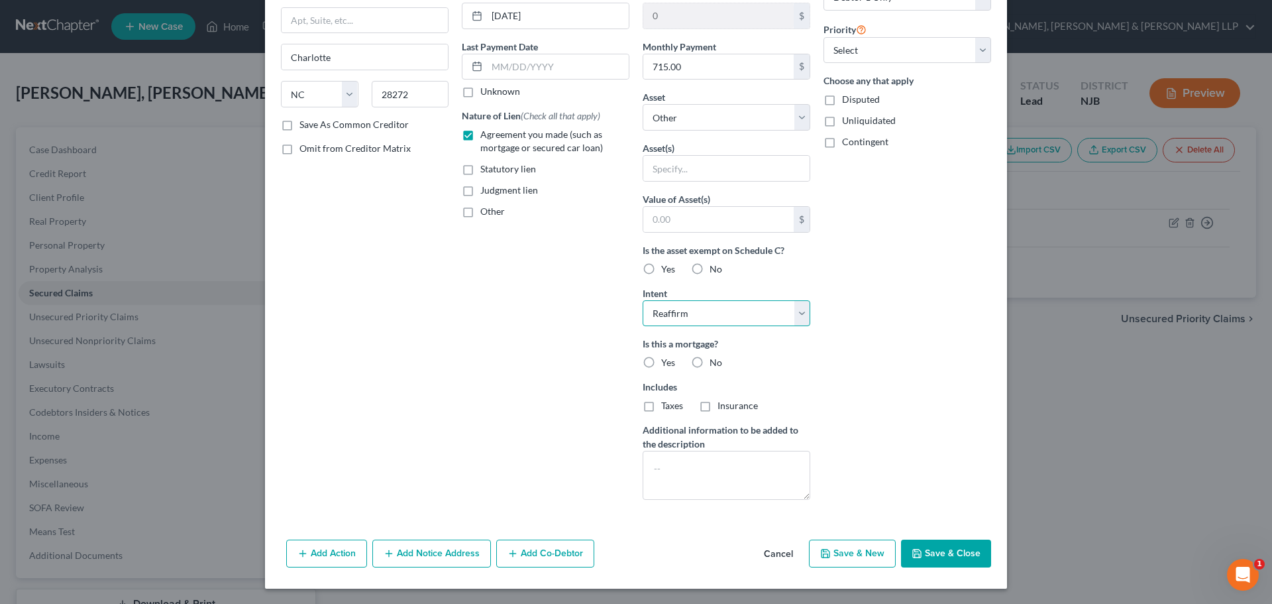
scroll to position [142, 0]
click at [934, 552] on button "Save & Close" at bounding box center [946, 553] width 90 height 28
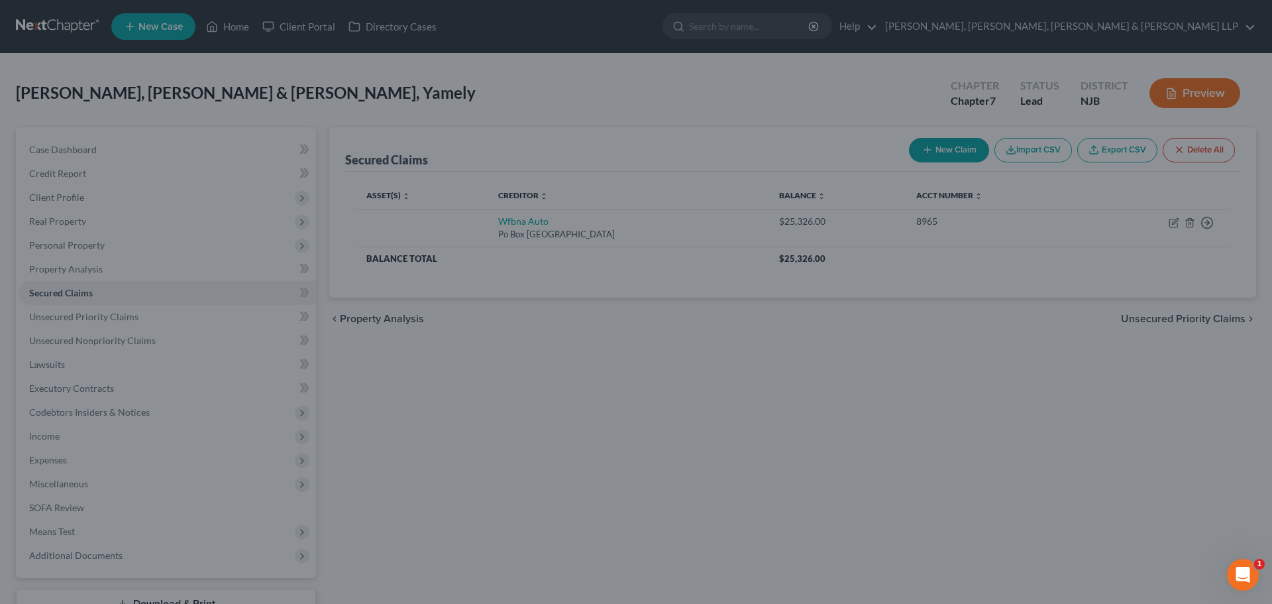
scroll to position [0, 0]
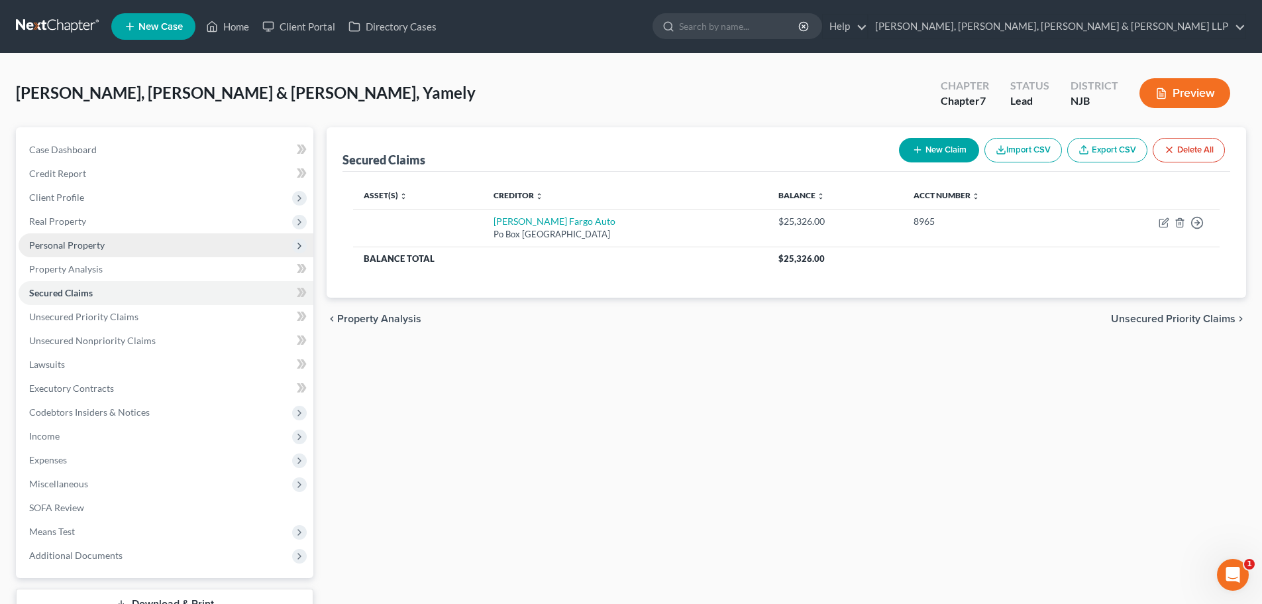
click at [117, 241] on span "Personal Property" at bounding box center [166, 245] width 295 height 24
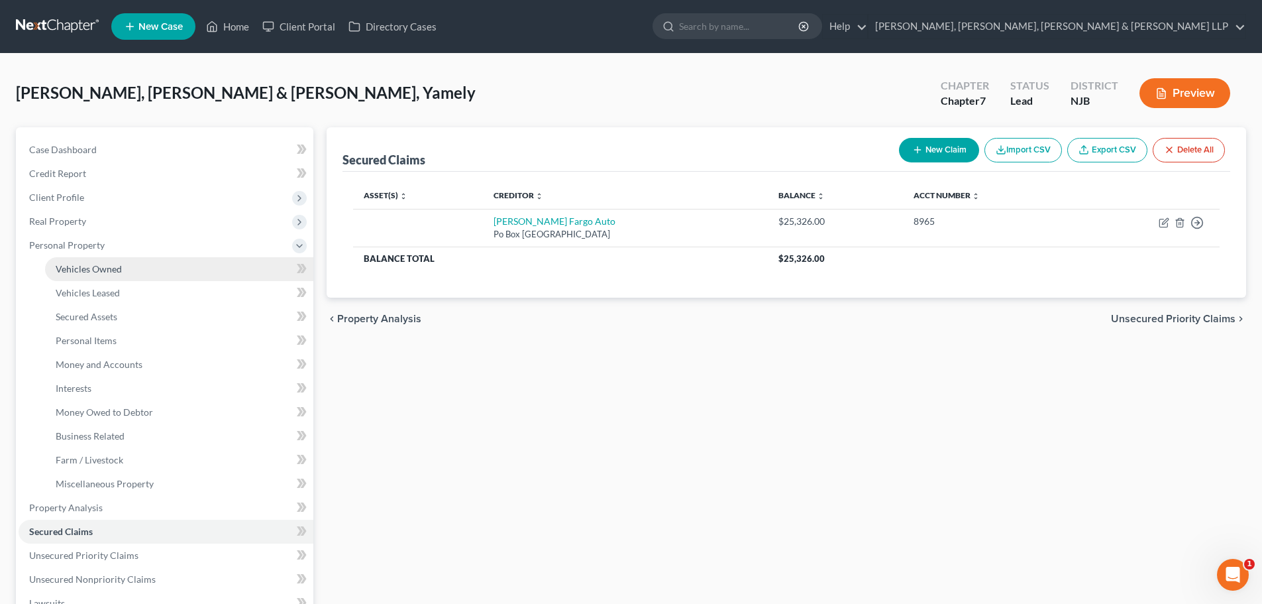
click at [115, 265] on span "Vehicles Owned" at bounding box center [89, 268] width 66 height 11
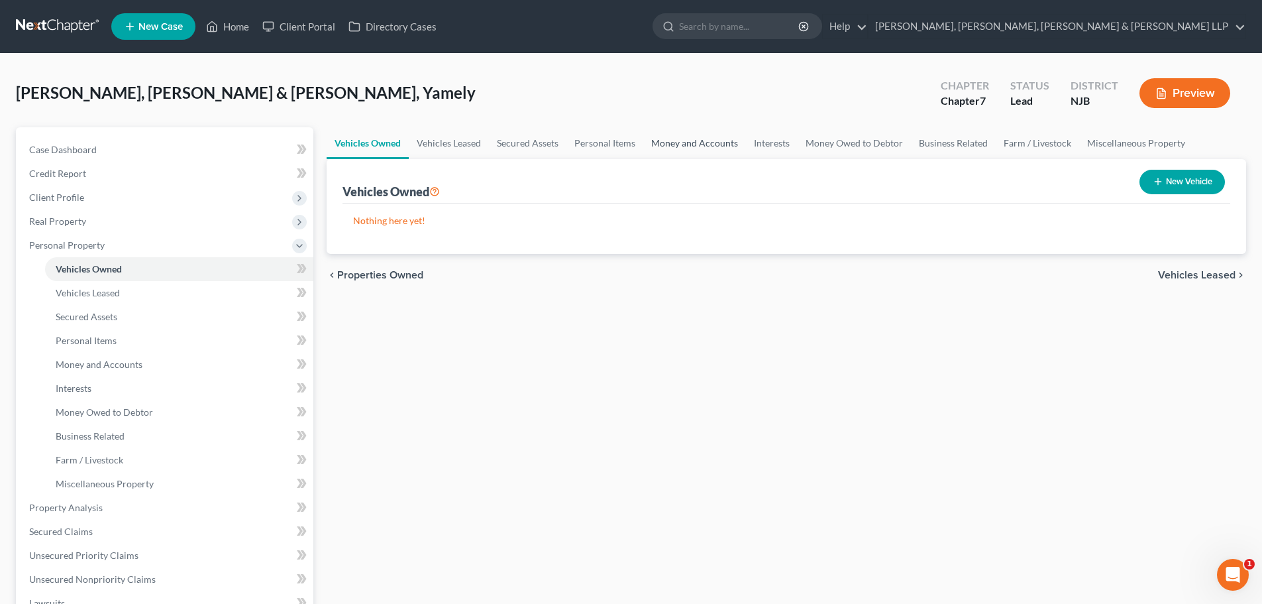
click at [684, 143] on link "Money and Accounts" at bounding box center [694, 143] width 103 height 32
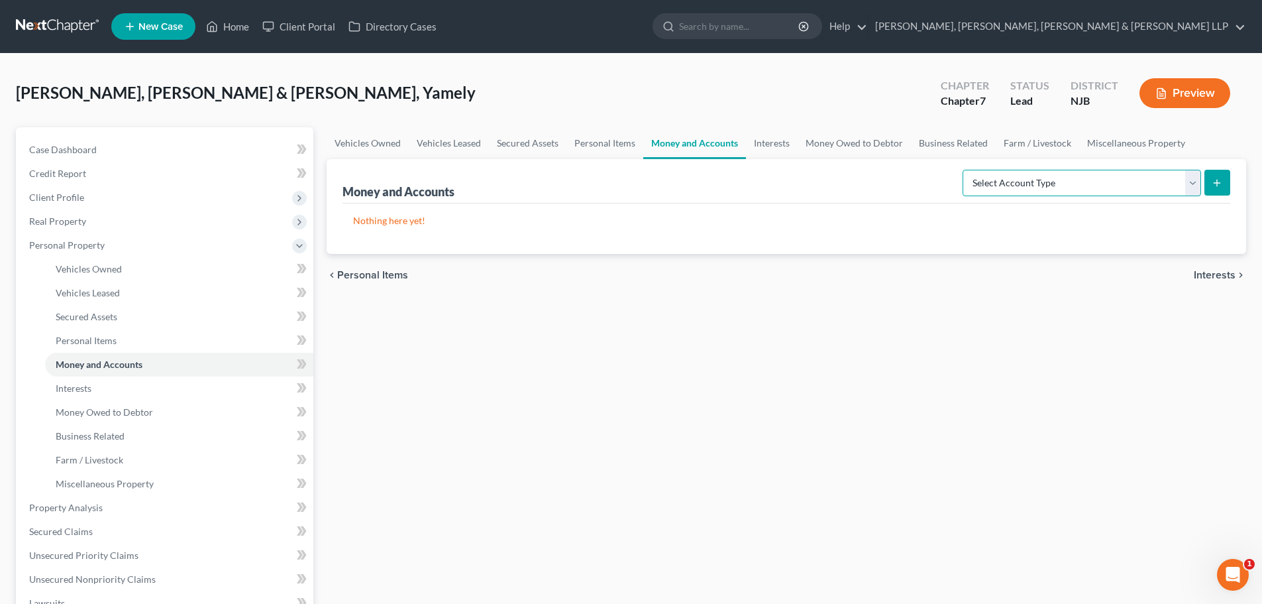
drag, startPoint x: 1077, startPoint y: 178, endPoint x: 1053, endPoint y: 188, distance: 26.5
click at [1077, 178] on select "Select Account Type Brokerage Cash on Hand Certificates of Deposit Checking Acc…" at bounding box center [1082, 183] width 239 height 27
click at [965, 170] on select "Select Account Type Brokerage Cash on Hand Certificates of Deposit Checking Acc…" at bounding box center [1082, 183] width 239 height 27
click at [1217, 175] on button "submit" at bounding box center [1218, 183] width 26 height 26
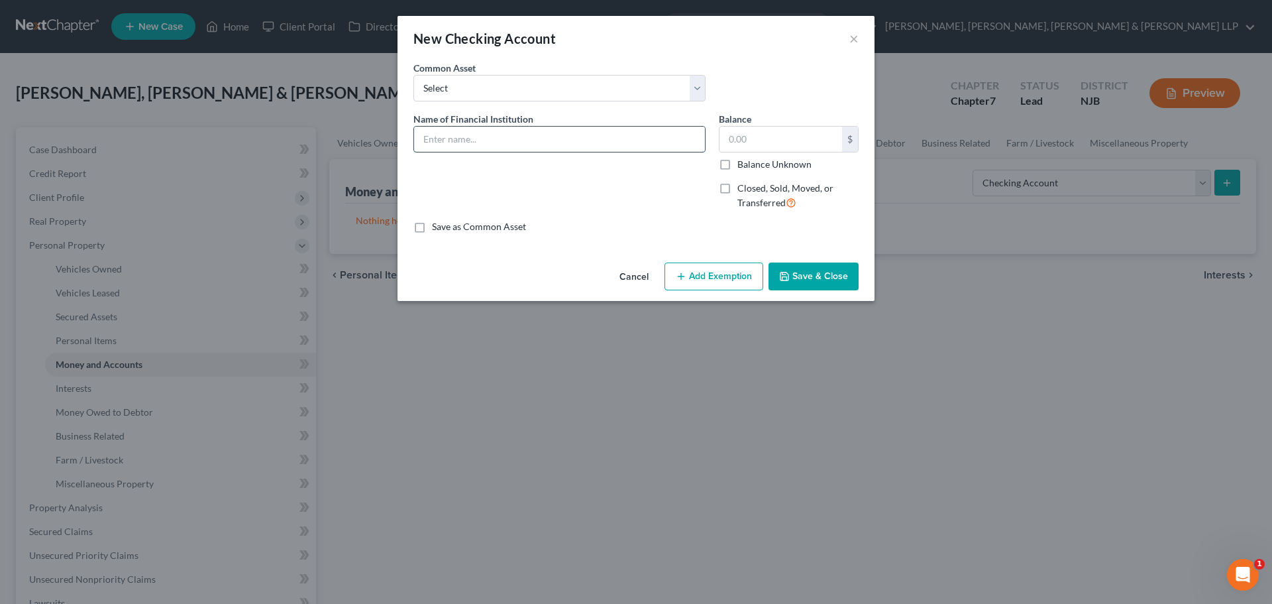
click at [443, 142] on input "text" at bounding box center [559, 139] width 291 height 25
click at [780, 133] on input "text" at bounding box center [781, 139] width 123 height 25
click at [585, 145] on input "Wells Fargo Bank - 0703" at bounding box center [559, 139] width 291 height 25
click at [740, 271] on button "Add Exemption" at bounding box center [714, 276] width 99 height 28
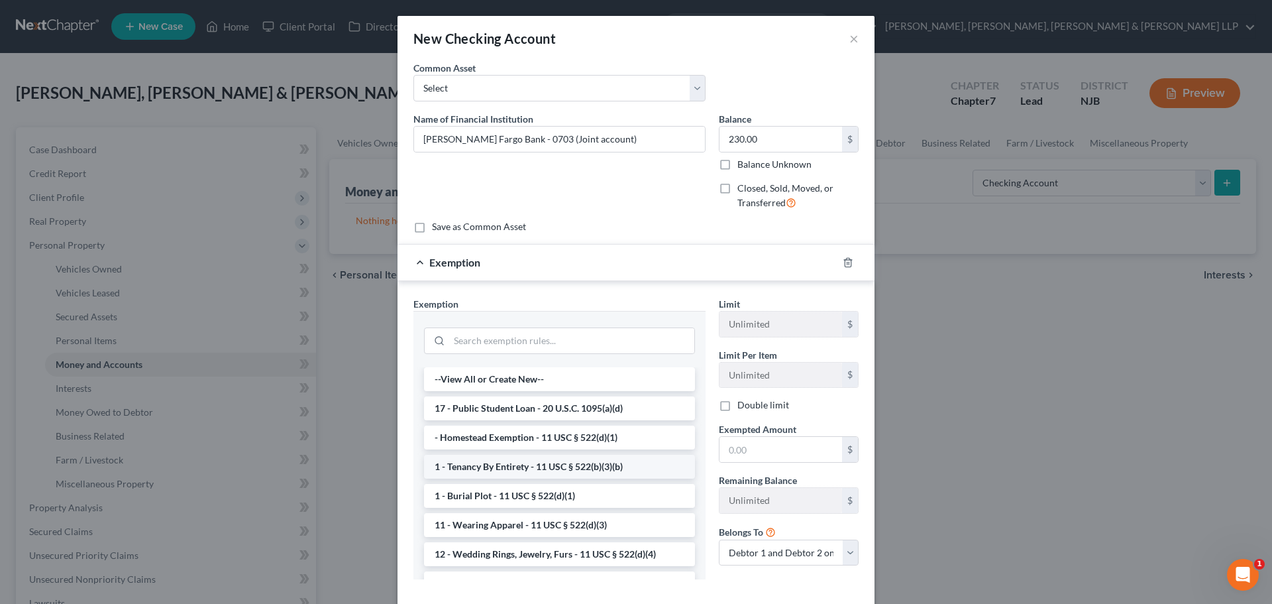
scroll to position [133, 0]
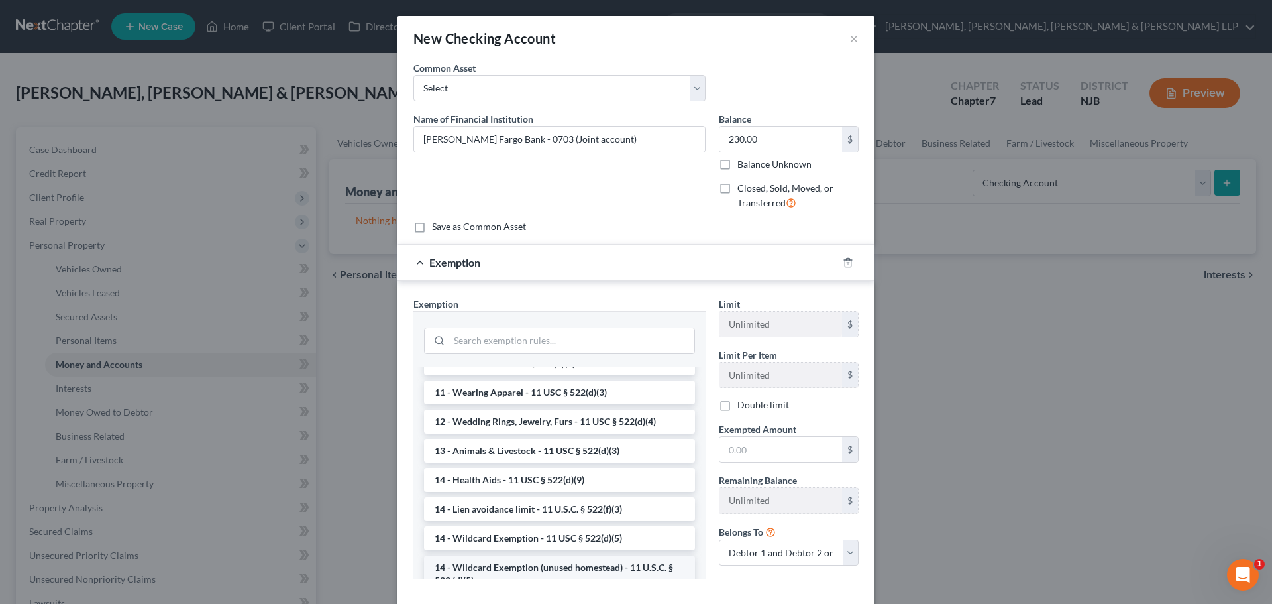
click at [515, 562] on li "14 - Wildcard Exemption (unused homestead) - 11 U.S.C. § 522 (d)(5)" at bounding box center [559, 573] width 271 height 37
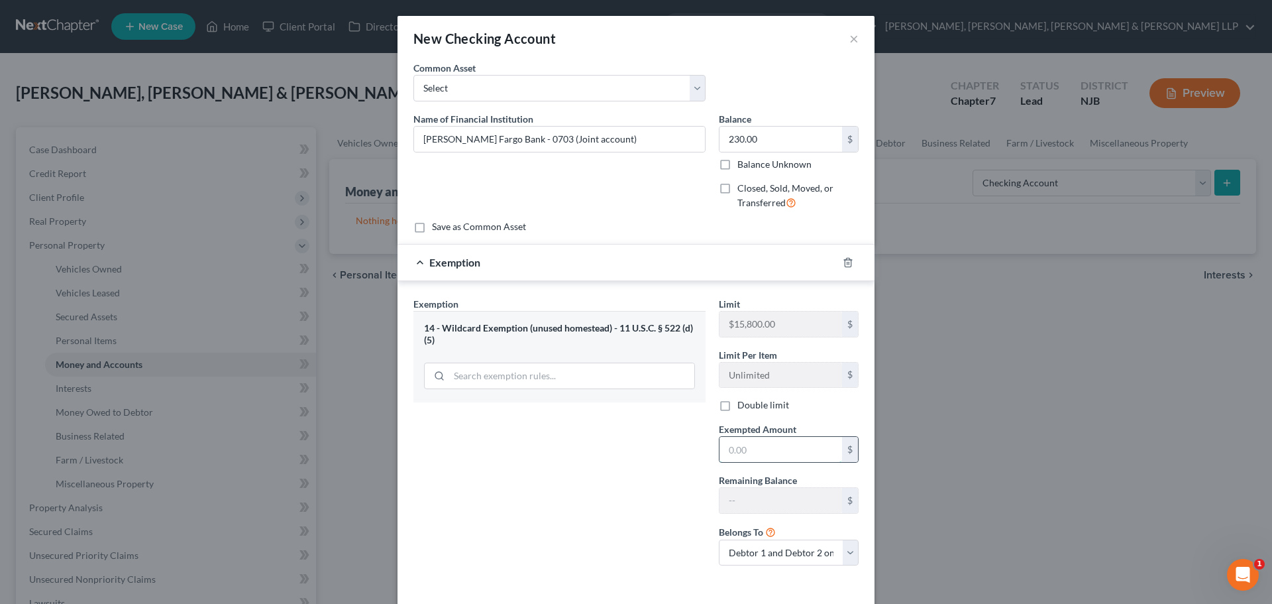
click at [751, 459] on input "text" at bounding box center [781, 449] width 123 height 25
drag, startPoint x: 759, startPoint y: 410, endPoint x: 774, endPoint y: 425, distance: 21.1
click at [759, 409] on label "Double limit" at bounding box center [763, 404] width 52 height 13
click at [751, 407] on input "Double limit" at bounding box center [747, 402] width 9 height 9
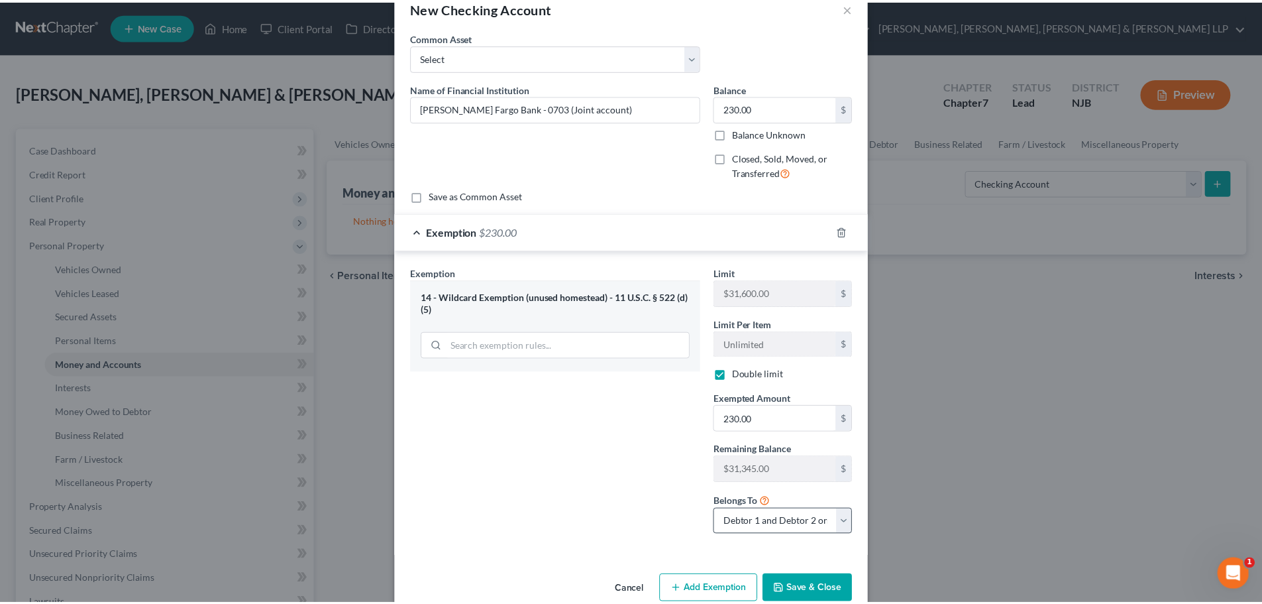
scroll to position [56, 0]
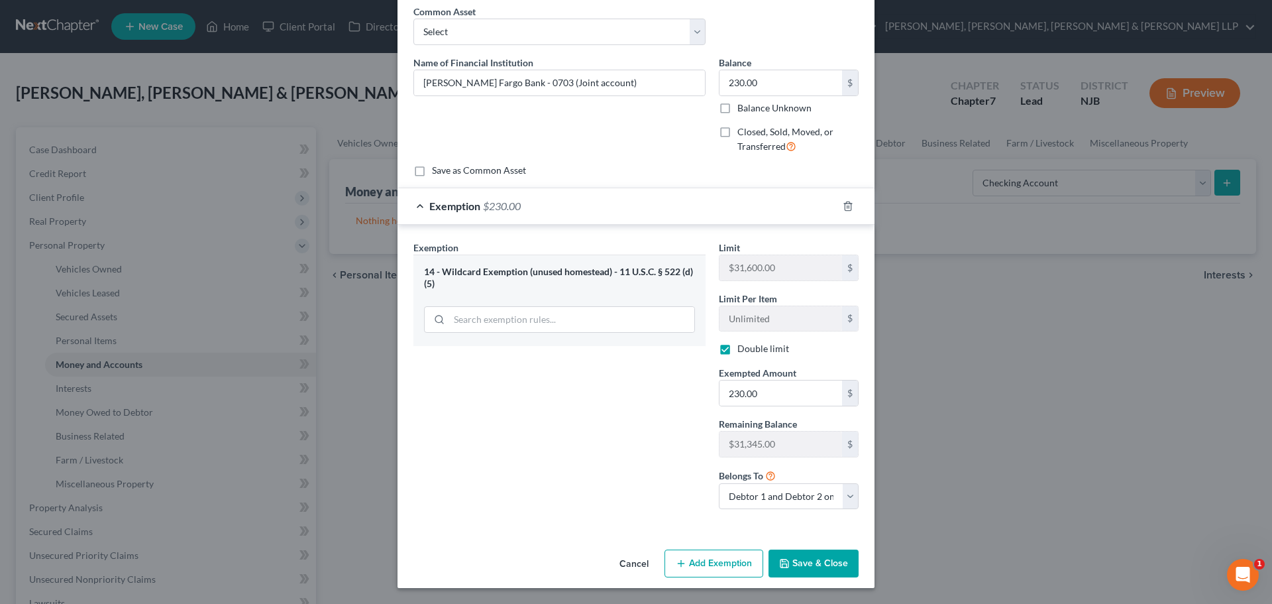
click at [811, 551] on button "Save & Close" at bounding box center [814, 563] width 90 height 28
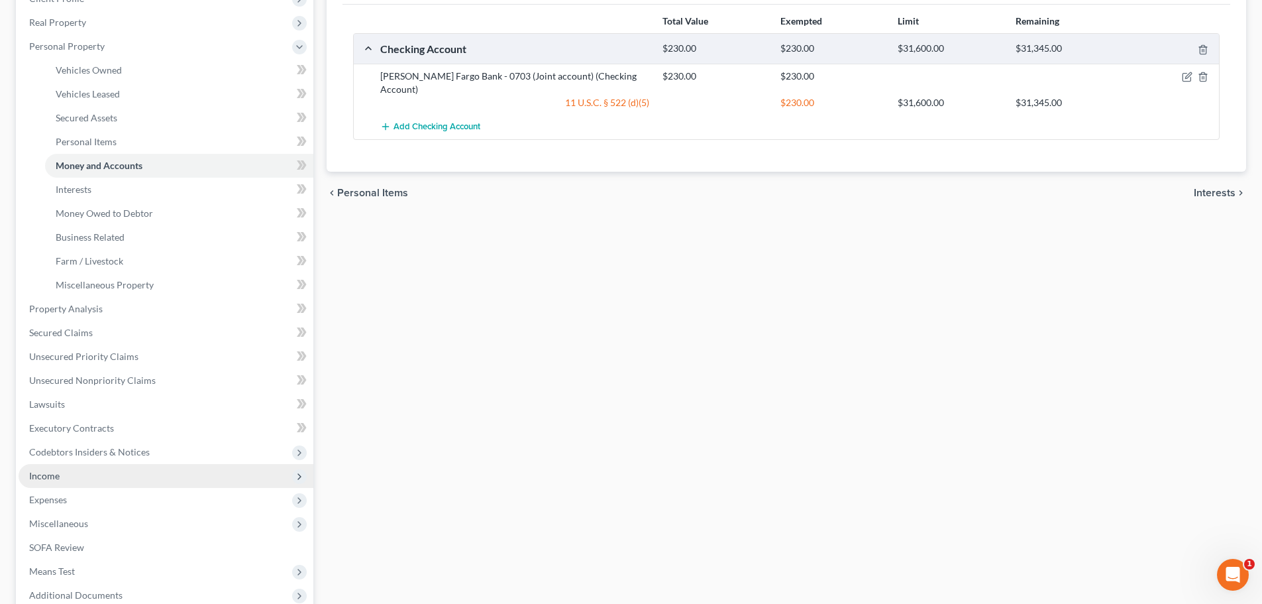
drag, startPoint x: 80, startPoint y: 476, endPoint x: 106, endPoint y: 485, distance: 27.2
click at [80, 476] on span "Income" at bounding box center [166, 476] width 295 height 24
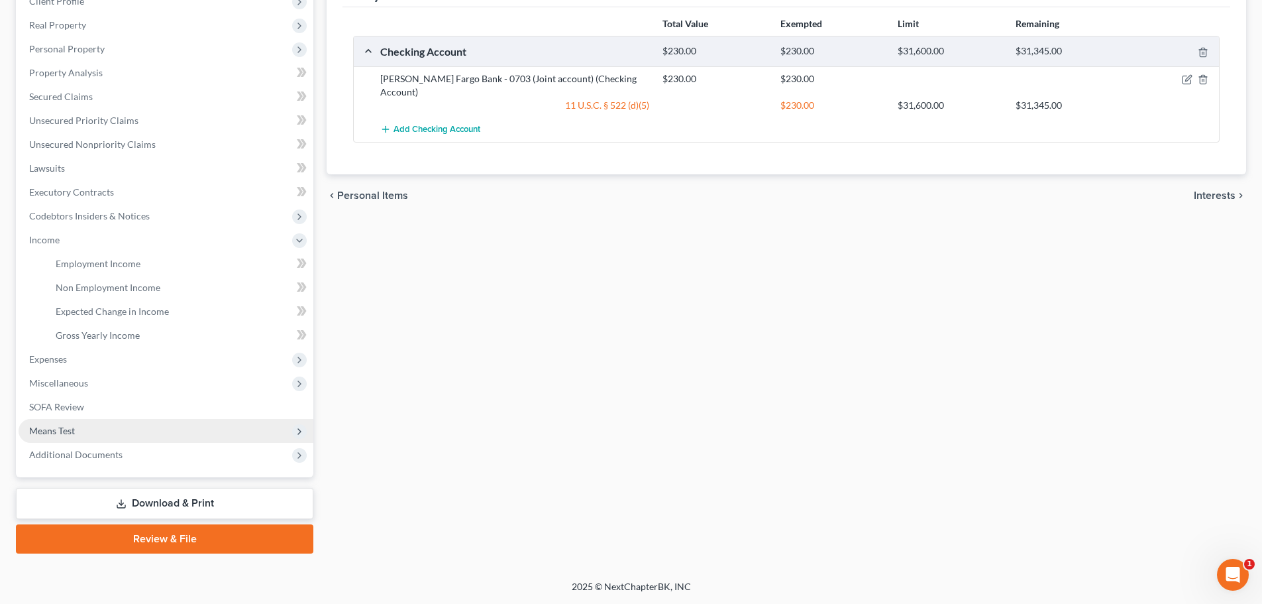
scroll to position [196, 0]
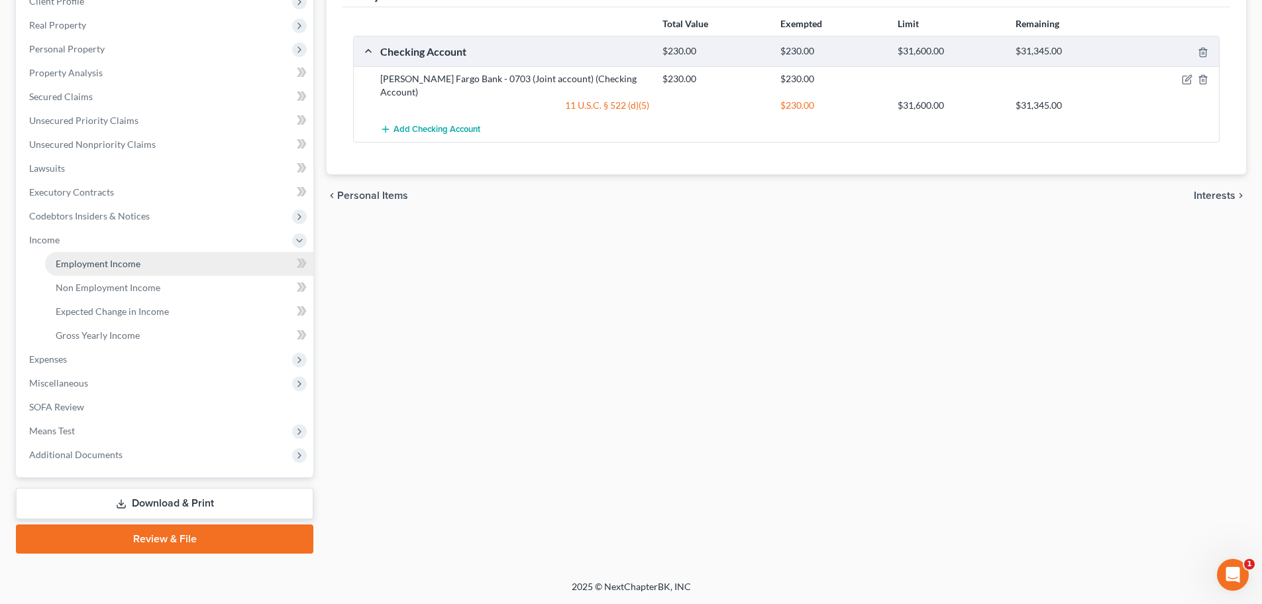
click at [150, 262] on link "Employment Income" at bounding box center [179, 264] width 268 height 24
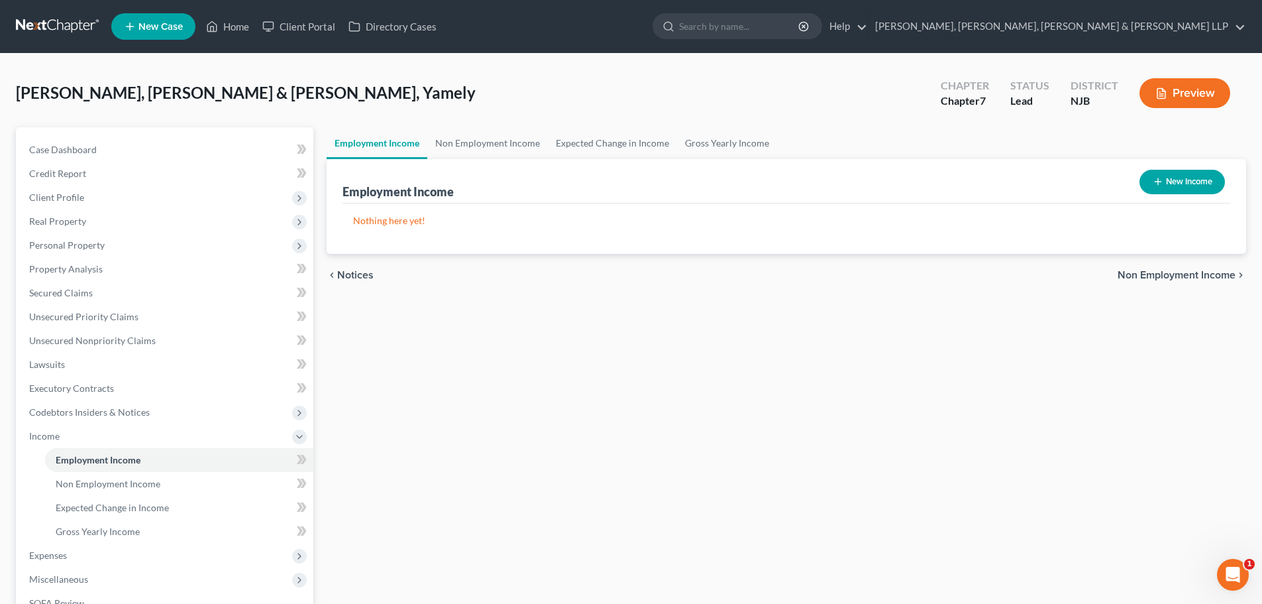
click at [1164, 173] on button "New Income" at bounding box center [1182, 182] width 85 height 25
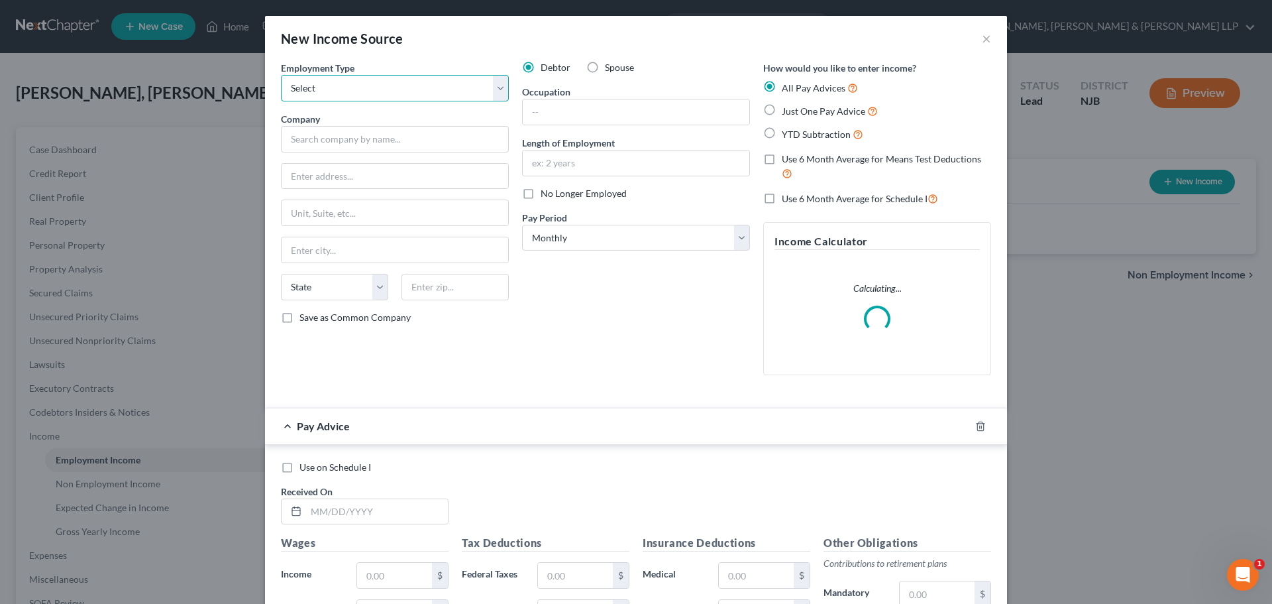
drag, startPoint x: 417, startPoint y: 89, endPoint x: 414, endPoint y: 101, distance: 11.6
click at [417, 89] on select "Select Full or Part Time Employment Self Employment" at bounding box center [395, 88] width 228 height 27
click at [281, 75] on select "Select Full or Part Time Employment Self Employment" at bounding box center [395, 88] width 228 height 27
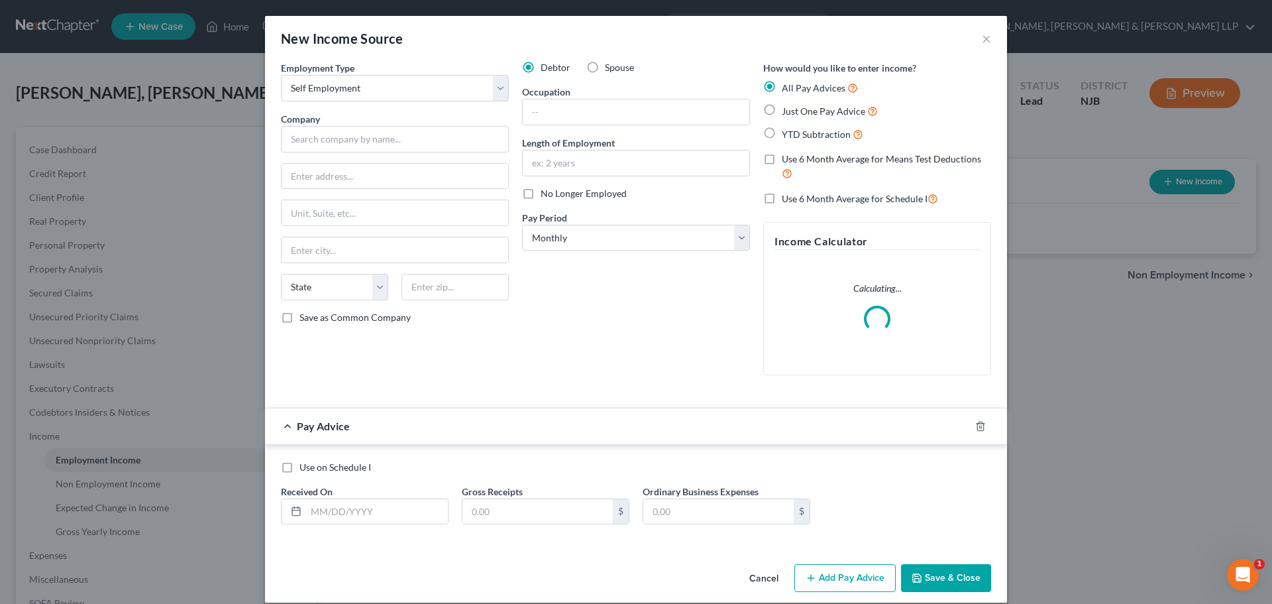
click at [390, 123] on div "Company *" at bounding box center [395, 132] width 228 height 40
click at [378, 140] on input "text" at bounding box center [395, 139] width 228 height 27
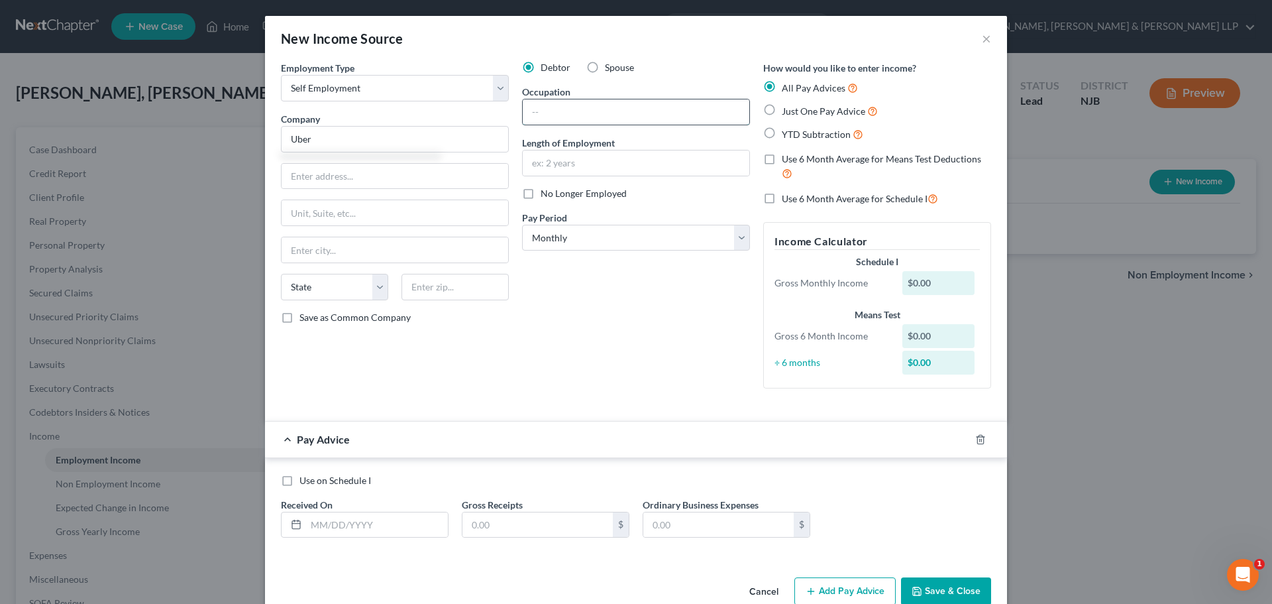
click at [586, 119] on input "text" at bounding box center [636, 111] width 227 height 25
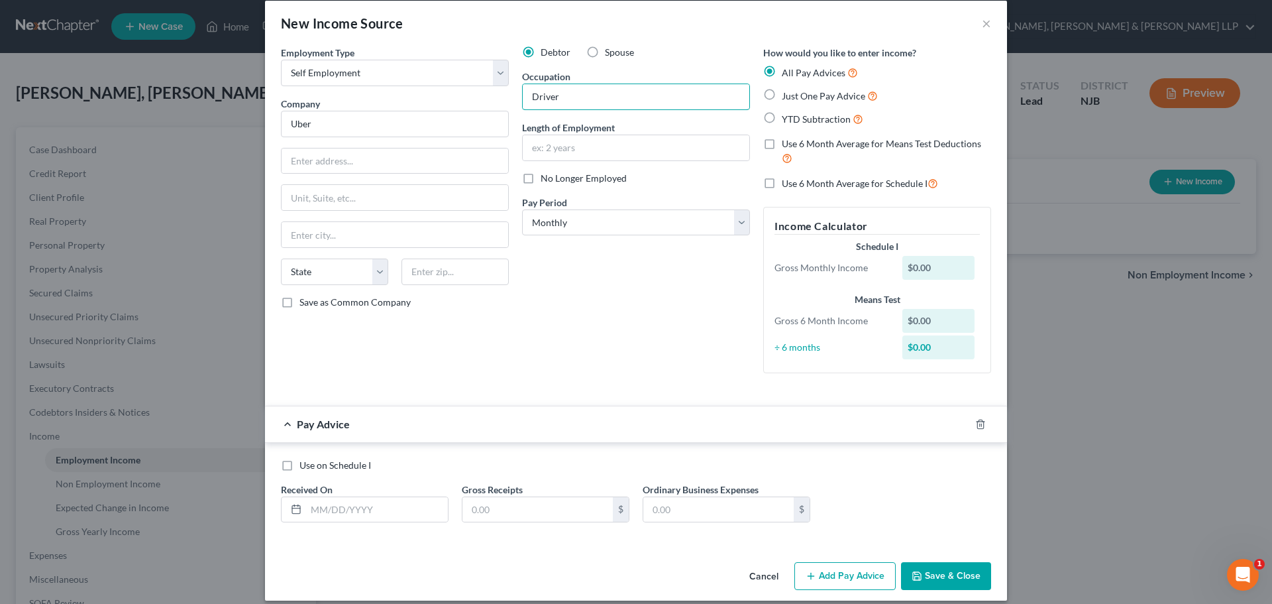
scroll to position [28, 0]
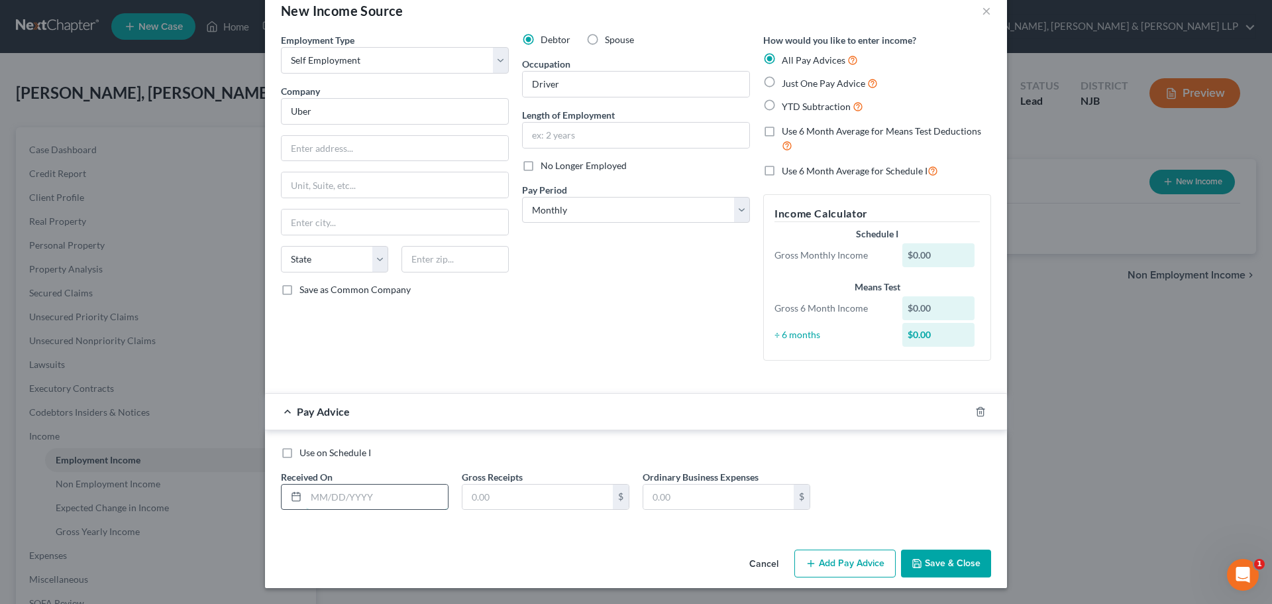
click at [343, 494] on input "text" at bounding box center [377, 496] width 142 height 25
drag, startPoint x: 462, startPoint y: 492, endPoint x: 466, endPoint y: 485, distance: 7.4
click at [463, 491] on input "text" at bounding box center [537, 496] width 150 height 25
drag, startPoint x: 524, startPoint y: 498, endPoint x: 431, endPoint y: 504, distance: 93.0
click at [431, 504] on div "Use on Schedule I Received On * 03/30/2025 Gross Receipts 5,210.09 $ Ordinary B…" at bounding box center [636, 483] width 724 height 75
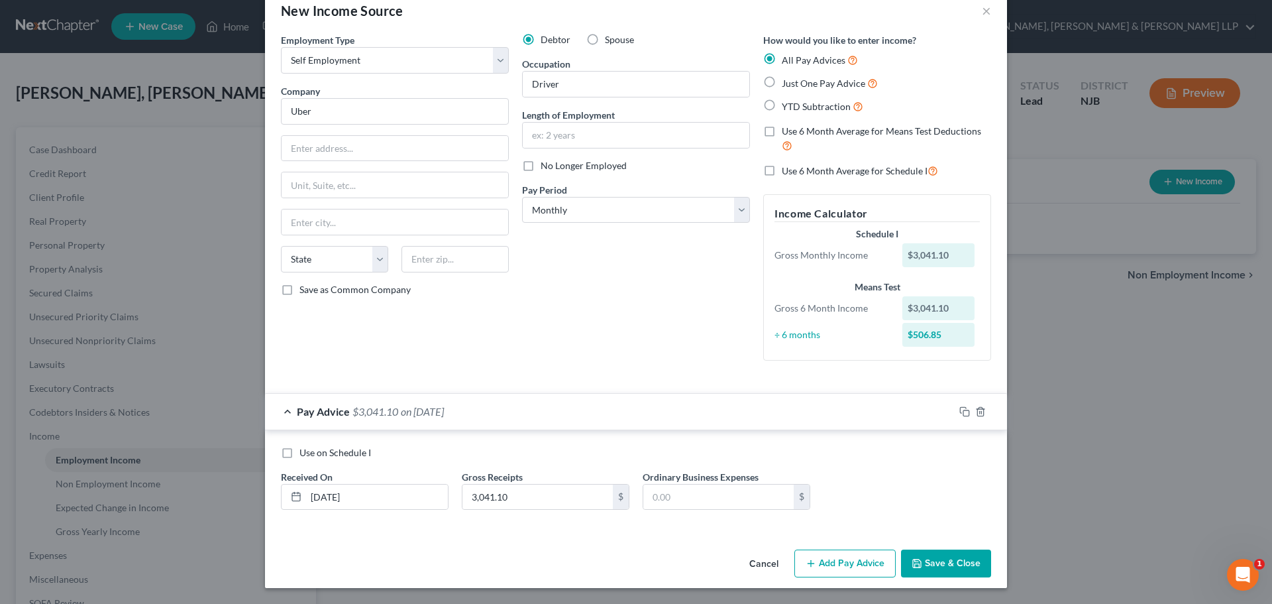
click at [833, 561] on button "Add Pay Advice" at bounding box center [844, 563] width 101 height 28
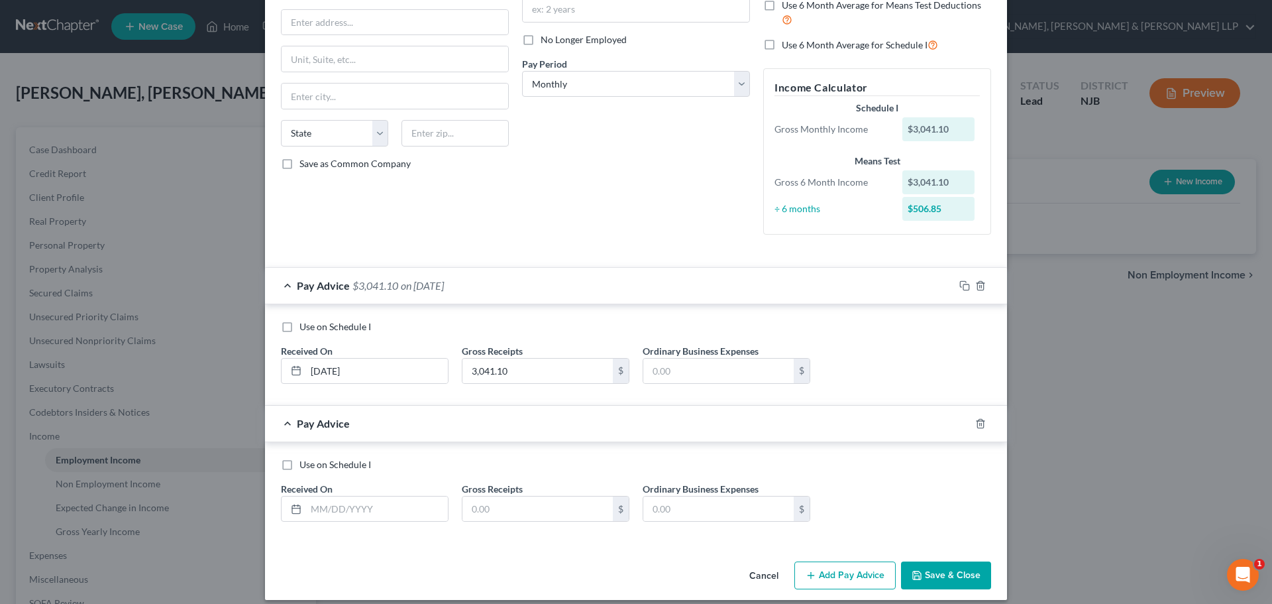
scroll to position [166, 0]
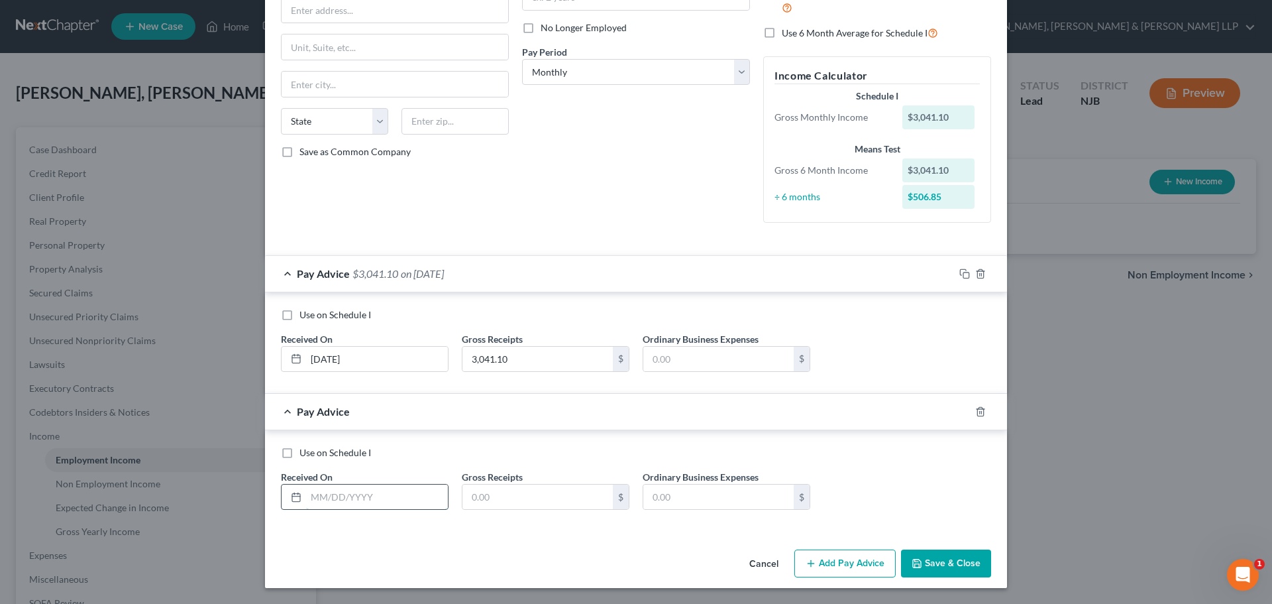
click at [314, 496] on input "text" at bounding box center [377, 496] width 142 height 25
click at [484, 506] on input "text" at bounding box center [537, 496] width 150 height 25
click at [830, 567] on button "Add Pay Advice" at bounding box center [844, 563] width 101 height 28
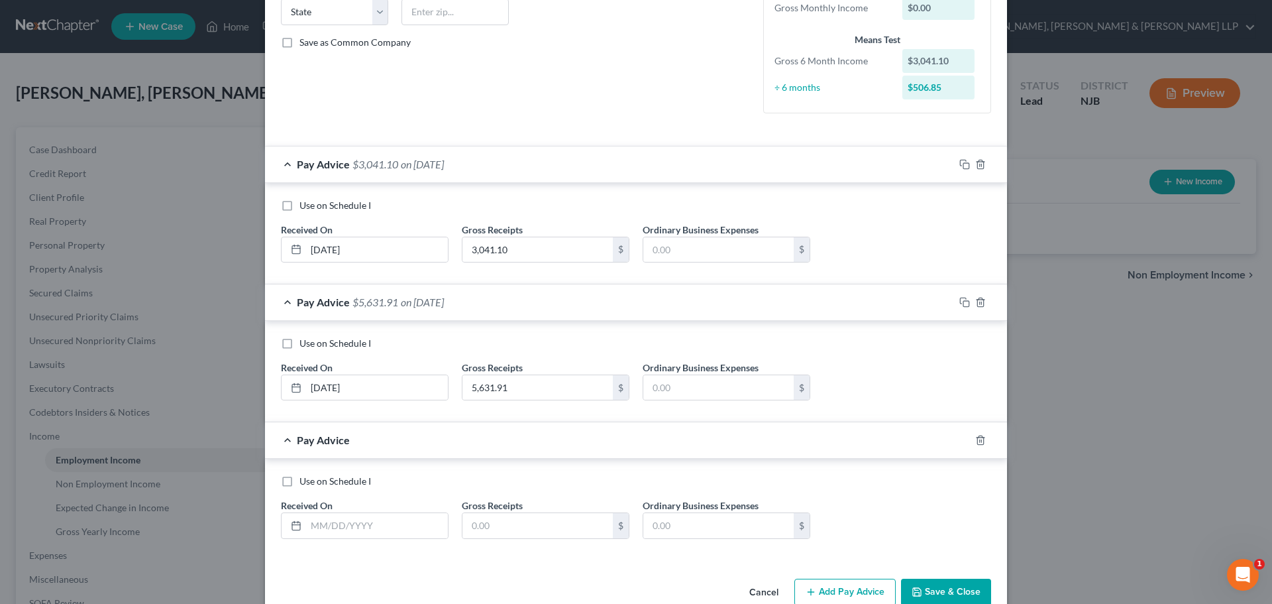
scroll to position [303, 0]
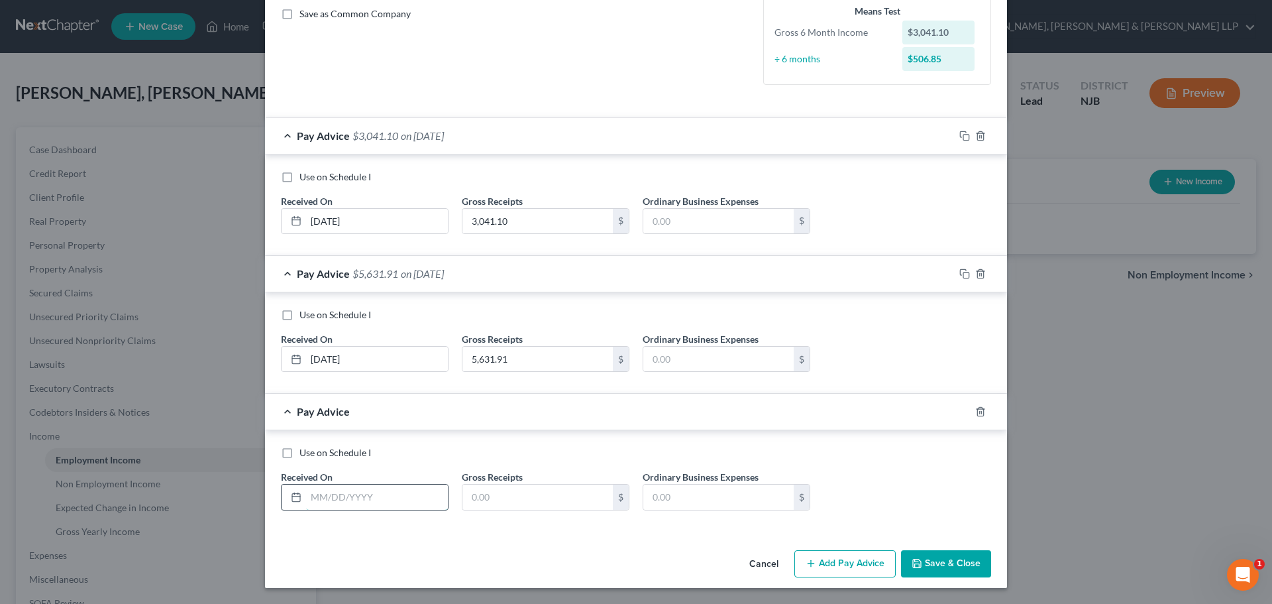
click at [333, 496] on input "text" at bounding box center [377, 496] width 142 height 25
click at [477, 503] on input "text" at bounding box center [537, 496] width 150 height 25
click at [848, 561] on button "Add Pay Advice" at bounding box center [844, 564] width 101 height 28
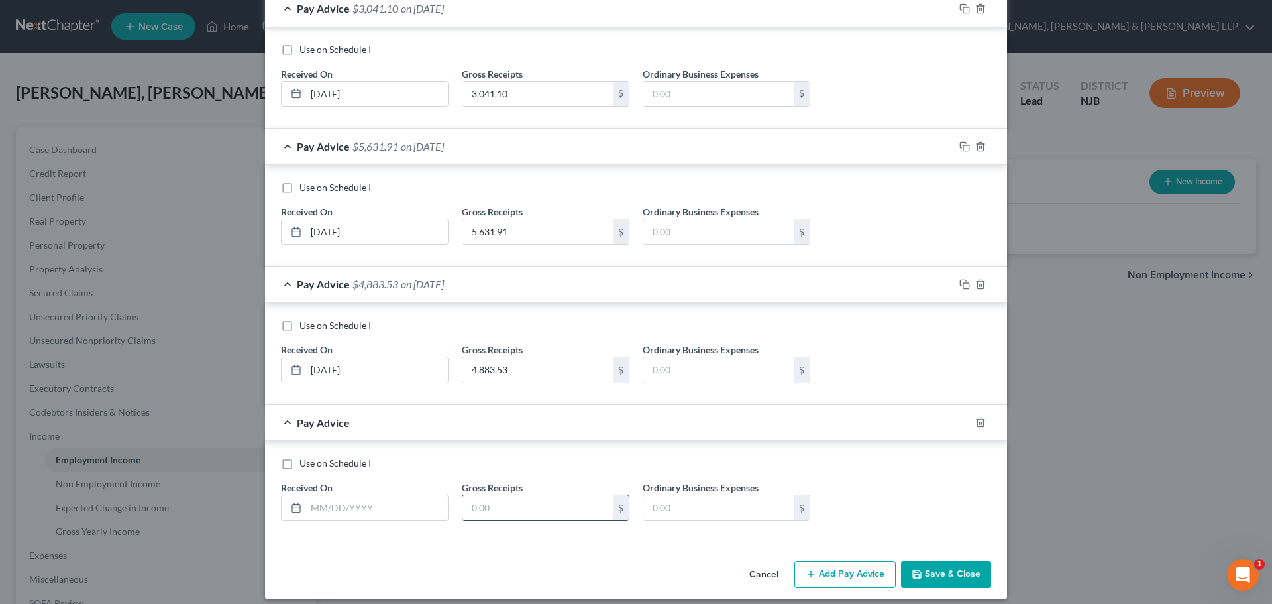
scroll to position [441, 0]
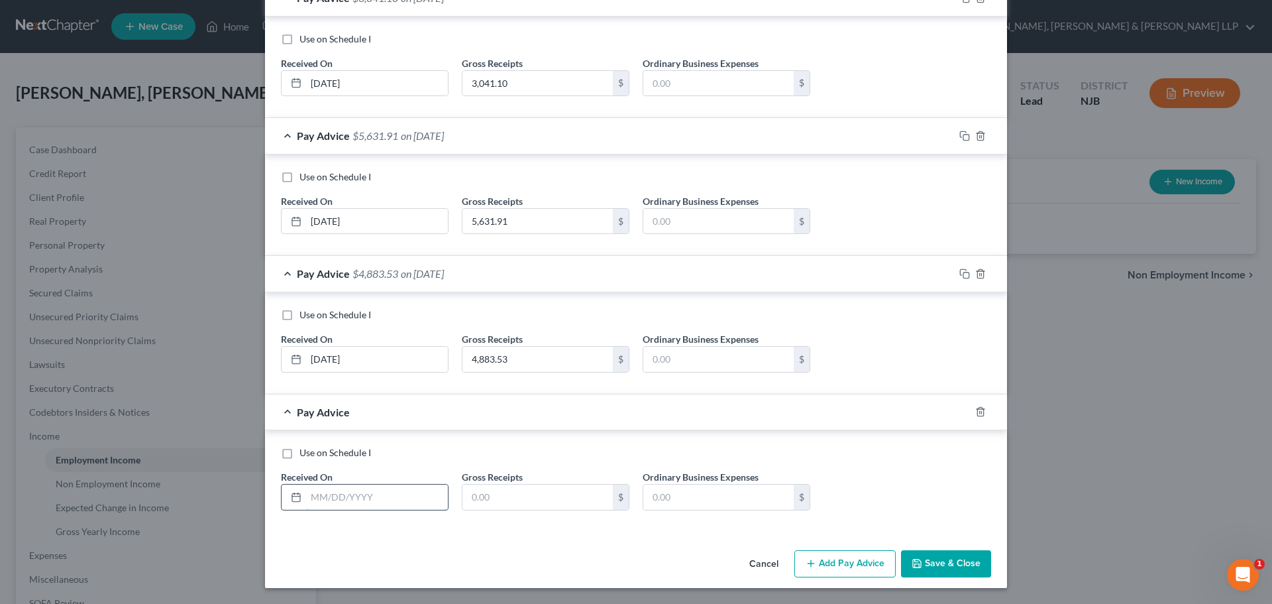
click at [364, 509] on input "text" at bounding box center [377, 496] width 142 height 25
click at [494, 504] on input "text" at bounding box center [537, 496] width 150 height 25
click at [912, 549] on div "Cancel Add Pay Advice Save & Close" at bounding box center [636, 567] width 742 height 44
click at [920, 553] on button "Save & Close" at bounding box center [946, 564] width 90 height 28
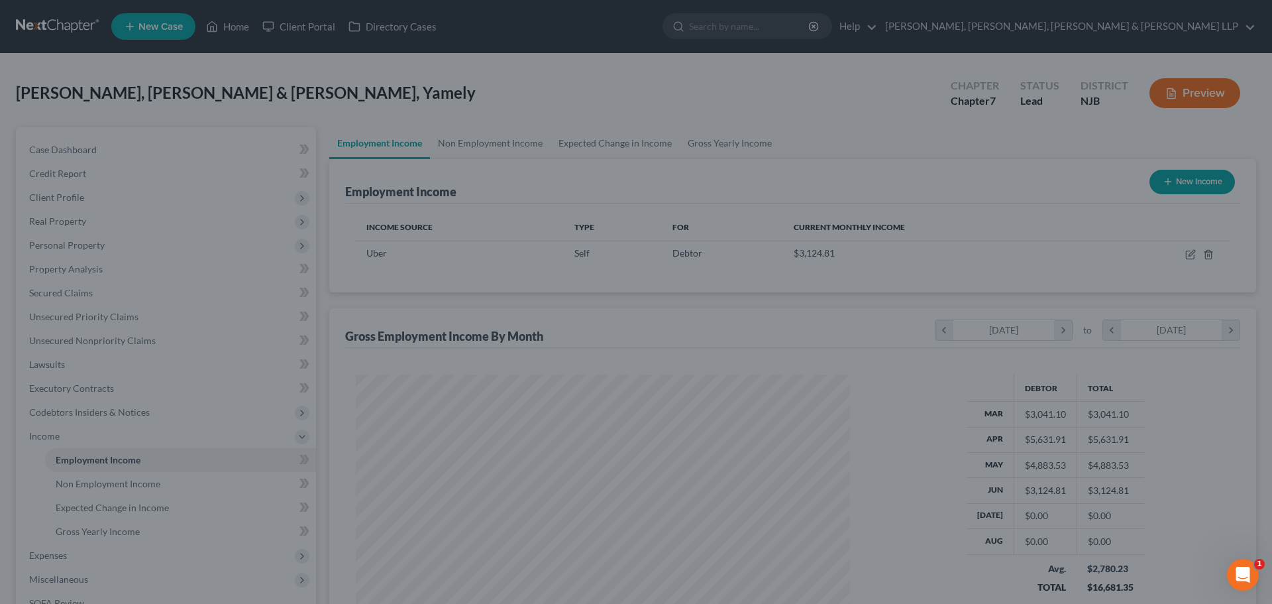
scroll to position [662352, 662078]
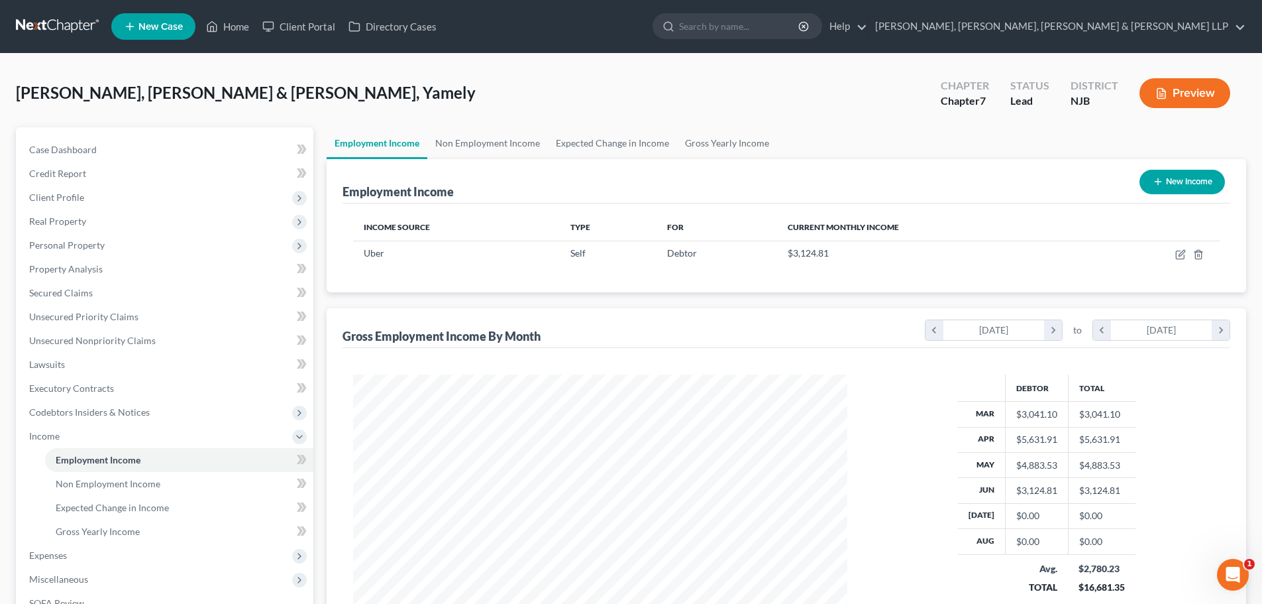
click at [1201, 183] on button "New Income" at bounding box center [1182, 182] width 85 height 25
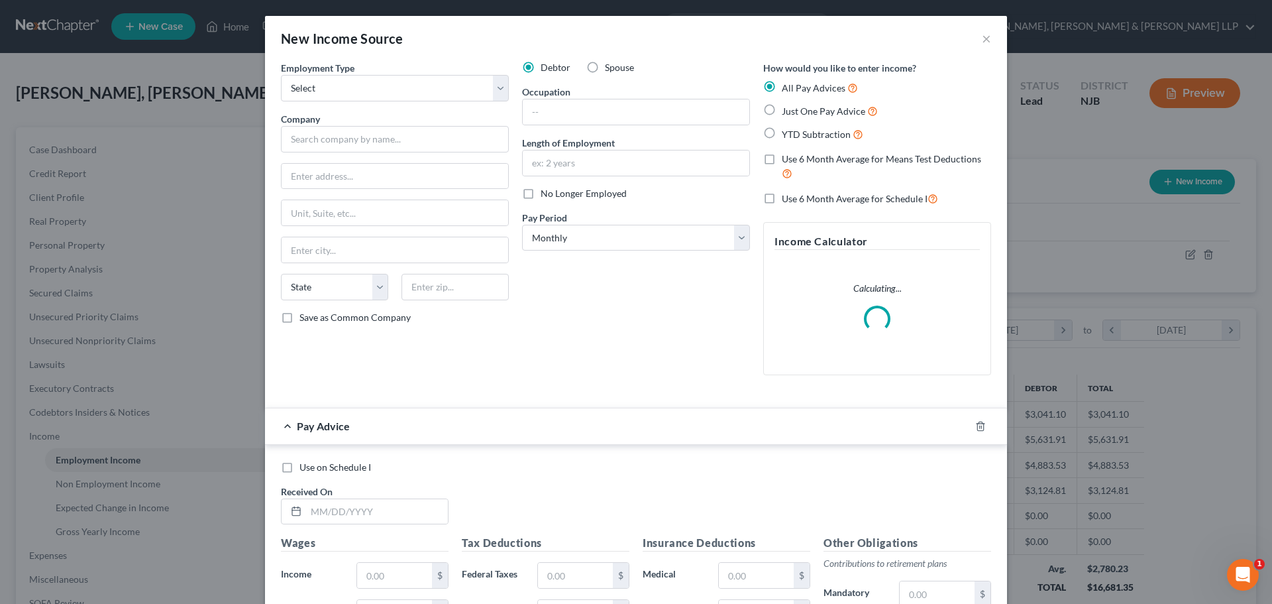
scroll to position [249, 525]
drag, startPoint x: 356, startPoint y: 91, endPoint x: 347, endPoint y: 101, distance: 13.2
click at [354, 91] on select "Select Full or Part Time Employment Self Employment" at bounding box center [395, 88] width 228 height 27
click at [281, 75] on select "Select Full or Part Time Employment Self Employment" at bounding box center [395, 88] width 228 height 27
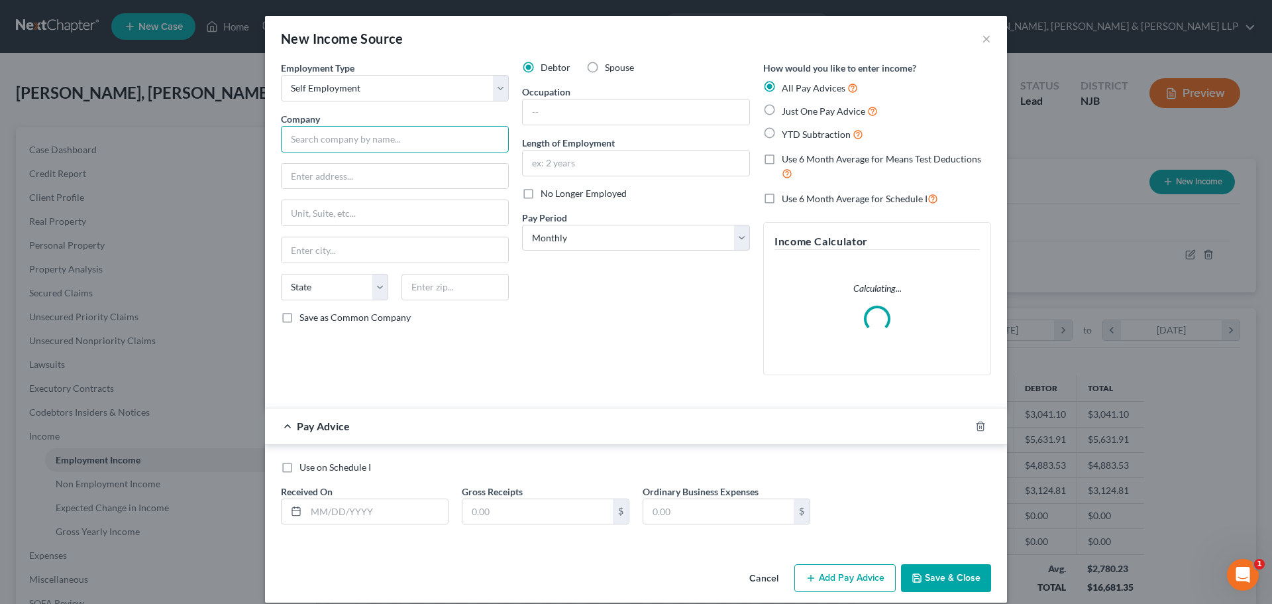
click at [381, 136] on input "text" at bounding box center [395, 139] width 228 height 27
click at [680, 118] on input "text" at bounding box center [636, 111] width 227 height 25
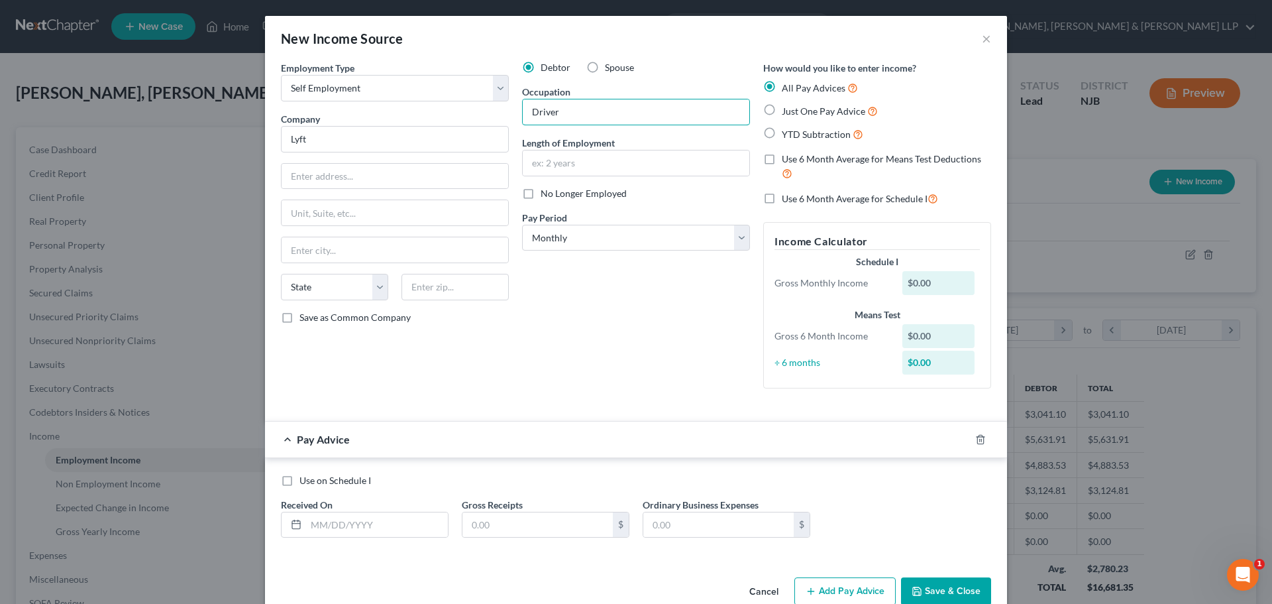
scroll to position [28, 0]
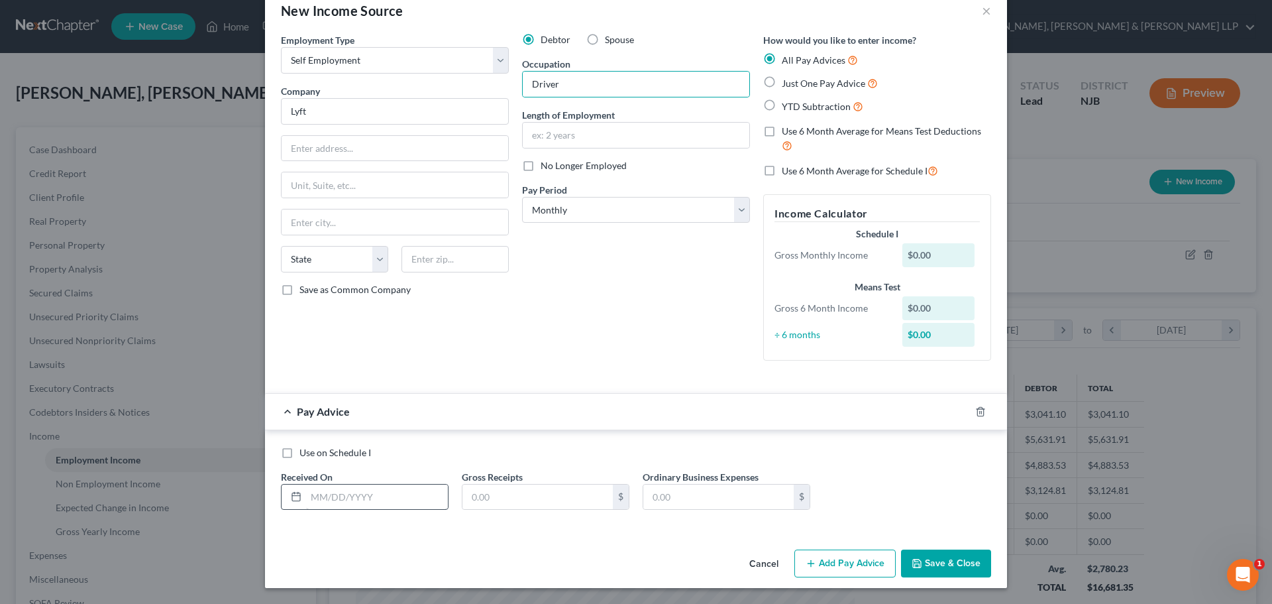
drag, startPoint x: 369, startPoint y: 514, endPoint x: 371, endPoint y: 501, distance: 12.7
click at [369, 512] on div "Use on Schedule I Received On * Gross Receipts $ Ordinary Business Expenses $" at bounding box center [636, 483] width 724 height 75
click at [371, 500] on input "text" at bounding box center [377, 496] width 142 height 25
click at [812, 563] on icon "button" at bounding box center [811, 563] width 11 height 11
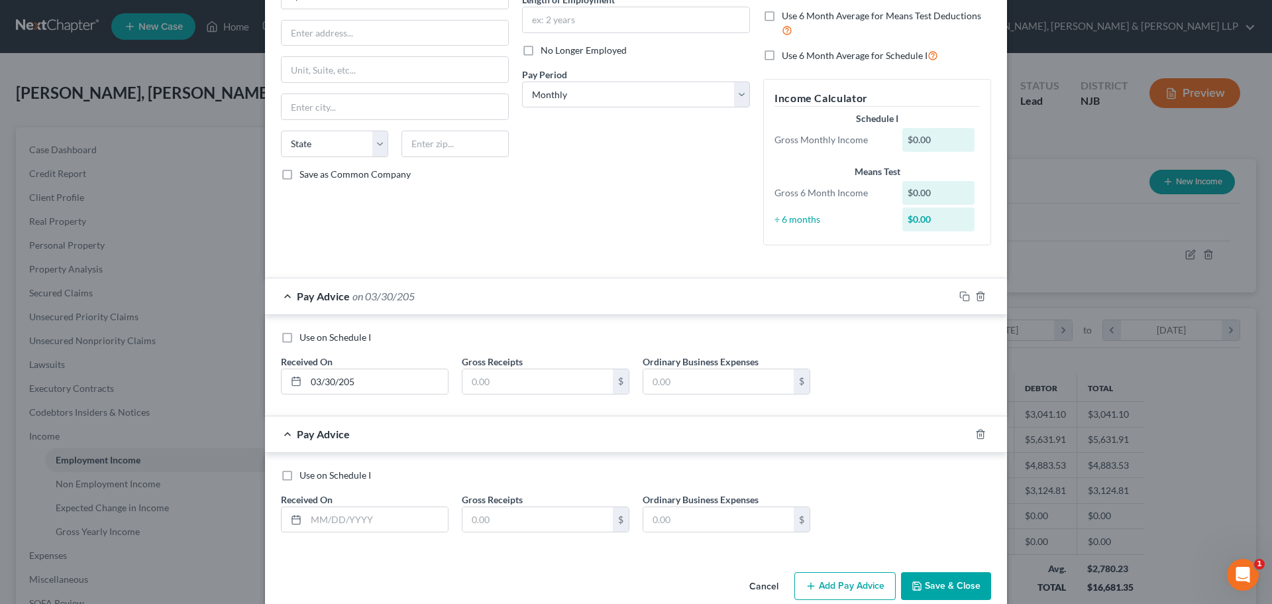
scroll to position [166, 0]
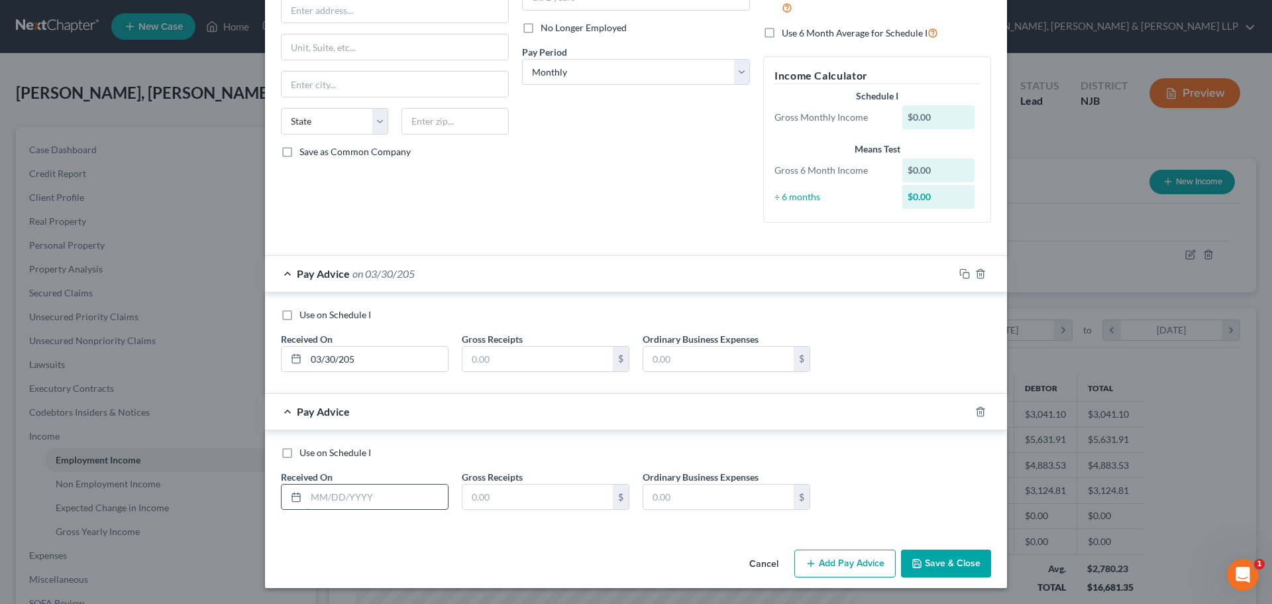
click at [358, 495] on input "text" at bounding box center [377, 496] width 142 height 25
click at [865, 565] on button "Add Pay Advice" at bounding box center [844, 563] width 101 height 28
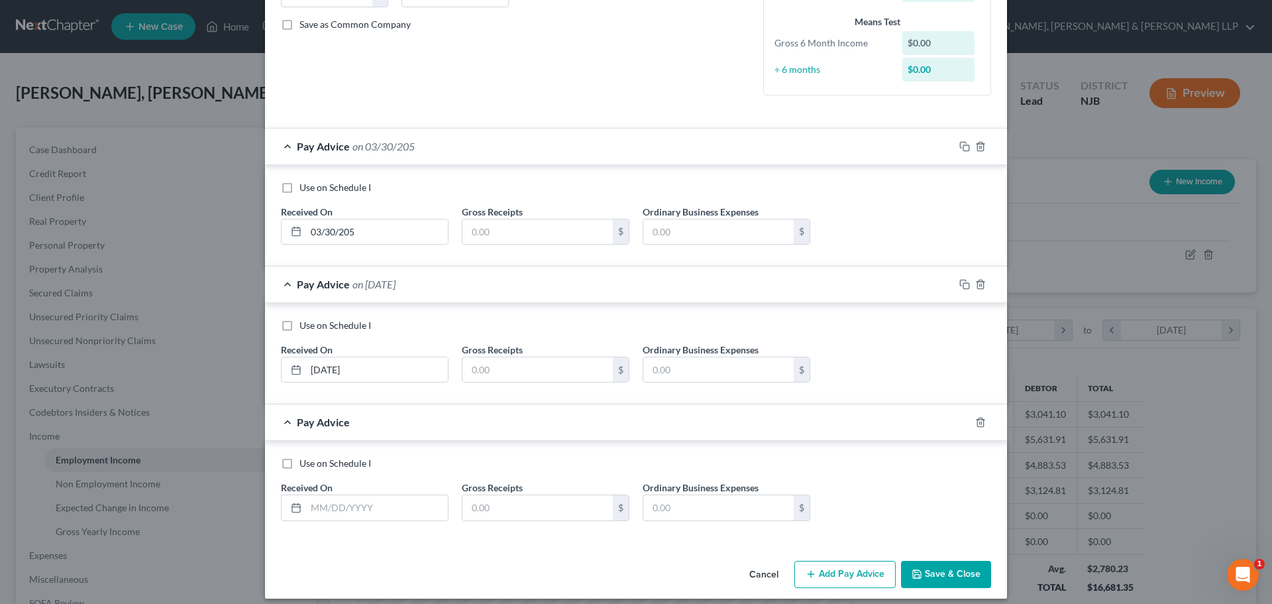
scroll to position [303, 0]
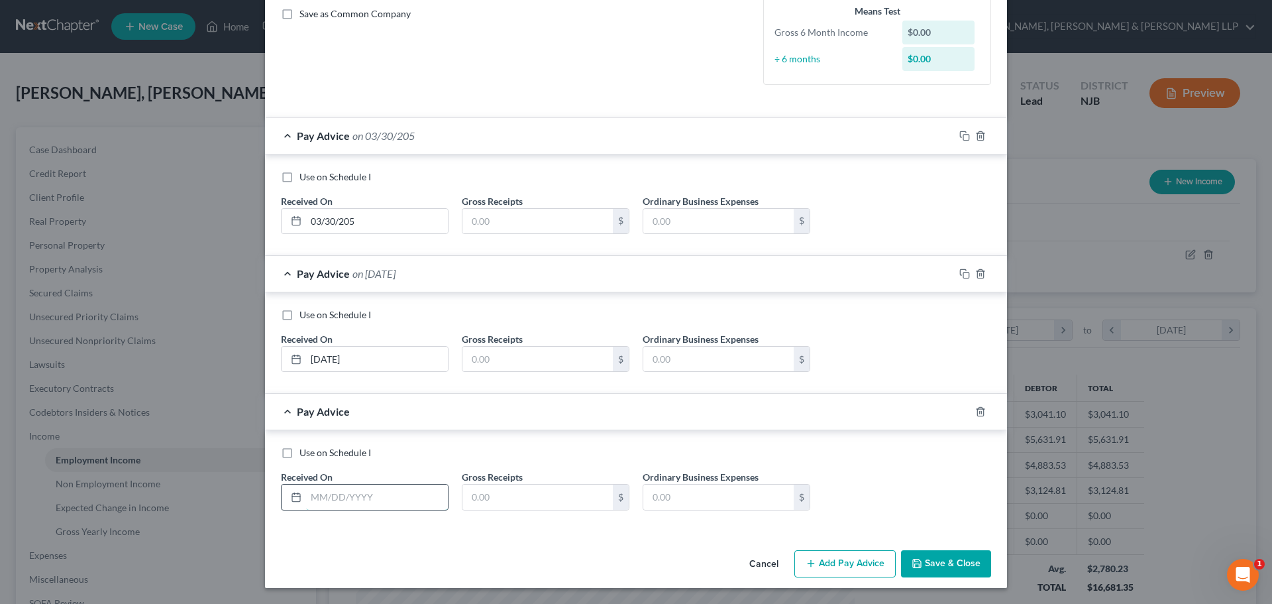
click at [364, 494] on input "text" at bounding box center [377, 496] width 142 height 25
click at [822, 559] on button "Add Pay Advice" at bounding box center [844, 564] width 101 height 28
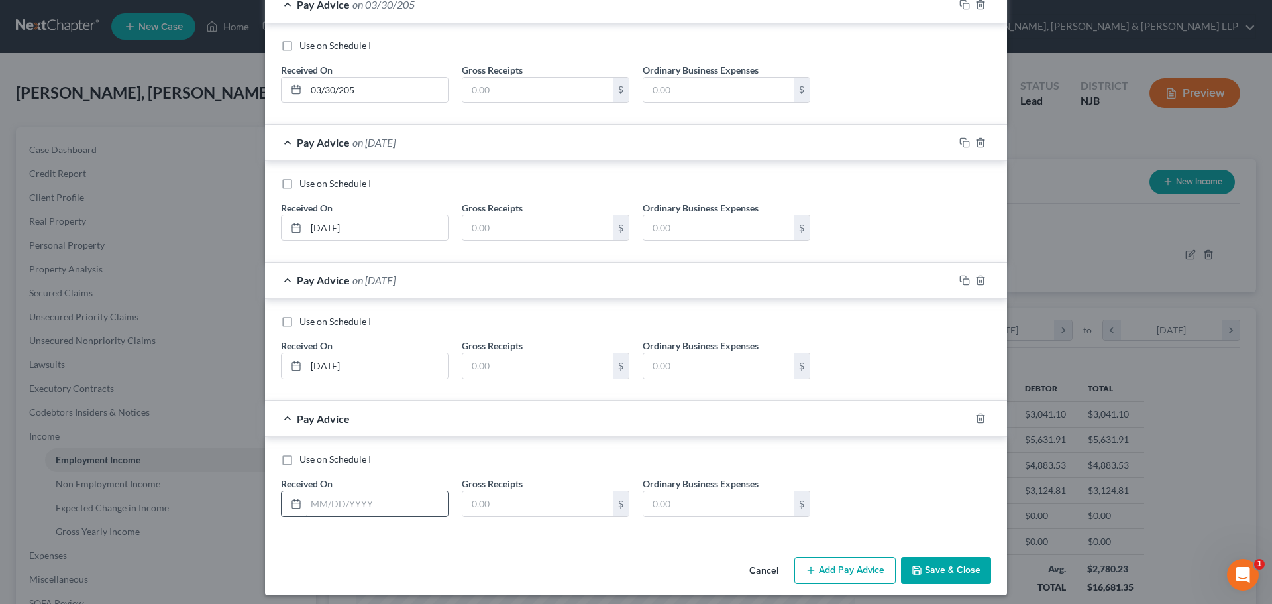
scroll to position [441, 0]
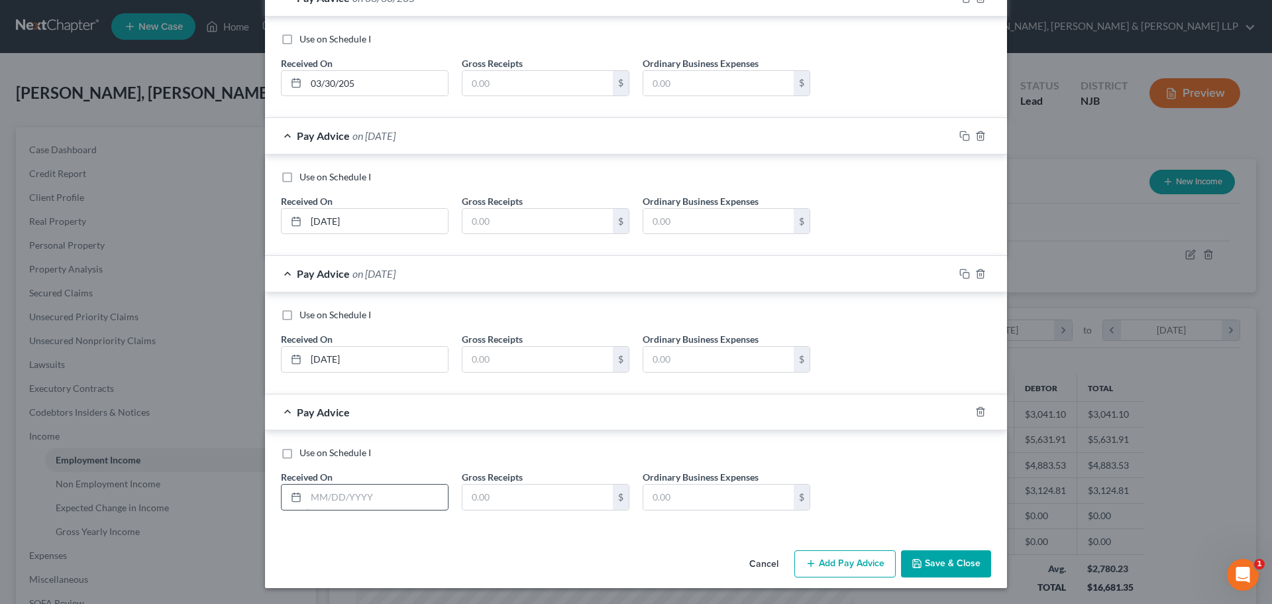
click at [352, 504] on input "text" at bounding box center [377, 496] width 142 height 25
click at [525, 500] on input "text" at bounding box center [537, 496] width 150 height 25
click at [506, 363] on input "text" at bounding box center [537, 359] width 150 height 25
click at [514, 217] on input "text" at bounding box center [537, 221] width 150 height 25
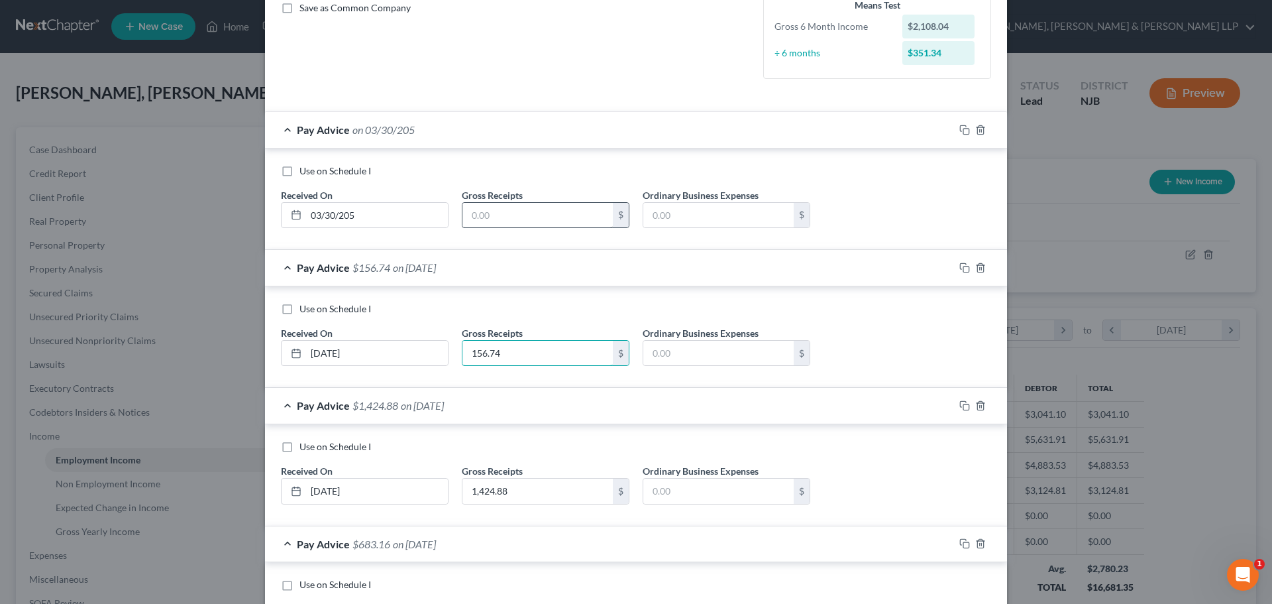
scroll to position [309, 0]
click at [508, 213] on input "text" at bounding box center [537, 215] width 150 height 25
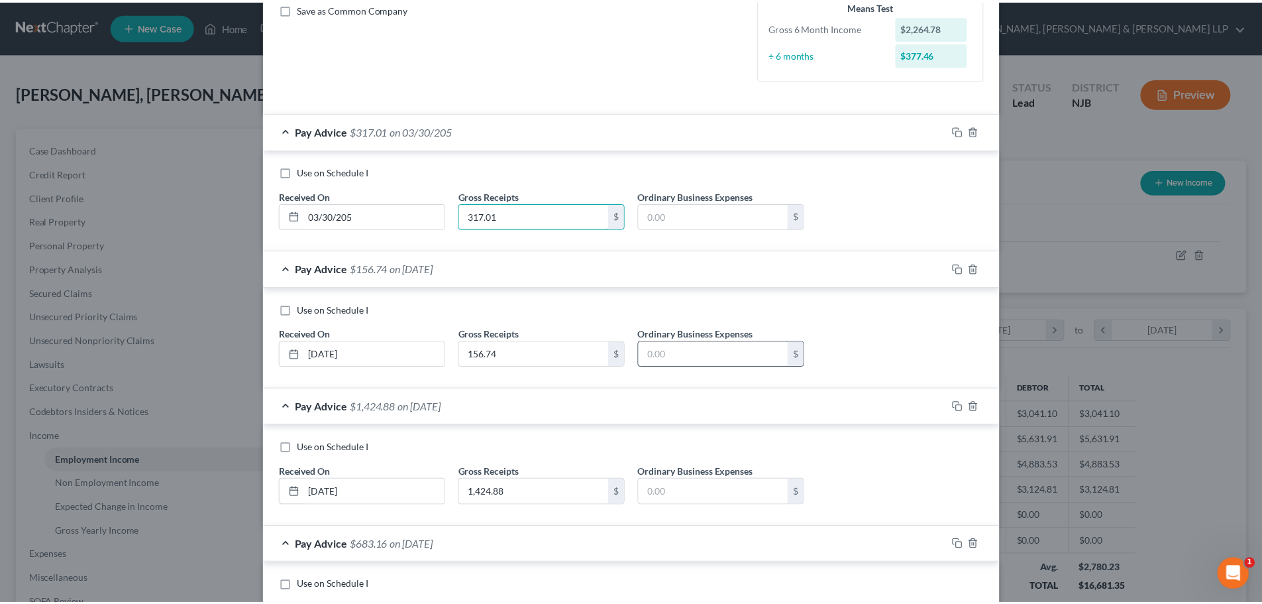
scroll to position [441, 0]
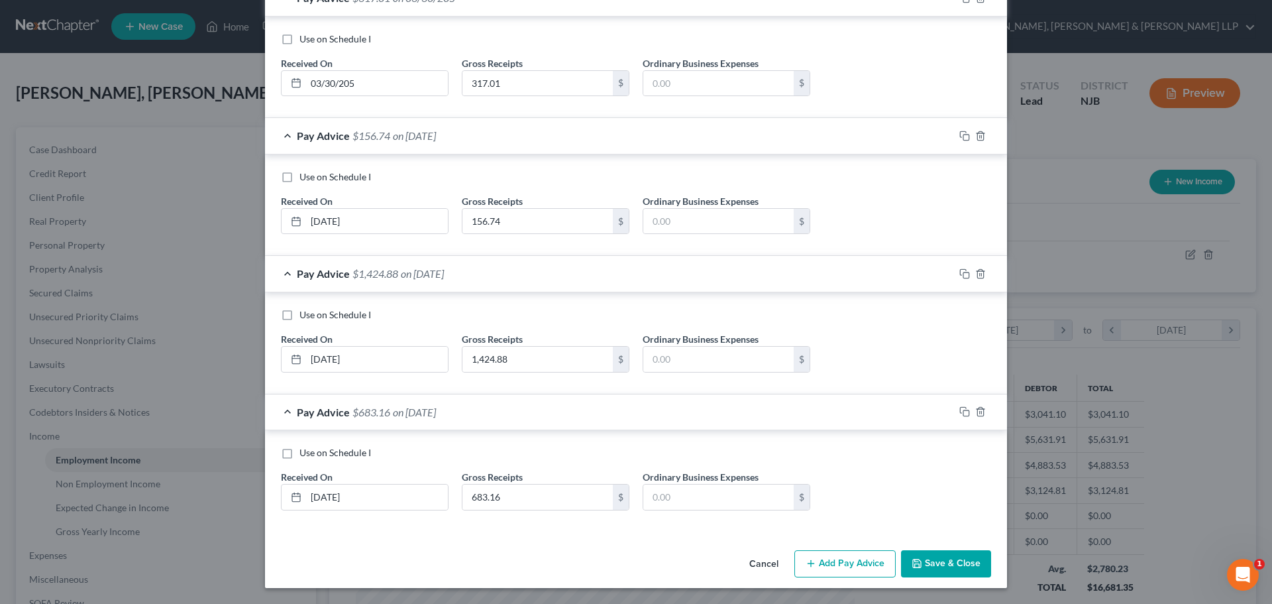
click at [925, 563] on button "Save & Close" at bounding box center [946, 564] width 90 height 28
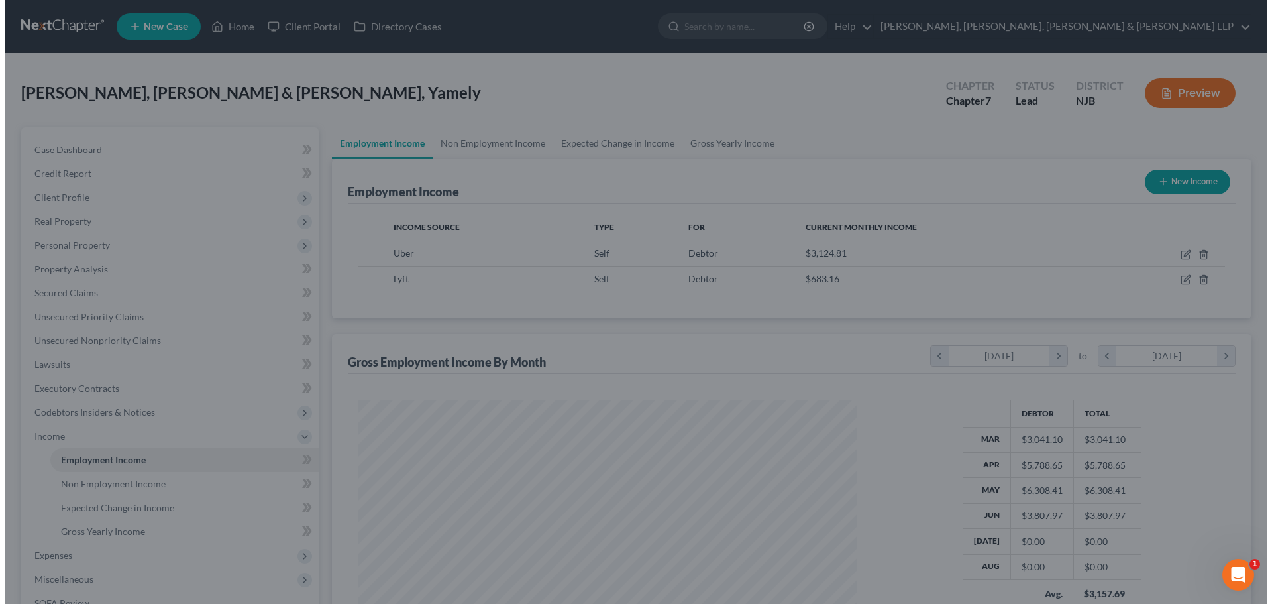
scroll to position [662352, 662078]
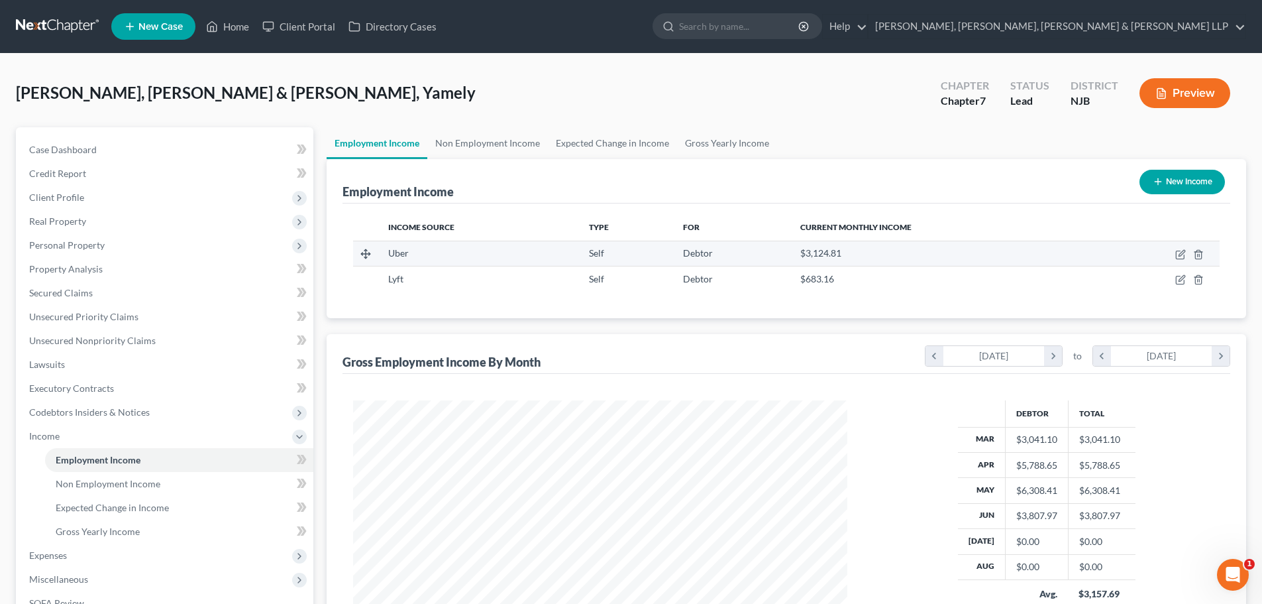
click at [1171, 254] on td at bounding box center [1157, 253] width 126 height 25
click at [1178, 254] on icon "button" at bounding box center [1180, 254] width 11 height 11
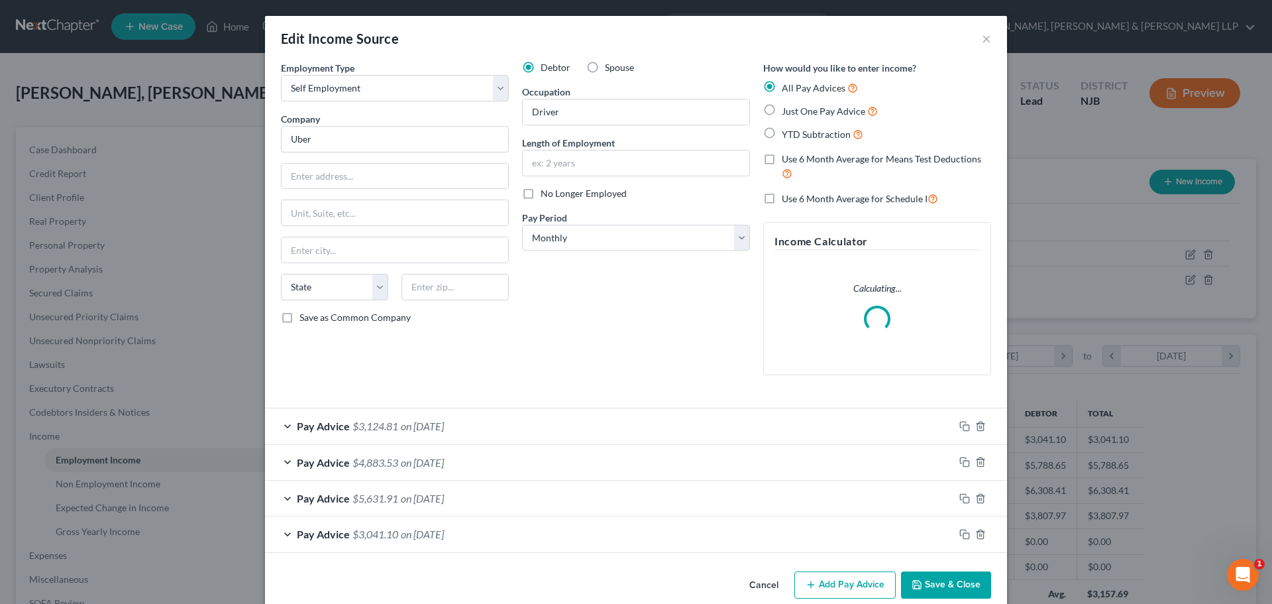
scroll to position [249, 525]
click at [611, 74] on label "Spouse" at bounding box center [619, 67] width 29 height 13
click at [611, 70] on input "Spouse" at bounding box center [614, 65] width 9 height 9
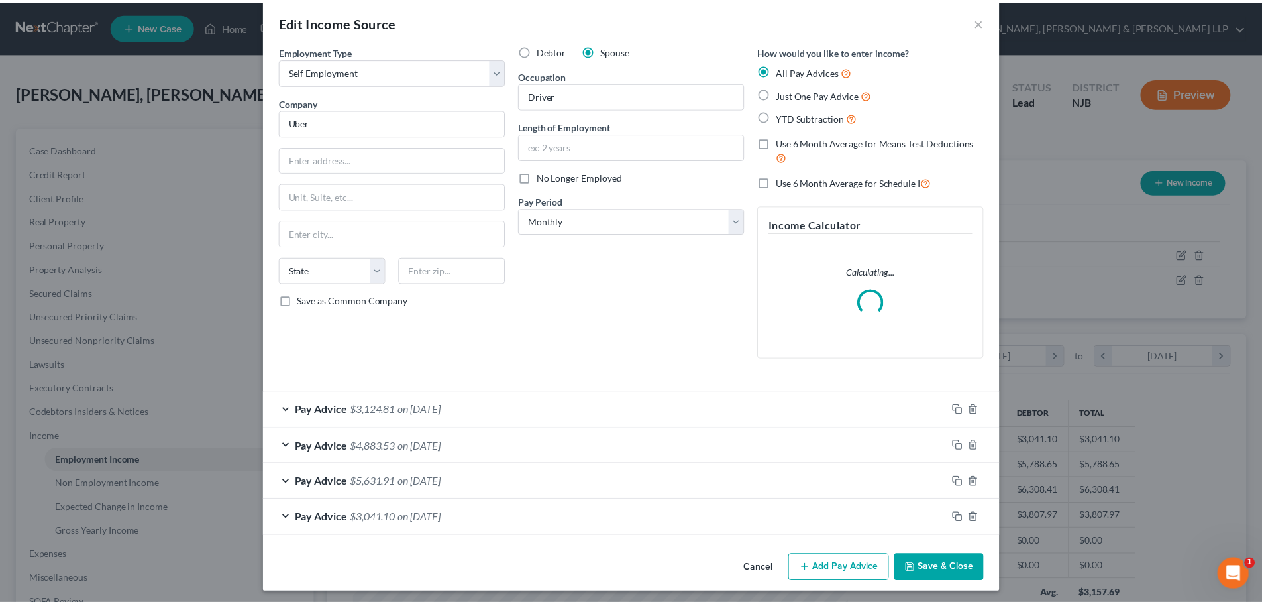
scroll to position [21, 0]
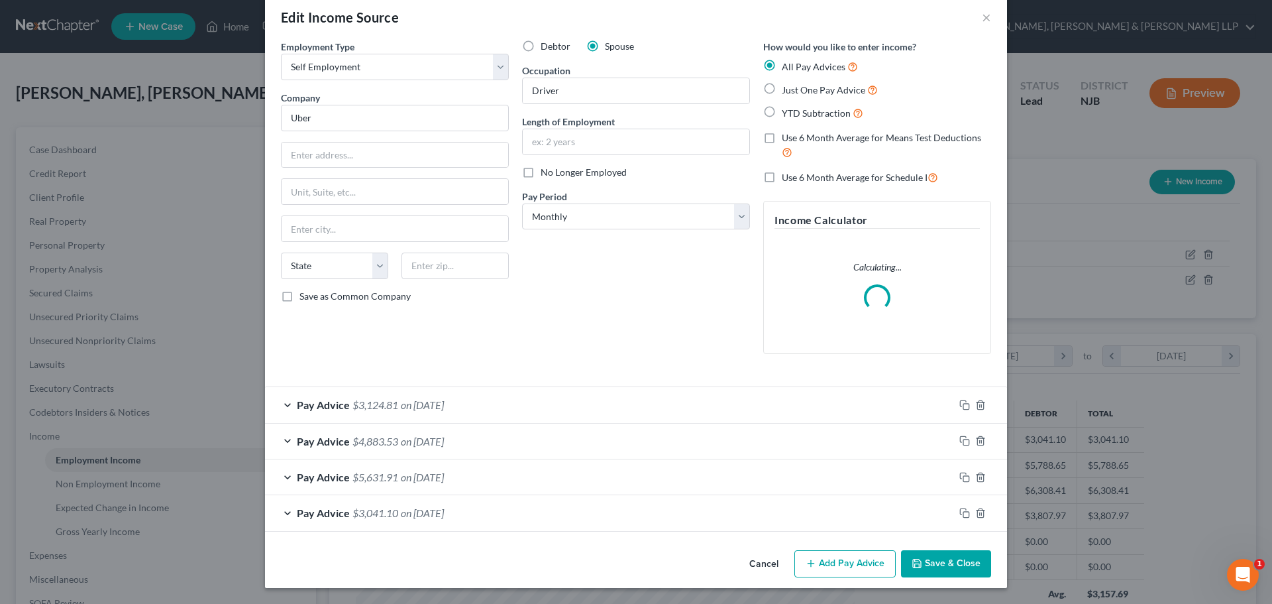
click at [925, 567] on button "Save & Close" at bounding box center [946, 564] width 90 height 28
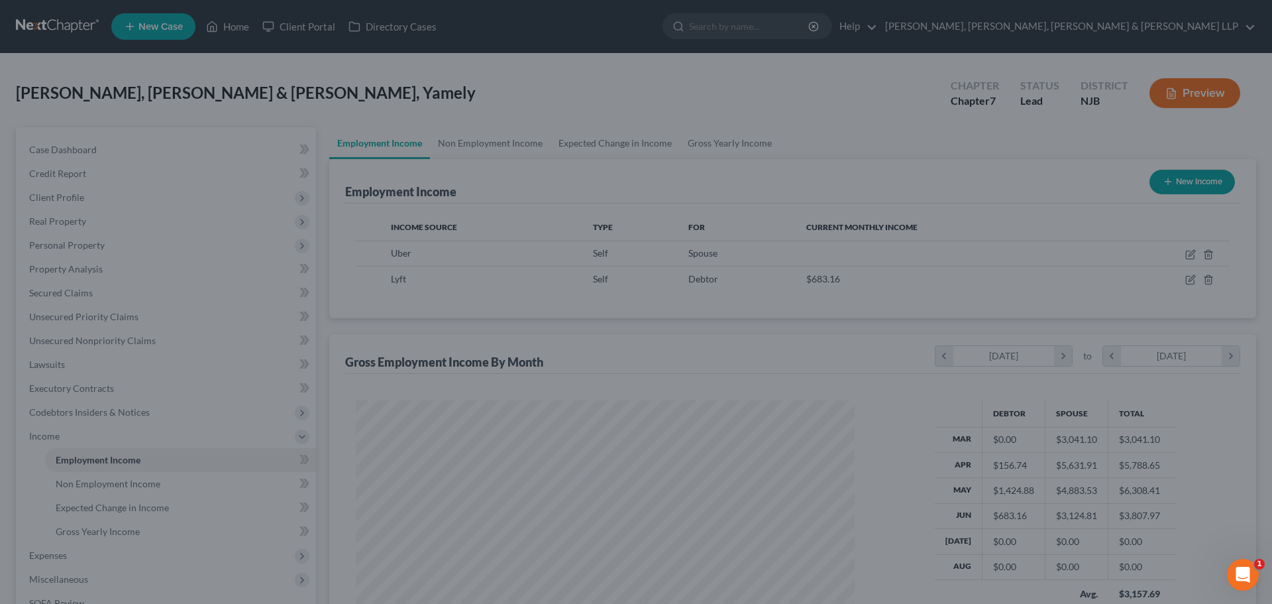
scroll to position [662352, 662078]
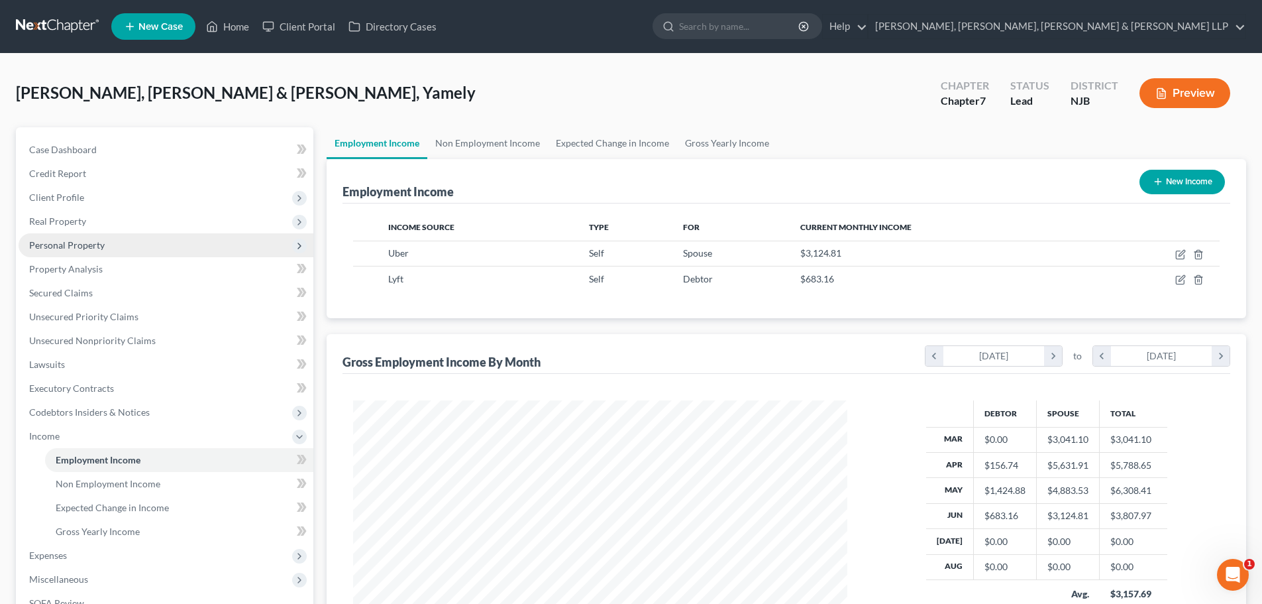
click at [102, 255] on span "Personal Property" at bounding box center [166, 245] width 295 height 24
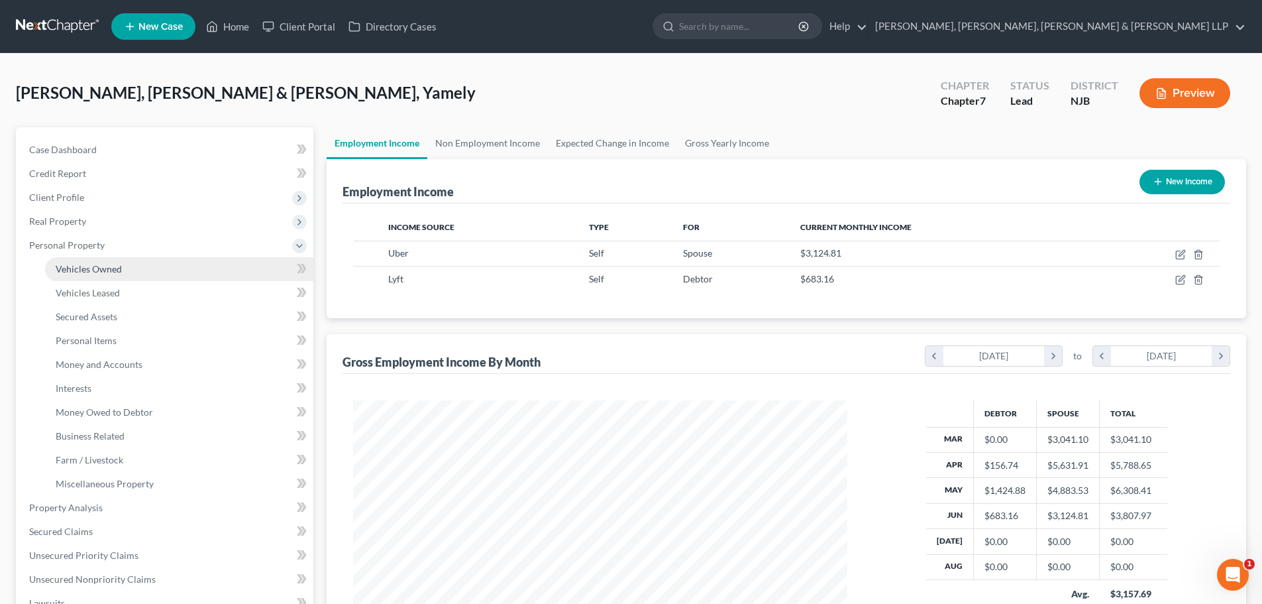
click at [109, 267] on span "Vehicles Owned" at bounding box center [89, 268] width 66 height 11
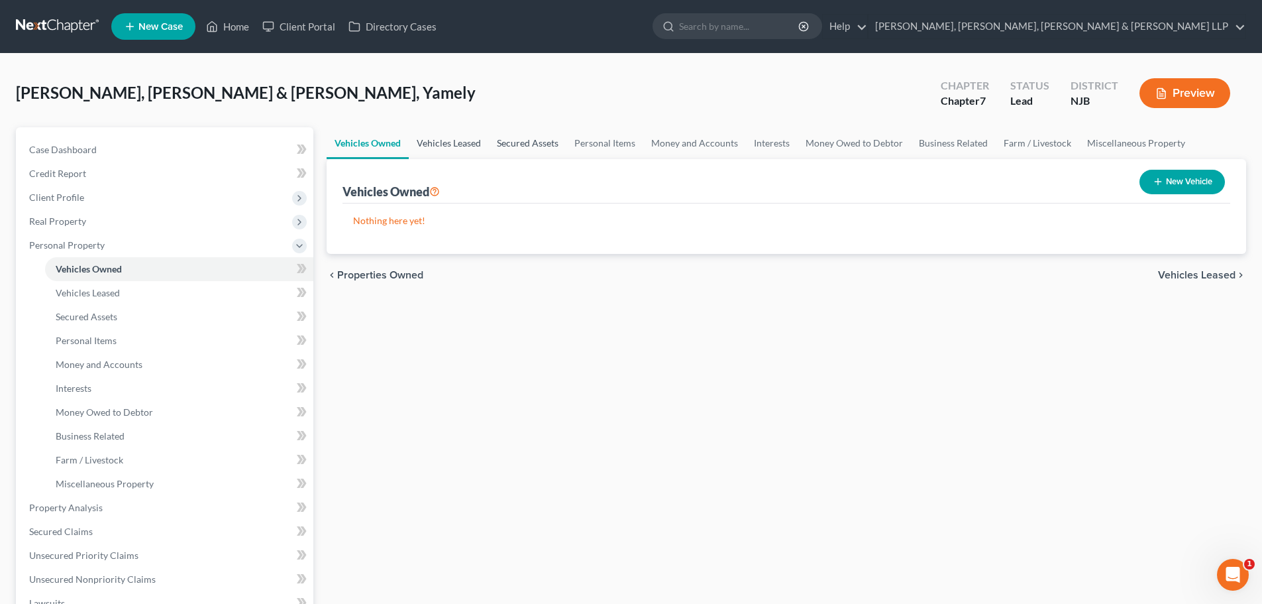
click at [472, 138] on link "Vehicles Leased" at bounding box center [449, 143] width 80 height 32
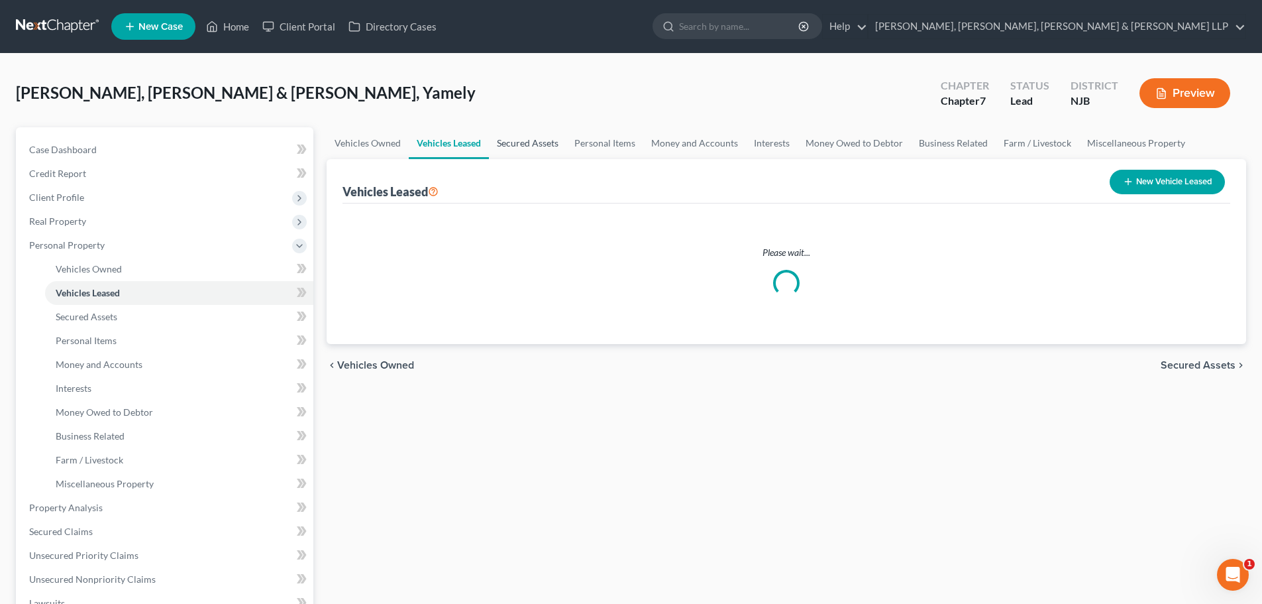
click at [511, 149] on link "Secured Assets" at bounding box center [528, 143] width 78 height 32
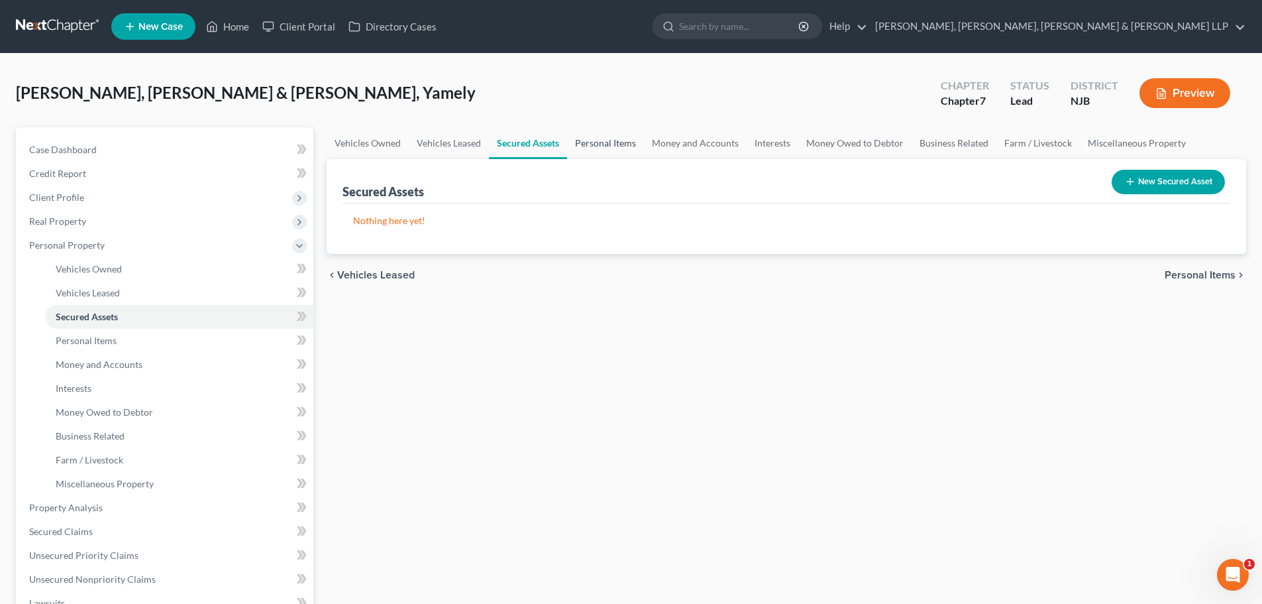
click at [585, 147] on link "Personal Items" at bounding box center [605, 143] width 77 height 32
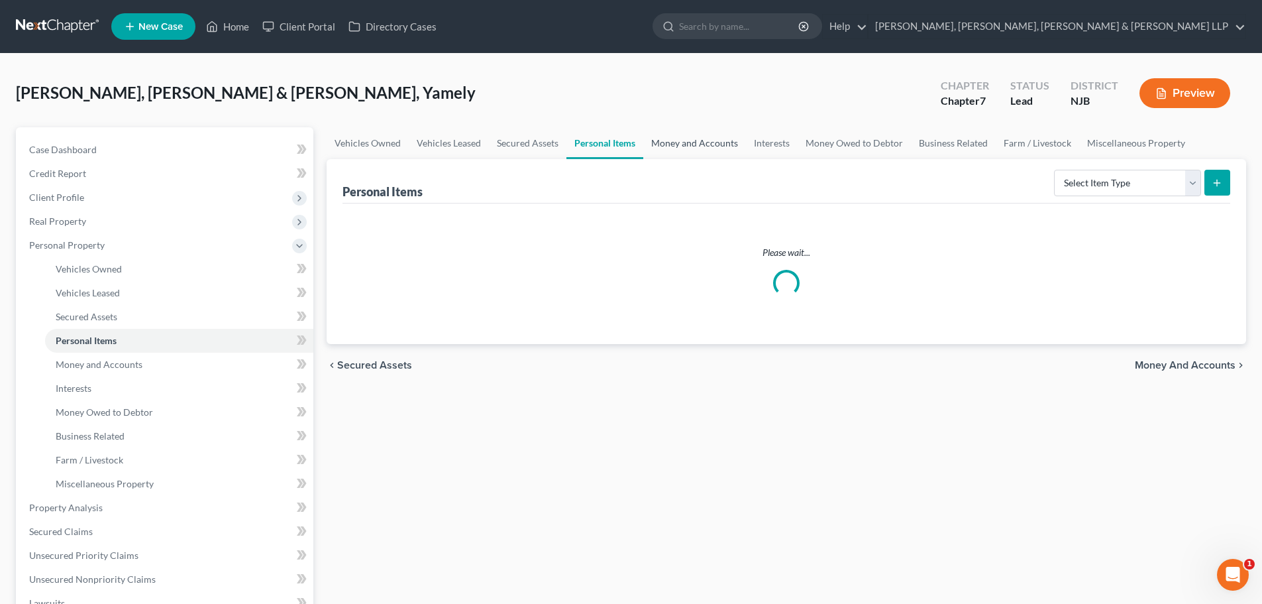
drag, startPoint x: 677, startPoint y: 146, endPoint x: 686, endPoint y: 146, distance: 9.3
click at [677, 146] on link "Money and Accounts" at bounding box center [694, 143] width 103 height 32
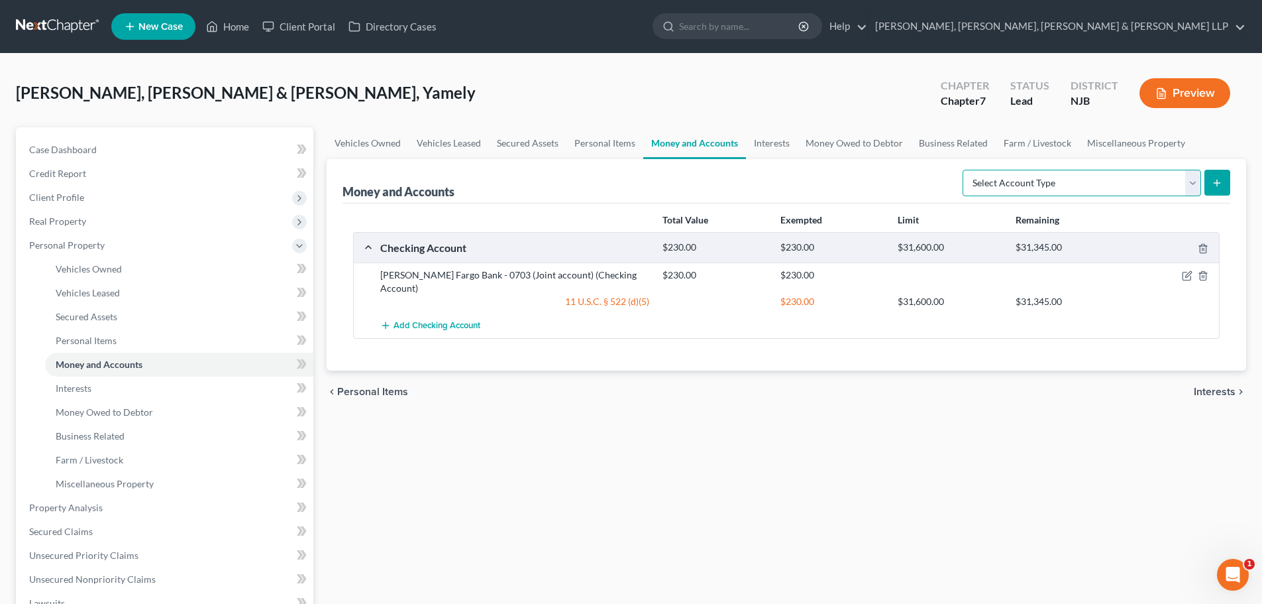
drag, startPoint x: 1071, startPoint y: 187, endPoint x: 1063, endPoint y: 195, distance: 12.2
click at [1071, 187] on select "Select Account Type Brokerage Cash on Hand Certificates of Deposit Checking Acc…" at bounding box center [1082, 183] width 239 height 27
click at [965, 170] on select "Select Account Type Brokerage Cash on Hand Certificates of Deposit Checking Acc…" at bounding box center [1082, 183] width 239 height 27
click at [1224, 184] on button "submit" at bounding box center [1218, 183] width 26 height 26
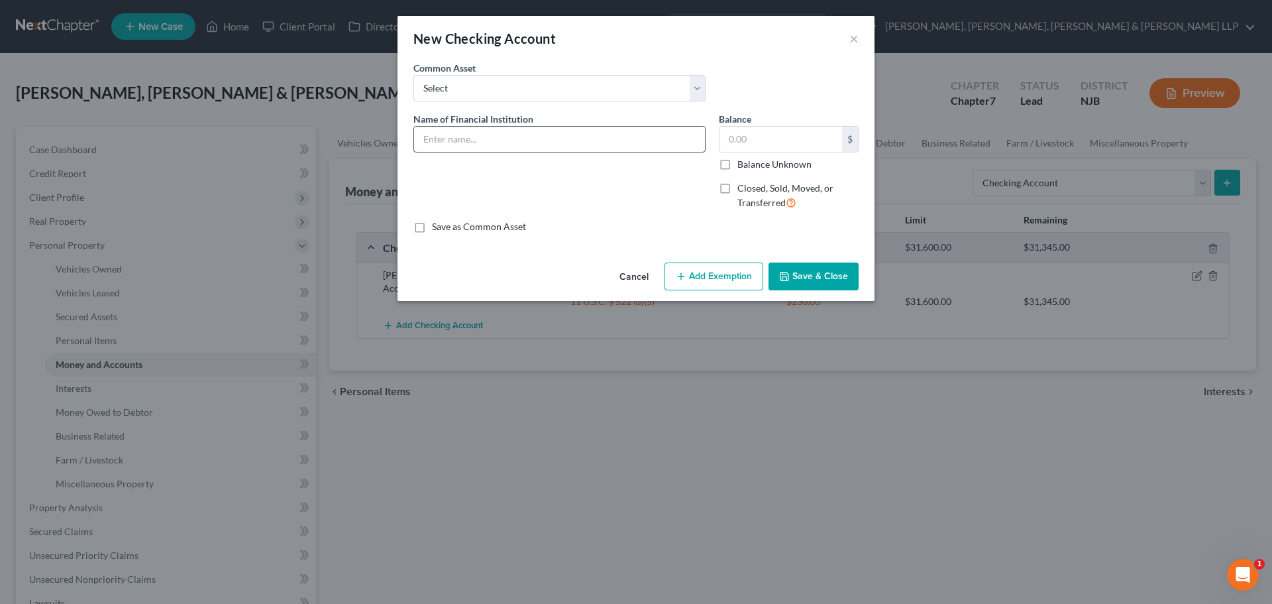
click at [512, 140] on input "text" at bounding box center [559, 139] width 291 height 25
click at [759, 144] on input "text" at bounding box center [781, 139] width 123 height 25
click at [700, 277] on button "Add Exemption" at bounding box center [714, 276] width 99 height 28
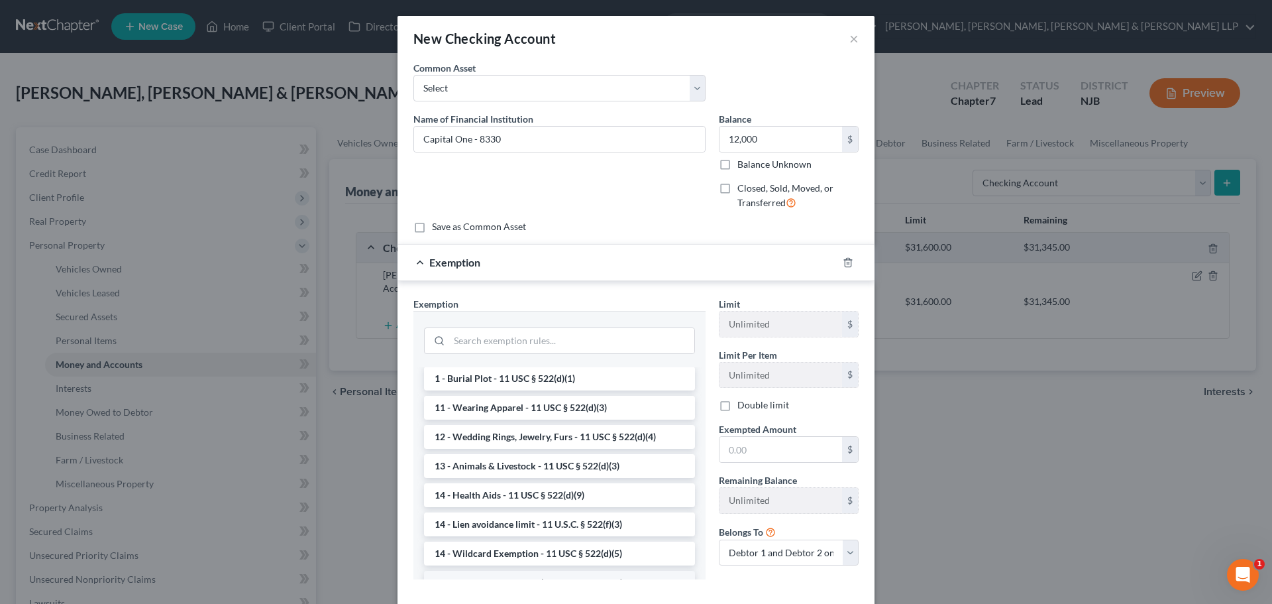
scroll to position [199, 0]
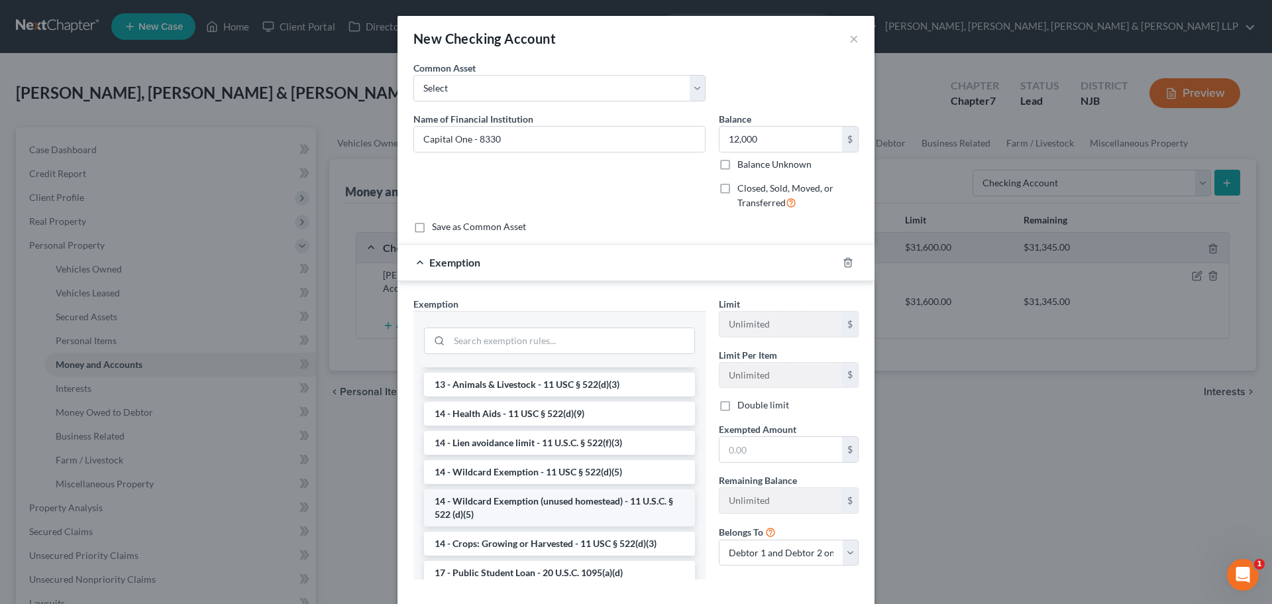
click at [495, 506] on li "14 - Wildcard Exemption (unused homestead) - 11 U.S.C. § 522 (d)(5)" at bounding box center [559, 507] width 271 height 37
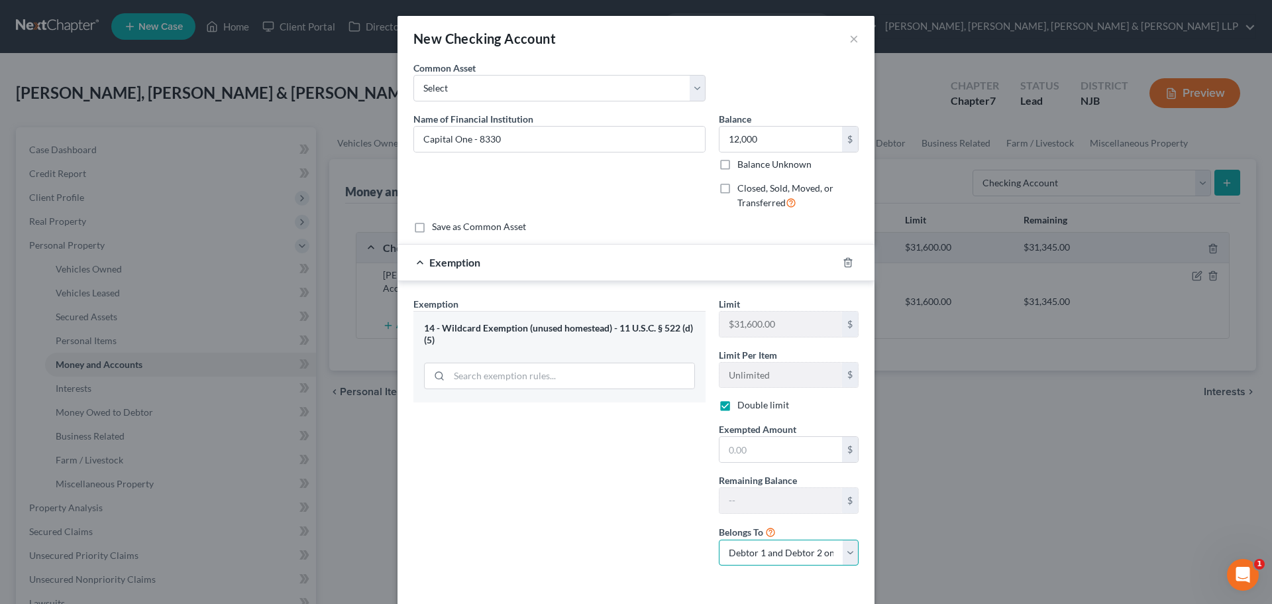
click at [753, 549] on select "Debtor 1 only Debtor 2 only Debtor 1 and Debtor 2 only" at bounding box center [789, 552] width 140 height 27
click at [719, 539] on select "Debtor 1 only Debtor 2 only Debtor 1 and Debtor 2 only" at bounding box center [789, 552] width 140 height 27
drag, startPoint x: 719, startPoint y: 406, endPoint x: 737, endPoint y: 445, distance: 43.3
click at [737, 406] on label "Double limit" at bounding box center [763, 404] width 52 height 13
click at [743, 406] on input "Double limit" at bounding box center [747, 402] width 9 height 9
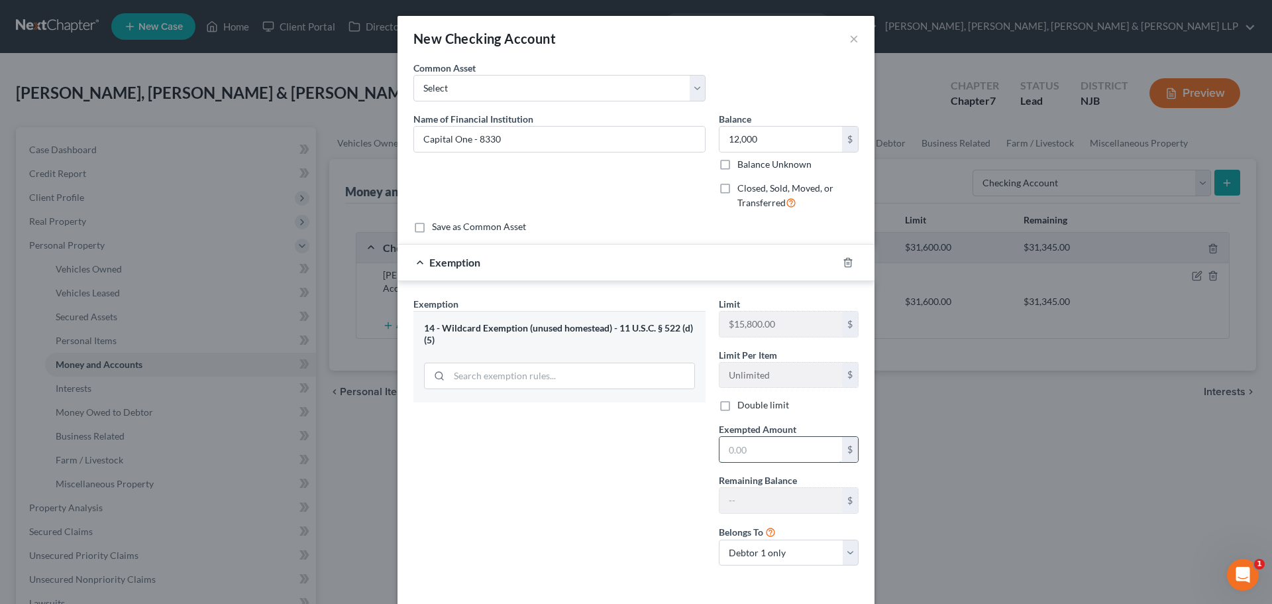
click at [737, 445] on input "text" at bounding box center [781, 449] width 123 height 25
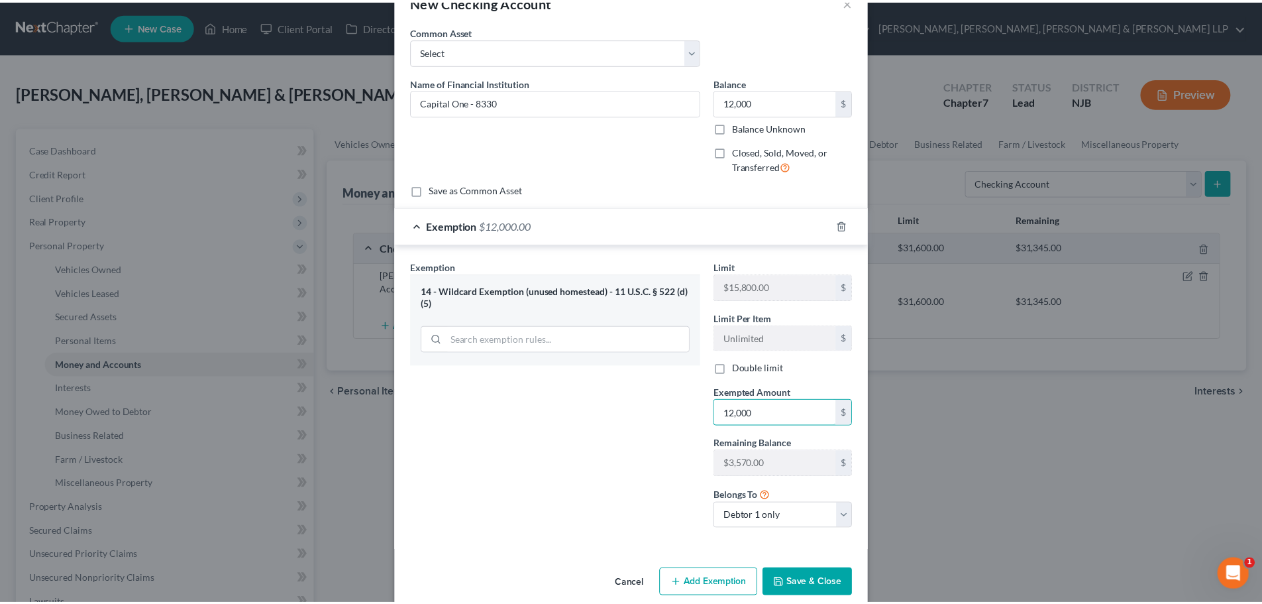
scroll to position [56, 0]
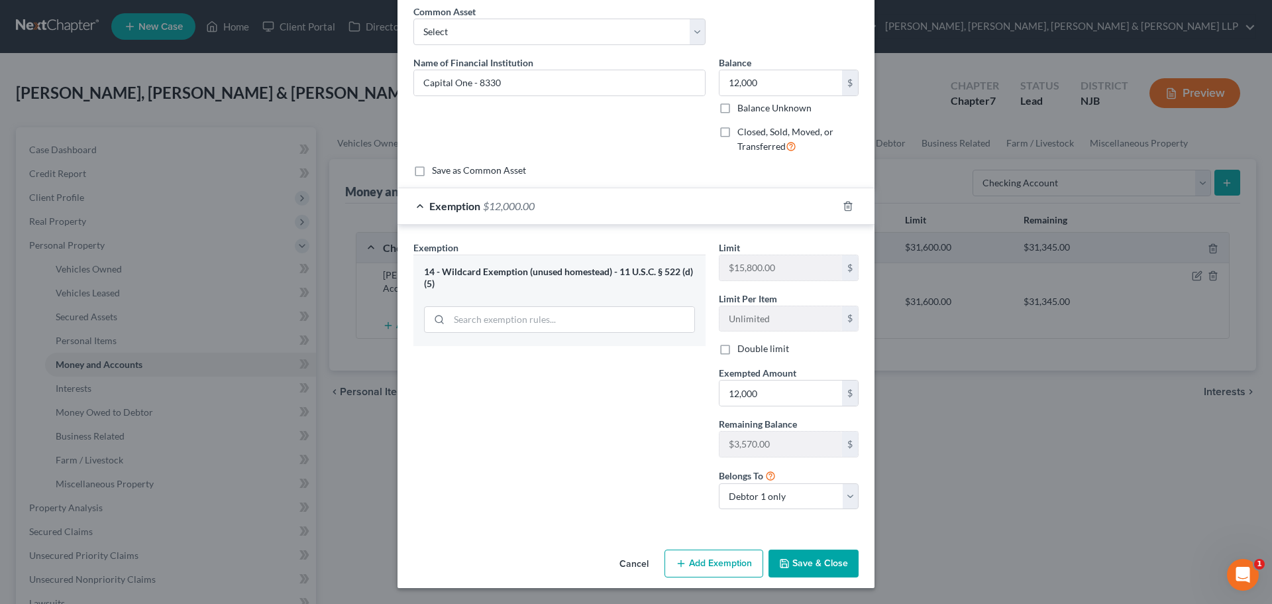
click at [792, 557] on button "Save & Close" at bounding box center [814, 563] width 90 height 28
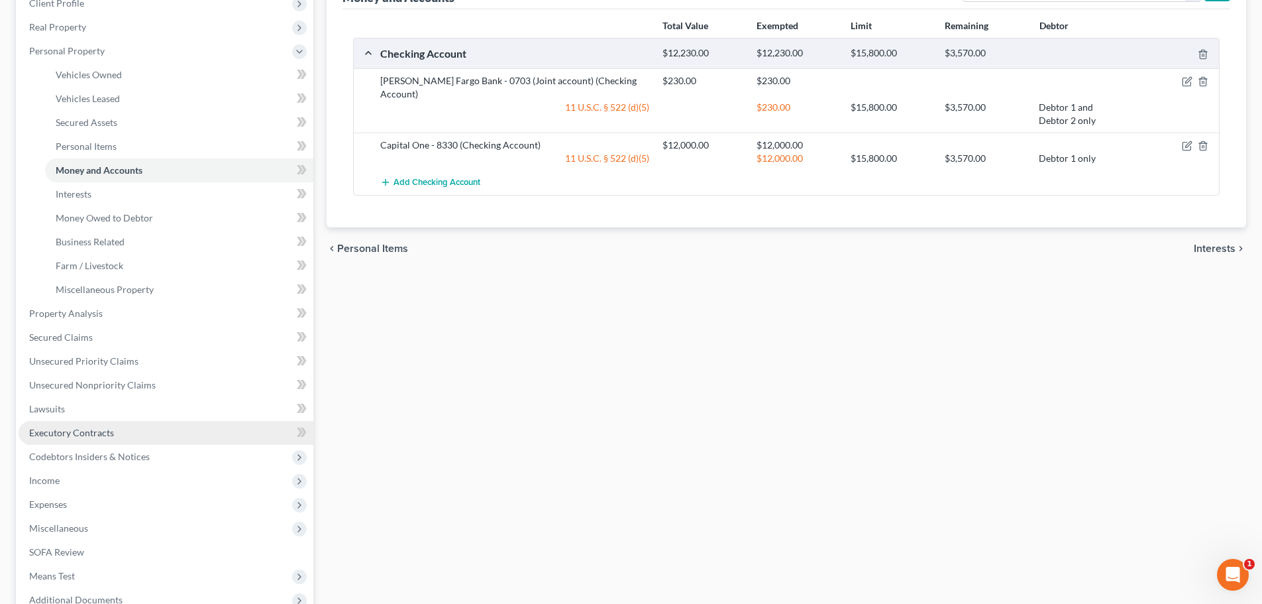
scroll to position [199, 0]
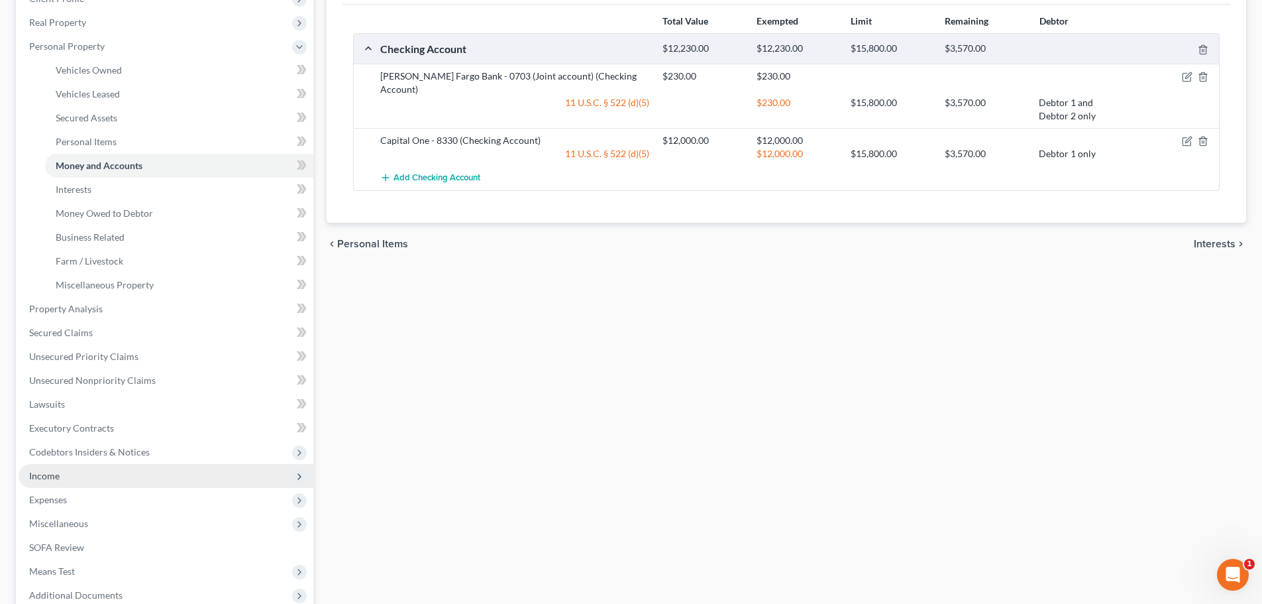
click at [59, 483] on span "Income" at bounding box center [166, 476] width 295 height 24
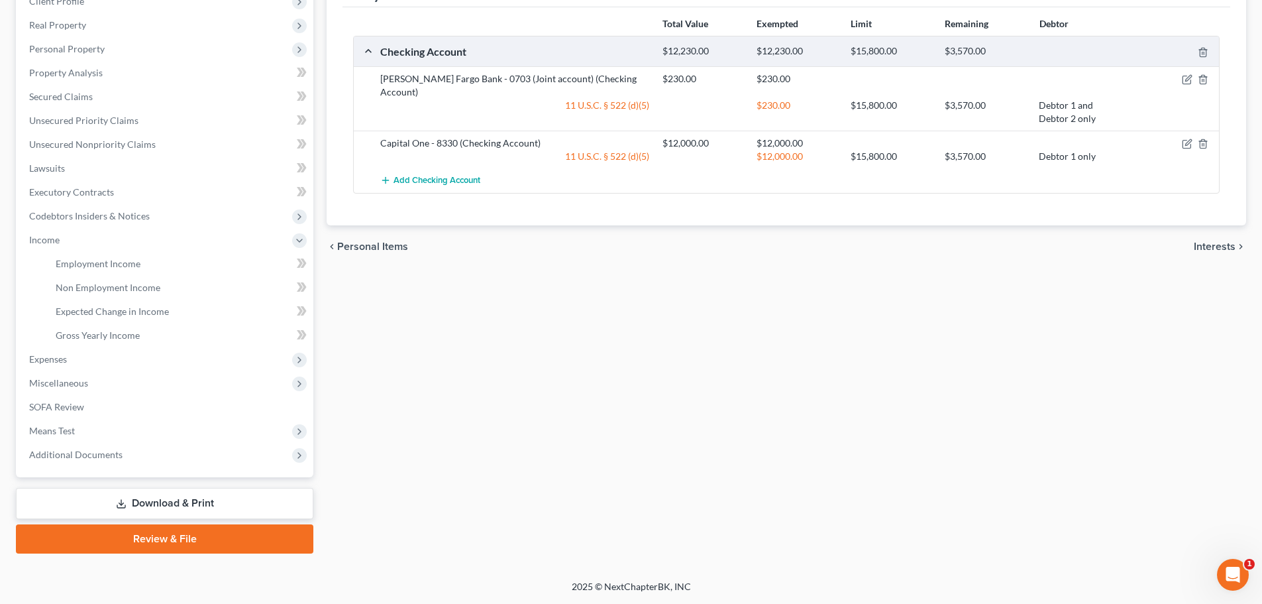
scroll to position [196, 0]
click at [125, 268] on span "Employment Income" at bounding box center [98, 263] width 85 height 11
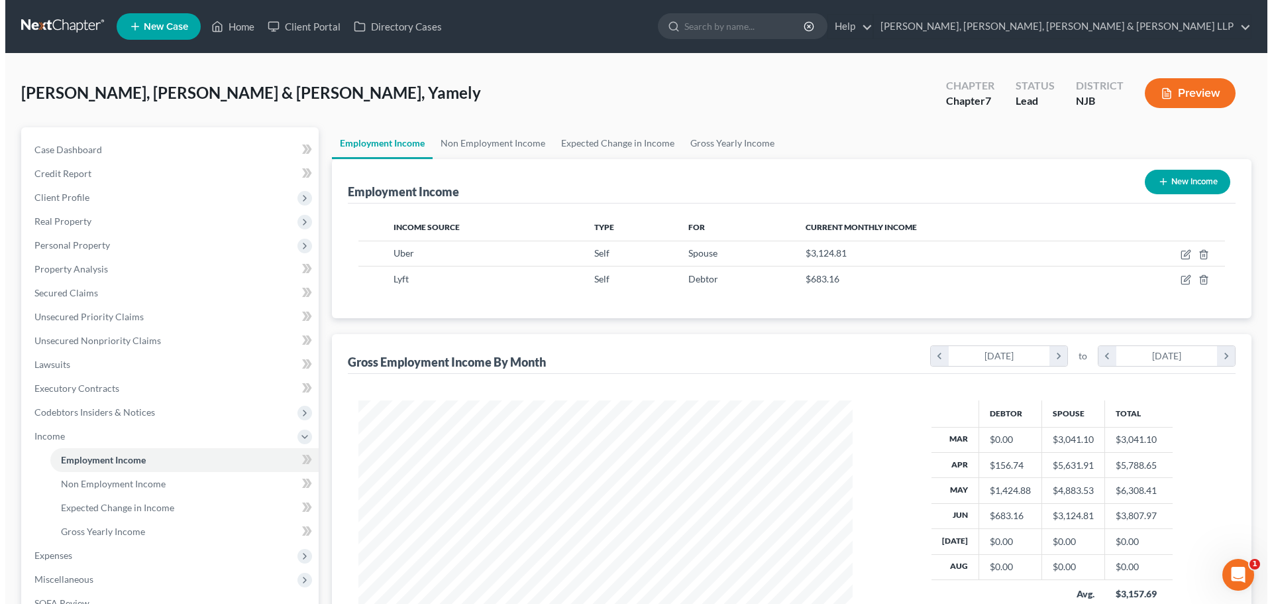
scroll to position [247, 521]
click at [1169, 178] on button "New Income" at bounding box center [1182, 182] width 85 height 25
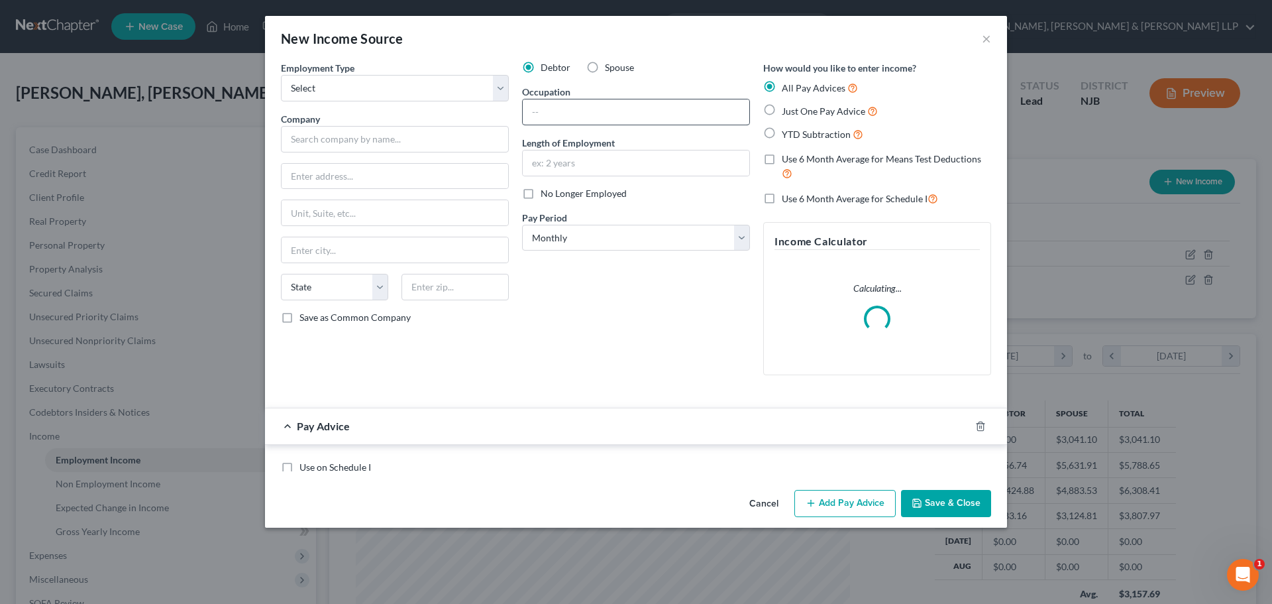
scroll to position [249, 525]
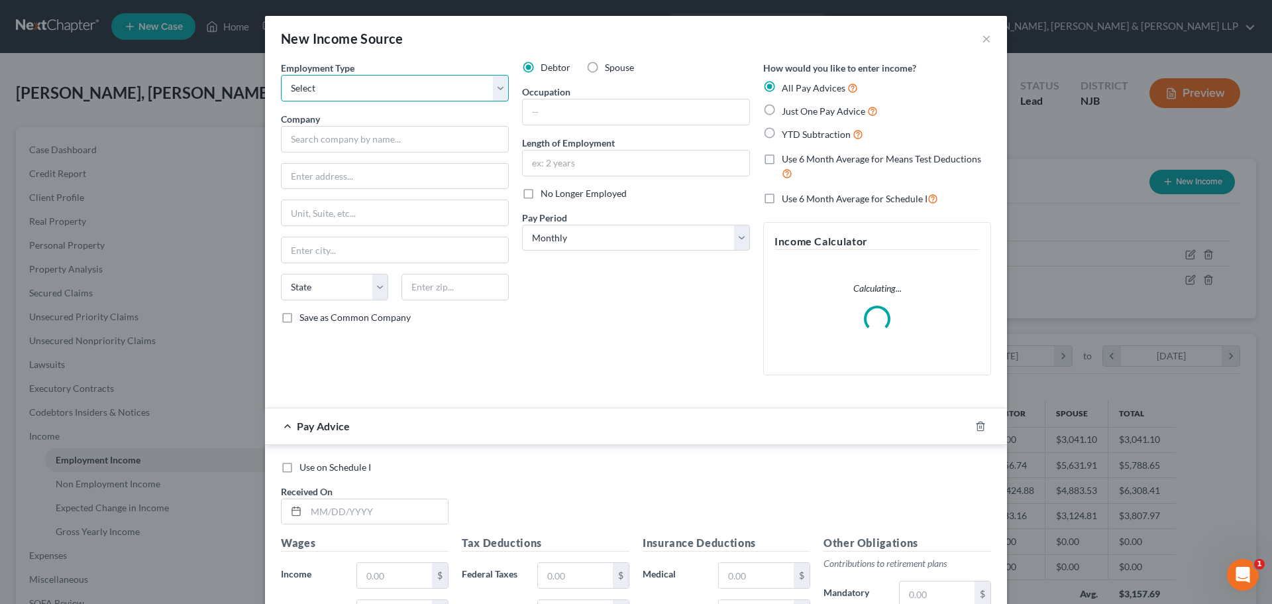
drag, startPoint x: 410, startPoint y: 86, endPoint x: 392, endPoint y: 101, distance: 23.1
click at [410, 86] on select "Select Full or Part Time Employment Self Employment" at bounding box center [395, 88] width 228 height 27
click at [281, 75] on select "Select Full or Part Time Employment Self Employment" at bounding box center [395, 88] width 228 height 27
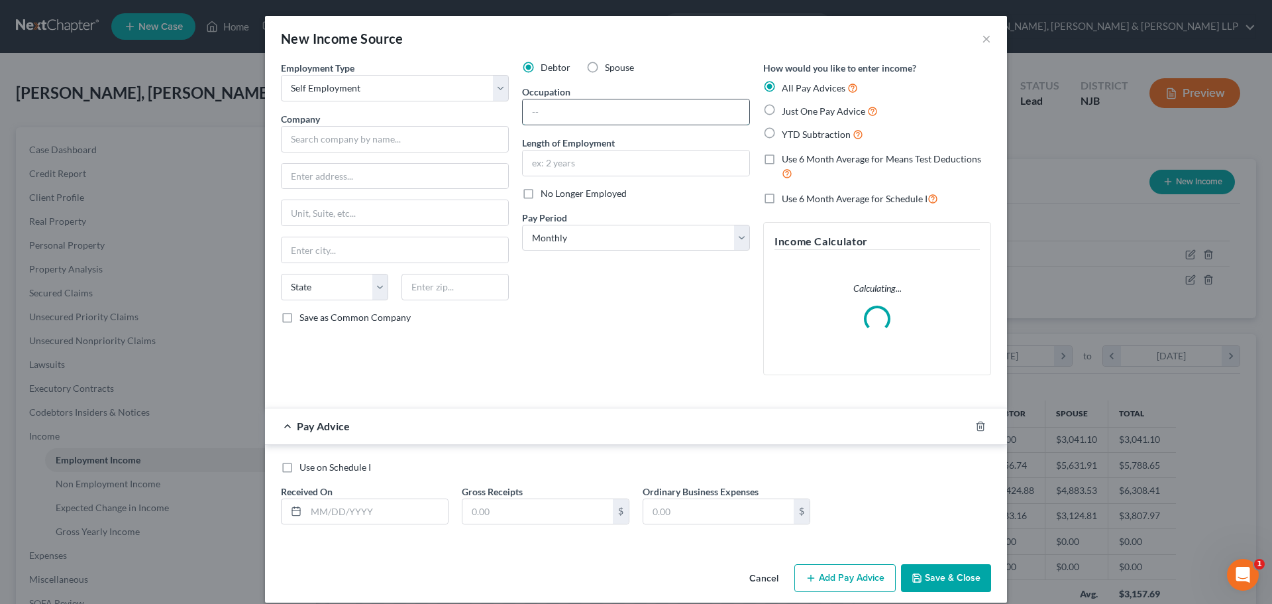
click at [541, 114] on input "text" at bounding box center [636, 111] width 227 height 25
click at [392, 142] on input "text" at bounding box center [395, 139] width 228 height 27
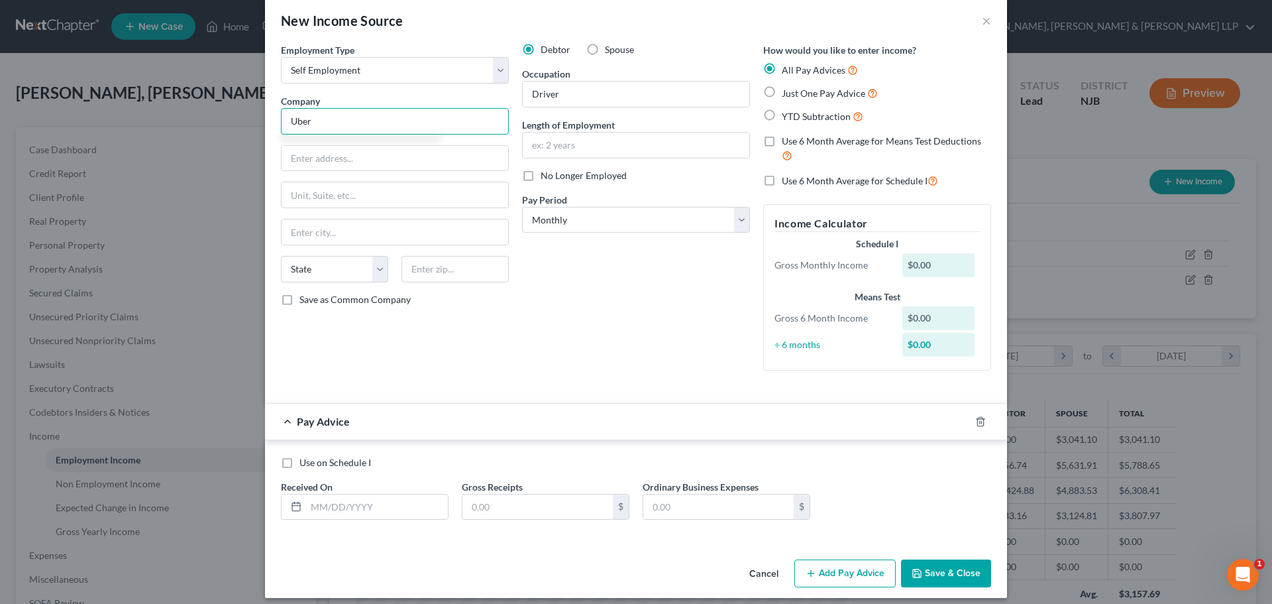
scroll to position [28, 0]
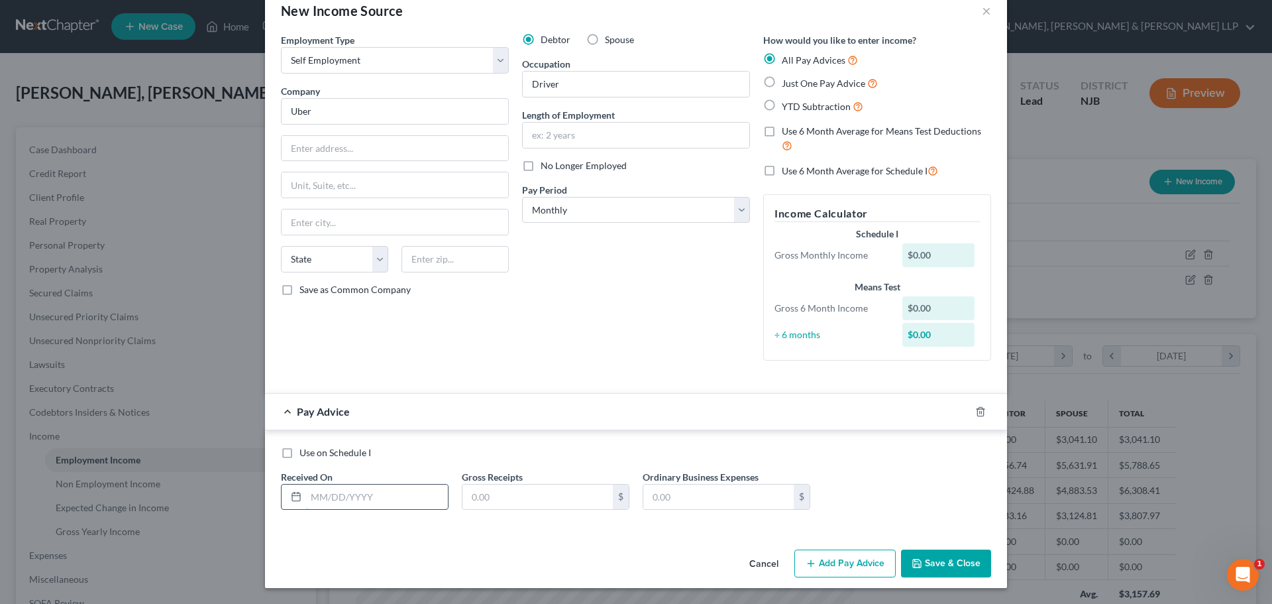
click at [311, 496] on input "text" at bounding box center [377, 496] width 142 height 25
click at [483, 506] on input "text" at bounding box center [537, 496] width 150 height 25
click at [833, 557] on button "Add Pay Advice" at bounding box center [844, 563] width 101 height 28
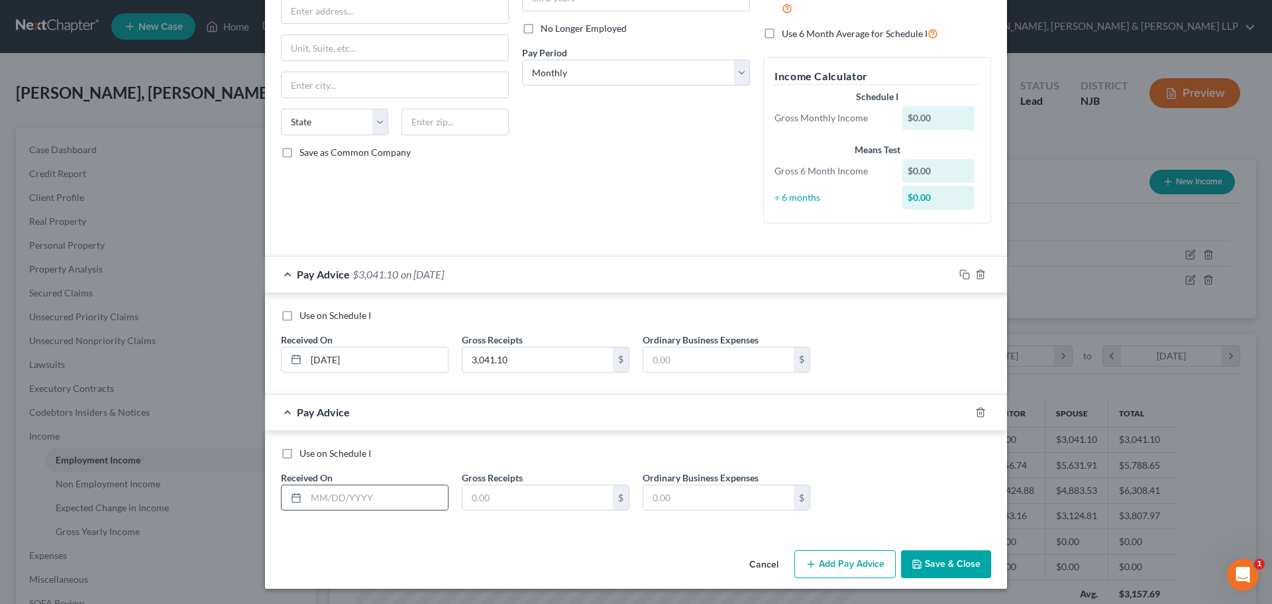
scroll to position [166, 0]
click at [320, 501] on input "text" at bounding box center [377, 496] width 142 height 25
click at [535, 491] on input "text" at bounding box center [537, 496] width 150 height 25
click at [849, 565] on button "Add Pay Advice" at bounding box center [844, 563] width 101 height 28
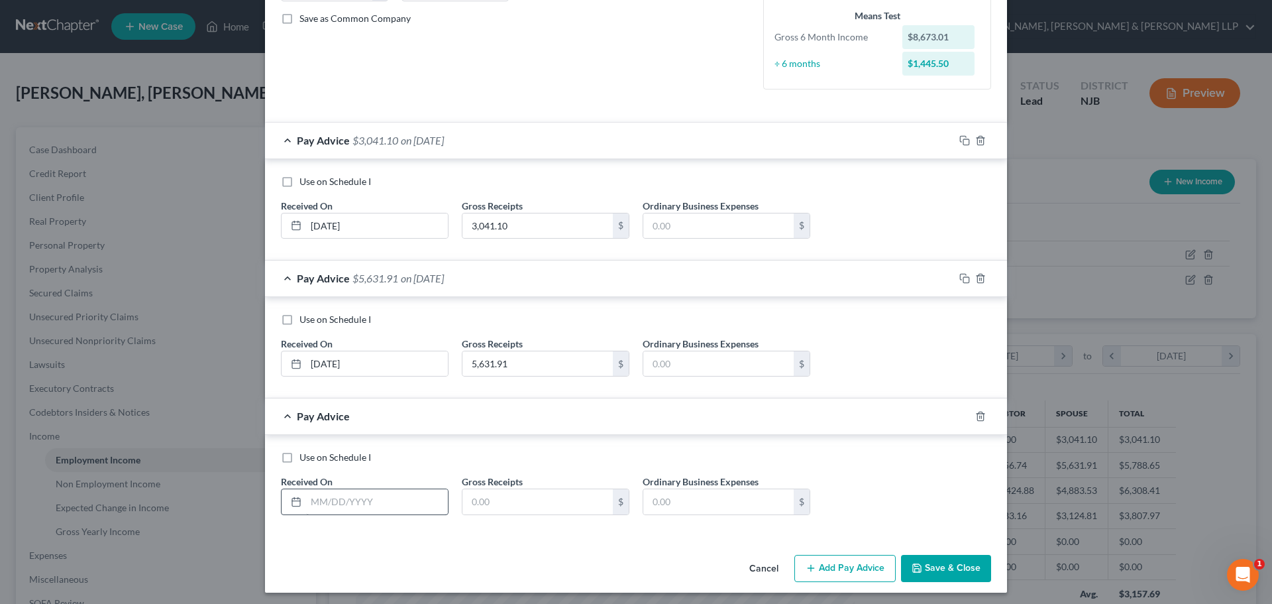
scroll to position [303, 0]
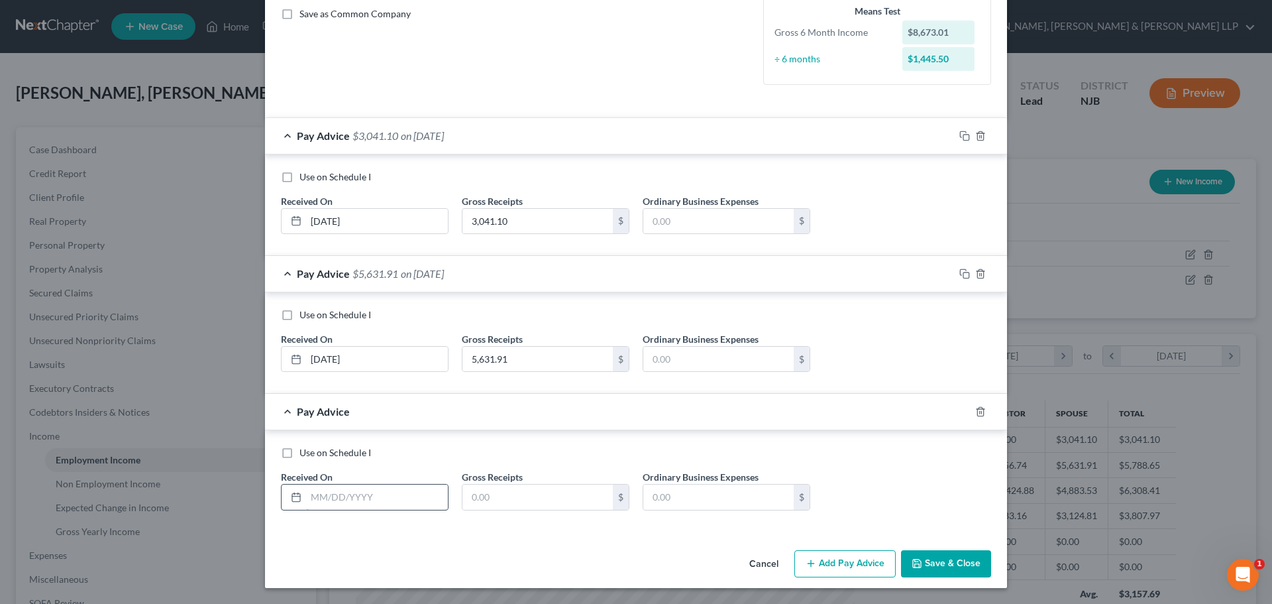
click at [360, 494] on input "text" at bounding box center [377, 496] width 142 height 25
click at [506, 488] on input "text" at bounding box center [537, 496] width 150 height 25
click at [828, 562] on button "Add Pay Advice" at bounding box center [844, 564] width 101 height 28
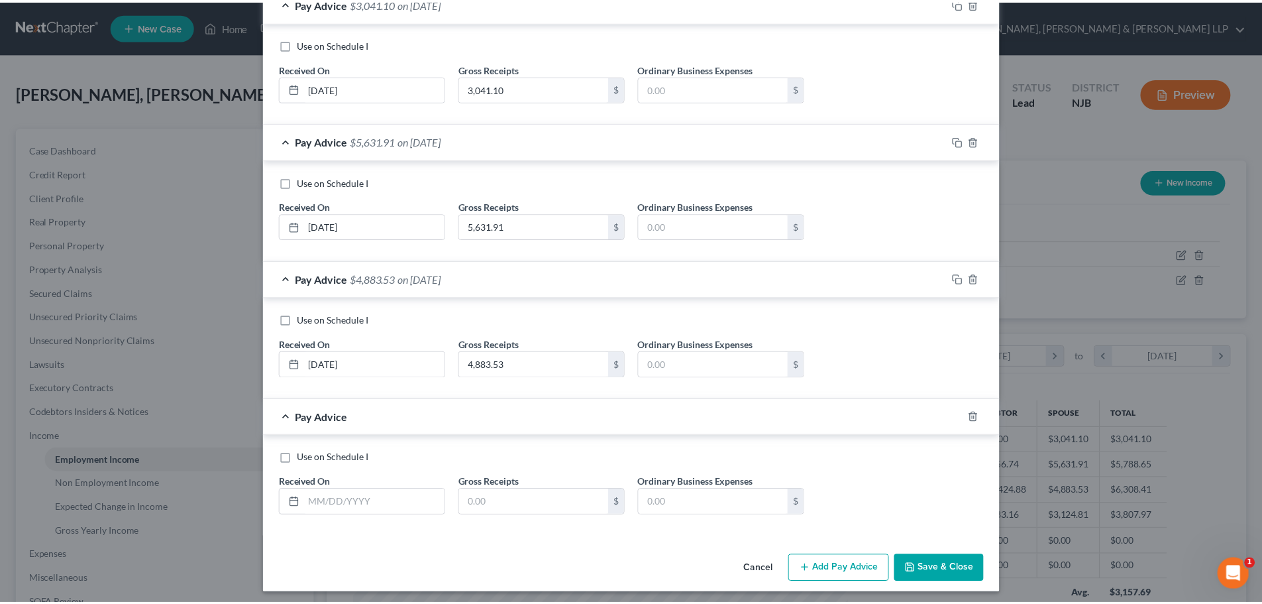
scroll to position [441, 0]
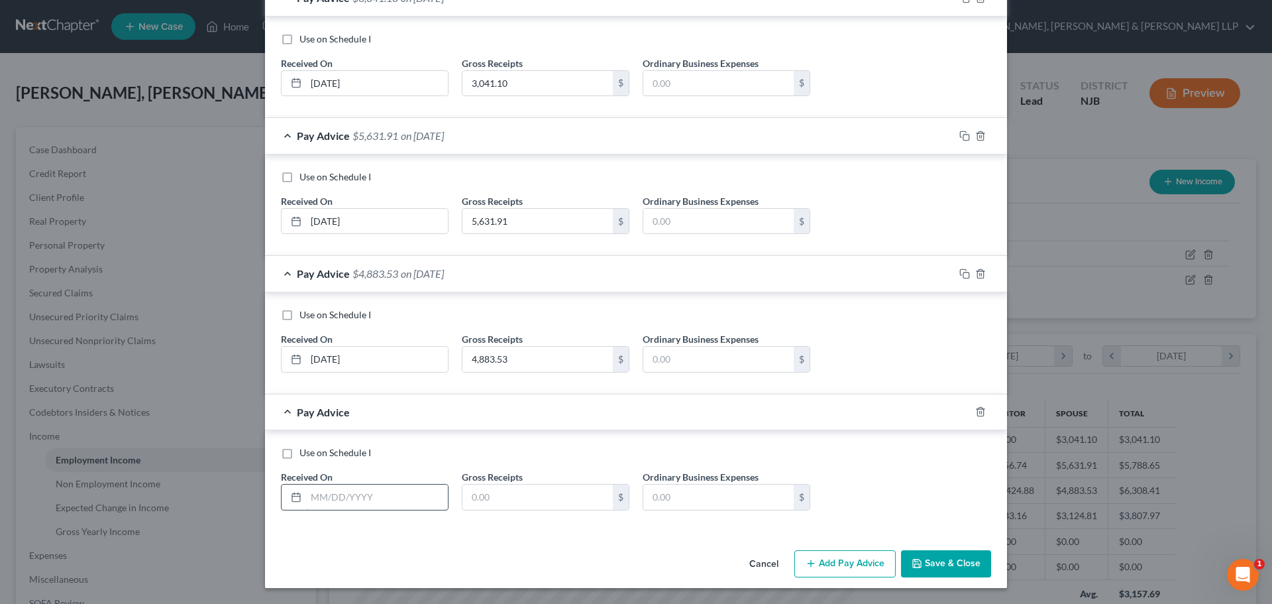
click at [359, 504] on input "text" at bounding box center [377, 496] width 142 height 25
click at [521, 509] on input "text" at bounding box center [537, 496] width 150 height 25
click at [938, 561] on button "Save & Close" at bounding box center [946, 564] width 90 height 28
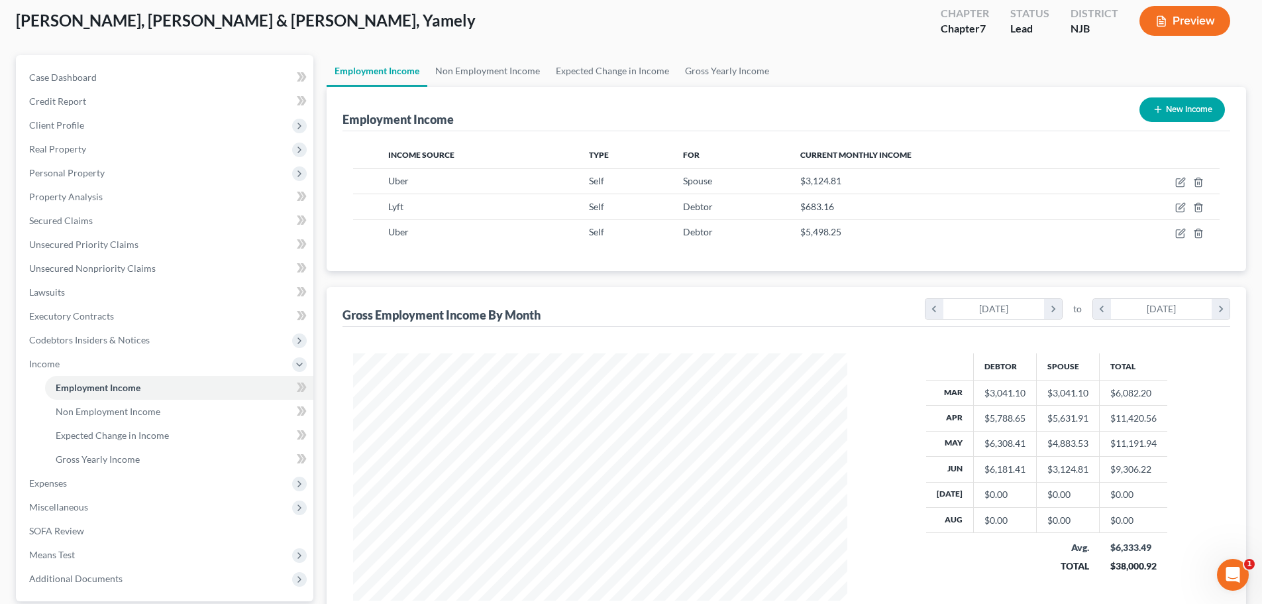
scroll to position [0, 0]
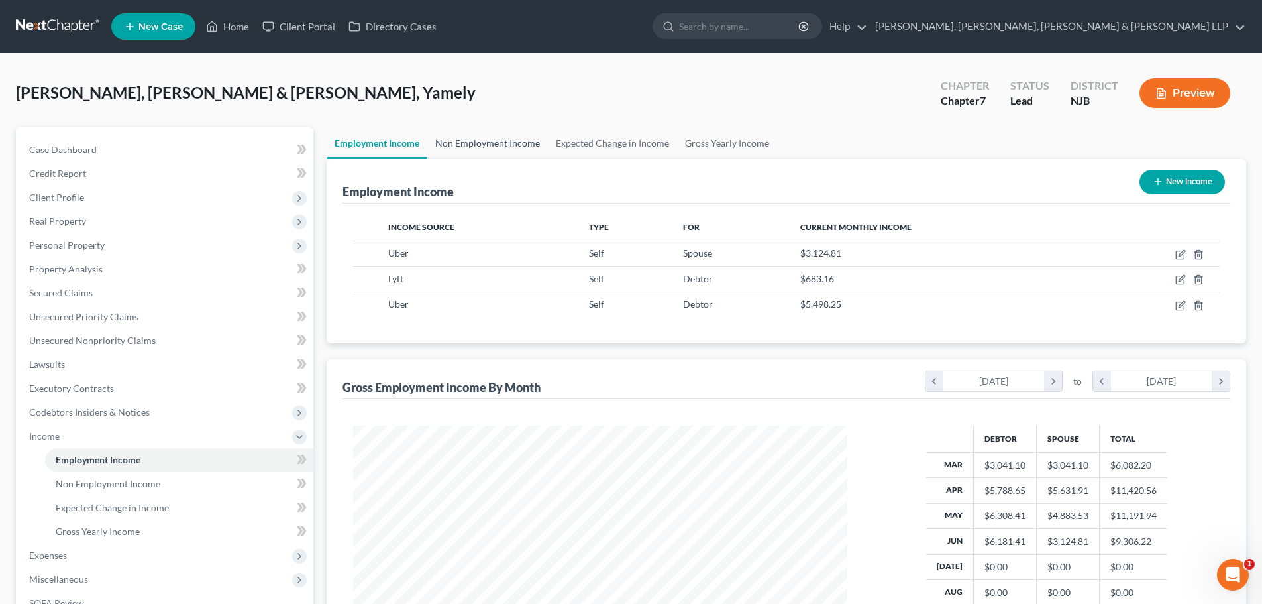
drag, startPoint x: 478, startPoint y: 133, endPoint x: 532, endPoint y: 127, distance: 54.7
click at [477, 133] on link "Non Employment Income" at bounding box center [487, 143] width 121 height 32
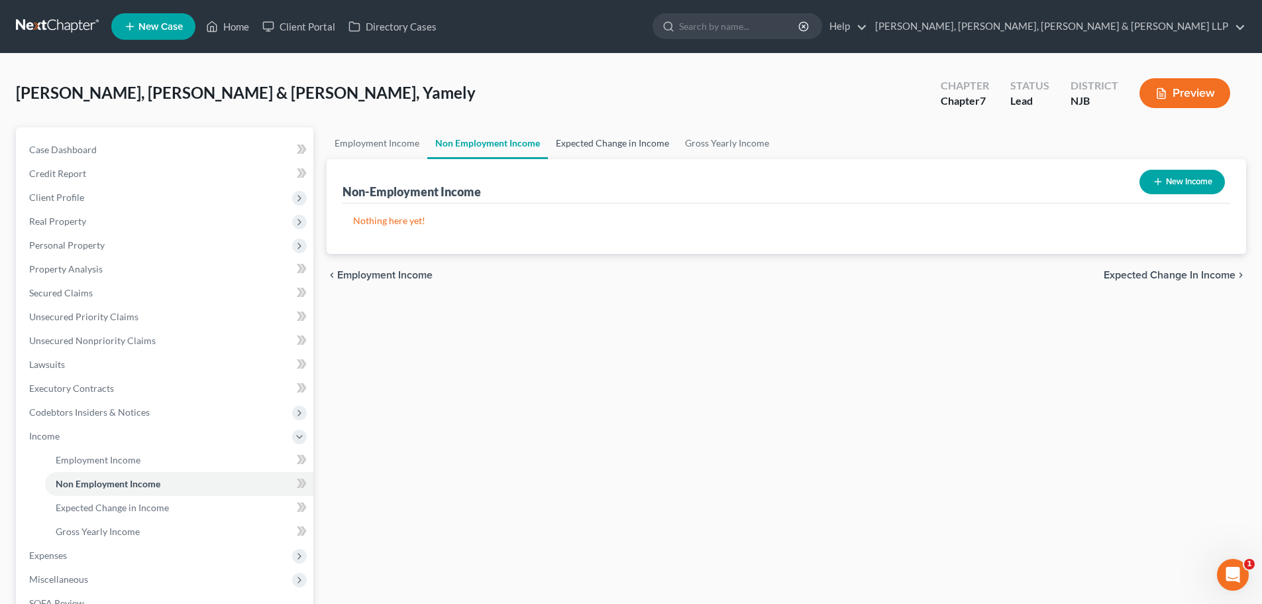
click at [589, 136] on link "Expected Change in Income" at bounding box center [612, 143] width 129 height 32
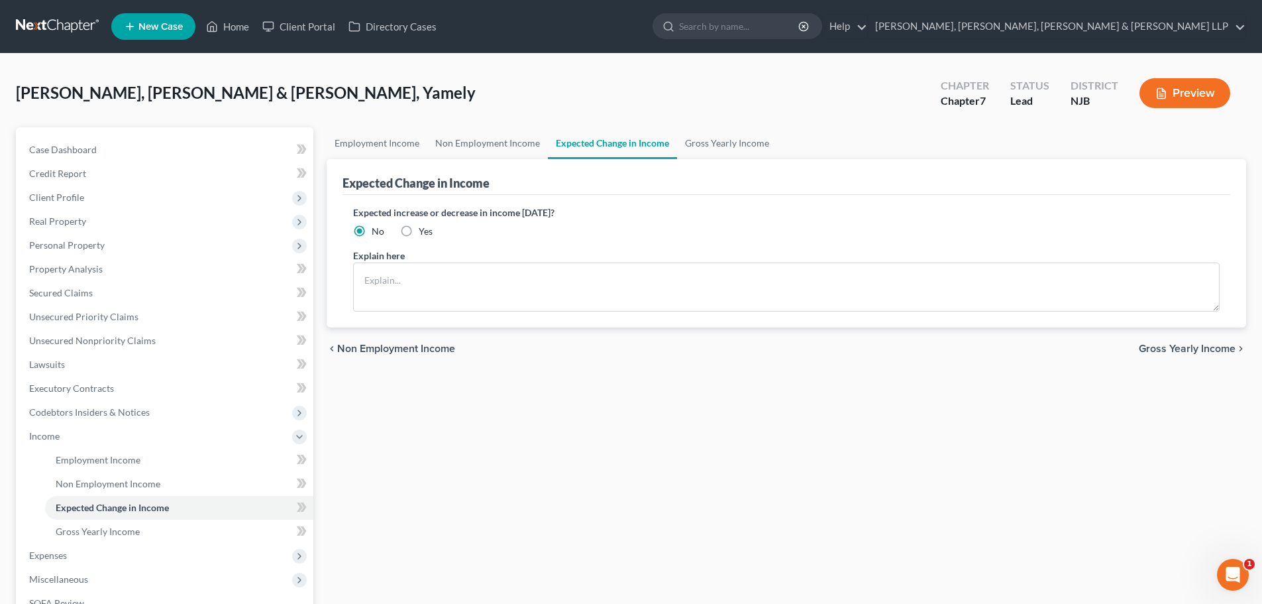
click at [773, 144] on ul "Employment Income Non Employment Income Expected Change in Income Gross Yearly …" at bounding box center [787, 143] width 920 height 32
click at [757, 141] on link "Gross Yearly Income" at bounding box center [727, 143] width 100 height 32
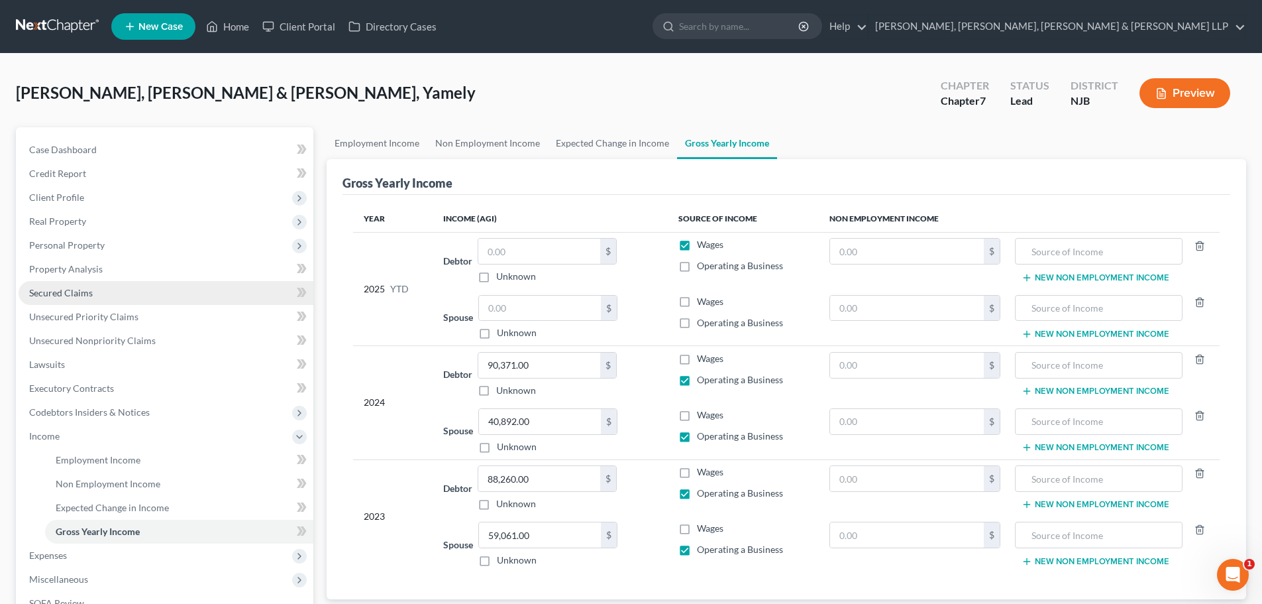
click at [81, 284] on link "Secured Claims" at bounding box center [166, 293] width 295 height 24
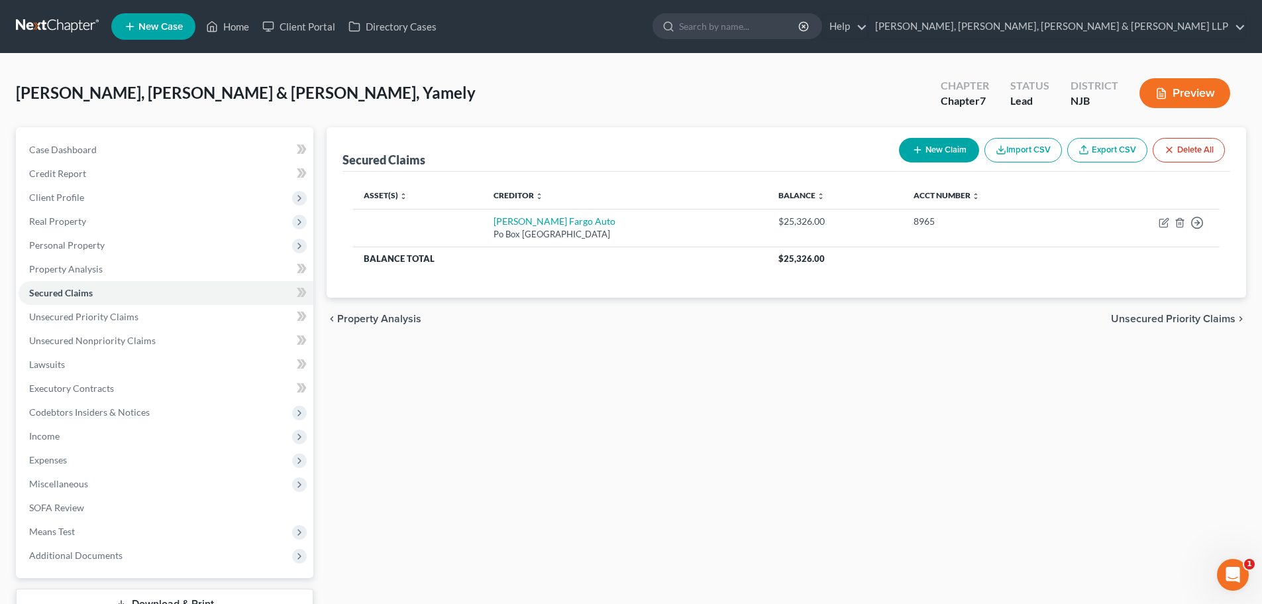
click at [328, 92] on span "[PERSON_NAME], [PERSON_NAME] & [PERSON_NAME], Yamely" at bounding box center [246, 92] width 460 height 19
drag, startPoint x: 69, startPoint y: 443, endPoint x: 79, endPoint y: 441, distance: 10.1
click at [70, 442] on span "Income" at bounding box center [166, 436] width 295 height 24
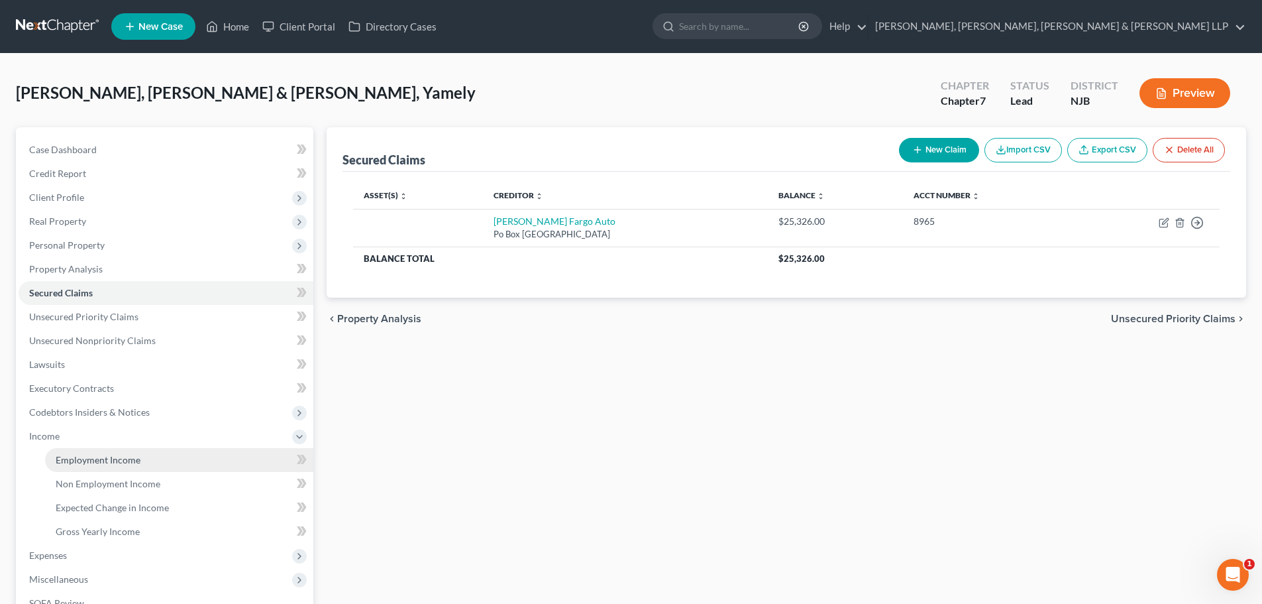
click at [126, 462] on span "Employment Income" at bounding box center [98, 459] width 85 height 11
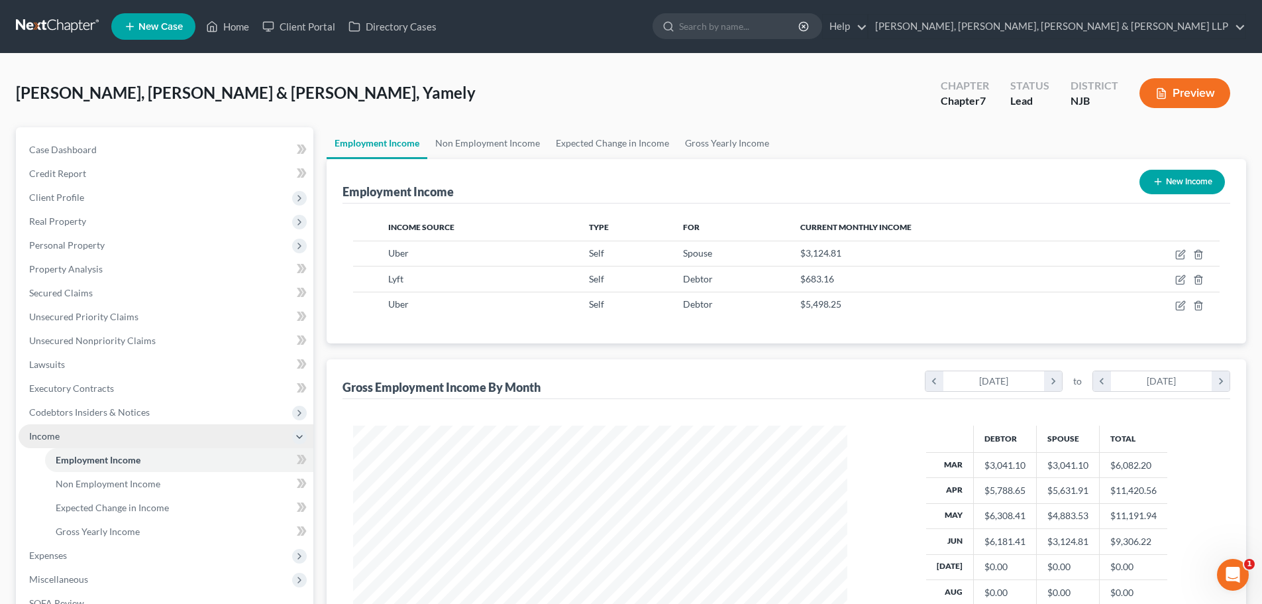
scroll to position [247, 521]
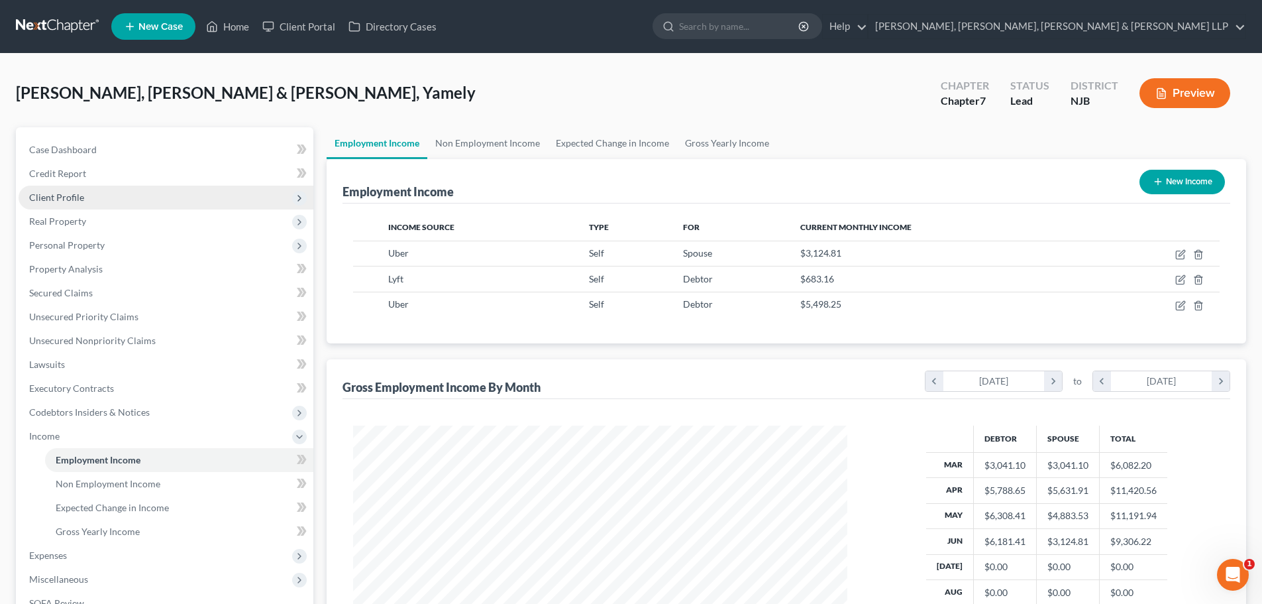
click at [101, 197] on span "Client Profile" at bounding box center [166, 198] width 295 height 24
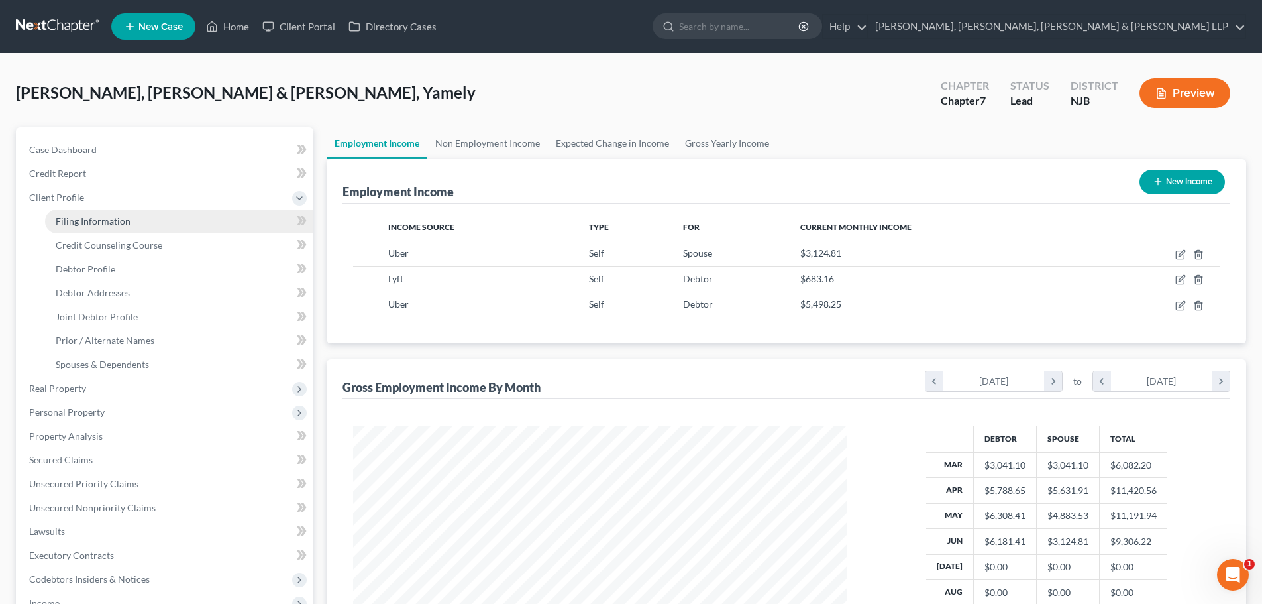
click at [117, 225] on span "Filing Information" at bounding box center [93, 220] width 75 height 11
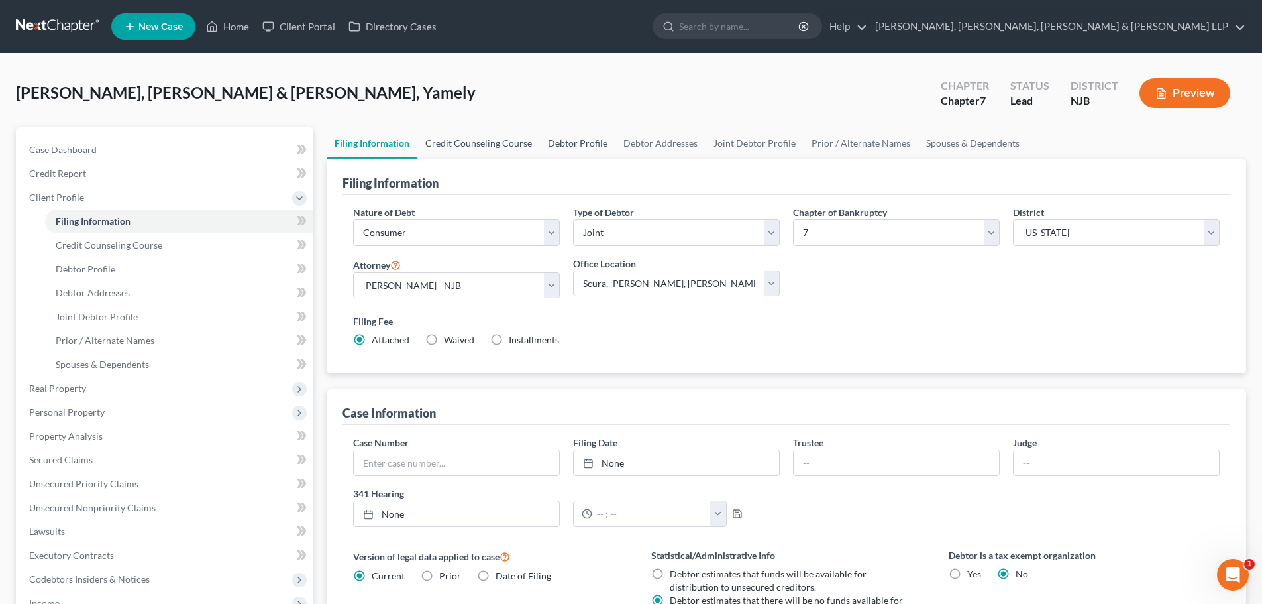
drag, startPoint x: 492, startPoint y: 144, endPoint x: 547, endPoint y: 138, distance: 55.3
click at [493, 144] on link "Credit Counseling Course" at bounding box center [478, 143] width 123 height 32
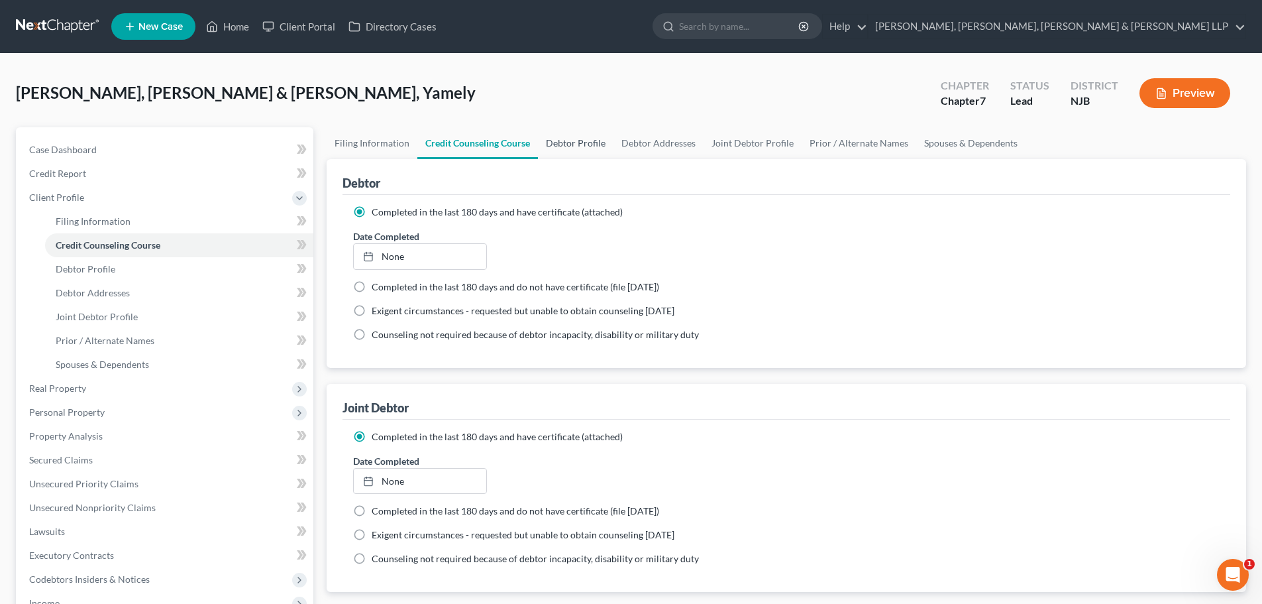
click at [567, 142] on link "Debtor Profile" at bounding box center [576, 143] width 76 height 32
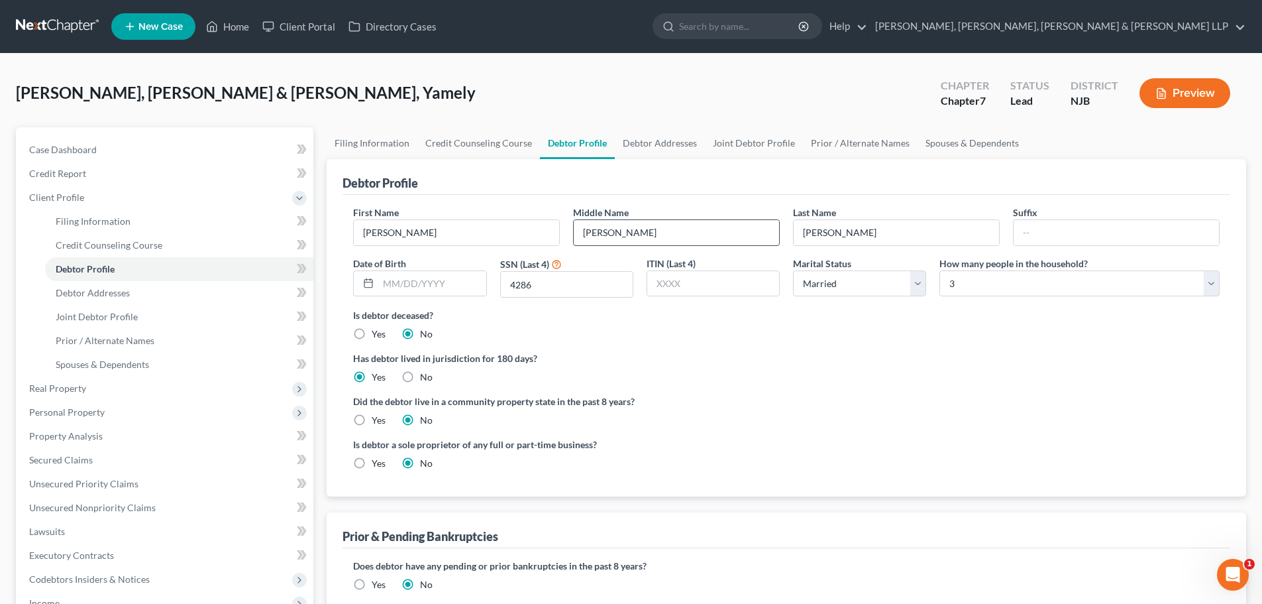
drag, startPoint x: 621, startPoint y: 235, endPoint x: 586, endPoint y: 235, distance: 34.5
click at [586, 235] on input "Carlos" at bounding box center [676, 232] width 205 height 25
click at [388, 284] on input "text" at bounding box center [431, 283] width 107 height 25
click at [406, 283] on input "12/002/1973" at bounding box center [431, 283] width 107 height 25
drag, startPoint x: 667, startPoint y: 142, endPoint x: 706, endPoint y: 141, distance: 38.4
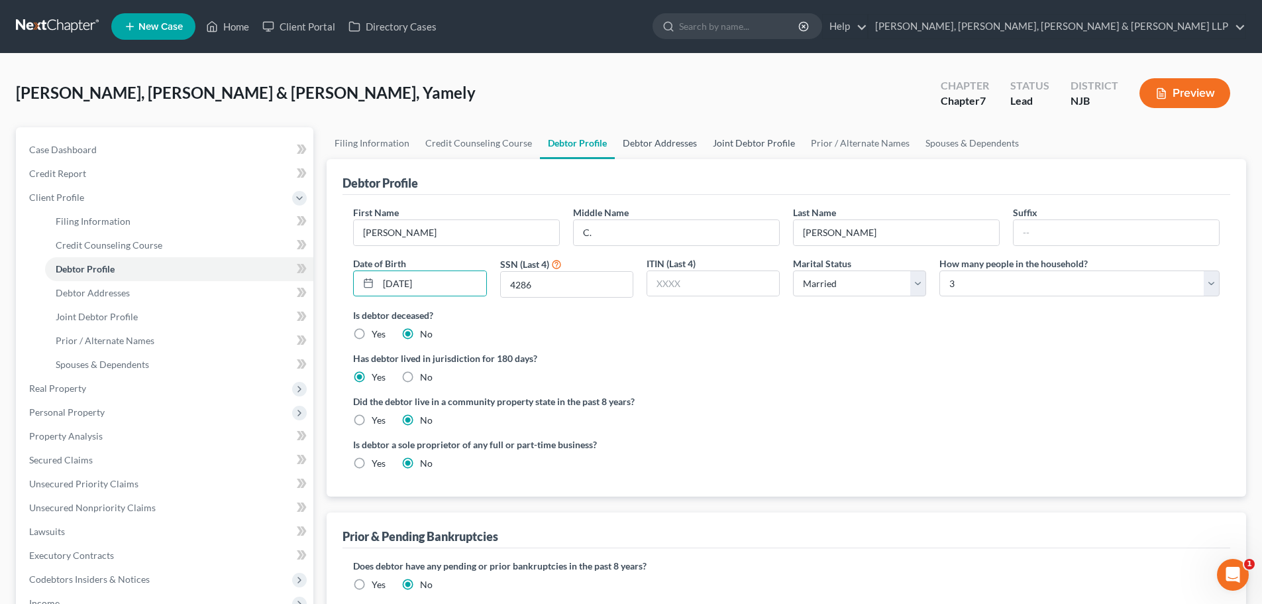
click at [668, 141] on link "Debtor Addresses" at bounding box center [660, 143] width 90 height 32
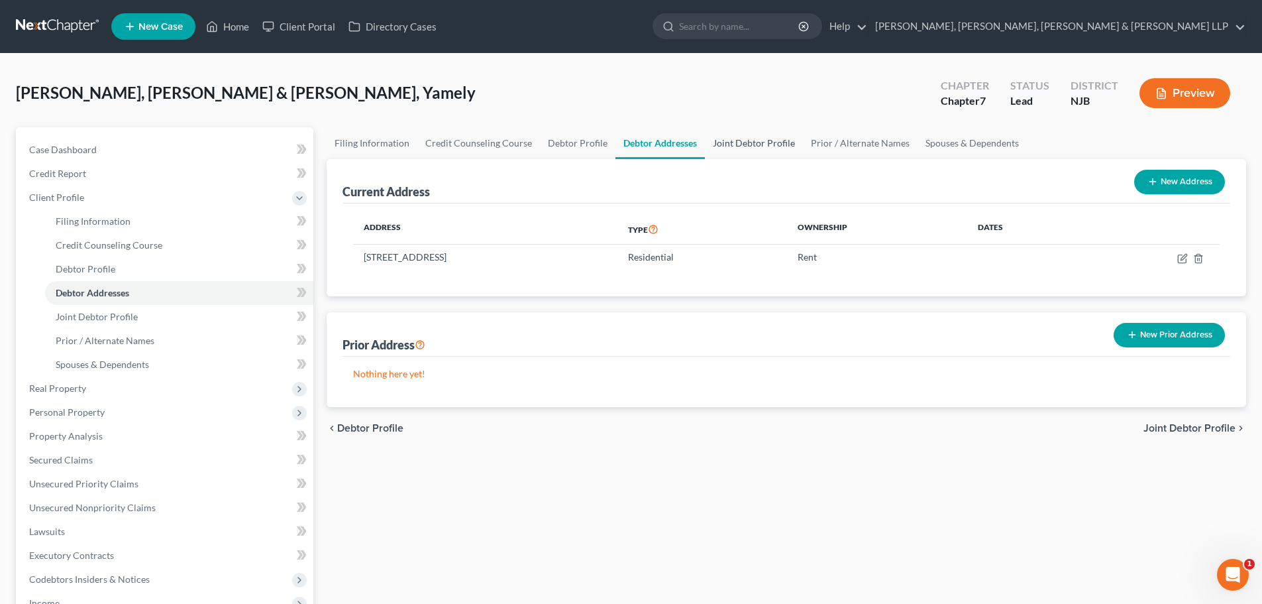
click at [726, 141] on link "Joint Debtor Profile" at bounding box center [754, 143] width 98 height 32
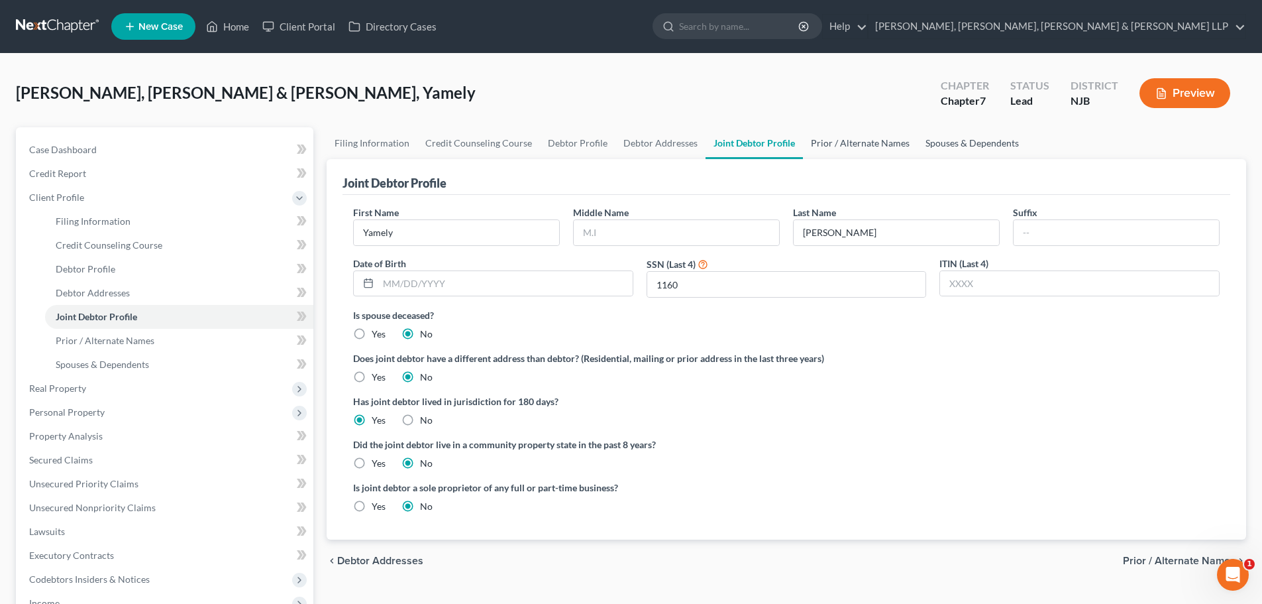
drag, startPoint x: 836, startPoint y: 148, endPoint x: 942, endPoint y: 146, distance: 106.0
click at [836, 148] on link "Prior / Alternate Names" at bounding box center [860, 143] width 115 height 32
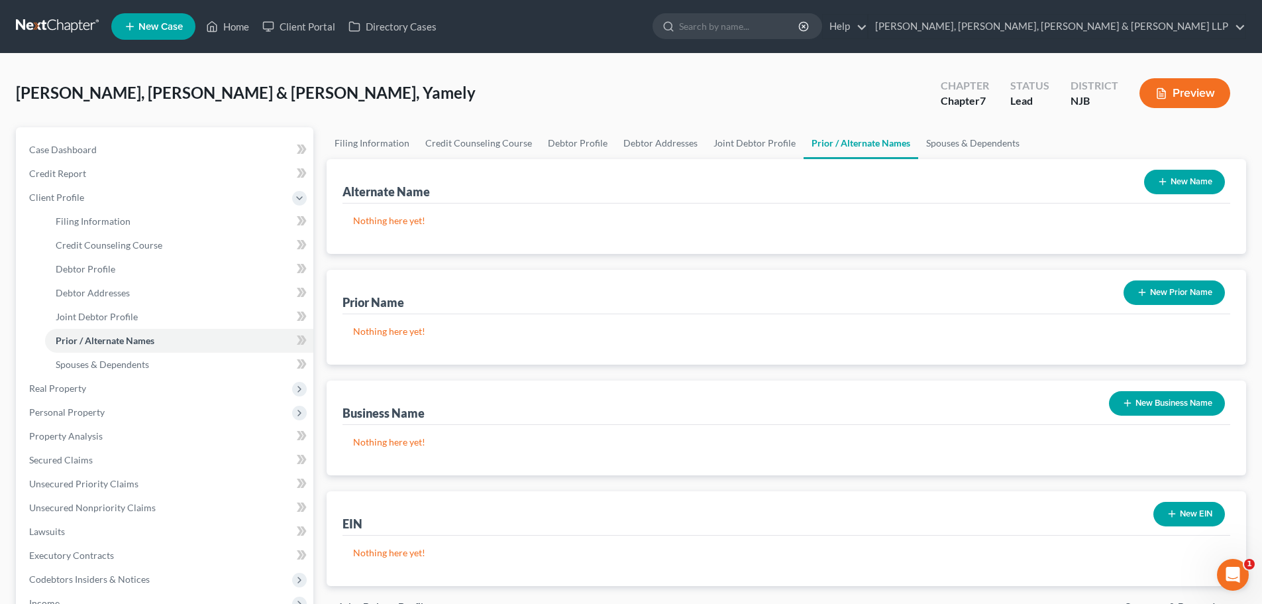
click at [1175, 180] on button "New Name" at bounding box center [1184, 182] width 81 height 25
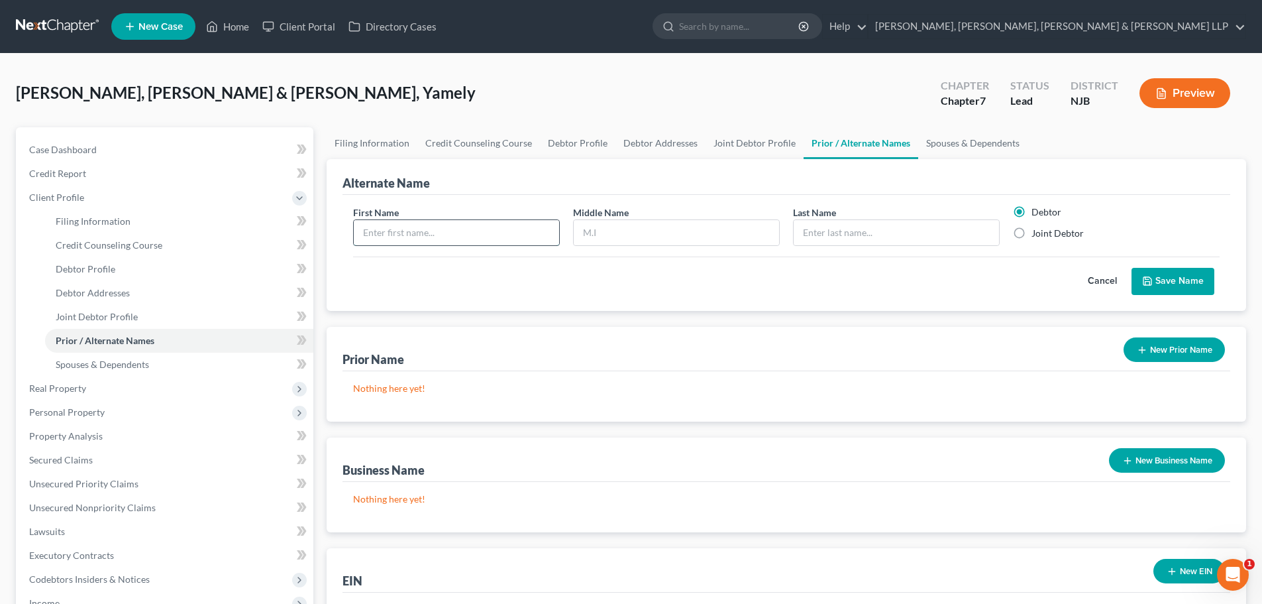
click at [509, 239] on input "text" at bounding box center [456, 232] width 205 height 25
click at [629, 231] on input "text" at bounding box center [676, 232] width 205 height 25
click at [848, 234] on input "text" at bounding box center [896, 232] width 205 height 25
click at [1163, 278] on button "Save Name" at bounding box center [1173, 282] width 83 height 28
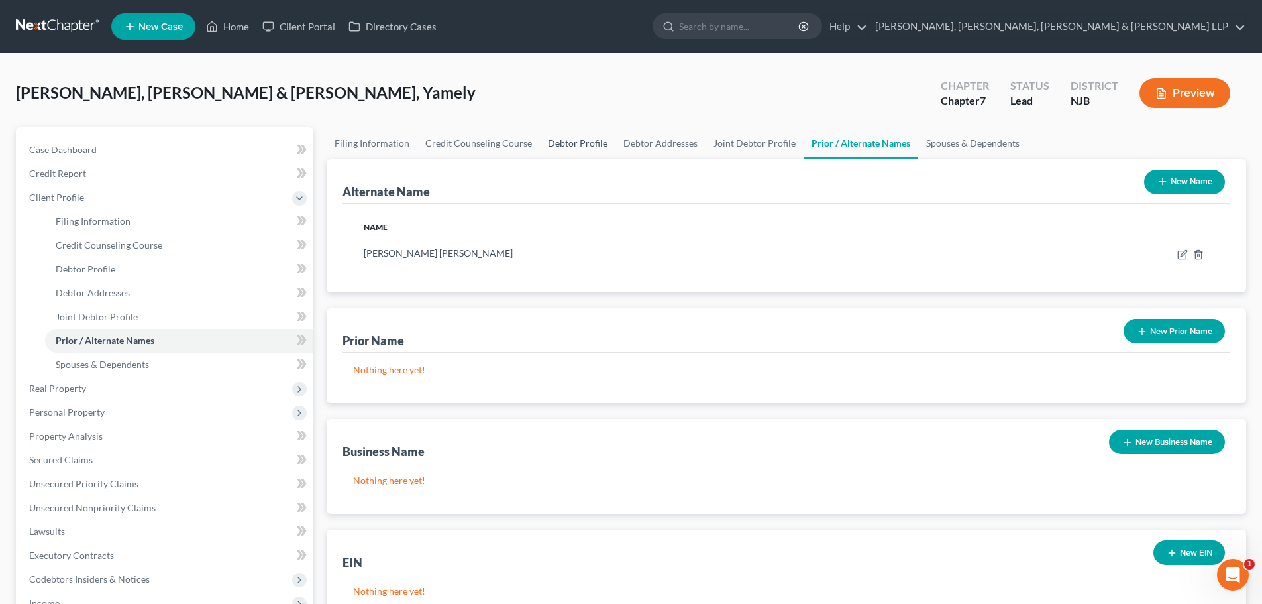
click at [578, 142] on link "Debtor Profile" at bounding box center [578, 143] width 76 height 32
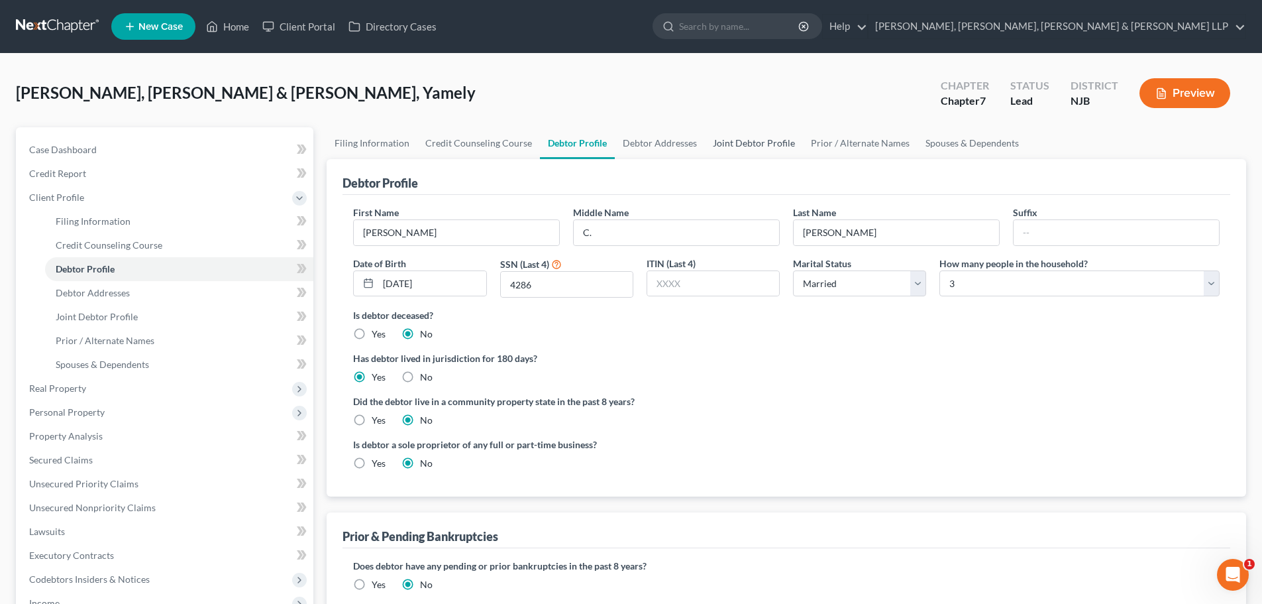
click at [738, 146] on link "Joint Debtor Profile" at bounding box center [754, 143] width 98 height 32
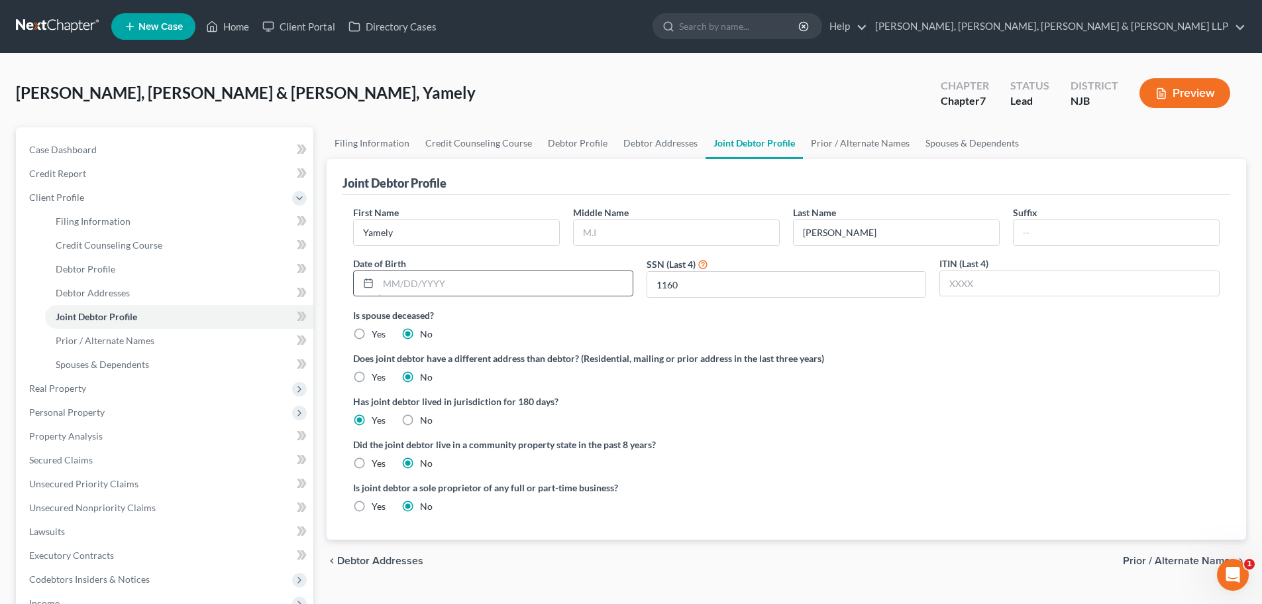
click at [517, 275] on input "text" at bounding box center [505, 283] width 254 height 25
click at [459, 150] on link "Credit Counseling Course" at bounding box center [478, 143] width 123 height 32
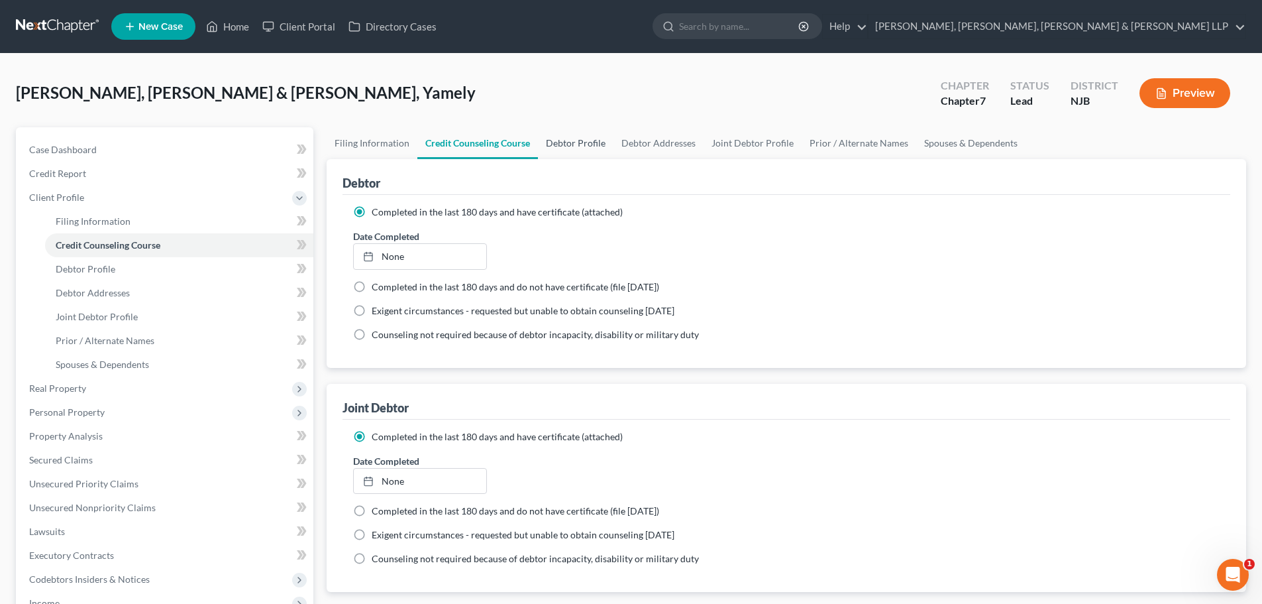
click at [586, 144] on link "Debtor Profile" at bounding box center [576, 143] width 76 height 32
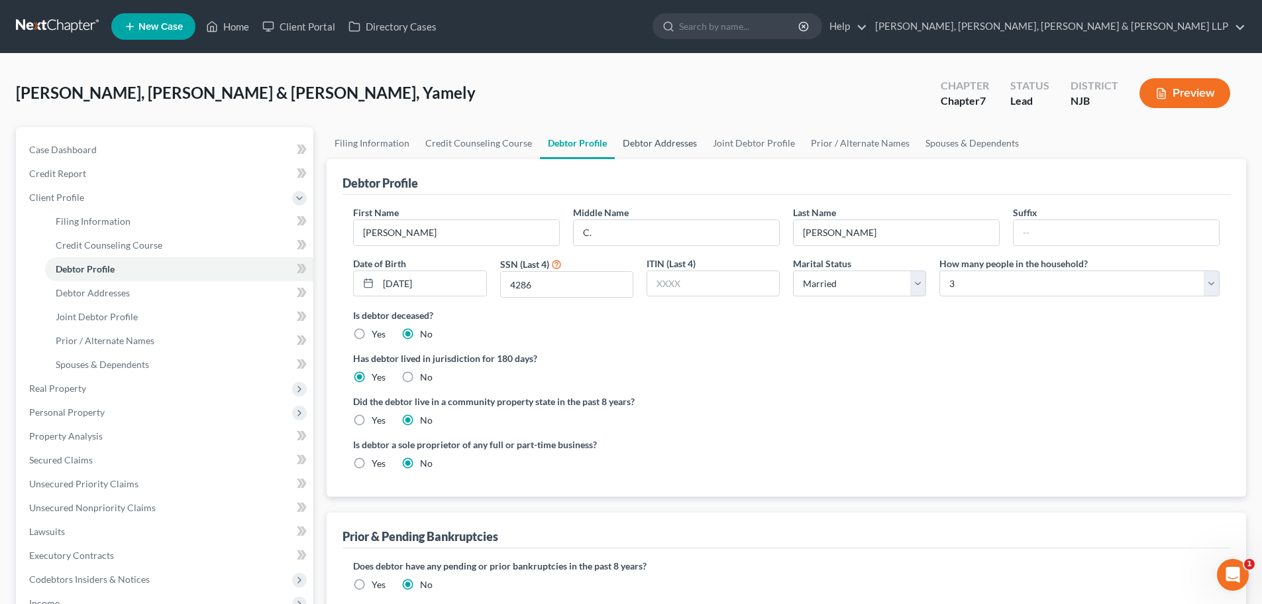
click at [651, 146] on link "Debtor Addresses" at bounding box center [660, 143] width 90 height 32
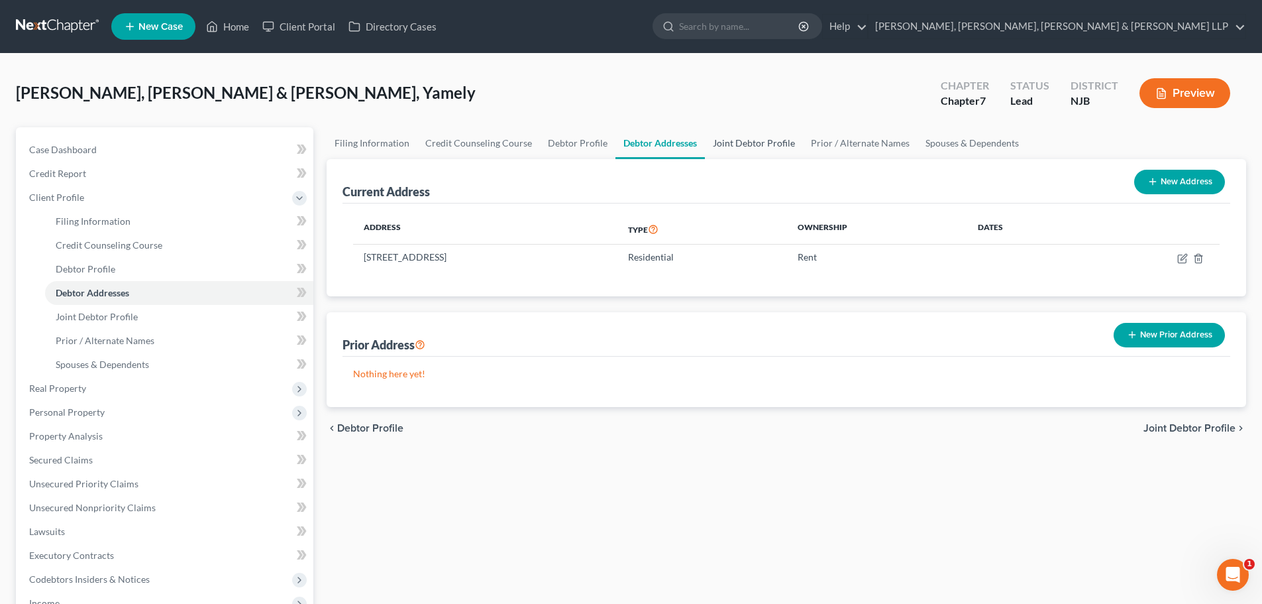
click at [743, 140] on link "Joint Debtor Profile" at bounding box center [754, 143] width 98 height 32
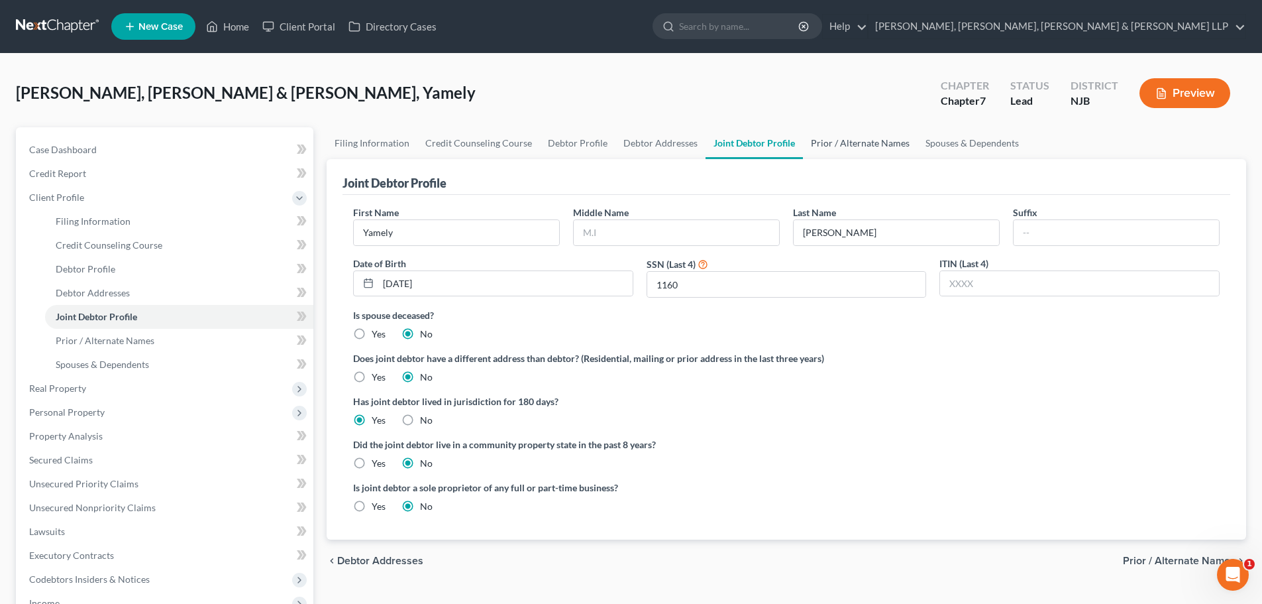
click at [834, 142] on link "Prior / Alternate Names" at bounding box center [860, 143] width 115 height 32
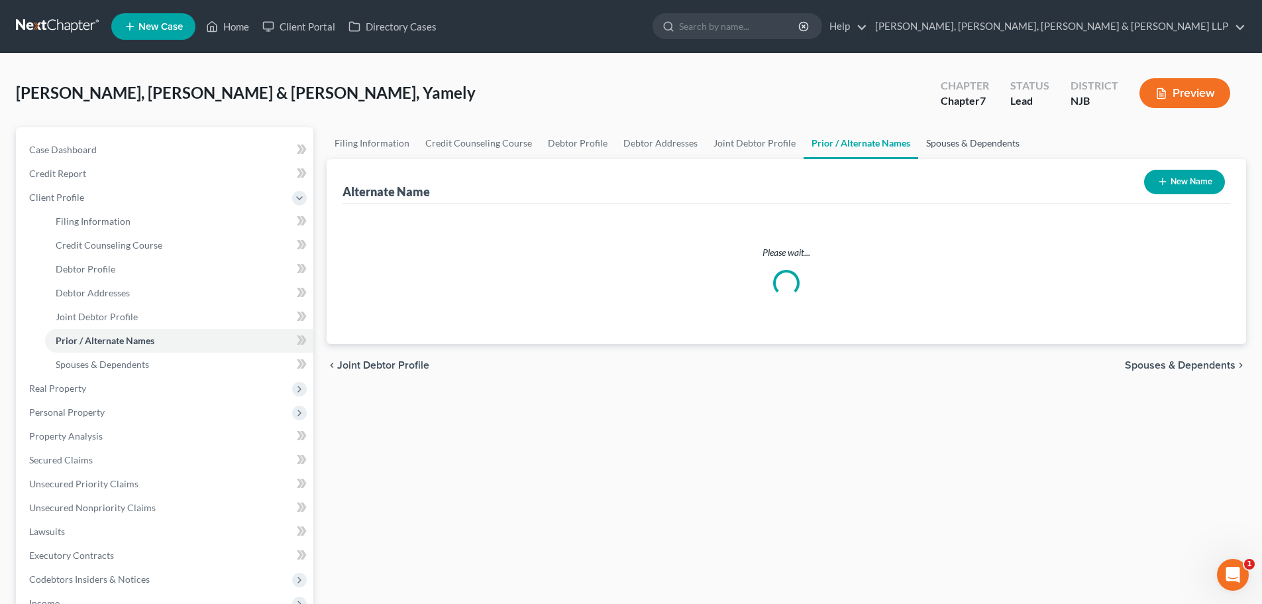
click at [946, 145] on link "Spouses & Dependents" at bounding box center [972, 143] width 109 height 32
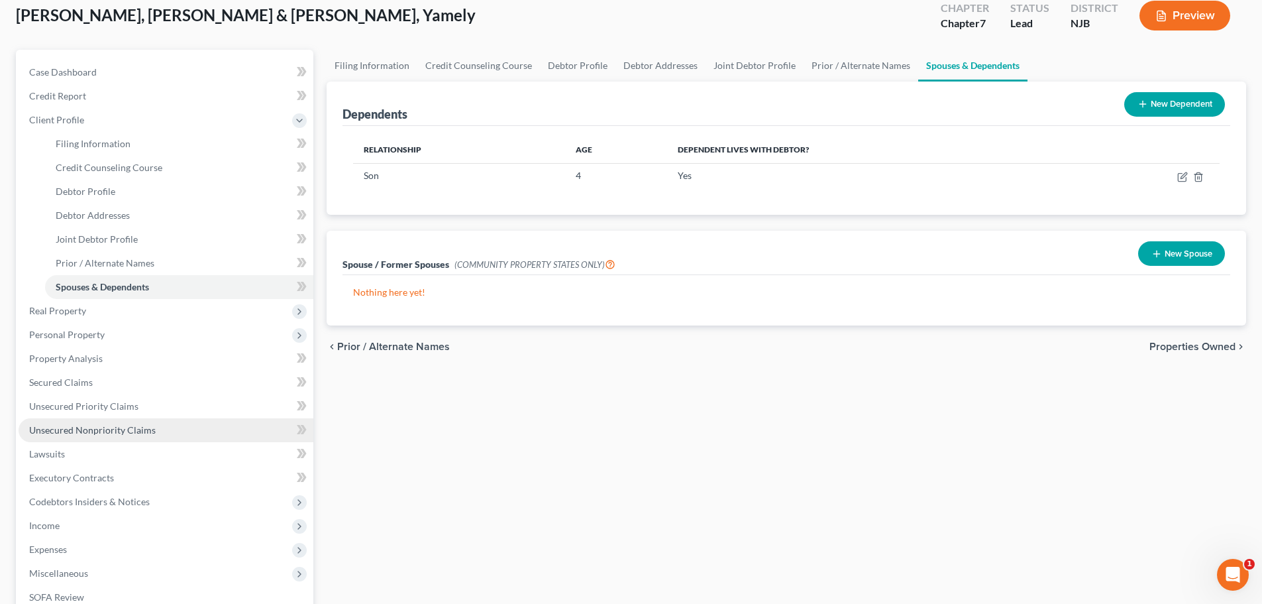
scroll to position [199, 0]
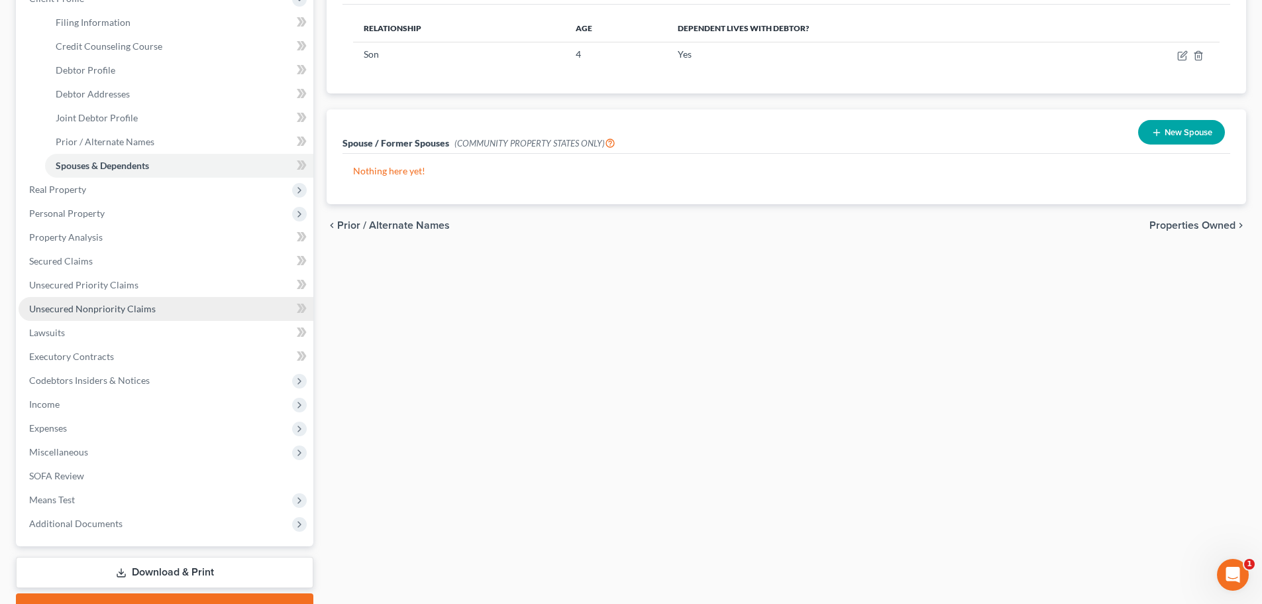
click at [97, 298] on link "Unsecured Nonpriority Claims" at bounding box center [166, 309] width 295 height 24
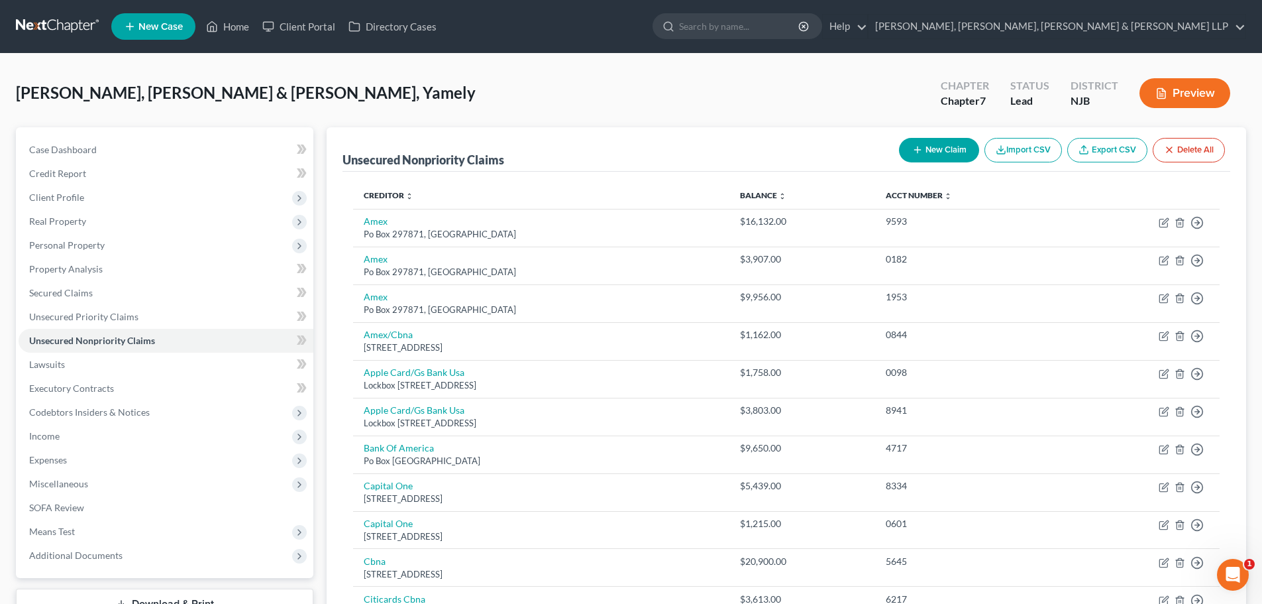
click at [926, 154] on button "New Claim" at bounding box center [939, 150] width 80 height 25
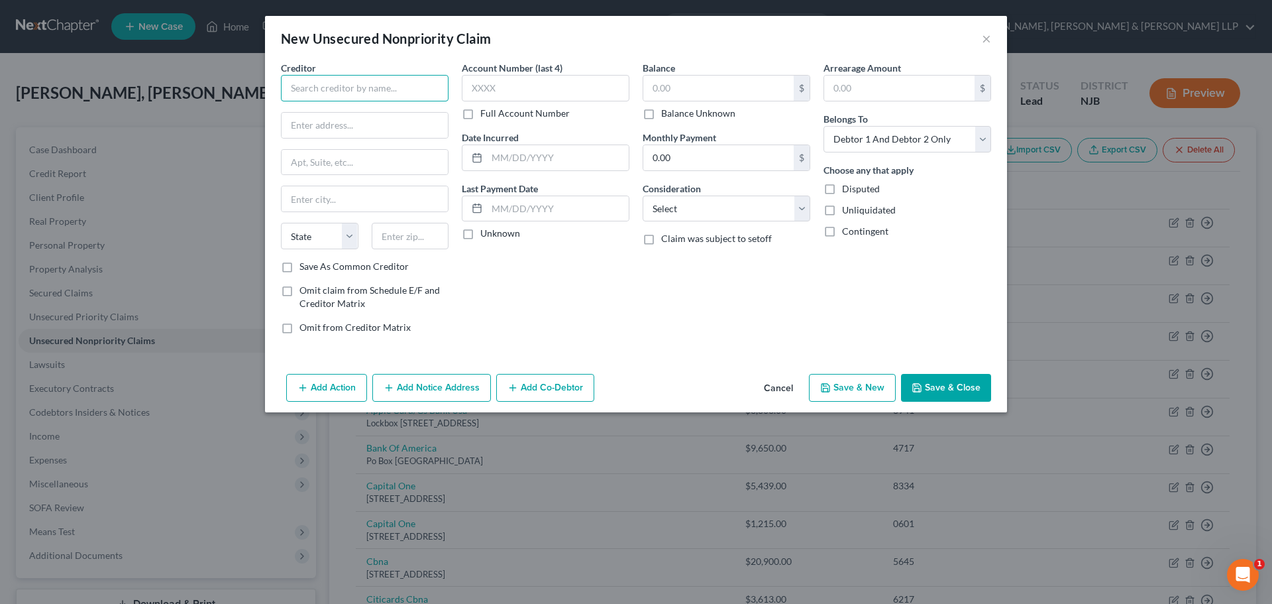
click at [414, 89] on input "text" at bounding box center [365, 88] width 168 height 27
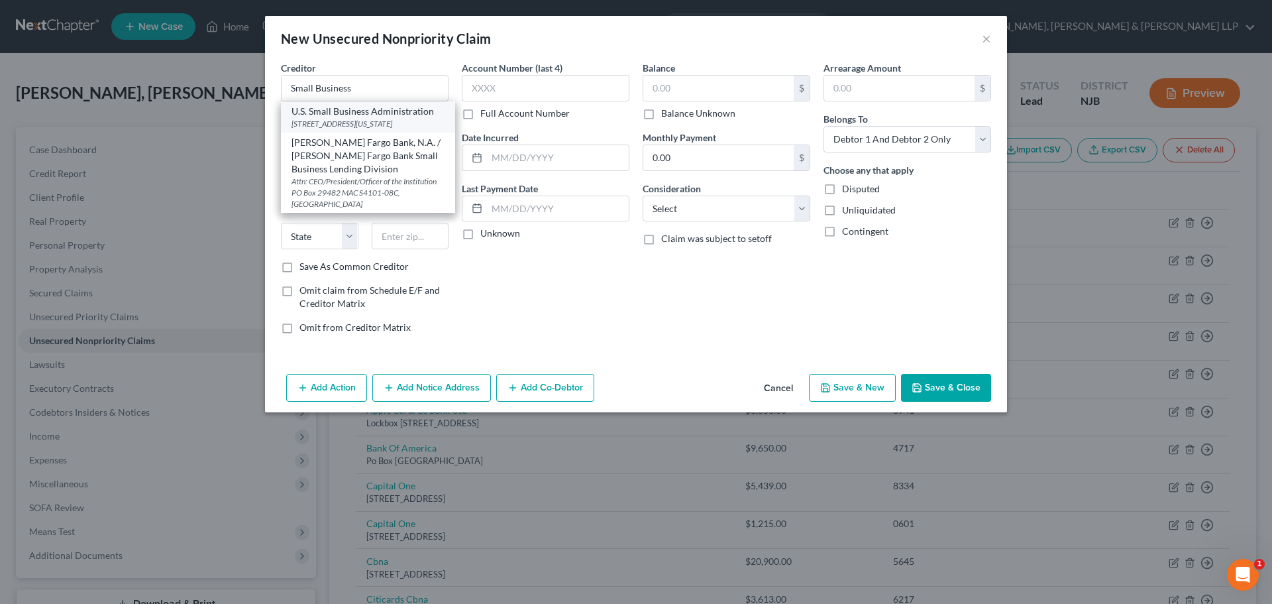
click at [411, 116] on div "U.S. Small Business Administration" at bounding box center [368, 111] width 153 height 13
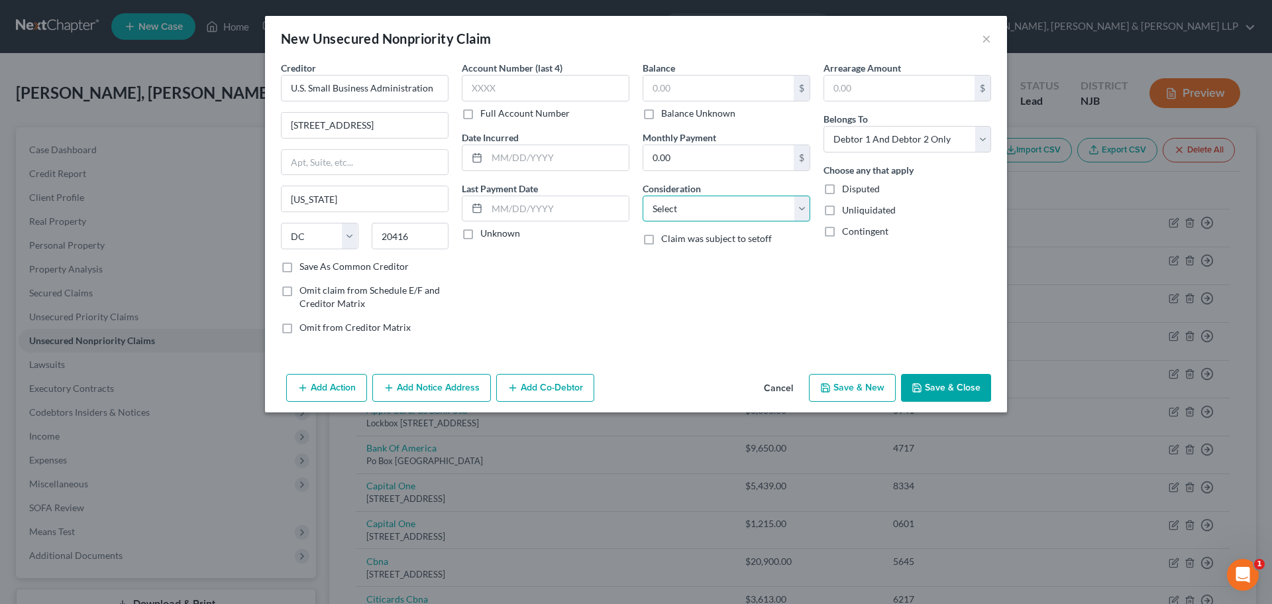
click at [687, 215] on select "Select Cable / Satellite Services Collection Agency Credit Card Debt Debt Couns…" at bounding box center [727, 208] width 168 height 27
click at [643, 195] on select "Select Cable / Satellite Services Collection Agency Credit Card Debt Debt Couns…" at bounding box center [727, 208] width 168 height 27
click at [944, 382] on button "Save & Close" at bounding box center [946, 388] width 90 height 28
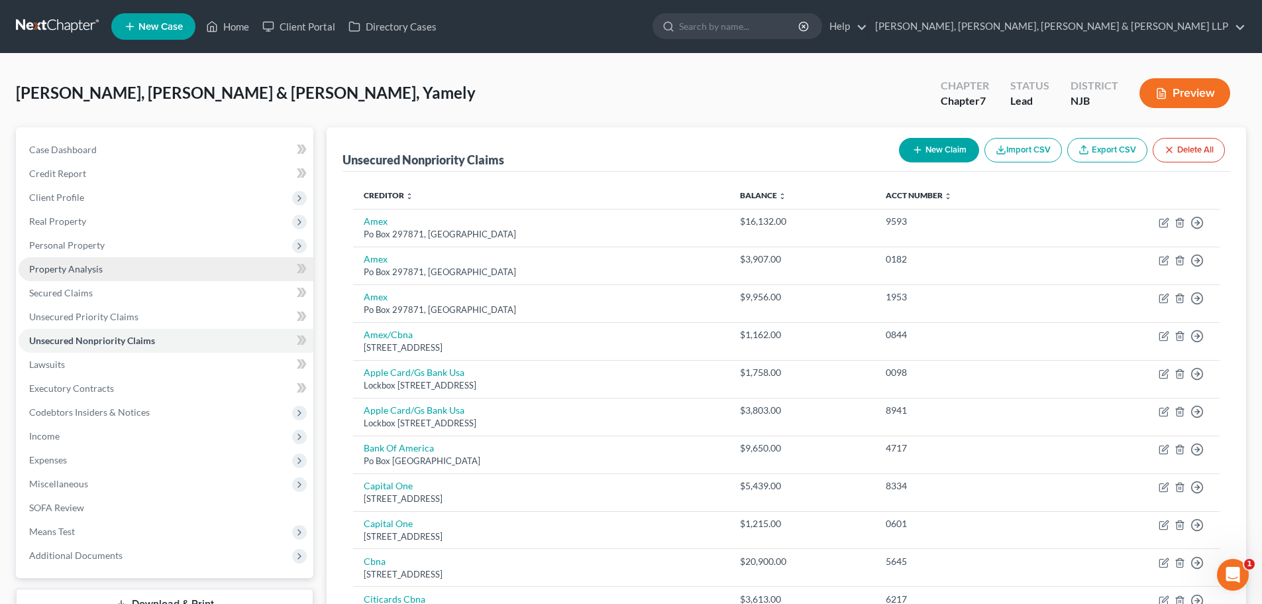
drag, startPoint x: 89, startPoint y: 249, endPoint x: 122, endPoint y: 268, distance: 37.7
click at [89, 249] on span "Personal Property" at bounding box center [67, 244] width 76 height 11
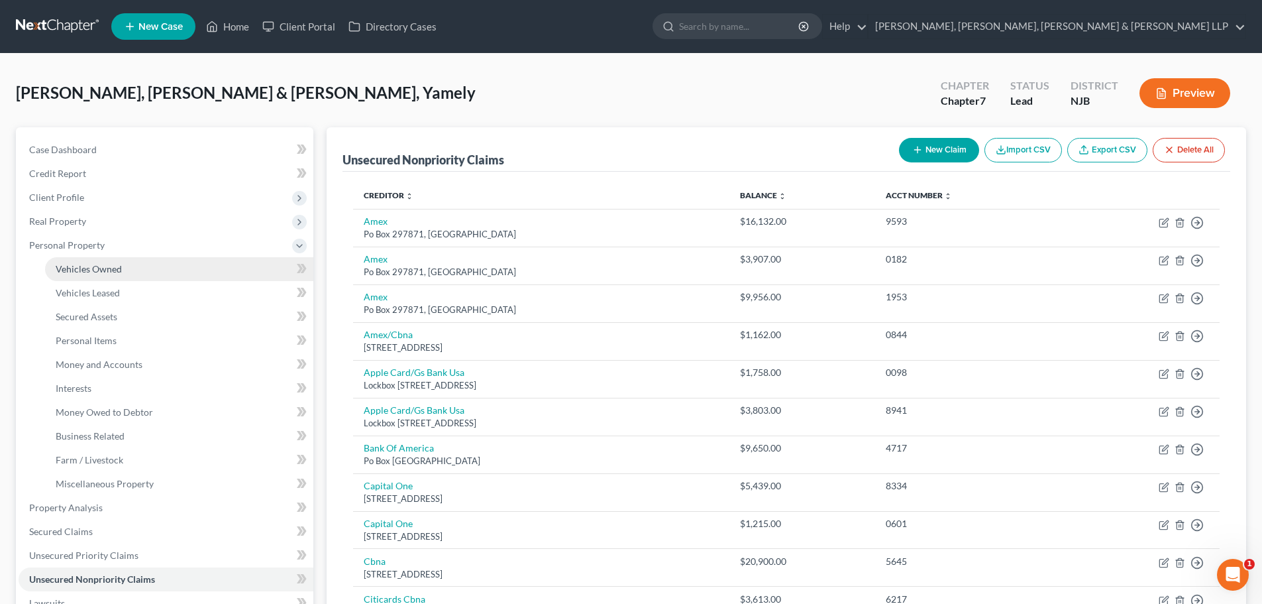
click at [123, 268] on link "Vehicles Owned" at bounding box center [179, 269] width 268 height 24
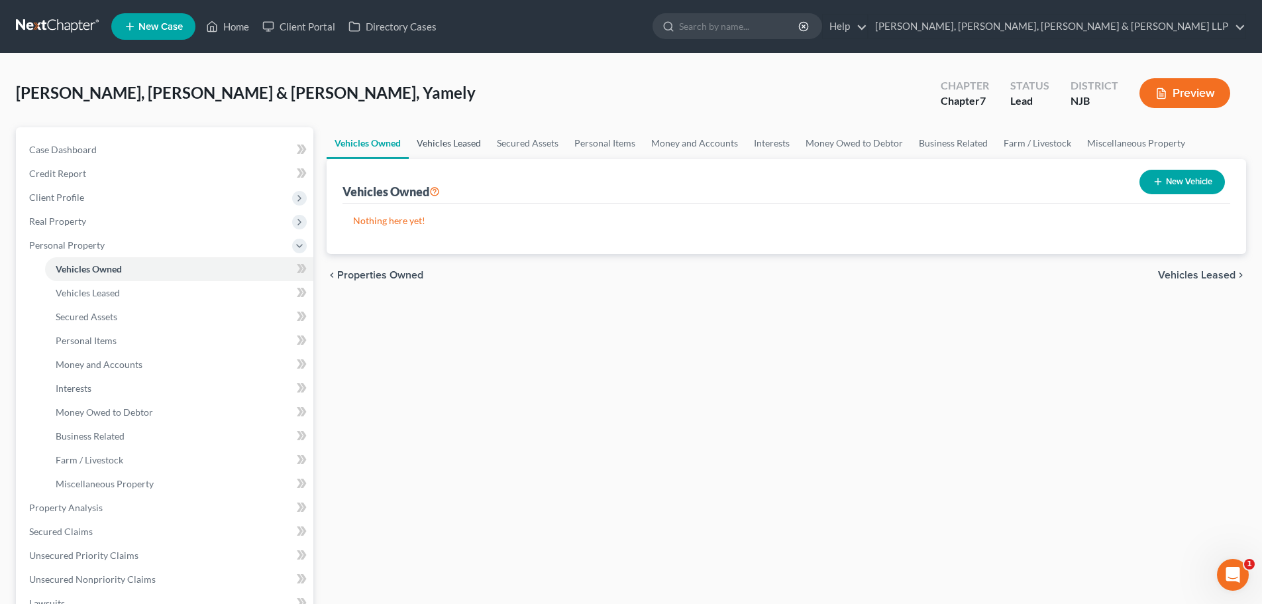
drag, startPoint x: 447, startPoint y: 146, endPoint x: 512, endPoint y: 144, distance: 65.0
click at [447, 146] on link "Vehicles Leased" at bounding box center [449, 143] width 80 height 32
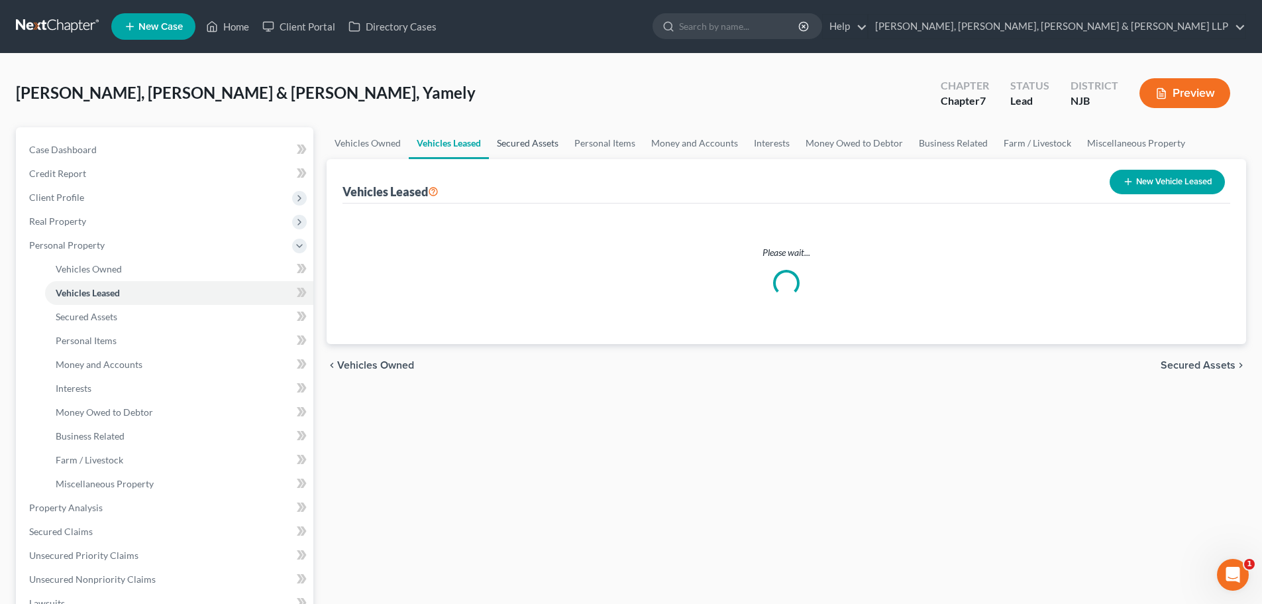
click at [512, 144] on link "Secured Assets" at bounding box center [528, 143] width 78 height 32
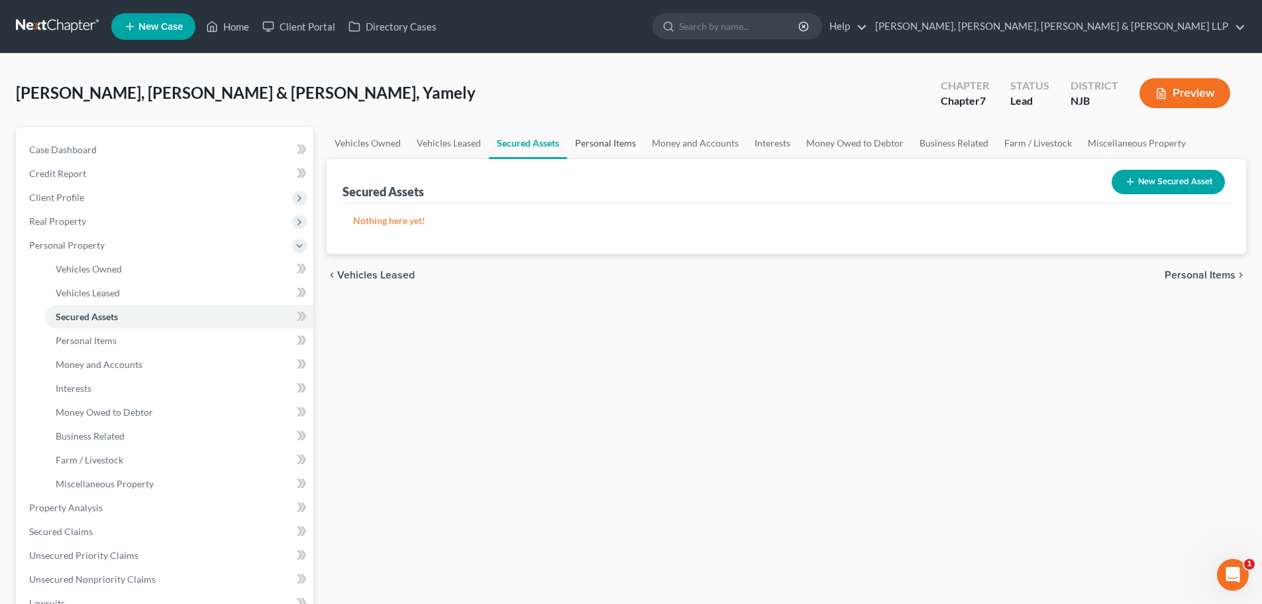
click at [590, 138] on link "Personal Items" at bounding box center [605, 143] width 77 height 32
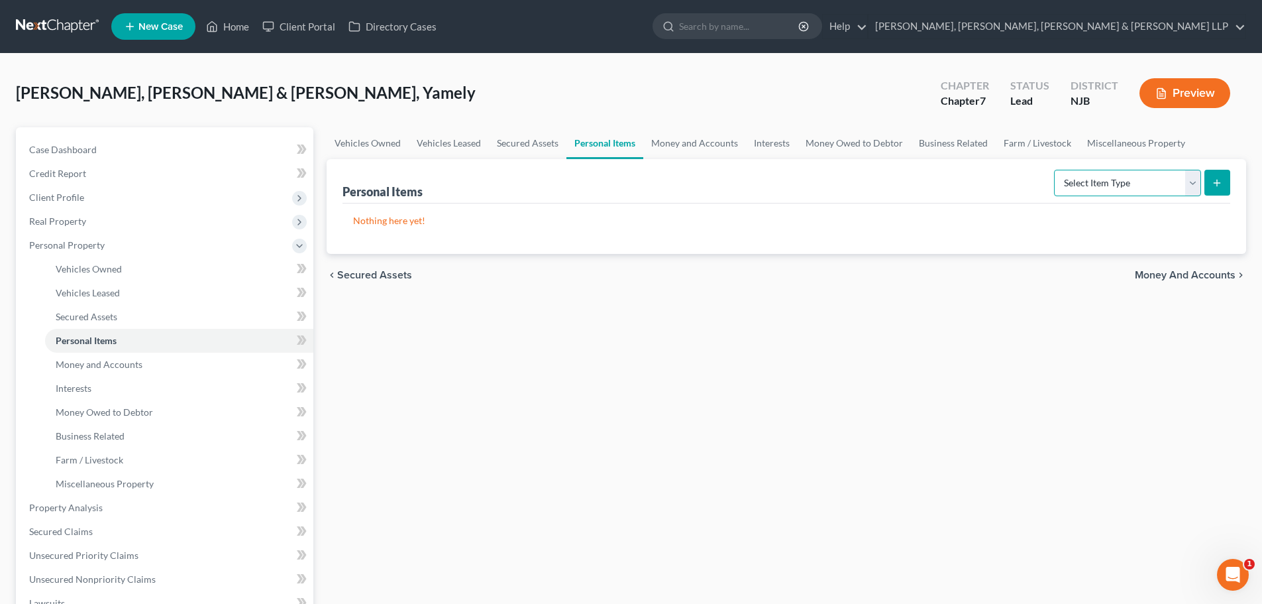
click at [1147, 184] on select "Select Item Type Clothing Collectibles Of Value Electronics Firearms Household …" at bounding box center [1127, 183] width 147 height 27
click at [1056, 170] on select "Select Item Type Clothing Collectibles Of Value Electronics Firearms Household …" at bounding box center [1127, 183] width 147 height 27
click at [1226, 184] on button "submit" at bounding box center [1218, 183] width 26 height 26
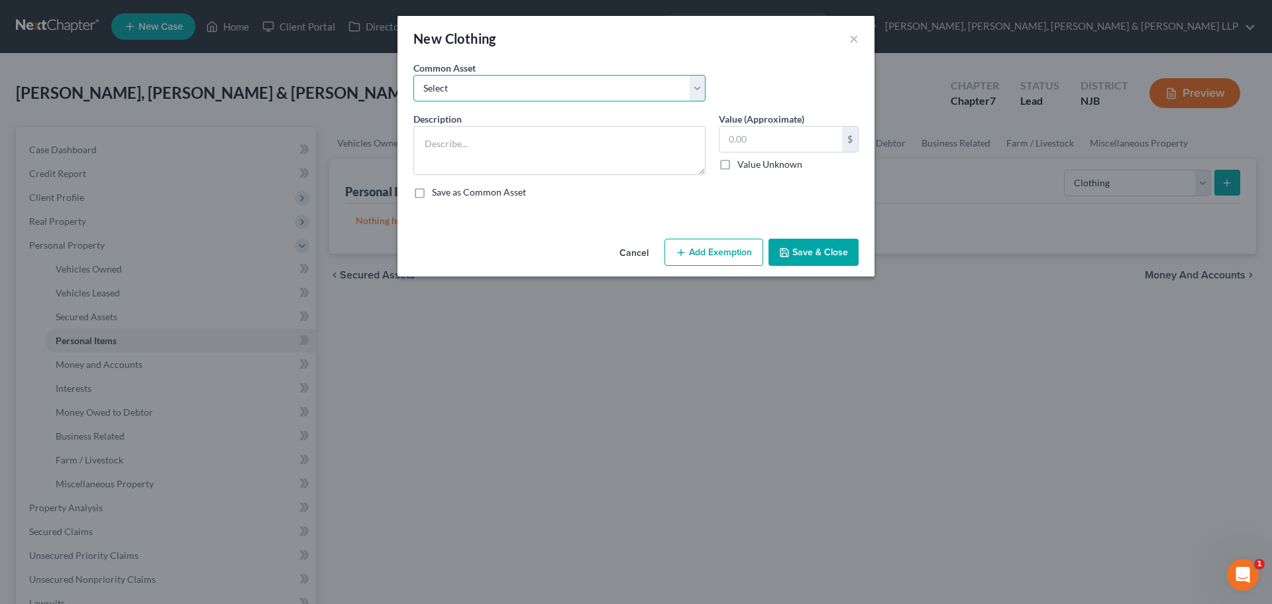
drag, startPoint x: 463, startPoint y: 88, endPoint x: 469, endPoint y: 100, distance: 13.3
click at [463, 88] on select "Select Clothes, Shoes & Accessories" at bounding box center [559, 88] width 292 height 27
click at [413, 75] on select "Select Clothes, Shoes & Accessories" at bounding box center [559, 88] width 292 height 27
click at [765, 139] on input "300.00" at bounding box center [781, 139] width 123 height 25
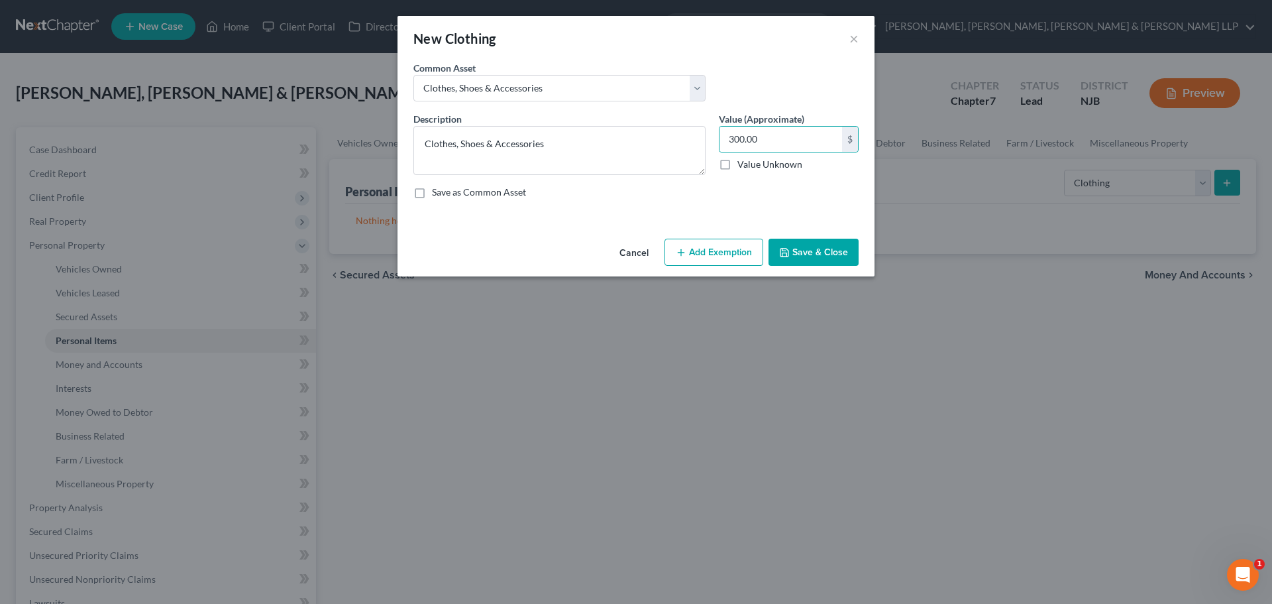
click at [705, 257] on button "Add Exemption" at bounding box center [714, 253] width 99 height 28
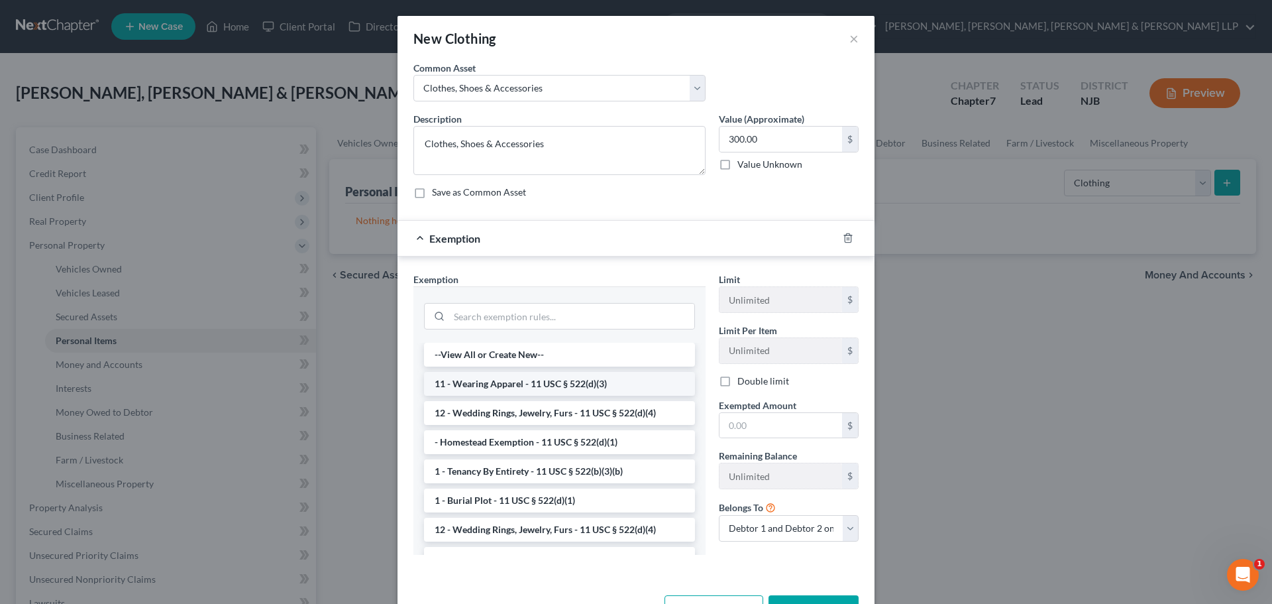
click at [506, 386] on li "11 - Wearing Apparel - 11 USC § 522(d)(3)" at bounding box center [559, 384] width 271 height 24
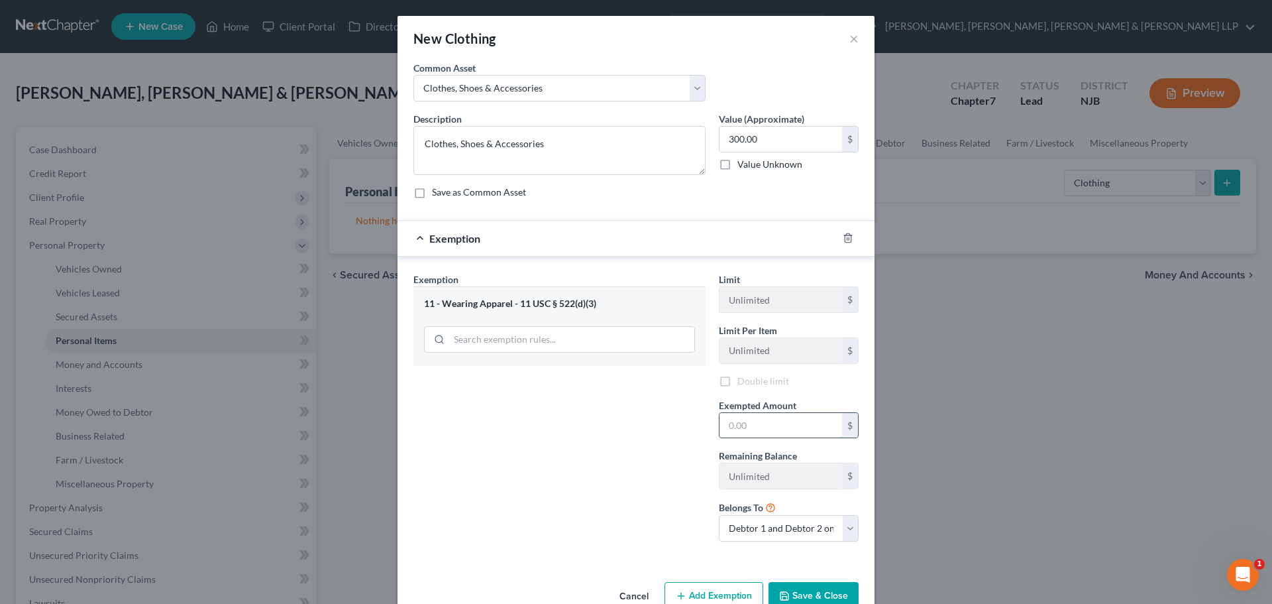
drag, startPoint x: 716, startPoint y: 414, endPoint x: 755, endPoint y: 426, distance: 40.9
click at [720, 415] on input "text" at bounding box center [781, 425] width 123 height 25
drag, startPoint x: 592, startPoint y: 406, endPoint x: 590, endPoint y: 398, distance: 8.8
click at [592, 406] on div "Exemption Set must be selected for CA. Exemption * 11 - Wearing Apparel - 11 US…" at bounding box center [559, 412] width 305 height 280
click at [750, 378] on label "Double limit" at bounding box center [763, 380] width 52 height 13
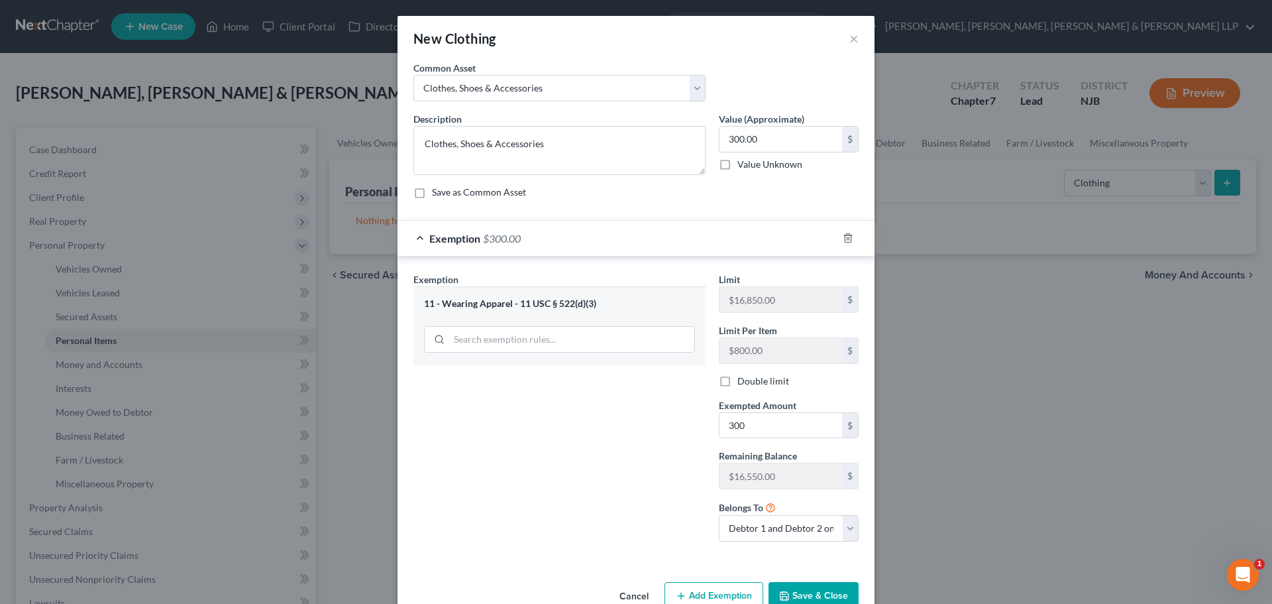
click at [750, 378] on input "Double limit" at bounding box center [747, 378] width 9 height 9
click at [802, 593] on button "Save & Close" at bounding box center [814, 596] width 90 height 28
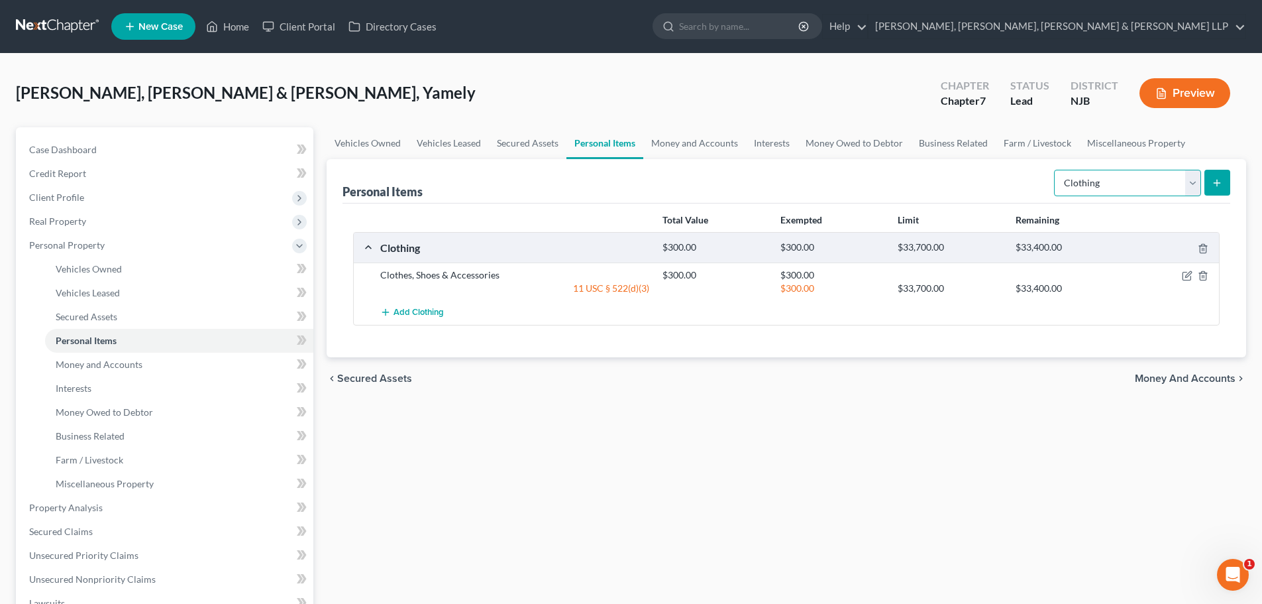
drag, startPoint x: 1087, startPoint y: 182, endPoint x: 1158, endPoint y: 195, distance: 72.9
click at [1087, 182] on select "Select Item Type Clothing Collectibles Of Value Electronics Firearms Household …" at bounding box center [1127, 183] width 147 height 27
click at [1056, 170] on select "Select Item Type Clothing Collectibles Of Value Electronics Firearms Household …" at bounding box center [1127, 183] width 147 height 27
click at [1218, 189] on button "submit" at bounding box center [1218, 183] width 26 height 26
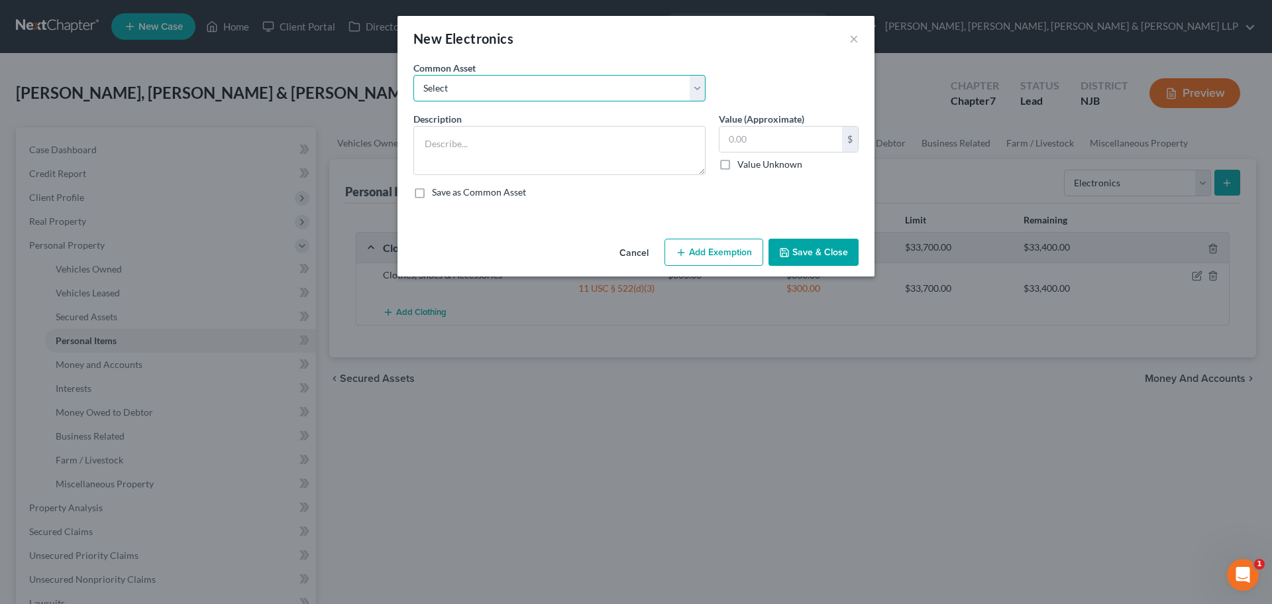
click at [478, 80] on select "Select Cellphone, TVs Electronic Appliances" at bounding box center [559, 88] width 292 height 27
click at [413, 75] on select "Select Cellphone, TVs Electronic Appliances" at bounding box center [559, 88] width 292 height 27
drag, startPoint x: 625, startPoint y: 90, endPoint x: 616, endPoint y: 101, distance: 14.1
click at [625, 90] on select "Select Cellphone, TVs Electronic Appliances" at bounding box center [559, 88] width 292 height 27
click at [413, 75] on select "Select Cellphone, TVs Electronic Appliances" at bounding box center [559, 88] width 292 height 27
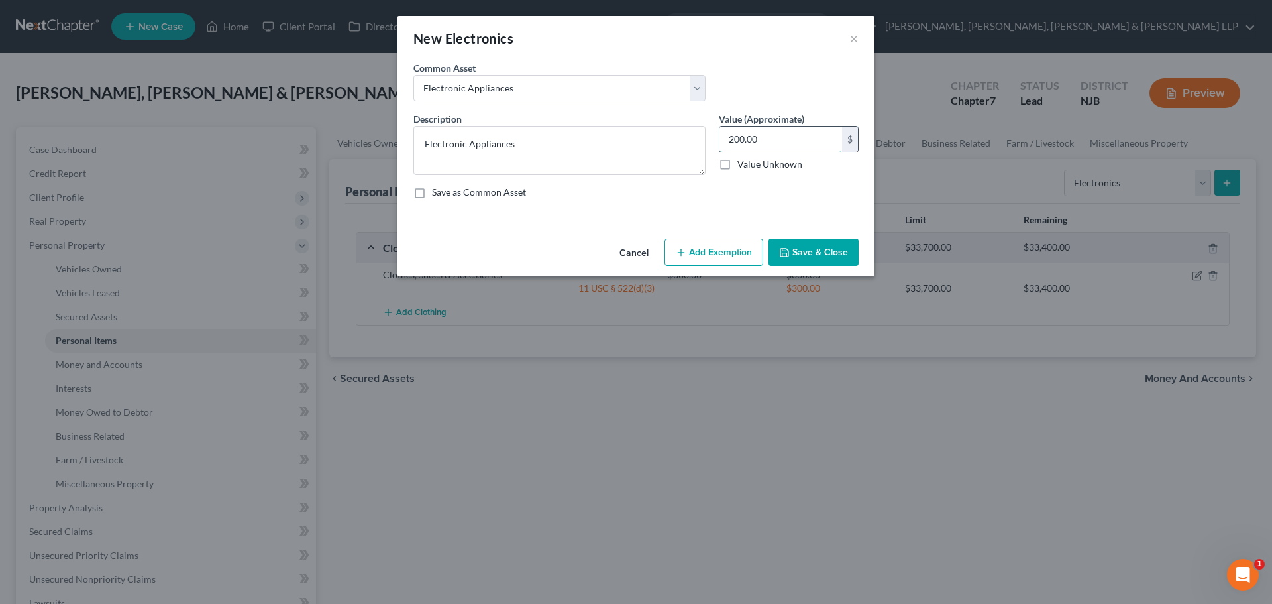
click at [775, 139] on input "200.00" at bounding box center [781, 139] width 123 height 25
click at [726, 244] on button "Add Exemption" at bounding box center [714, 253] width 99 height 28
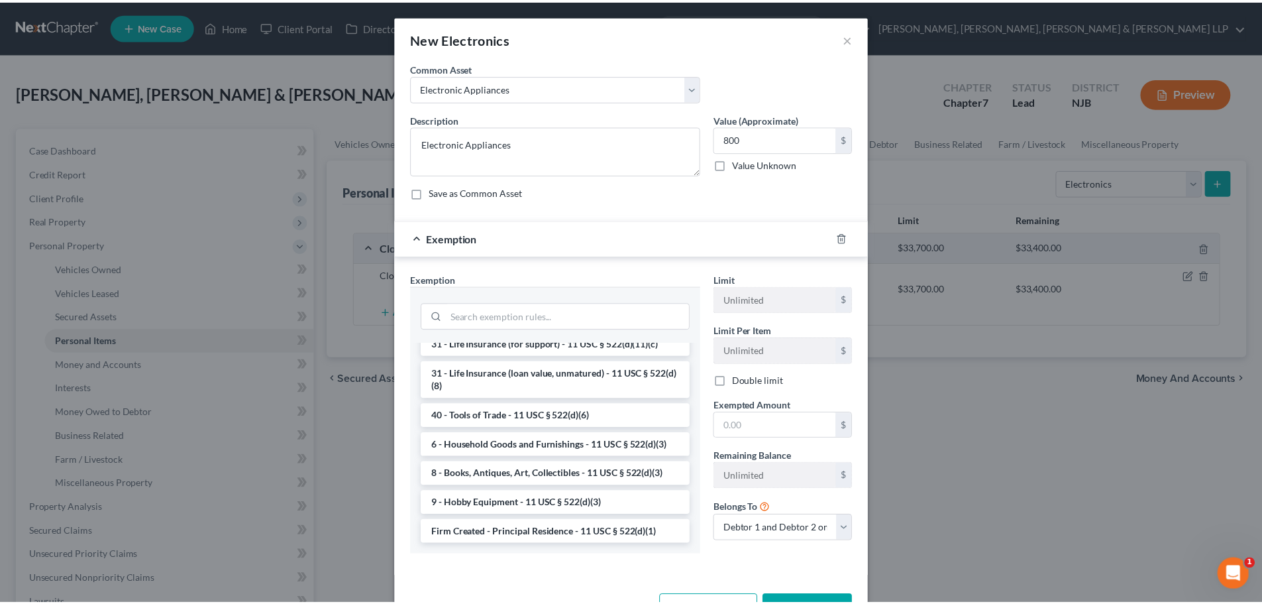
scroll to position [1095, 0]
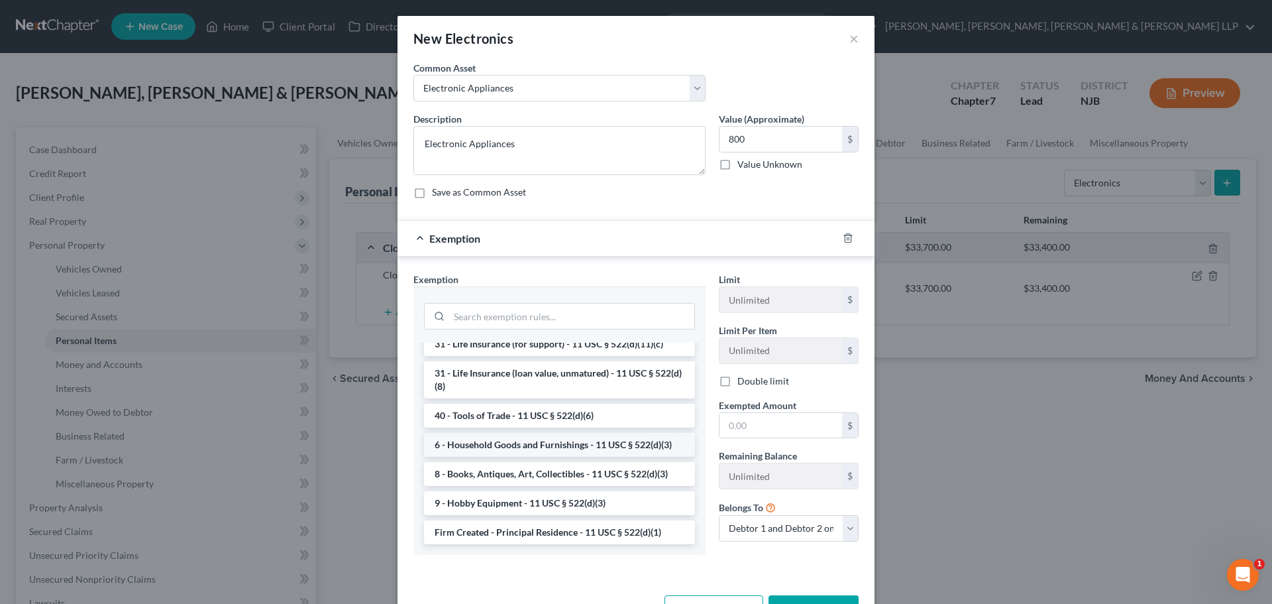
click at [523, 445] on li "6 - Household Goods and Furnishings - 11 USC § 522(d)(3)" at bounding box center [559, 445] width 271 height 24
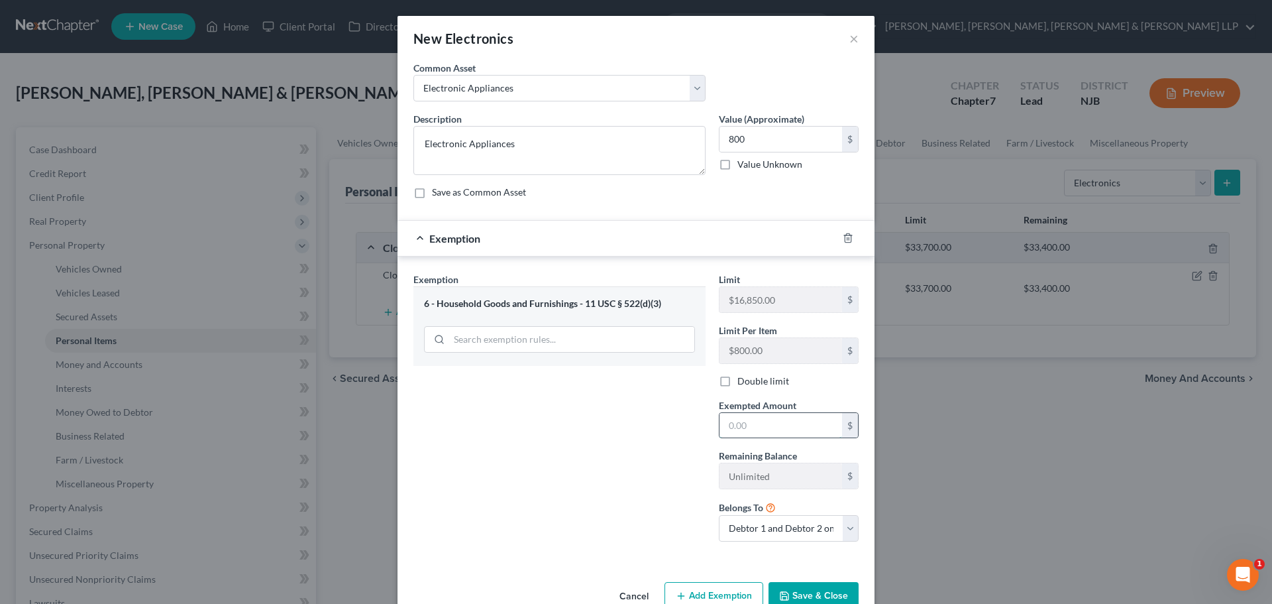
drag, startPoint x: 752, startPoint y: 424, endPoint x: 732, endPoint y: 429, distance: 21.1
click at [752, 424] on input "text" at bounding box center [781, 425] width 123 height 25
drag, startPoint x: 659, startPoint y: 460, endPoint x: 774, endPoint y: 522, distance: 130.5
click at [659, 460] on div "Exemption Set must be selected for CA. Exemption * 6 - Household Goods and Furn…" at bounding box center [559, 412] width 305 height 280
click at [750, 375] on label "Double limit" at bounding box center [763, 380] width 52 height 13
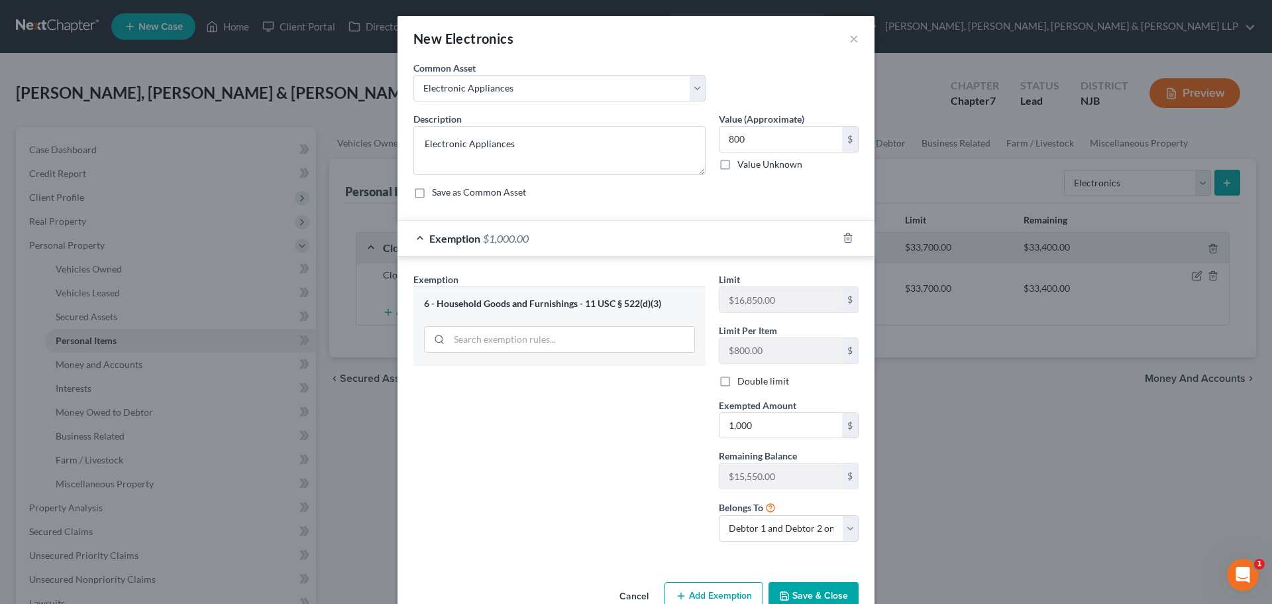
click at [750, 375] on input "Double limit" at bounding box center [747, 378] width 9 height 9
click at [753, 133] on input "800" at bounding box center [781, 139] width 123 height 25
click at [816, 592] on button "Save & Close" at bounding box center [814, 596] width 90 height 28
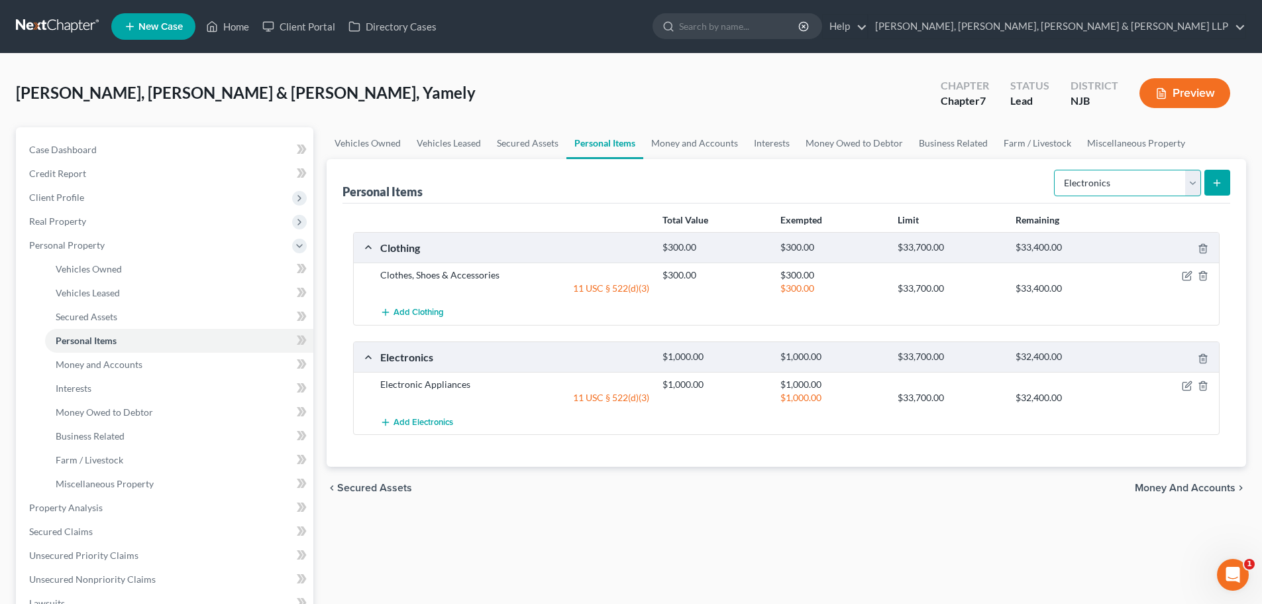
click at [1138, 182] on select "Select Item Type Clothing Collectibles Of Value Electronics Firearms Household …" at bounding box center [1127, 183] width 147 height 27
click at [1056, 170] on select "Select Item Type Clothing Collectibles Of Value Electronics Firearms Household …" at bounding box center [1127, 183] width 147 height 27
drag, startPoint x: 1148, startPoint y: 180, endPoint x: 1174, endPoint y: 182, distance: 26.6
click at [1148, 180] on select "Select Item Type Clothing Collectibles Of Value Electronics Firearms Household …" at bounding box center [1127, 183] width 147 height 27
click at [1213, 182] on icon "submit" at bounding box center [1217, 183] width 11 height 11
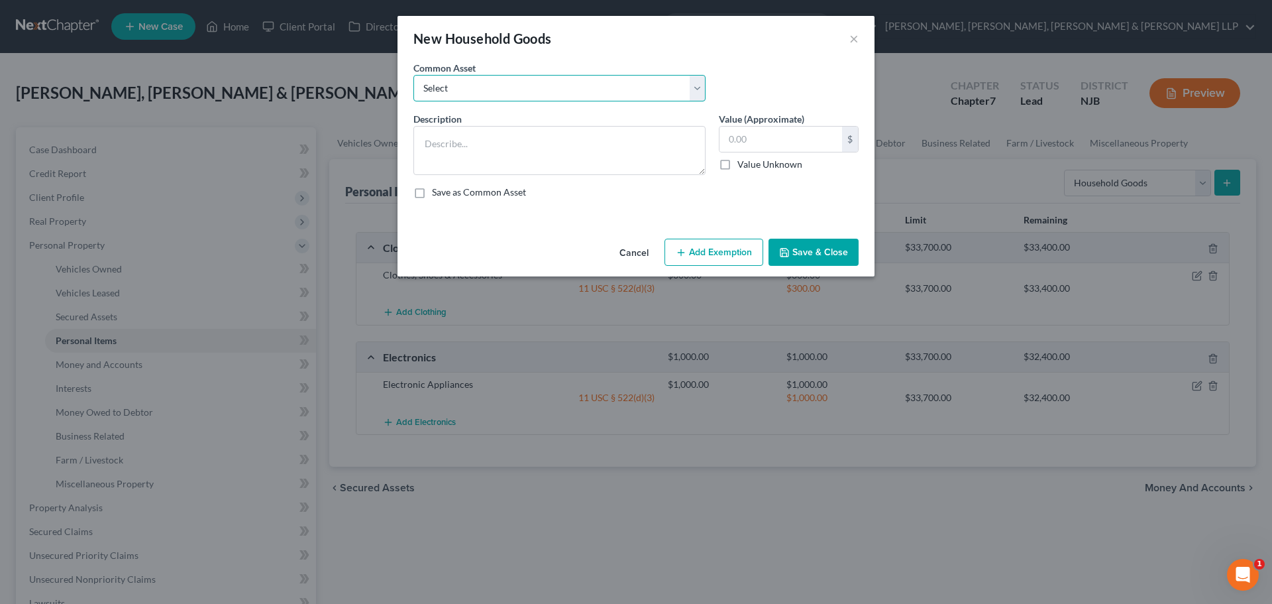
drag, startPoint x: 541, startPoint y: 92, endPoint x: 541, endPoint y: 101, distance: 8.6
click at [541, 92] on select "Select Household items" at bounding box center [559, 88] width 292 height 27
click at [413, 75] on select "Select Household items" at bounding box center [559, 88] width 292 height 27
click at [787, 127] on input "2,000.00" at bounding box center [781, 139] width 123 height 25
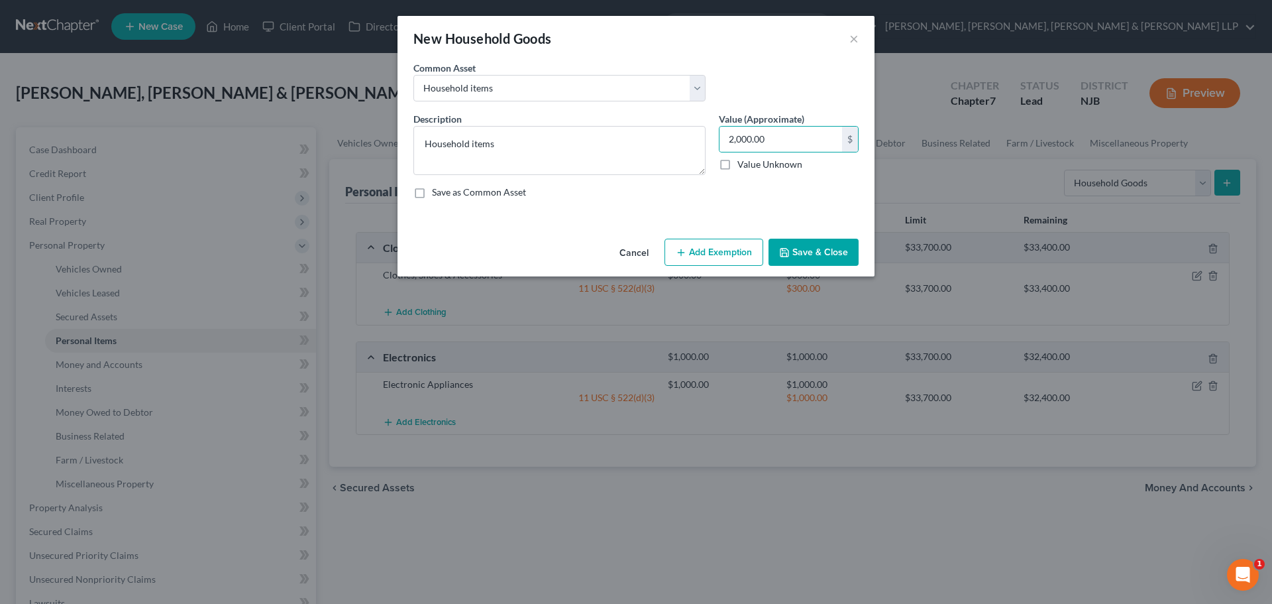
click at [742, 243] on button "Add Exemption" at bounding box center [714, 253] width 99 height 28
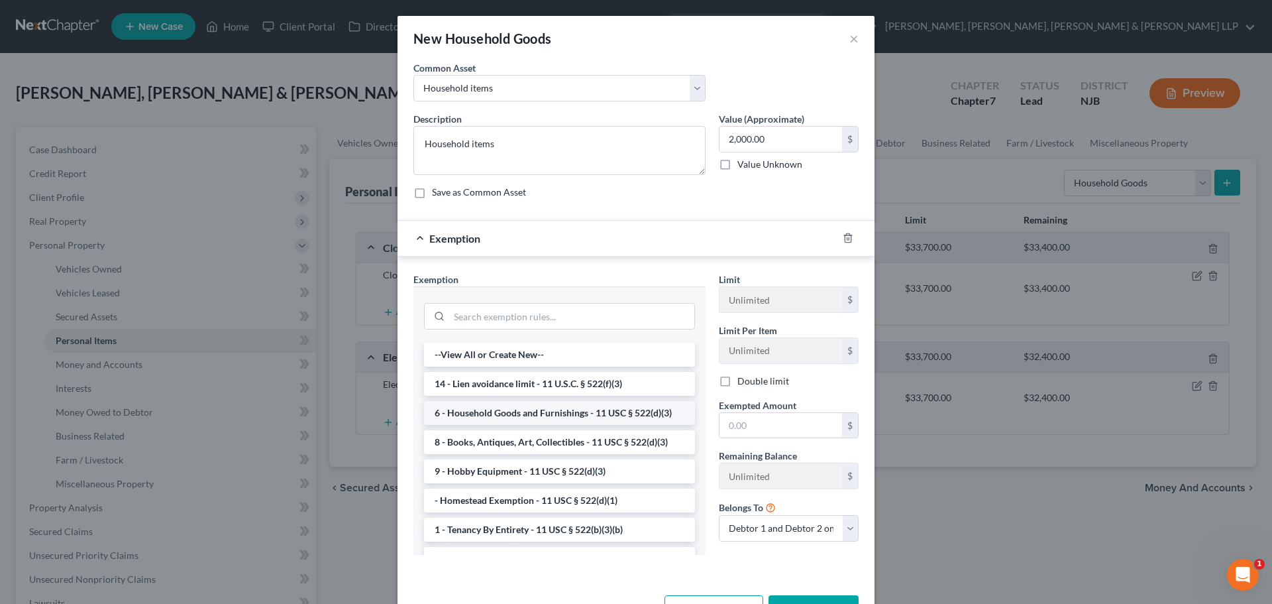
click at [494, 405] on li "6 - Household Goods and Furnishings - 11 USC § 522(d)(3)" at bounding box center [559, 413] width 271 height 24
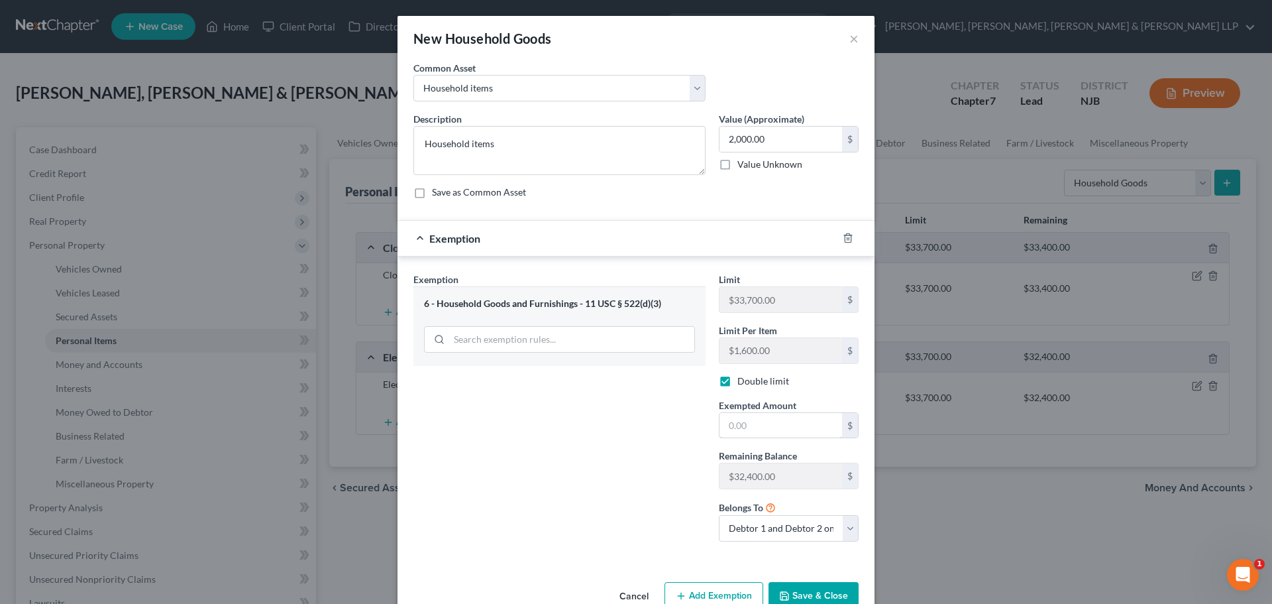
drag, startPoint x: 755, startPoint y: 435, endPoint x: 604, endPoint y: 439, distance: 151.1
click at [755, 435] on input "text" at bounding box center [781, 425] width 123 height 25
click at [818, 590] on button "Save & Close" at bounding box center [814, 596] width 90 height 28
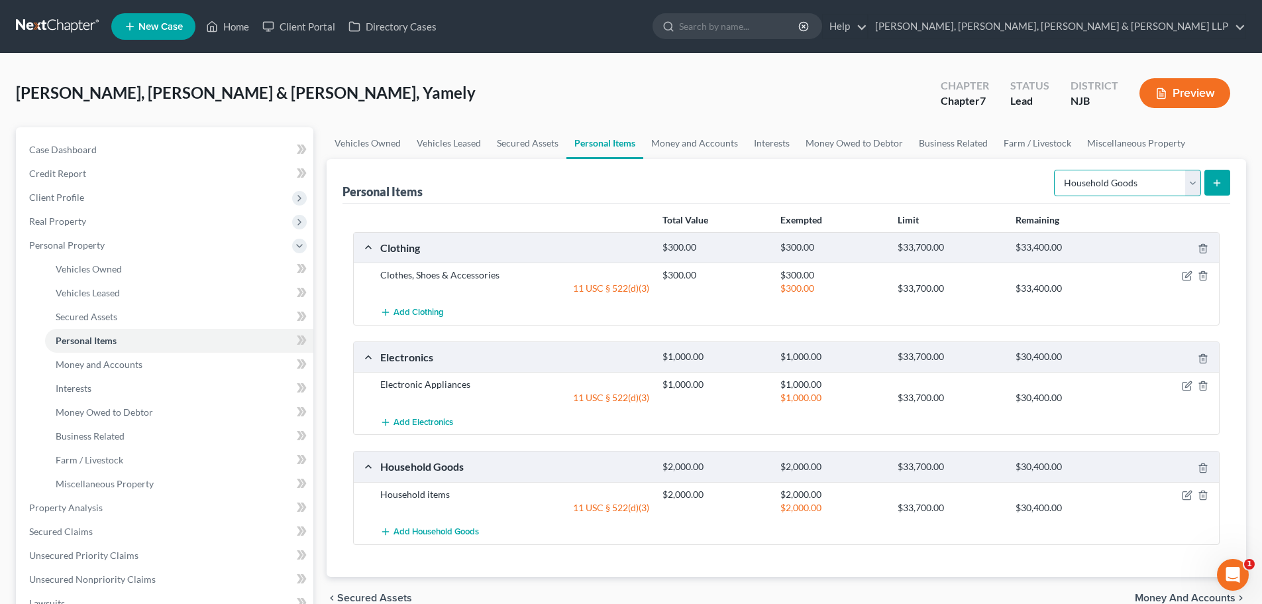
click at [1097, 194] on select "Select Item Type Clothing Collectibles Of Value Electronics Firearms Household …" at bounding box center [1127, 183] width 147 height 27
click at [1056, 170] on select "Select Item Type Clothing Collectibles Of Value Electronics Firearms Household …" at bounding box center [1127, 183] width 147 height 27
click at [1213, 186] on icon "submit" at bounding box center [1217, 183] width 11 height 11
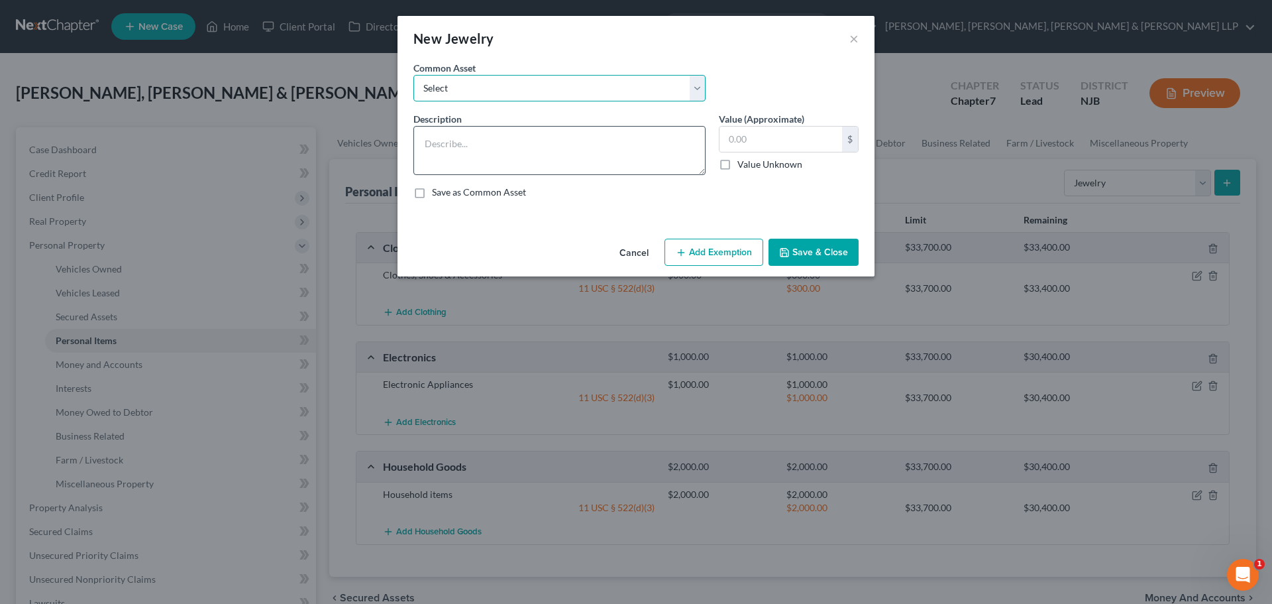
drag, startPoint x: 494, startPoint y: 97, endPoint x: 478, endPoint y: 139, distance: 45.1
click at [494, 97] on select "Select Jewelry" at bounding box center [559, 88] width 292 height 27
click at [413, 75] on select "Select Jewelry" at bounding box center [559, 88] width 292 height 27
drag, startPoint x: 774, startPoint y: 135, endPoint x: 746, endPoint y: 147, distance: 30.3
click at [774, 136] on input "150.00" at bounding box center [781, 139] width 123 height 25
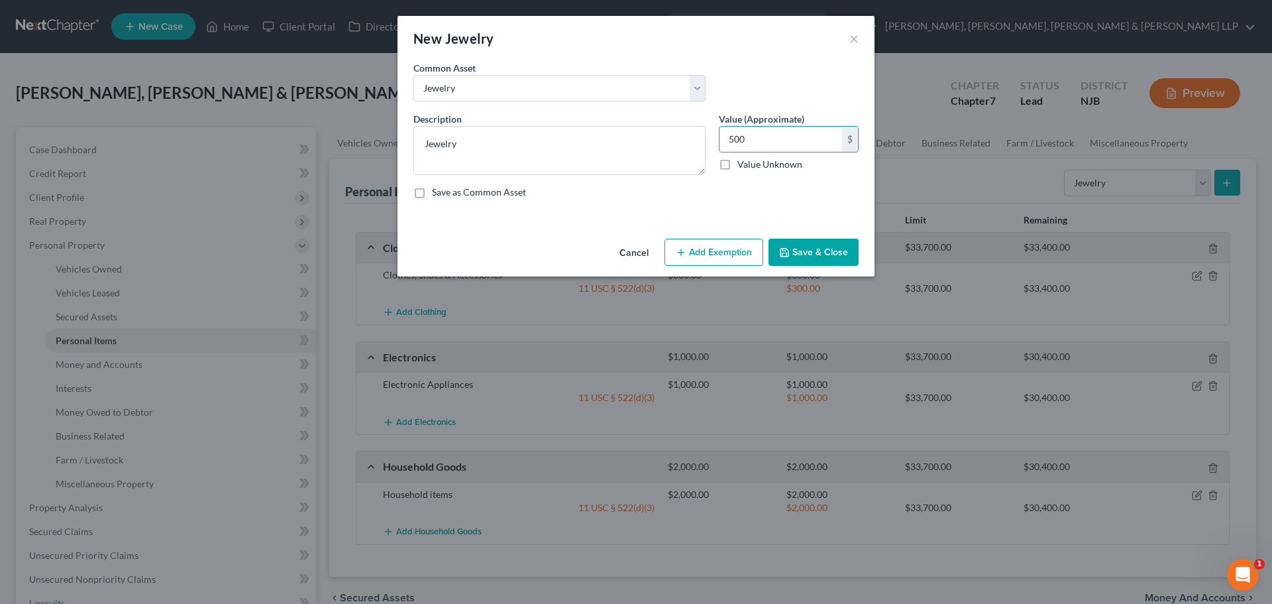
click at [731, 256] on button "Add Exemption" at bounding box center [714, 253] width 99 height 28
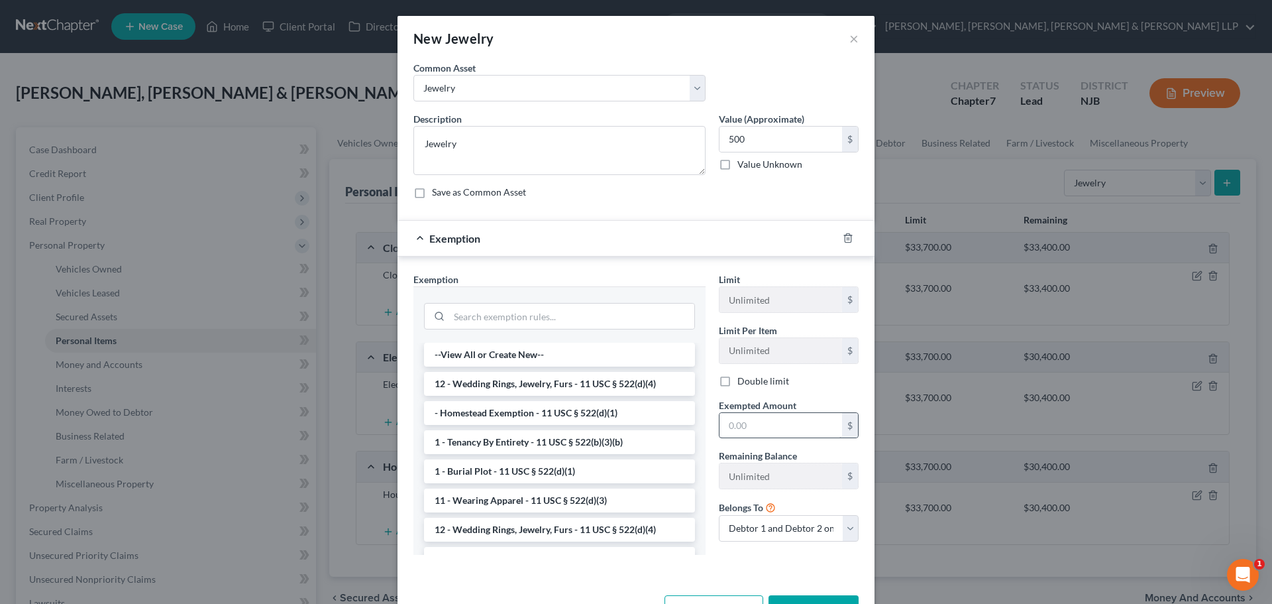
drag, startPoint x: 539, startPoint y: 390, endPoint x: 753, endPoint y: 431, distance: 217.4
click at [540, 389] on li "12 - Wedding Rings, Jewelry, Furs - 11 USC § 522(d)(4)" at bounding box center [559, 384] width 271 height 24
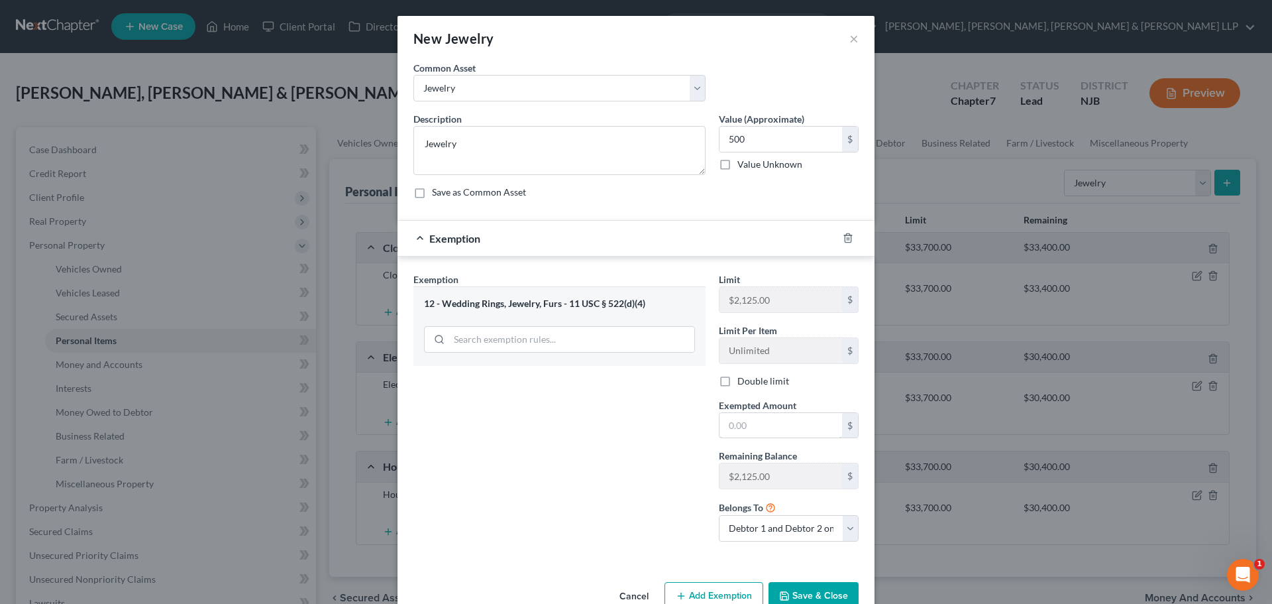
drag, startPoint x: 773, startPoint y: 428, endPoint x: 637, endPoint y: 447, distance: 137.2
click at [773, 428] on input "text" at bounding box center [781, 425] width 123 height 25
click at [737, 384] on label "Double limit" at bounding box center [763, 380] width 52 height 13
click at [743, 383] on input "Double limit" at bounding box center [747, 378] width 9 height 9
click at [794, 585] on button "Save & Close" at bounding box center [814, 596] width 90 height 28
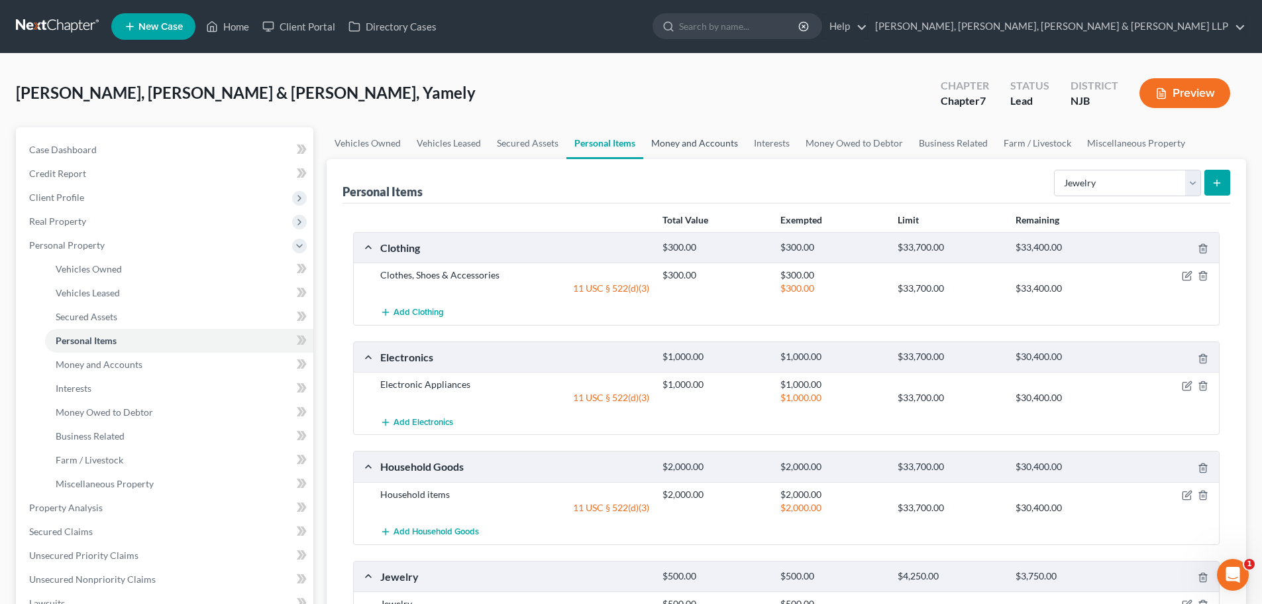
click at [703, 149] on link "Money and Accounts" at bounding box center [694, 143] width 103 height 32
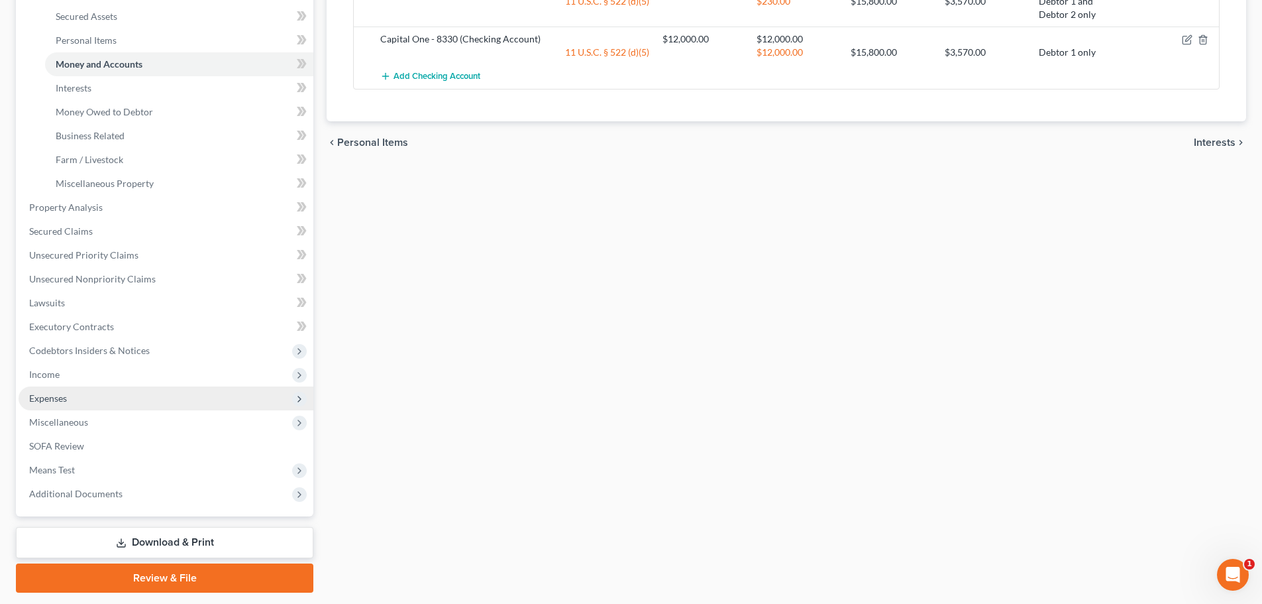
scroll to position [331, 0]
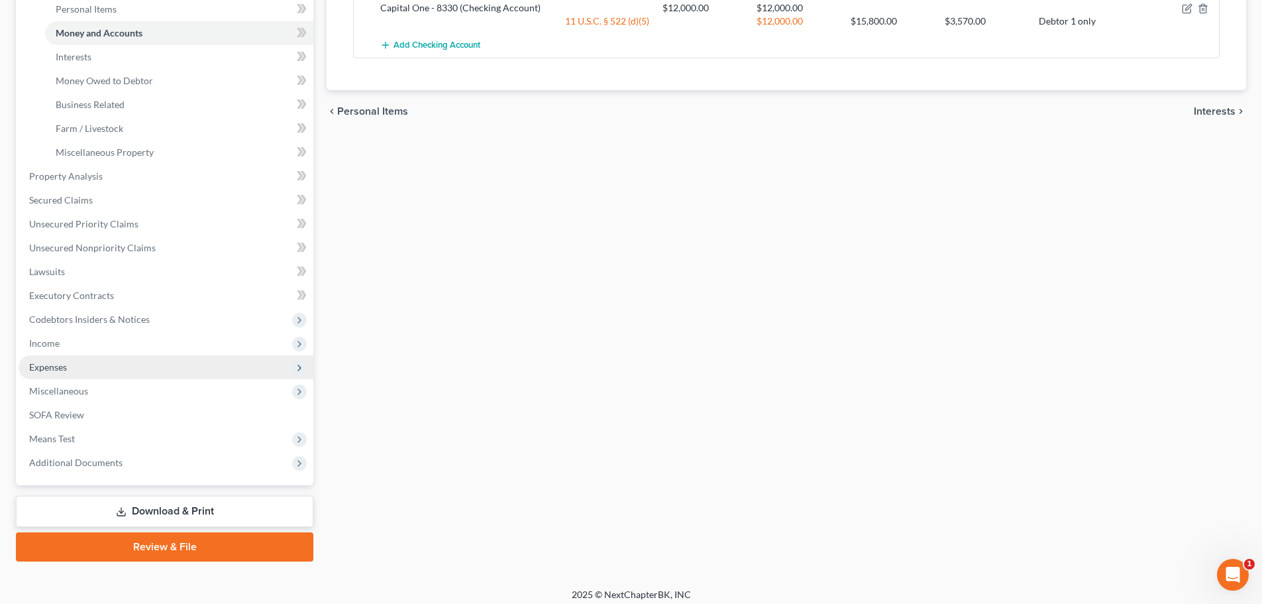
drag, startPoint x: 101, startPoint y: 350, endPoint x: 106, endPoint y: 363, distance: 14.0
click at [101, 350] on span "Income" at bounding box center [166, 343] width 295 height 24
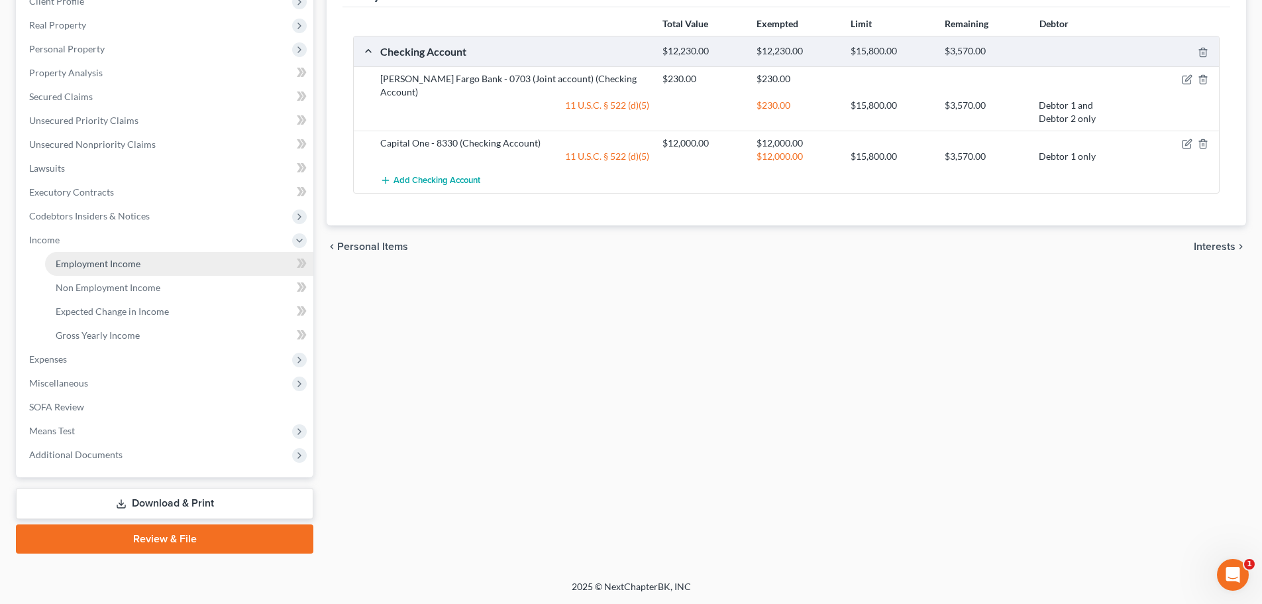
click at [115, 262] on span "Employment Income" at bounding box center [98, 263] width 85 height 11
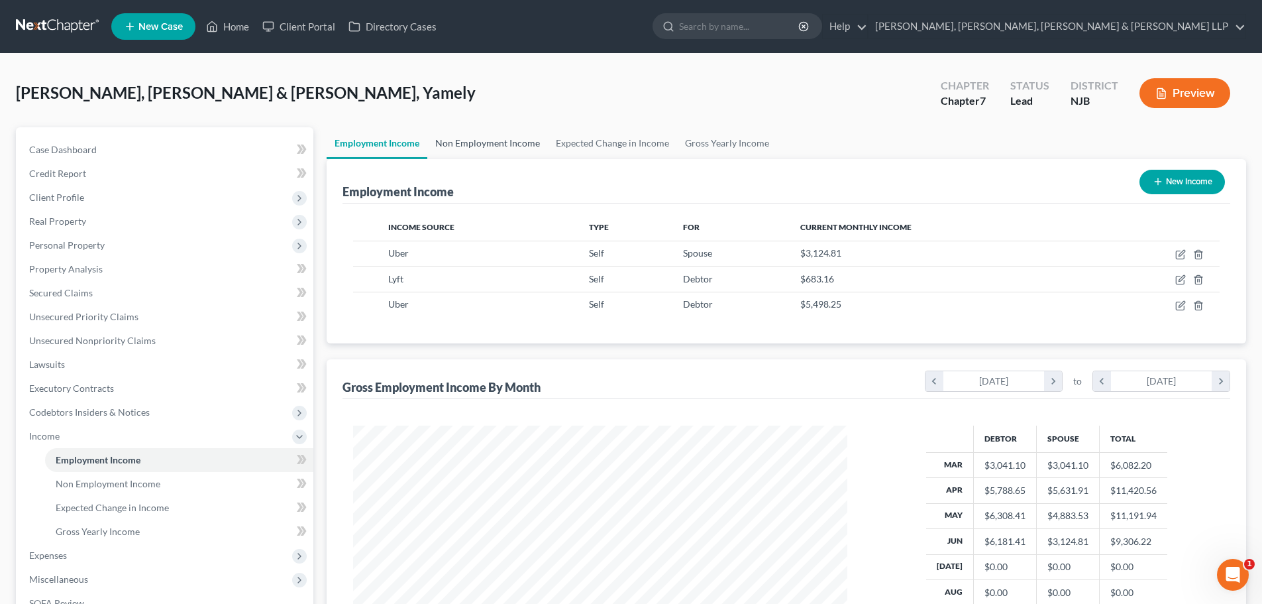
drag, startPoint x: 487, startPoint y: 143, endPoint x: 639, endPoint y: 540, distance: 424.9
click at [487, 143] on link "Non Employment Income" at bounding box center [487, 143] width 121 height 32
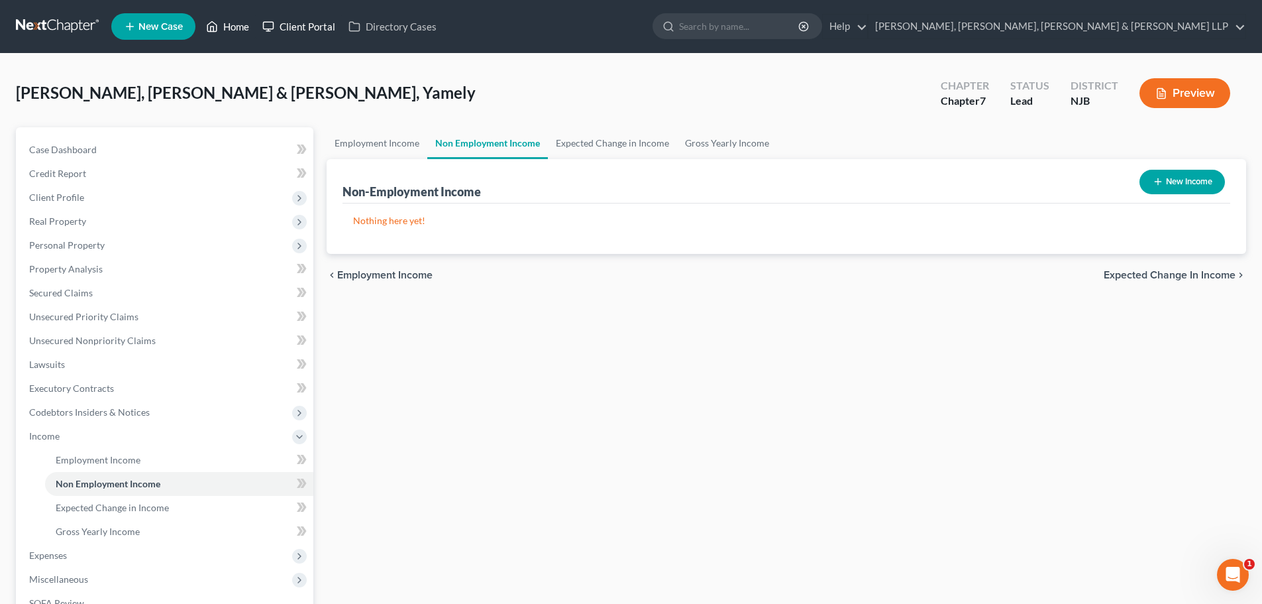
click at [240, 33] on link "Home" at bounding box center [227, 27] width 56 height 24
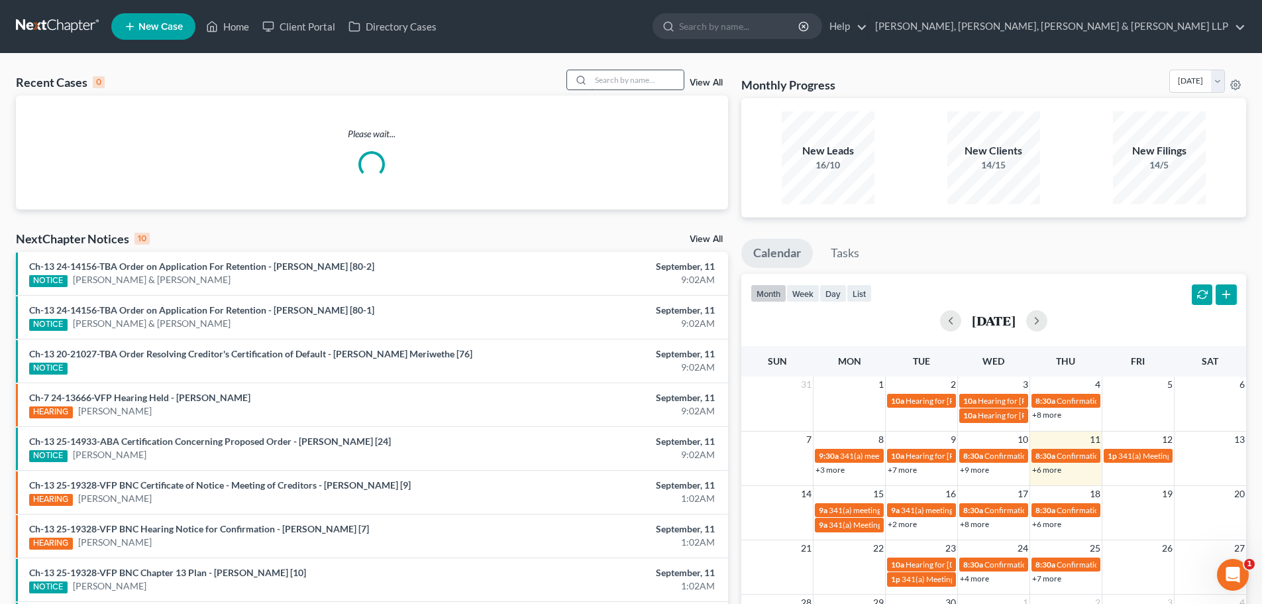
click at [604, 76] on input "search" at bounding box center [637, 79] width 93 height 19
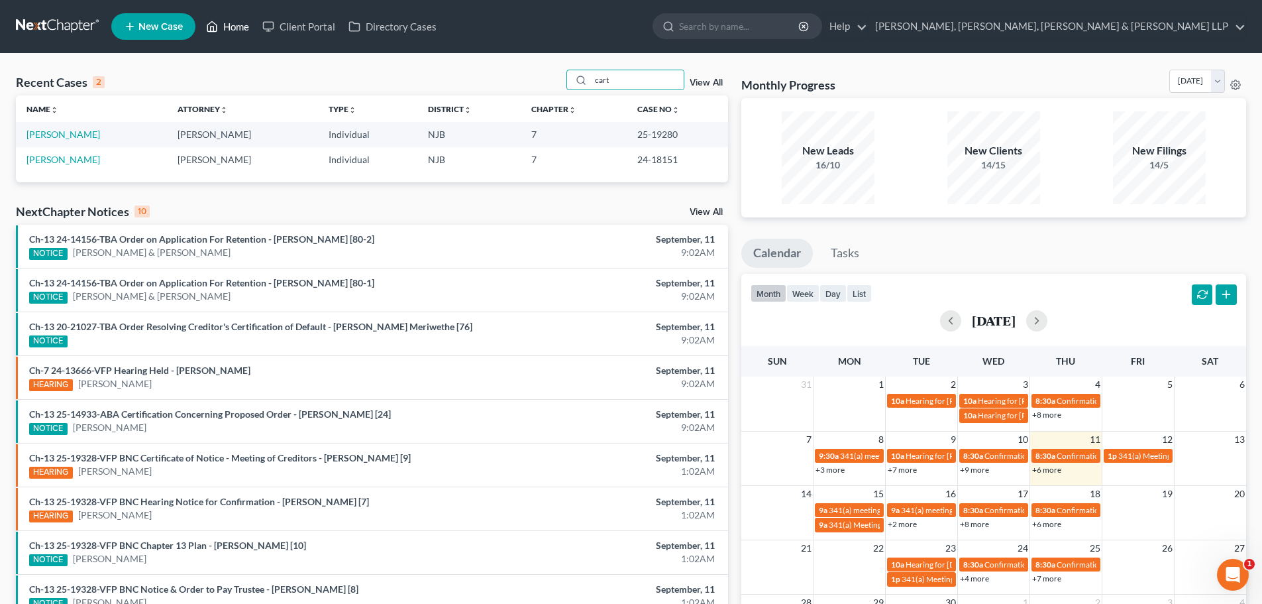
click at [231, 25] on link "Home" at bounding box center [227, 27] width 56 height 24
click at [238, 28] on link "Home" at bounding box center [227, 27] width 56 height 24
click at [214, 22] on icon at bounding box center [212, 27] width 9 height 10
click at [75, 26] on link at bounding box center [58, 27] width 85 height 24
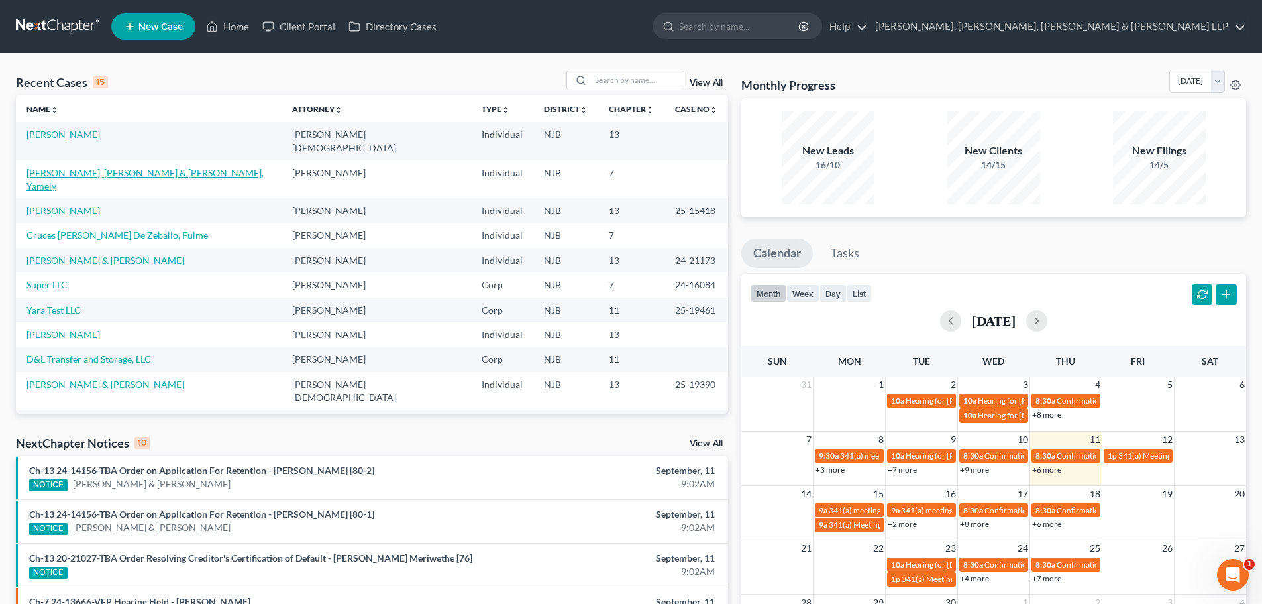
click at [150, 167] on link "[PERSON_NAME], [PERSON_NAME] & [PERSON_NAME], Yamely" at bounding box center [145, 179] width 237 height 25
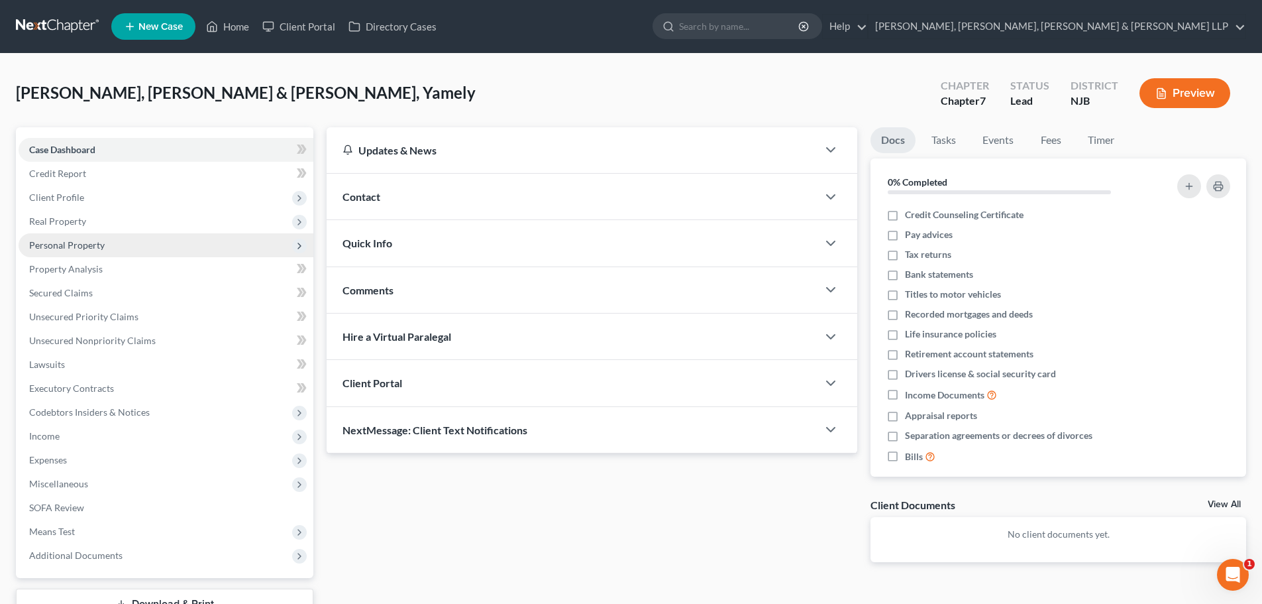
click at [97, 243] on span "Personal Property" at bounding box center [67, 244] width 76 height 11
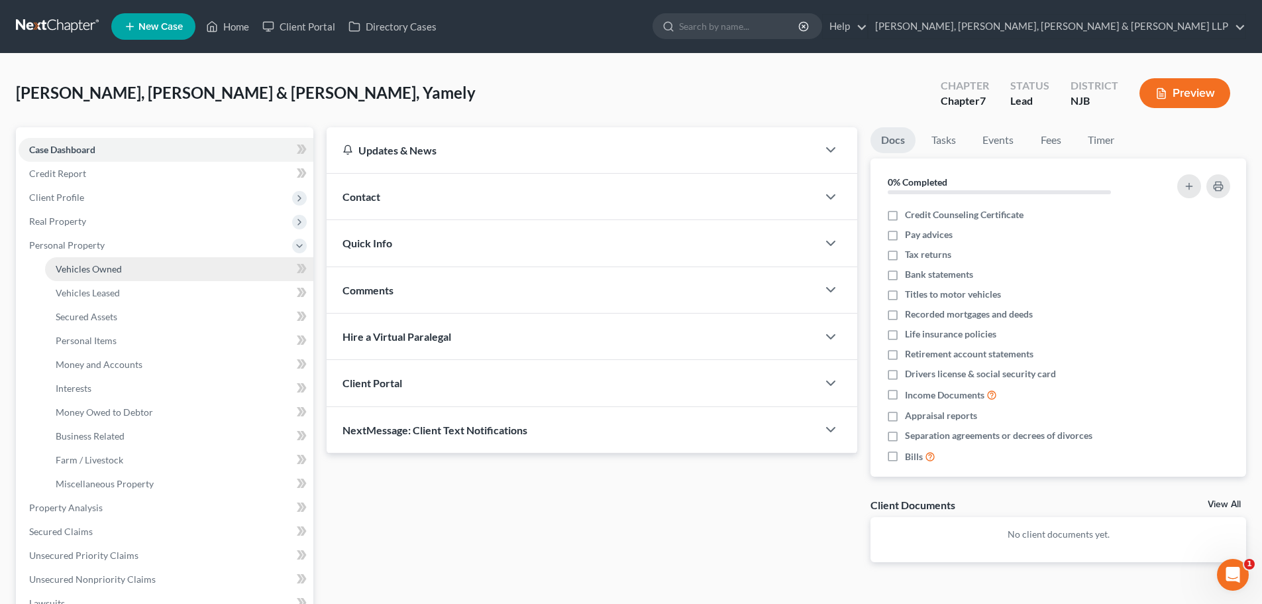
click at [101, 268] on span "Vehicles Owned" at bounding box center [89, 268] width 66 height 11
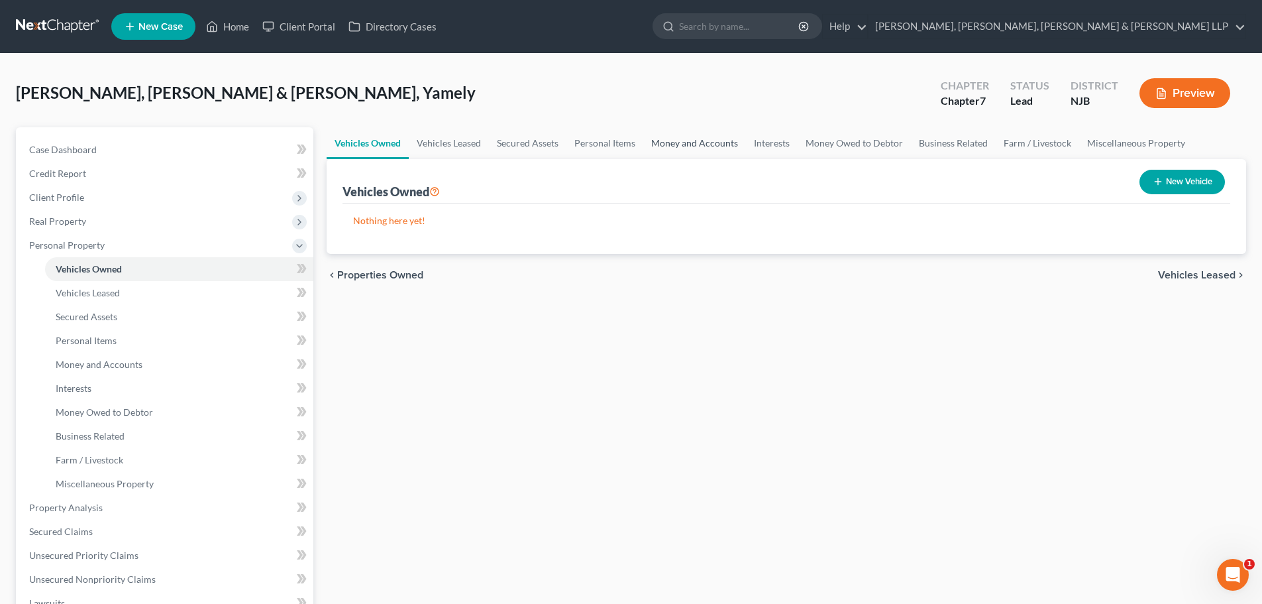
click at [709, 140] on link "Money and Accounts" at bounding box center [694, 143] width 103 height 32
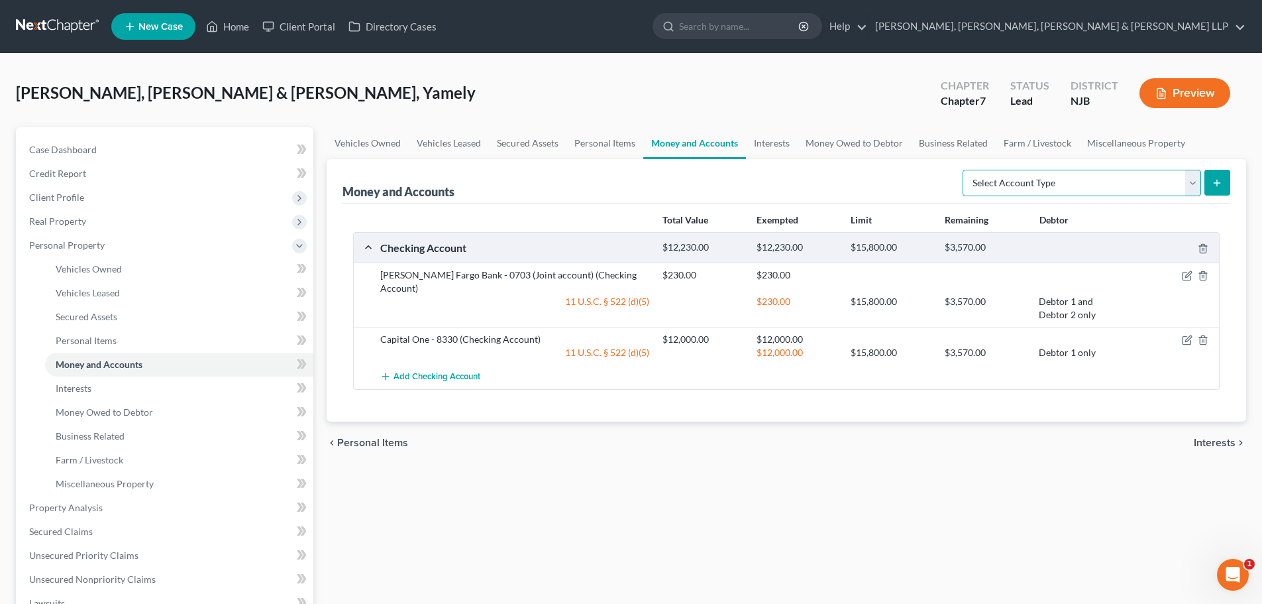
drag, startPoint x: 1152, startPoint y: 182, endPoint x: 1140, endPoint y: 195, distance: 17.3
click at [1151, 182] on select "Select Account Type Brokerage Cash on Hand Certificates of Deposit Checking Acc…" at bounding box center [1082, 183] width 239 height 27
click at [965, 170] on select "Select Account Type Brokerage Cash on Hand Certificates of Deposit Checking Acc…" at bounding box center [1082, 183] width 239 height 27
drag, startPoint x: 1065, startPoint y: 182, endPoint x: 1059, endPoint y: 190, distance: 9.6
click at [1064, 182] on select "Select Account Type Brokerage Cash on Hand Certificates of Deposit Checking Acc…" at bounding box center [1082, 183] width 239 height 27
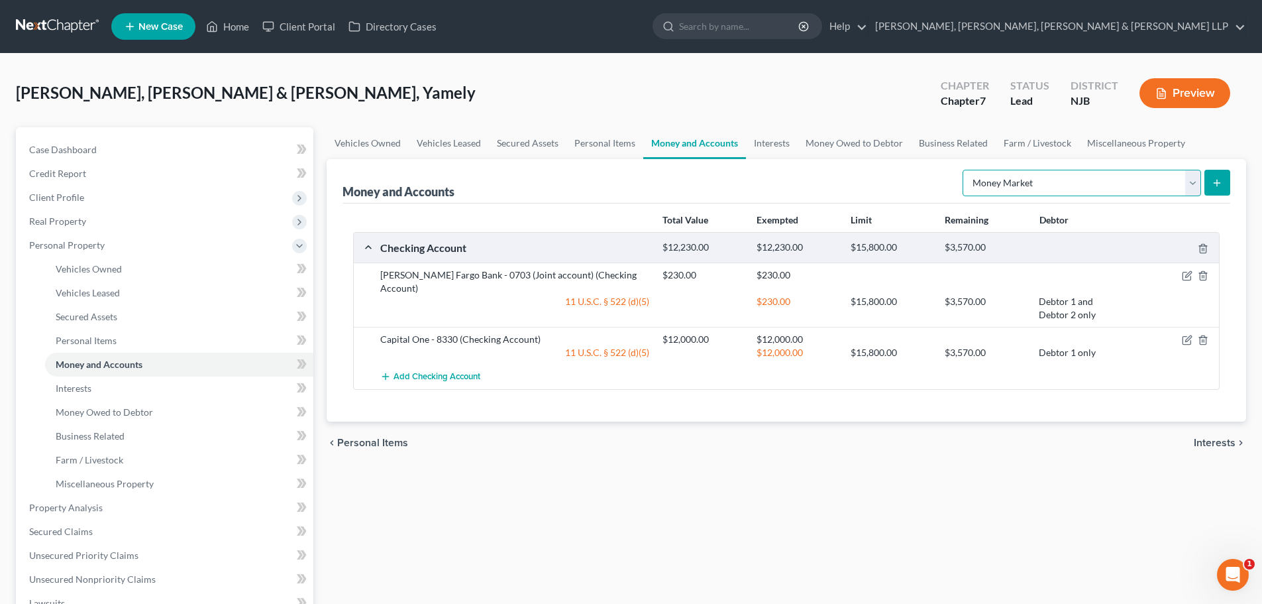
select select "checking"
click at [965, 170] on select "Select Account Type Brokerage Cash on Hand Certificates of Deposit Checking Acc…" at bounding box center [1082, 183] width 239 height 27
click at [1223, 180] on button "submit" at bounding box center [1218, 183] width 26 height 26
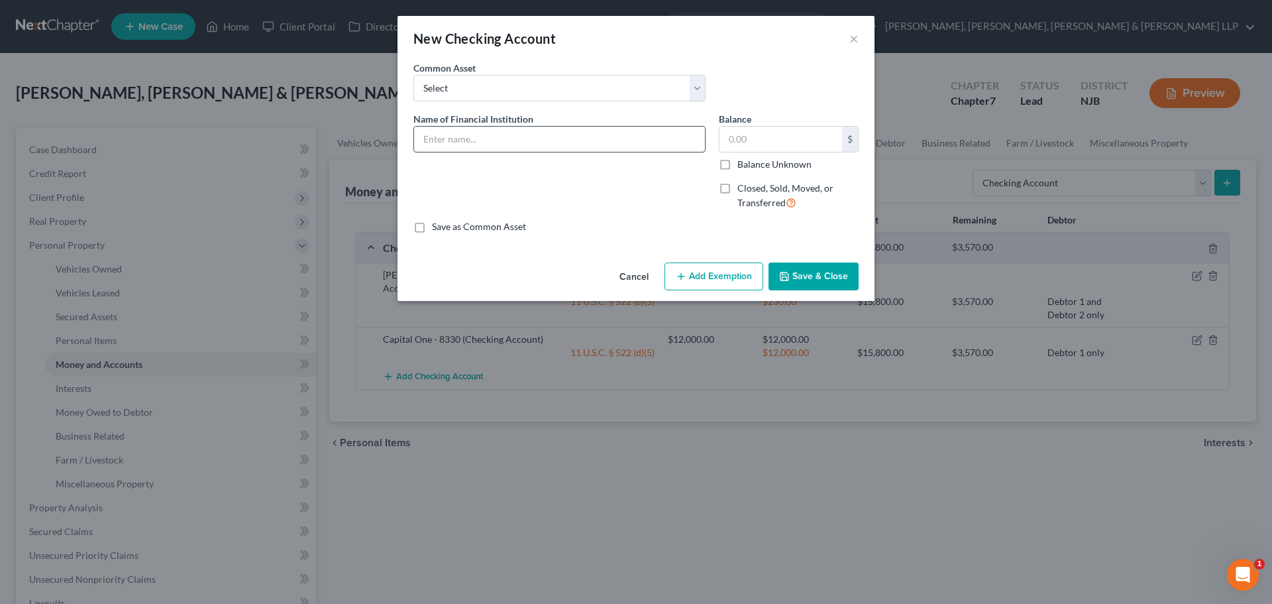
click at [461, 136] on input "text" at bounding box center [559, 139] width 291 height 25
type input "Capital One Bank - 0667"
click at [744, 145] on input "text" at bounding box center [781, 139] width 123 height 25
type input "200"
click at [718, 280] on button "Add Exemption" at bounding box center [714, 276] width 99 height 28
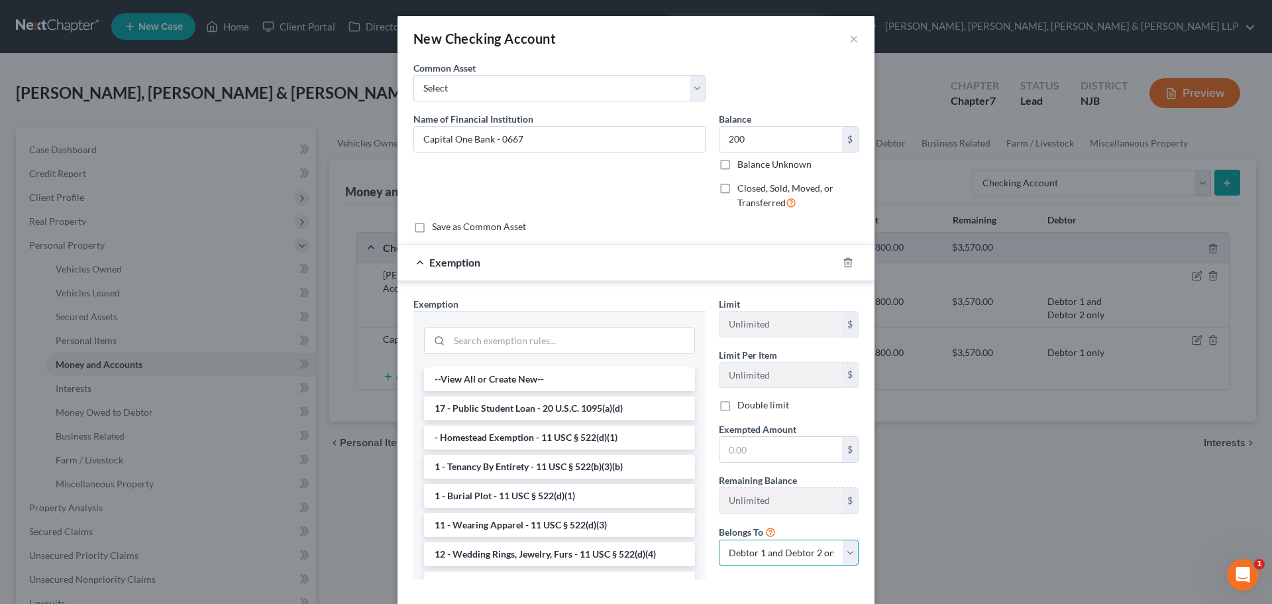
click at [776, 560] on select "Debtor 1 only Debtor 2 only Debtor 1 and Debtor 2 only" at bounding box center [789, 552] width 140 height 27
select select "1"
click at [719, 539] on select "Debtor 1 only Debtor 2 only Debtor 1 and Debtor 2 only" at bounding box center [789, 552] width 140 height 27
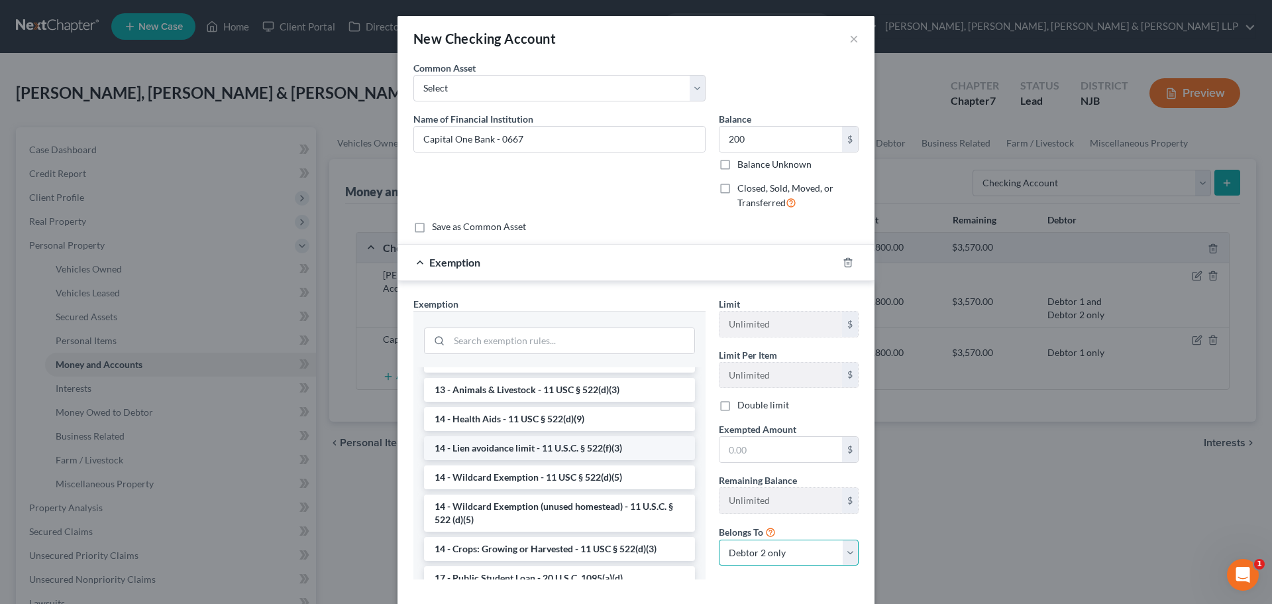
scroll to position [265, 0]
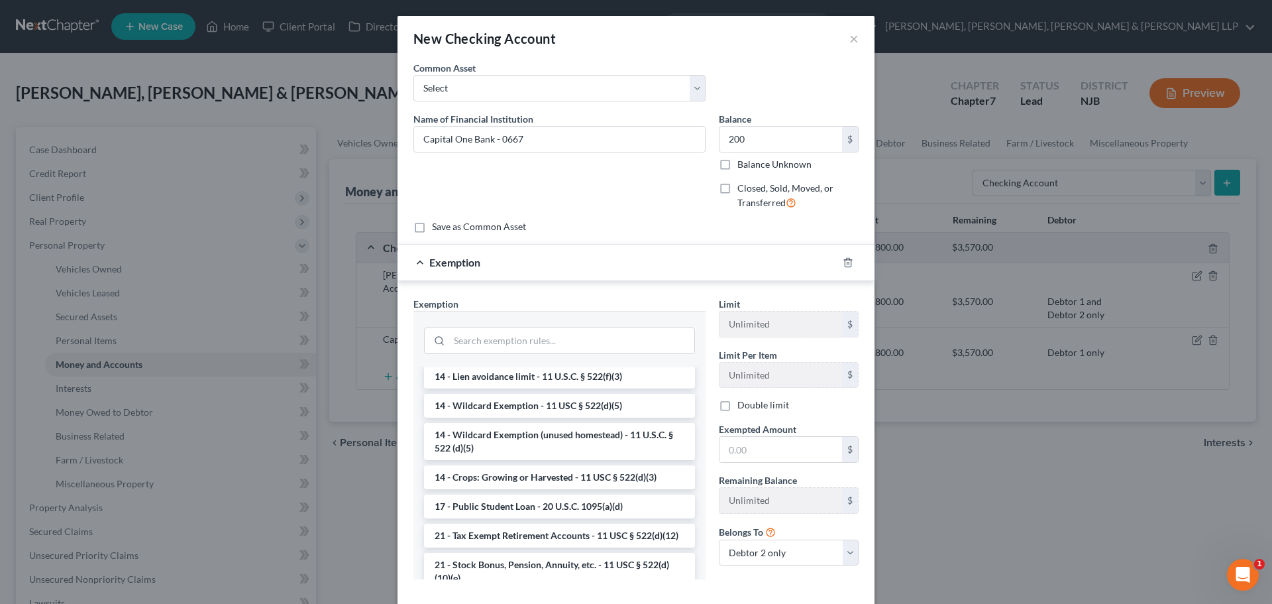
click at [541, 409] on li "14 - Wildcard Exemption - 11 USC § 522(d)(5)" at bounding box center [559, 406] width 271 height 24
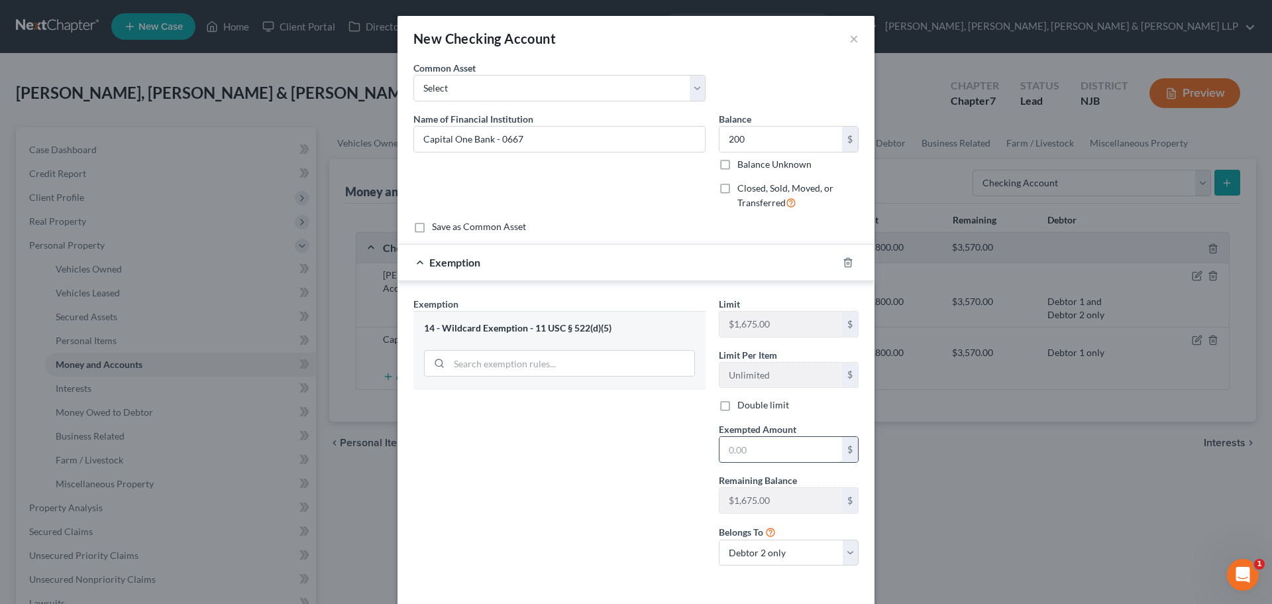
click at [781, 453] on input "text" at bounding box center [781, 449] width 123 height 25
type input "200"
drag, startPoint x: 632, startPoint y: 510, endPoint x: 655, endPoint y: 516, distance: 23.5
click at [632, 510] on div "Exemption Set must be selected for CA. Exemption * 14 - Wildcard Exemption - 11…" at bounding box center [559, 437] width 305 height 280
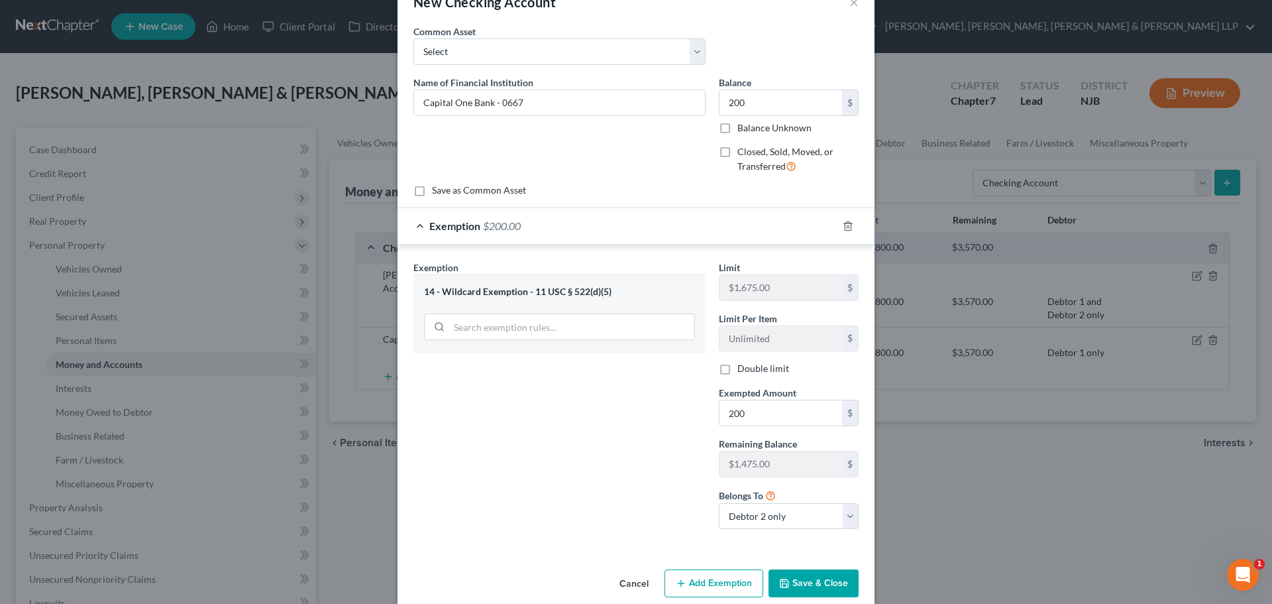
scroll to position [56, 0]
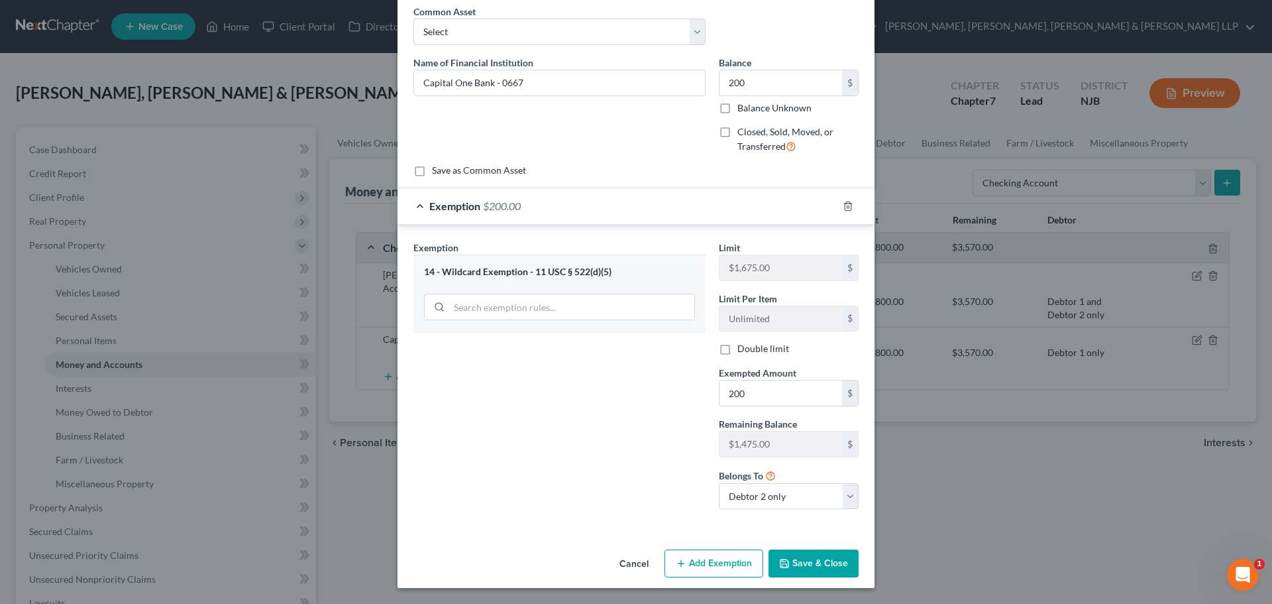
click at [804, 561] on button "Save & Close" at bounding box center [814, 563] width 90 height 28
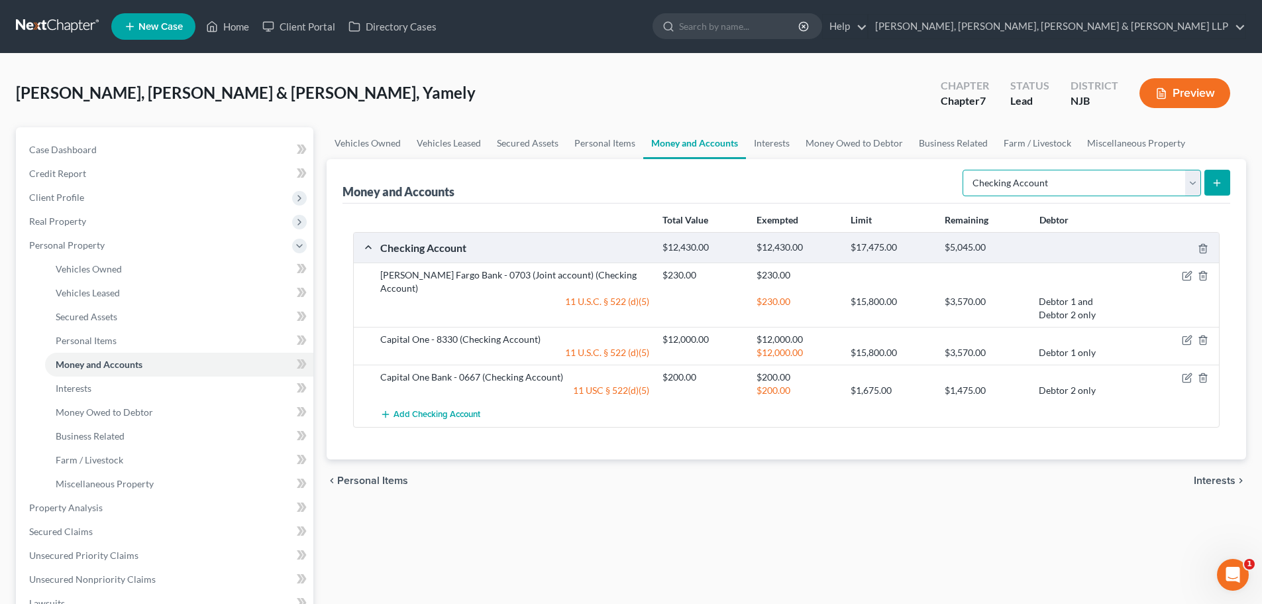
click at [1067, 183] on select "Select Account Type Brokerage Cash on Hand Certificates of Deposit Checking Acc…" at bounding box center [1082, 183] width 239 height 27
select select "savings"
click at [965, 170] on select "Select Account Type Brokerage Cash on Hand Certificates of Deposit Checking Acc…" at bounding box center [1082, 183] width 239 height 27
click at [1221, 181] on icon "submit" at bounding box center [1217, 183] width 11 height 11
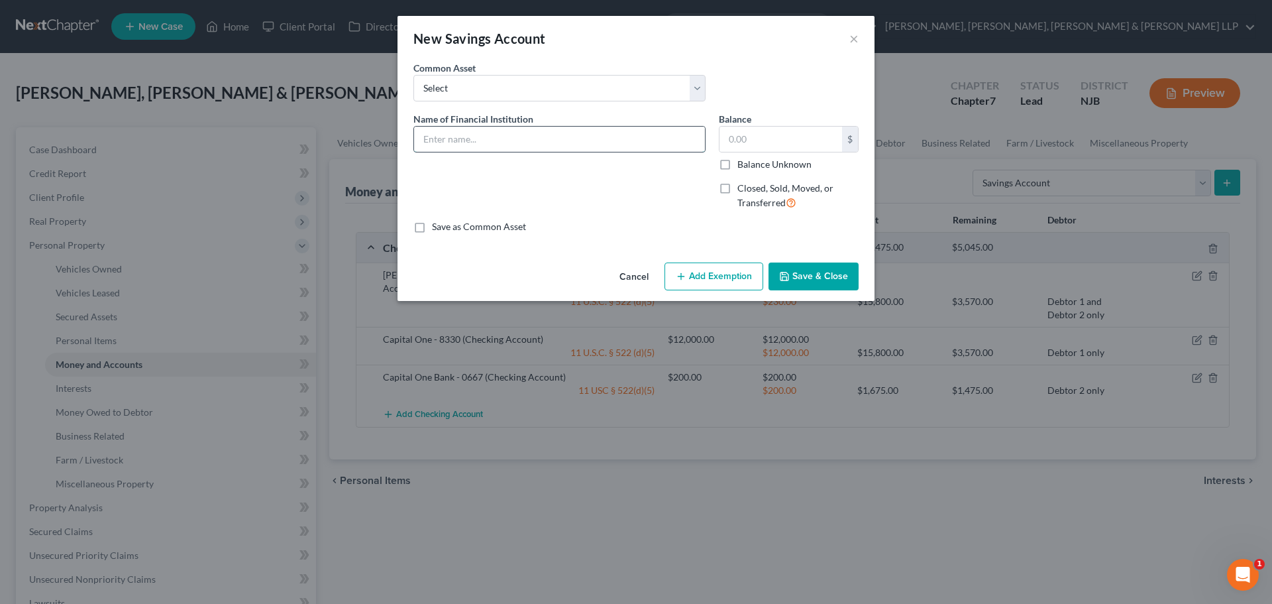
click at [502, 135] on input "text" at bounding box center [559, 139] width 291 height 25
type input "Chase Bank - 0797"
click at [761, 136] on input "text" at bounding box center [781, 139] width 123 height 25
type input "1"
click at [724, 282] on button "Add Exemption" at bounding box center [714, 276] width 99 height 28
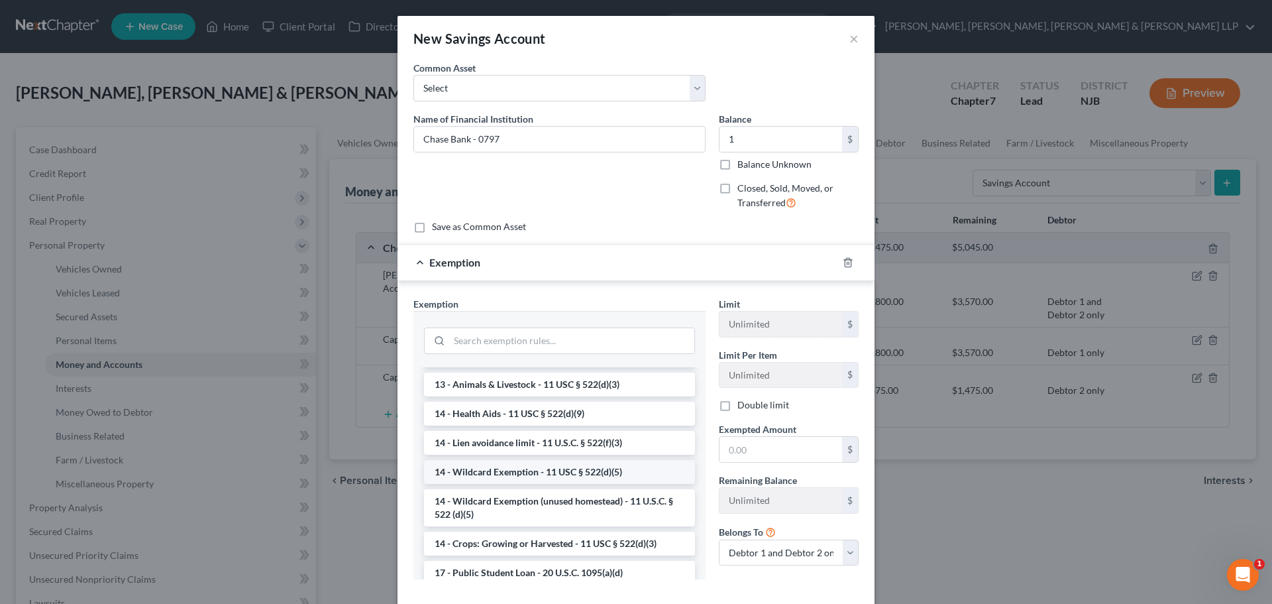
scroll to position [265, 0]
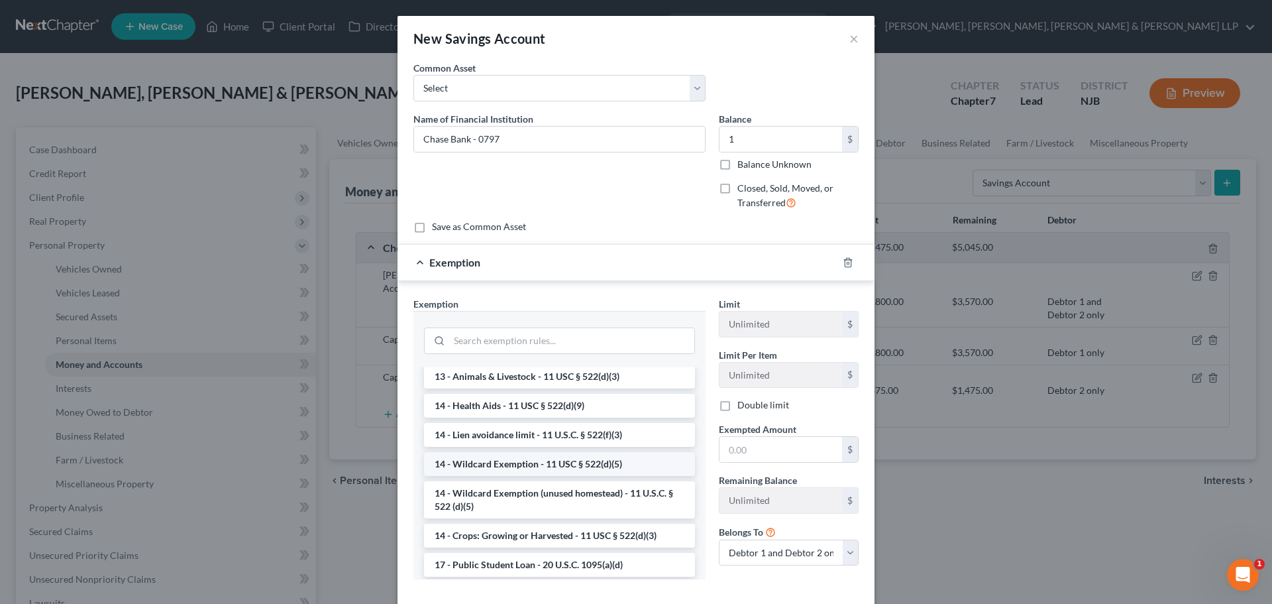
click at [512, 476] on li "14 - Wildcard Exemption - 11 USC § 522(d)(5)" at bounding box center [559, 464] width 271 height 24
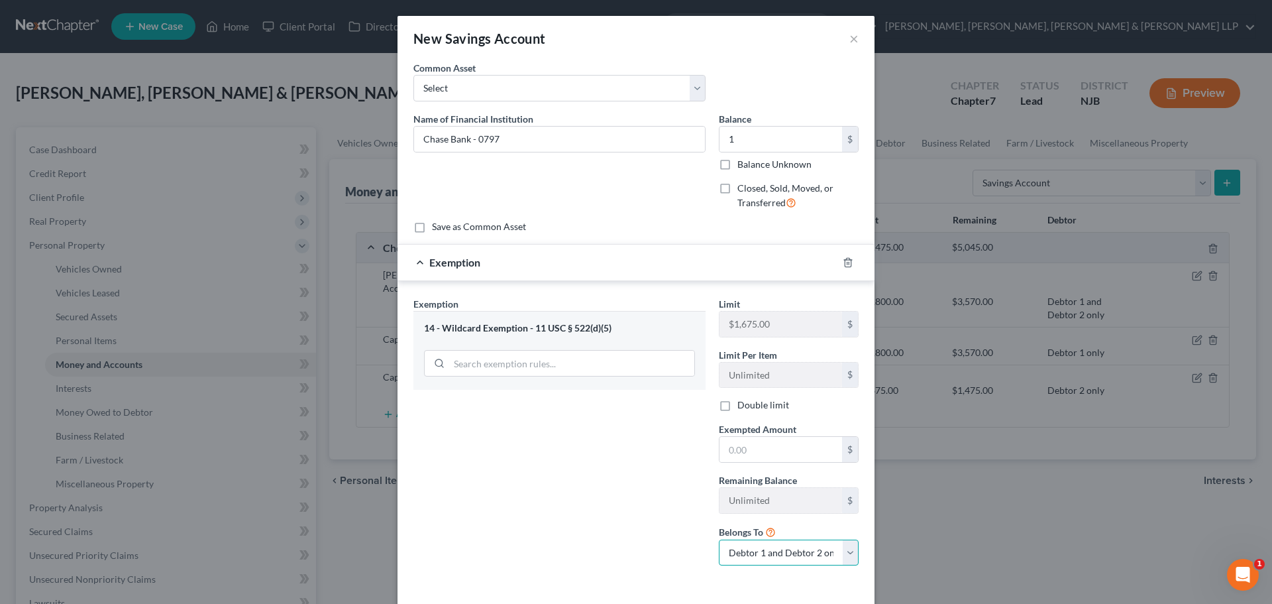
click at [745, 548] on select "Debtor 1 only Debtor 2 only Debtor 1 and Debtor 2 only" at bounding box center [789, 552] width 140 height 27
select select "0"
click at [719, 539] on select "Debtor 1 only Debtor 2 only Debtor 1 and Debtor 2 only" at bounding box center [789, 552] width 140 height 27
click at [757, 457] on input "text" at bounding box center [781, 449] width 123 height 25
type input "1"
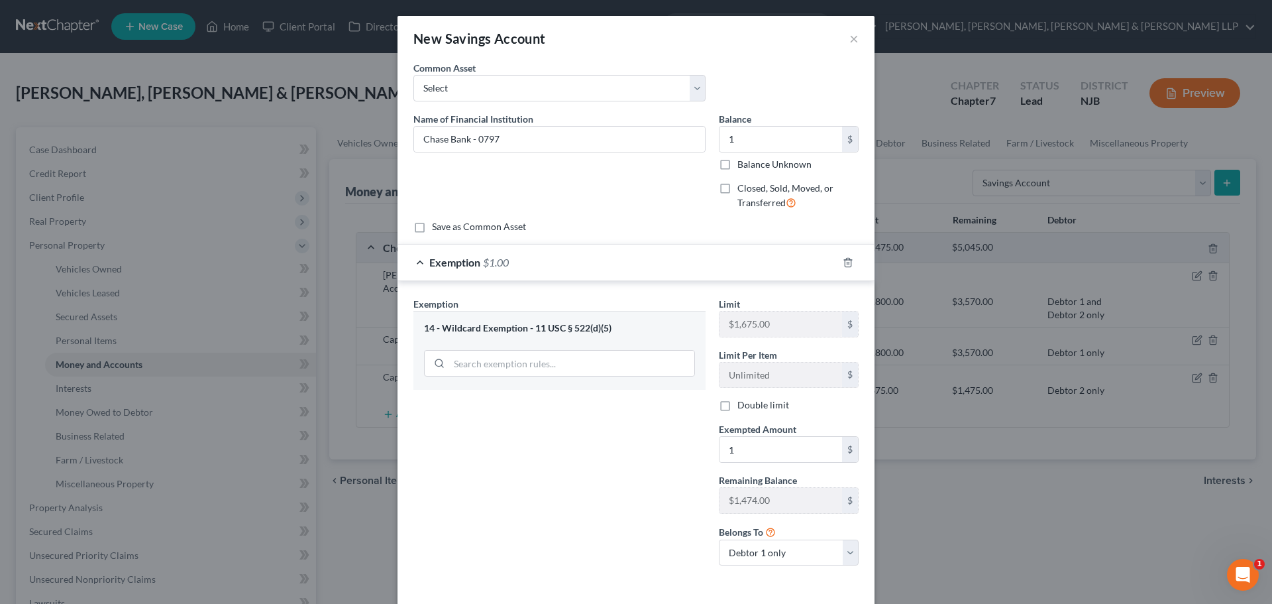
click at [612, 484] on div "Exemption Set must be selected for CA. Exemption * 14 - Wildcard Exemption - 11…" at bounding box center [559, 437] width 305 height 280
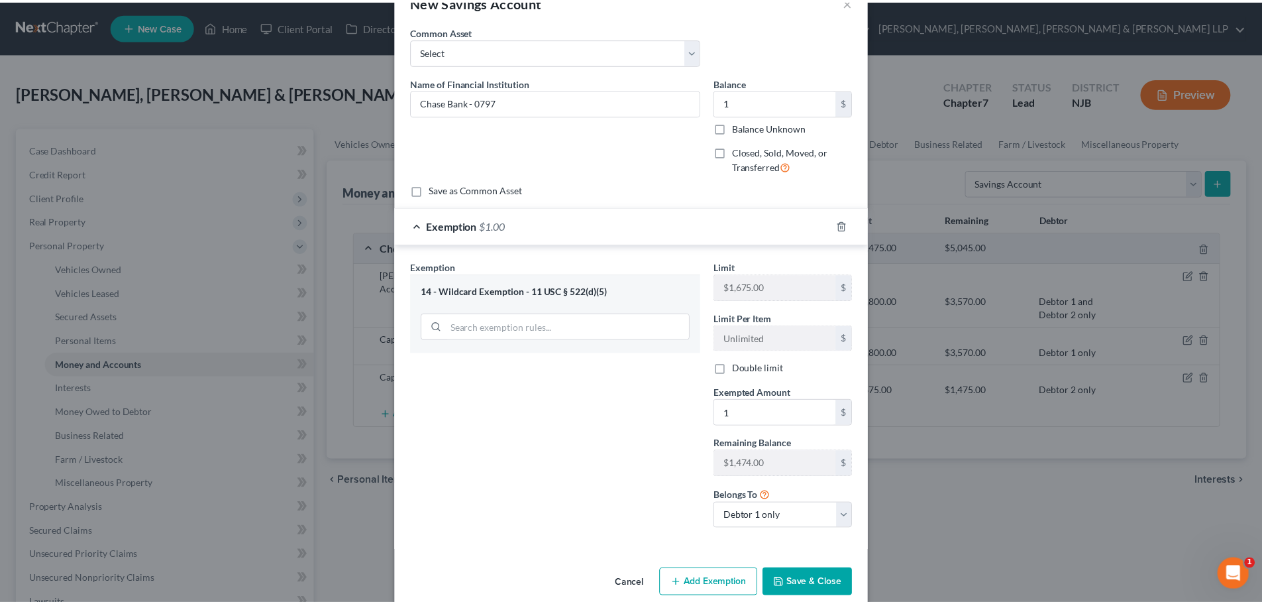
scroll to position [56, 0]
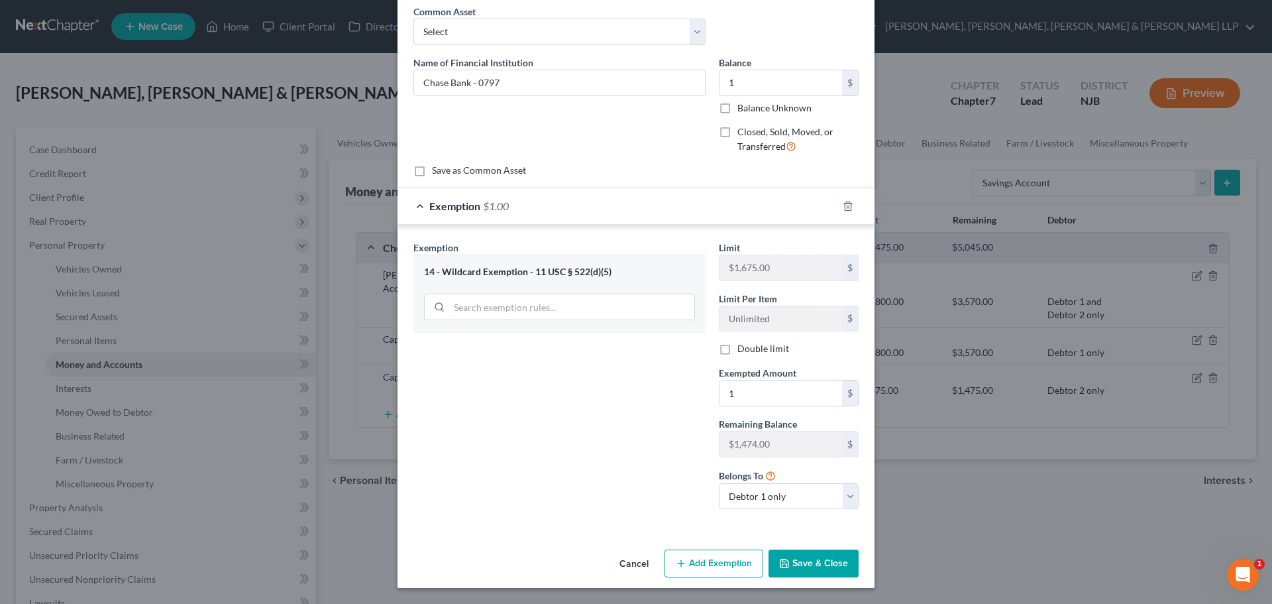
click at [794, 563] on button "Save & Close" at bounding box center [814, 563] width 90 height 28
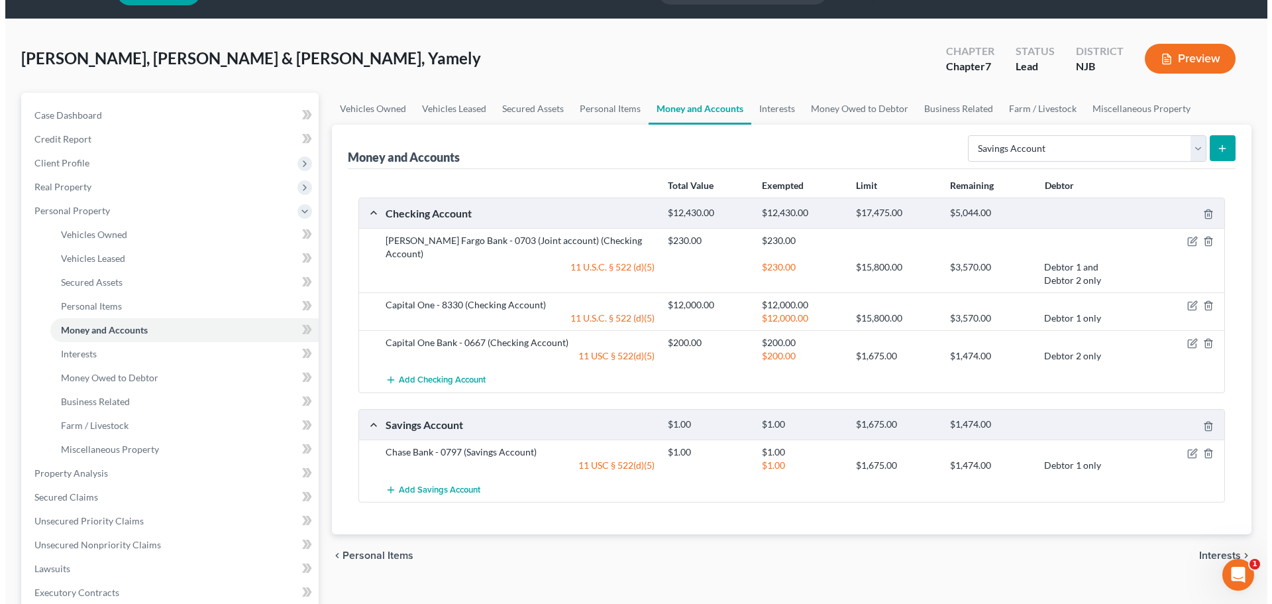
scroll to position [66, 0]
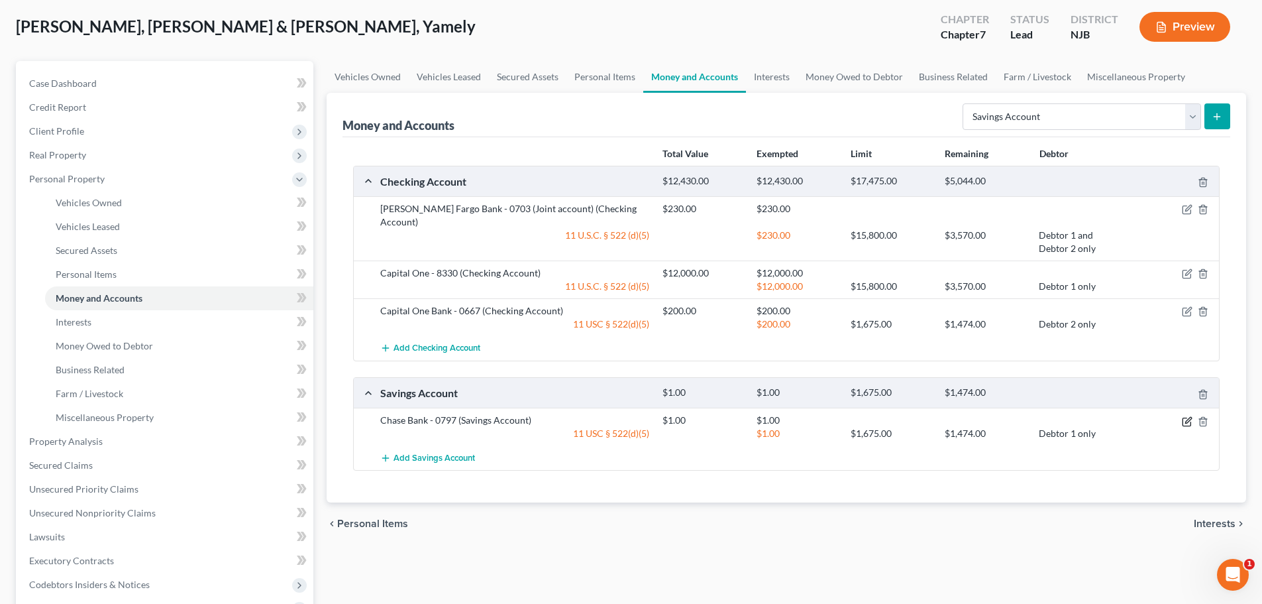
click at [1185, 416] on icon "button" at bounding box center [1187, 421] width 11 height 11
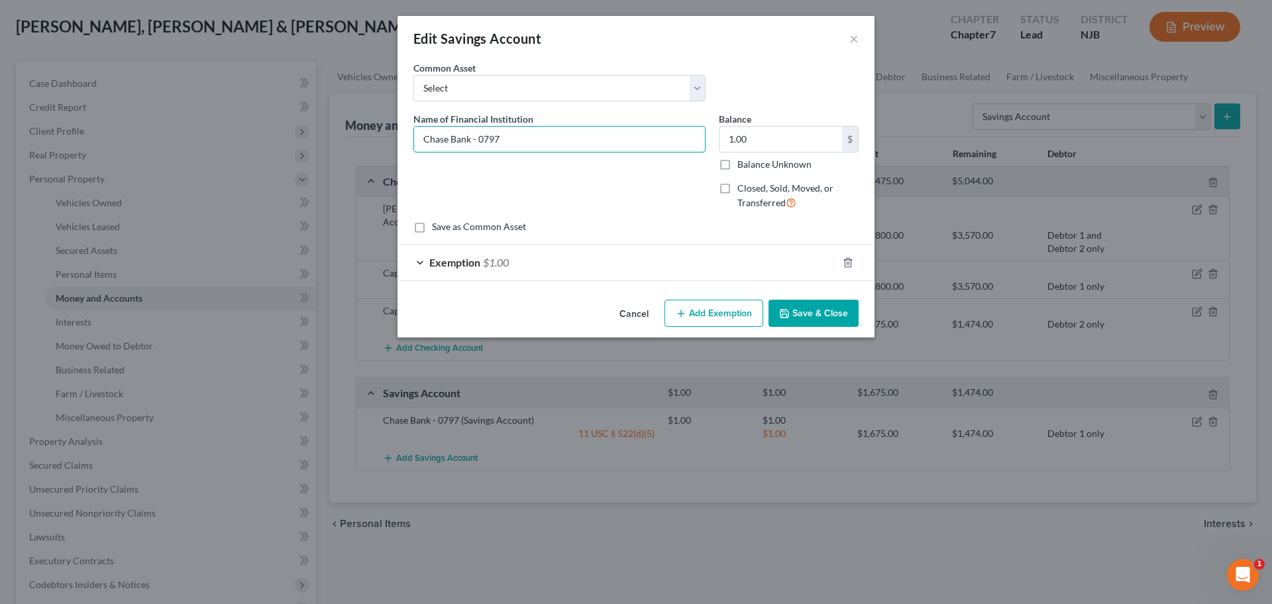
drag, startPoint x: 469, startPoint y: 139, endPoint x: 339, endPoint y: 137, distance: 130.5
click at [340, 138] on div "Edit Savings Account × An exemption set must first be selected from the Filing …" at bounding box center [636, 302] width 1272 height 604
type input "Capital One Bank - 0797"
click at [753, 254] on div "Exemption $1.00" at bounding box center [618, 261] width 440 height 35
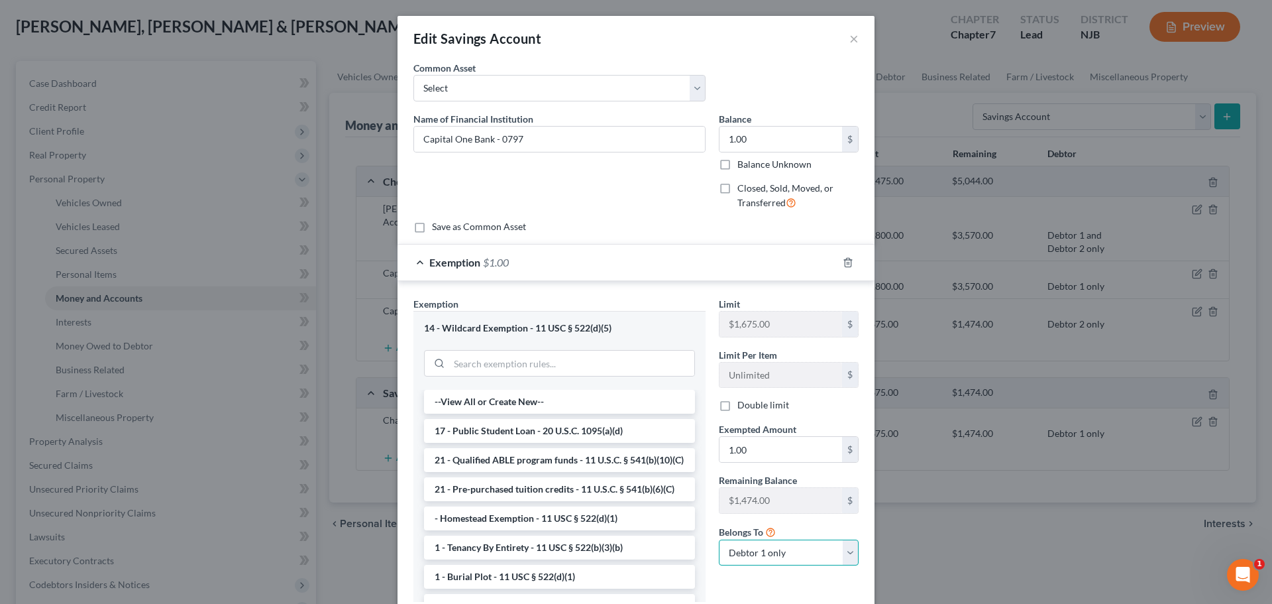
click at [759, 549] on select "Debtor 1 only Debtor 2 only Debtor 1 and Debtor 2 only" at bounding box center [789, 552] width 140 height 27
select select "1"
click at [719, 539] on select "Debtor 1 only Debtor 2 only Debtor 1 and Debtor 2 only" at bounding box center [789, 552] width 140 height 27
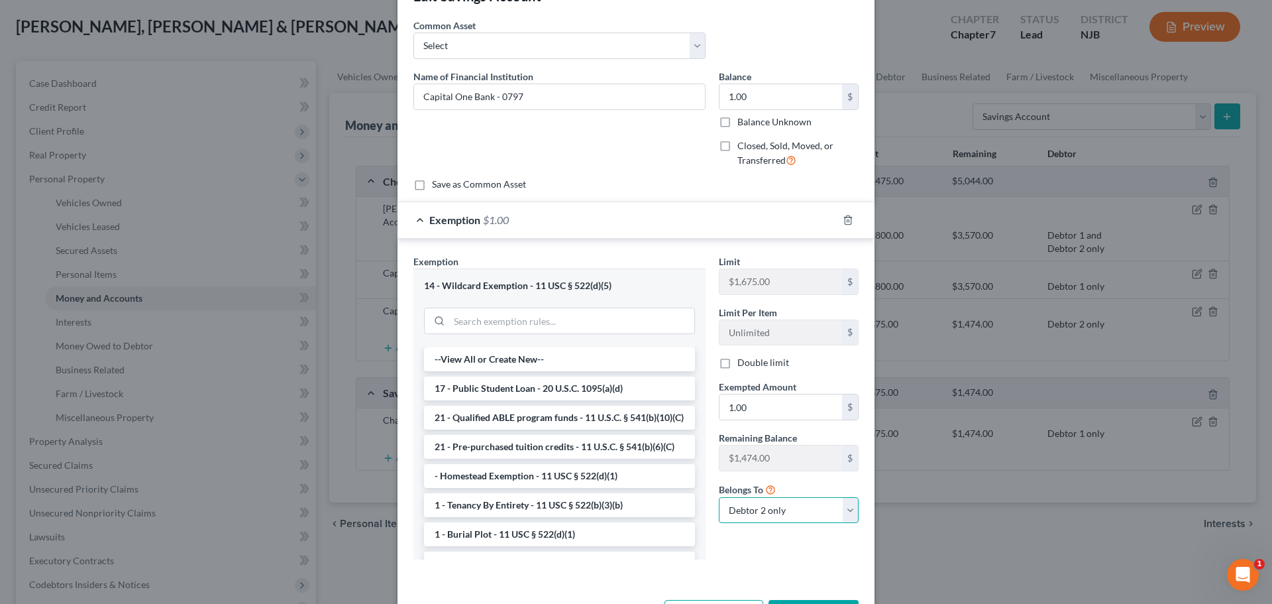
scroll to position [93, 0]
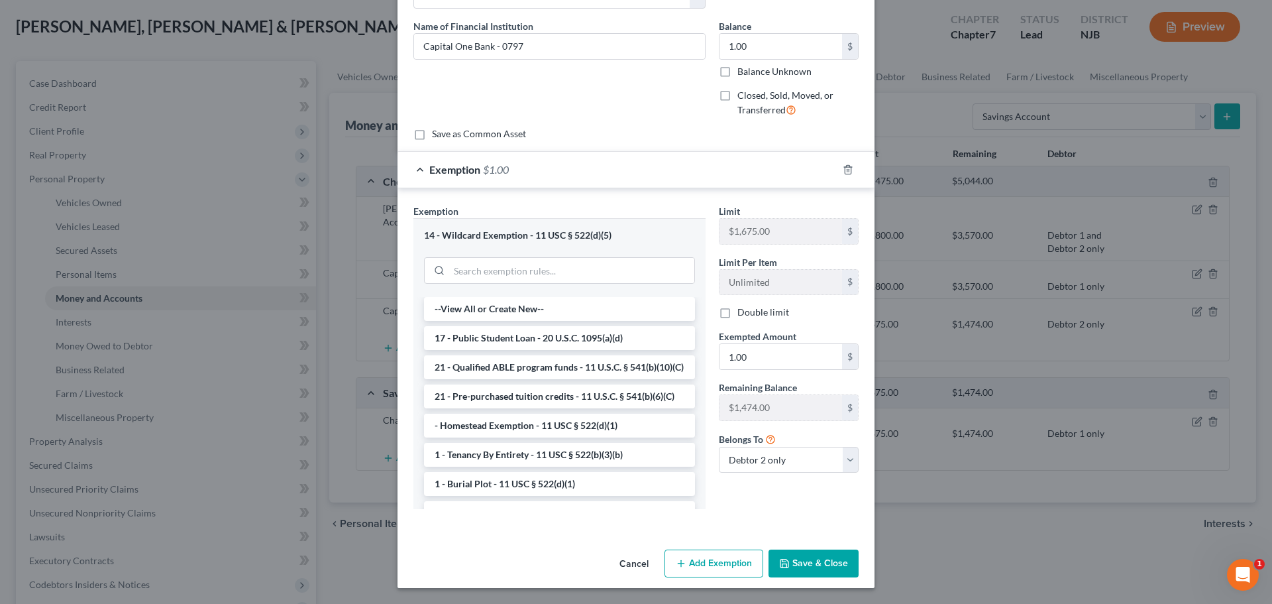
click at [820, 557] on button "Save & Close" at bounding box center [814, 563] width 90 height 28
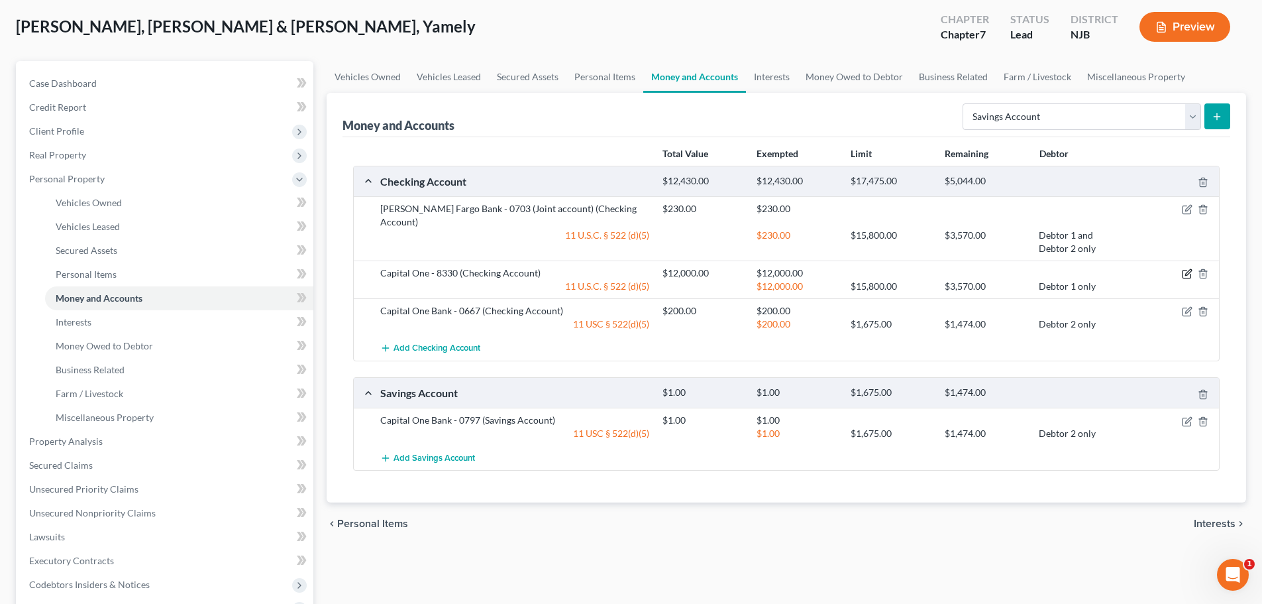
drag, startPoint x: 1181, startPoint y: 258, endPoint x: 1174, endPoint y: 257, distance: 7.4
click at [1182, 268] on icon "button" at bounding box center [1187, 273] width 11 height 11
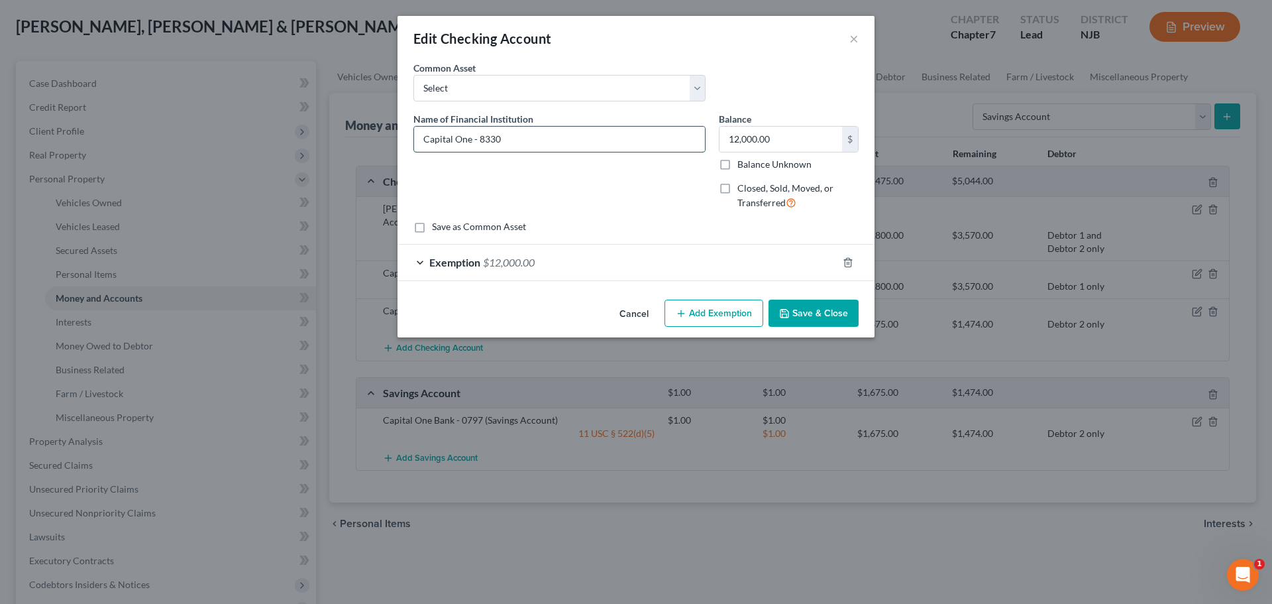
click at [578, 135] on input "Capital One - 8330" at bounding box center [559, 139] width 291 height 25
type input "Capital One - 8330 (Joint Account)"
click at [717, 256] on div "Exemption $12,000.00" at bounding box center [618, 261] width 440 height 35
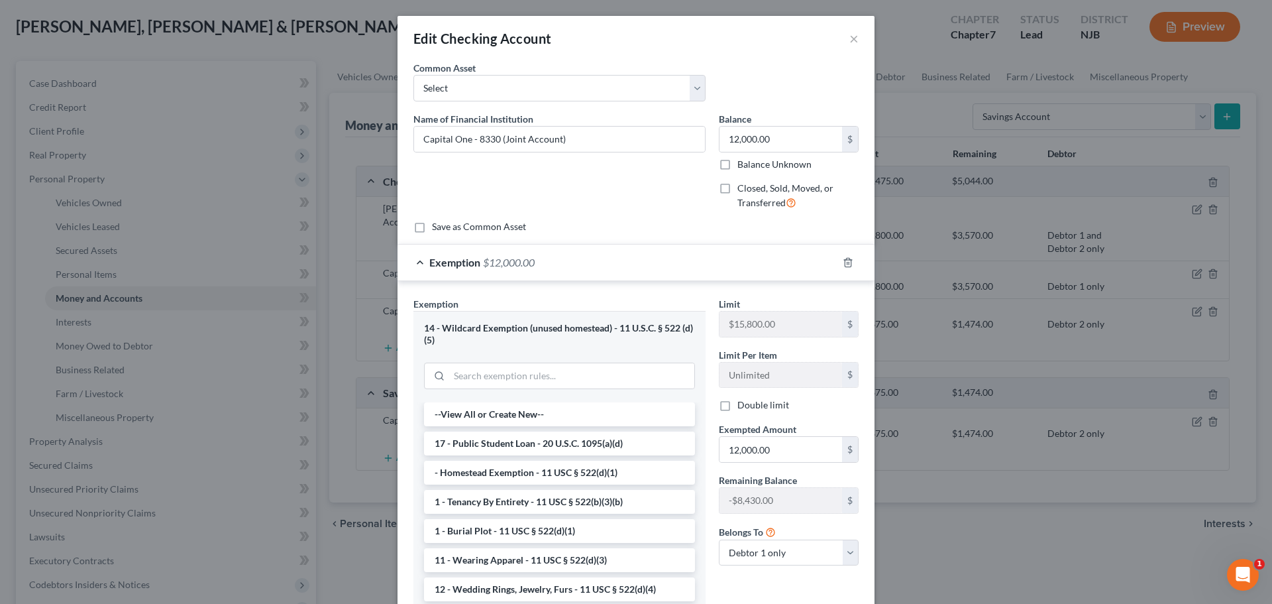
click at [760, 408] on label "Double limit" at bounding box center [763, 404] width 52 height 13
click at [751, 407] on input "Double limit" at bounding box center [747, 402] width 9 height 9
checkbox input "true"
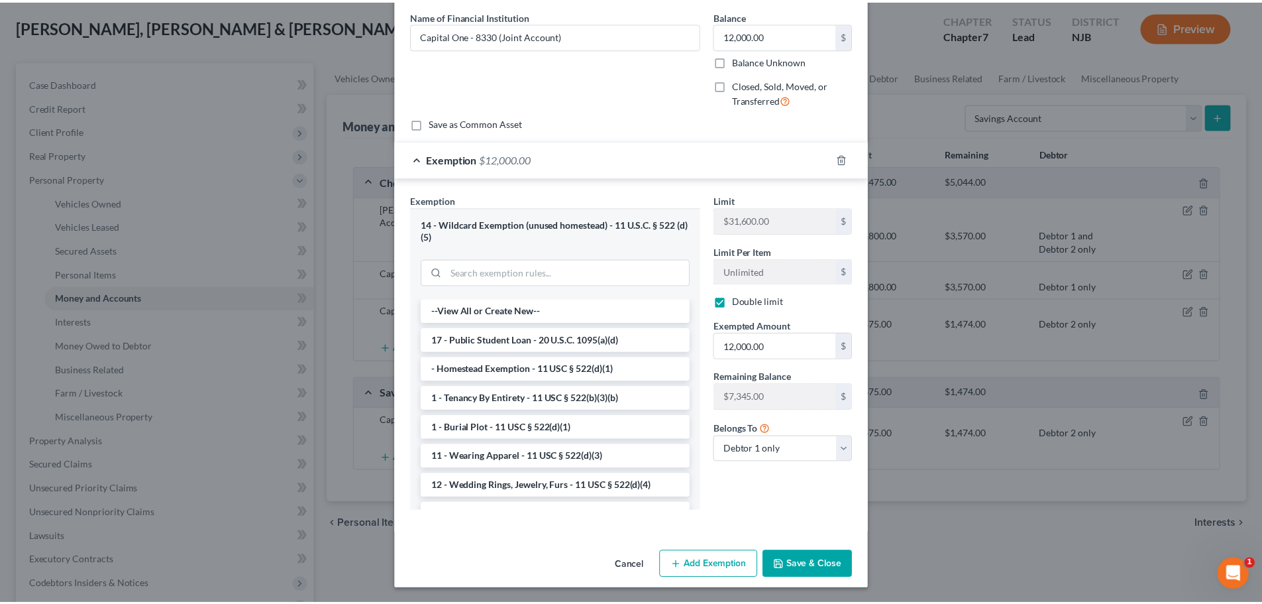
scroll to position [105, 0]
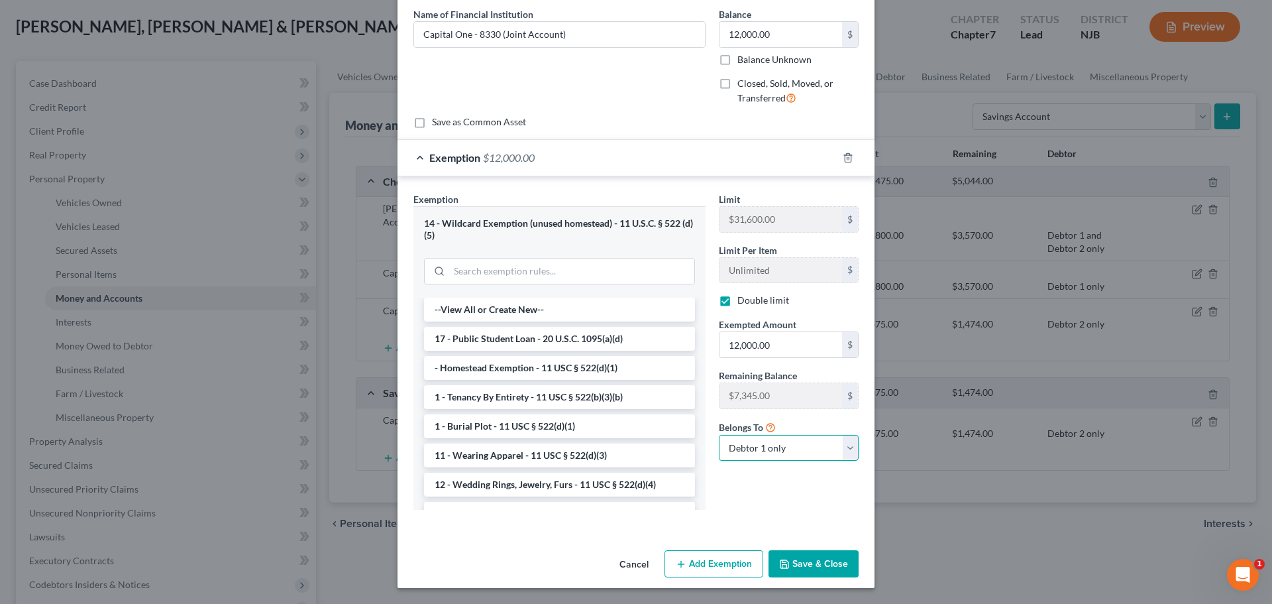
click at [788, 453] on select "Debtor 1 only Debtor 2 only Debtor 1 and Debtor 2 only" at bounding box center [789, 448] width 140 height 27
select select "2"
click at [719, 435] on select "Debtor 1 only Debtor 2 only Debtor 1 and Debtor 2 only" at bounding box center [789, 448] width 140 height 27
click at [737, 296] on label "Double limit" at bounding box center [763, 300] width 52 height 13
click at [737, 298] on label "Double limit" at bounding box center [763, 300] width 52 height 13
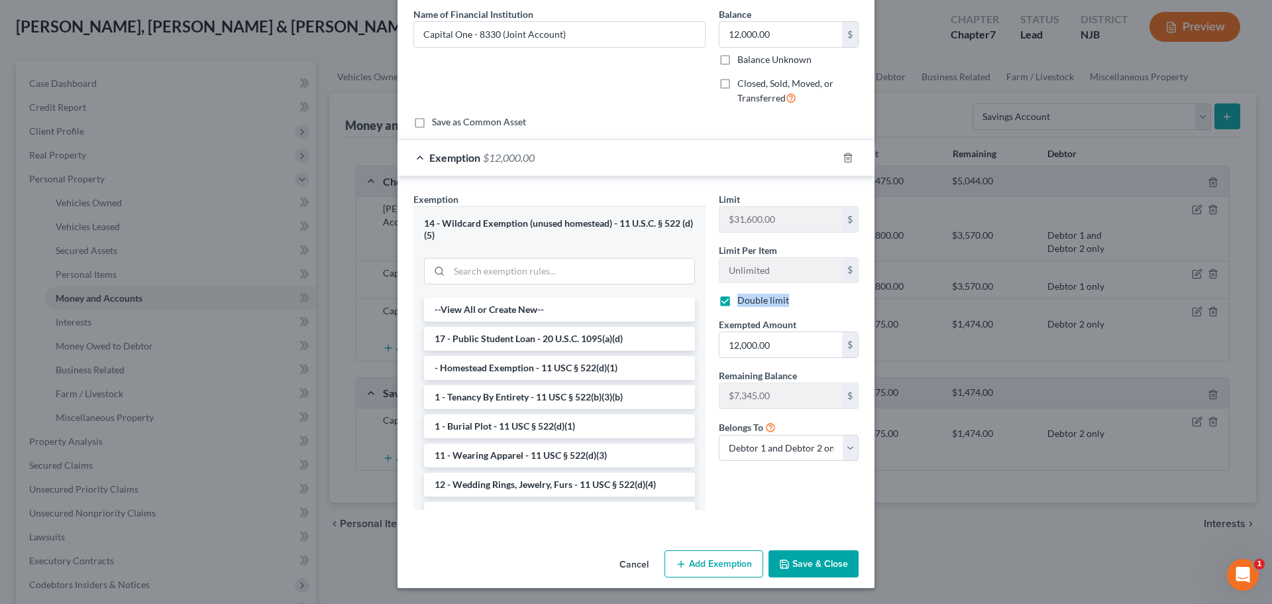
click at [743, 298] on input "Double limit" at bounding box center [747, 298] width 9 height 9
click at [737, 299] on label "Double limit" at bounding box center [763, 300] width 52 height 13
click at [743, 299] on input "Double limit" at bounding box center [747, 298] width 9 height 9
checkbox input "true"
click at [786, 565] on icon "button" at bounding box center [784, 564] width 11 height 11
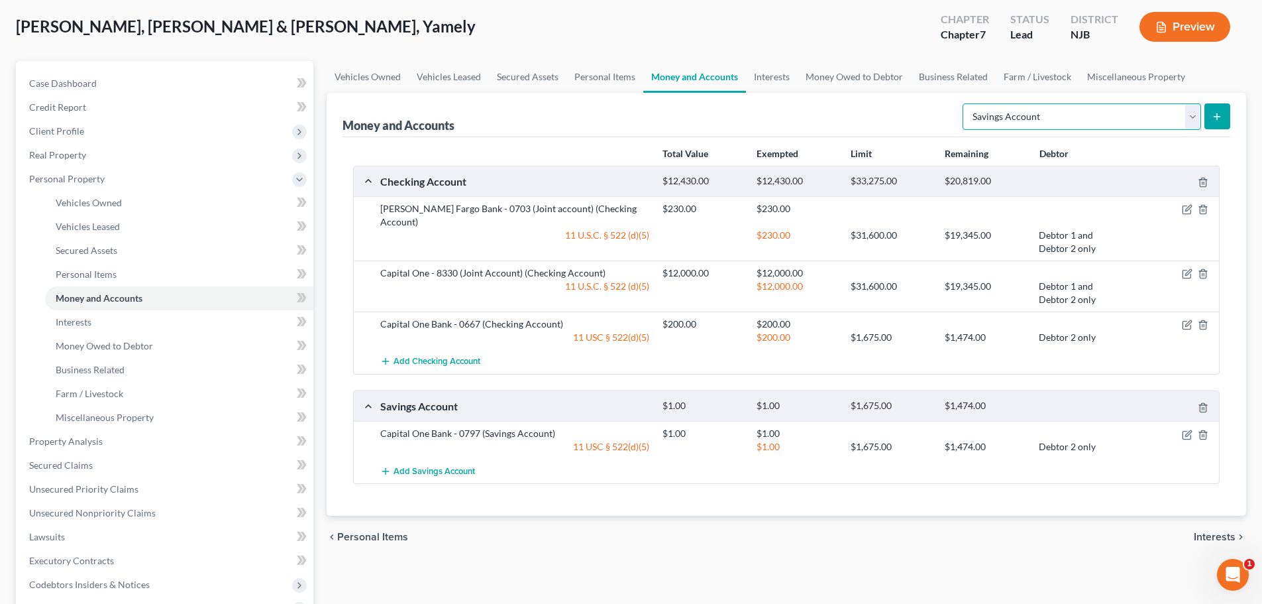
click at [1061, 123] on select "Select Account Type Brokerage Cash on Hand Certificates of Deposit Checking Acc…" at bounding box center [1082, 116] width 239 height 27
select select "checking"
click at [965, 103] on select "Select Account Type Brokerage Cash on Hand Certificates of Deposit Checking Acc…" at bounding box center [1082, 116] width 239 height 27
click at [1217, 118] on line "submit" at bounding box center [1217, 116] width 0 height 6
click at [1226, 115] on button "submit" at bounding box center [1218, 116] width 26 height 26
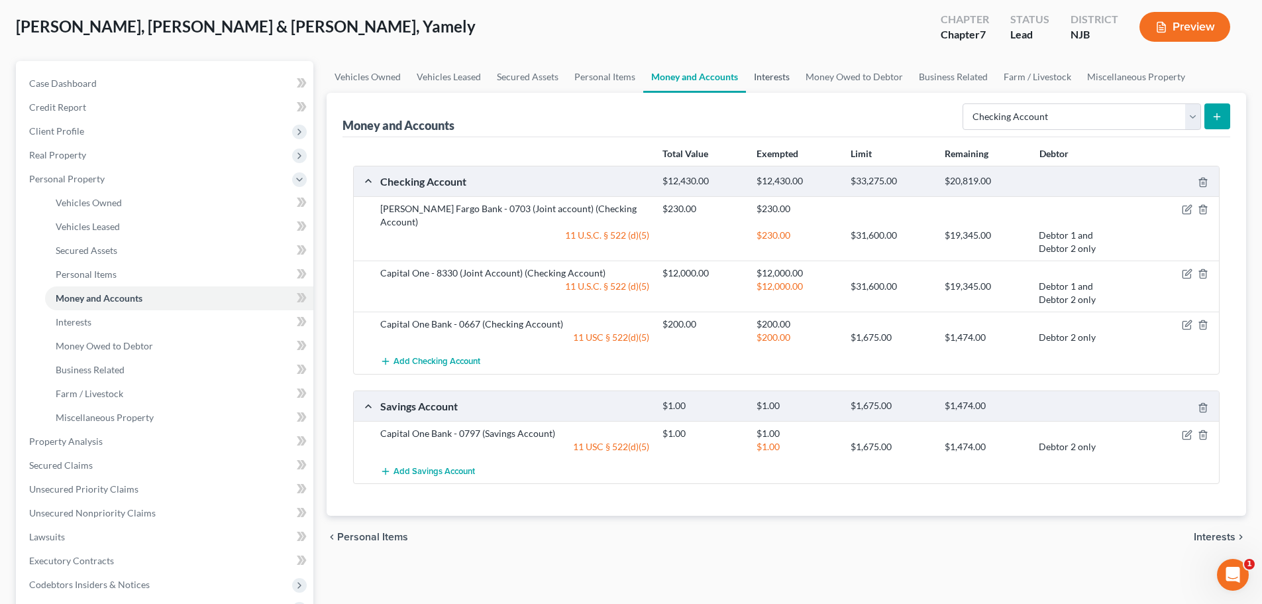
click at [778, 75] on link "Interests" at bounding box center [772, 77] width 52 height 32
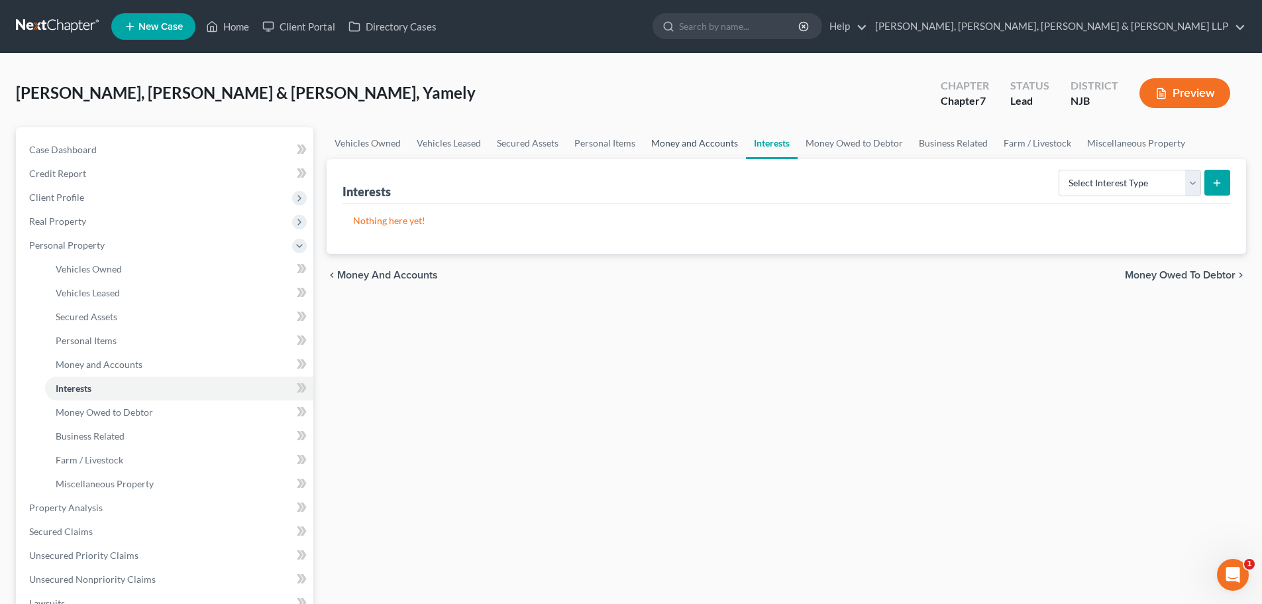
click at [681, 143] on link "Money and Accounts" at bounding box center [694, 143] width 103 height 32
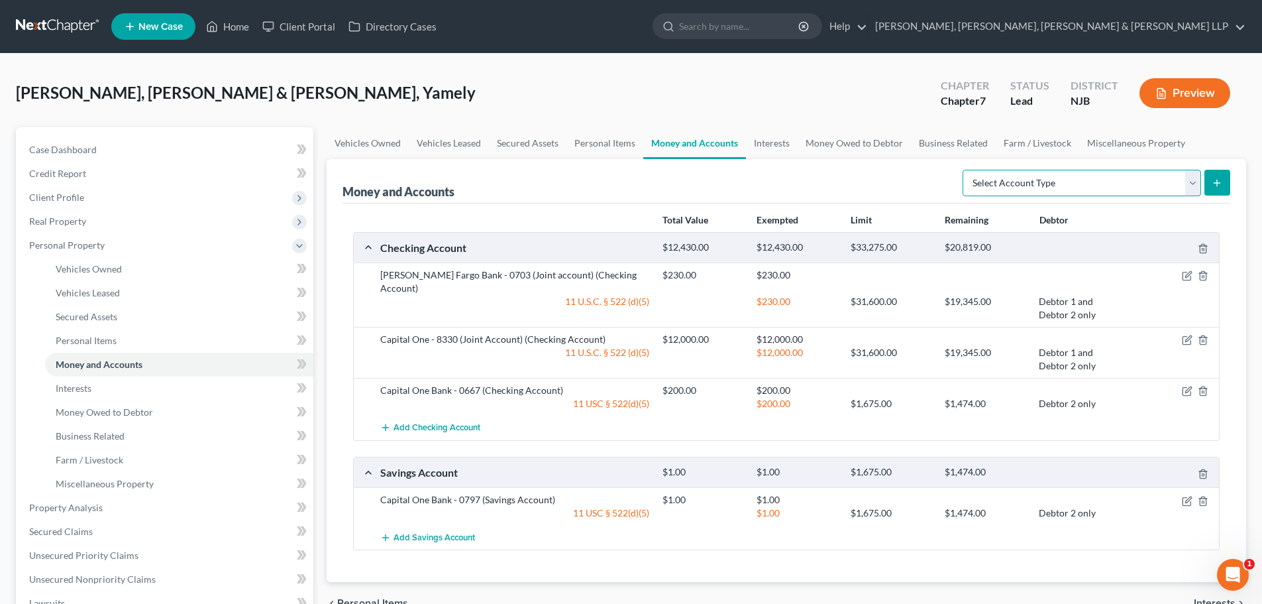
click at [1047, 186] on select "Select Account Type Brokerage Cash on Hand Certificates of Deposit Checking Acc…" at bounding box center [1082, 183] width 239 height 27
select select "checking"
click at [965, 170] on select "Select Account Type Brokerage Cash on Hand Certificates of Deposit Checking Acc…" at bounding box center [1082, 183] width 239 height 27
click at [1216, 186] on icon "submit" at bounding box center [1217, 183] width 11 height 11
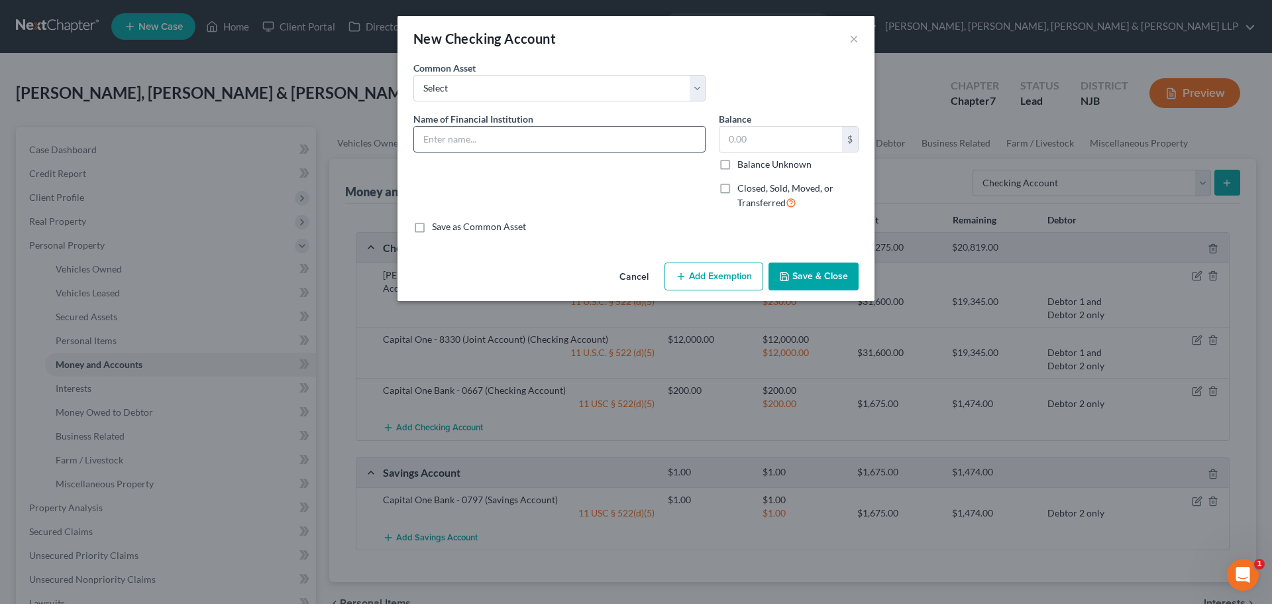
click at [598, 147] on input "text" at bounding box center [559, 139] width 291 height 25
drag, startPoint x: 500, startPoint y: 140, endPoint x: 708, endPoint y: 153, distance: 207.8
click at [708, 153] on div "Name of Financial Institution * [PERSON_NAME] Fargo Bank - 0703 (Joint account)" at bounding box center [559, 166] width 305 height 109
type input "[PERSON_NAME] Fargo Bank - 2274"
click at [796, 142] on input "text" at bounding box center [781, 139] width 123 height 25
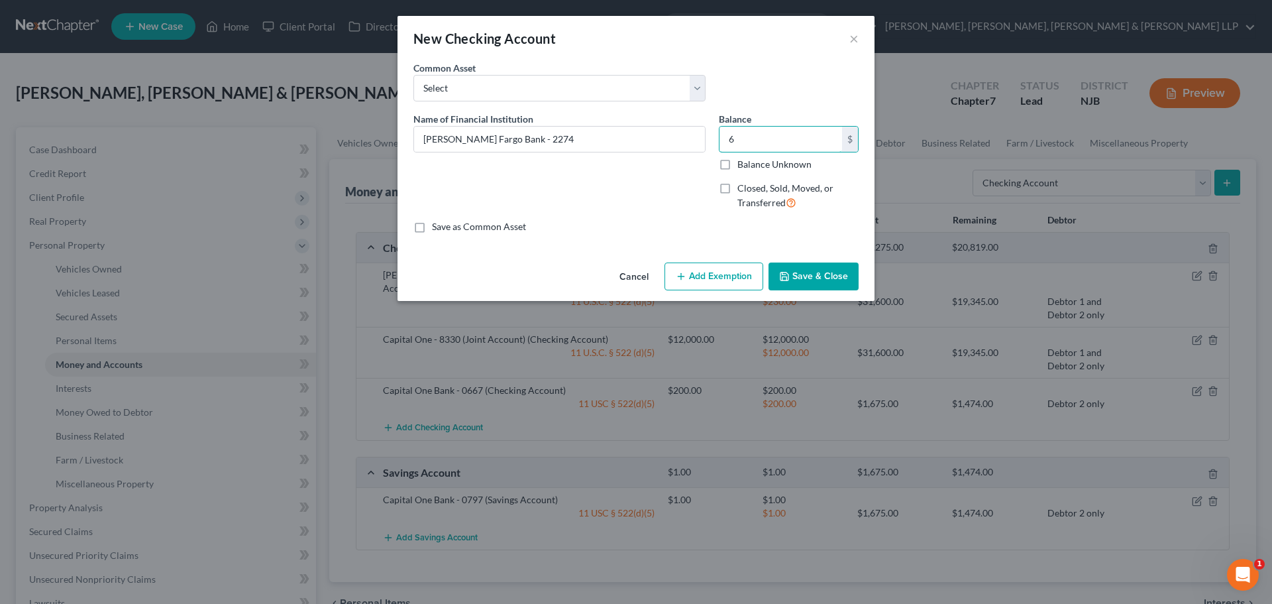
type input "6"
click at [716, 261] on div "Cancel Add Exemption Save & Close" at bounding box center [636, 279] width 477 height 44
click at [716, 265] on button "Add Exemption" at bounding box center [714, 276] width 99 height 28
select select "2"
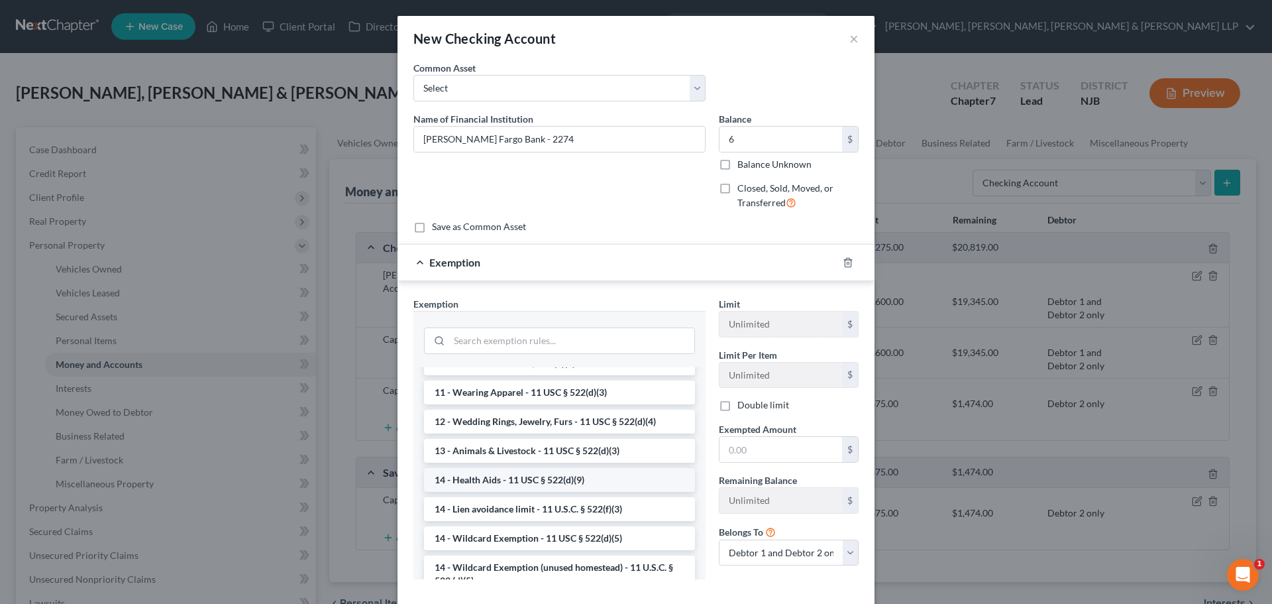
scroll to position [199, 0]
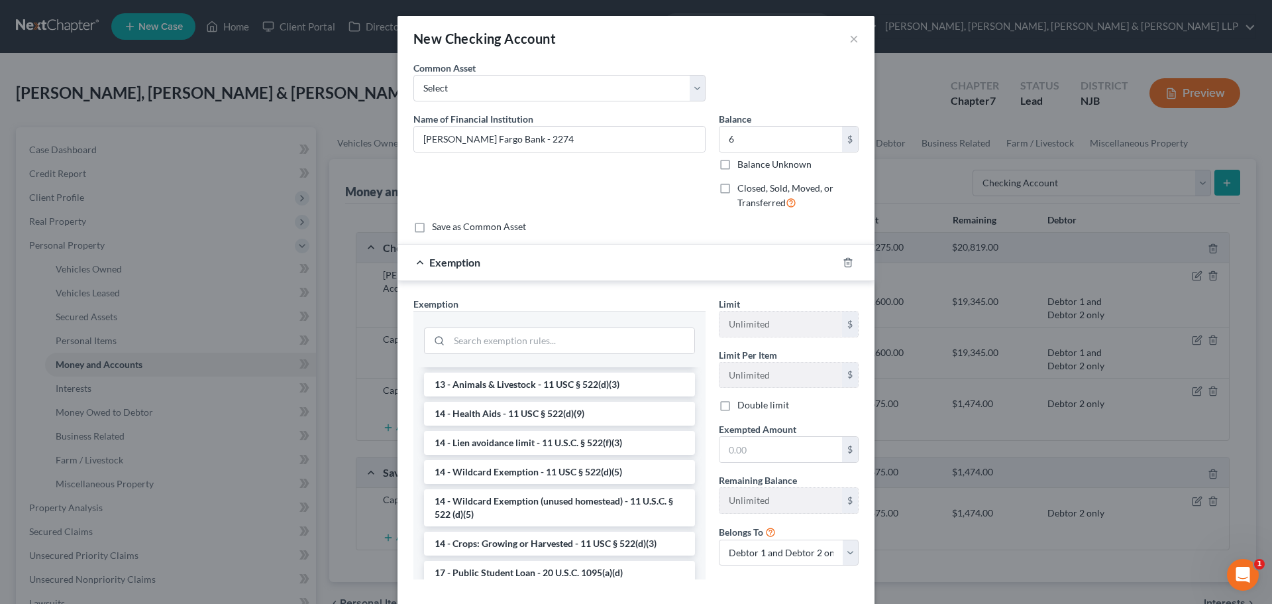
drag, startPoint x: 531, startPoint y: 471, endPoint x: 684, endPoint y: 470, distance: 153.1
click at [533, 470] on li "14 - Wildcard Exemption - 11 USC § 522(d)(5)" at bounding box center [559, 472] width 271 height 24
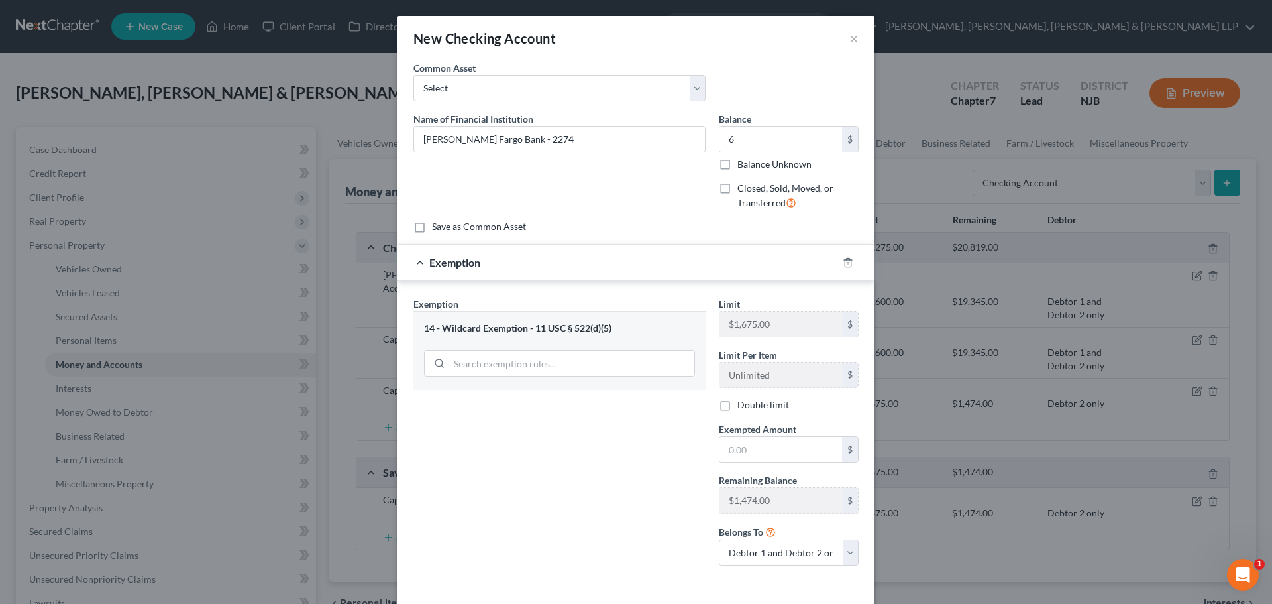
click at [775, 464] on div "Limit $1,675.00 $ Limit Per Item Unlimited $ Double limit Exempted Amount * $ R…" at bounding box center [788, 437] width 153 height 280
click at [795, 455] on input "text" at bounding box center [781, 449] width 123 height 25
type input "6"
click at [747, 552] on select "Debtor 1 only Debtor 2 only Debtor 1 and Debtor 2 only" at bounding box center [789, 552] width 140 height 27
select select "0"
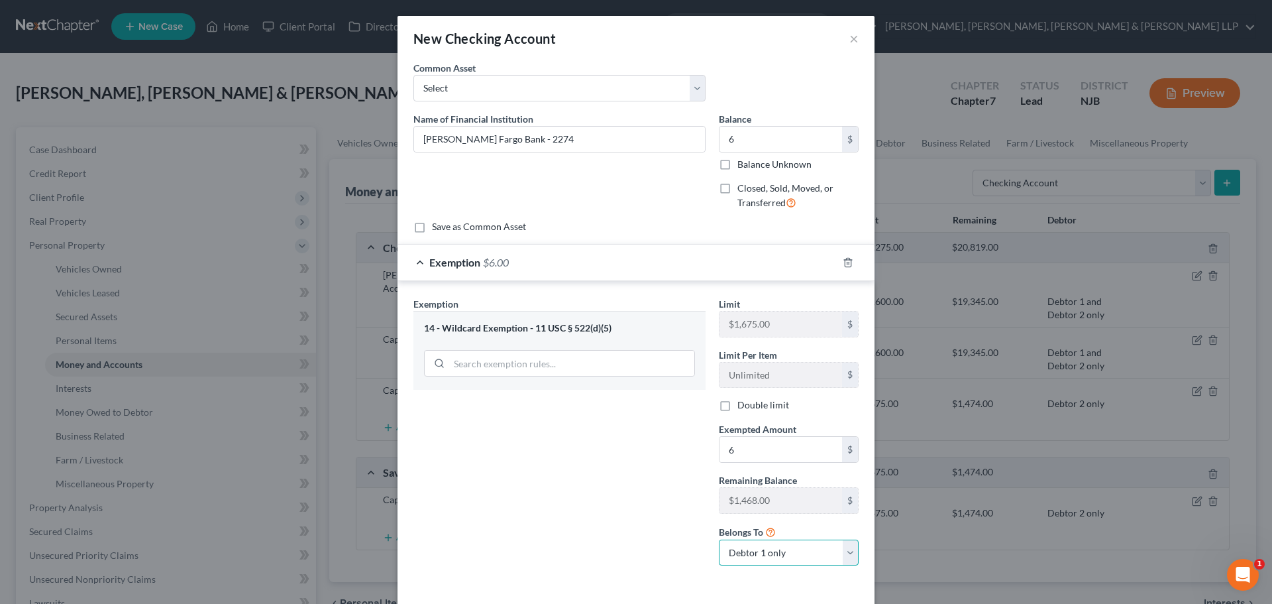
click at [719, 539] on select "Debtor 1 only Debtor 2 only Debtor 1 and Debtor 2 only" at bounding box center [789, 552] width 140 height 27
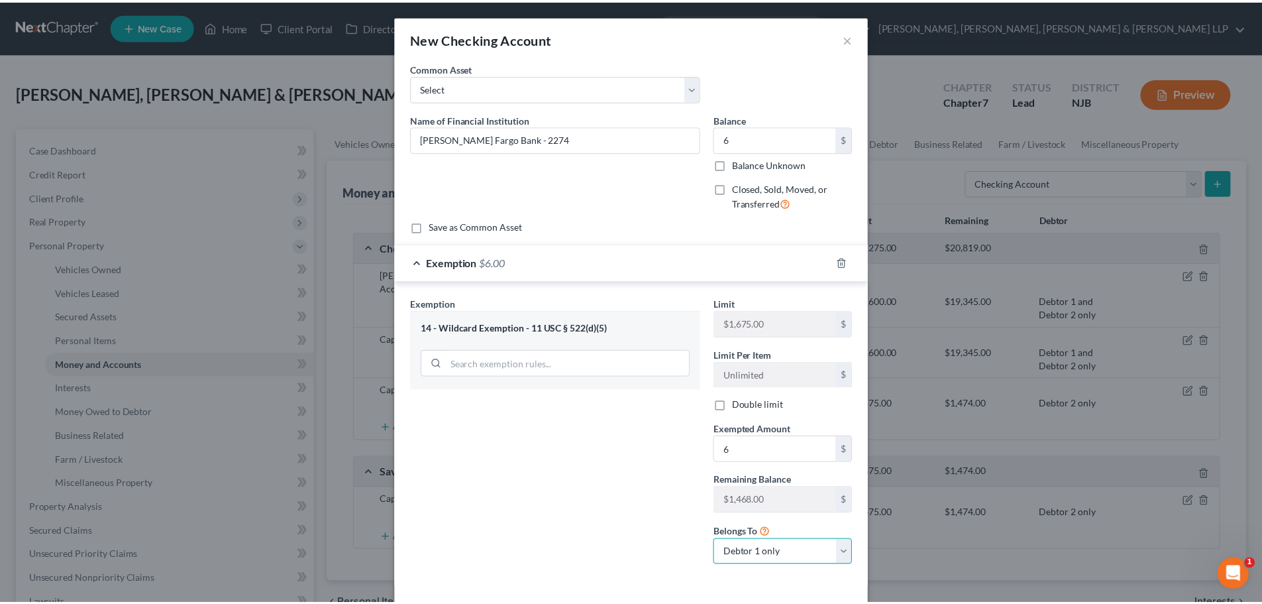
scroll to position [56, 0]
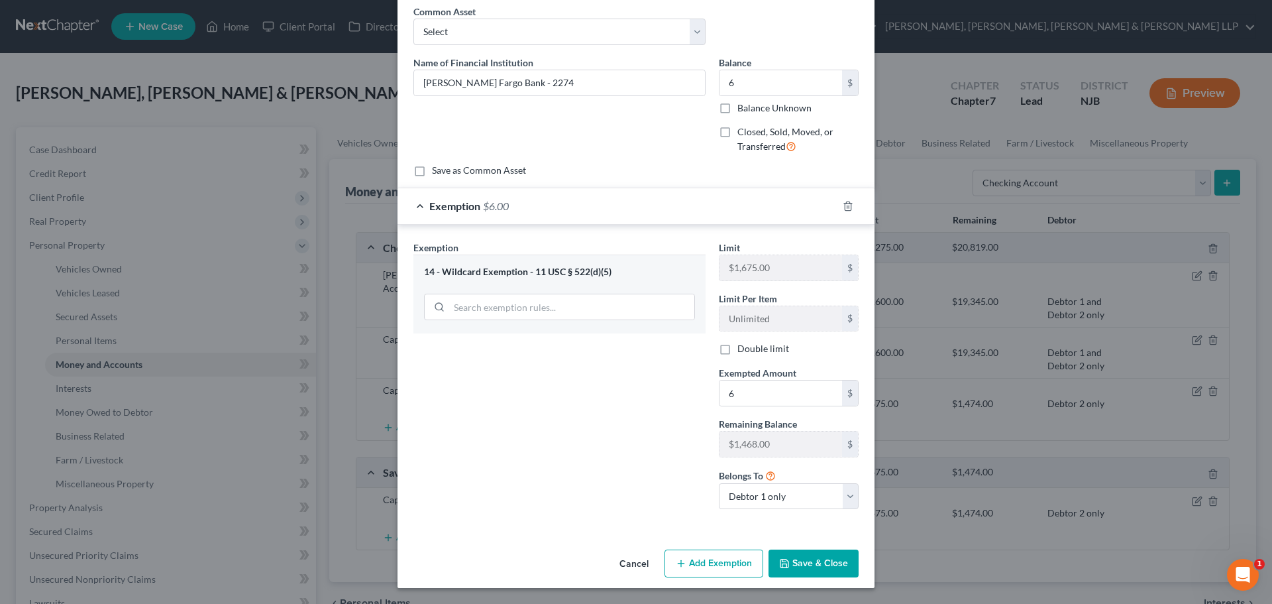
click at [796, 564] on button "Save & Close" at bounding box center [814, 563] width 90 height 28
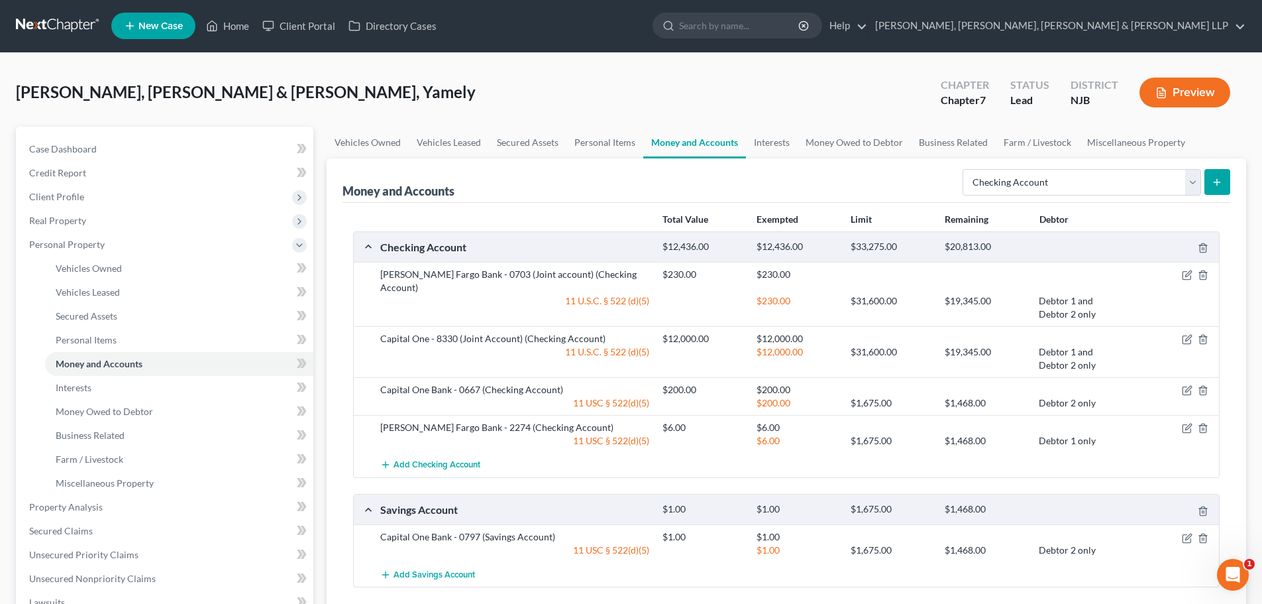
scroll to position [0, 0]
click at [779, 144] on link "Interests" at bounding box center [772, 143] width 52 height 32
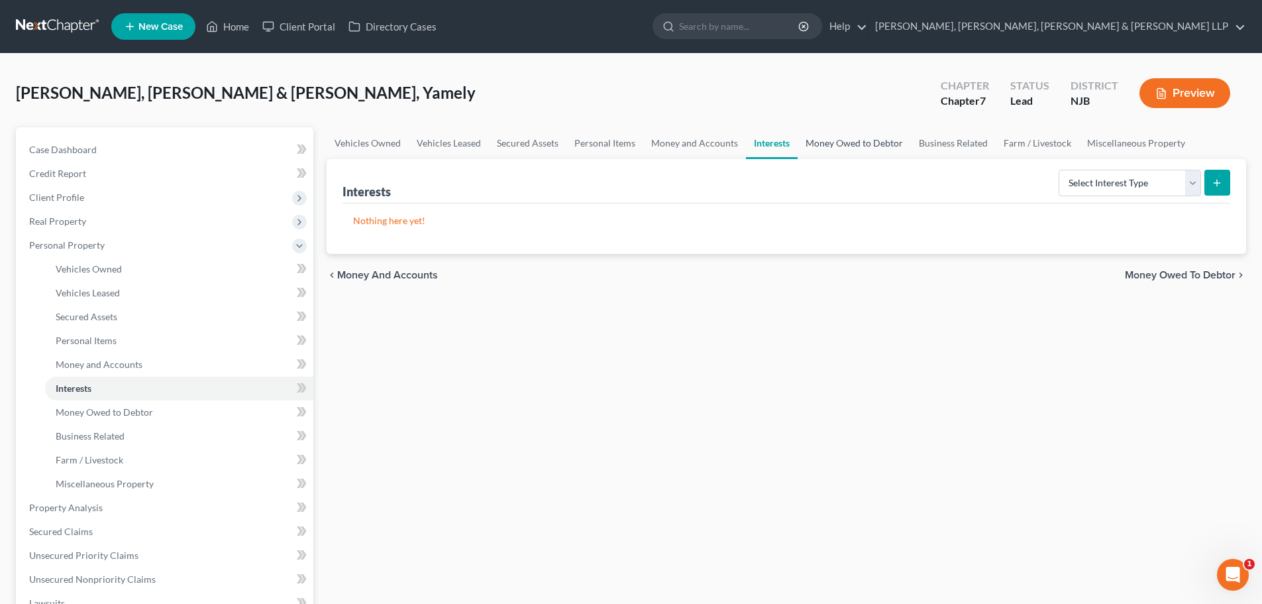
click at [830, 150] on link "Money Owed to Debtor" at bounding box center [854, 143] width 113 height 32
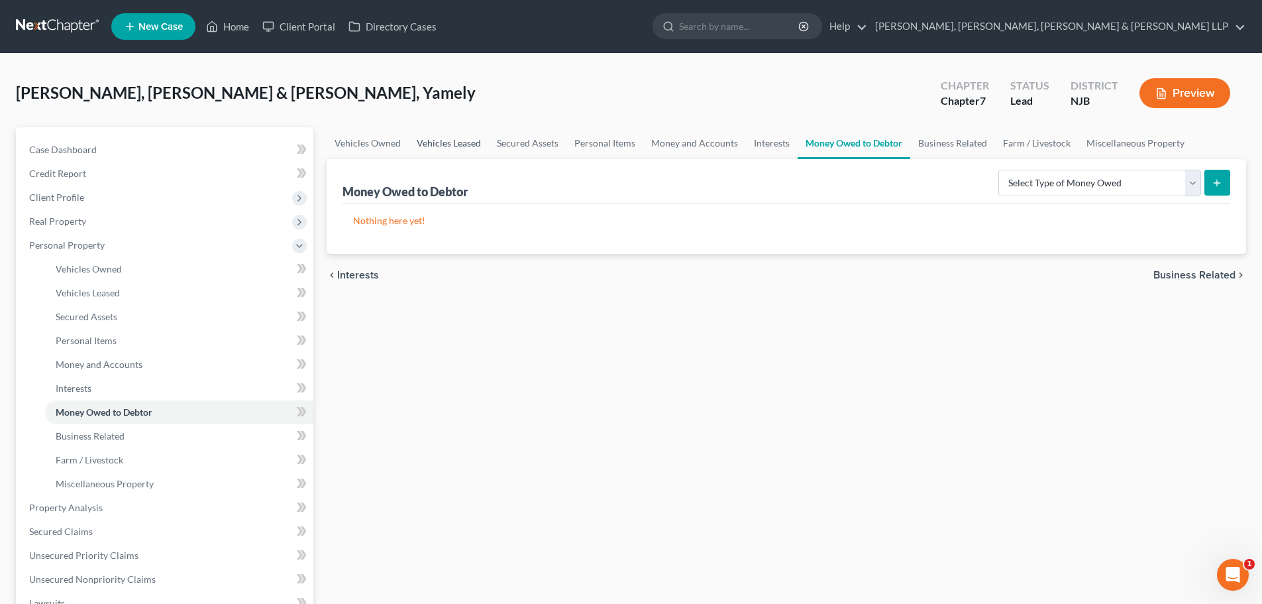
click at [460, 139] on link "Vehicles Leased" at bounding box center [449, 143] width 80 height 32
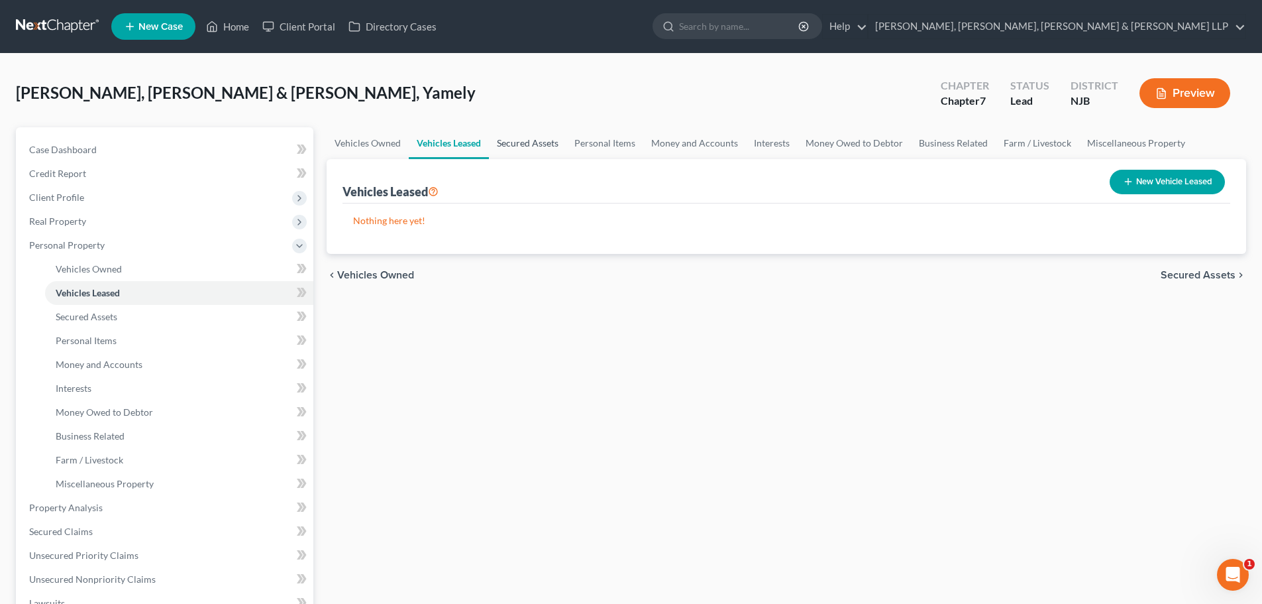
click at [530, 144] on link "Secured Assets" at bounding box center [528, 143] width 78 height 32
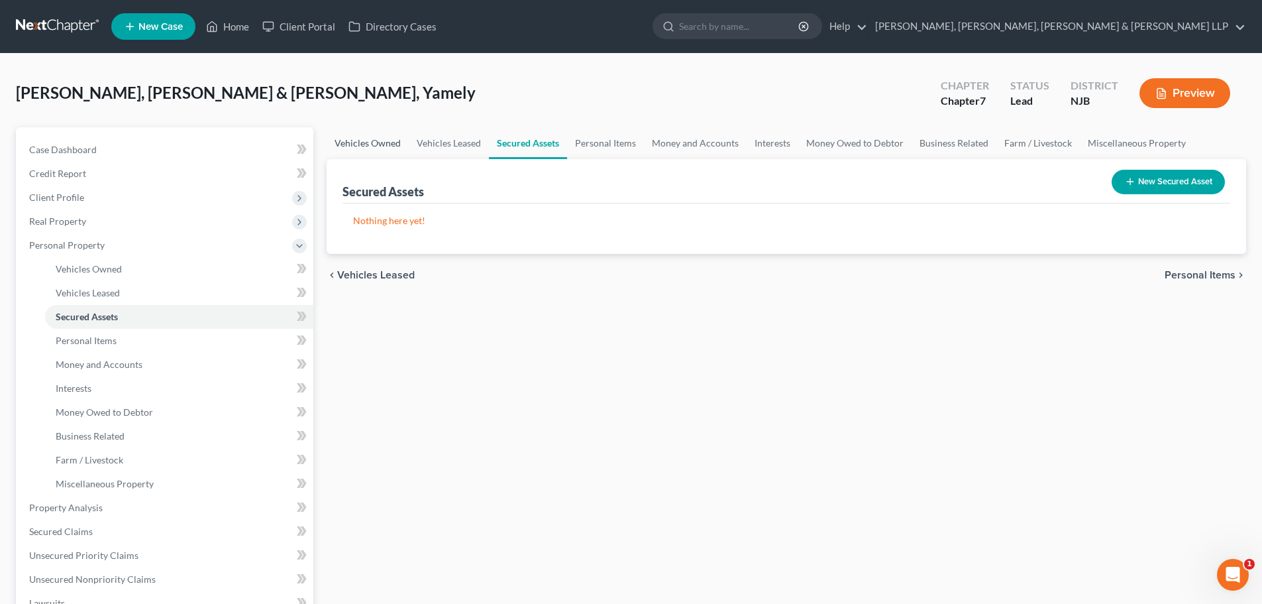
click at [386, 146] on link "Vehicles Owned" at bounding box center [368, 143] width 82 height 32
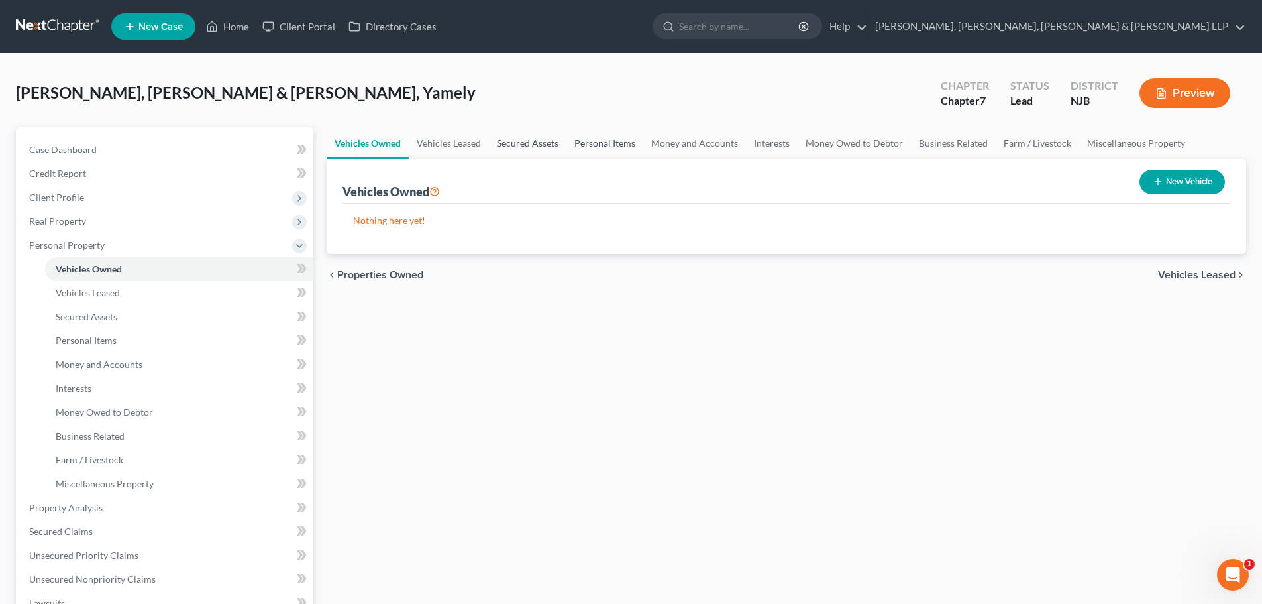
drag, startPoint x: 534, startPoint y: 140, endPoint x: 571, endPoint y: 139, distance: 37.1
click at [534, 140] on link "Secured Assets" at bounding box center [528, 143] width 78 height 32
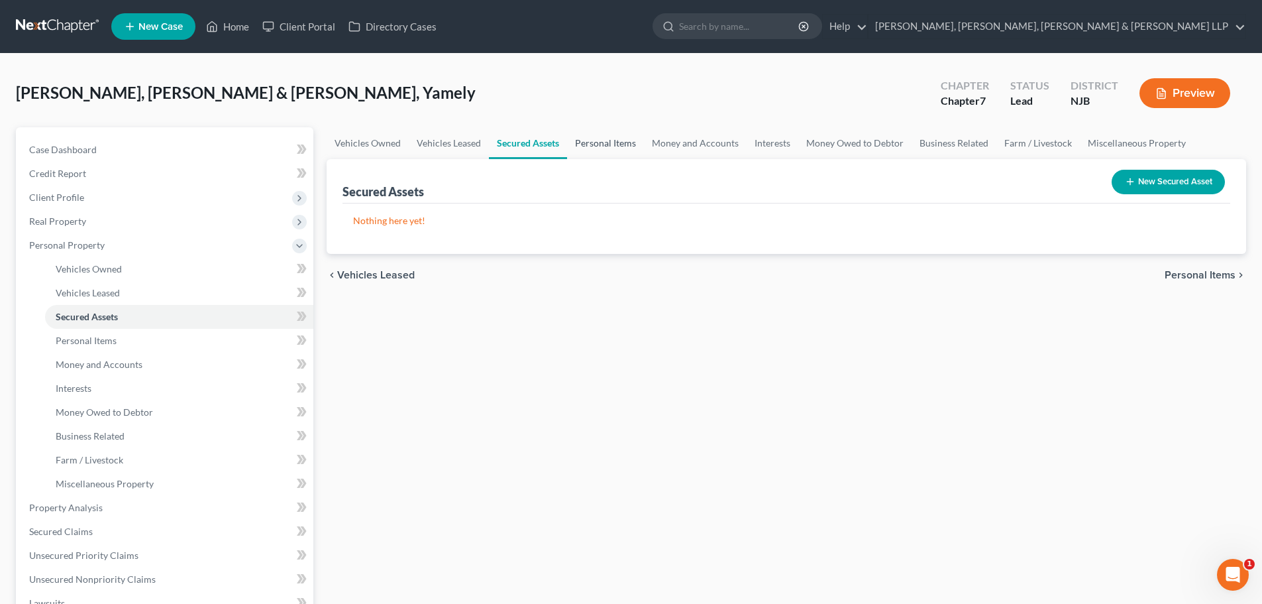
click at [590, 142] on link "Personal Items" at bounding box center [605, 143] width 77 height 32
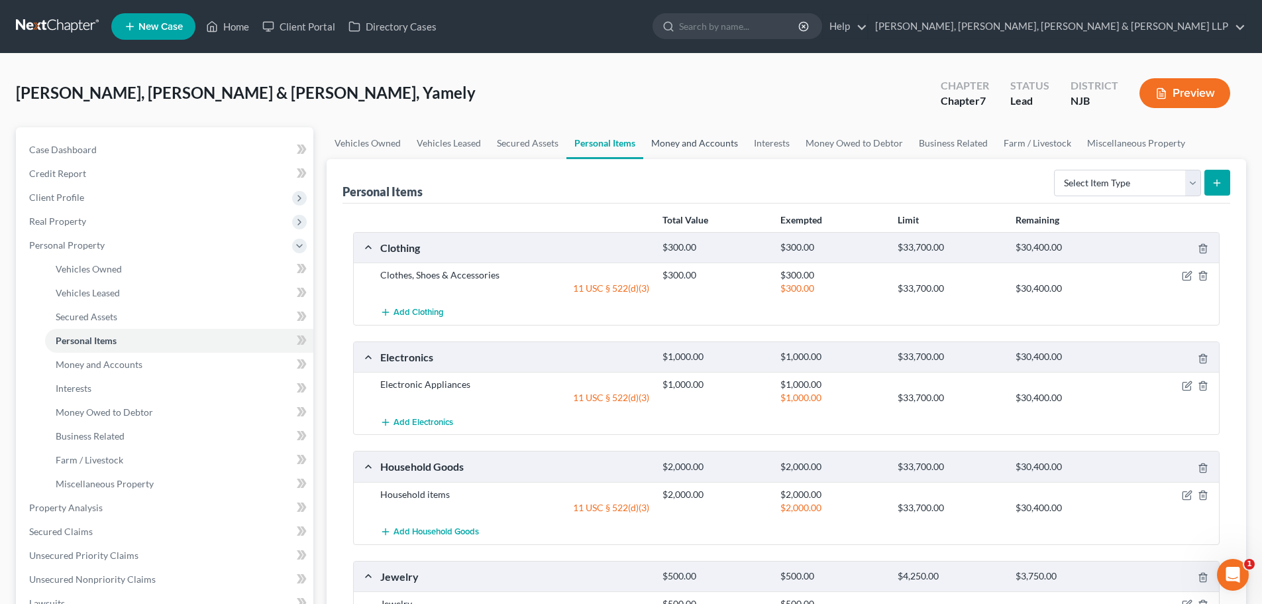
click at [712, 142] on link "Money and Accounts" at bounding box center [694, 143] width 103 height 32
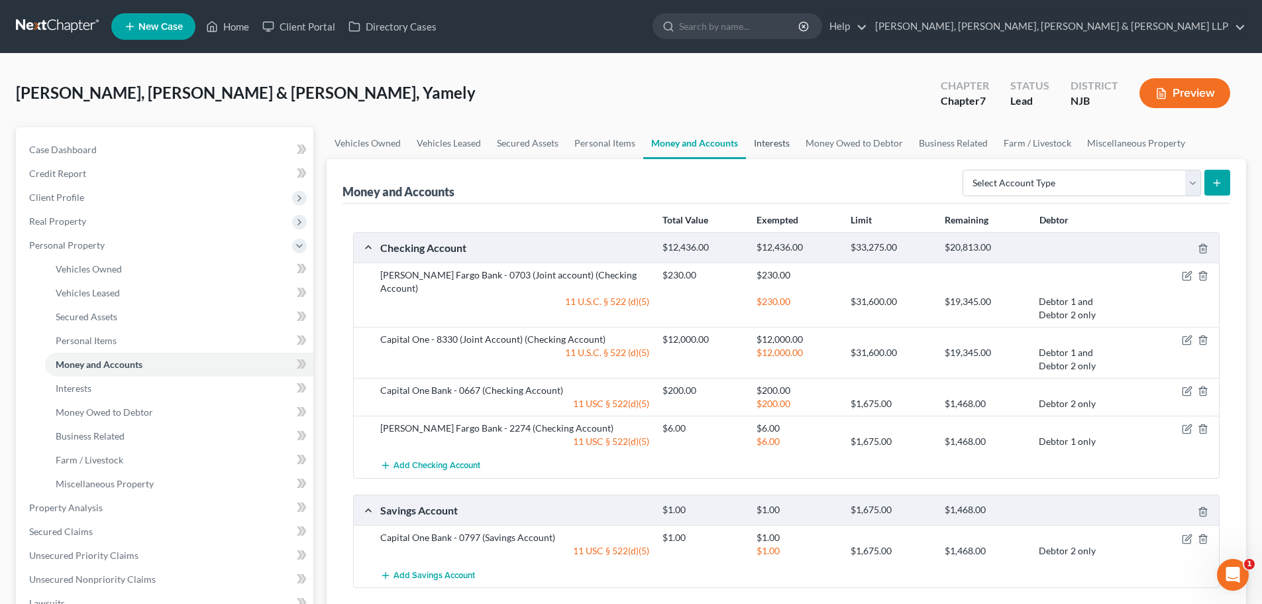
click at [759, 142] on link "Interests" at bounding box center [772, 143] width 52 height 32
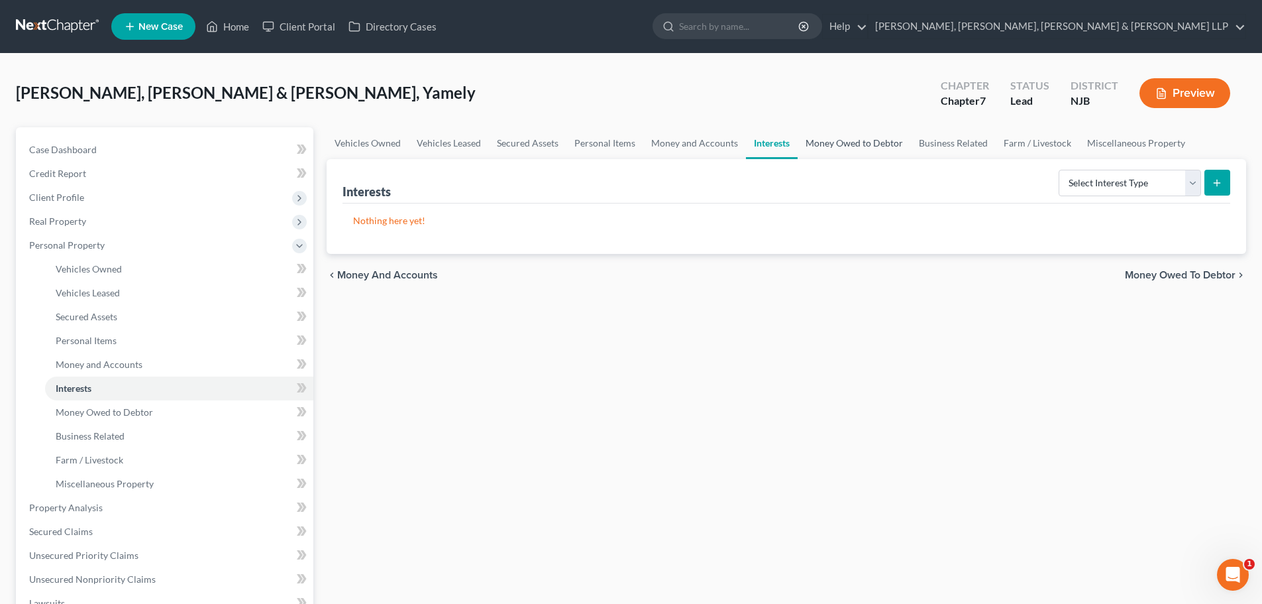
drag, startPoint x: 818, startPoint y: 144, endPoint x: 757, endPoint y: 144, distance: 60.3
click at [818, 144] on link "Money Owed to Debtor" at bounding box center [854, 143] width 113 height 32
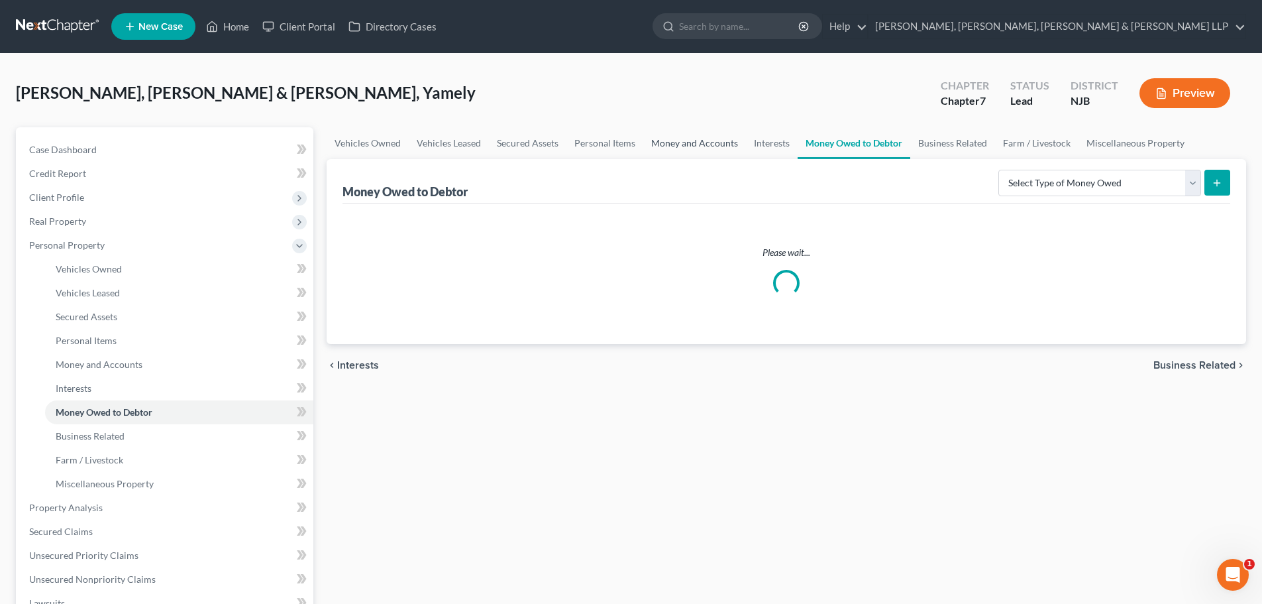
click at [695, 144] on link "Money and Accounts" at bounding box center [694, 143] width 103 height 32
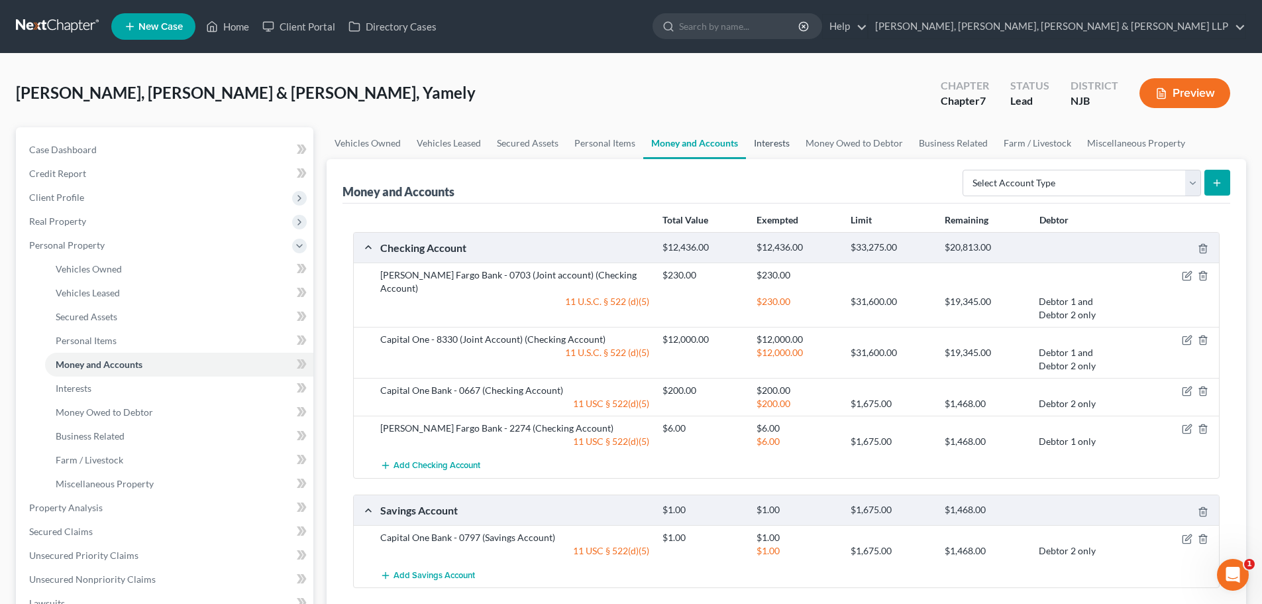
click at [761, 130] on link "Interests" at bounding box center [772, 143] width 52 height 32
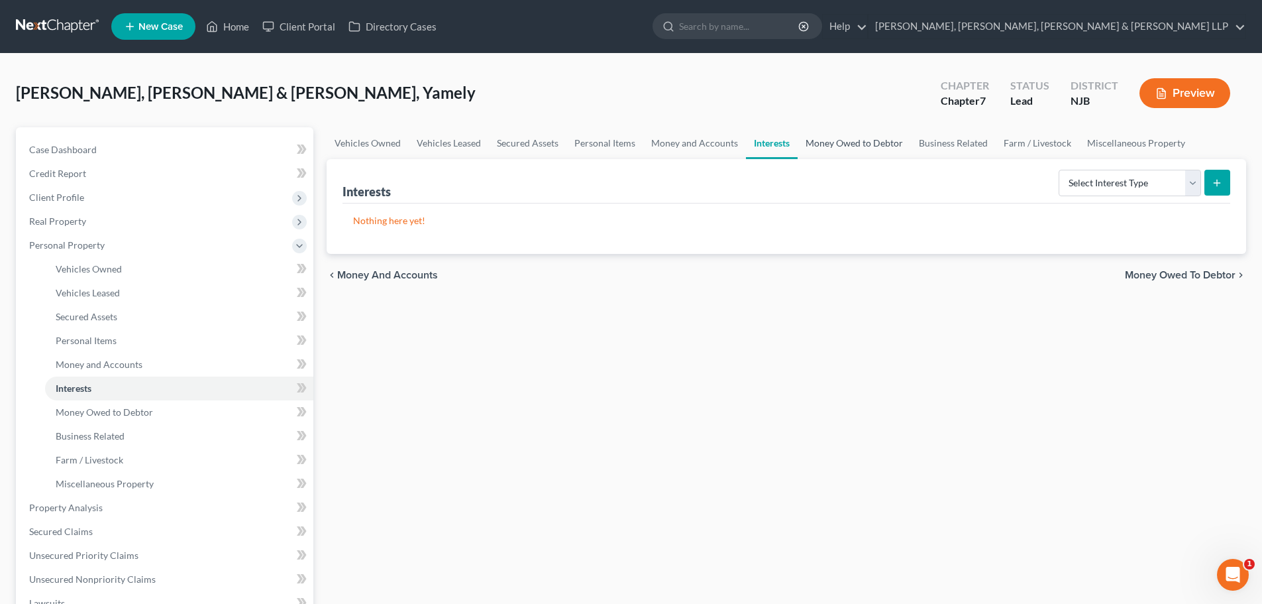
click at [834, 142] on link "Money Owed to Debtor" at bounding box center [854, 143] width 113 height 32
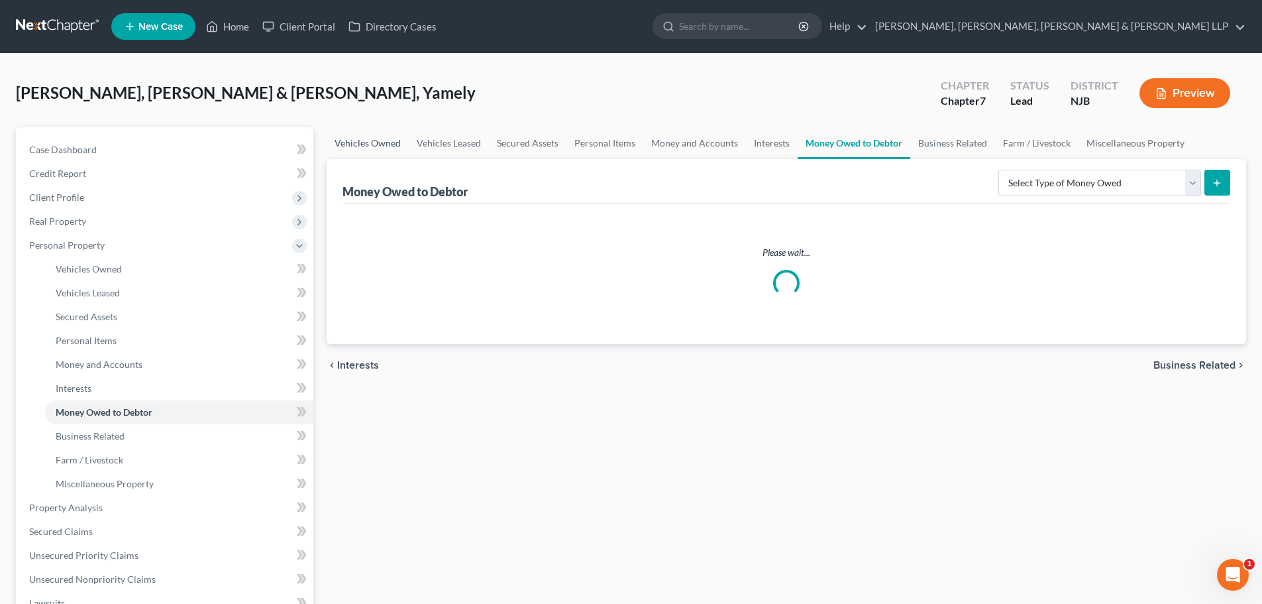
click at [352, 138] on link "Vehicles Owned" at bounding box center [368, 143] width 82 height 32
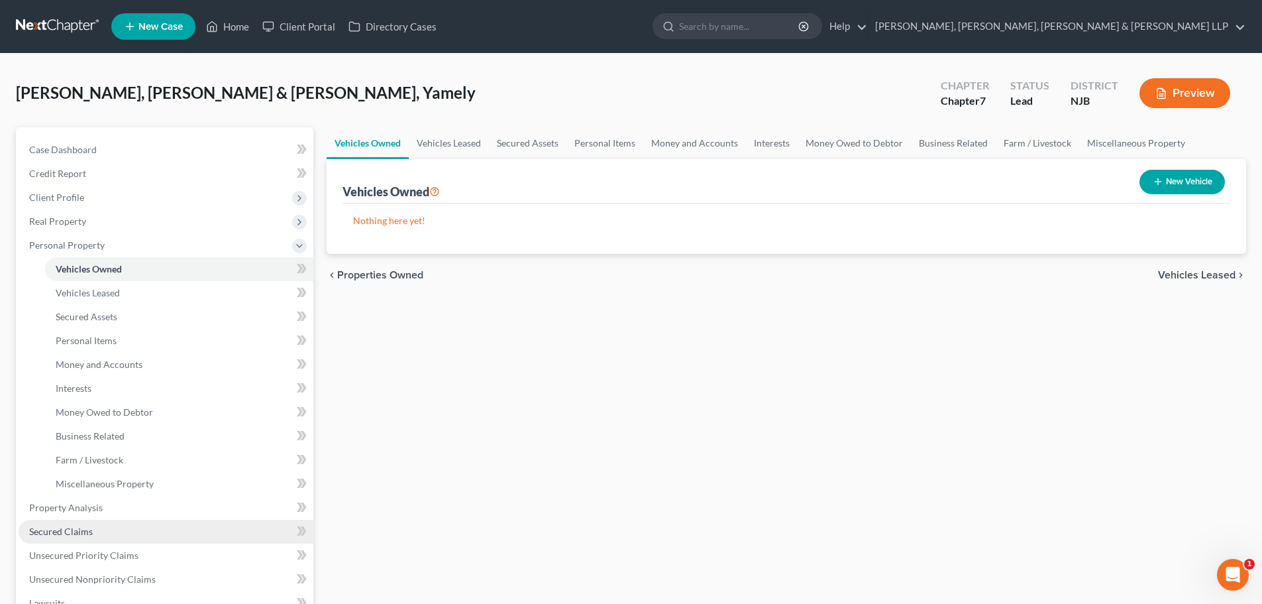
click at [71, 525] on span "Secured Claims" at bounding box center [61, 530] width 64 height 11
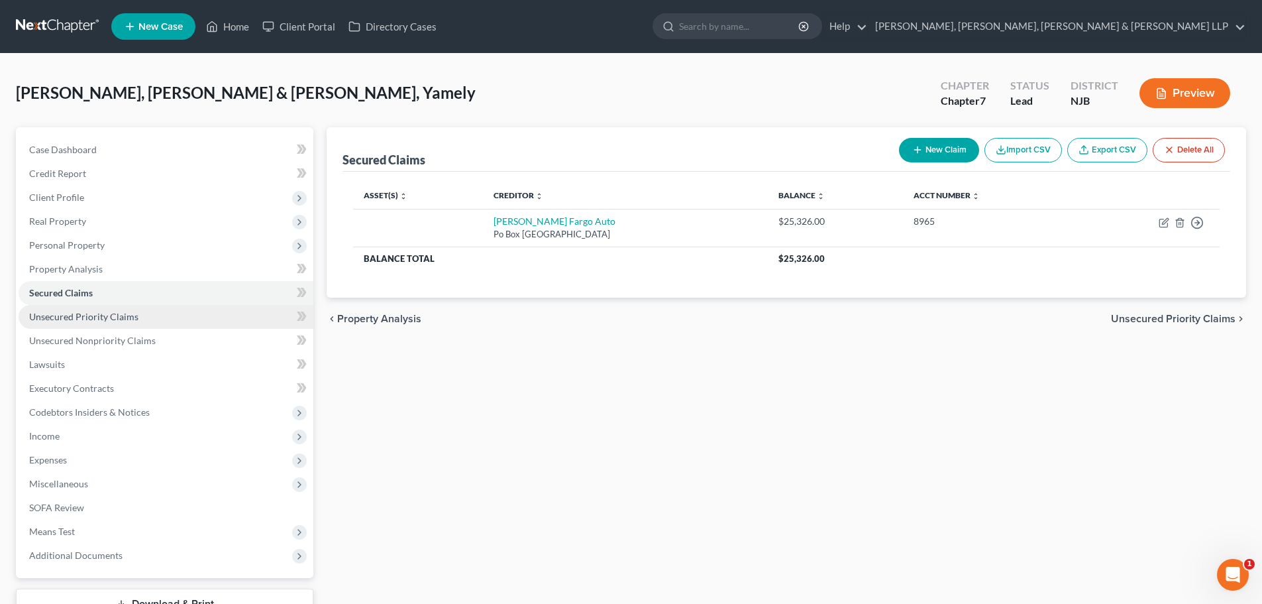
click at [103, 319] on span "Unsecured Priority Claims" at bounding box center [83, 316] width 109 height 11
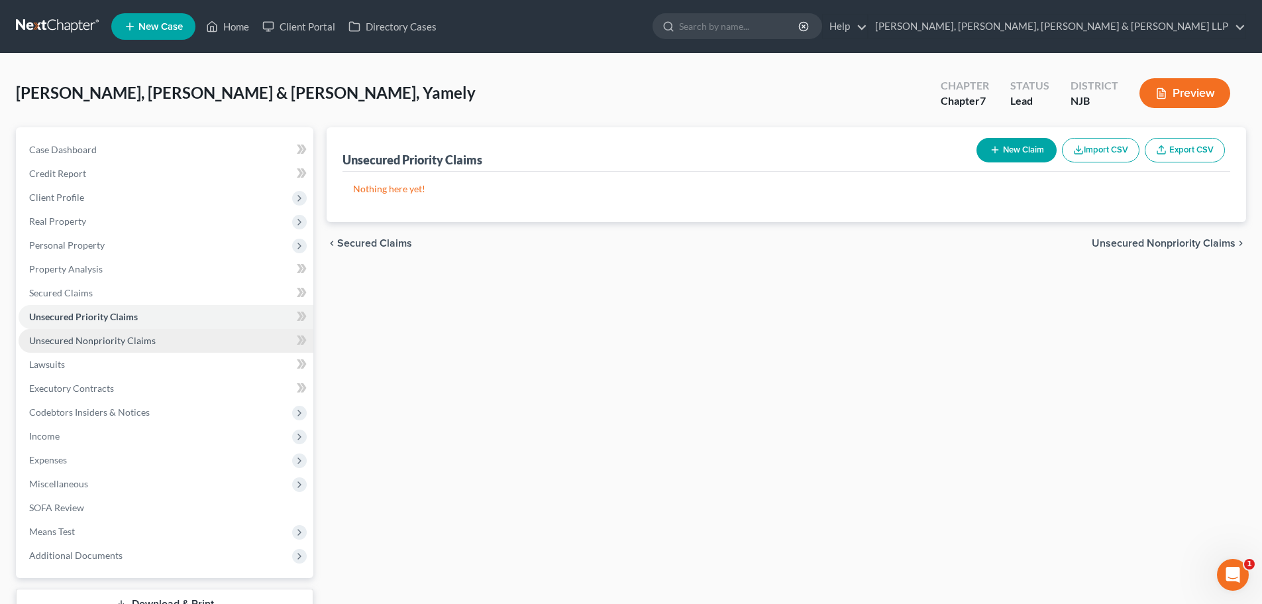
click at [107, 335] on span "Unsecured Nonpriority Claims" at bounding box center [92, 340] width 127 height 11
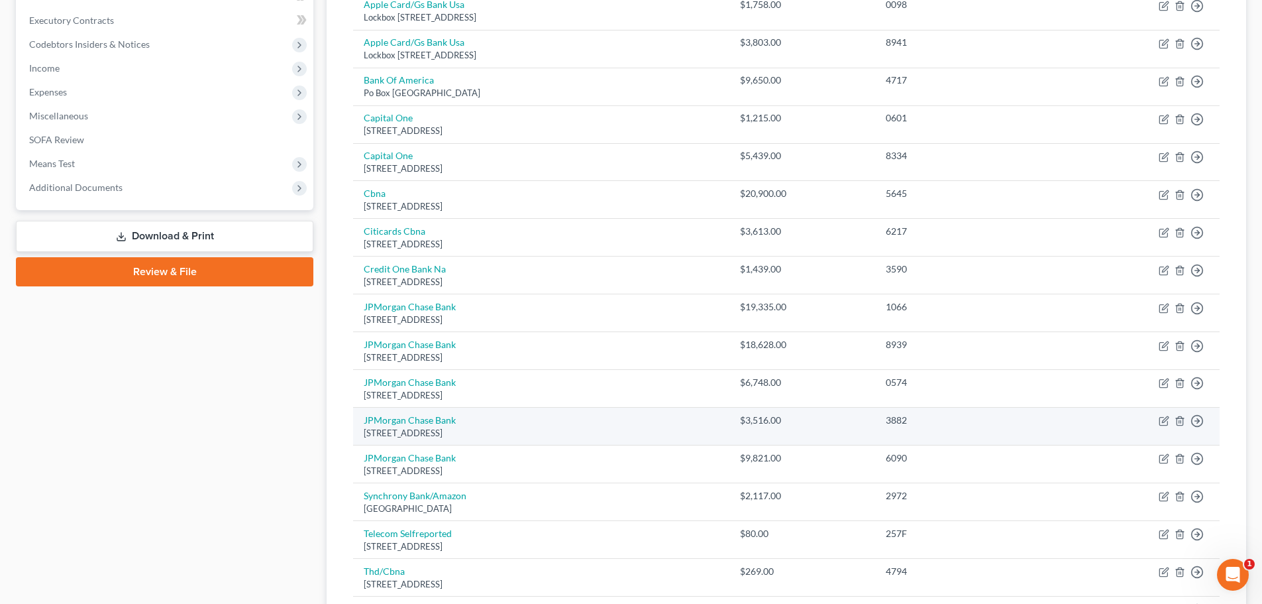
scroll to position [30, 0]
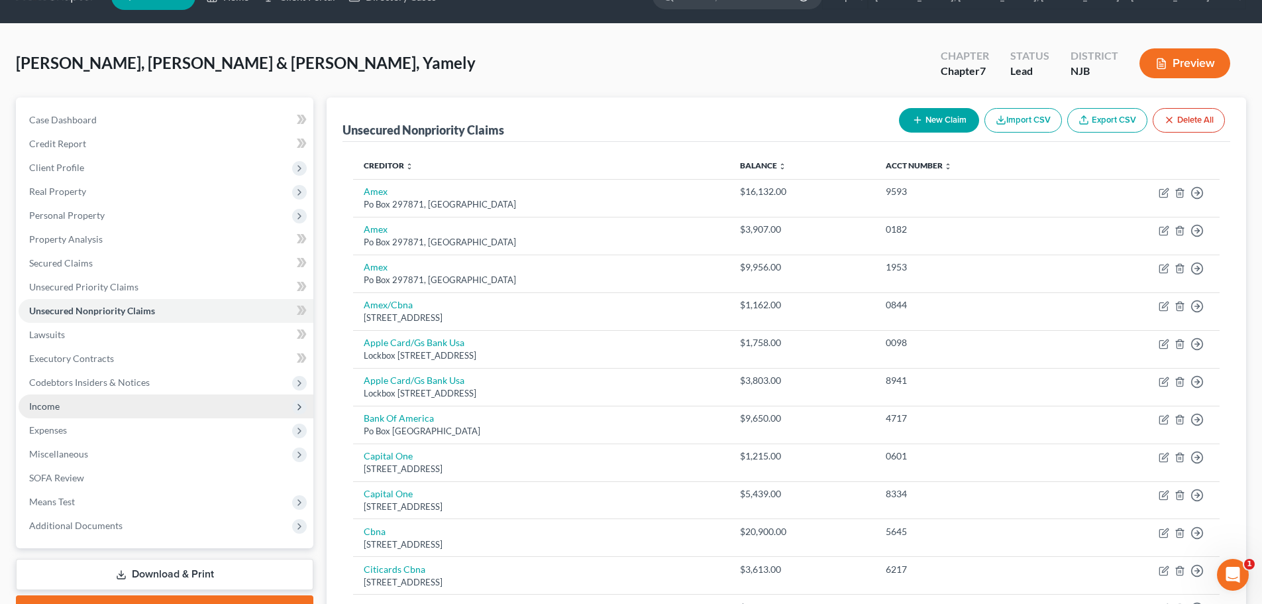
click at [58, 403] on span "Income" at bounding box center [44, 405] width 30 height 11
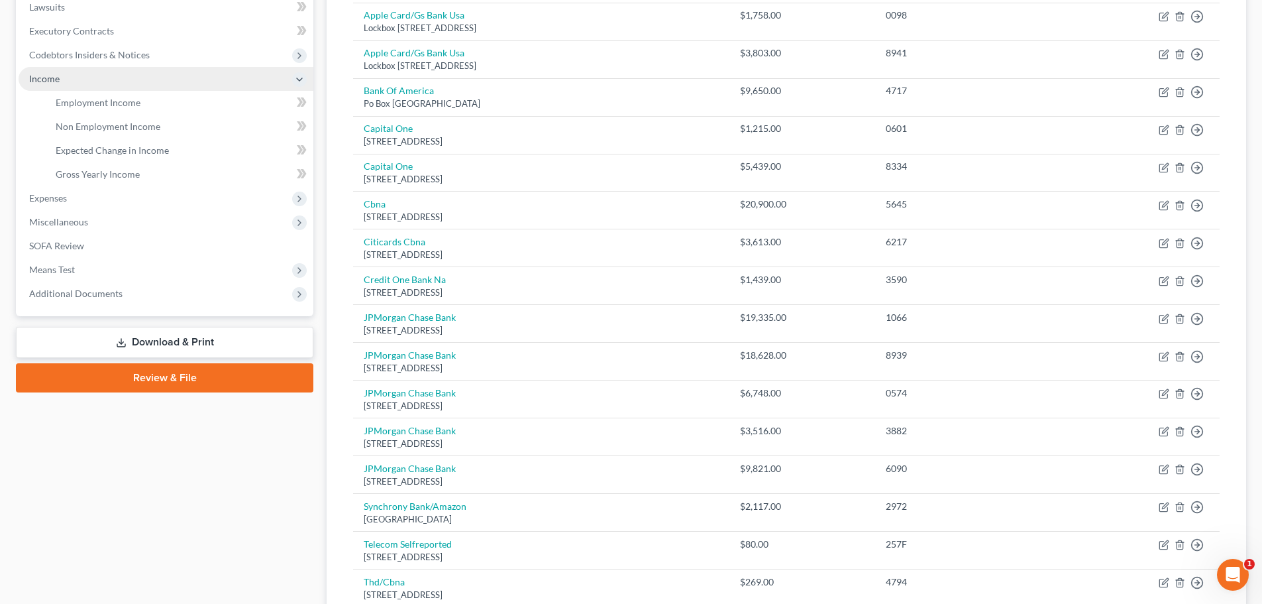
scroll to position [361, 0]
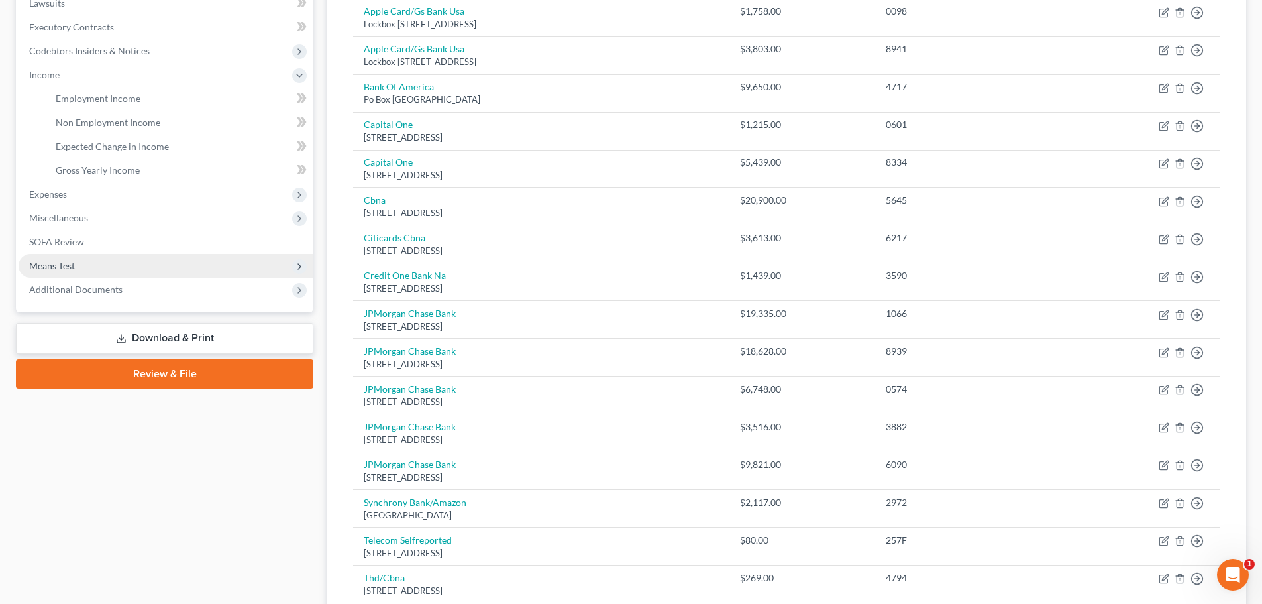
click at [89, 269] on span "Means Test" at bounding box center [166, 266] width 295 height 24
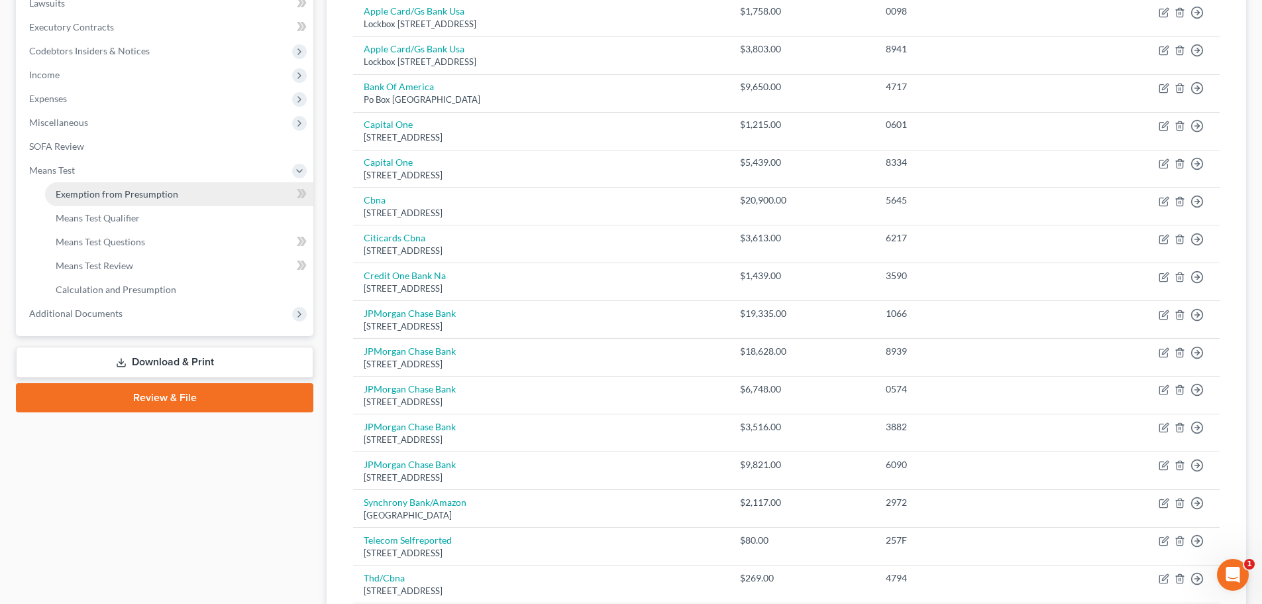
click at [148, 198] on span "Exemption from Presumption" at bounding box center [117, 193] width 123 height 11
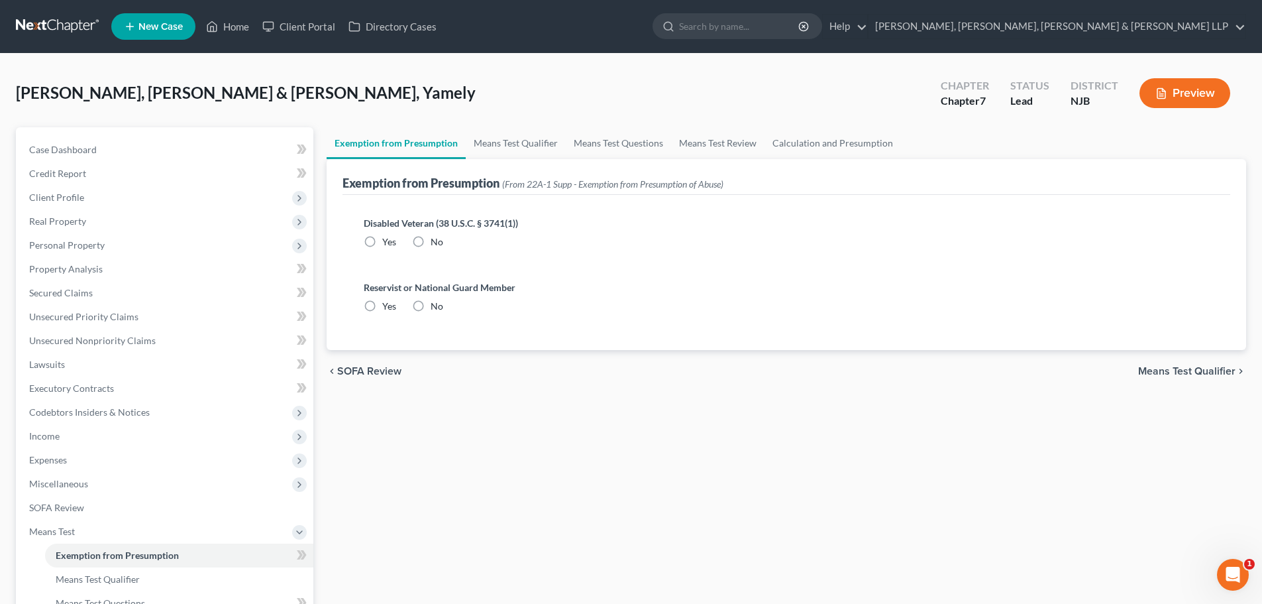
click at [431, 242] on label "No" at bounding box center [437, 241] width 13 height 13
click at [436, 242] on input "No" at bounding box center [440, 239] width 9 height 9
radio input "true"
click at [431, 304] on label "No" at bounding box center [437, 305] width 13 height 13
click at [436, 304] on input "No" at bounding box center [440, 303] width 9 height 9
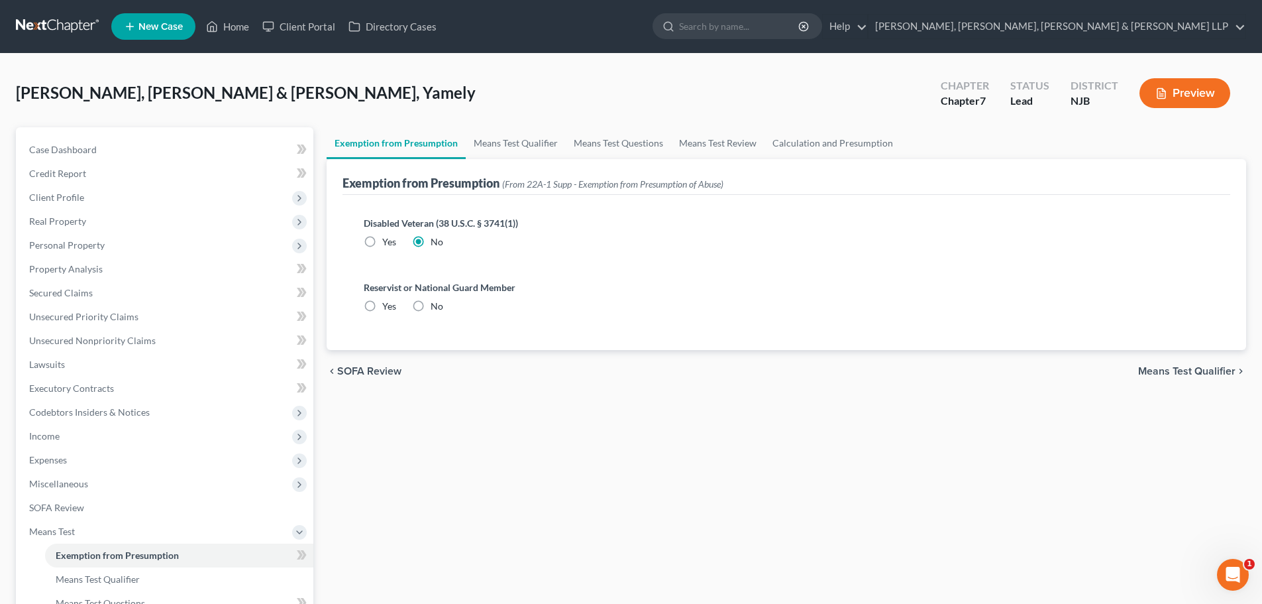
radio input "true"
click at [525, 154] on link "Means Test Qualifier" at bounding box center [516, 143] width 100 height 32
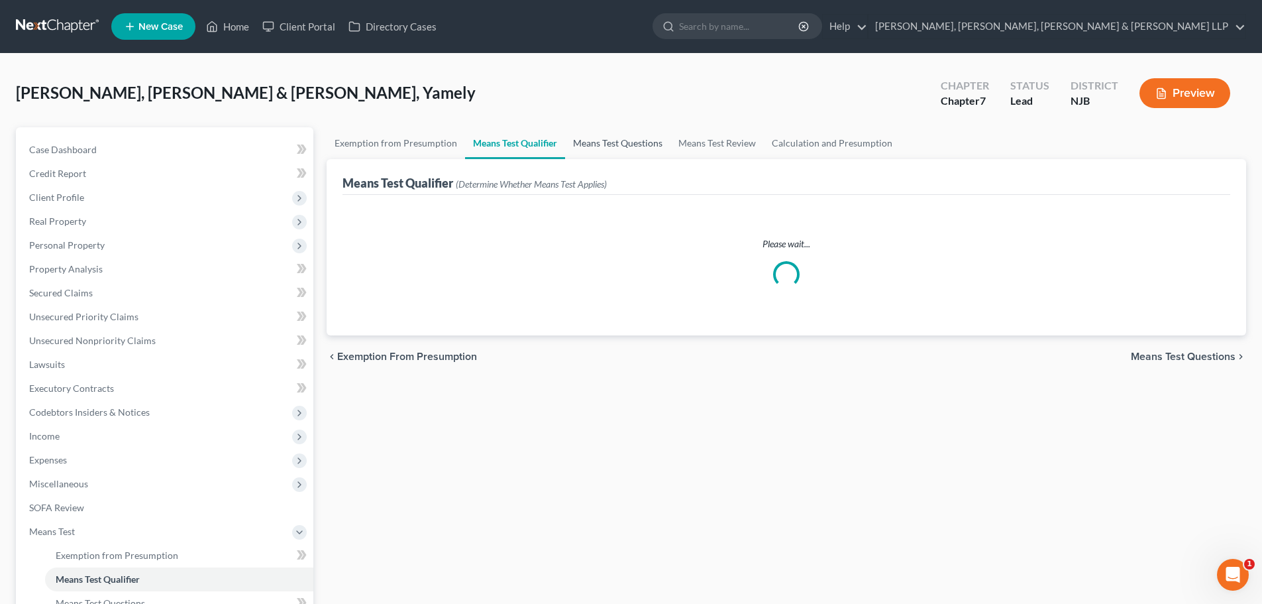
click at [616, 144] on link "Means Test Questions" at bounding box center [617, 143] width 105 height 32
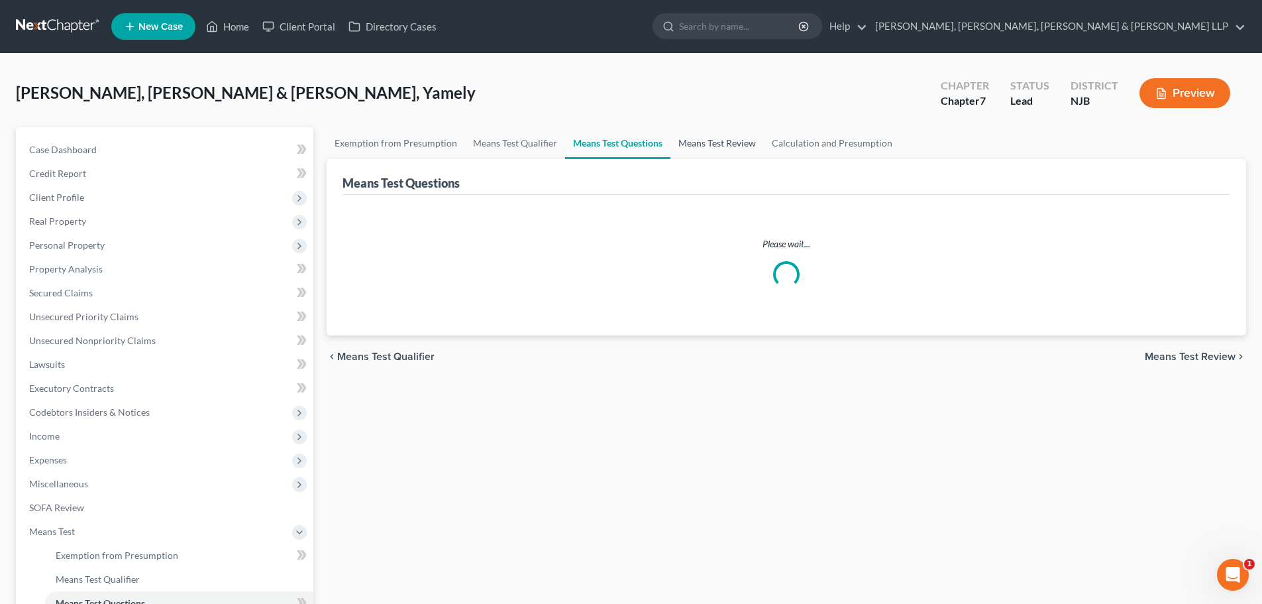
click at [690, 146] on link "Means Test Review" at bounding box center [717, 143] width 93 height 32
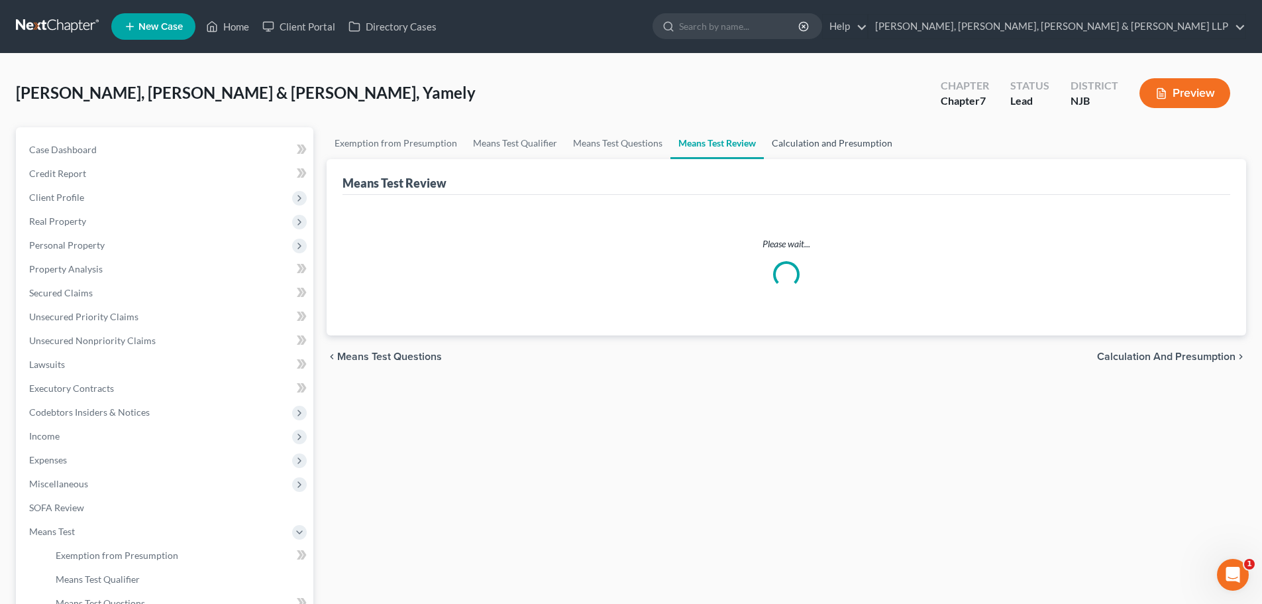
click at [814, 152] on link "Calculation and Presumption" at bounding box center [832, 143] width 136 height 32
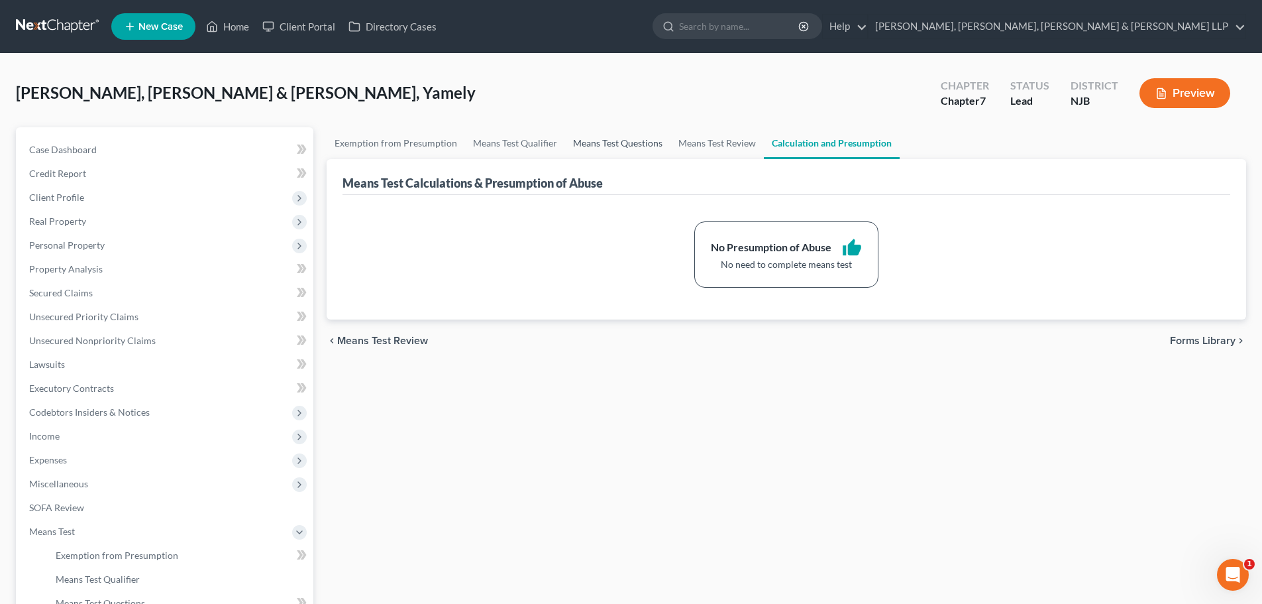
click at [587, 146] on link "Means Test Questions" at bounding box center [617, 143] width 105 height 32
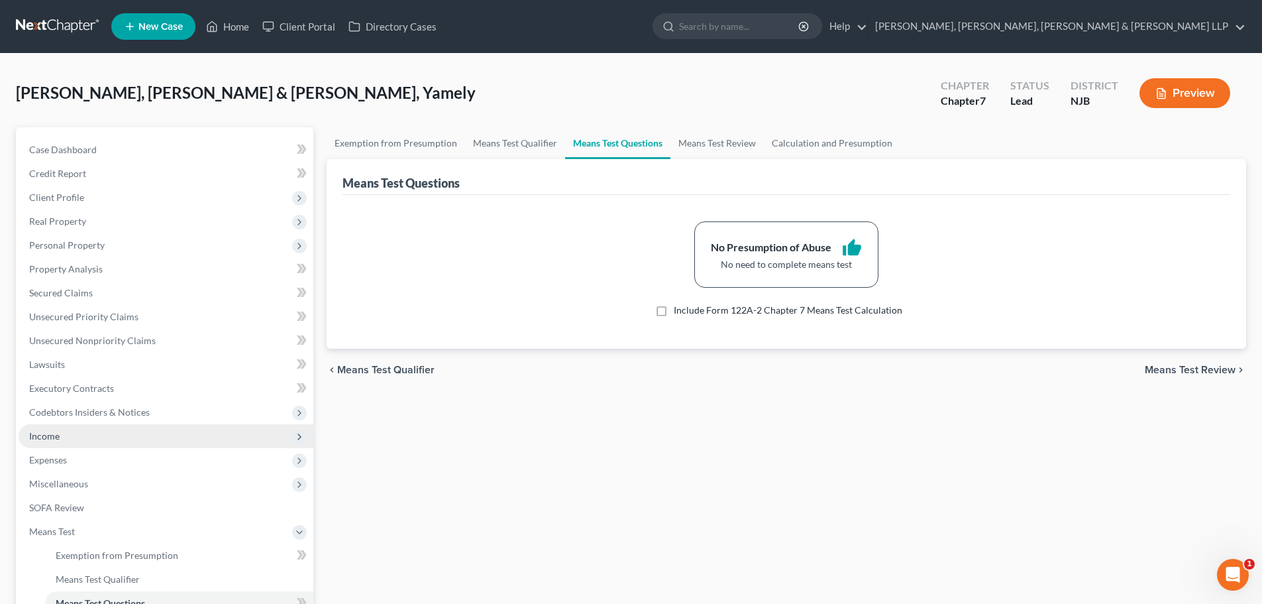
click at [76, 433] on span "Income" at bounding box center [166, 436] width 295 height 24
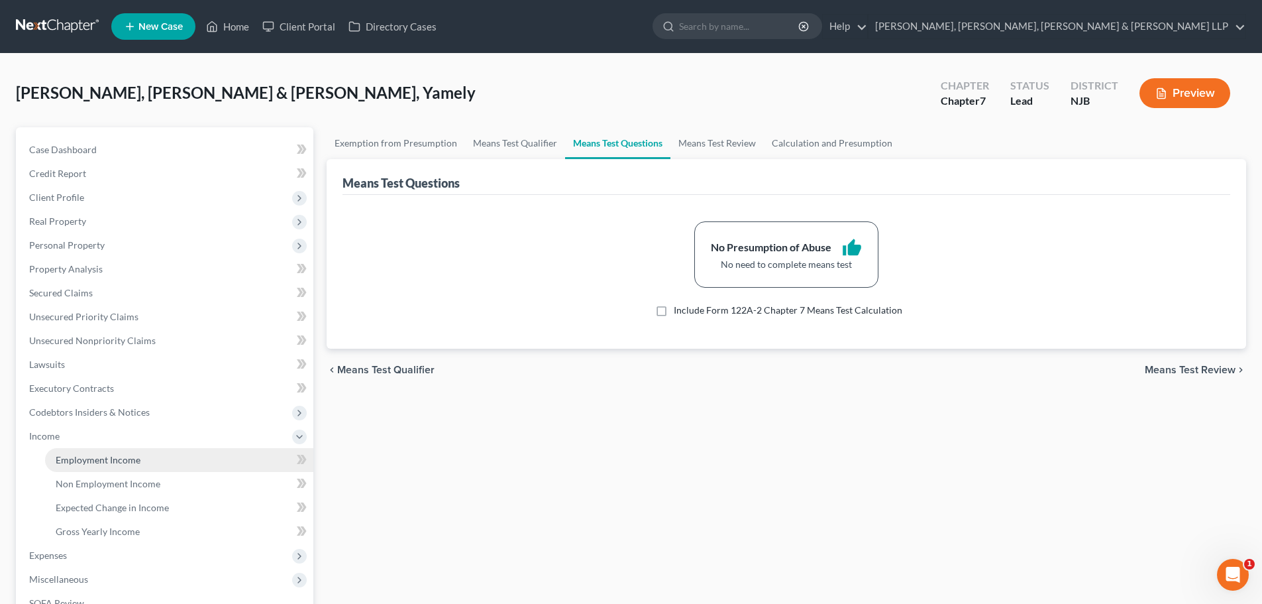
drag, startPoint x: 82, startPoint y: 455, endPoint x: 66, endPoint y: 452, distance: 16.9
click at [83, 455] on span "Employment Income" at bounding box center [98, 459] width 85 height 11
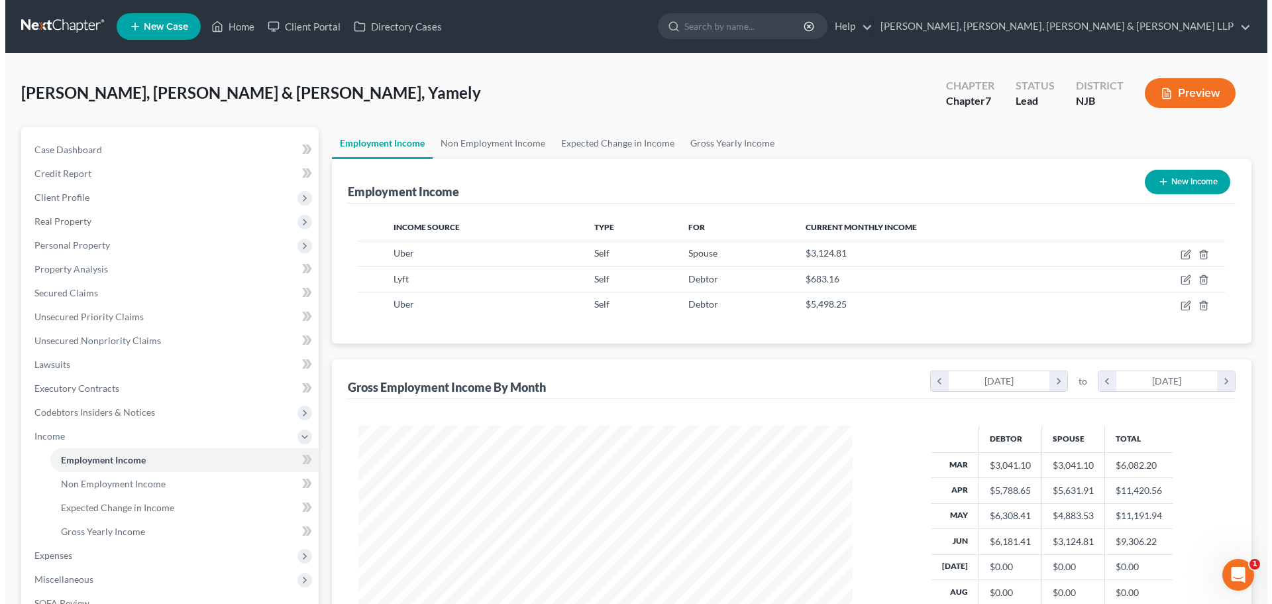
scroll to position [247, 521]
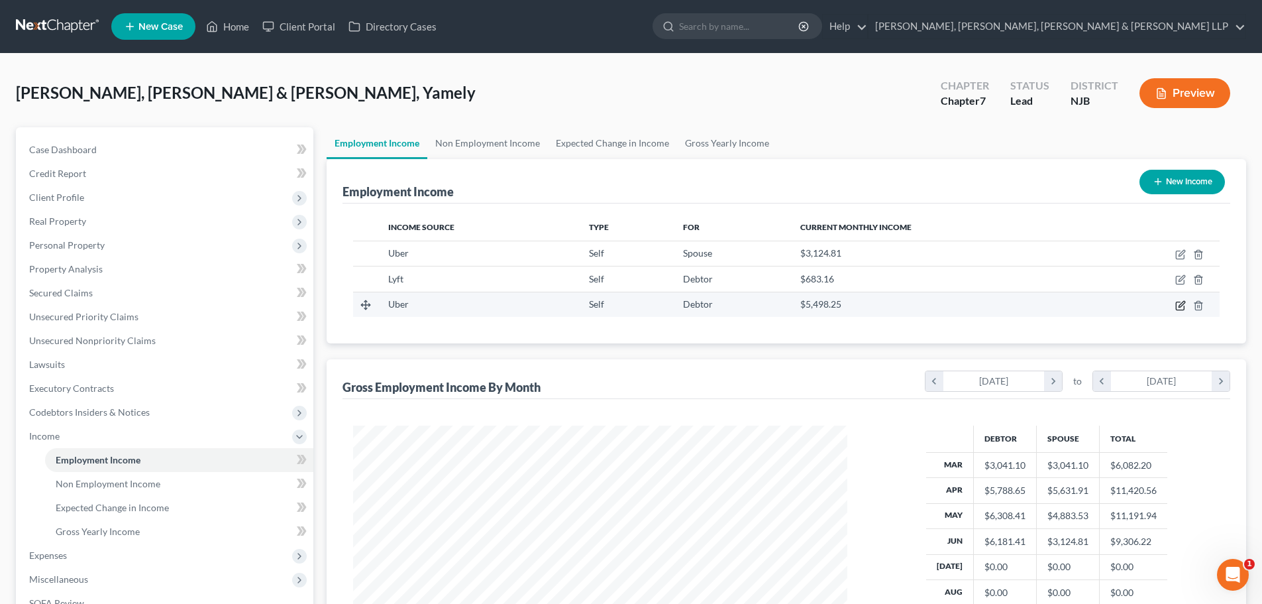
click at [1181, 307] on icon "button" at bounding box center [1180, 305] width 11 height 11
select select "1"
select select "0"
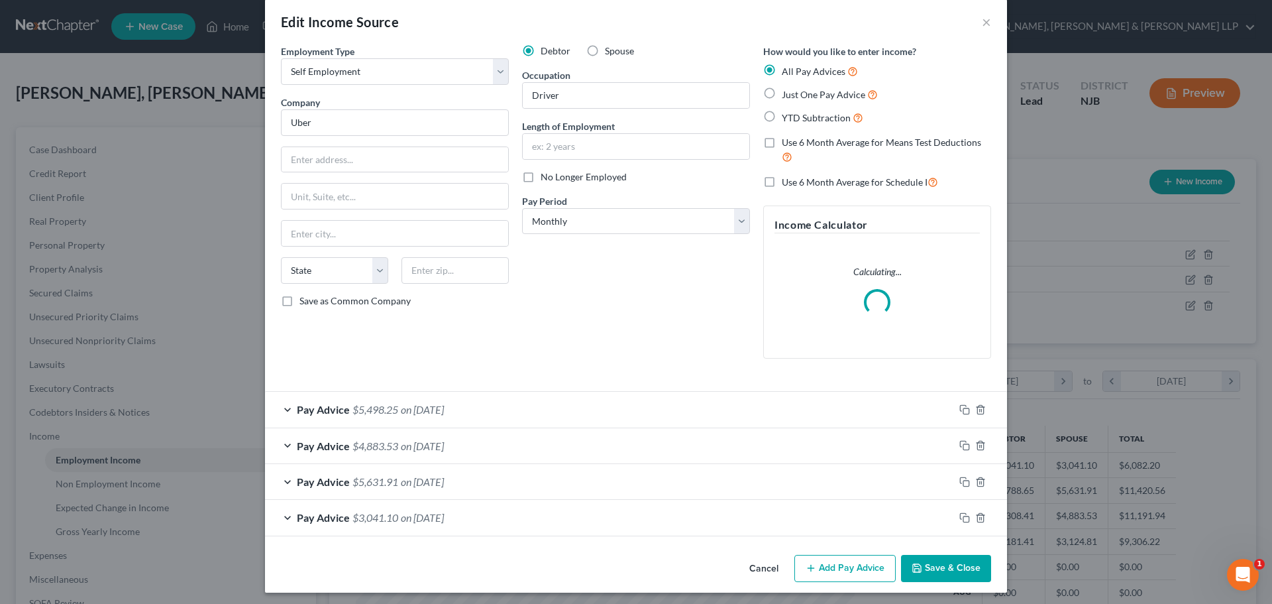
scroll to position [21, 0]
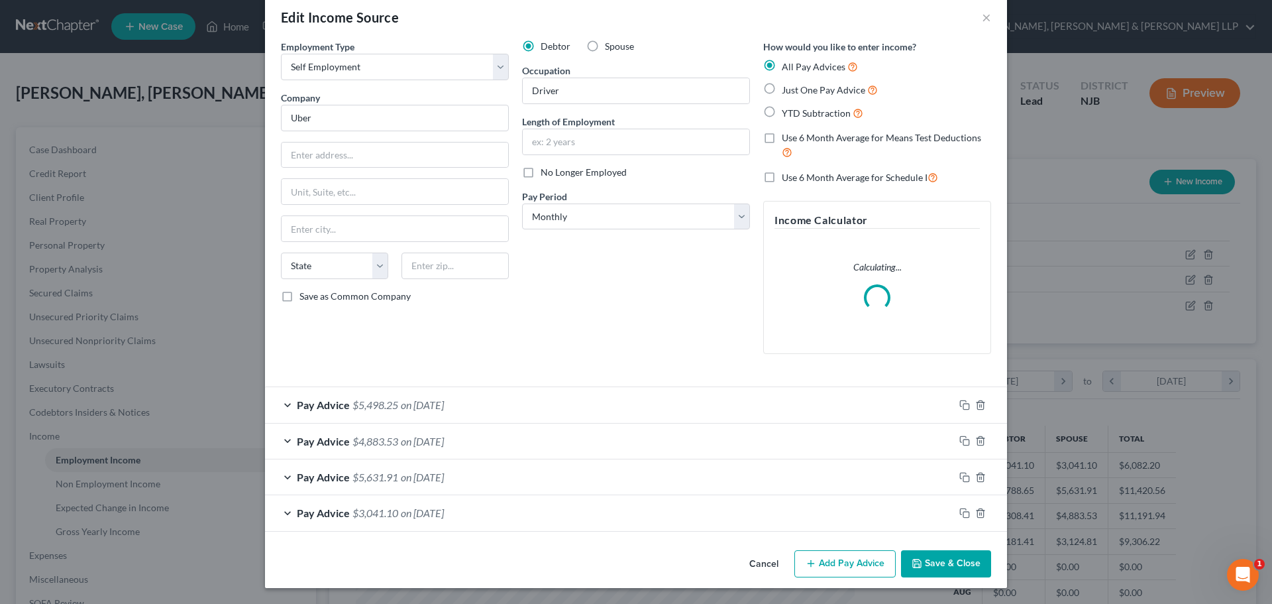
click at [826, 556] on button "Add Pay Advice" at bounding box center [844, 564] width 101 height 28
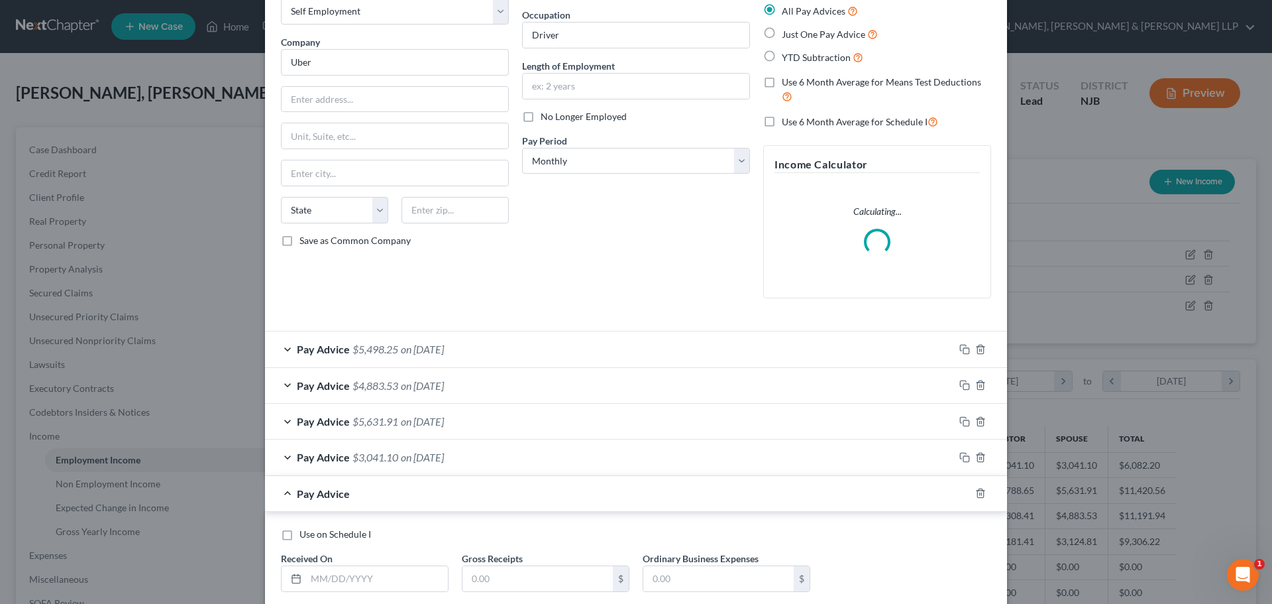
scroll to position [158, 0]
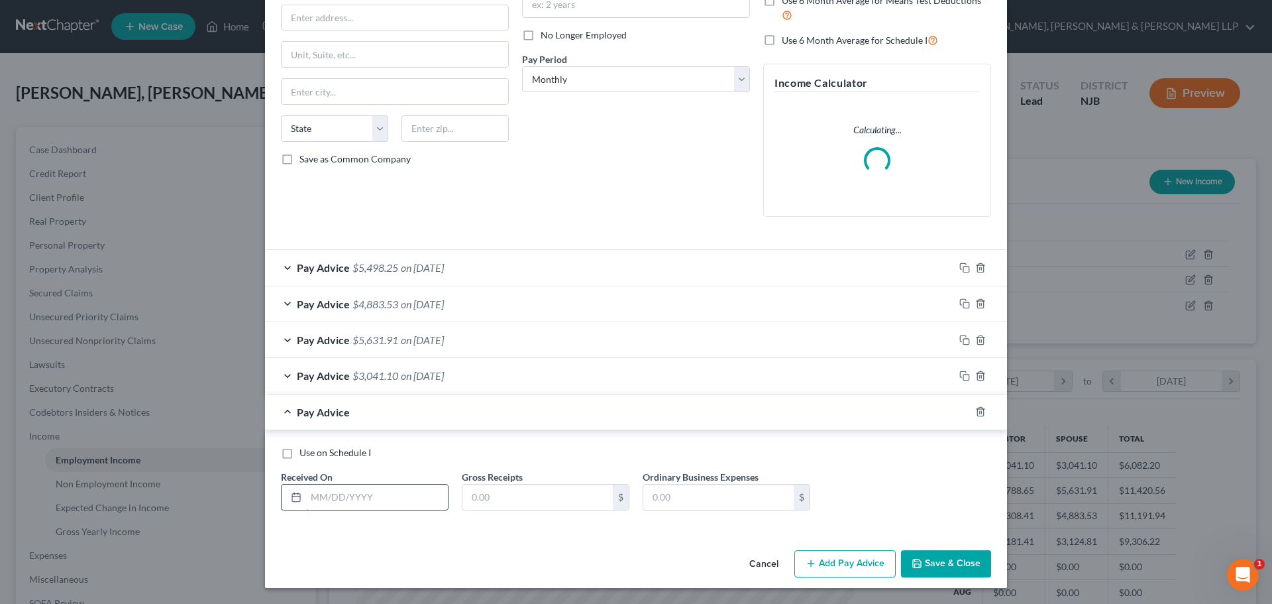
click at [325, 496] on input "text" at bounding box center [377, 496] width 142 height 25
type input "[DATE]"
click at [497, 492] on input "text" at bounding box center [537, 496] width 150 height 25
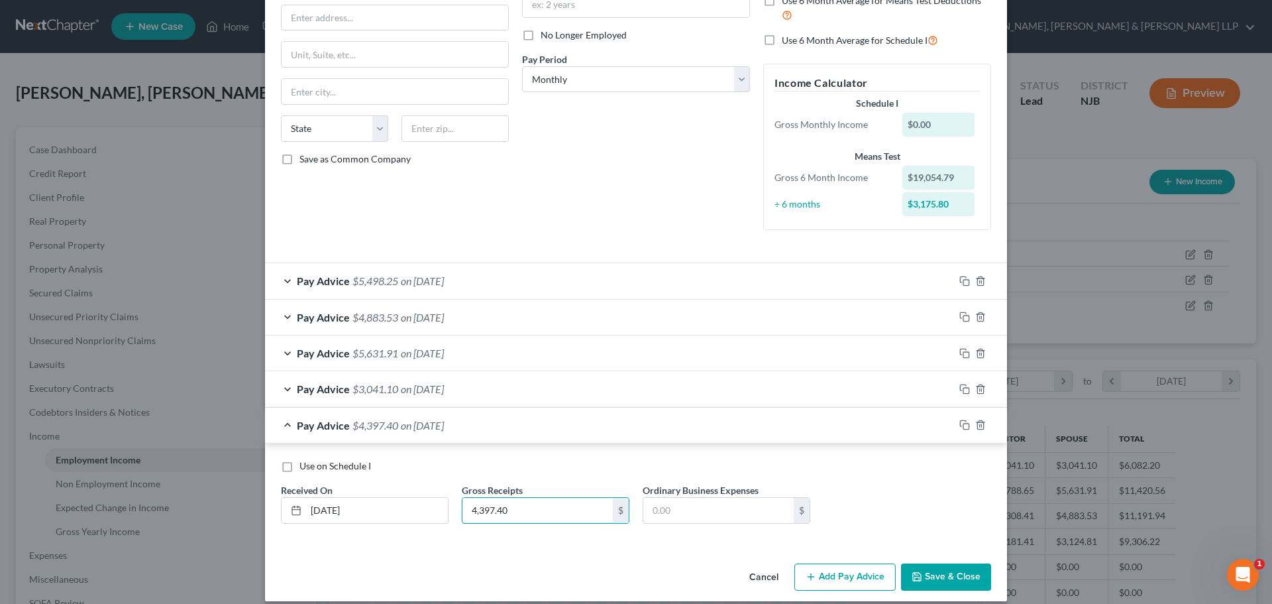
type input "4,397.40"
click at [857, 582] on button "Add Pay Advice" at bounding box center [844, 577] width 101 height 28
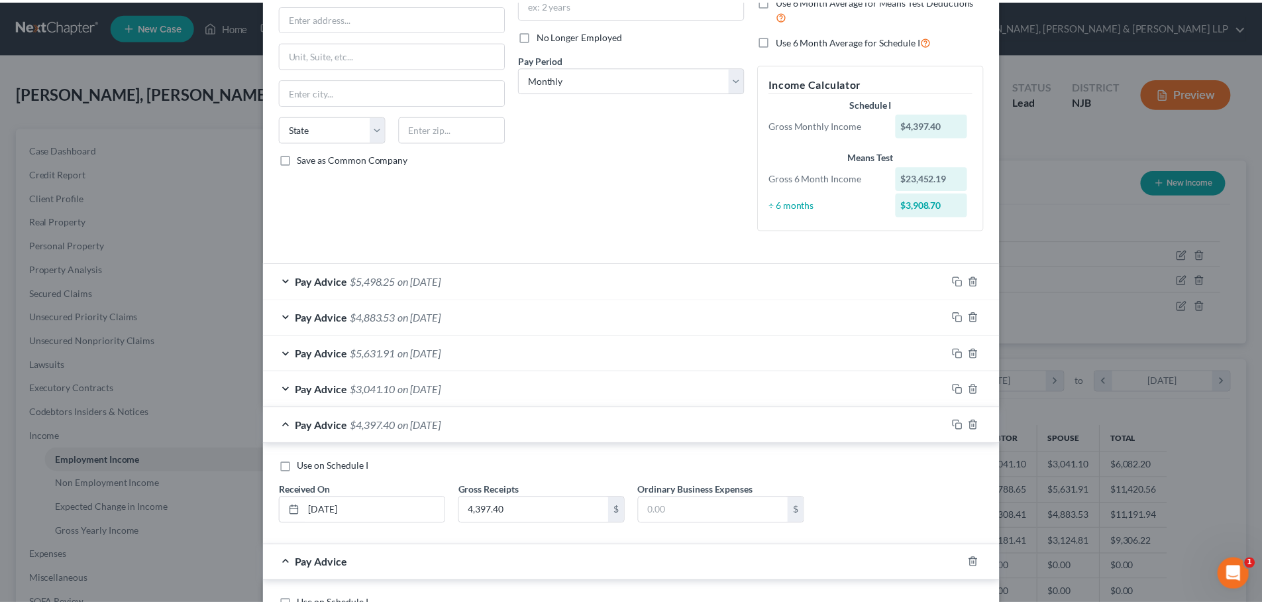
scroll to position [309, 0]
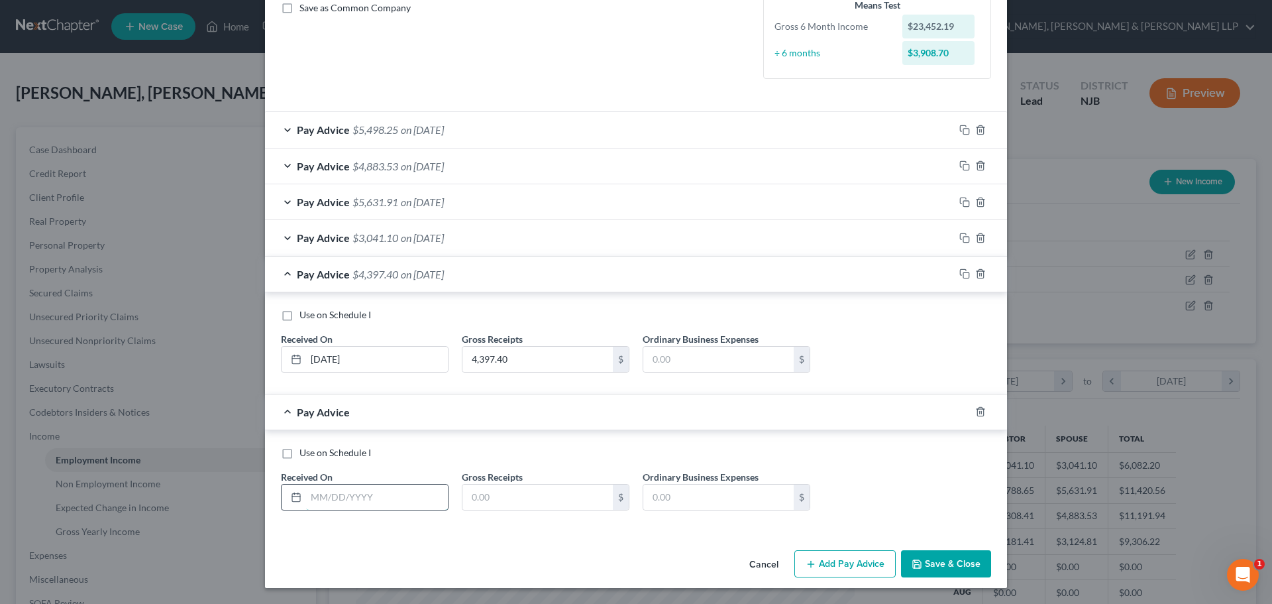
click at [345, 497] on input "text" at bounding box center [377, 496] width 142 height 25
type input "[DATE]"
click at [555, 500] on input "text" at bounding box center [537, 496] width 150 height 25
type input "5,971.41"
click at [918, 555] on button "Save & Close" at bounding box center [946, 564] width 90 height 28
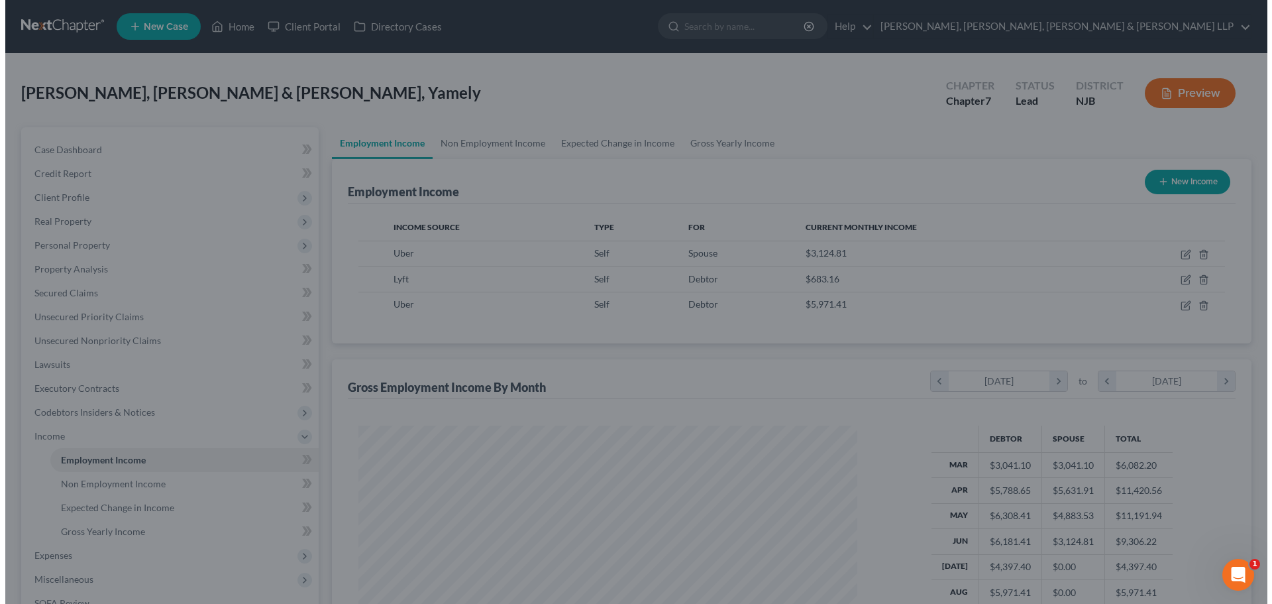
scroll to position [662352, 662078]
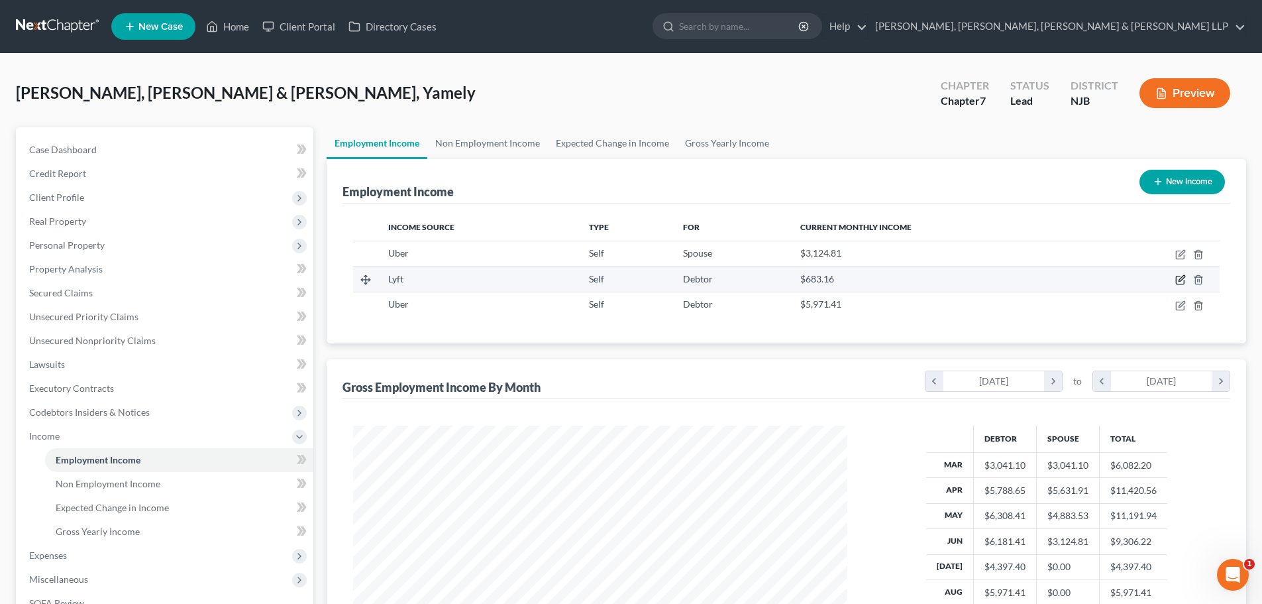
click at [1179, 280] on icon "button" at bounding box center [1180, 279] width 11 height 11
select select "1"
select select "0"
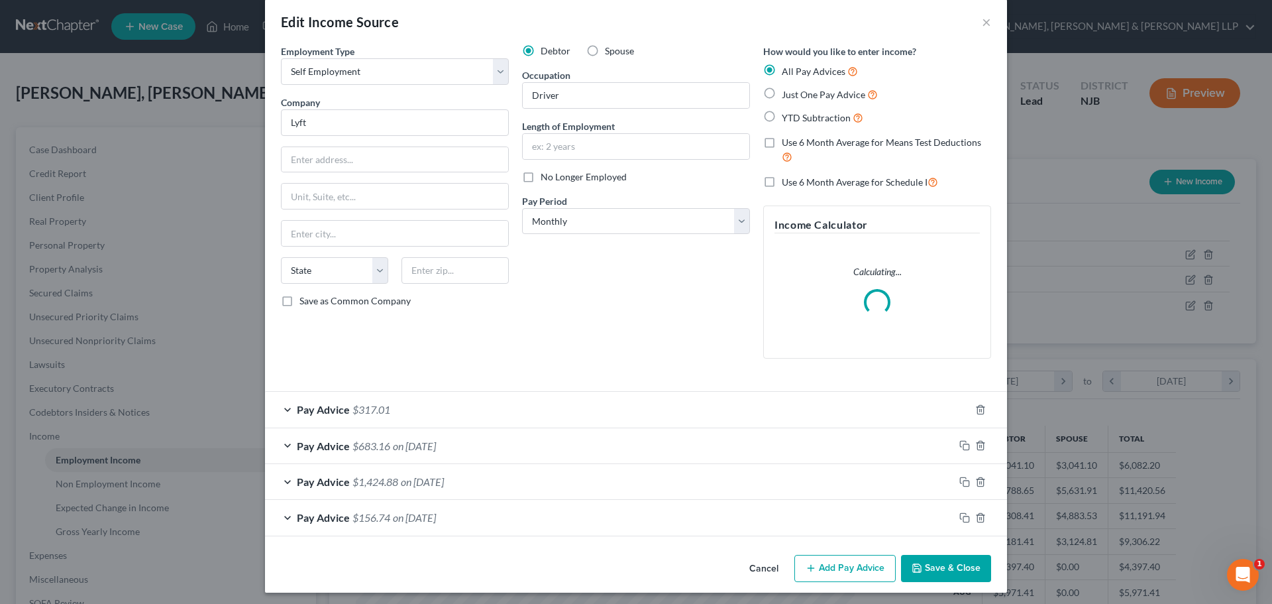
scroll to position [21, 0]
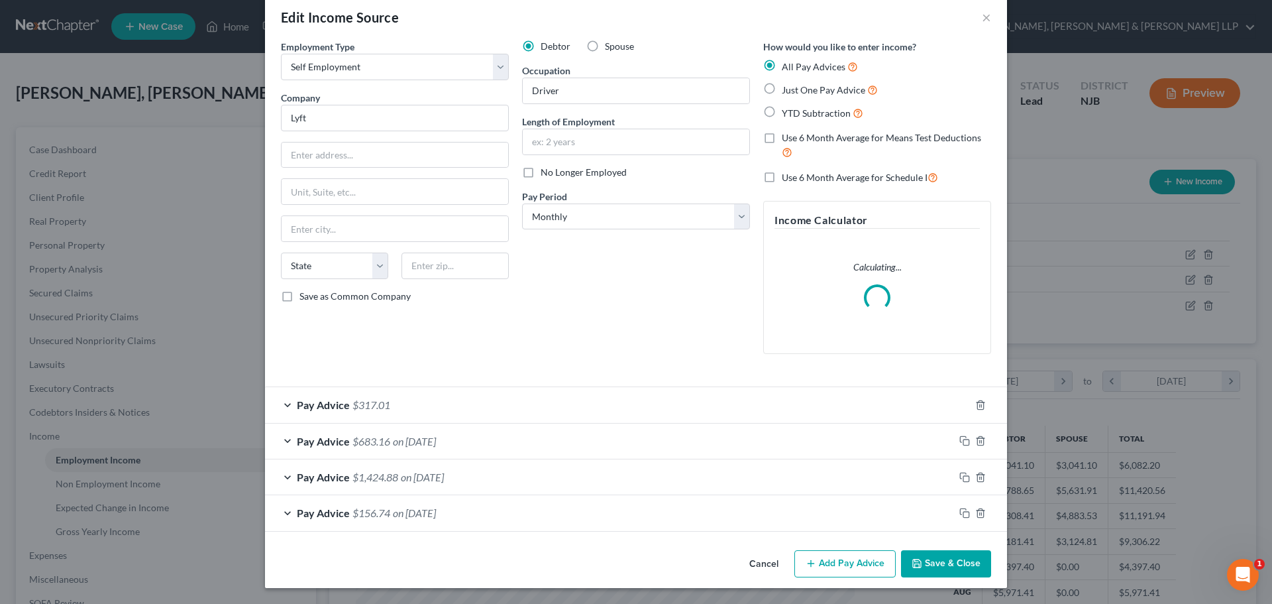
click at [828, 564] on button "Add Pay Advice" at bounding box center [844, 564] width 101 height 28
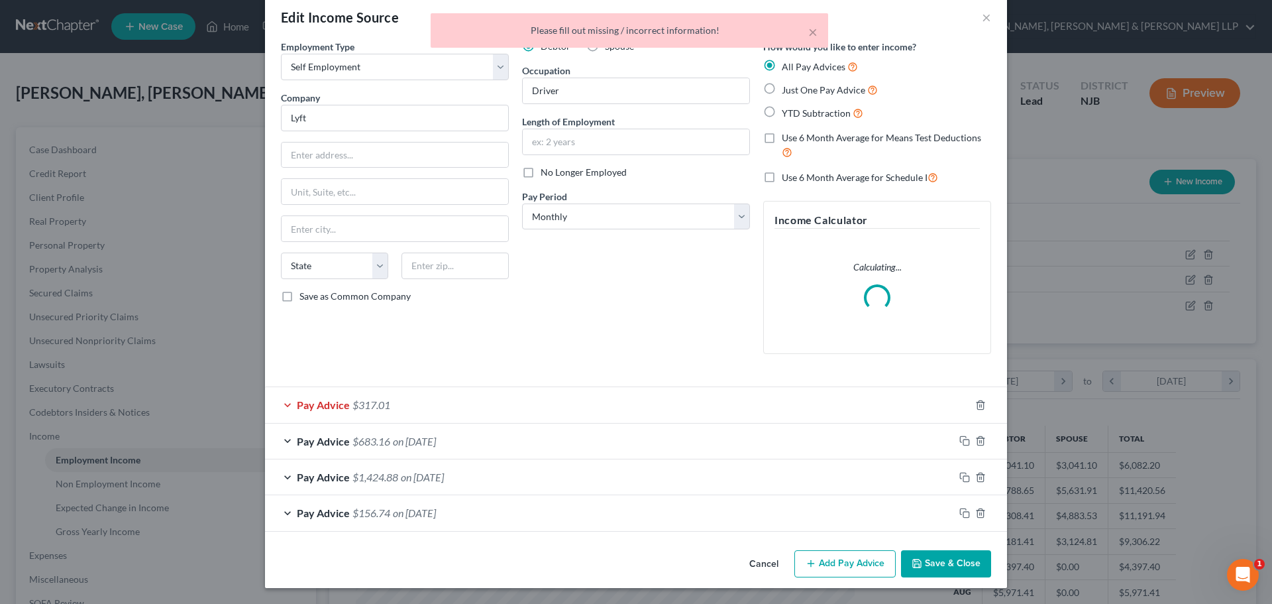
click at [406, 406] on div "Pay Advice $317.01" at bounding box center [617, 404] width 705 height 35
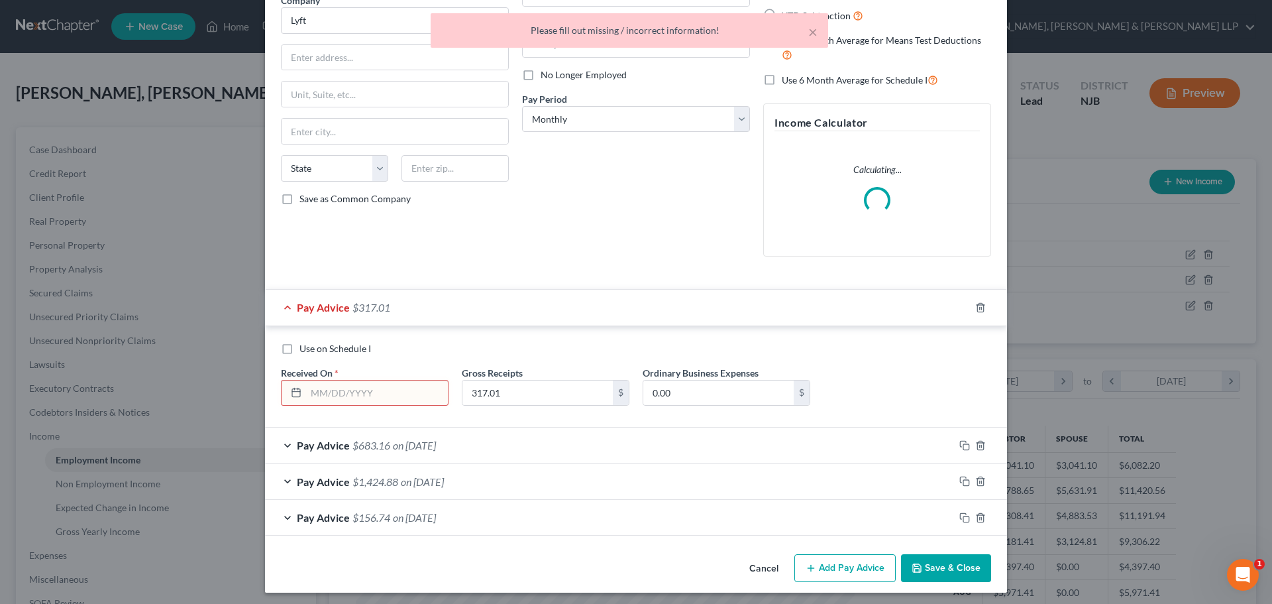
scroll to position [123, 0]
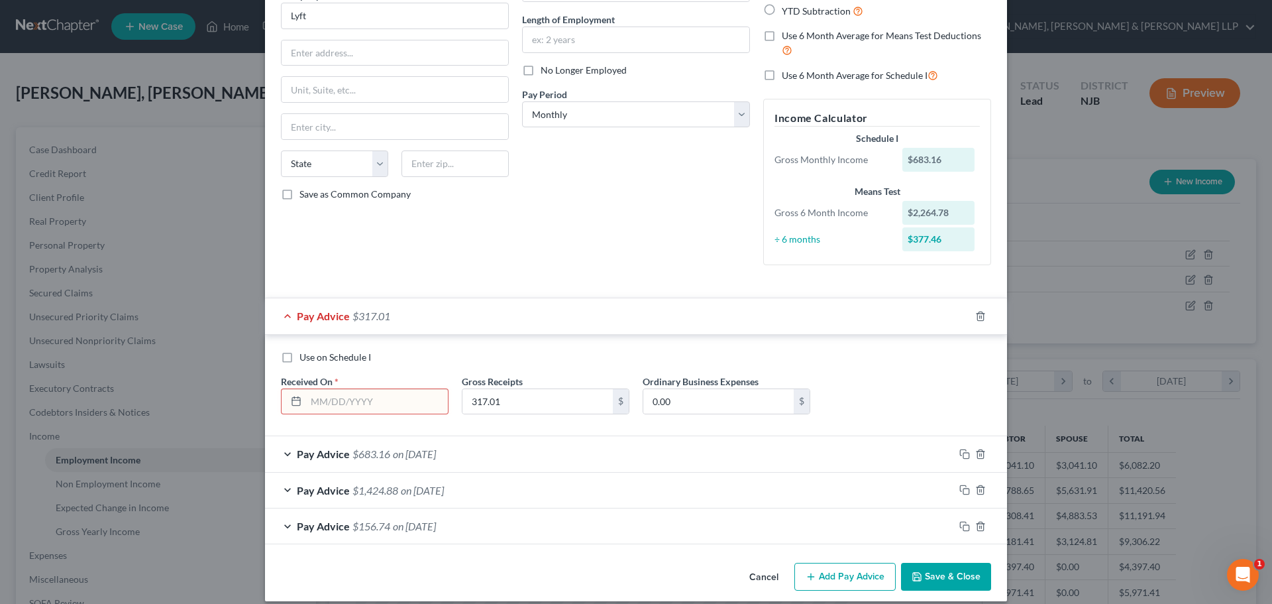
click at [362, 389] on input "text" at bounding box center [377, 401] width 142 height 25
type input "[DATE]"
click at [846, 576] on button "Add Pay Advice" at bounding box center [844, 577] width 101 height 28
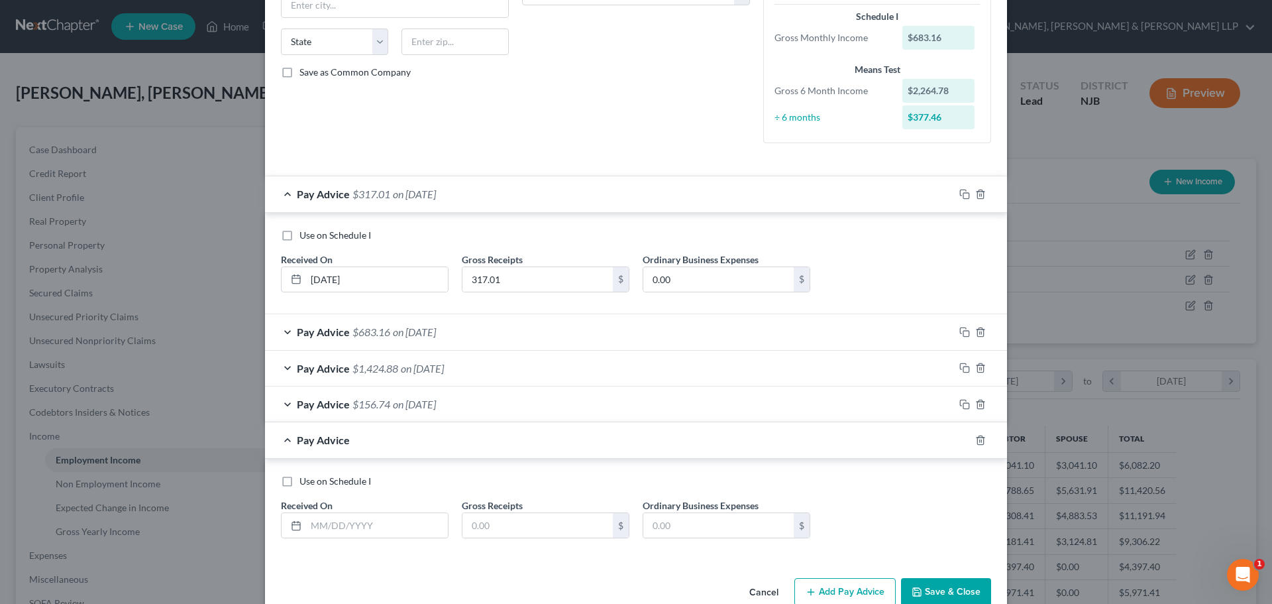
scroll to position [256, 0]
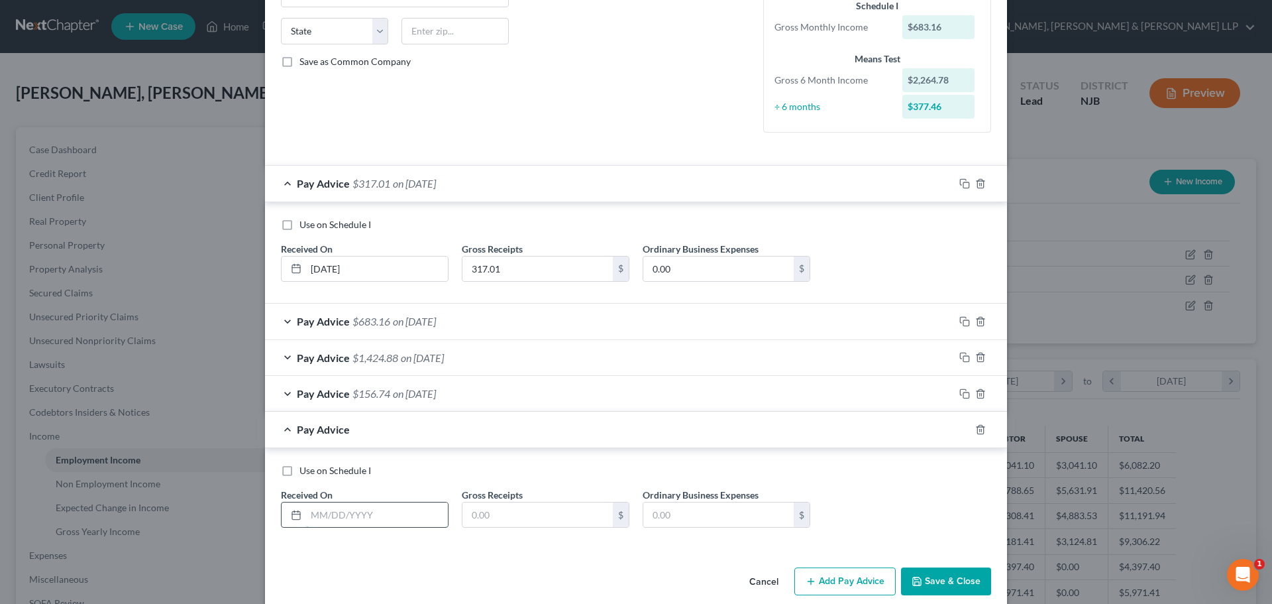
click at [389, 509] on input "text" at bounding box center [377, 514] width 142 height 25
type input "[DATE]"
click at [575, 517] on input "text" at bounding box center [537, 514] width 150 height 25
type input "628.28"
click at [832, 581] on button "Add Pay Advice" at bounding box center [844, 581] width 101 height 28
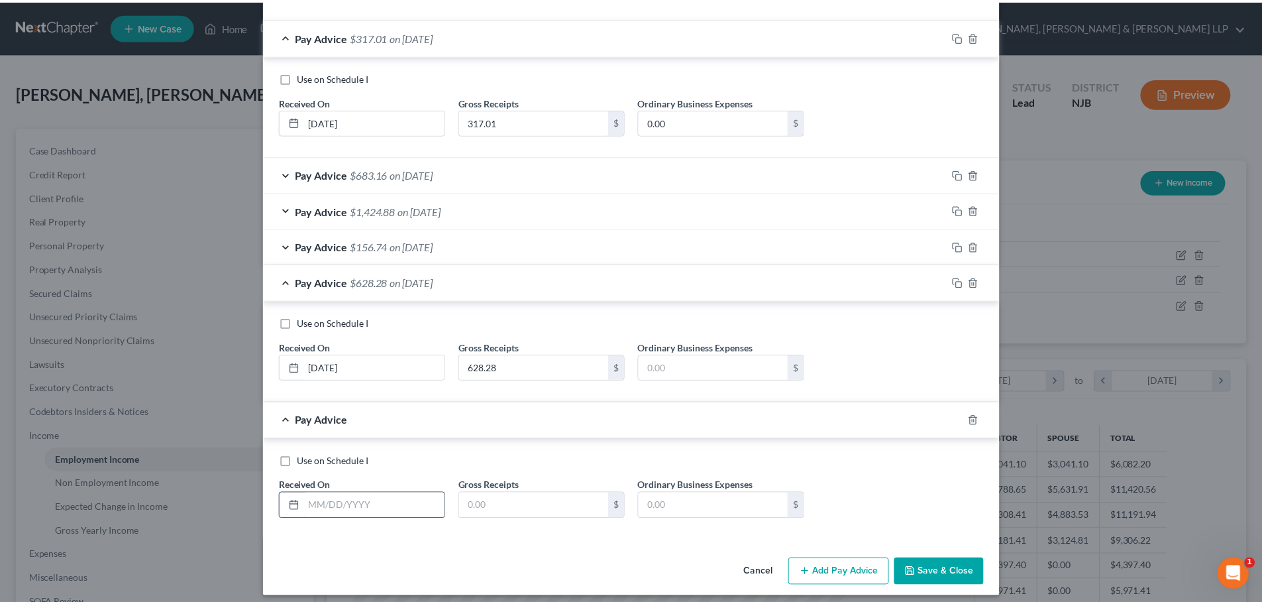
scroll to position [411, 0]
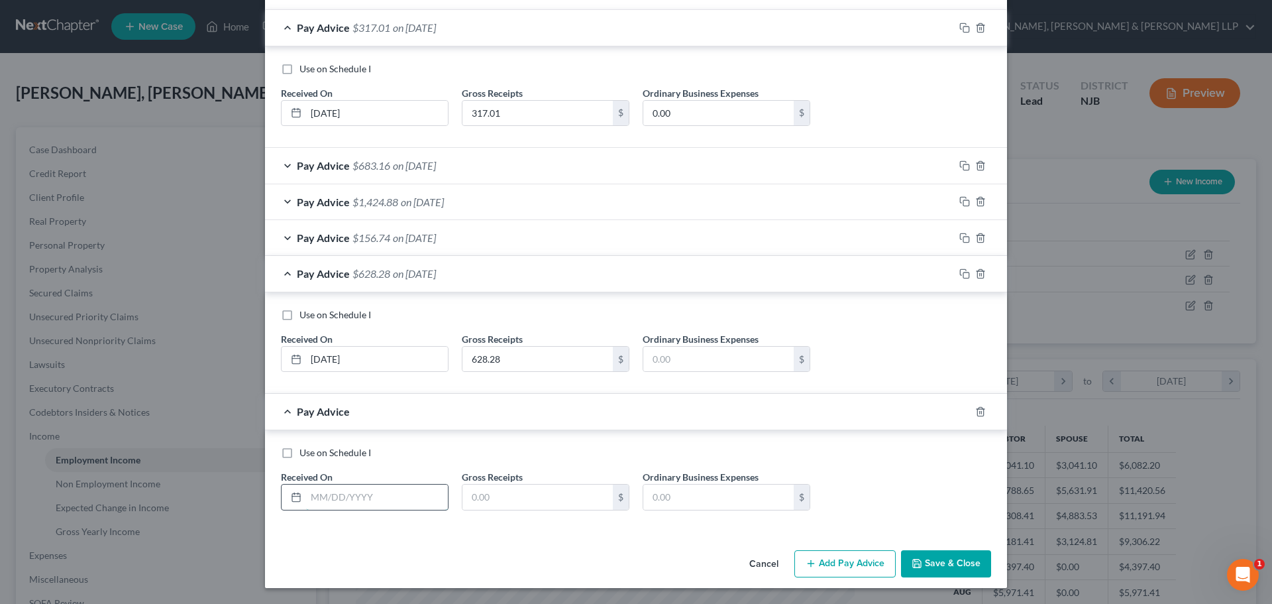
click at [387, 490] on input "text" at bounding box center [377, 496] width 142 height 25
type input "[DATE]"
click at [484, 492] on input "text" at bounding box center [537, 496] width 150 height 25
drag, startPoint x: 480, startPoint y: 500, endPoint x: 404, endPoint y: 496, distance: 76.3
click at [404, 496] on div "Use on Schedule I Received On * [DATE] Gross Receipts 445.64 $ Ordinary Busines…" at bounding box center [636, 483] width 724 height 75
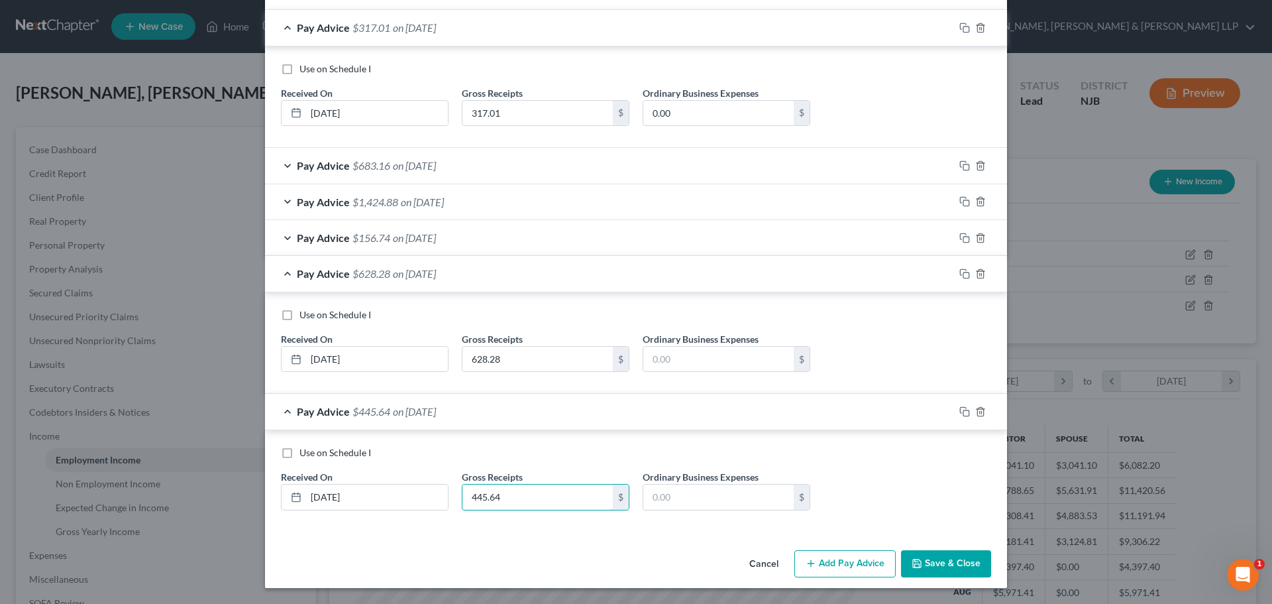
type input "445.64"
click at [968, 560] on button "Save & Close" at bounding box center [946, 564] width 90 height 28
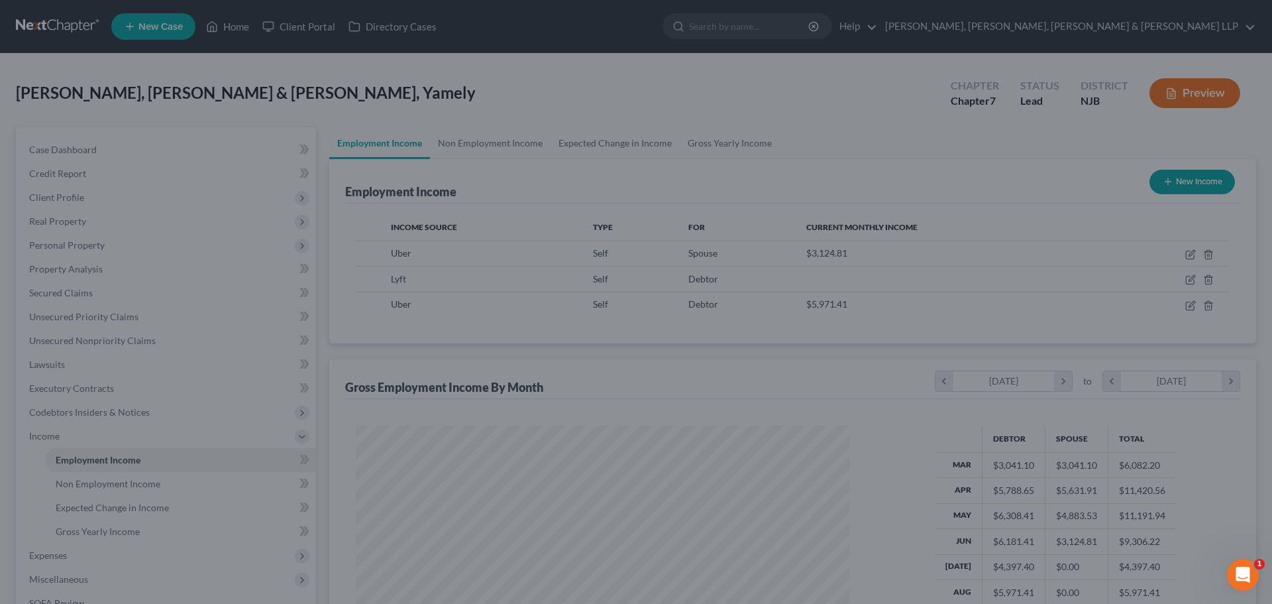
scroll to position [662352, 662078]
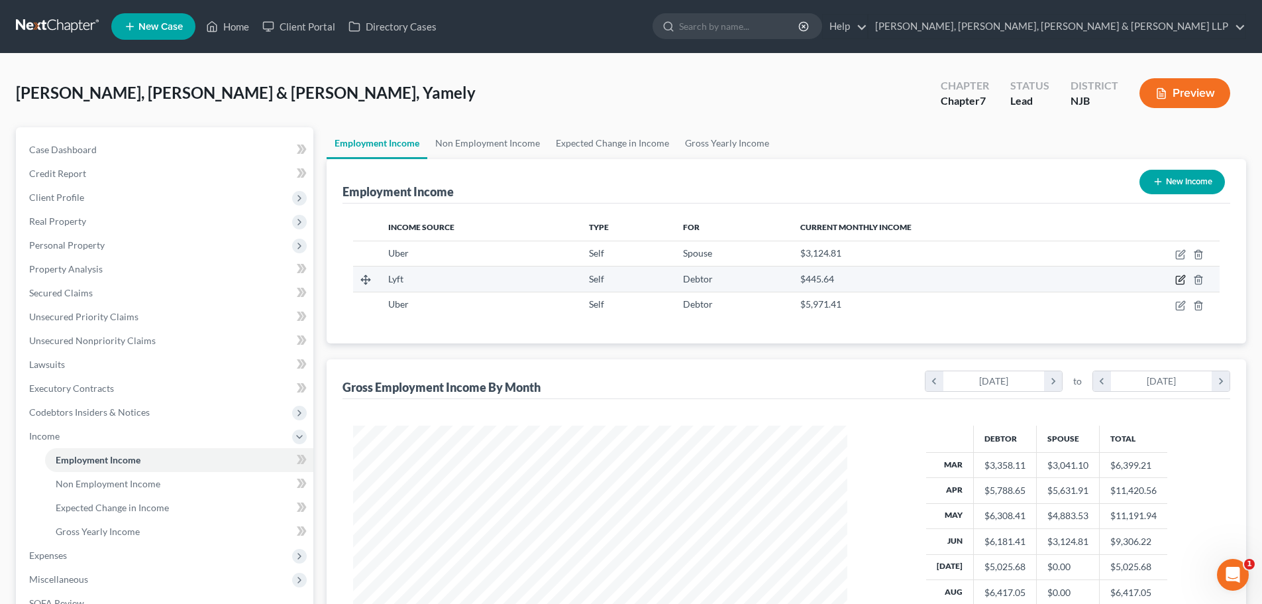
click at [1182, 280] on icon "button" at bounding box center [1182, 279] width 6 height 6
select select "1"
select select "0"
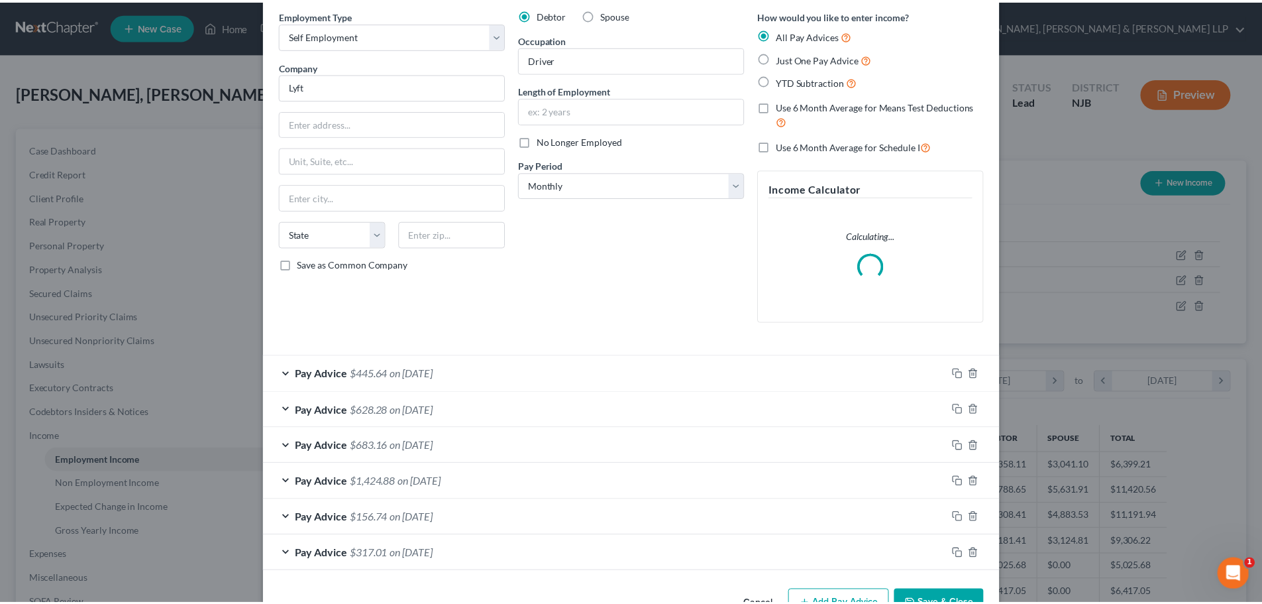
scroll to position [93, 0]
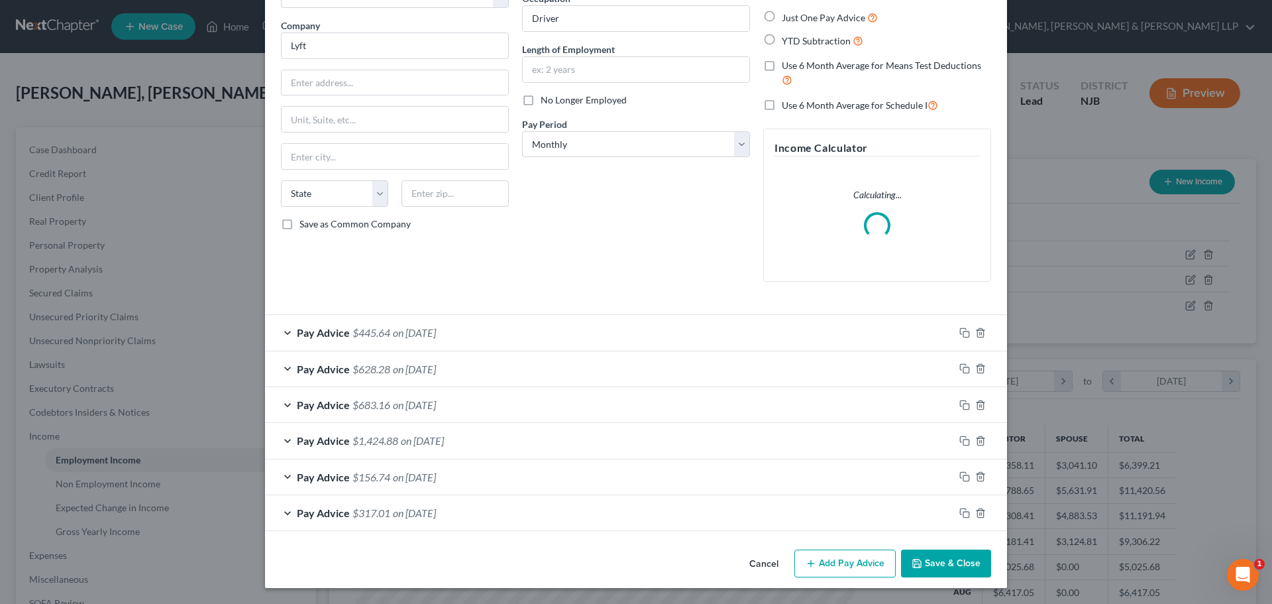
click at [927, 559] on button "Save & Close" at bounding box center [946, 563] width 90 height 28
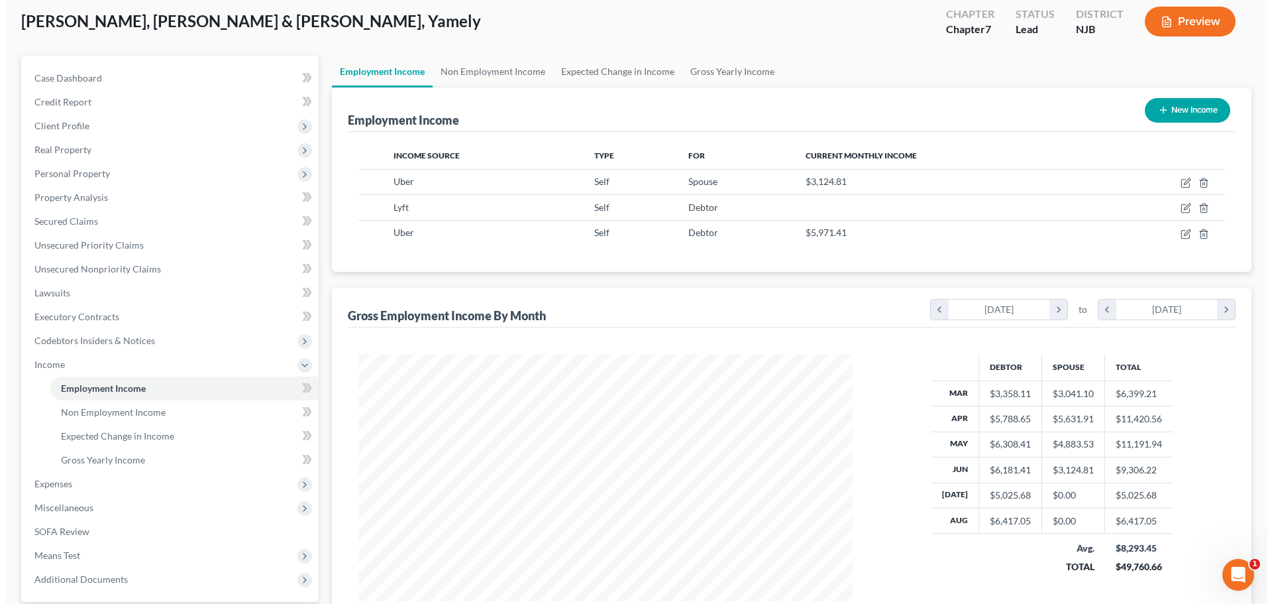
scroll to position [196, 0]
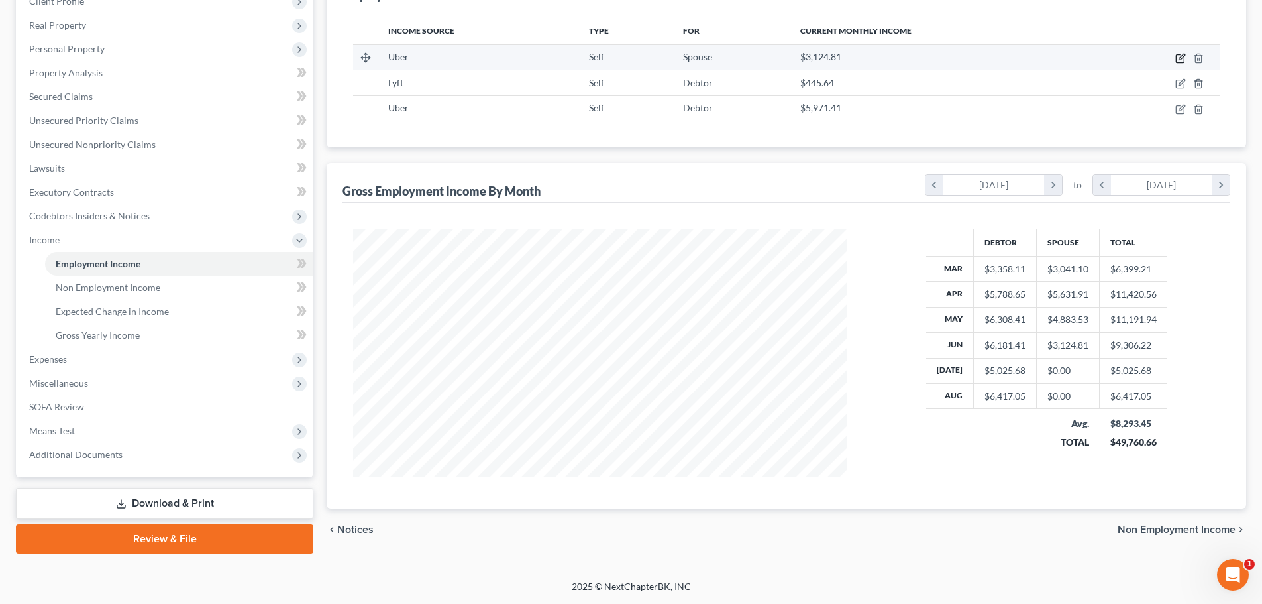
click at [1181, 58] on icon "button" at bounding box center [1180, 58] width 11 height 11
select select "1"
select select "0"
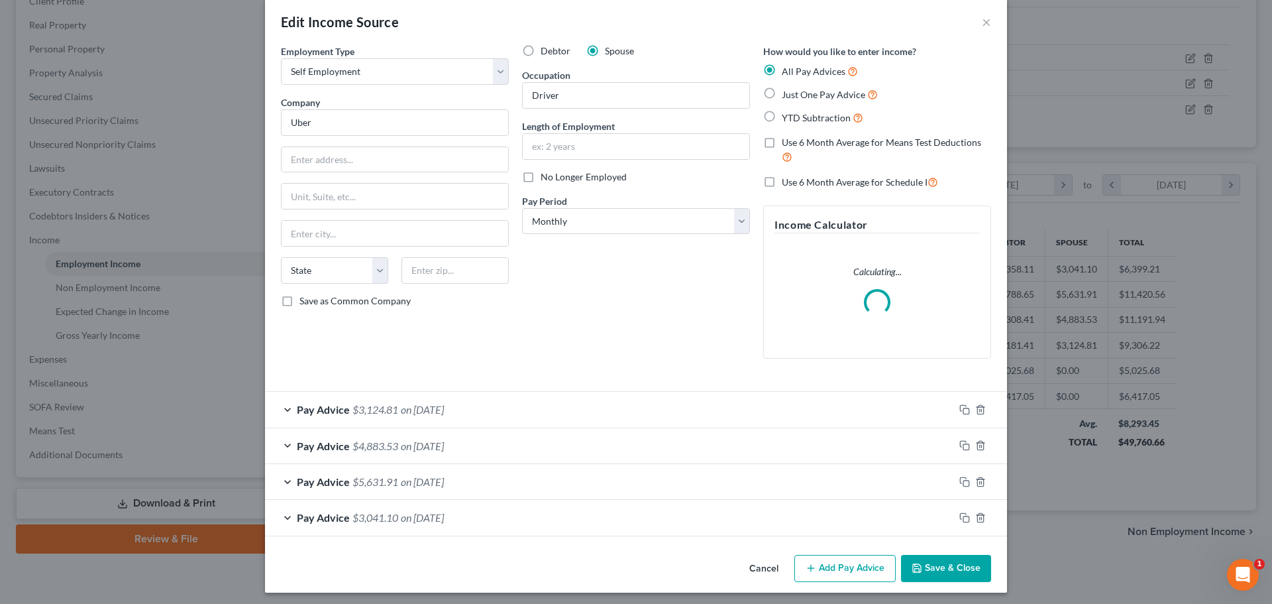
scroll to position [21, 0]
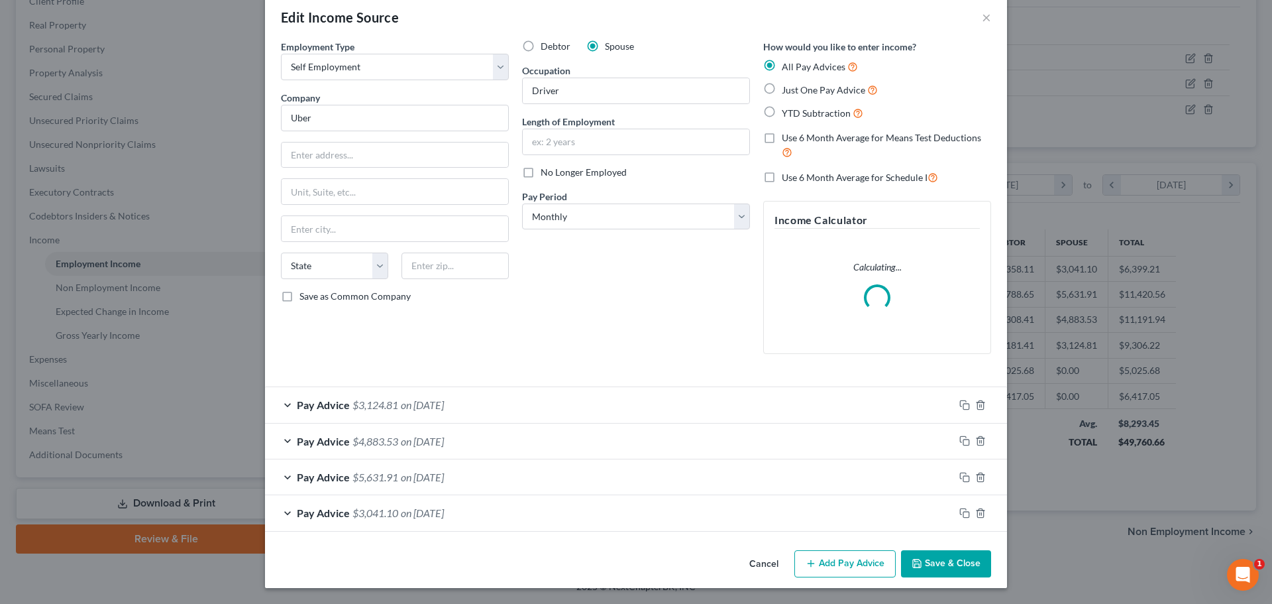
click at [849, 567] on button "Add Pay Advice" at bounding box center [844, 564] width 101 height 28
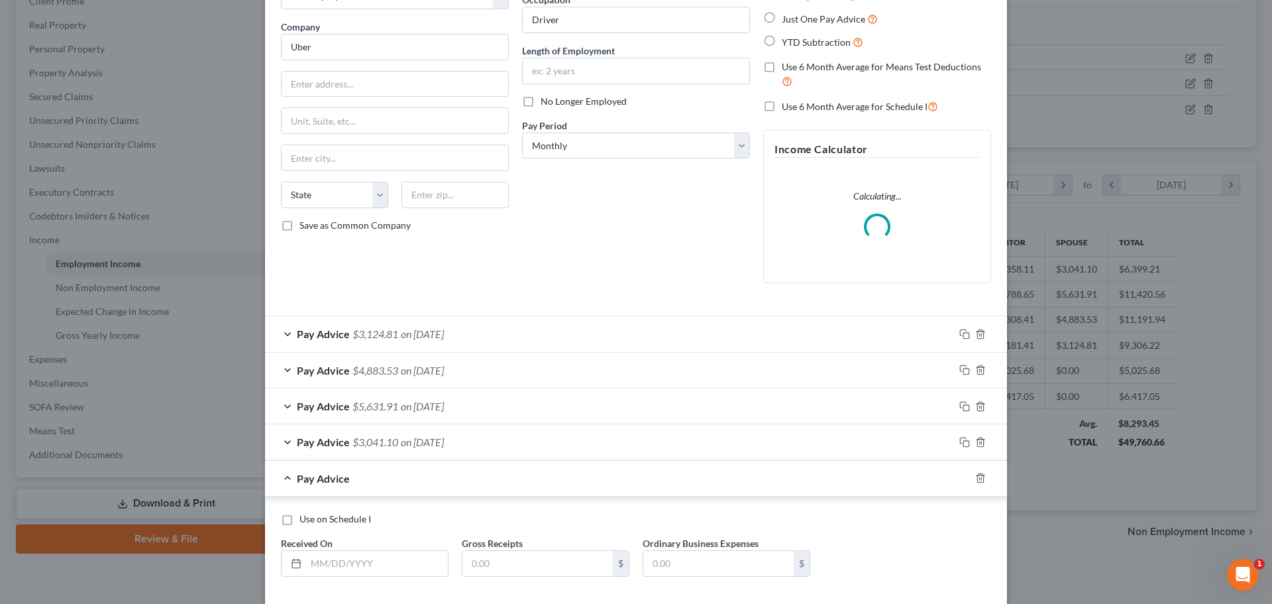
scroll to position [158, 0]
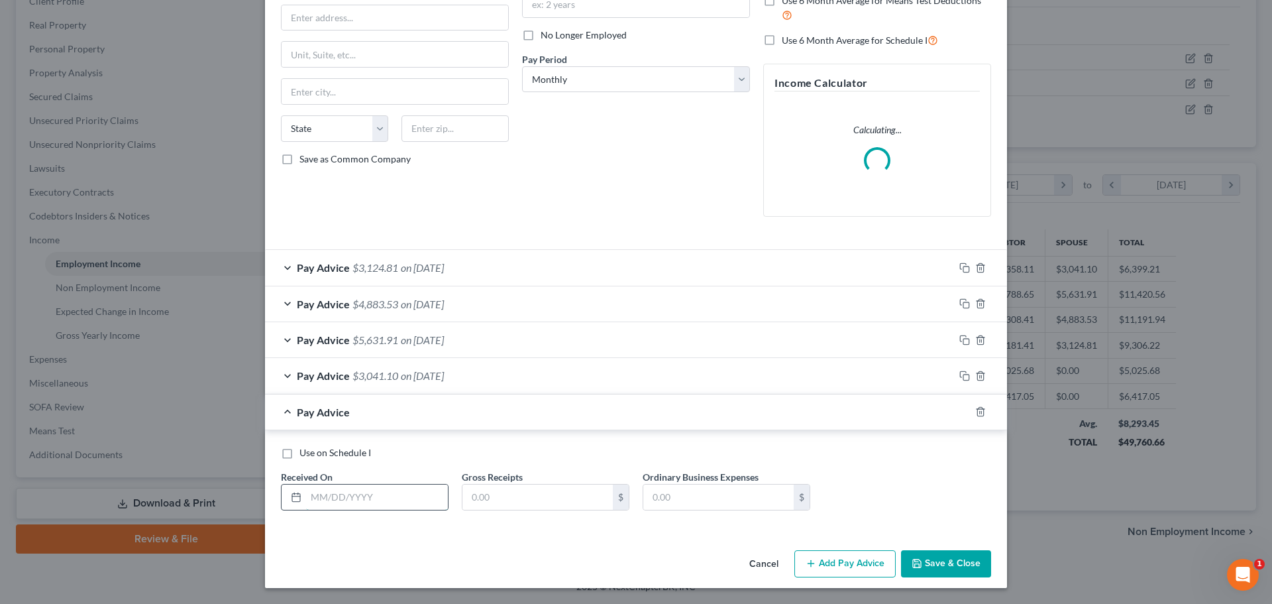
click at [333, 496] on input "text" at bounding box center [377, 496] width 142 height 25
type input "[DATE]"
click at [496, 505] on input "text" at bounding box center [537, 496] width 150 height 25
type input "3,795.15"
click at [830, 572] on button "Add Pay Advice" at bounding box center [844, 564] width 101 height 28
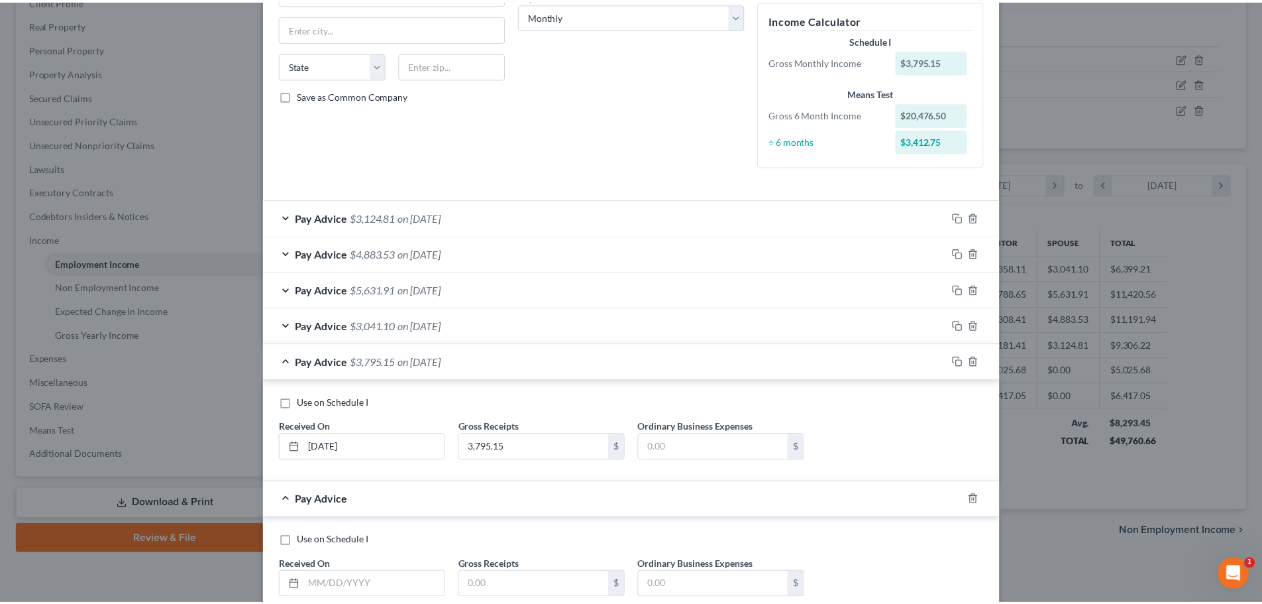
scroll to position [309, 0]
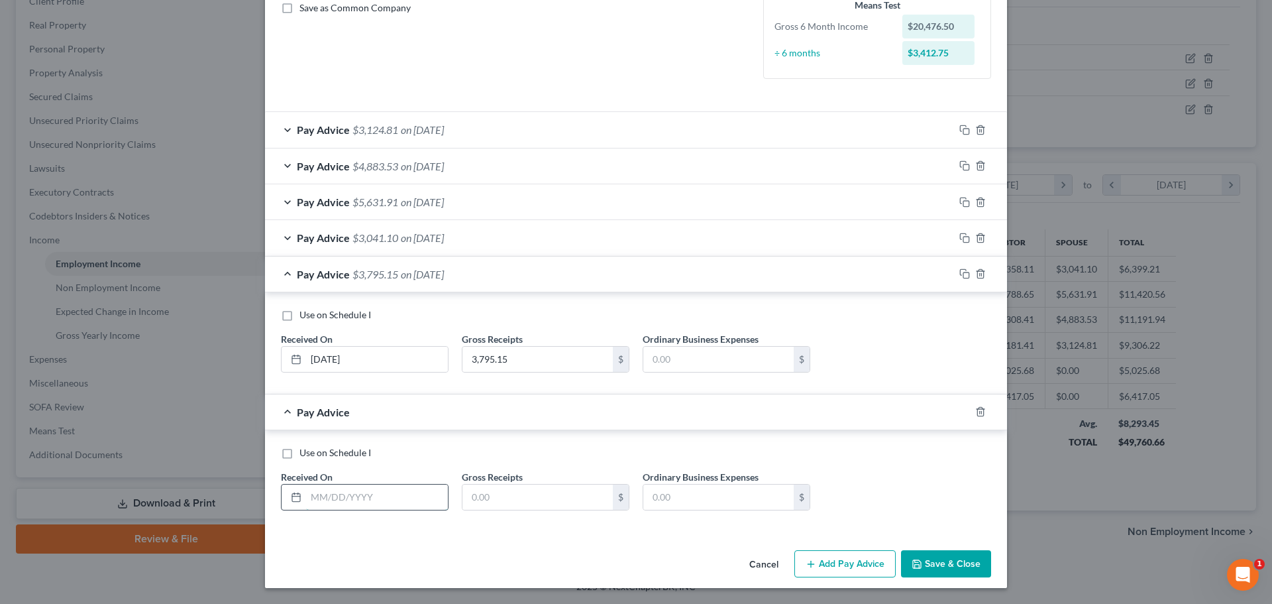
click at [326, 498] on input "text" at bounding box center [377, 496] width 142 height 25
type input "[DATE]"
click at [486, 503] on input "text" at bounding box center [537, 496] width 150 height 25
type input "4,696.27"
click at [975, 569] on button "Save & Close" at bounding box center [946, 564] width 90 height 28
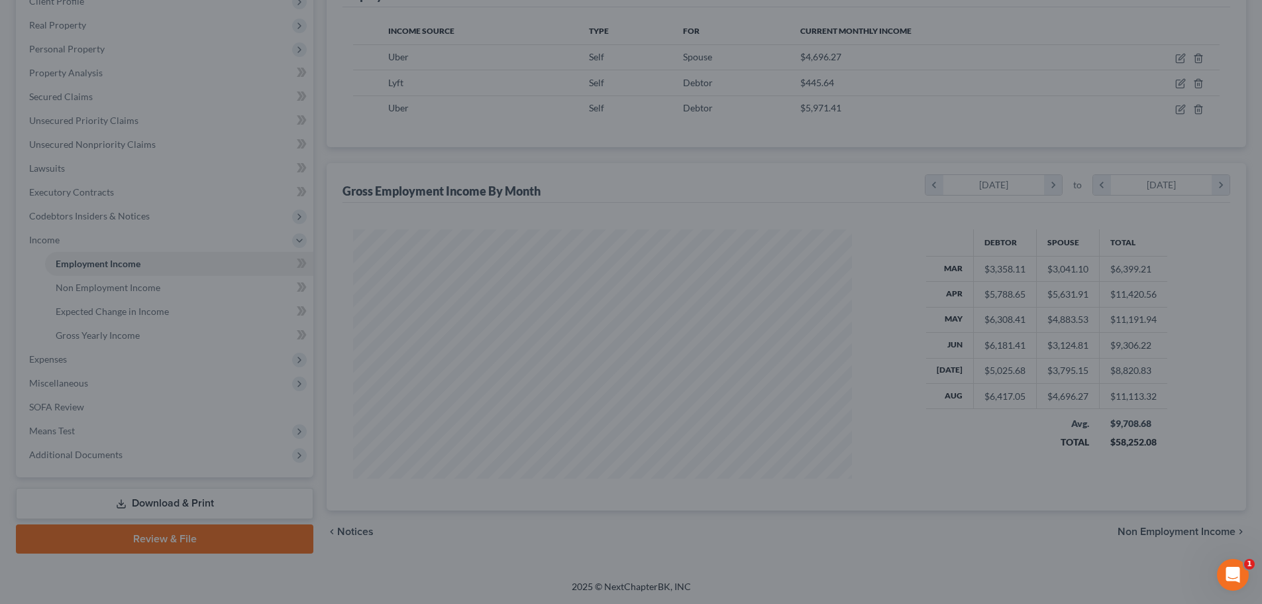
scroll to position [662352, 662078]
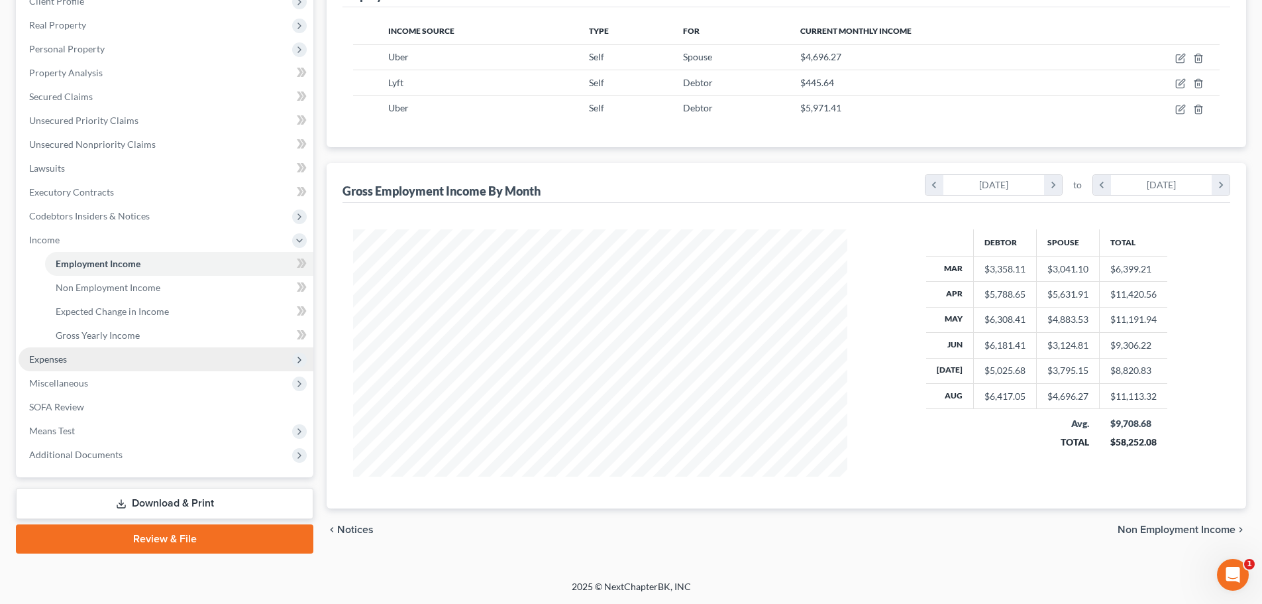
click at [107, 358] on span "Expenses" at bounding box center [166, 359] width 295 height 24
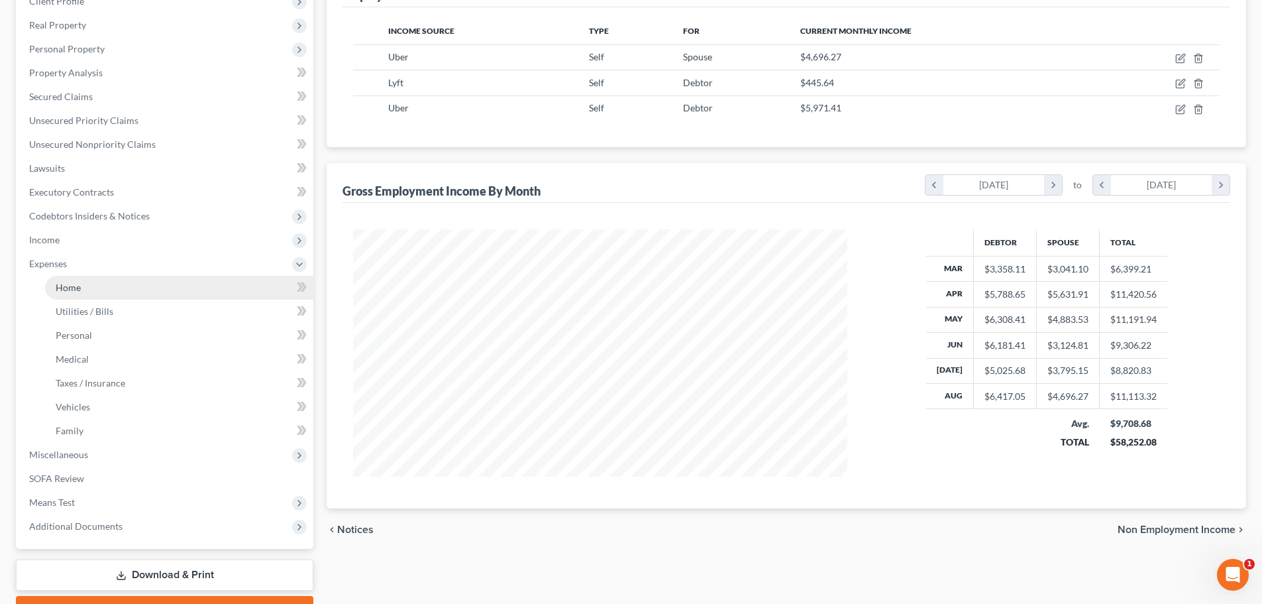
click at [90, 284] on link "Home" at bounding box center [179, 288] width 268 height 24
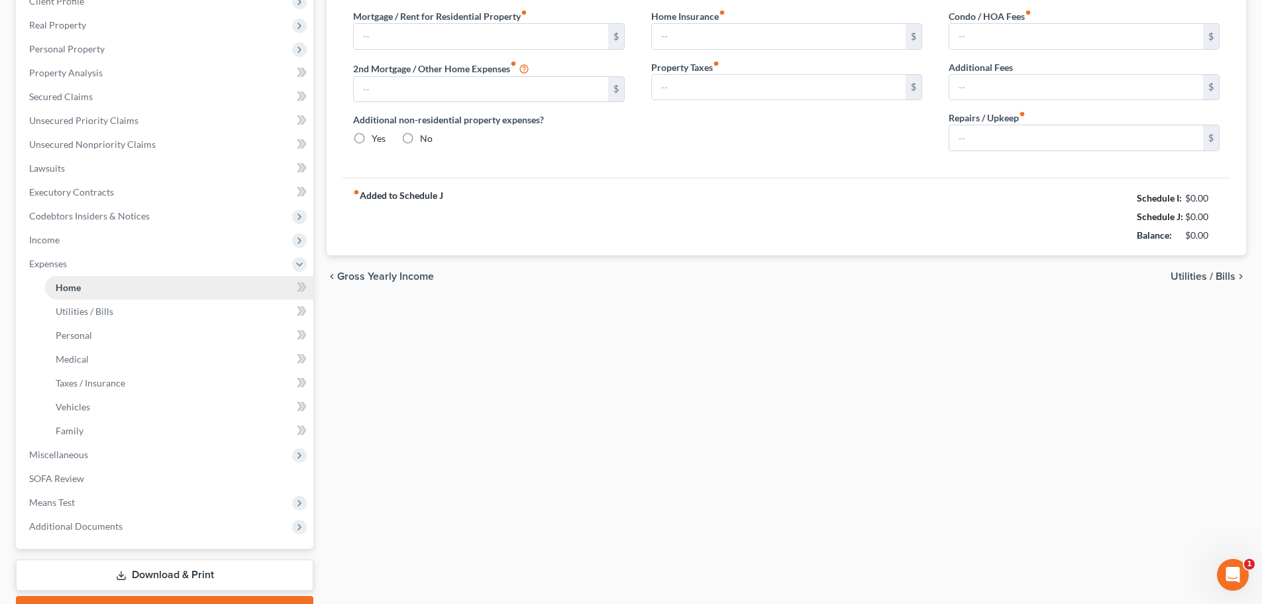
scroll to position [45, 0]
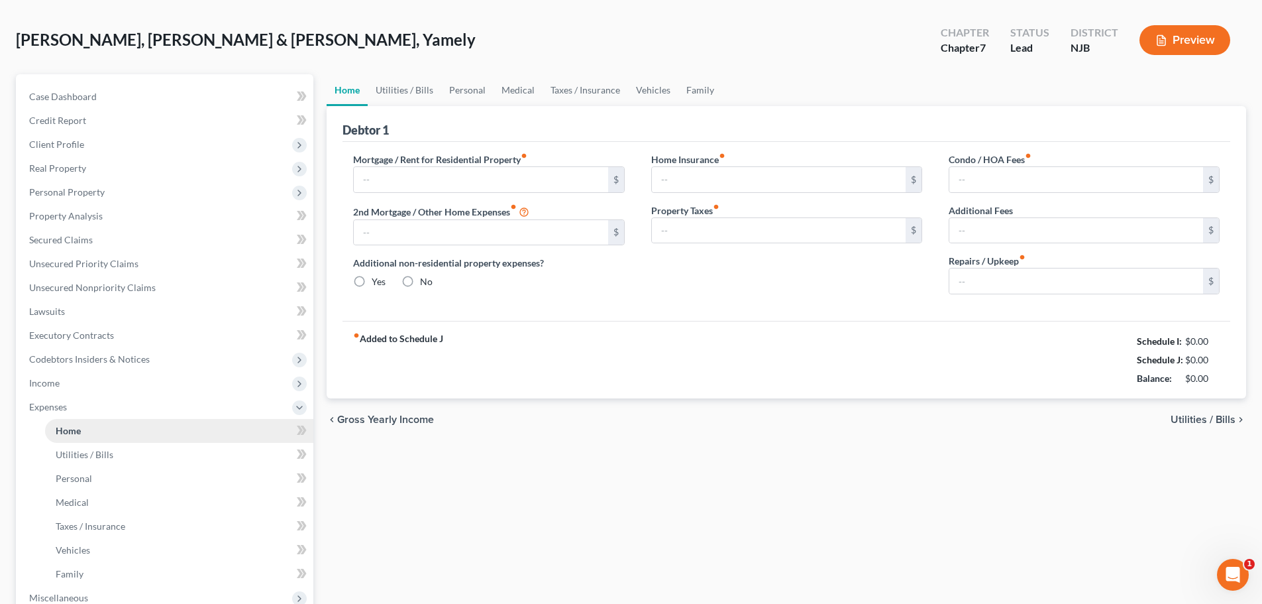
type input "0.00"
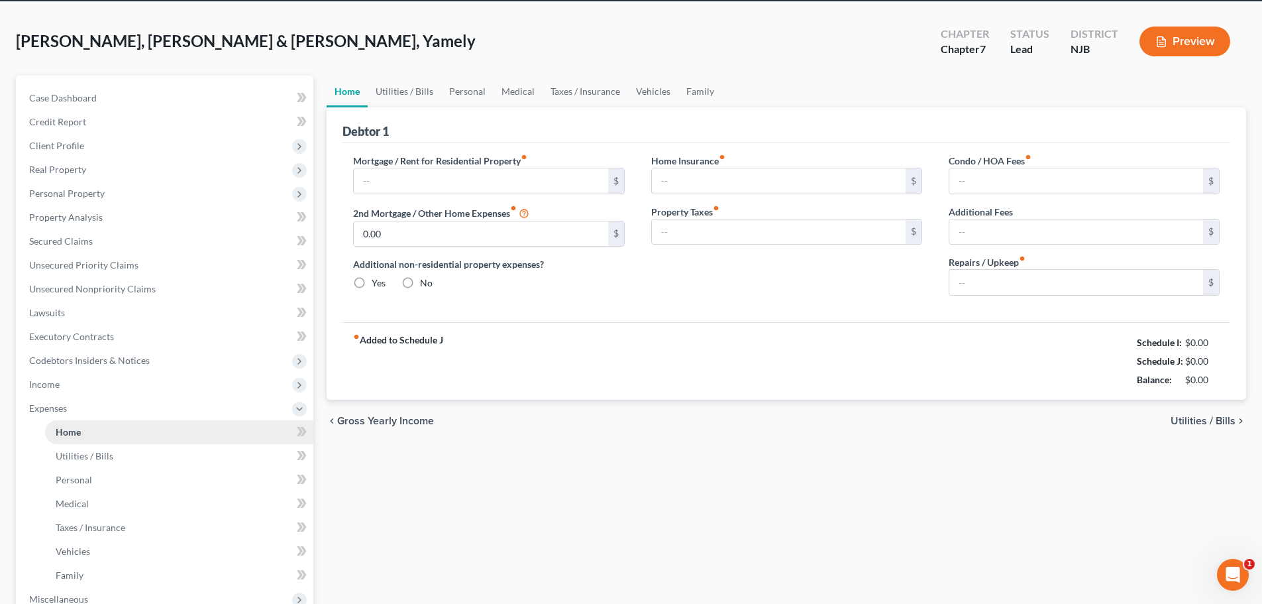
radio input "true"
type input "0.00"
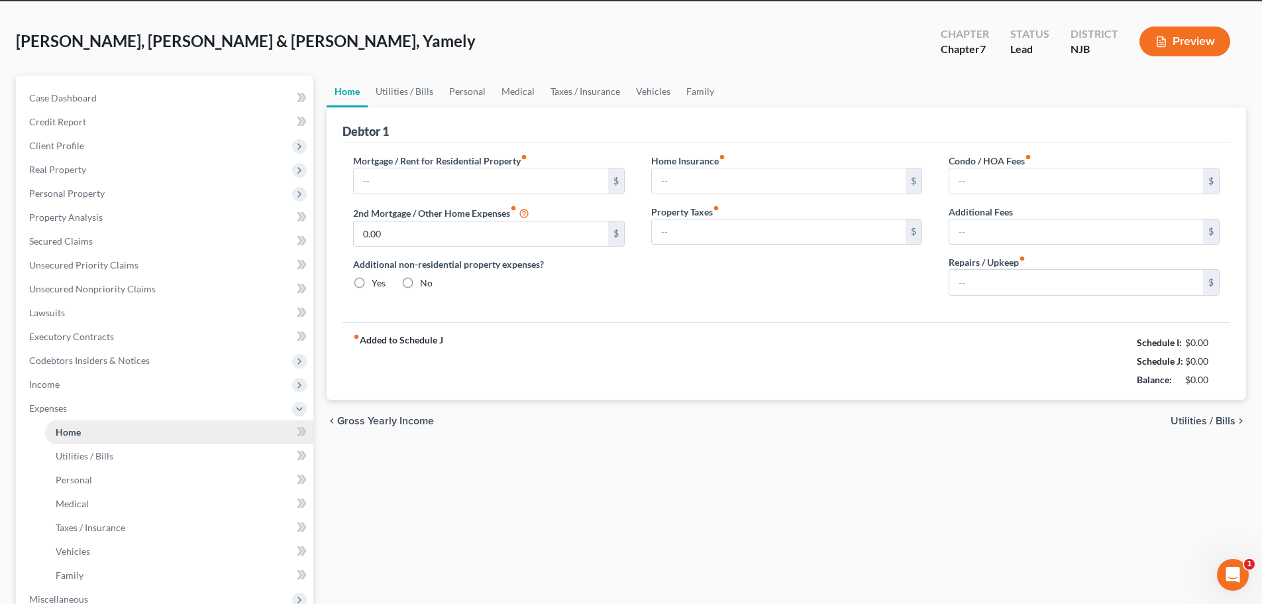
type input "0.00"
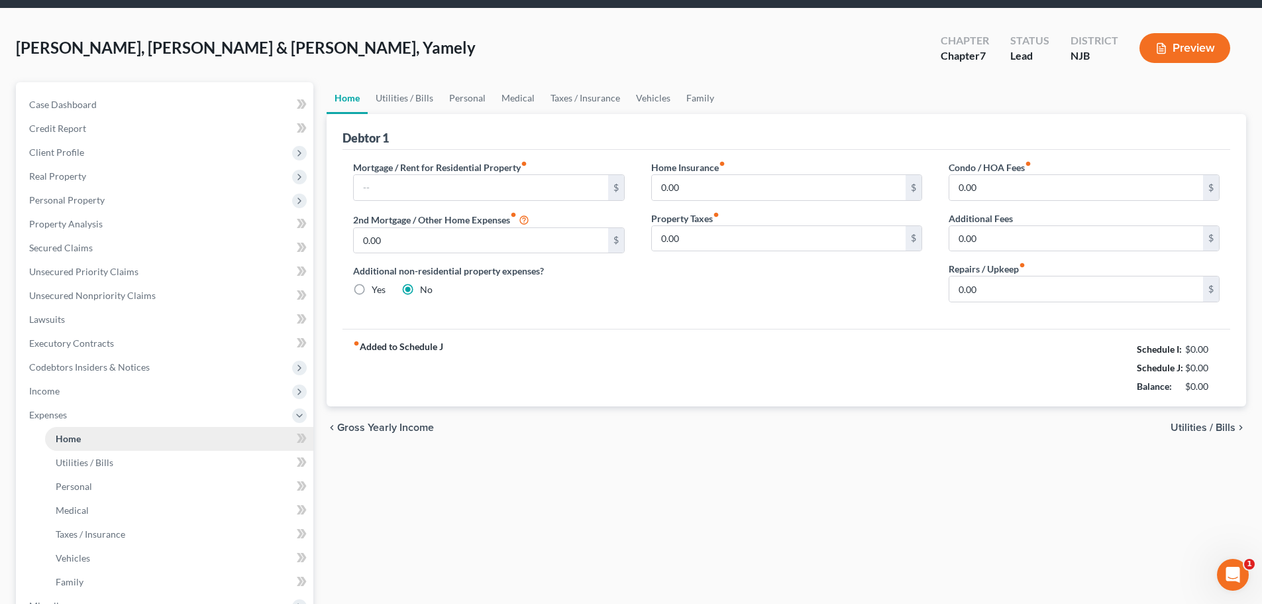
scroll to position [0, 0]
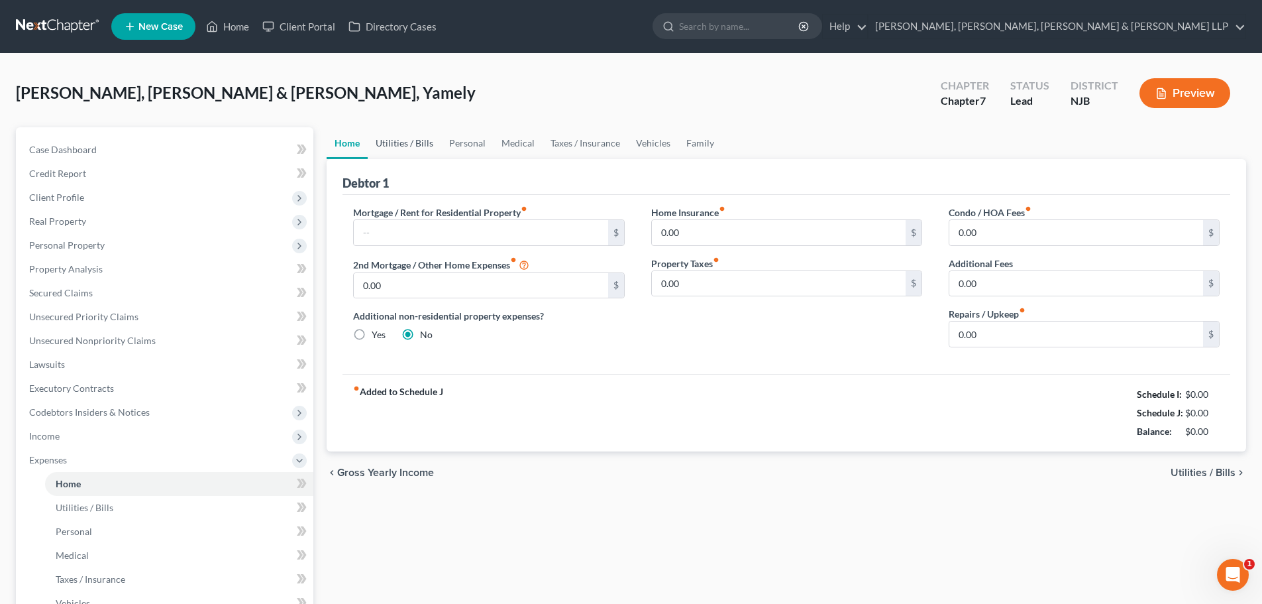
click at [388, 150] on link "Utilities / Bills" at bounding box center [405, 143] width 74 height 32
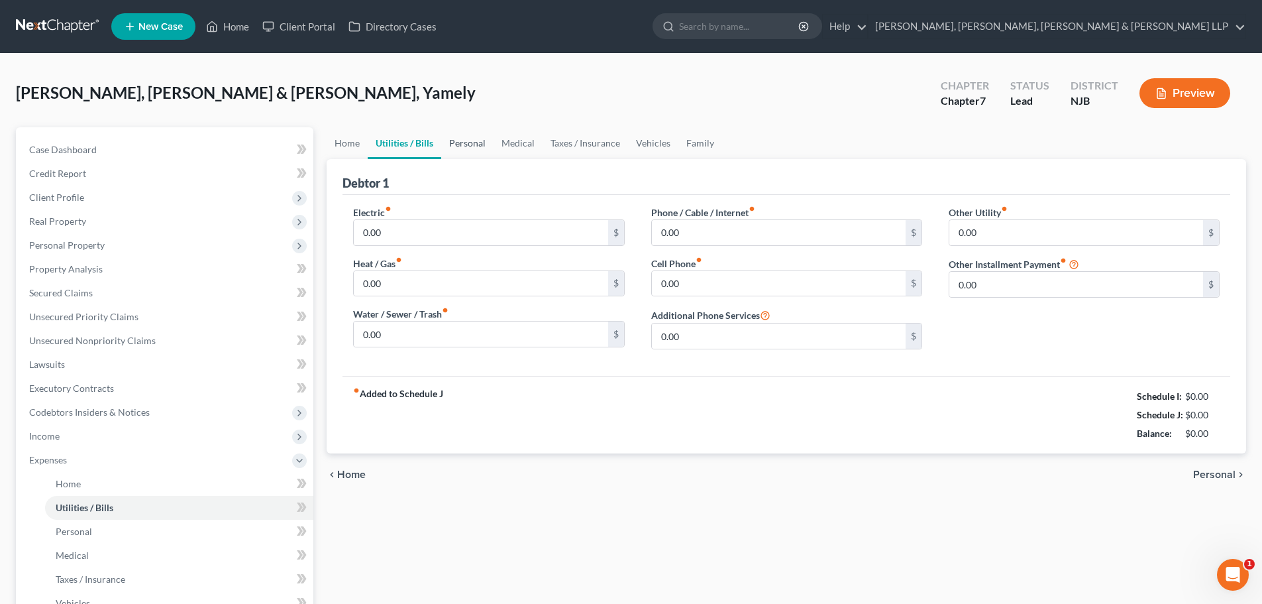
click at [488, 143] on link "Personal" at bounding box center [467, 143] width 52 height 32
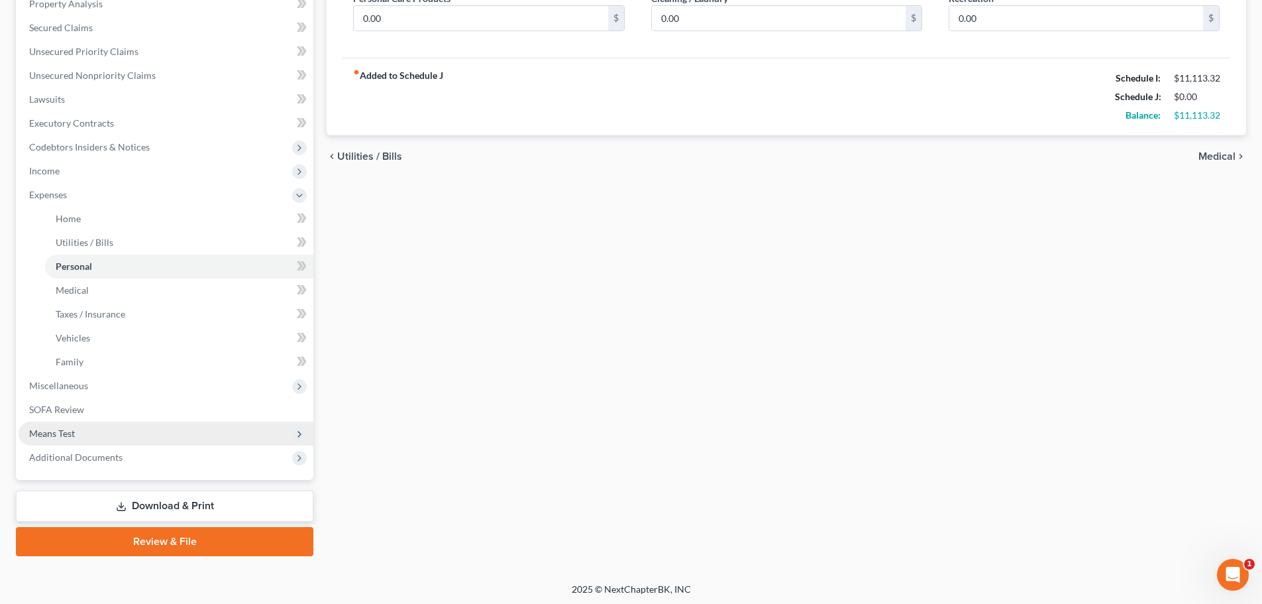
click at [90, 437] on span "Means Test" at bounding box center [166, 433] width 295 height 24
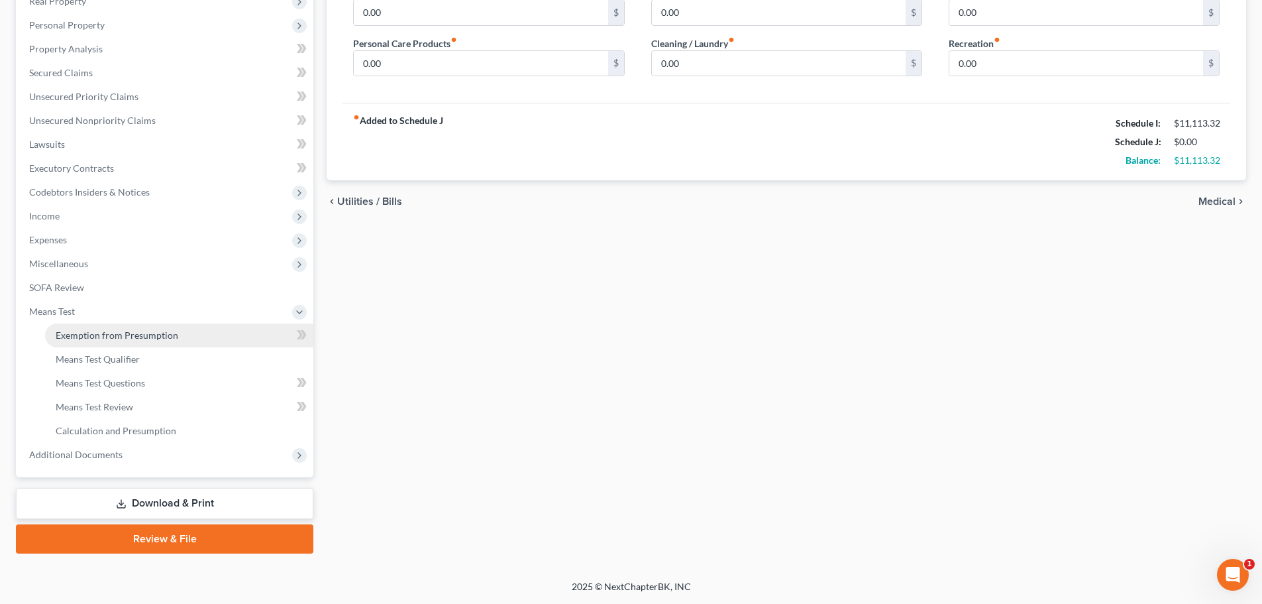
click at [161, 336] on span "Exemption from Presumption" at bounding box center [117, 334] width 123 height 11
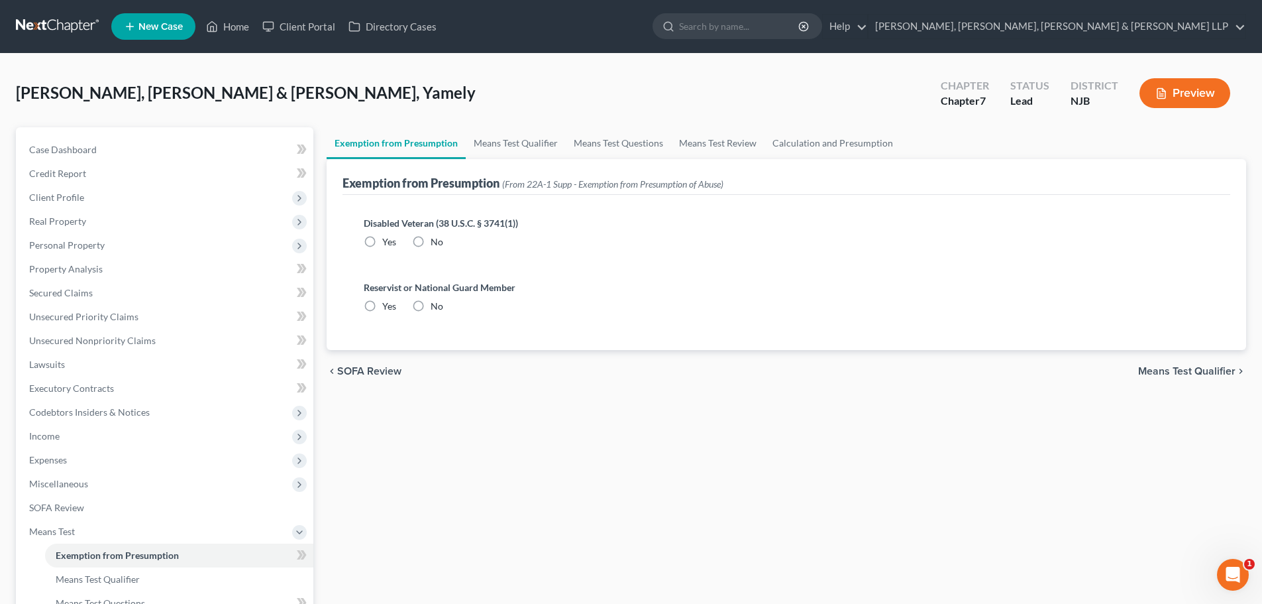
radio input "true"
drag, startPoint x: 416, startPoint y: 239, endPoint x: 429, endPoint y: 268, distance: 32.4
click at [431, 239] on label "No" at bounding box center [437, 241] width 13 height 13
click at [436, 239] on input "No" at bounding box center [440, 239] width 9 height 9
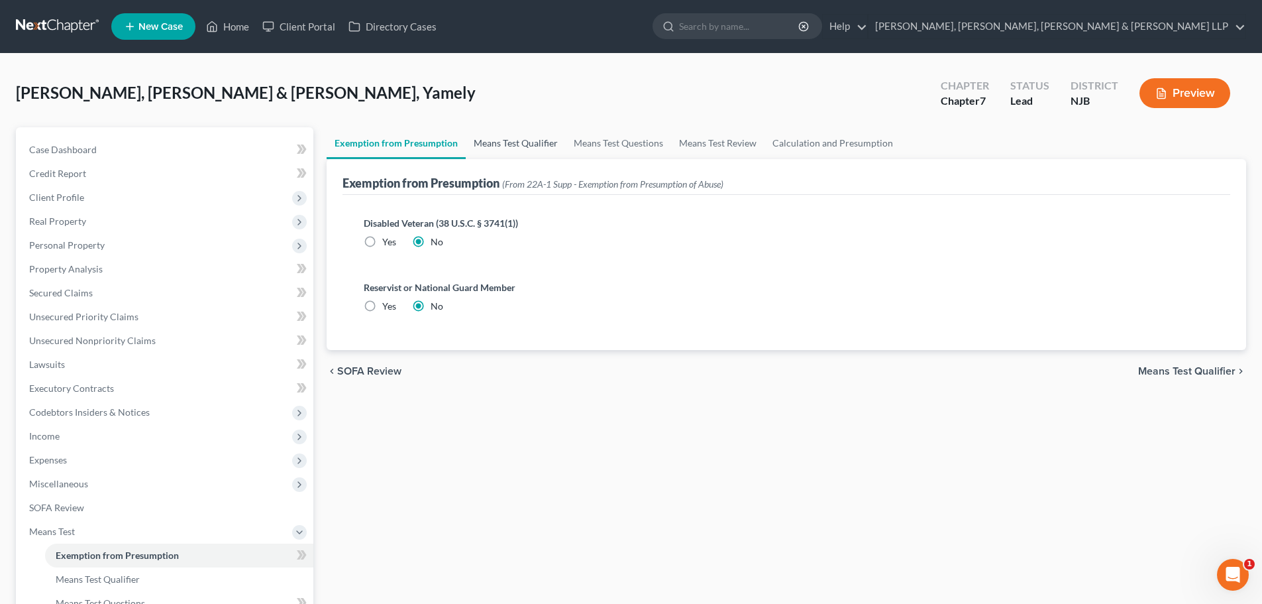
click at [515, 152] on link "Means Test Qualifier" at bounding box center [516, 143] width 100 height 32
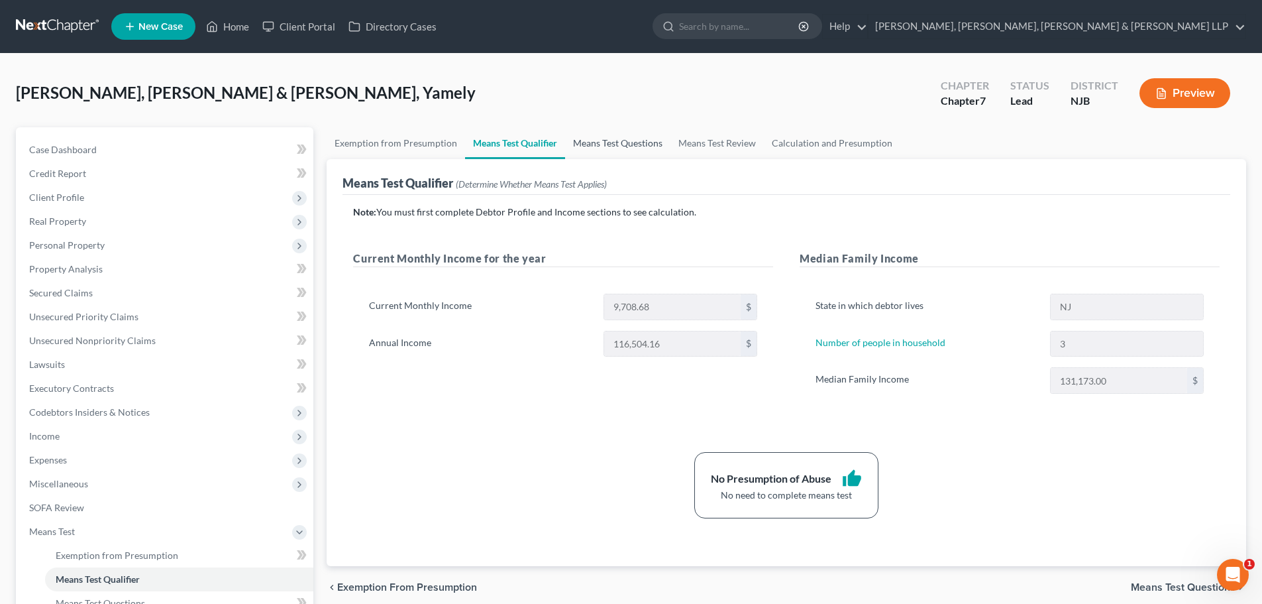
click at [639, 144] on link "Means Test Questions" at bounding box center [617, 143] width 105 height 32
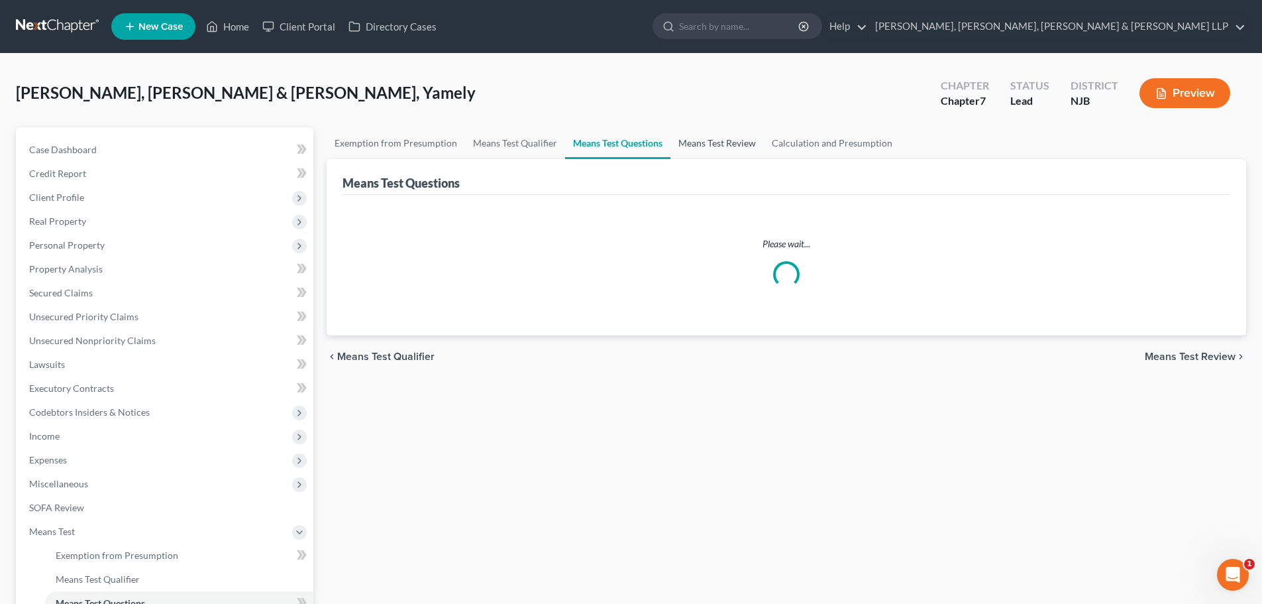
click at [723, 144] on link "Means Test Review" at bounding box center [717, 143] width 93 height 32
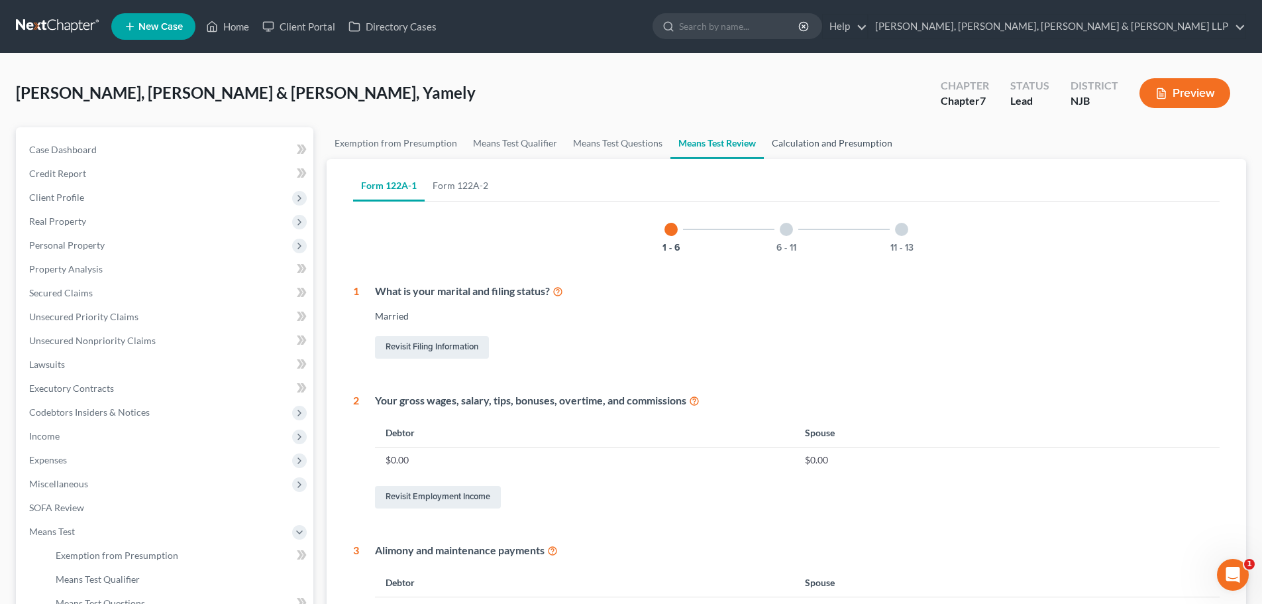
click at [826, 143] on link "Calculation and Presumption" at bounding box center [832, 143] width 136 height 32
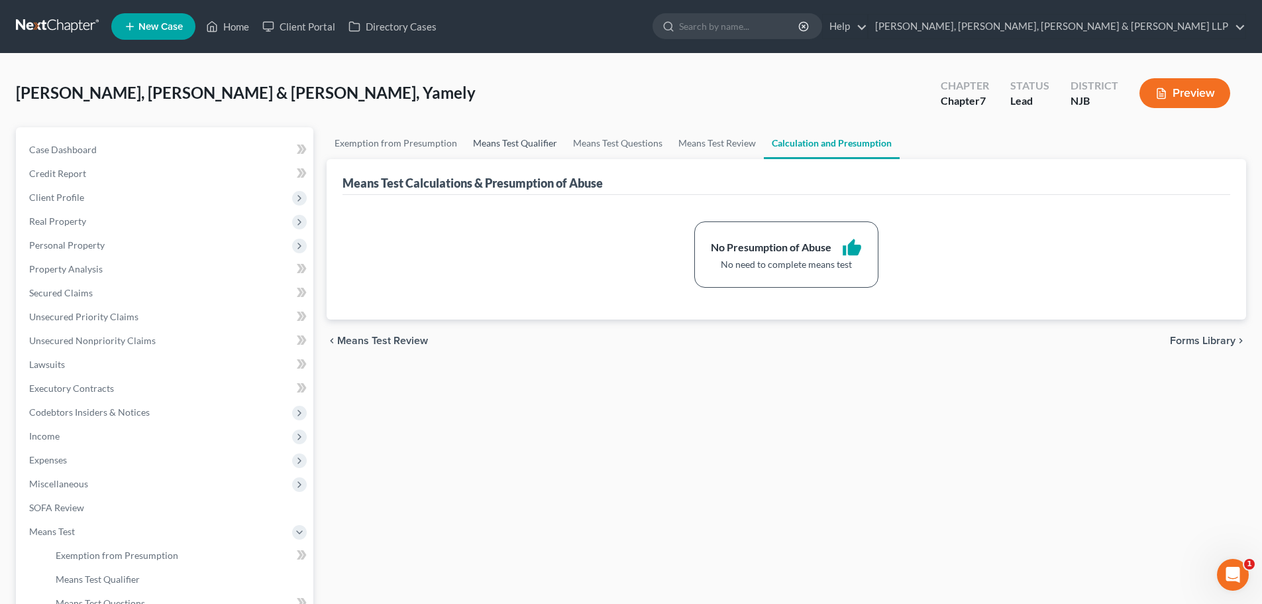
click at [504, 146] on link "Means Test Qualifier" at bounding box center [515, 143] width 100 height 32
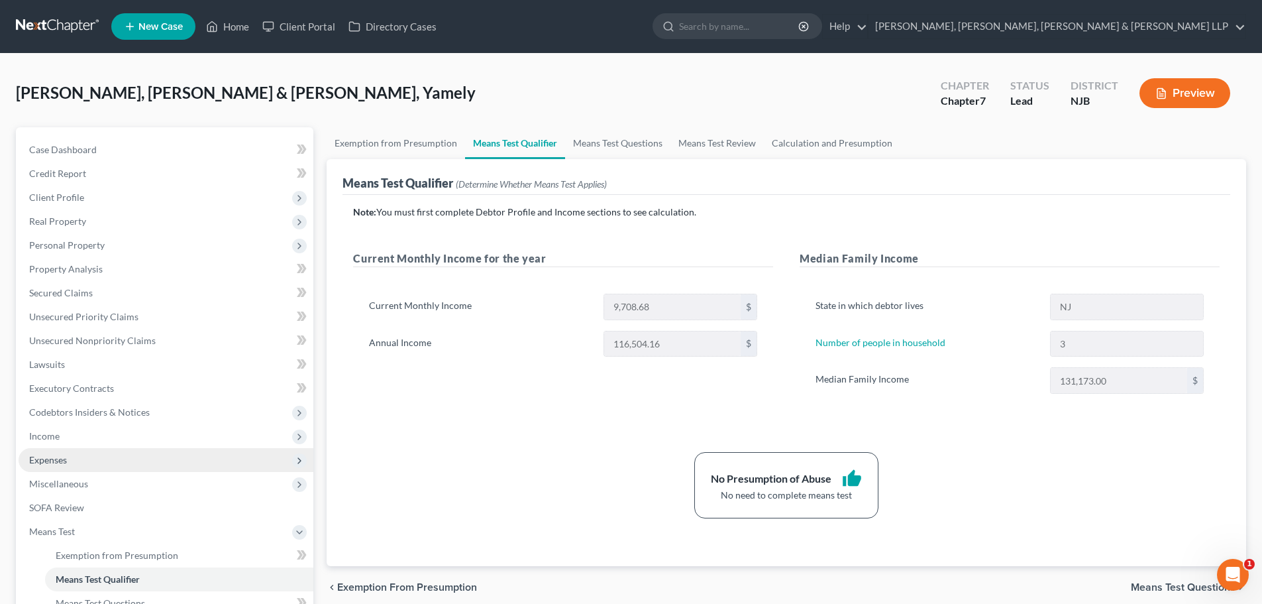
click at [79, 464] on span "Expenses" at bounding box center [166, 460] width 295 height 24
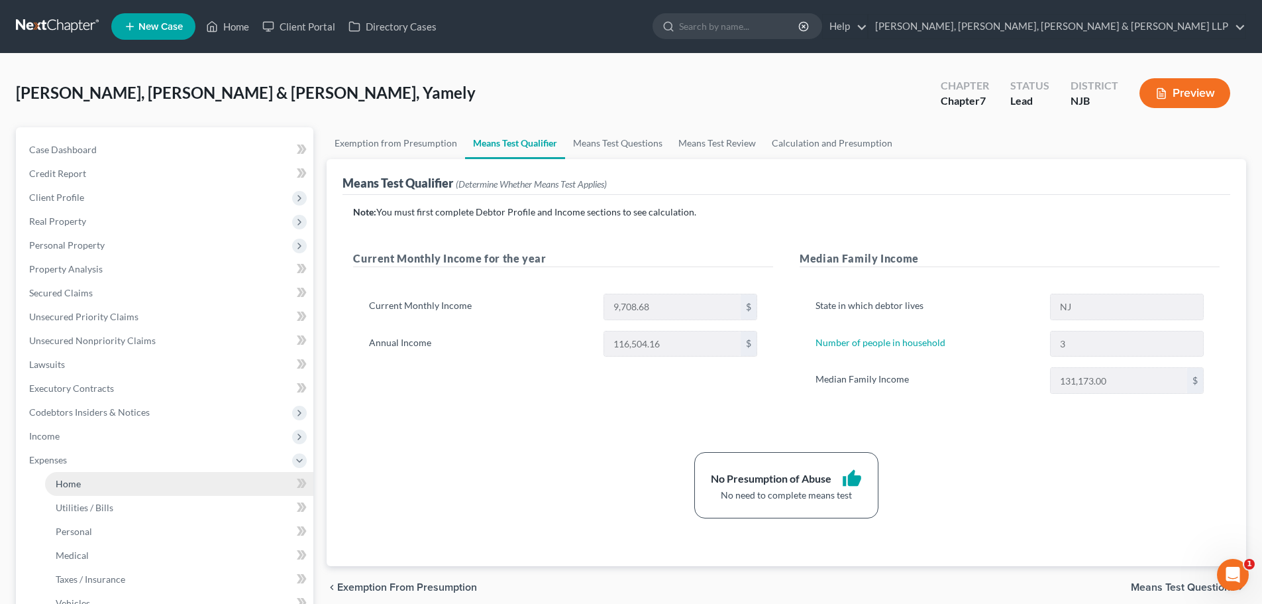
click at [81, 474] on link "Home" at bounding box center [179, 484] width 268 height 24
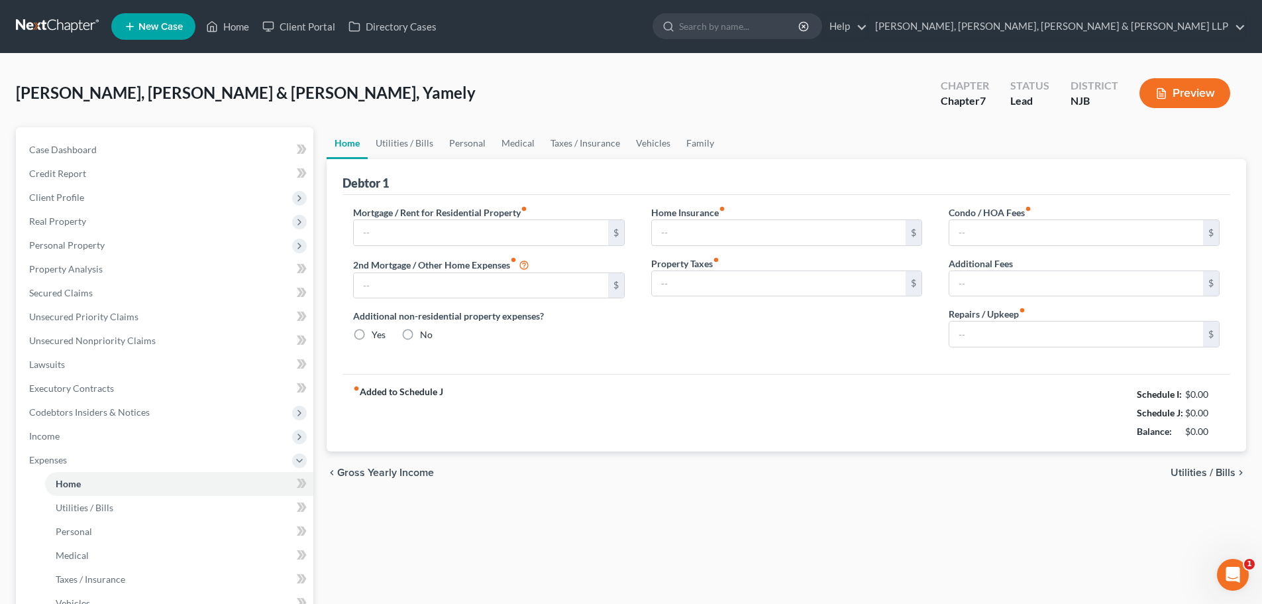
type input "0.00"
radio input "true"
type input "0.00"
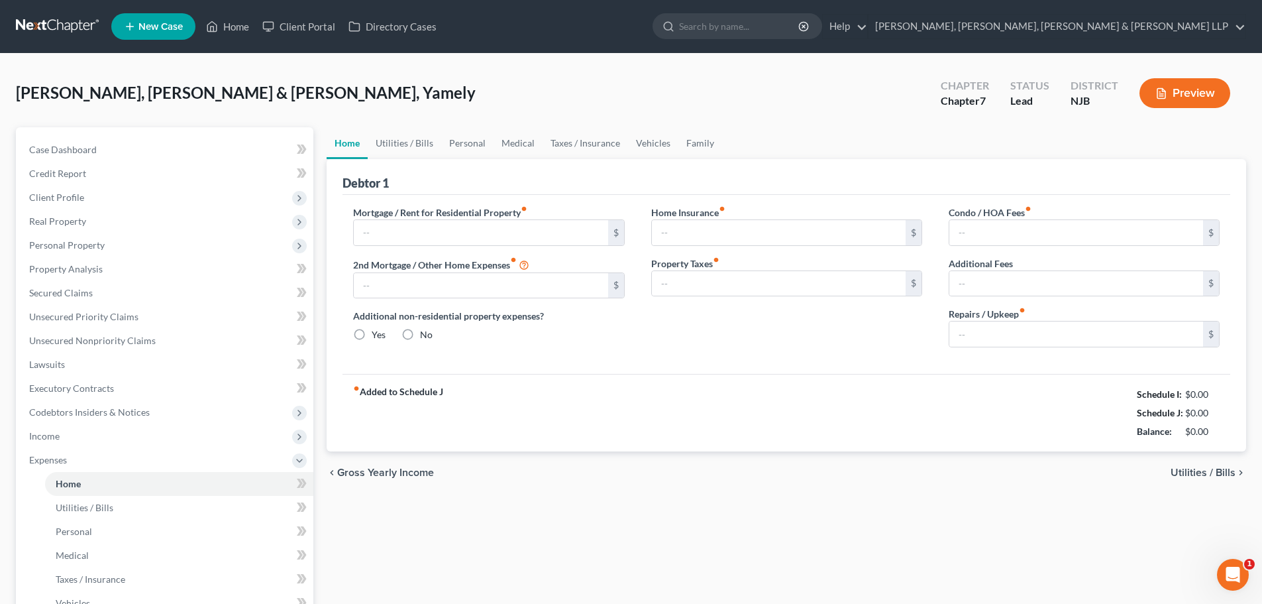
type input "0.00"
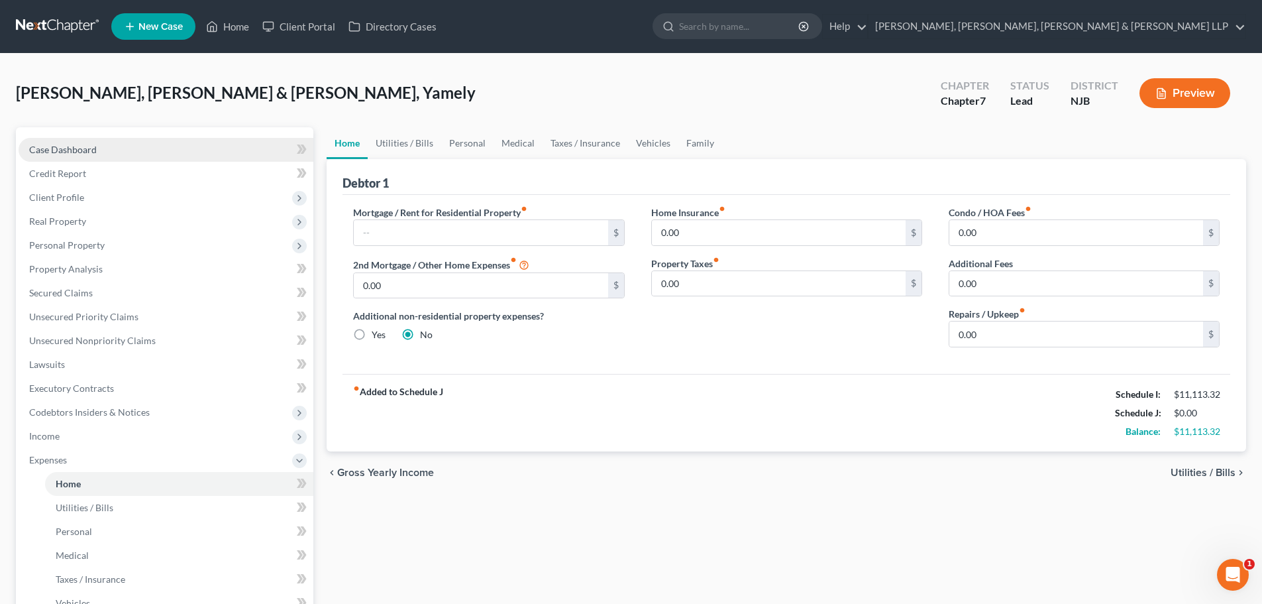
click at [90, 150] on span "Case Dashboard" at bounding box center [63, 149] width 68 height 11
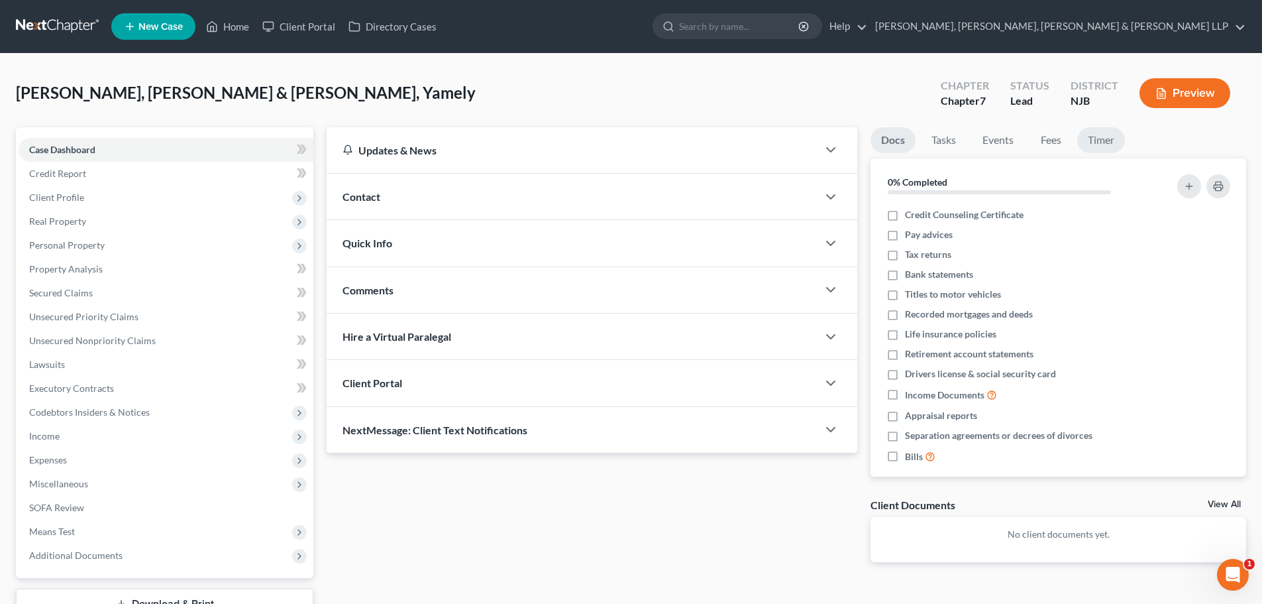
click at [1087, 139] on link "Timer" at bounding box center [1101, 140] width 48 height 26
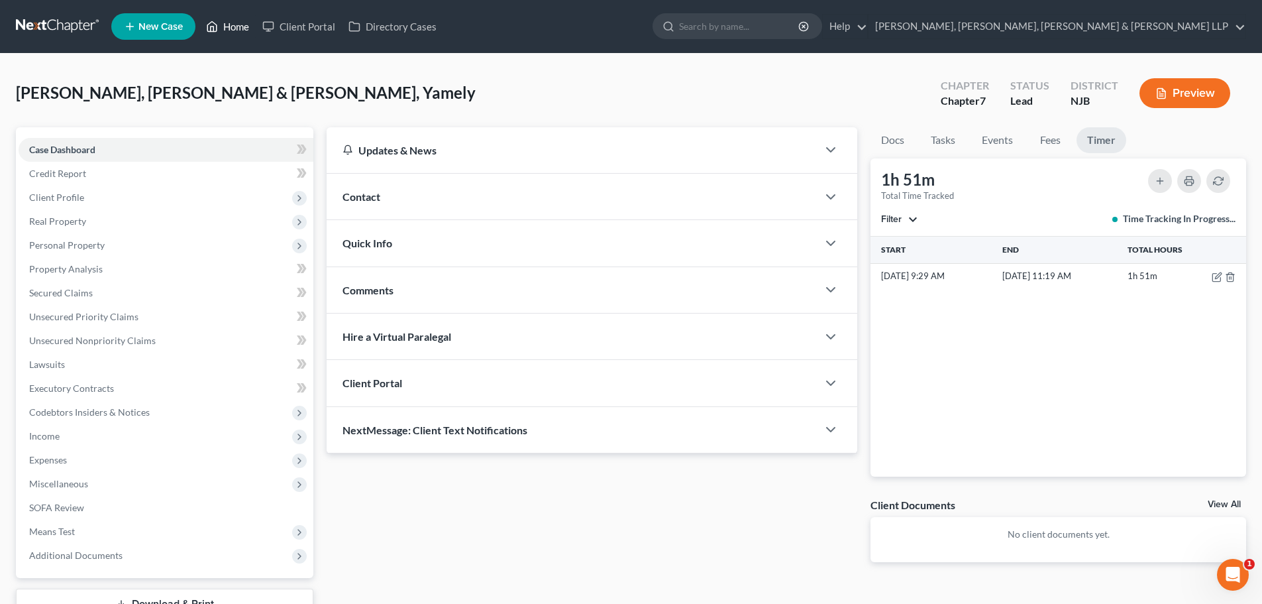
click at [230, 25] on link "Home" at bounding box center [227, 27] width 56 height 24
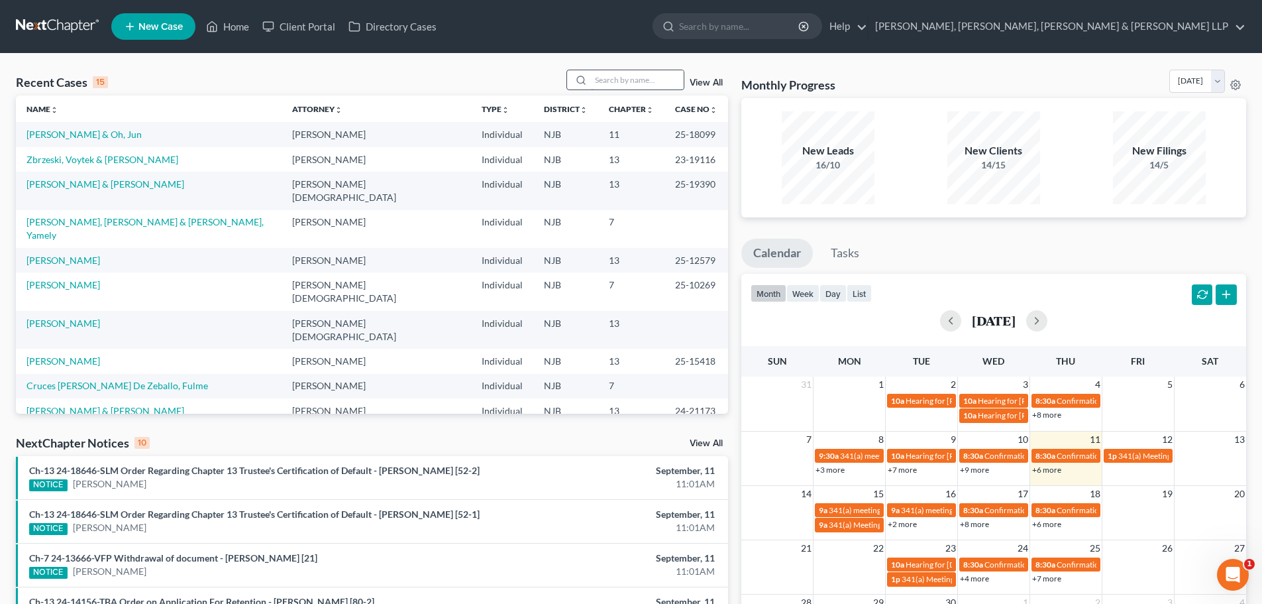
click at [631, 82] on input "search" at bounding box center [637, 79] width 93 height 19
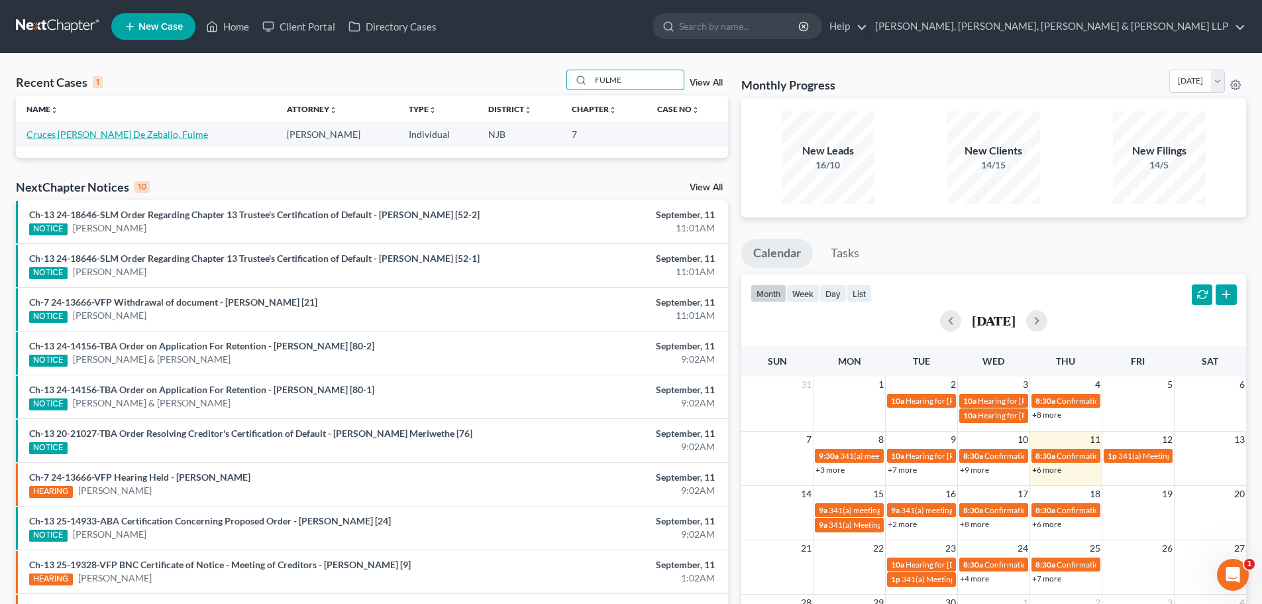
type input "FULME"
click at [148, 134] on link "Cruces [PERSON_NAME] De Zeballo, Fulme" at bounding box center [118, 134] width 182 height 11
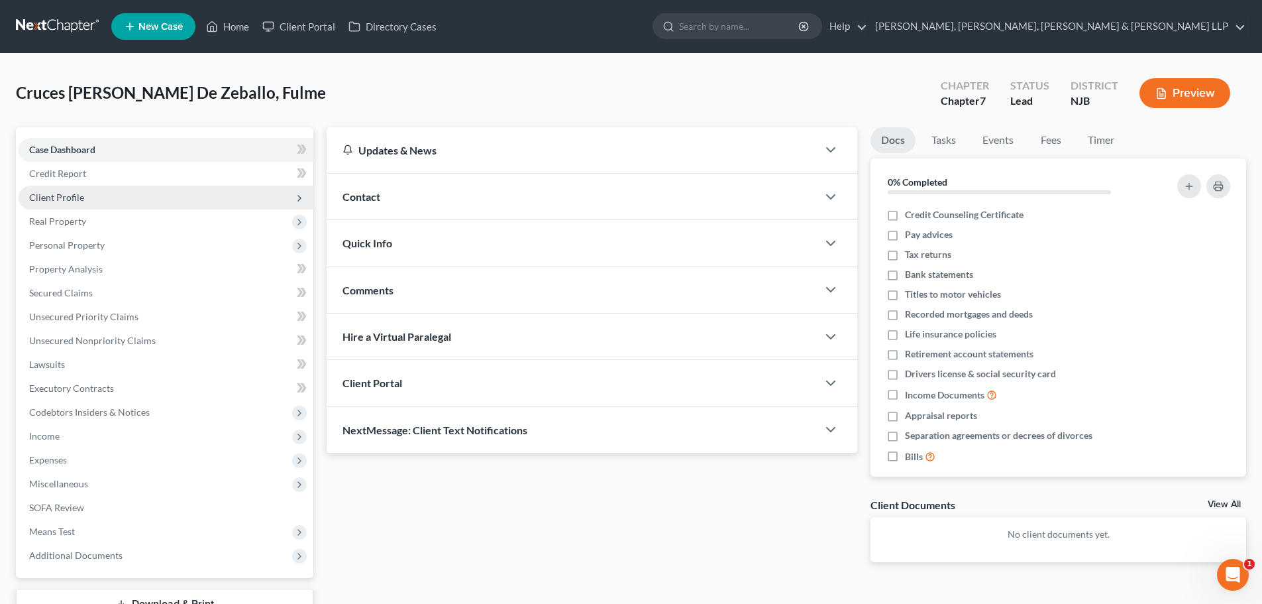
drag, startPoint x: 88, startPoint y: 195, endPoint x: 96, endPoint y: 218, distance: 23.9
click at [88, 195] on span "Client Profile" at bounding box center [166, 198] width 295 height 24
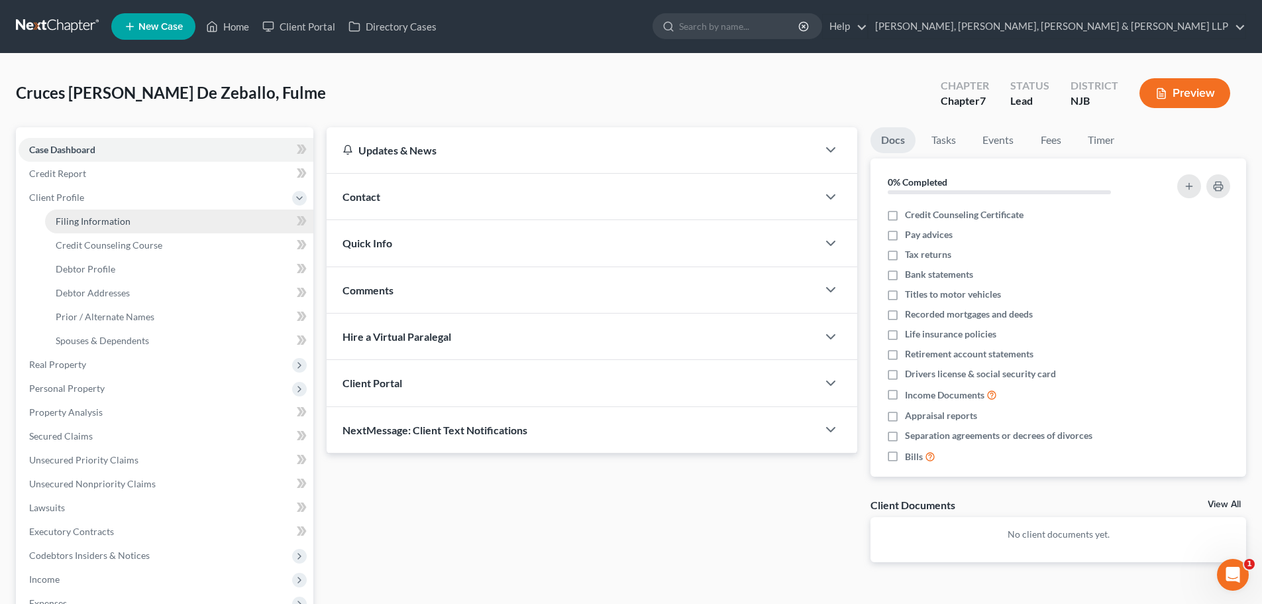
click at [96, 221] on span "Filing Information" at bounding box center [93, 220] width 75 height 11
select select "1"
select select "0"
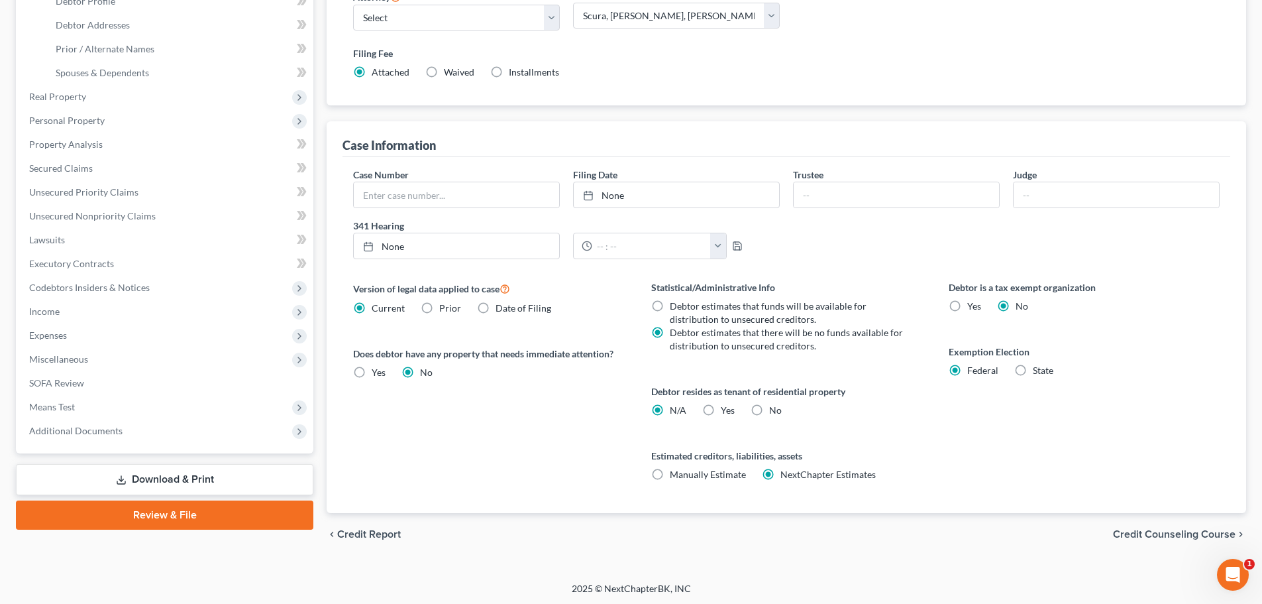
scroll to position [270, 0]
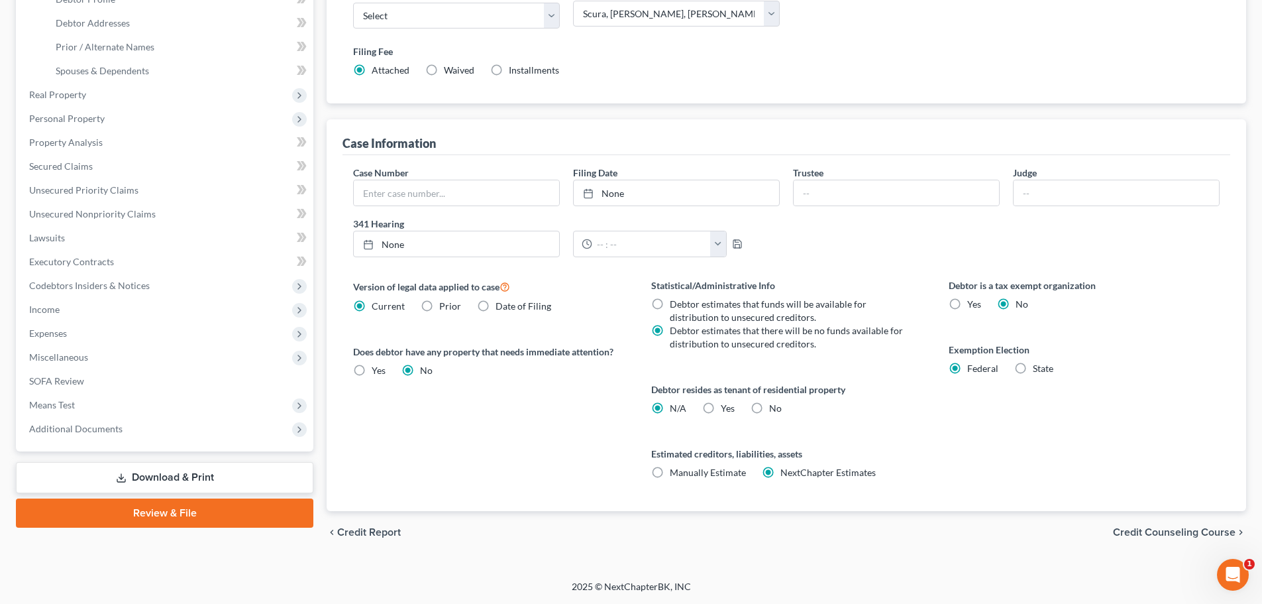
click at [721, 407] on label "Yes Yes" at bounding box center [728, 408] width 14 height 13
click at [726, 407] on input "Yes Yes" at bounding box center [730, 406] width 9 height 9
radio input "true"
radio input "false"
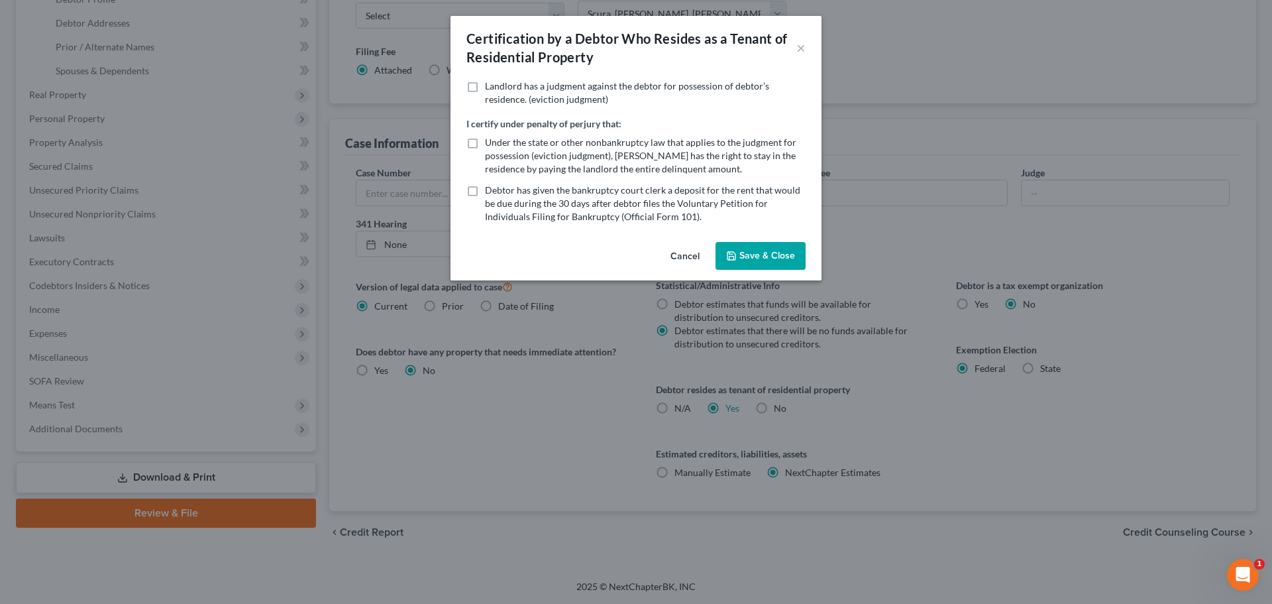
click at [755, 251] on button "Save & Close" at bounding box center [761, 256] width 90 height 28
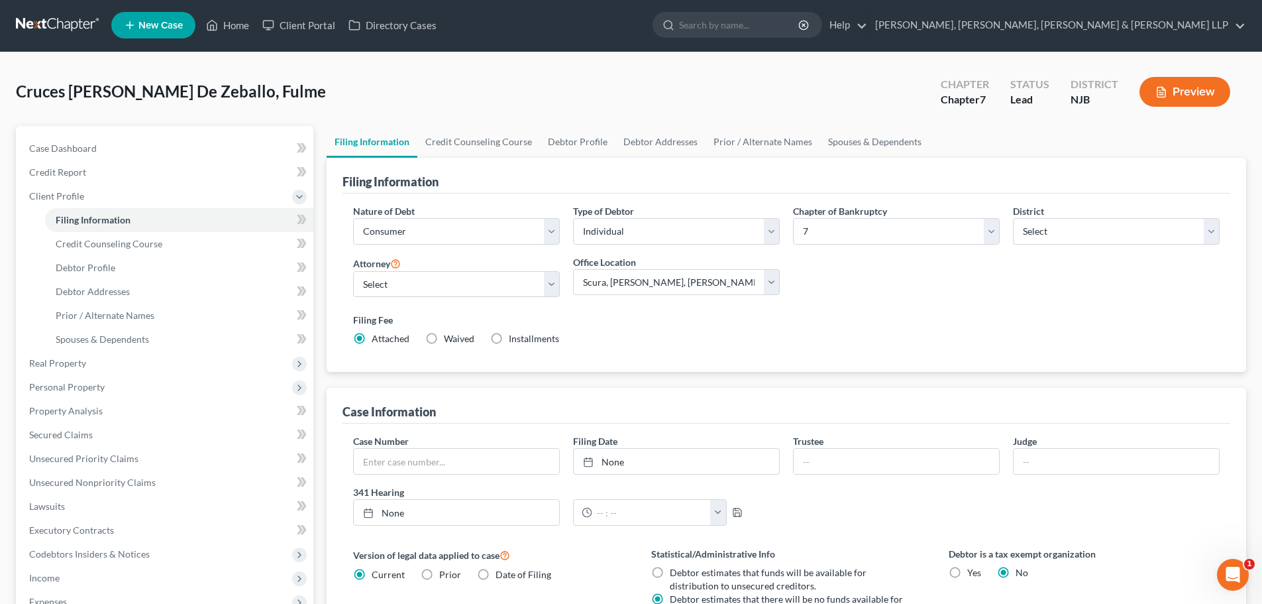
scroll to position [0, 0]
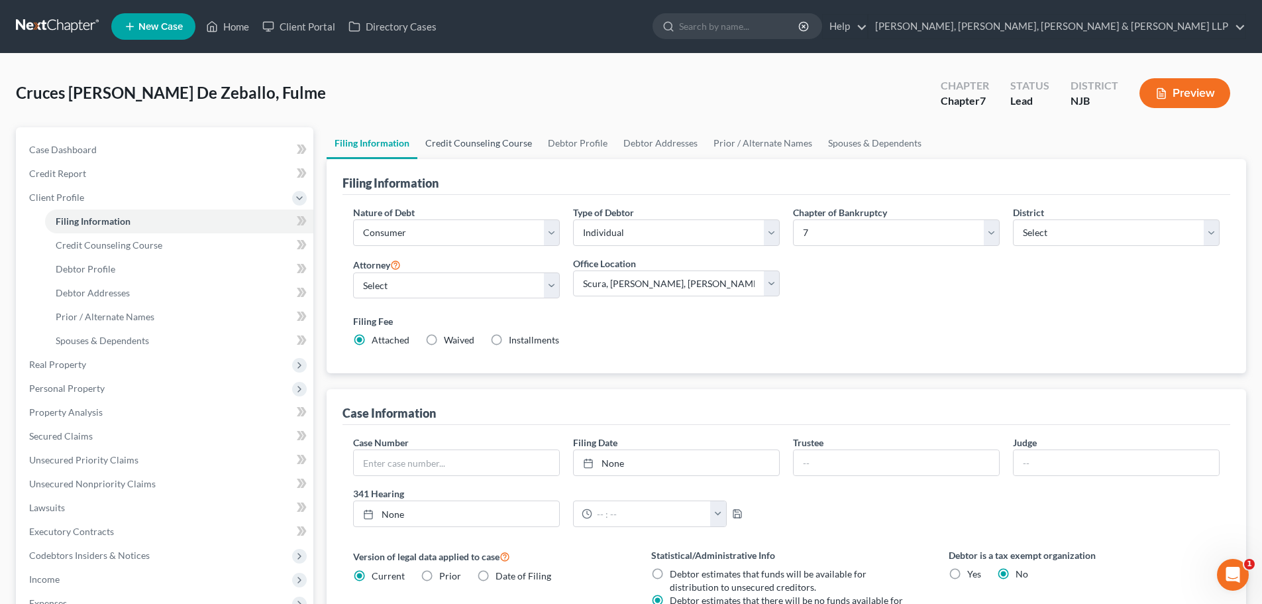
click at [471, 146] on link "Credit Counseling Course" at bounding box center [478, 143] width 123 height 32
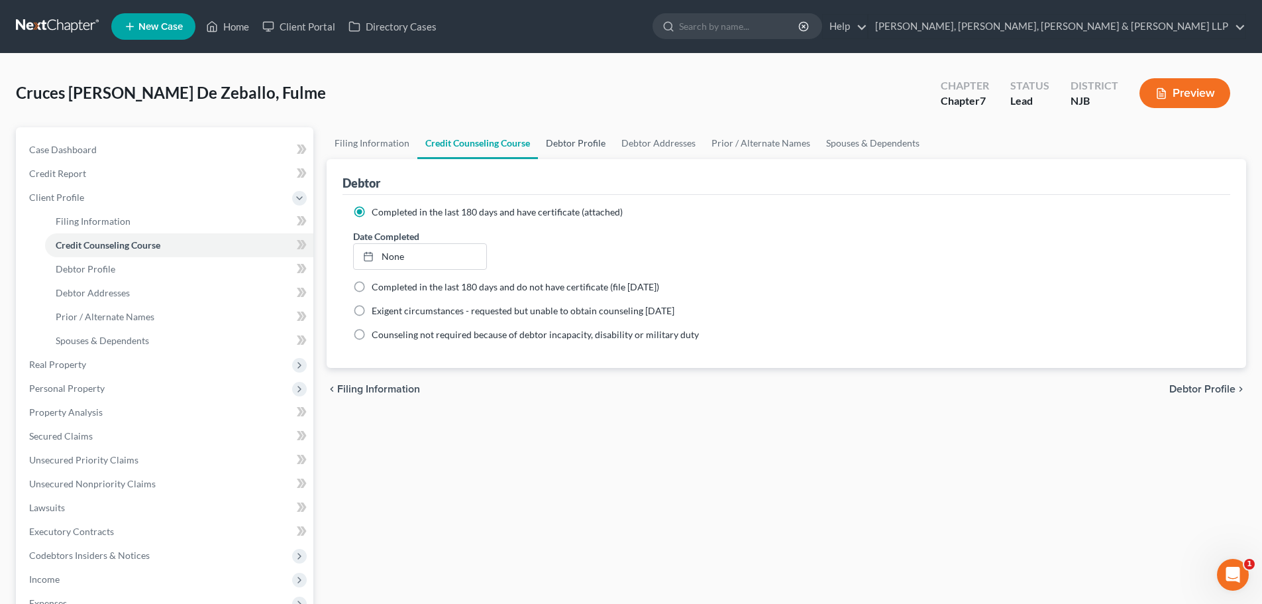
click at [566, 140] on link "Debtor Profile" at bounding box center [576, 143] width 76 height 32
select select "0"
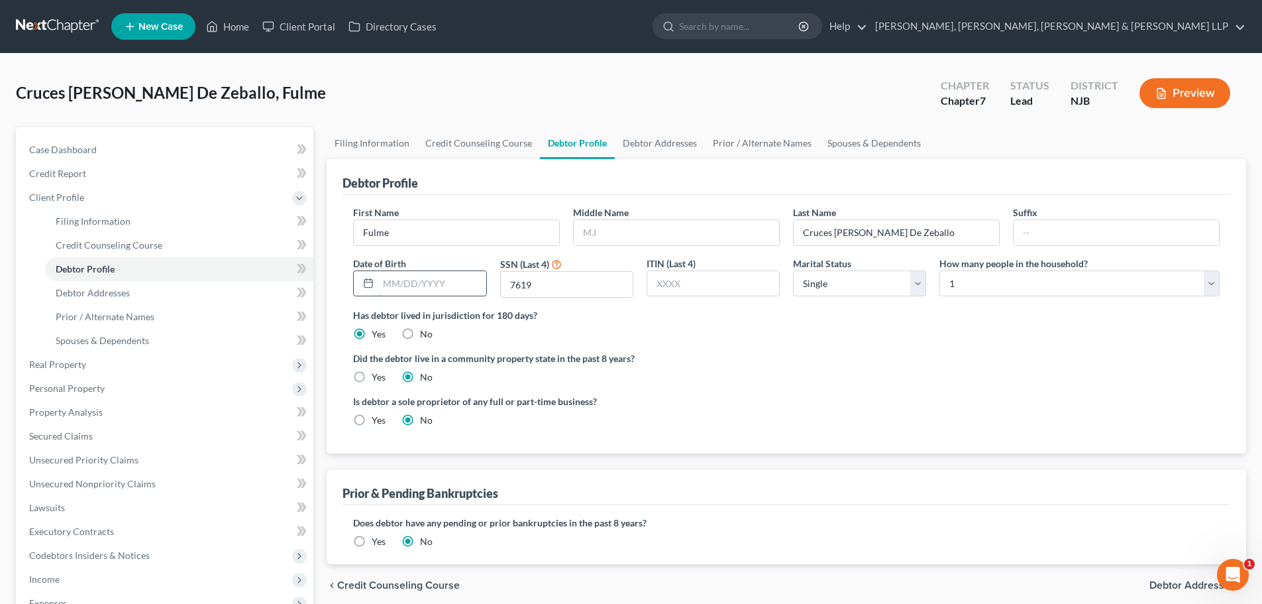
click at [443, 284] on input "text" at bounding box center [431, 283] width 107 height 25
type input "[DATE]"
click at [840, 144] on link "Spouses & Dependents" at bounding box center [874, 143] width 109 height 32
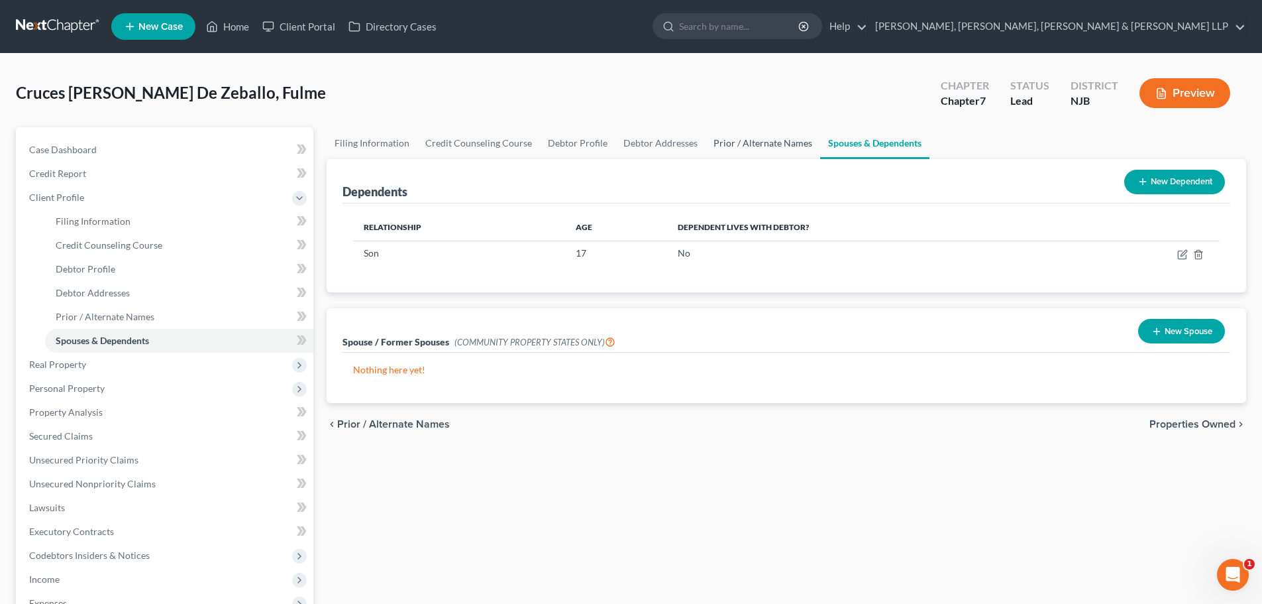
click at [759, 144] on link "Prior / Alternate Names" at bounding box center [763, 143] width 115 height 32
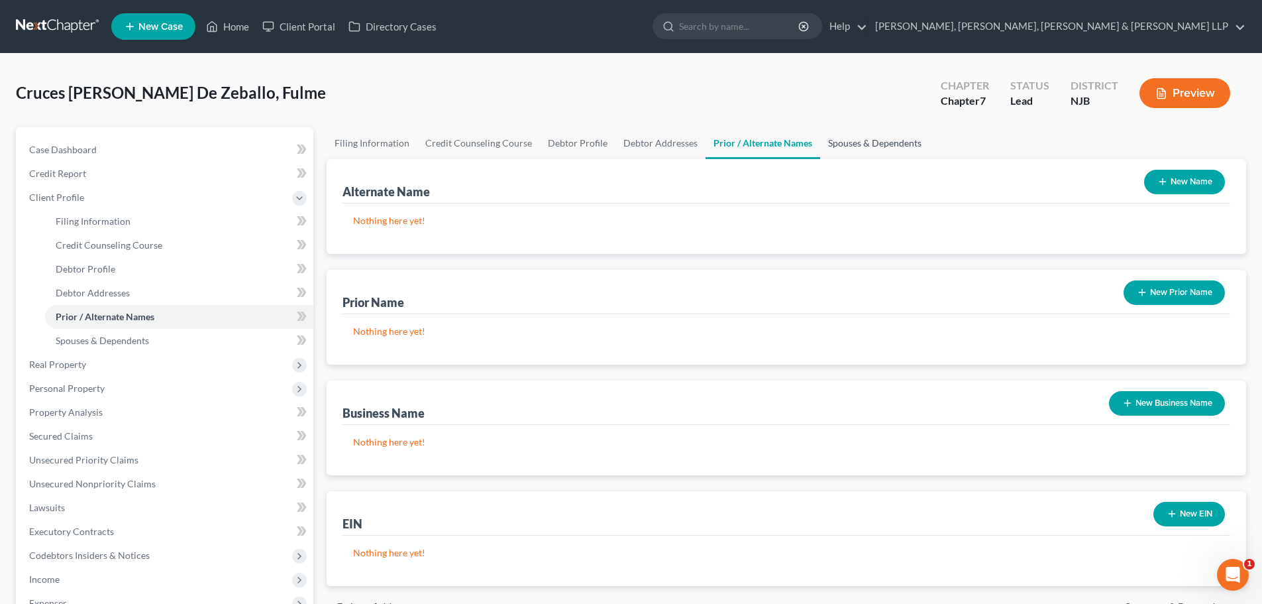
click at [851, 144] on link "Spouses & Dependents" at bounding box center [874, 143] width 109 height 32
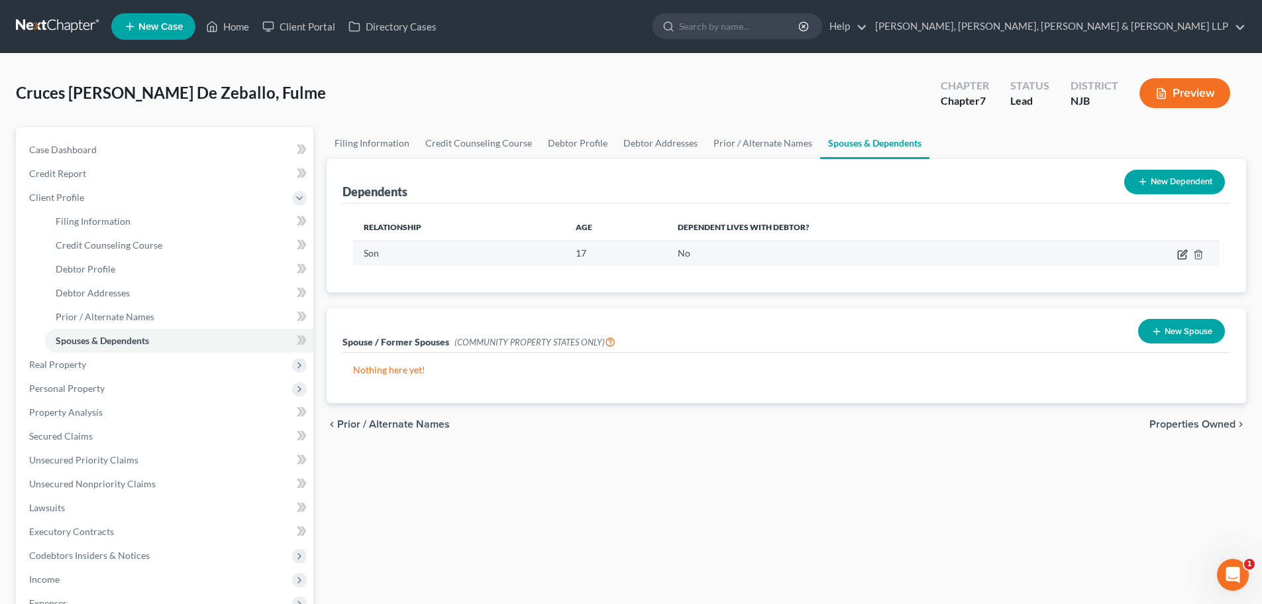
click at [1182, 252] on icon "button" at bounding box center [1182, 254] width 11 height 11
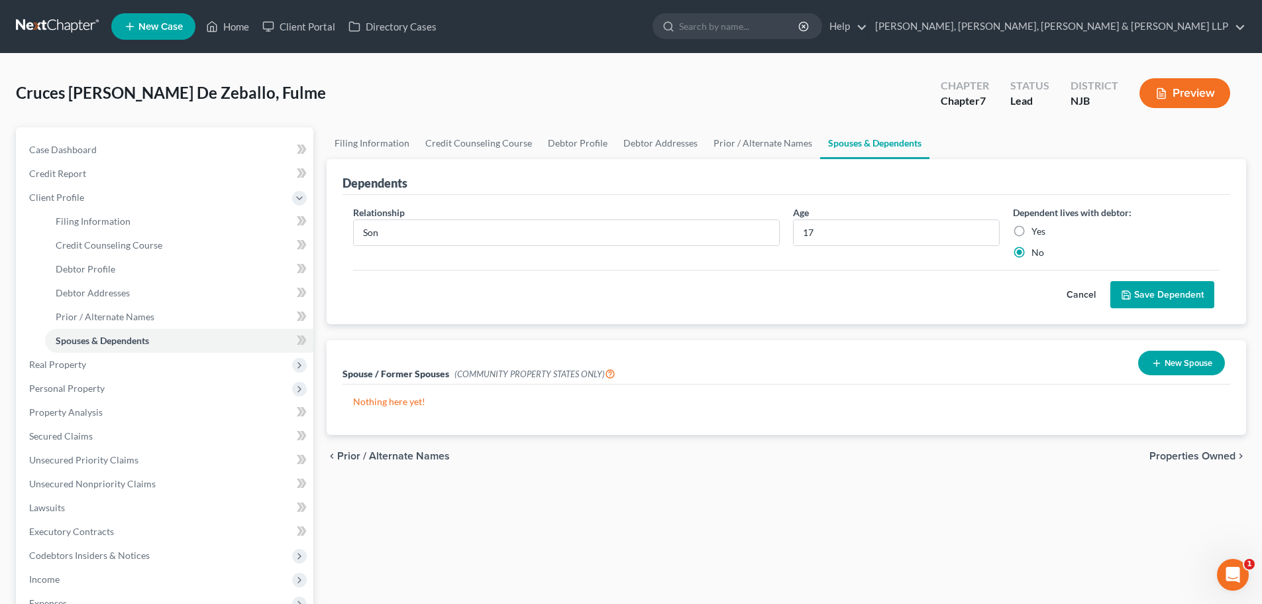
click at [1032, 234] on label "Yes" at bounding box center [1039, 231] width 14 height 13
click at [1037, 233] on input "Yes" at bounding box center [1041, 229] width 9 height 9
radio input "true"
click at [1136, 281] on button "Save Dependent" at bounding box center [1163, 295] width 104 height 28
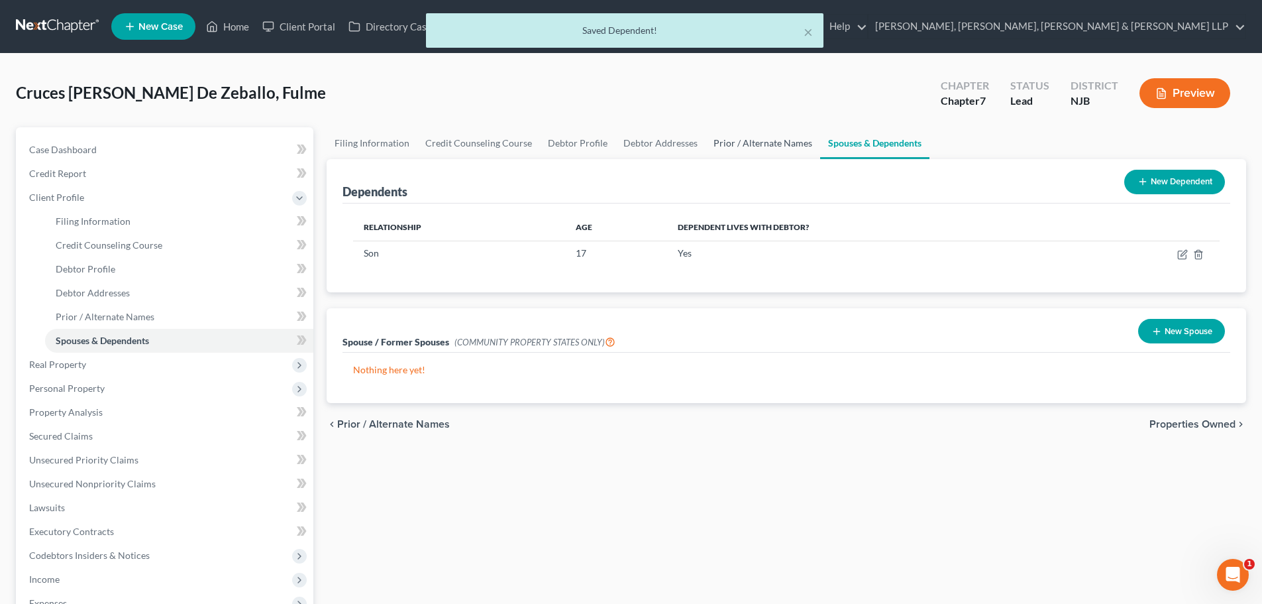
drag, startPoint x: 718, startPoint y: 146, endPoint x: 699, endPoint y: 145, distance: 18.6
click at [718, 146] on link "Prior / Alternate Names" at bounding box center [763, 143] width 115 height 32
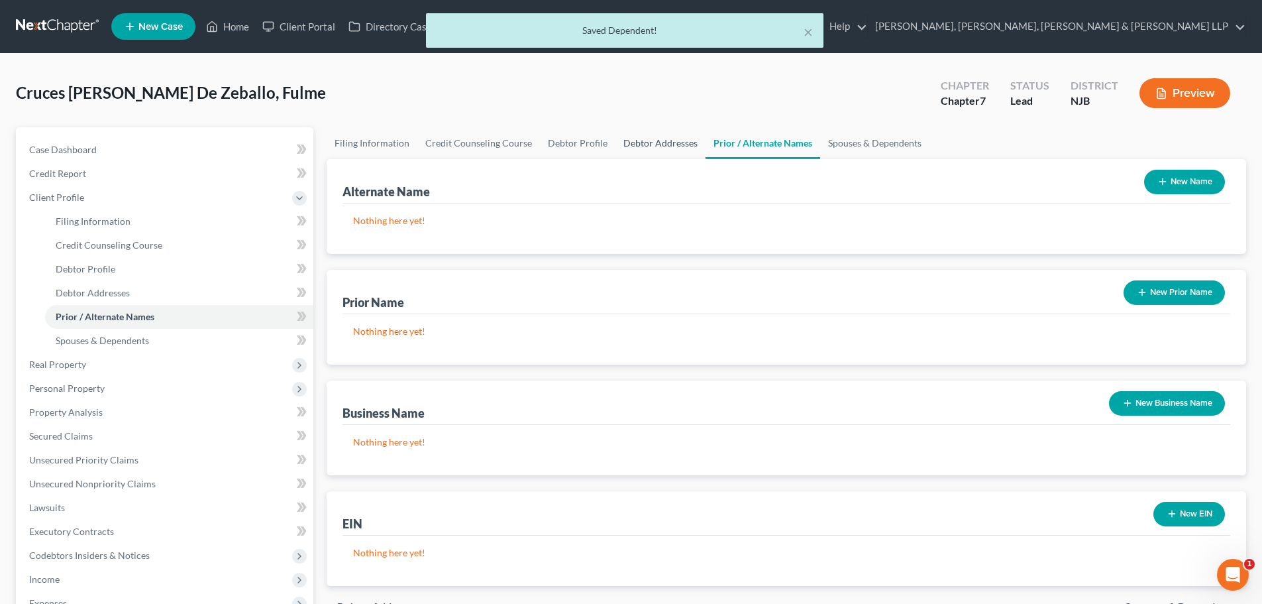
click at [649, 142] on link "Debtor Addresses" at bounding box center [661, 143] width 90 height 32
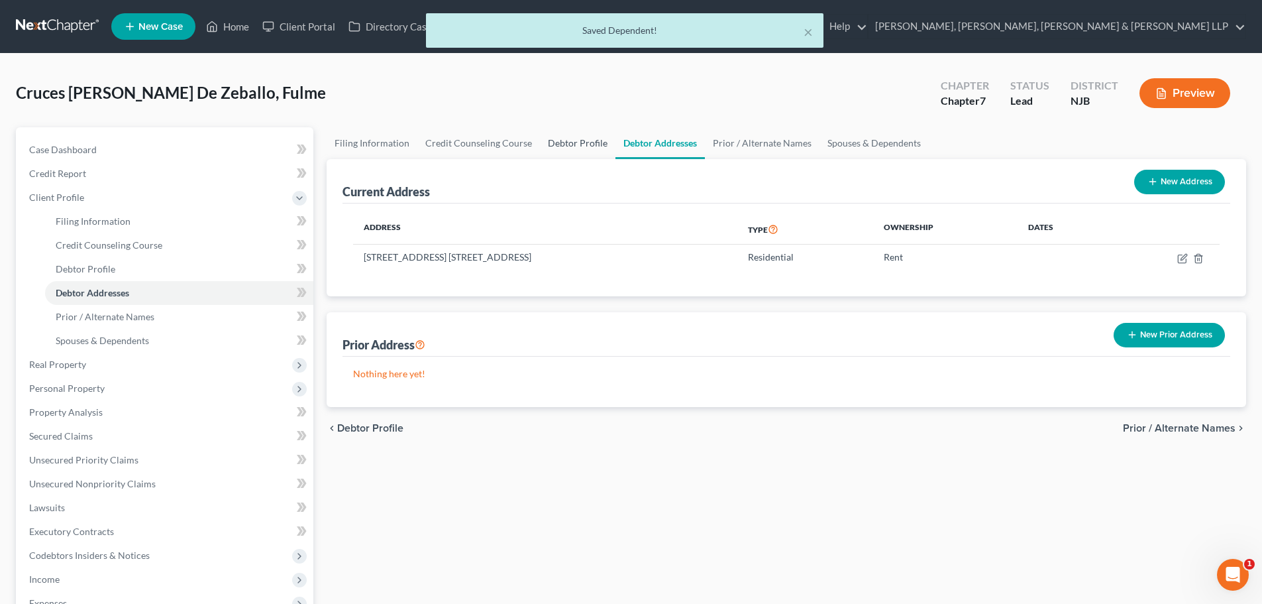
click at [578, 141] on link "Debtor Profile" at bounding box center [578, 143] width 76 height 32
select select "0"
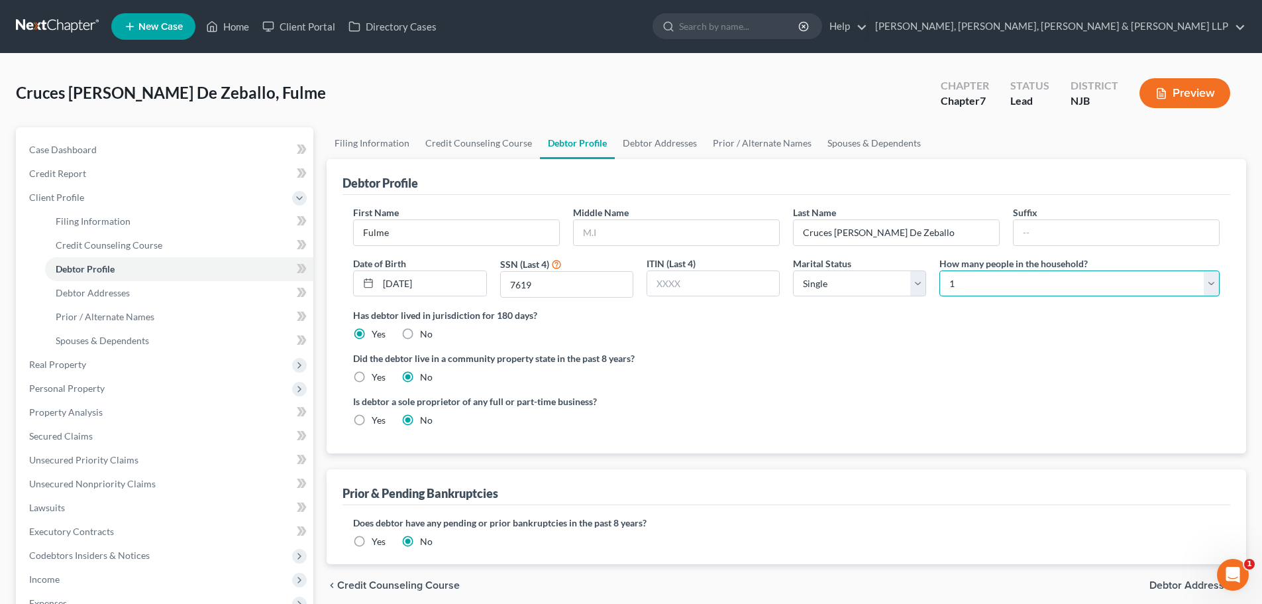
drag, startPoint x: 949, startPoint y: 290, endPoint x: 957, endPoint y: 297, distance: 10.8
click at [949, 290] on select "Select 1 2 3 4 5 6 7 8 9 10 11 12 13 14 15 16 17 18 19 20" at bounding box center [1080, 283] width 280 height 27
select select "1"
click at [940, 270] on select "Select 1 2 3 4 5 6 7 8 9 10 11 12 13 14 15 16 17 18 19 20" at bounding box center [1080, 283] width 280 height 27
click at [657, 144] on link "Debtor Addresses" at bounding box center [660, 143] width 90 height 32
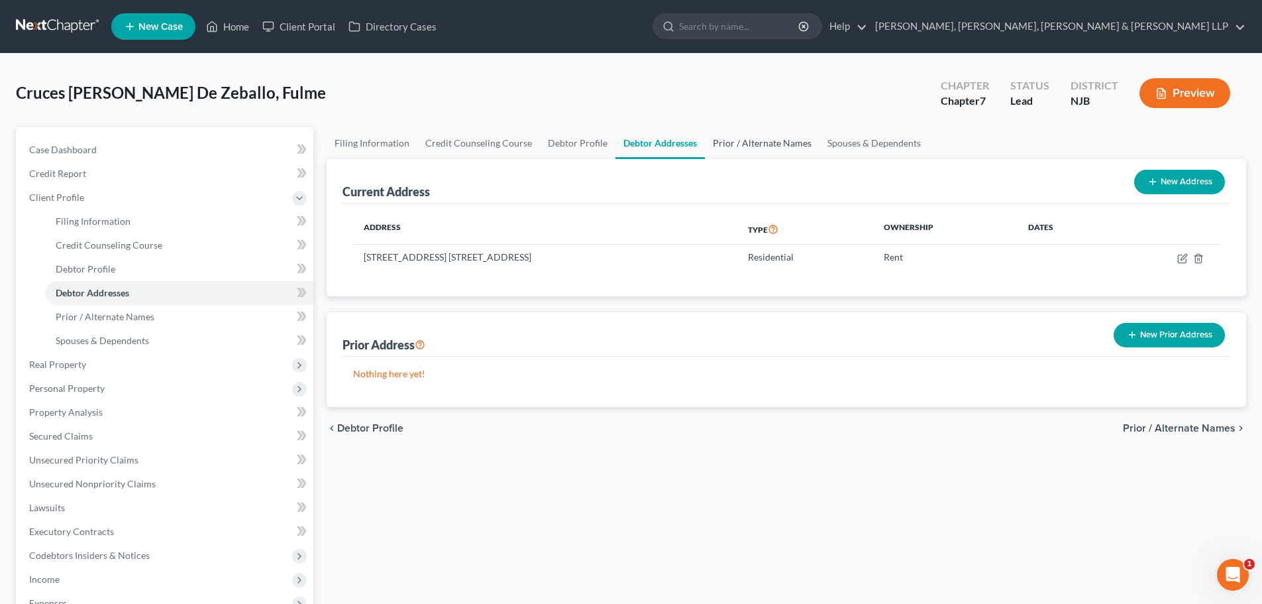
click at [730, 146] on link "Prior / Alternate Names" at bounding box center [762, 143] width 115 height 32
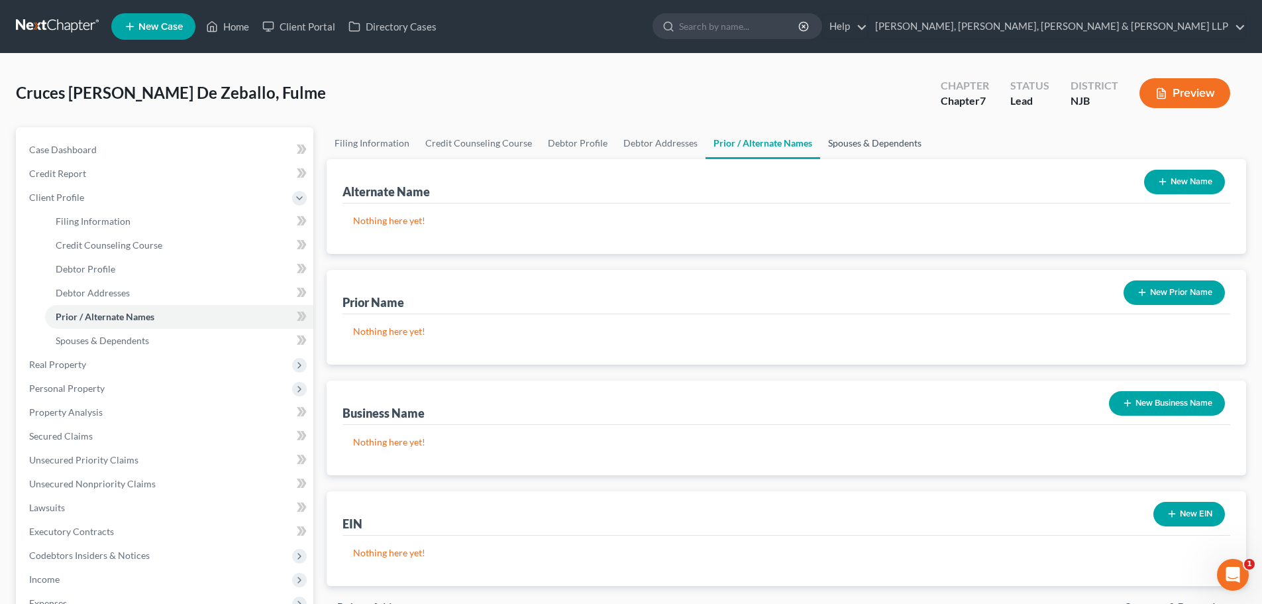
click at [846, 146] on link "Spouses & Dependents" at bounding box center [874, 143] width 109 height 32
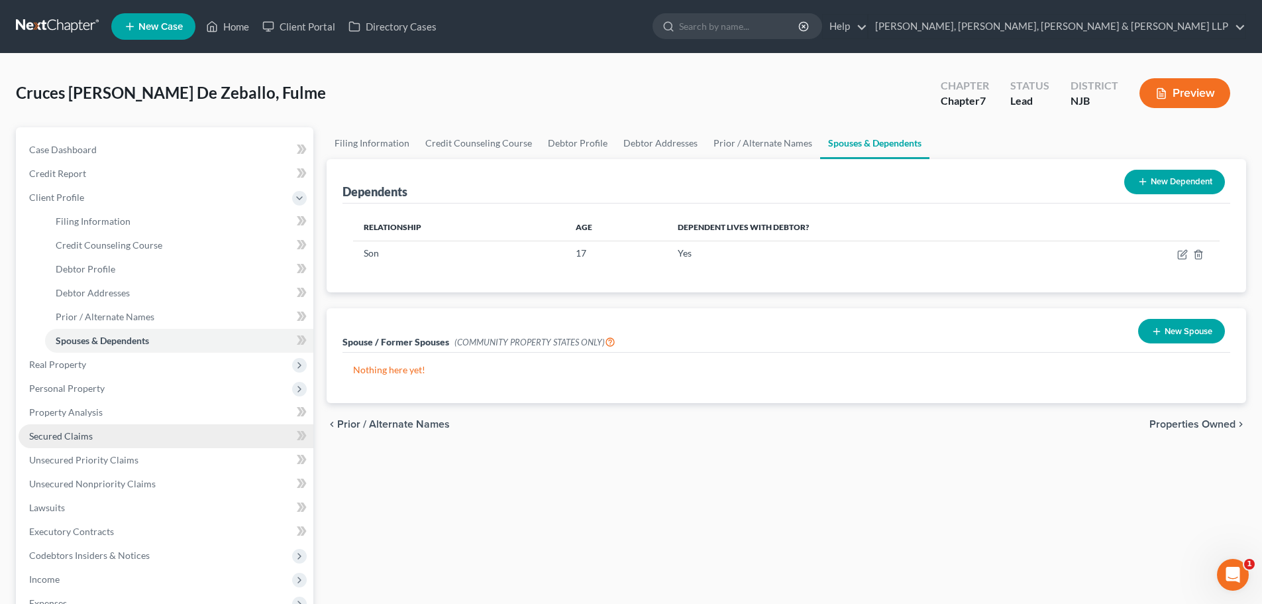
click at [66, 433] on span "Secured Claims" at bounding box center [61, 435] width 64 height 11
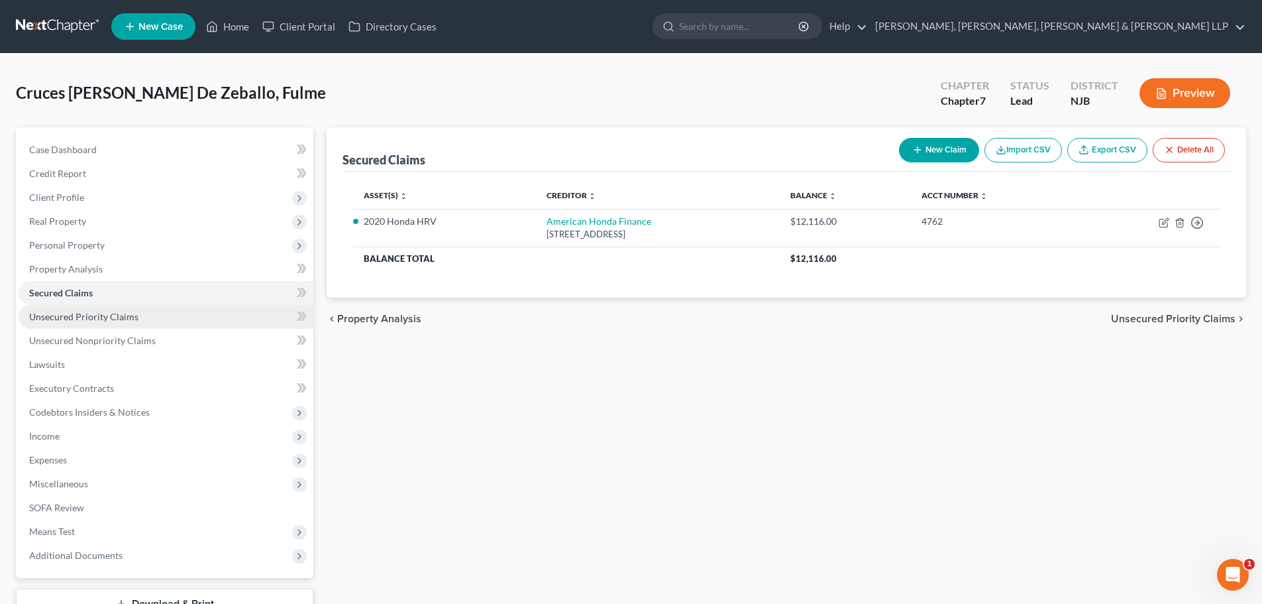
click at [138, 312] on link "Unsecured Priority Claims" at bounding box center [166, 317] width 295 height 24
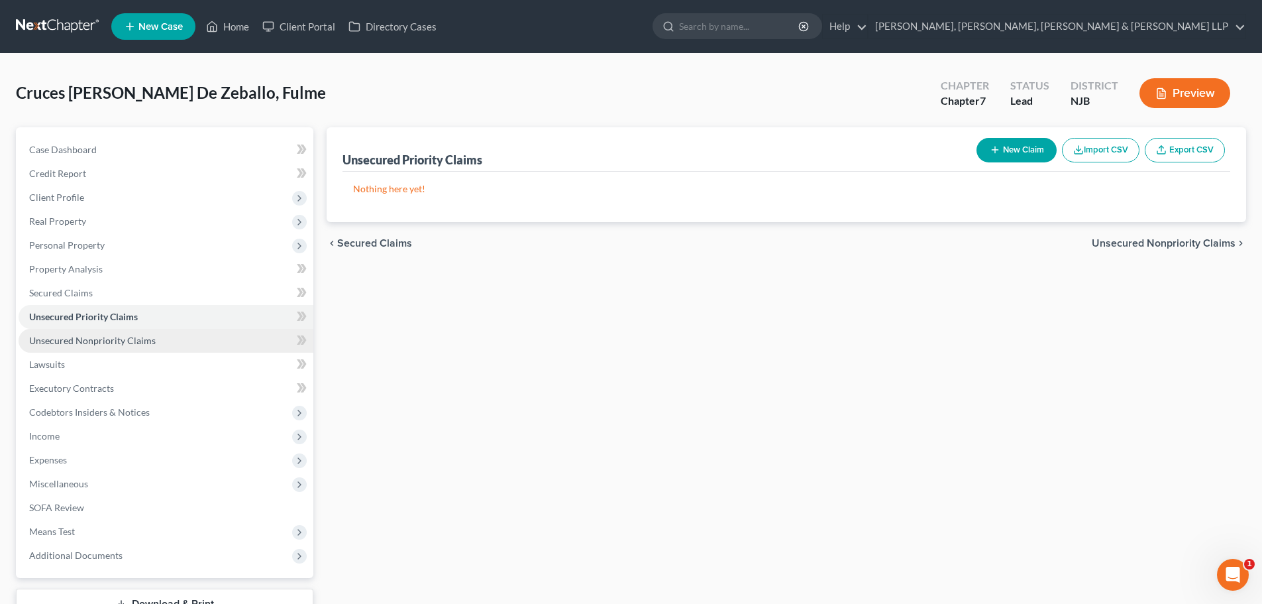
click at [129, 337] on span "Unsecured Nonpriority Claims" at bounding box center [92, 340] width 127 height 11
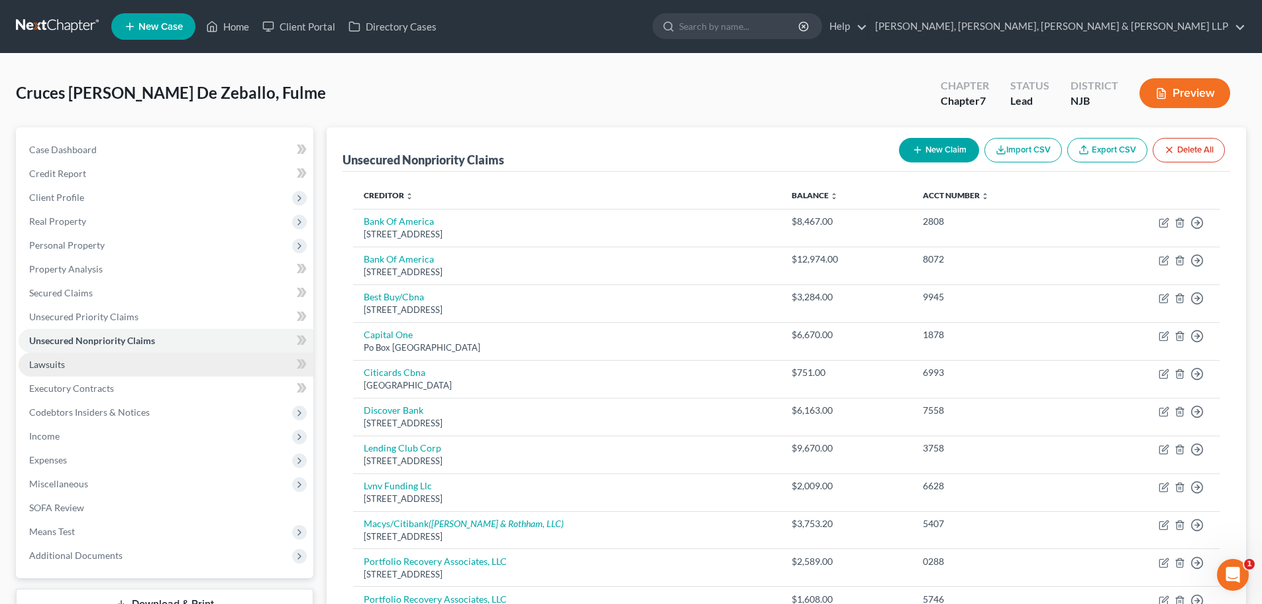
click at [102, 368] on link "Lawsuits" at bounding box center [166, 365] width 295 height 24
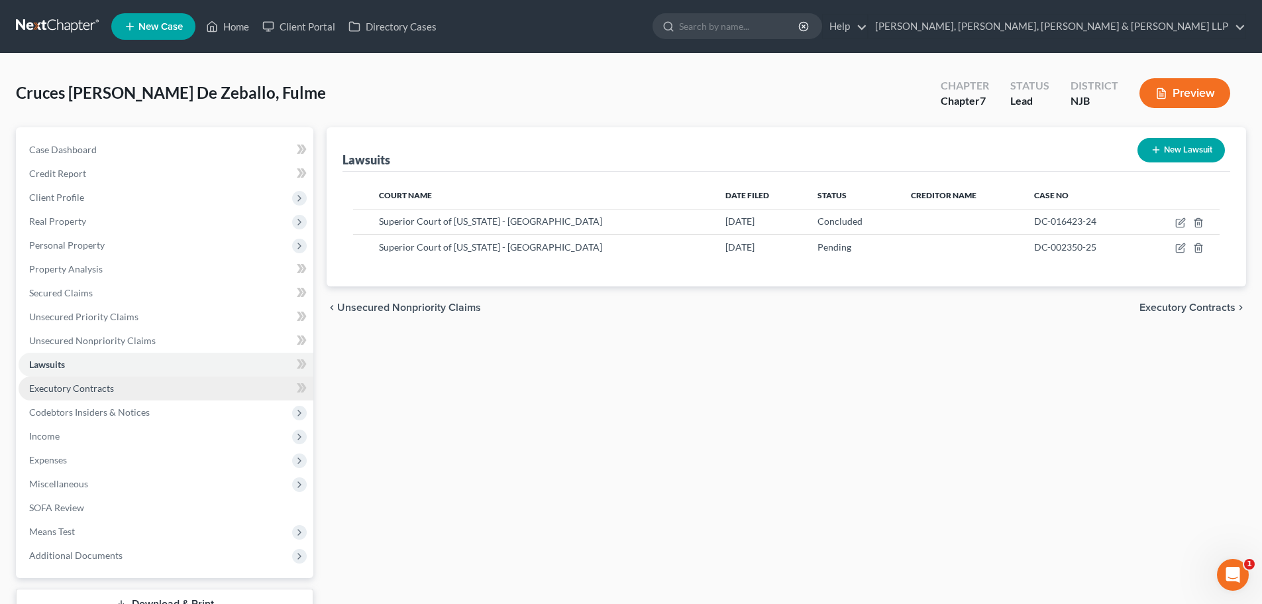
click at [85, 392] on span "Executory Contracts" at bounding box center [71, 387] width 85 height 11
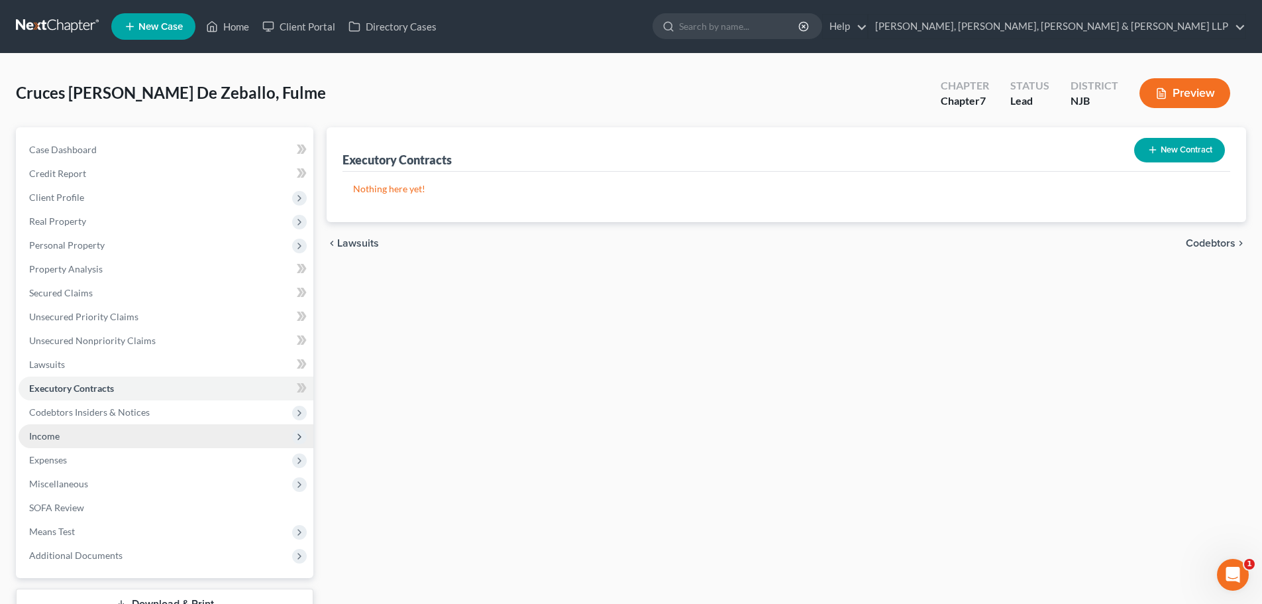
click at [74, 438] on span "Income" at bounding box center [166, 436] width 295 height 24
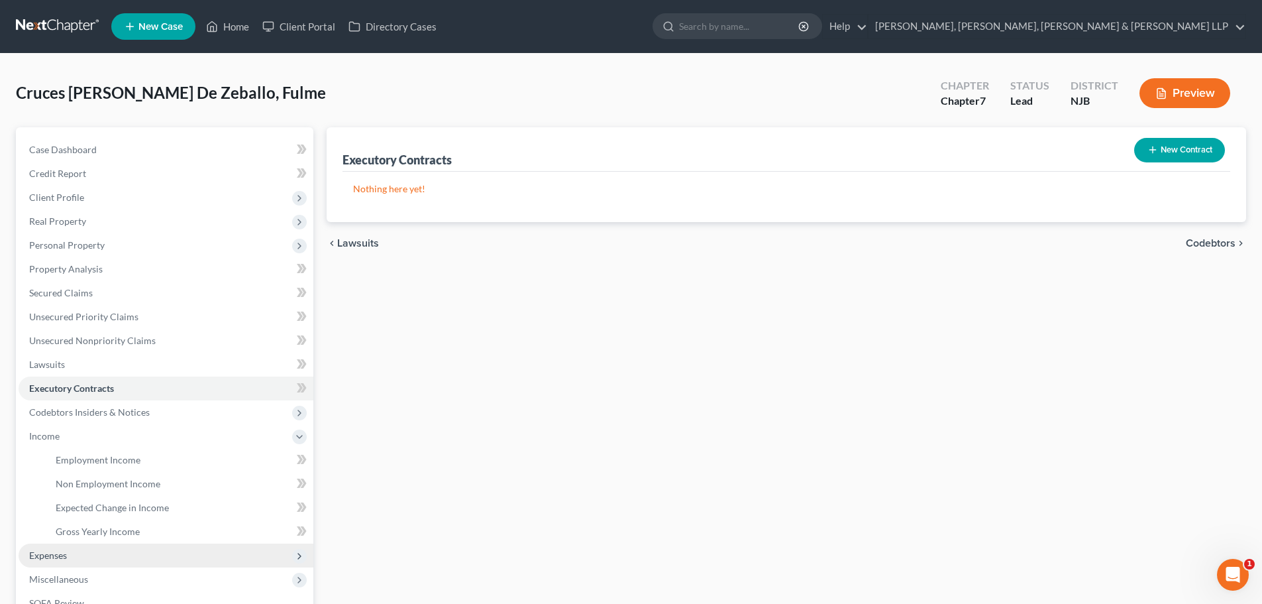
click at [68, 551] on span "Expenses" at bounding box center [166, 555] width 295 height 24
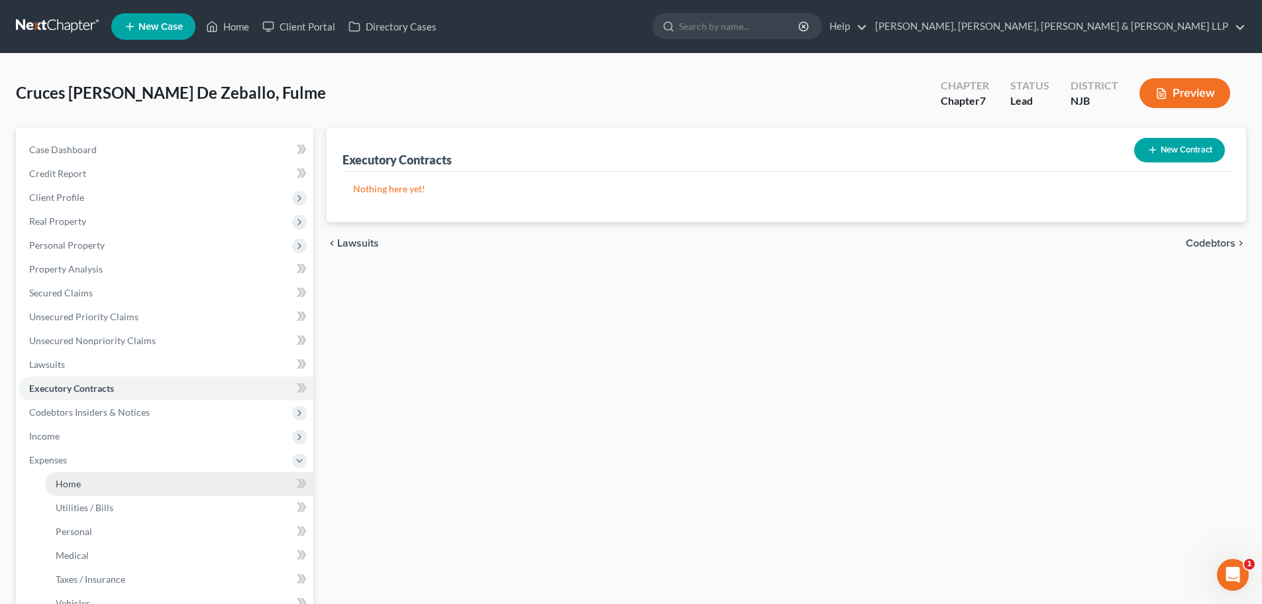
click at [93, 482] on link "Home" at bounding box center [179, 484] width 268 height 24
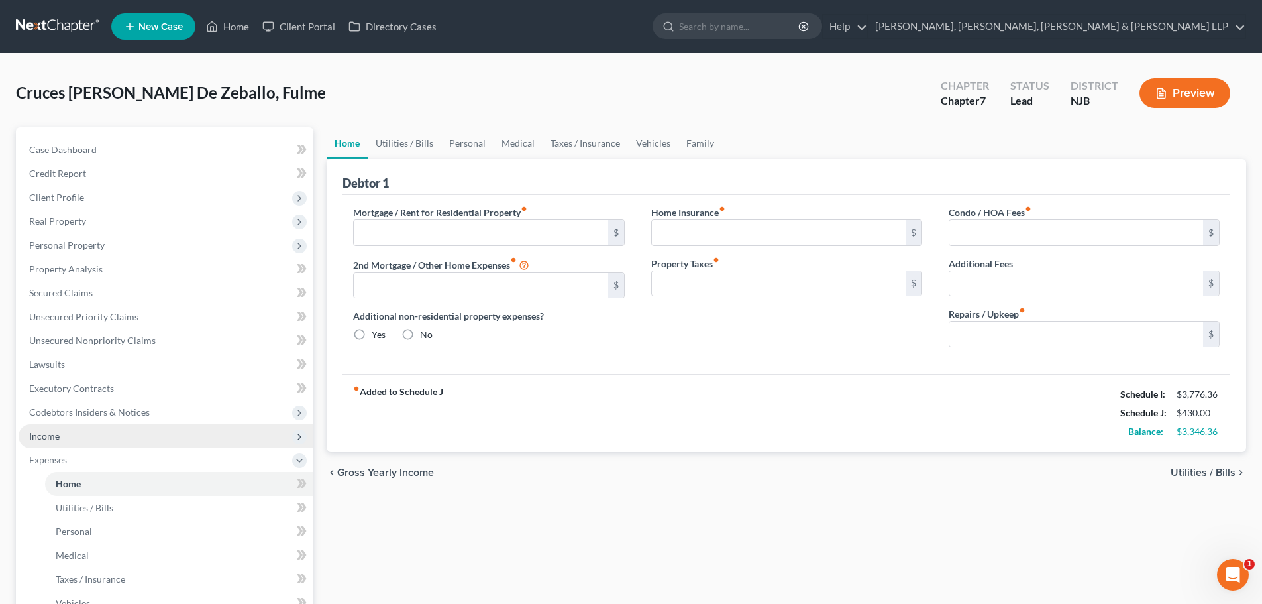
type input "1,350.00"
type input "0.00"
radio input "true"
type input "0.00"
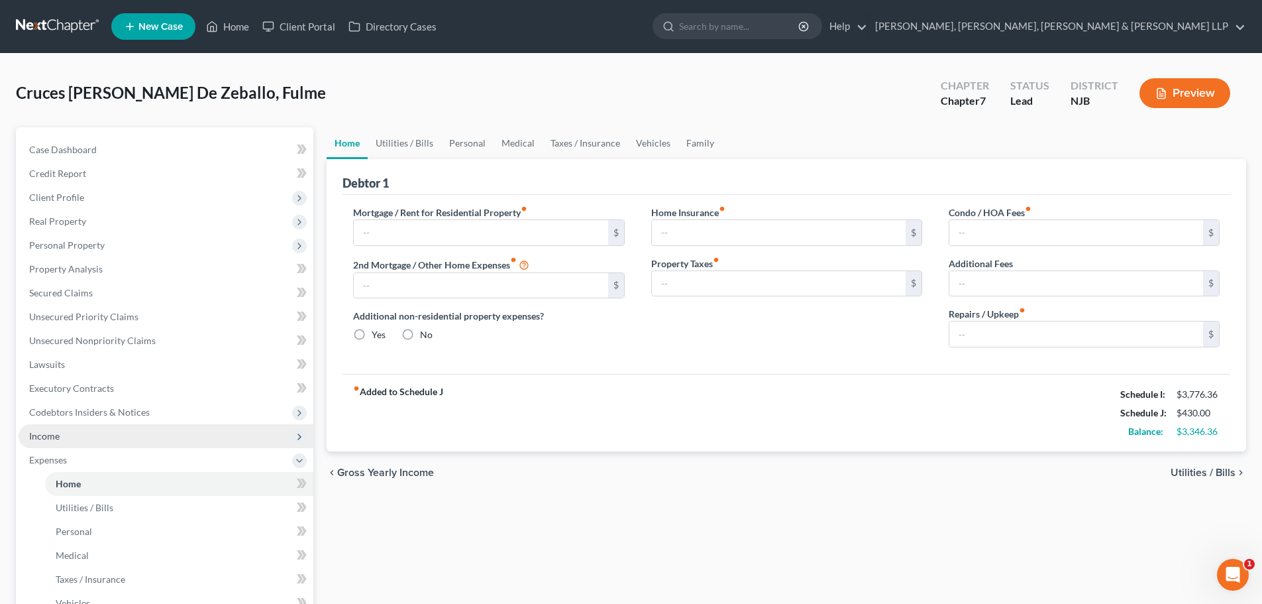
type input "0.00"
type input "100.00"
click at [394, 134] on link "Utilities / Bills" at bounding box center [405, 143] width 74 height 32
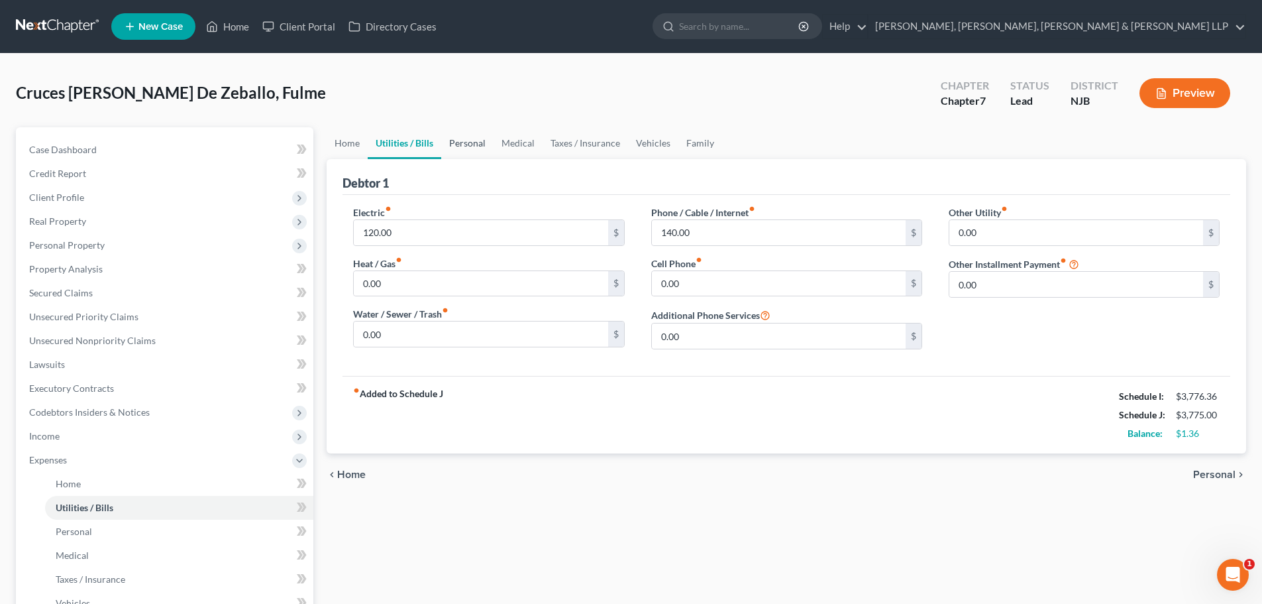
click at [471, 142] on link "Personal" at bounding box center [467, 143] width 52 height 32
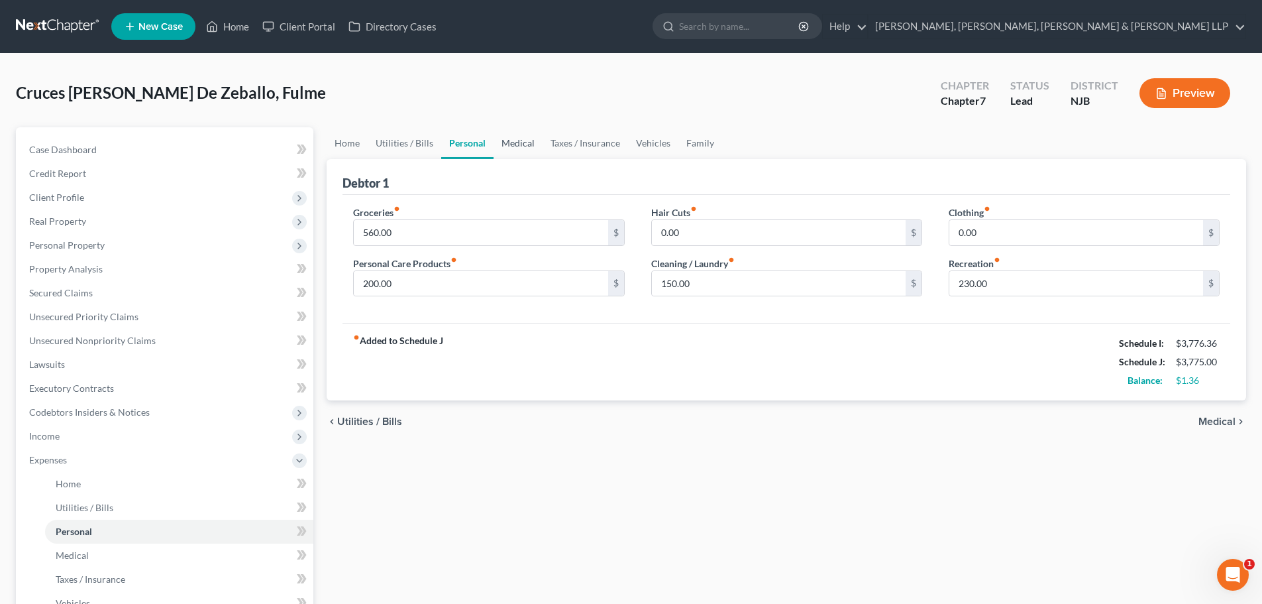
click at [521, 144] on link "Medical" at bounding box center [518, 143] width 49 height 32
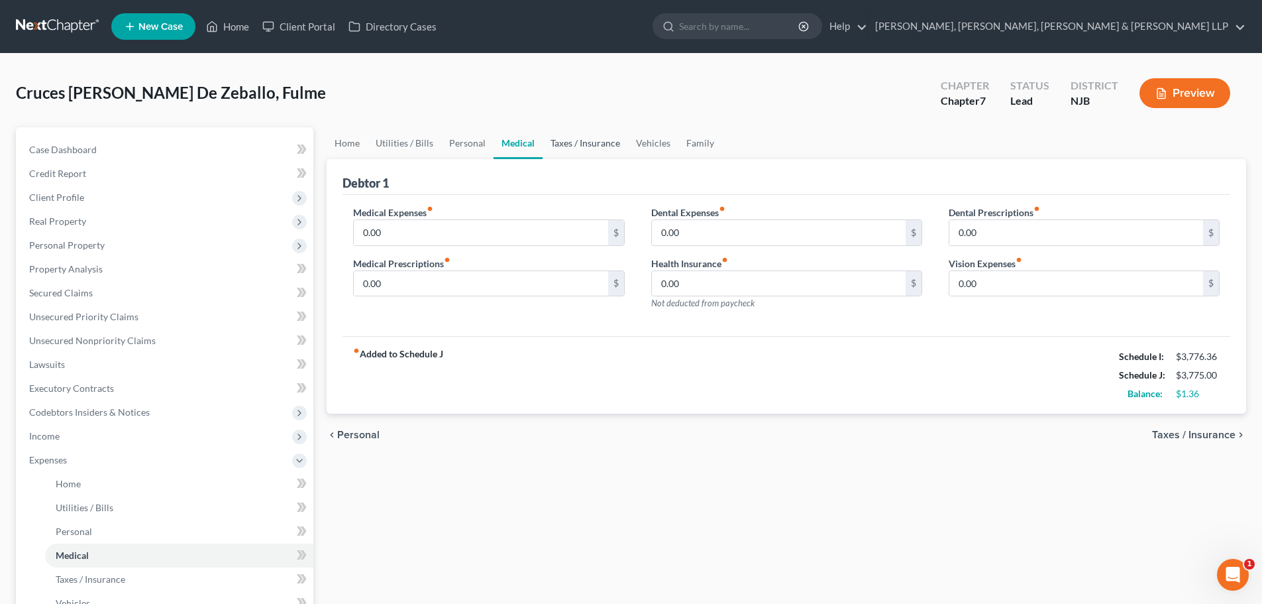
click at [574, 146] on link "Taxes / Insurance" at bounding box center [585, 143] width 85 height 32
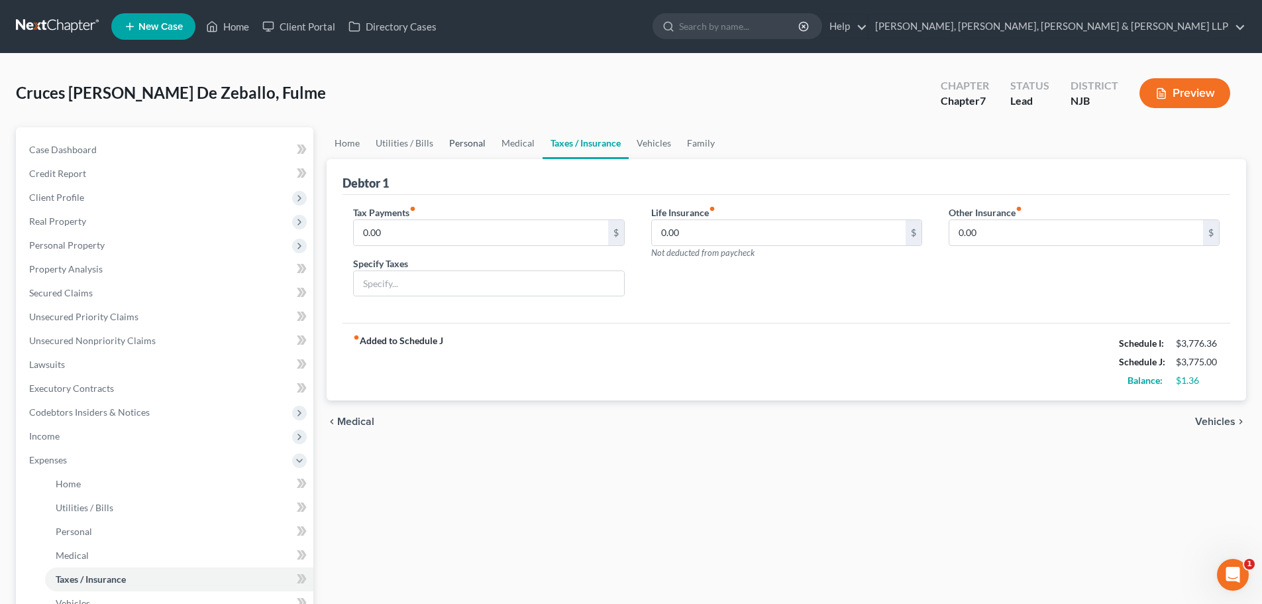
click at [480, 141] on link "Personal" at bounding box center [467, 143] width 52 height 32
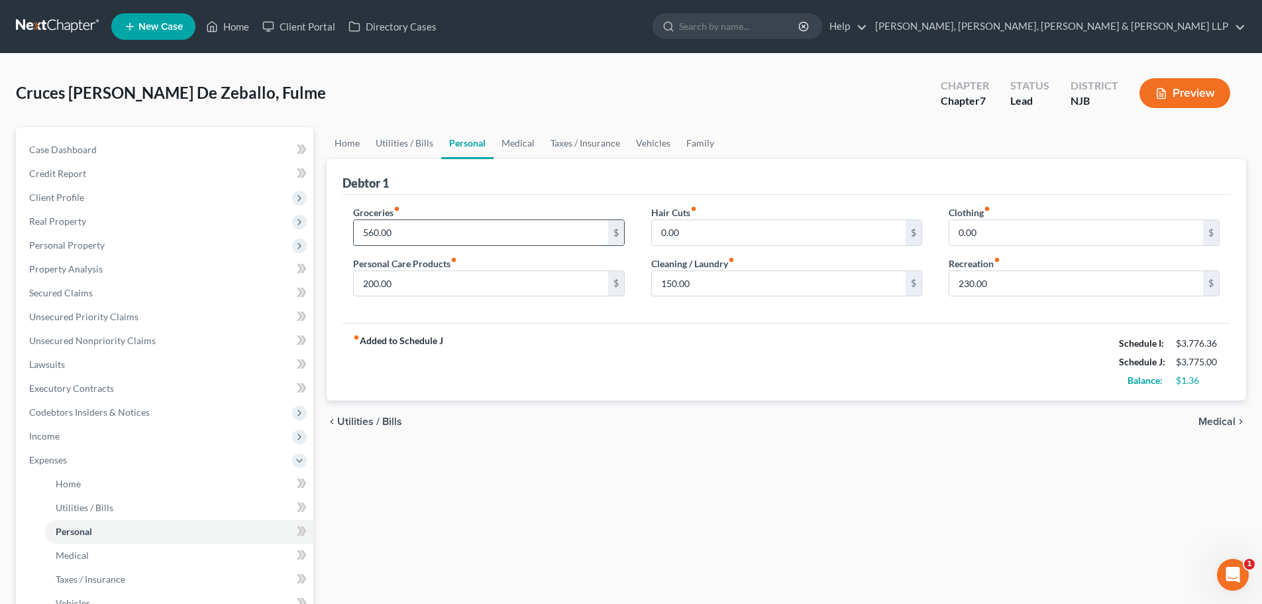
click at [398, 233] on input "560.00" at bounding box center [481, 232] width 254 height 25
type input "600"
click at [1005, 287] on input "230.00" at bounding box center [1077, 283] width 254 height 25
type input "150"
click at [415, 284] on input "200.00" at bounding box center [481, 283] width 254 height 25
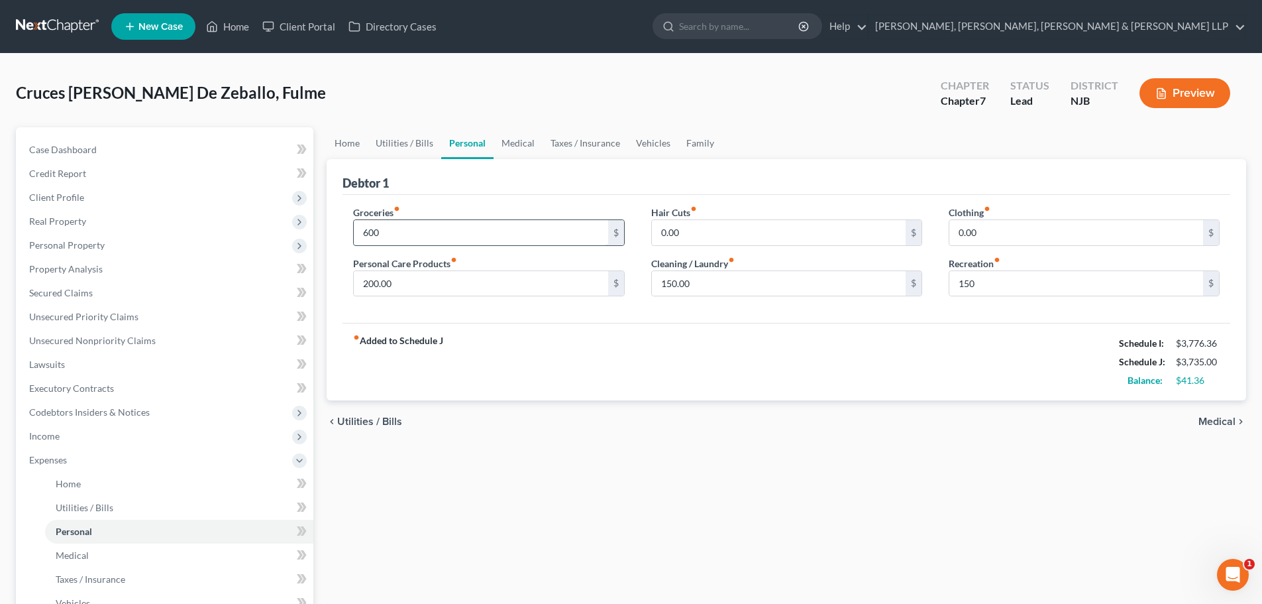
click at [462, 233] on input "600" at bounding box center [481, 232] width 254 height 25
type input "650"
click at [712, 288] on input "150.00" at bounding box center [779, 283] width 254 height 25
click at [453, 284] on input "200.00" at bounding box center [481, 283] width 254 height 25
drag, startPoint x: 388, startPoint y: 287, endPoint x: 368, endPoint y: 290, distance: 20.1
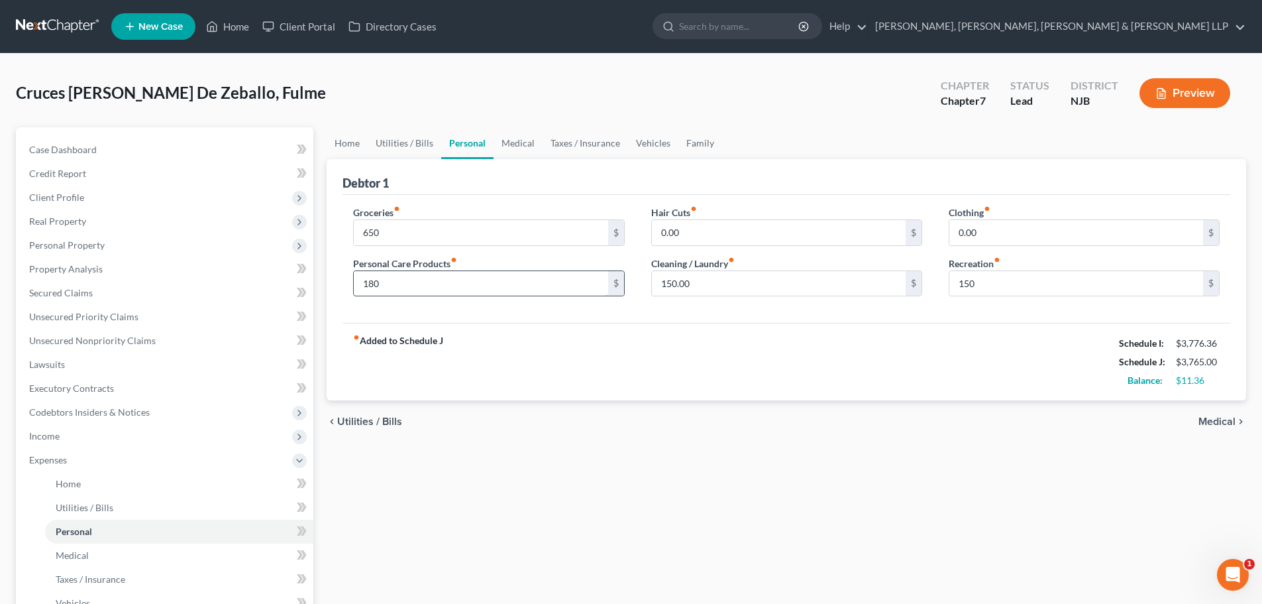
click at [368, 290] on input "180" at bounding box center [481, 283] width 254 height 25
click at [478, 285] on input "180" at bounding box center [481, 283] width 254 height 25
drag, startPoint x: 423, startPoint y: 282, endPoint x: 313, endPoint y: 285, distance: 110.0
click at [313, 285] on div "Petition Navigation Case Dashboard Payments Invoices Payments Payments Credit R…" at bounding box center [631, 474] width 1244 height 694
type input "170"
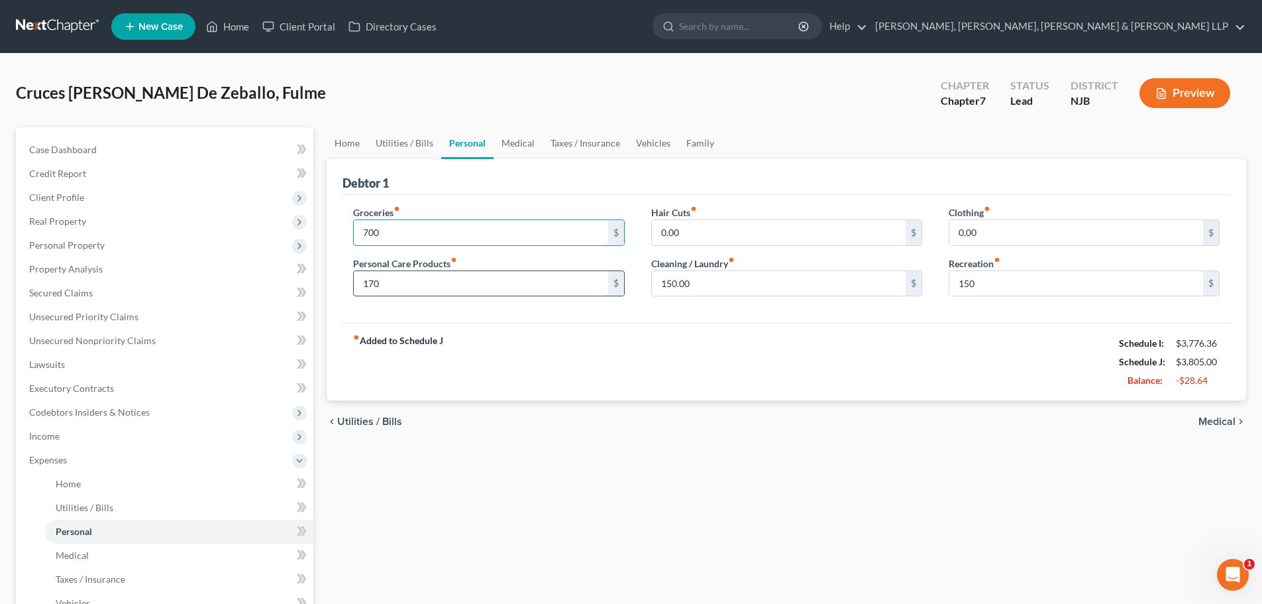
type input "700"
type input "150"
click at [702, 289] on input "150.00" at bounding box center [779, 283] width 254 height 25
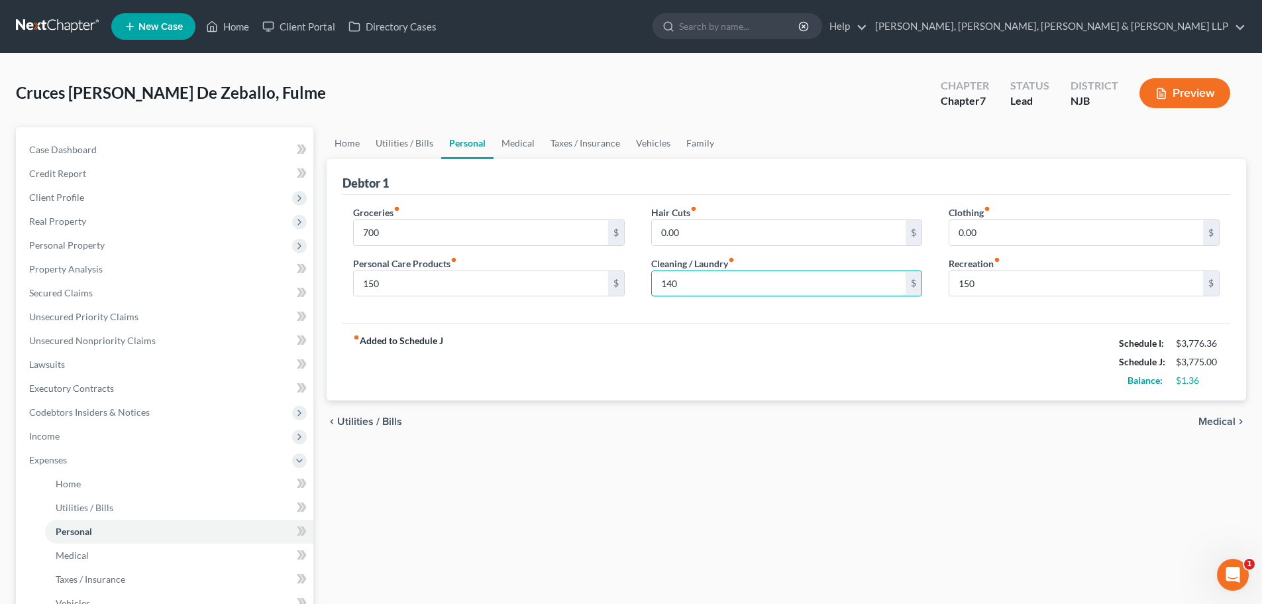
type input "140"
click at [722, 370] on div "fiber_manual_record Added to Schedule J Schedule I: $3,776.36 Schedule J: $3,77…" at bounding box center [787, 362] width 888 height 78
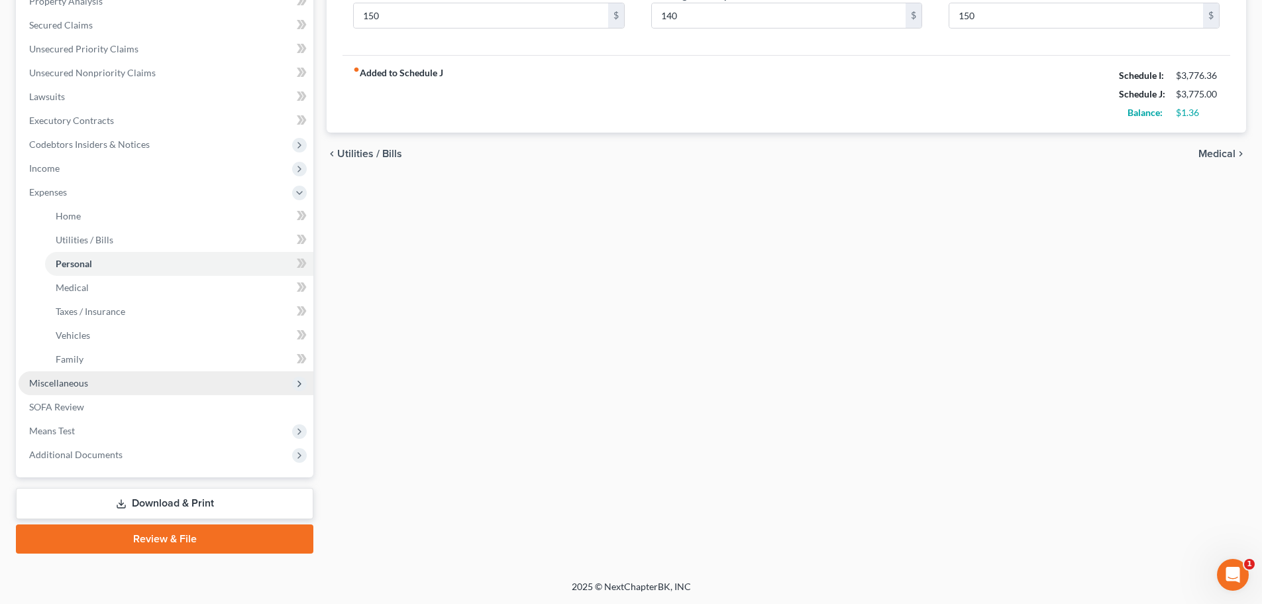
click at [99, 388] on span "Miscellaneous" at bounding box center [166, 383] width 295 height 24
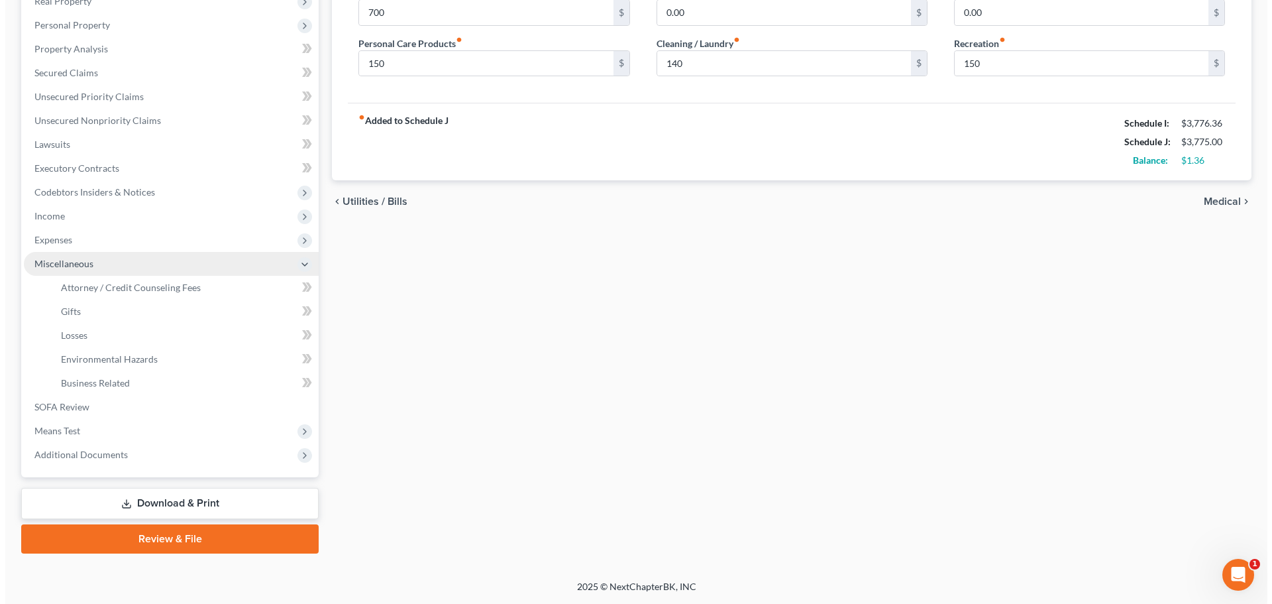
scroll to position [220, 0]
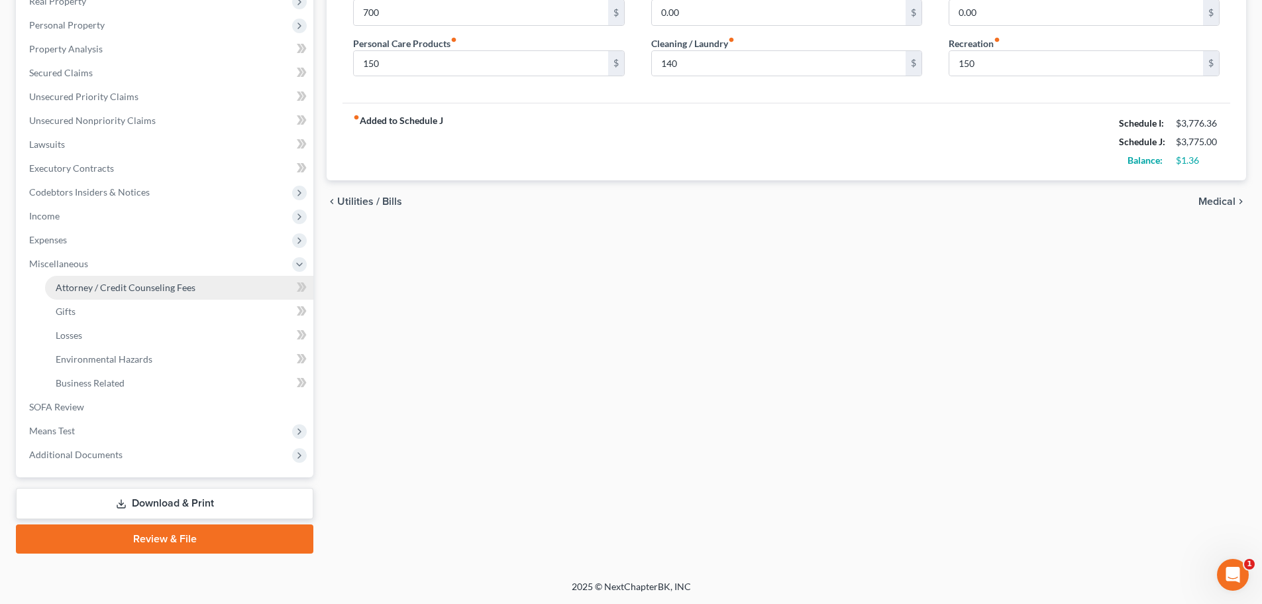
click at [137, 284] on span "Attorney / Credit Counseling Fees" at bounding box center [126, 287] width 140 height 11
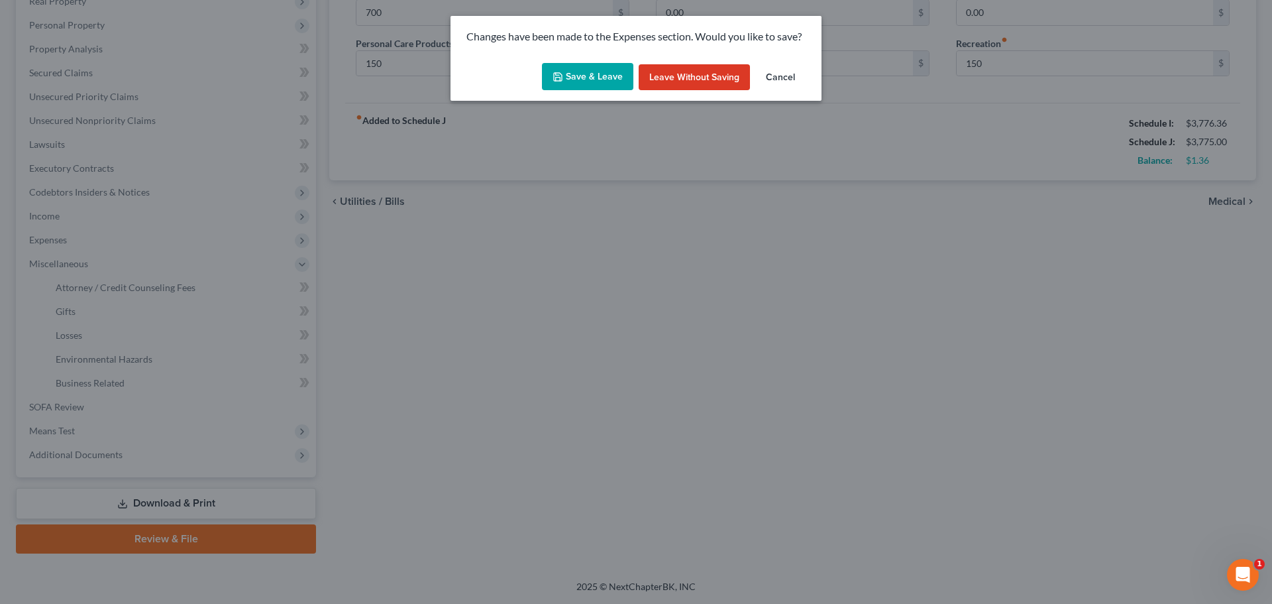
click at [604, 70] on button "Save & Leave" at bounding box center [587, 77] width 91 height 28
type input "700.00"
type input "150.00"
type input "140.00"
type input "150.00"
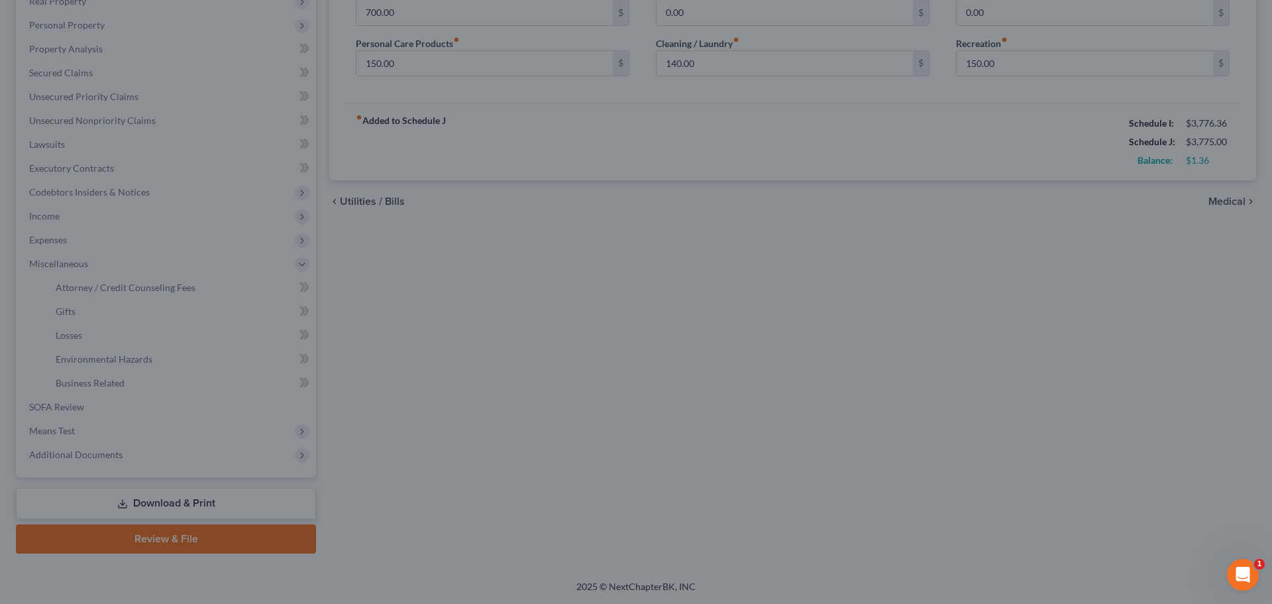
select select "1"
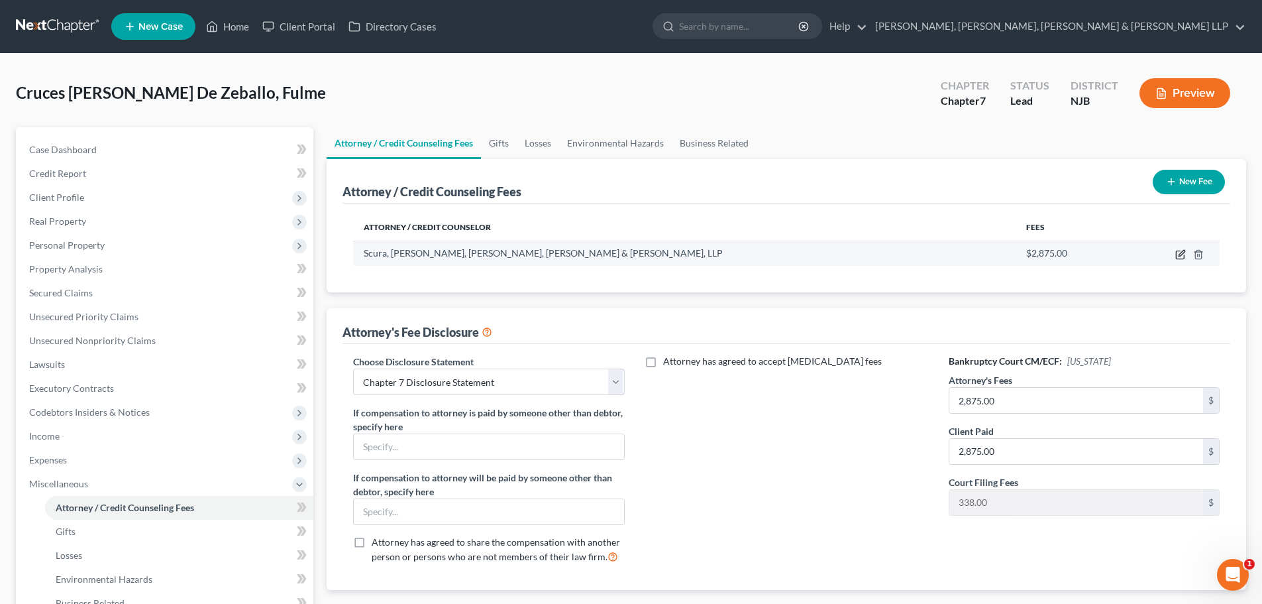
click at [1181, 252] on icon "button" at bounding box center [1180, 254] width 11 height 11
select select "33"
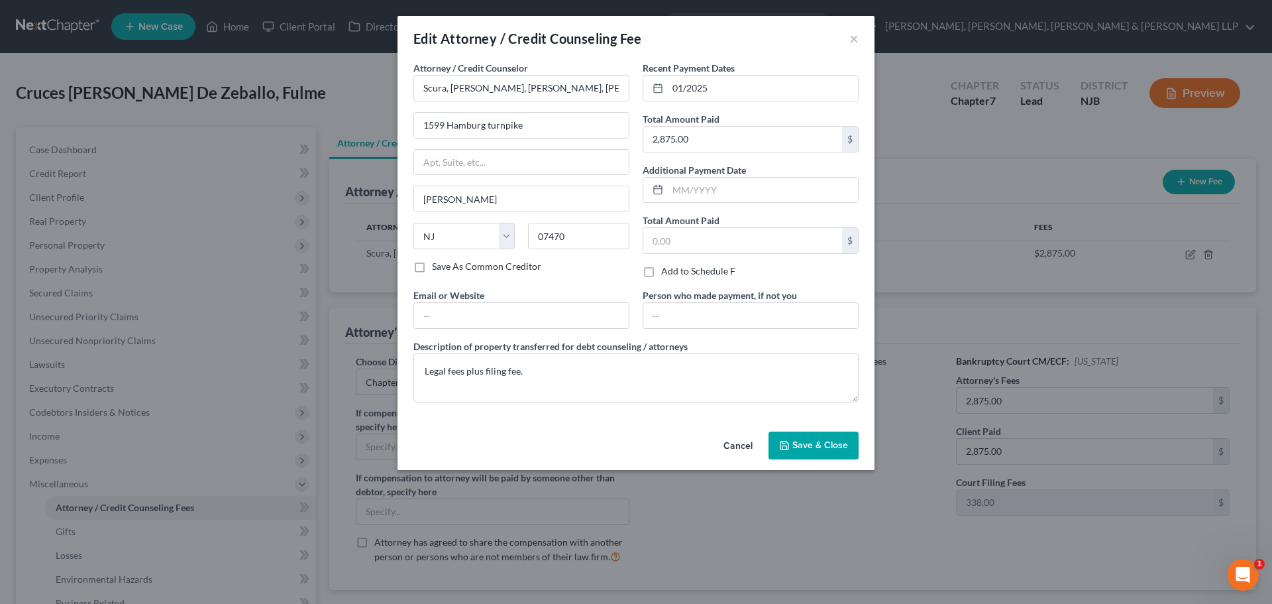
click at [832, 440] on span "Save & Close" at bounding box center [820, 444] width 56 height 11
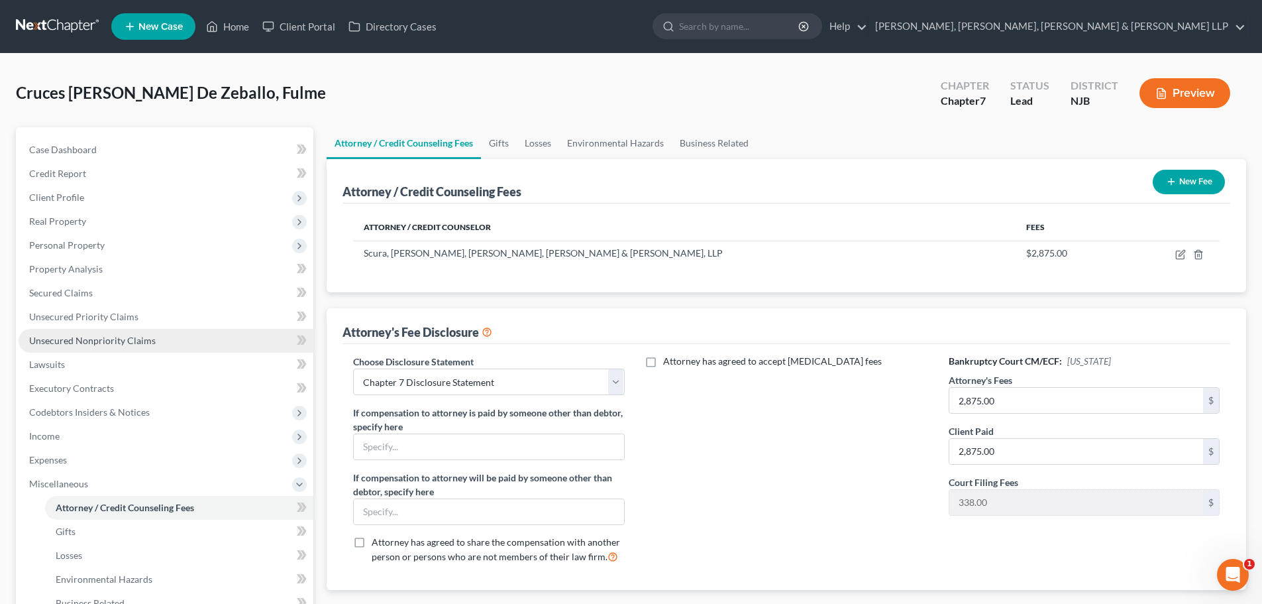
click at [94, 339] on span "Unsecured Nonpriority Claims" at bounding box center [92, 340] width 127 height 11
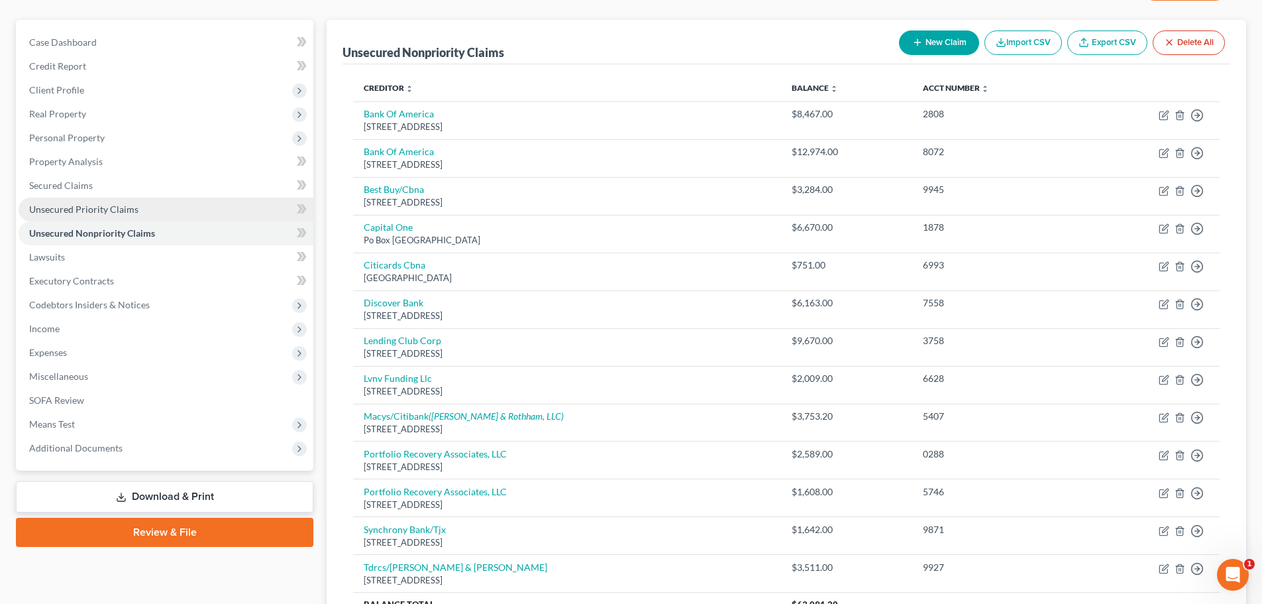
scroll to position [107, 0]
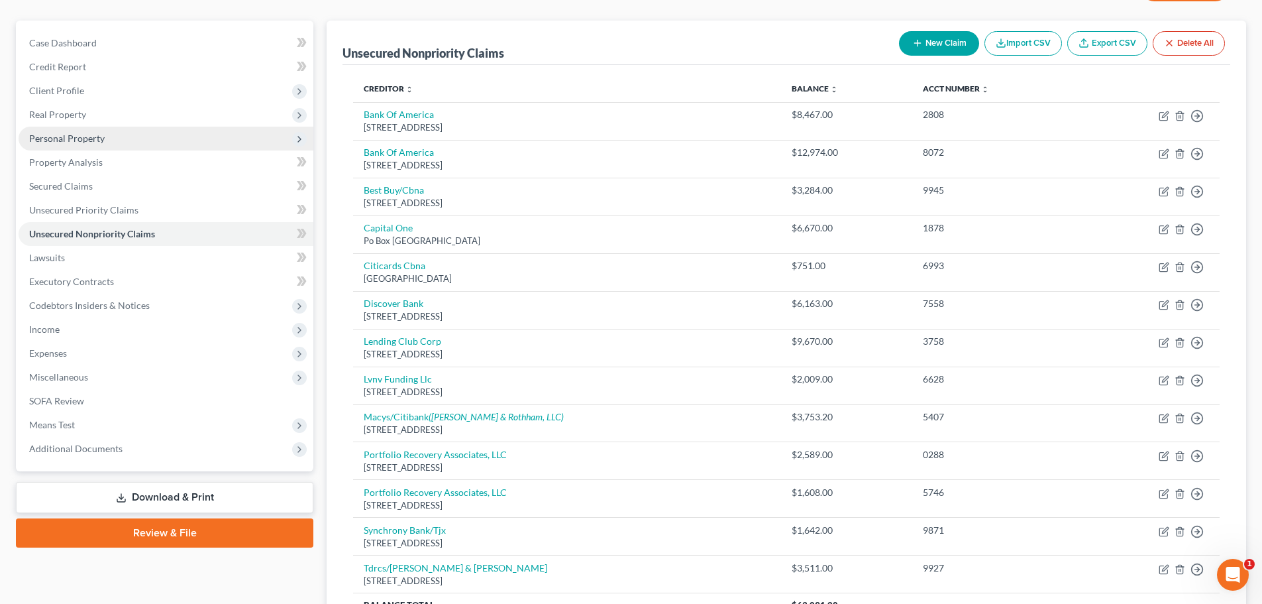
click at [86, 136] on span "Personal Property" at bounding box center [67, 138] width 76 height 11
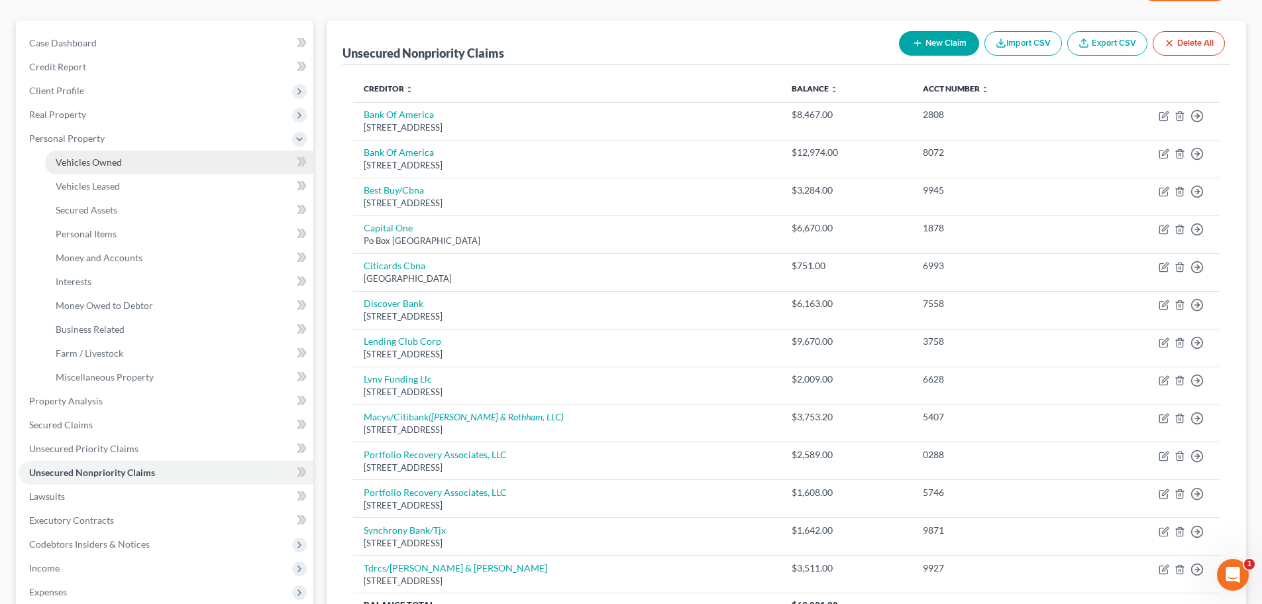
click at [87, 155] on link "Vehicles Owned" at bounding box center [179, 162] width 268 height 24
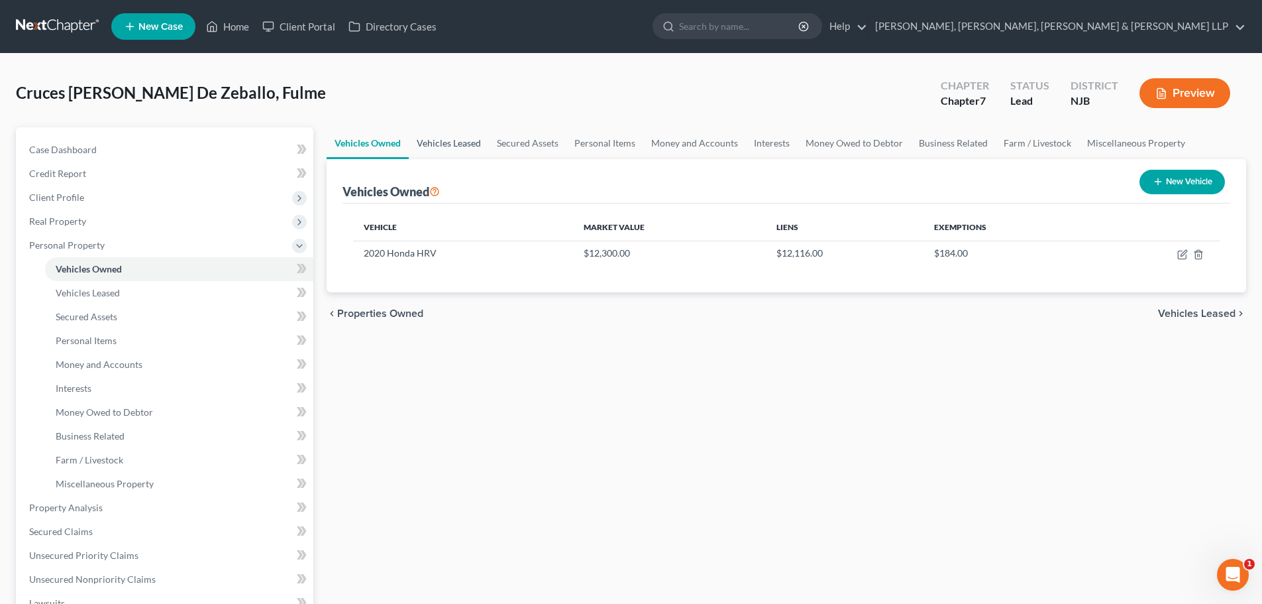
click at [453, 135] on link "Vehicles Leased" at bounding box center [449, 143] width 80 height 32
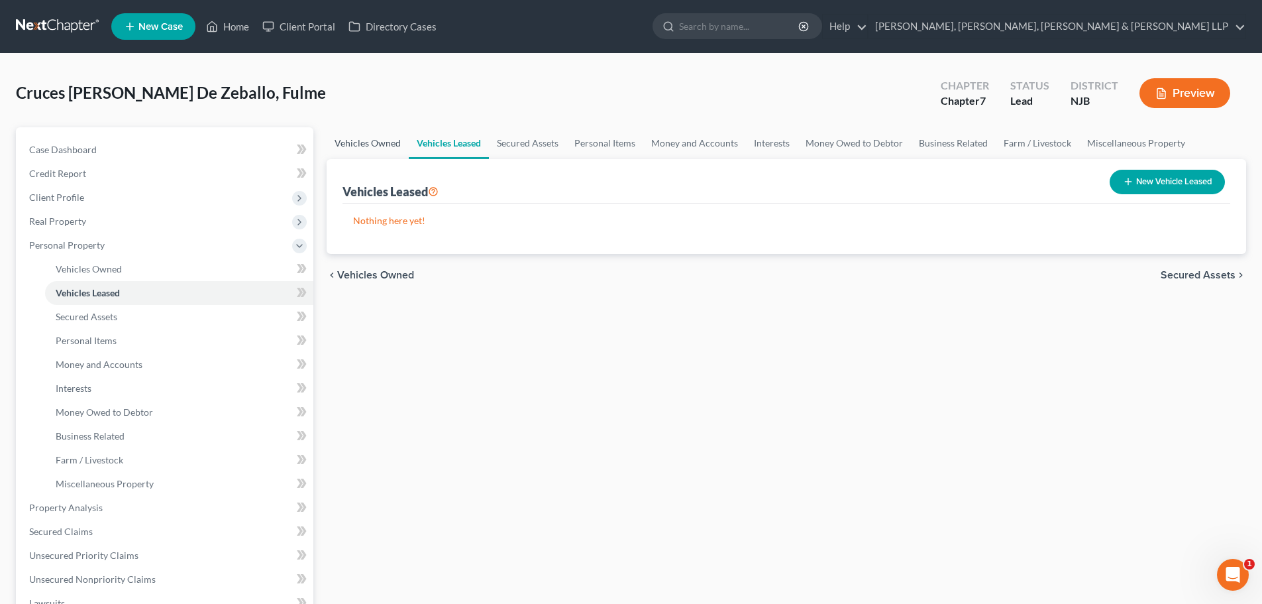
click at [364, 138] on link "Vehicles Owned" at bounding box center [368, 143] width 82 height 32
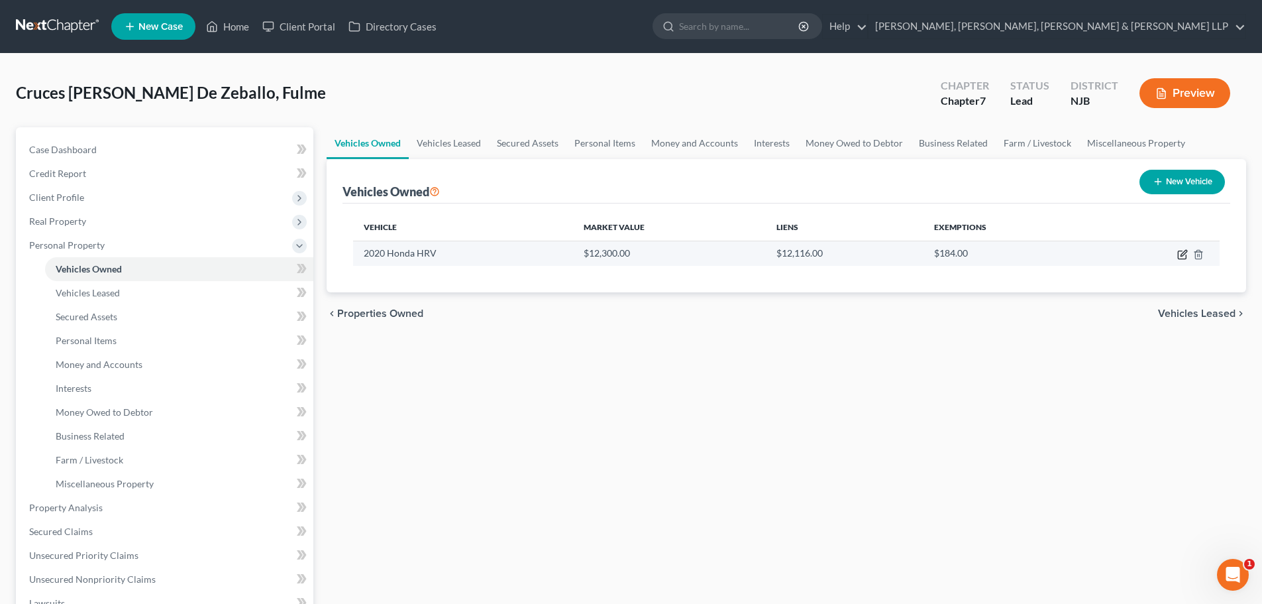
click at [1181, 252] on icon "button" at bounding box center [1182, 254] width 11 height 11
select select "0"
select select "6"
select select "2"
select select "0"
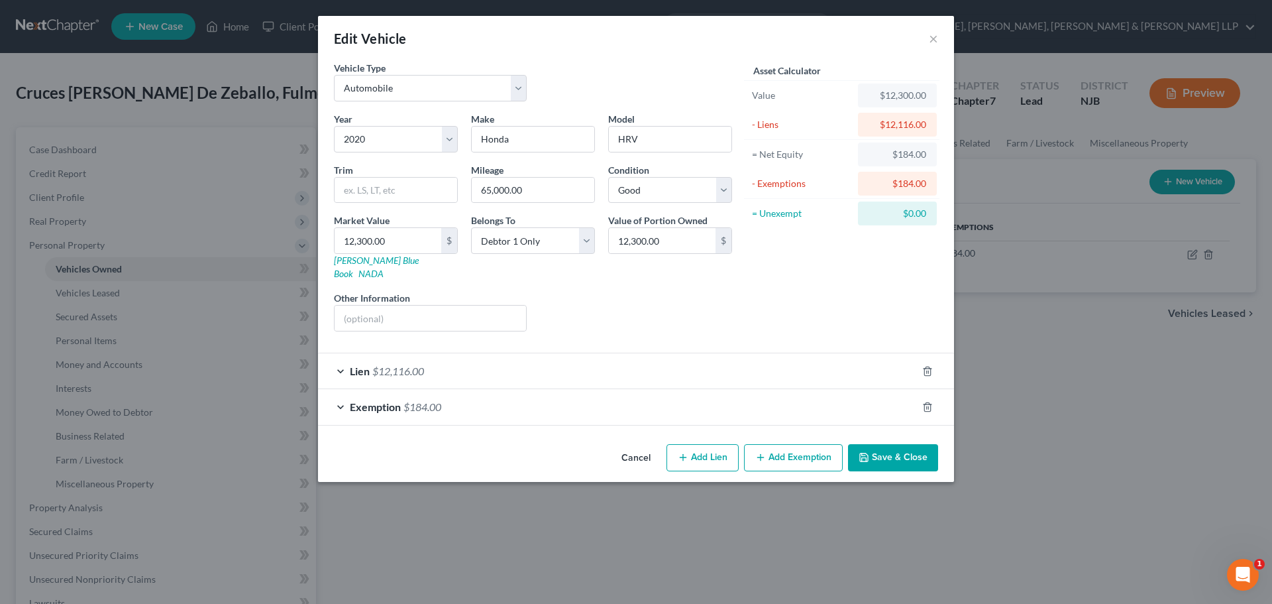
click at [921, 445] on button "Save & Close" at bounding box center [893, 458] width 90 height 28
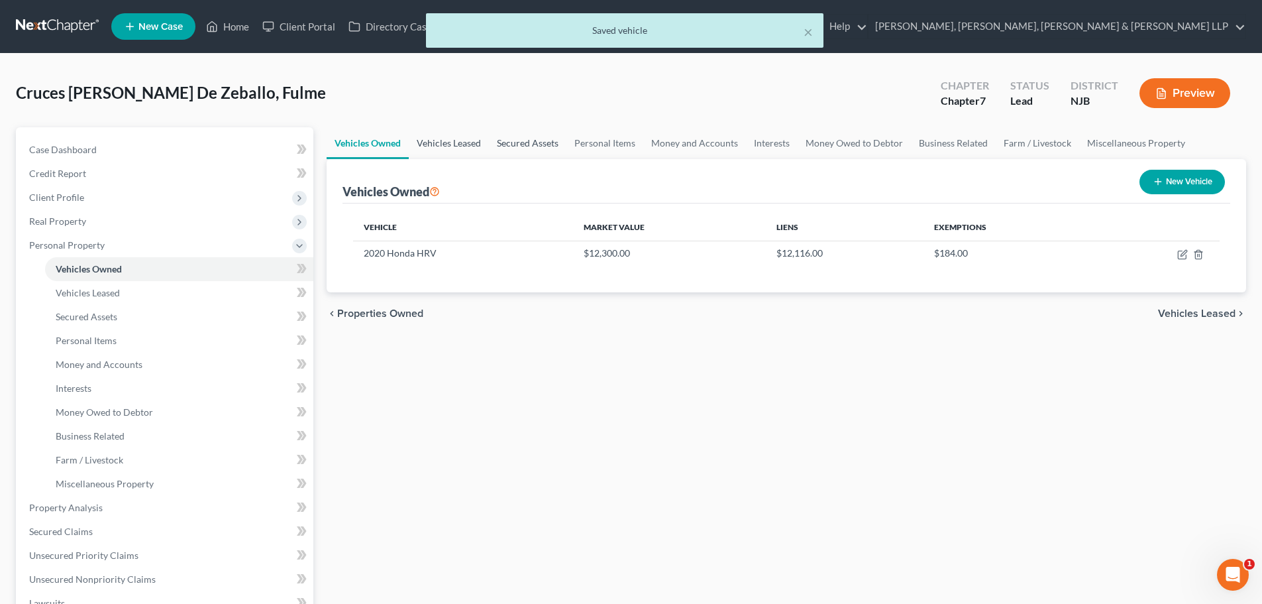
click at [468, 145] on link "Vehicles Leased" at bounding box center [449, 143] width 80 height 32
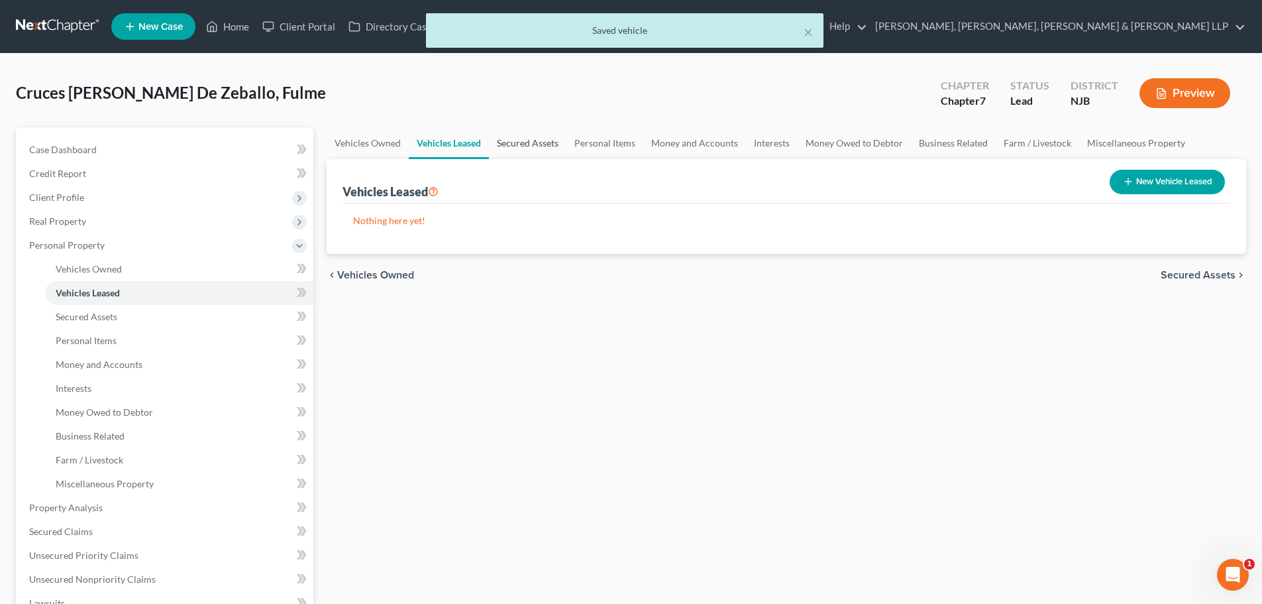
click at [502, 144] on link "Secured Assets" at bounding box center [528, 143] width 78 height 32
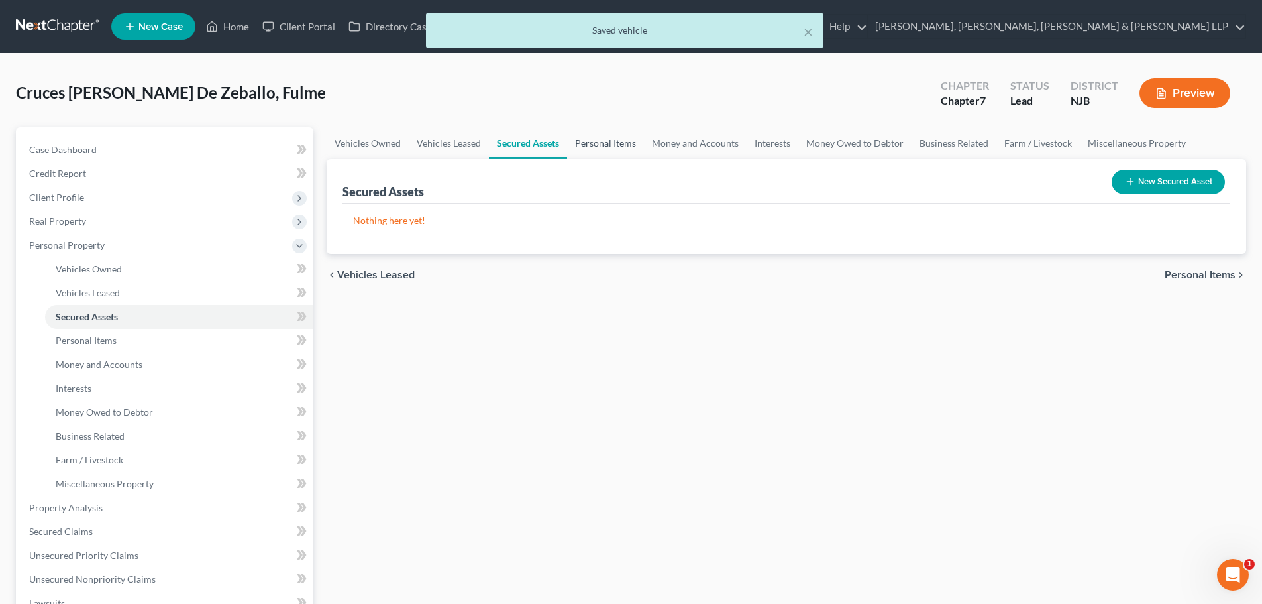
click at [600, 145] on link "Personal Items" at bounding box center [605, 143] width 77 height 32
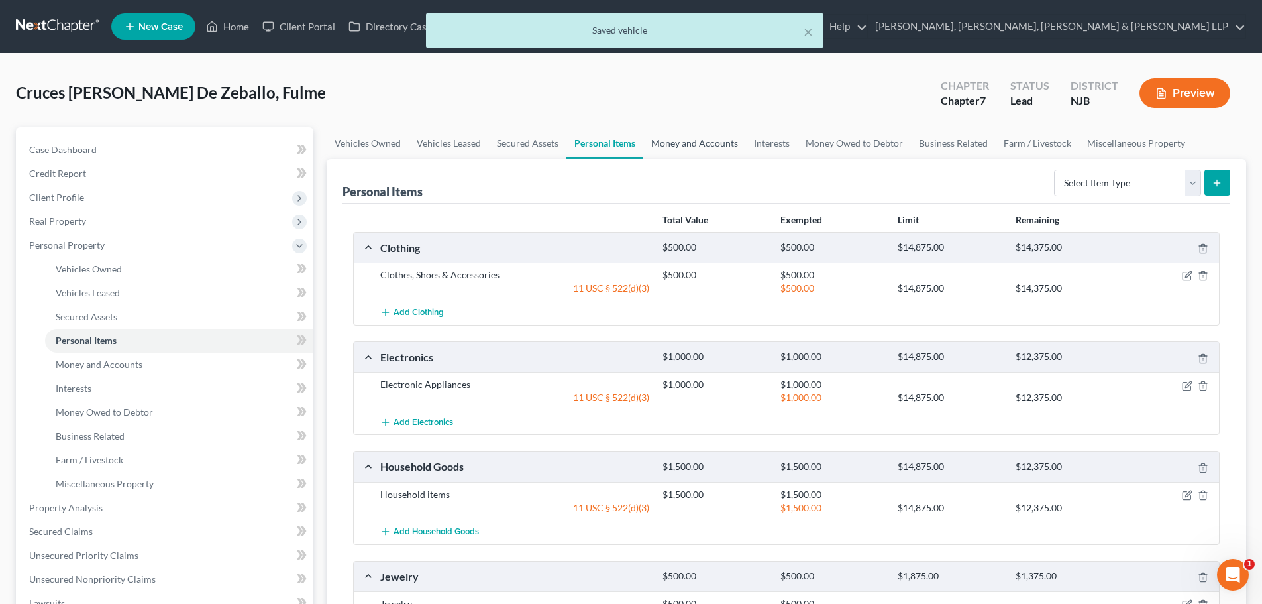
click at [675, 133] on link "Money and Accounts" at bounding box center [694, 143] width 103 height 32
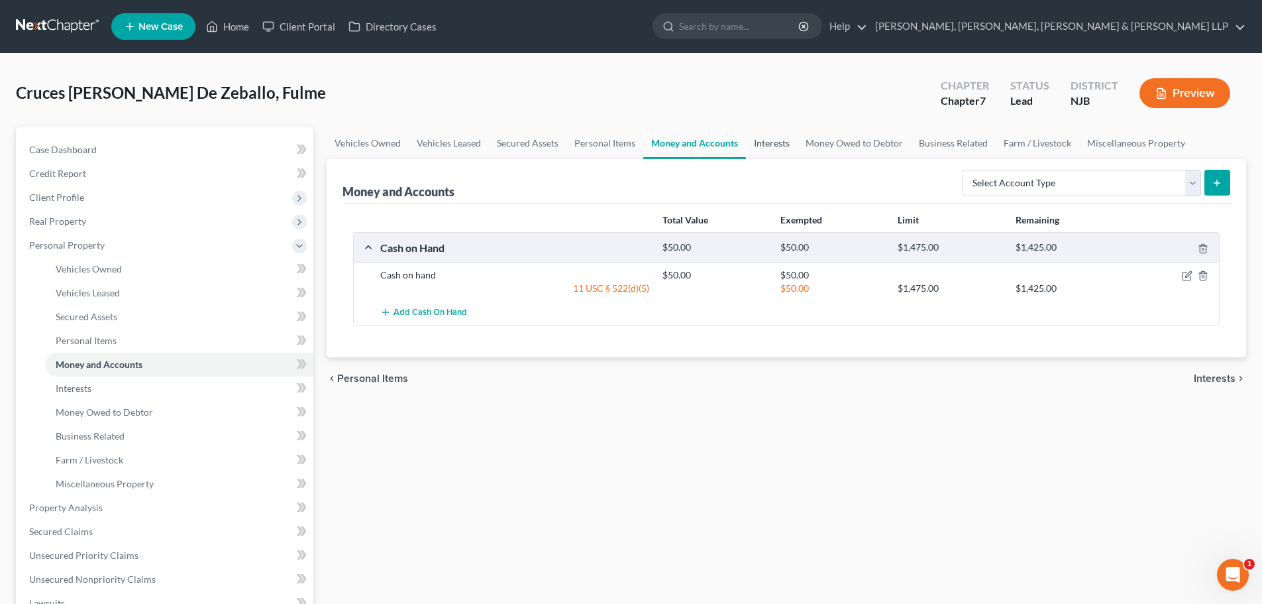
click at [781, 142] on link "Interests" at bounding box center [772, 143] width 52 height 32
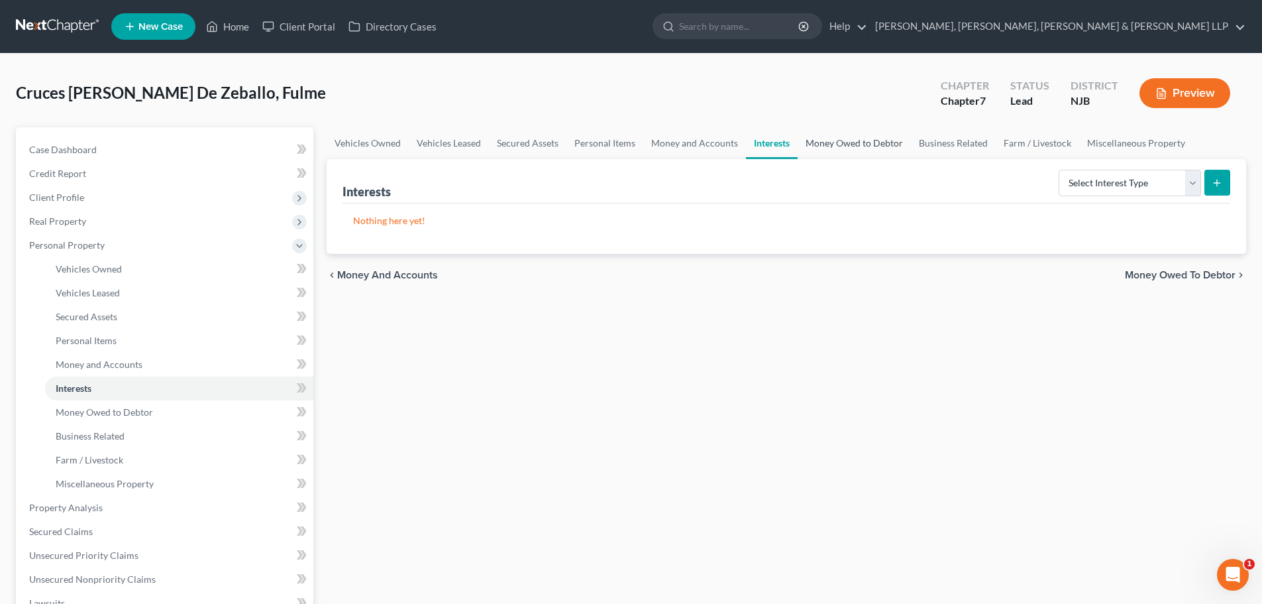
click at [816, 142] on link "Money Owed to Debtor" at bounding box center [854, 143] width 113 height 32
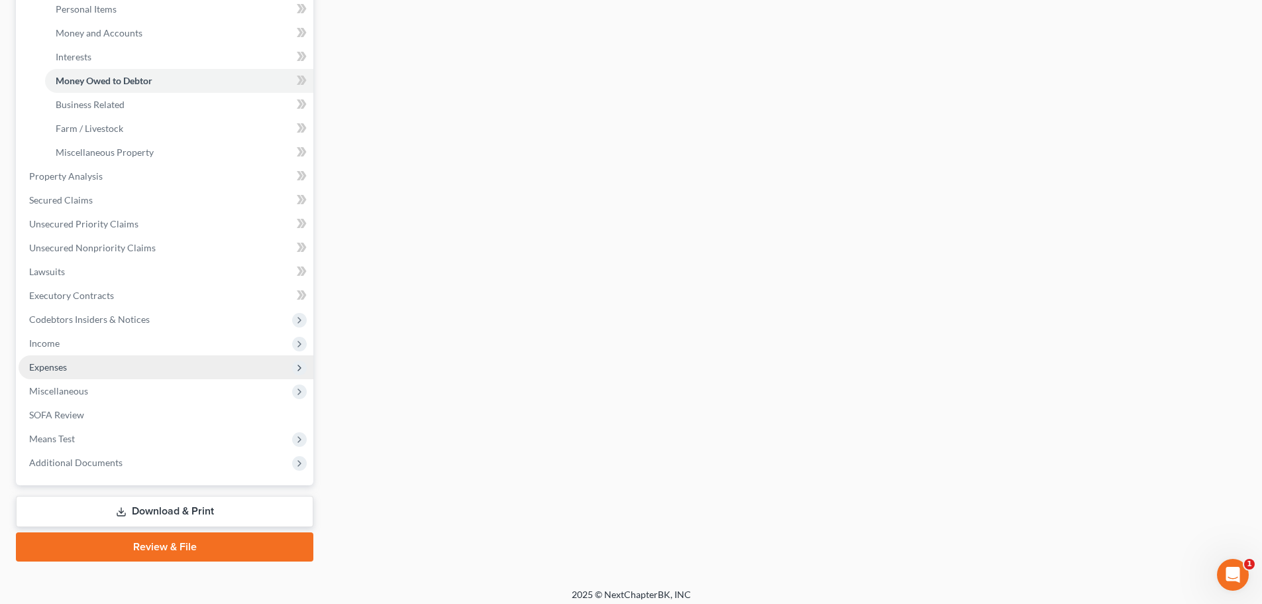
click at [76, 370] on span "Expenses" at bounding box center [166, 367] width 295 height 24
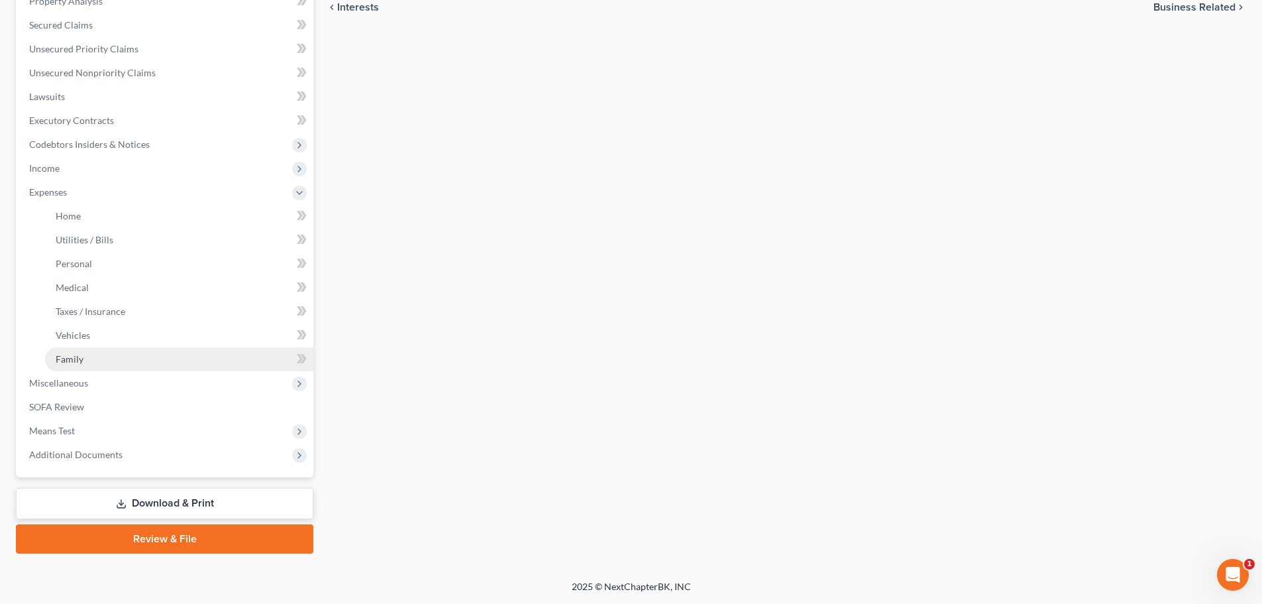
scroll to position [268, 0]
click at [89, 227] on link "Home" at bounding box center [179, 216] width 268 height 24
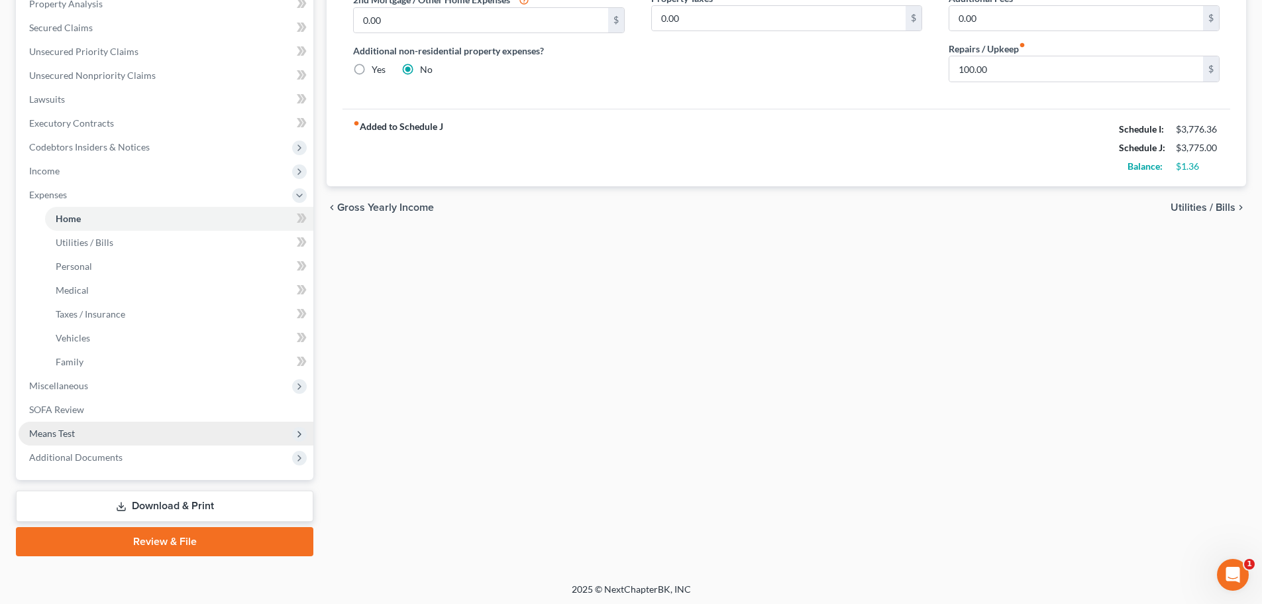
click at [74, 432] on span "Means Test" at bounding box center [52, 432] width 46 height 11
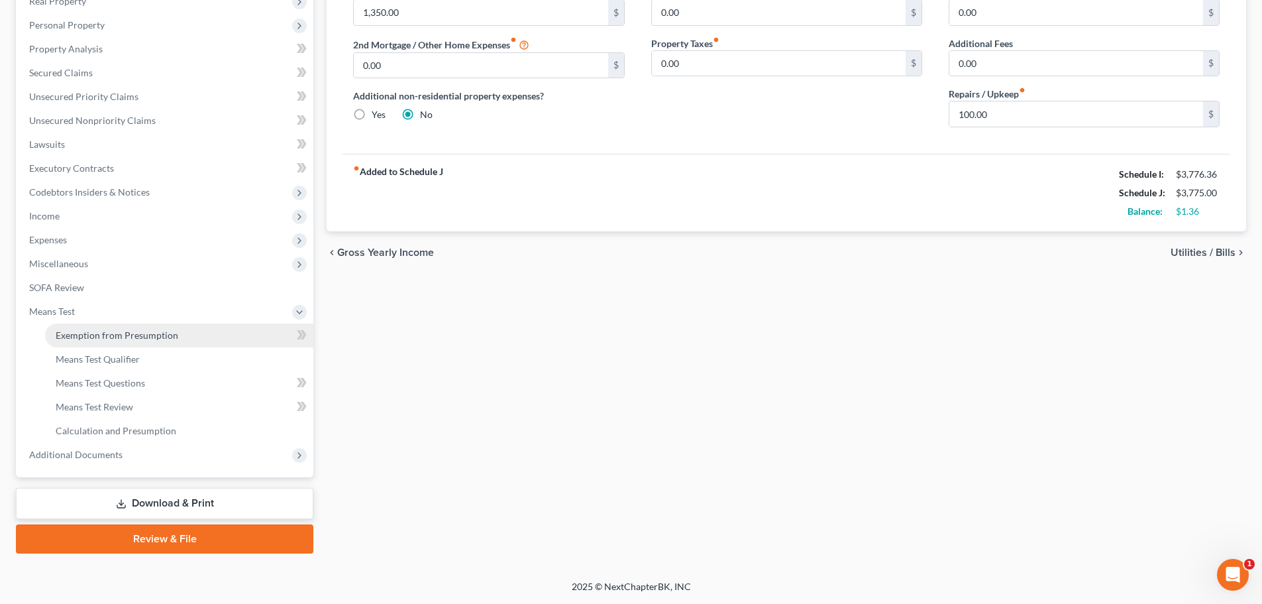
click at [130, 333] on span "Exemption from Presumption" at bounding box center [117, 334] width 123 height 11
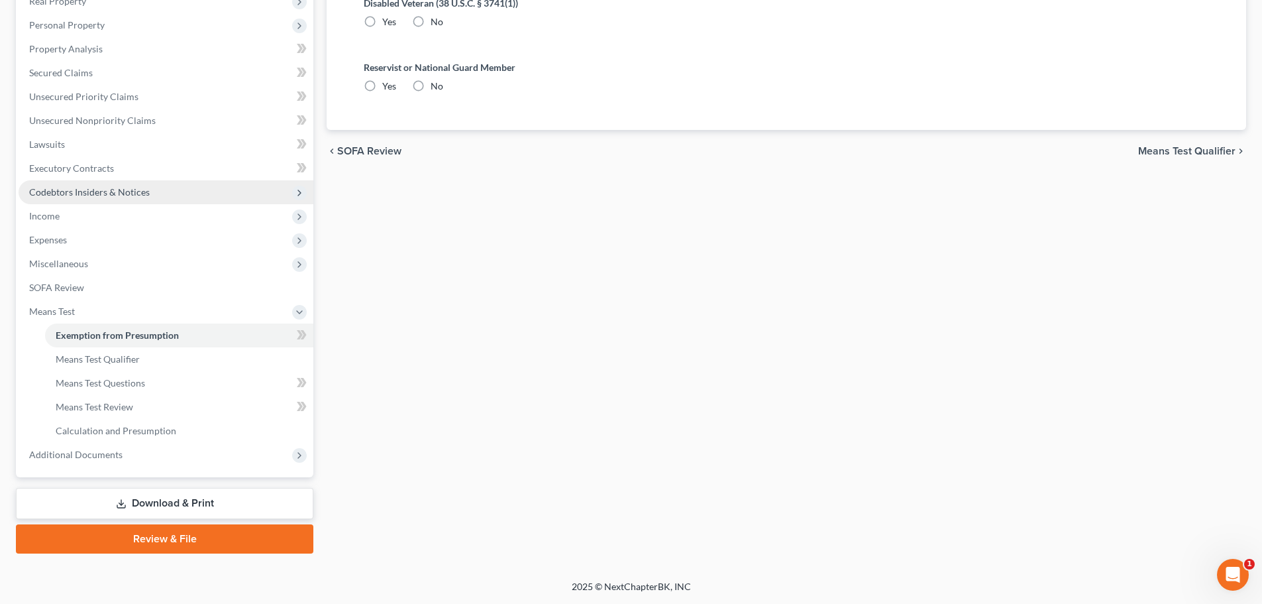
radio input "true"
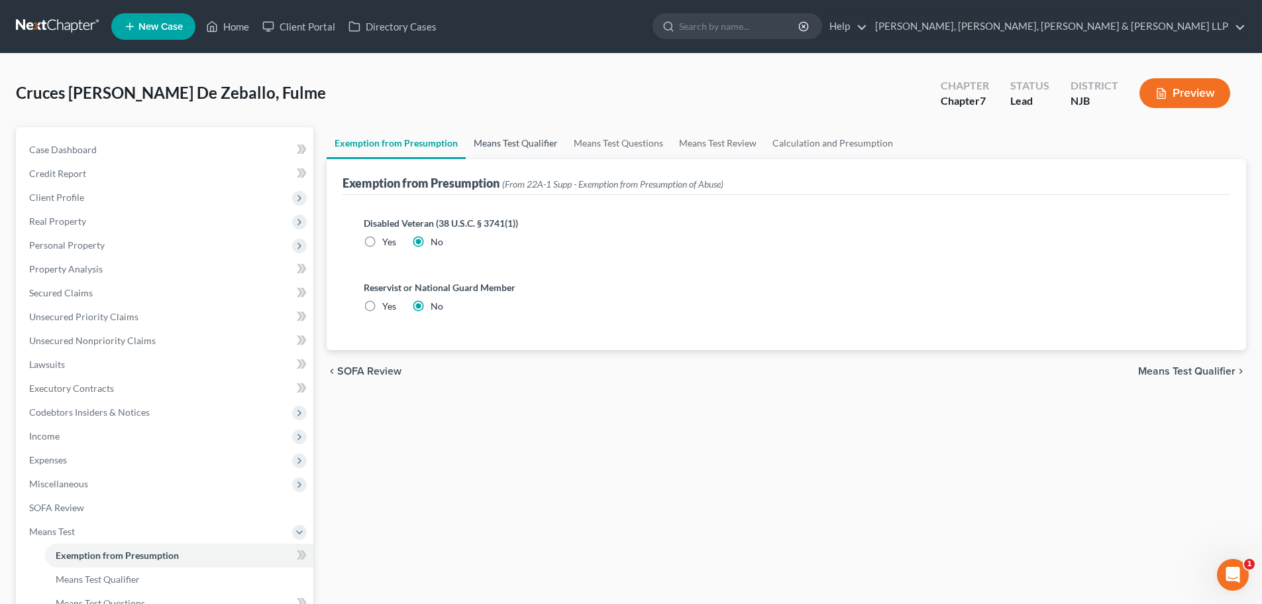
click at [521, 134] on link "Means Test Qualifier" at bounding box center [516, 143] width 100 height 32
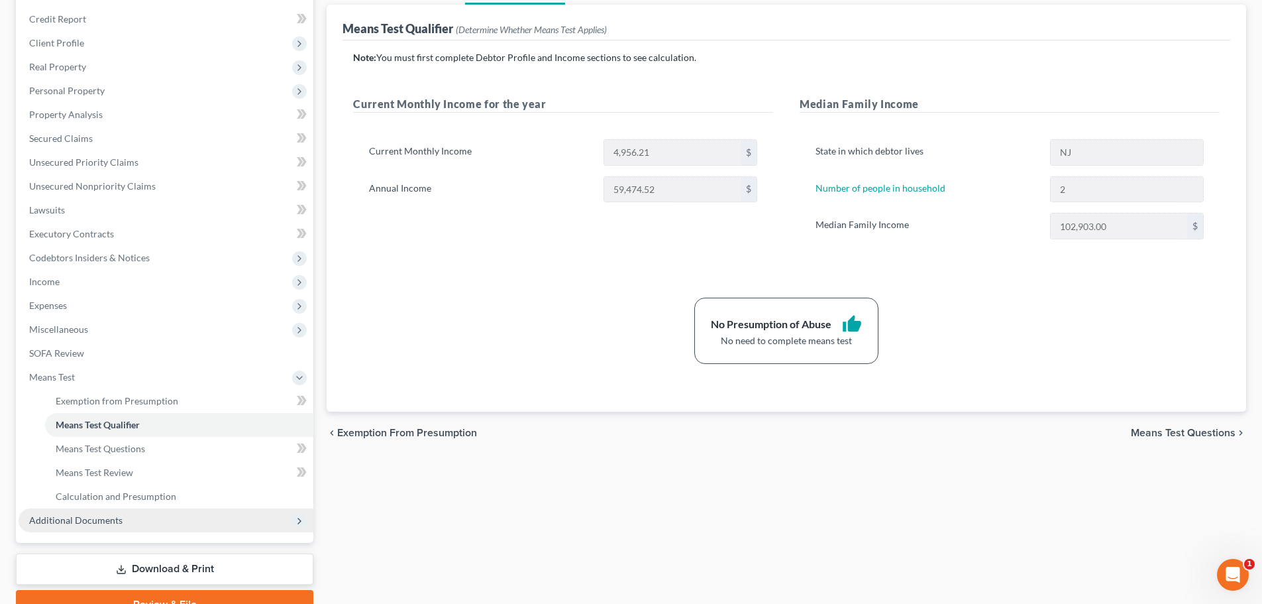
scroll to position [220, 0]
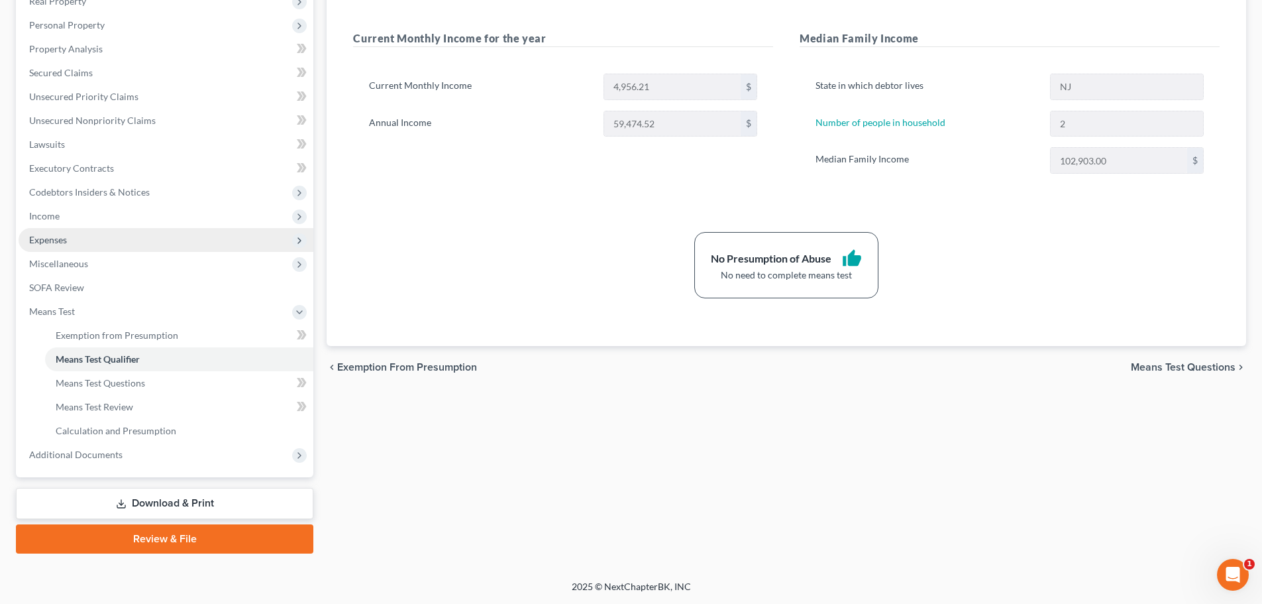
click at [104, 250] on span "Expenses" at bounding box center [166, 240] width 295 height 24
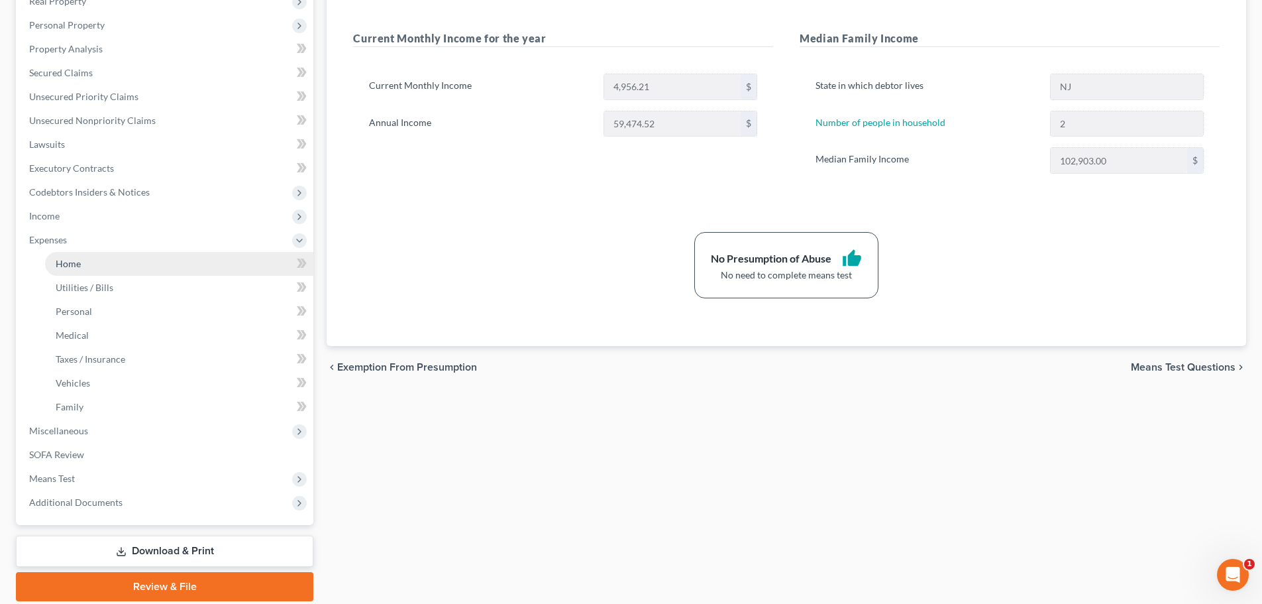
click at [91, 258] on link "Home" at bounding box center [179, 264] width 268 height 24
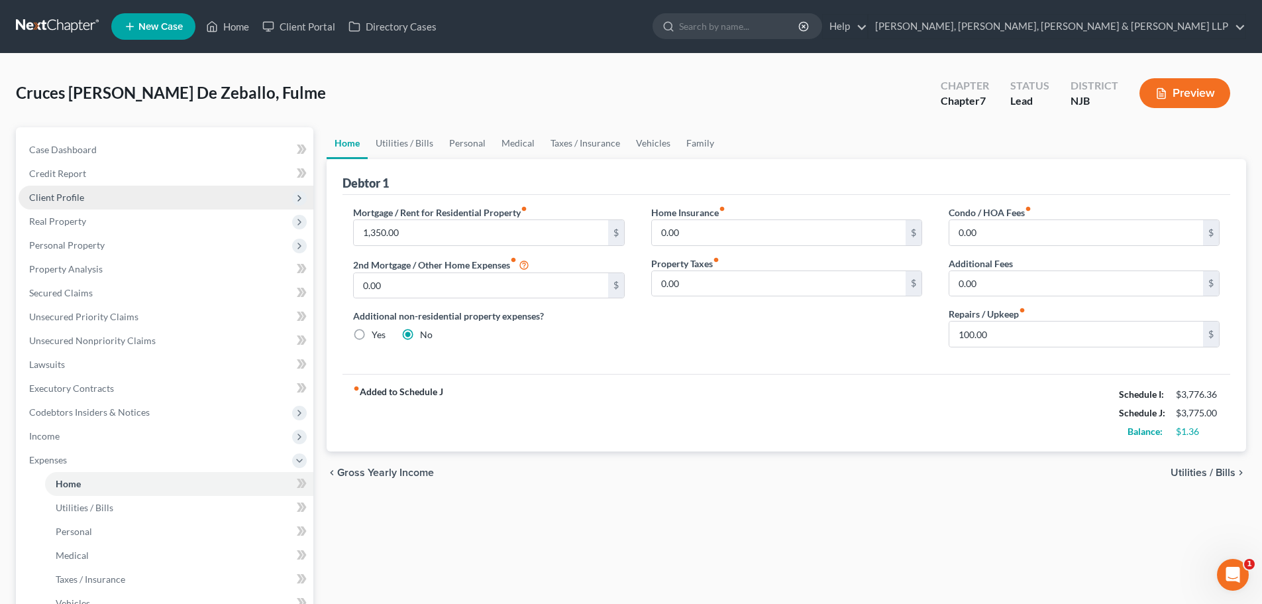
click at [113, 193] on span "Client Profile" at bounding box center [166, 198] width 295 height 24
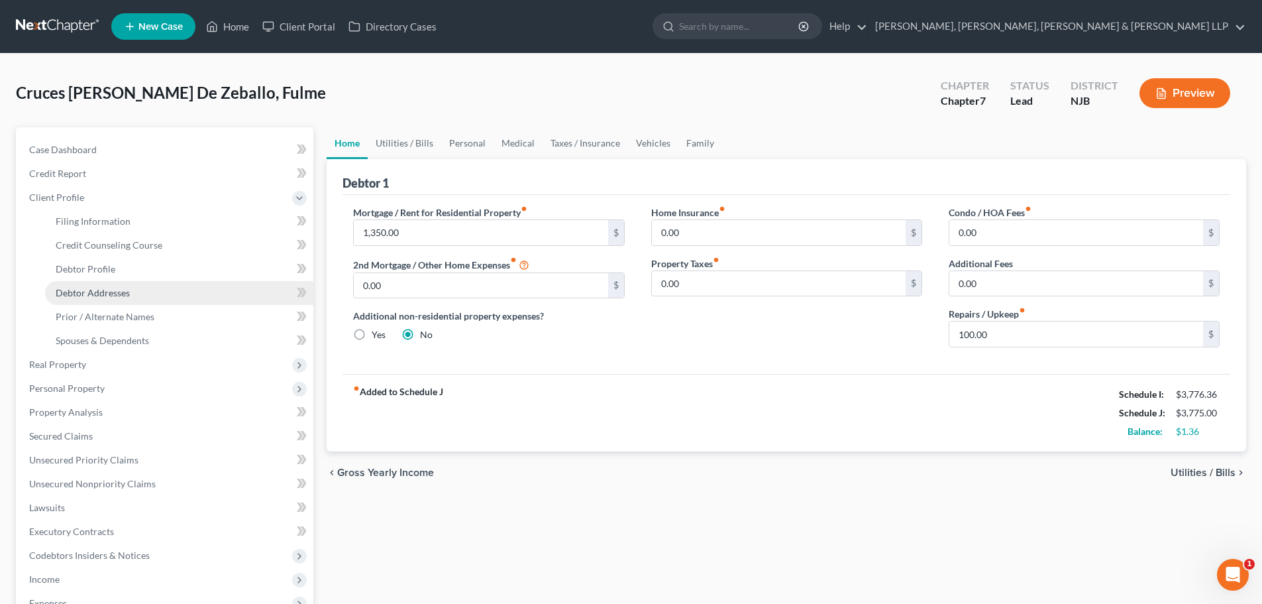
click at [105, 285] on link "Debtor Addresses" at bounding box center [179, 293] width 268 height 24
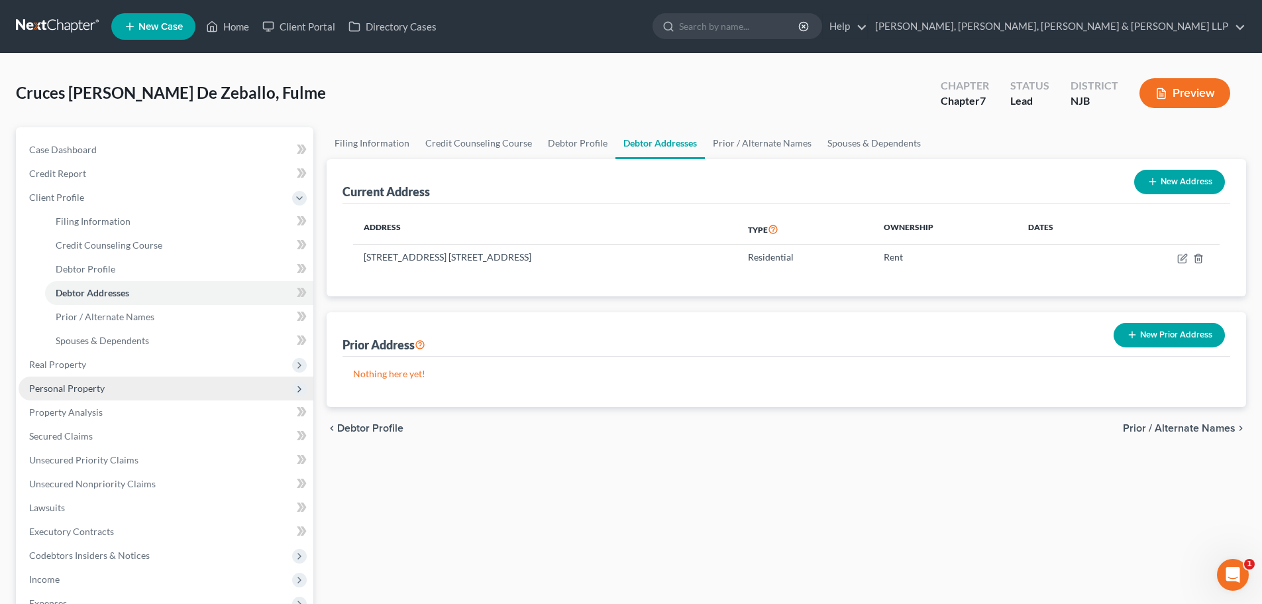
click at [100, 384] on span "Personal Property" at bounding box center [67, 387] width 76 height 11
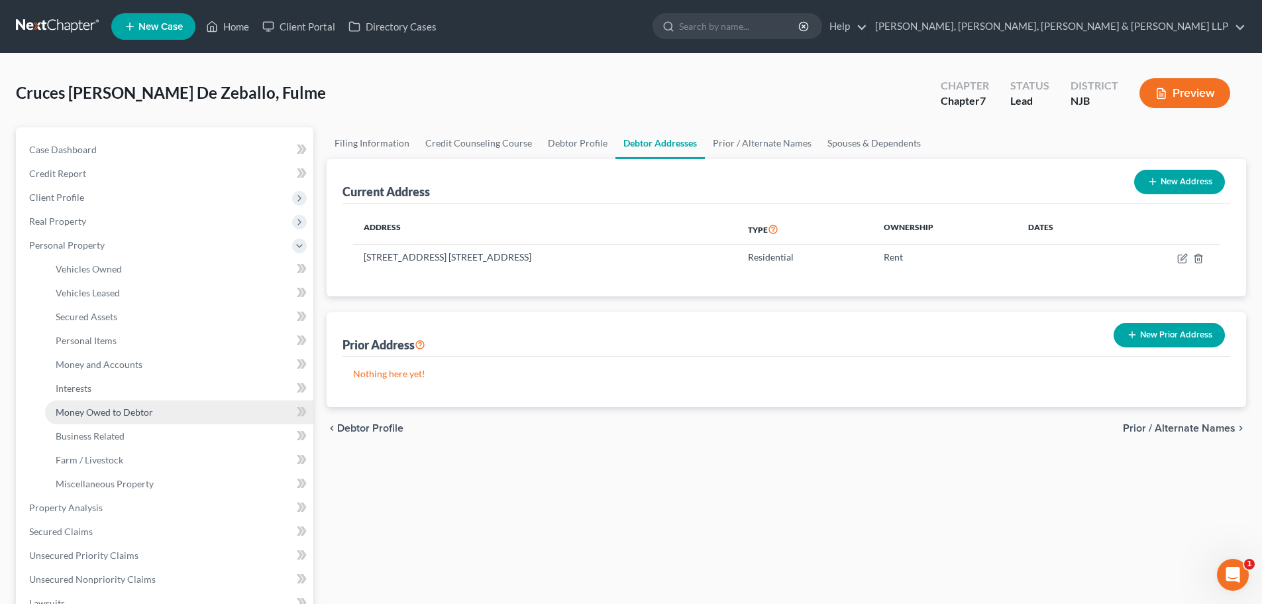
click at [115, 409] on span "Money Owed to Debtor" at bounding box center [104, 411] width 97 height 11
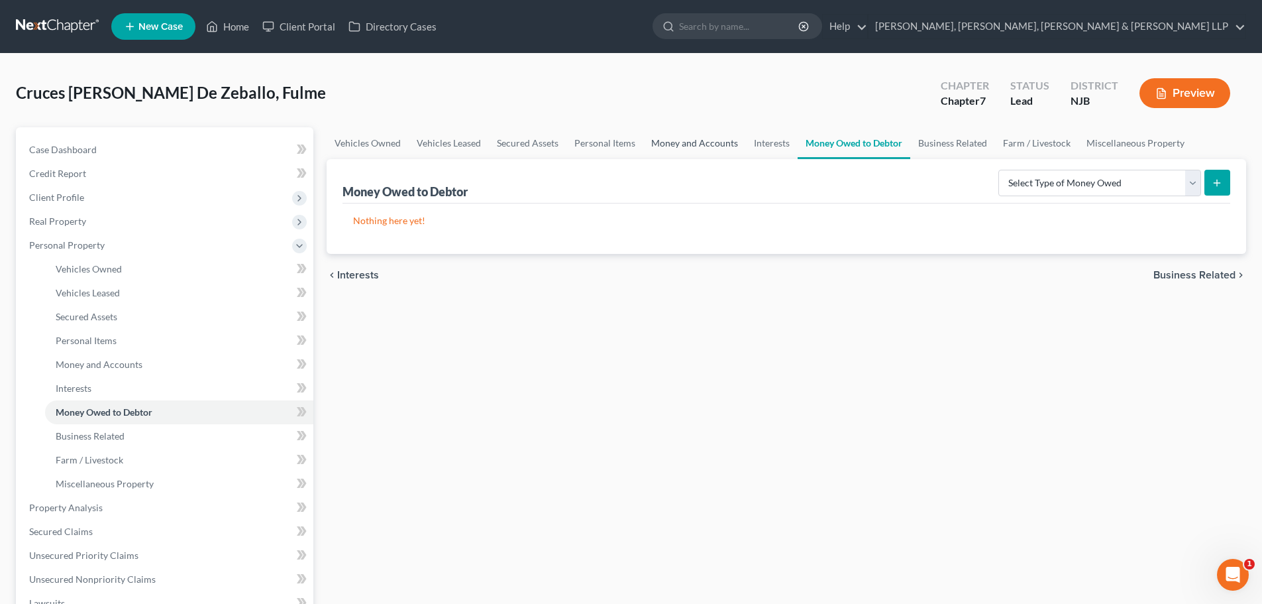
click at [716, 132] on link "Money and Accounts" at bounding box center [694, 143] width 103 height 32
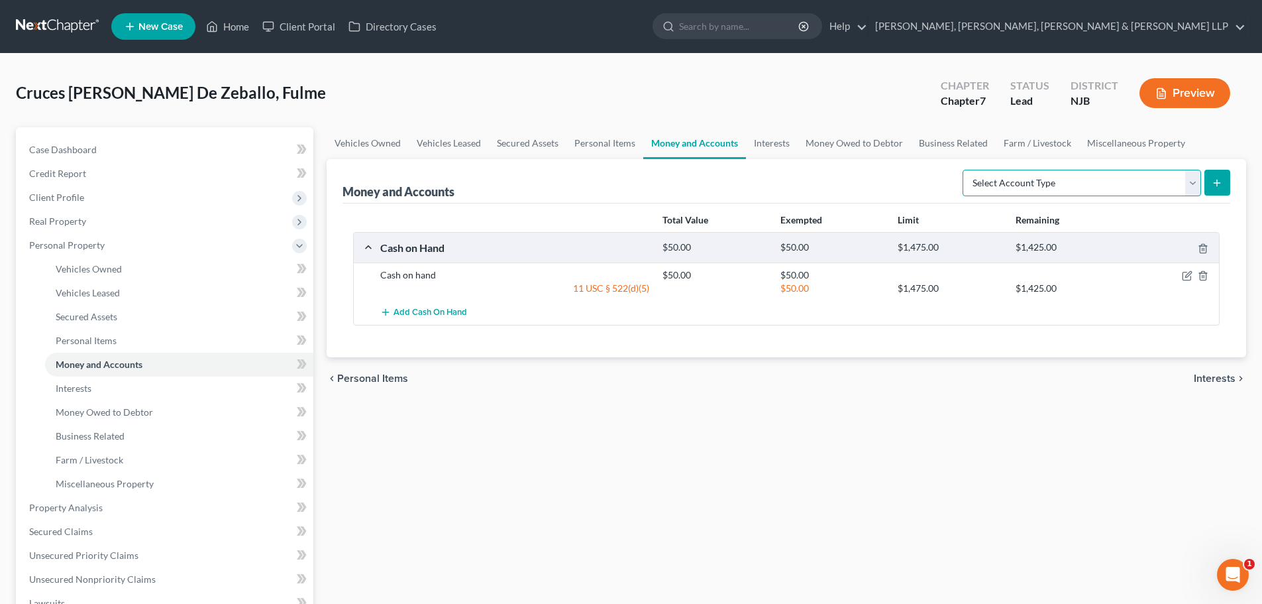
click at [1031, 181] on select "Select Account Type Brokerage Cash on Hand Certificates of Deposit Checking Acc…" at bounding box center [1082, 183] width 239 height 27
select select "checking"
click at [965, 170] on select "Select Account Type Brokerage Cash on Hand Certificates of Deposit Checking Acc…" at bounding box center [1082, 183] width 239 height 27
click at [1213, 184] on icon "submit" at bounding box center [1217, 183] width 11 height 11
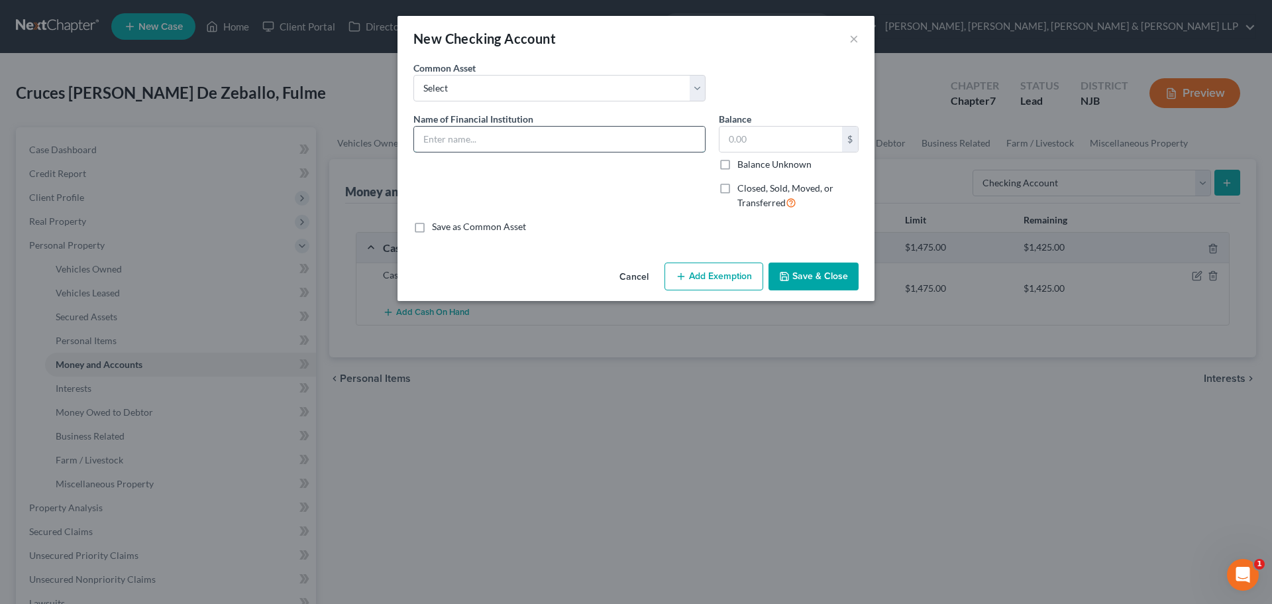
click at [443, 132] on input "text" at bounding box center [559, 139] width 291 height 25
type input "Chase Bank - 9152"
click at [747, 143] on input "text" at bounding box center [781, 139] width 123 height 25
type input "100"
click at [733, 268] on button "Add Exemption" at bounding box center [714, 276] width 99 height 28
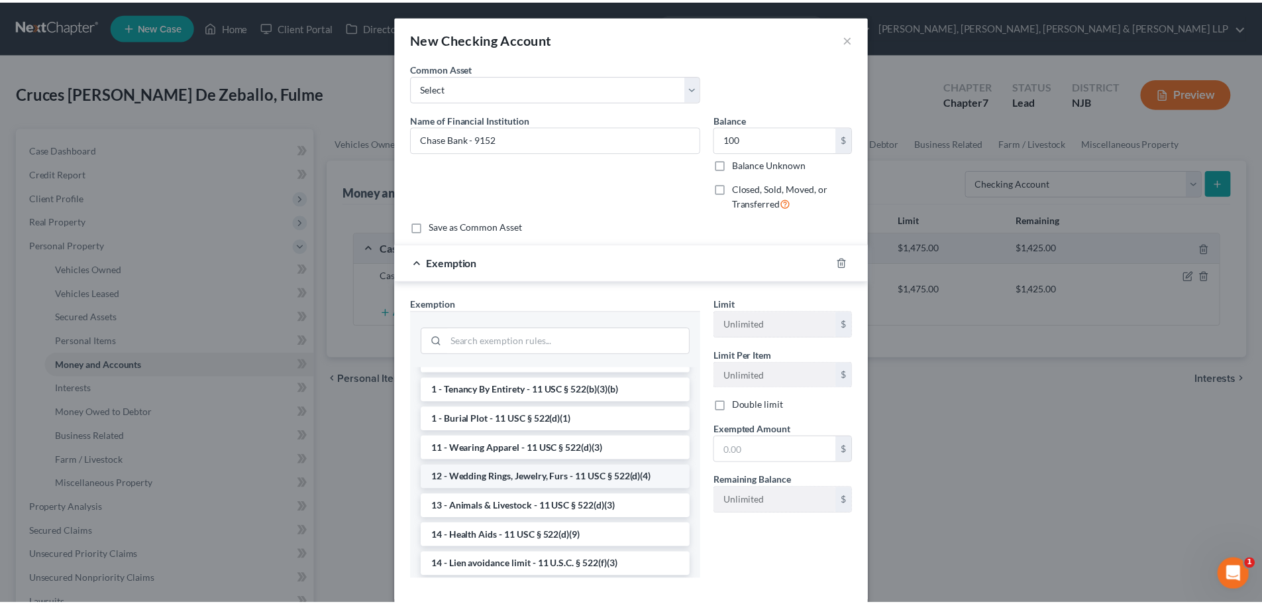
scroll to position [199, 0]
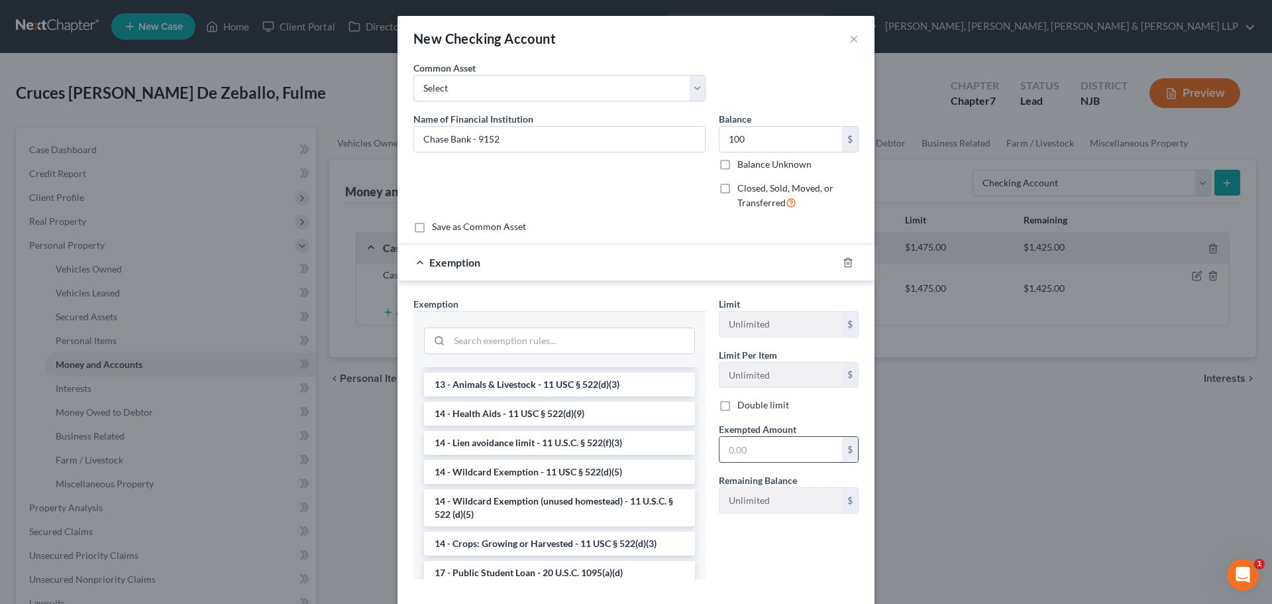
click at [520, 472] on li "14 - Wildcard Exemption - 11 USC § 522(d)(5)" at bounding box center [559, 472] width 271 height 24
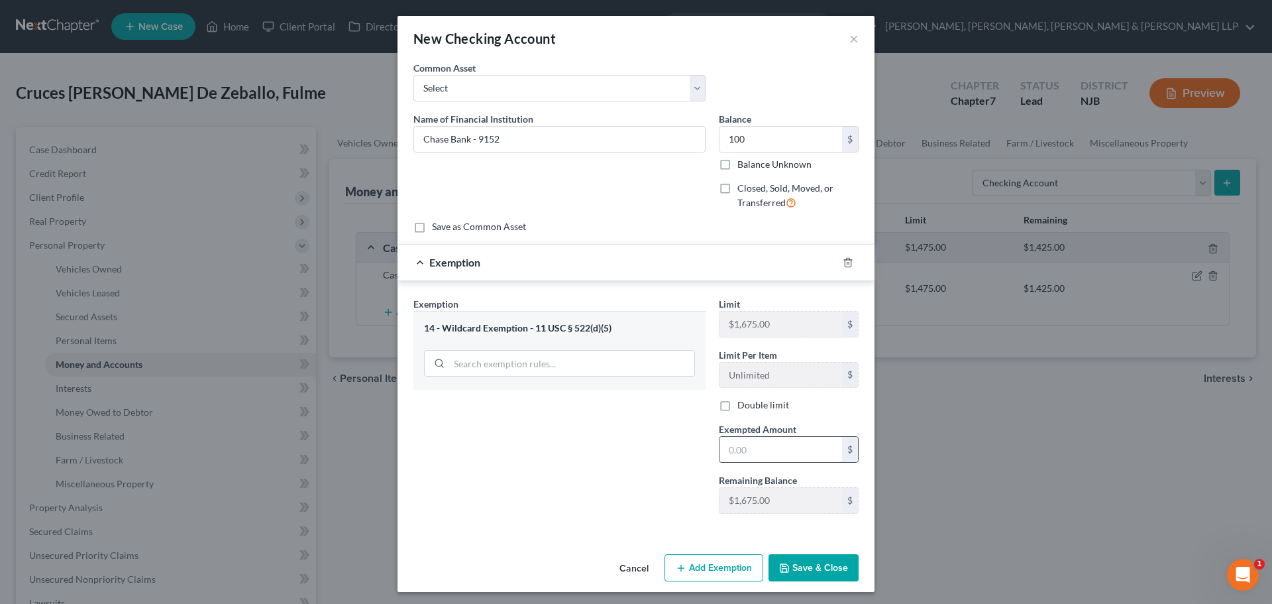
click at [728, 456] on input "text" at bounding box center [781, 449] width 123 height 25
type input "100"
click at [822, 565] on button "Save & Close" at bounding box center [814, 568] width 90 height 28
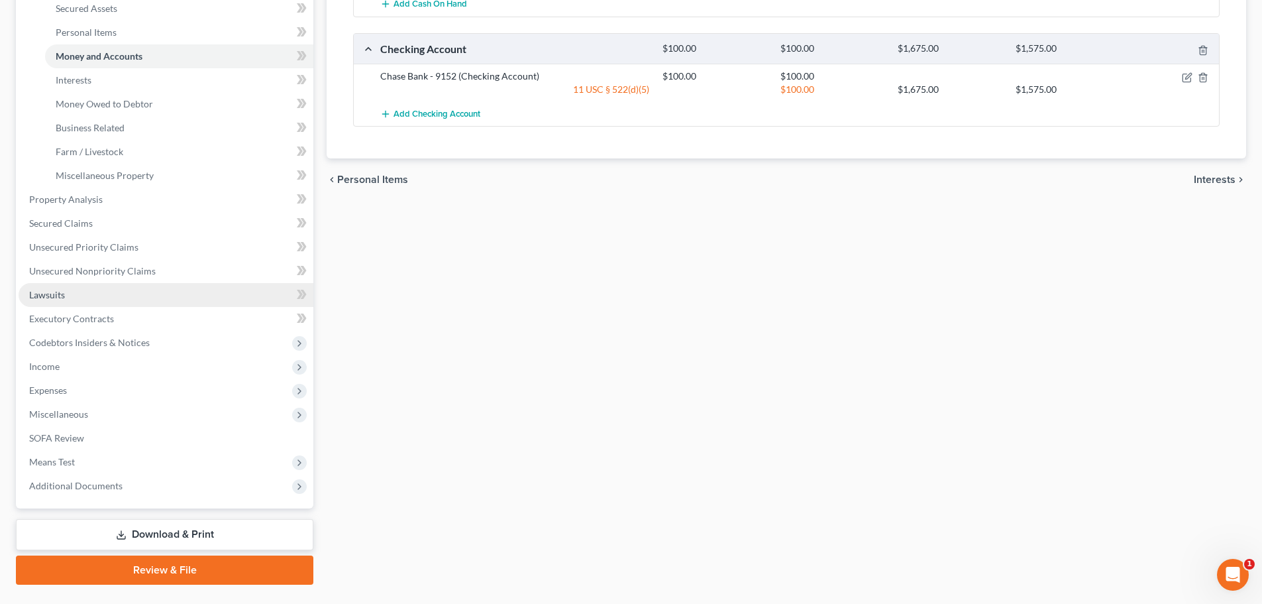
scroll to position [339, 0]
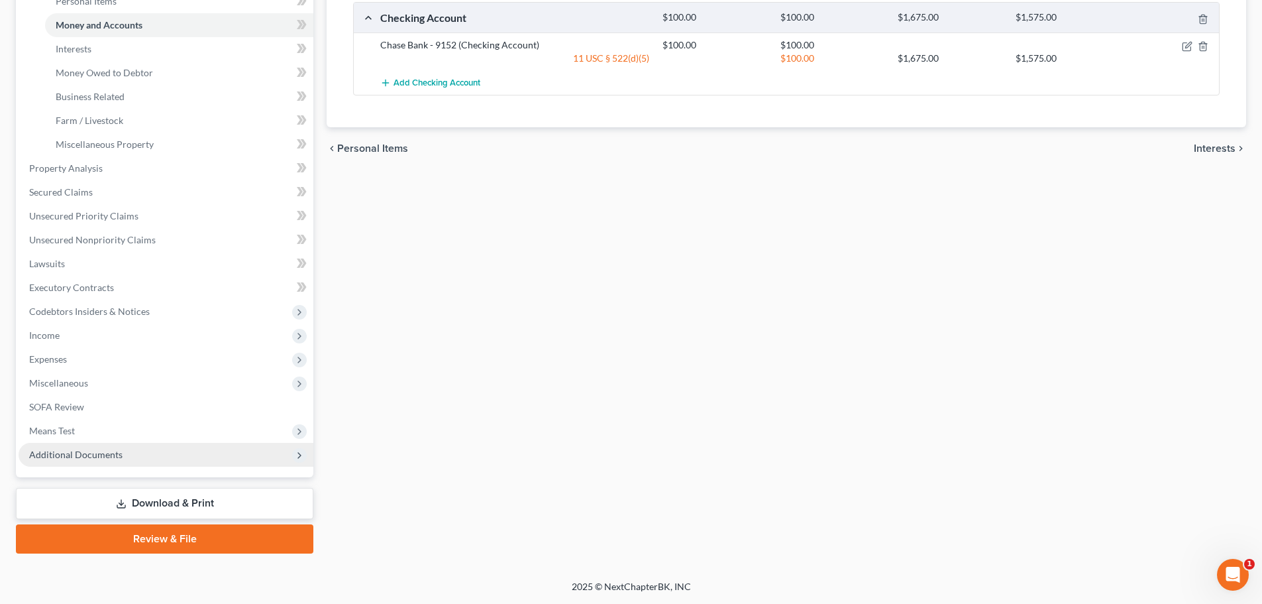
click at [117, 455] on span "Additional Documents" at bounding box center [75, 454] width 93 height 11
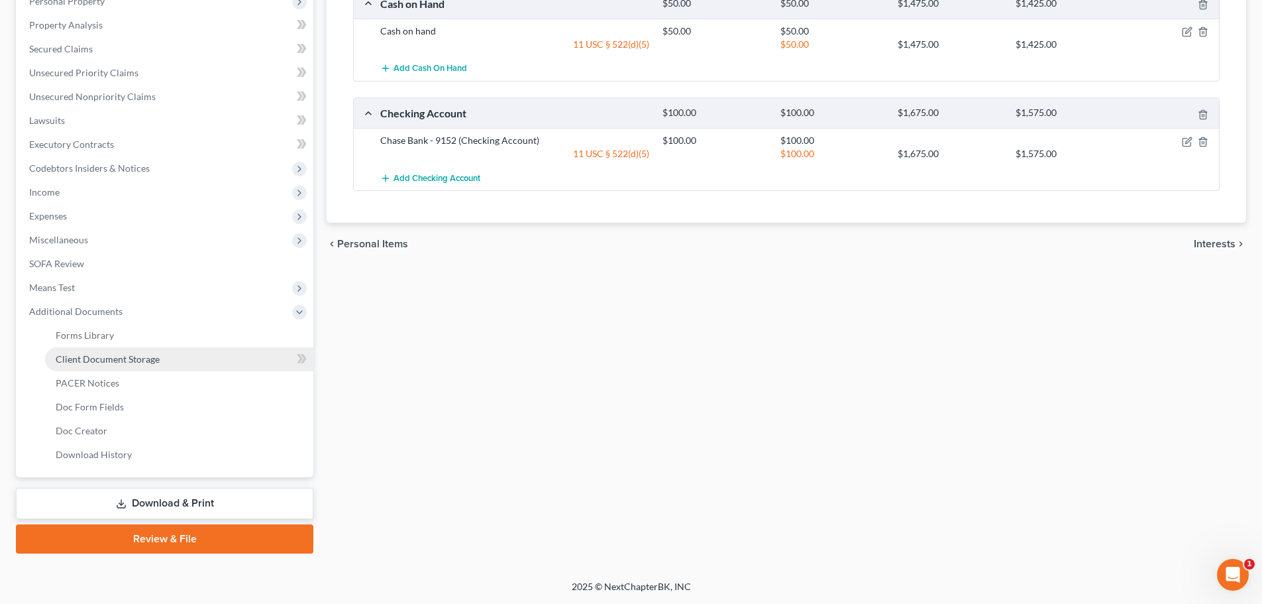
click at [138, 353] on span "Client Document Storage" at bounding box center [108, 358] width 104 height 11
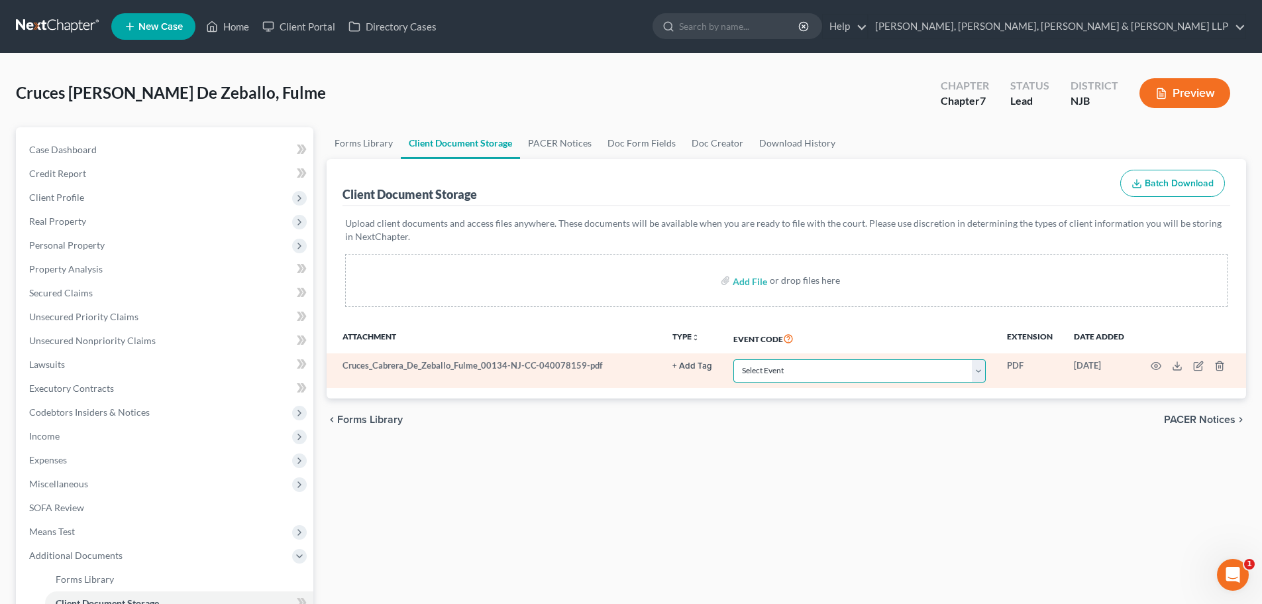
click at [763, 366] on select "Select Event 20 Largest Unsecured Creditors Amended Attorney Compensation State…" at bounding box center [859, 370] width 252 height 23
select select "9"
click at [733, 359] on select "Select Event 20 Largest Unsecured Creditors Amended Attorney Compensation State…" at bounding box center [859, 370] width 252 height 23
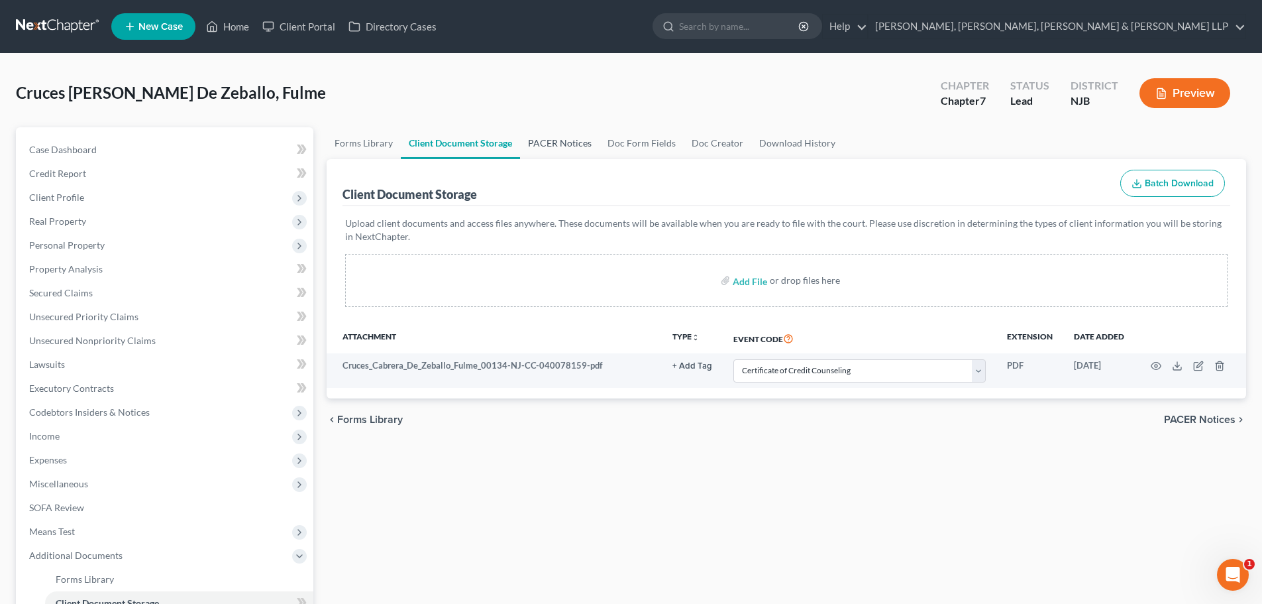
click at [536, 140] on link "PACER Notices" at bounding box center [560, 143] width 80 height 32
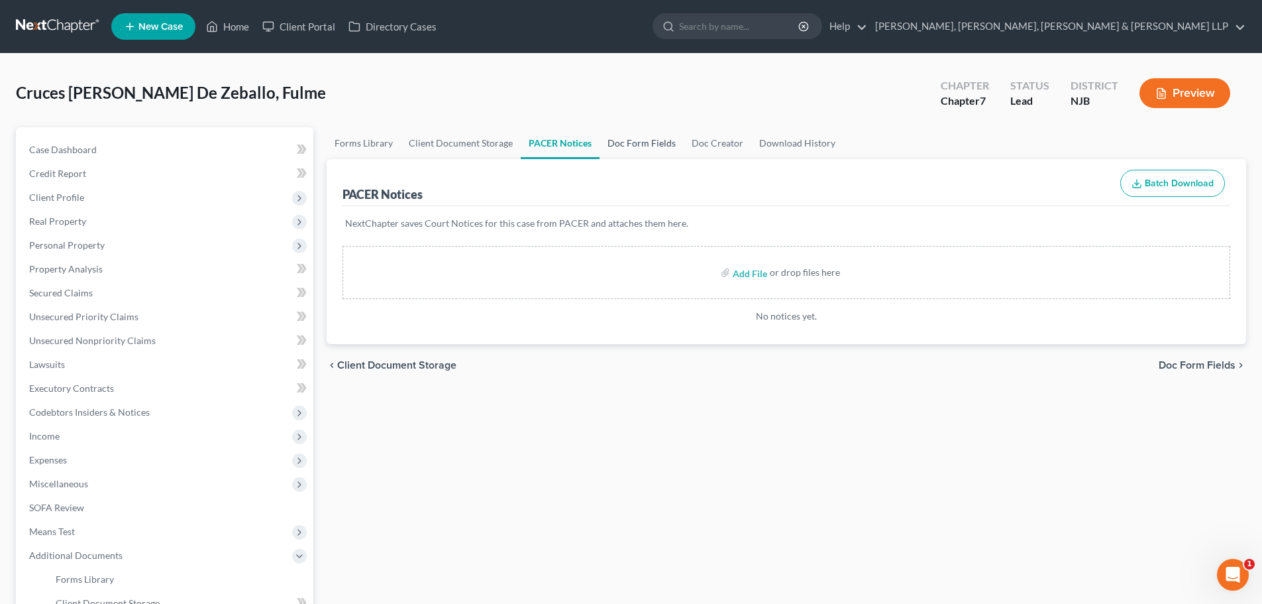
drag, startPoint x: 629, startPoint y: 145, endPoint x: 597, endPoint y: 214, distance: 75.9
click at [629, 145] on link "Doc Form Fields" at bounding box center [642, 143] width 84 height 32
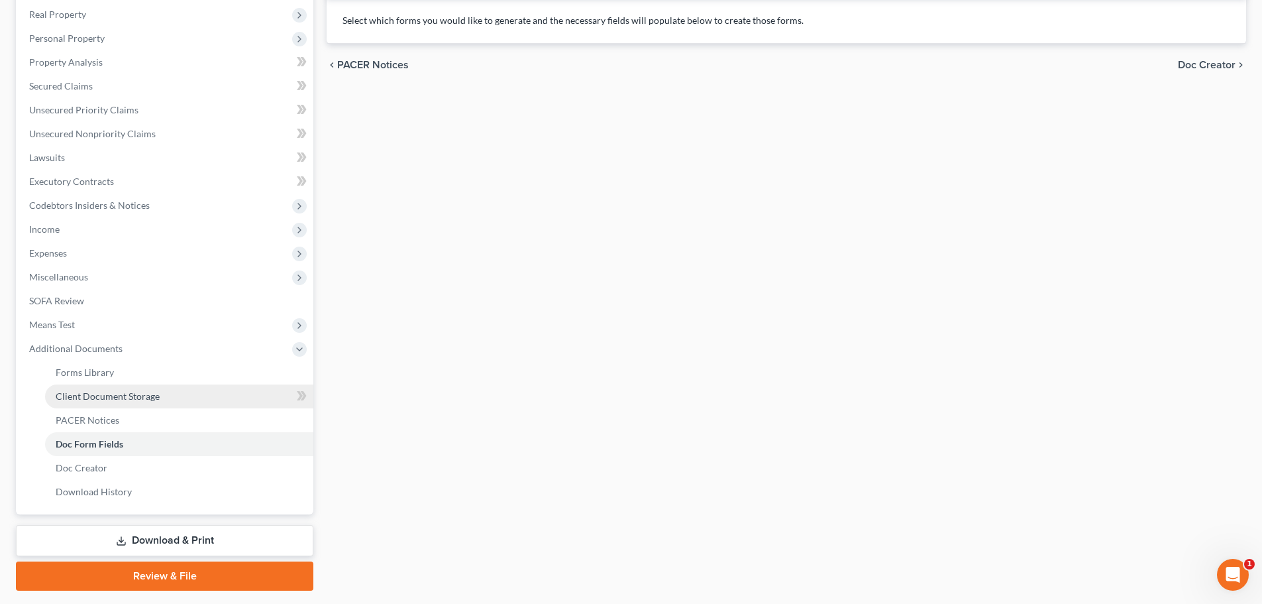
scroll to position [244, 0]
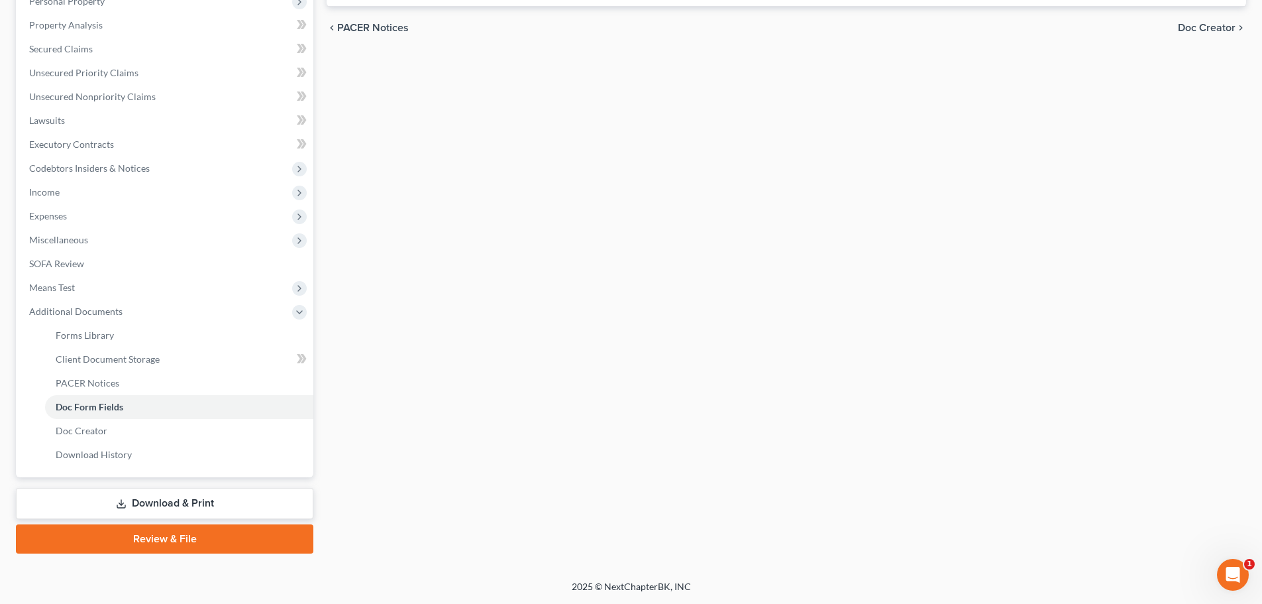
click at [137, 535] on link "Review & File" at bounding box center [165, 538] width 298 height 29
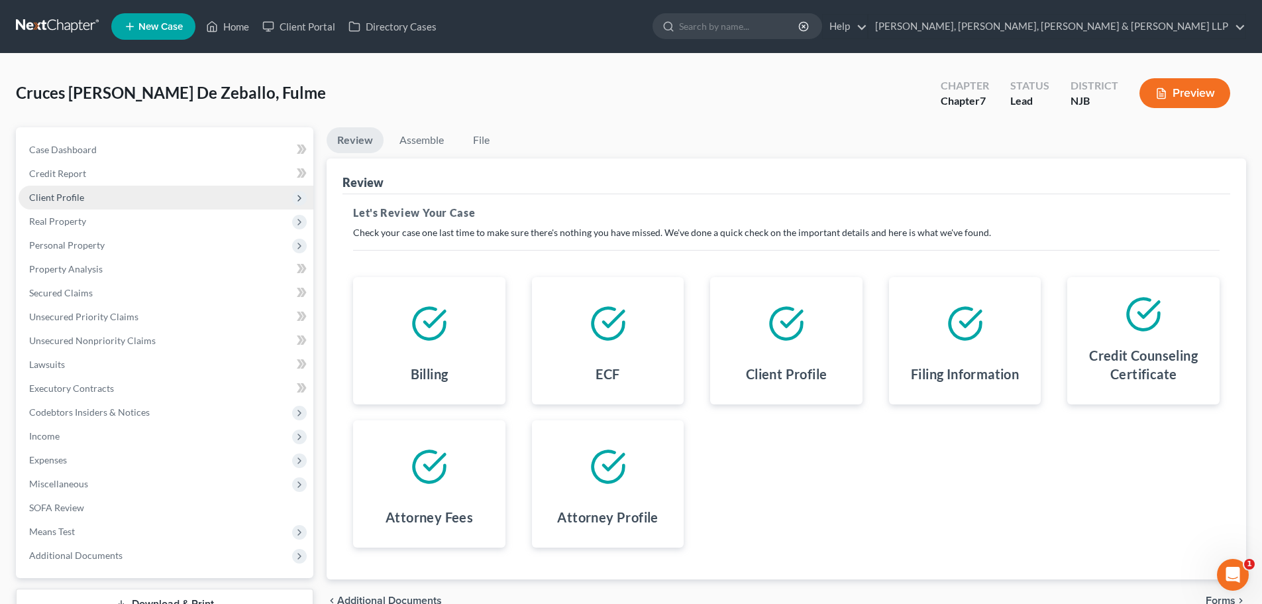
click at [89, 203] on span "Client Profile" at bounding box center [166, 198] width 295 height 24
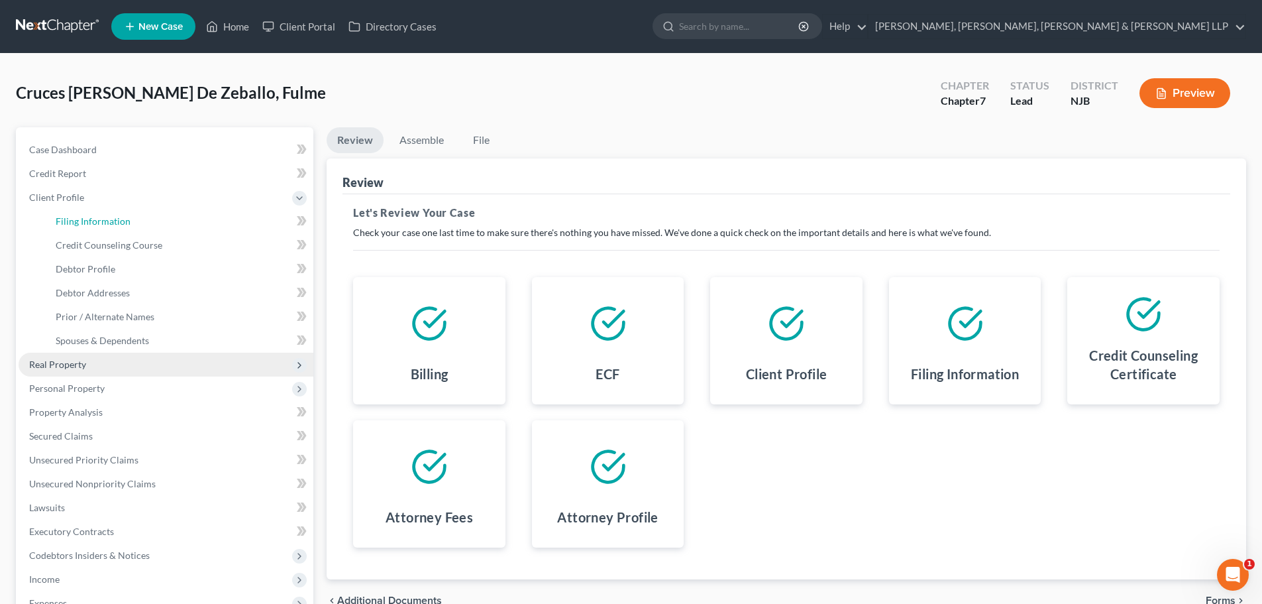
click at [98, 215] on span "Filing Information" at bounding box center [93, 220] width 75 height 11
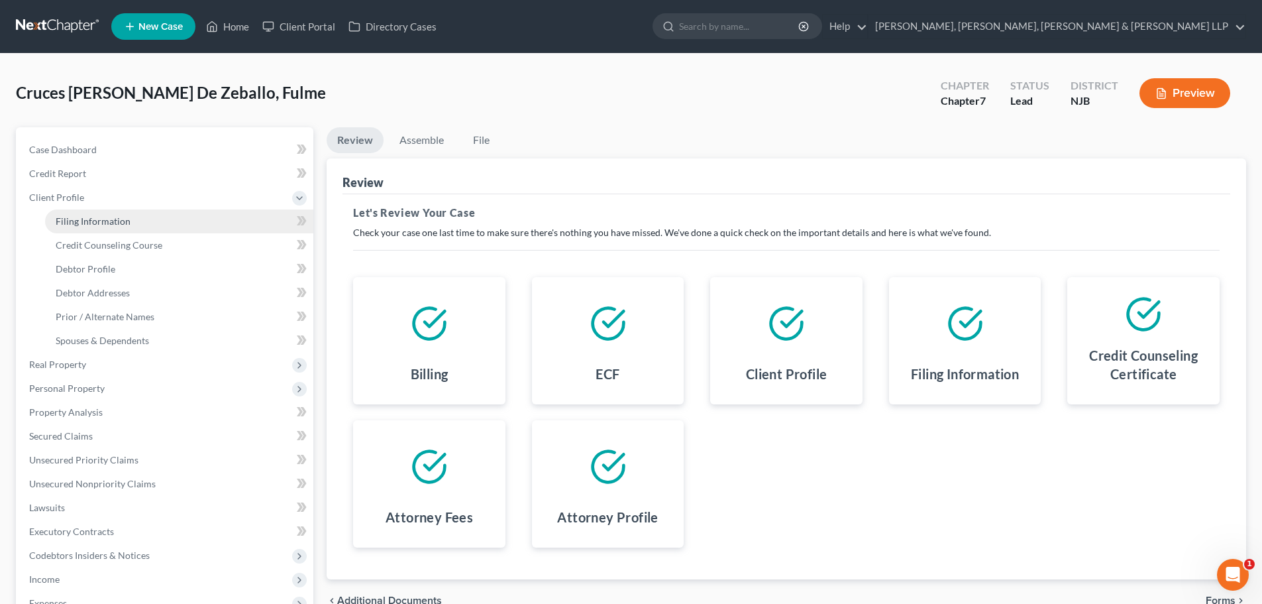
select select "1"
select select "0"
select select "51"
select select "4"
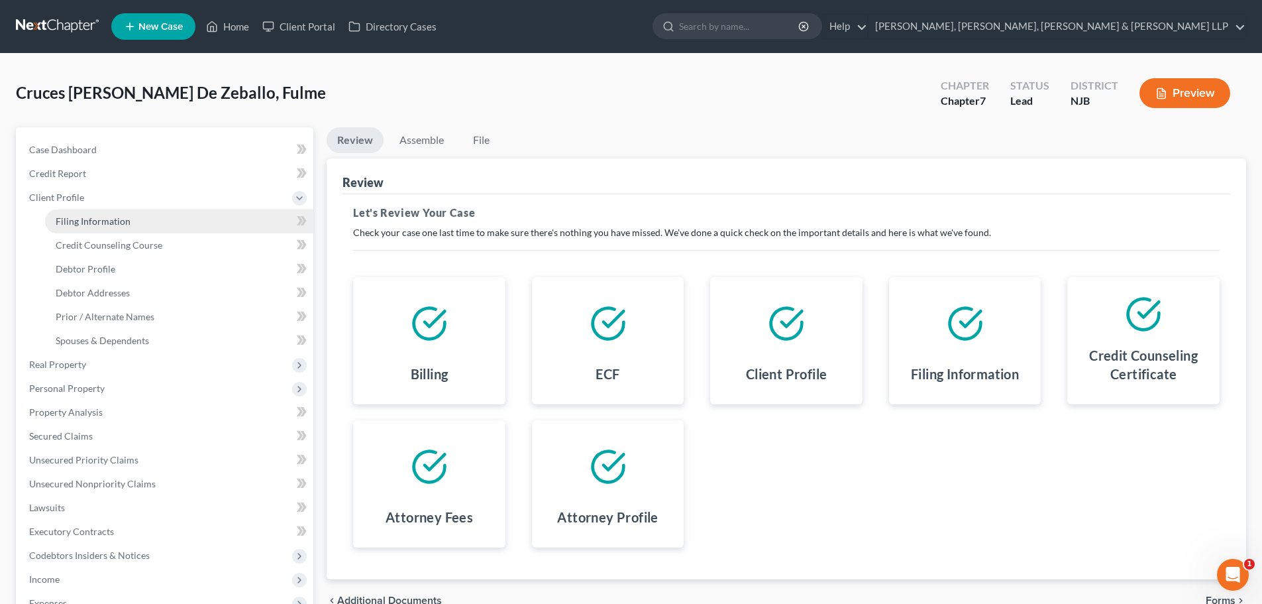
select select "0"
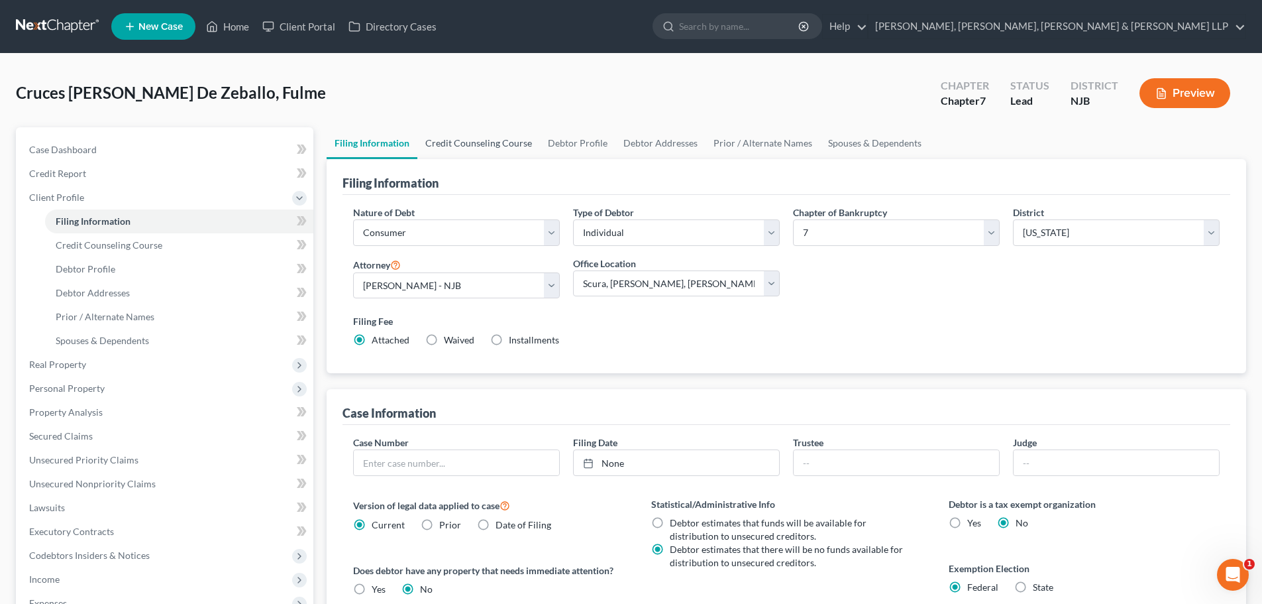
click at [462, 151] on link "Credit Counseling Course" at bounding box center [478, 143] width 123 height 32
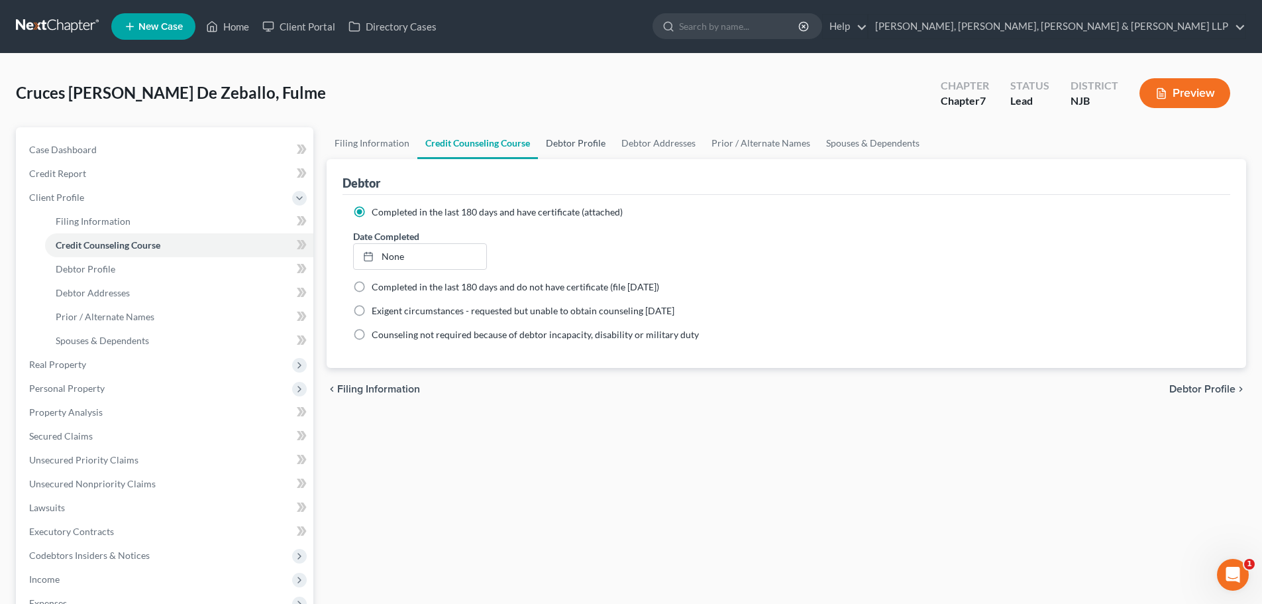
click at [576, 138] on link "Debtor Profile" at bounding box center [576, 143] width 76 height 32
select select "0"
select select "1"
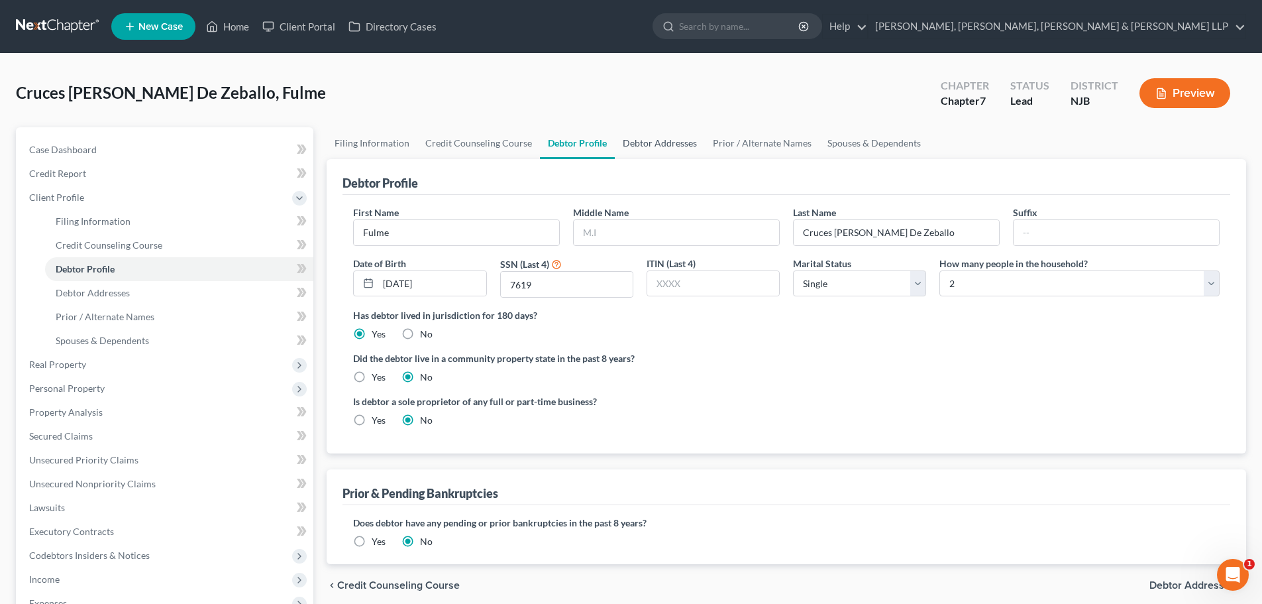
click at [648, 139] on link "Debtor Addresses" at bounding box center [660, 143] width 90 height 32
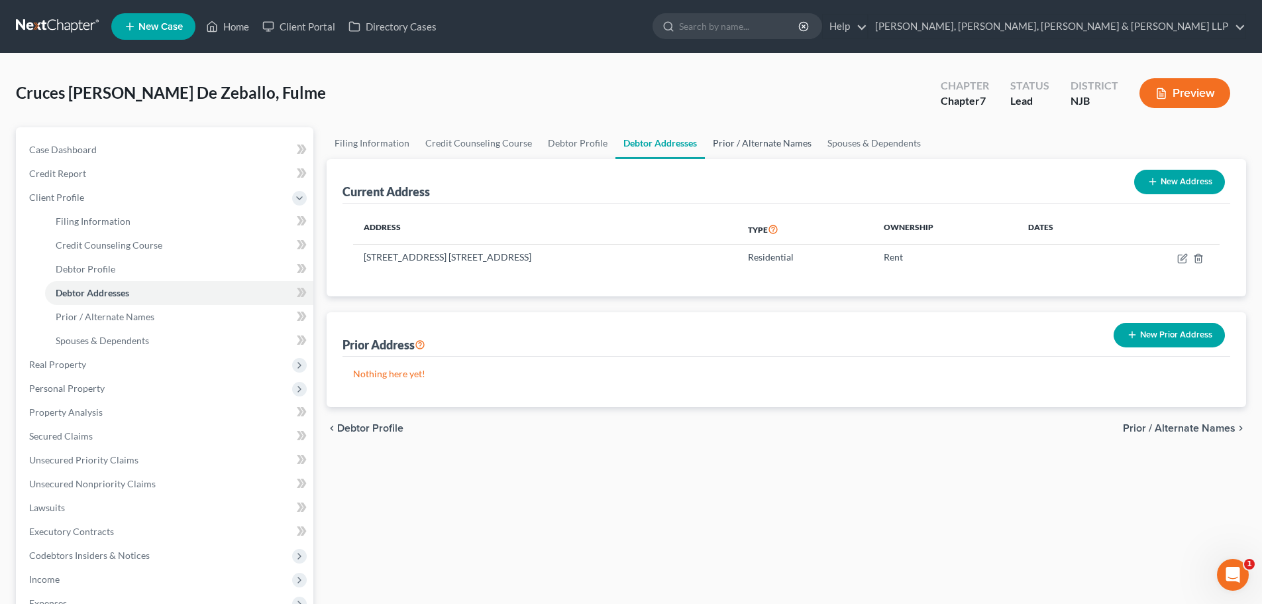
click at [770, 150] on link "Prior / Alternate Names" at bounding box center [762, 143] width 115 height 32
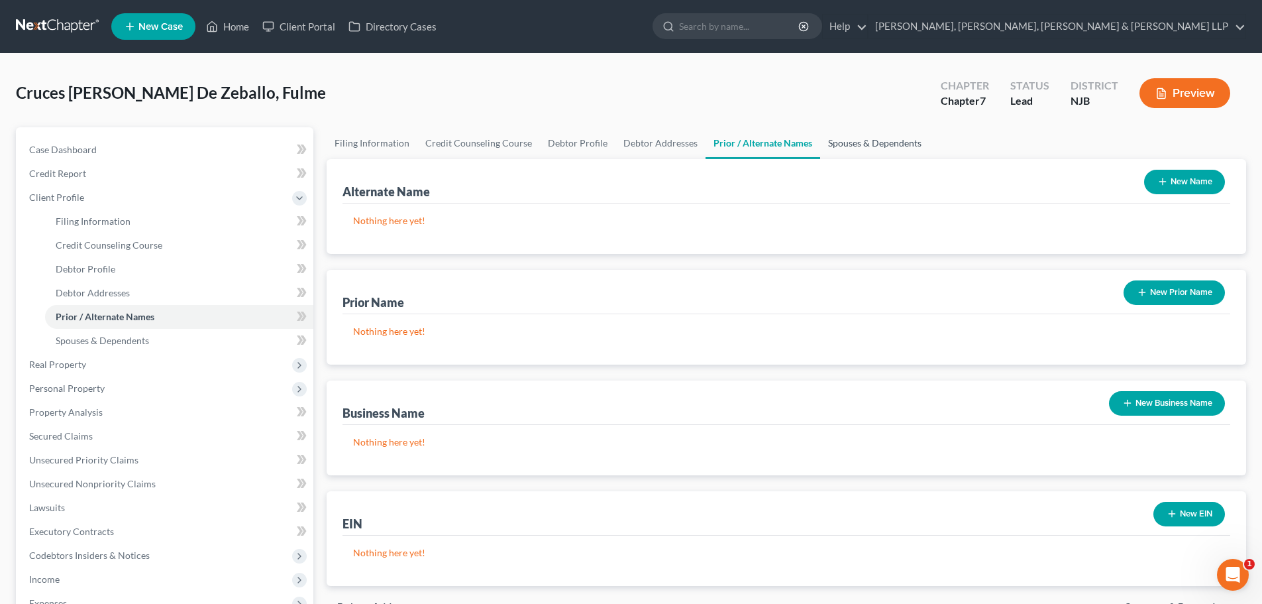
click at [844, 134] on link "Spouses & Dependents" at bounding box center [874, 143] width 109 height 32
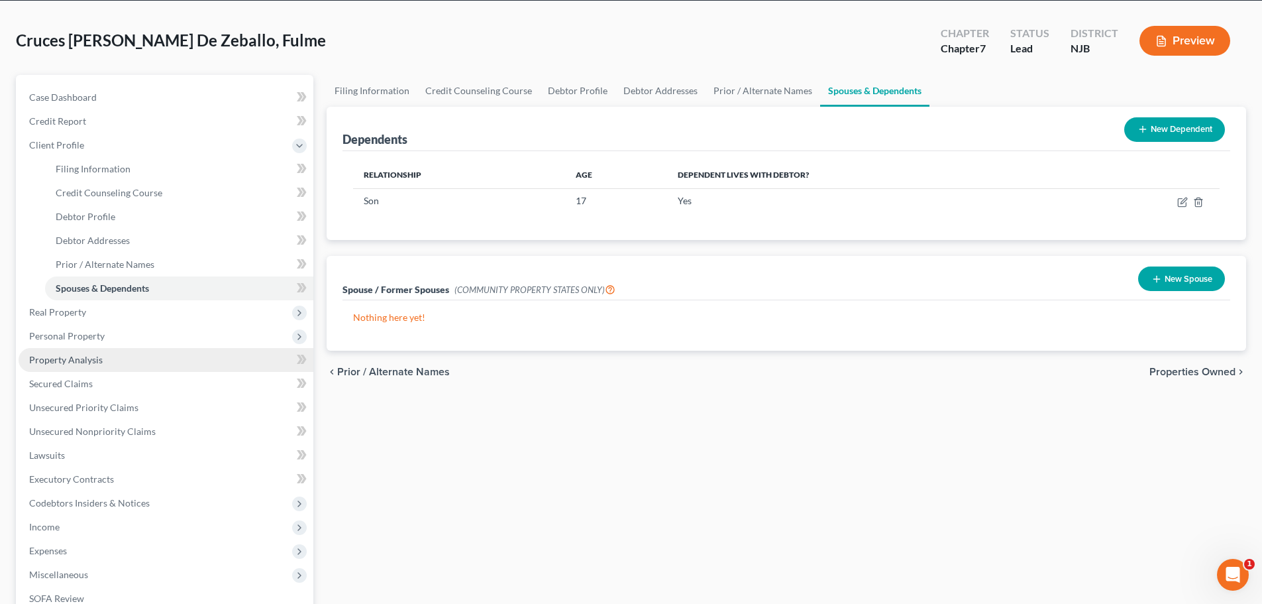
scroll to position [133, 0]
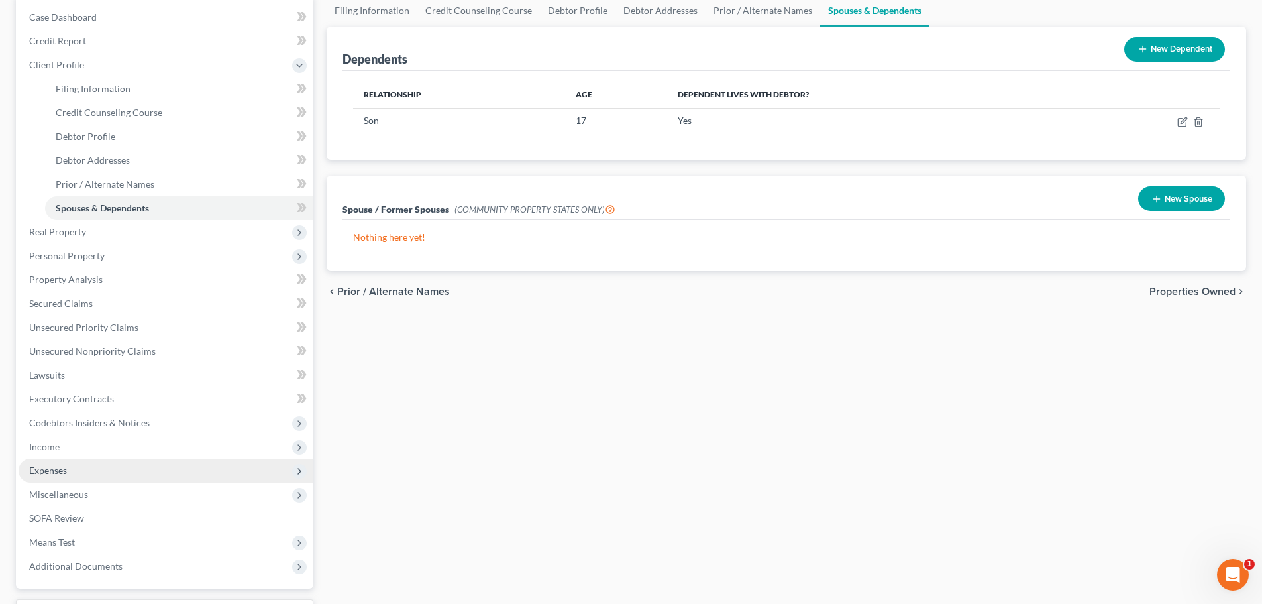
click at [69, 466] on span "Expenses" at bounding box center [166, 471] width 295 height 24
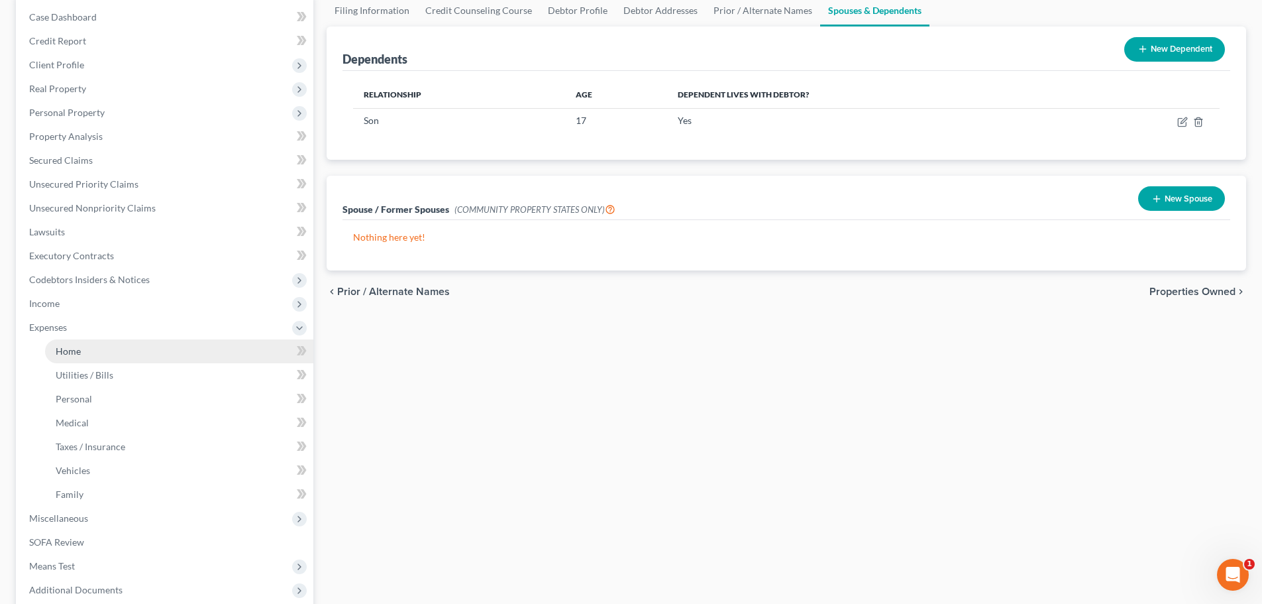
click at [102, 355] on link "Home" at bounding box center [179, 351] width 268 height 24
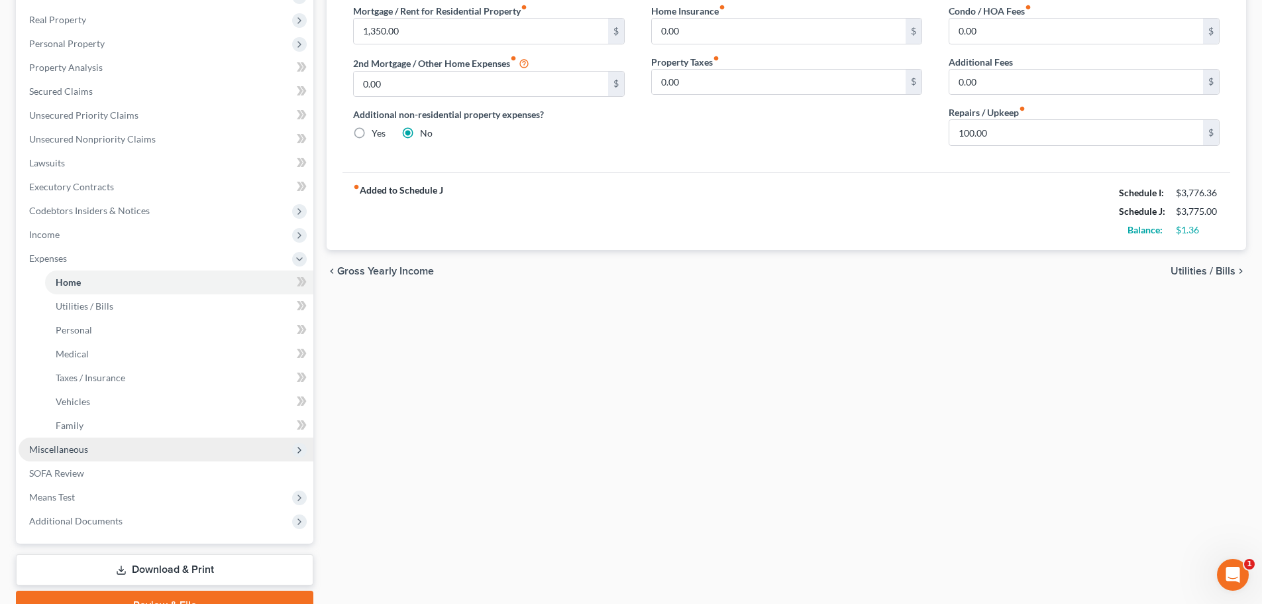
scroll to position [268, 0]
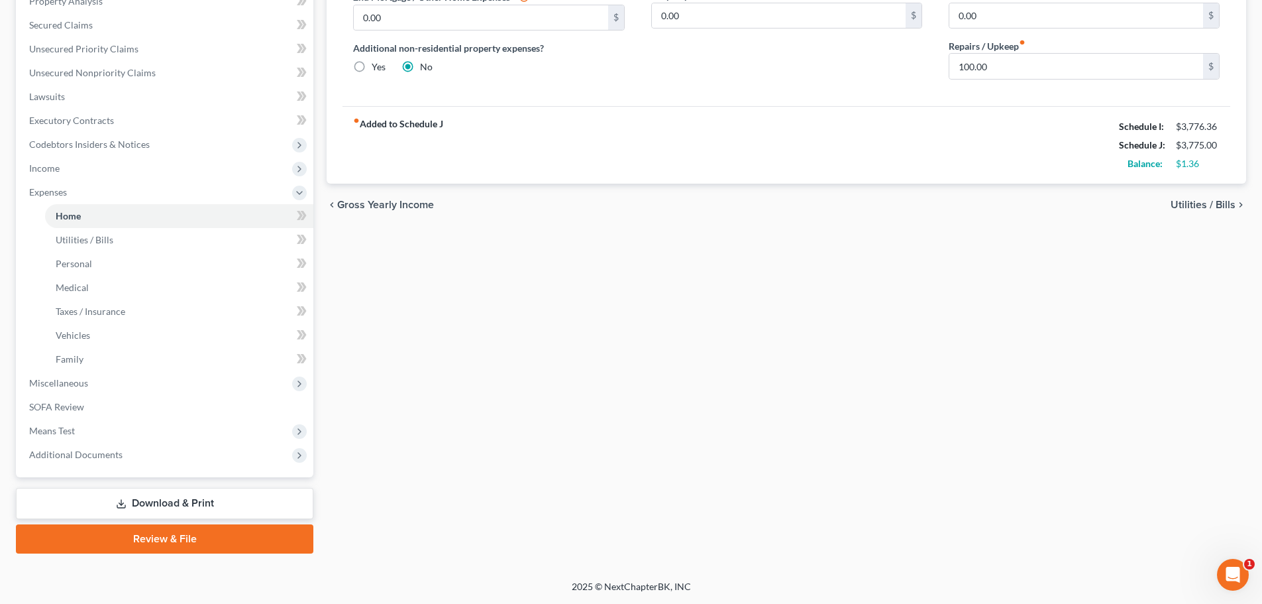
click at [138, 537] on link "Review & File" at bounding box center [165, 538] width 298 height 29
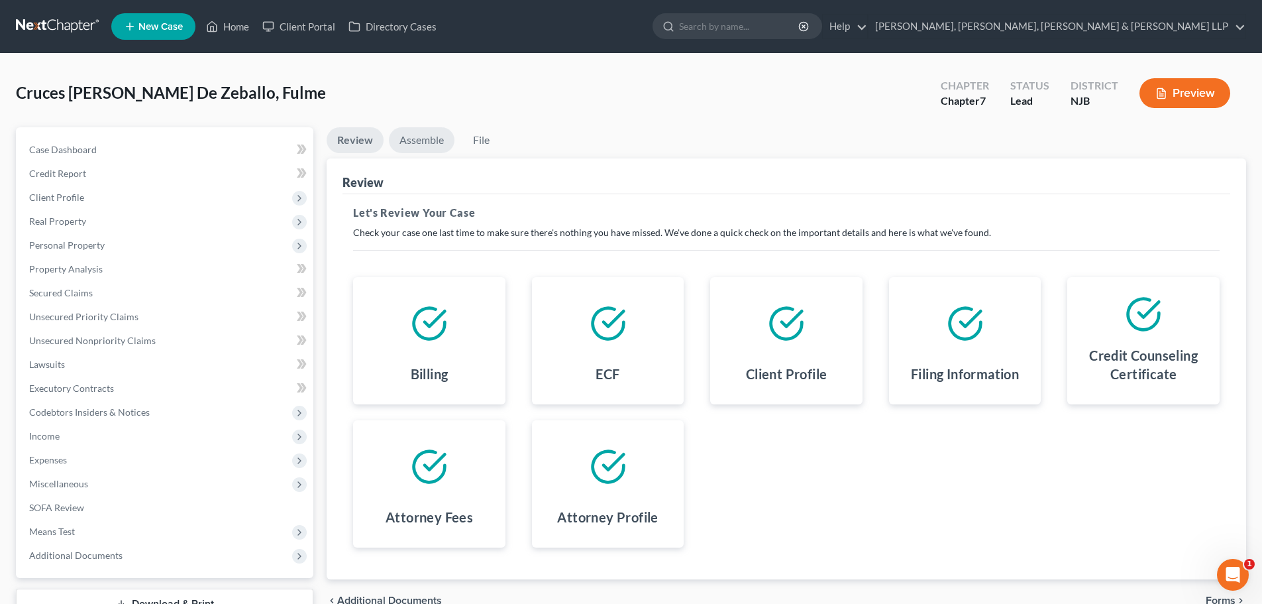
click at [434, 135] on link "Assemble" at bounding box center [422, 140] width 66 height 26
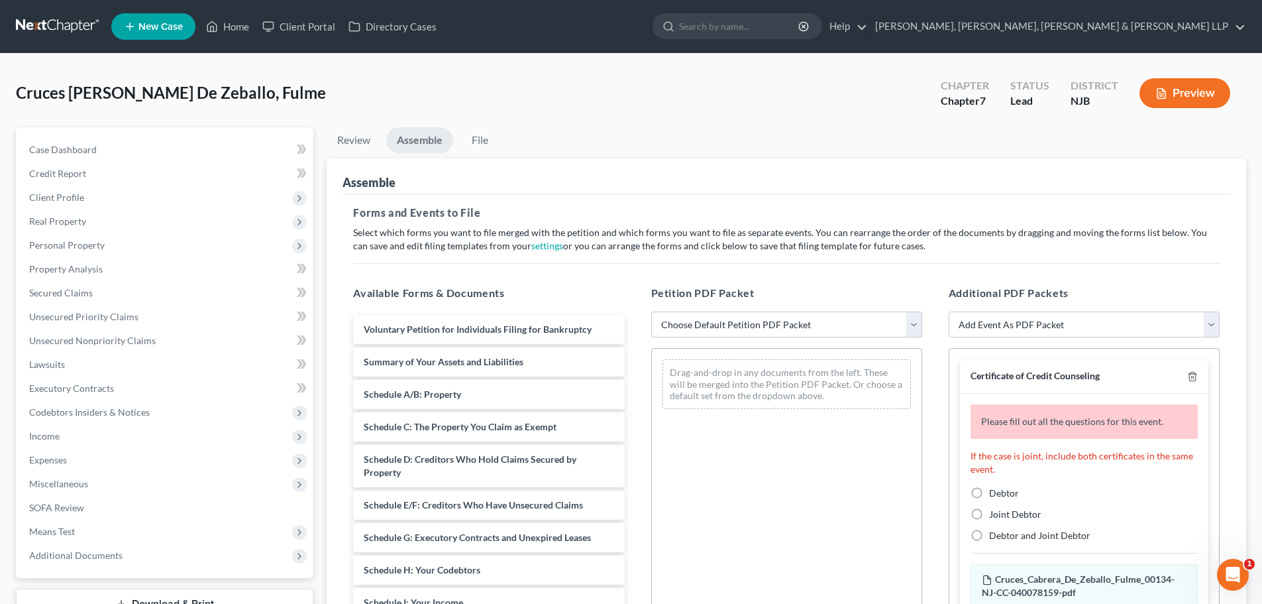
drag, startPoint x: 685, startPoint y: 321, endPoint x: 690, endPoint y: 337, distance: 16.1
click at [686, 322] on select "Choose Default Petition PDF Packet Complete Bankruptcy Petition (all forms and …" at bounding box center [786, 324] width 271 height 27
select select "0"
click at [651, 311] on select "Choose Default Petition PDF Packet Complete Bankruptcy Petition (all forms and …" at bounding box center [786, 324] width 271 height 27
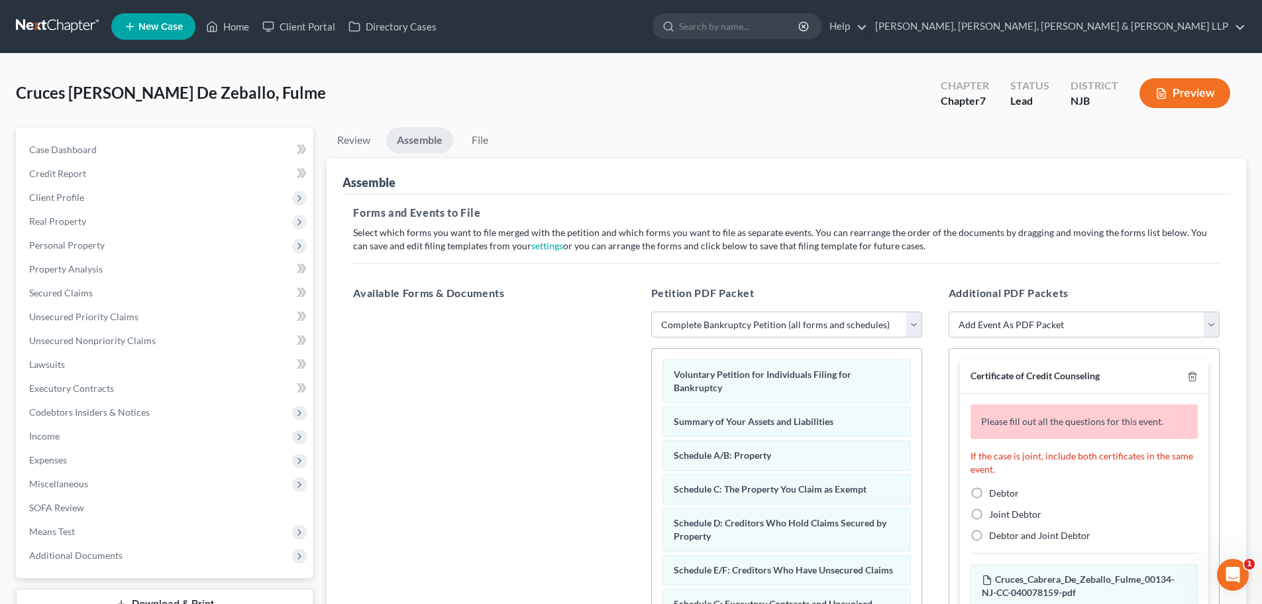
click at [989, 492] on label "Debtor" at bounding box center [1004, 492] width 30 height 13
click at [995, 492] on input "Debtor" at bounding box center [999, 490] width 9 height 9
radio input "true"
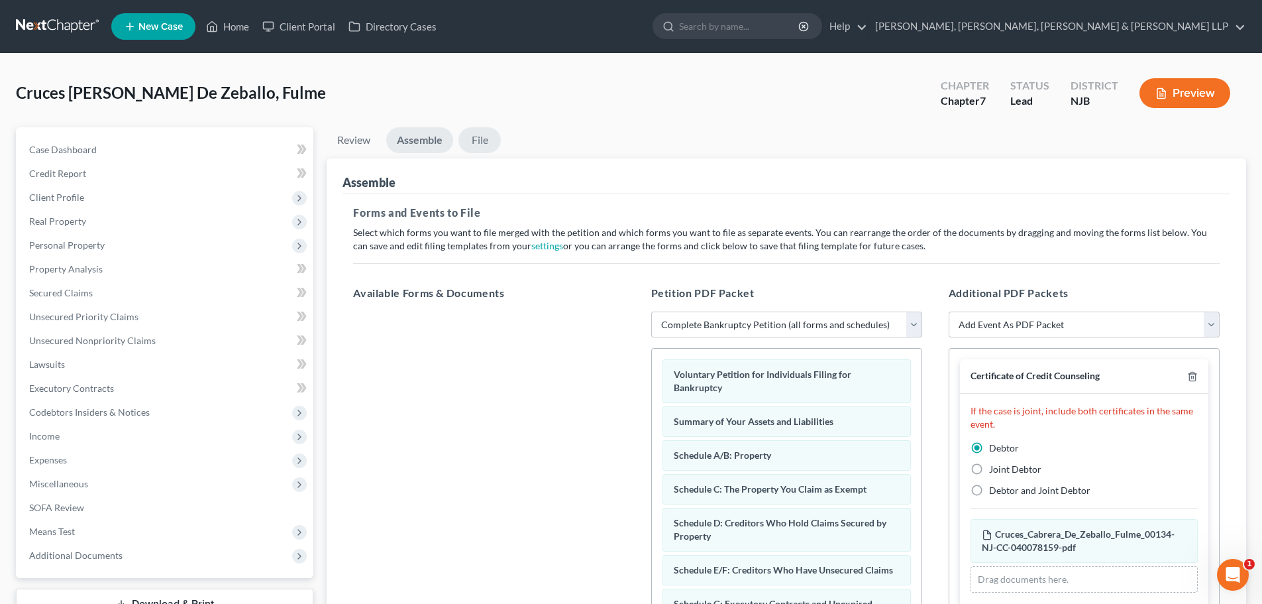
click at [488, 144] on link "File" at bounding box center [480, 140] width 42 height 26
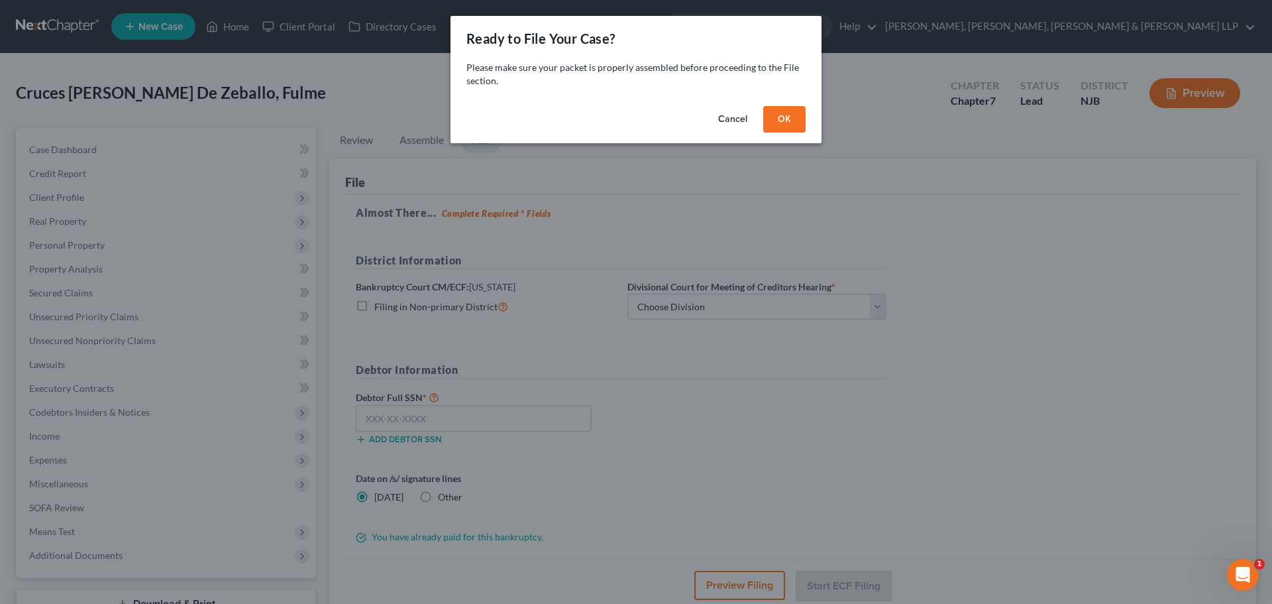
click at [805, 116] on button "OK" at bounding box center [784, 119] width 42 height 27
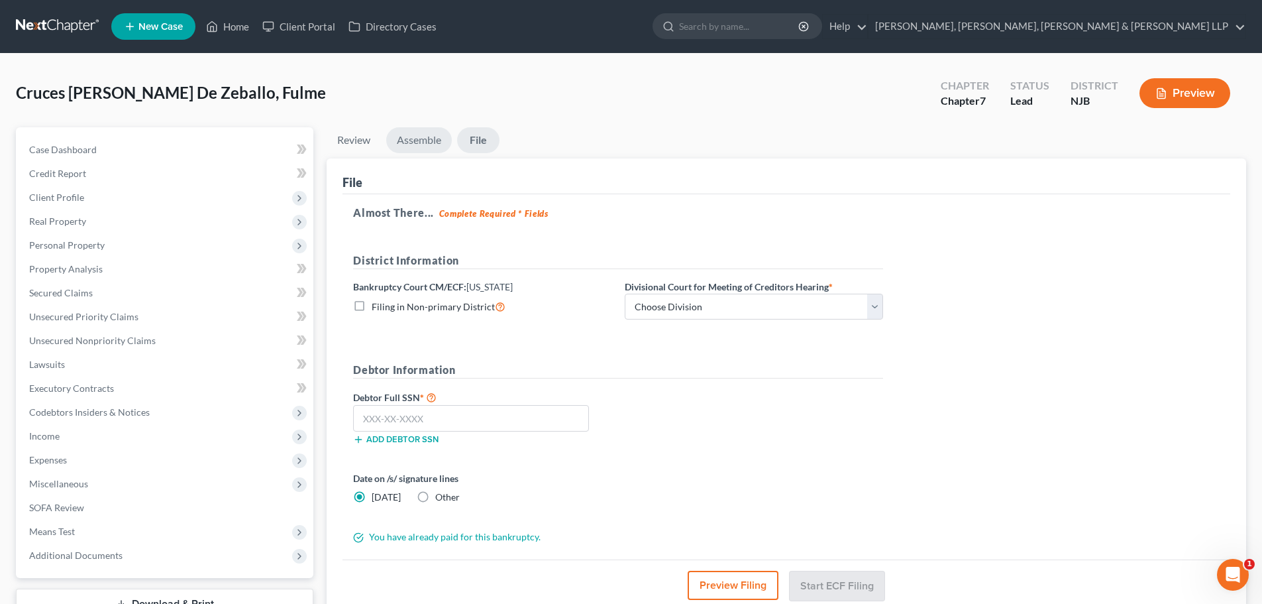
click at [425, 142] on link "Assemble" at bounding box center [419, 140] width 66 height 26
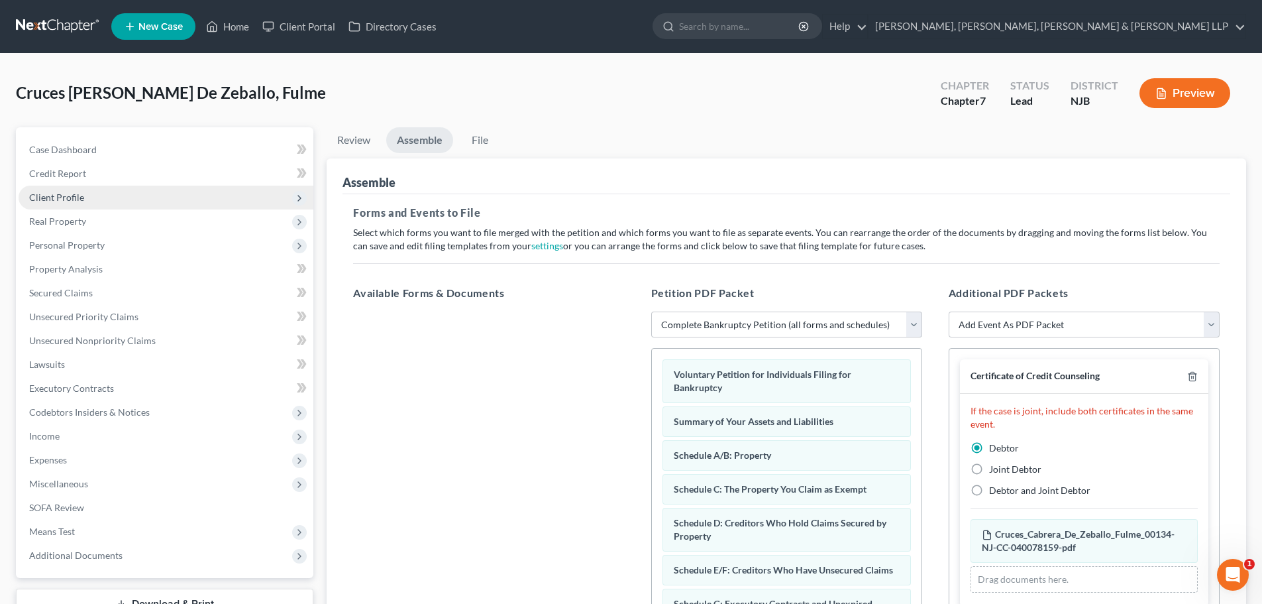
click at [72, 193] on span "Client Profile" at bounding box center [56, 196] width 55 height 11
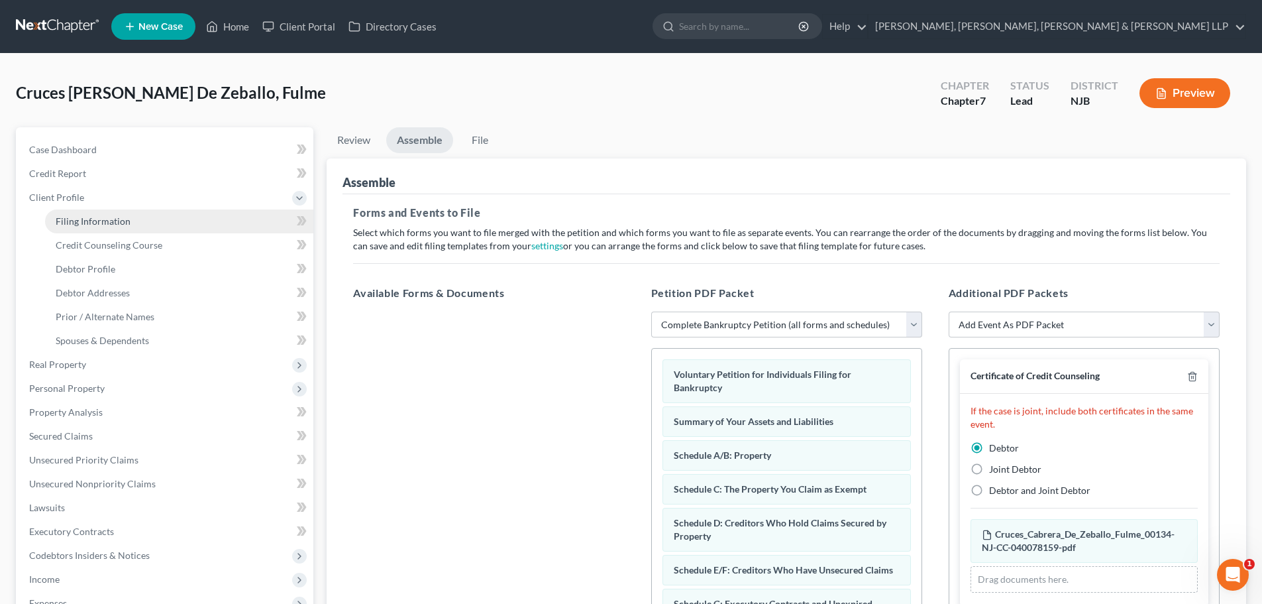
click at [89, 225] on span "Filing Information" at bounding box center [93, 220] width 75 height 11
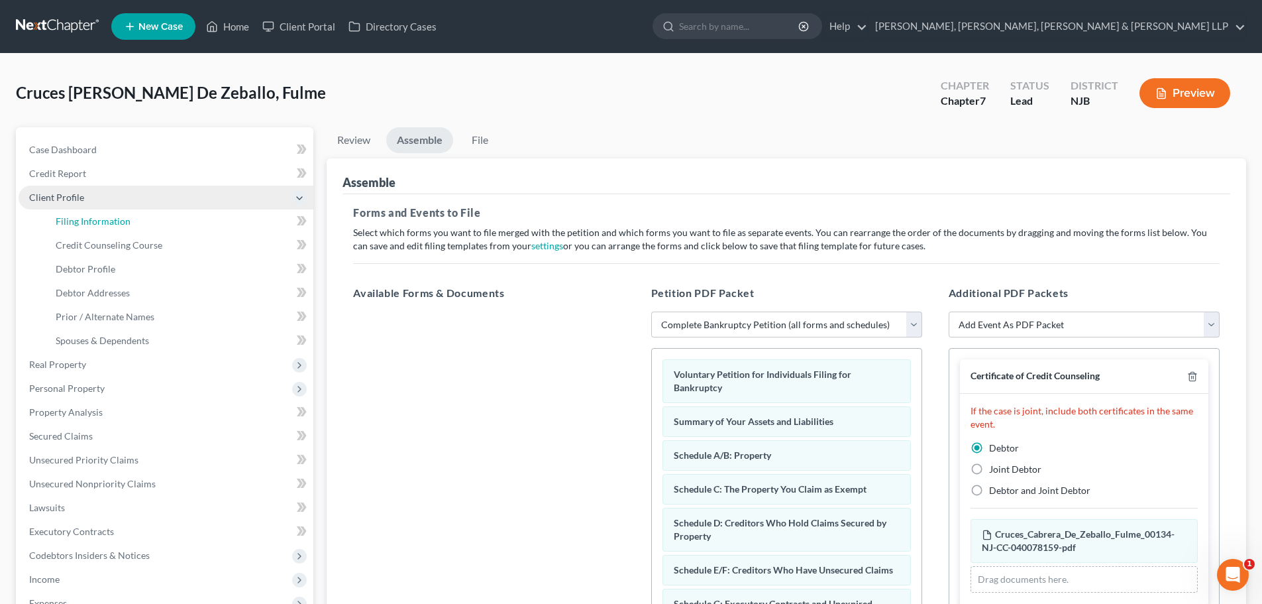
select select "1"
select select "0"
select select "51"
select select "4"
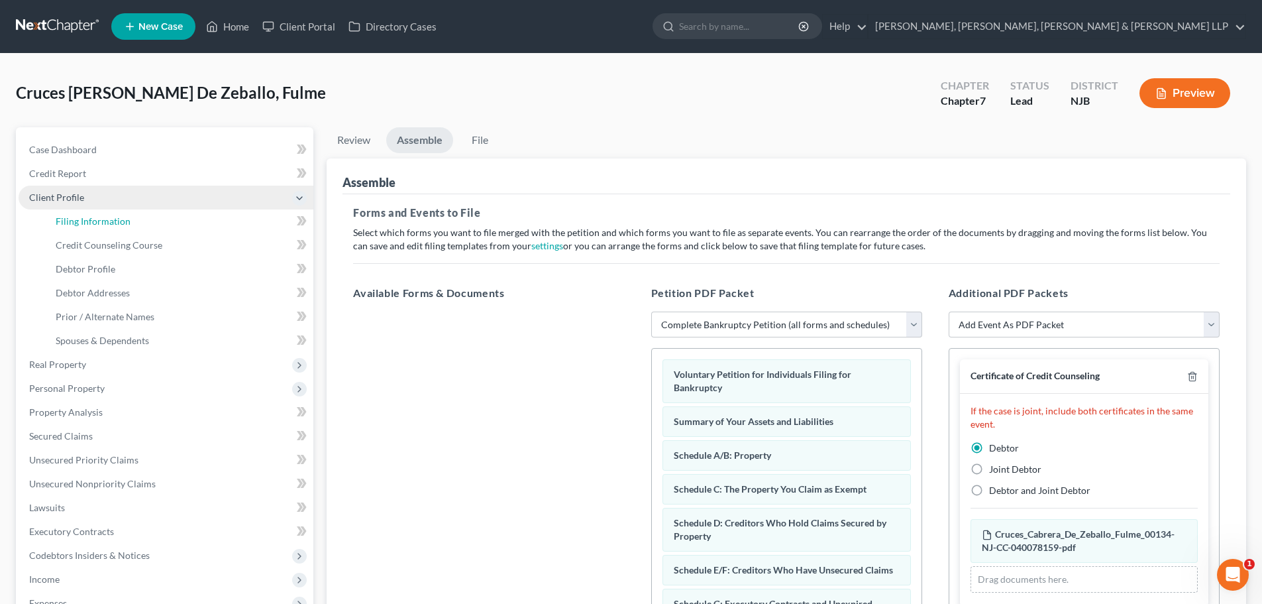
select select "0"
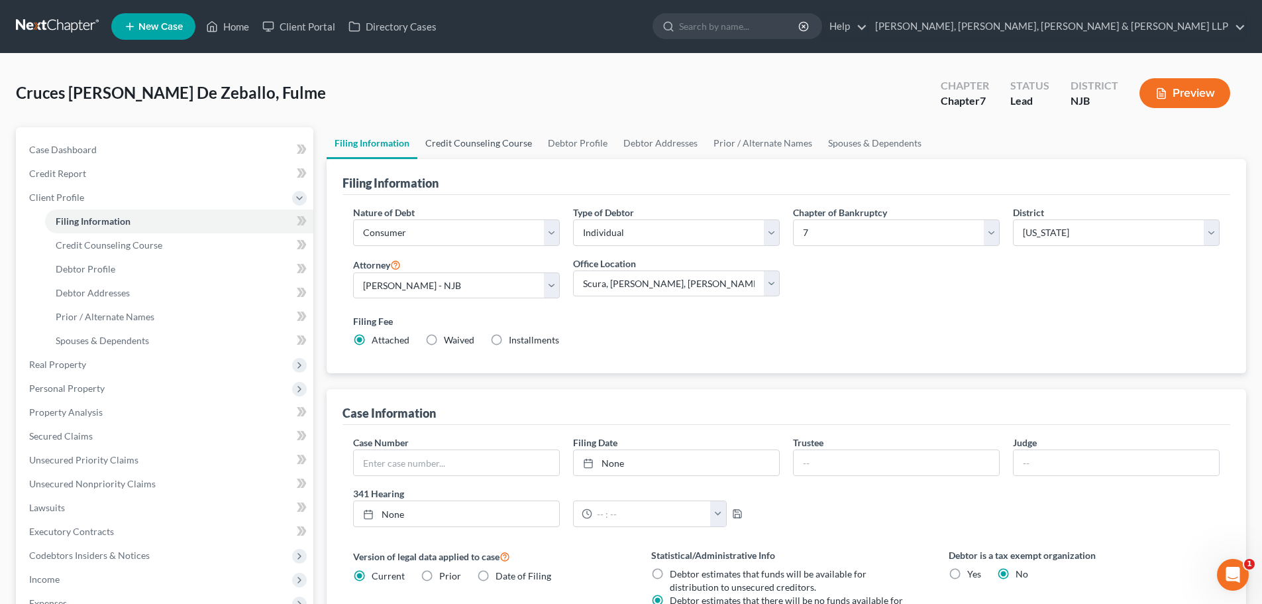
click at [474, 144] on link "Credit Counseling Course" at bounding box center [478, 143] width 123 height 32
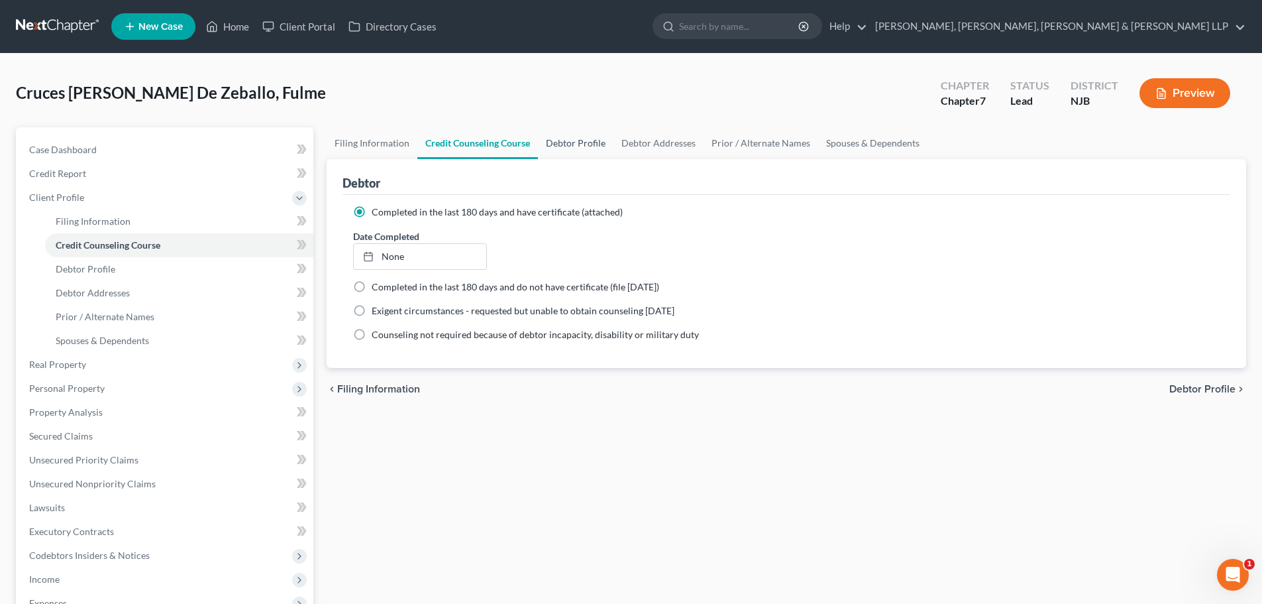
click at [545, 148] on link "Debtor Profile" at bounding box center [576, 143] width 76 height 32
select select "0"
select select "1"
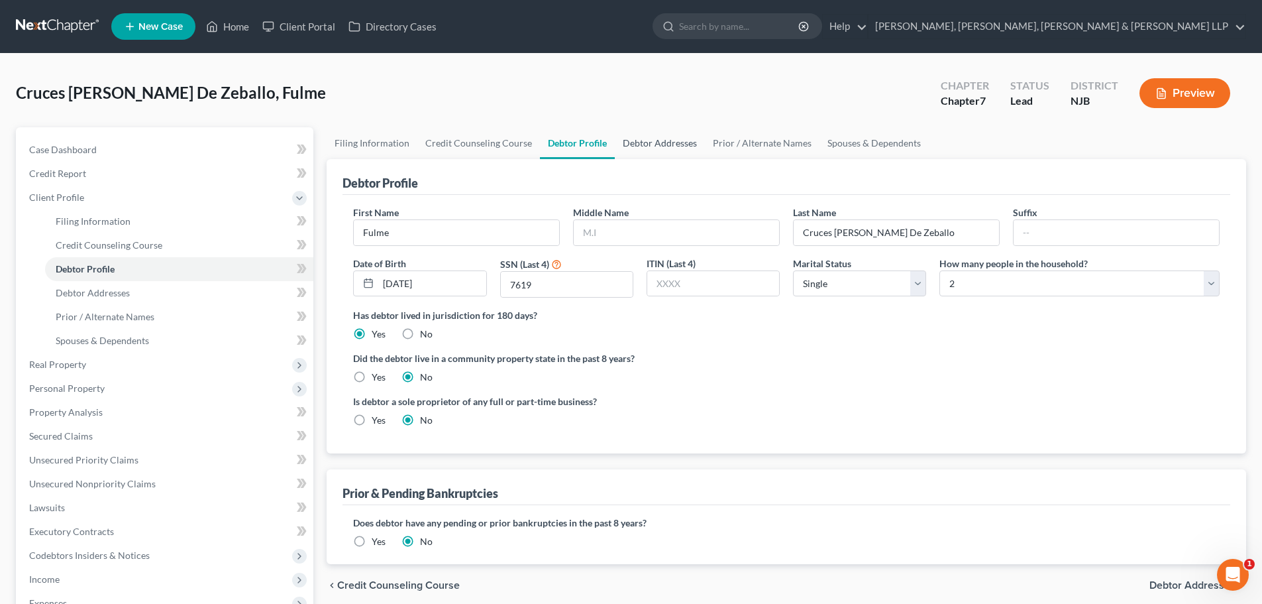
click at [616, 152] on link "Debtor Addresses" at bounding box center [660, 143] width 90 height 32
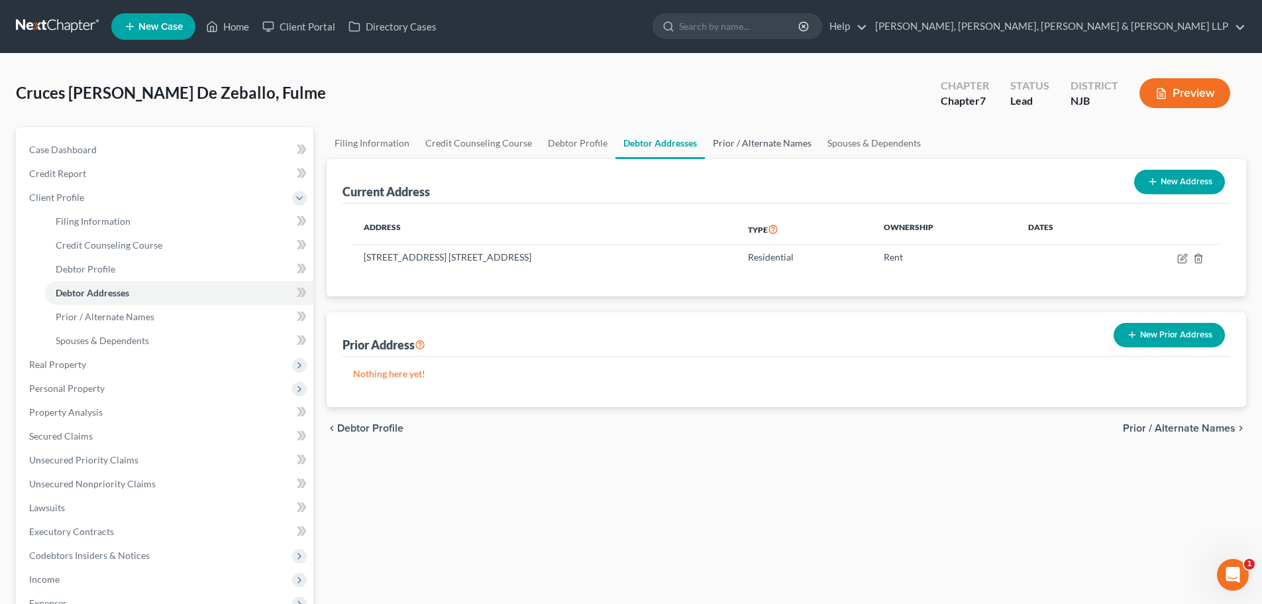
click at [741, 146] on link "Prior / Alternate Names" at bounding box center [762, 143] width 115 height 32
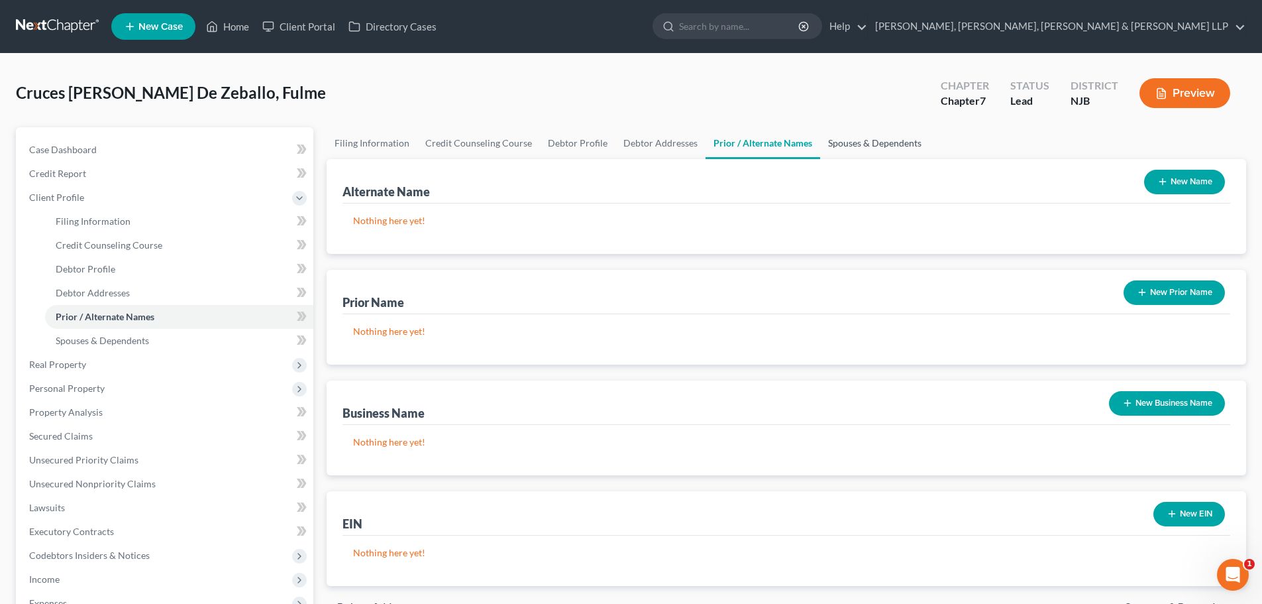
click at [826, 142] on link "Spouses & Dependents" at bounding box center [874, 143] width 109 height 32
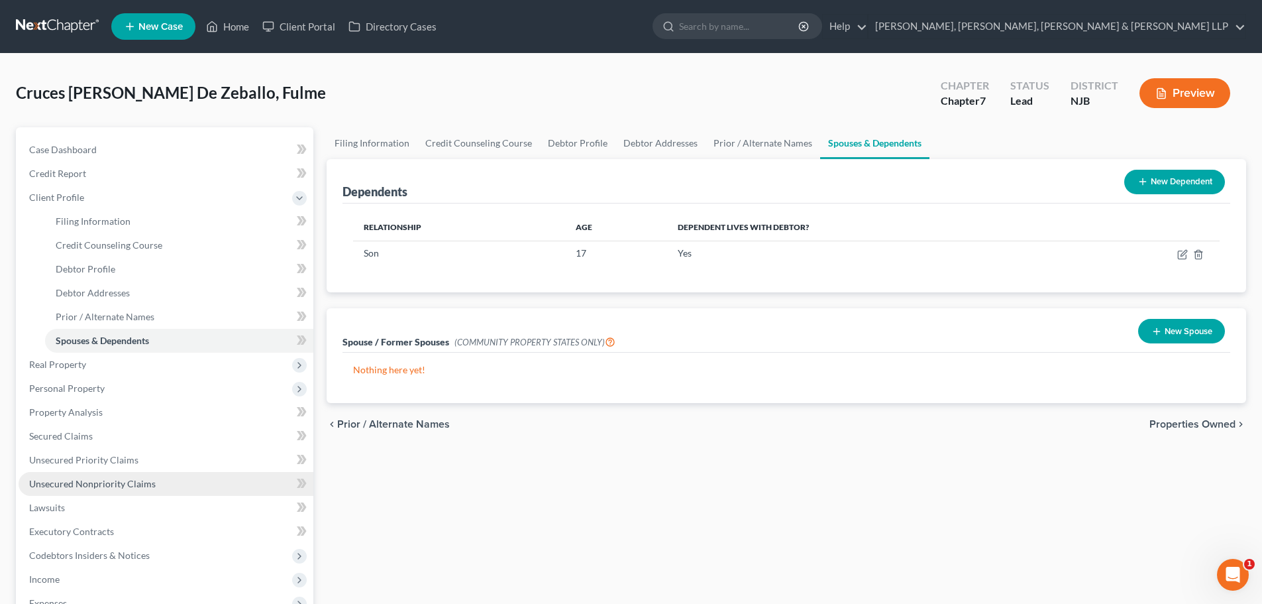
scroll to position [244, 0]
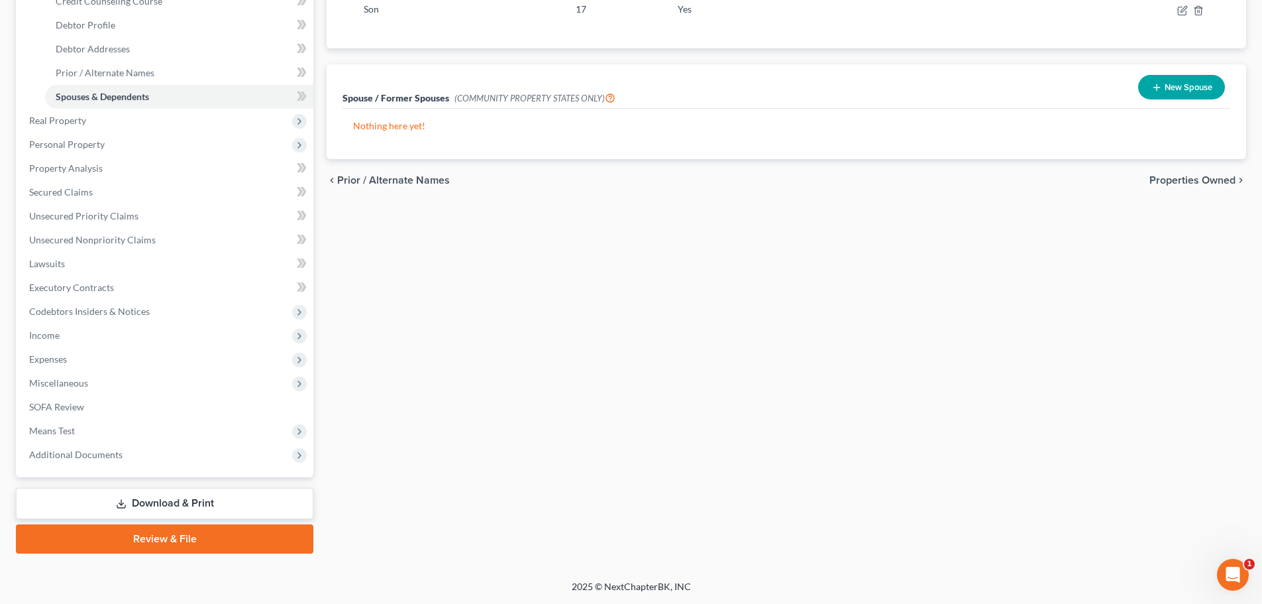
click at [140, 536] on link "Review & File" at bounding box center [165, 538] width 298 height 29
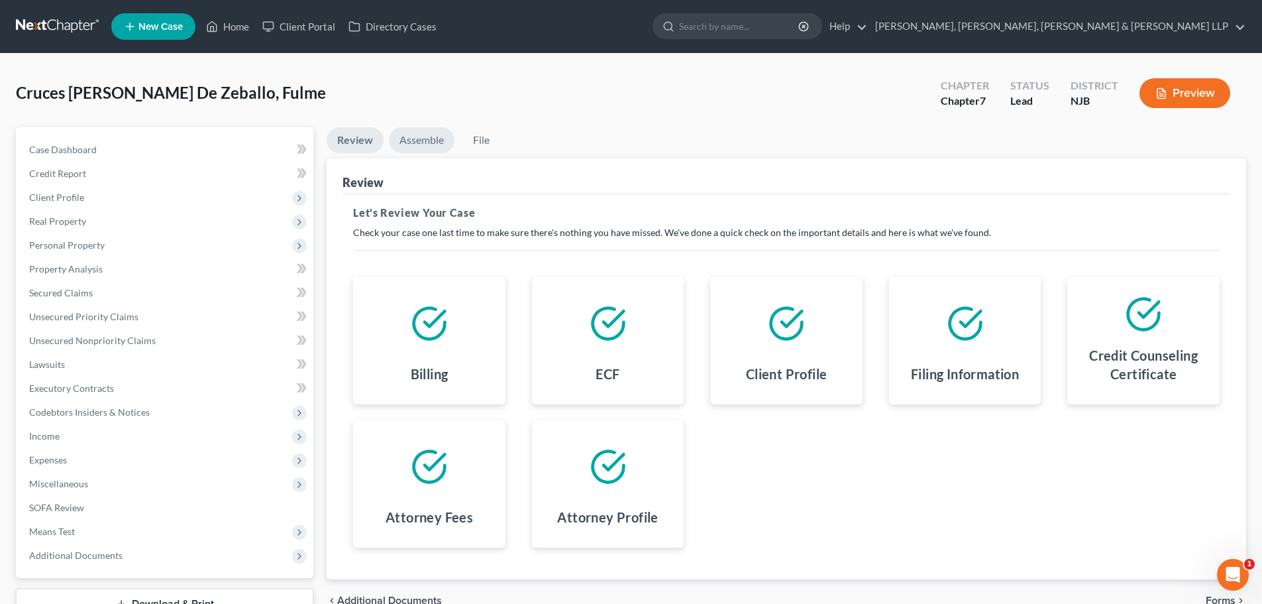
click at [425, 149] on link "Assemble" at bounding box center [422, 140] width 66 height 26
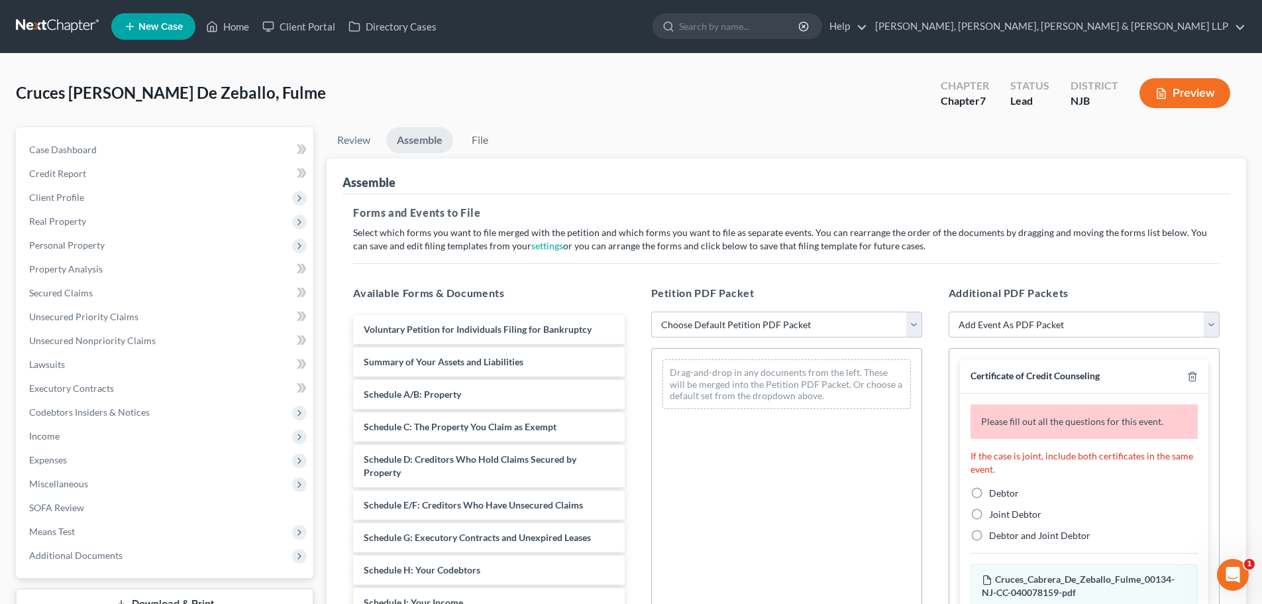
drag, startPoint x: 712, startPoint y: 321, endPoint x: 708, endPoint y: 337, distance: 15.7
click at [712, 321] on select "Choose Default Petition PDF Packet Complete Bankruptcy Petition (all forms and …" at bounding box center [786, 324] width 271 height 27
select select "0"
click at [651, 311] on select "Choose Default Petition PDF Packet Complete Bankruptcy Petition (all forms and …" at bounding box center [786, 324] width 271 height 27
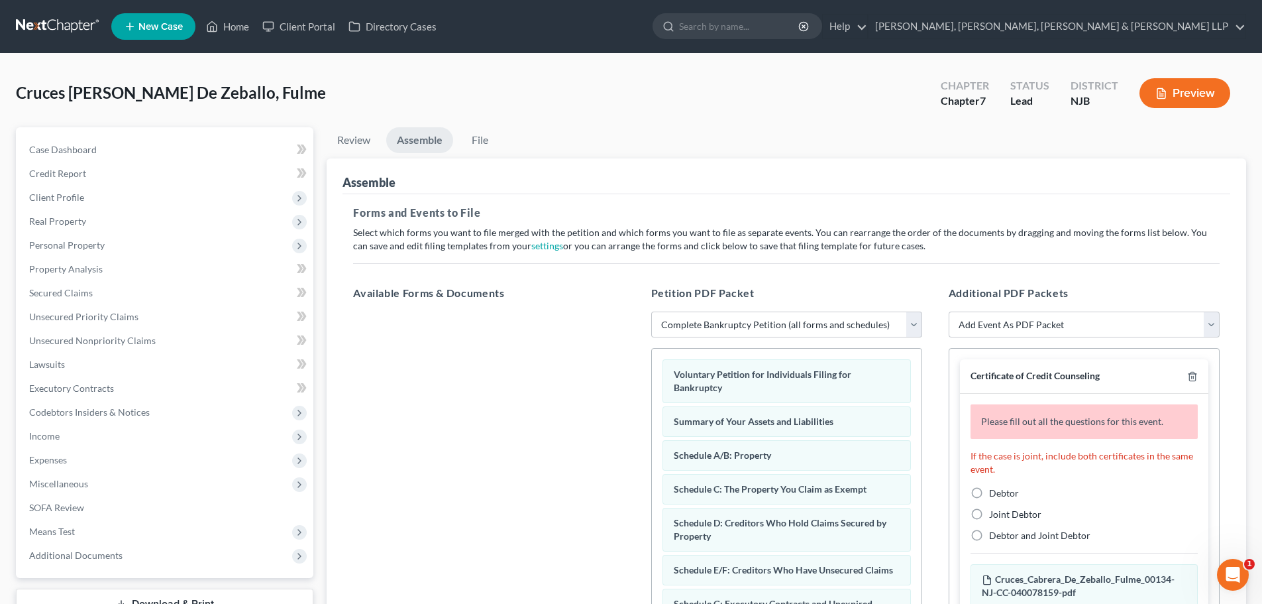
click at [989, 495] on label "Debtor" at bounding box center [1004, 492] width 30 height 13
click at [995, 495] on input "Debtor" at bounding box center [999, 490] width 9 height 9
radio input "true"
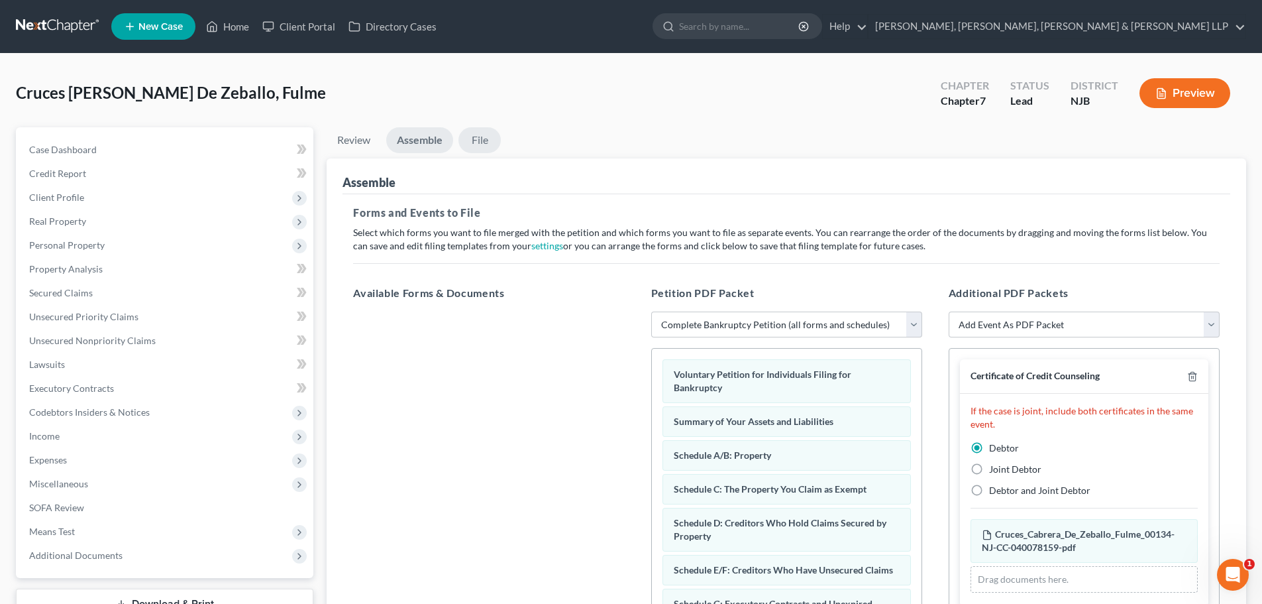
click at [472, 143] on link "File" at bounding box center [480, 140] width 42 height 26
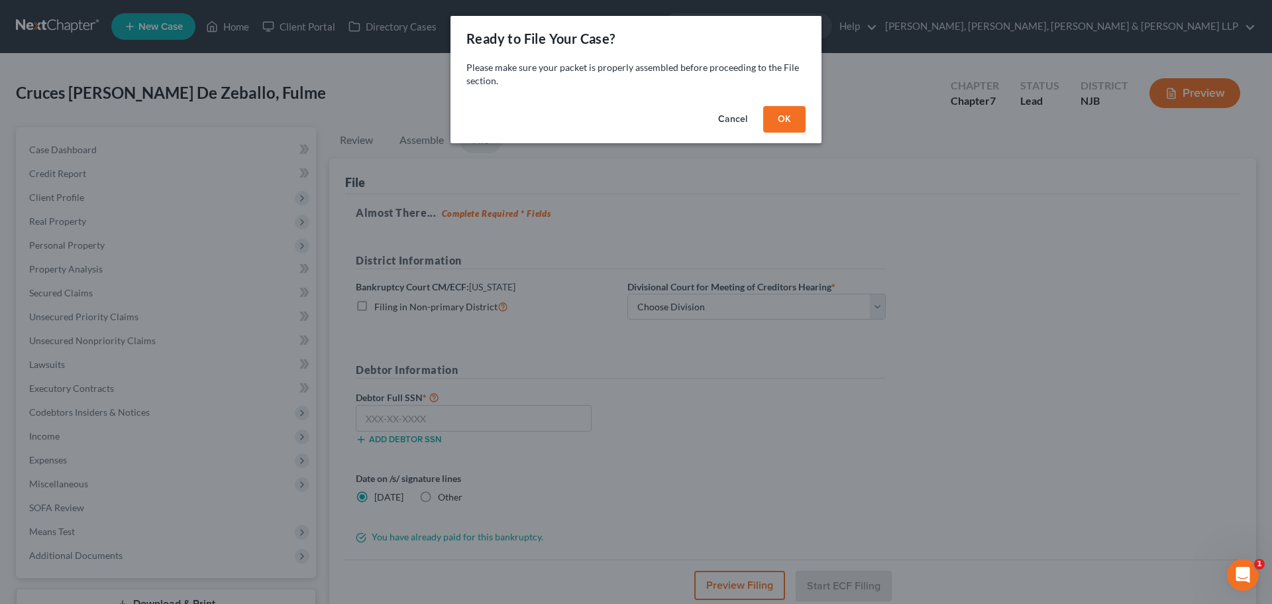
drag, startPoint x: 774, startPoint y: 123, endPoint x: 695, endPoint y: 244, distance: 144.6
click at [775, 123] on button "OK" at bounding box center [784, 119] width 42 height 27
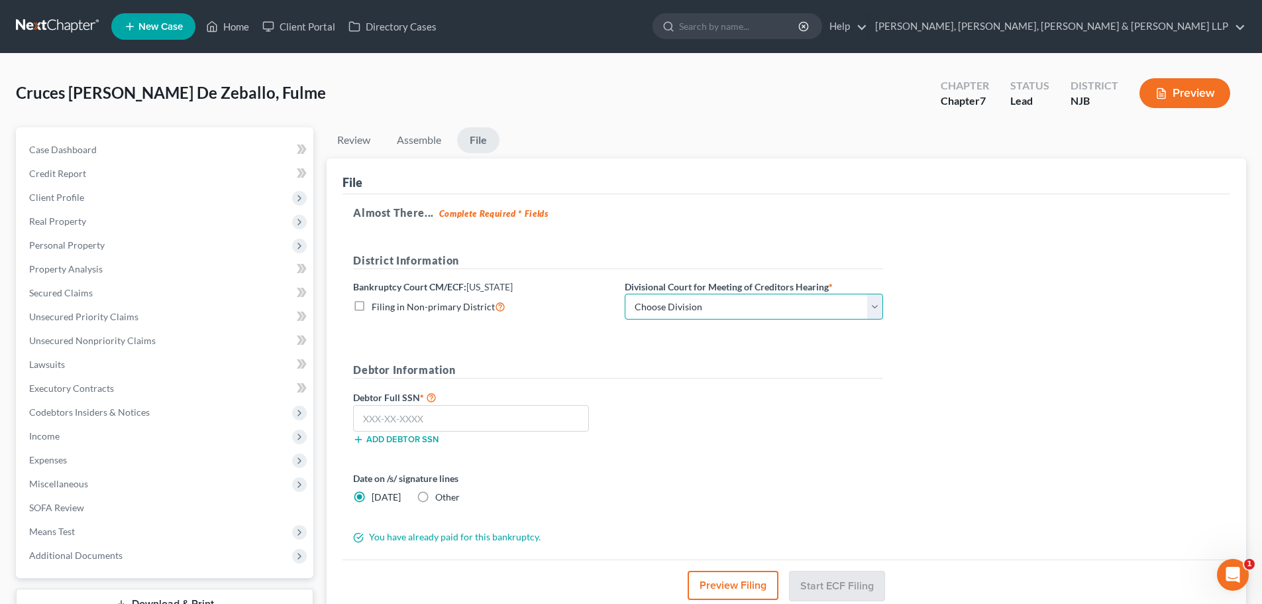
click at [664, 300] on select "Choose Division [GEOGRAPHIC_DATA] [GEOGRAPHIC_DATA]/[GEOGRAPHIC_DATA] [GEOGRAPH…" at bounding box center [754, 307] width 258 height 27
select select "2"
click at [625, 294] on select "Choose Division [GEOGRAPHIC_DATA] [GEOGRAPHIC_DATA]/[GEOGRAPHIC_DATA] [GEOGRAPH…" at bounding box center [754, 307] width 258 height 27
click at [441, 429] on input "text" at bounding box center [471, 418] width 236 height 27
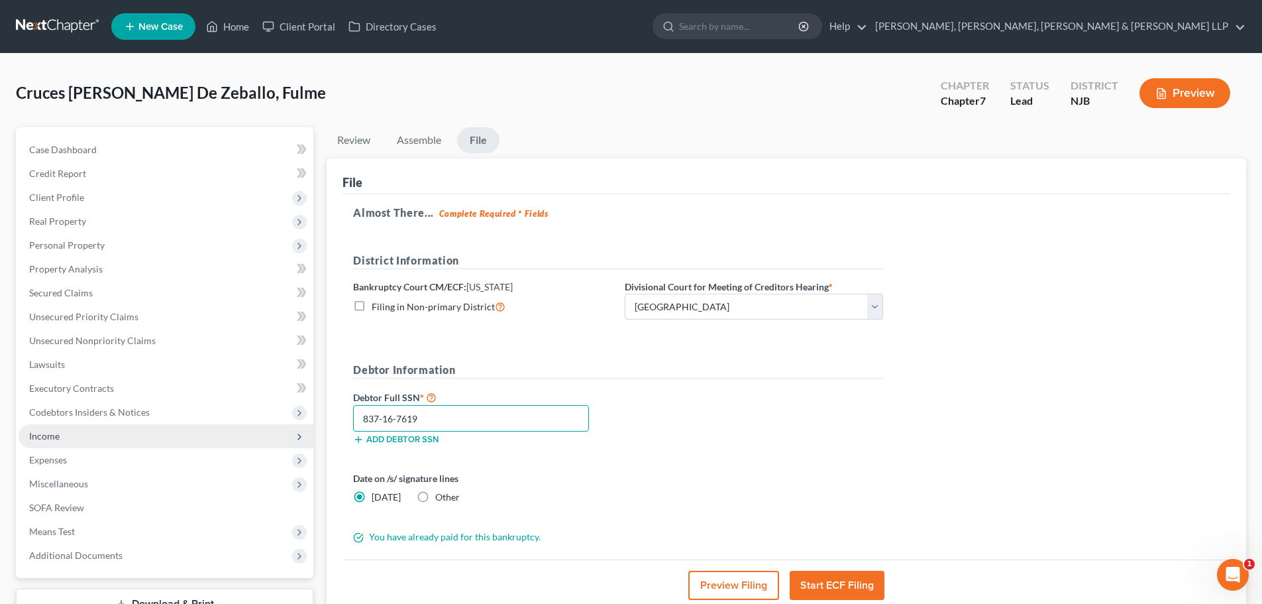
drag, startPoint x: 397, startPoint y: 425, endPoint x: 304, endPoint y: 423, distance: 92.8
click at [304, 423] on div "Petition Navigation Case Dashboard Payments Invoices Payments Payments Credit R…" at bounding box center [631, 390] width 1244 height 527
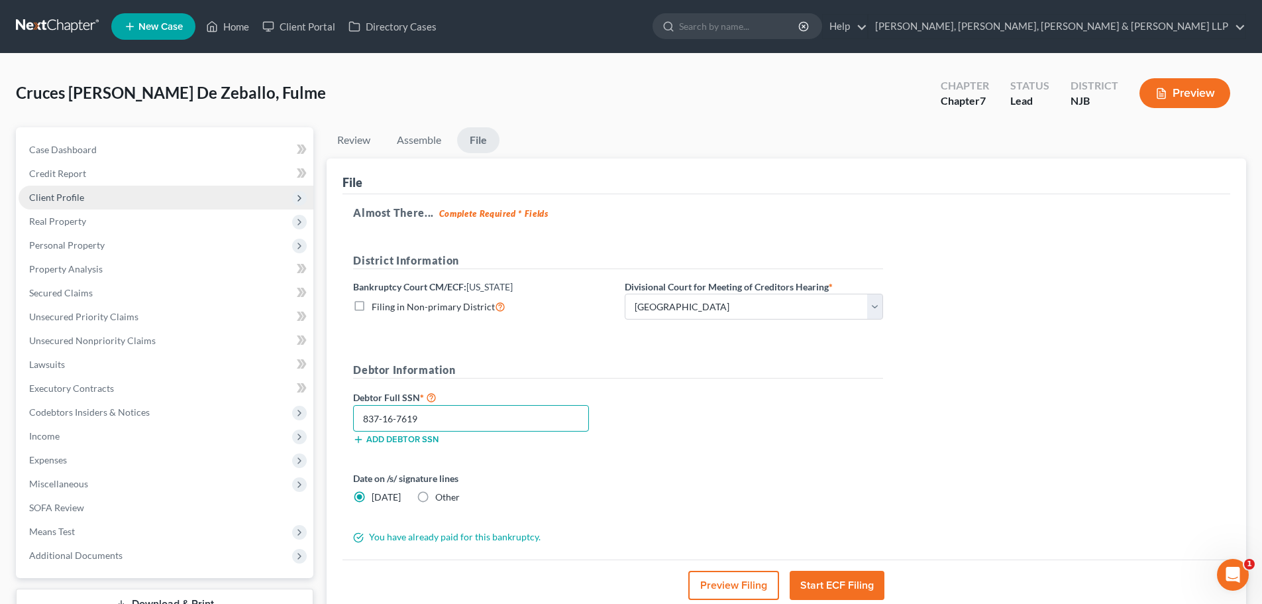
type input "837-16-7619"
click at [147, 205] on span "Client Profile" at bounding box center [166, 198] width 295 height 24
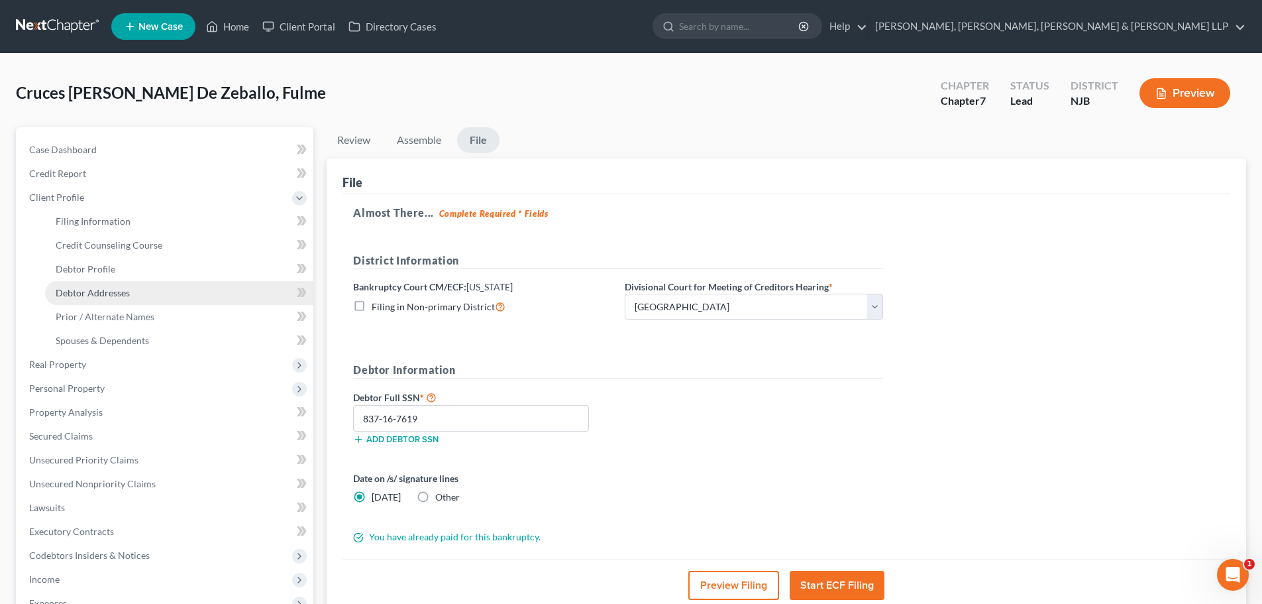
drag, startPoint x: 135, startPoint y: 288, endPoint x: 152, endPoint y: 287, distance: 16.6
click at [135, 288] on link "Debtor Addresses" at bounding box center [179, 293] width 268 height 24
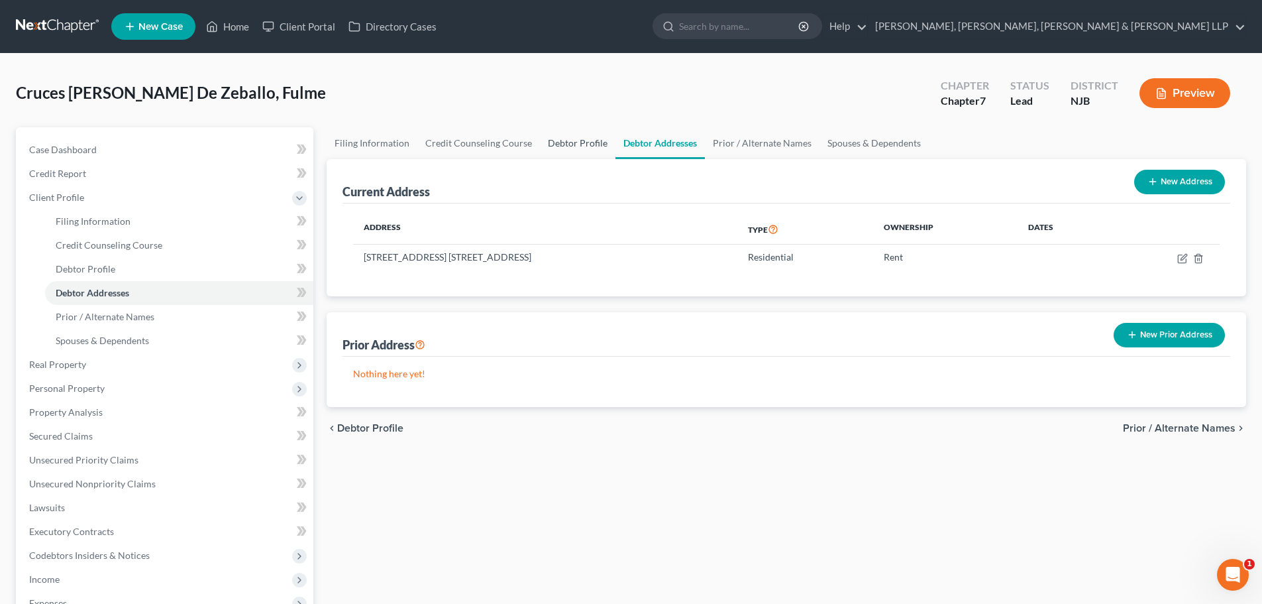
click at [584, 150] on link "Debtor Profile" at bounding box center [578, 143] width 76 height 32
select select "0"
select select "1"
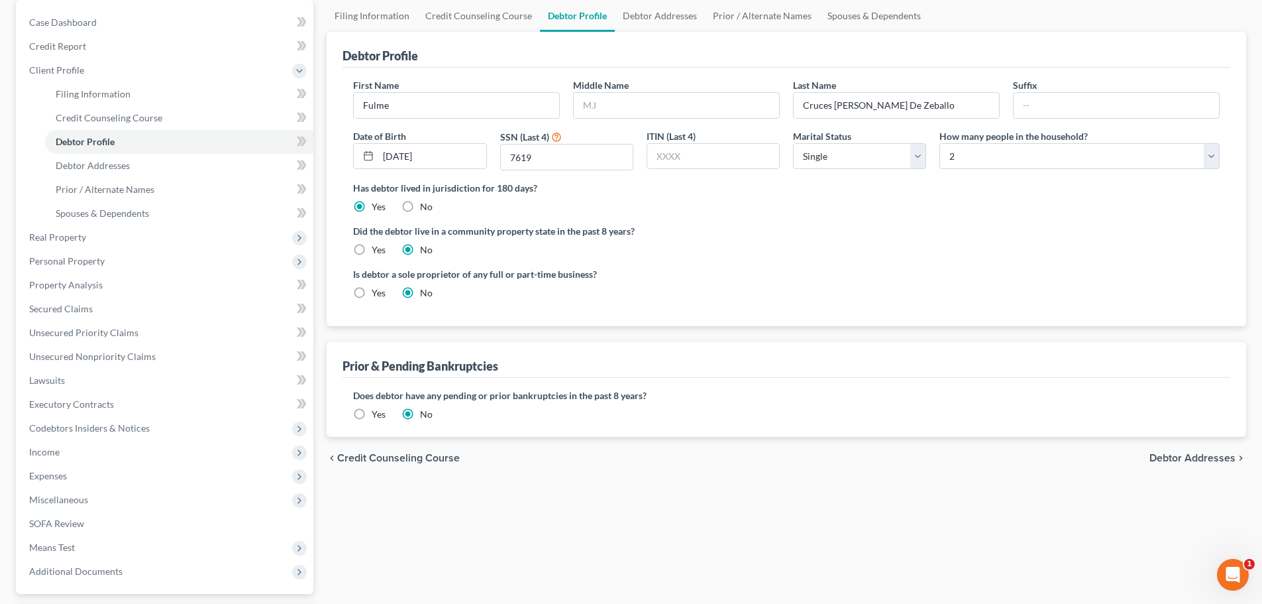
scroll to position [244, 0]
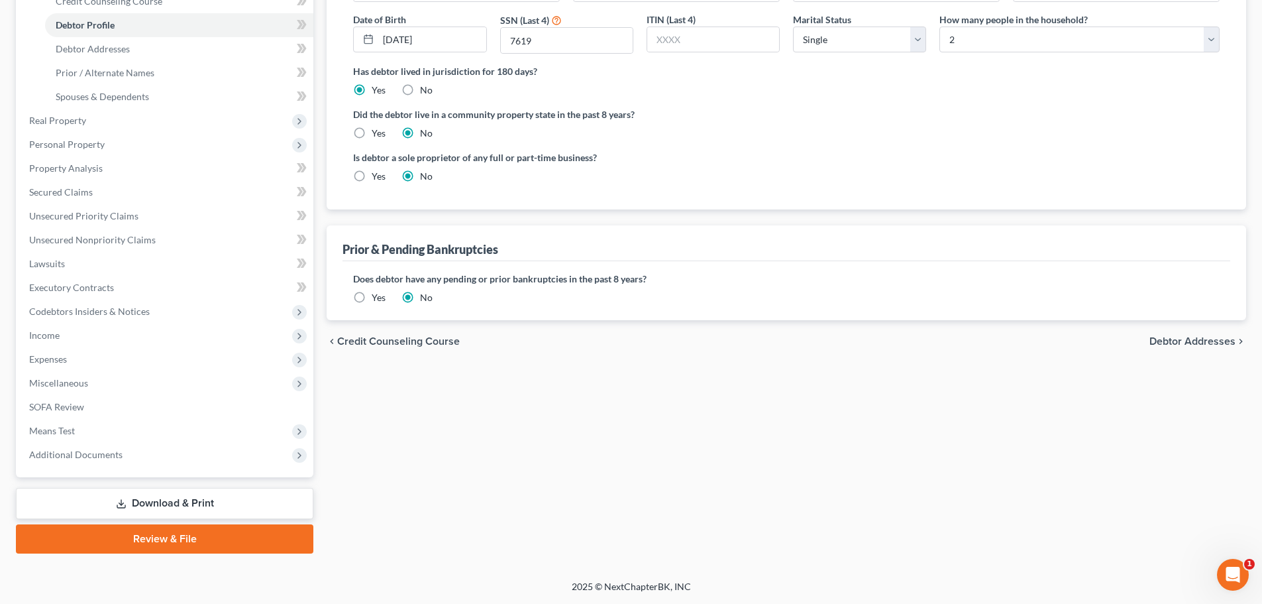
click at [140, 533] on link "Review & File" at bounding box center [165, 538] width 298 height 29
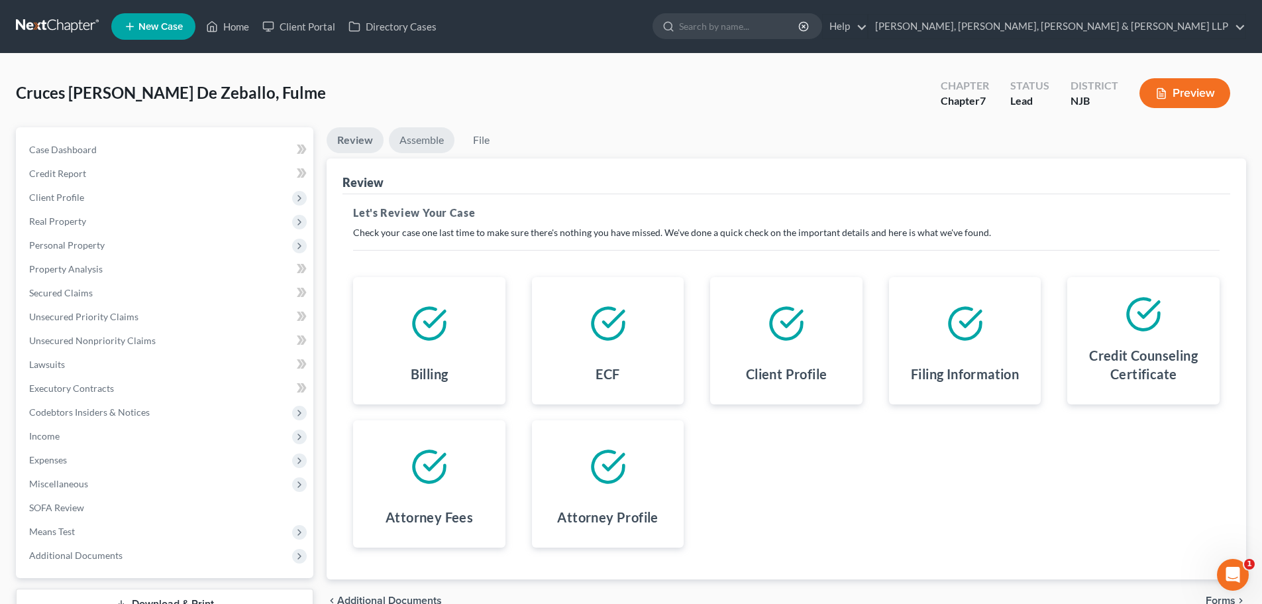
click at [415, 133] on link "Assemble" at bounding box center [422, 140] width 66 height 26
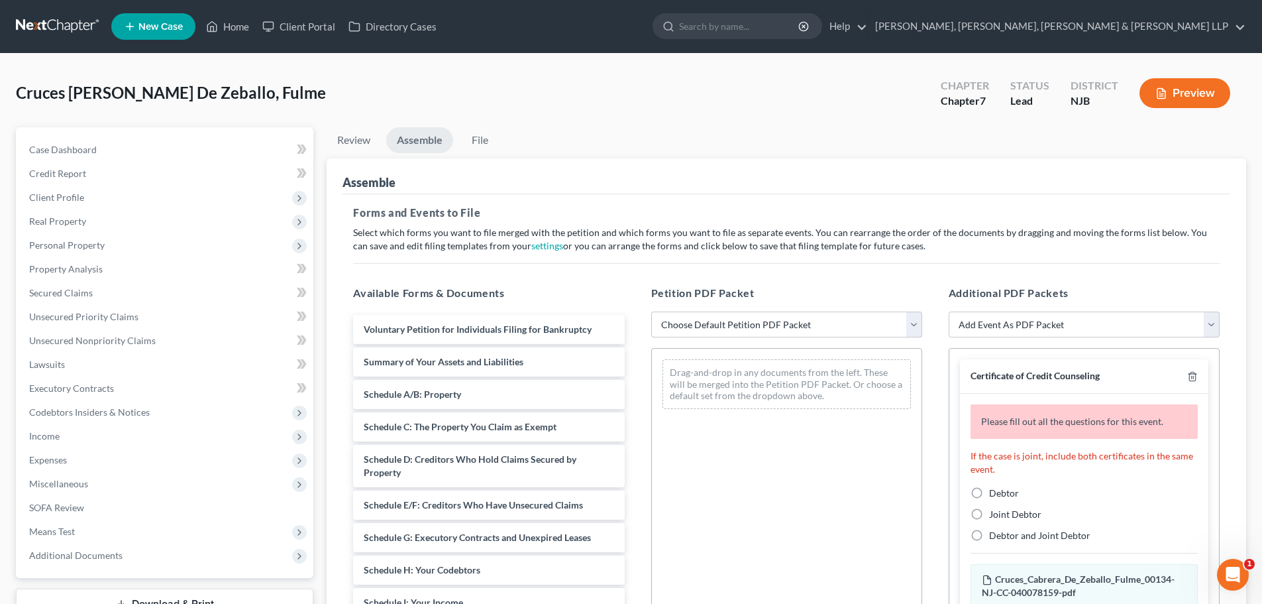
click at [688, 320] on select "Choose Default Petition PDF Packet Complete Bankruptcy Petition (all forms and …" at bounding box center [786, 324] width 271 height 27
select select "0"
click at [651, 311] on select "Choose Default Petition PDF Packet Complete Bankruptcy Petition (all forms and …" at bounding box center [786, 324] width 271 height 27
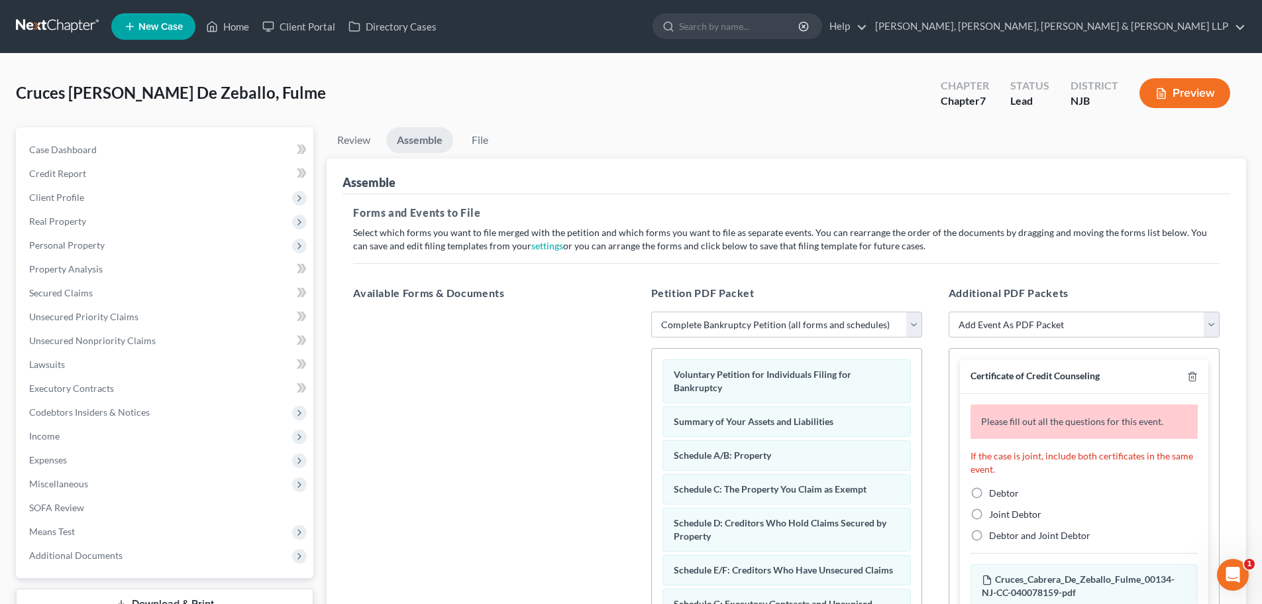
click at [989, 488] on label "Debtor" at bounding box center [1004, 492] width 30 height 13
click at [995, 488] on input "Debtor" at bounding box center [999, 490] width 9 height 9
radio input "true"
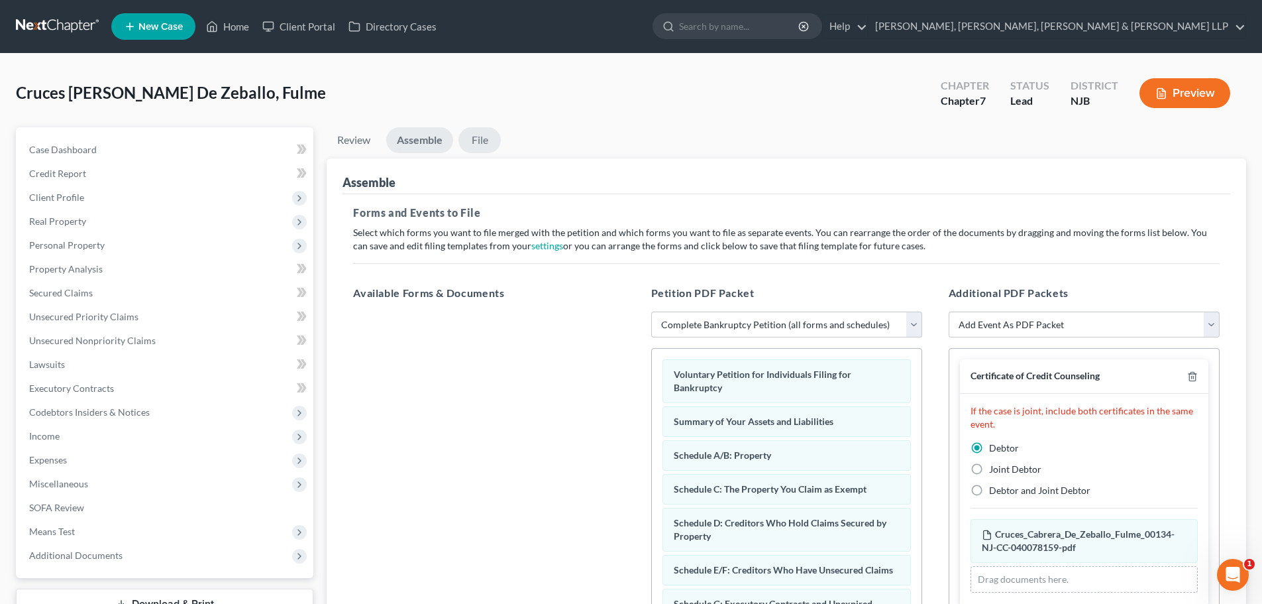
click at [488, 140] on link "File" at bounding box center [480, 140] width 42 height 26
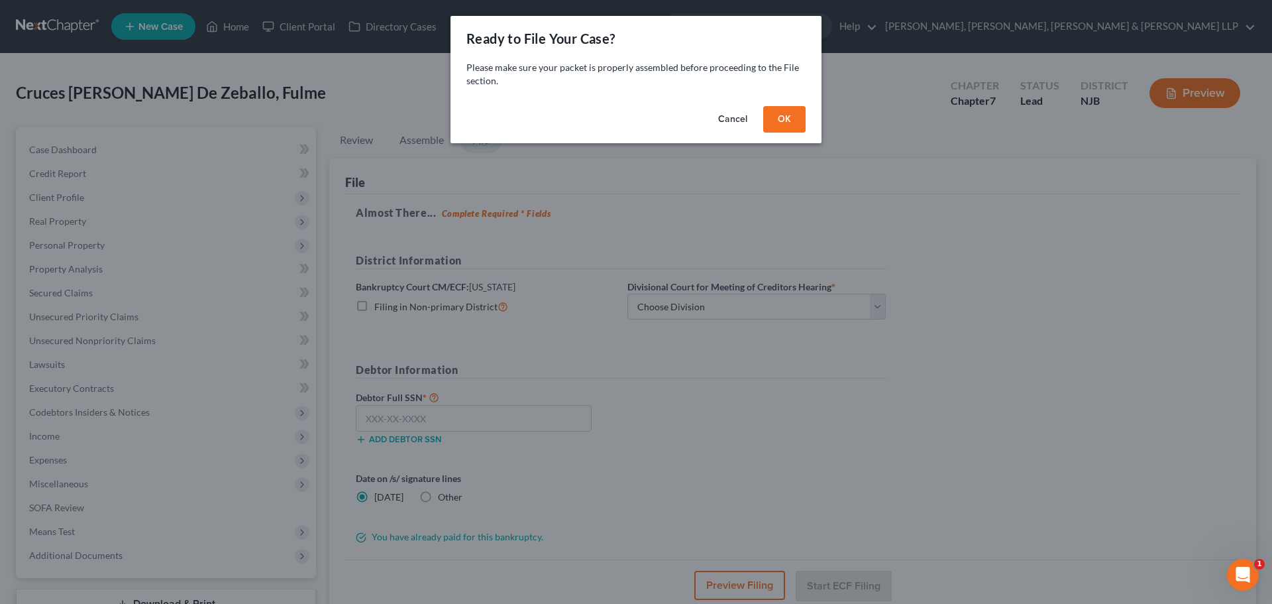
click at [791, 117] on button "OK" at bounding box center [784, 119] width 42 height 27
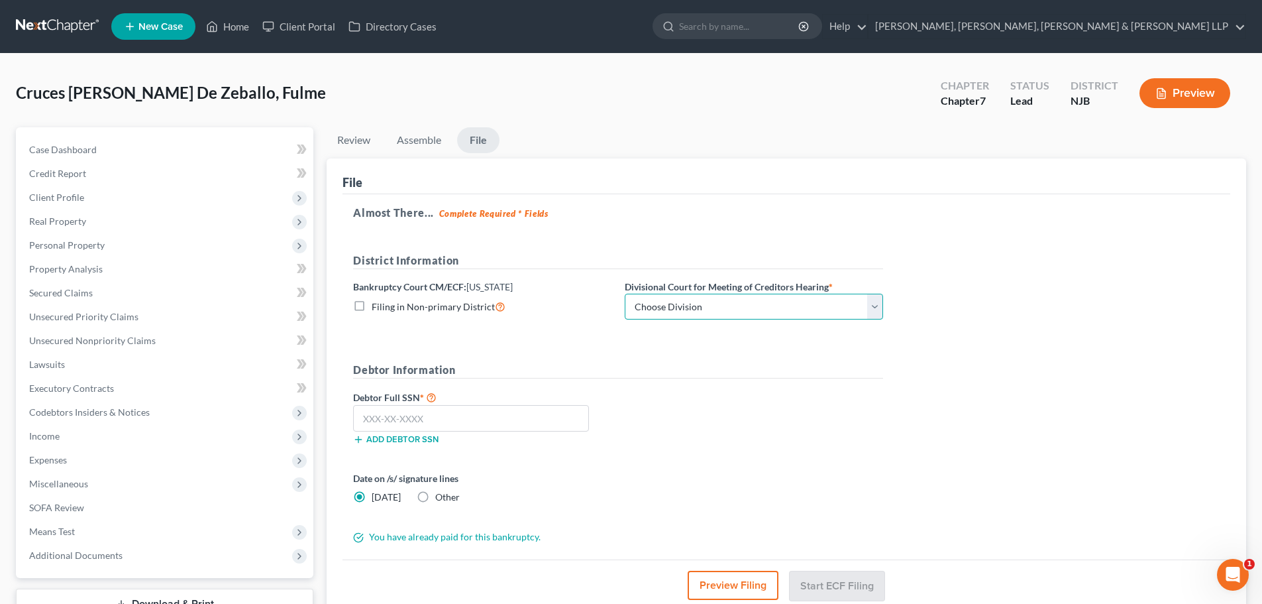
drag, startPoint x: 679, startPoint y: 305, endPoint x: 677, endPoint y: 319, distance: 14.2
click at [679, 305] on select "Choose Division [GEOGRAPHIC_DATA] [GEOGRAPHIC_DATA]/[GEOGRAPHIC_DATA] [GEOGRAPH…" at bounding box center [754, 307] width 258 height 27
select select "2"
click at [625, 294] on select "Choose Division [GEOGRAPHIC_DATA] [GEOGRAPHIC_DATA]/[GEOGRAPHIC_DATA] [GEOGRAPH…" at bounding box center [754, 307] width 258 height 27
click at [466, 423] on input "text" at bounding box center [471, 418] width 236 height 27
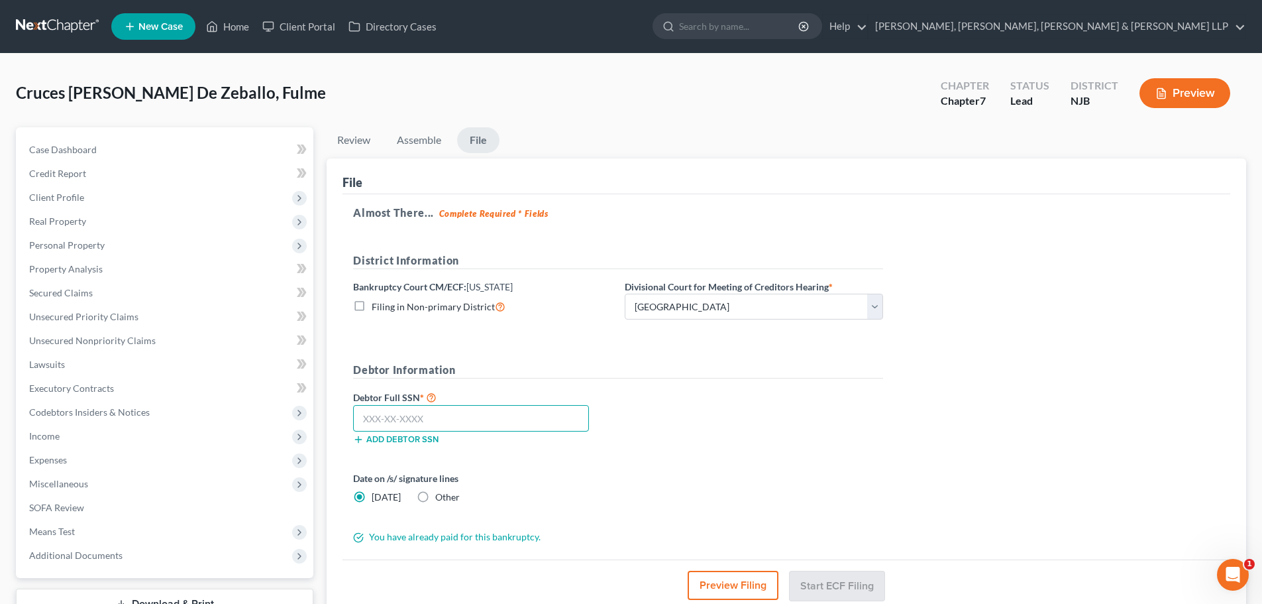
paste input "837-16-7619"
type input "837-16-7619"
click at [847, 574] on button "Start ECF Filing" at bounding box center [837, 584] width 95 height 29
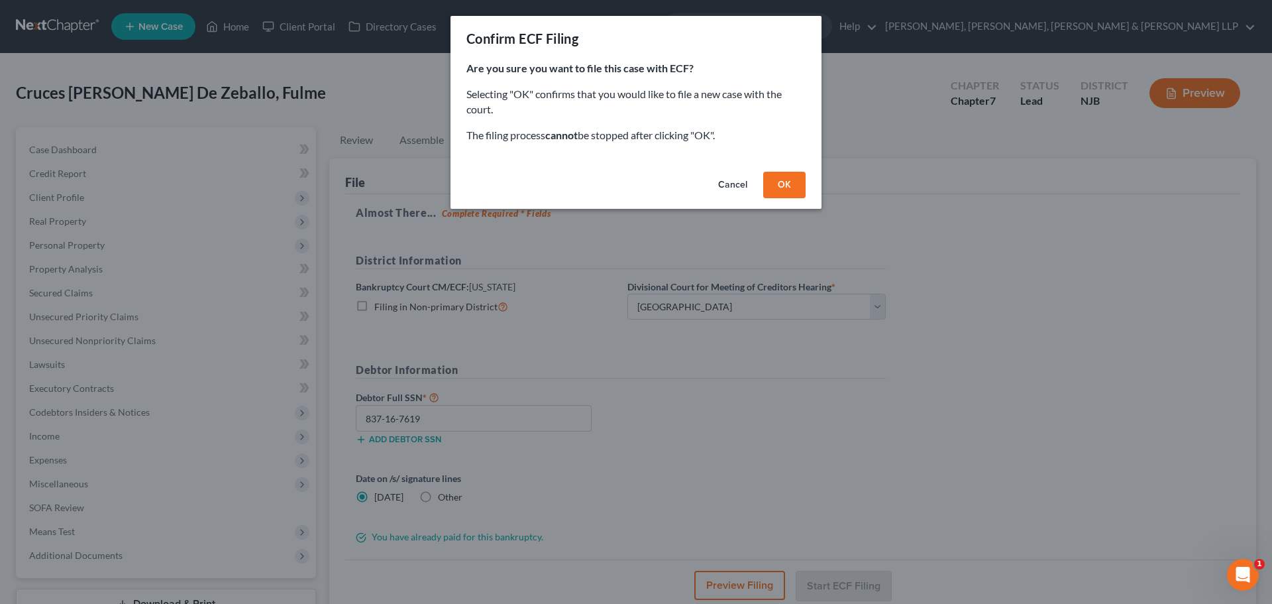
click at [737, 186] on button "Cancel" at bounding box center [733, 185] width 50 height 27
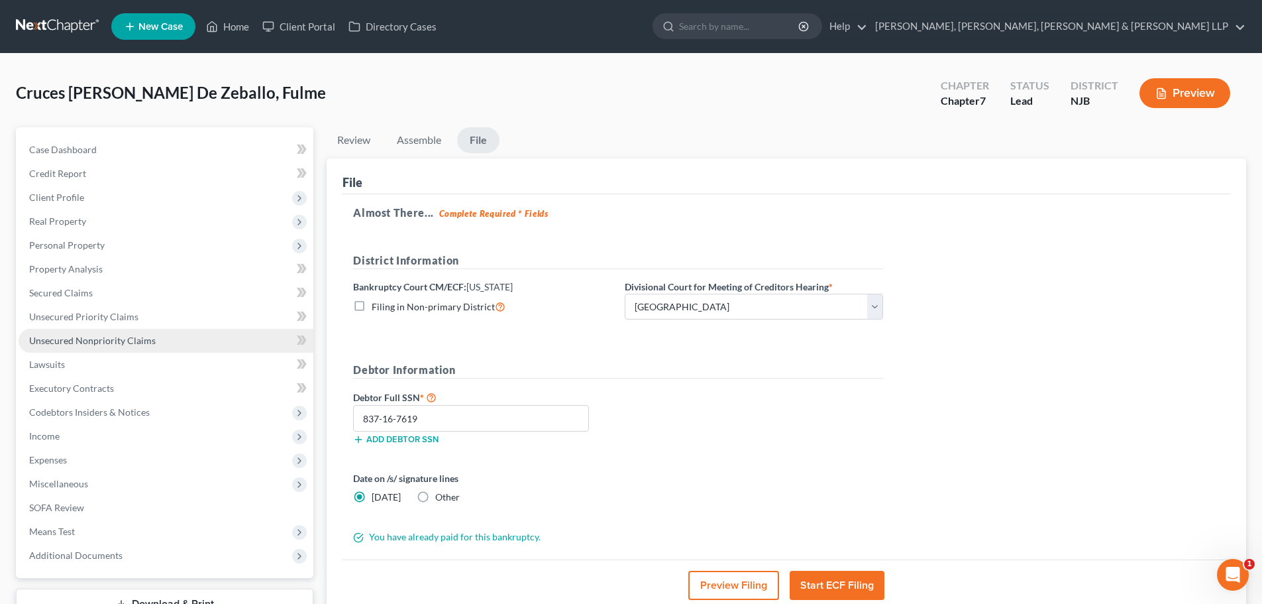
drag, startPoint x: 87, startPoint y: 331, endPoint x: 93, endPoint y: 339, distance: 9.0
click at [87, 331] on link "Unsecured Nonpriority Claims" at bounding box center [166, 341] width 295 height 24
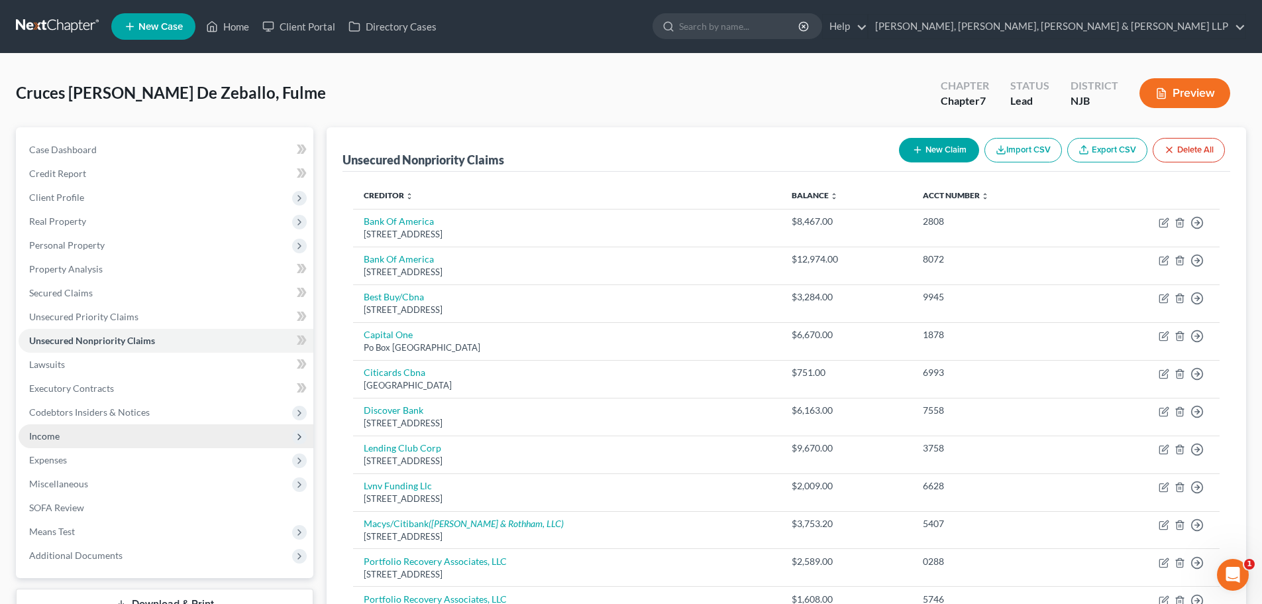
scroll to position [239, 0]
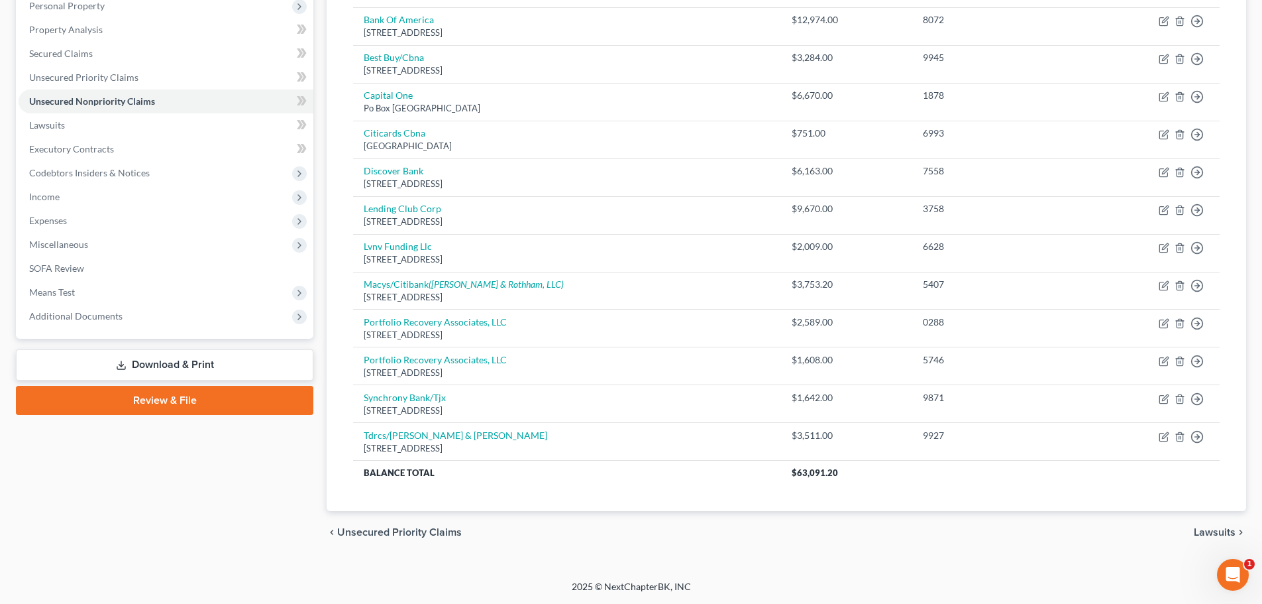
click at [170, 363] on link "Download & Print" at bounding box center [165, 364] width 298 height 31
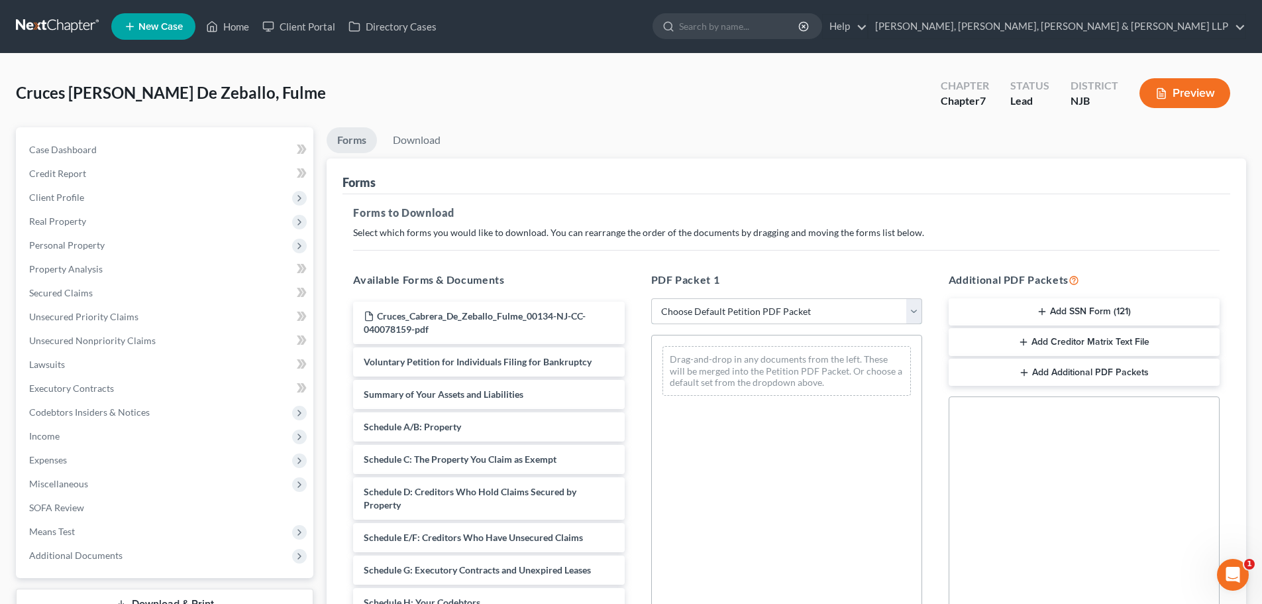
click at [712, 311] on select "Choose Default Petition PDF Packet Complete Bankruptcy Petition (all forms and …" at bounding box center [786, 311] width 271 height 27
select select "3"
click at [651, 298] on select "Choose Default Petition PDF Packet Complete Bankruptcy Petition (all forms and …" at bounding box center [786, 311] width 271 height 27
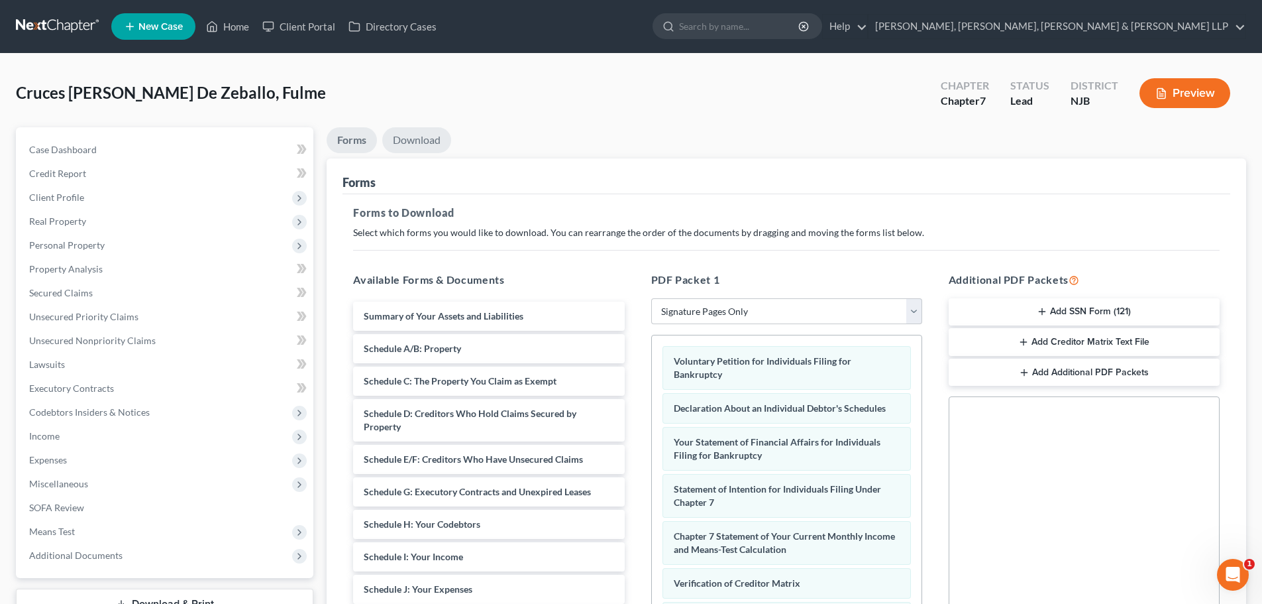
drag, startPoint x: 417, startPoint y: 137, endPoint x: 504, endPoint y: 196, distance: 104.9
click at [417, 136] on link "Download" at bounding box center [416, 140] width 69 height 26
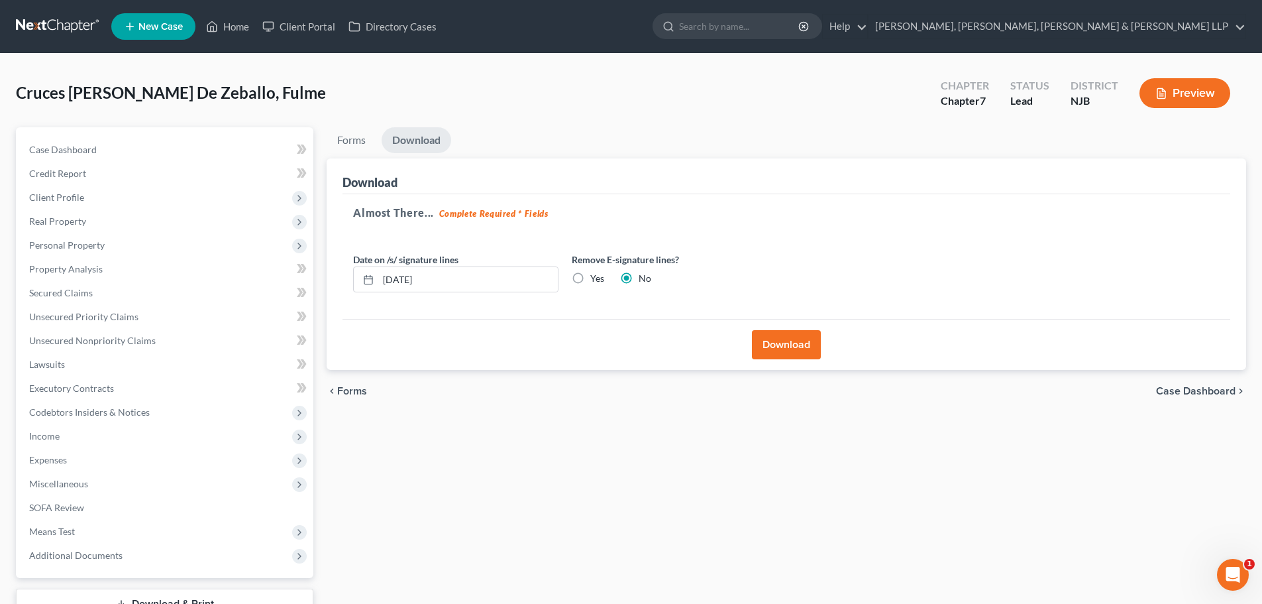
click at [590, 277] on label "Yes" at bounding box center [597, 278] width 14 height 13
click at [596, 277] on input "Yes" at bounding box center [600, 276] width 9 height 9
radio input "true"
radio input "false"
click at [784, 331] on button "Download" at bounding box center [786, 344] width 69 height 29
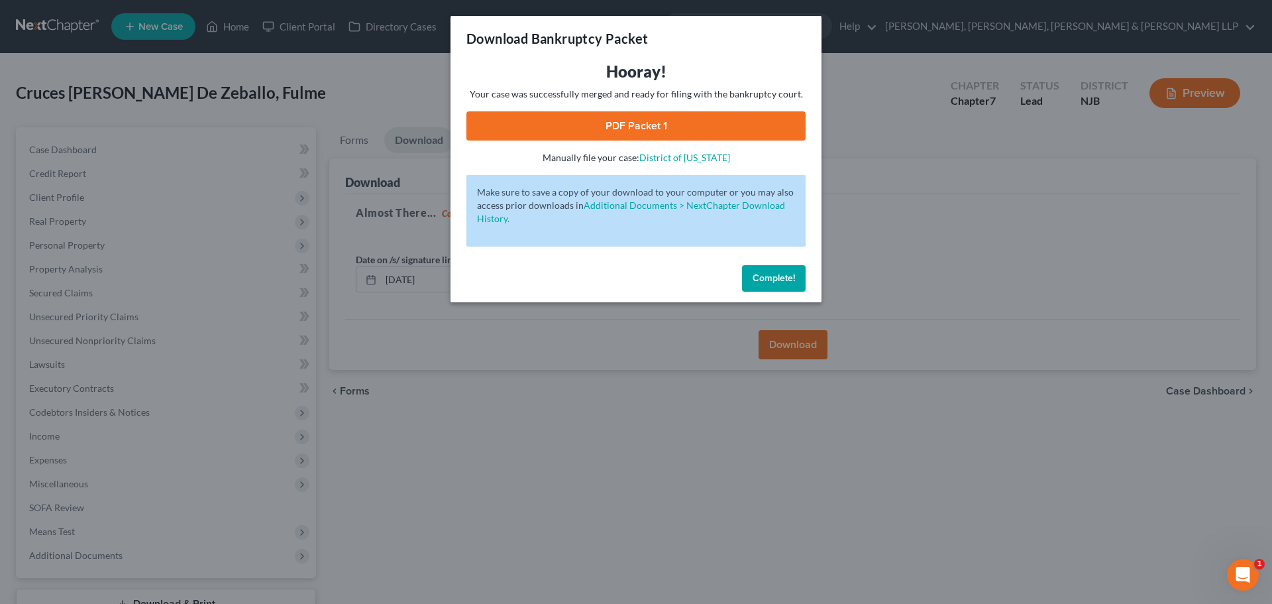
click at [773, 113] on link "PDF Packet 1" at bounding box center [635, 125] width 339 height 29
click at [411, 364] on div "Download Bankruptcy Packet Hooray! Your case was successfully merged and ready …" at bounding box center [636, 302] width 1272 height 604
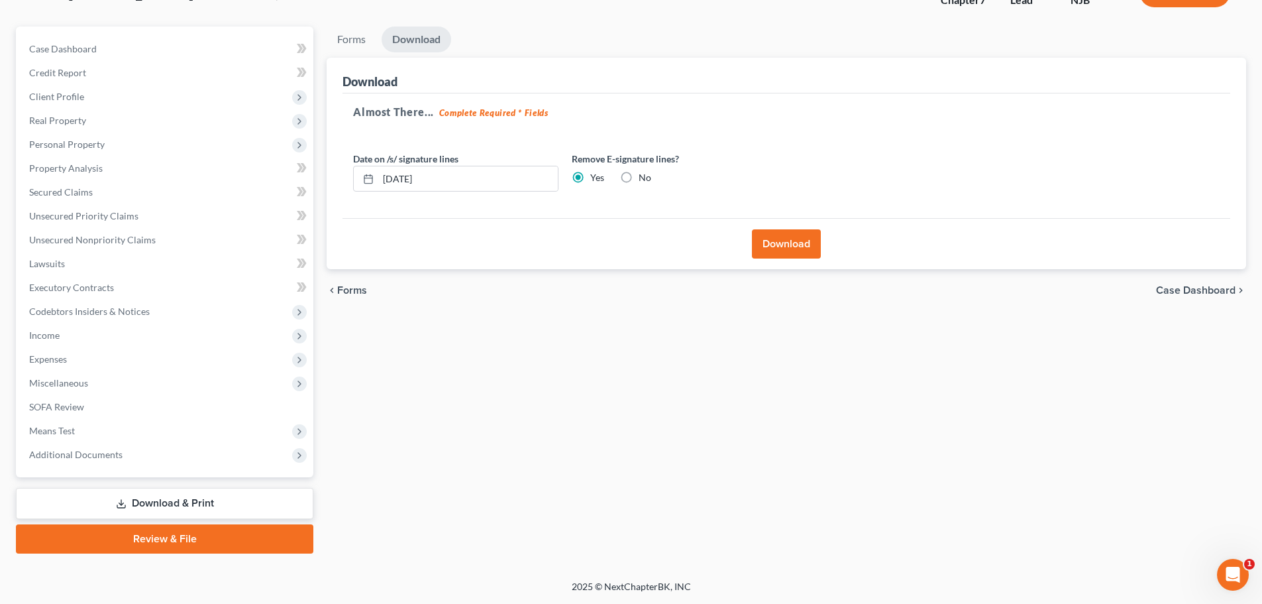
click at [148, 537] on link "Review & File" at bounding box center [165, 538] width 298 height 29
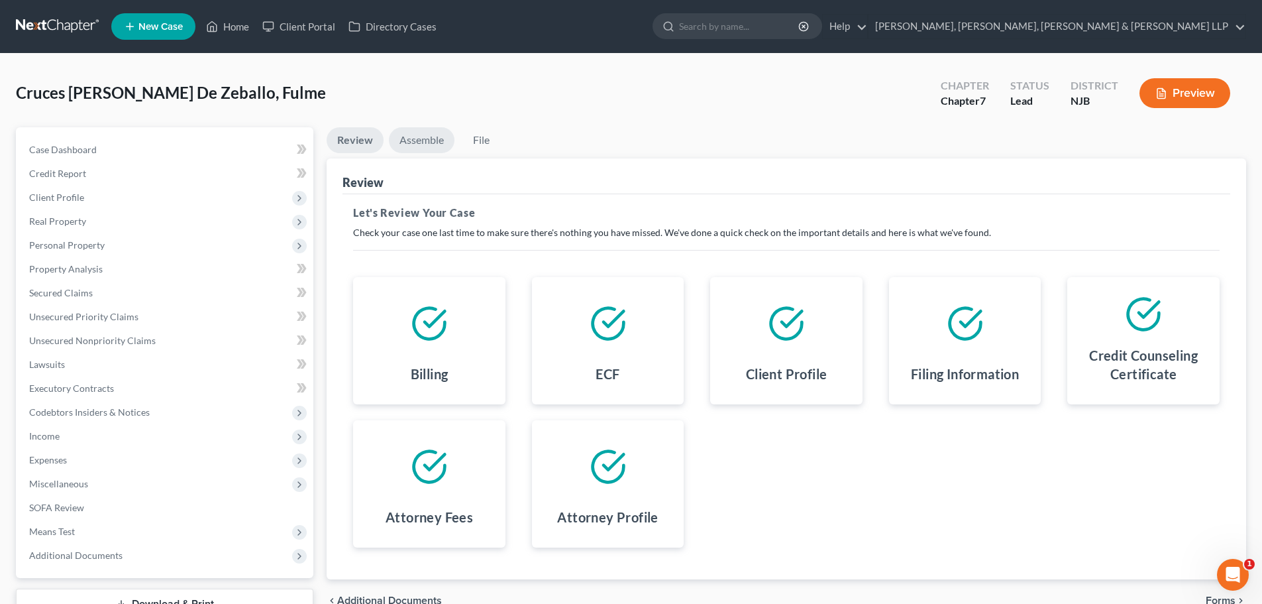
click at [432, 134] on link "Assemble" at bounding box center [422, 140] width 66 height 26
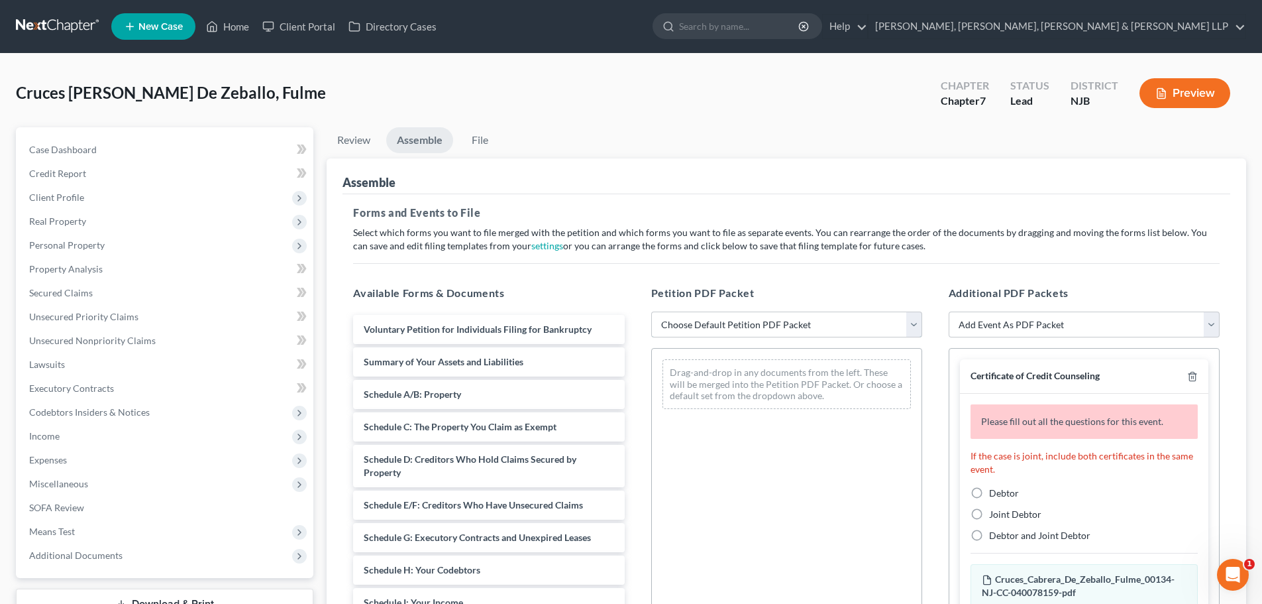
drag, startPoint x: 684, startPoint y: 318, endPoint x: 688, endPoint y: 336, distance: 18.3
click at [684, 318] on select "Choose Default Petition PDF Packet Complete Bankruptcy Petition (all forms and …" at bounding box center [786, 324] width 271 height 27
select select "0"
click at [651, 311] on select "Choose Default Petition PDF Packet Complete Bankruptcy Petition (all forms and …" at bounding box center [786, 324] width 271 height 27
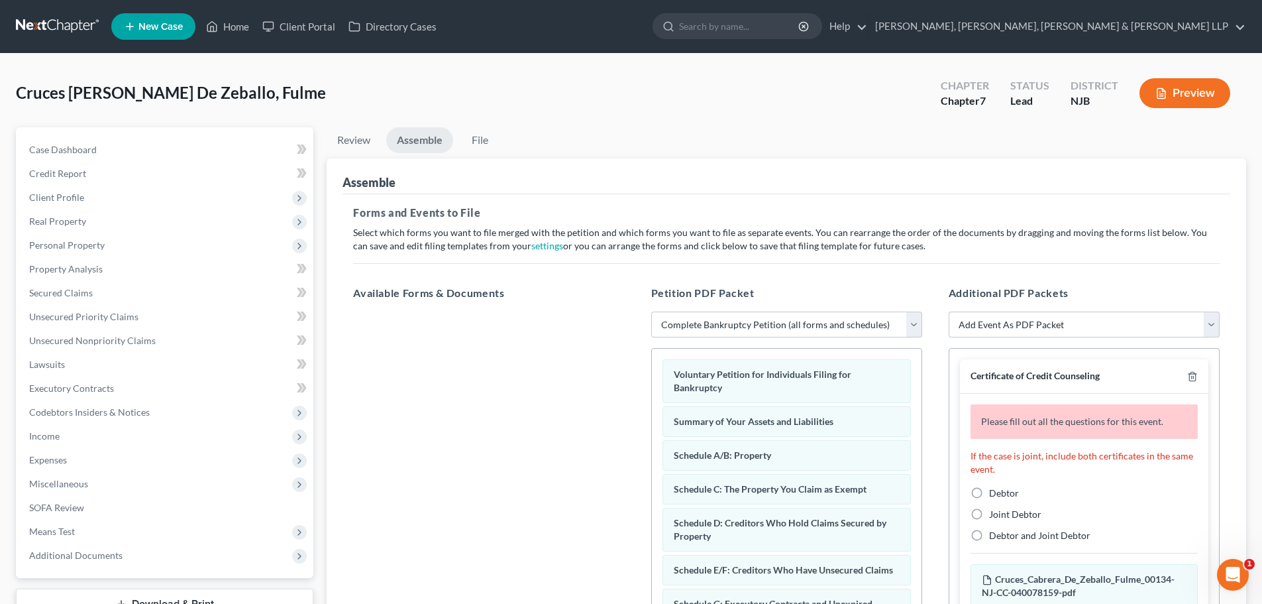
click at [989, 489] on label "Debtor" at bounding box center [1004, 492] width 30 height 13
click at [995, 489] on input "Debtor" at bounding box center [999, 490] width 9 height 9
radio input "true"
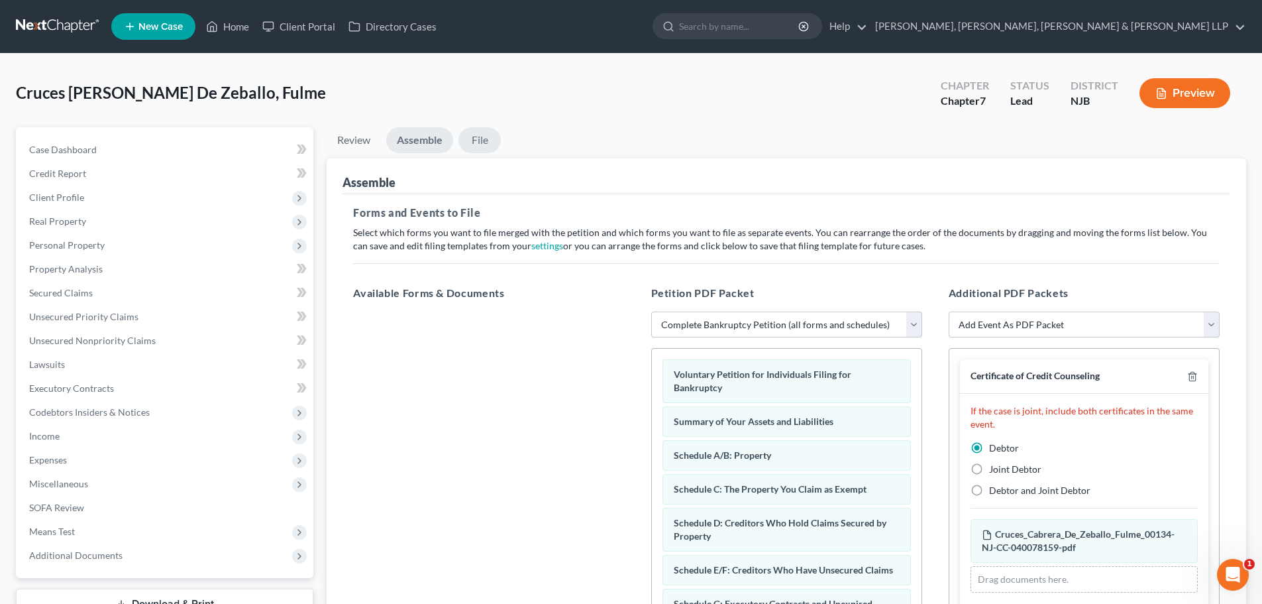
click at [473, 142] on link "File" at bounding box center [480, 140] width 42 height 26
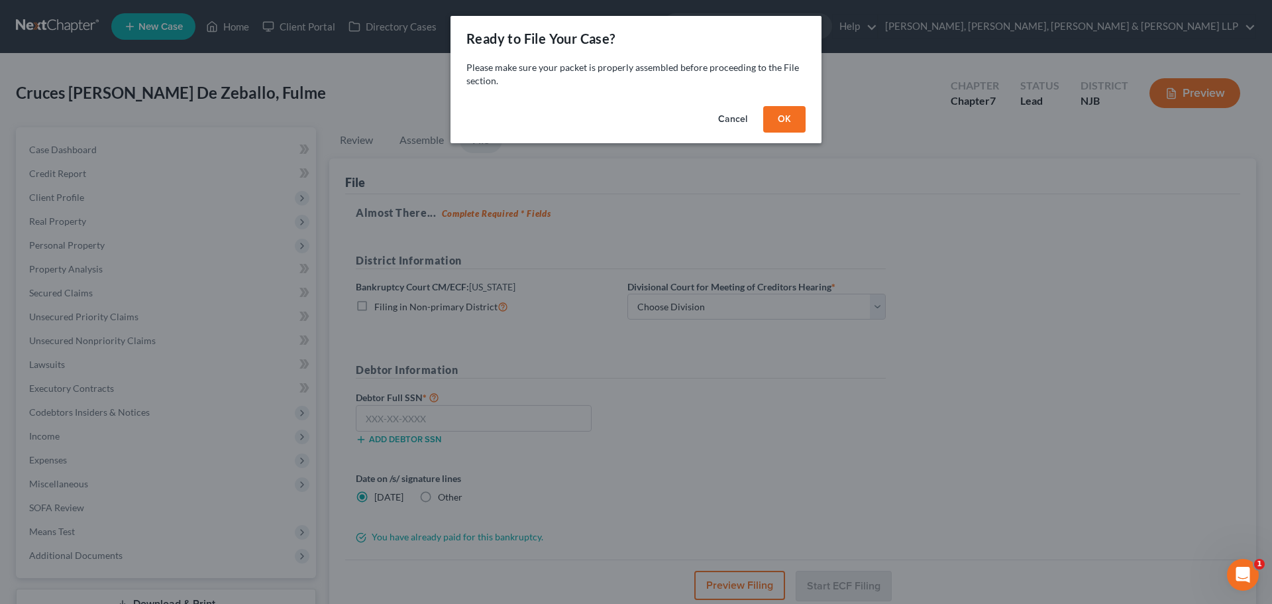
click at [783, 122] on button "OK" at bounding box center [784, 119] width 42 height 27
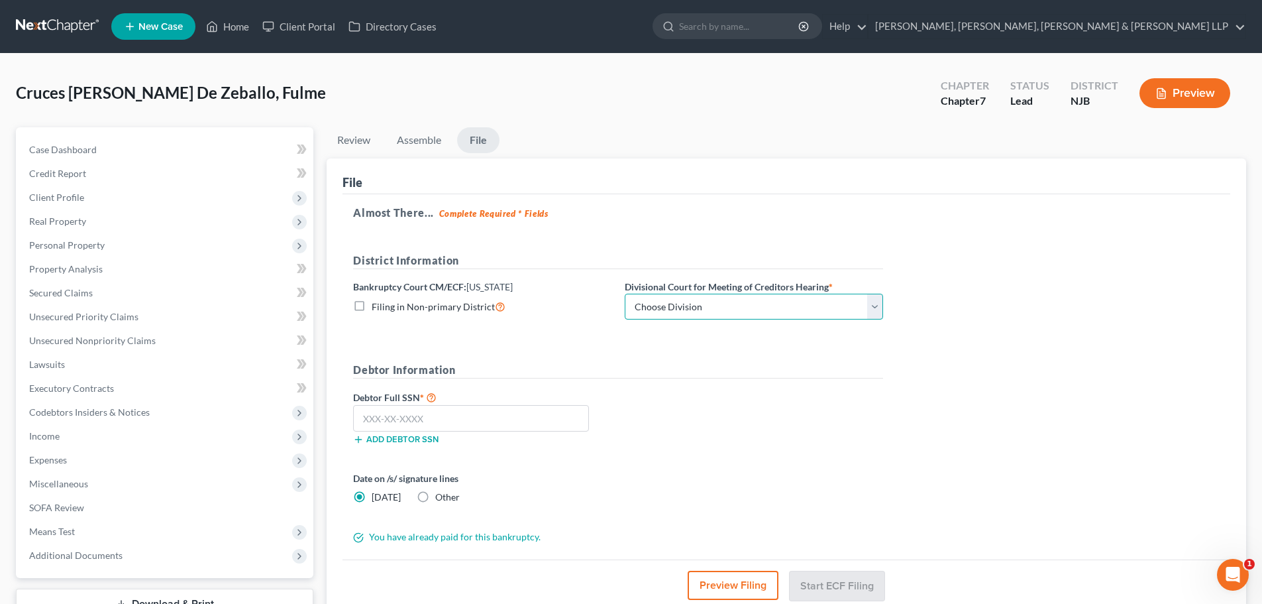
drag, startPoint x: 676, startPoint y: 310, endPoint x: 675, endPoint y: 318, distance: 8.0
click at [676, 310] on select "Choose Division [GEOGRAPHIC_DATA] [GEOGRAPHIC_DATA]/[GEOGRAPHIC_DATA] [GEOGRAPH…" at bounding box center [754, 307] width 258 height 27
select select "2"
click at [625, 294] on select "Choose Division [GEOGRAPHIC_DATA] [GEOGRAPHIC_DATA]/[GEOGRAPHIC_DATA] [GEOGRAPH…" at bounding box center [754, 307] width 258 height 27
click at [418, 421] on input "text" at bounding box center [471, 418] width 236 height 27
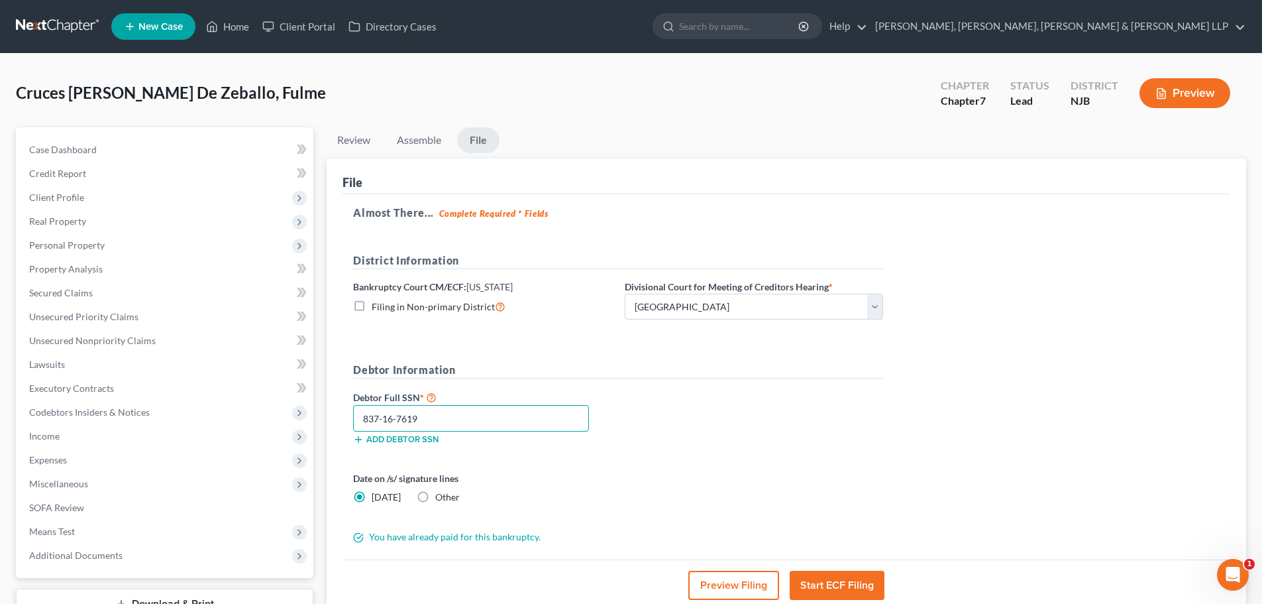
type input "837-16-7619"
click at [845, 578] on button "Start ECF Filing" at bounding box center [837, 584] width 95 height 29
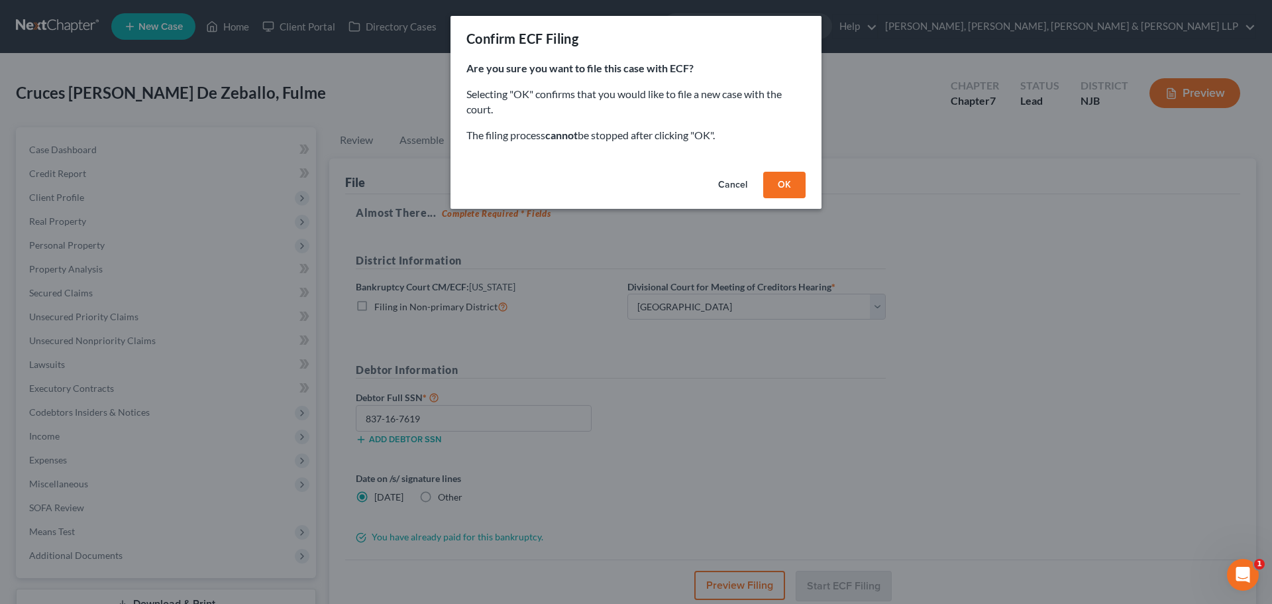
click at [790, 186] on button "OK" at bounding box center [784, 185] width 42 height 27
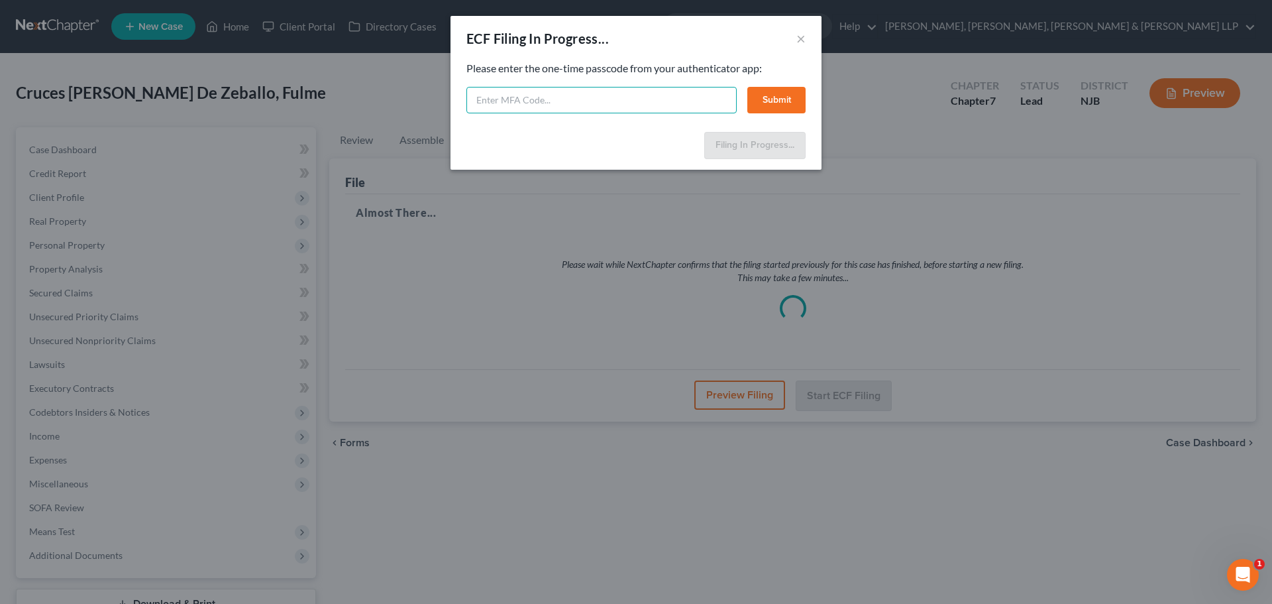
click at [502, 91] on input "text" at bounding box center [601, 100] width 270 height 27
type input "106384"
click at [783, 105] on button "Submit" at bounding box center [776, 100] width 58 height 27
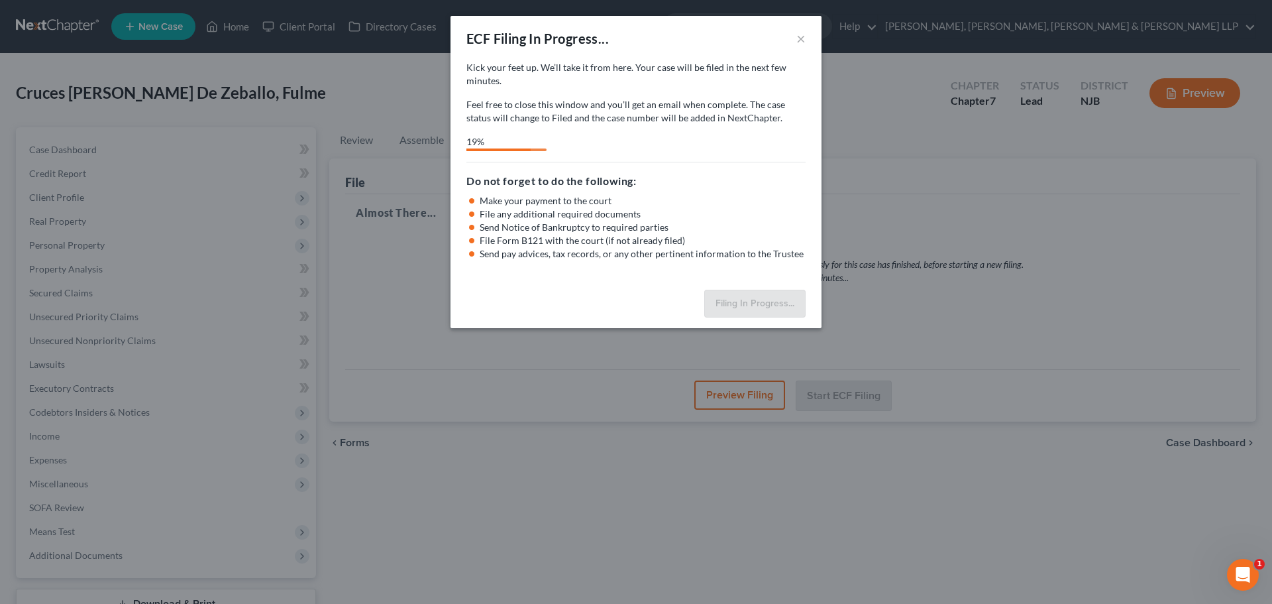
select select "2"
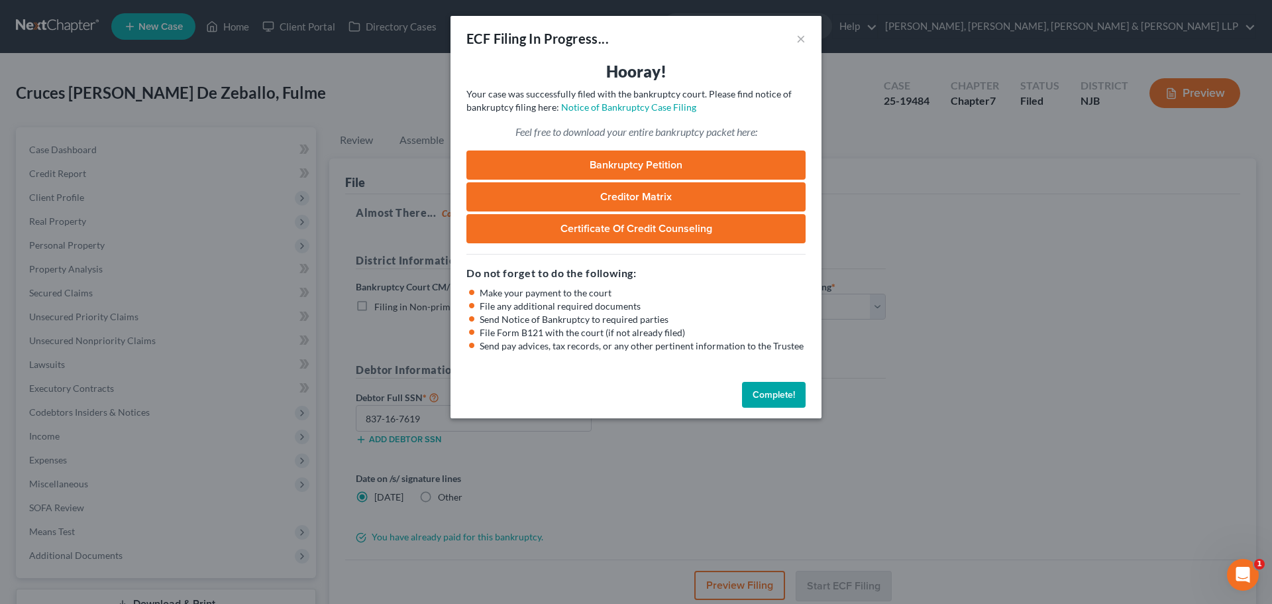
click at [382, 115] on div "ECF Filing In Progress... × Hooray! Your case was successfully filed with the b…" at bounding box center [636, 302] width 1272 height 604
click at [800, 40] on button "×" at bounding box center [800, 38] width 9 height 16
